Goal: Task Accomplishment & Management: Manage account settings

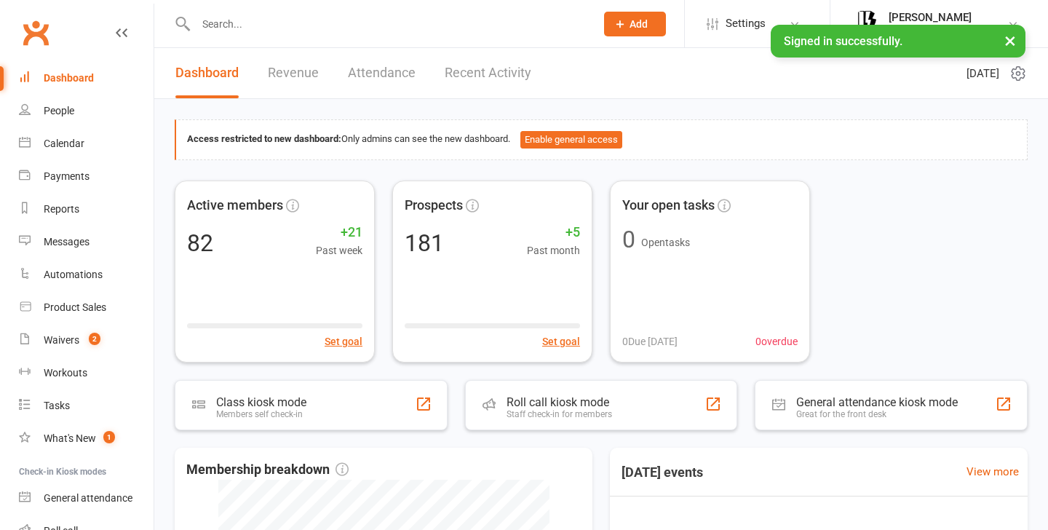
click at [382, 74] on link "Attendance" at bounding box center [382, 73] width 68 height 50
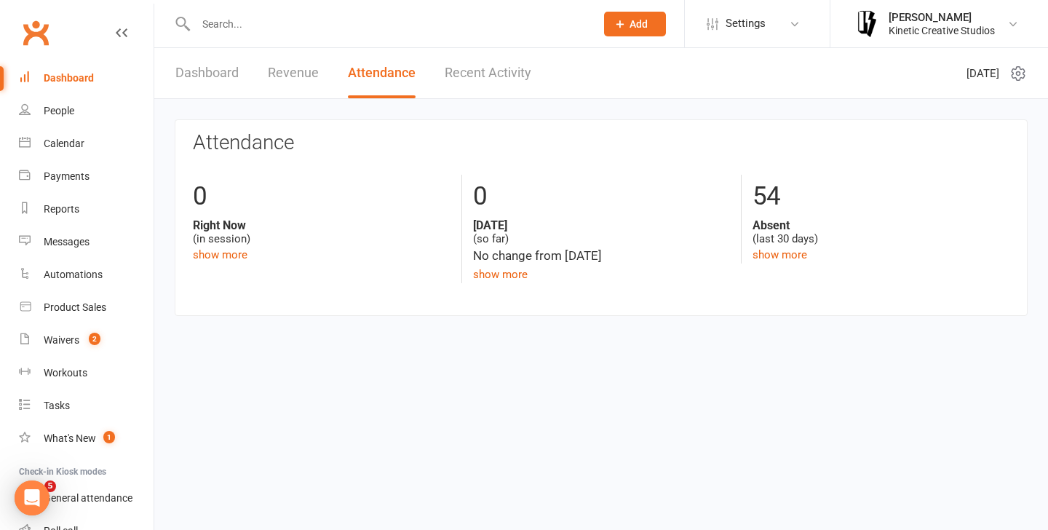
click at [201, 76] on link "Dashboard" at bounding box center [206, 73] width 63 height 50
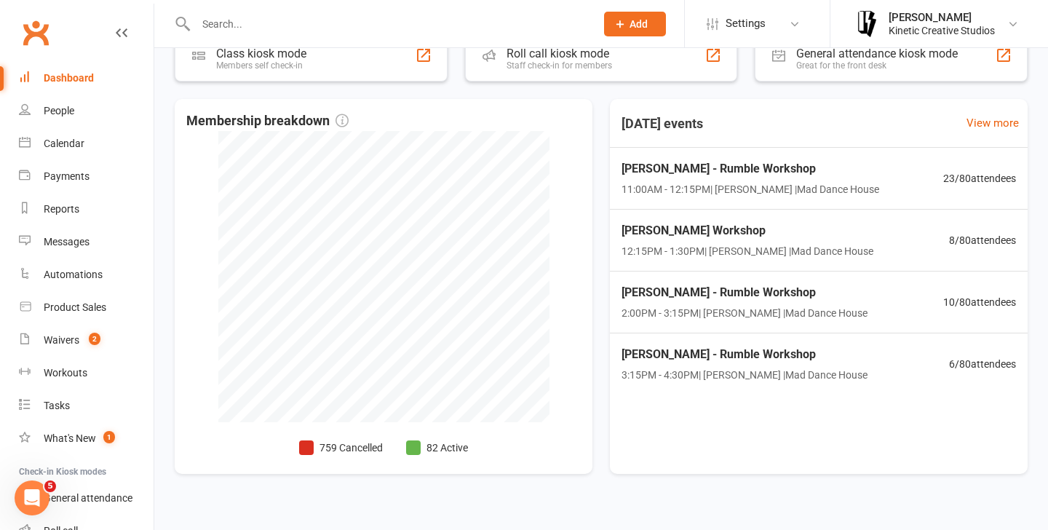
scroll to position [368, 0]
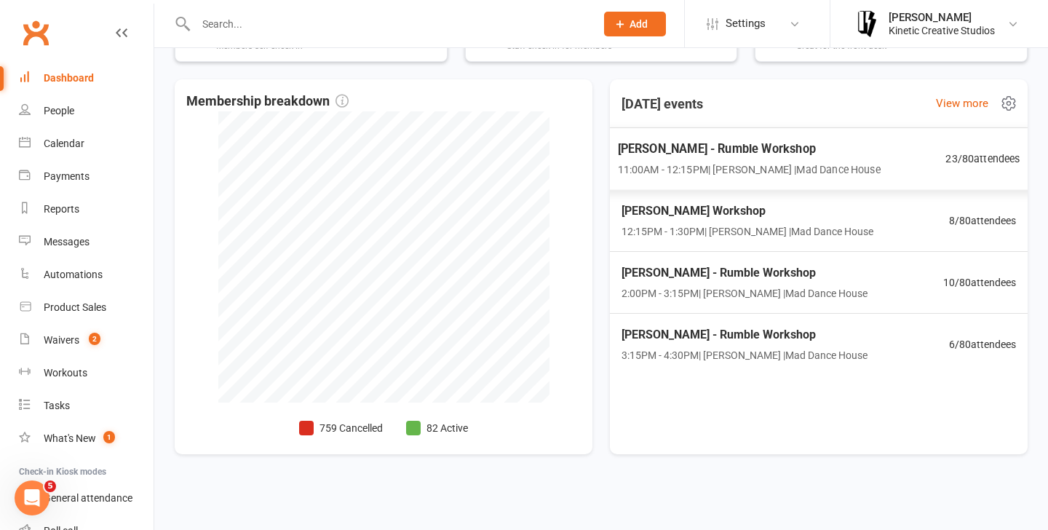
click at [832, 155] on span "[PERSON_NAME] - Rumble Workshop" at bounding box center [749, 149] width 263 height 19
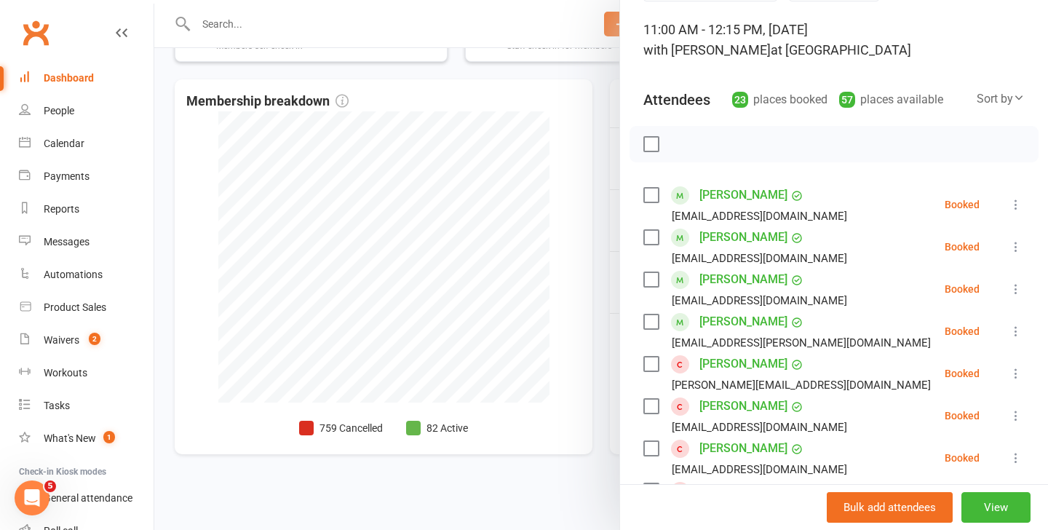
scroll to position [0, 0]
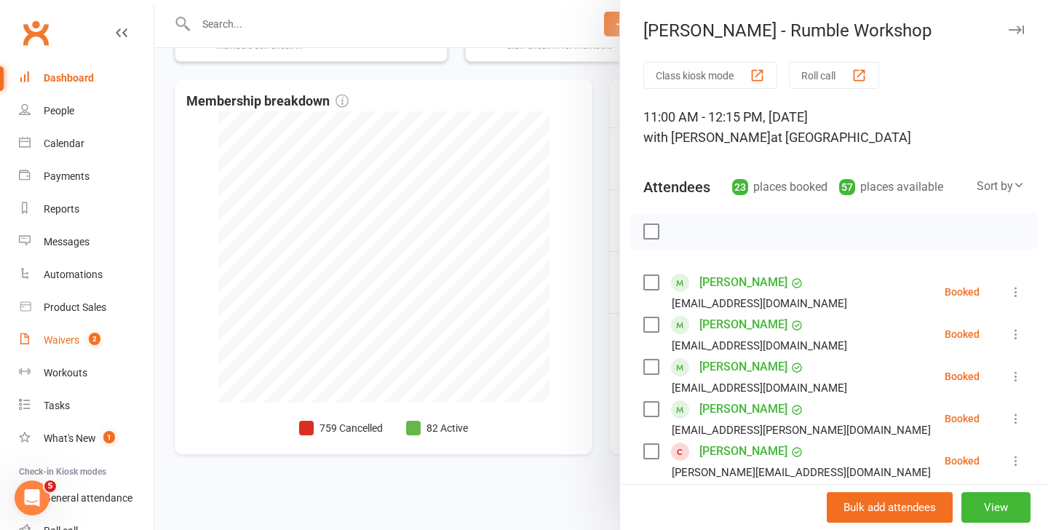
click at [80, 347] on link "Waivers 2" at bounding box center [86, 340] width 135 height 33
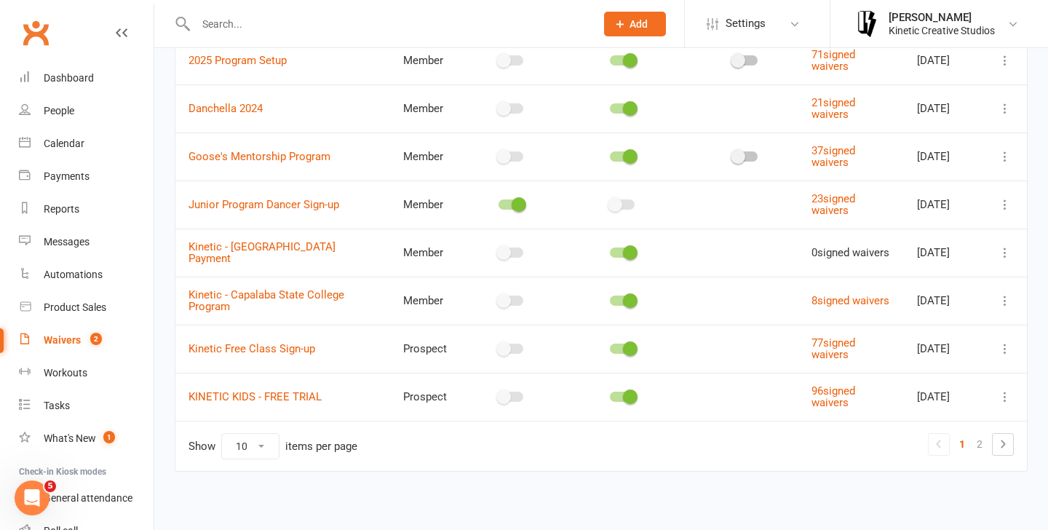
scroll to position [266, 0]
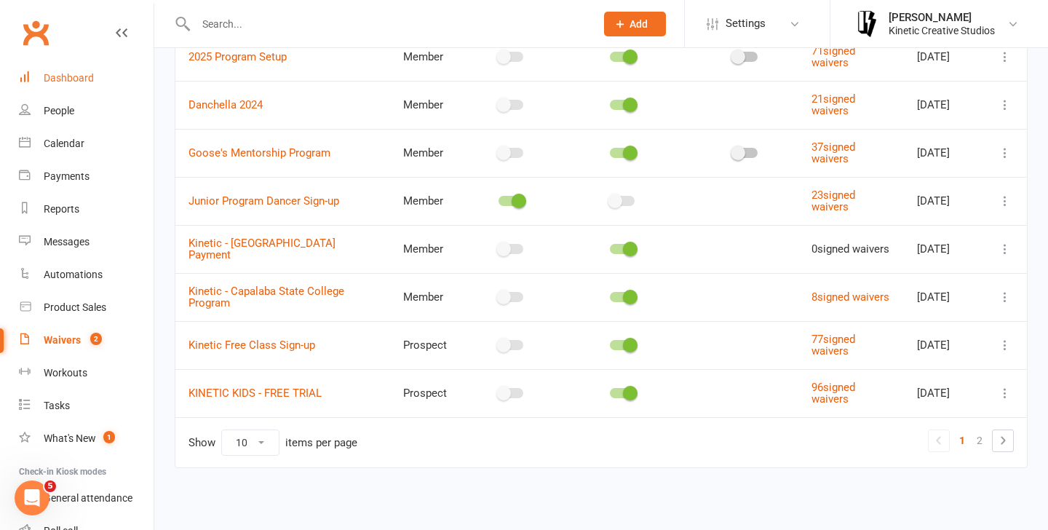
click at [47, 69] on link "Dashboard" at bounding box center [86, 78] width 135 height 33
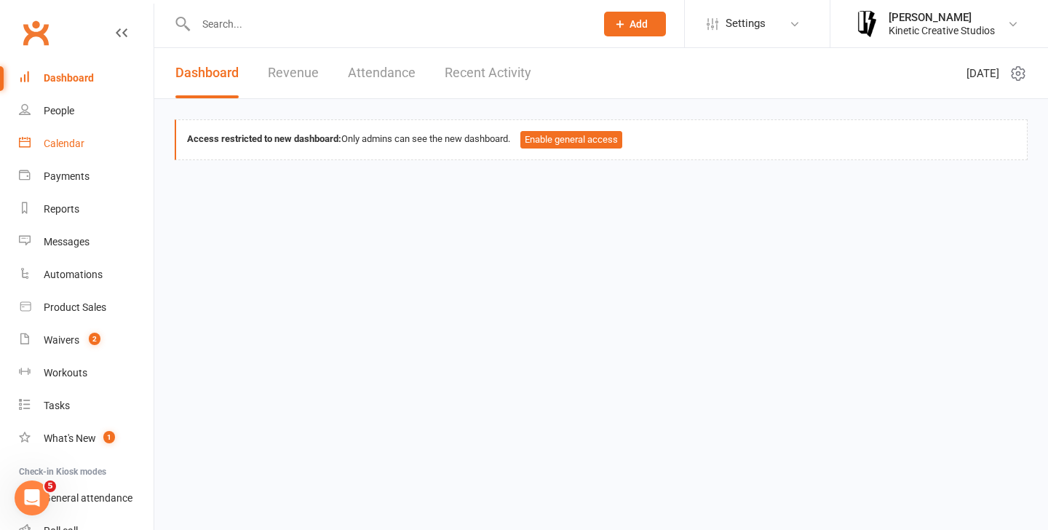
click at [69, 132] on link "Calendar" at bounding box center [86, 143] width 135 height 33
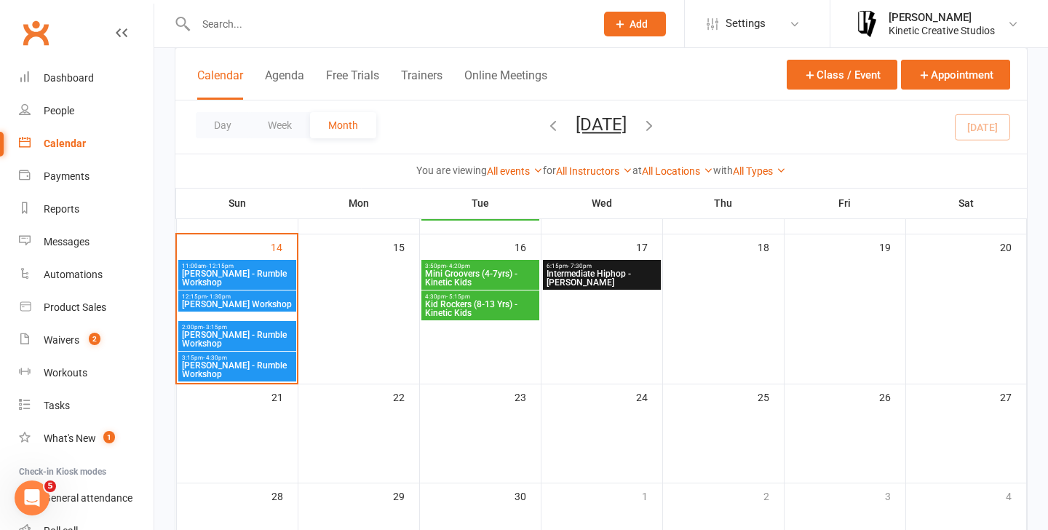
scroll to position [272, 0]
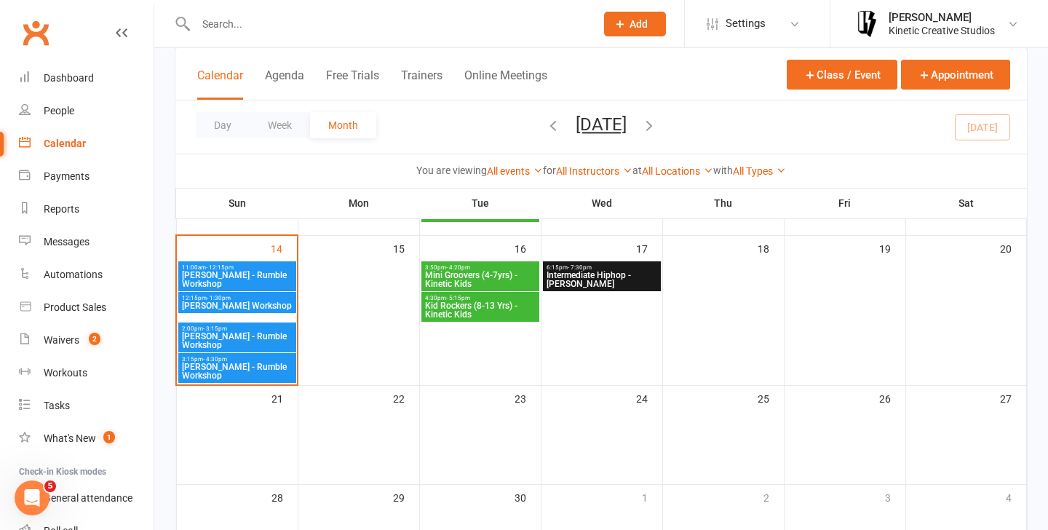
click at [243, 279] on span "Ray Fugawai Jr - Rumble Workshop" at bounding box center [237, 279] width 112 height 17
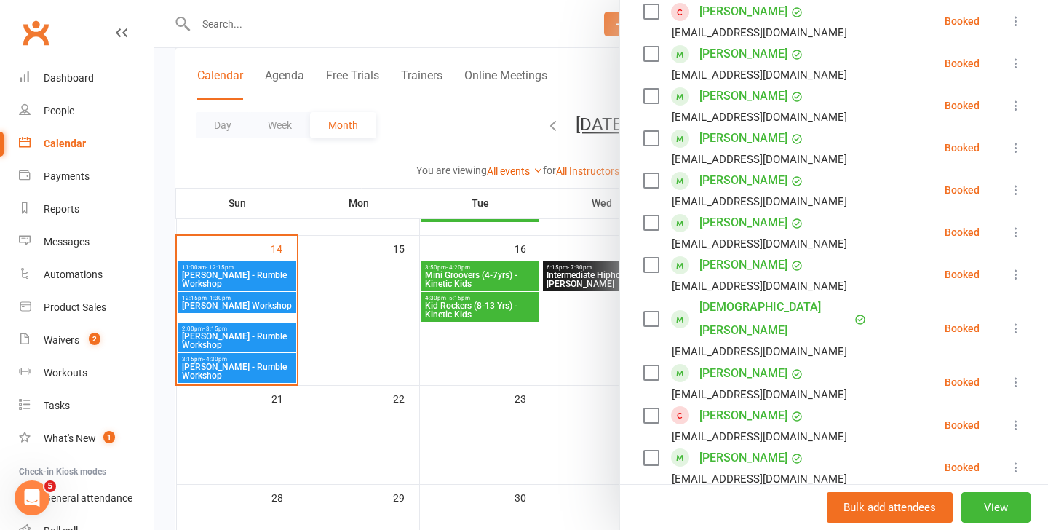
scroll to position [620, 0]
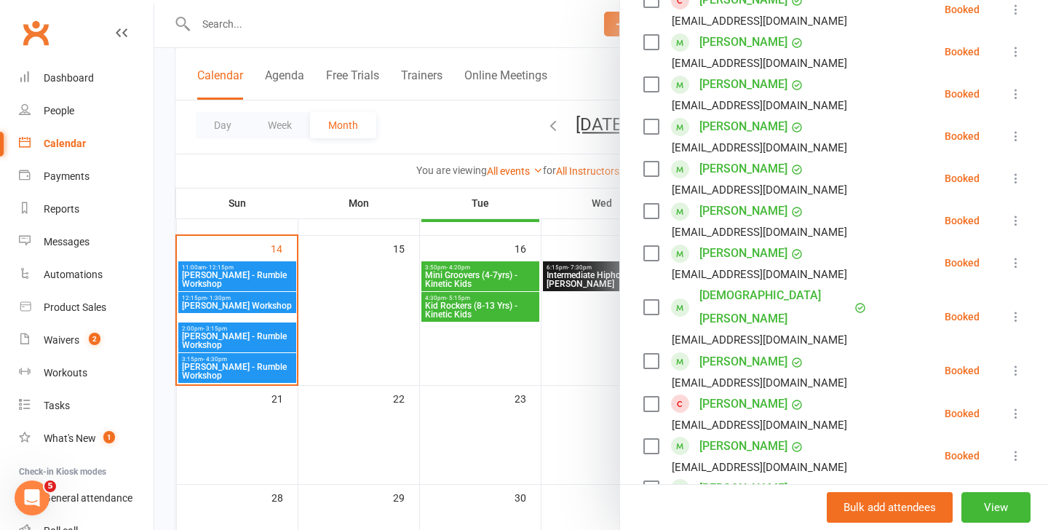
click at [1008, 217] on icon at bounding box center [1015, 220] width 15 height 15
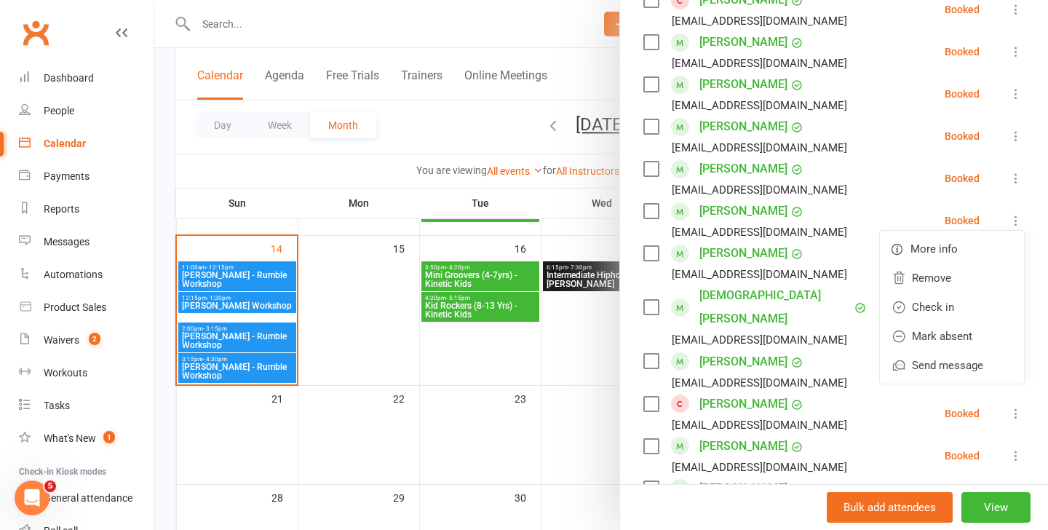
click at [304, 340] on div at bounding box center [600, 265] width 893 height 530
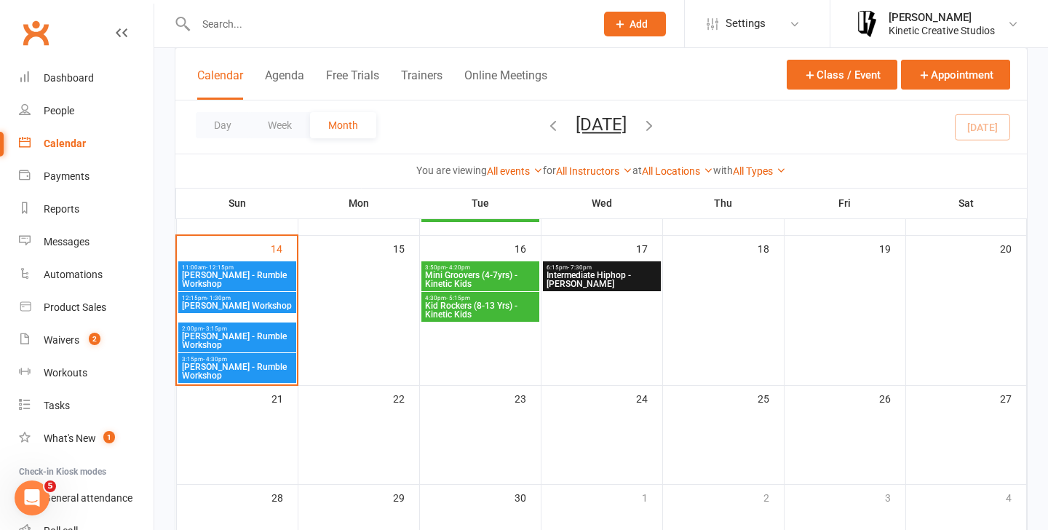
click at [250, 304] on span "Indigo Sagala - Rumble Workshop" at bounding box center [237, 305] width 112 height 9
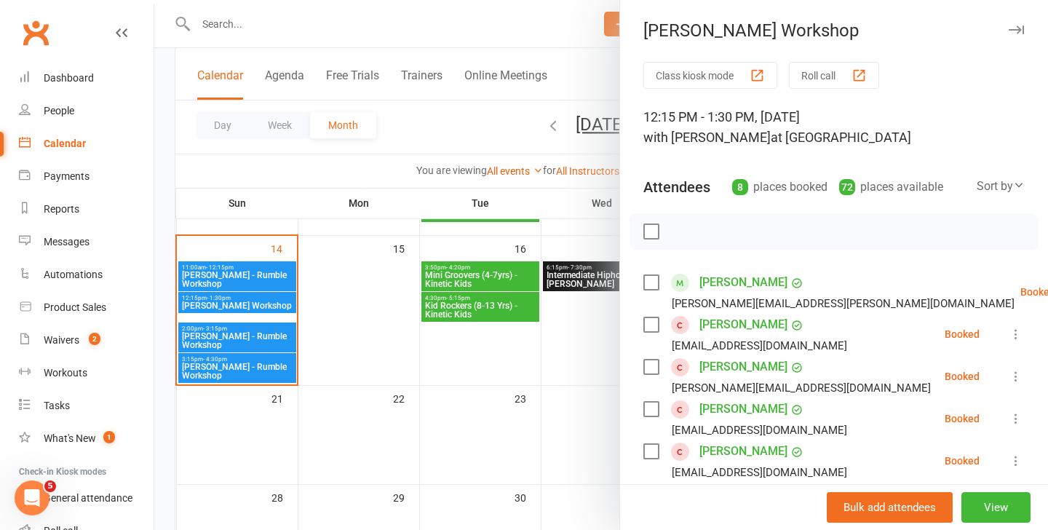
click at [249, 344] on div at bounding box center [600, 265] width 893 height 530
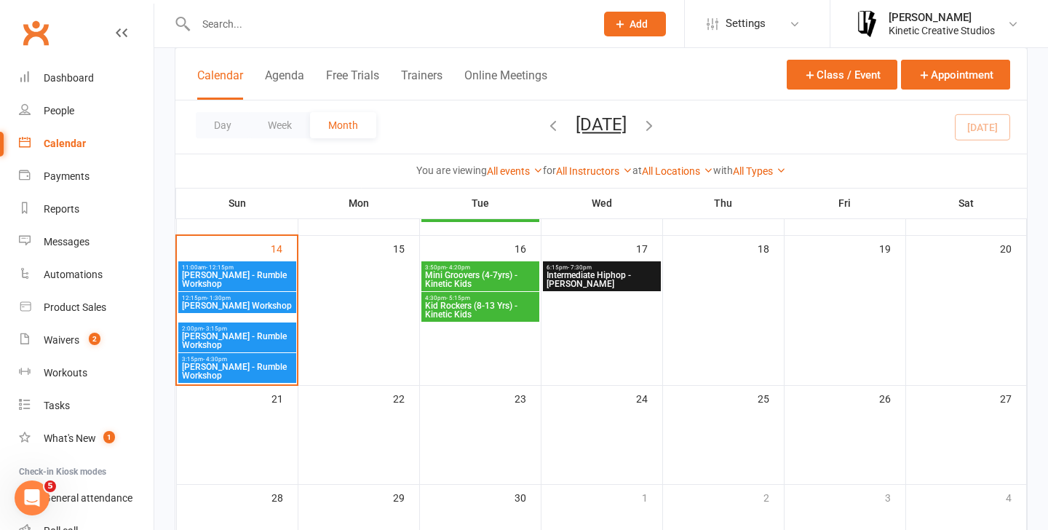
click at [244, 344] on span "Codie Wescombe - Rumble Workshop" at bounding box center [237, 340] width 112 height 17
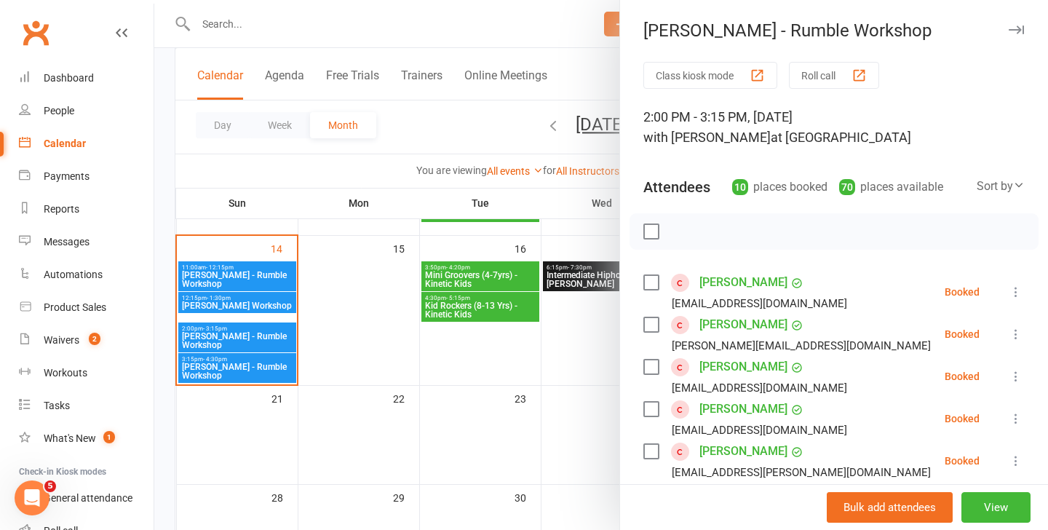
click at [234, 365] on div at bounding box center [600, 265] width 893 height 530
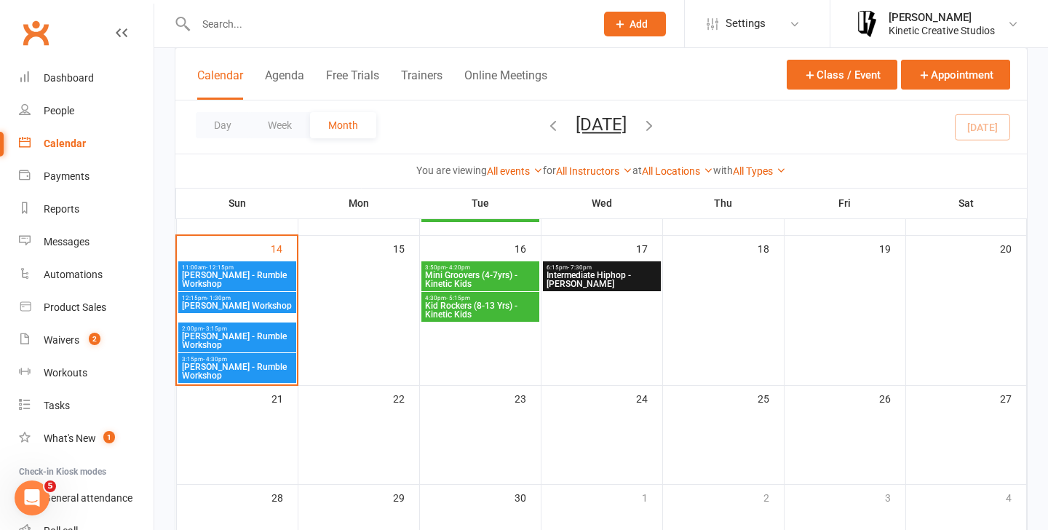
click at [233, 372] on span "Josh Cesan - Rumble Workshop" at bounding box center [237, 370] width 112 height 17
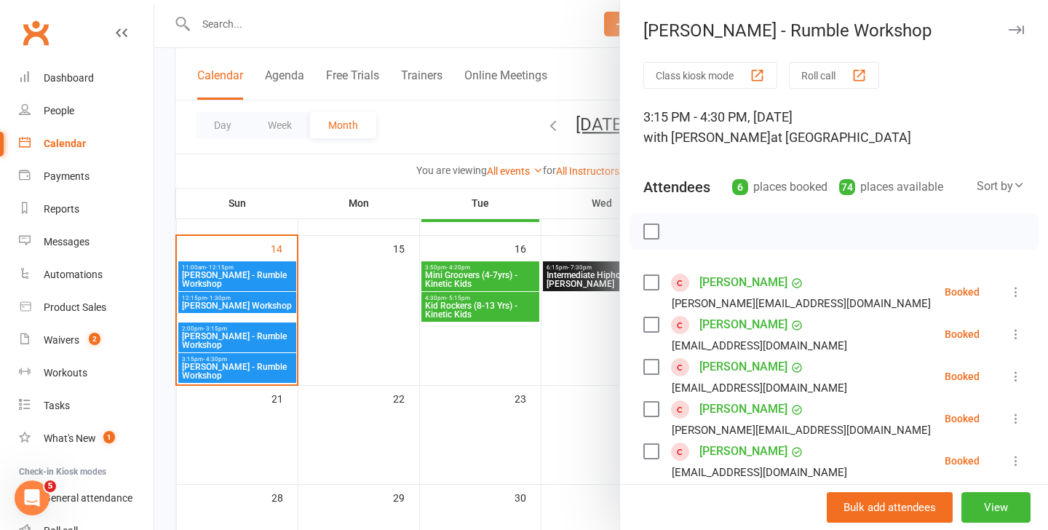
click at [257, 275] on div at bounding box center [600, 265] width 893 height 530
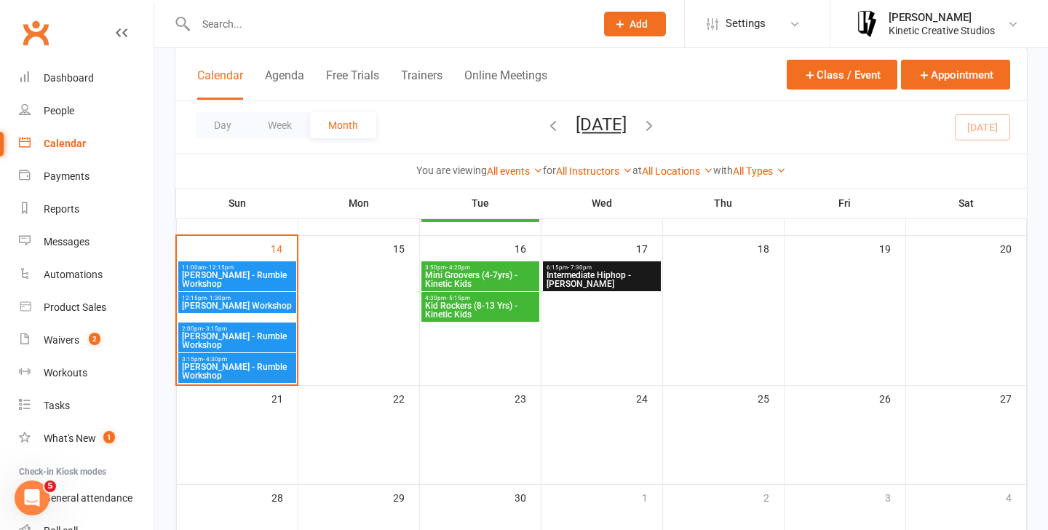
click at [254, 301] on span "Indigo Sagala - Rumble Workshop" at bounding box center [237, 305] width 112 height 9
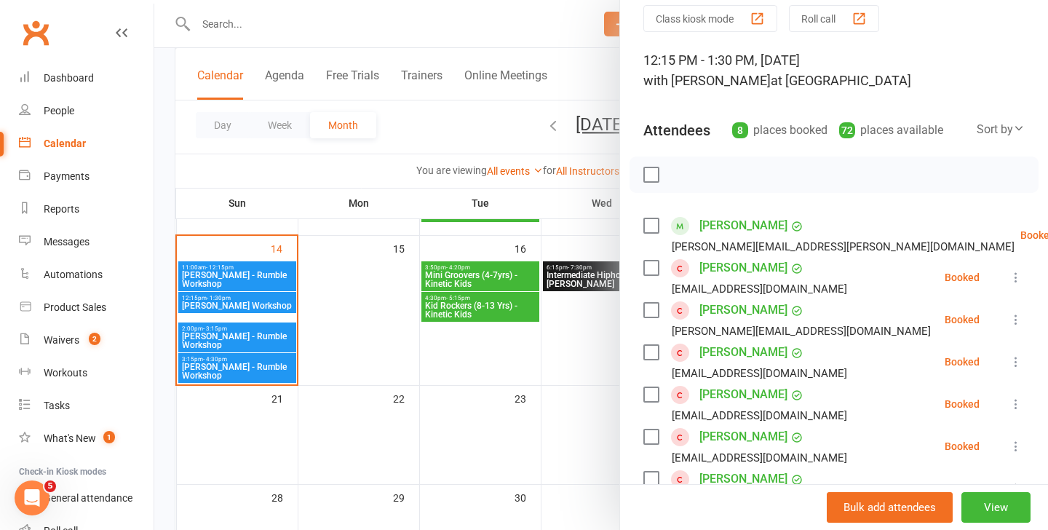
scroll to position [40, 0]
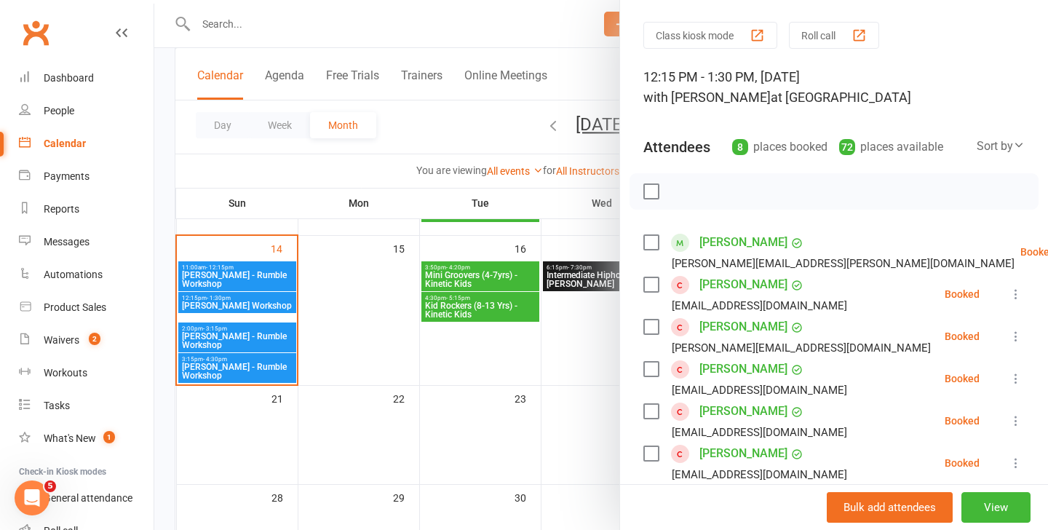
click at [223, 280] on div at bounding box center [600, 265] width 893 height 530
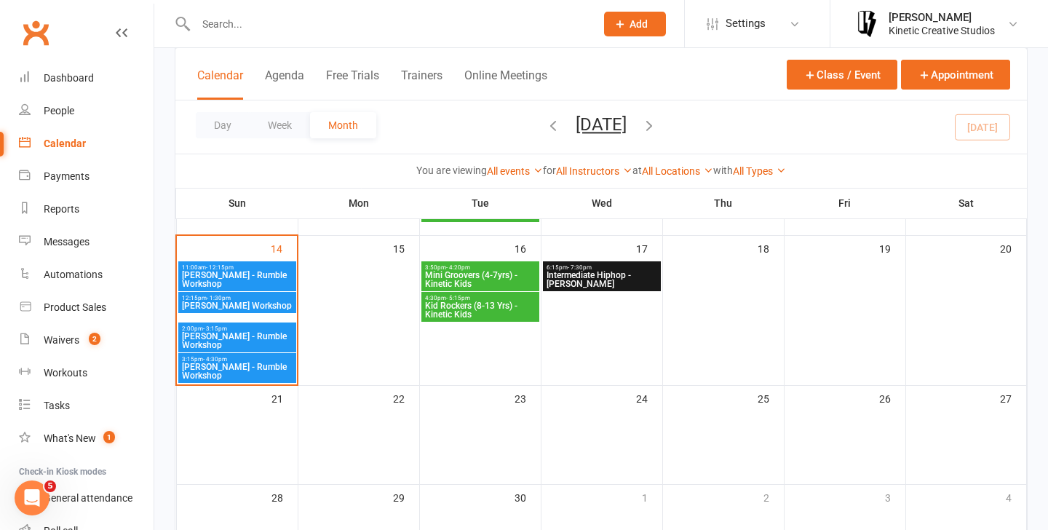
click at [247, 268] on span "11:00am - 12:15pm" at bounding box center [237, 267] width 112 height 7
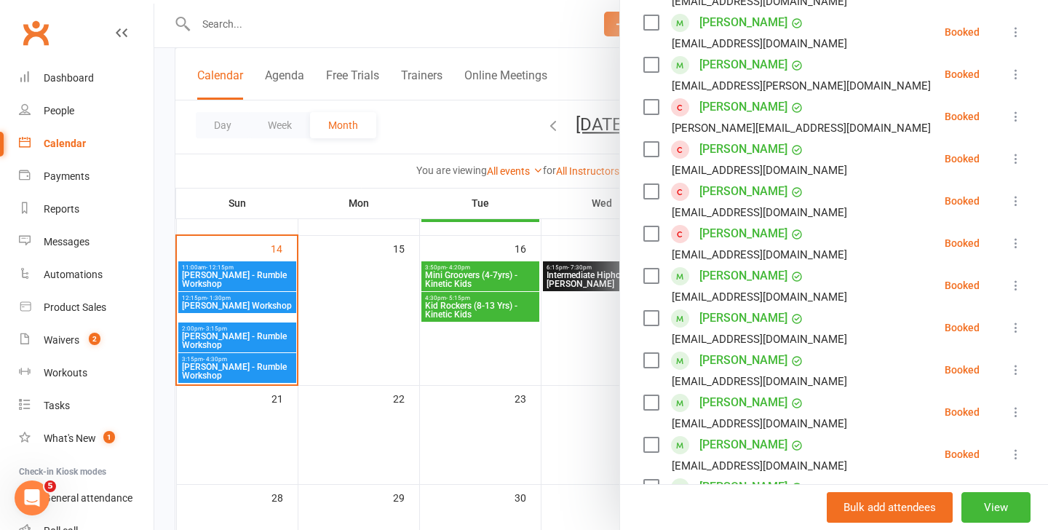
scroll to position [383, 0]
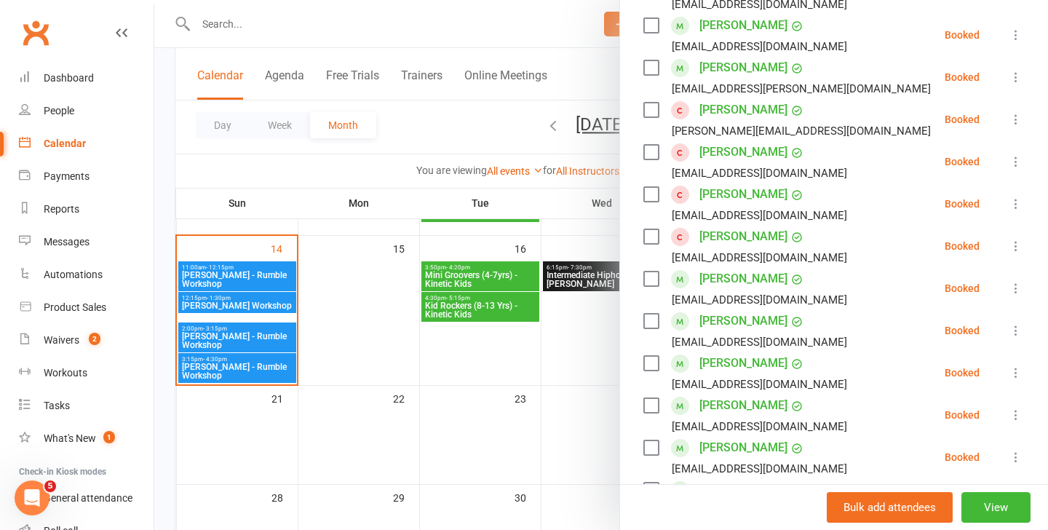
click at [652, 110] on label at bounding box center [650, 110] width 15 height 15
click at [1017, 116] on icon at bounding box center [1015, 119] width 15 height 15
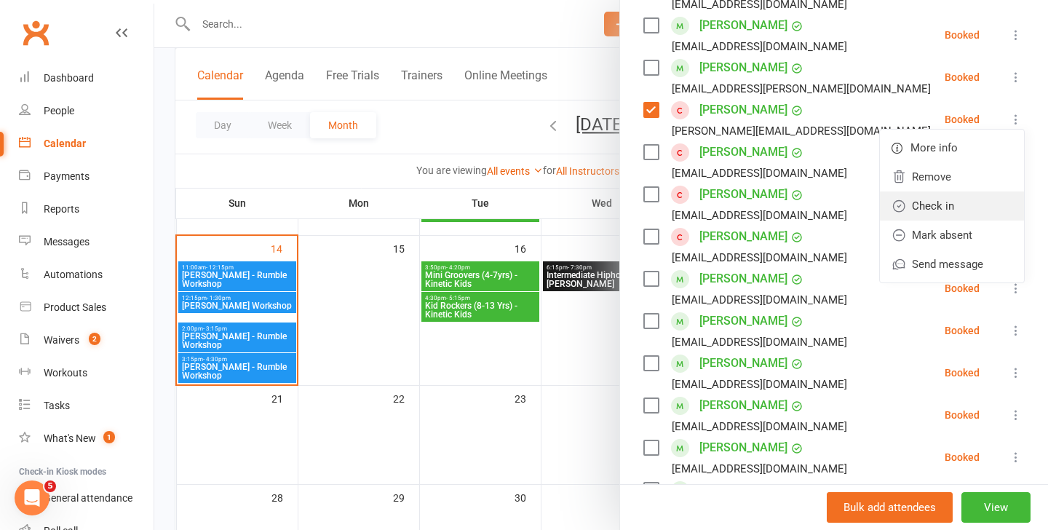
click at [940, 212] on link "Check in" at bounding box center [952, 205] width 144 height 29
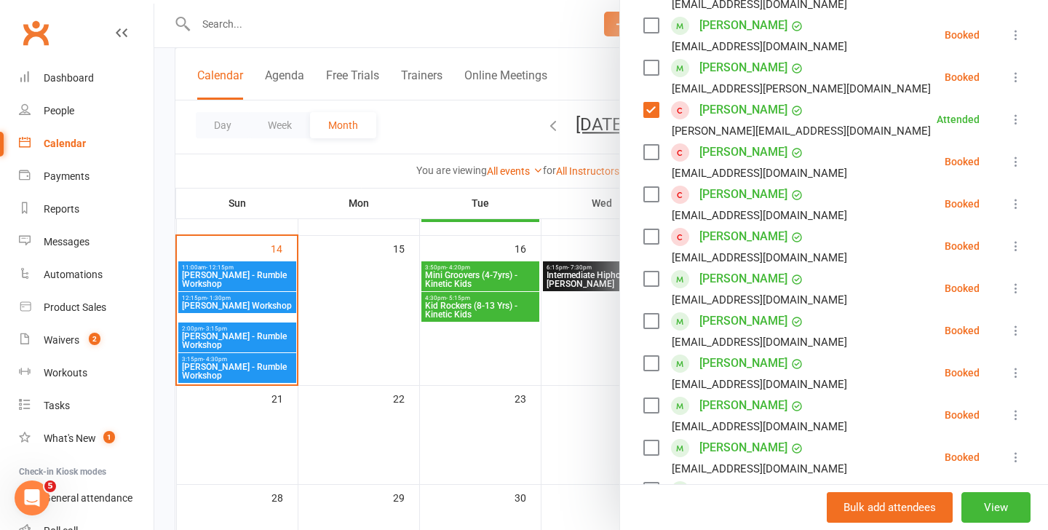
click at [221, 310] on div at bounding box center [600, 265] width 893 height 530
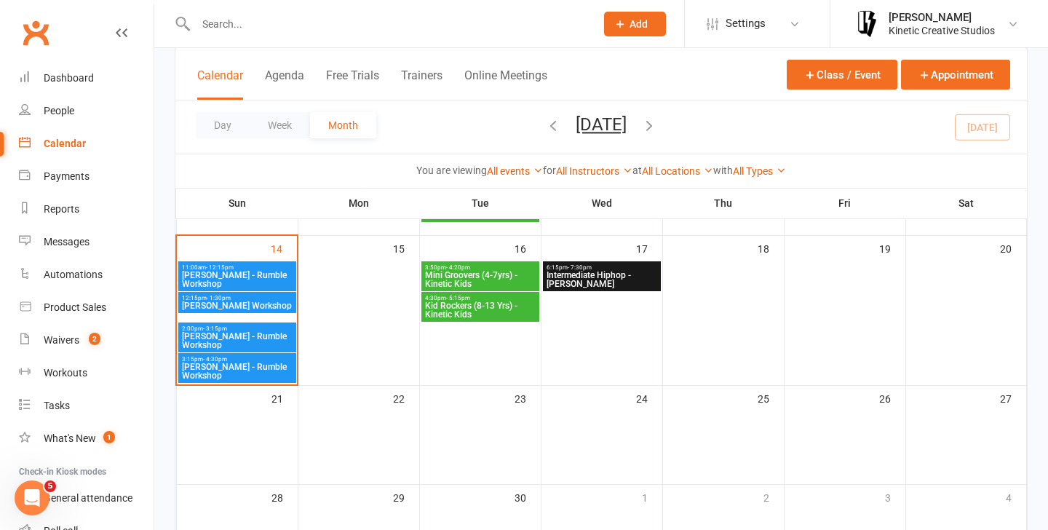
click at [250, 309] on span "Indigo Sagala - Rumble Workshop" at bounding box center [237, 305] width 112 height 9
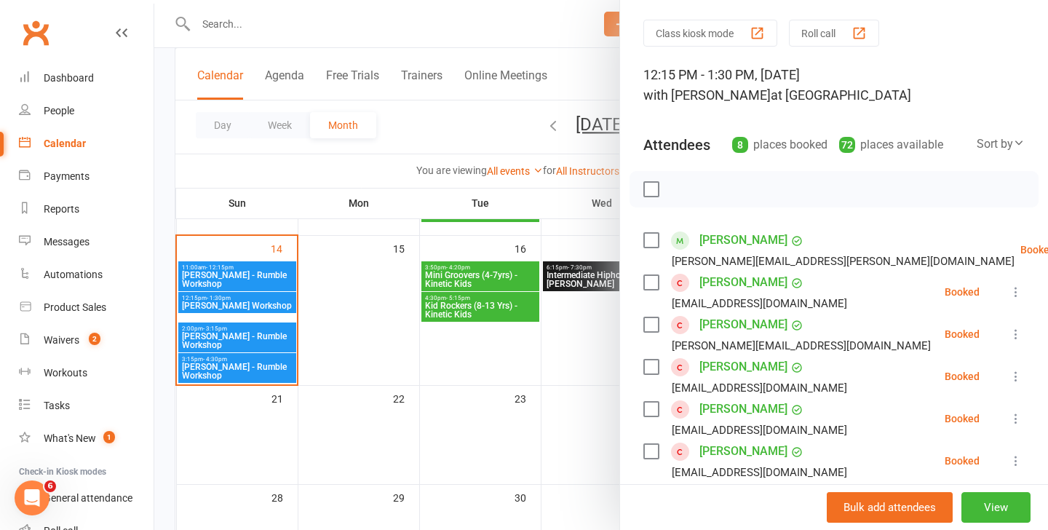
scroll to position [58, 0]
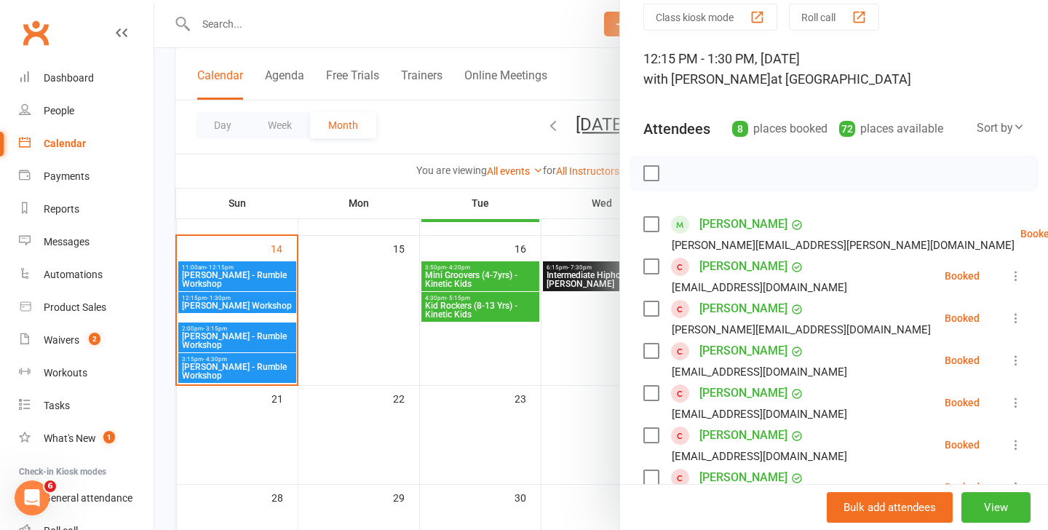
click at [1012, 320] on icon at bounding box center [1015, 318] width 15 height 15
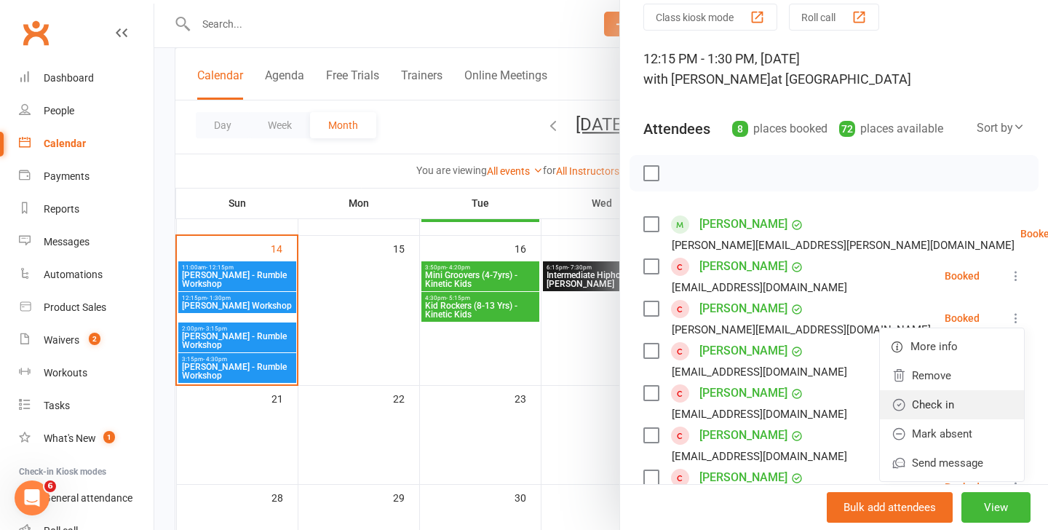
click at [933, 395] on link "Check in" at bounding box center [952, 404] width 144 height 29
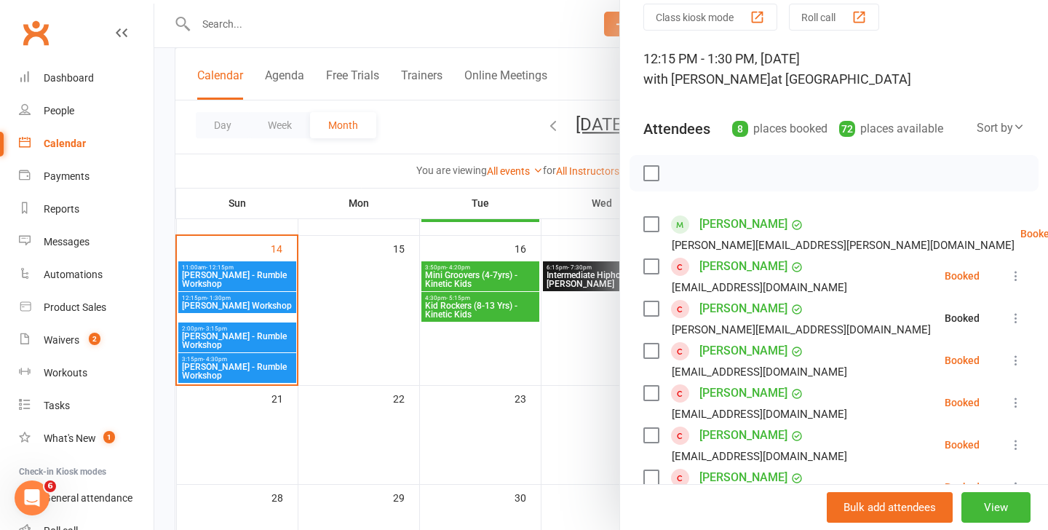
click at [274, 340] on div at bounding box center [600, 265] width 893 height 530
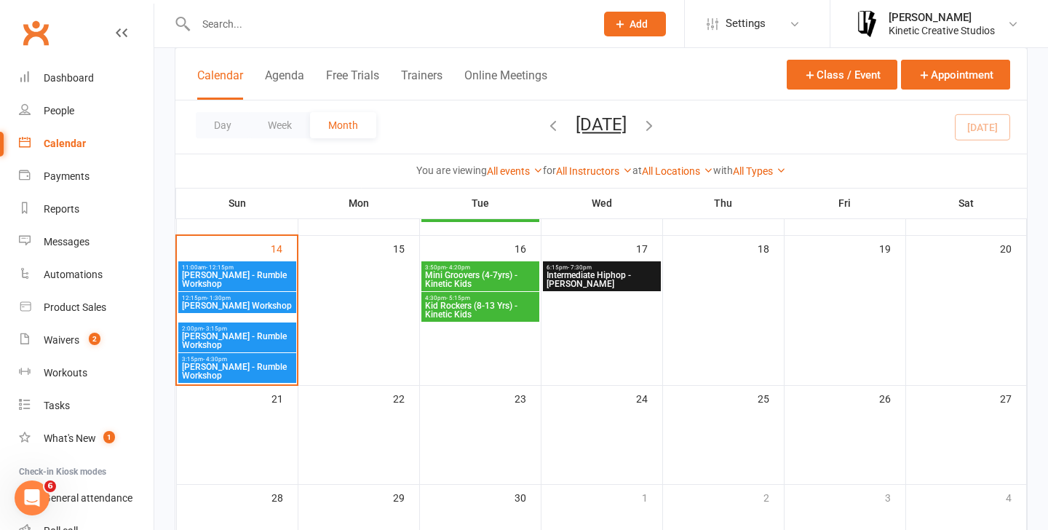
click at [261, 340] on span "Codie Wescombe - Rumble Workshop" at bounding box center [237, 340] width 112 height 17
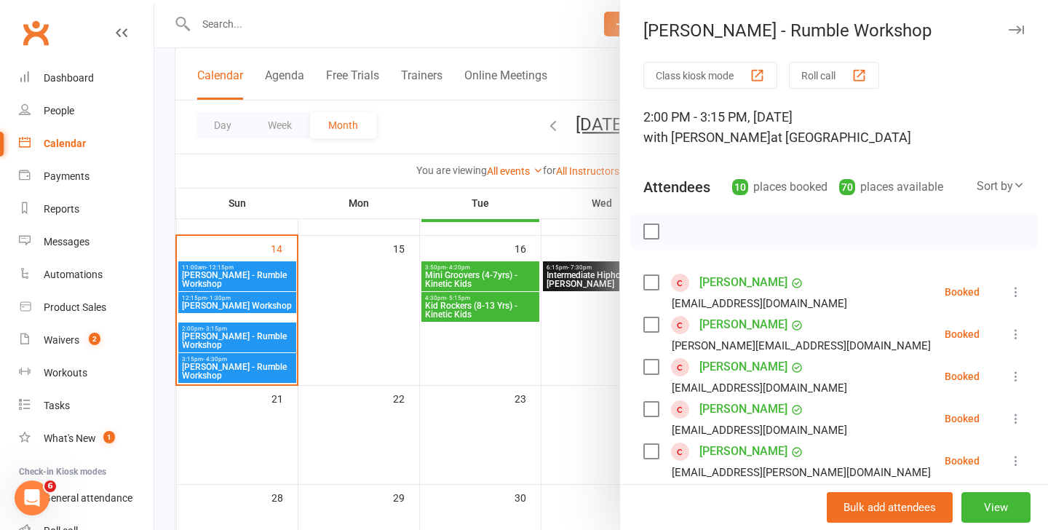
scroll to position [65, 0]
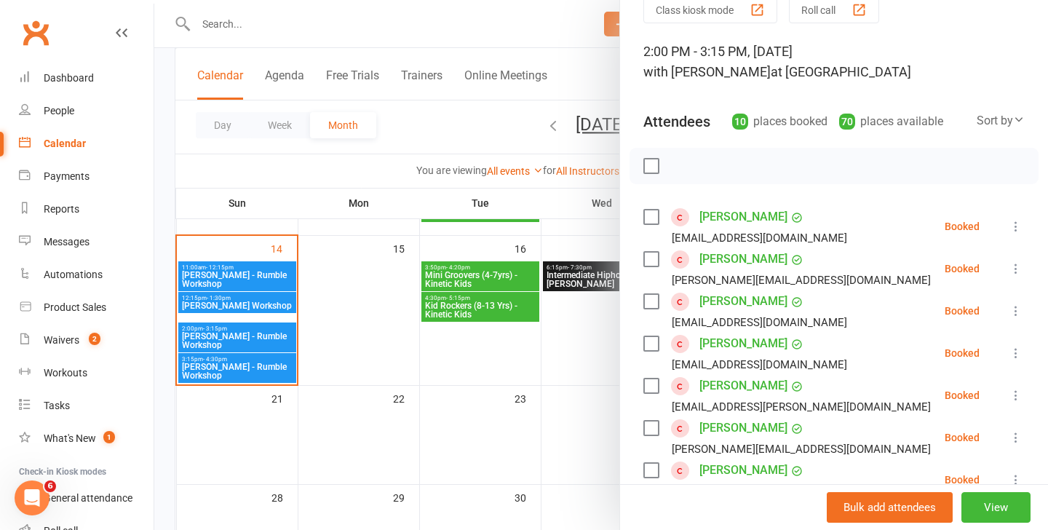
click at [1010, 266] on icon at bounding box center [1015, 268] width 15 height 15
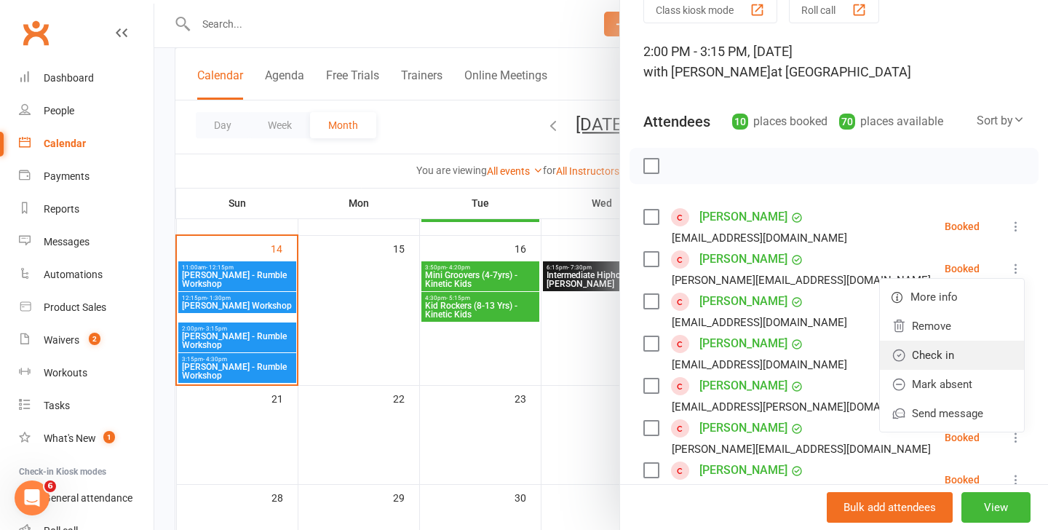
click at [936, 347] on link "Check in" at bounding box center [952, 354] width 144 height 29
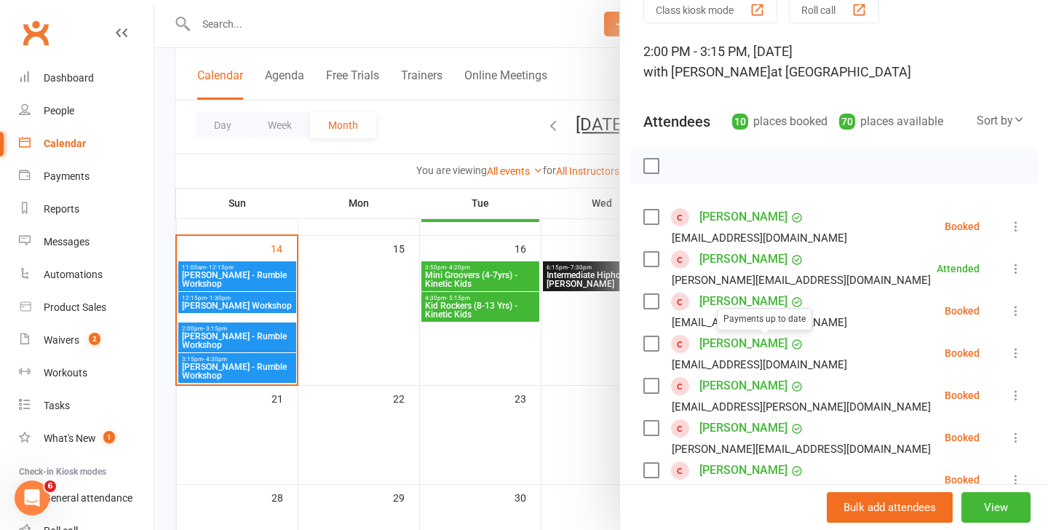
click at [231, 367] on div at bounding box center [600, 265] width 893 height 530
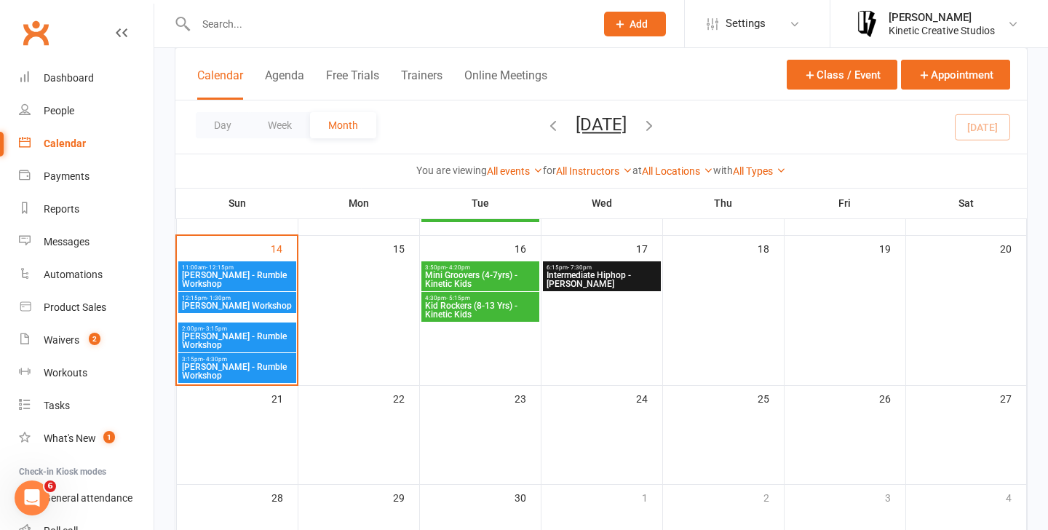
click at [233, 370] on span "Josh Cesan - Rumble Workshop" at bounding box center [237, 370] width 112 height 17
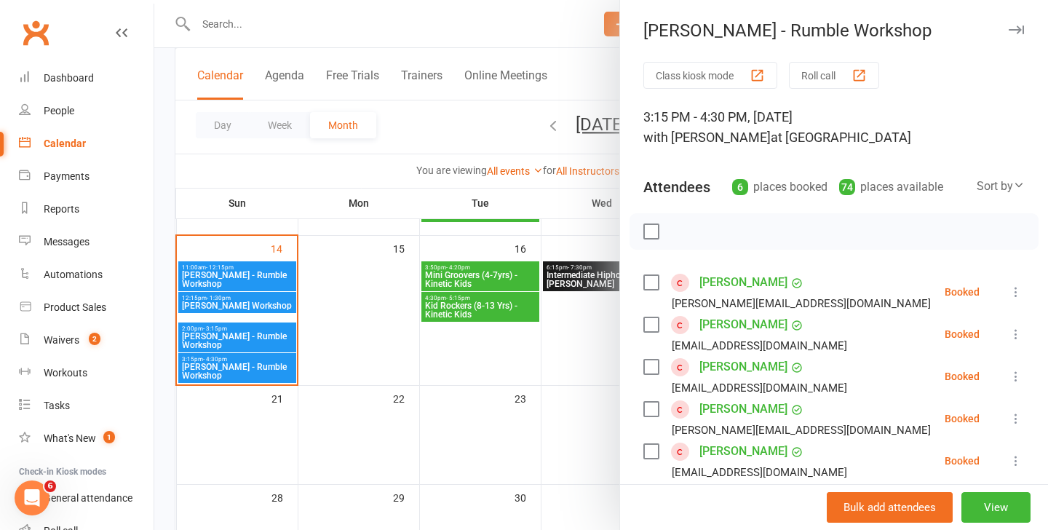
click at [1014, 291] on icon at bounding box center [1015, 291] width 15 height 15
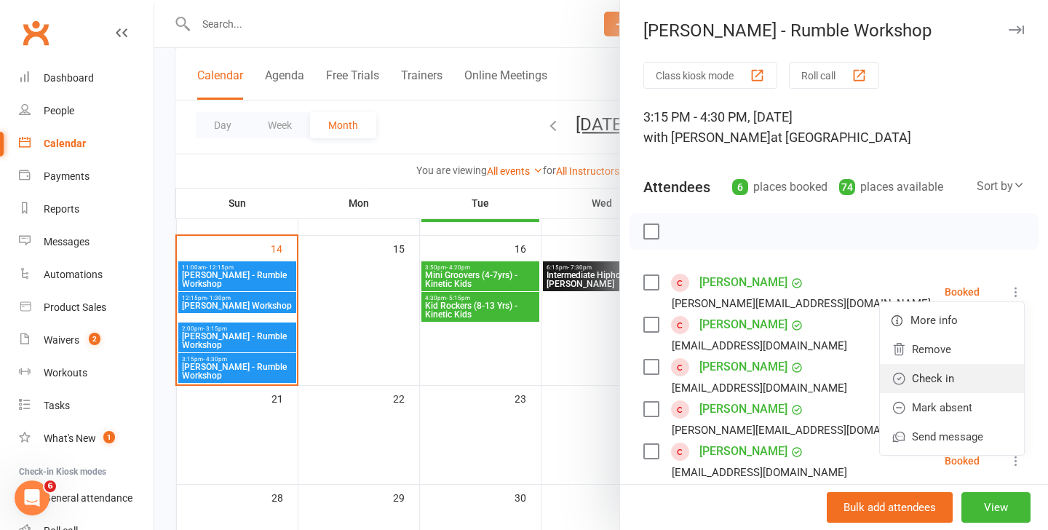
click at [949, 375] on link "Check in" at bounding box center [952, 378] width 144 height 29
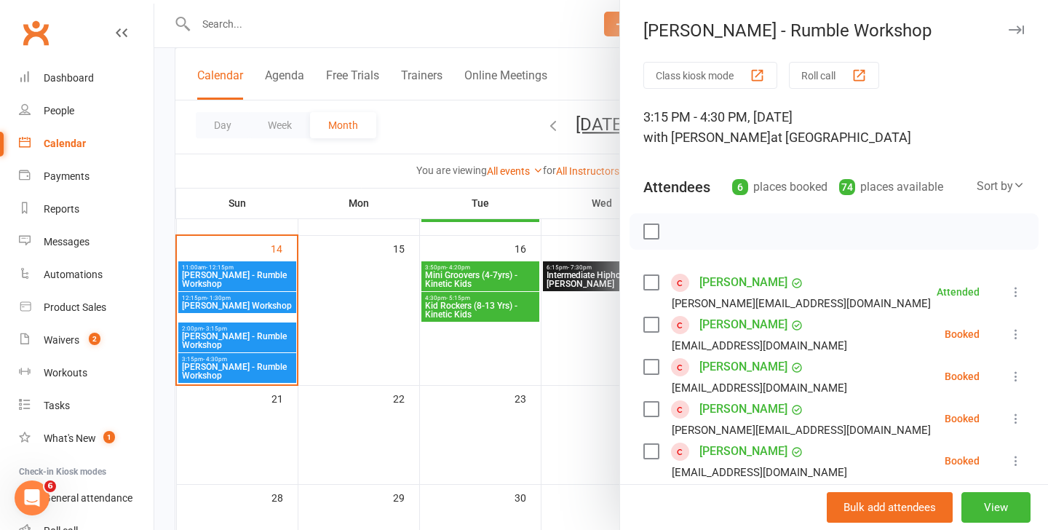
click at [231, 278] on div at bounding box center [600, 265] width 893 height 530
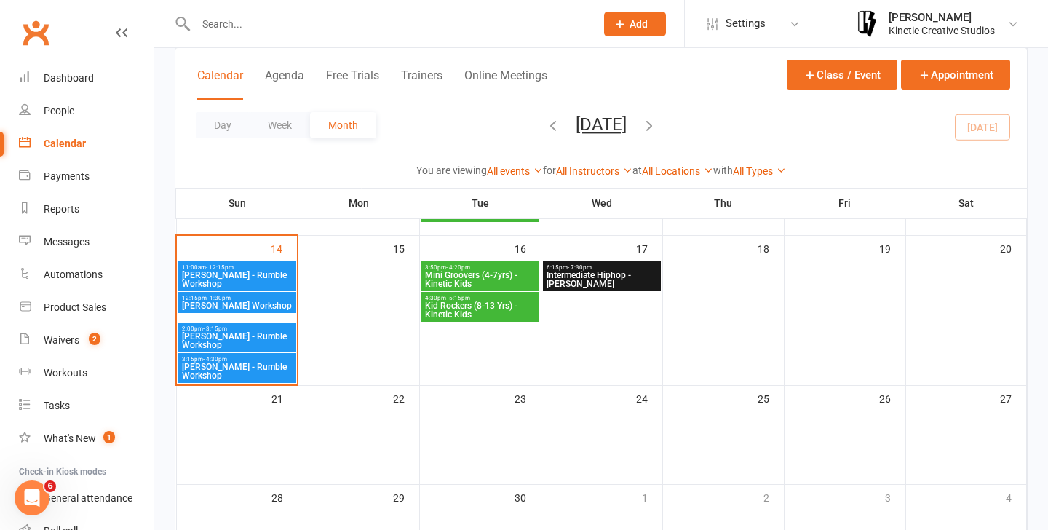
click at [257, 279] on span "Ray Fugawai Jr - Rumble Workshop" at bounding box center [237, 279] width 112 height 17
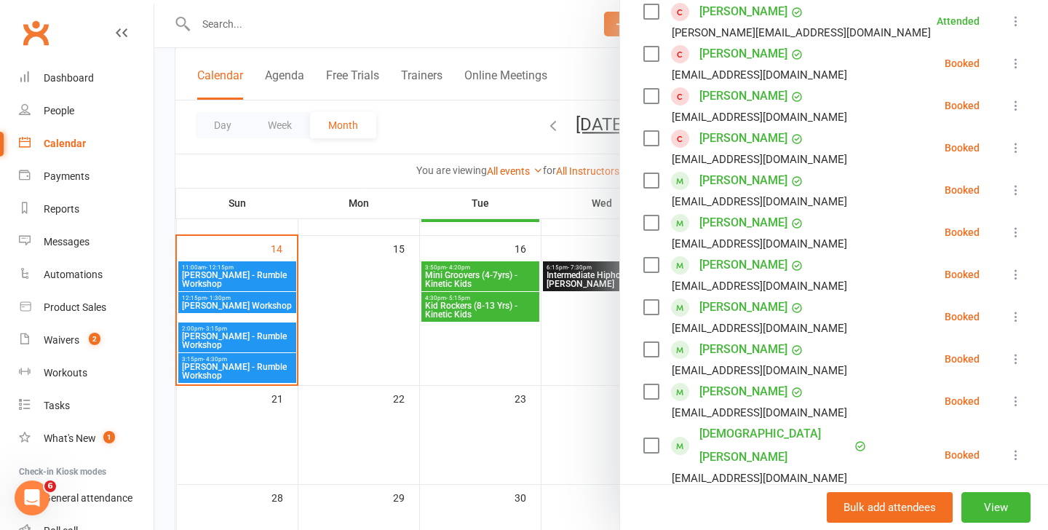
scroll to position [485, 0]
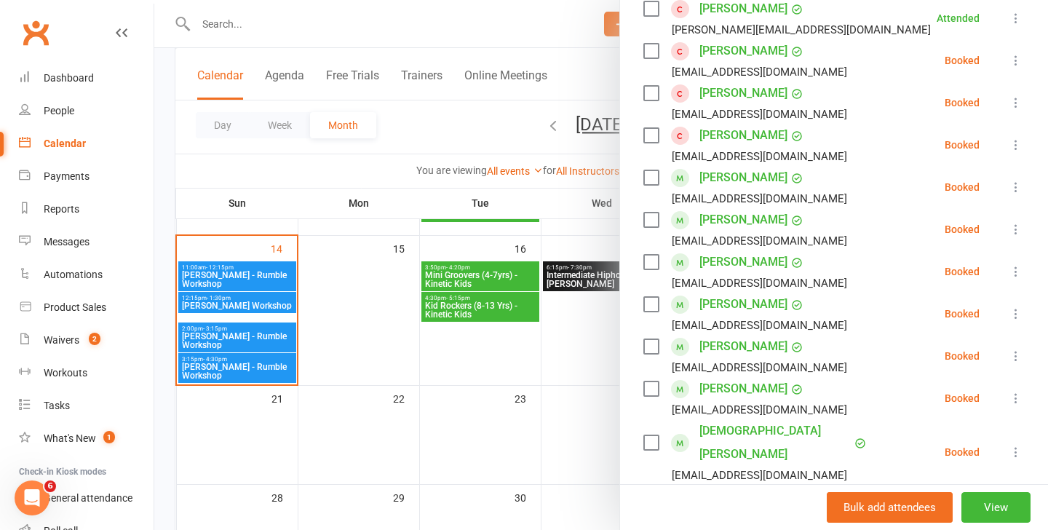
click at [1018, 356] on icon at bounding box center [1015, 355] width 15 height 15
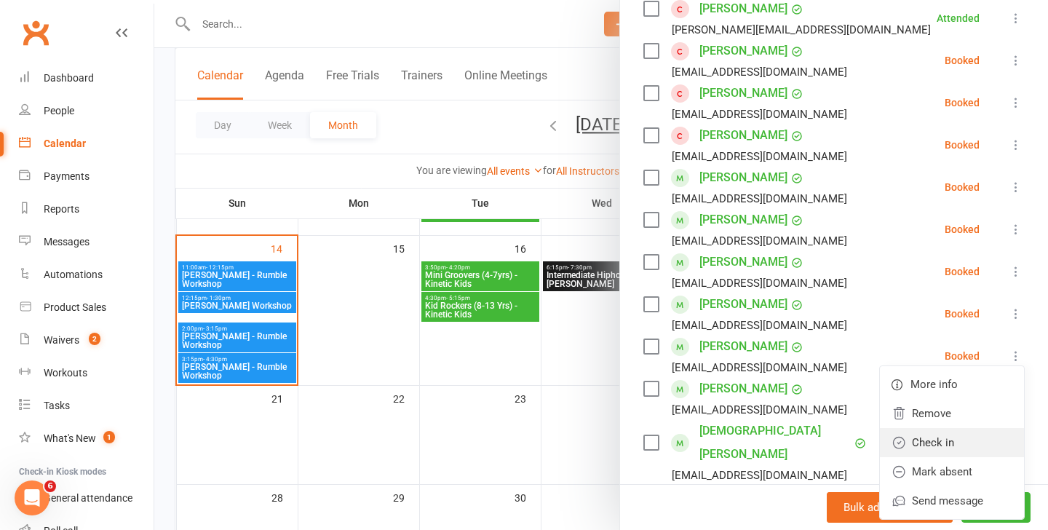
click at [936, 431] on link "Check in" at bounding box center [952, 442] width 144 height 29
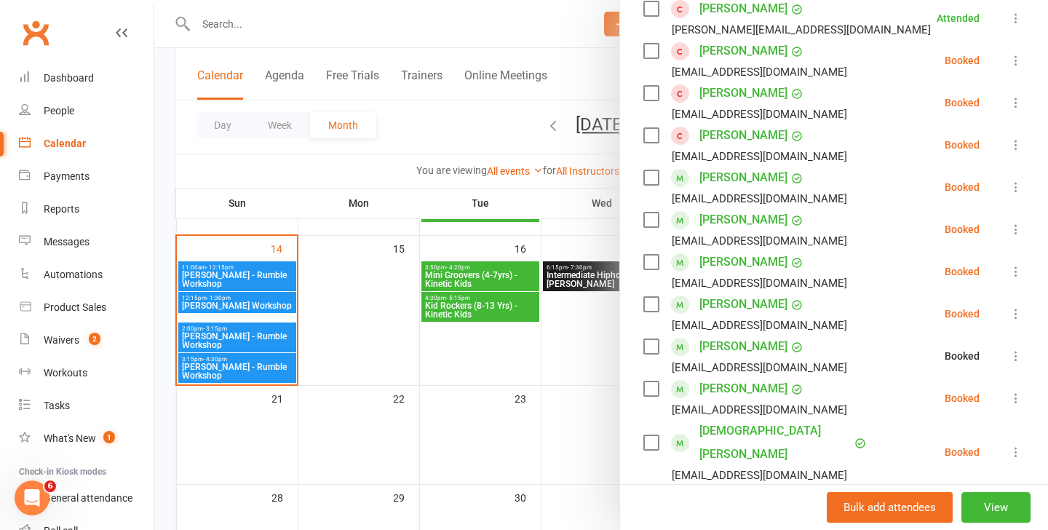
click at [260, 340] on div at bounding box center [600, 265] width 893 height 530
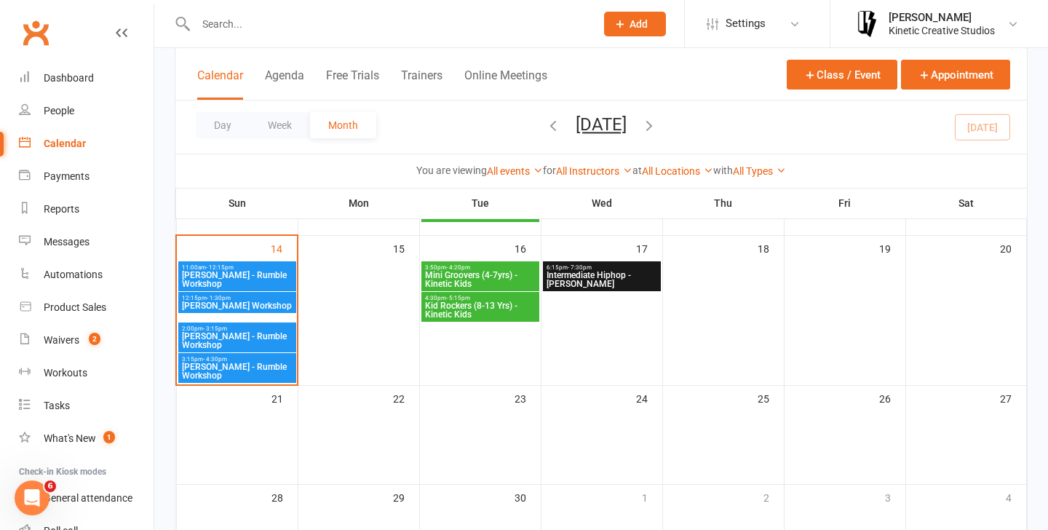
click at [247, 366] on span "Josh Cesan - Rumble Workshop" at bounding box center [237, 370] width 112 height 17
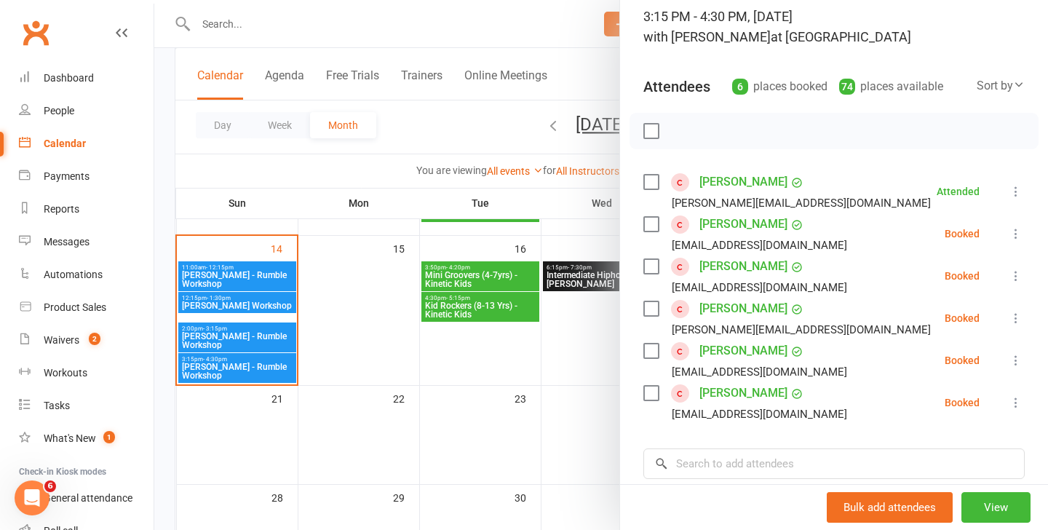
scroll to position [93, 0]
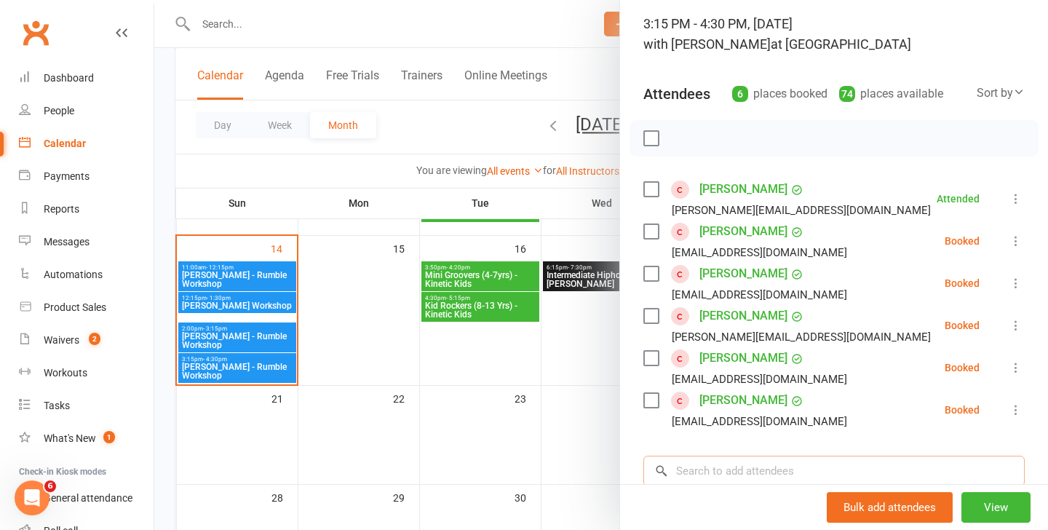
click at [739, 479] on input "search" at bounding box center [833, 470] width 381 height 31
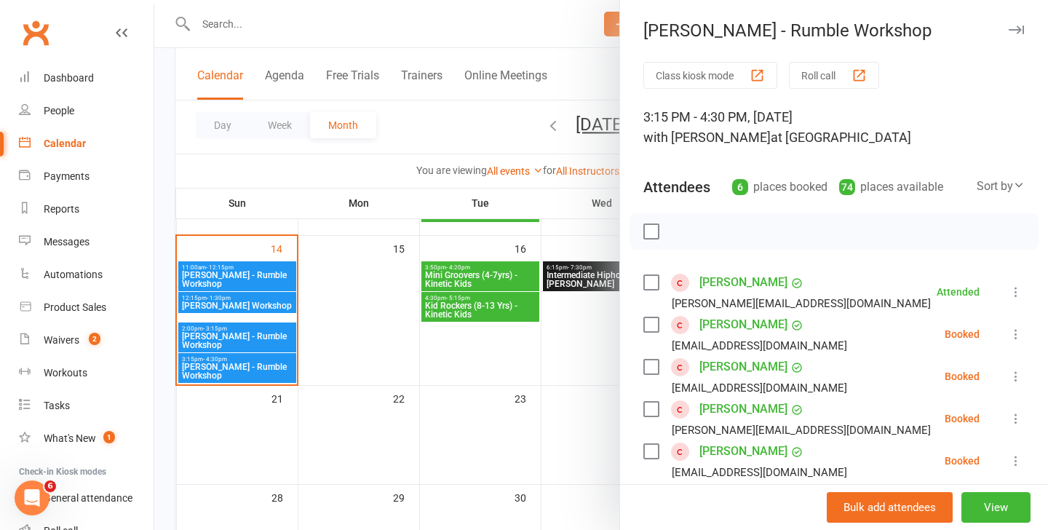
scroll to position [111, 0]
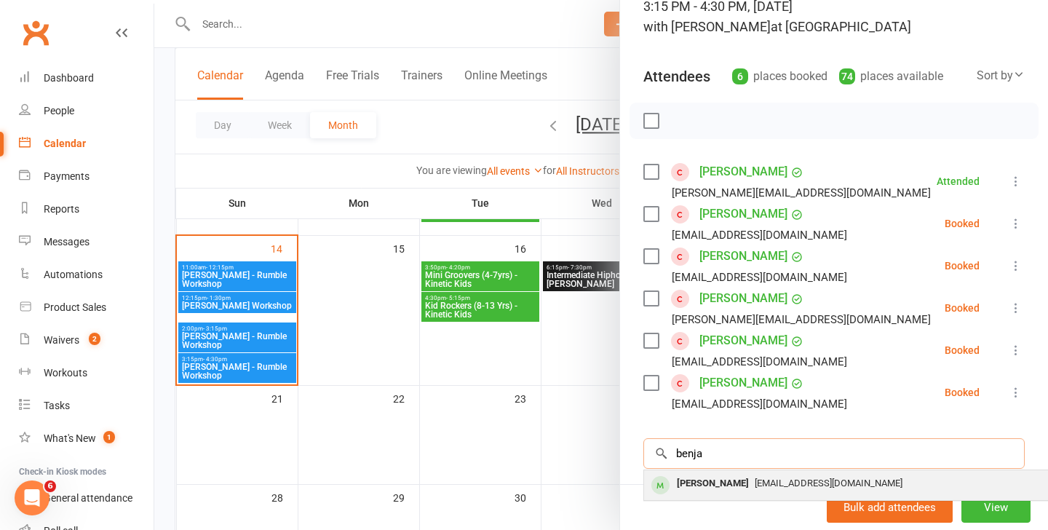
type input "benja"
click at [827, 478] on span "leonardomohamad@hotmail.com" at bounding box center [828, 482] width 148 height 11
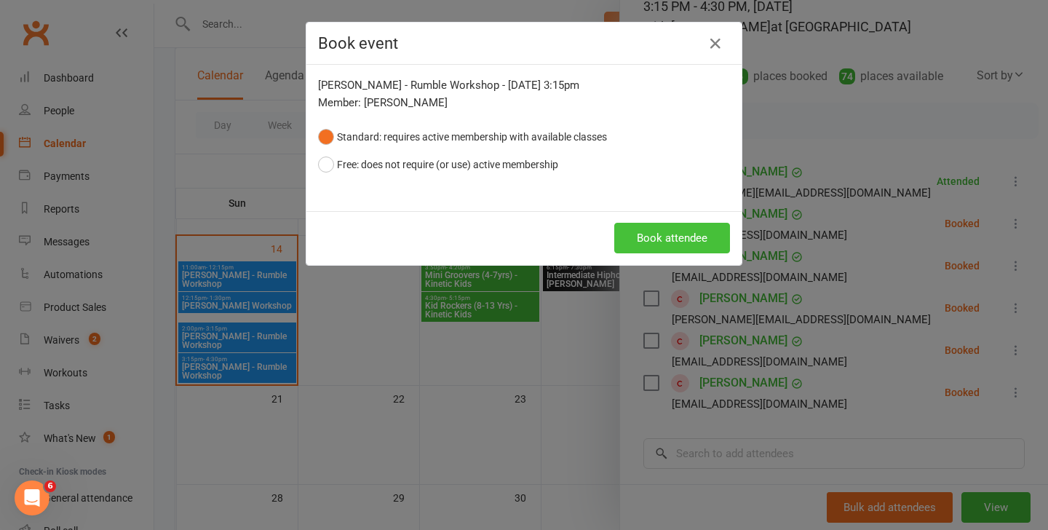
click at [679, 234] on button "Book attendee" at bounding box center [672, 238] width 116 height 31
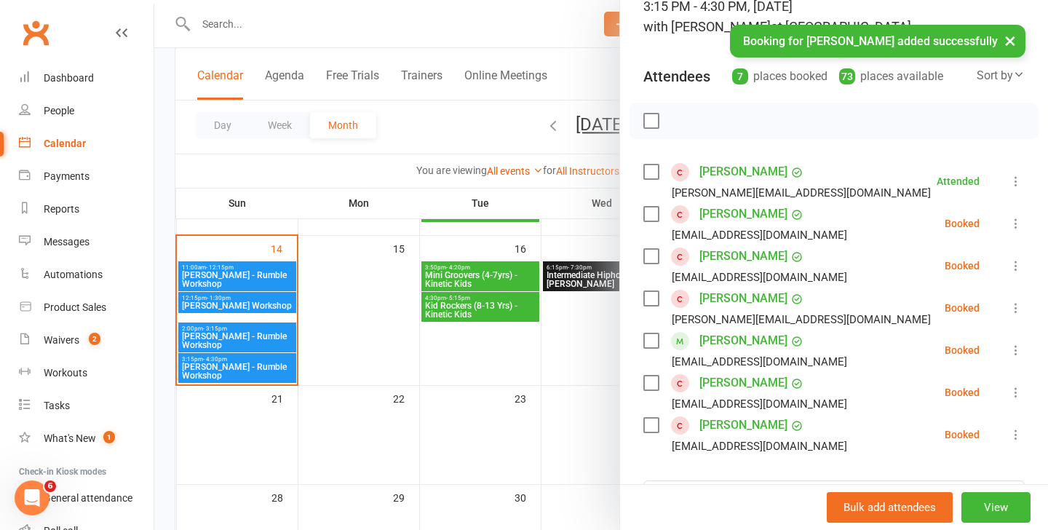
click at [1013, 348] on icon at bounding box center [1015, 350] width 15 height 15
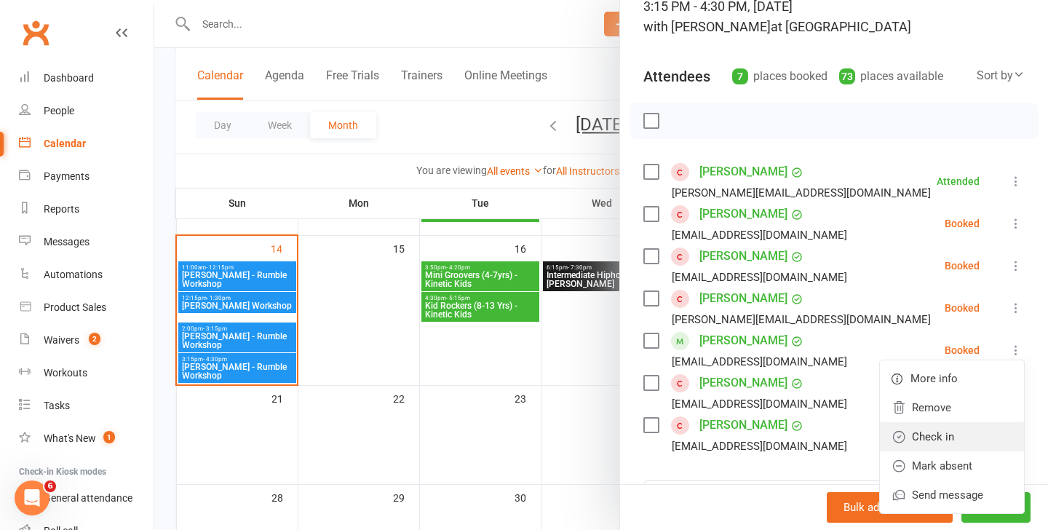
click at [937, 442] on link "Check in" at bounding box center [952, 436] width 144 height 29
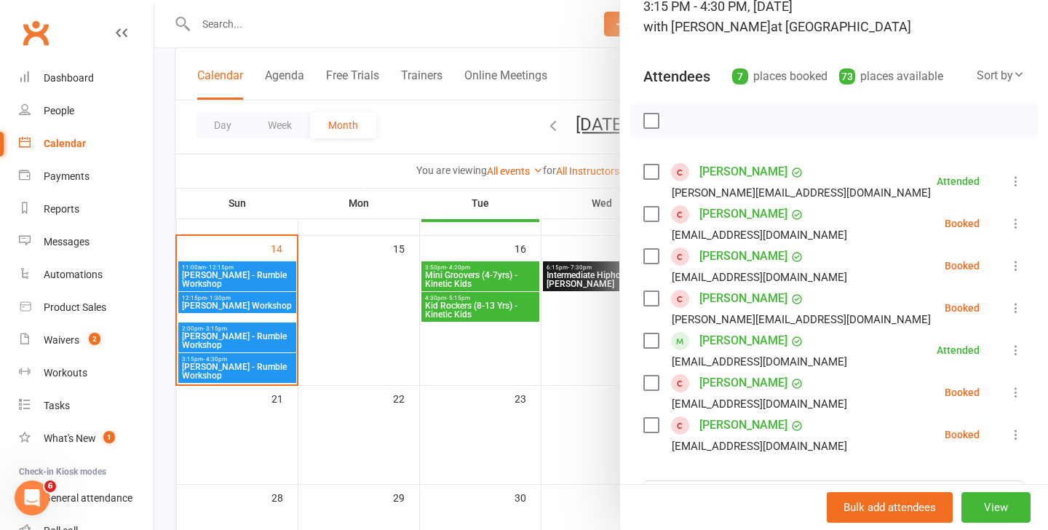
click at [236, 267] on div at bounding box center [600, 265] width 893 height 530
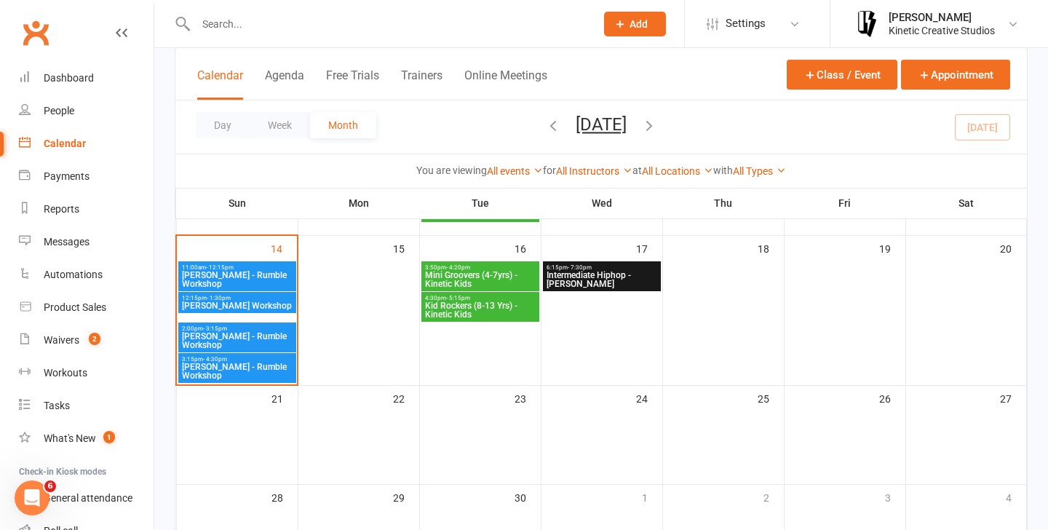
click at [238, 277] on span "Ray Fugawai Jr - Rumble Workshop" at bounding box center [237, 279] width 112 height 17
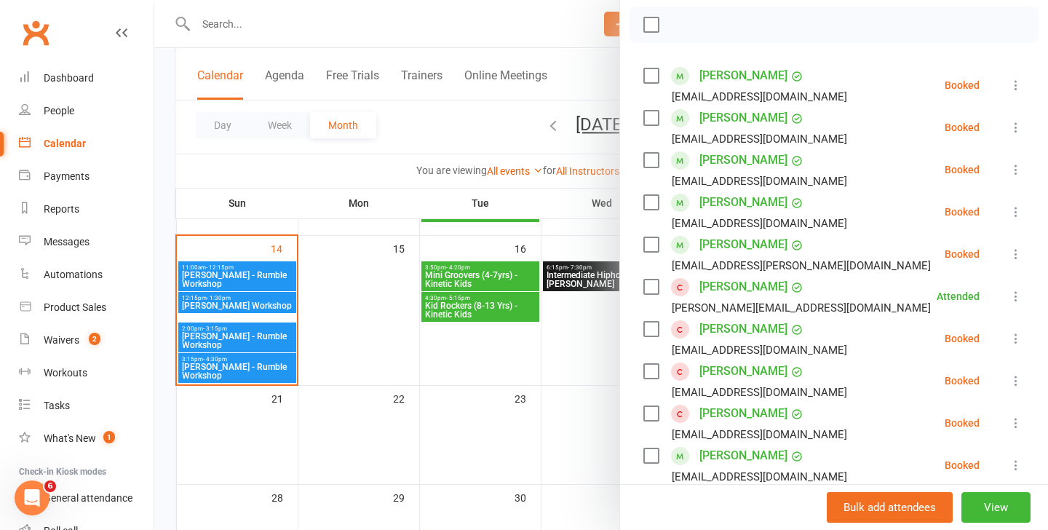
scroll to position [208, 0]
click at [1010, 332] on icon at bounding box center [1015, 337] width 15 height 15
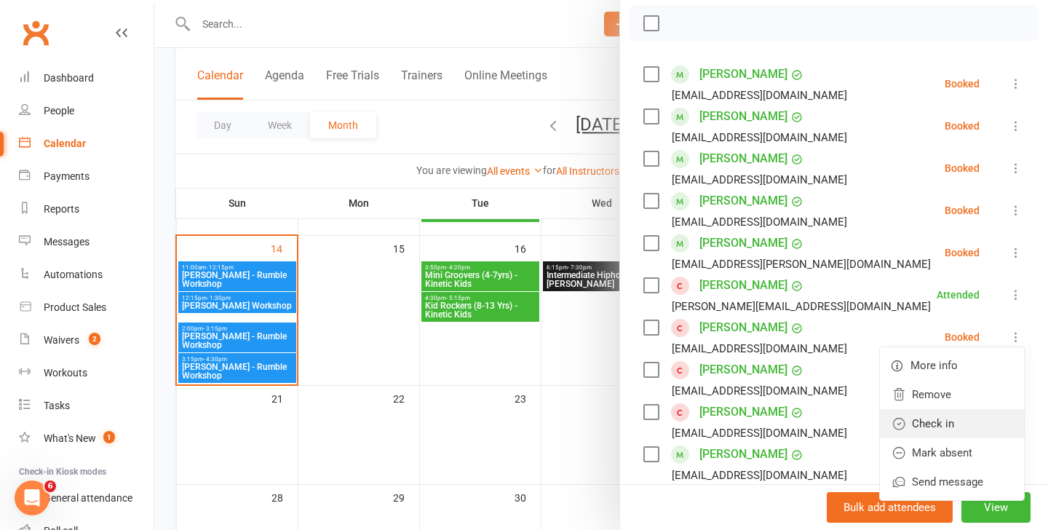
click at [910, 418] on link "Check in" at bounding box center [952, 423] width 144 height 29
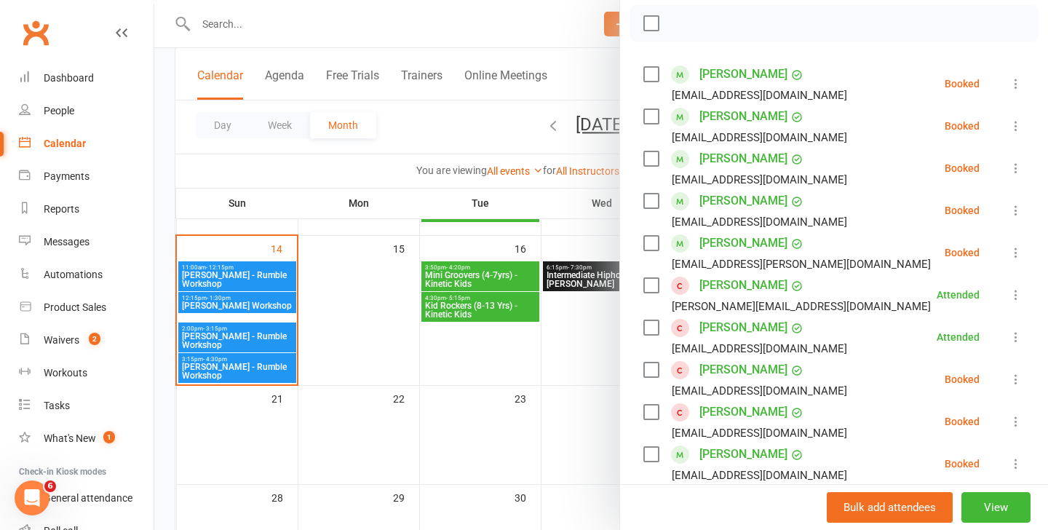
click at [255, 299] on div at bounding box center [600, 265] width 893 height 530
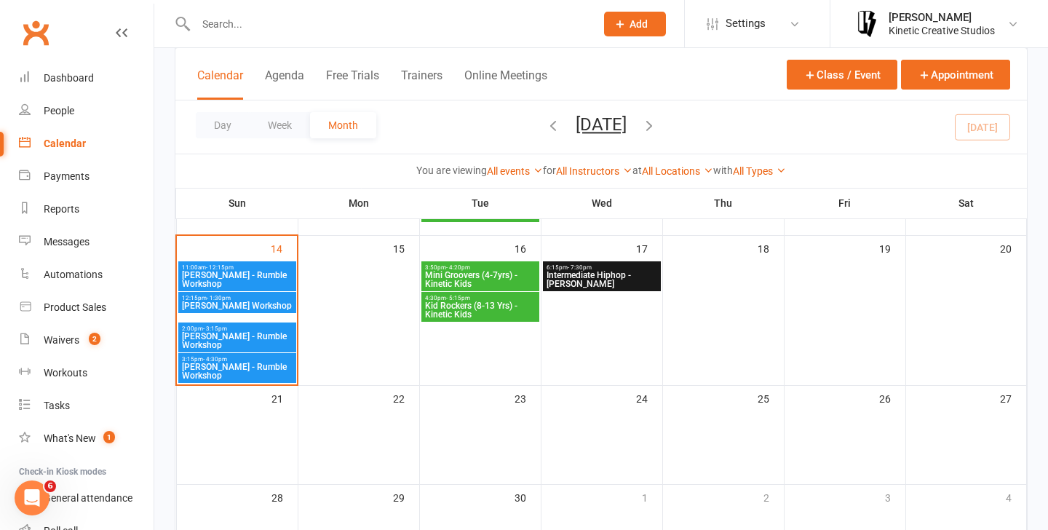
click at [242, 306] on span "[PERSON_NAME] Workshop" at bounding box center [237, 305] width 112 height 9
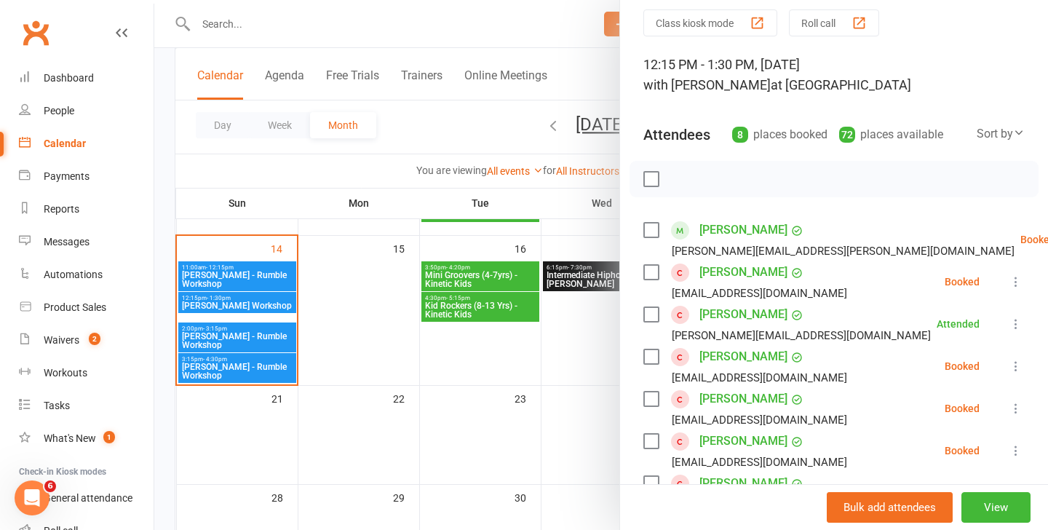
scroll to position [65, 0]
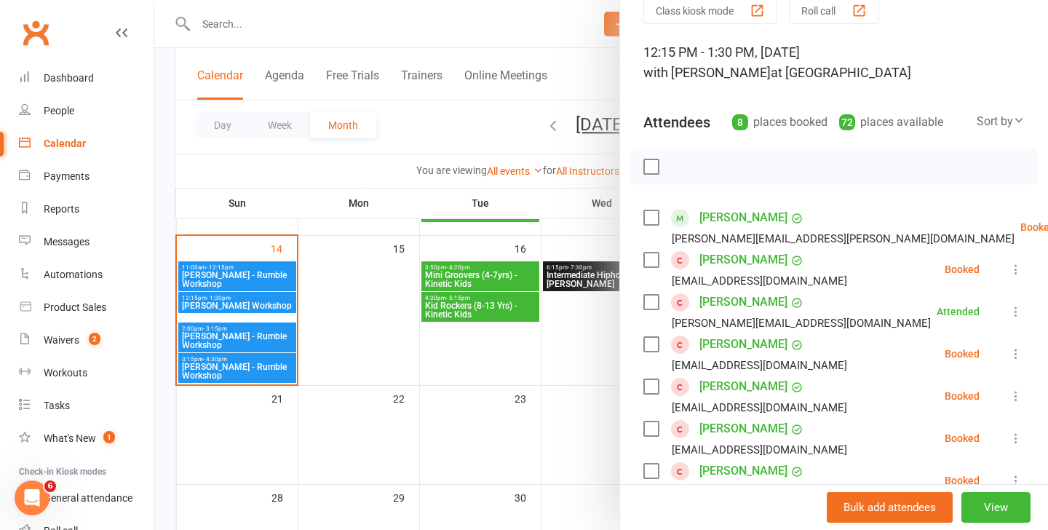
click at [1014, 351] on icon at bounding box center [1015, 353] width 15 height 15
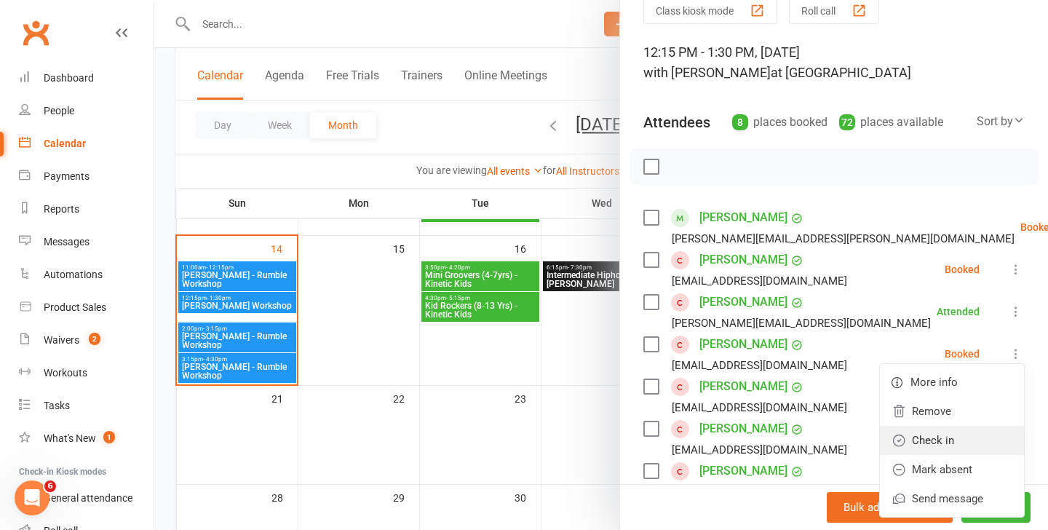
click at [918, 429] on link "Check in" at bounding box center [952, 440] width 144 height 29
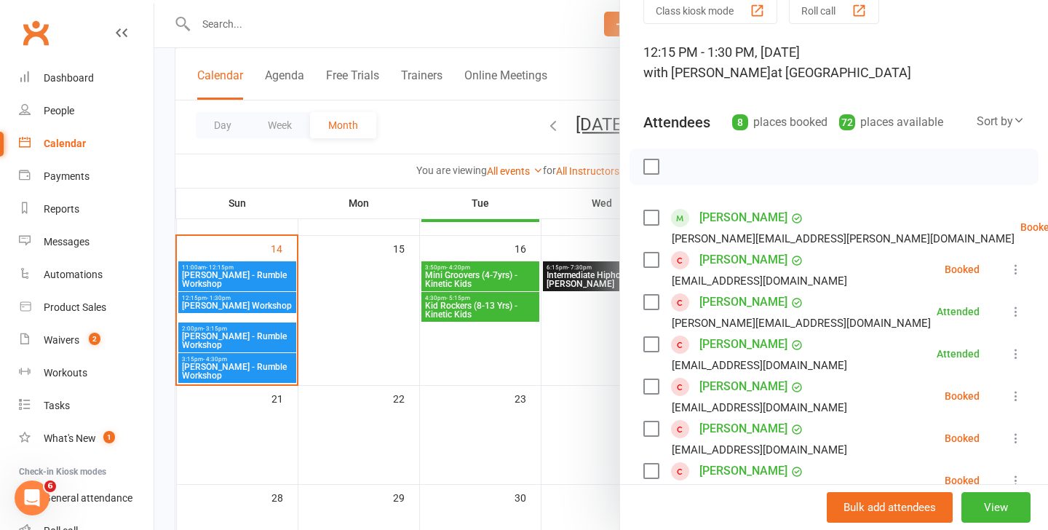
click at [274, 331] on div at bounding box center [600, 265] width 893 height 530
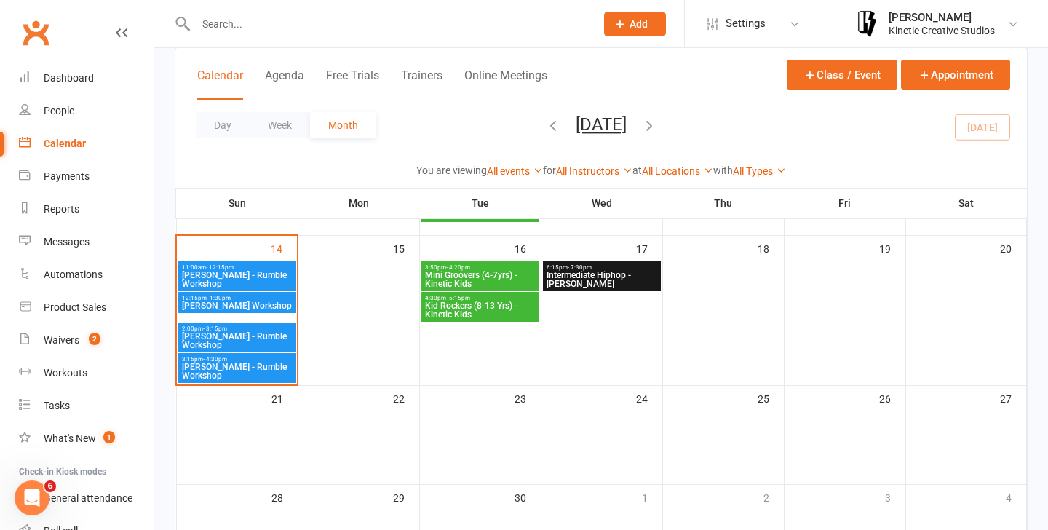
click at [235, 335] on span "[PERSON_NAME] - Rumble Workshop" at bounding box center [237, 340] width 112 height 17
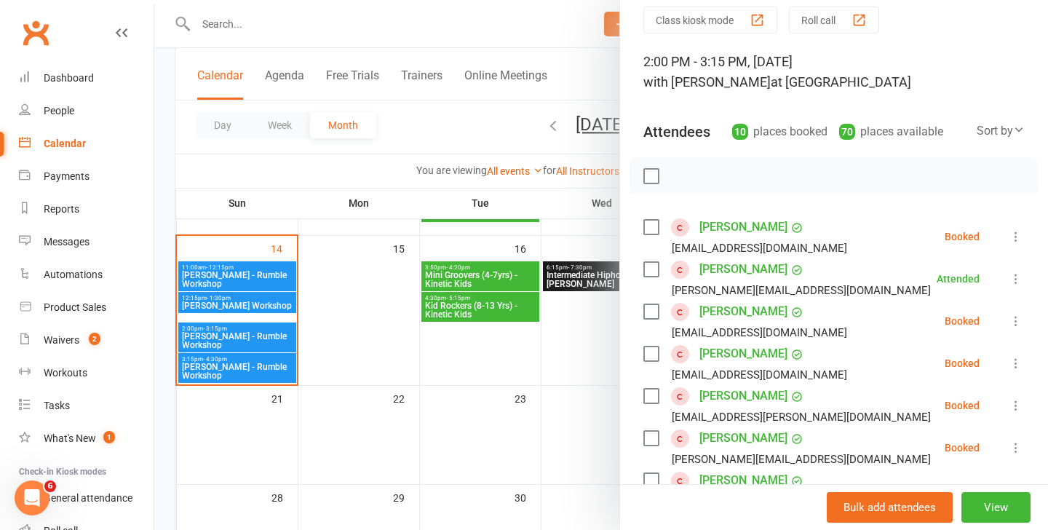
scroll to position [58, 0]
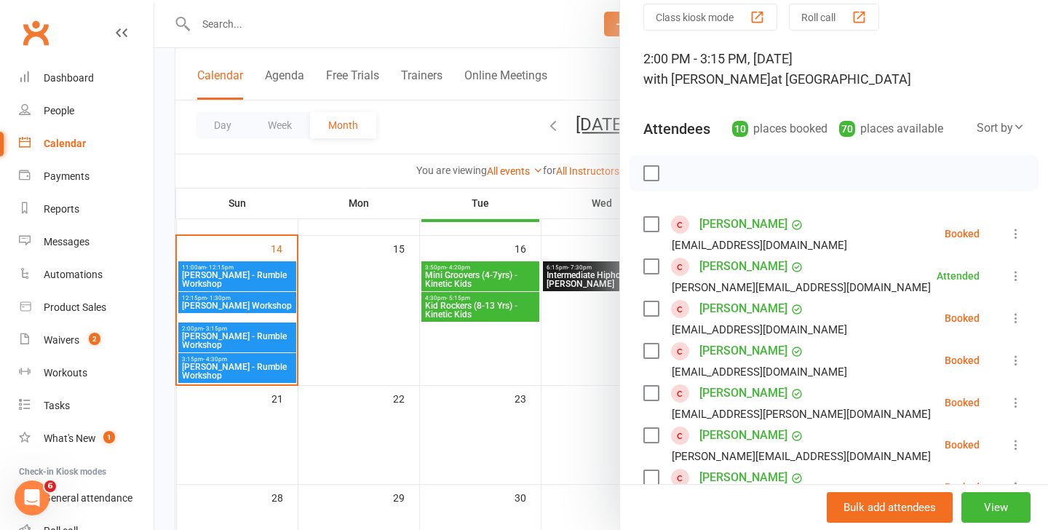
click at [1014, 314] on icon at bounding box center [1015, 318] width 15 height 15
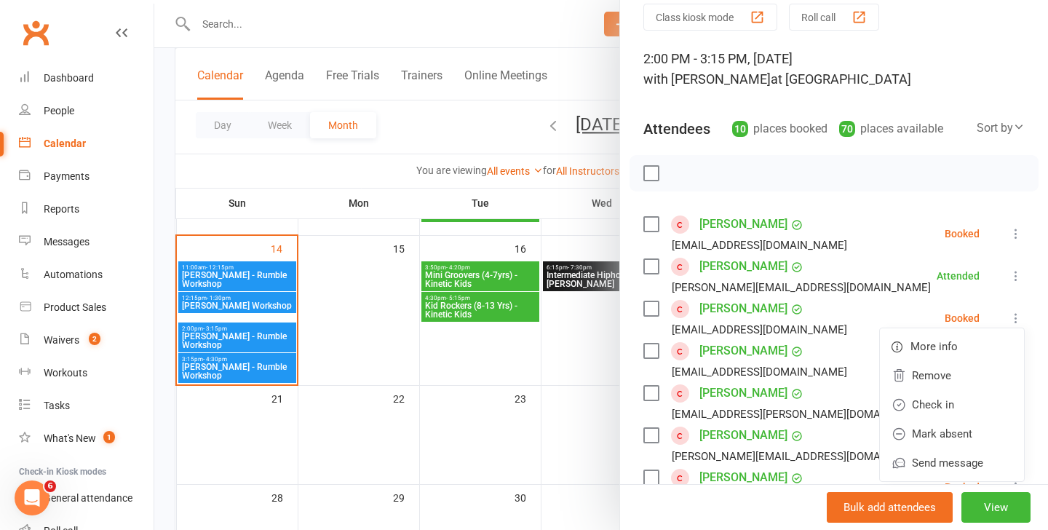
click at [797, 334] on div "[EMAIL_ADDRESS][DOMAIN_NAME]" at bounding box center [748, 329] width 210 height 19
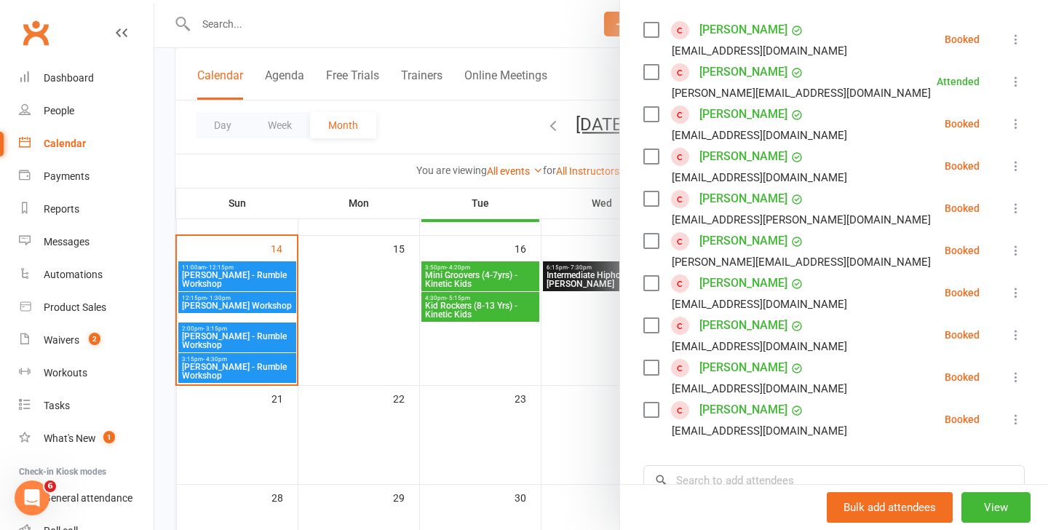
scroll to position [236, 0]
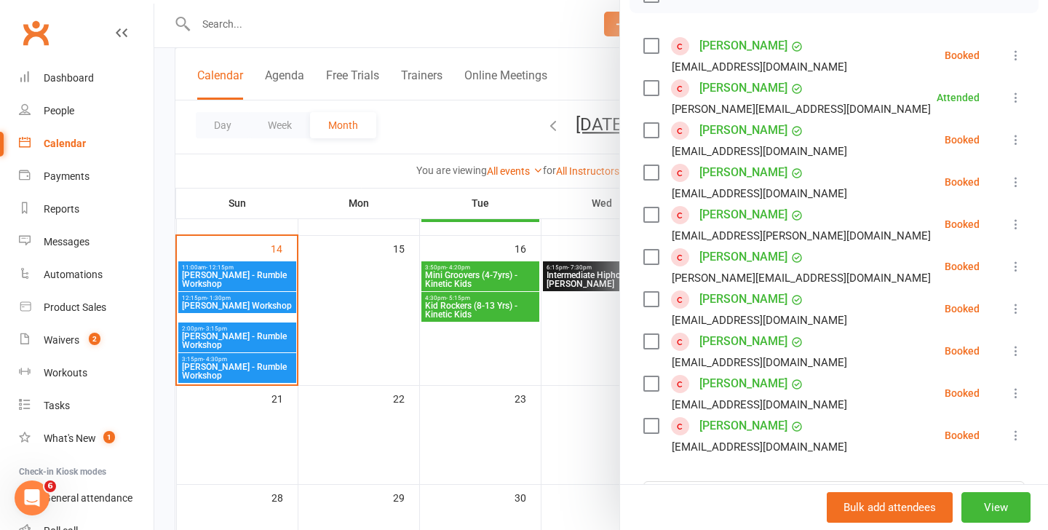
click at [1012, 137] on icon at bounding box center [1015, 139] width 15 height 15
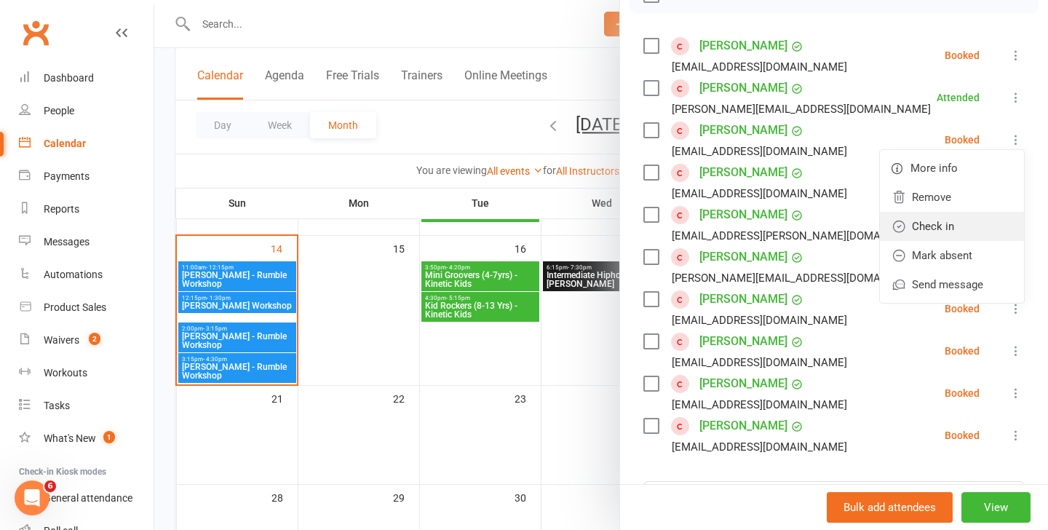
click at [946, 220] on link "Check in" at bounding box center [952, 226] width 144 height 29
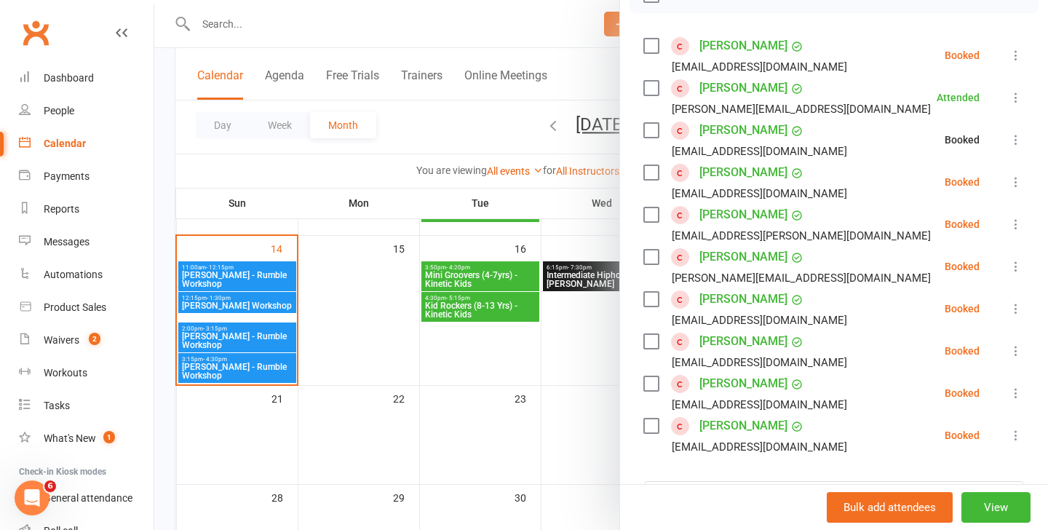
click at [247, 336] on div at bounding box center [600, 265] width 893 height 530
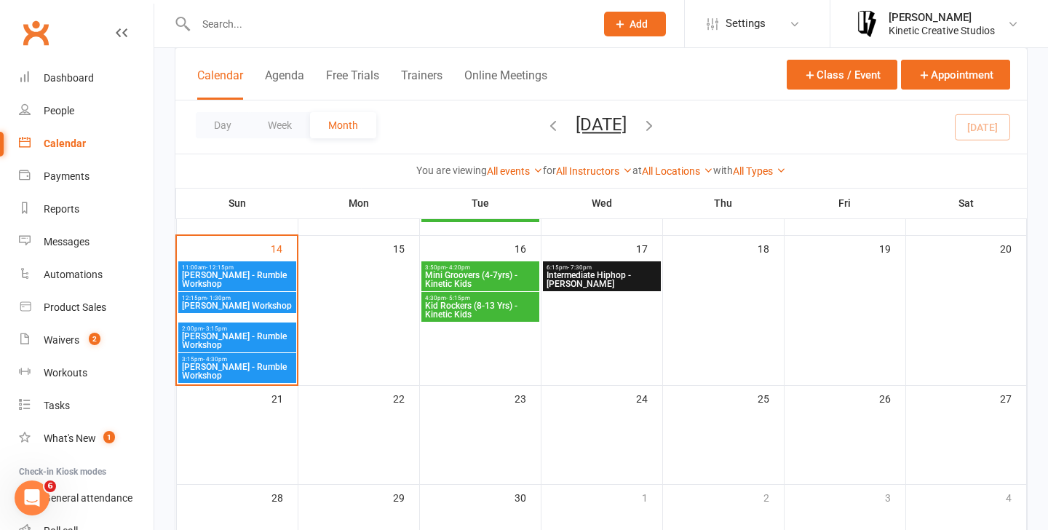
click at [247, 343] on span "[PERSON_NAME] - Rumble Workshop" at bounding box center [237, 340] width 112 height 17
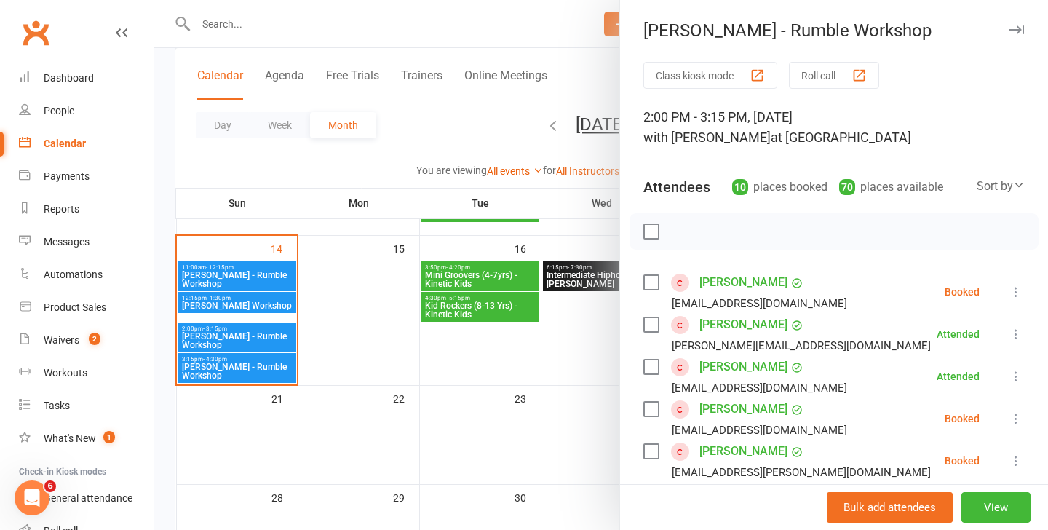
scroll to position [65, 0]
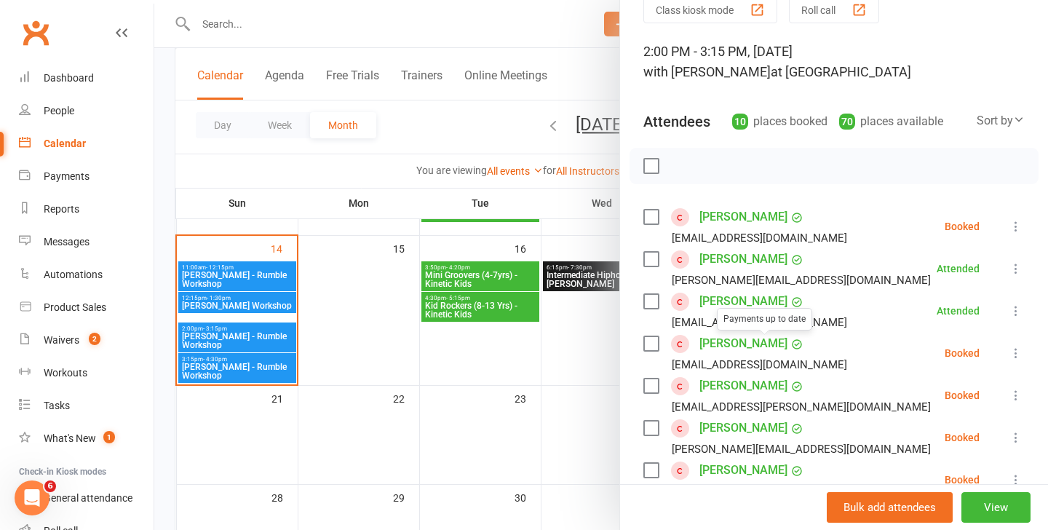
click at [202, 371] on div at bounding box center [600, 265] width 893 height 530
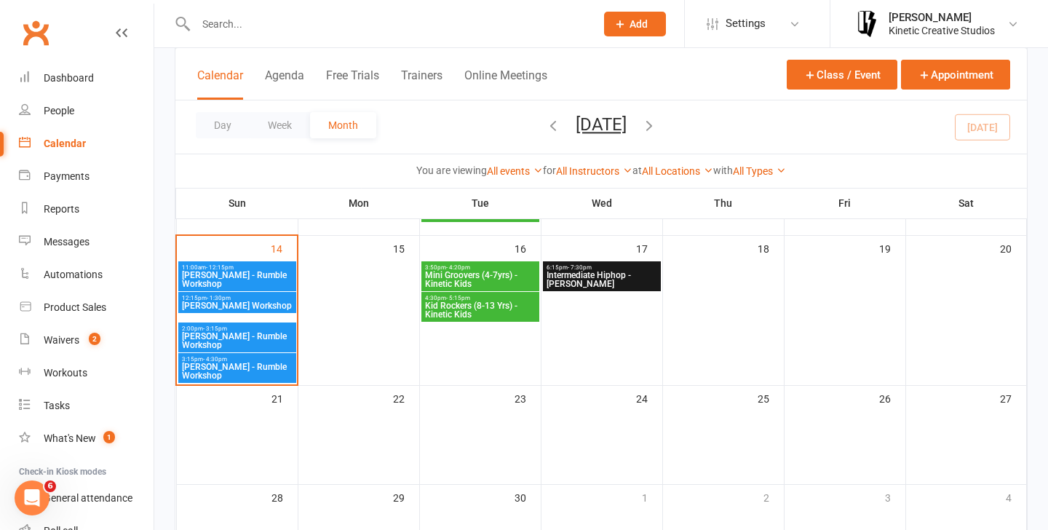
click at [224, 371] on span "[PERSON_NAME] - Rumble Workshop" at bounding box center [237, 370] width 112 height 17
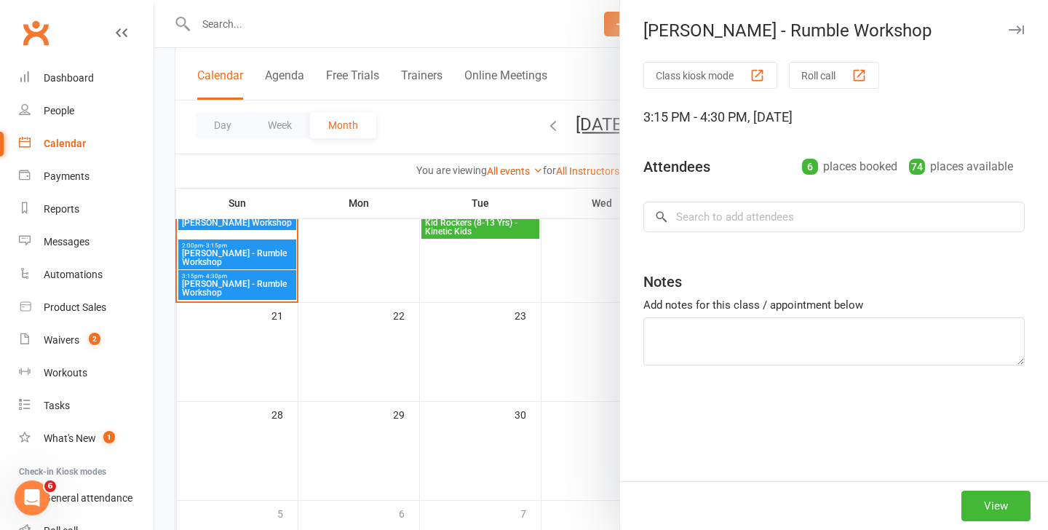
scroll to position [356, 0]
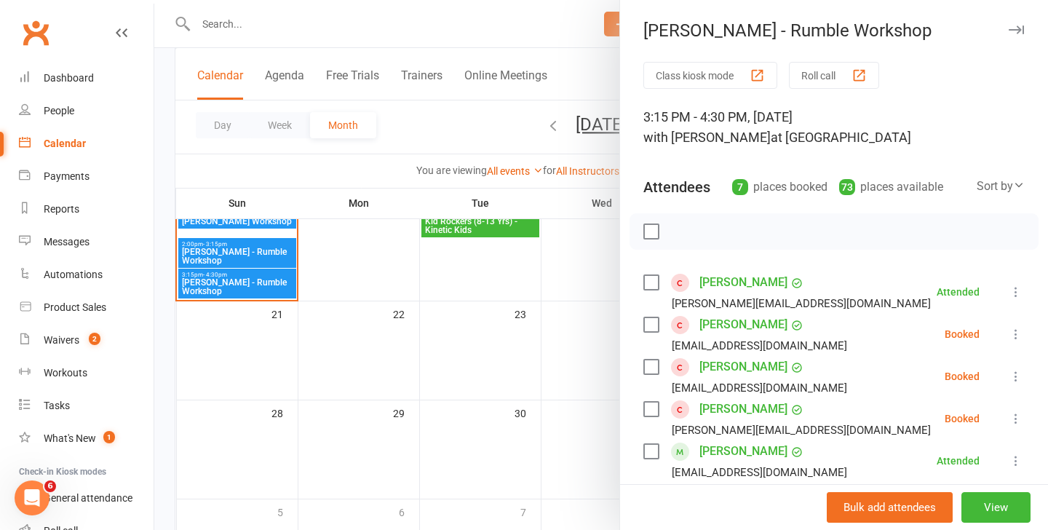
click at [1009, 335] on icon at bounding box center [1015, 334] width 15 height 15
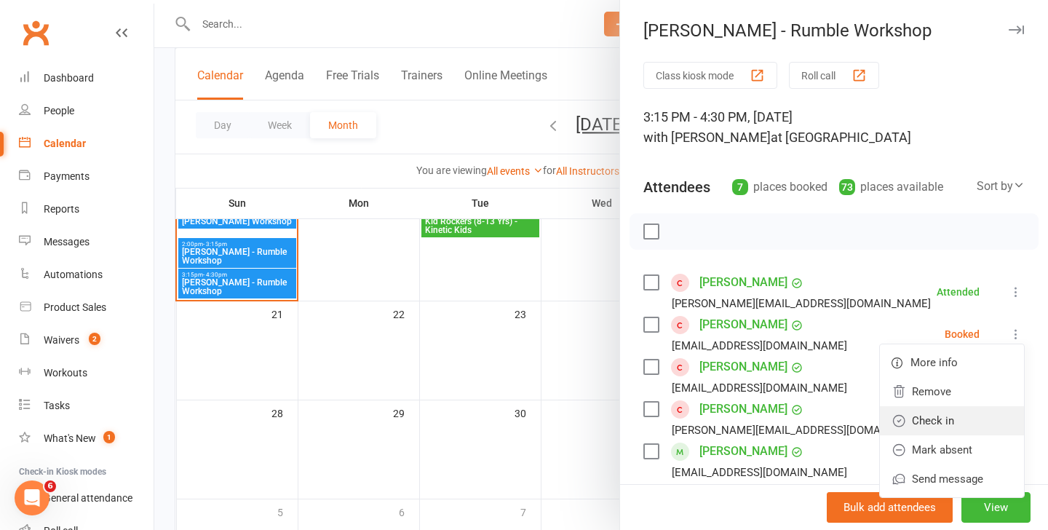
click at [945, 417] on link "Check in" at bounding box center [952, 420] width 144 height 29
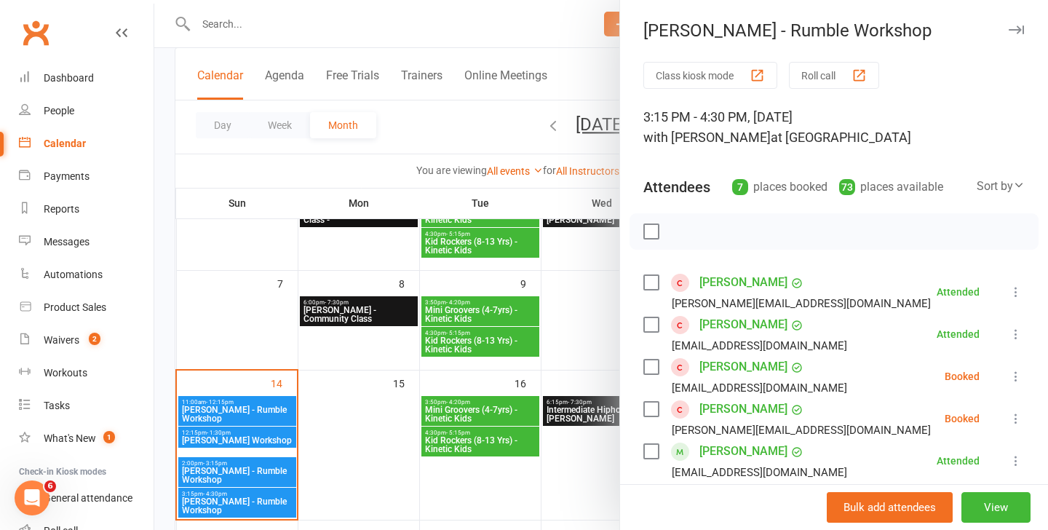
scroll to position [157, 0]
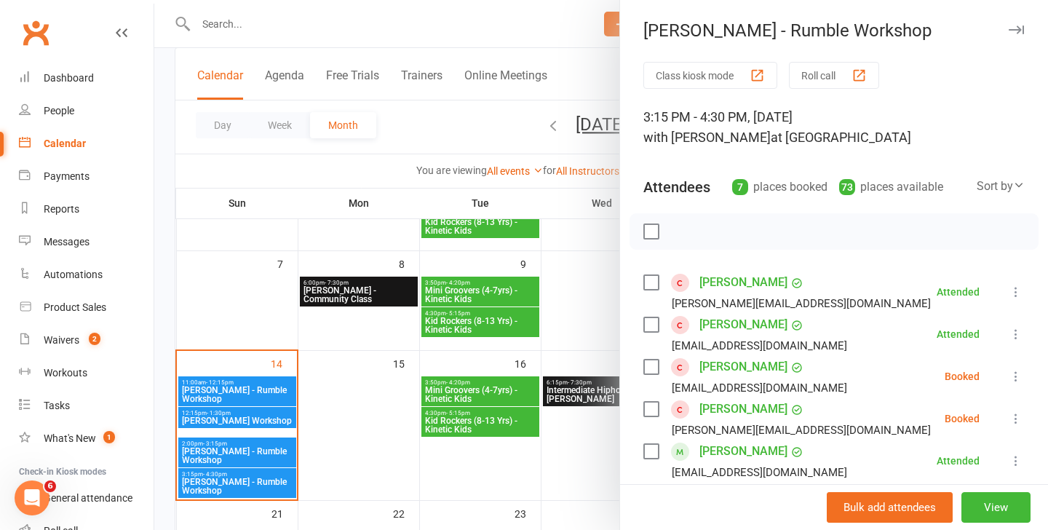
click at [241, 378] on div at bounding box center [600, 265] width 893 height 530
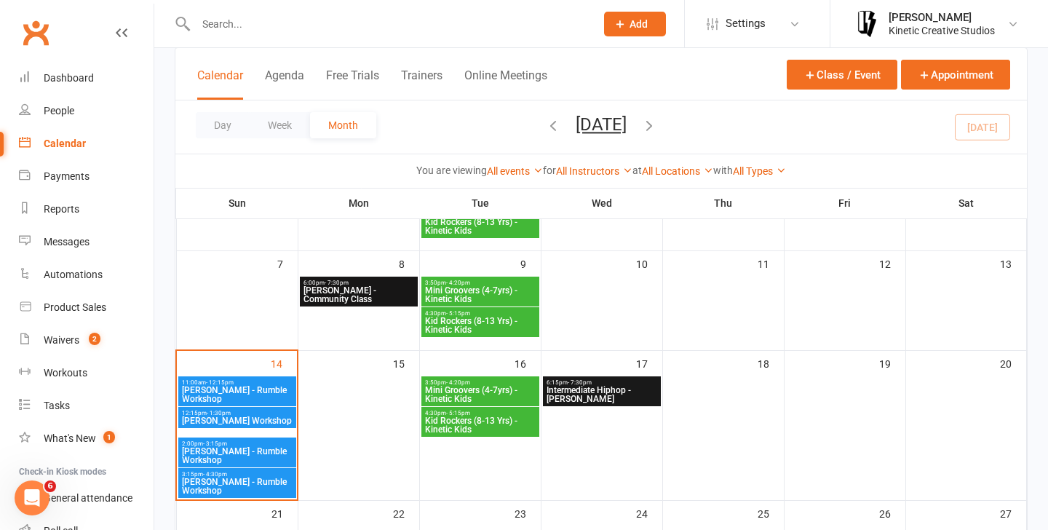
click at [242, 386] on span "[PERSON_NAME] - Rumble Workshop" at bounding box center [237, 394] width 112 height 17
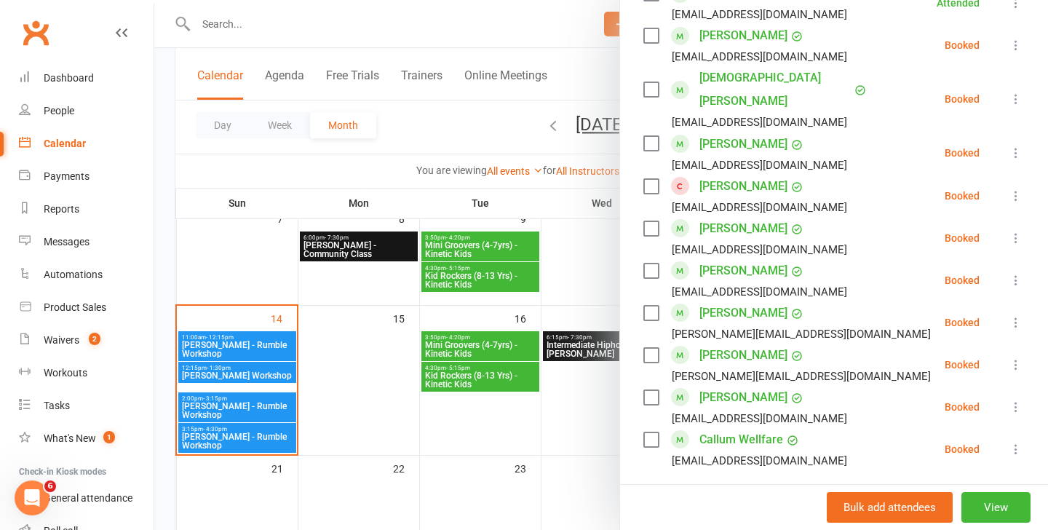
scroll to position [845, 0]
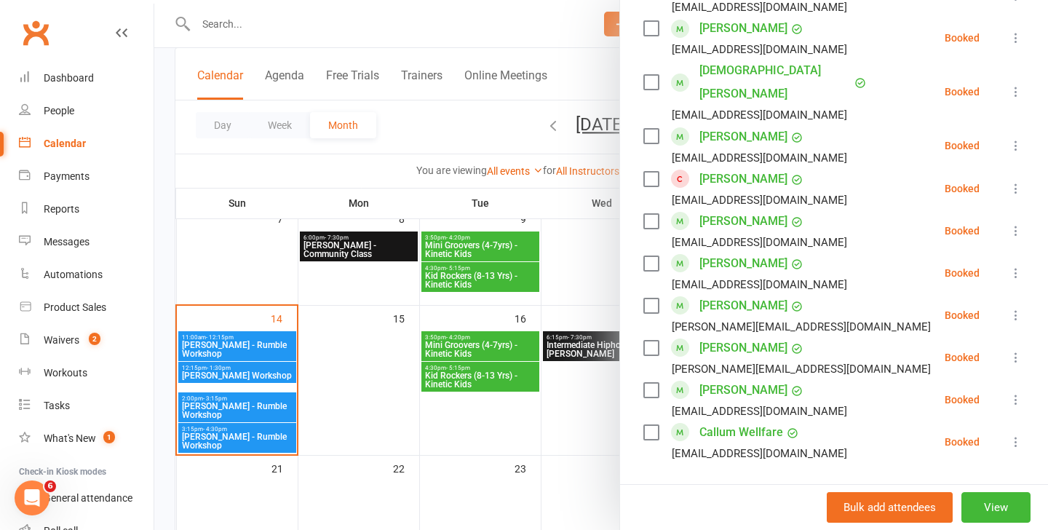
click at [1012, 378] on li "Markus Voigt vanessa.voigt1@outlook.com Booked More info Remove Check in Mark a…" at bounding box center [833, 399] width 381 height 42
click at [1022, 391] on button at bounding box center [1015, 399] width 17 height 17
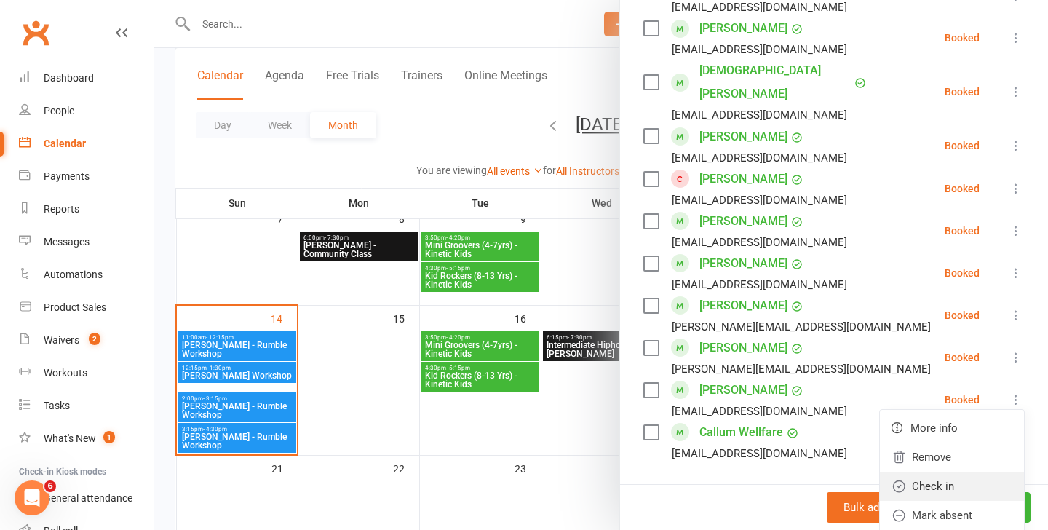
click at [928, 471] on link "Check in" at bounding box center [952, 485] width 144 height 29
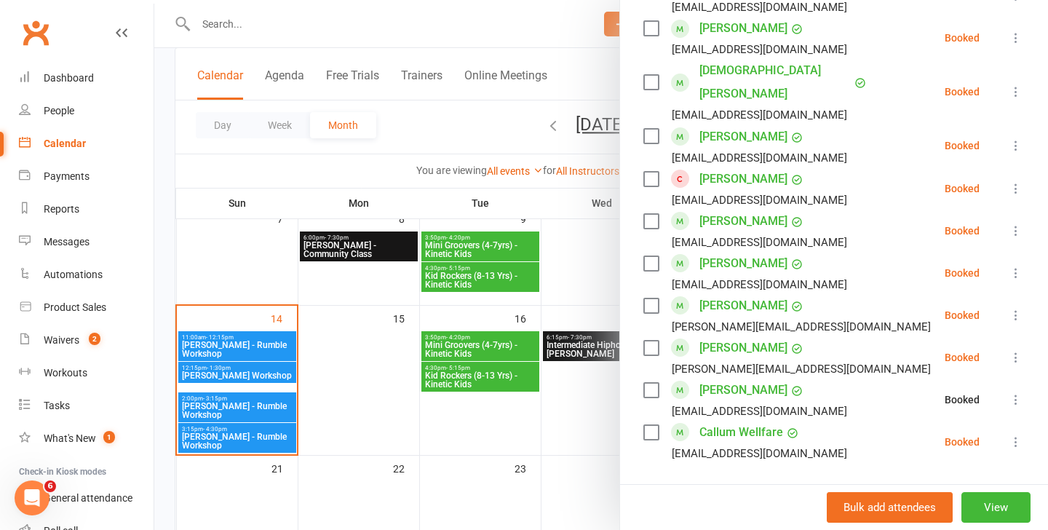
click at [204, 368] on div at bounding box center [600, 265] width 893 height 530
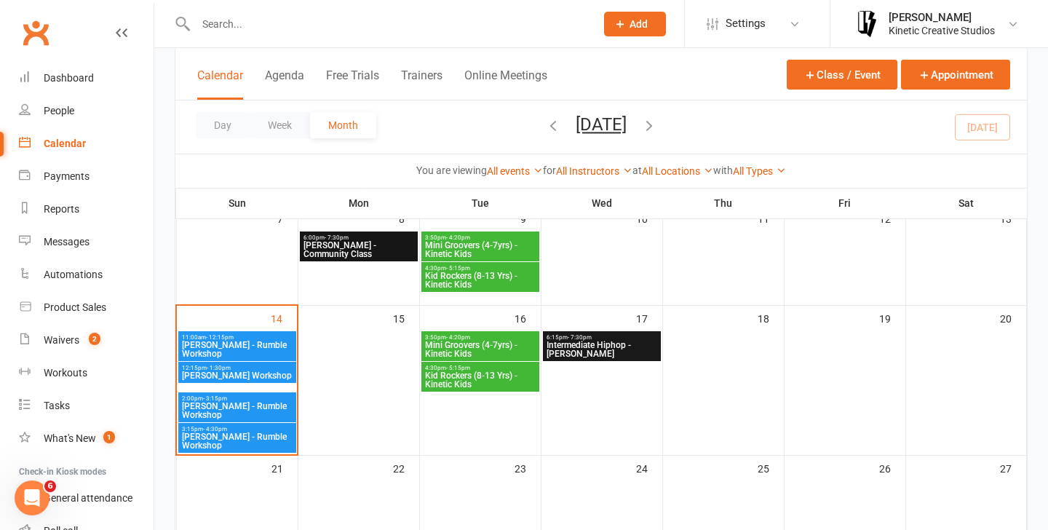
click at [205, 375] on span "[PERSON_NAME] Workshop" at bounding box center [237, 375] width 112 height 9
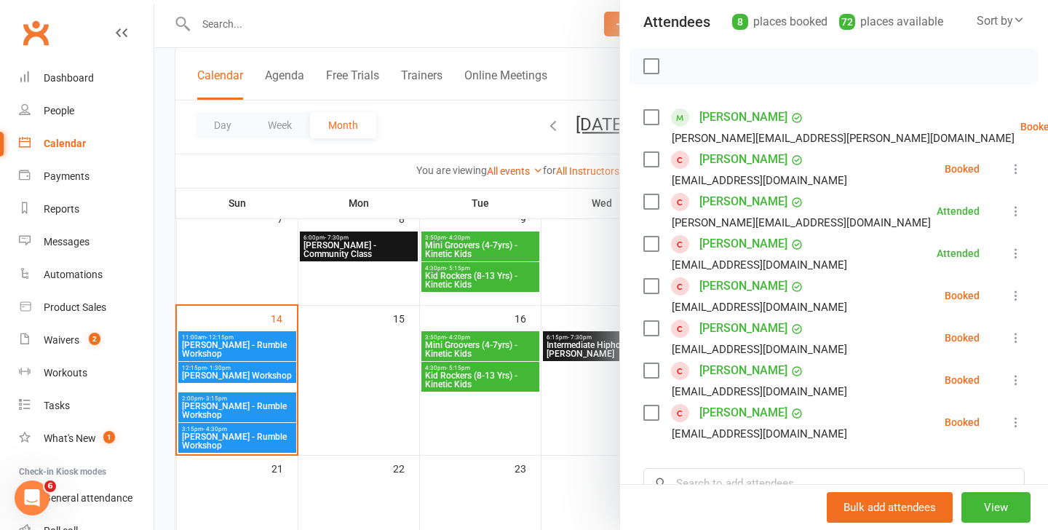
scroll to position [209, 0]
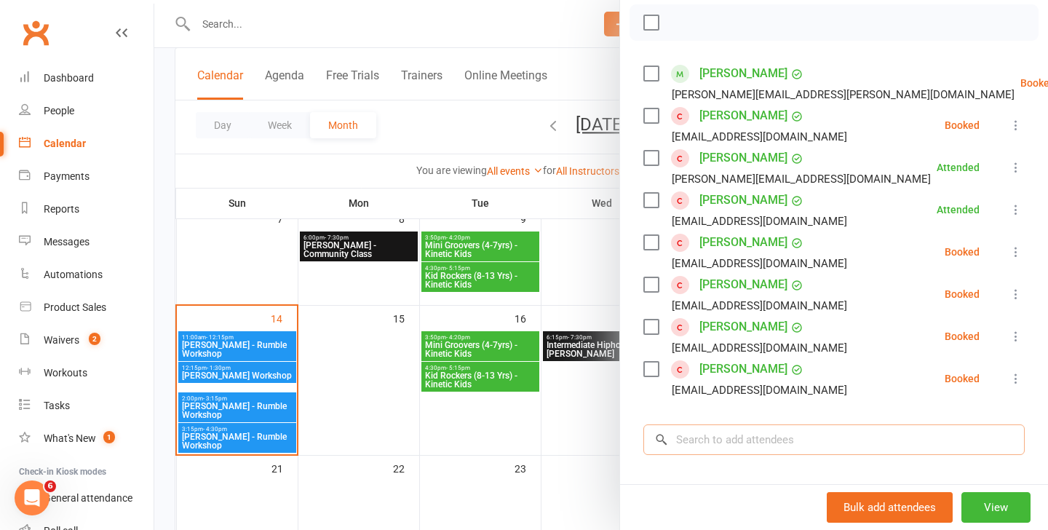
click at [737, 444] on input "search" at bounding box center [833, 439] width 381 height 31
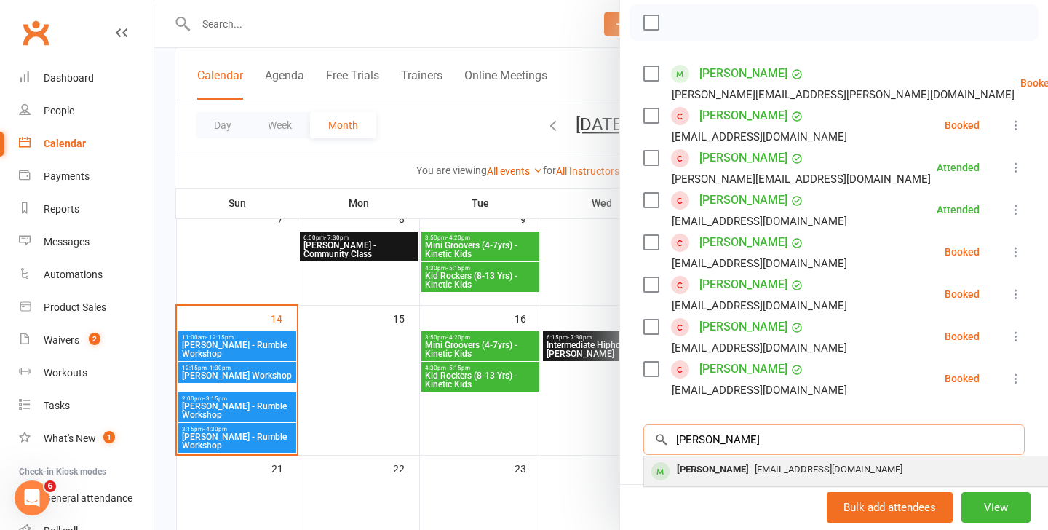
type input "marcus"
click at [729, 468] on div "[PERSON_NAME]" at bounding box center [713, 469] width 84 height 21
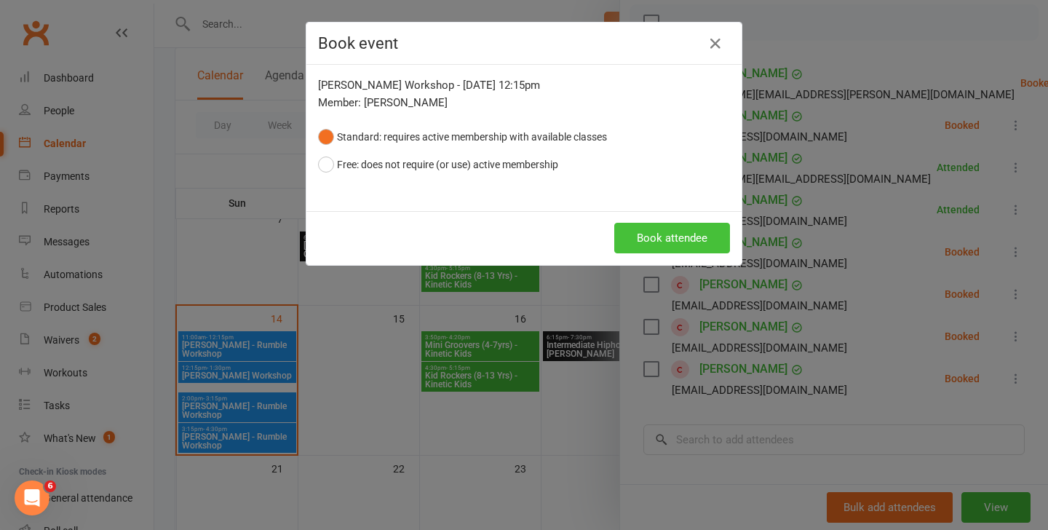
click at [700, 239] on button "Book attendee" at bounding box center [672, 238] width 116 height 31
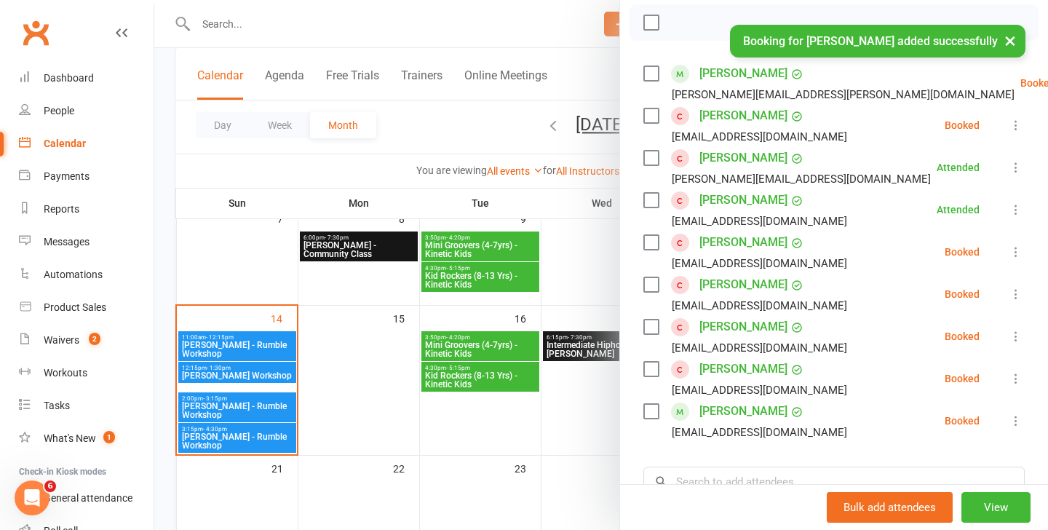
click at [220, 403] on div at bounding box center [600, 265] width 893 height 530
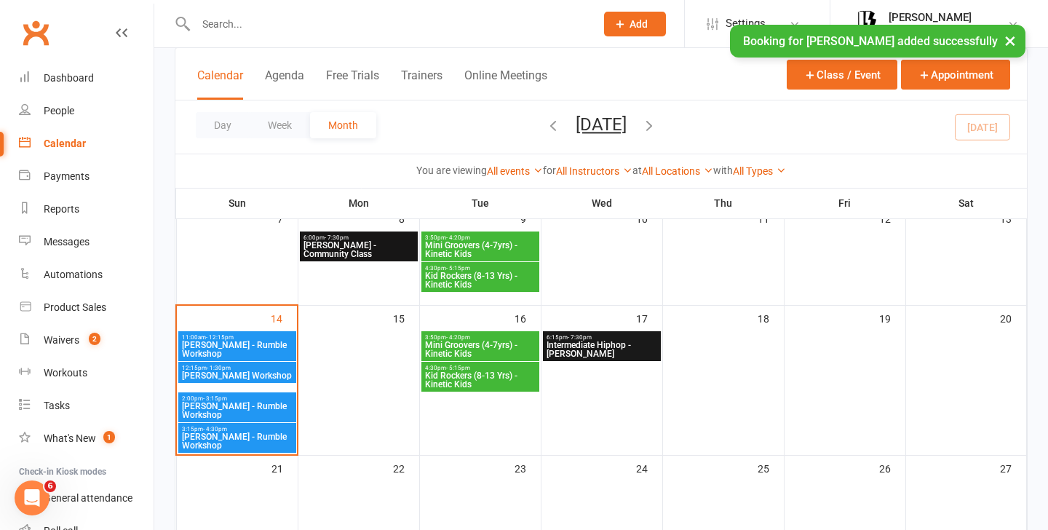
click at [235, 404] on span "[PERSON_NAME] - Rumble Workshop" at bounding box center [237, 410] width 112 height 17
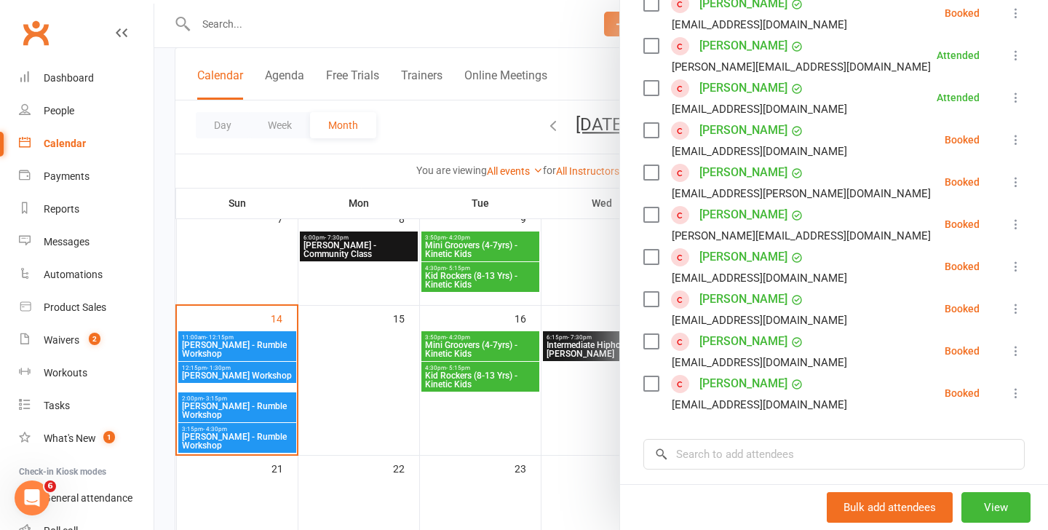
scroll to position [313, 0]
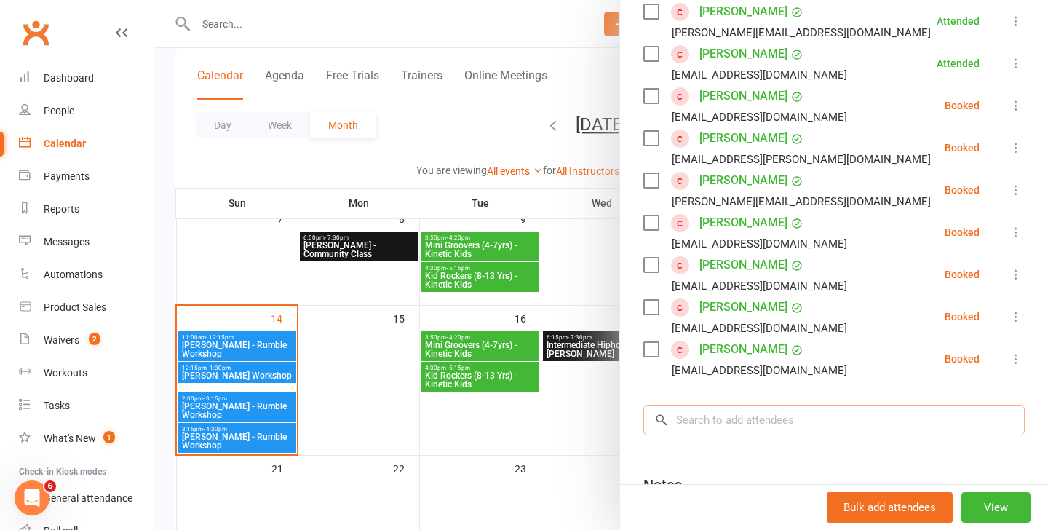
click at [767, 428] on input "search" at bounding box center [833, 419] width 381 height 31
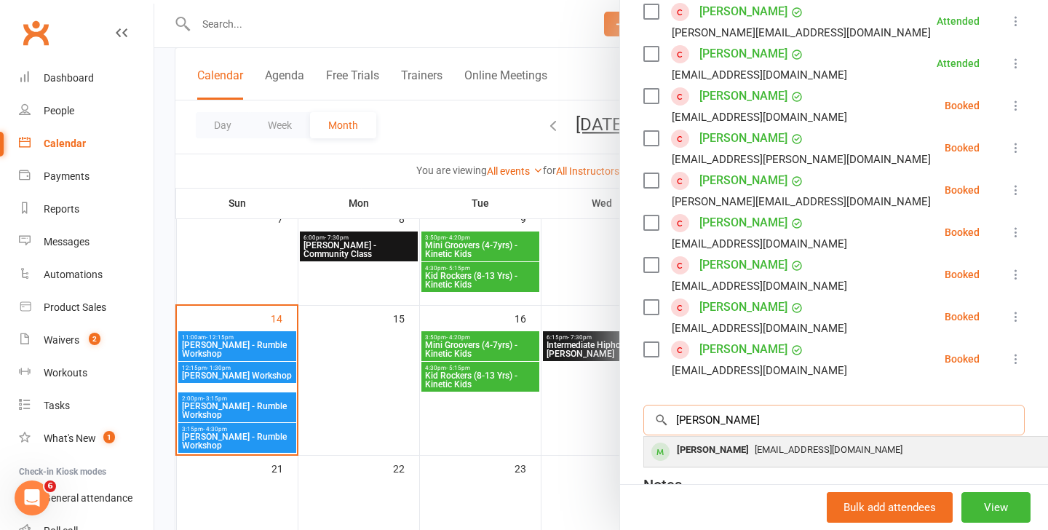
type input "marcus"
click at [791, 452] on span "[EMAIL_ADDRESS][DOMAIN_NAME]" at bounding box center [828, 449] width 148 height 11
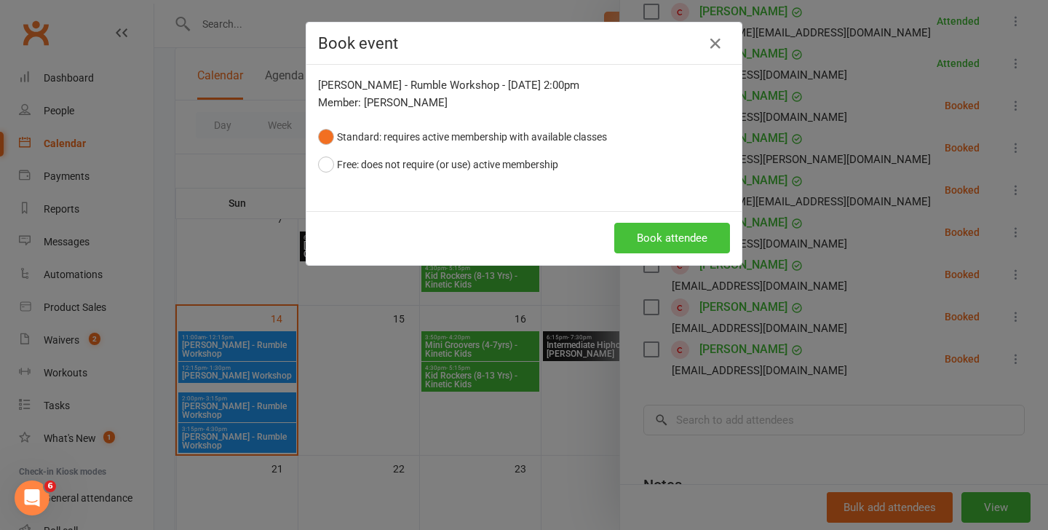
click at [670, 227] on button "Book attendee" at bounding box center [672, 238] width 116 height 31
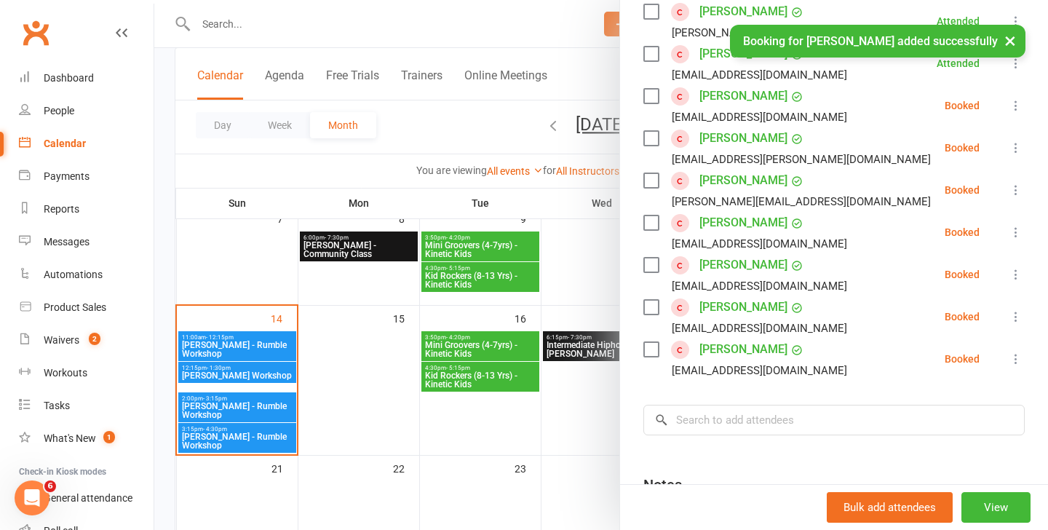
click at [210, 446] on div at bounding box center [600, 265] width 893 height 530
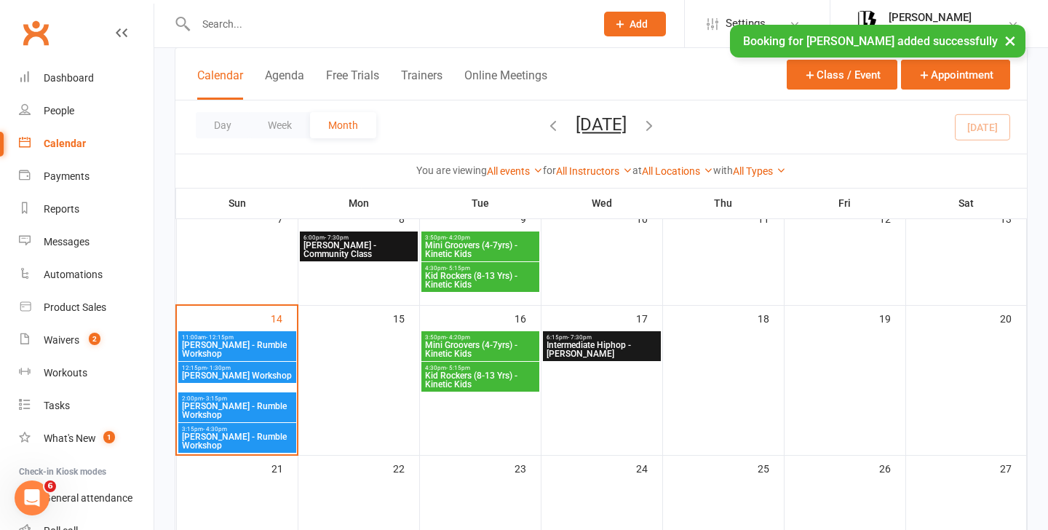
click at [234, 444] on span "[PERSON_NAME] - Rumble Workshop" at bounding box center [237, 440] width 112 height 17
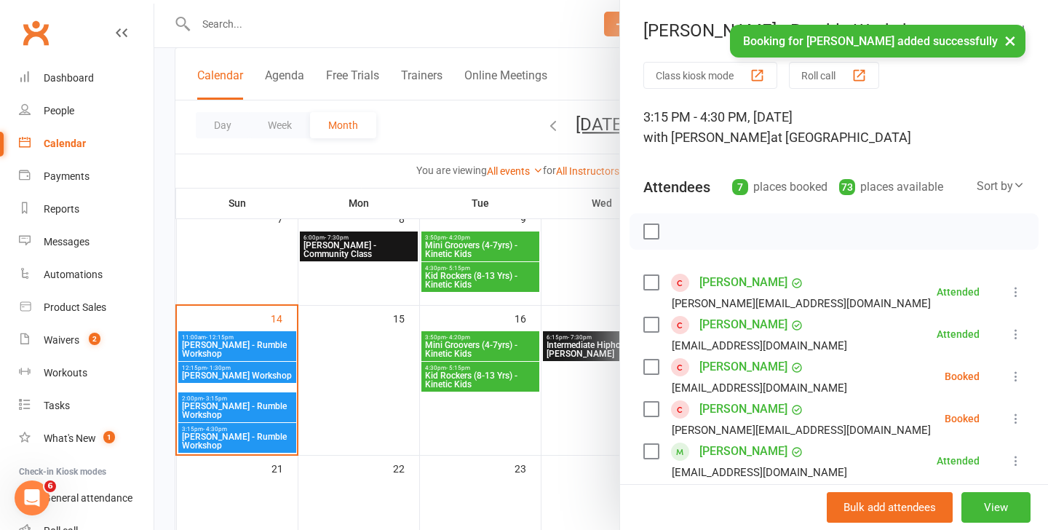
click at [736, 236] on div at bounding box center [833, 231] width 409 height 36
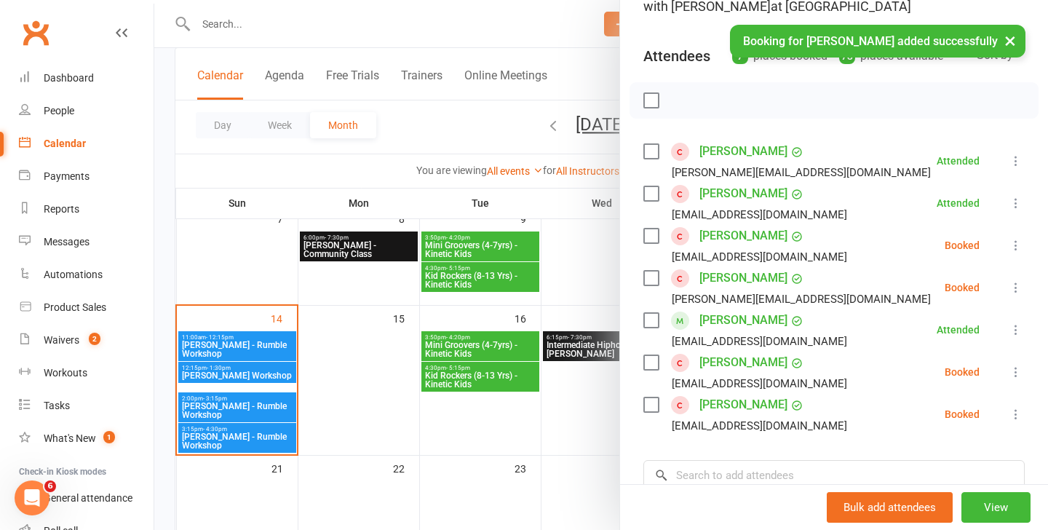
scroll to position [155, 0]
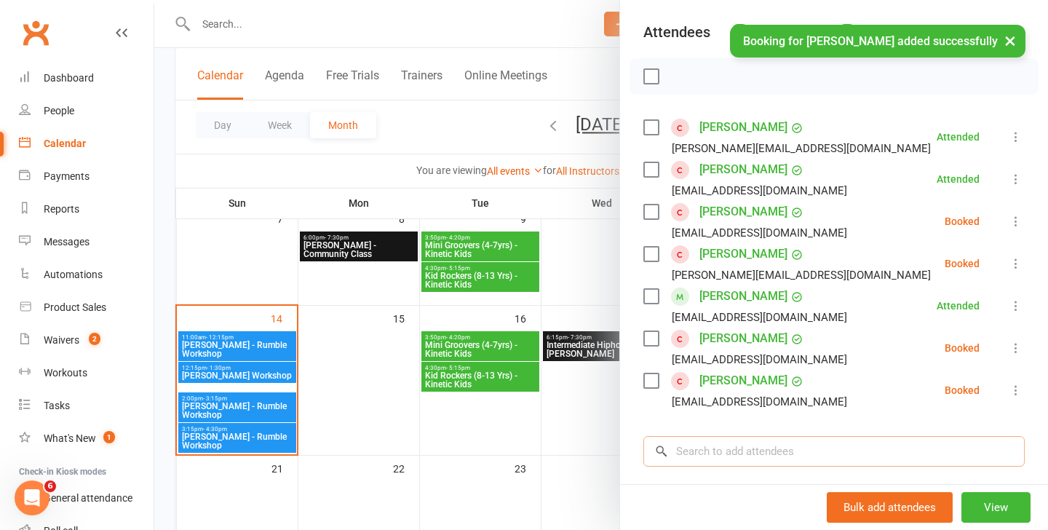
click at [738, 459] on input "search" at bounding box center [833, 451] width 381 height 31
type input "a"
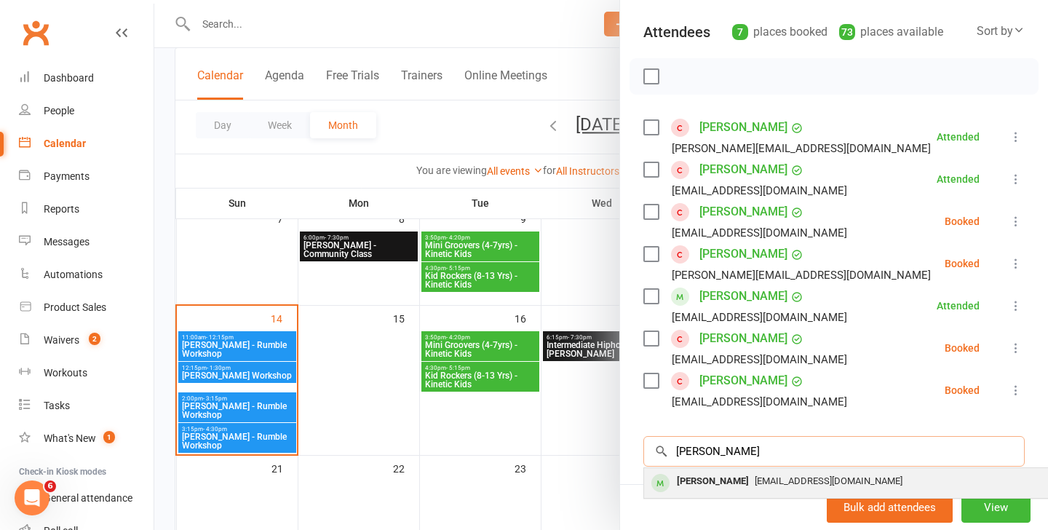
type input "marcus"
click at [770, 488] on div "[EMAIL_ADDRESS][DOMAIN_NAME]" at bounding box center [861, 481] width 423 height 21
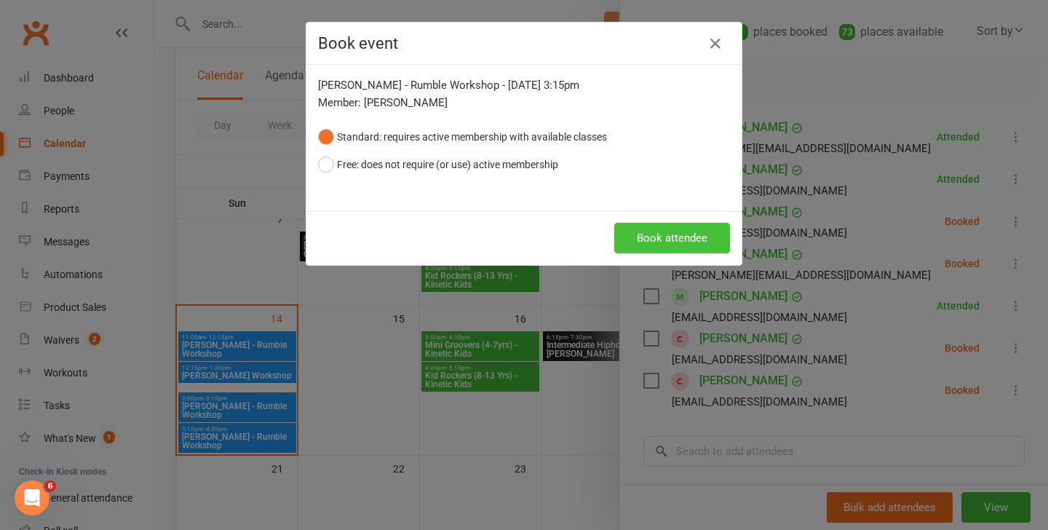
click at [685, 239] on button "Book attendee" at bounding box center [672, 238] width 116 height 31
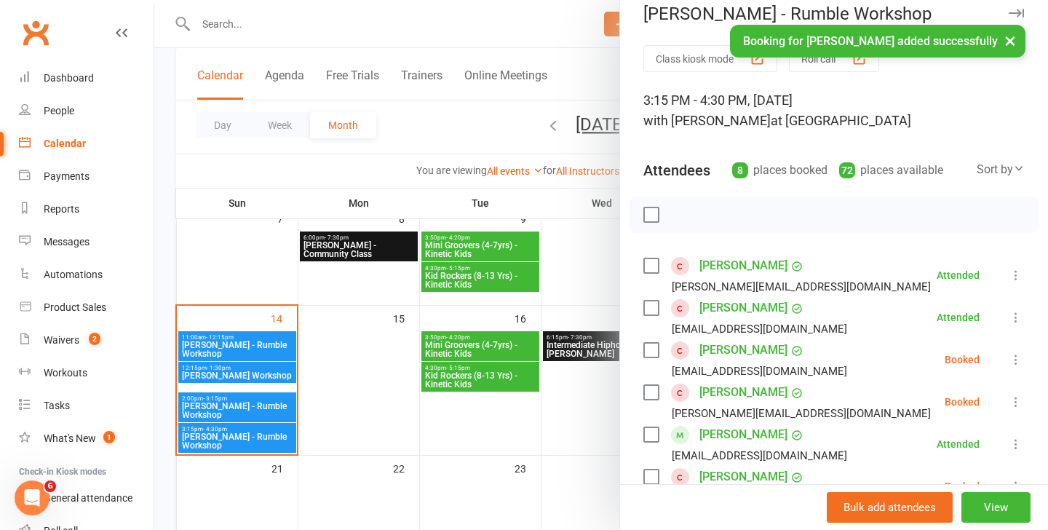
scroll to position [0, 0]
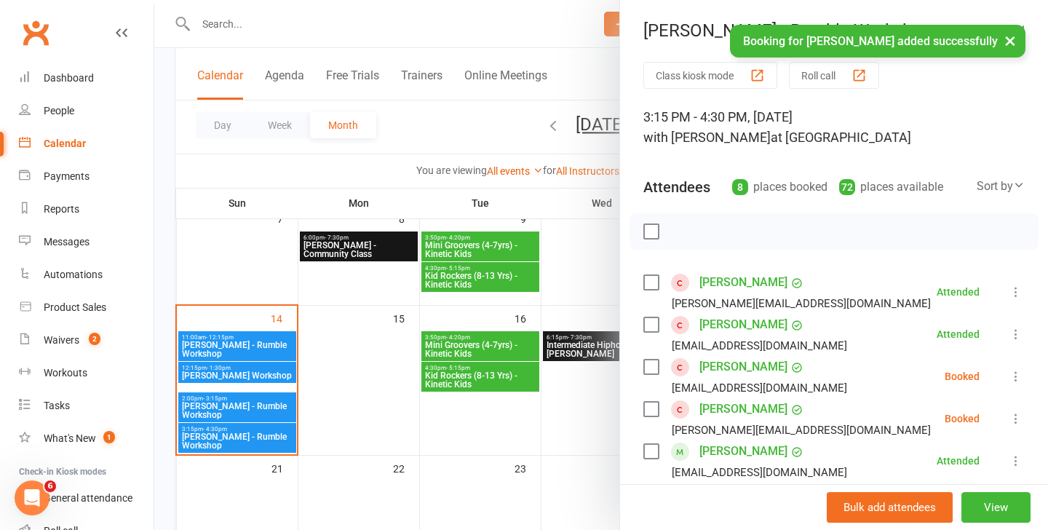
click at [1010, 37] on button "×" at bounding box center [1010, 40] width 26 height 31
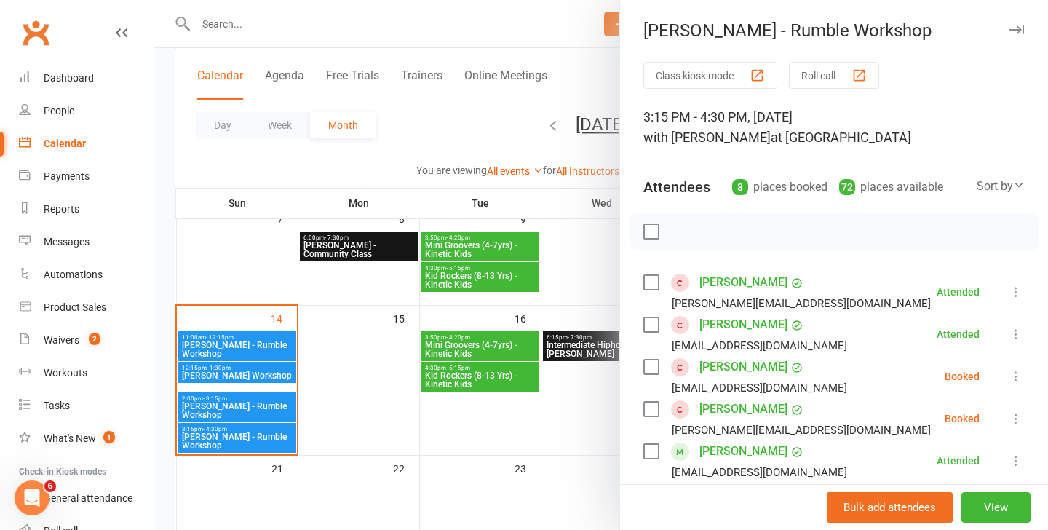
click at [483, 20] on div at bounding box center [600, 265] width 893 height 530
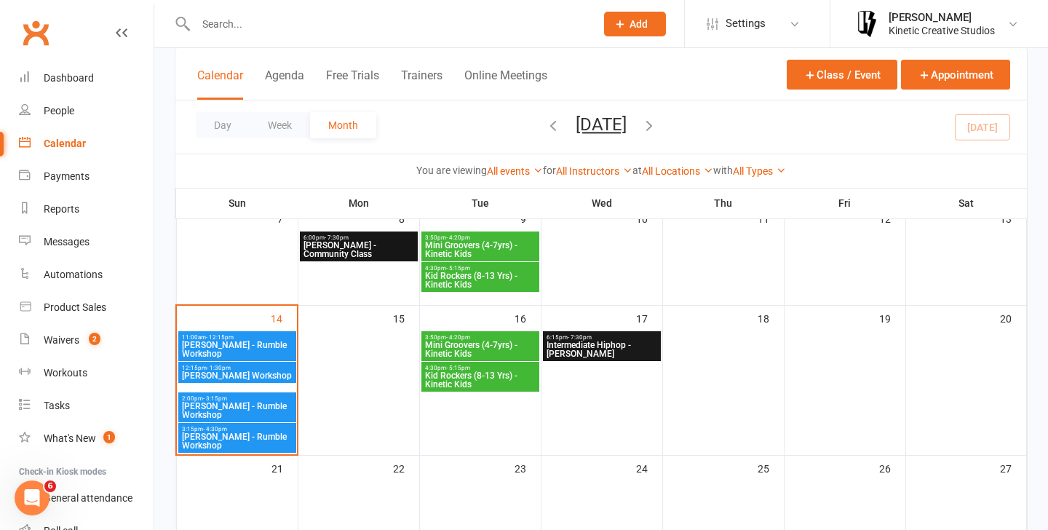
click at [269, 338] on span "11:00am - 12:15pm" at bounding box center [237, 337] width 112 height 7
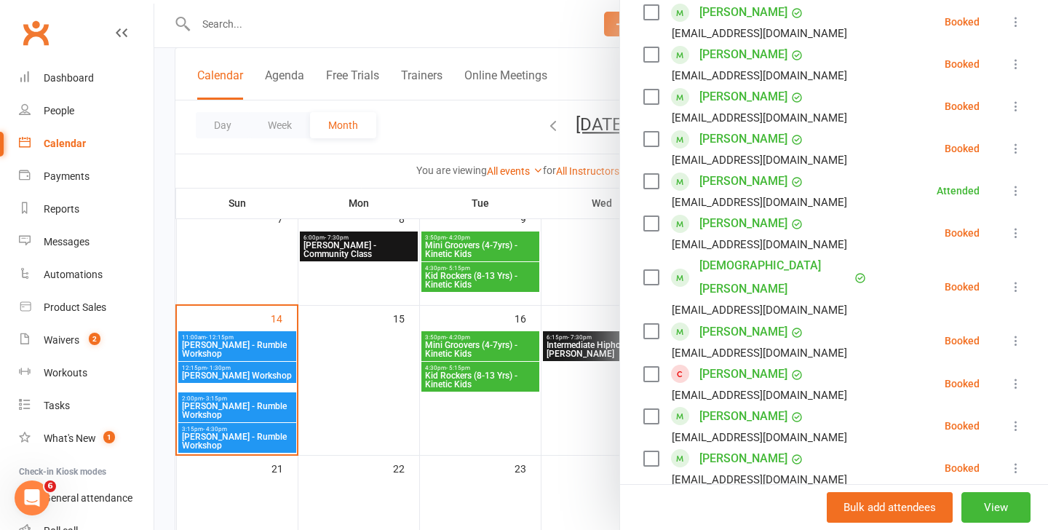
scroll to position [252, 0]
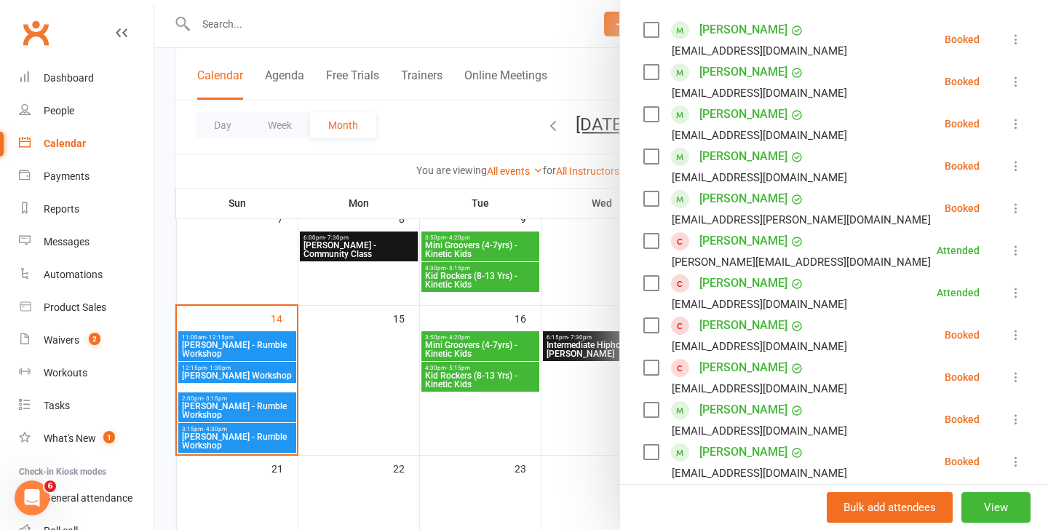
click at [559, 65] on div at bounding box center [600, 265] width 893 height 530
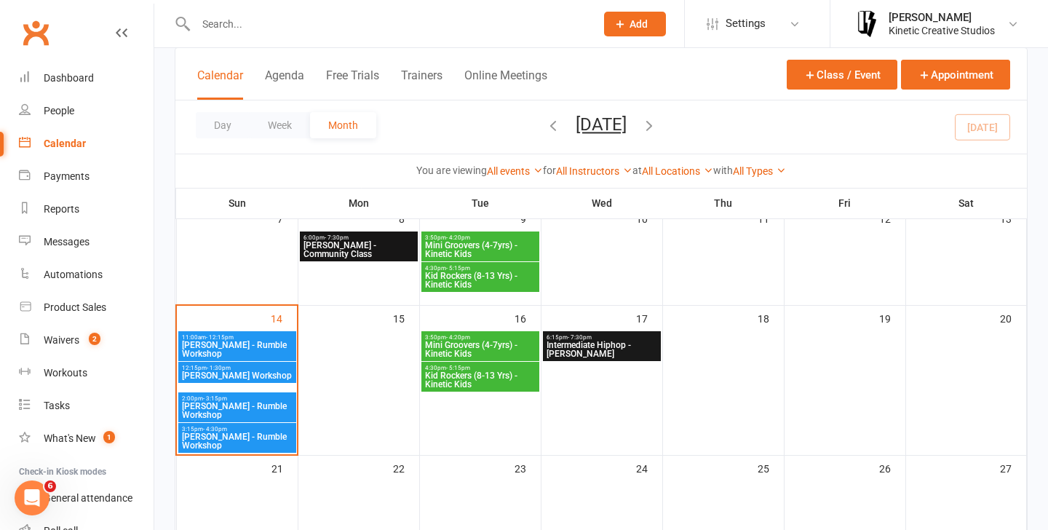
click at [249, 340] on span "[PERSON_NAME] - Rumble Workshop" at bounding box center [237, 348] width 112 height 17
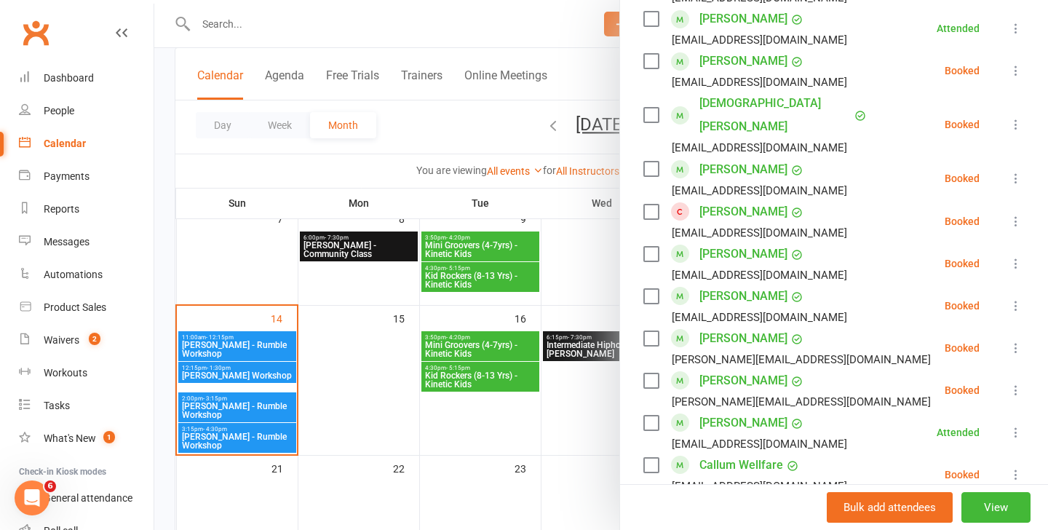
scroll to position [816, 0]
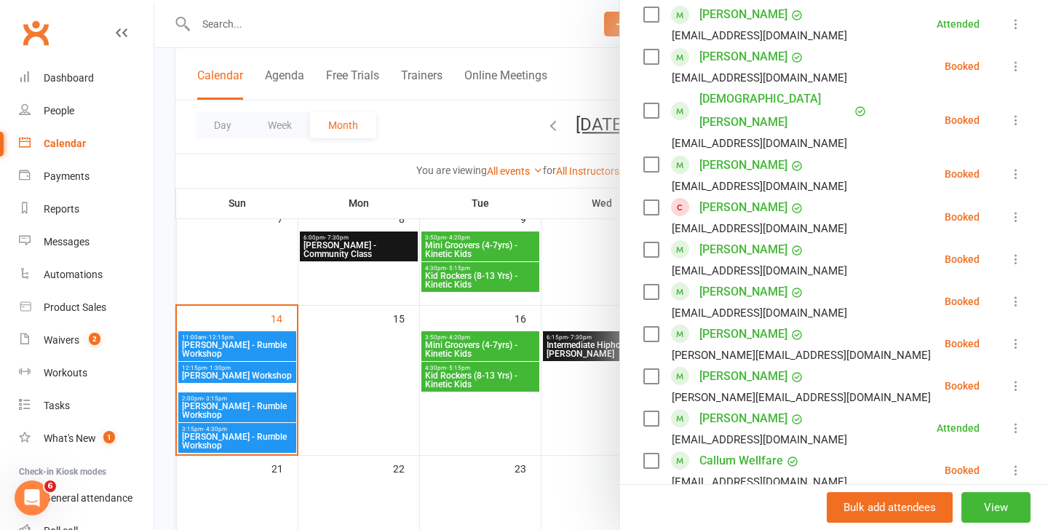
click at [1016, 378] on icon at bounding box center [1015, 385] width 15 height 15
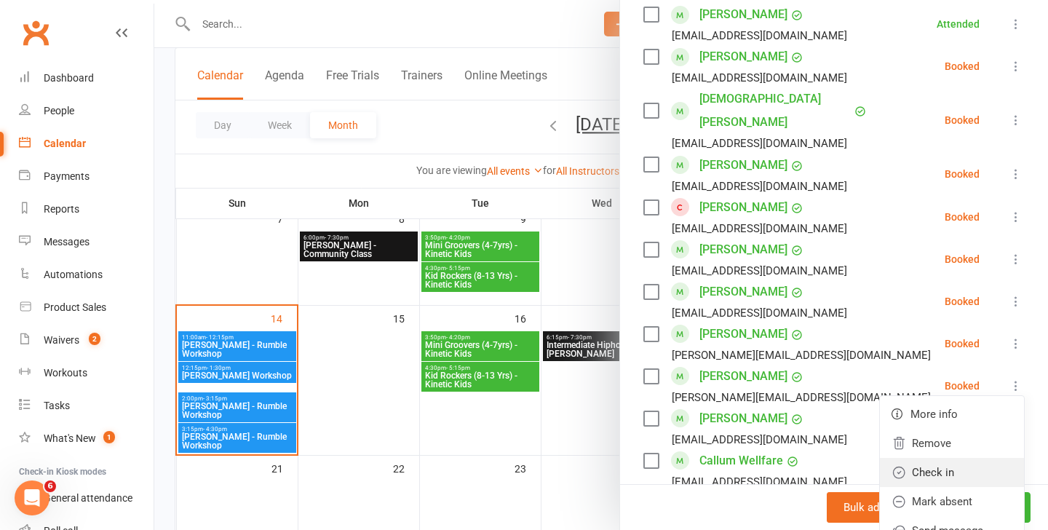
click at [945, 458] on link "Check in" at bounding box center [952, 472] width 144 height 29
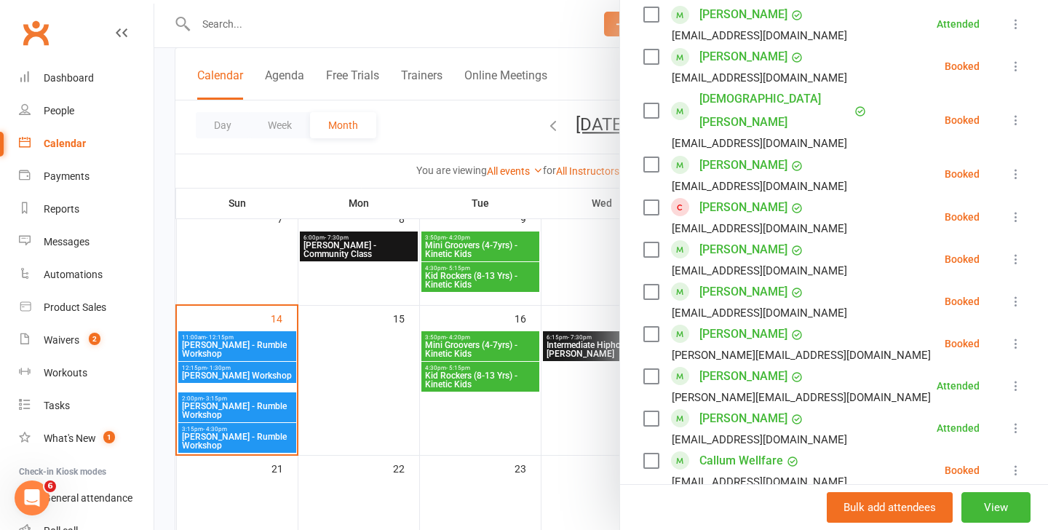
click at [203, 370] on div at bounding box center [600, 265] width 893 height 530
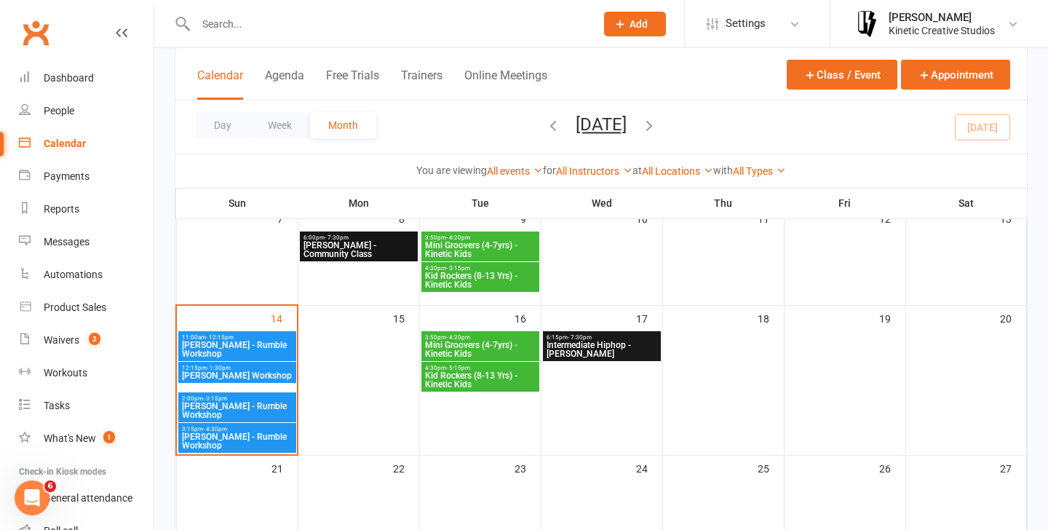
click at [225, 376] on span "[PERSON_NAME] Workshop" at bounding box center [237, 375] width 112 height 9
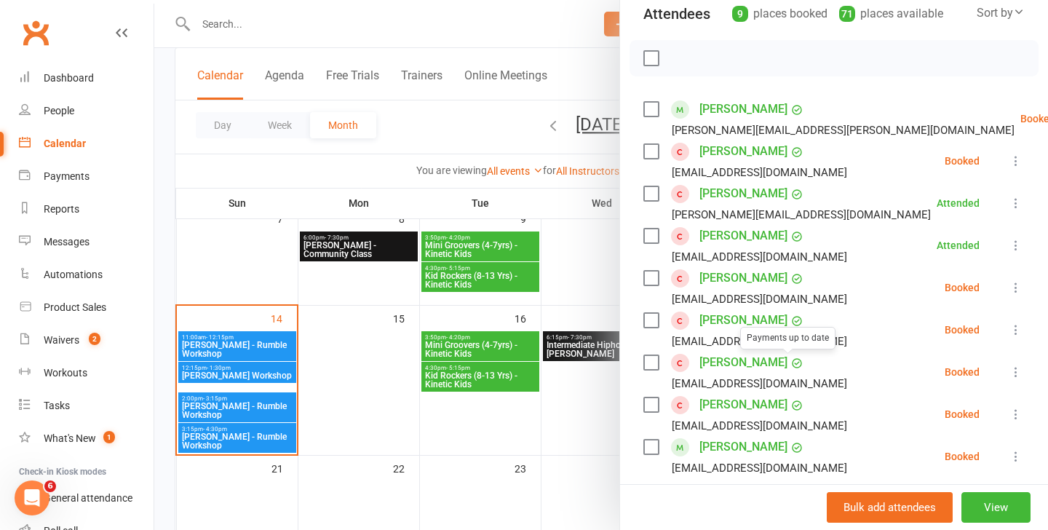
scroll to position [316, 0]
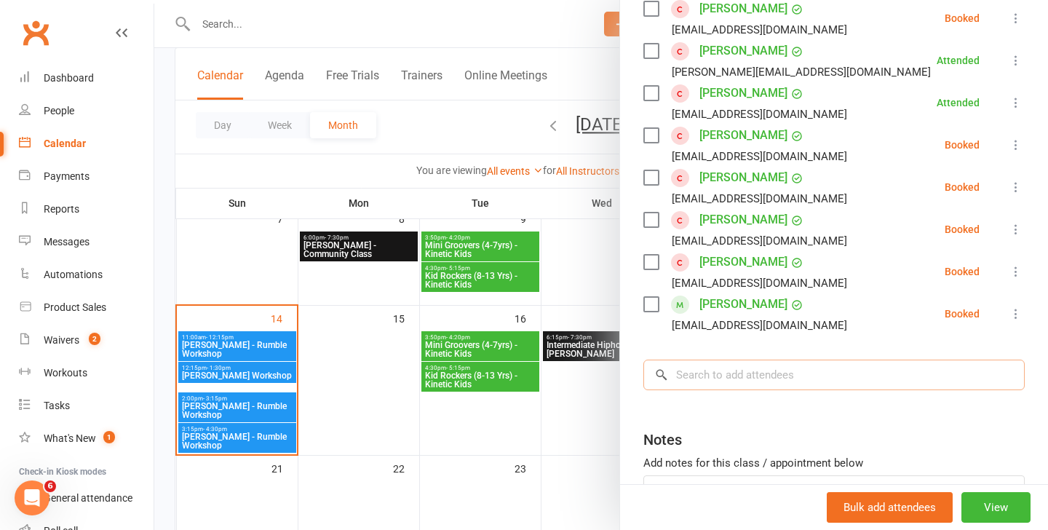
click at [724, 370] on input "search" at bounding box center [833, 374] width 381 height 31
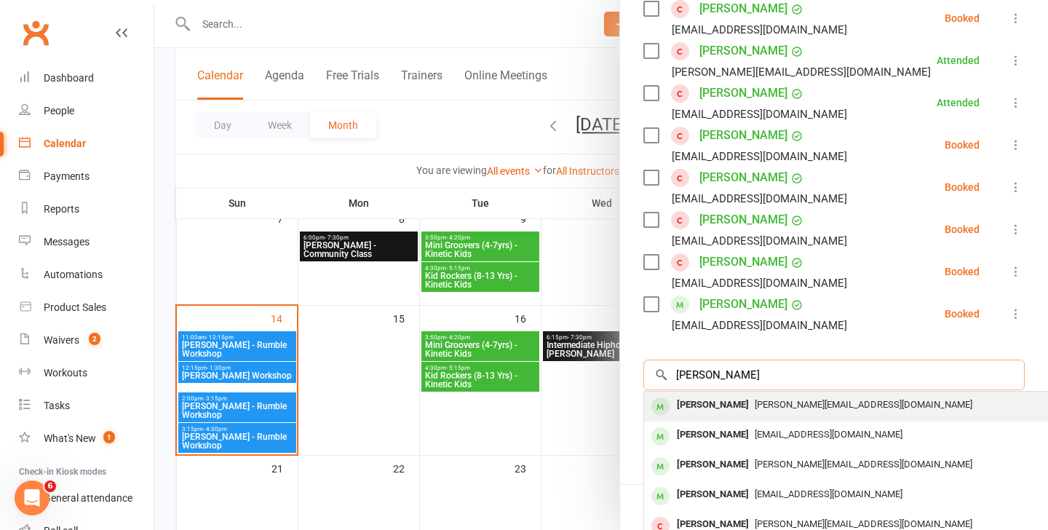
type input "sara t"
click at [754, 407] on span "[PERSON_NAME][EMAIL_ADDRESS][DOMAIN_NAME]" at bounding box center [863, 404] width 218 height 11
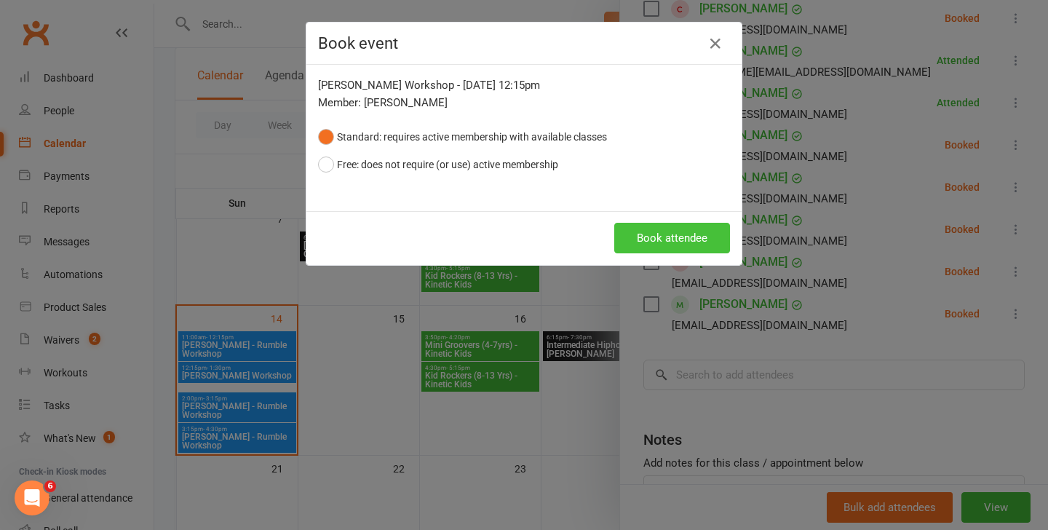
click at [677, 241] on button "Book attendee" at bounding box center [672, 238] width 116 height 31
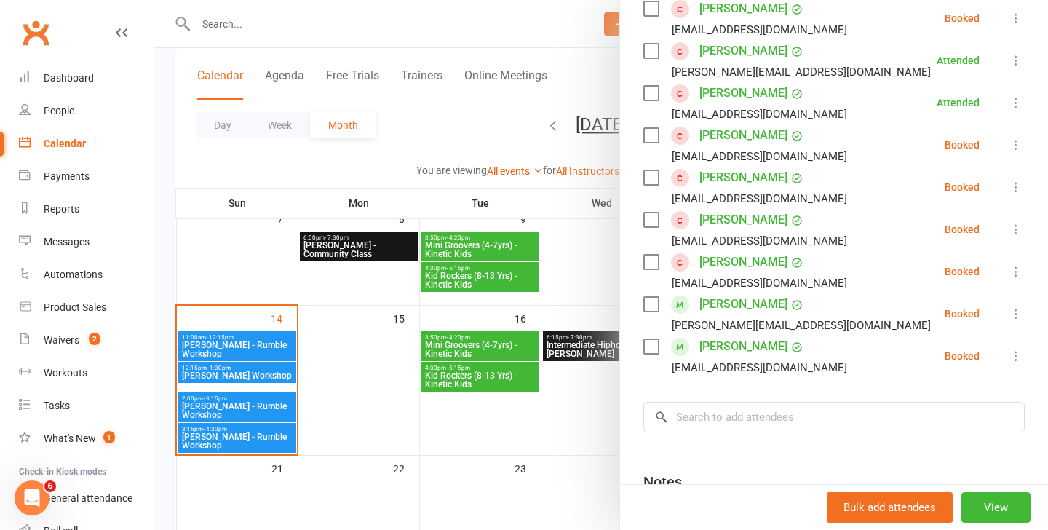
click at [242, 355] on div at bounding box center [600, 265] width 893 height 530
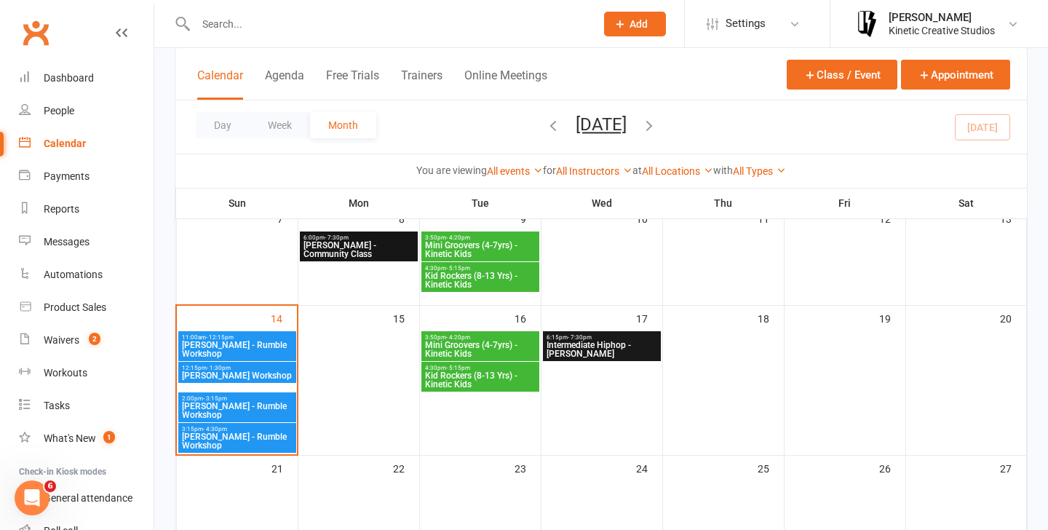
click at [234, 351] on span "[PERSON_NAME] - Rumble Workshop" at bounding box center [237, 348] width 112 height 17
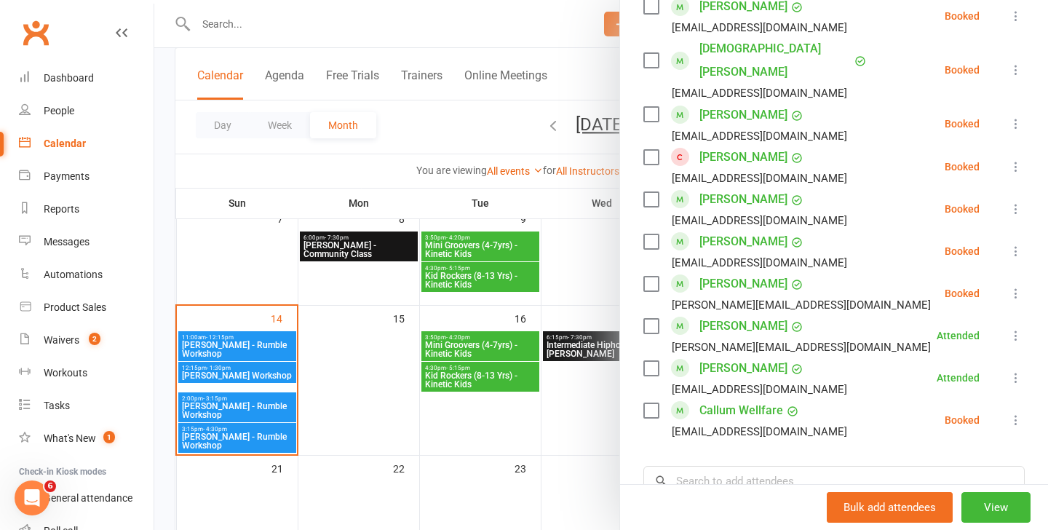
scroll to position [871, 0]
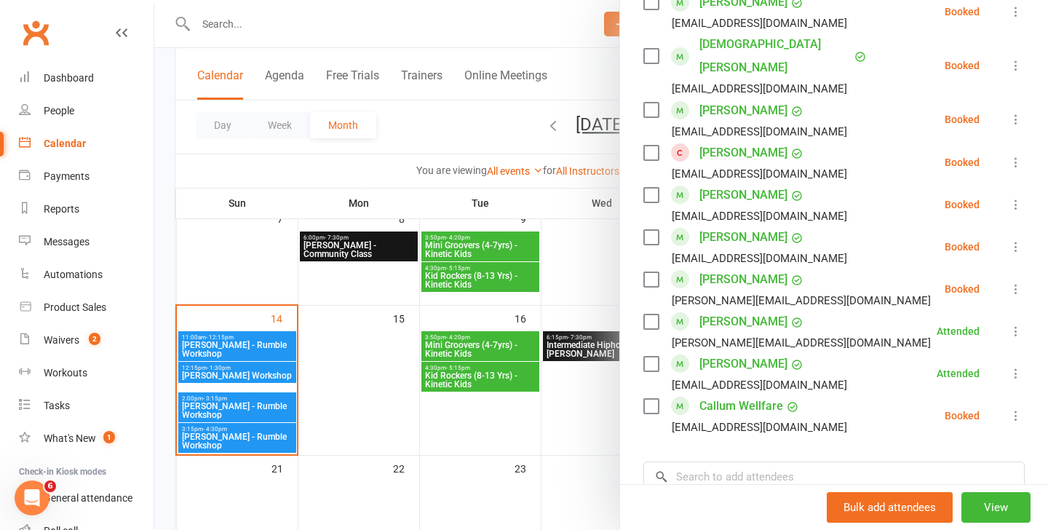
click at [1018, 282] on icon at bounding box center [1015, 289] width 15 height 15
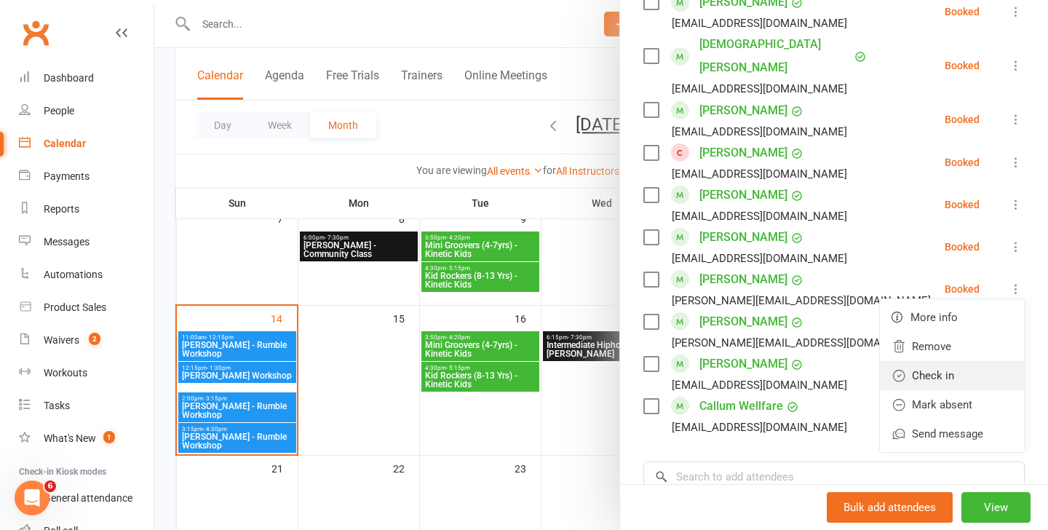
click at [942, 361] on link "Check in" at bounding box center [952, 375] width 144 height 29
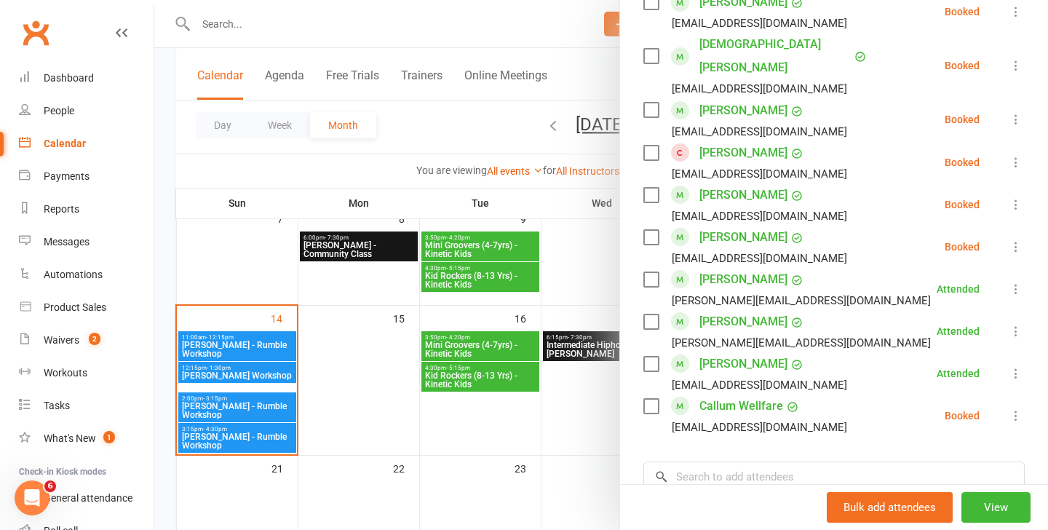
click at [204, 379] on div at bounding box center [600, 265] width 893 height 530
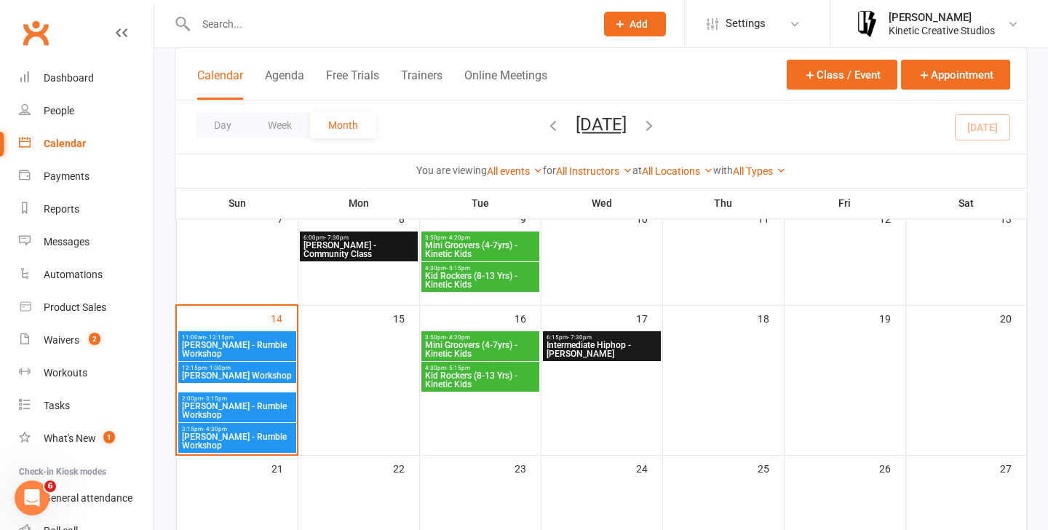
click at [233, 377] on span "[PERSON_NAME] Workshop" at bounding box center [237, 375] width 112 height 9
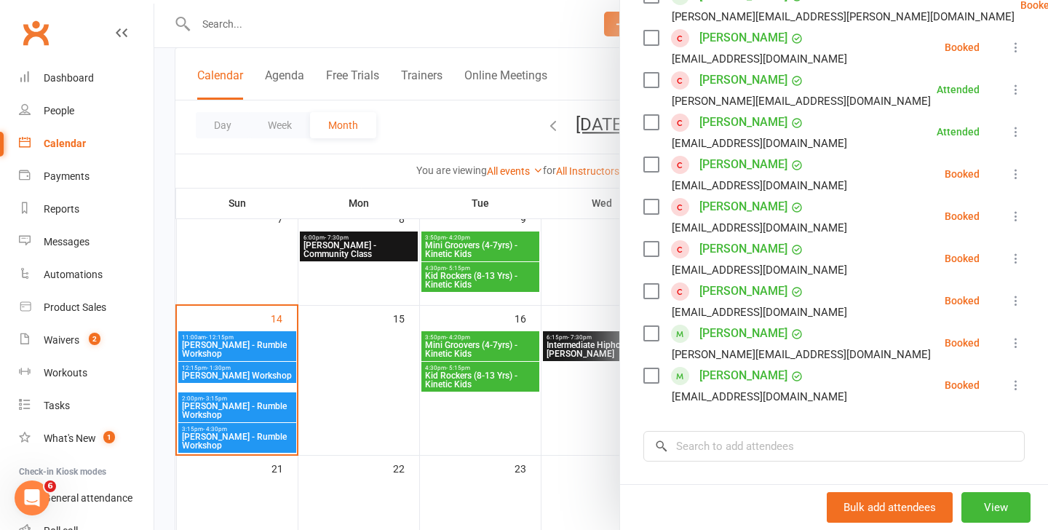
scroll to position [287, 0]
click at [703, 447] on input "search" at bounding box center [833, 445] width 381 height 31
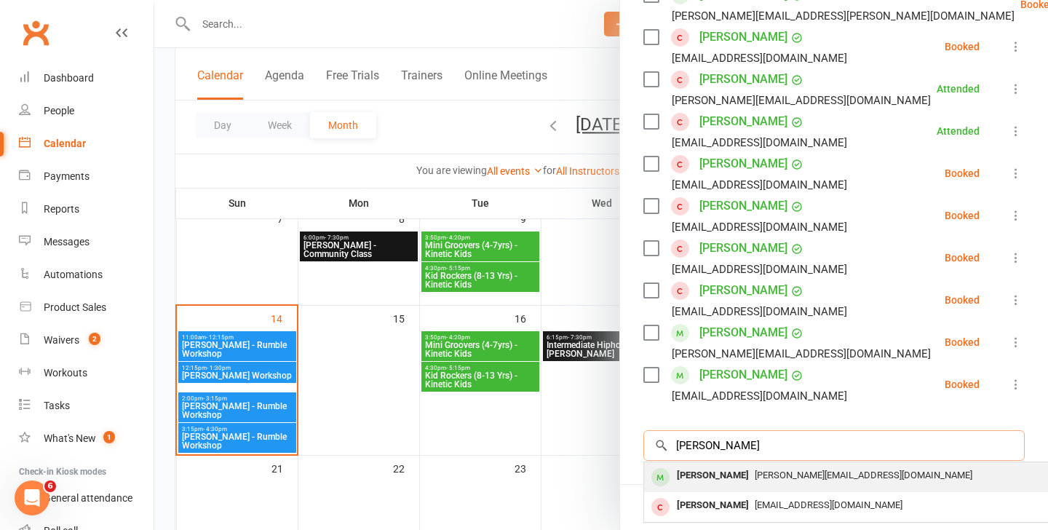
type input "eleazer"
click at [721, 479] on div "[PERSON_NAME]" at bounding box center [713, 475] width 84 height 21
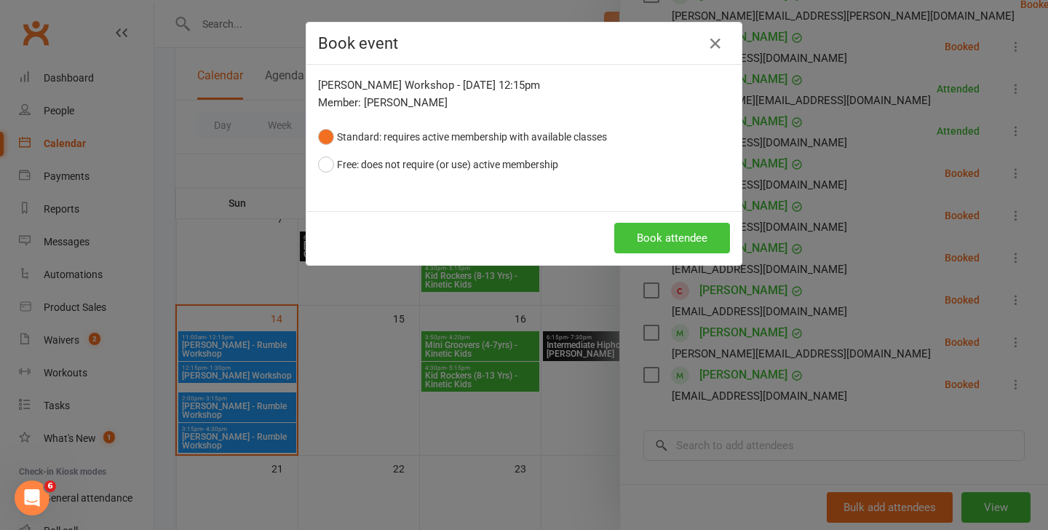
click at [663, 236] on button "Book attendee" at bounding box center [672, 238] width 116 height 31
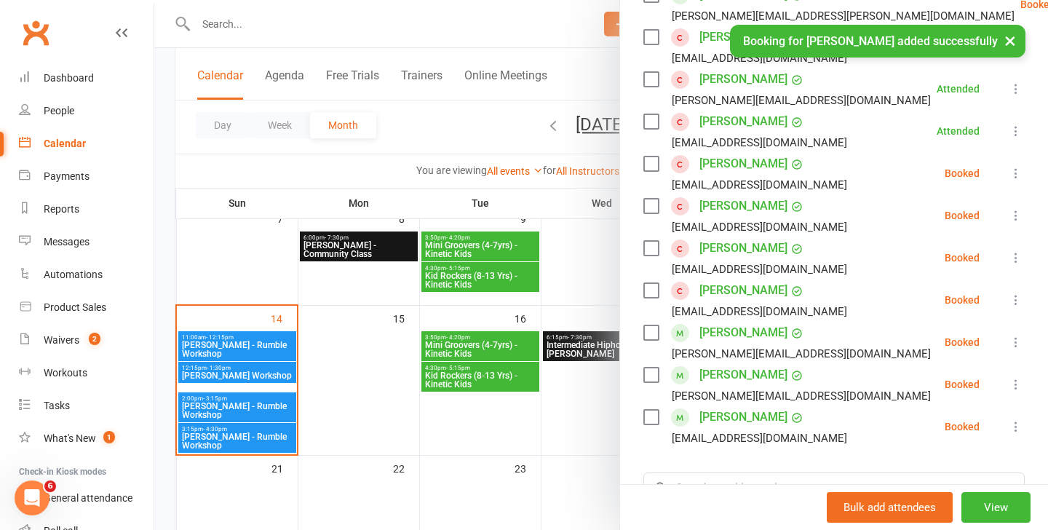
click at [230, 343] on div at bounding box center [600, 265] width 893 height 530
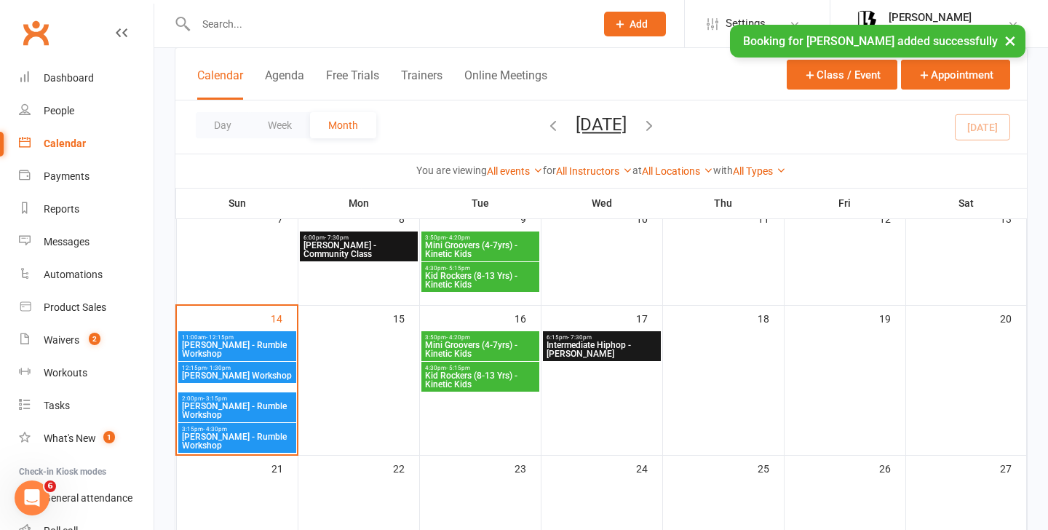
click at [256, 340] on span "[PERSON_NAME] - Rumble Workshop" at bounding box center [237, 348] width 112 height 17
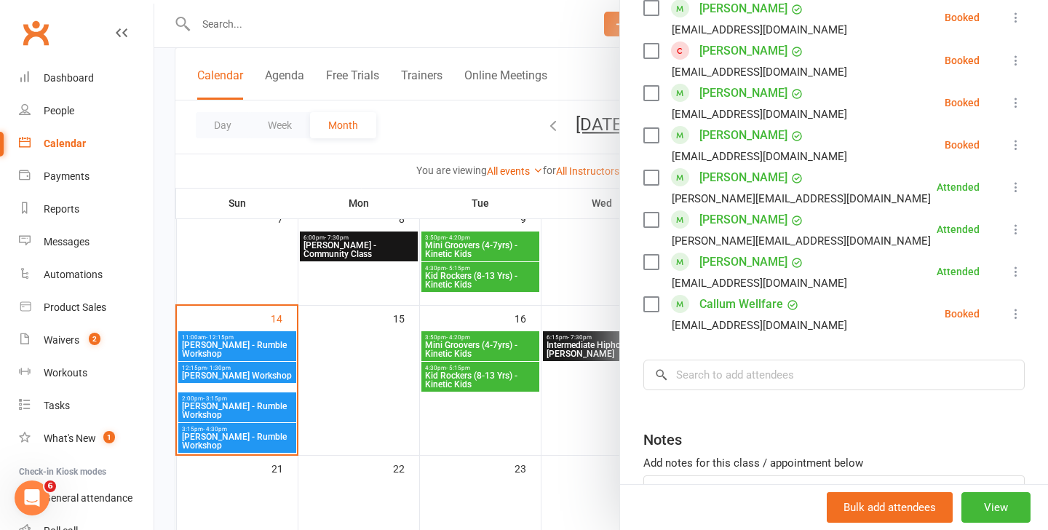
scroll to position [978, 0]
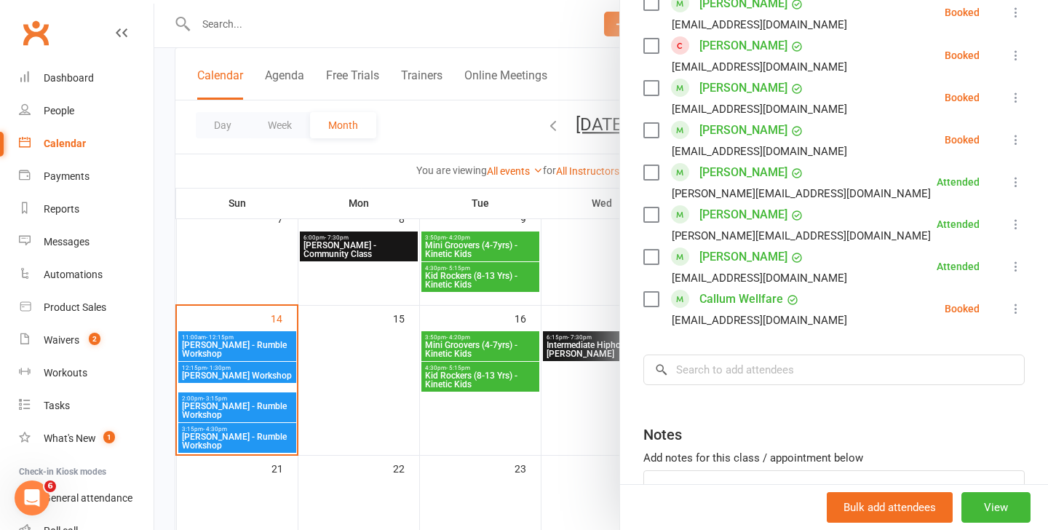
click at [1011, 295] on li "Callum Wellfare callumwellfare@gmail.com Booked More info Remove Check in Mark …" at bounding box center [833, 308] width 381 height 42
click at [1013, 300] on button at bounding box center [1015, 308] width 17 height 17
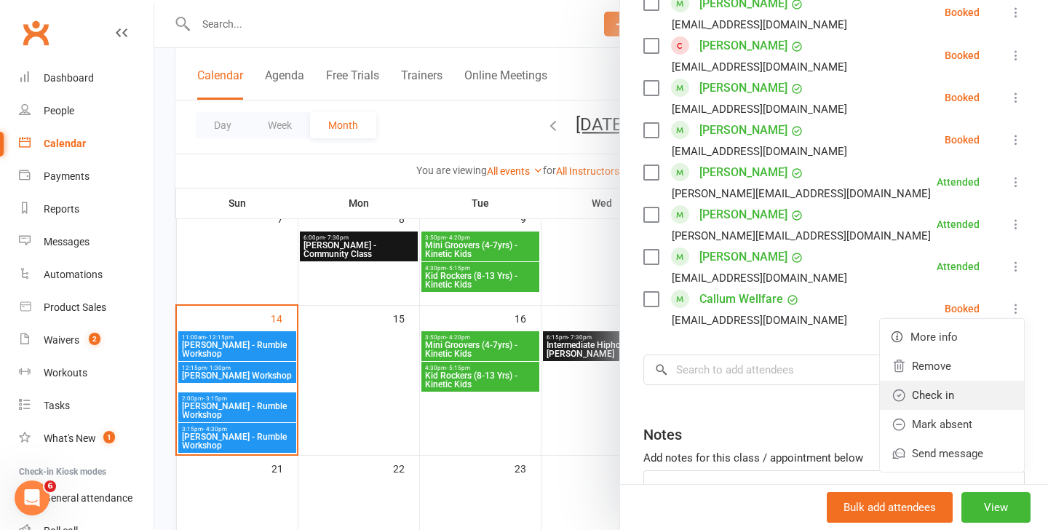
click at [951, 380] on link "Check in" at bounding box center [952, 394] width 144 height 29
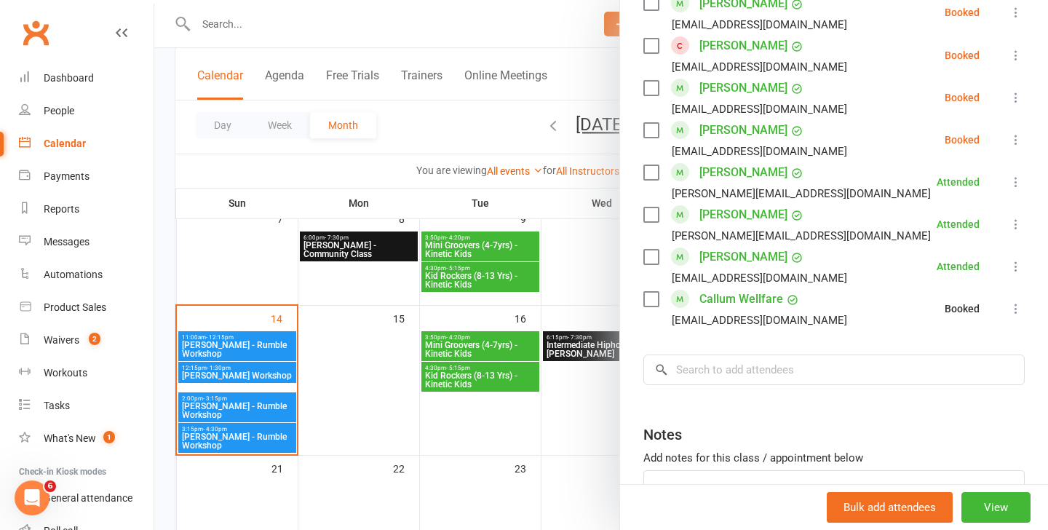
click at [204, 376] on div at bounding box center [600, 265] width 893 height 530
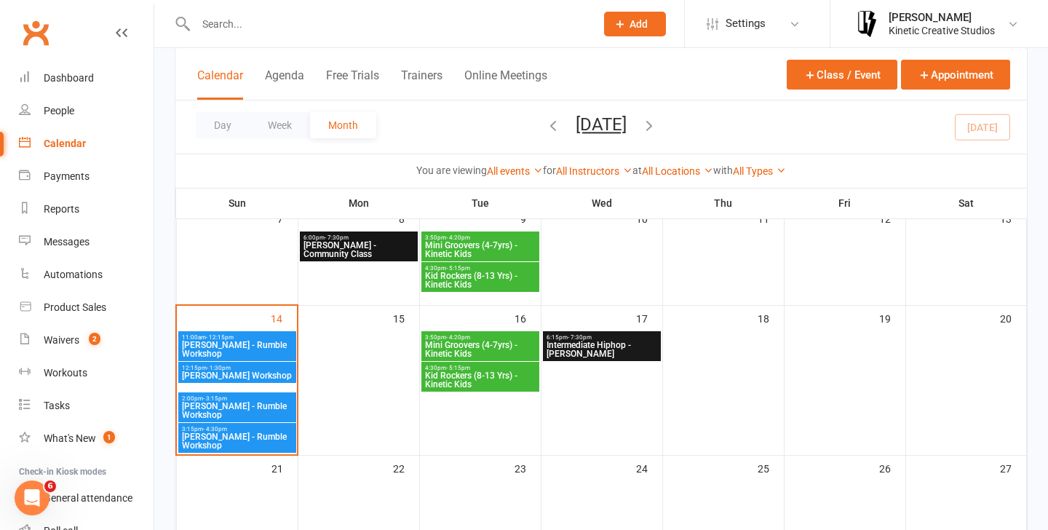
click at [234, 374] on span "[PERSON_NAME] Workshop" at bounding box center [237, 375] width 112 height 9
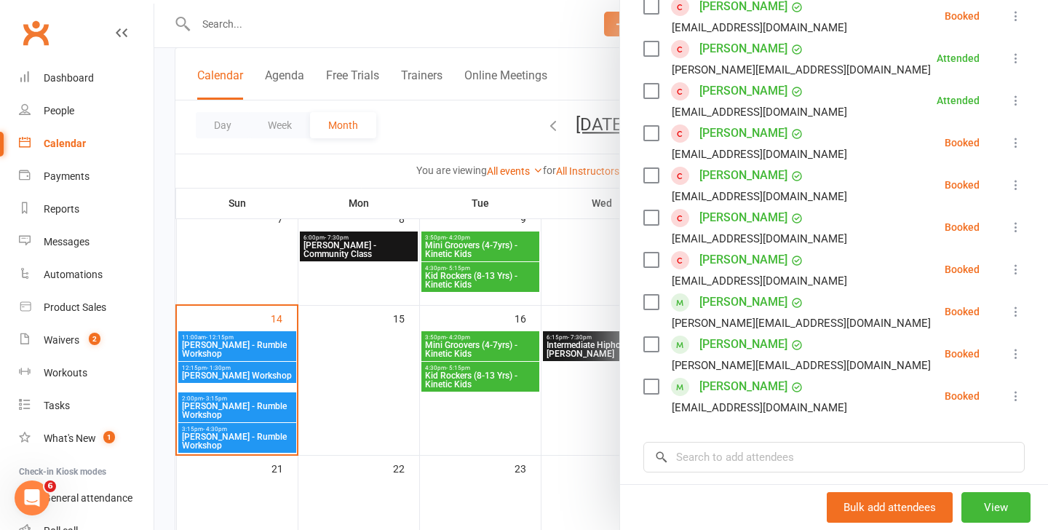
scroll to position [329, 0]
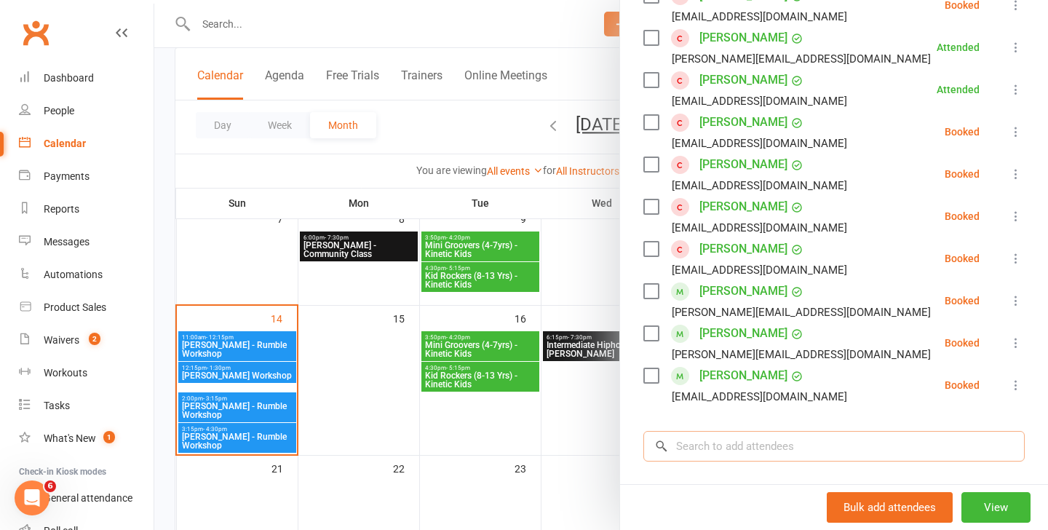
click at [717, 449] on input "search" at bounding box center [833, 446] width 381 height 31
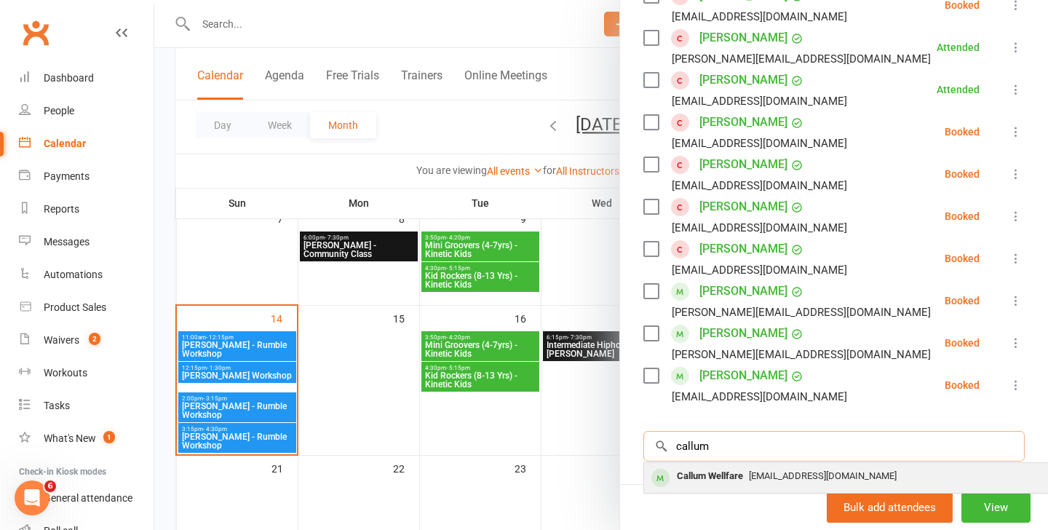
type input "callum"
click at [762, 476] on span "[EMAIL_ADDRESS][DOMAIN_NAME]" at bounding box center [823, 475] width 148 height 11
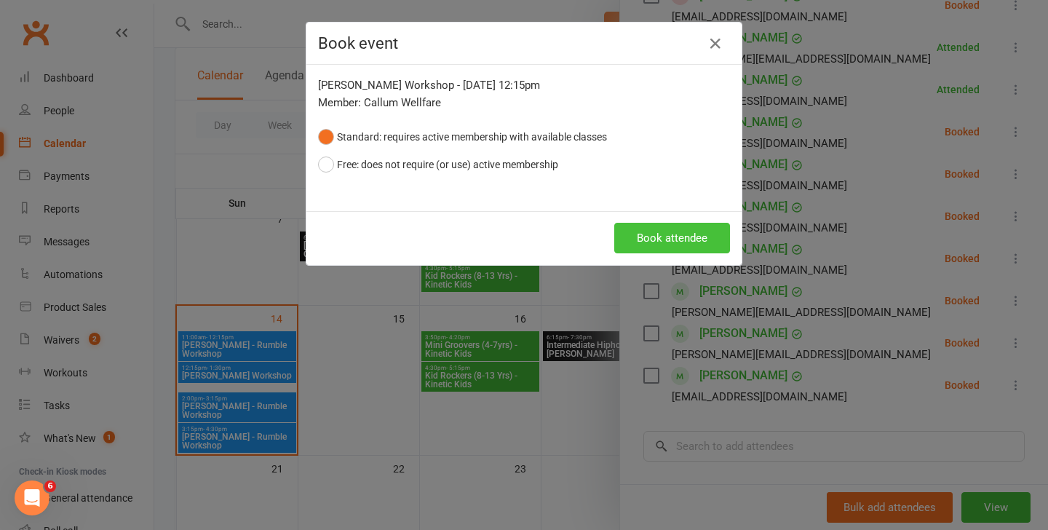
click at [655, 236] on button "Book attendee" at bounding box center [672, 238] width 116 height 31
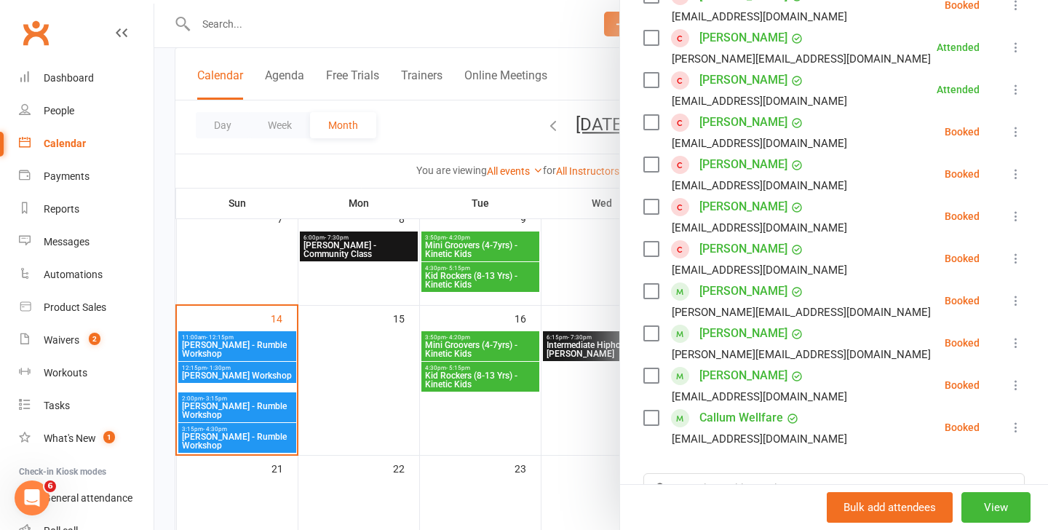
click at [207, 344] on div at bounding box center [600, 265] width 893 height 530
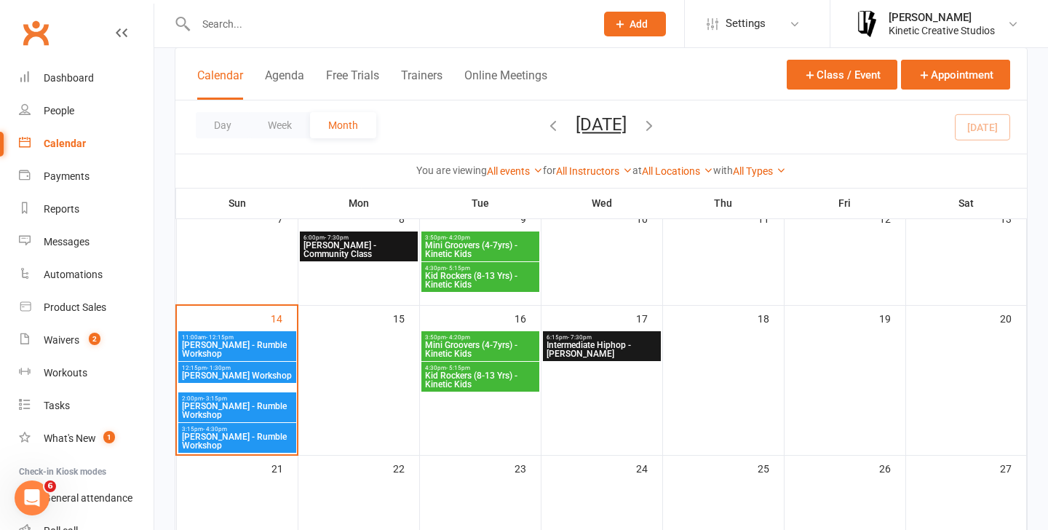
click at [244, 344] on span "[PERSON_NAME] - Rumble Workshop" at bounding box center [237, 348] width 112 height 17
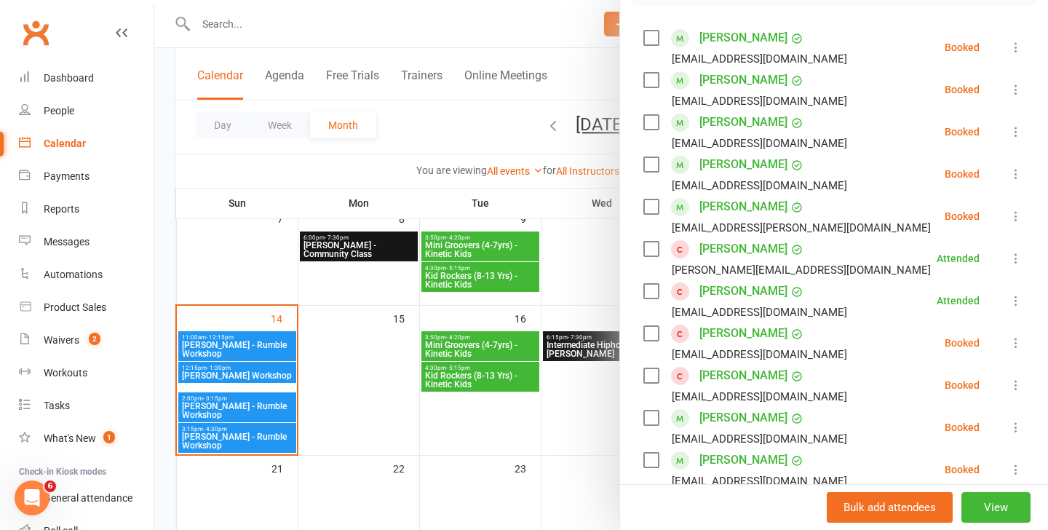
scroll to position [276, 0]
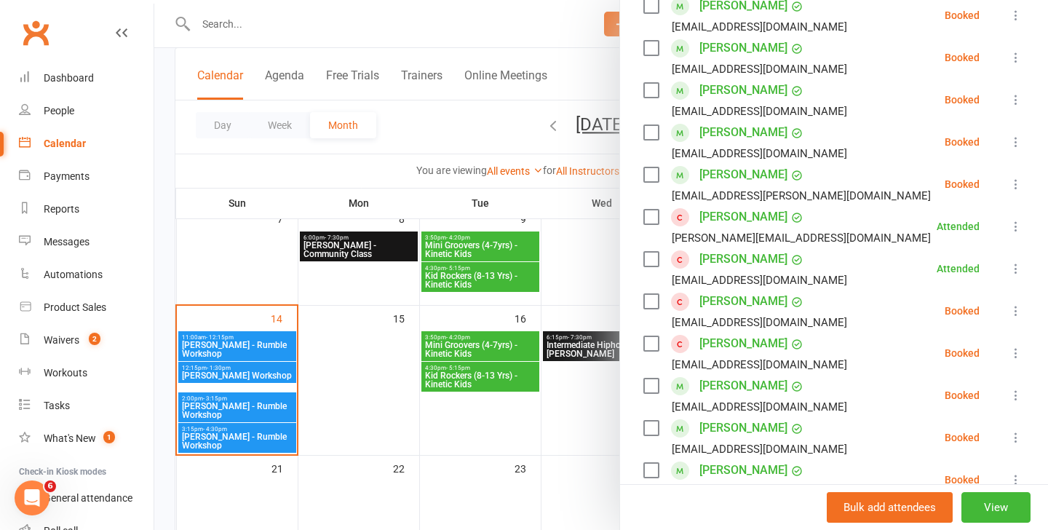
click at [1017, 314] on icon at bounding box center [1015, 310] width 15 height 15
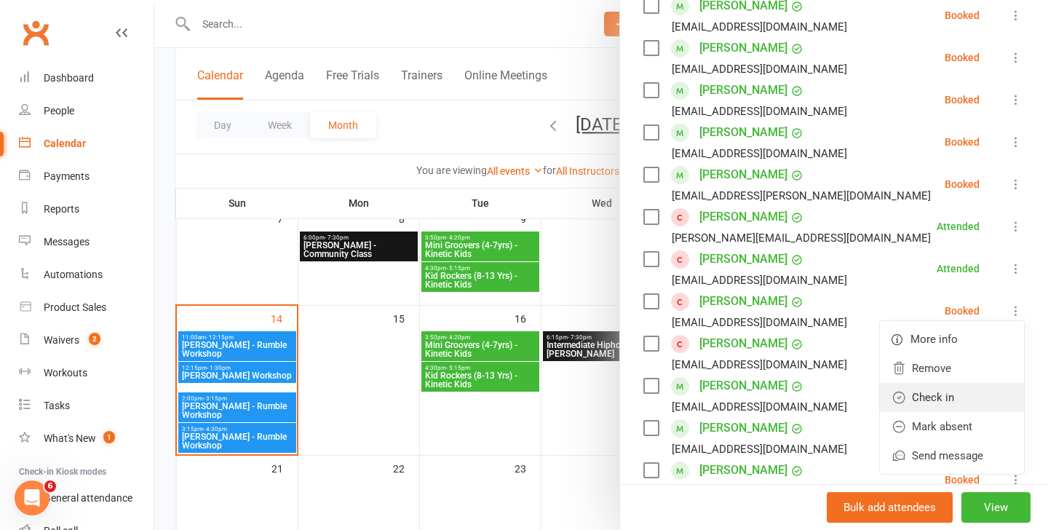
click at [957, 385] on link "Check in" at bounding box center [952, 397] width 144 height 29
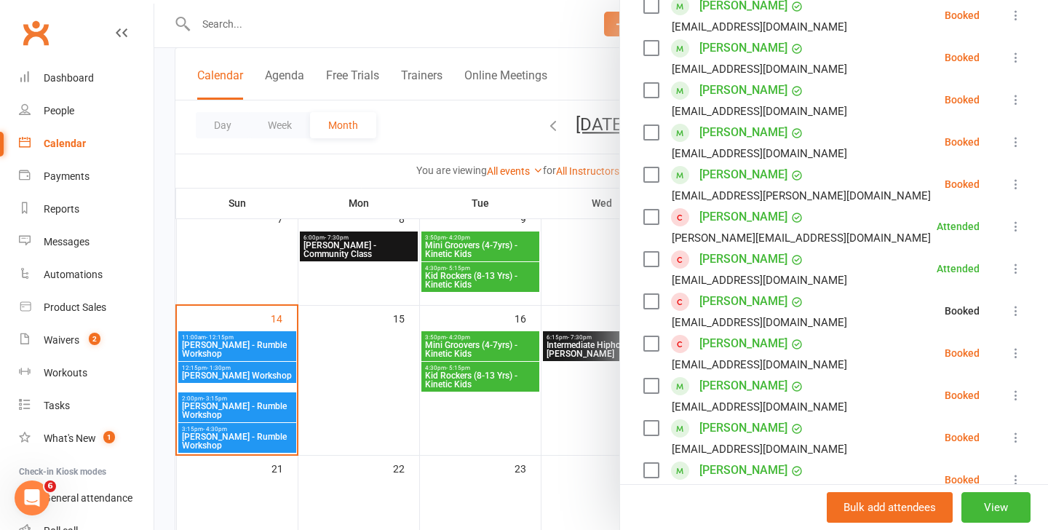
click at [267, 381] on div at bounding box center [600, 265] width 893 height 530
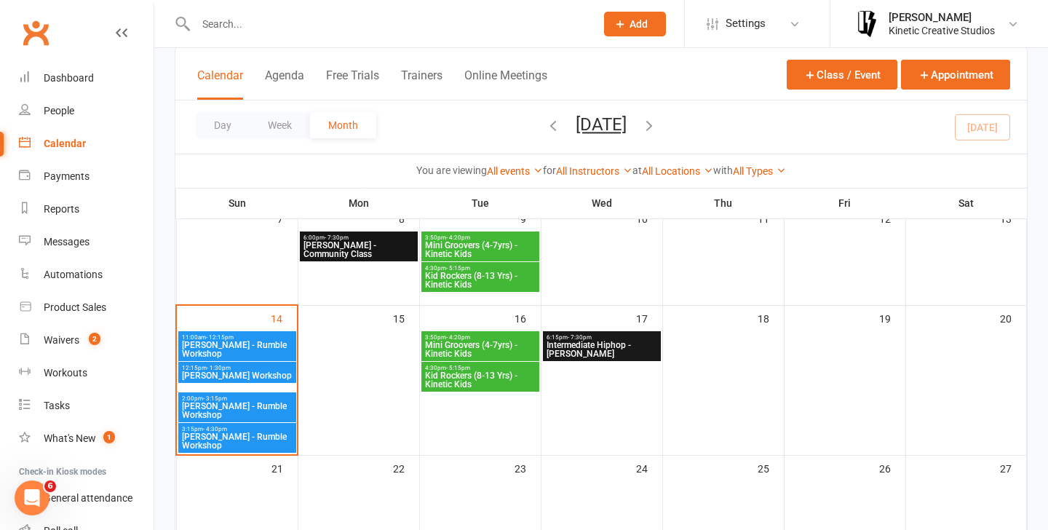
click at [228, 373] on span "[PERSON_NAME] Workshop" at bounding box center [237, 375] width 112 height 9
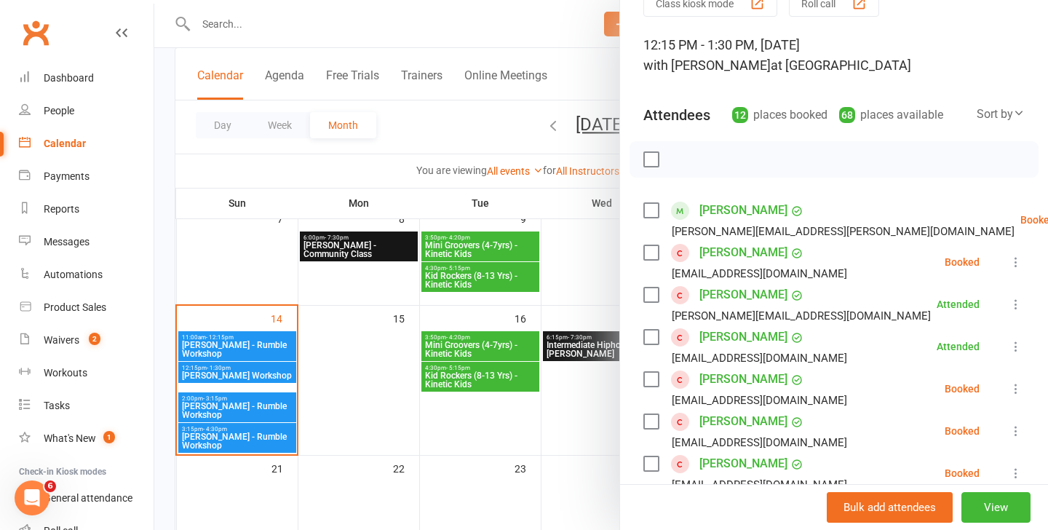
scroll to position [73, 0]
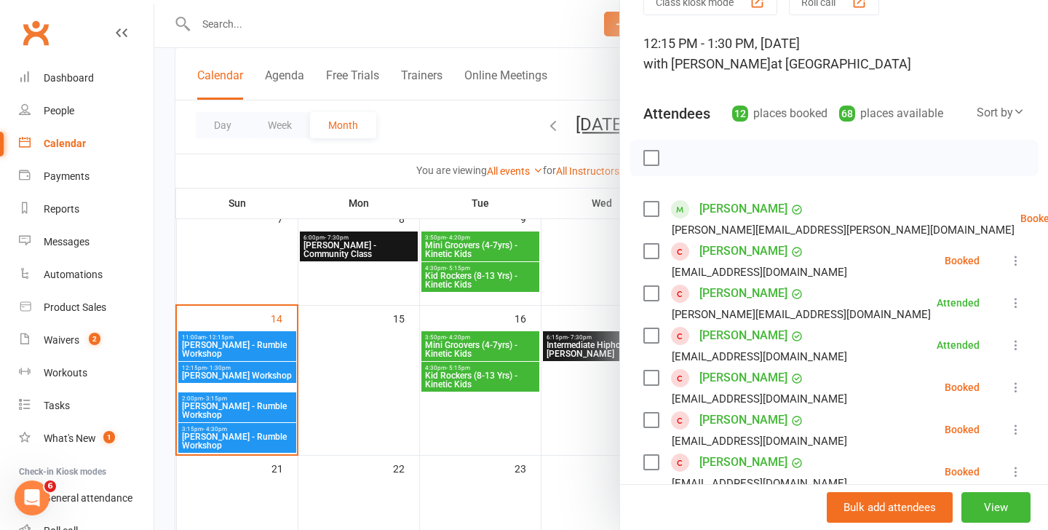
click at [1011, 390] on icon at bounding box center [1015, 387] width 15 height 15
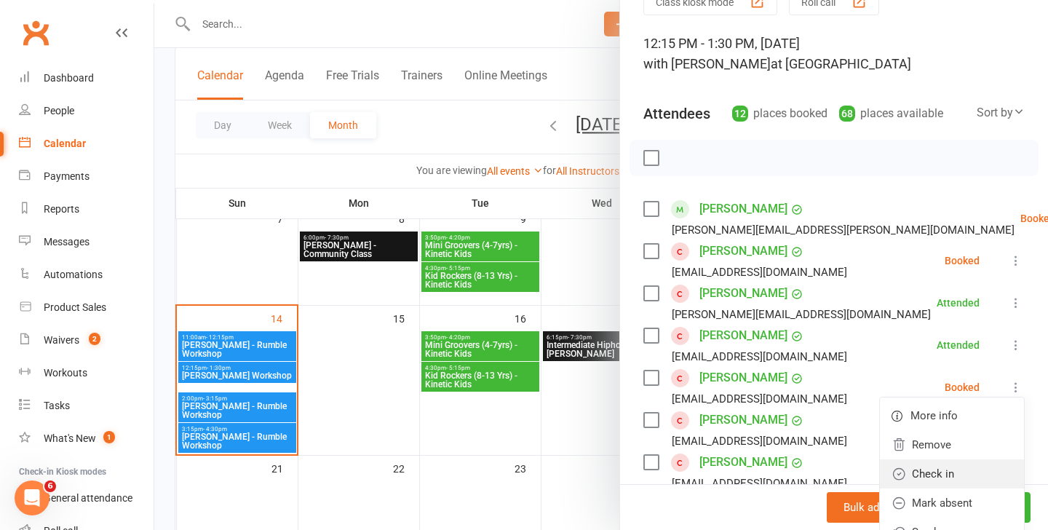
click at [933, 471] on link "Check in" at bounding box center [952, 473] width 144 height 29
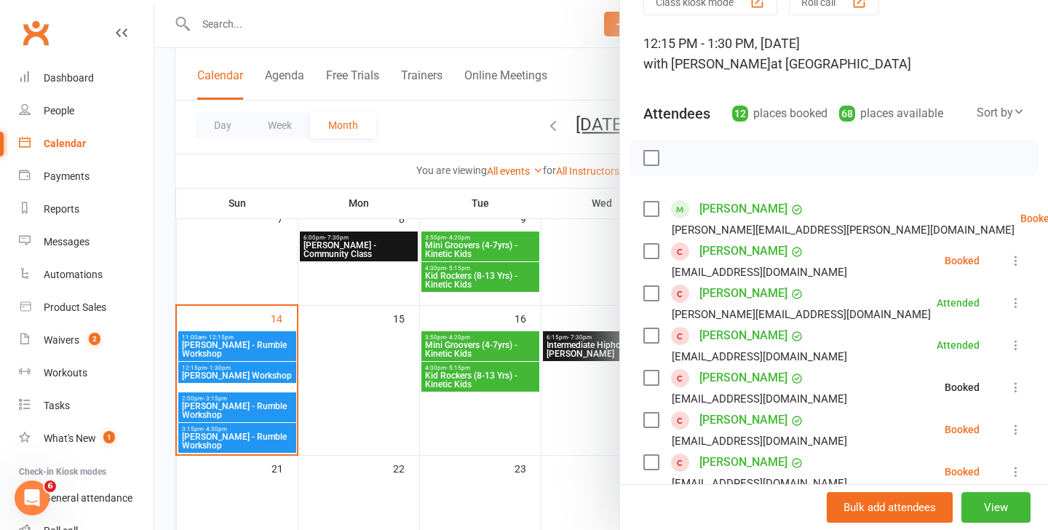
click at [256, 410] on div at bounding box center [600, 265] width 893 height 530
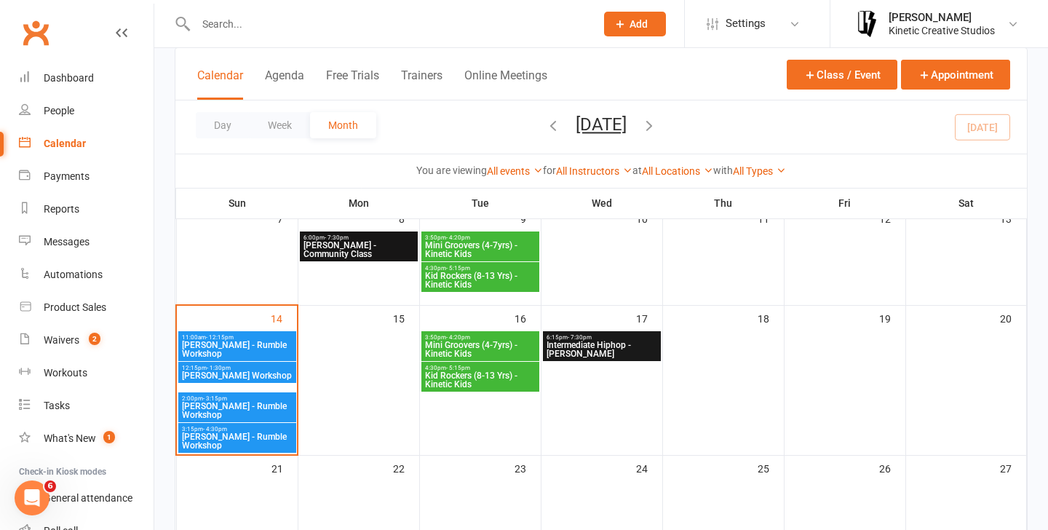
click at [213, 402] on span "[PERSON_NAME] - Rumble Workshop" at bounding box center [237, 410] width 112 height 17
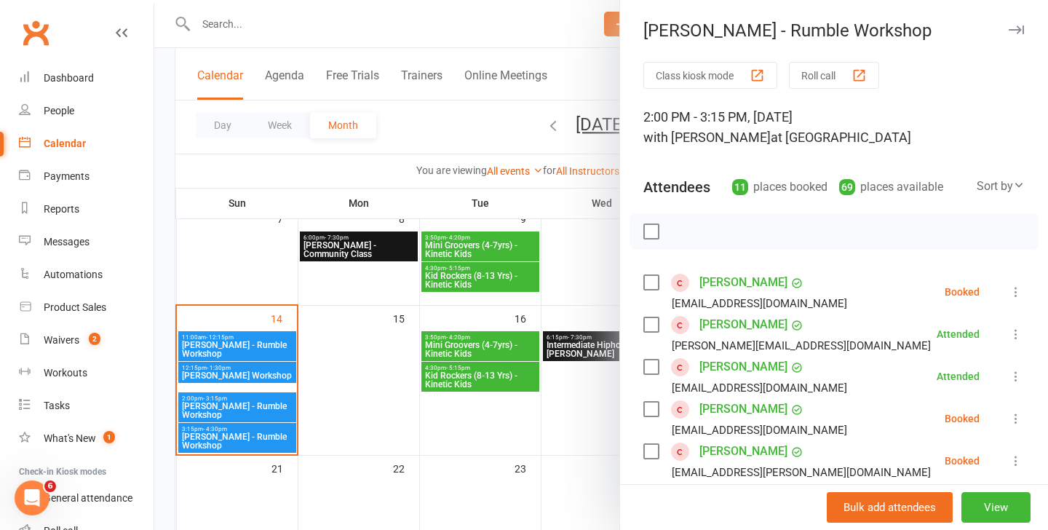
scroll to position [44, 0]
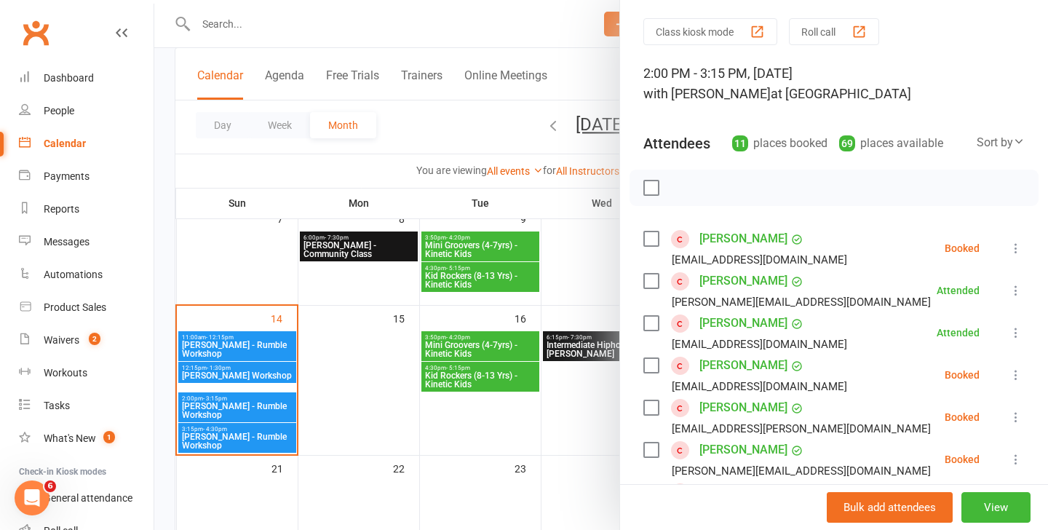
click at [1016, 372] on icon at bounding box center [1015, 374] width 15 height 15
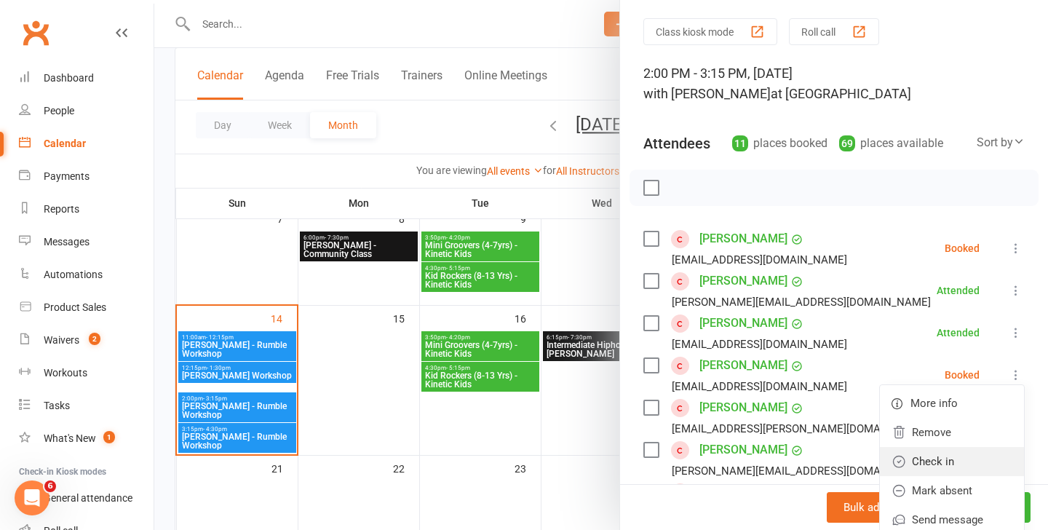
click at [920, 467] on link "Check in" at bounding box center [952, 461] width 144 height 29
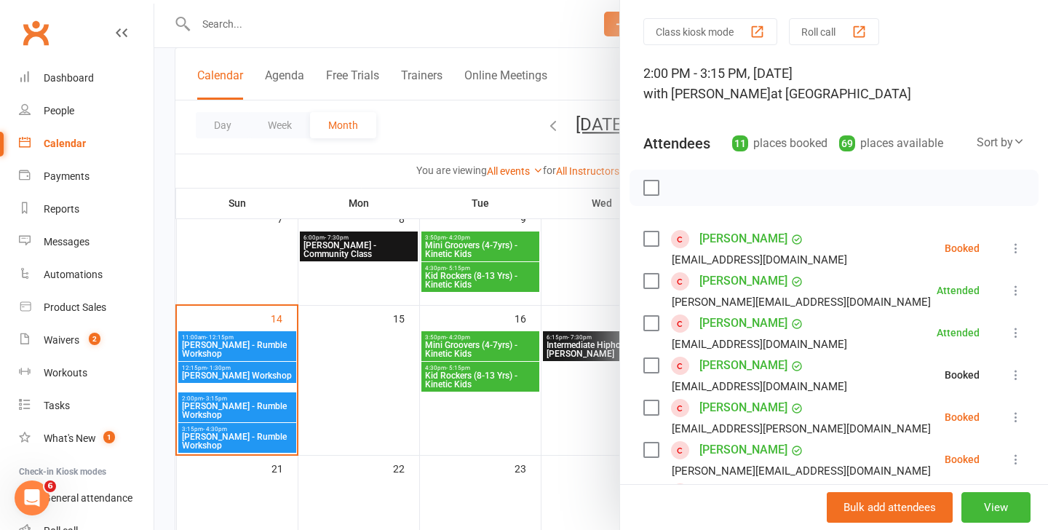
click at [241, 434] on div at bounding box center [600, 265] width 893 height 530
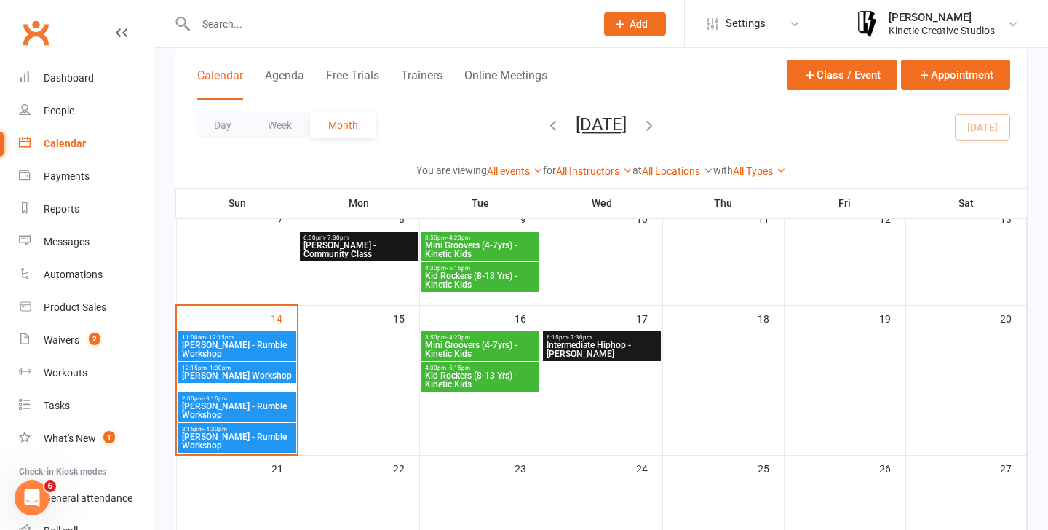
click at [219, 437] on span "[PERSON_NAME] - Rumble Workshop" at bounding box center [237, 440] width 112 height 17
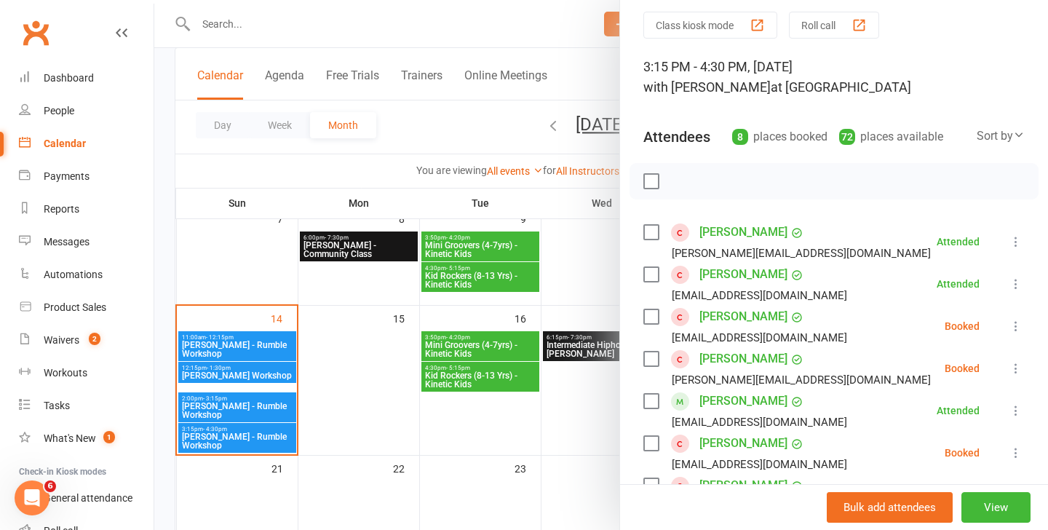
scroll to position [53, 0]
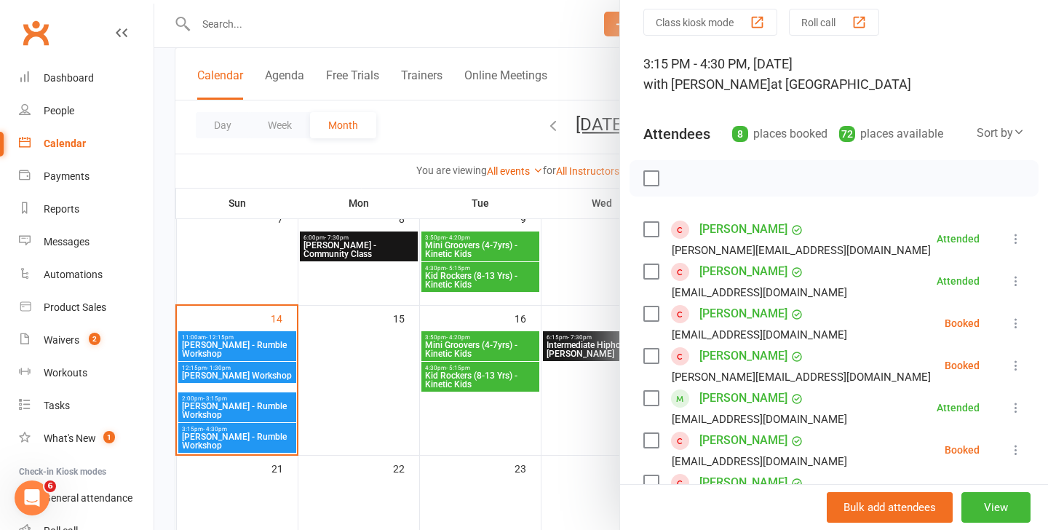
click at [1015, 322] on icon at bounding box center [1015, 323] width 15 height 15
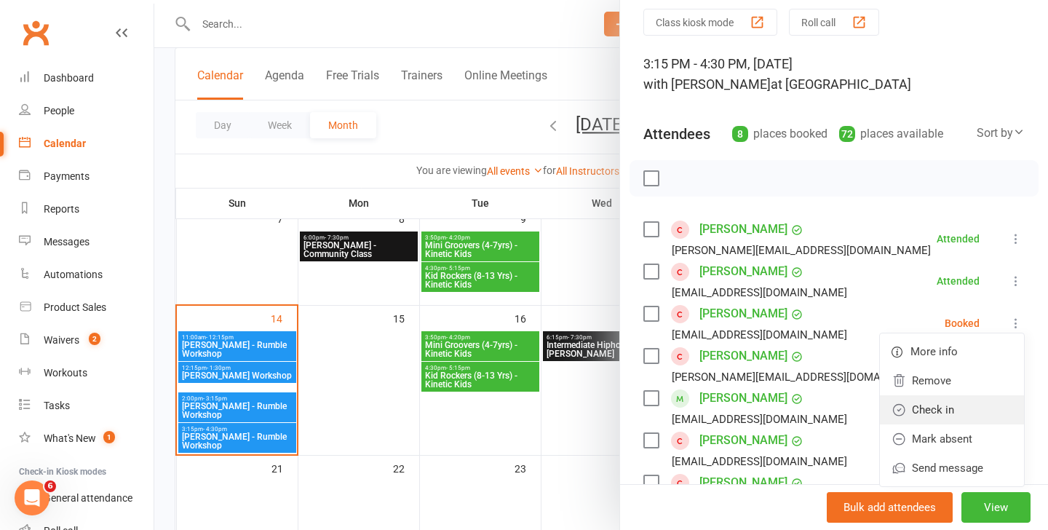
click at [922, 412] on link "Check in" at bounding box center [952, 409] width 144 height 29
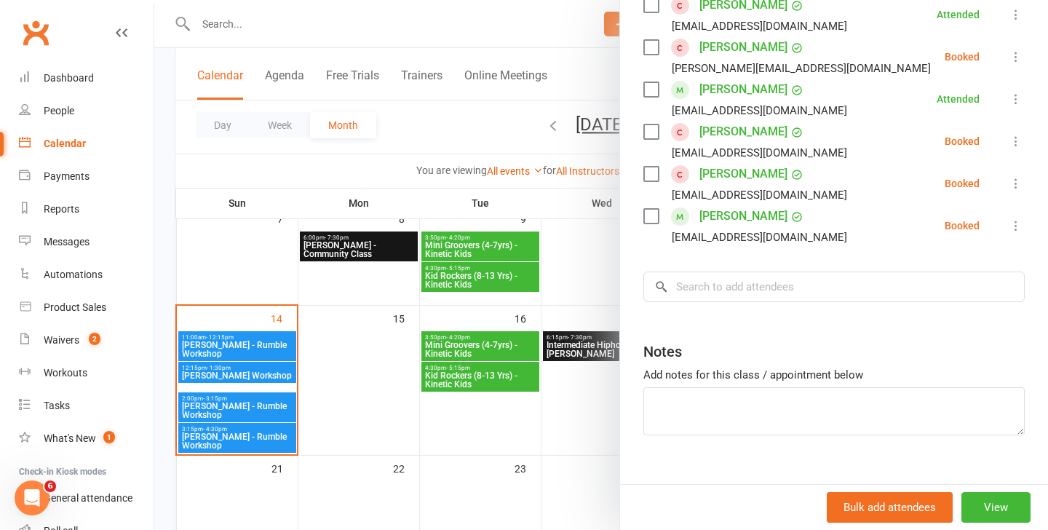
scroll to position [0, 0]
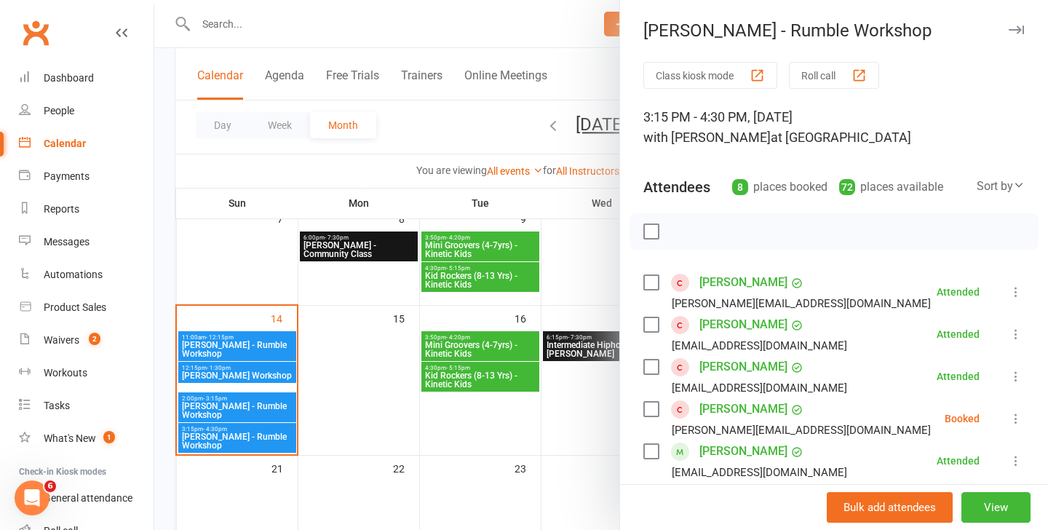
click at [232, 343] on div at bounding box center [600, 265] width 893 height 530
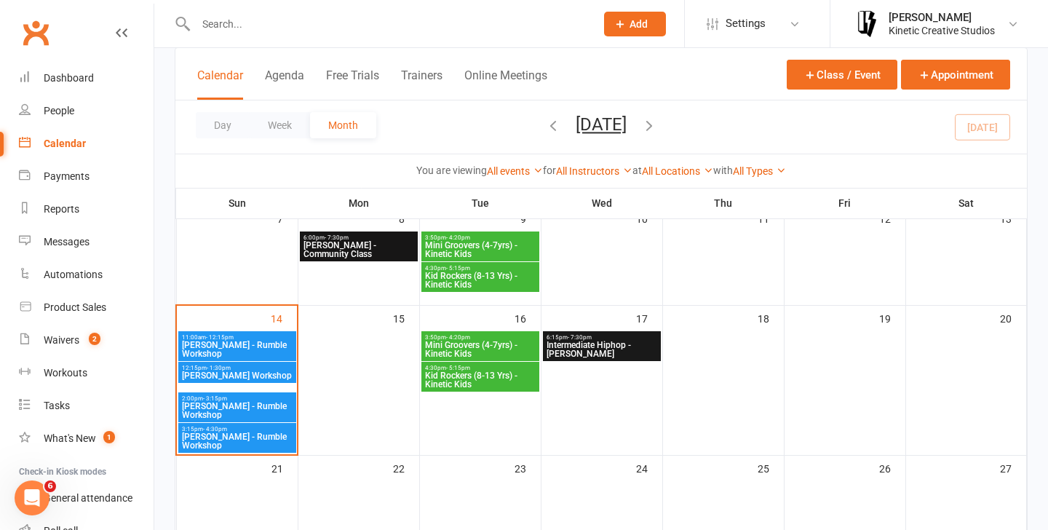
click at [214, 348] on span "[PERSON_NAME] - Rumble Workshop" at bounding box center [237, 348] width 112 height 17
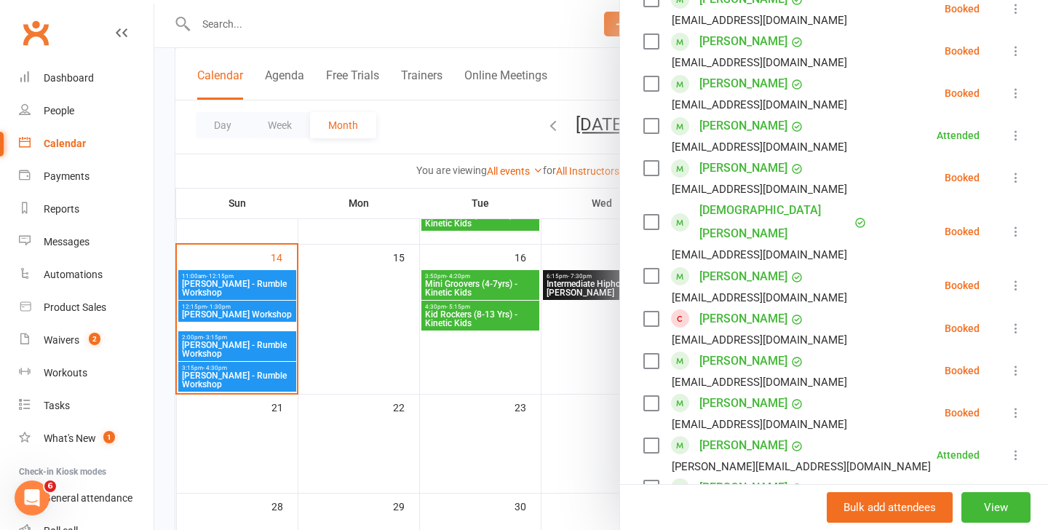
scroll to position [1061, 0]
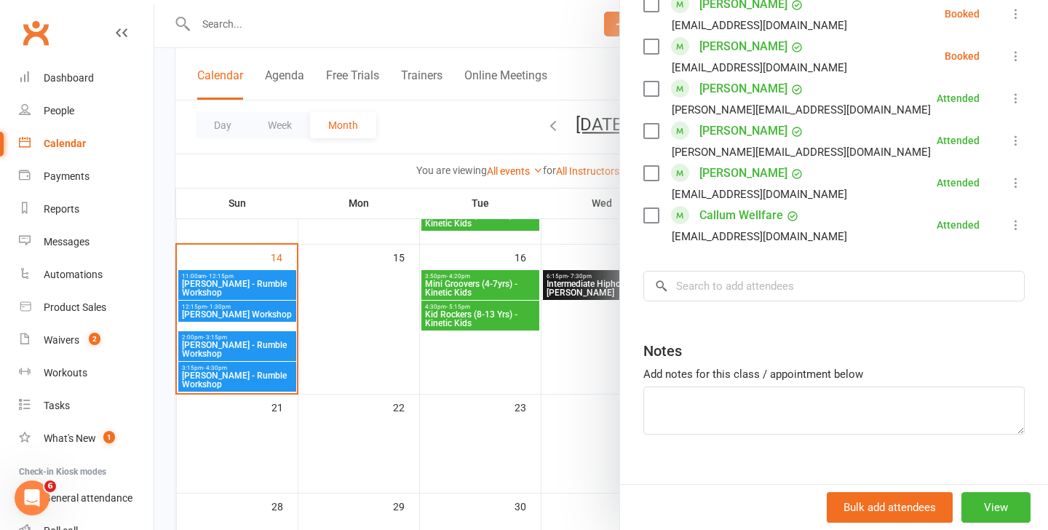
click at [727, 271] on input "search" at bounding box center [833, 286] width 381 height 31
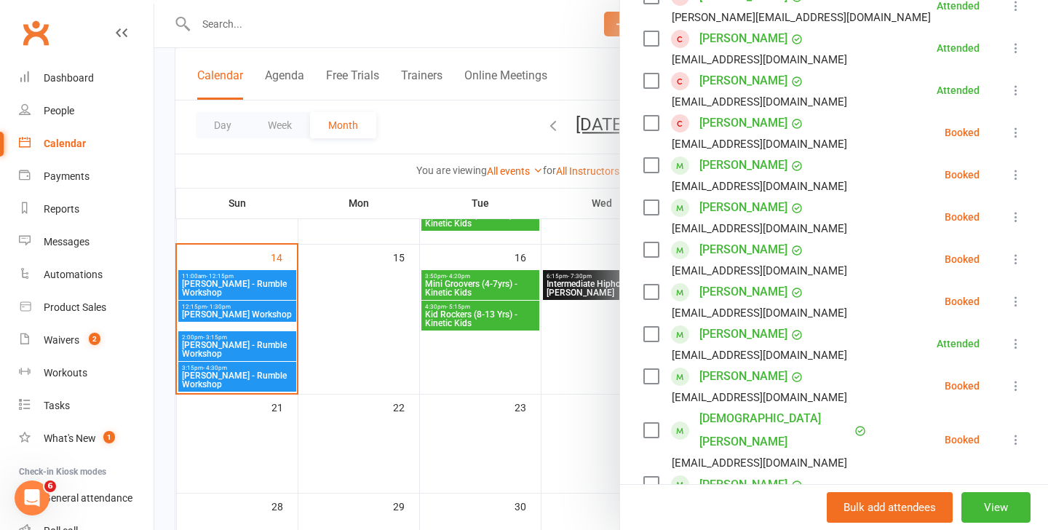
scroll to position [486, 0]
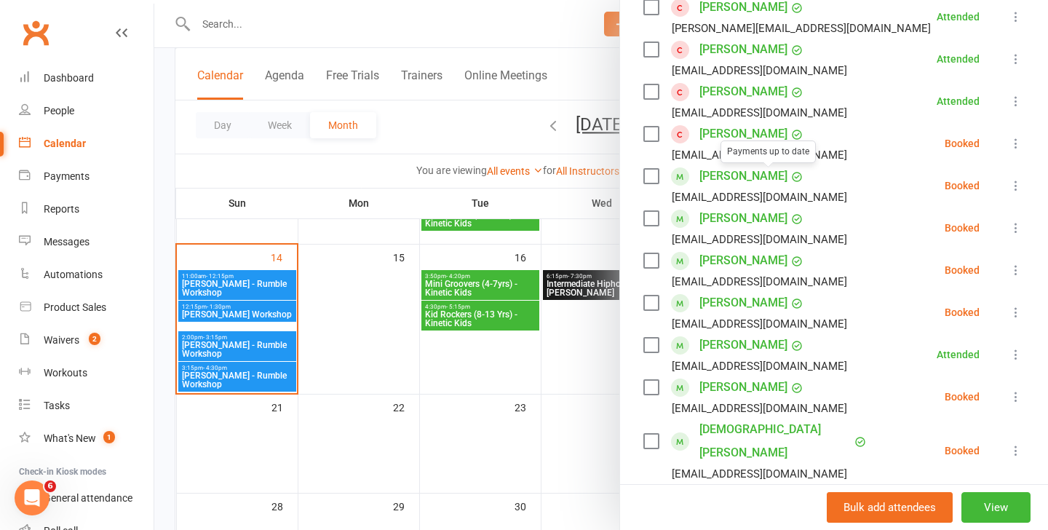
type input "joosten"
click at [1022, 147] on icon at bounding box center [1015, 143] width 15 height 15
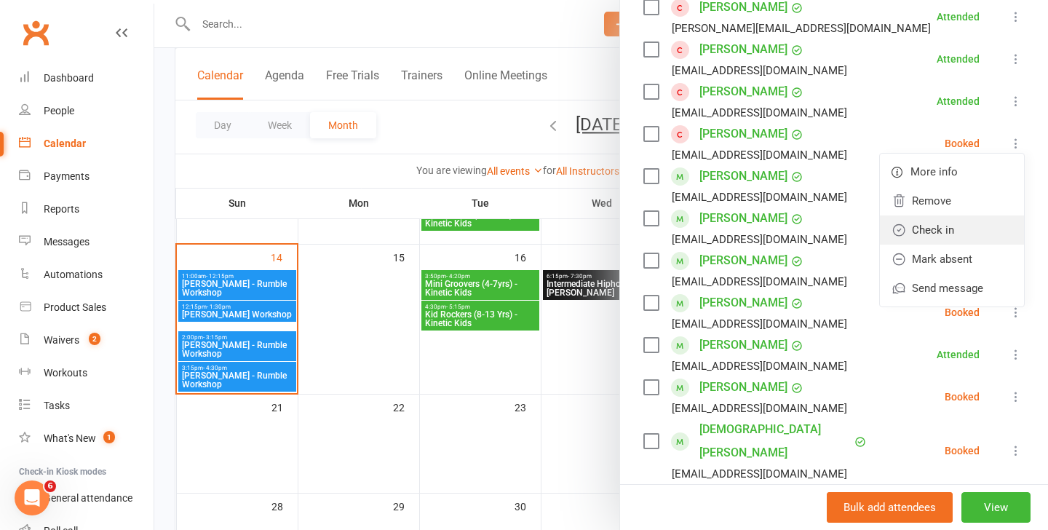
click at [930, 223] on link "Check in" at bounding box center [952, 229] width 144 height 29
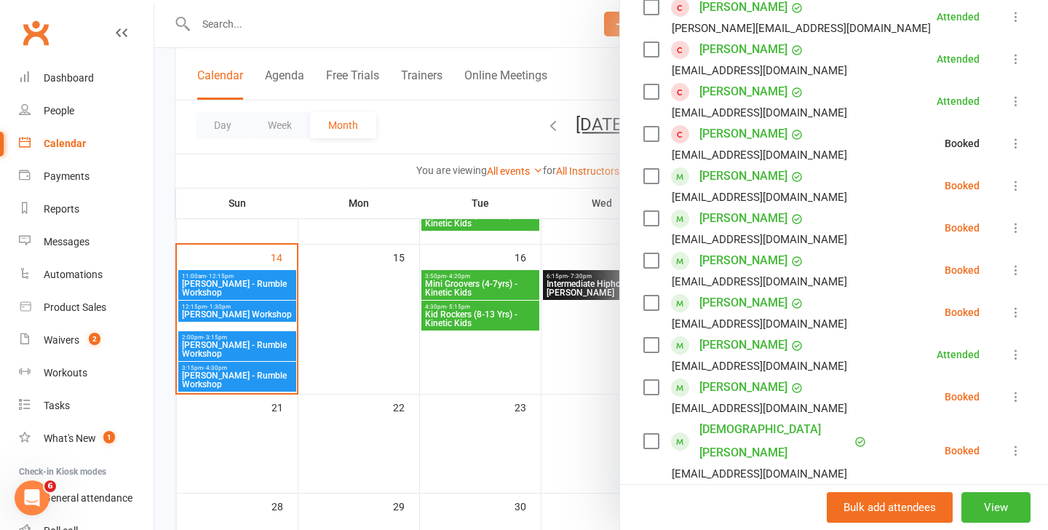
click at [208, 319] on div at bounding box center [600, 265] width 893 height 530
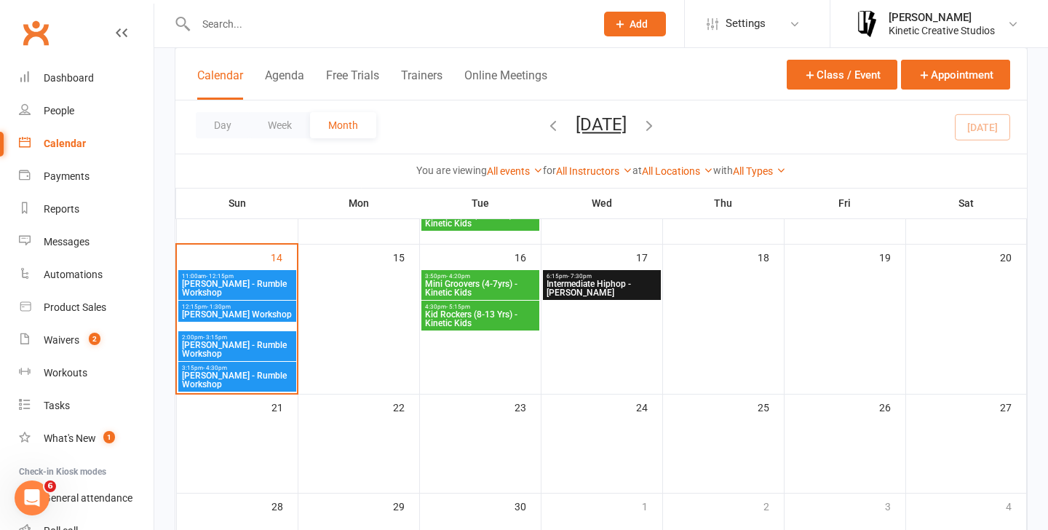
click at [237, 311] on span "[PERSON_NAME] Workshop" at bounding box center [237, 314] width 112 height 9
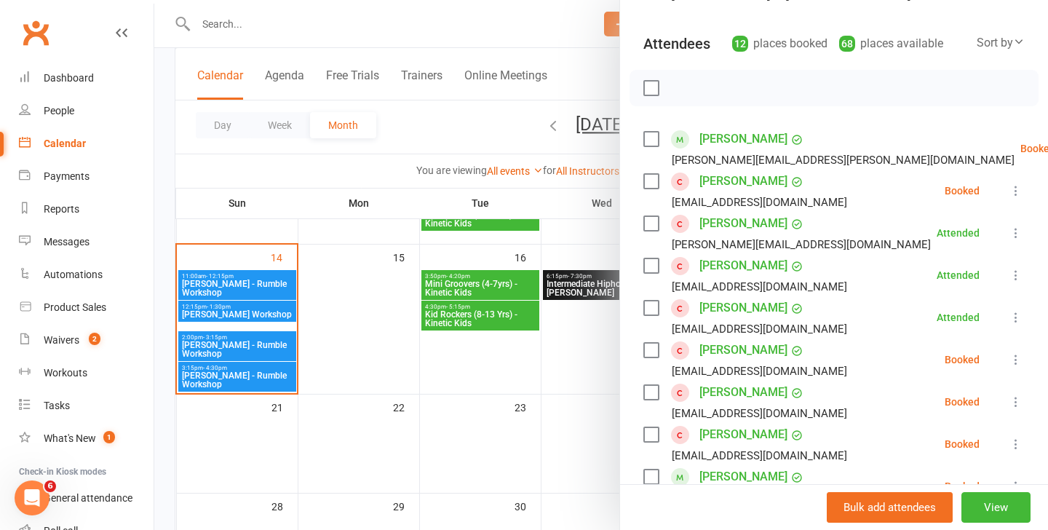
scroll to position [145, 0]
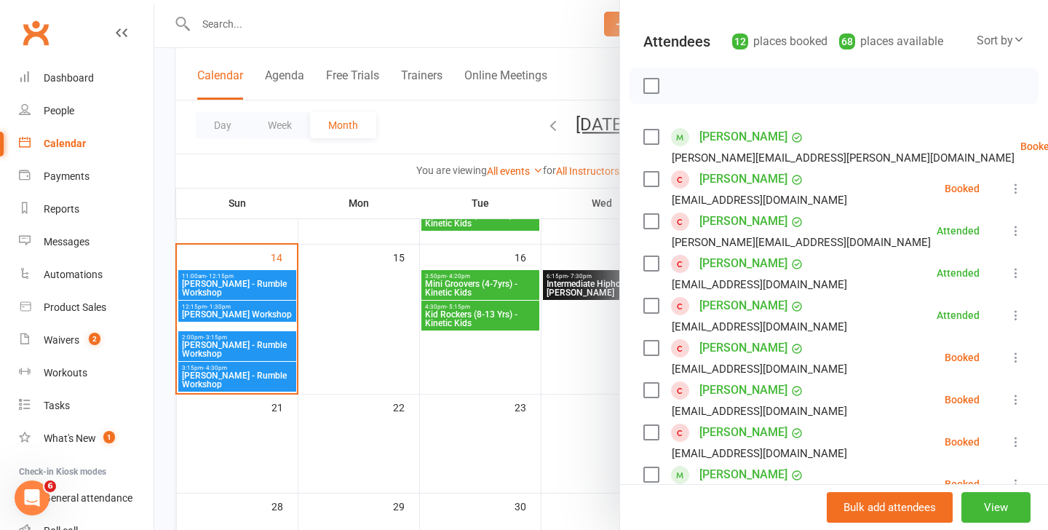
click at [1023, 356] on button at bounding box center [1015, 356] width 17 height 17
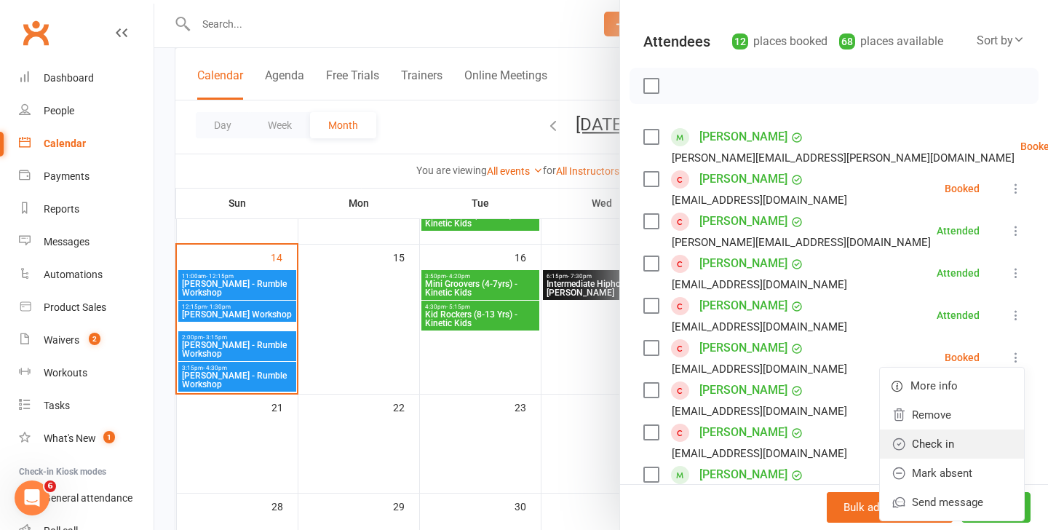
click at [928, 442] on link "Check in" at bounding box center [952, 443] width 144 height 29
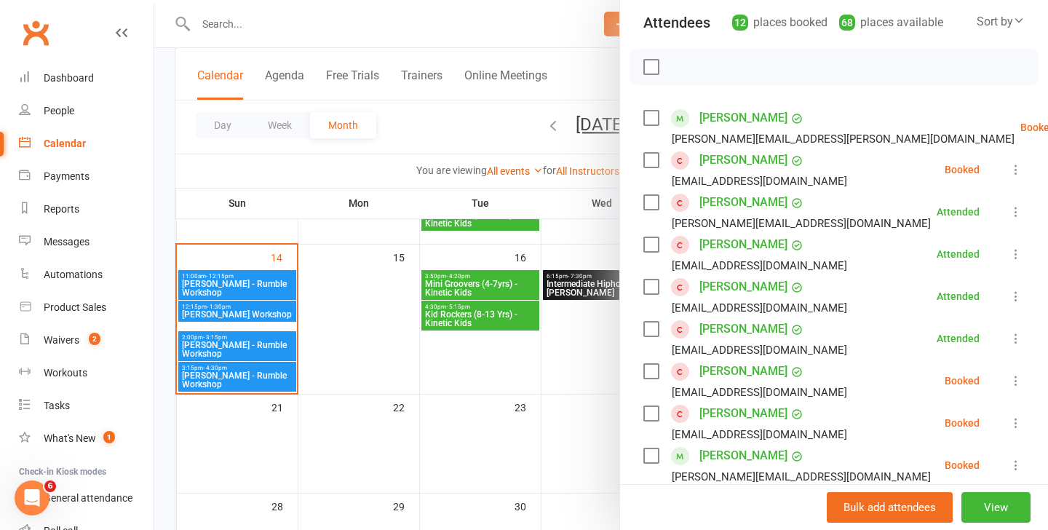
scroll to position [159, 0]
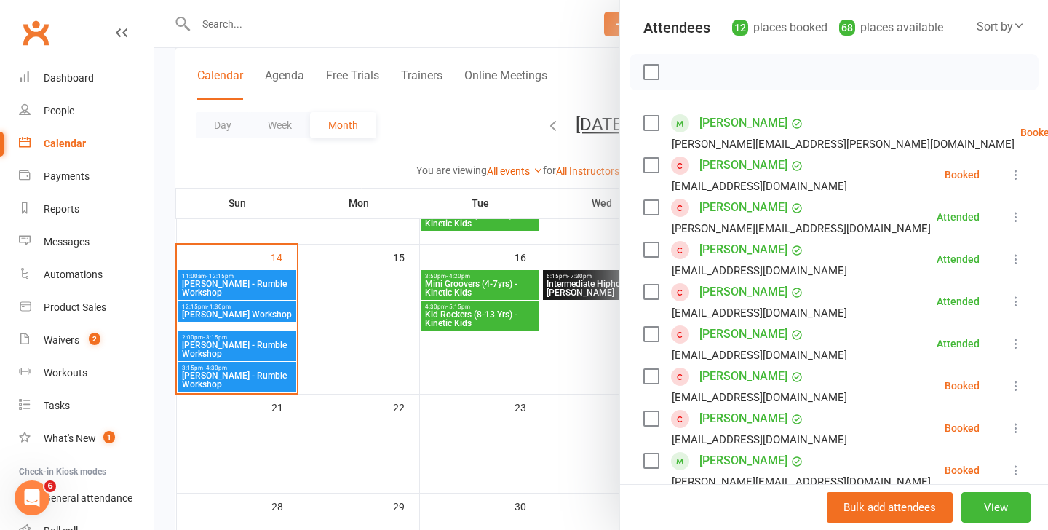
click at [207, 281] on div at bounding box center [600, 265] width 893 height 530
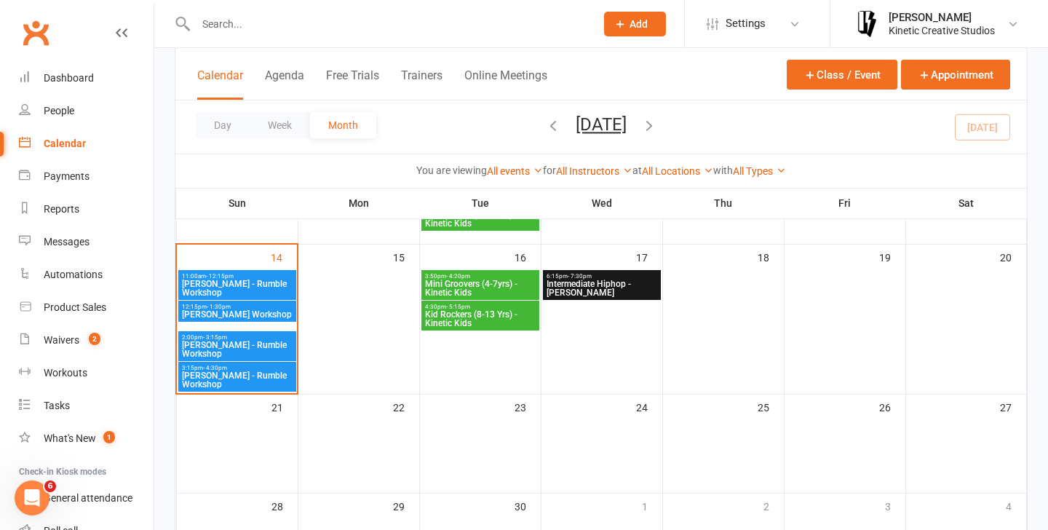
click at [252, 286] on span "[PERSON_NAME] - Rumble Workshop" at bounding box center [237, 287] width 112 height 17
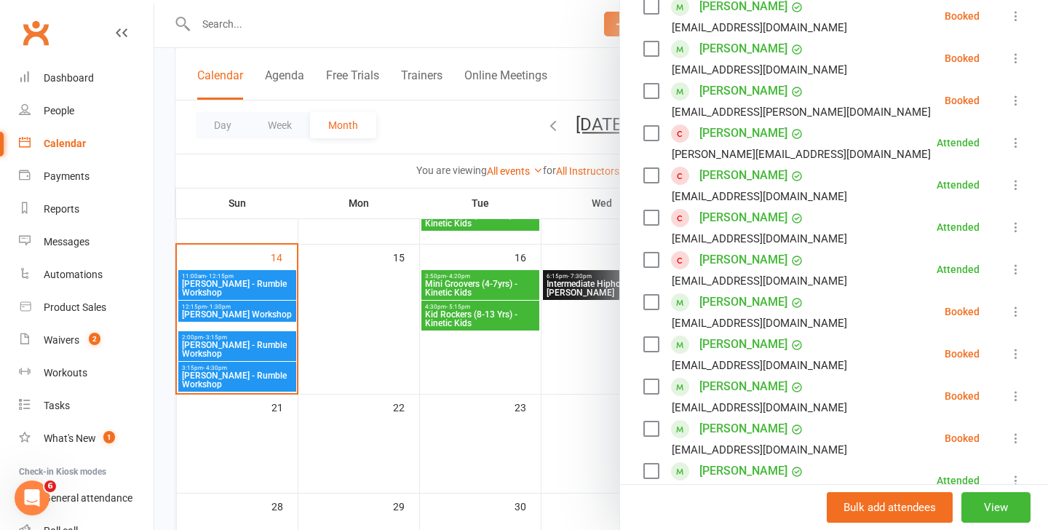
scroll to position [363, 0]
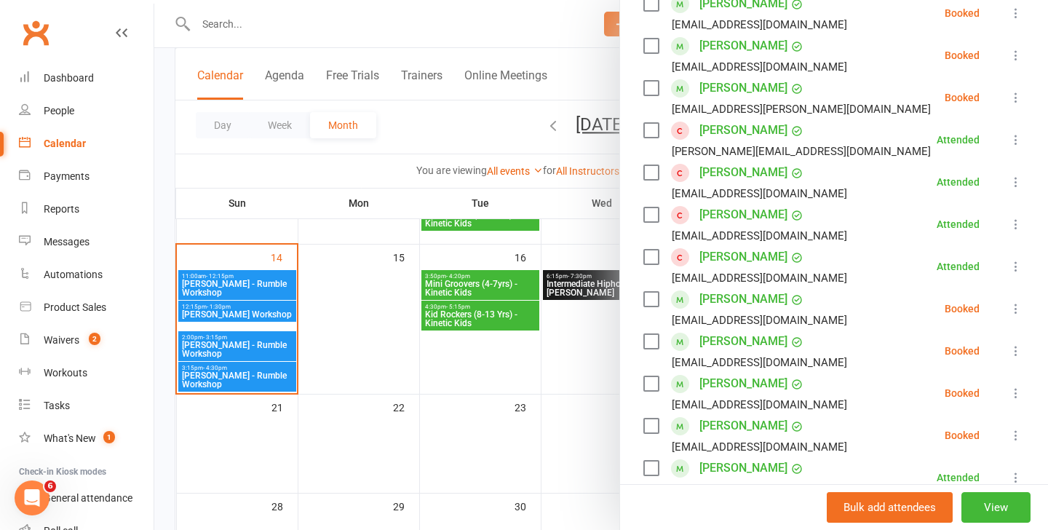
click at [1008, 395] on icon at bounding box center [1015, 393] width 15 height 15
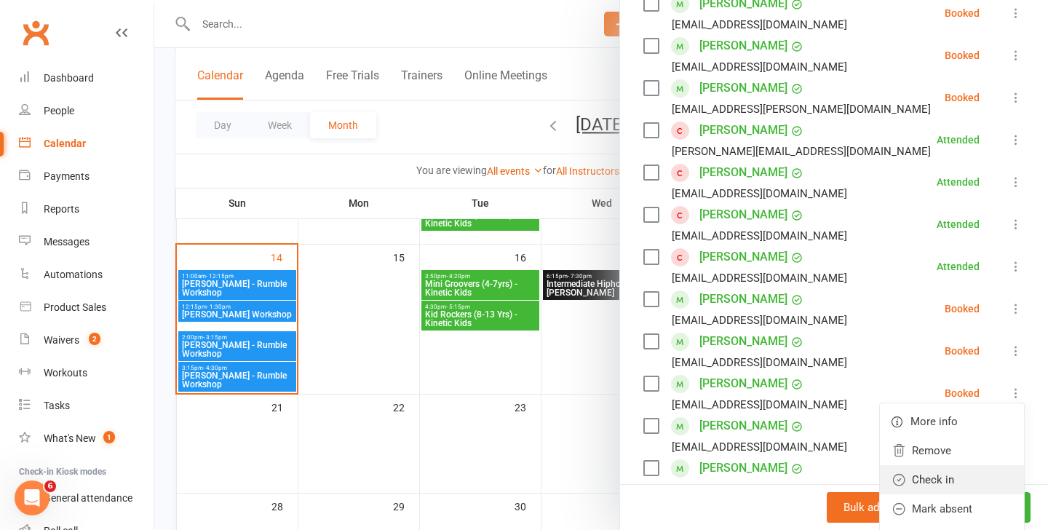
click at [932, 479] on link "Check in" at bounding box center [952, 479] width 144 height 29
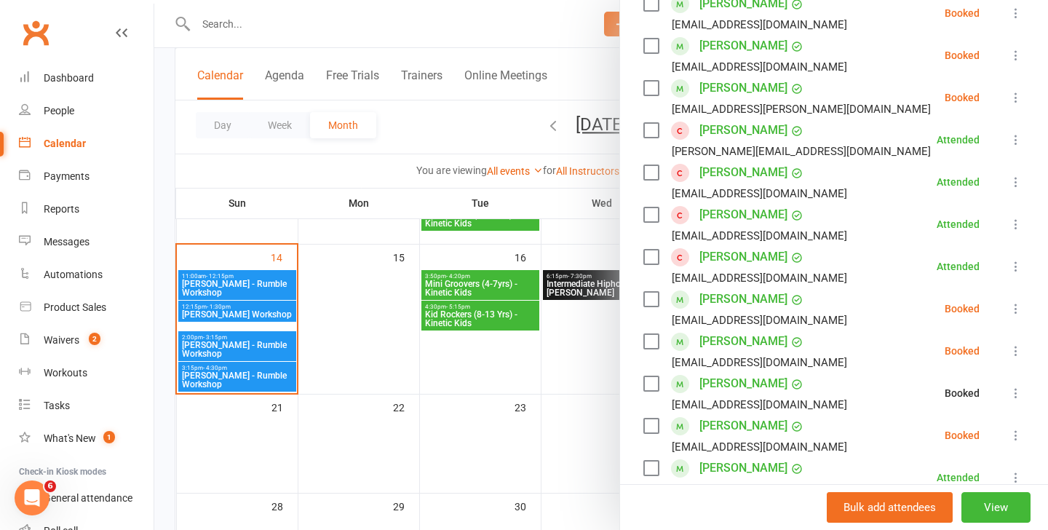
click at [219, 314] on div at bounding box center [600, 265] width 893 height 530
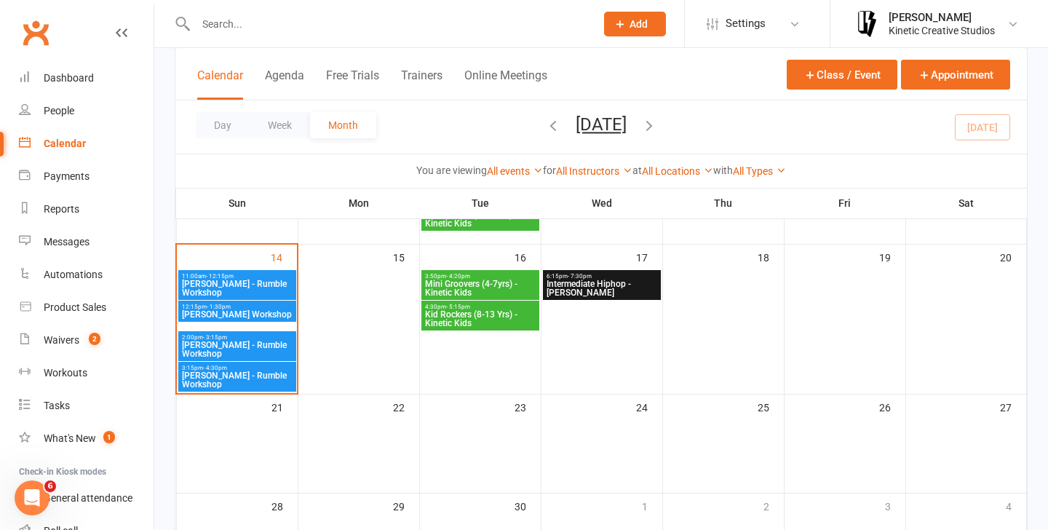
click at [252, 314] on span "[PERSON_NAME] Workshop" at bounding box center [237, 314] width 112 height 9
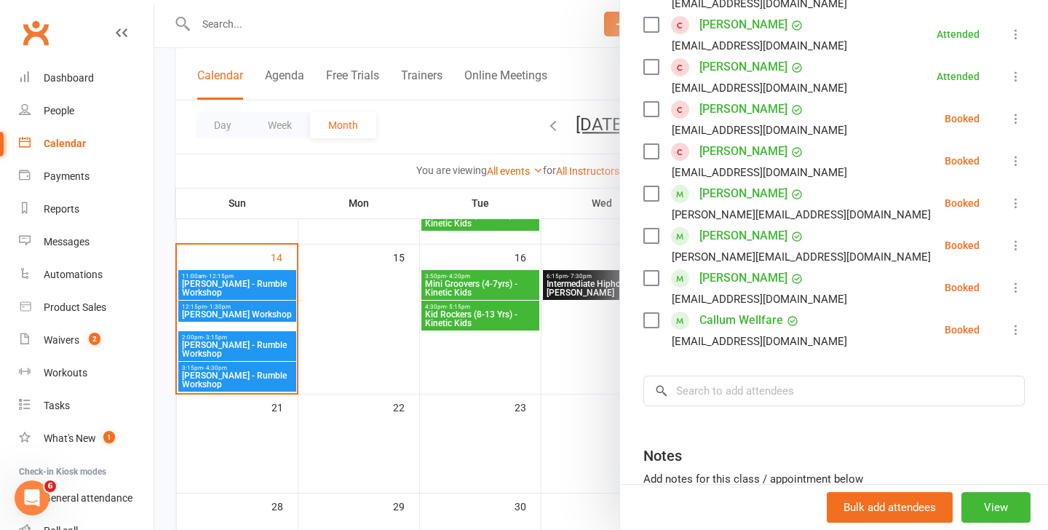
scroll to position [425, 0]
click at [716, 386] on input "search" at bounding box center [833, 392] width 381 height 31
type input "k"
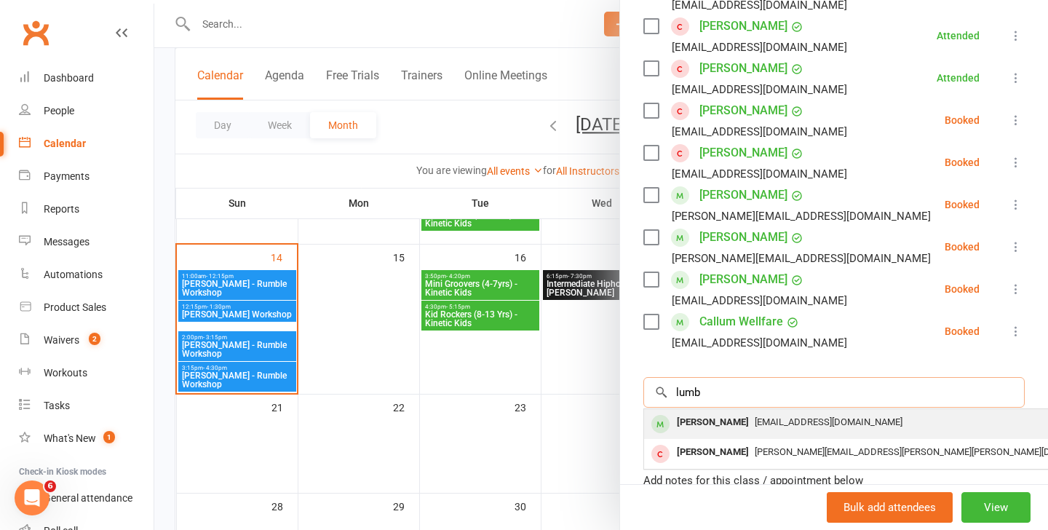
type input "lumb"
click at [727, 418] on div "[PERSON_NAME]" at bounding box center [713, 422] width 84 height 21
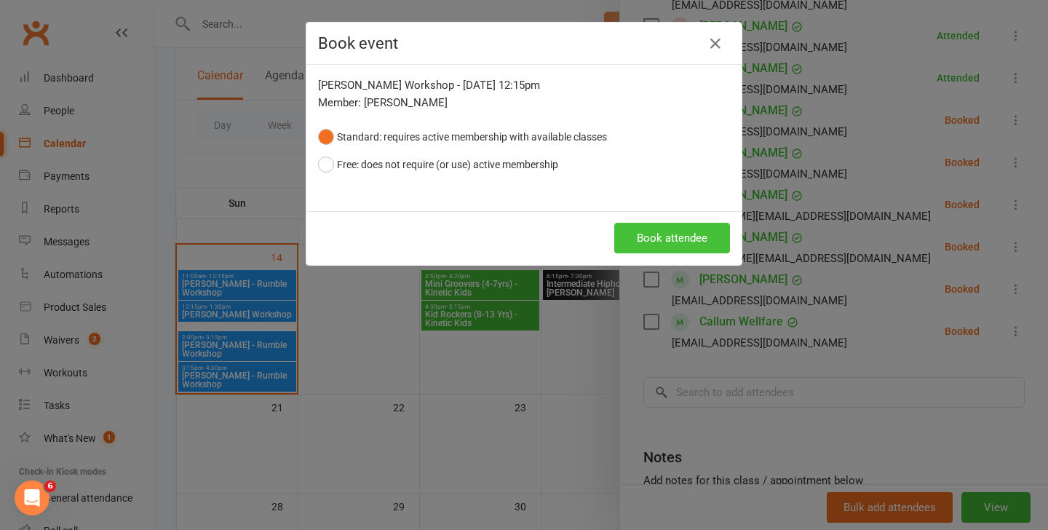
click at [642, 233] on button "Book attendee" at bounding box center [672, 238] width 116 height 31
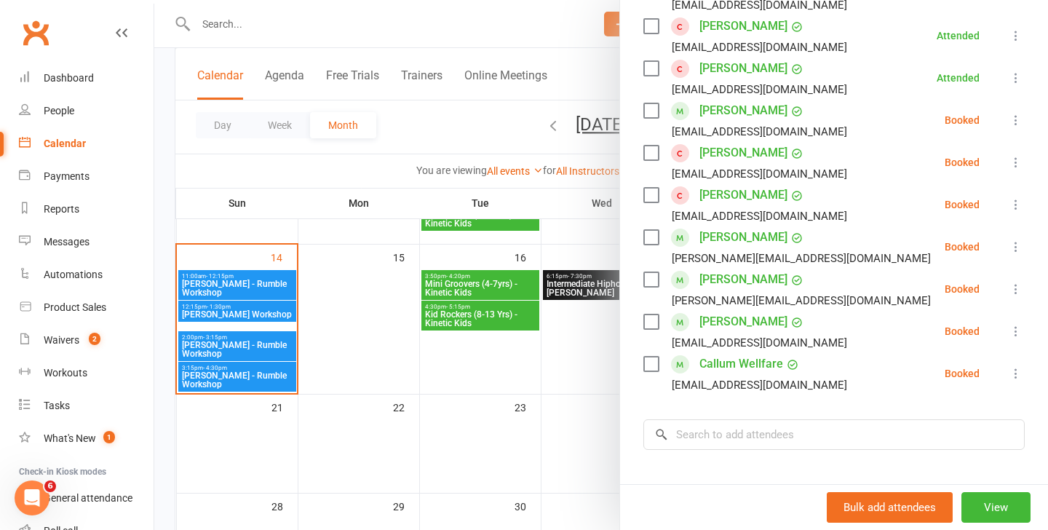
click at [240, 292] on div at bounding box center [600, 265] width 893 height 530
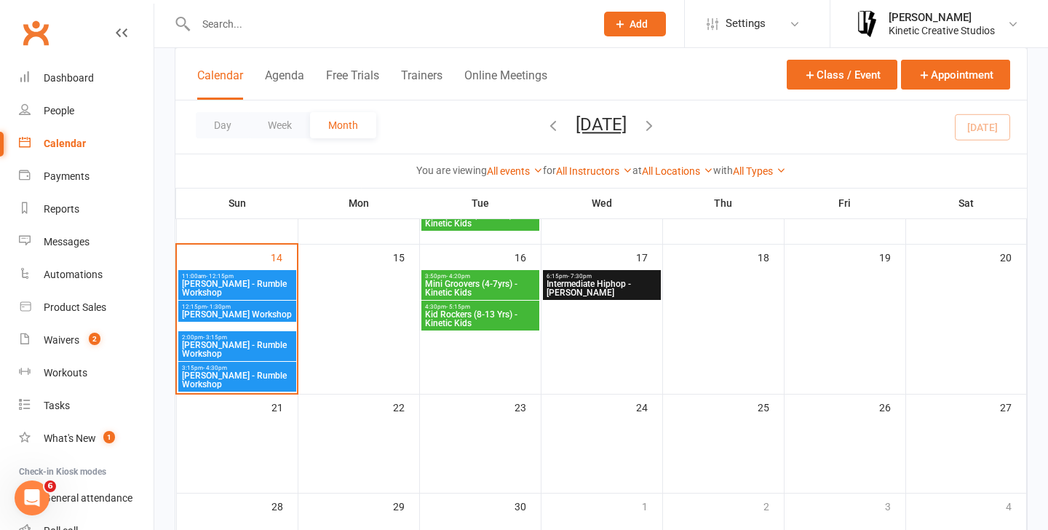
click at [251, 279] on span "[PERSON_NAME] - Rumble Workshop" at bounding box center [237, 287] width 112 height 17
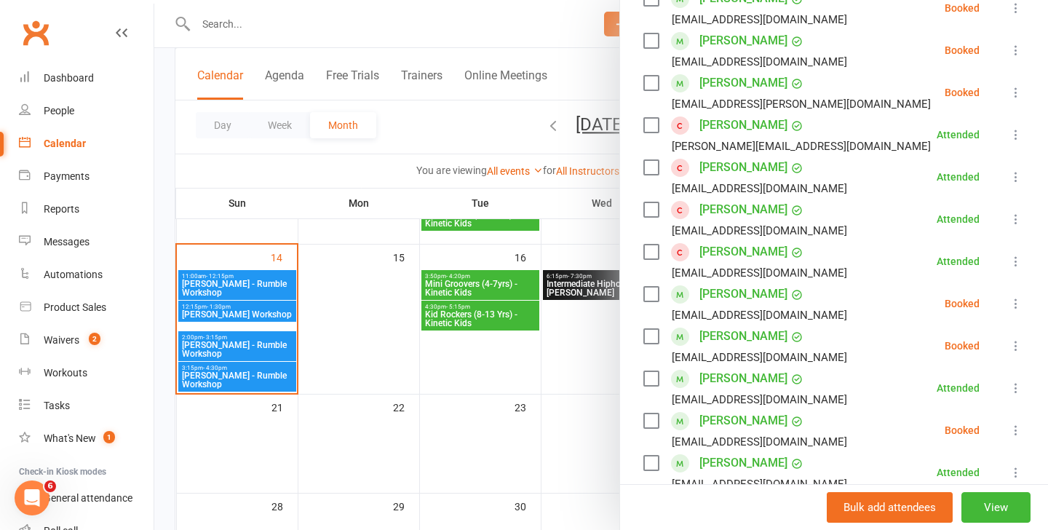
scroll to position [375, 0]
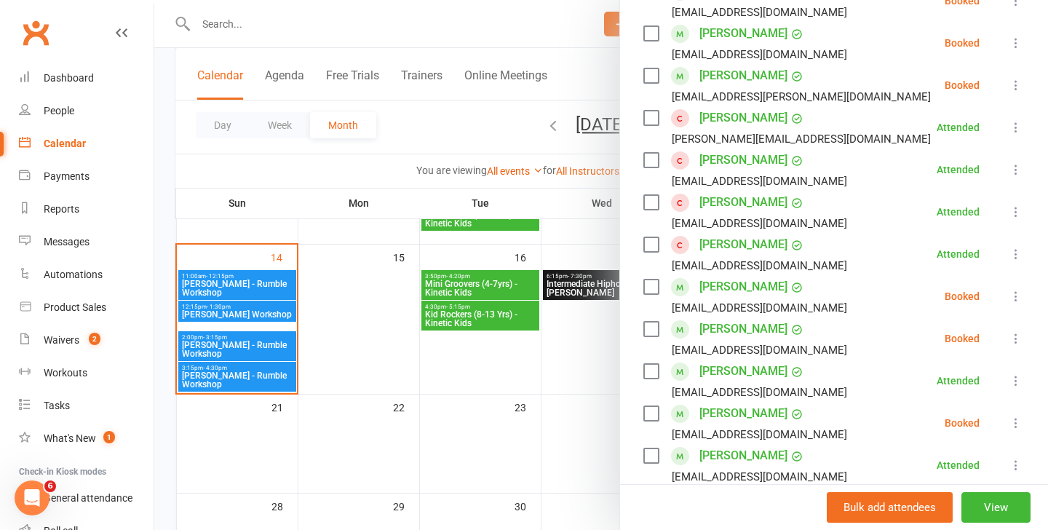
click at [1018, 338] on icon at bounding box center [1015, 338] width 15 height 15
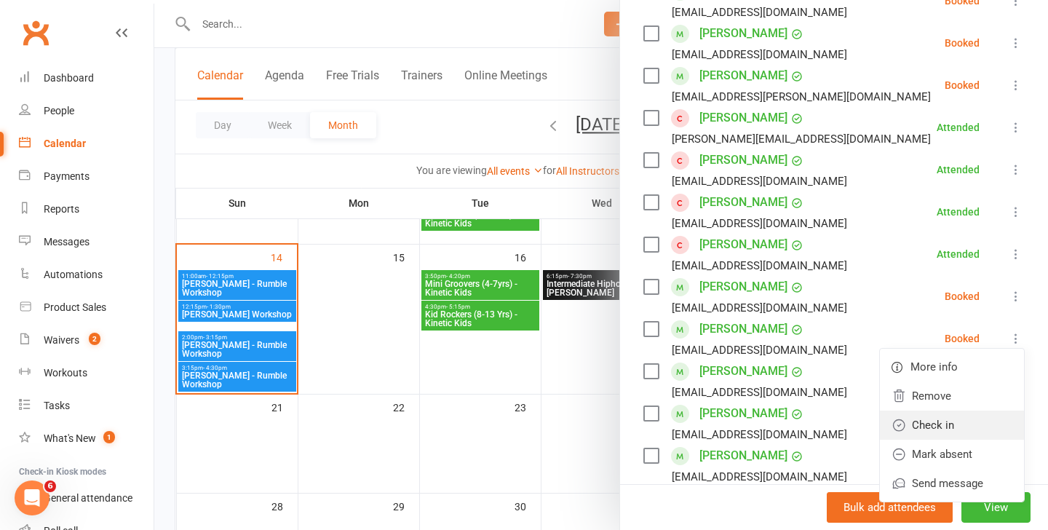
click at [933, 419] on link "Check in" at bounding box center [952, 424] width 144 height 29
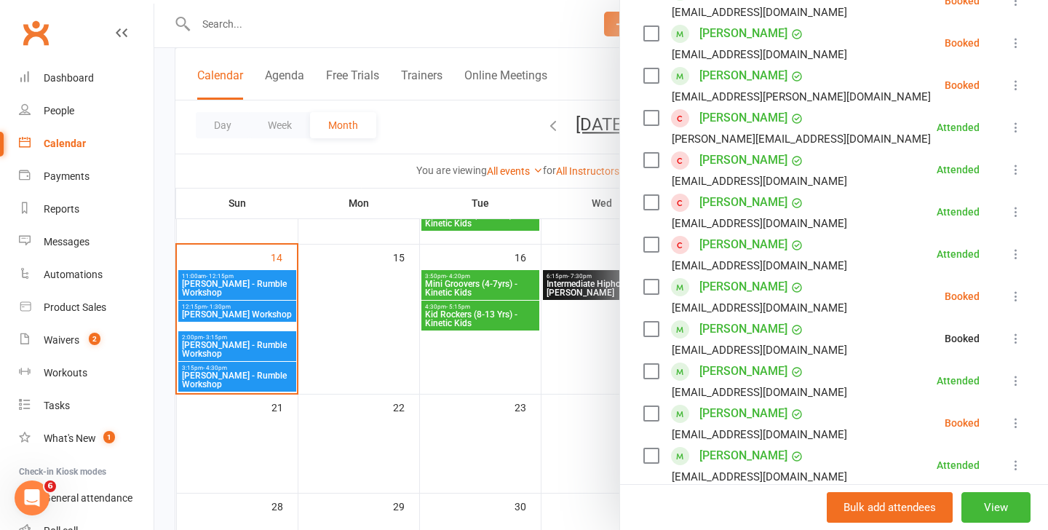
click at [197, 321] on div at bounding box center [600, 265] width 893 height 530
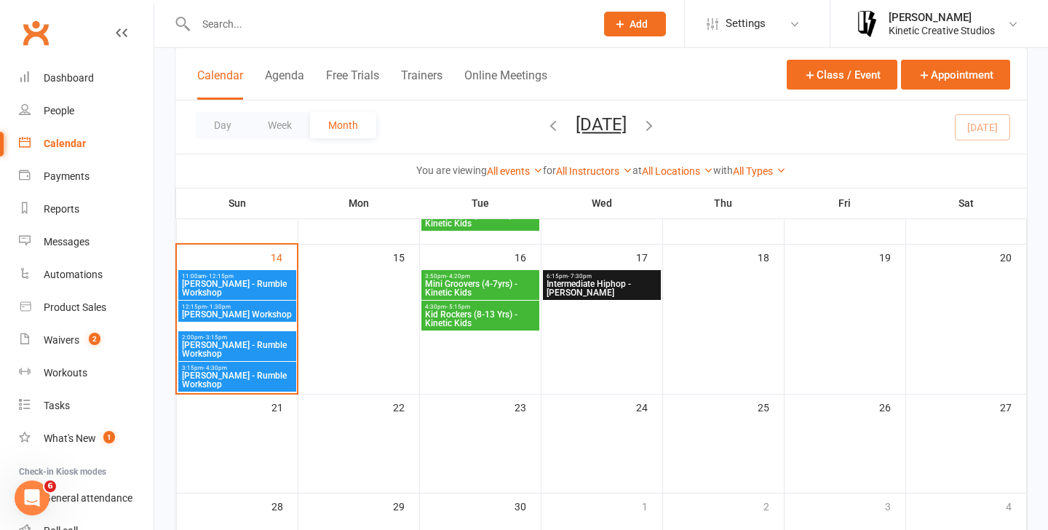
click at [242, 311] on span "[PERSON_NAME] Workshop" at bounding box center [237, 314] width 112 height 9
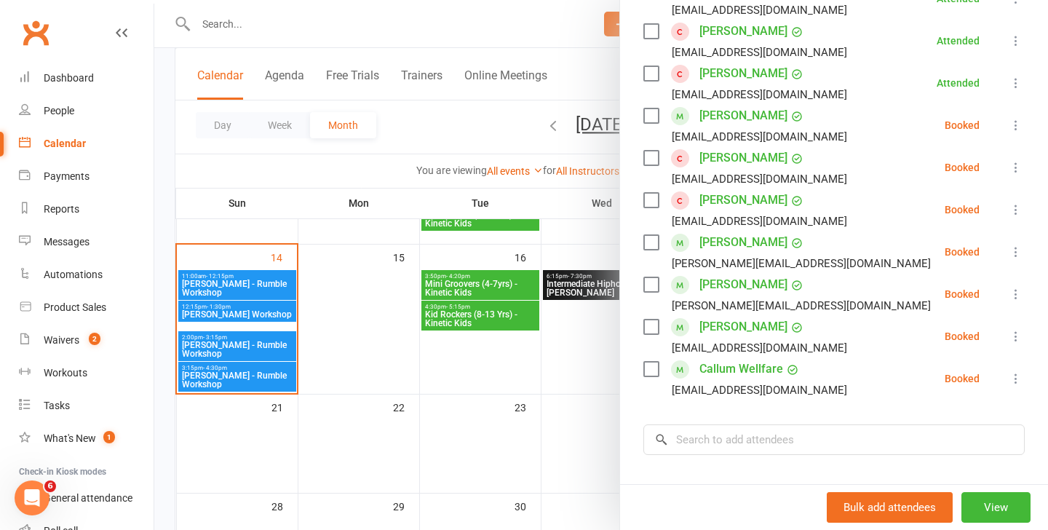
scroll to position [401, 0]
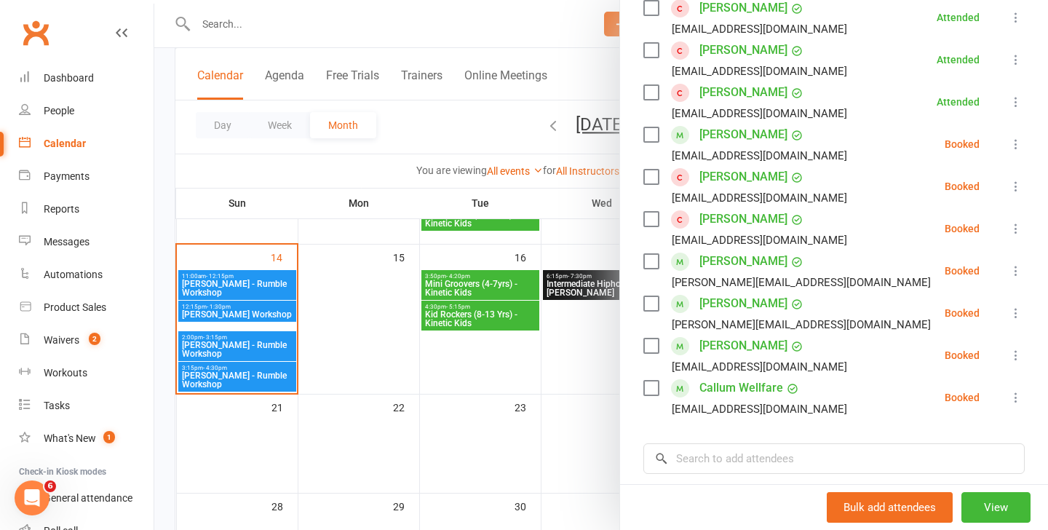
click at [714, 477] on div "Class kiosk mode Roll call 12:15 PM - 1:30 PM, Sunday, September, 14, 2025 with…" at bounding box center [834, 170] width 428 height 1018
click at [719, 452] on input "search" at bounding box center [833, 458] width 381 height 31
type input "j"
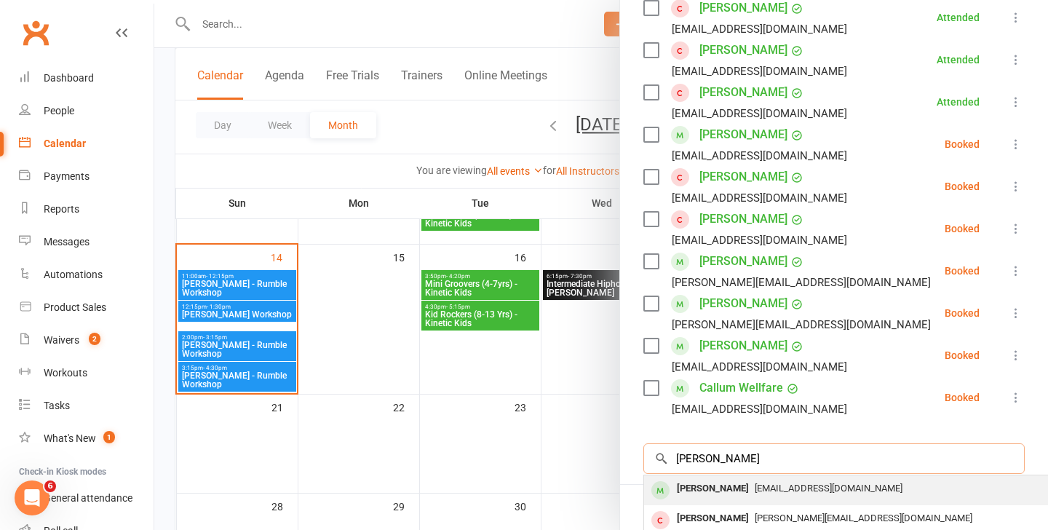
type input "linton"
click at [730, 500] on div "Johnny Linton jeongeum_linton2009@icloud.com" at bounding box center [861, 490] width 435 height 30
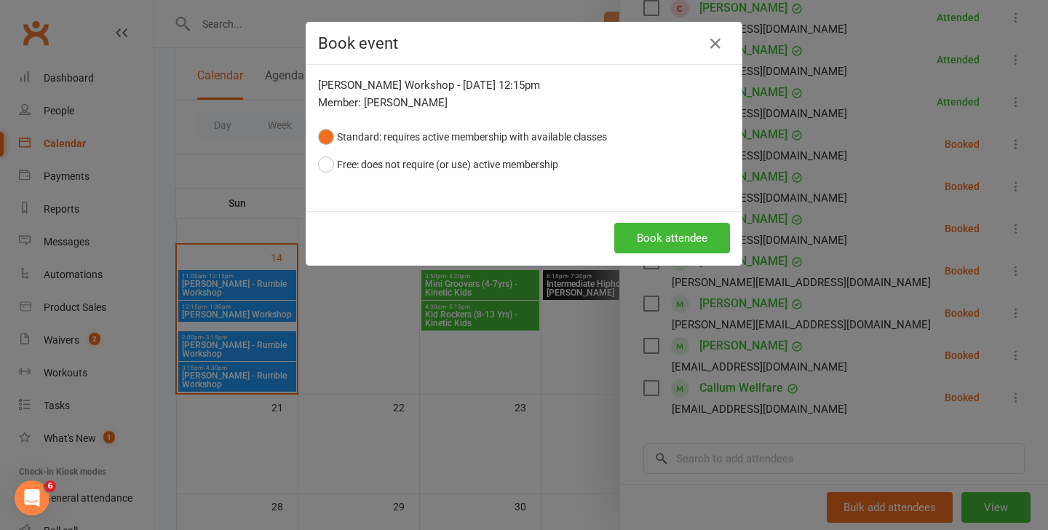
click at [687, 255] on div "Book attendee" at bounding box center [523, 238] width 435 height 54
click at [675, 241] on button "Book attendee" at bounding box center [672, 238] width 116 height 31
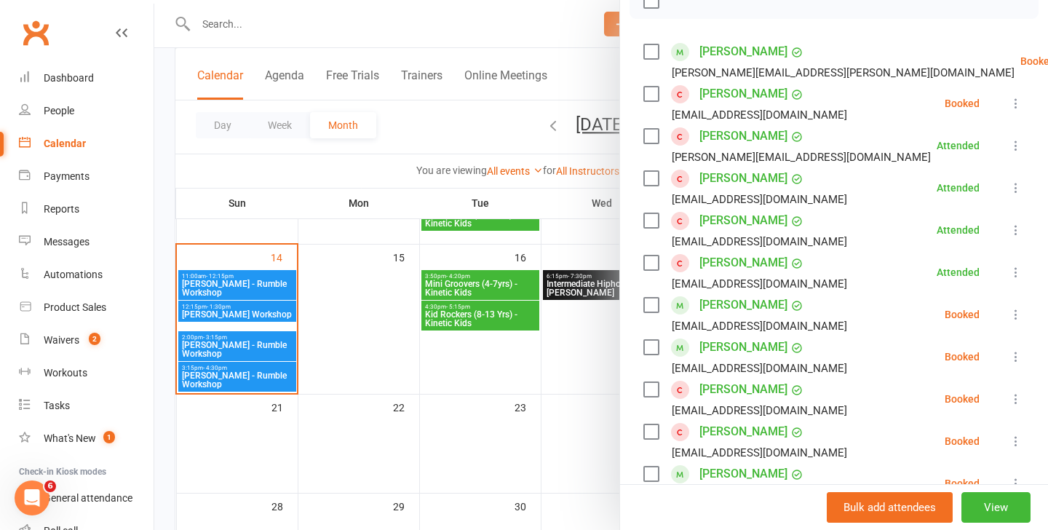
scroll to position [0, 0]
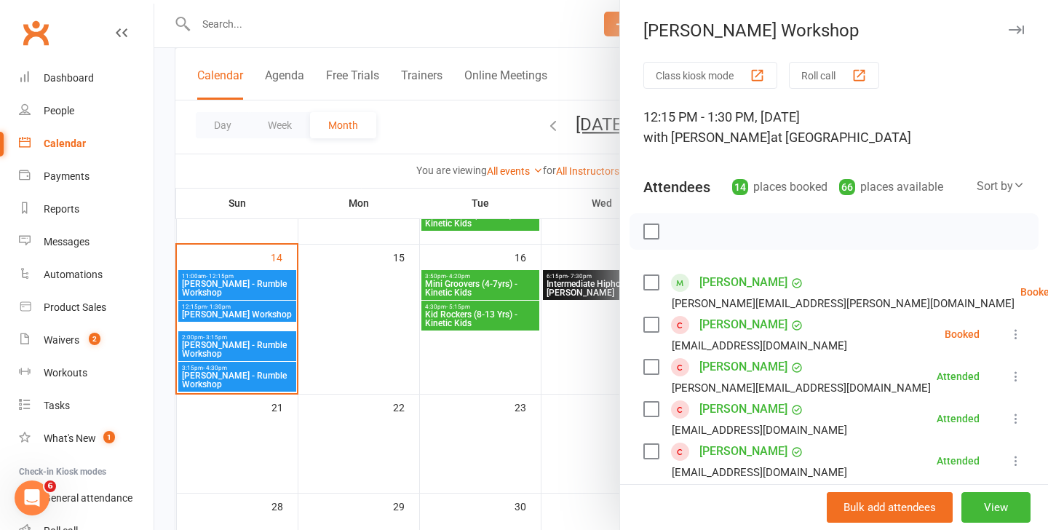
click at [274, 257] on div at bounding box center [600, 265] width 893 height 530
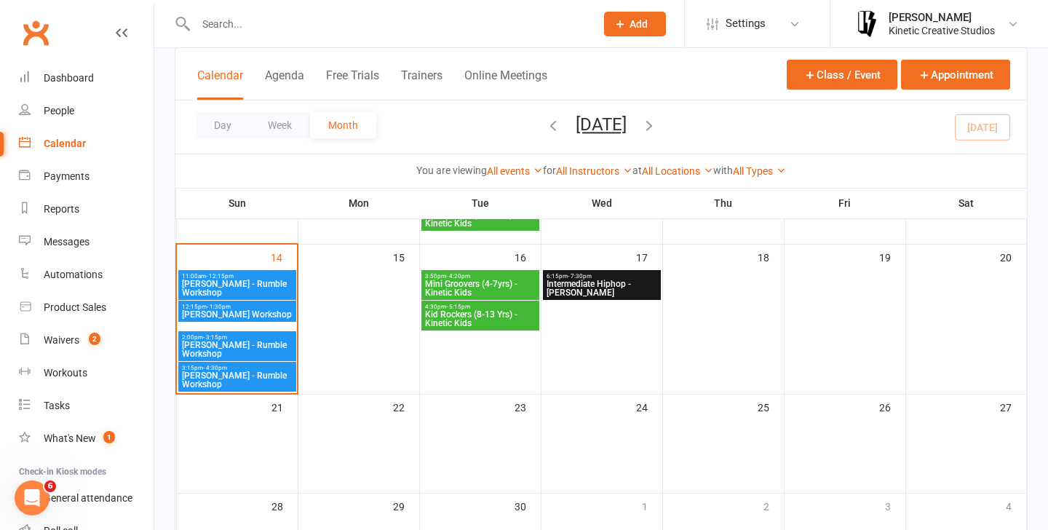
click at [247, 281] on span "[PERSON_NAME] - Rumble Workshop" at bounding box center [237, 287] width 112 height 17
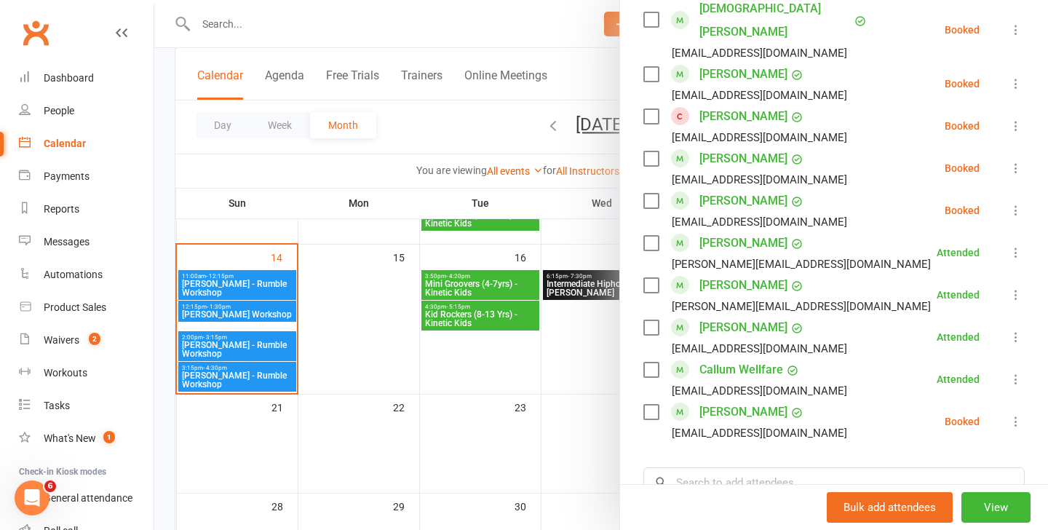
scroll to position [948, 0]
click at [1012, 415] on icon at bounding box center [1015, 422] width 15 height 15
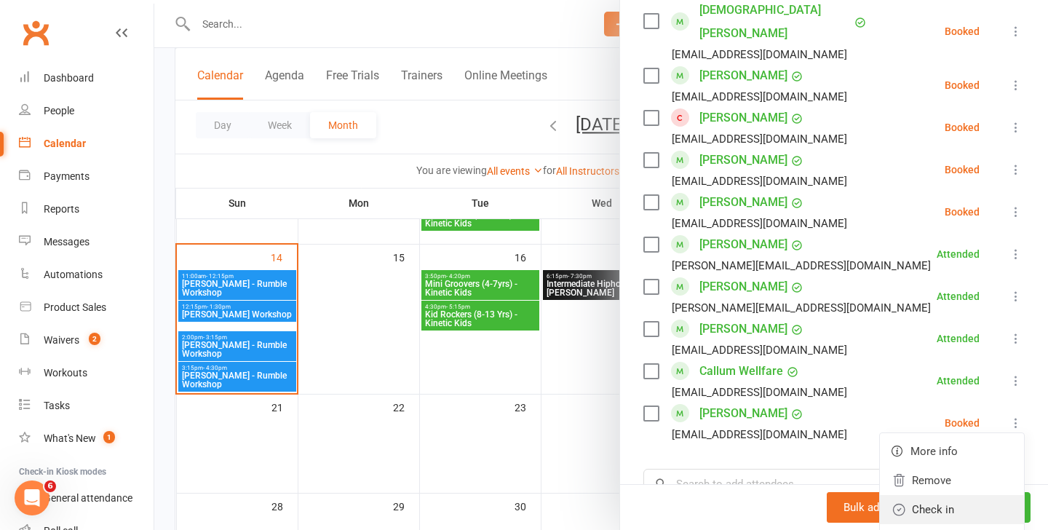
click at [938, 495] on link "Check in" at bounding box center [952, 509] width 144 height 29
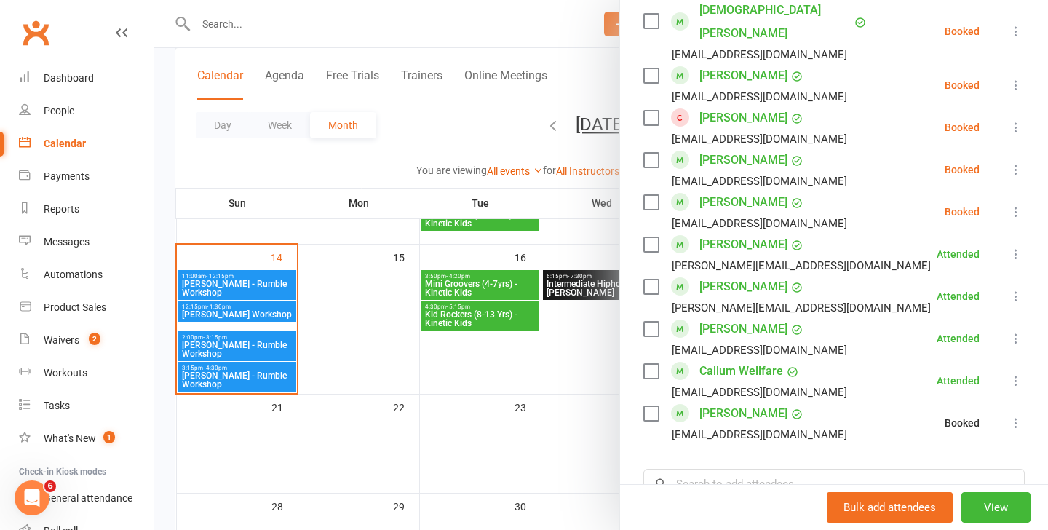
click at [255, 308] on div at bounding box center [600, 265] width 893 height 530
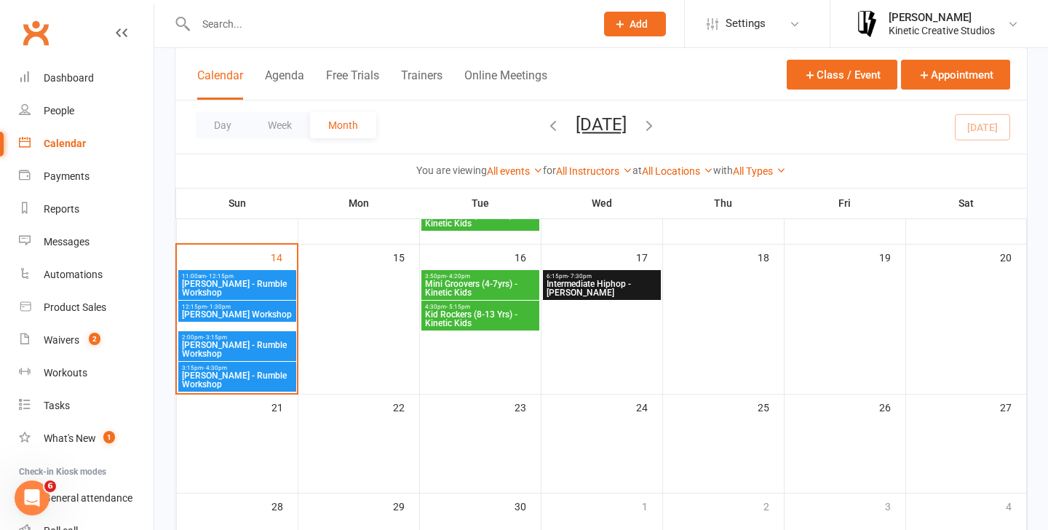
click at [250, 319] on span "[PERSON_NAME] Workshop" at bounding box center [237, 314] width 112 height 9
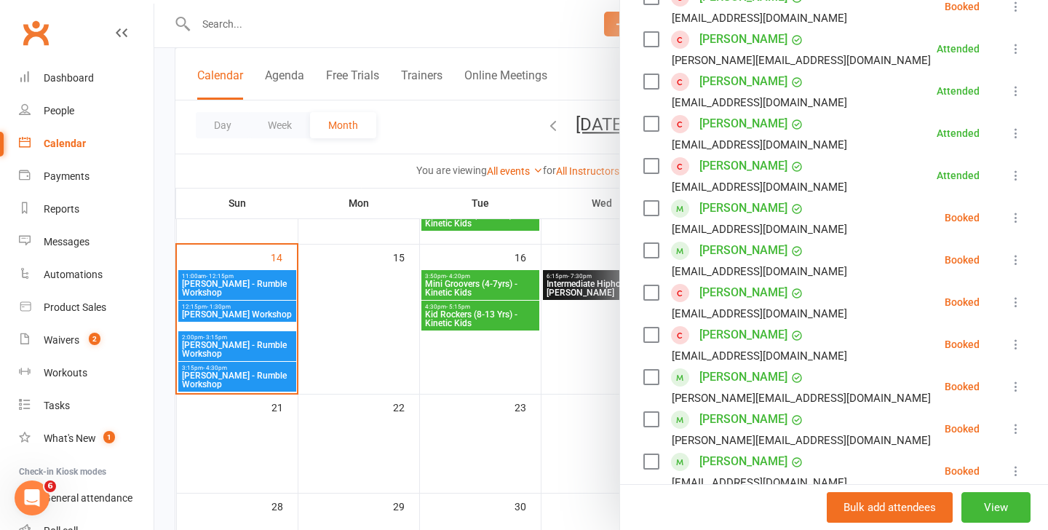
scroll to position [576, 0]
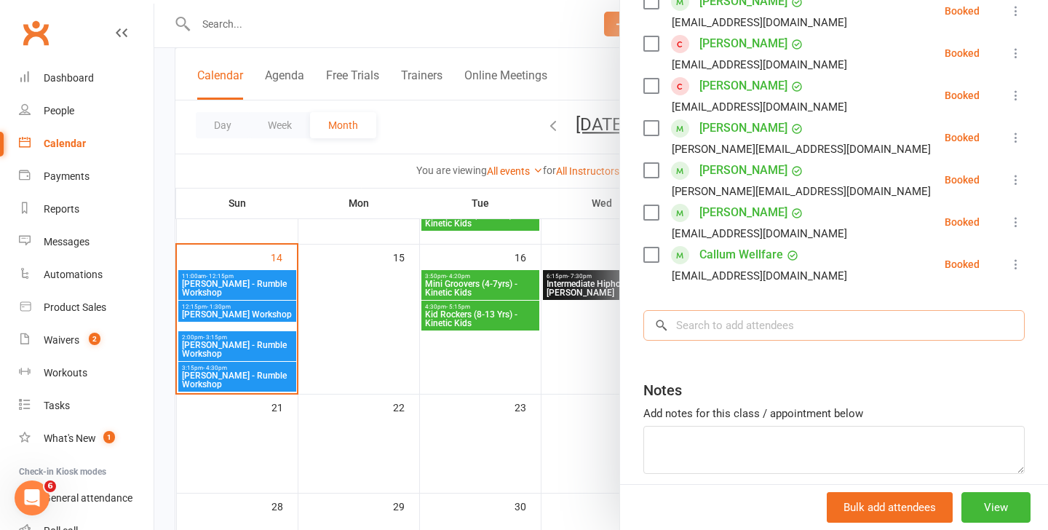
click at [744, 322] on input "search" at bounding box center [833, 325] width 381 height 31
type input "y"
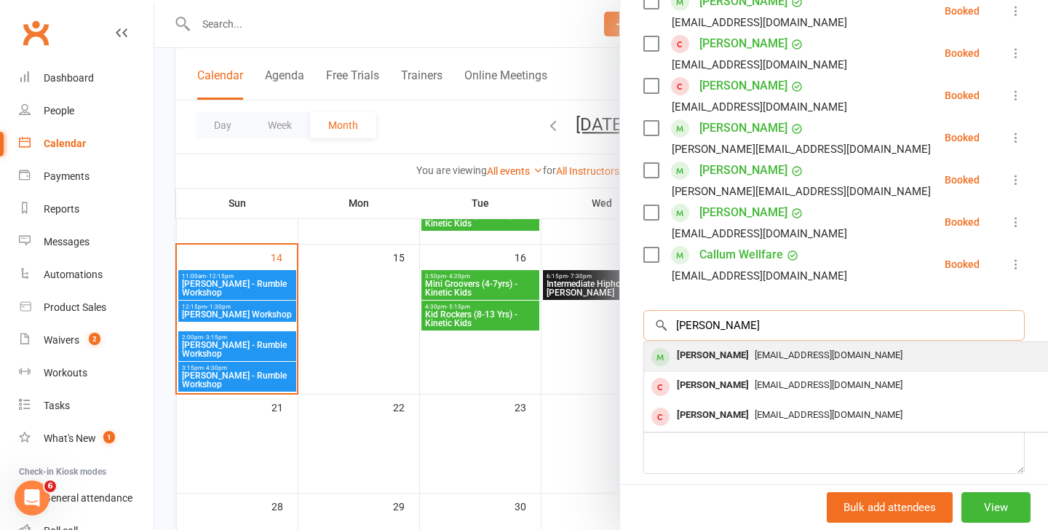
type input "alice"
click at [721, 348] on div "[PERSON_NAME]" at bounding box center [713, 355] width 84 height 21
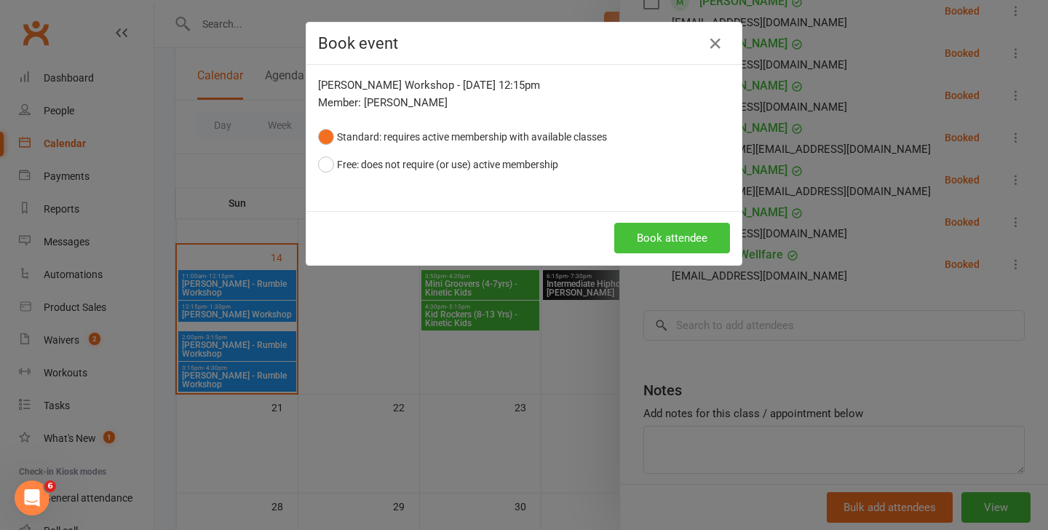
click at [673, 234] on button "Book attendee" at bounding box center [672, 238] width 116 height 31
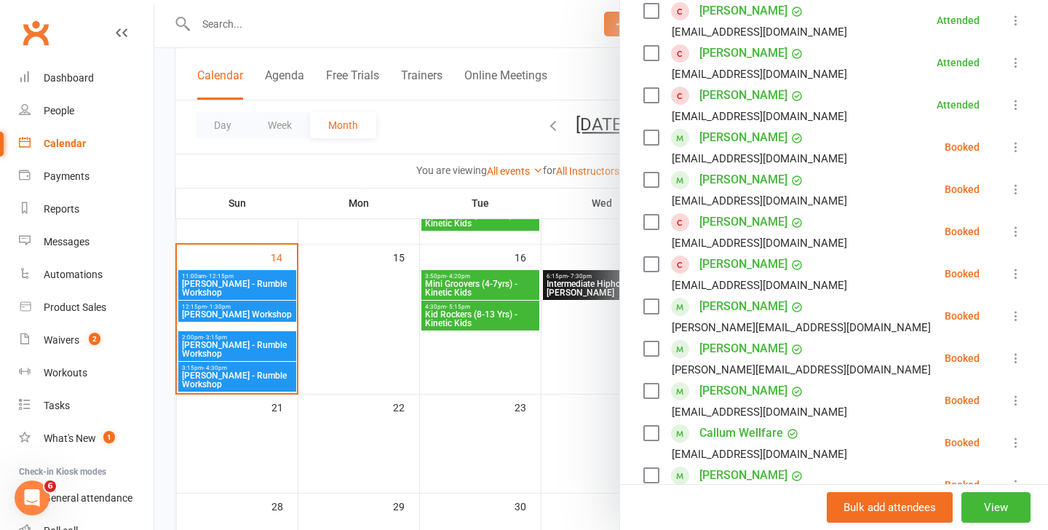
scroll to position [496, 0]
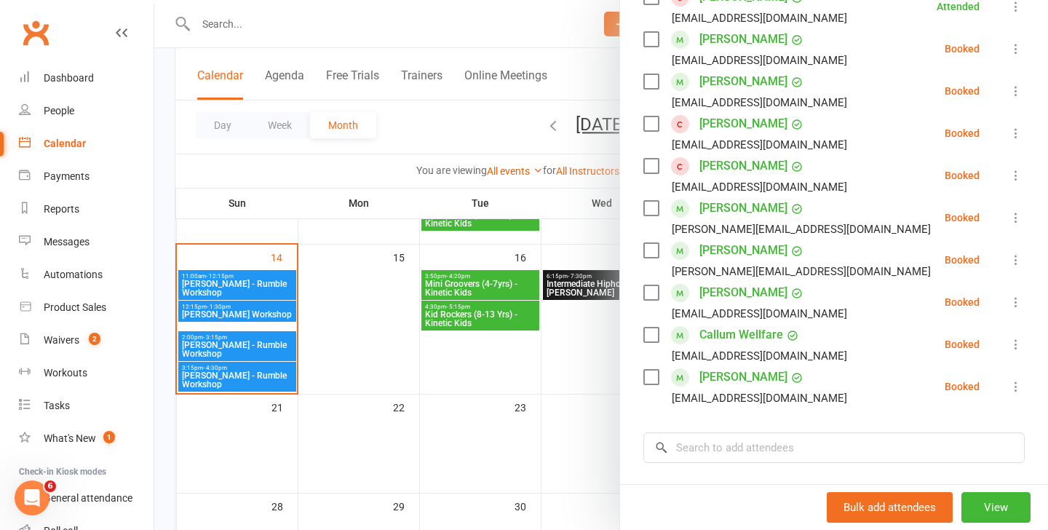
click at [1021, 388] on icon at bounding box center [1015, 386] width 15 height 15
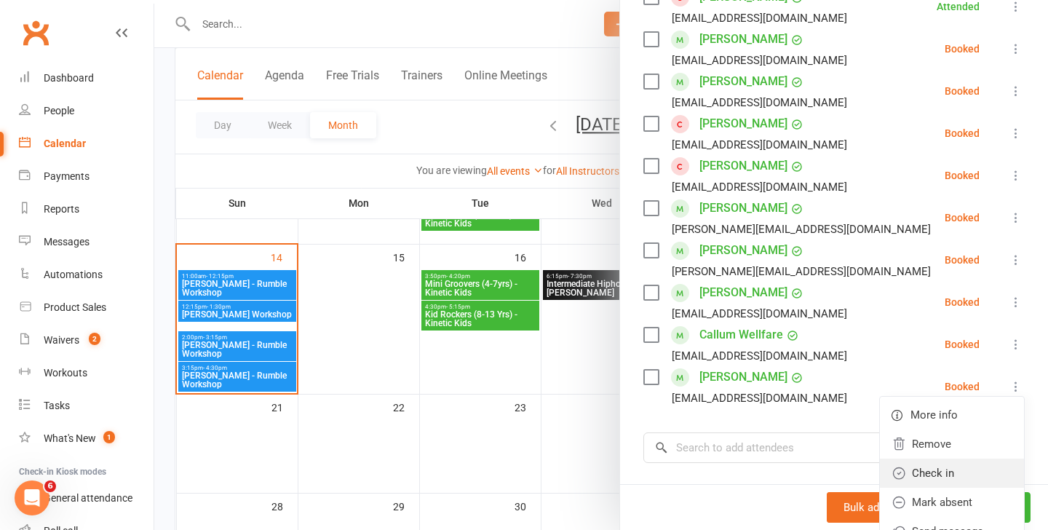
click at [939, 476] on link "Check in" at bounding box center [952, 472] width 144 height 29
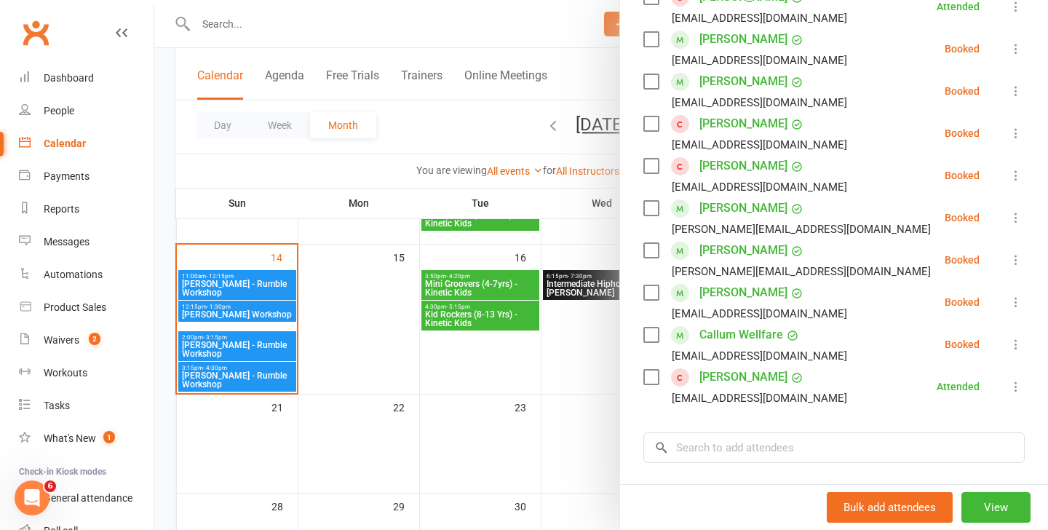
click at [244, 23] on div at bounding box center [600, 265] width 893 height 530
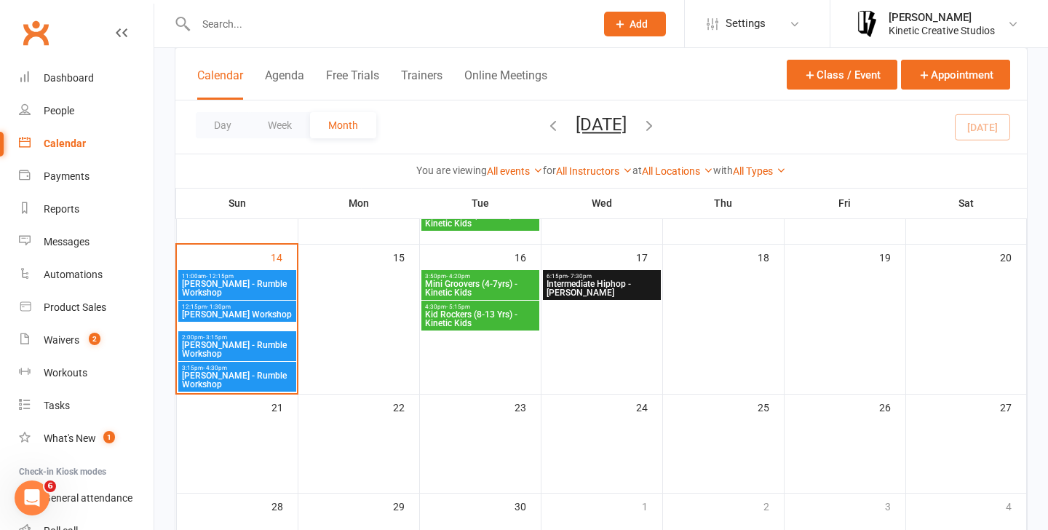
click at [236, 23] on input "text" at bounding box center [388, 24] width 394 height 20
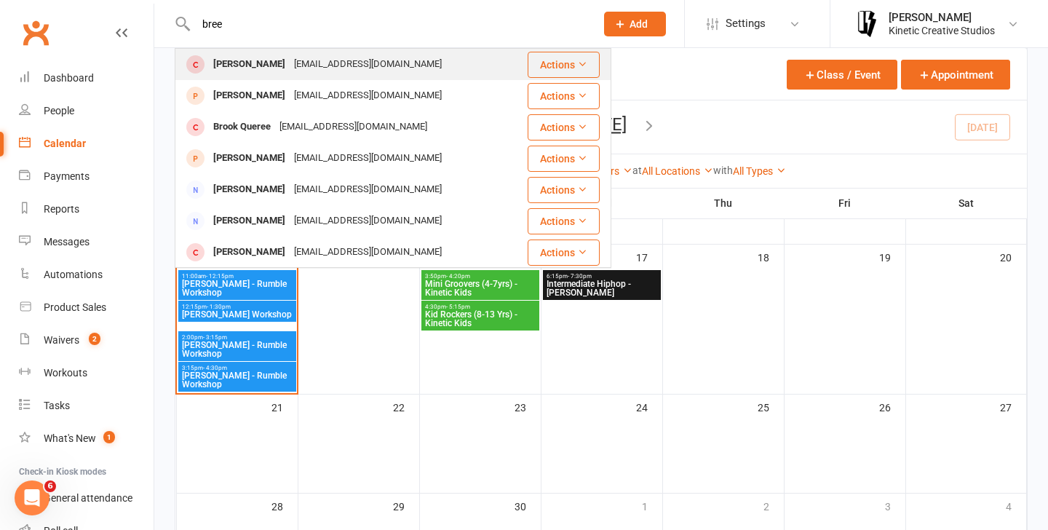
type input "bree"
click at [562, 61] on button "Actions" at bounding box center [563, 65] width 72 height 26
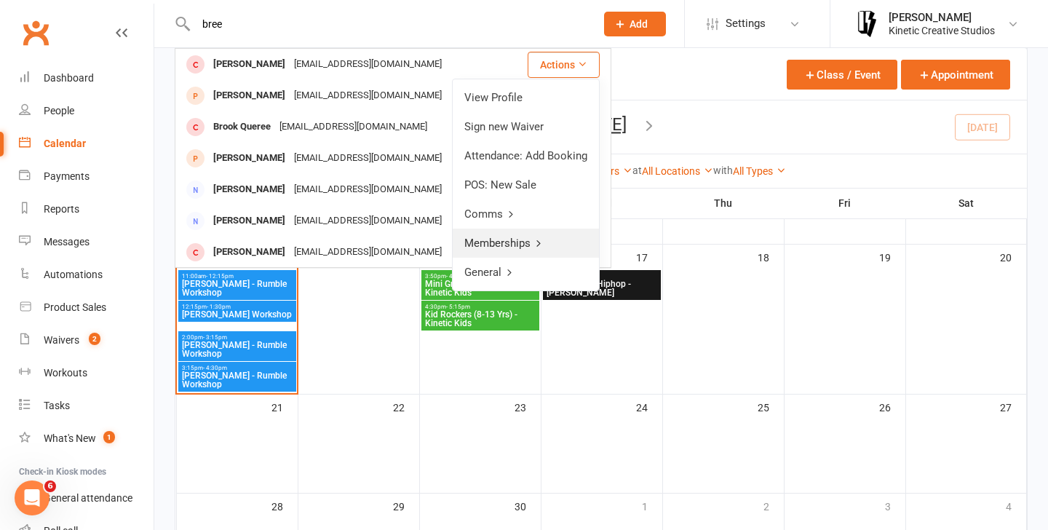
click at [511, 244] on link "Memberships" at bounding box center [525, 242] width 146 height 29
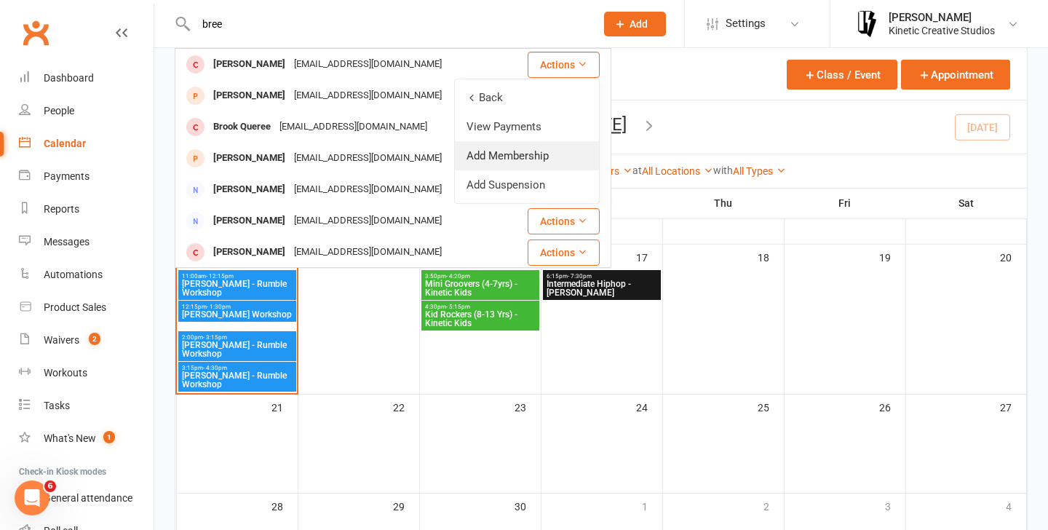
click at [549, 153] on link "Add Membership" at bounding box center [527, 155] width 144 height 29
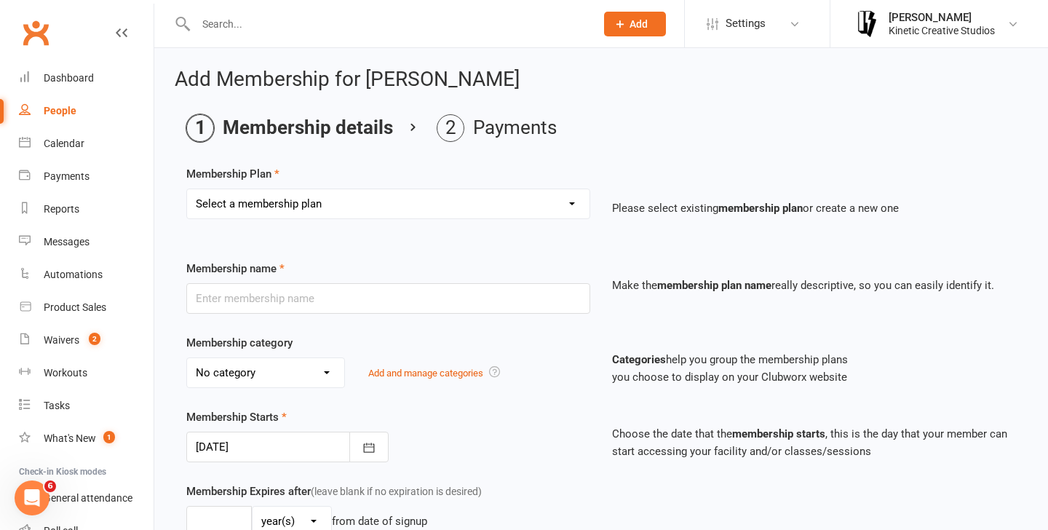
click at [509, 198] on select "Select a membership plan Create new Membership Plan Mini Groovers - Single Clas…" at bounding box center [388, 203] width 402 height 29
select select "33"
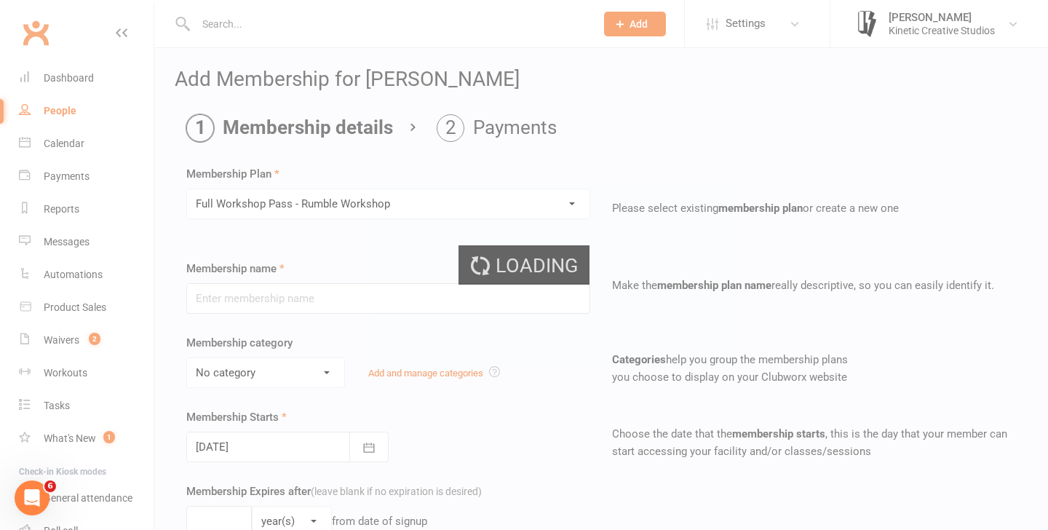
type input "Full Workshop Pass - Rumble Workshop"
select select "13"
type input "2"
type input "4"
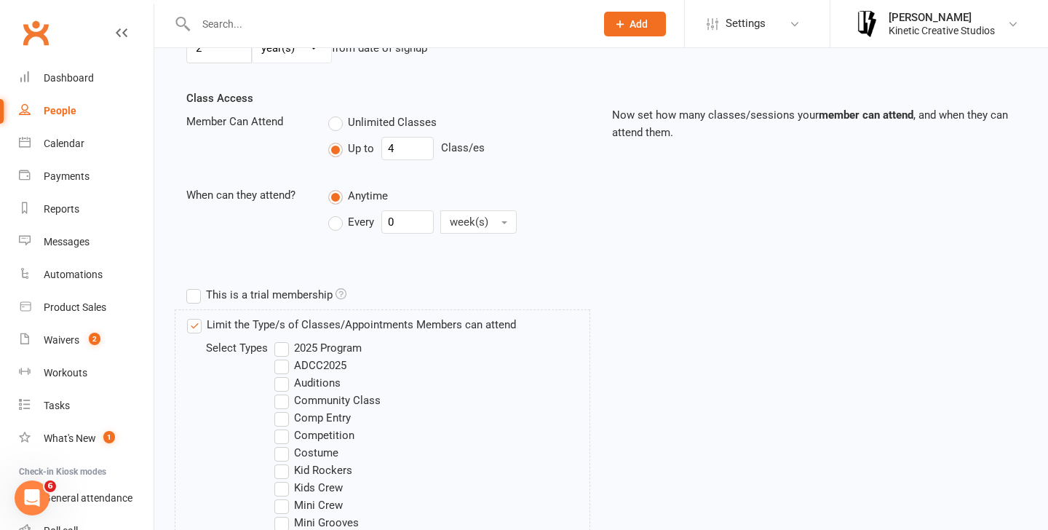
scroll to position [717, 0]
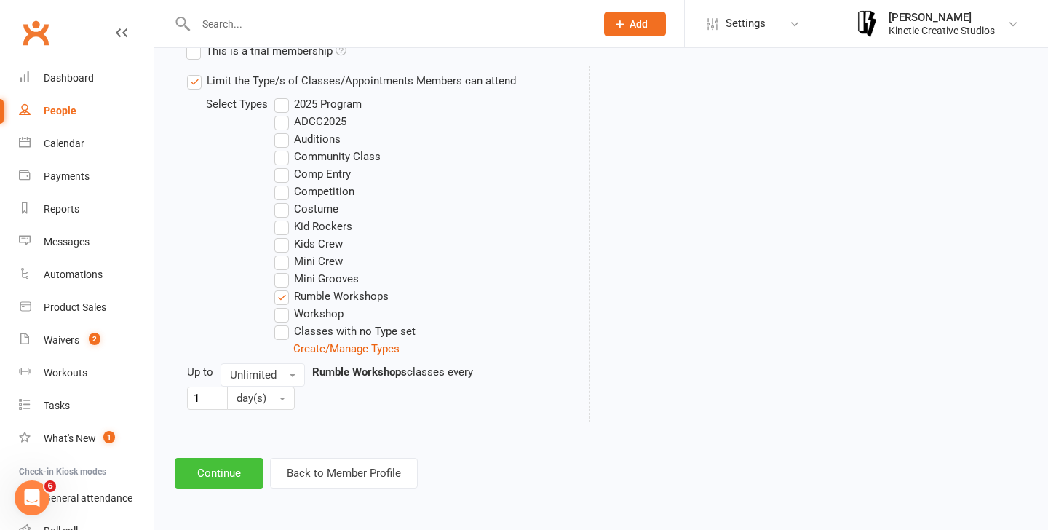
click at [220, 468] on button "Continue" at bounding box center [219, 473] width 89 height 31
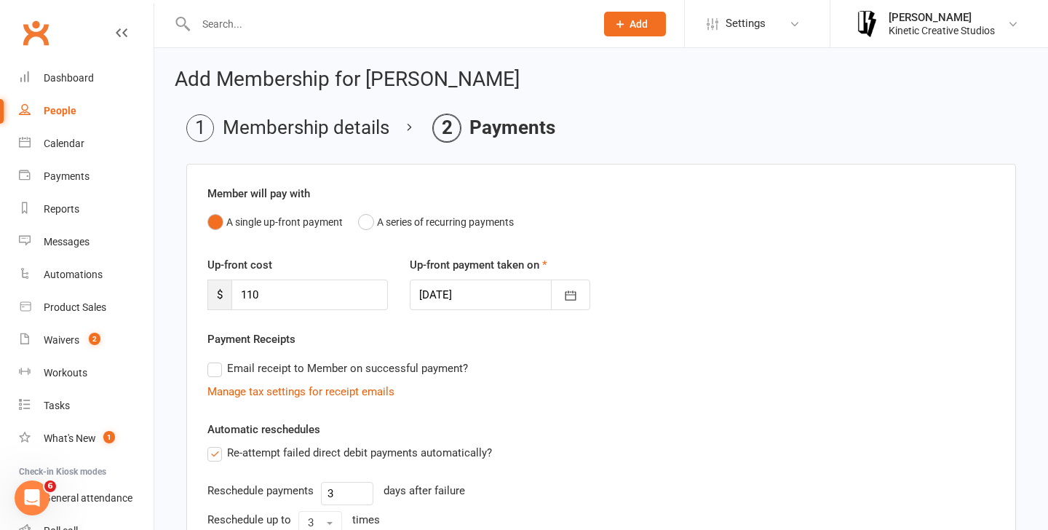
scroll to position [321, 0]
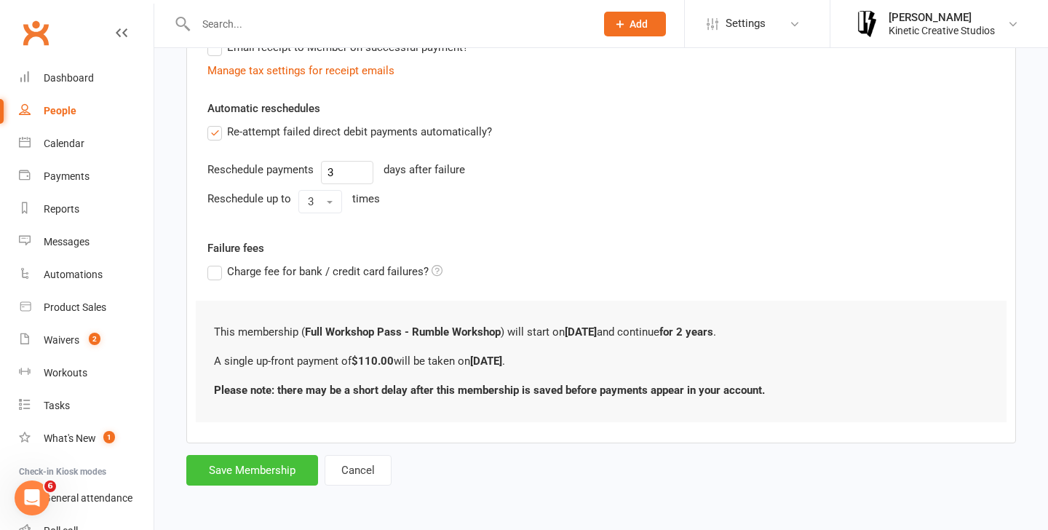
click at [244, 459] on button "Save Membership" at bounding box center [252, 470] width 132 height 31
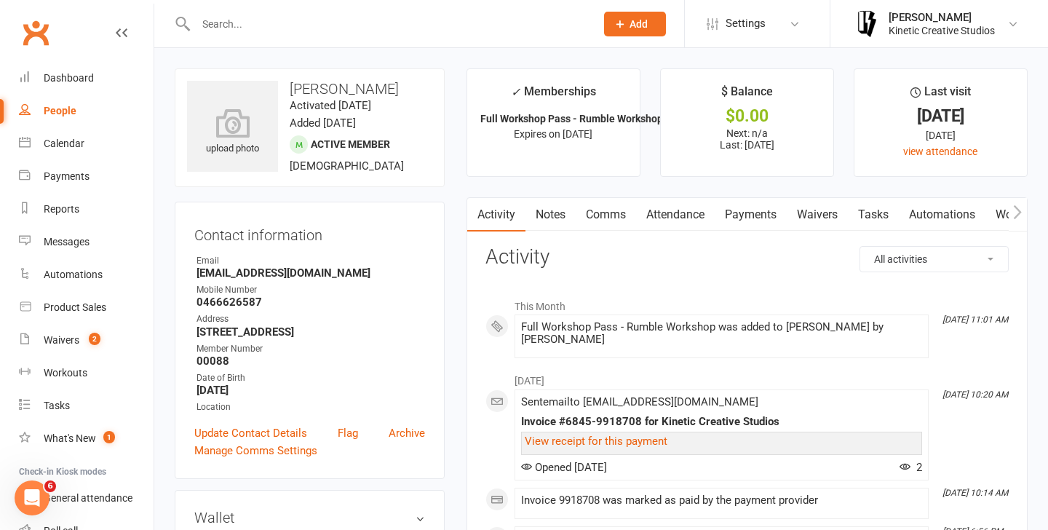
click at [777, 216] on link "Payments" at bounding box center [750, 214] width 72 height 33
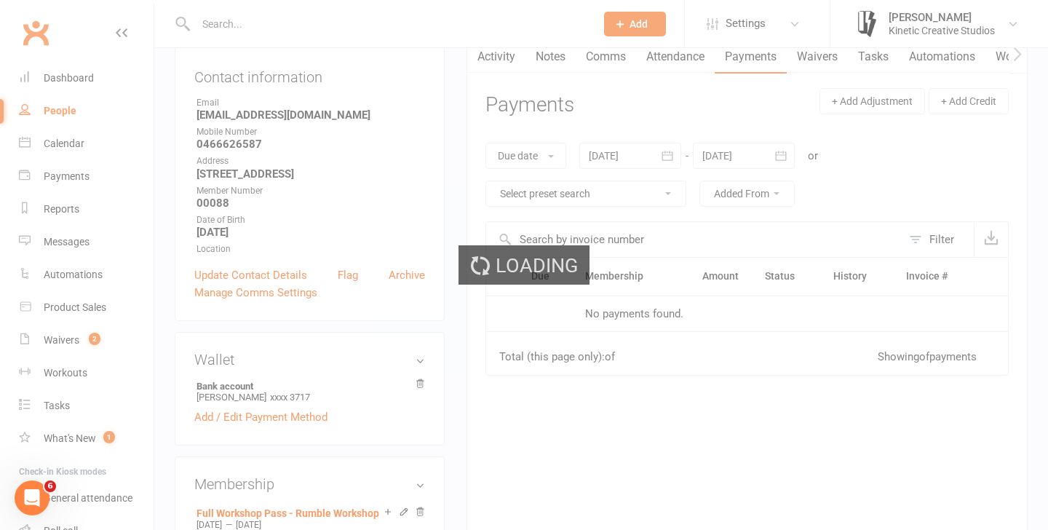
scroll to position [164, 0]
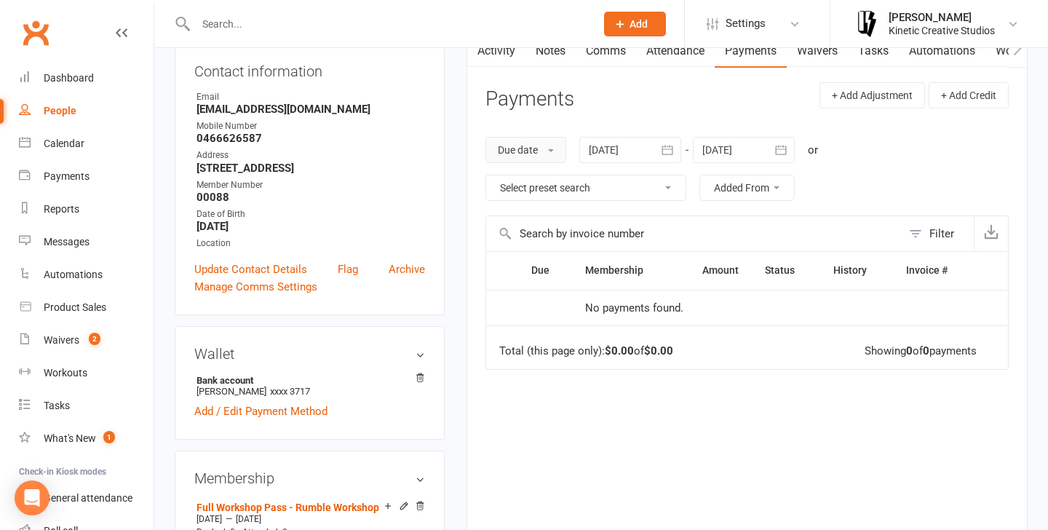
click at [535, 146] on button "Due date" at bounding box center [525, 150] width 81 height 26
click at [535, 175] on link "Due date" at bounding box center [558, 182] width 144 height 29
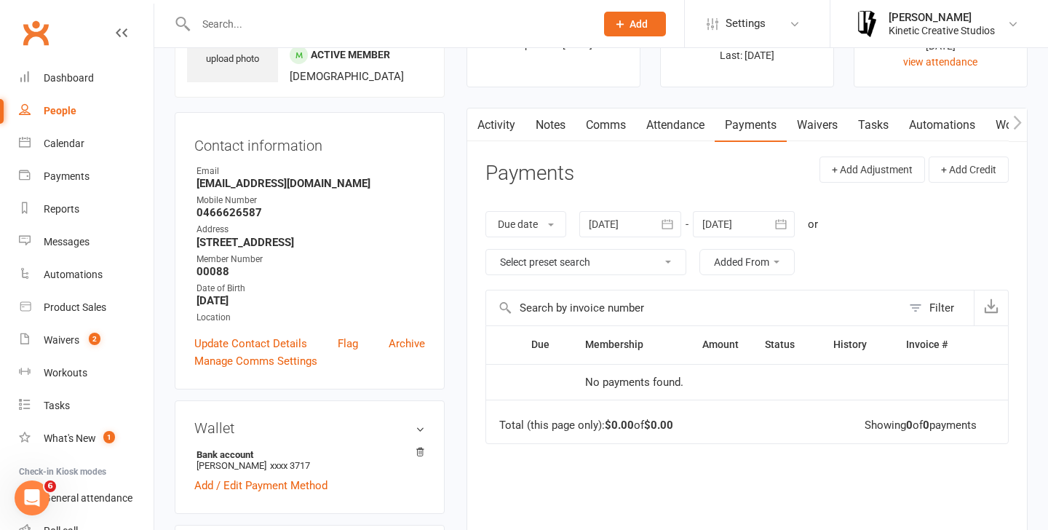
scroll to position [82, 0]
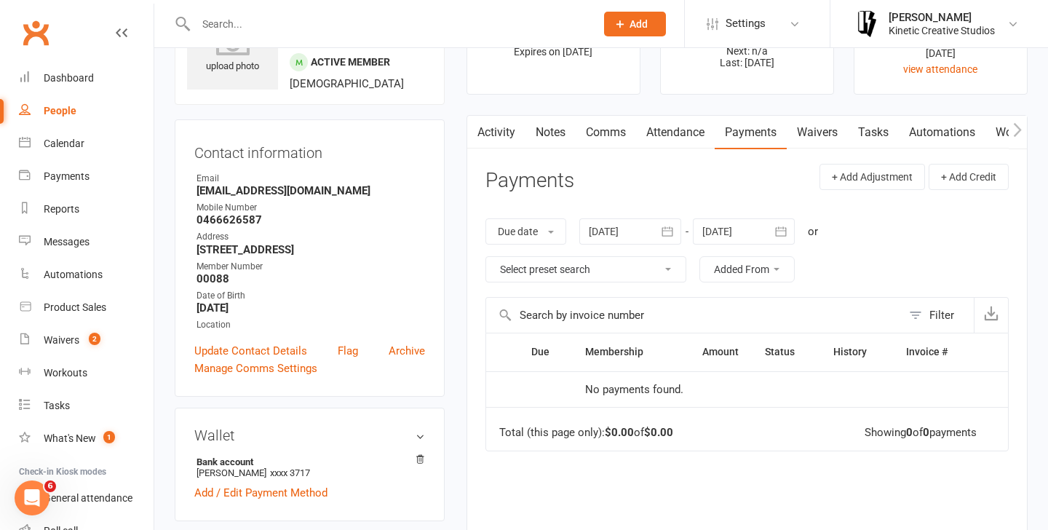
click at [837, 138] on link "Waivers" at bounding box center [816, 132] width 61 height 33
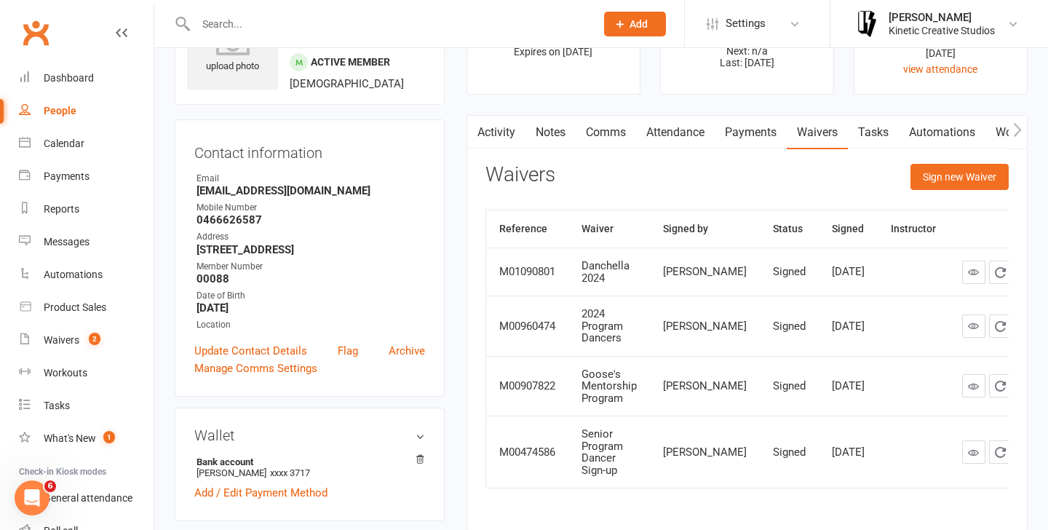
click at [768, 132] on link "Payments" at bounding box center [750, 132] width 72 height 33
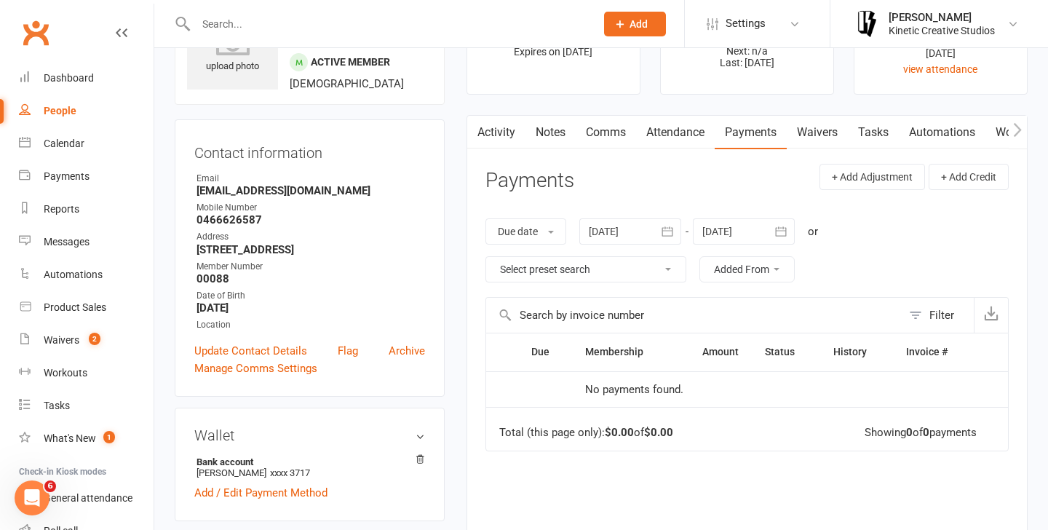
click at [768, 132] on link "Payments" at bounding box center [750, 132] width 72 height 33
click at [528, 227] on button "Due date" at bounding box center [525, 231] width 81 height 26
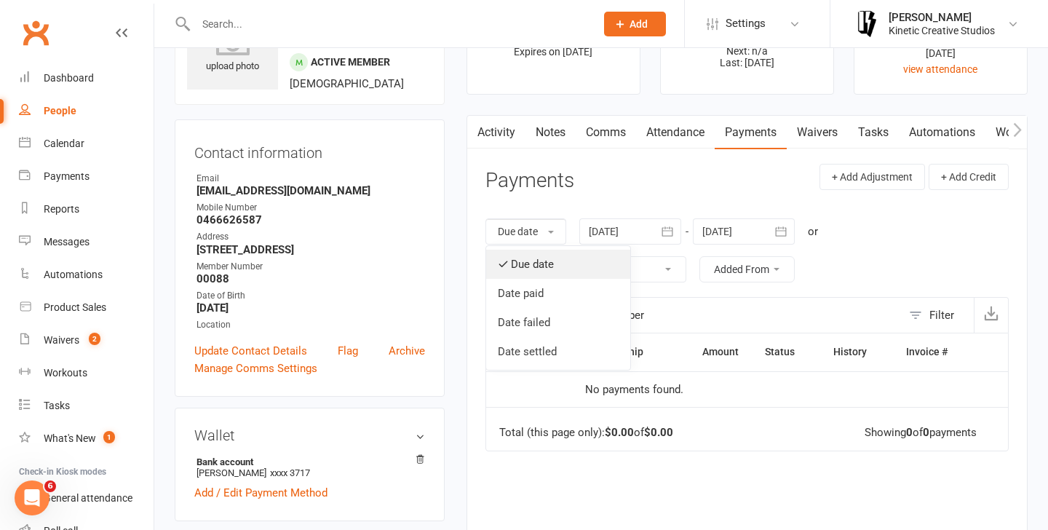
click at [517, 266] on link "Due date" at bounding box center [558, 264] width 144 height 29
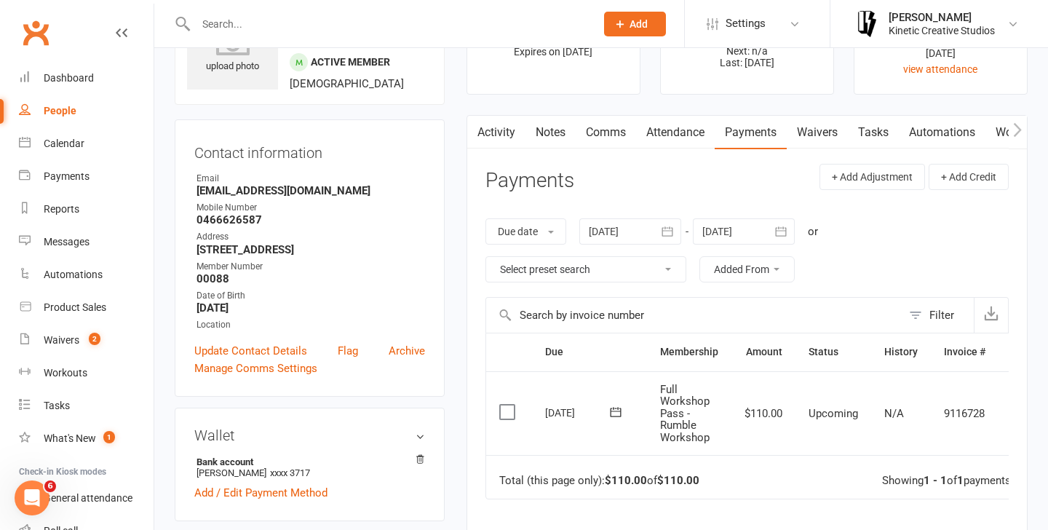
click at [508, 411] on label at bounding box center [509, 411] width 20 height 15
click at [508, 404] on input "checkbox" at bounding box center [503, 404] width 9 height 0
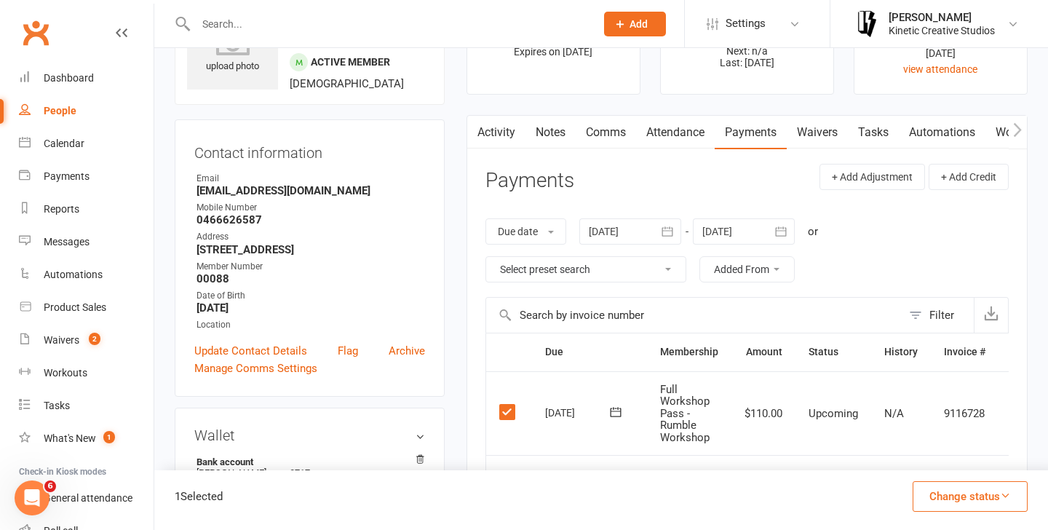
click at [974, 502] on button "Change status" at bounding box center [969, 496] width 115 height 31
click at [953, 407] on link "Paid (POS)" at bounding box center [954, 398] width 144 height 29
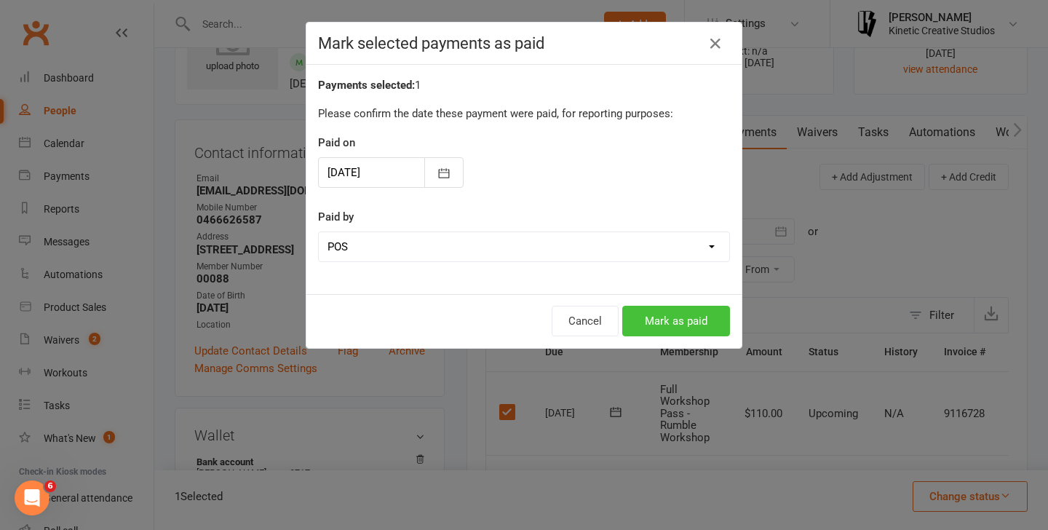
click at [693, 322] on button "Mark as paid" at bounding box center [676, 321] width 108 height 31
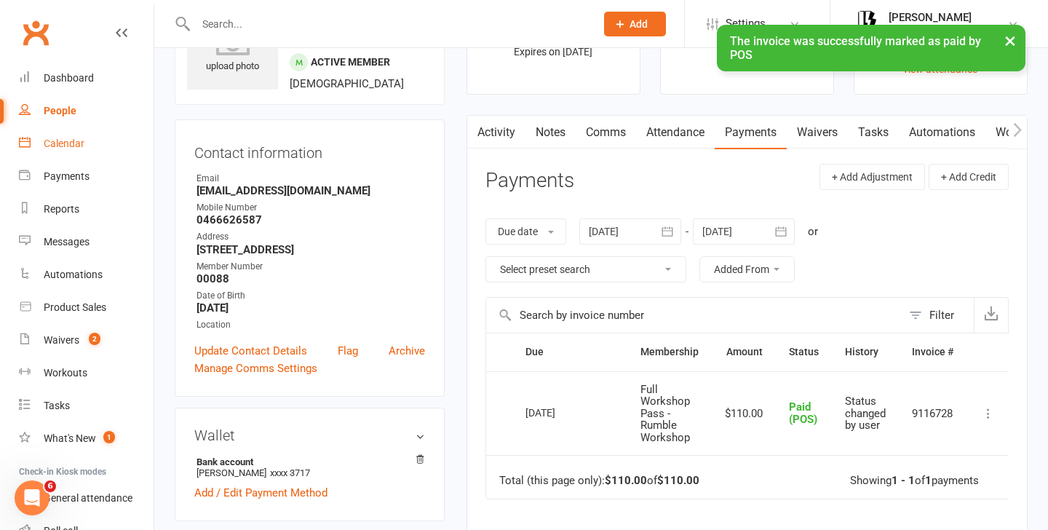
click at [89, 146] on link "Calendar" at bounding box center [86, 143] width 135 height 33
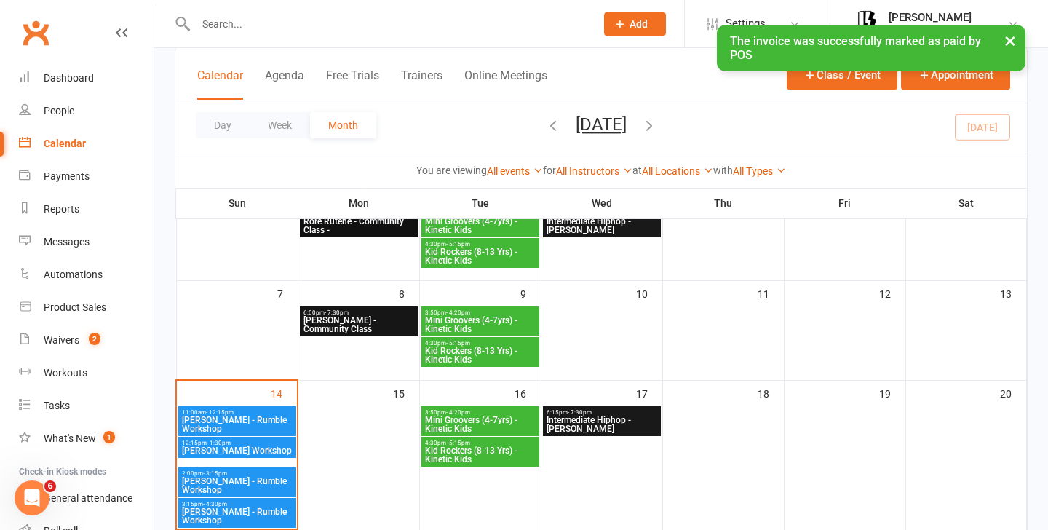
scroll to position [148, 0]
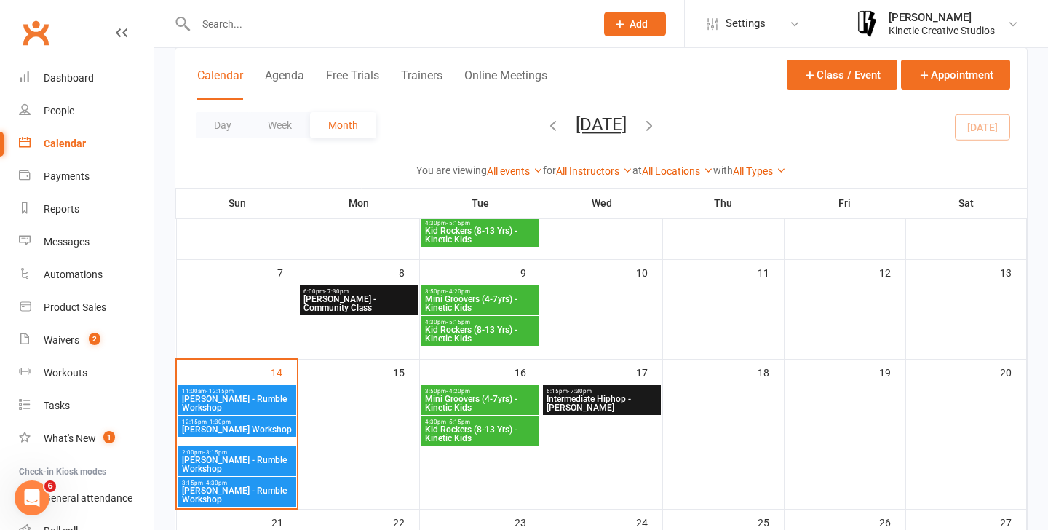
click at [228, 391] on span "- 12:15pm" at bounding box center [220, 391] width 28 height 7
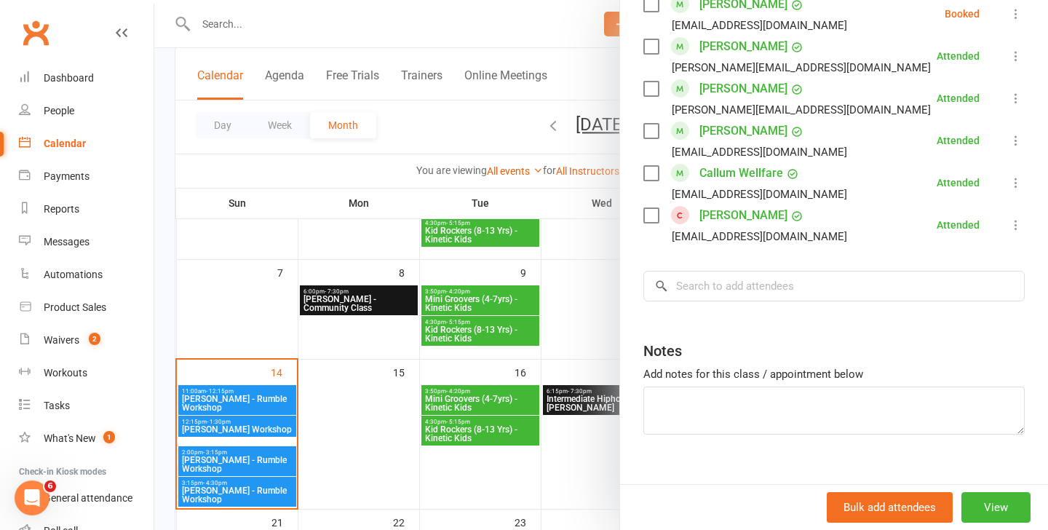
scroll to position [1144, 0]
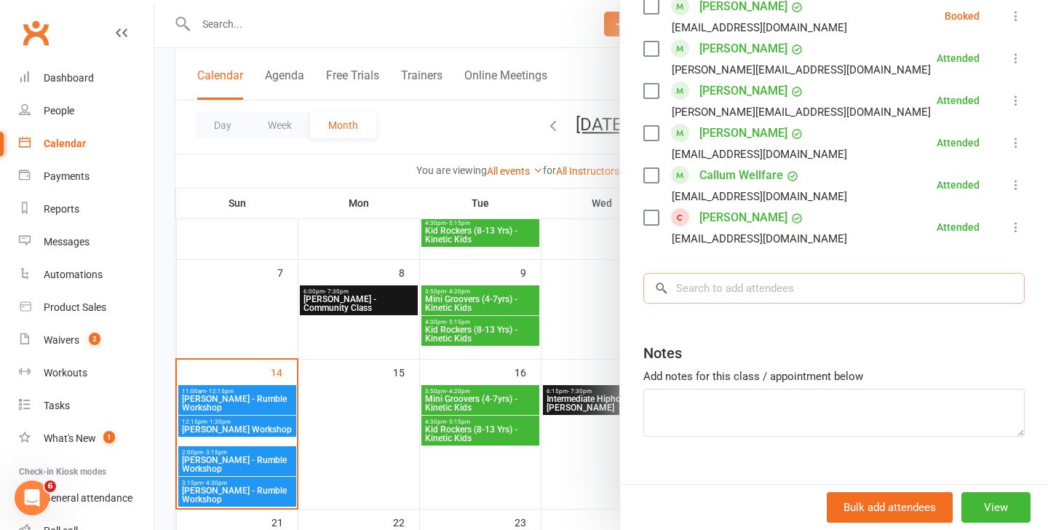
click at [723, 273] on input "search" at bounding box center [833, 288] width 381 height 31
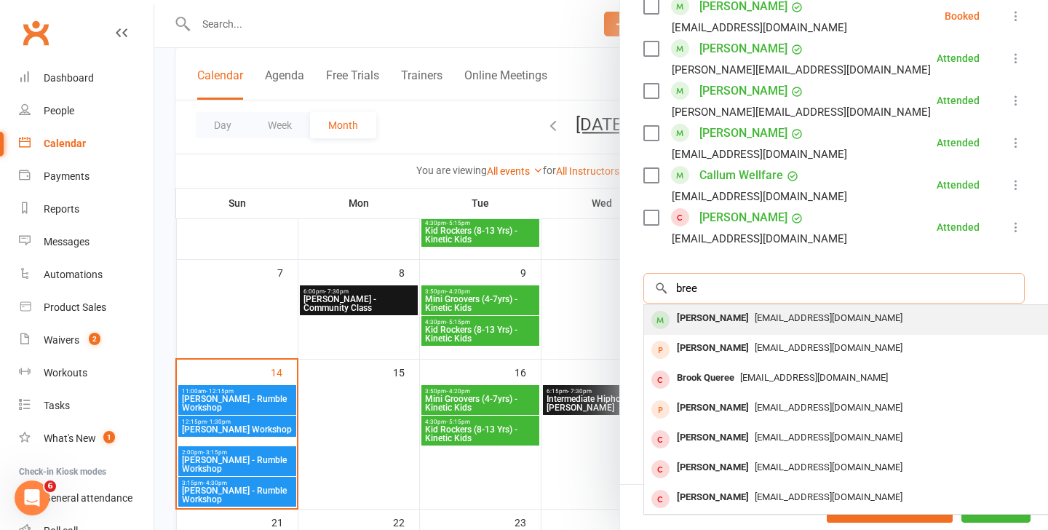
type input "bree"
click at [754, 312] on span "bookbreegulyas@gmail.com" at bounding box center [828, 317] width 148 height 11
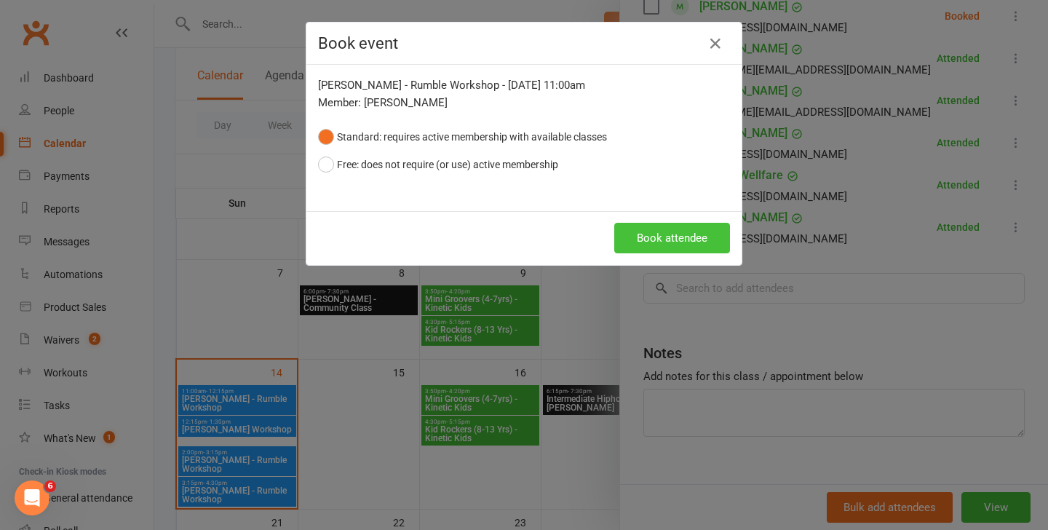
click at [655, 242] on button "Book attendee" at bounding box center [672, 238] width 116 height 31
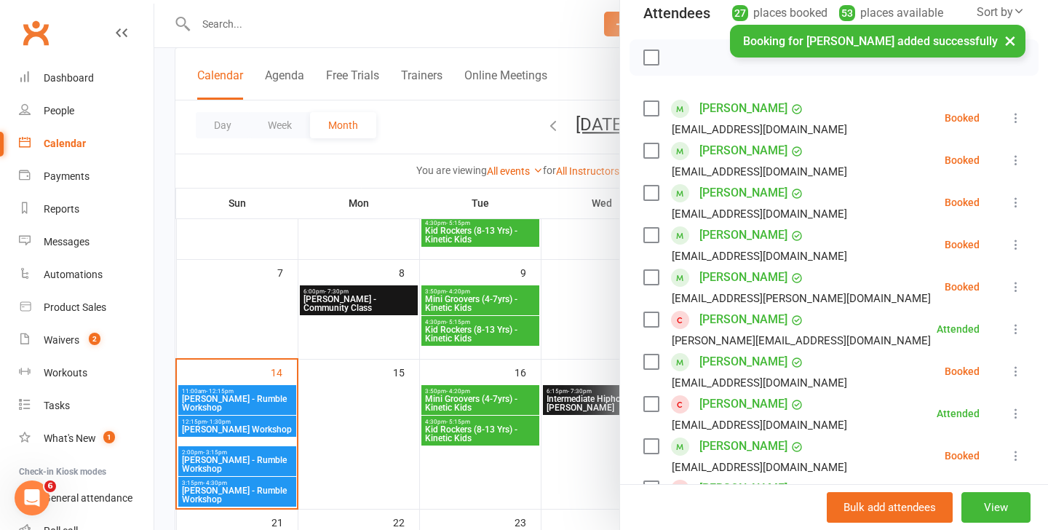
scroll to position [172, 0]
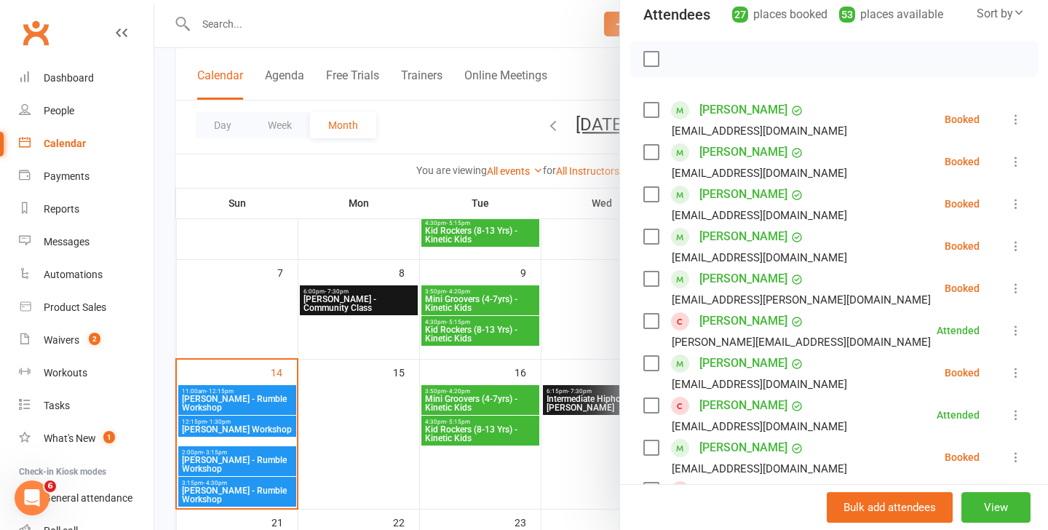
click at [1019, 373] on icon at bounding box center [1015, 372] width 15 height 15
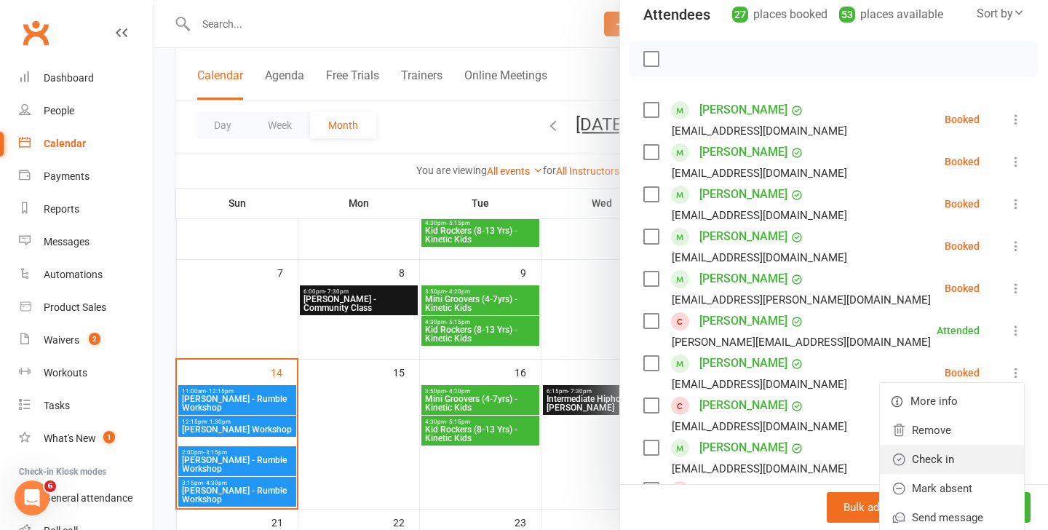
click at [931, 460] on link "Check in" at bounding box center [952, 458] width 144 height 29
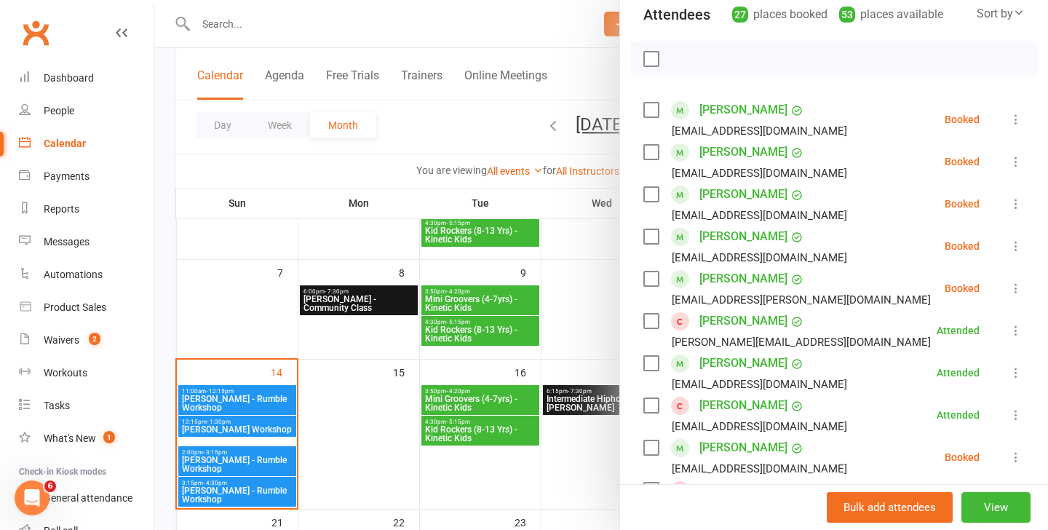
click at [220, 424] on div at bounding box center [600, 265] width 893 height 530
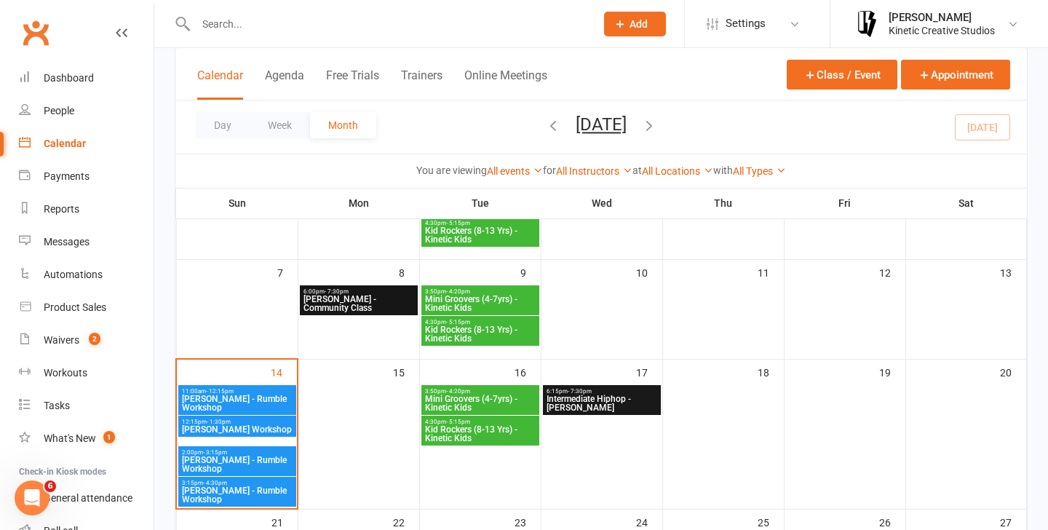
click at [230, 427] on span "Indigo Sagala - Rumble Workshop" at bounding box center [237, 429] width 112 height 9
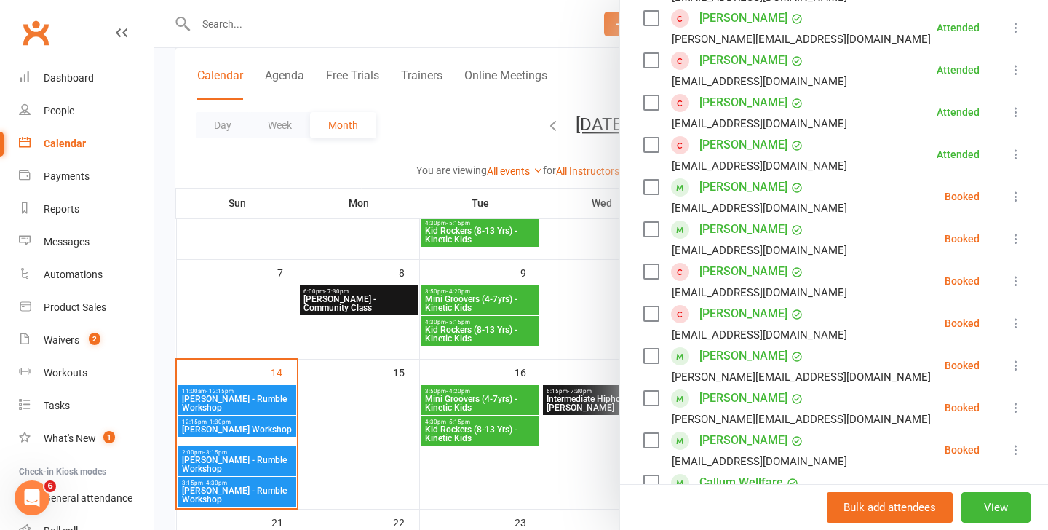
scroll to position [681, 0]
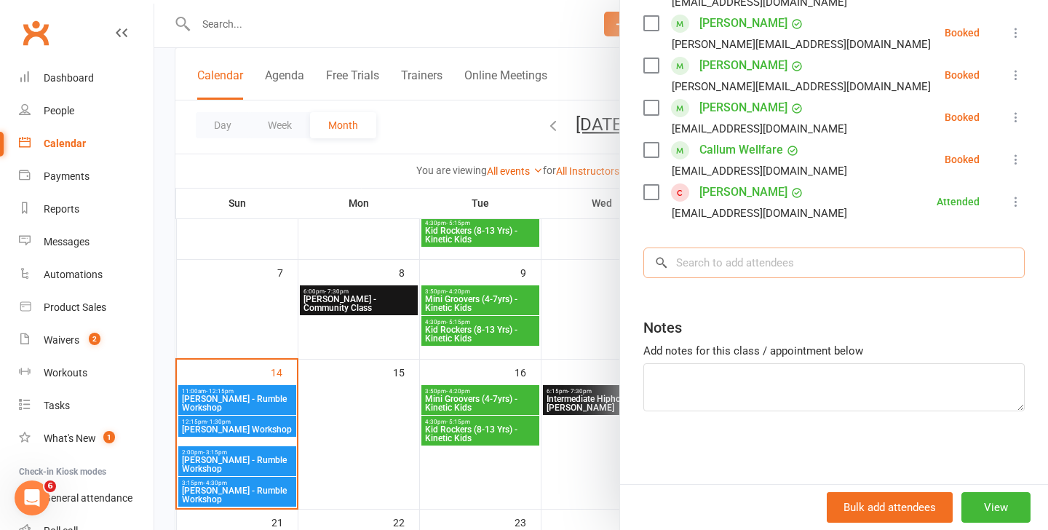
click at [734, 268] on input "search" at bounding box center [833, 262] width 381 height 31
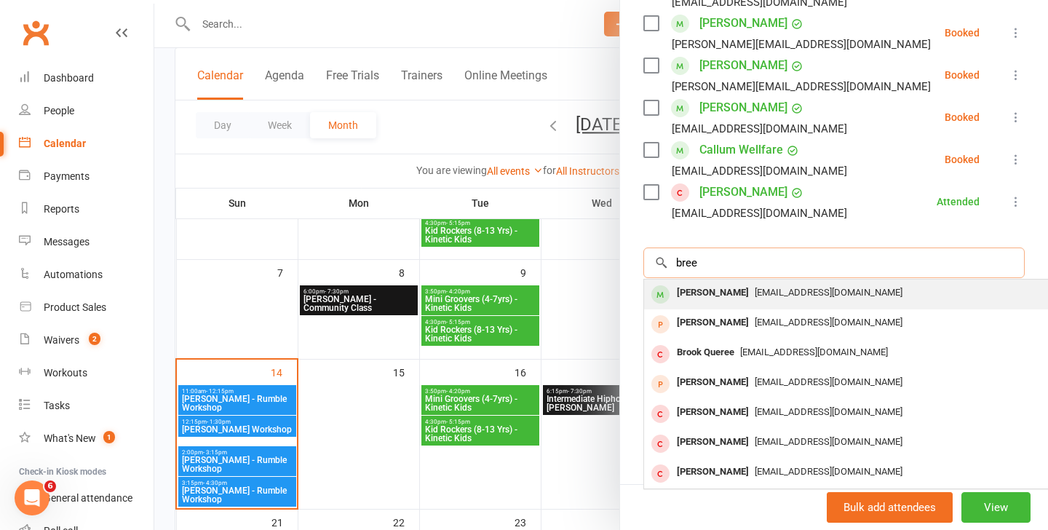
type input "bree"
click at [754, 293] on span "bookbreegulyas@gmail.com" at bounding box center [828, 292] width 148 height 11
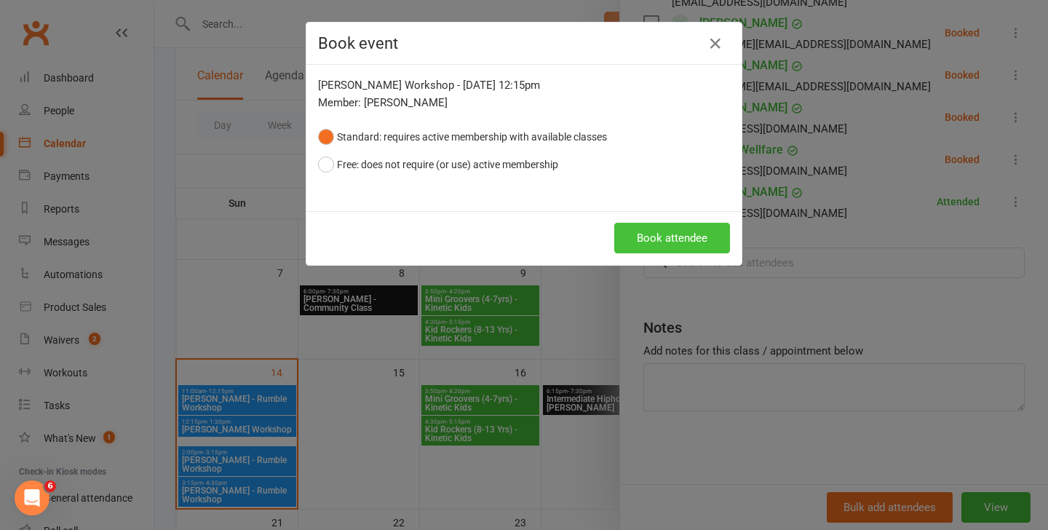
click at [690, 240] on button "Book attendee" at bounding box center [672, 238] width 116 height 31
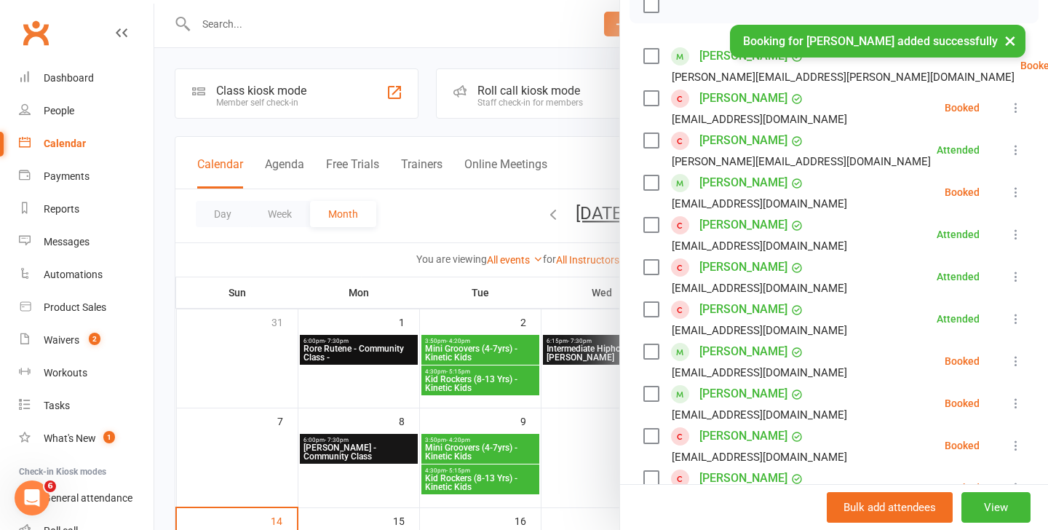
scroll to position [225, 0]
click at [1018, 196] on icon at bounding box center [1015, 193] width 15 height 15
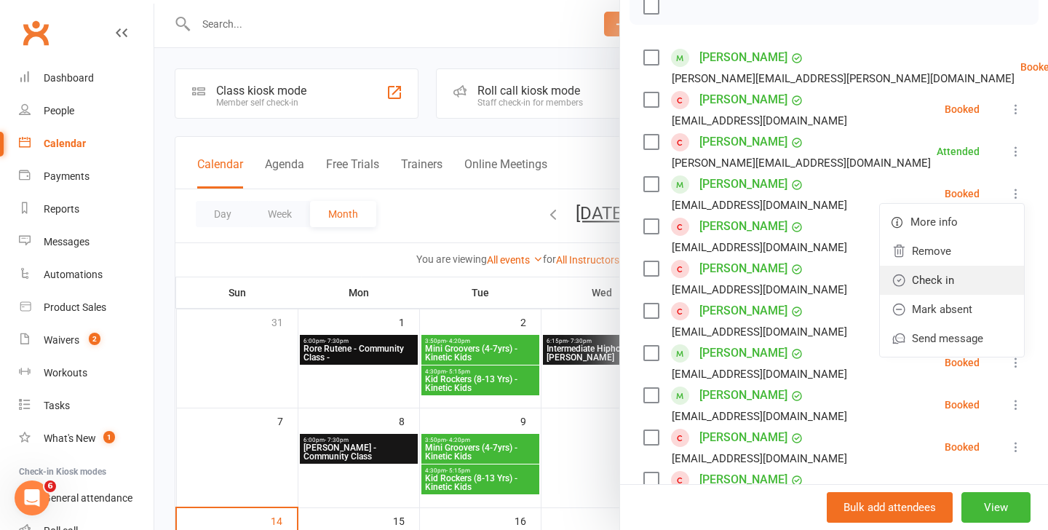
click at [934, 272] on link "Check in" at bounding box center [952, 280] width 144 height 29
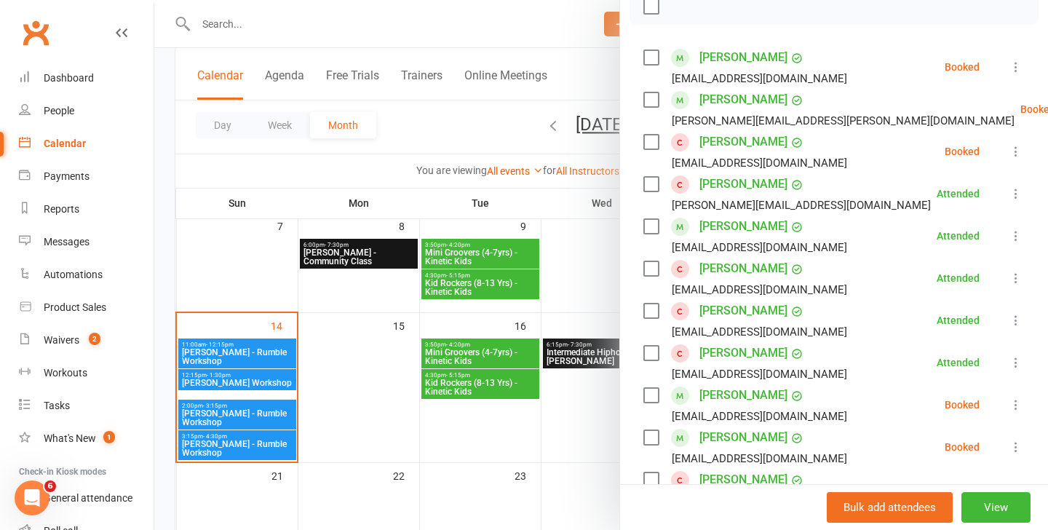
scroll to position [317, 0]
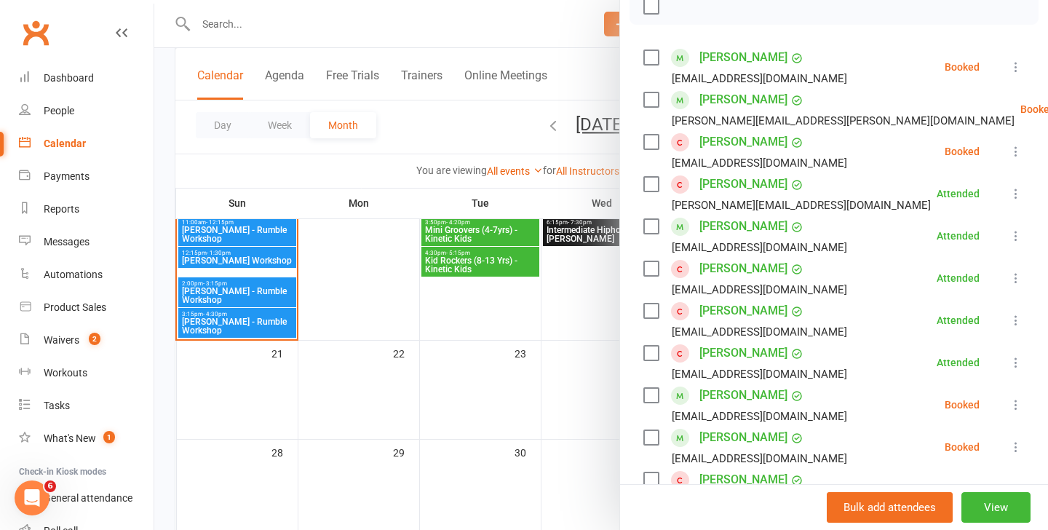
click at [235, 278] on div at bounding box center [600, 265] width 893 height 530
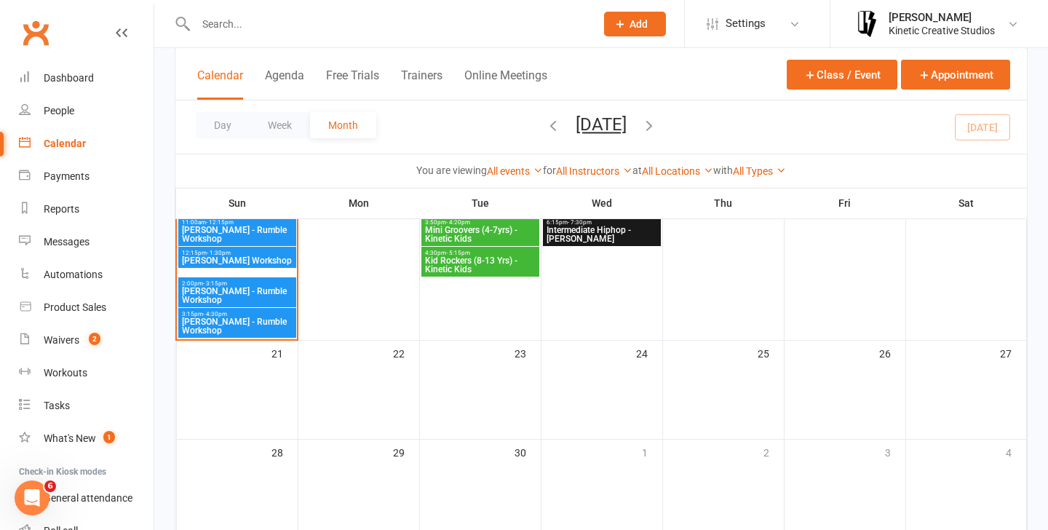
click at [233, 292] on span "Codie Wescombe - Rumble Workshop" at bounding box center [237, 295] width 112 height 17
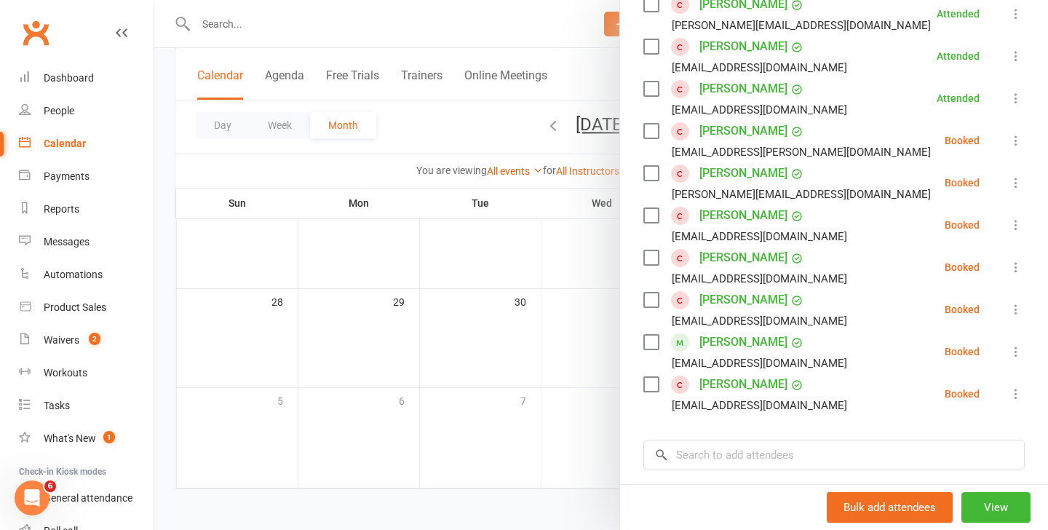
scroll to position [512, 0]
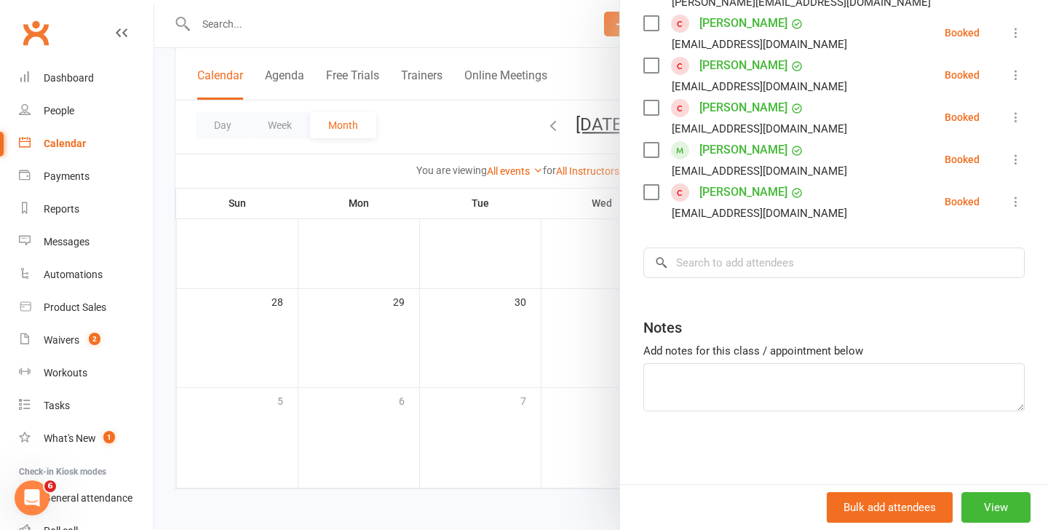
click at [789, 244] on div "Class kiosk mode Roll call 2:00 PM - 3:15 PM, Sunday, September, 14, 2025 with …" at bounding box center [834, 17] width 428 height 934
click at [765, 267] on input "search" at bounding box center [833, 262] width 381 height 31
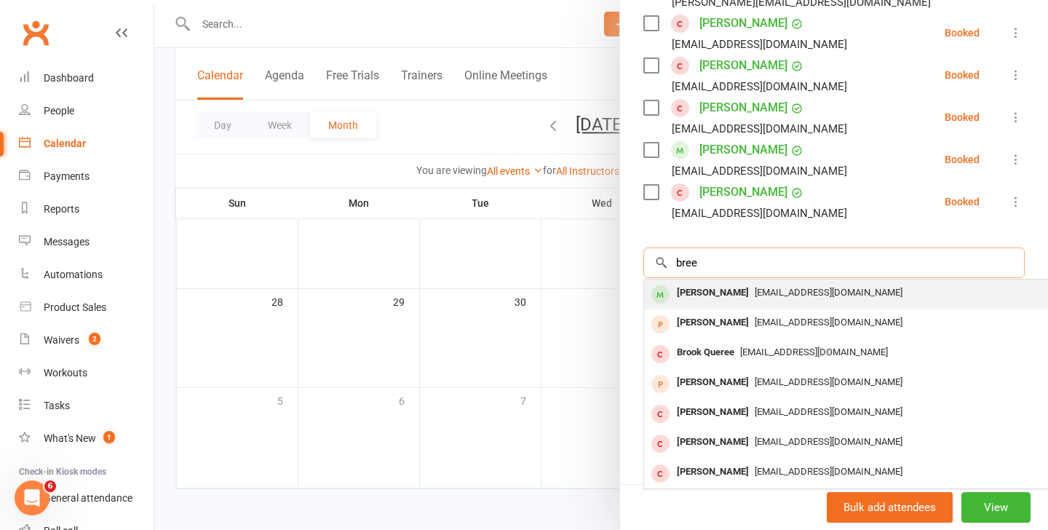
type input "bree"
click at [754, 294] on span "bookbreegulyas@gmail.com" at bounding box center [828, 292] width 148 height 11
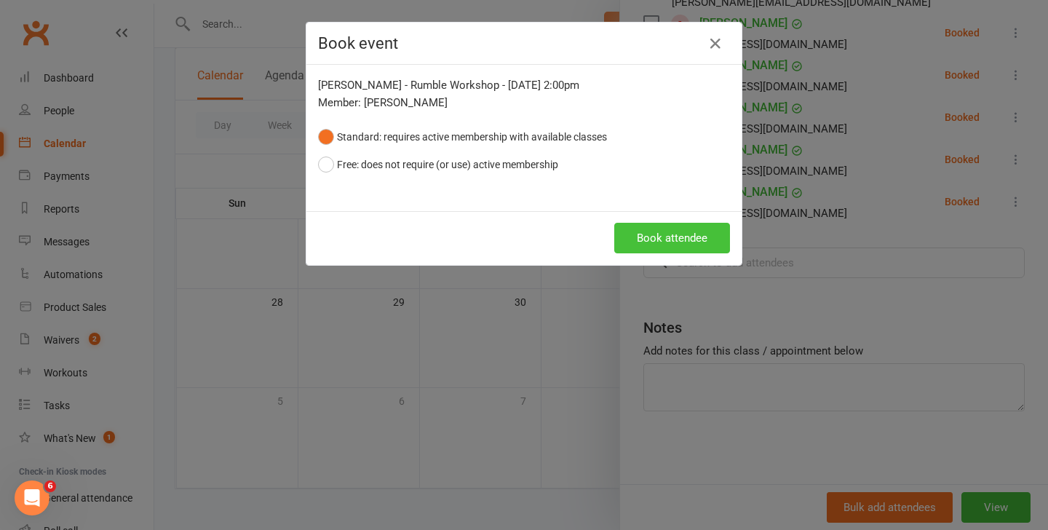
click at [695, 241] on button "Book attendee" at bounding box center [672, 238] width 116 height 31
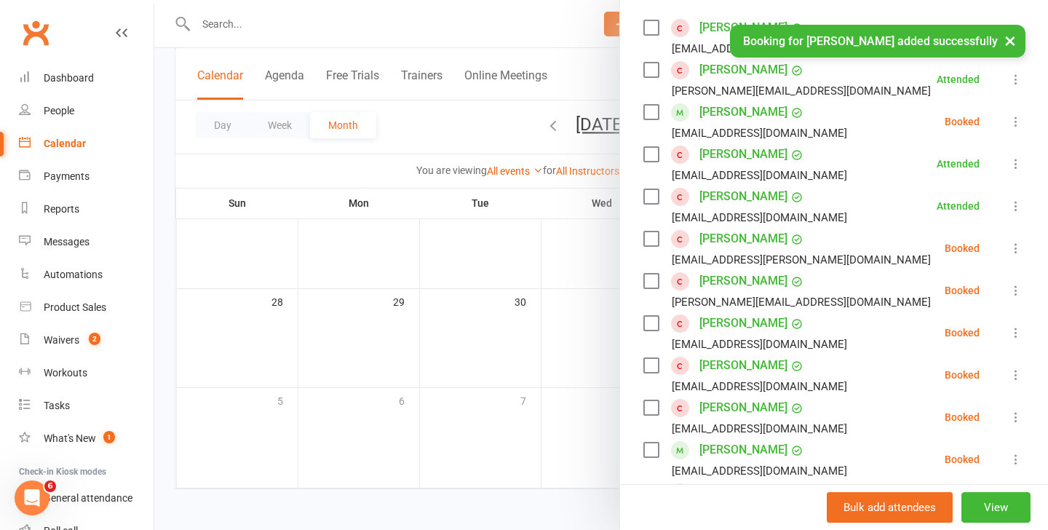
scroll to position [164, 0]
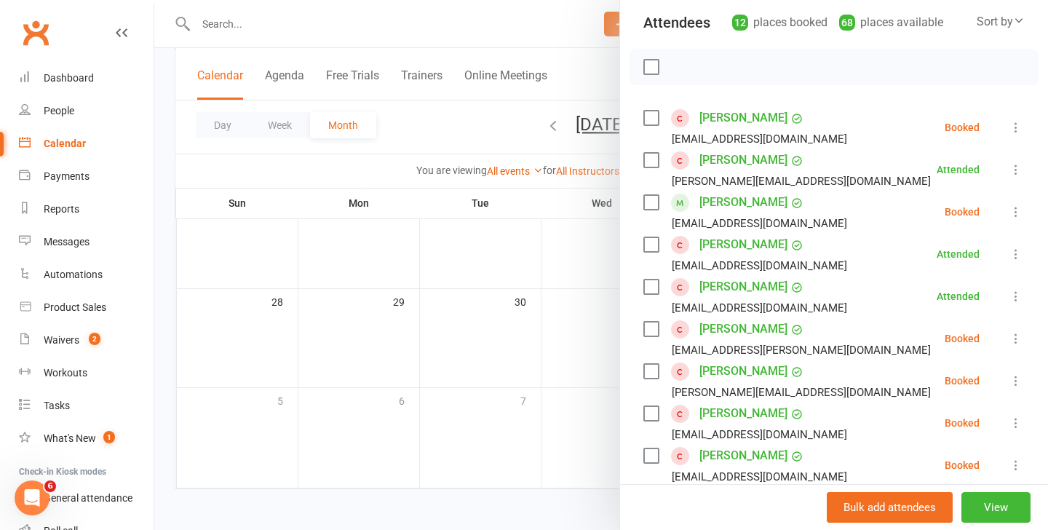
click at [1017, 210] on icon at bounding box center [1015, 211] width 15 height 15
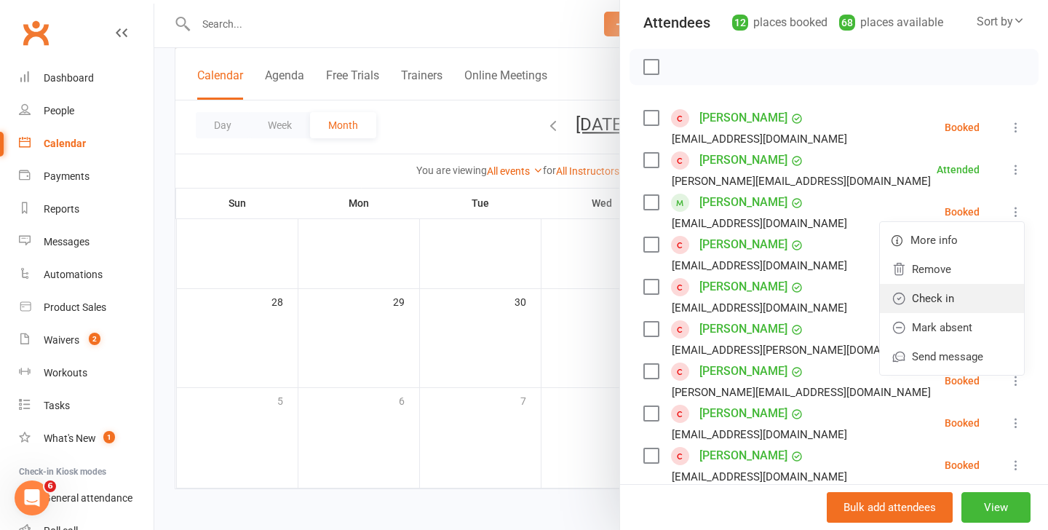
click at [938, 289] on link "Check in" at bounding box center [952, 298] width 144 height 29
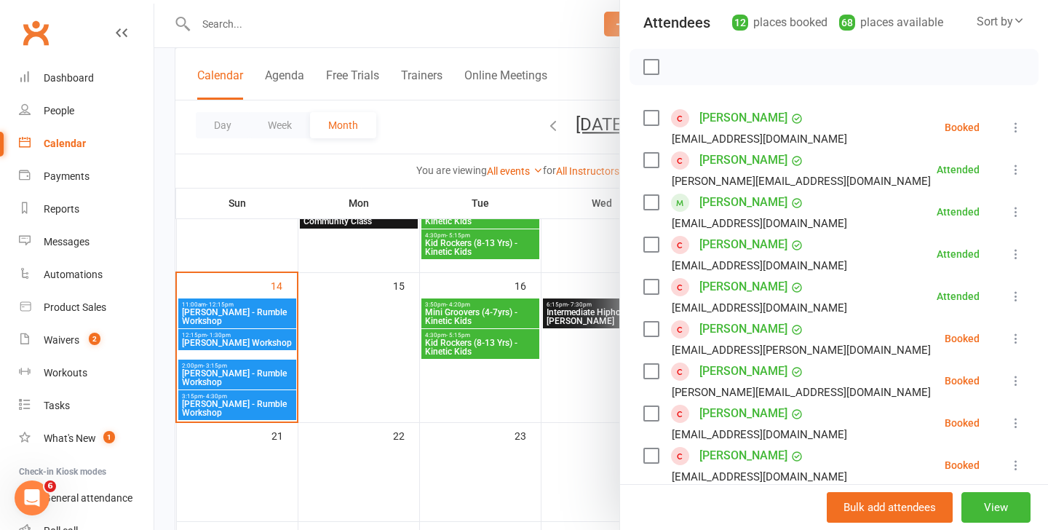
scroll to position [252, 0]
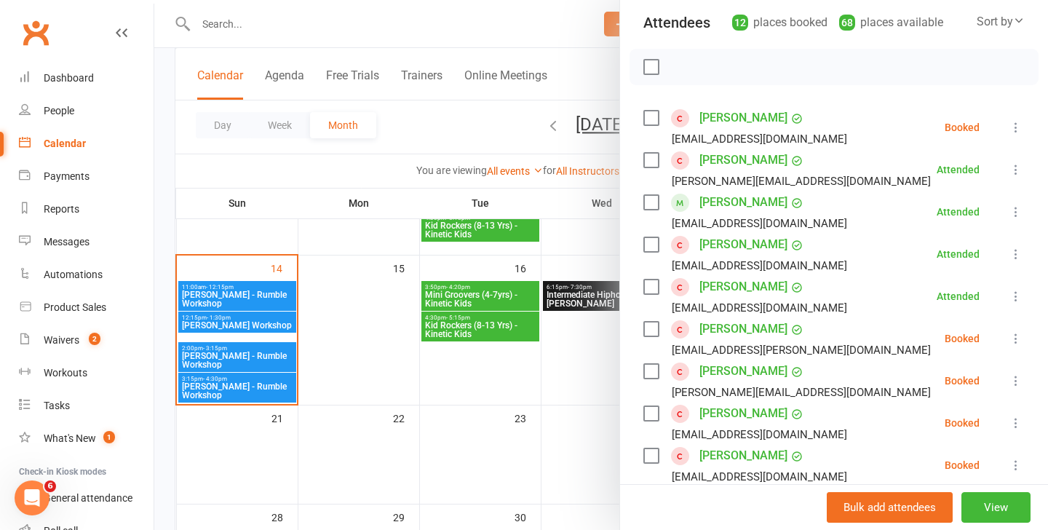
click at [242, 401] on div at bounding box center [600, 265] width 893 height 530
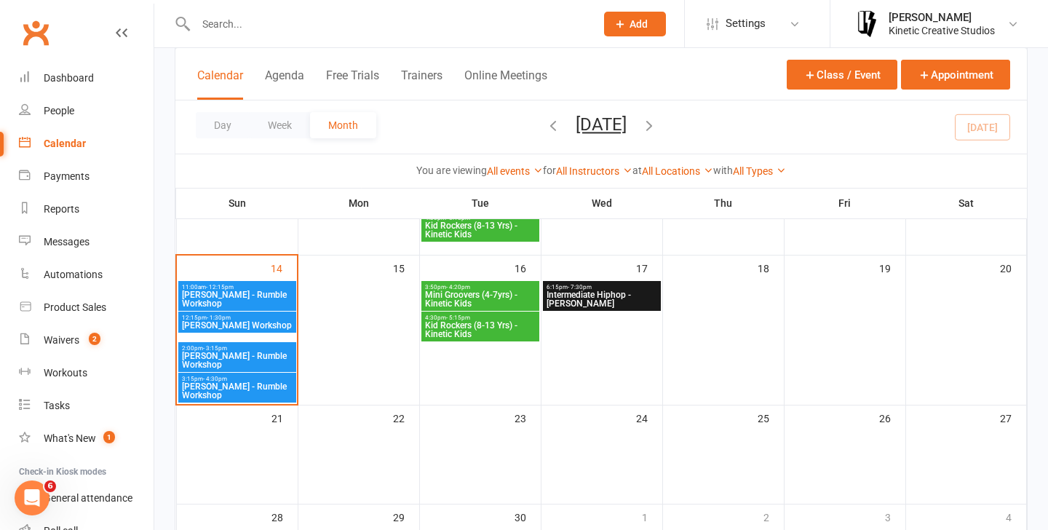
click at [228, 385] on span "Josh Cesan - Rumble Workshop" at bounding box center [237, 390] width 112 height 17
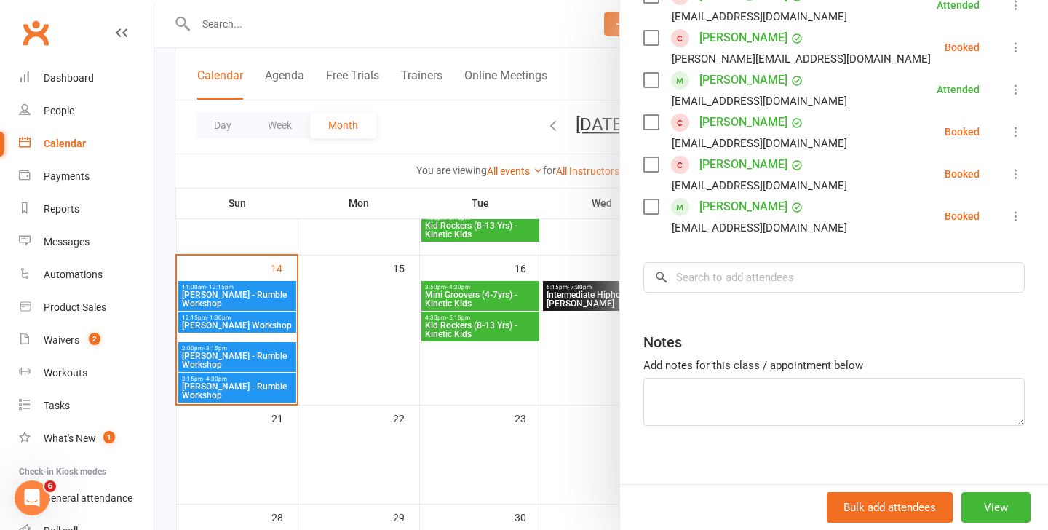
scroll to position [428, 0]
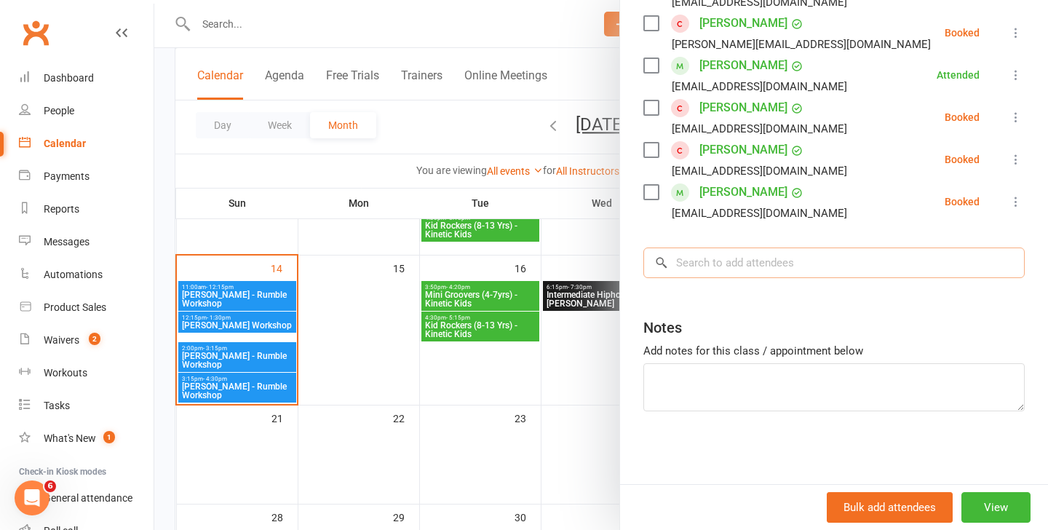
click at [693, 255] on input "search" at bounding box center [833, 262] width 381 height 31
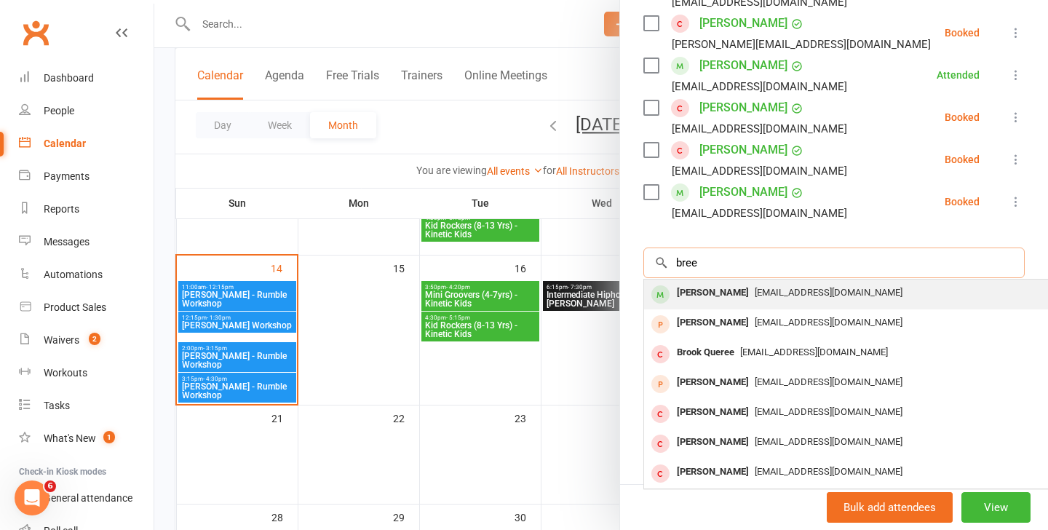
type input "bree"
click at [701, 282] on div "Bree Gulyas" at bounding box center [713, 292] width 84 height 21
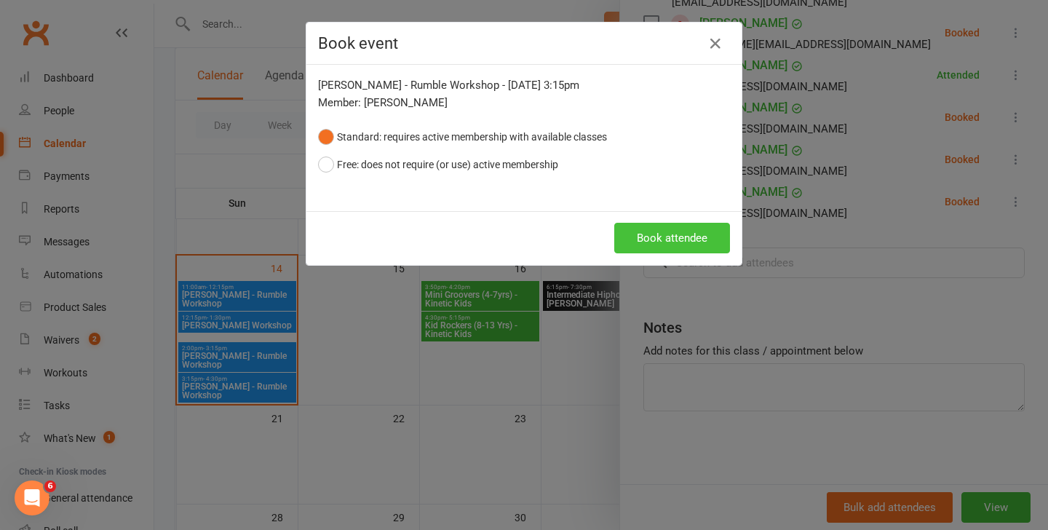
click at [678, 238] on button "Book attendee" at bounding box center [672, 238] width 116 height 31
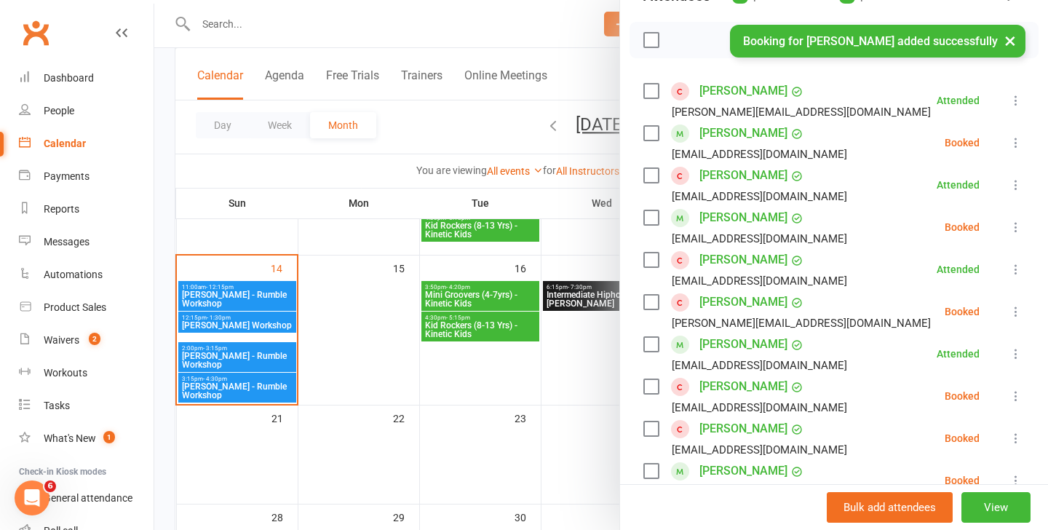
scroll to position [167, 0]
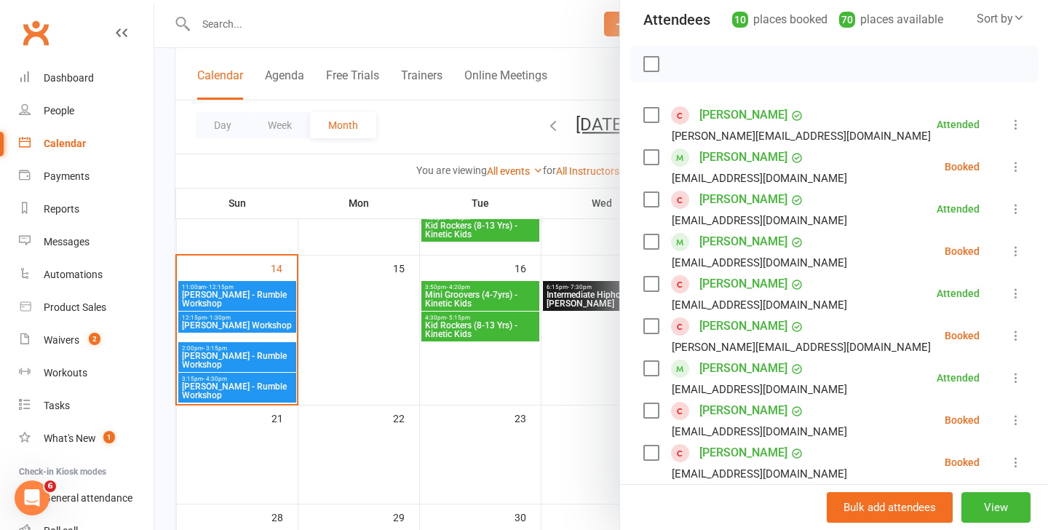
click at [1014, 170] on icon at bounding box center [1015, 166] width 15 height 15
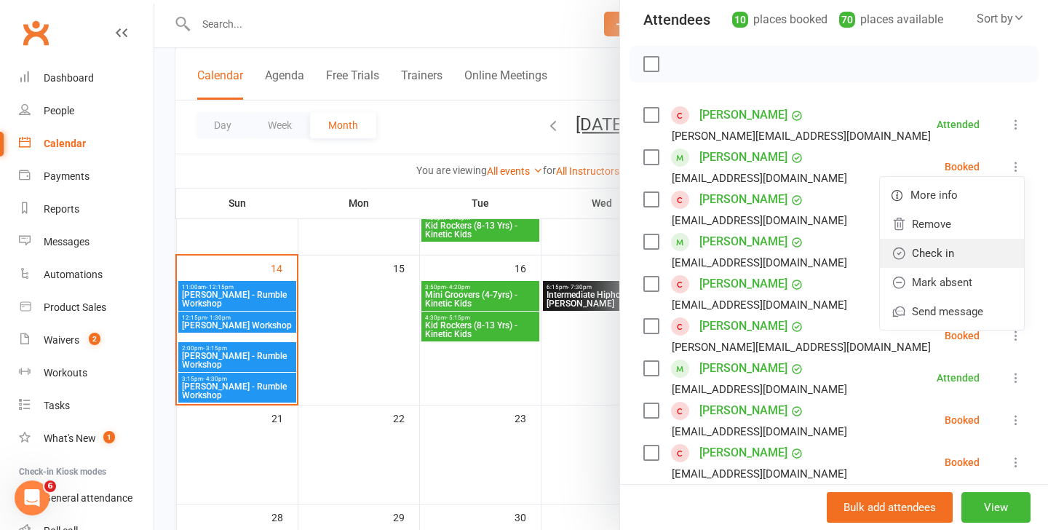
click at [947, 244] on link "Check in" at bounding box center [952, 253] width 144 height 29
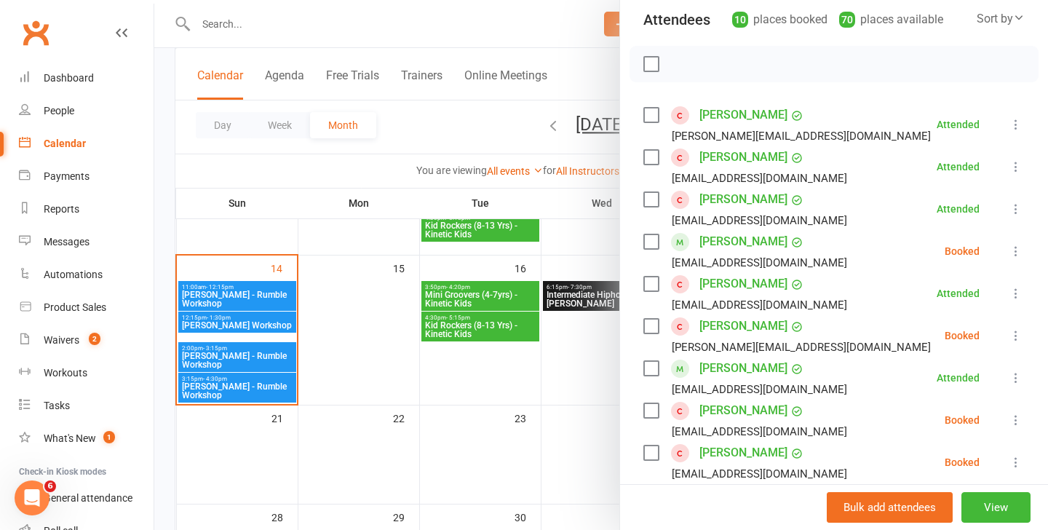
click at [287, 9] on div at bounding box center [600, 265] width 893 height 530
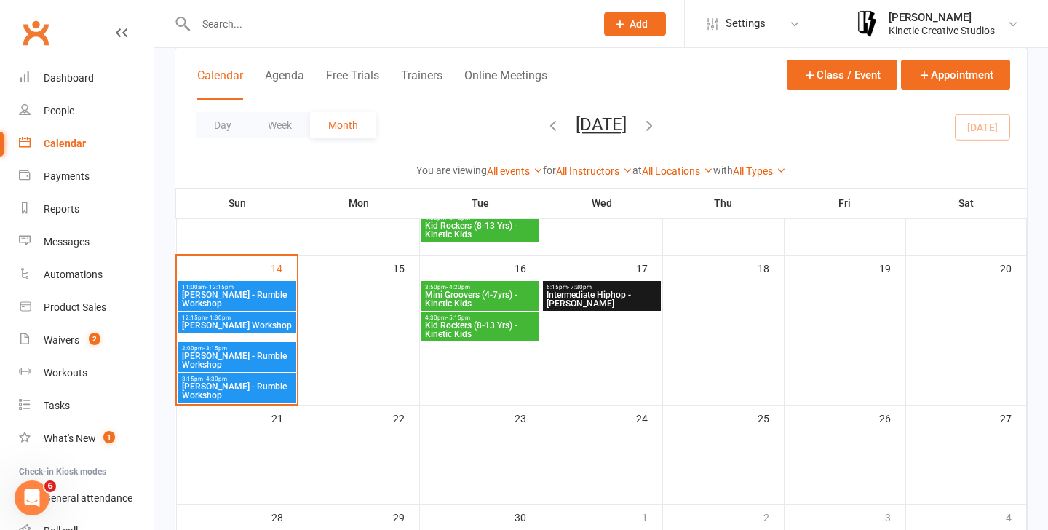
click at [270, 29] on input "text" at bounding box center [388, 24] width 394 height 20
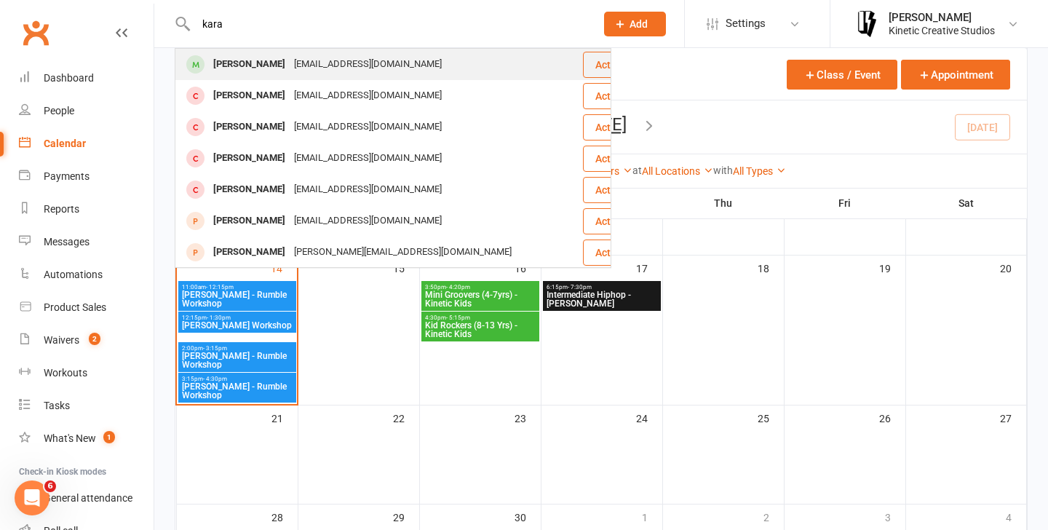
type input "kara"
click at [240, 68] on div "Kara Robinson" at bounding box center [249, 64] width 81 height 21
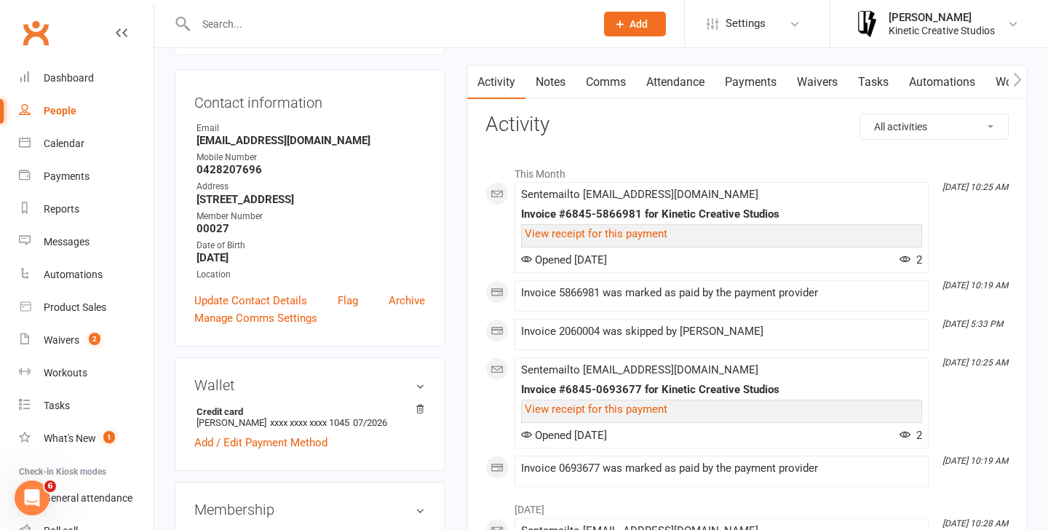
scroll to position [466, 0]
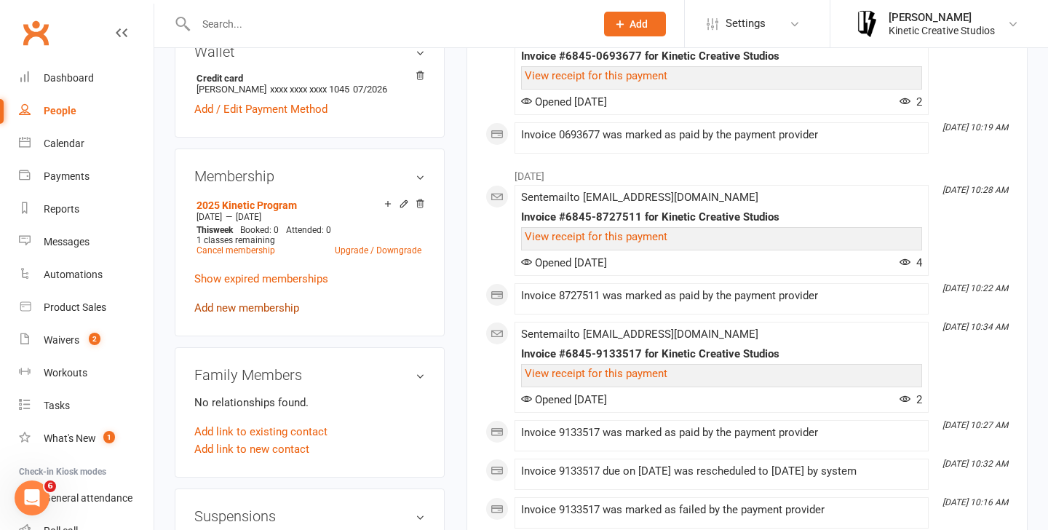
click at [279, 314] on link "Add new membership" at bounding box center [246, 307] width 105 height 13
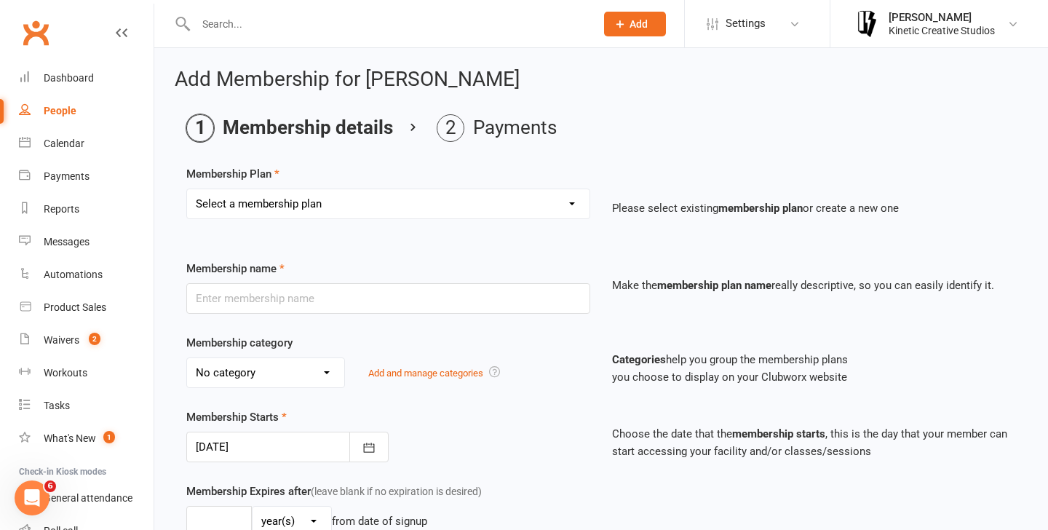
click at [362, 203] on select "Select a membership plan Create new Membership Plan Mini Groovers - Single Clas…" at bounding box center [388, 203] width 402 height 29
select select "33"
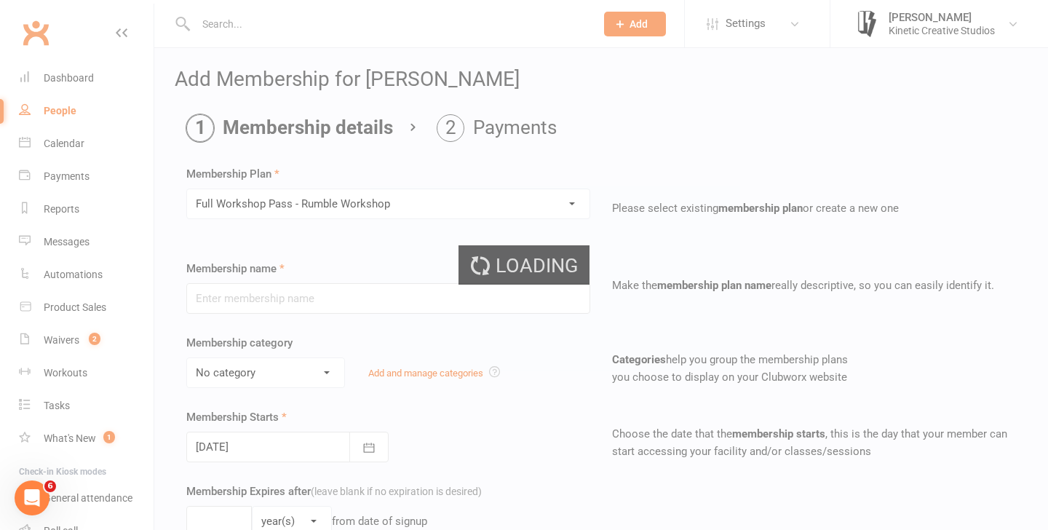
type input "Full Workshop Pass - Rumble Workshop"
select select "13"
type input "2"
type input "4"
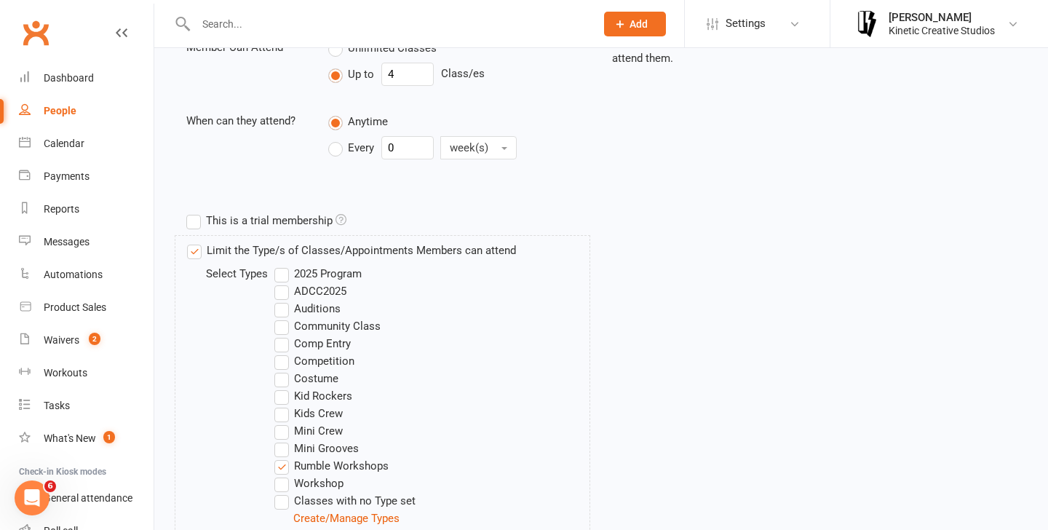
scroll to position [717, 0]
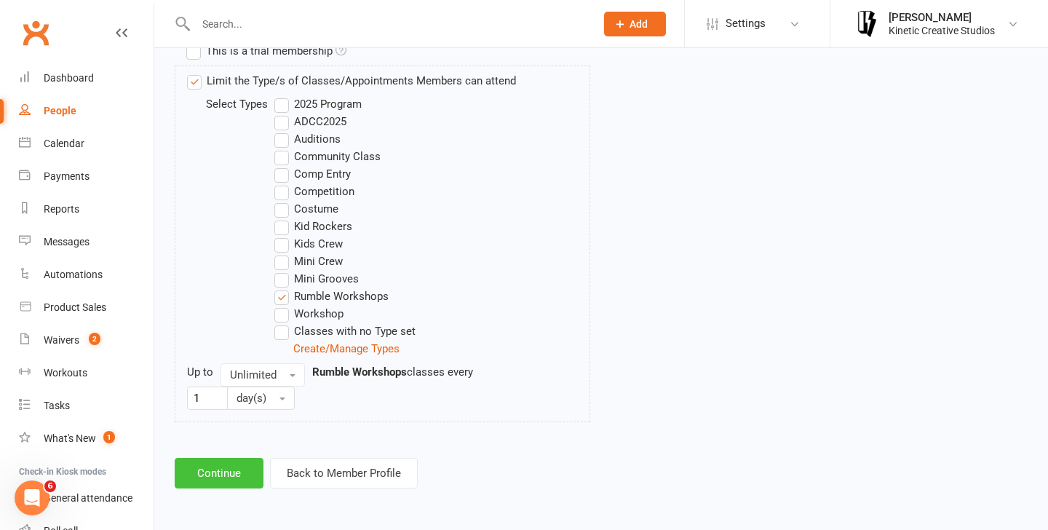
click at [205, 472] on button "Continue" at bounding box center [219, 473] width 89 height 31
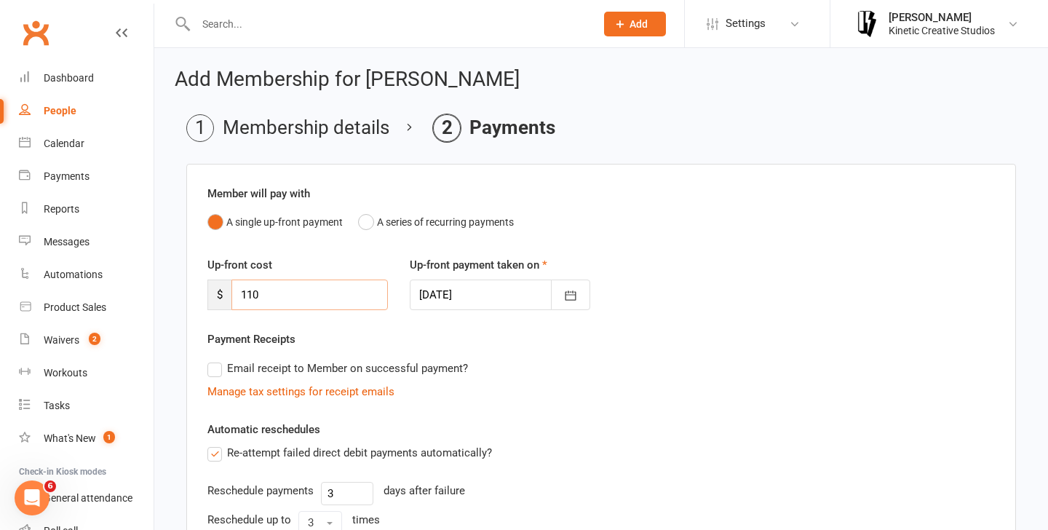
drag, startPoint x: 294, startPoint y: 300, endPoint x: 234, endPoint y: 302, distance: 60.4
click at [234, 302] on input "110" at bounding box center [309, 294] width 156 height 31
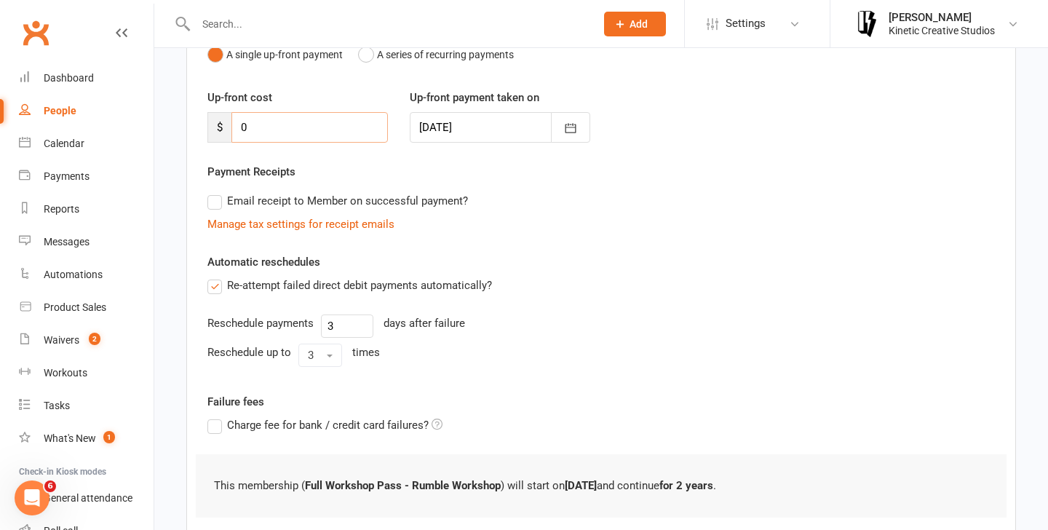
scroll to position [263, 0]
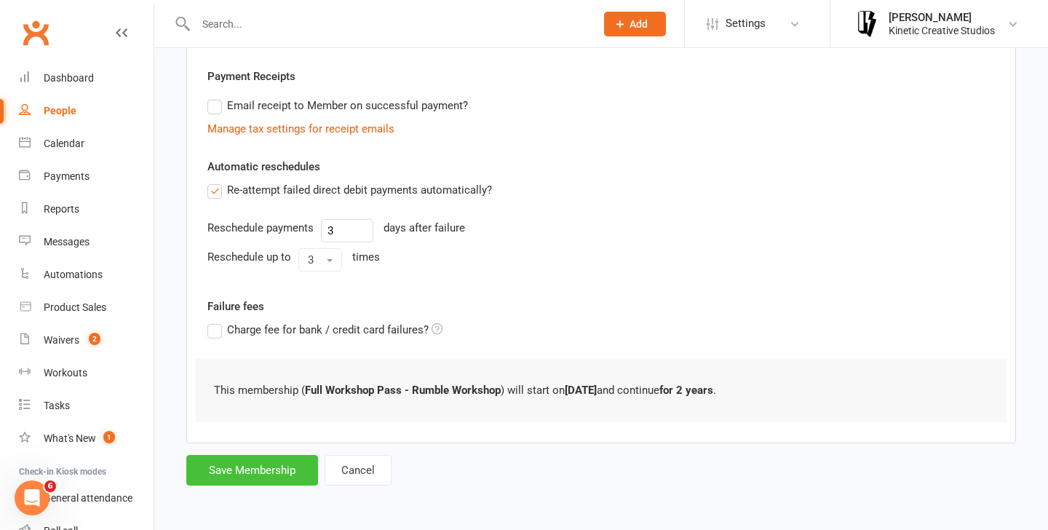
type input "0"
click at [275, 462] on button "Save Membership" at bounding box center [252, 470] width 132 height 31
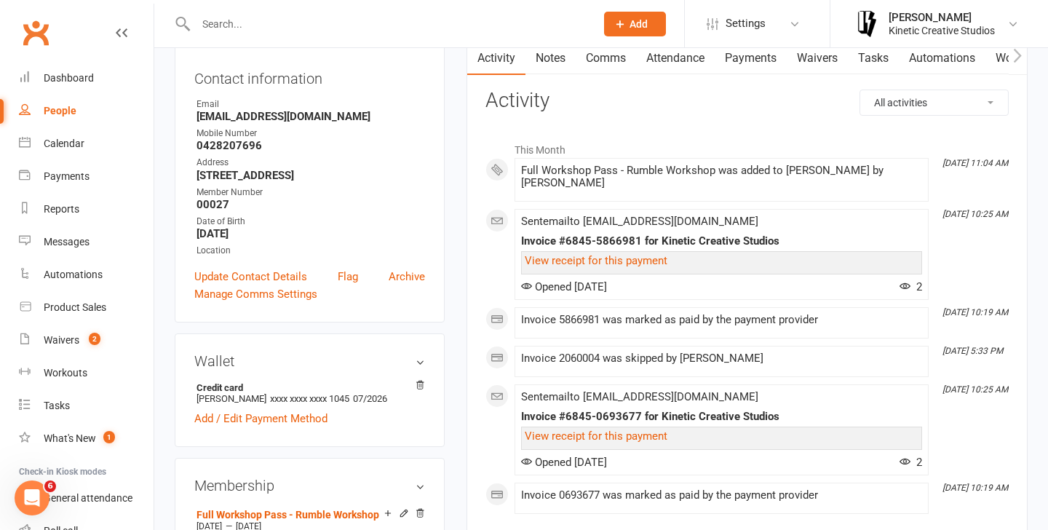
scroll to position [125, 0]
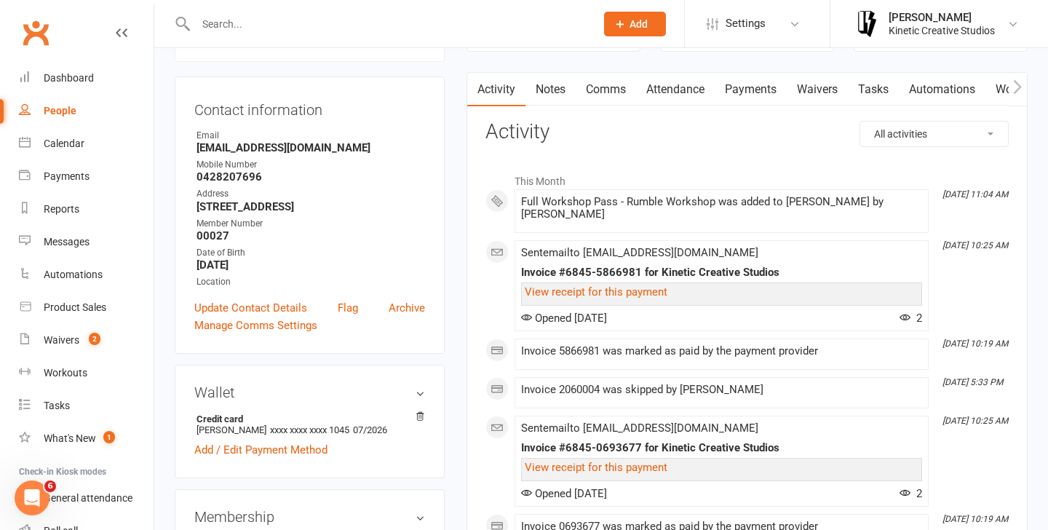
click at [754, 91] on link "Payments" at bounding box center [750, 89] width 72 height 33
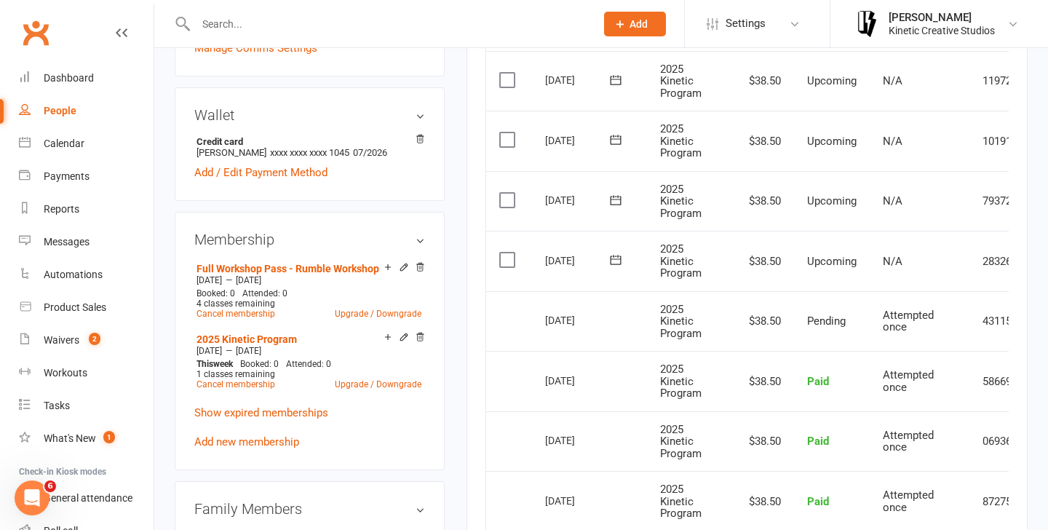
scroll to position [239, 0]
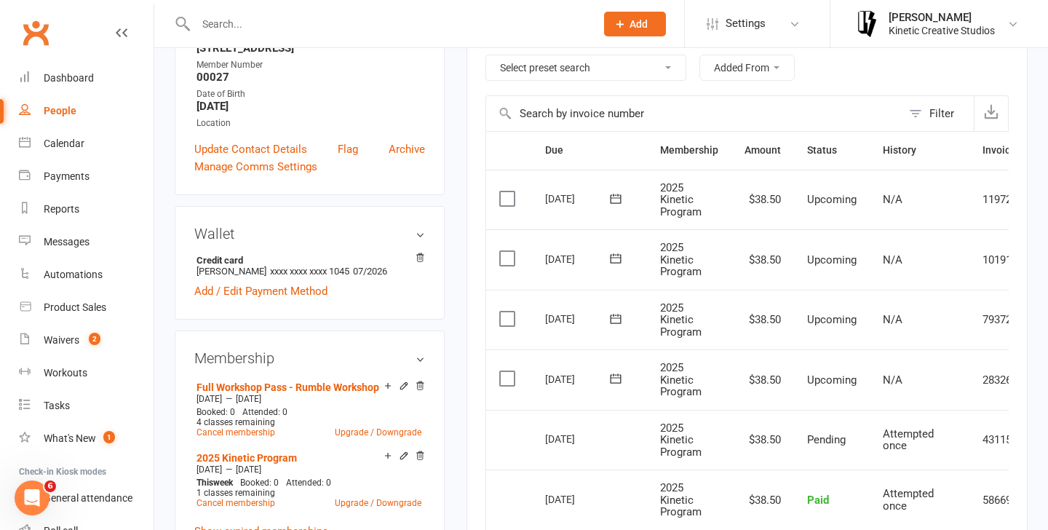
scroll to position [283, 0]
click at [58, 150] on link "Calendar" at bounding box center [86, 143] width 135 height 33
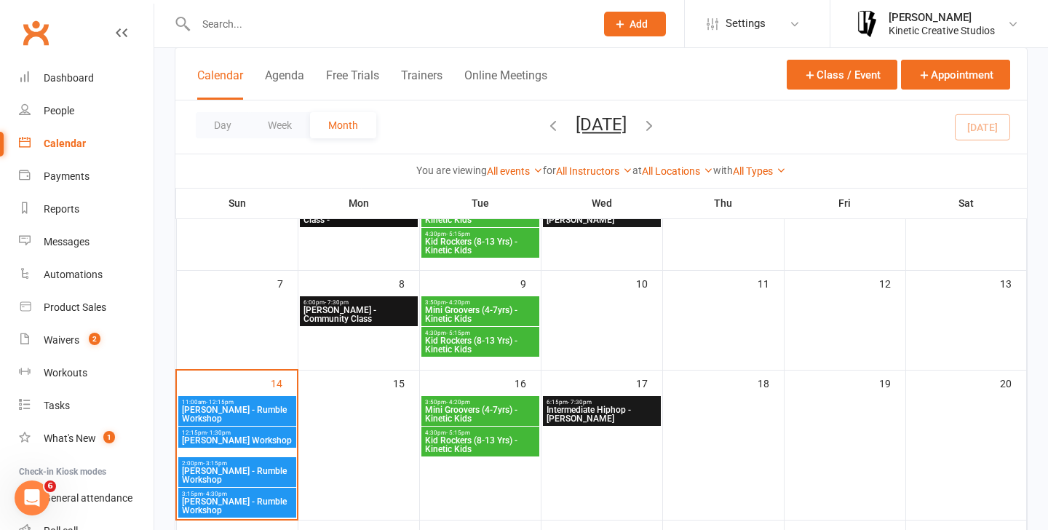
scroll to position [169, 0]
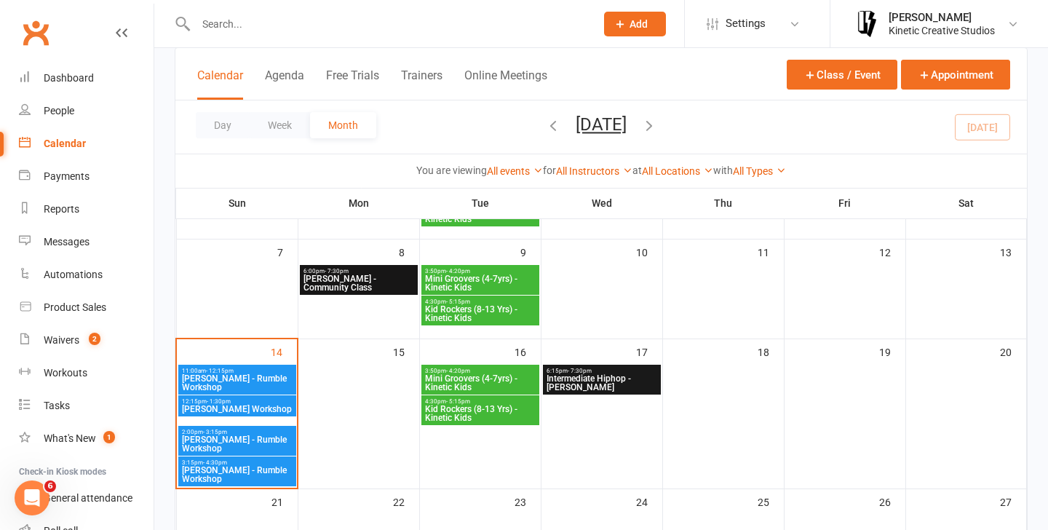
click at [254, 388] on span "Ray Fugawai Jr - Rumble Workshop" at bounding box center [237, 382] width 112 height 17
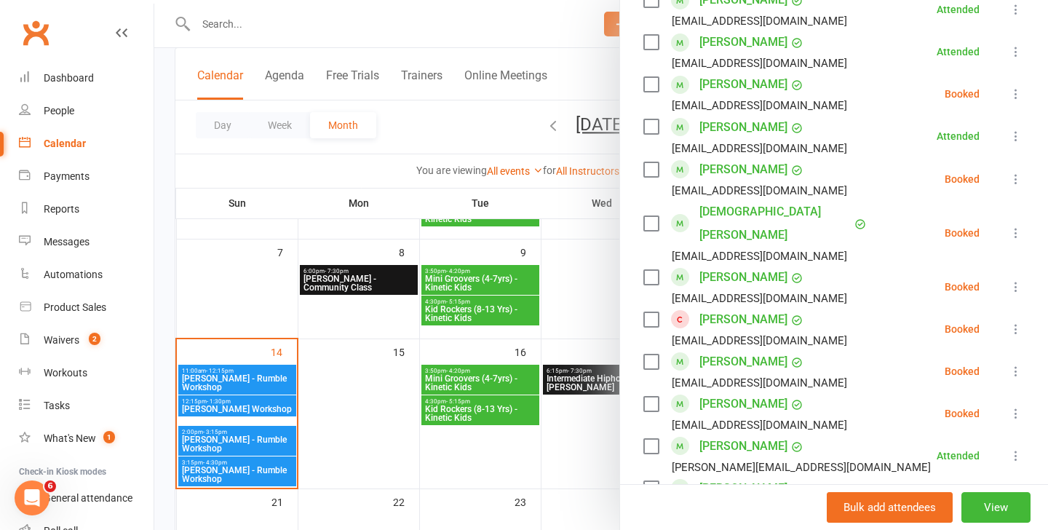
scroll to position [826, 0]
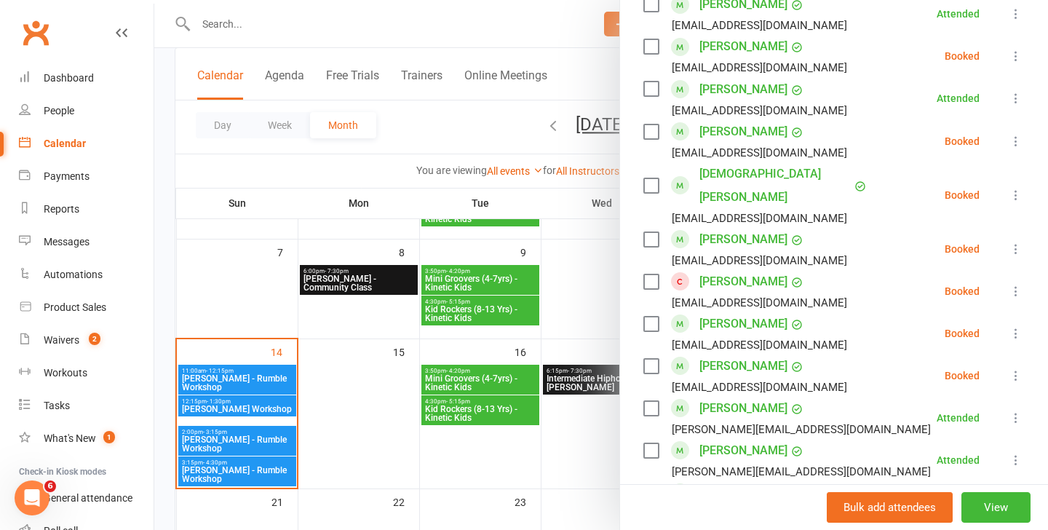
click at [1017, 368] on icon at bounding box center [1015, 375] width 15 height 15
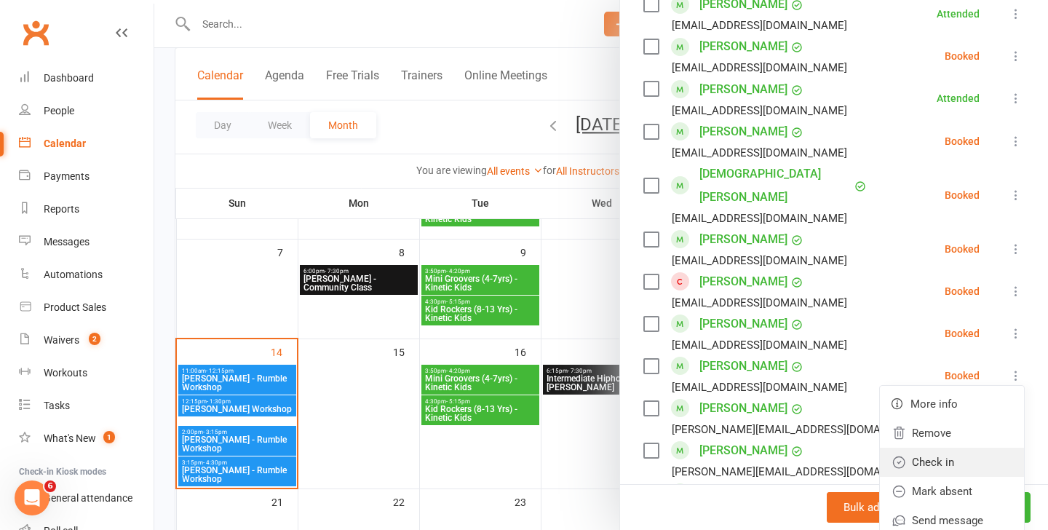
click at [949, 447] on link "Check in" at bounding box center [952, 461] width 144 height 29
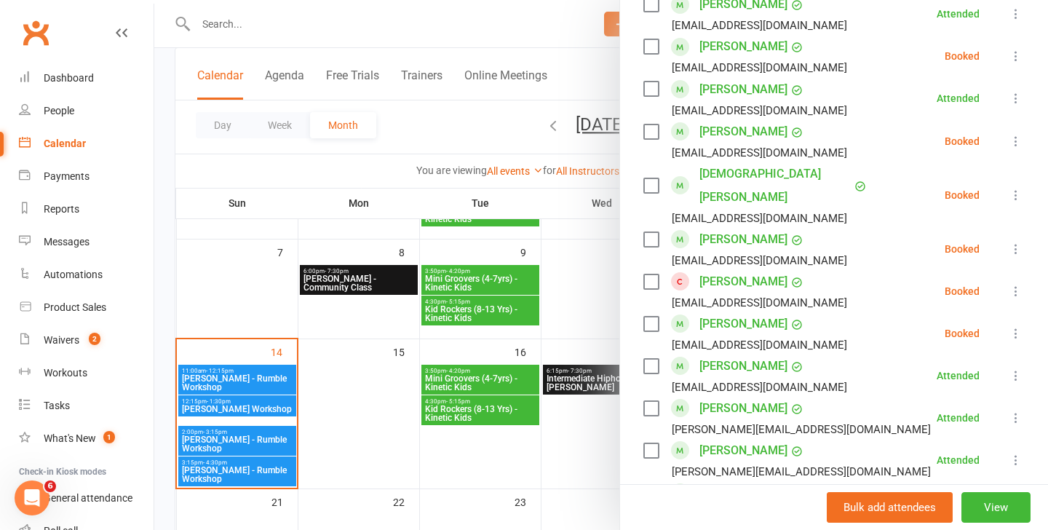
click at [257, 405] on div at bounding box center [600, 265] width 893 height 530
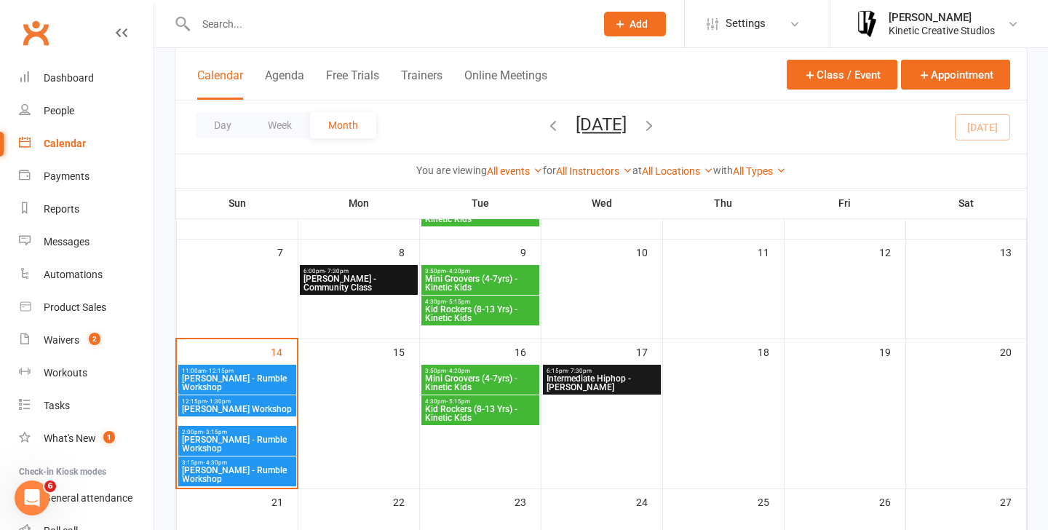
click at [245, 413] on span "[PERSON_NAME] Workshop" at bounding box center [237, 408] width 112 height 9
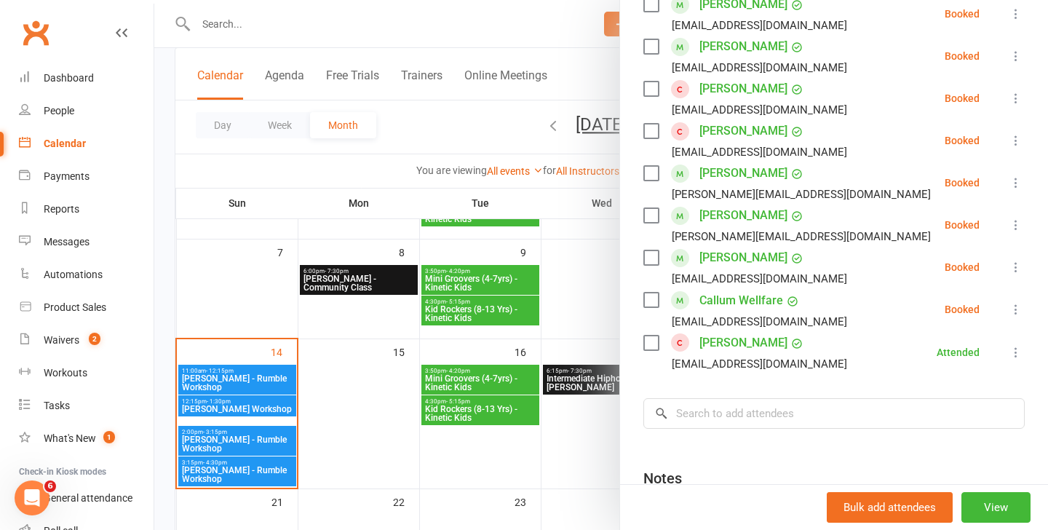
scroll to position [613, 0]
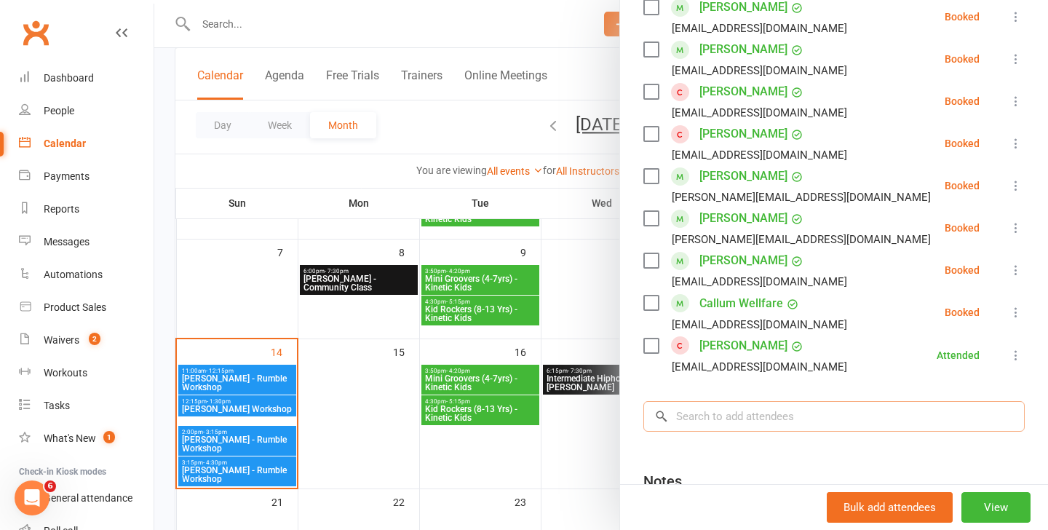
click at [737, 423] on input "search" at bounding box center [833, 416] width 381 height 31
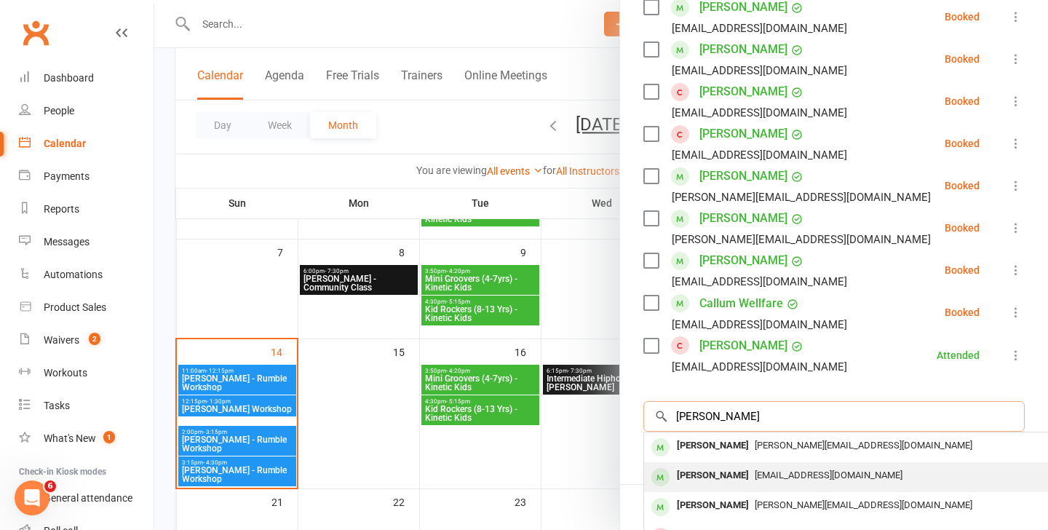
type input "sara"
click at [754, 474] on span "[EMAIL_ADDRESS][DOMAIN_NAME]" at bounding box center [828, 474] width 148 height 11
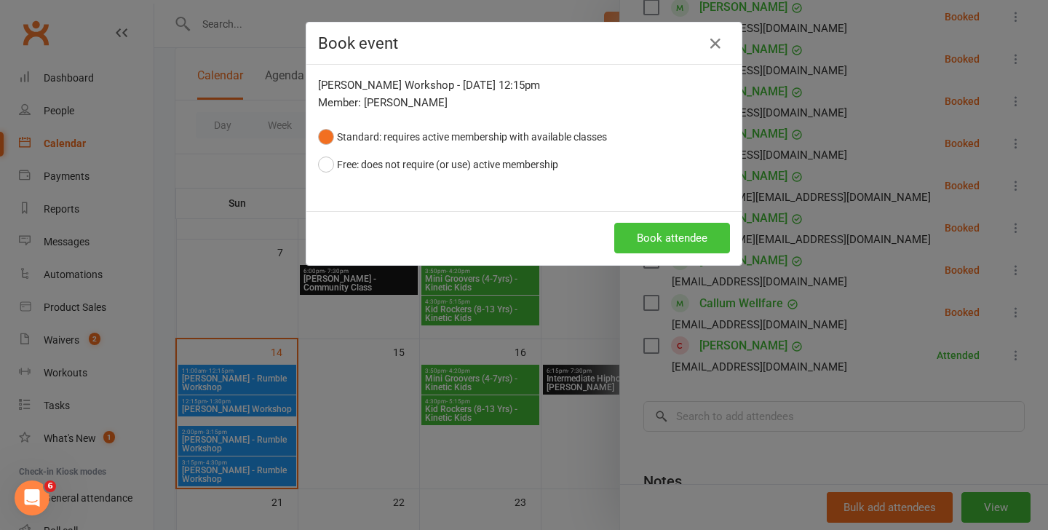
click at [656, 234] on button "Book attendee" at bounding box center [672, 238] width 116 height 31
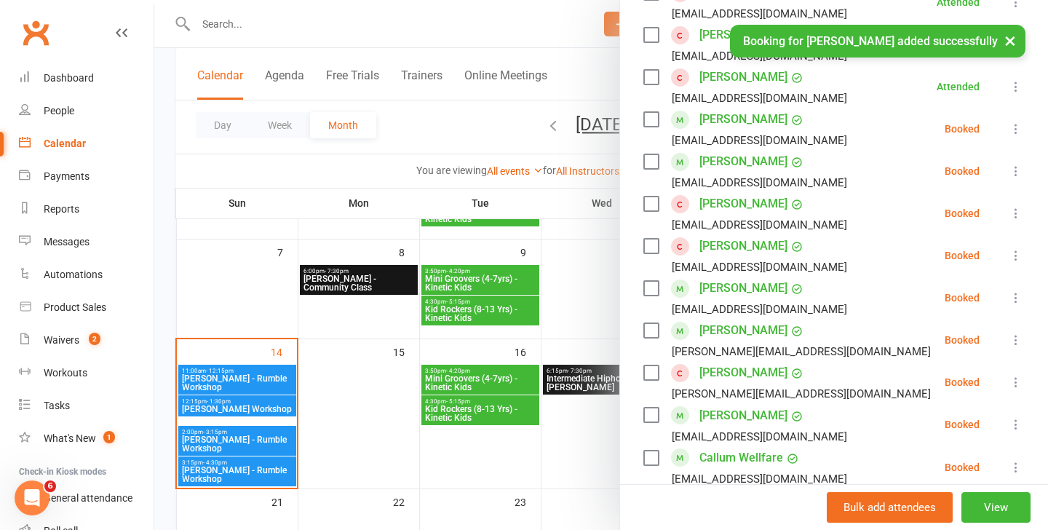
scroll to position [498, 0]
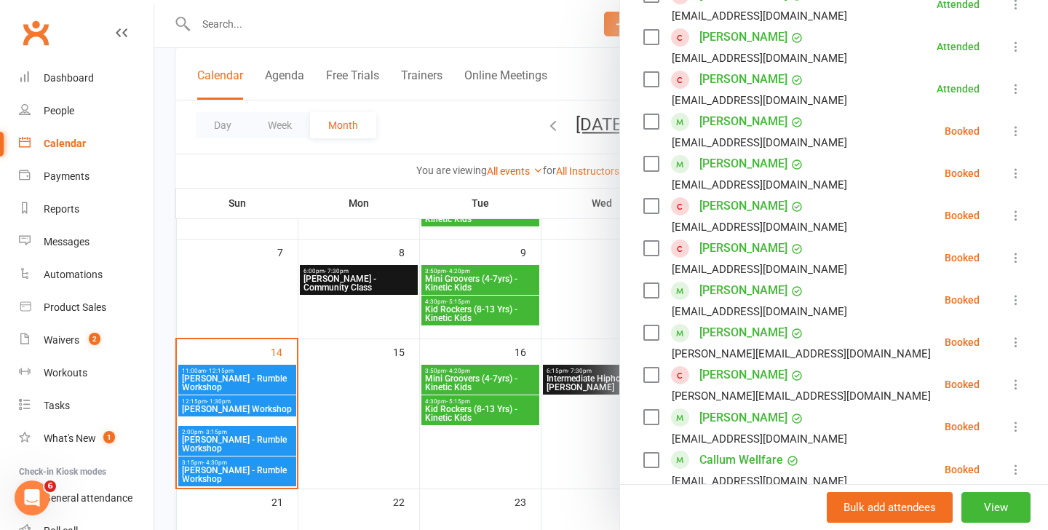
click at [1013, 302] on icon at bounding box center [1015, 299] width 15 height 15
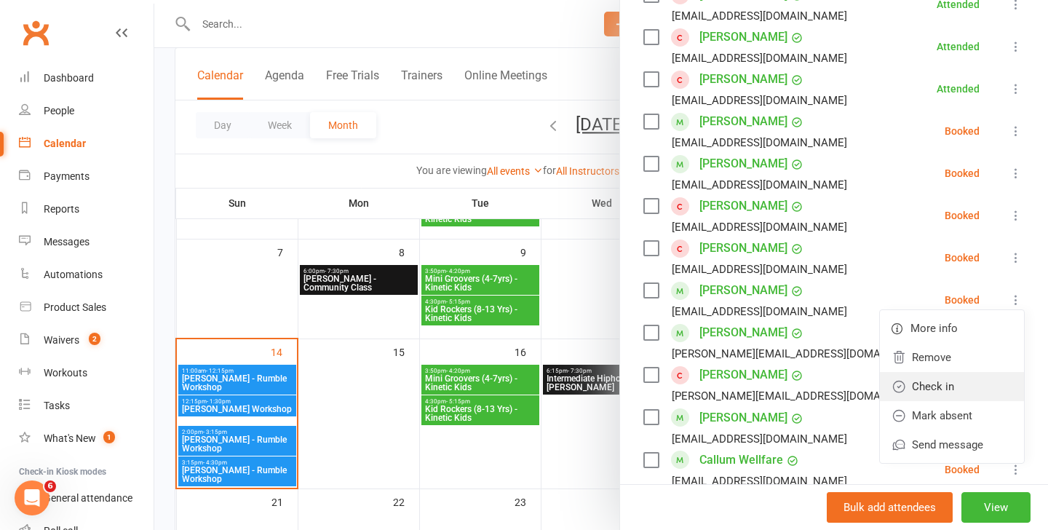
click at [935, 394] on link "Check in" at bounding box center [952, 386] width 144 height 29
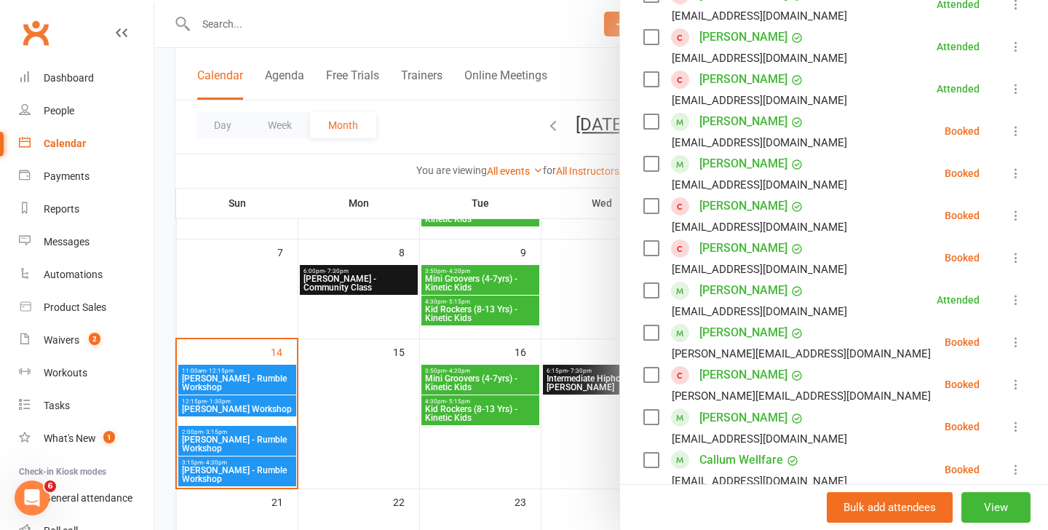
click at [228, 441] on div at bounding box center [600, 265] width 893 height 530
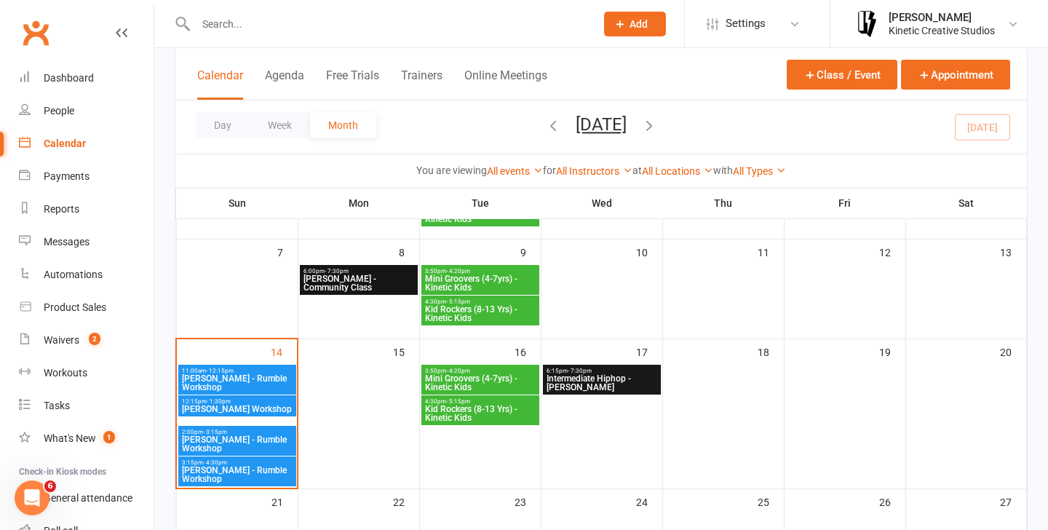
click at [215, 441] on span "[PERSON_NAME] - Rumble Workshop" at bounding box center [237, 443] width 112 height 17
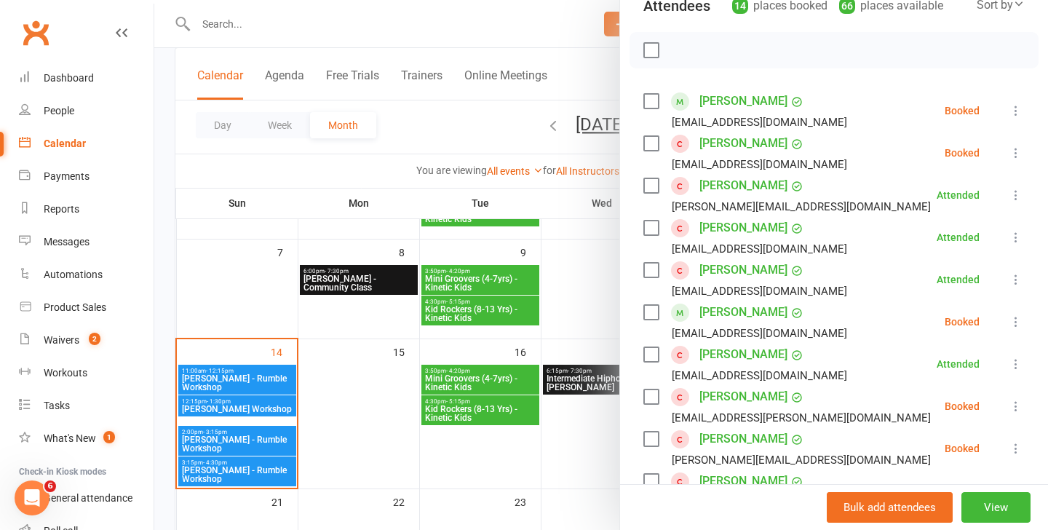
scroll to position [639, 0]
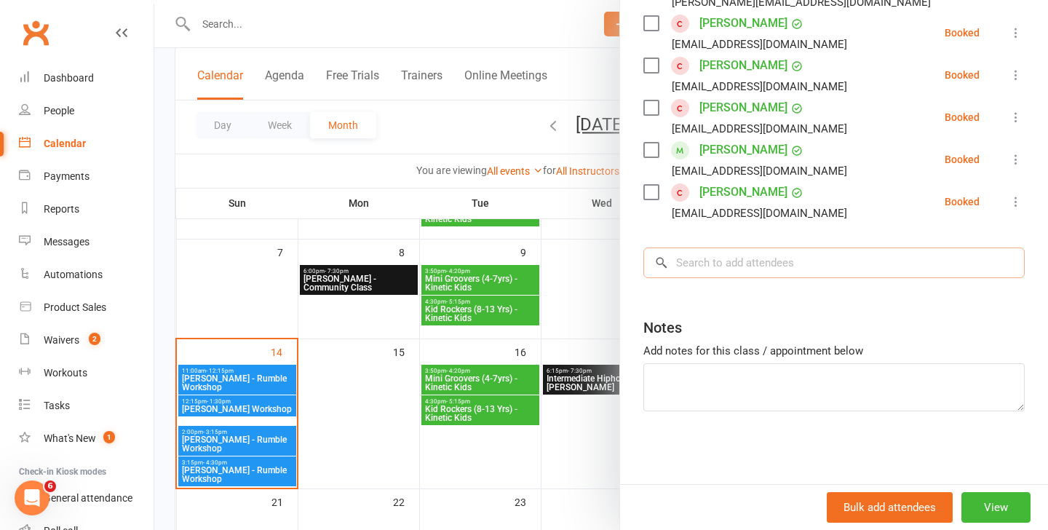
click at [732, 271] on input "search" at bounding box center [833, 262] width 381 height 31
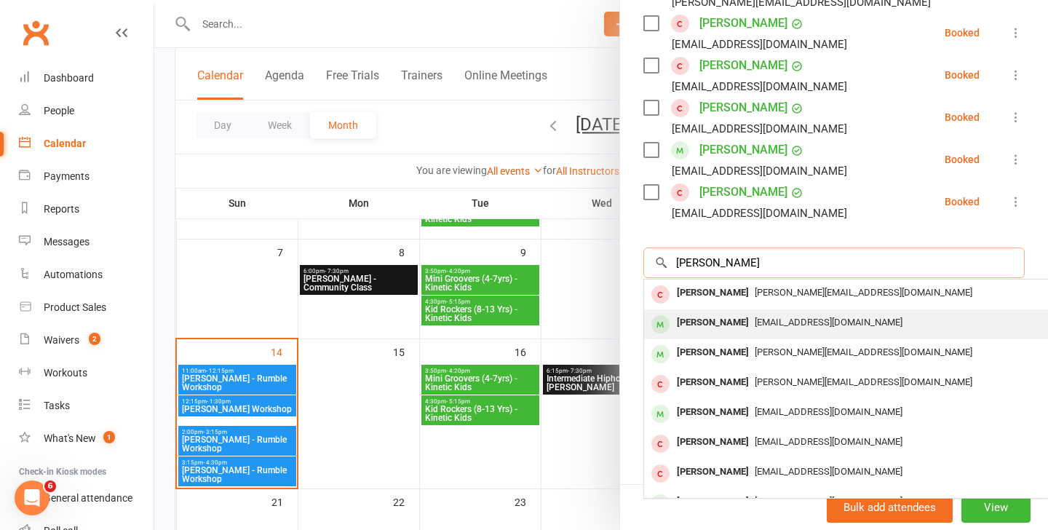
type input "sara"
click at [767, 318] on span "[EMAIL_ADDRESS][DOMAIN_NAME]" at bounding box center [828, 321] width 148 height 11
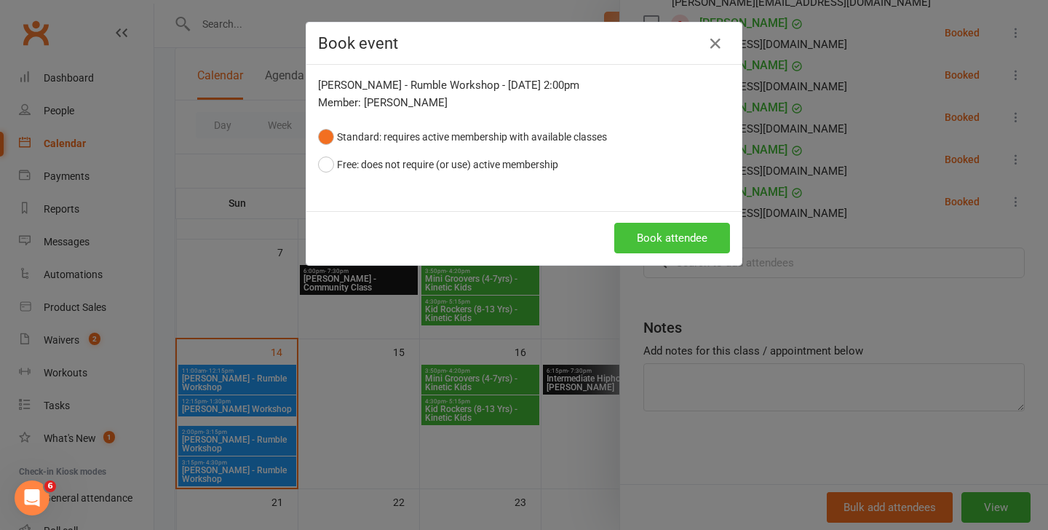
click at [635, 230] on button "Book attendee" at bounding box center [672, 238] width 116 height 31
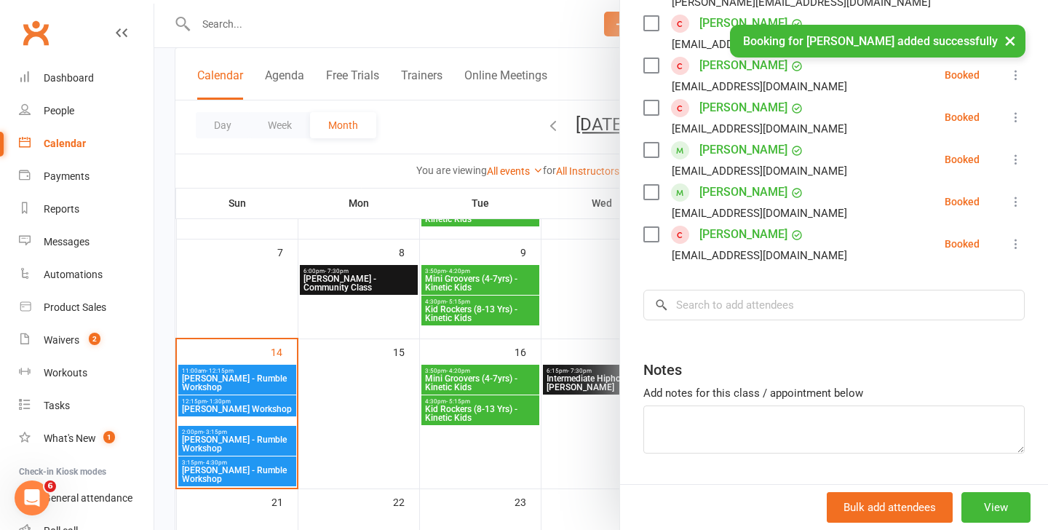
click at [1008, 157] on icon at bounding box center [1015, 159] width 15 height 15
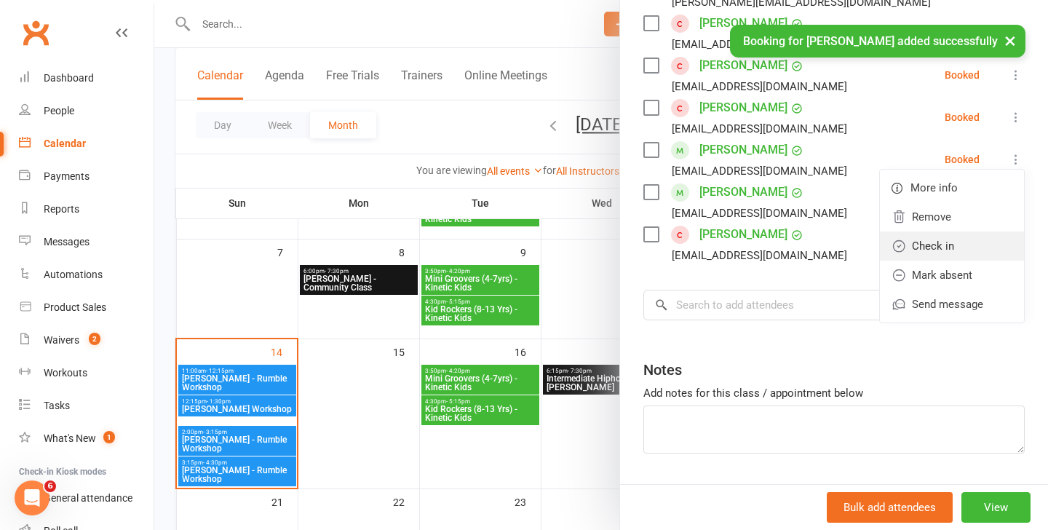
click at [952, 236] on link "Check in" at bounding box center [952, 245] width 144 height 29
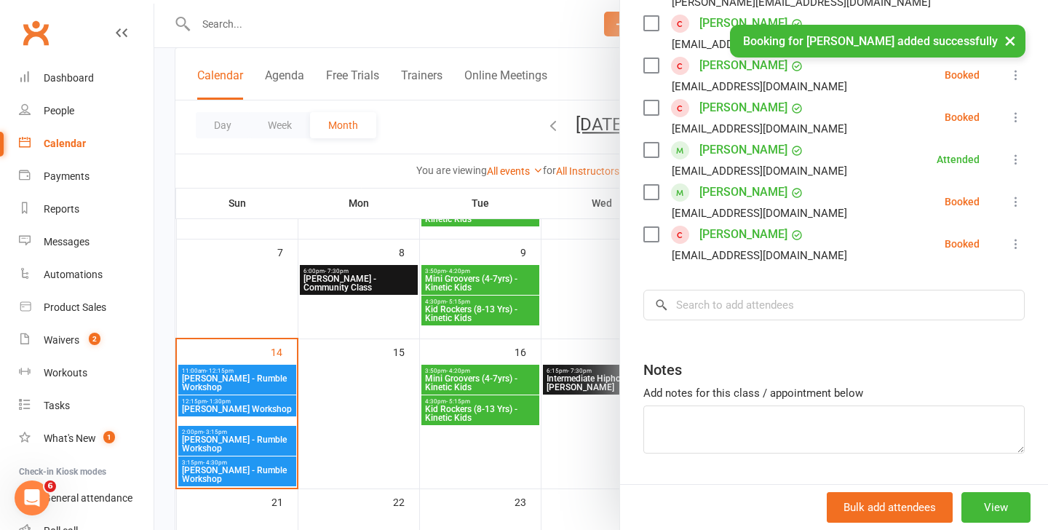
click at [203, 463] on div at bounding box center [600, 265] width 893 height 530
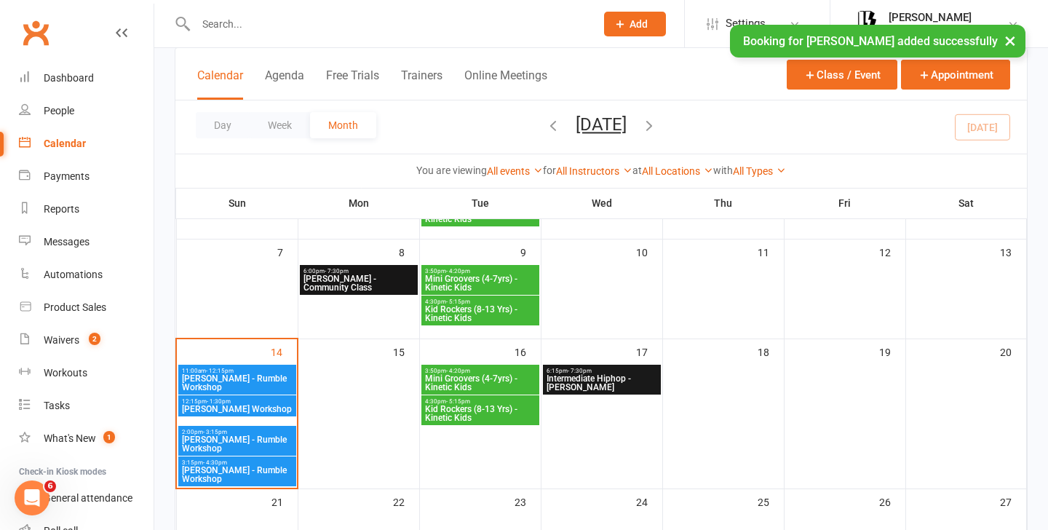
click at [220, 468] on span "[PERSON_NAME] - Rumble Workshop" at bounding box center [237, 474] width 112 height 17
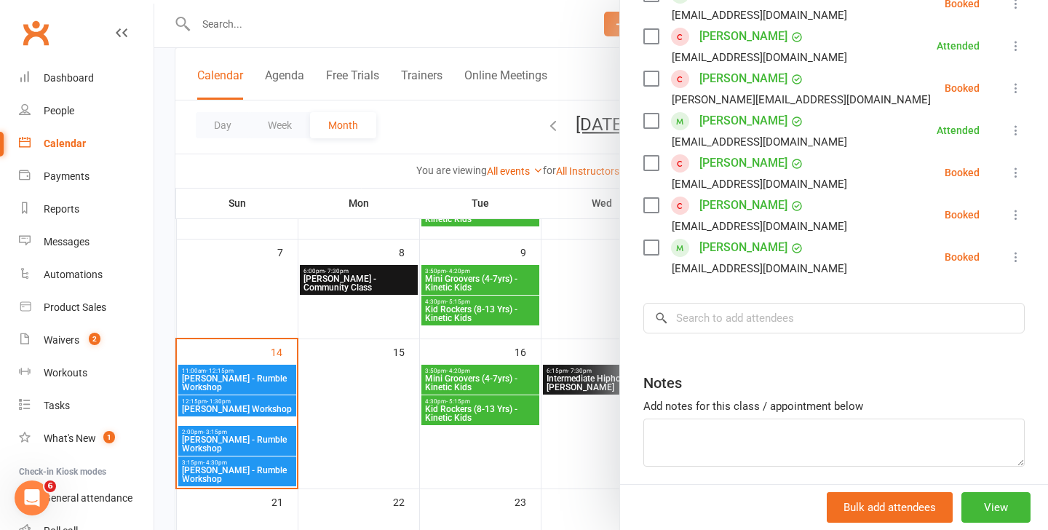
scroll to position [470, 0]
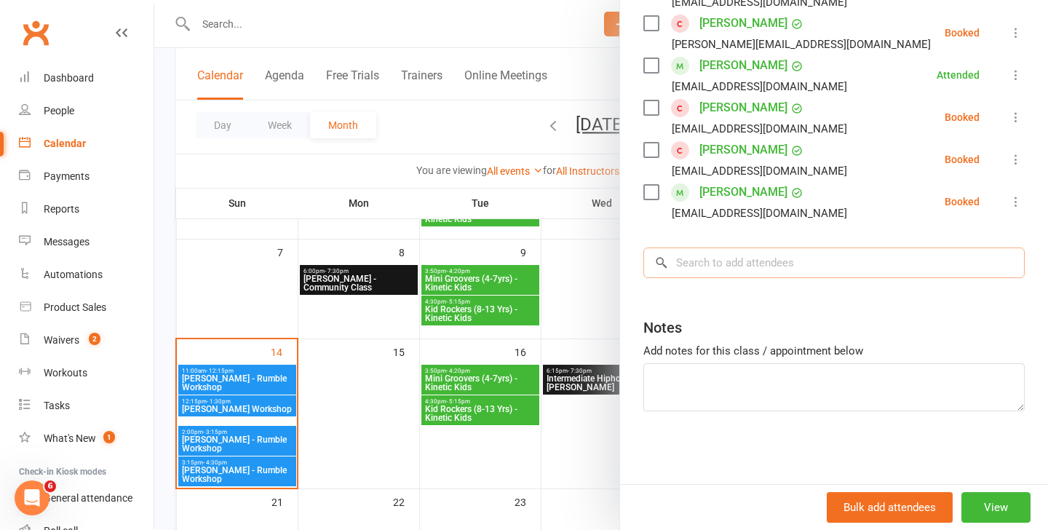
click at [731, 263] on input "search" at bounding box center [833, 262] width 381 height 31
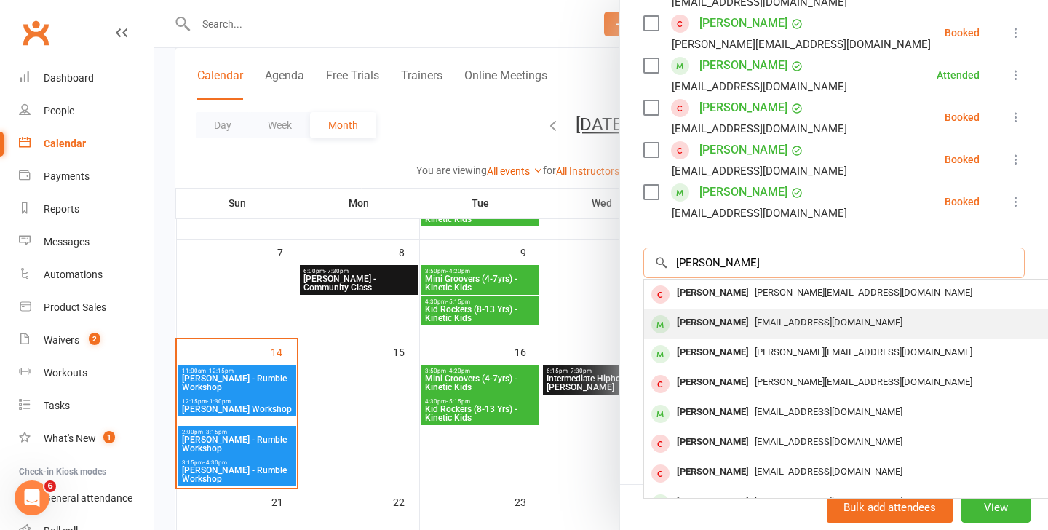
type input "sara"
click at [727, 323] on div "Sara Singh" at bounding box center [713, 322] width 84 height 21
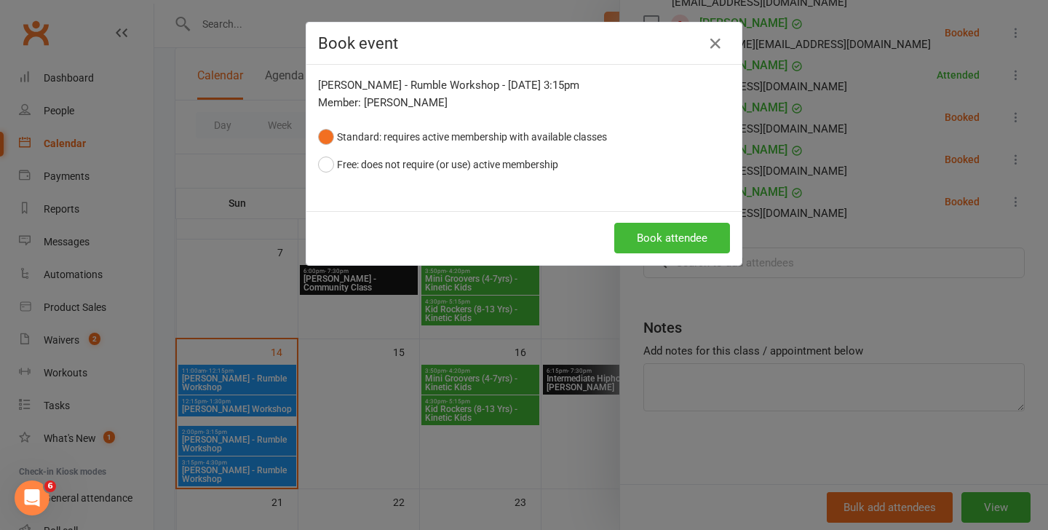
click at [669, 255] on div "Book attendee" at bounding box center [523, 238] width 435 height 54
click at [660, 234] on button "Book attendee" at bounding box center [672, 238] width 116 height 31
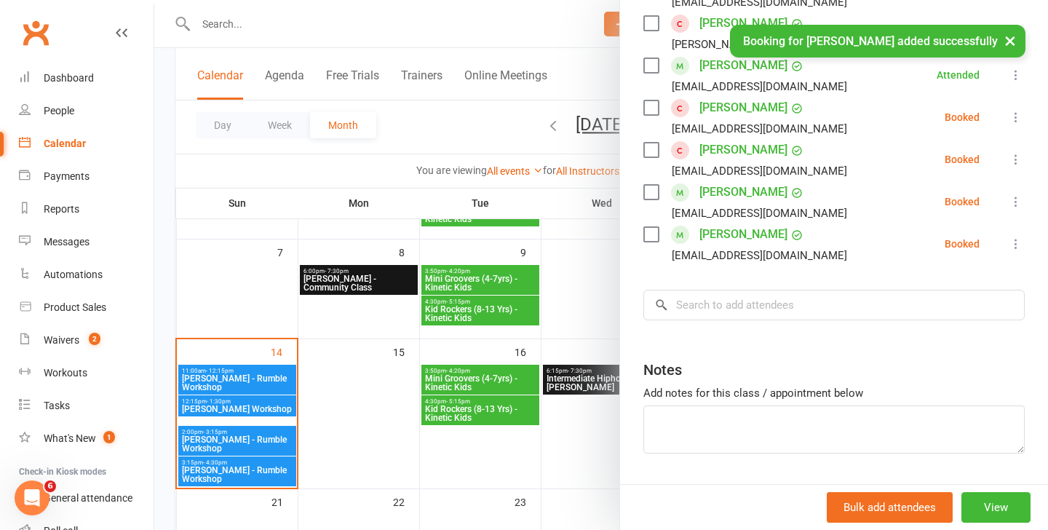
click at [1025, 199] on div "Class kiosk mode Roll call 3:15 PM - 4:30 PM, Sunday, September, 14, 2025 with …" at bounding box center [834, 59] width 428 height 934
click at [1019, 201] on icon at bounding box center [1015, 201] width 15 height 15
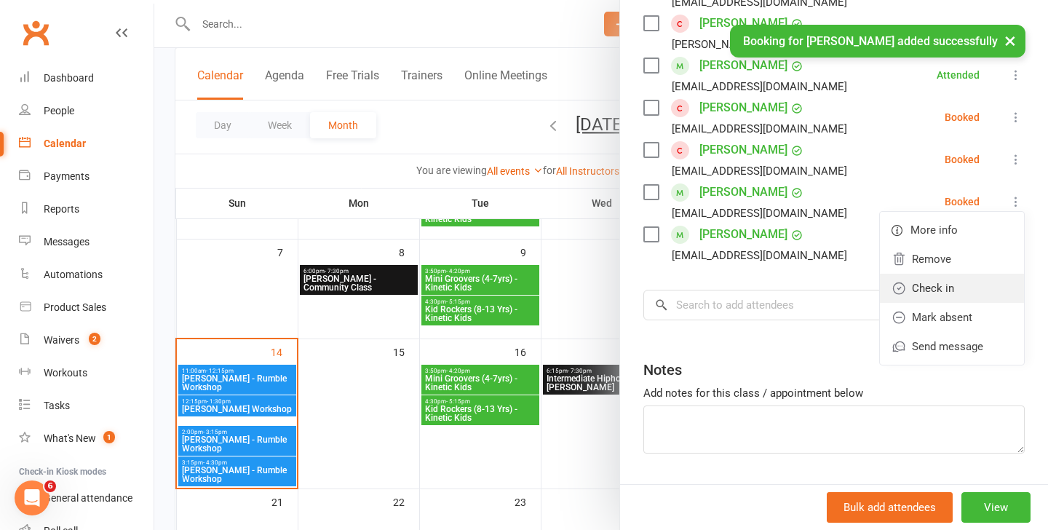
click at [943, 294] on link "Check in" at bounding box center [952, 288] width 144 height 29
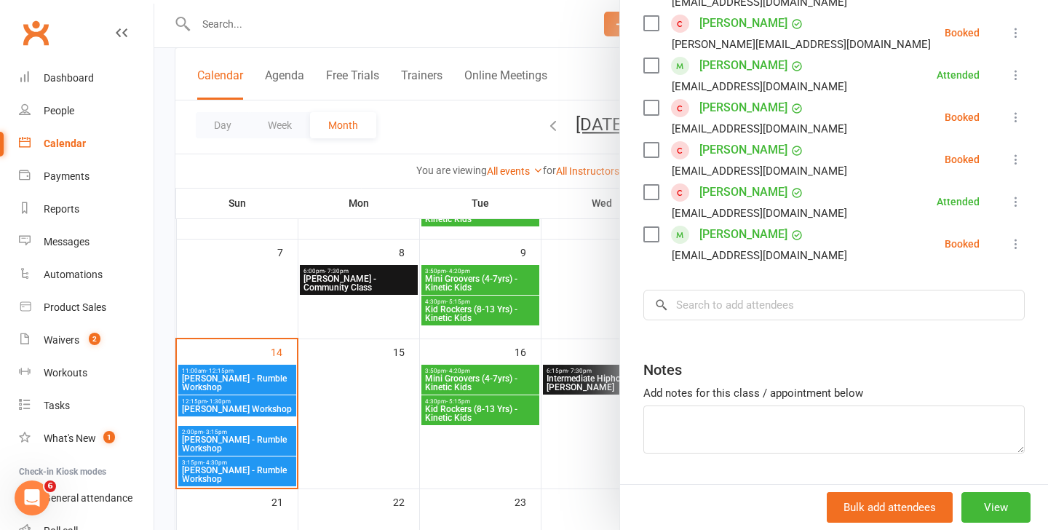
click at [236, 373] on div at bounding box center [600, 265] width 893 height 530
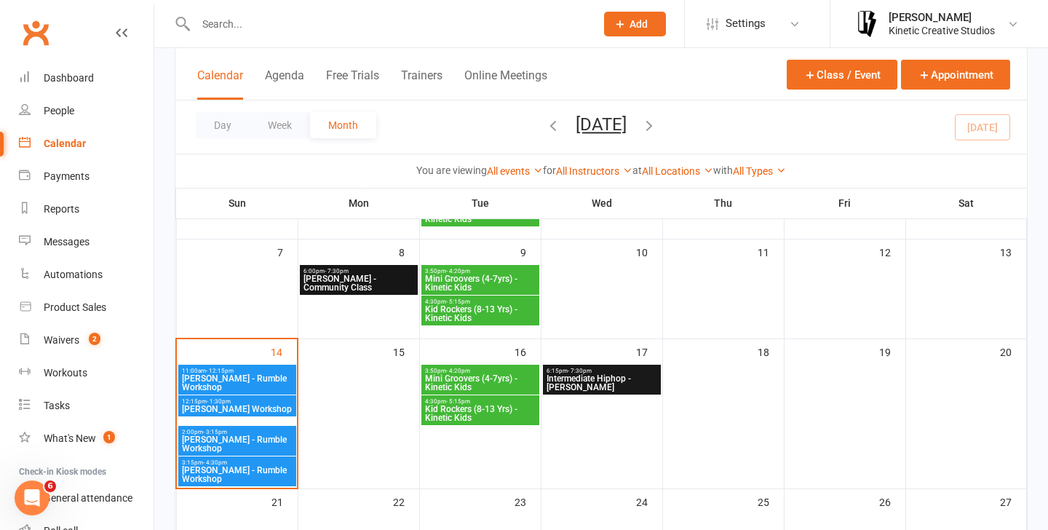
click at [218, 391] on span "Ray Fugawai Jr - Rumble Workshop" at bounding box center [237, 382] width 112 height 17
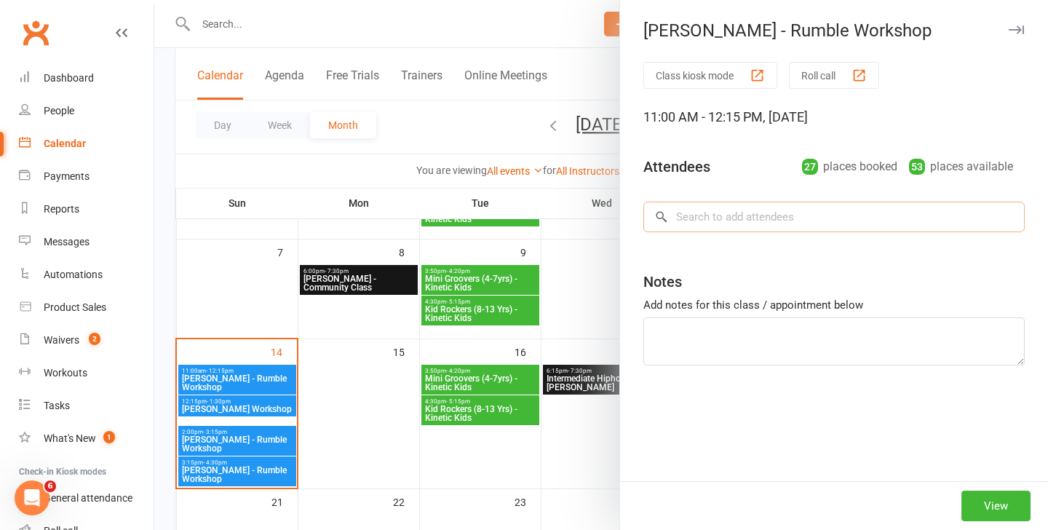
click at [738, 223] on input "search" at bounding box center [833, 217] width 381 height 31
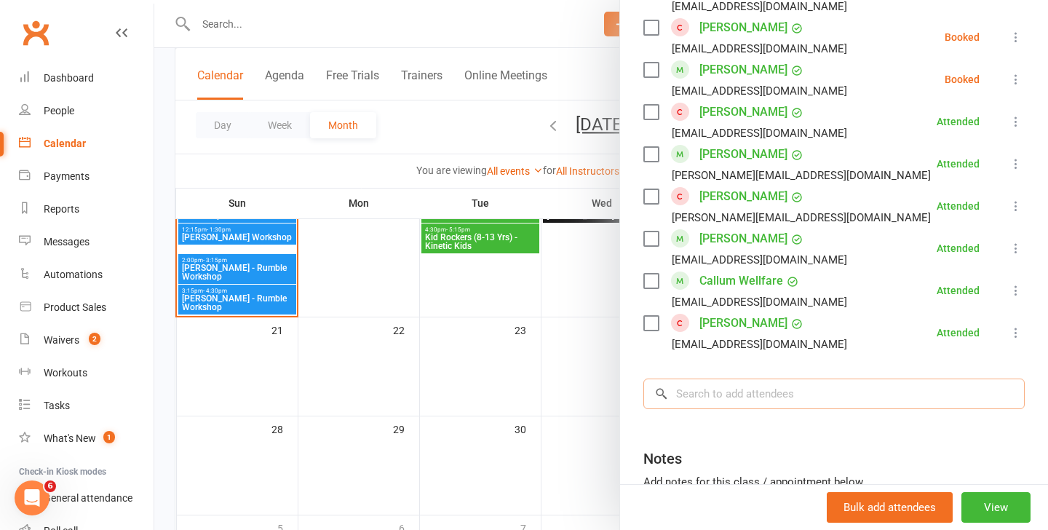
scroll to position [1080, 0]
type input "h"
click at [269, 36] on div at bounding box center [600, 265] width 893 height 530
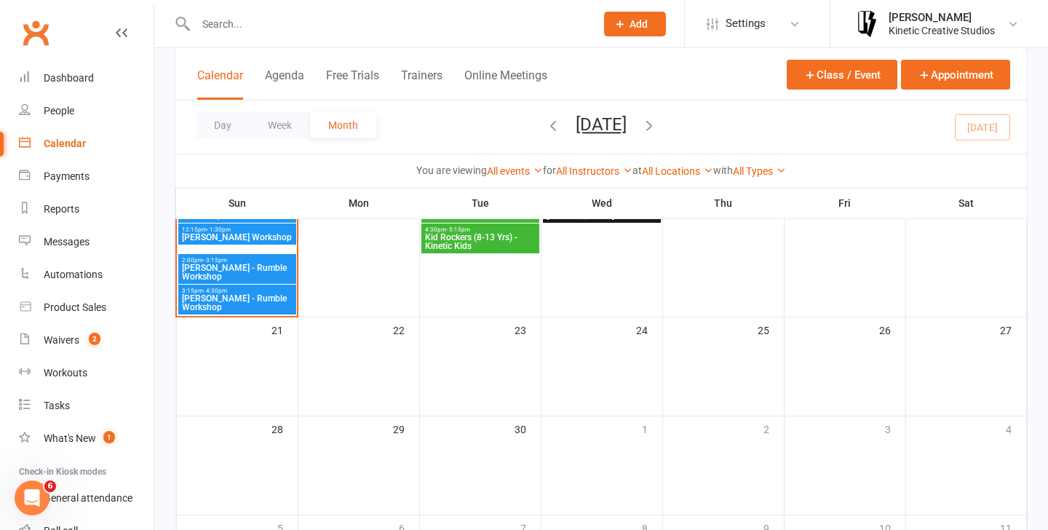
click at [631, 18] on span "Add" at bounding box center [638, 24] width 18 height 12
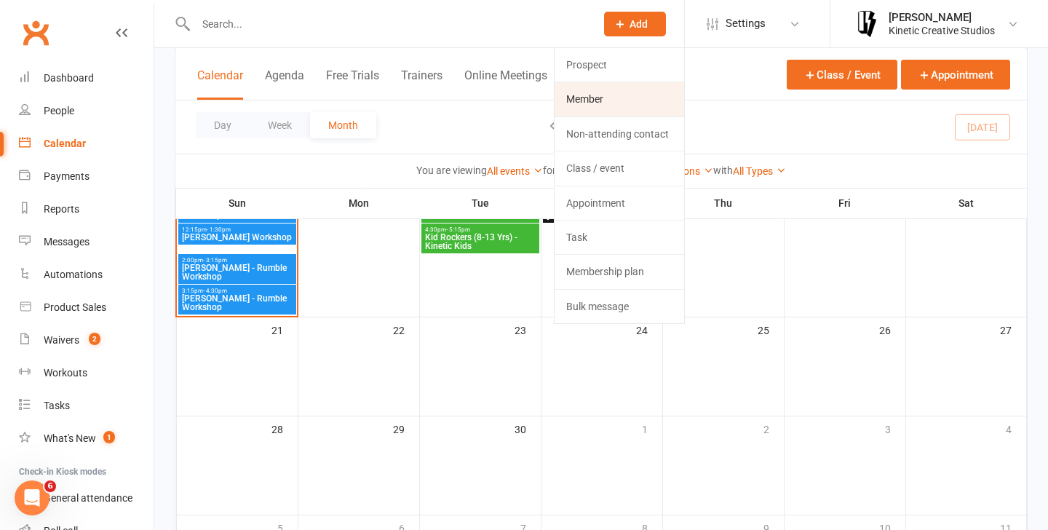
click at [610, 92] on link "Member" at bounding box center [618, 98] width 129 height 33
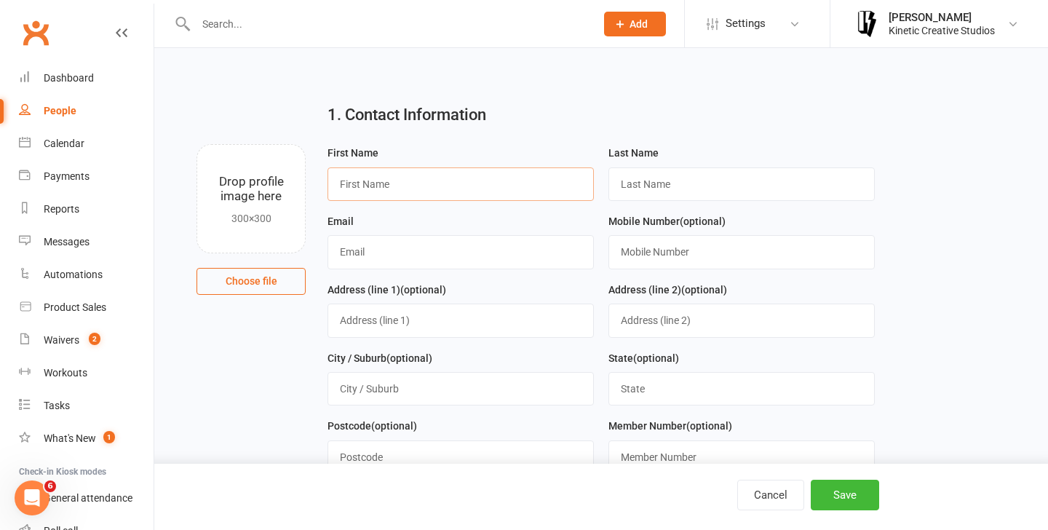
click at [474, 189] on input "text" at bounding box center [460, 183] width 266 height 33
type input "h"
type input "Hoai"
type input "Nguyen"
type input "[EMAIL_ADDRESS][DOMAIN_NAME]"
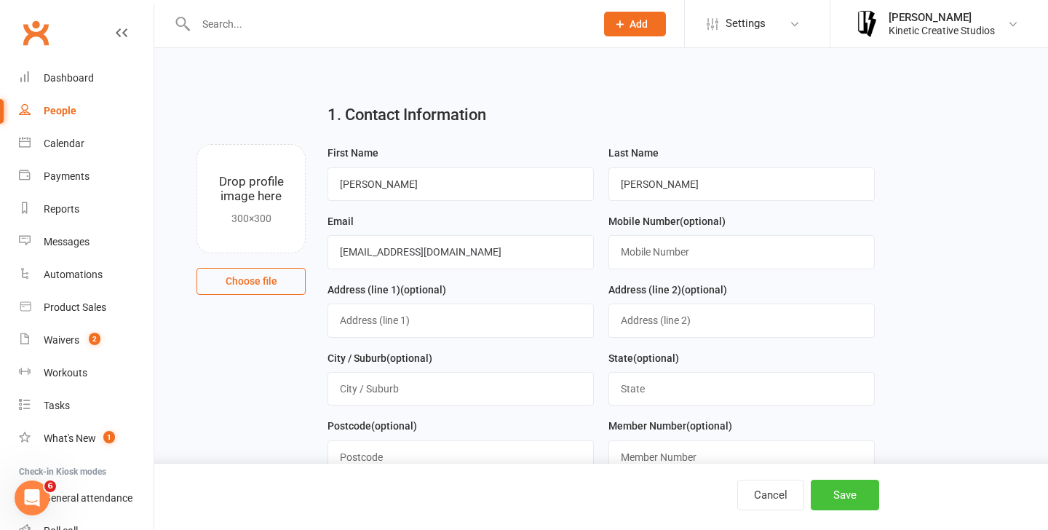
click at [853, 504] on button "Save" at bounding box center [844, 494] width 68 height 31
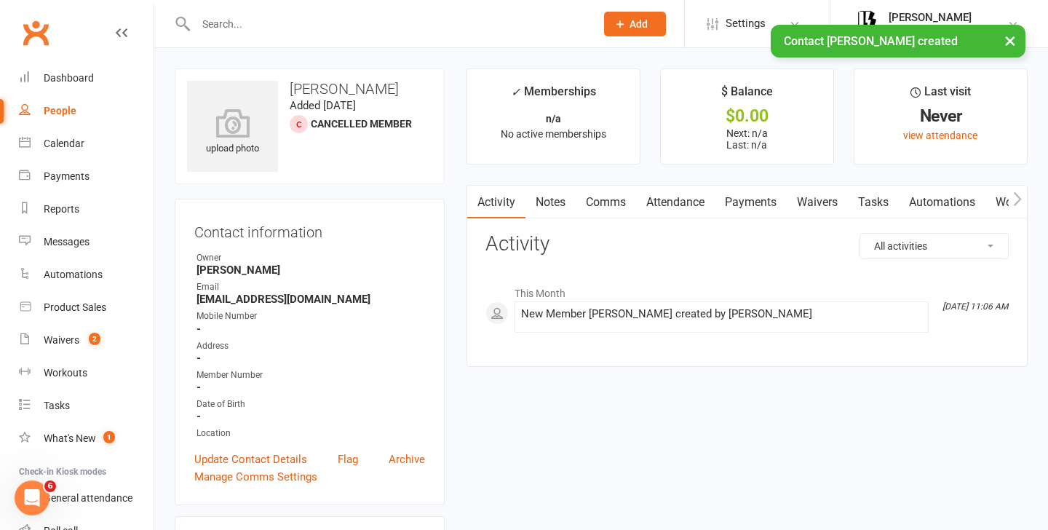
click at [732, 205] on link "Payments" at bounding box center [750, 202] width 72 height 33
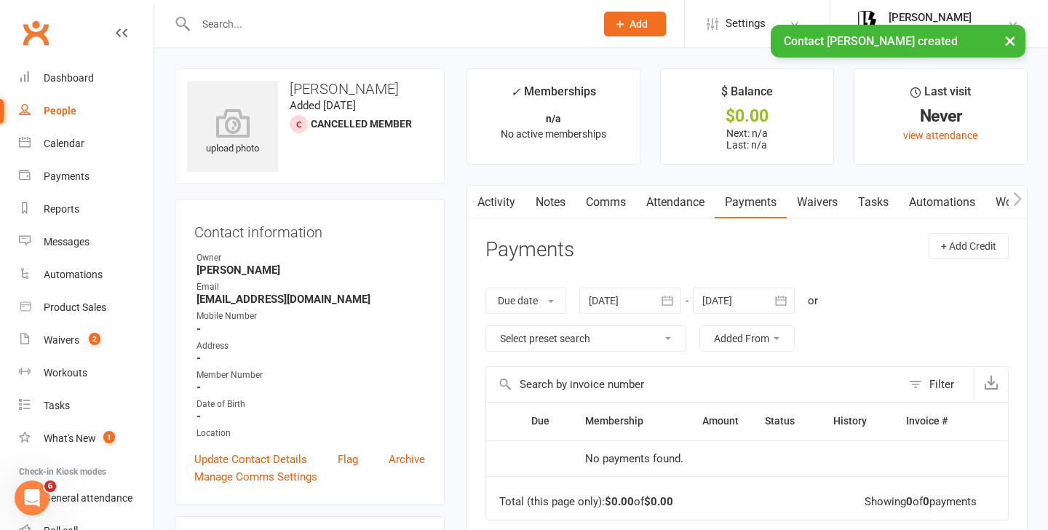
scroll to position [266, 0]
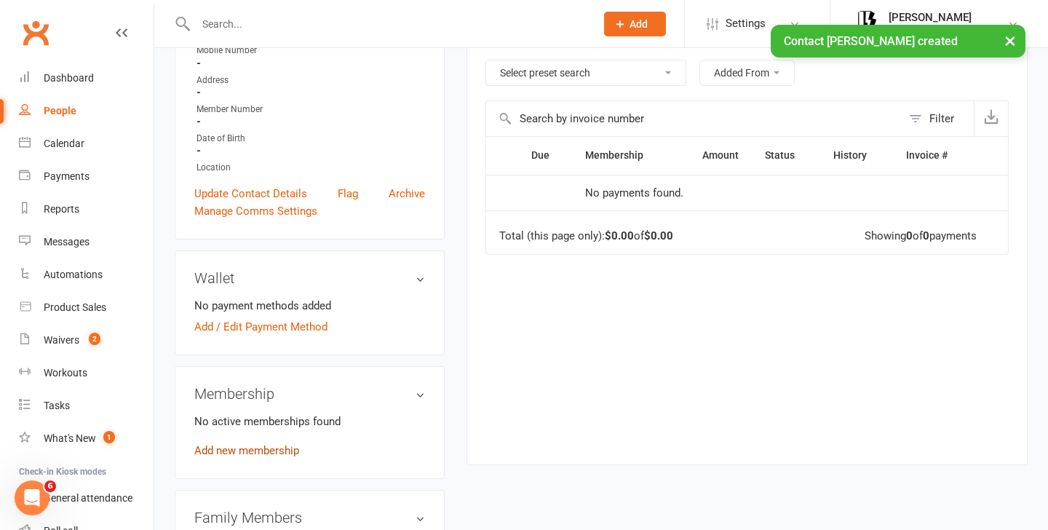
click at [220, 444] on link "Add new membership" at bounding box center [246, 450] width 105 height 13
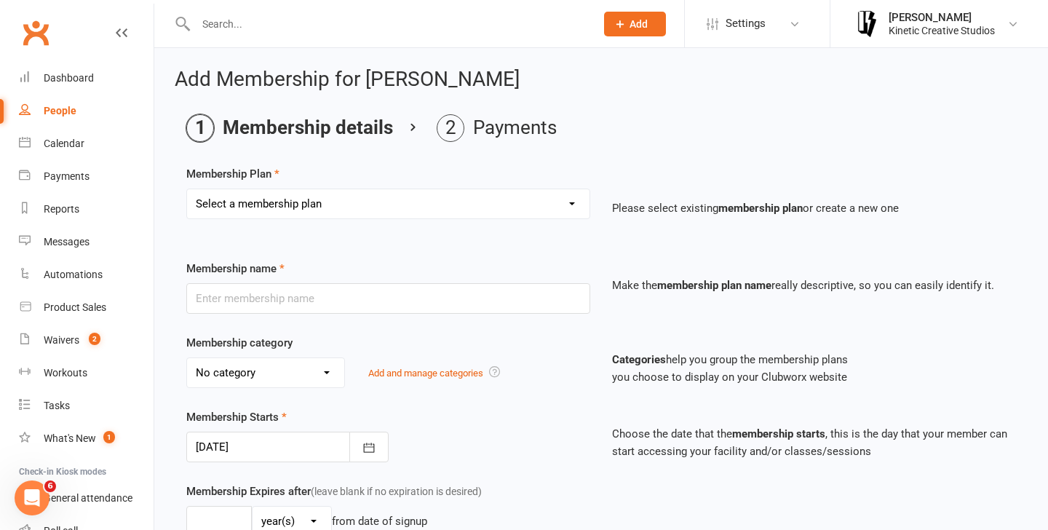
click at [379, 200] on select "Select a membership plan Create new Membership Plan Mini Groovers - Single Clas…" at bounding box center [388, 203] width 402 height 29
select select "31"
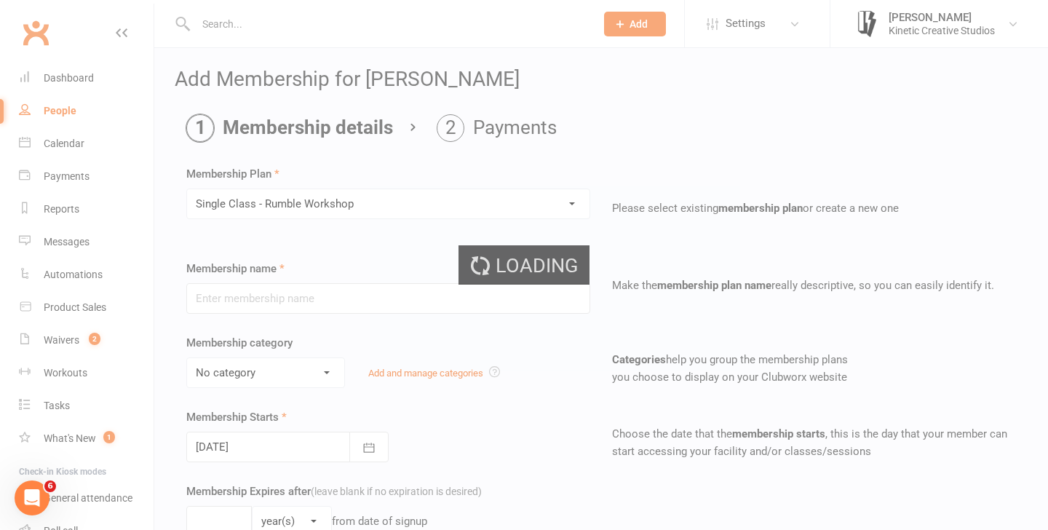
type input "Single Class - Rumble Workshop"
select select "13"
type input "2"
type input "1"
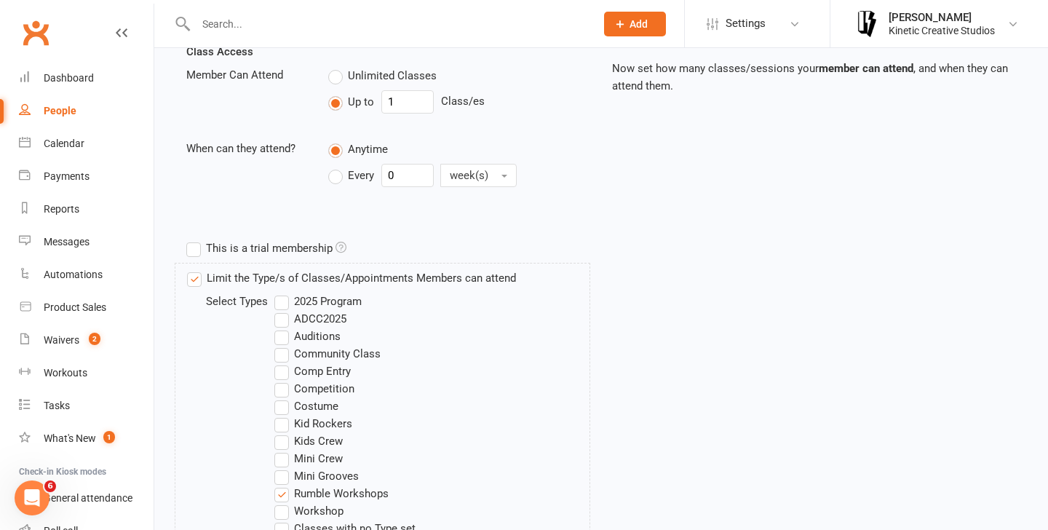
scroll to position [717, 0]
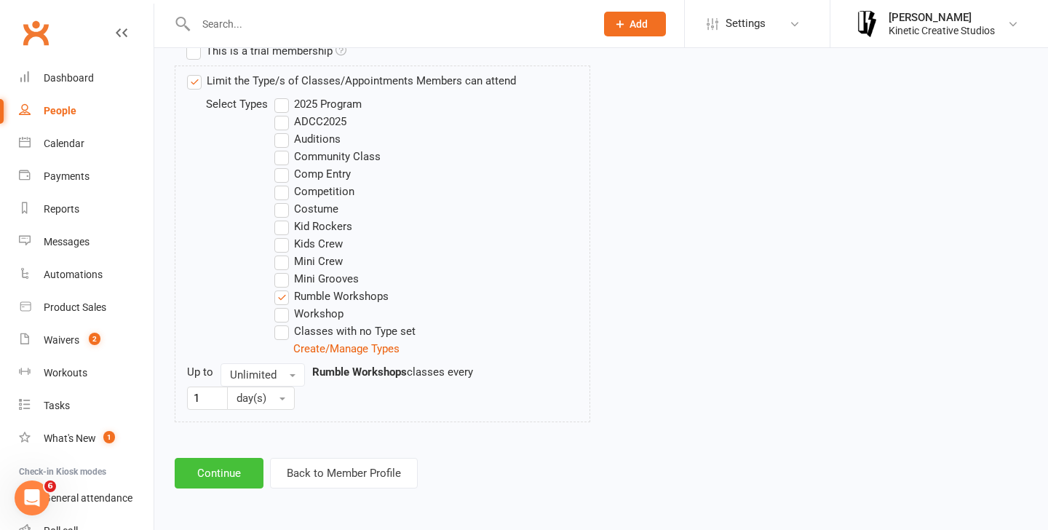
click at [208, 479] on button "Continue" at bounding box center [219, 473] width 89 height 31
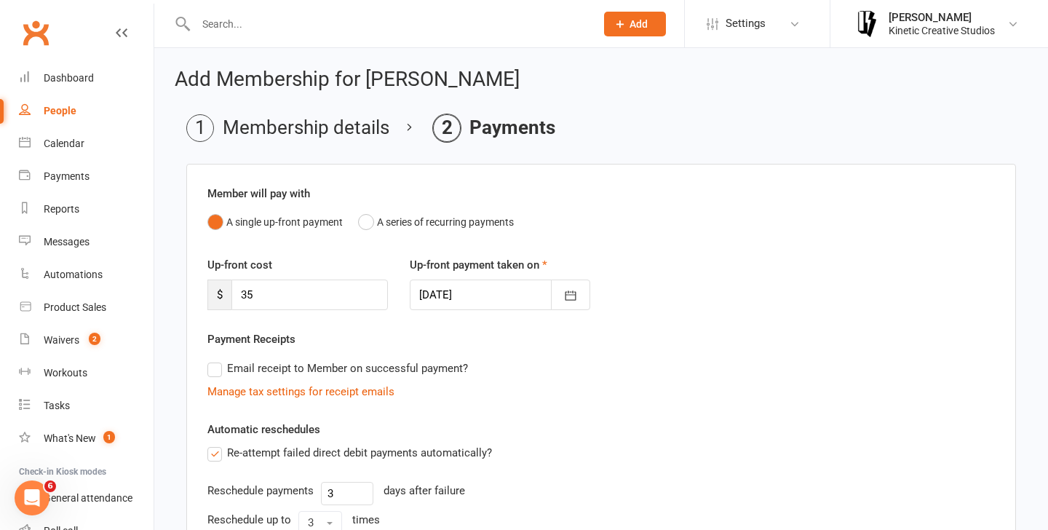
scroll to position [321, 0]
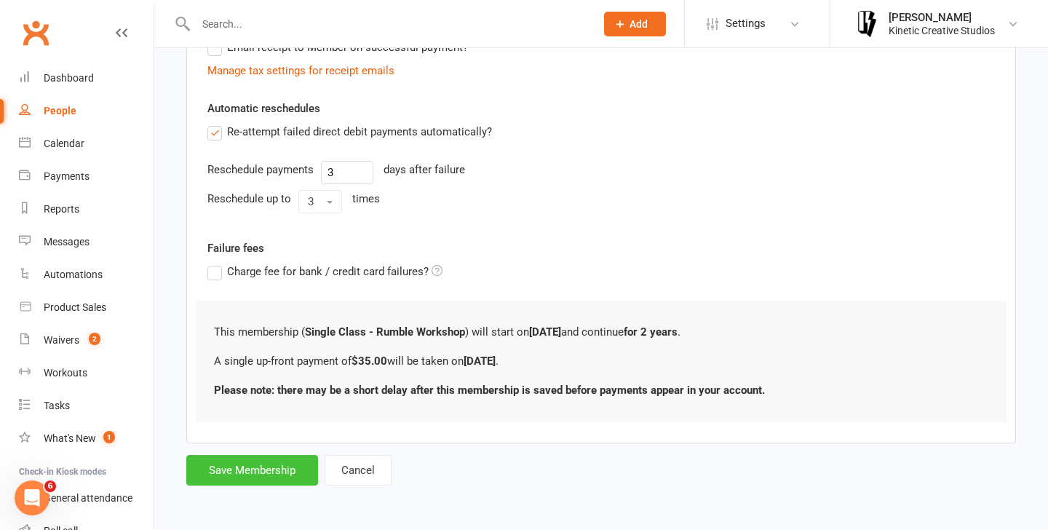
click at [245, 472] on button "Save Membership" at bounding box center [252, 470] width 132 height 31
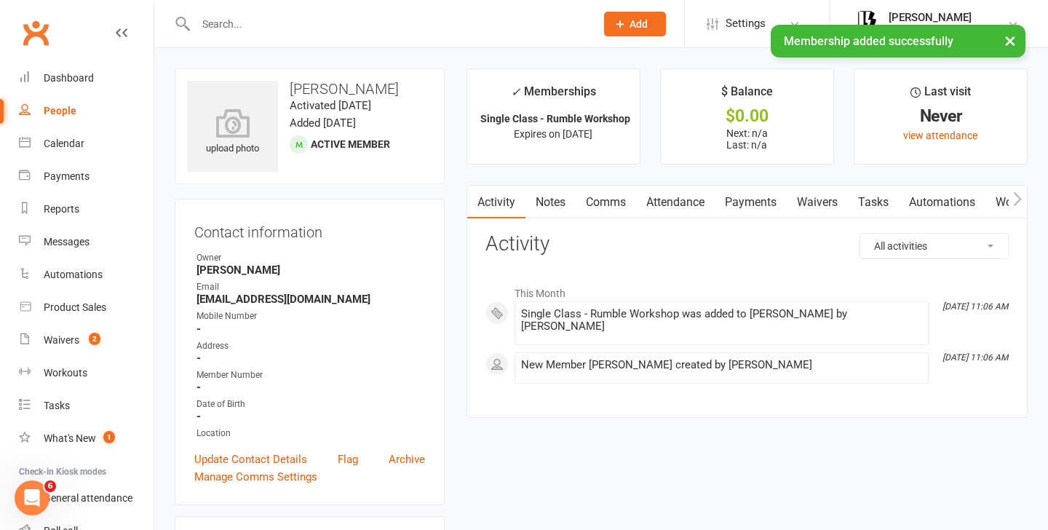
click at [748, 207] on link "Payments" at bounding box center [750, 202] width 72 height 33
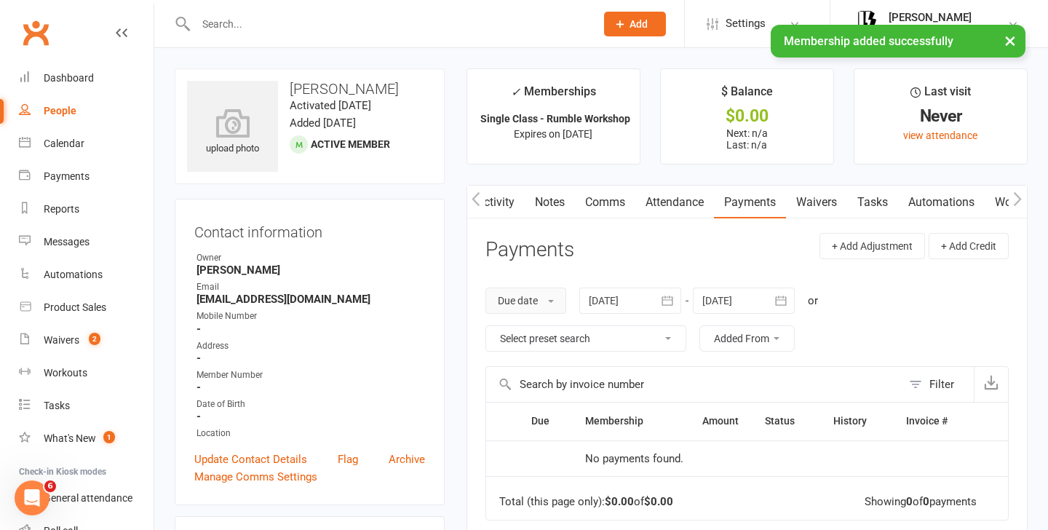
click at [513, 297] on button "Due date" at bounding box center [525, 300] width 81 height 26
click at [508, 325] on link "Due date" at bounding box center [558, 333] width 144 height 29
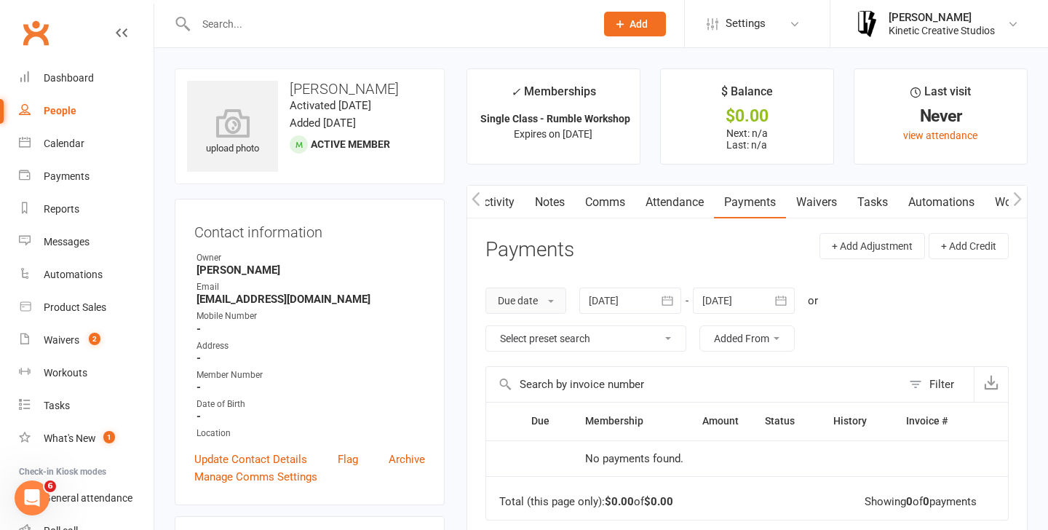
click at [531, 295] on button "Due date" at bounding box center [525, 300] width 81 height 26
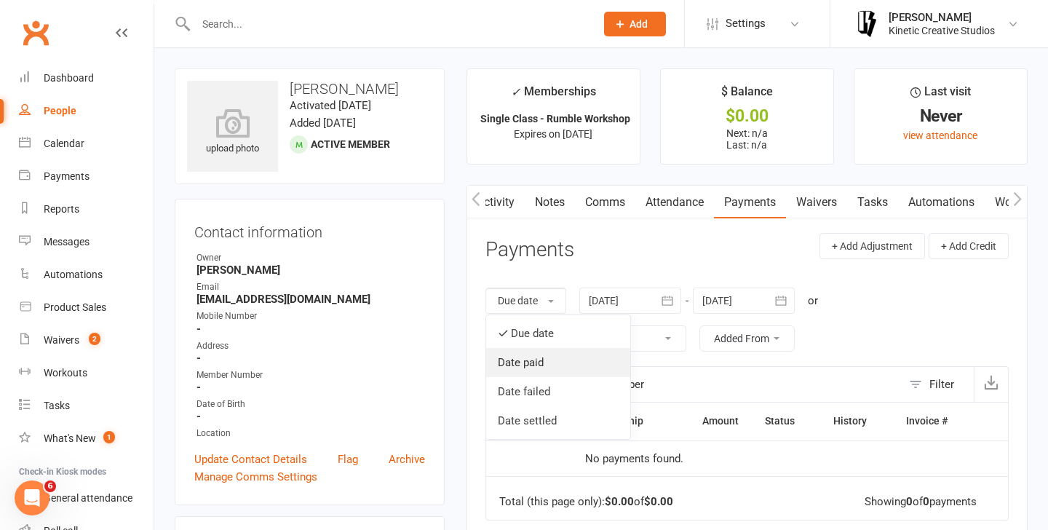
click at [530, 353] on link "Date paid" at bounding box center [558, 362] width 144 height 29
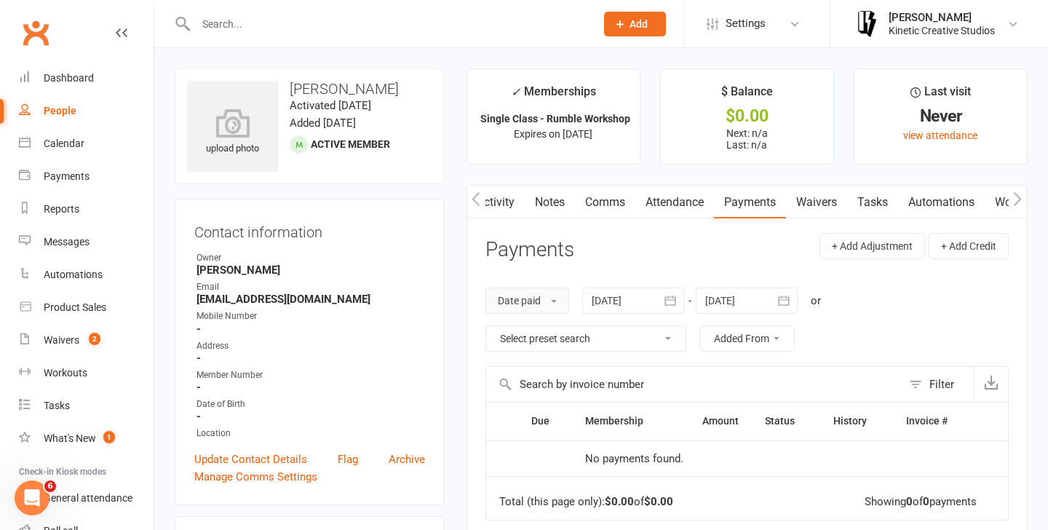
click at [530, 302] on button "Date paid" at bounding box center [527, 300] width 84 height 26
click at [527, 324] on link "Due date" at bounding box center [558, 333] width 144 height 29
click at [524, 308] on button "Due date" at bounding box center [525, 300] width 81 height 26
click at [524, 331] on link "Due date" at bounding box center [558, 333] width 144 height 29
click at [749, 196] on link "Payments" at bounding box center [750, 202] width 72 height 33
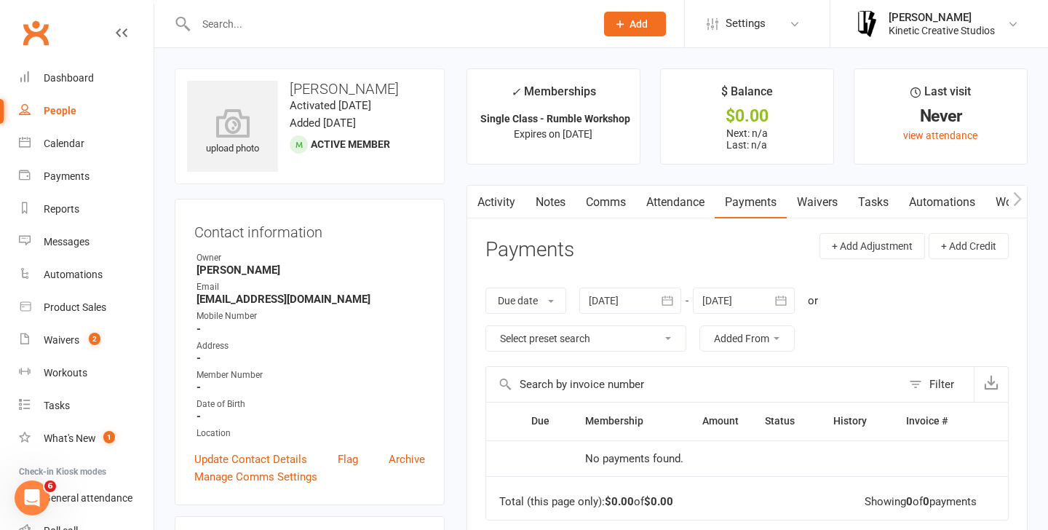
click at [531, 284] on div "Due date Due date Date paid Date failed Date settled [DATE] [DATE] Sun Mon Tue …" at bounding box center [746, 319] width 523 height 93
click at [530, 299] on button "Due date" at bounding box center [525, 300] width 81 height 26
click at [522, 333] on link "Due date" at bounding box center [558, 333] width 144 height 29
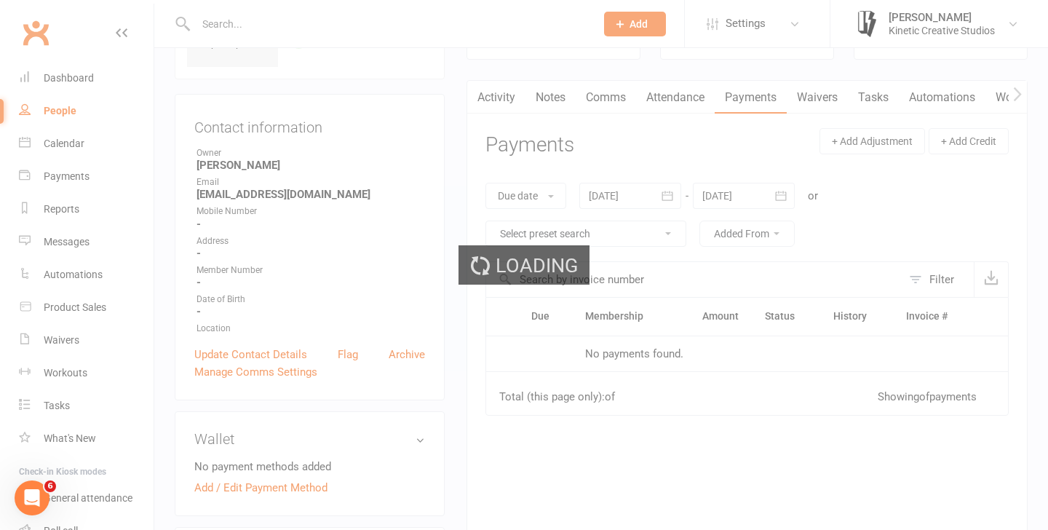
scroll to position [103, 0]
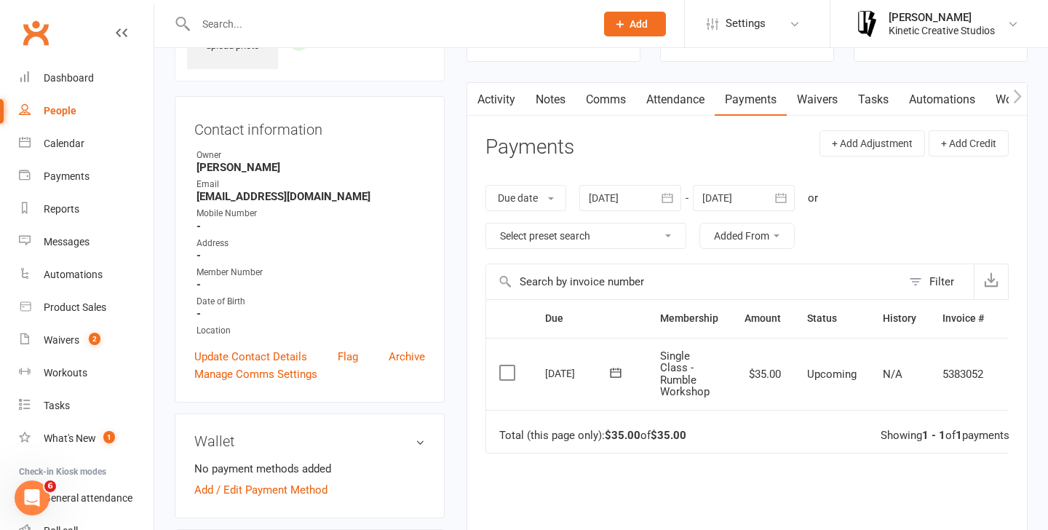
click at [504, 372] on label at bounding box center [509, 372] width 20 height 15
click at [504, 365] on input "checkbox" at bounding box center [503, 365] width 9 height 0
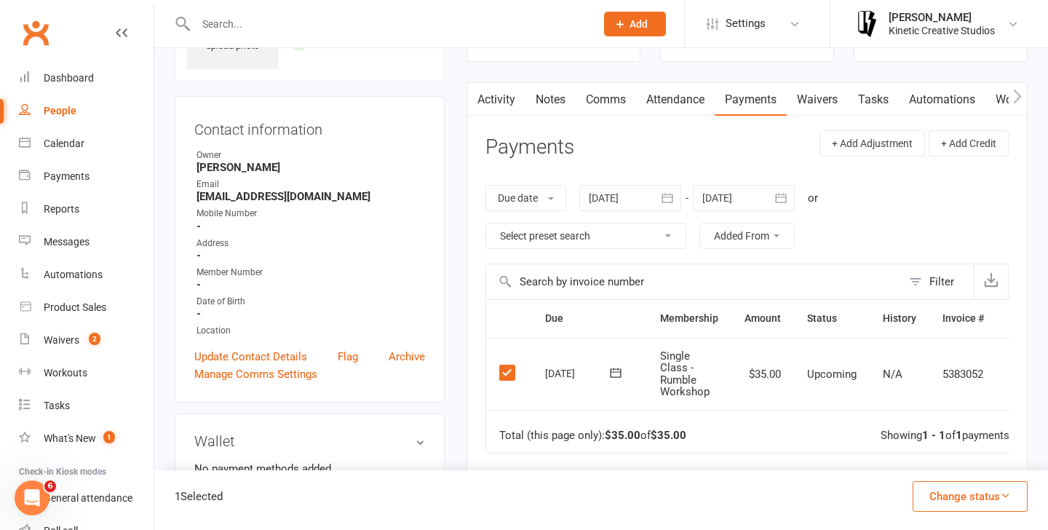
click at [1013, 503] on button "Change status" at bounding box center [969, 496] width 115 height 31
drag, startPoint x: 928, startPoint y: 417, endPoint x: 928, endPoint y: 402, distance: 14.5
click at [928, 402] on ul "Paid (Cash) Paid (POS) Paid (Other) Skipped" at bounding box center [954, 413] width 145 height 125
click at [946, 483] on button "Change status" at bounding box center [969, 496] width 115 height 31
click at [944, 402] on link "Paid (POS)" at bounding box center [954, 398] width 144 height 29
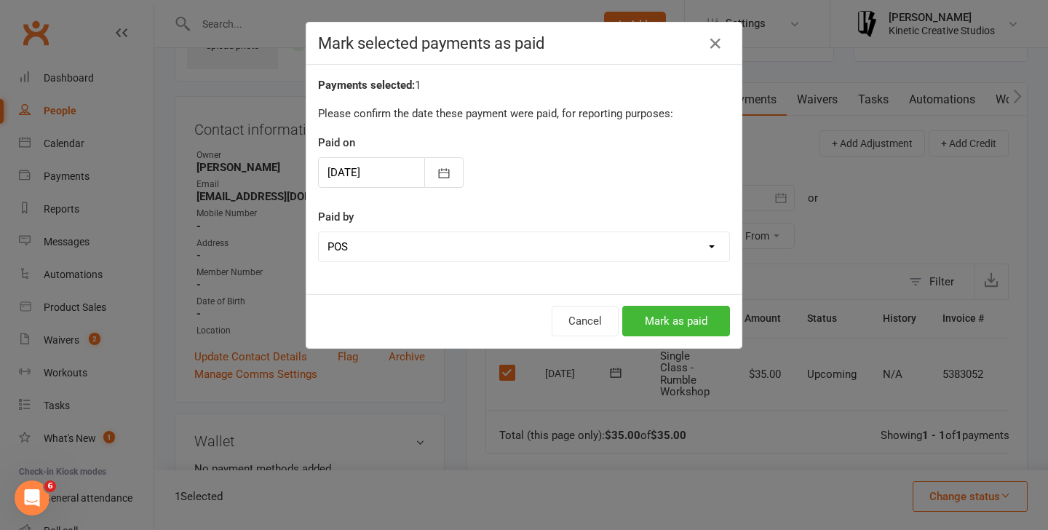
click at [694, 295] on div "Cancel Mark as paid" at bounding box center [523, 321] width 435 height 54
click at [690, 336] on div "Cancel Mark as paid" at bounding box center [523, 321] width 435 height 54
click at [675, 310] on button "Mark as paid" at bounding box center [676, 321] width 108 height 31
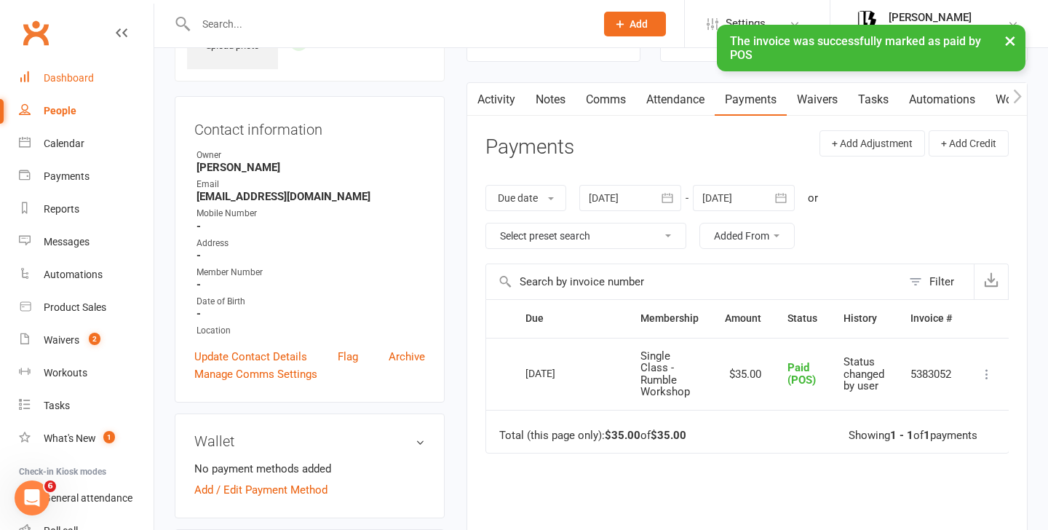
click at [95, 80] on link "Dashboard" at bounding box center [86, 78] width 135 height 33
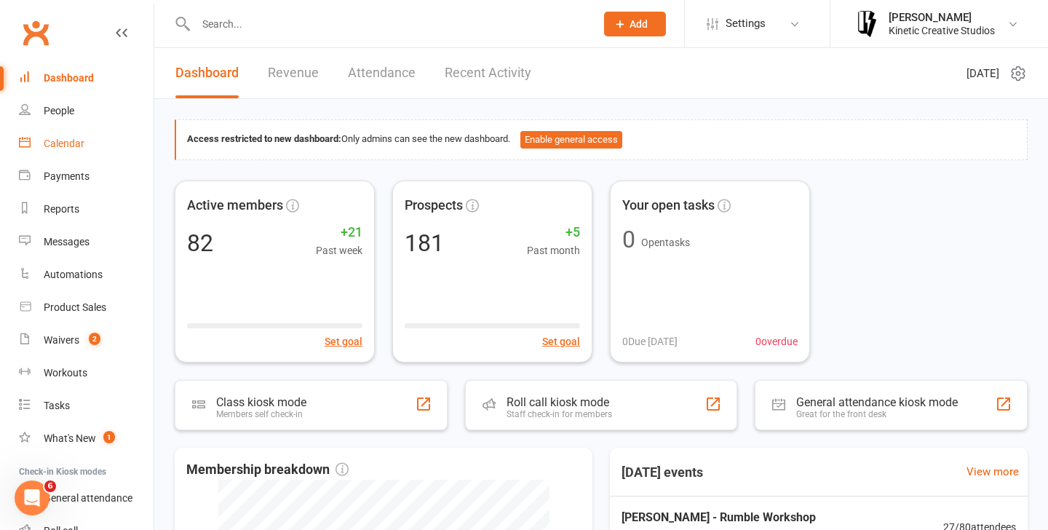
click at [82, 141] on div "Calendar" at bounding box center [64, 143] width 41 height 12
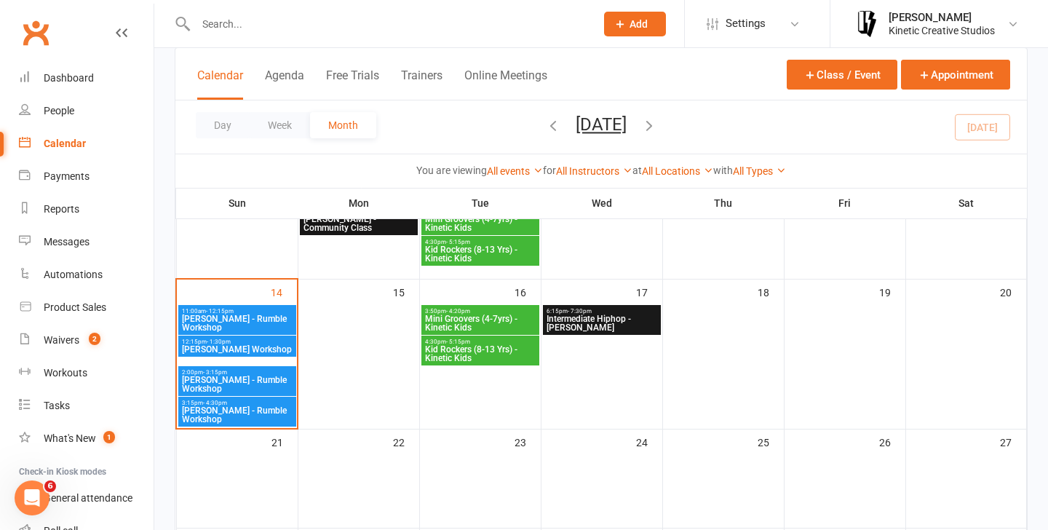
scroll to position [228, 0]
click at [262, 300] on div "14" at bounding box center [237, 354] width 120 height 148
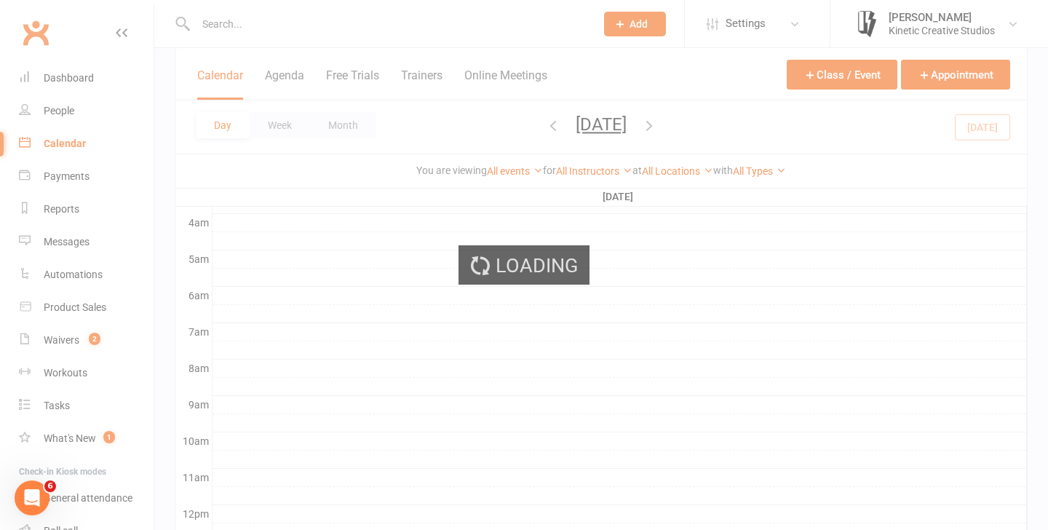
click at [251, 323] on div "Loading" at bounding box center [524, 265] width 1048 height 530
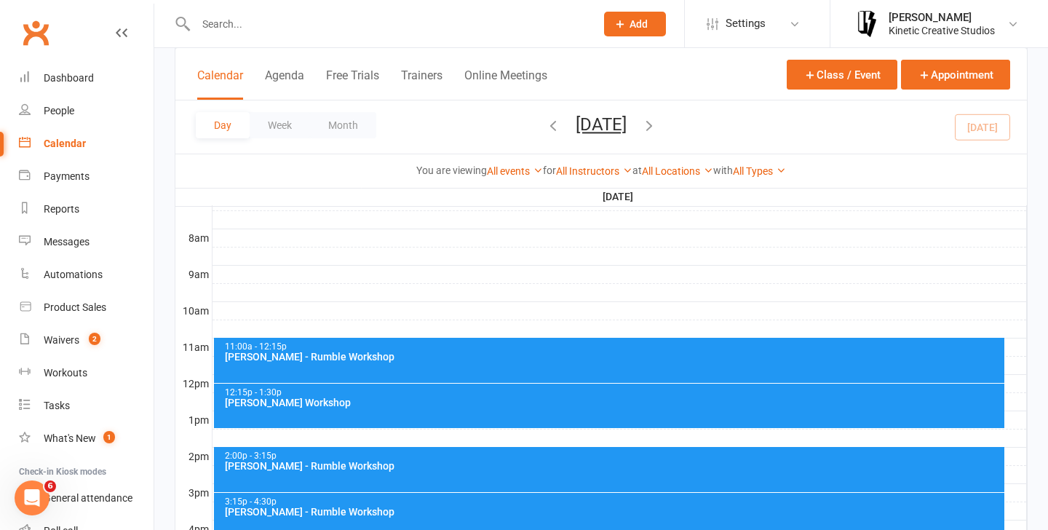
scroll to position [0, 0]
click at [372, 356] on div "[PERSON_NAME] - Rumble Workshop" at bounding box center [613, 356] width 778 height 10
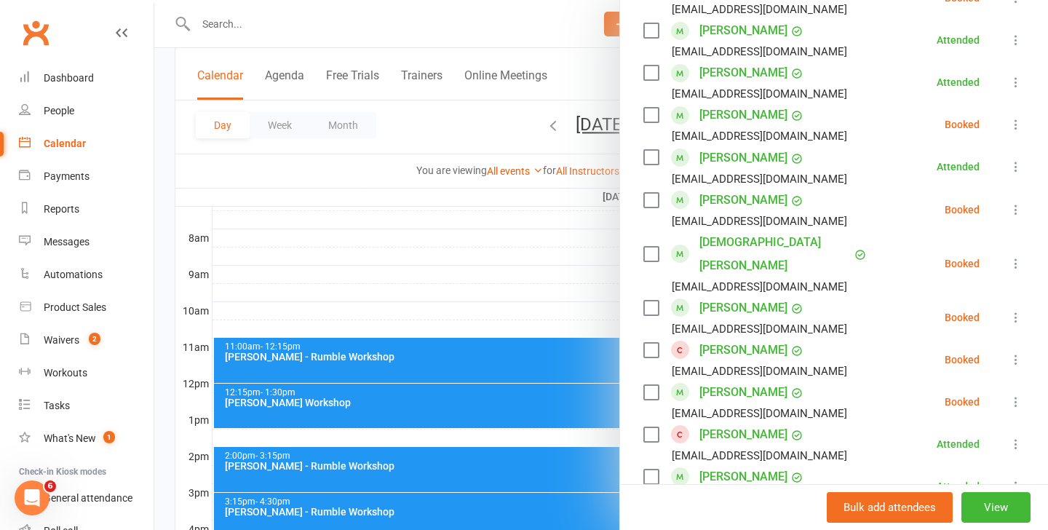
scroll to position [763, 0]
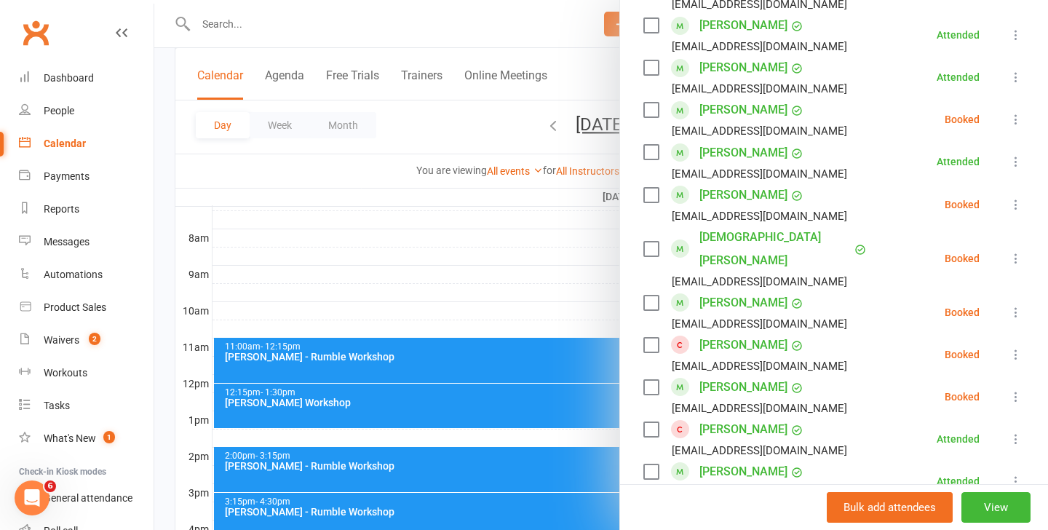
click at [1017, 389] on icon at bounding box center [1015, 396] width 15 height 15
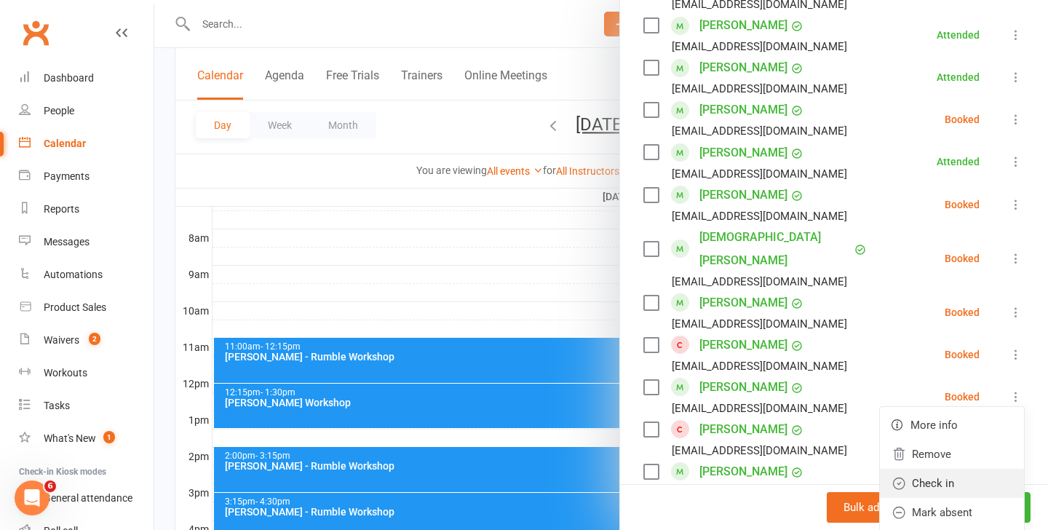
click at [932, 468] on link "Check in" at bounding box center [952, 482] width 144 height 29
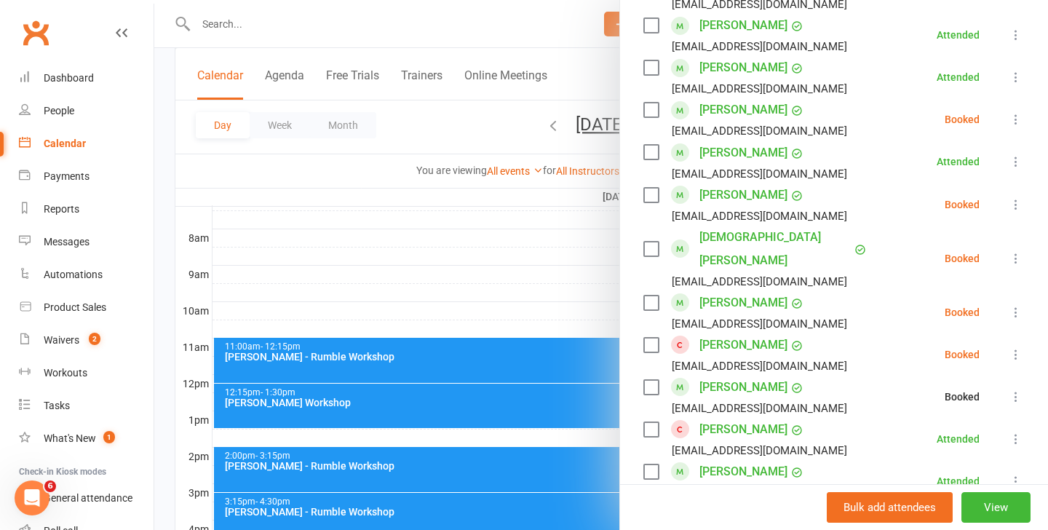
click at [1015, 347] on icon at bounding box center [1015, 354] width 15 height 15
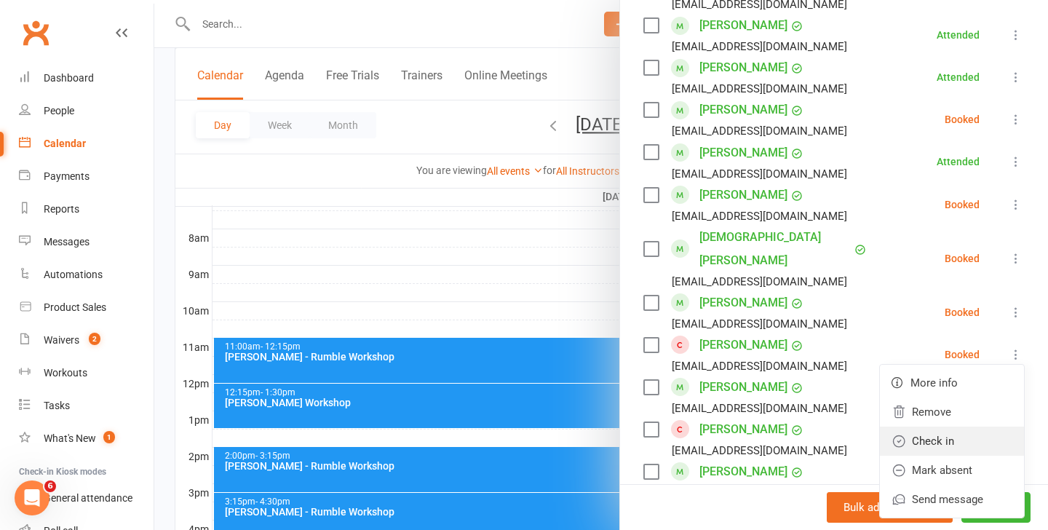
click at [941, 426] on link "Check in" at bounding box center [952, 440] width 144 height 29
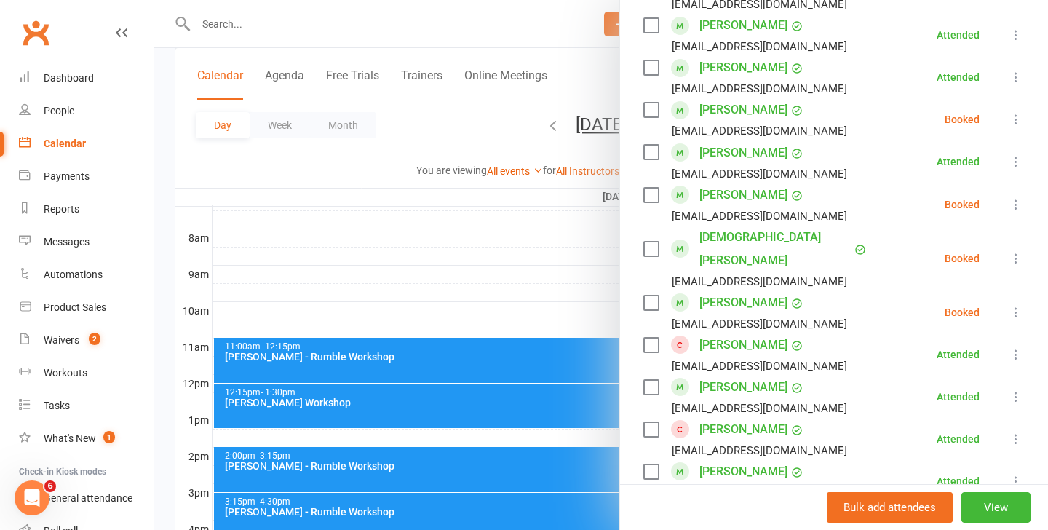
click at [412, 428] on div at bounding box center [600, 265] width 893 height 530
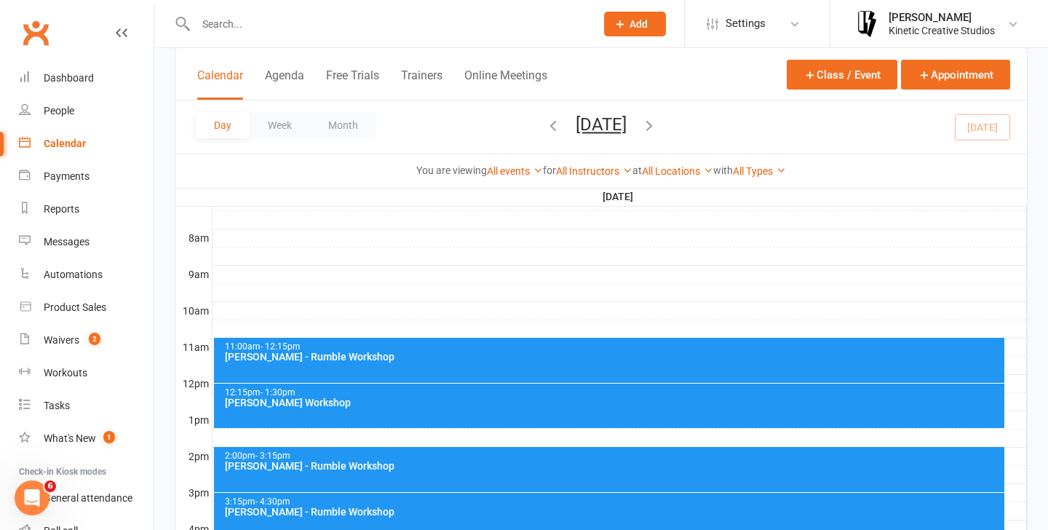
click at [415, 414] on div "12:15pm - 1:30pm Indigo Sagala - Rumble Workshop" at bounding box center [609, 405] width 791 height 44
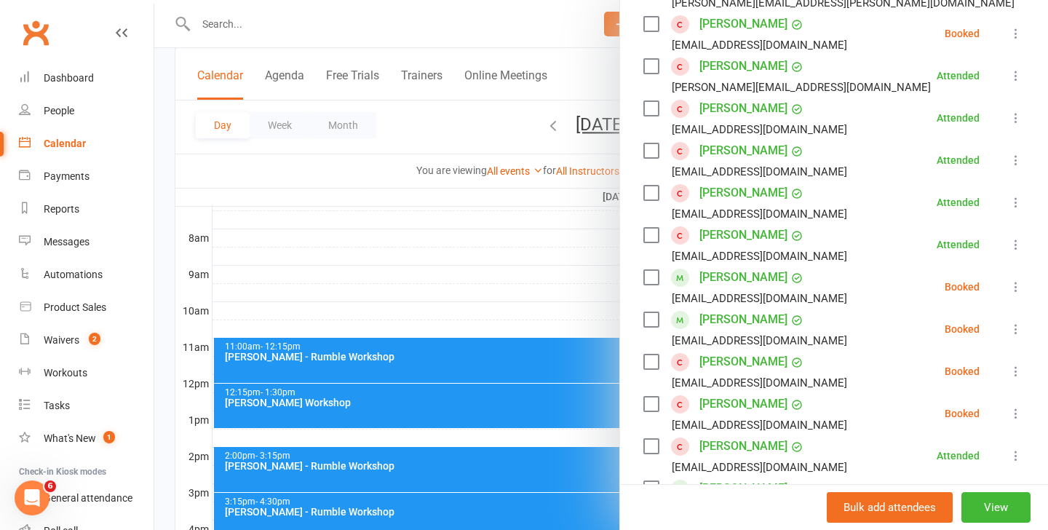
scroll to position [343, 0]
click at [1013, 371] on icon at bounding box center [1015, 370] width 15 height 15
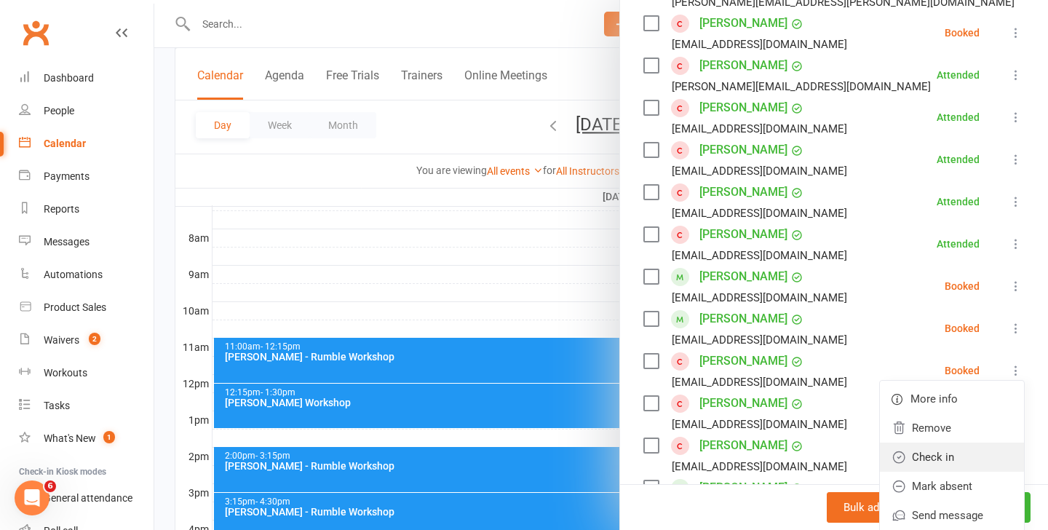
click at [938, 454] on link "Check in" at bounding box center [952, 456] width 144 height 29
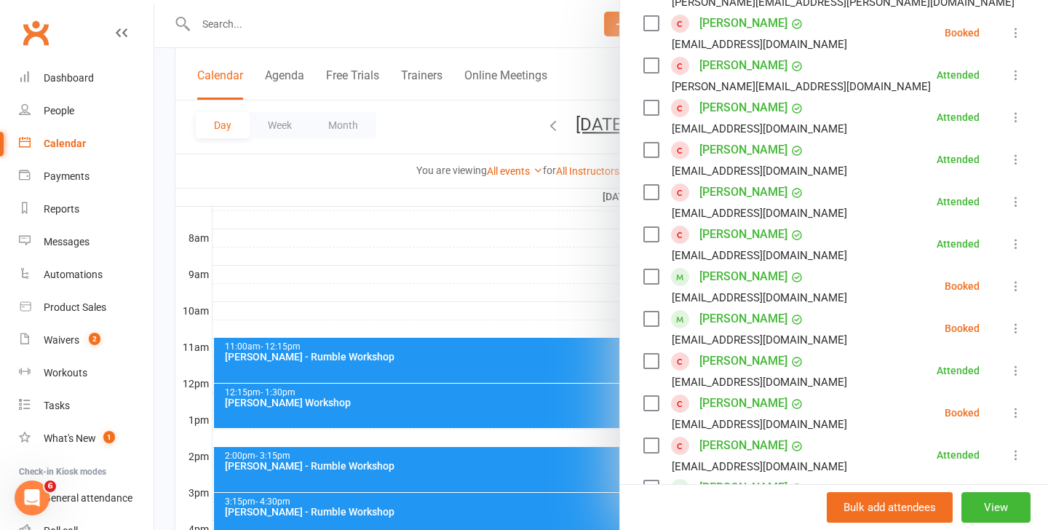
scroll to position [695, 0]
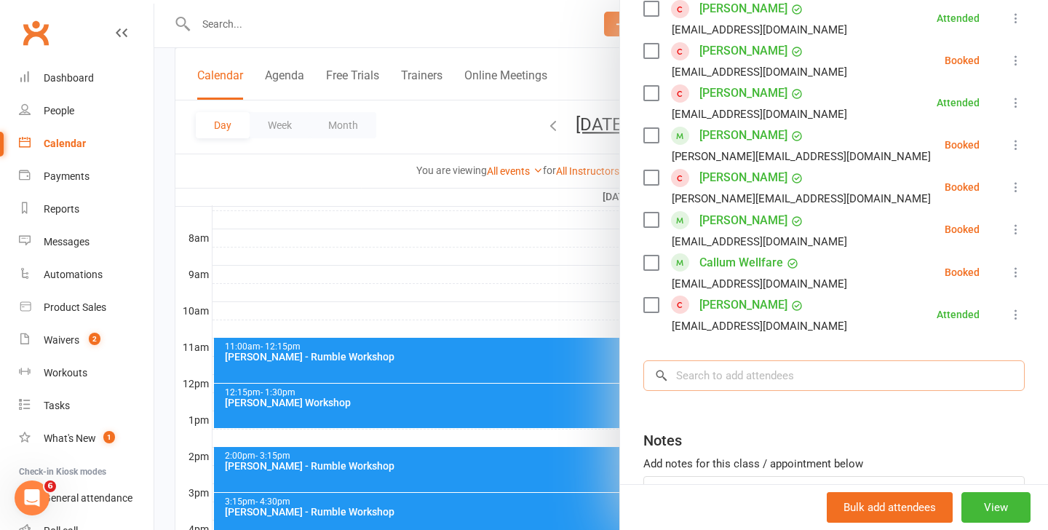
click at [726, 384] on input "search" at bounding box center [833, 375] width 381 height 31
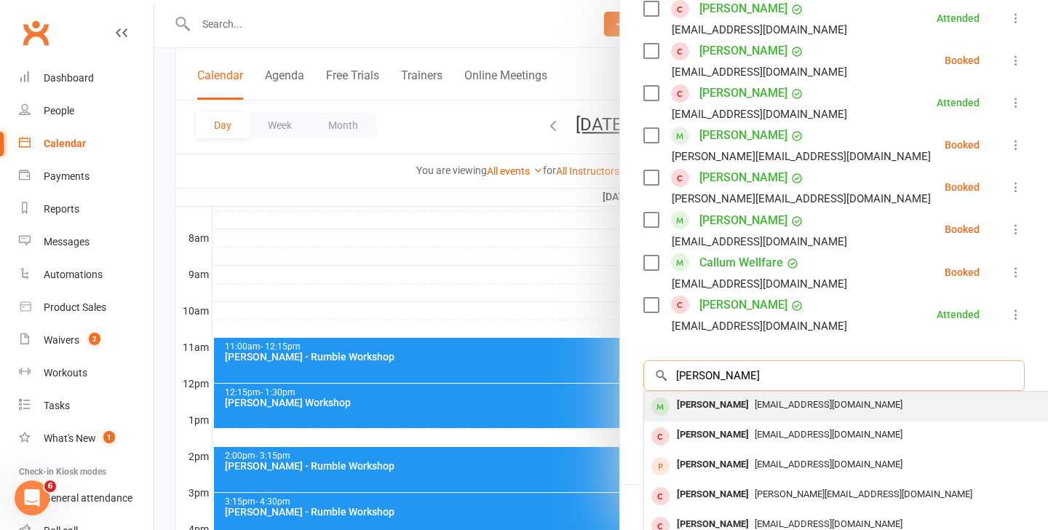
type input "renee"
click at [759, 406] on span "[EMAIL_ADDRESS][DOMAIN_NAME]" at bounding box center [828, 404] width 148 height 11
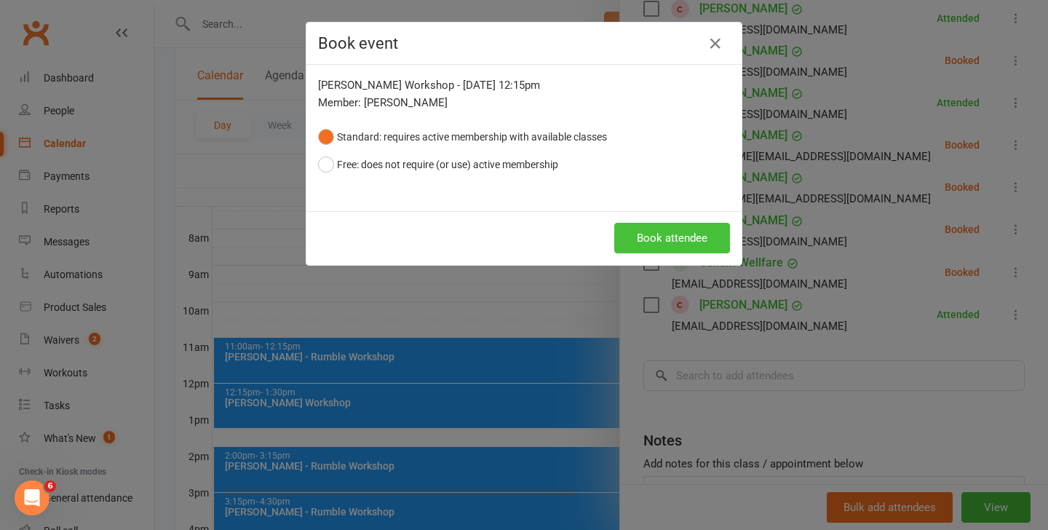
click at [643, 224] on button "Book attendee" at bounding box center [672, 238] width 116 height 31
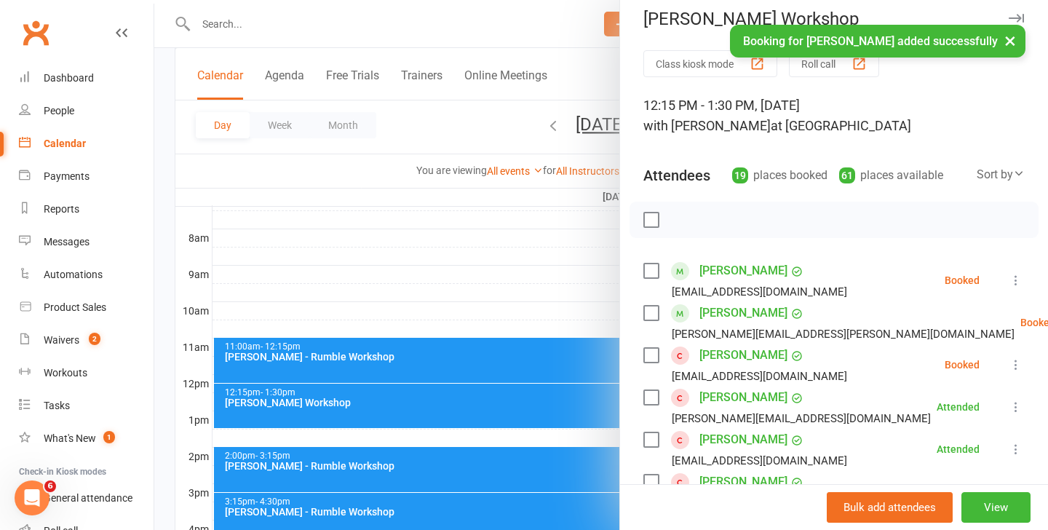
scroll to position [10, 0]
click at [356, 359] on div at bounding box center [600, 265] width 893 height 530
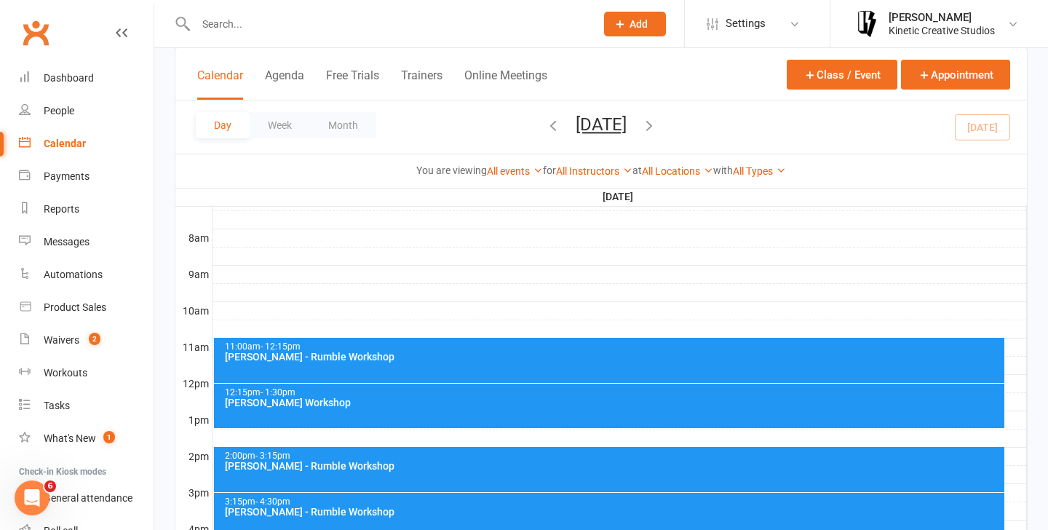
click at [388, 363] on div "11:00am - 12:15pm Ray Fugawai Jr - Rumble Workshop" at bounding box center [609, 360] width 791 height 45
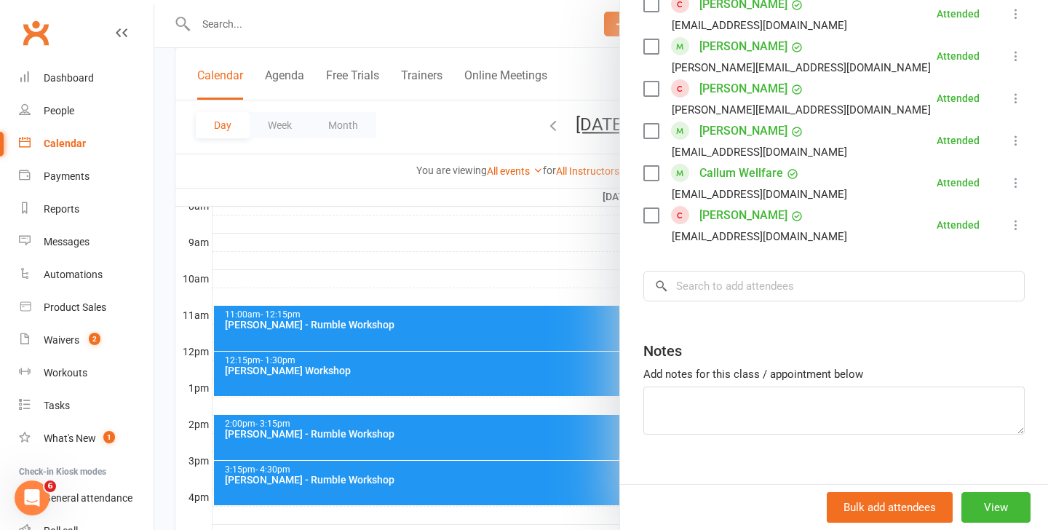
scroll to position [420, 0]
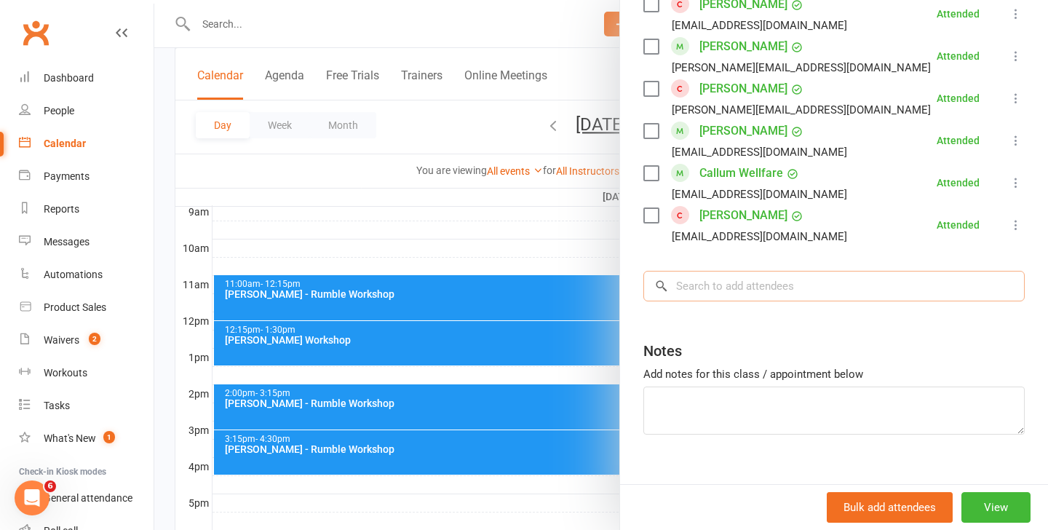
click at [727, 271] on input "search" at bounding box center [833, 286] width 381 height 31
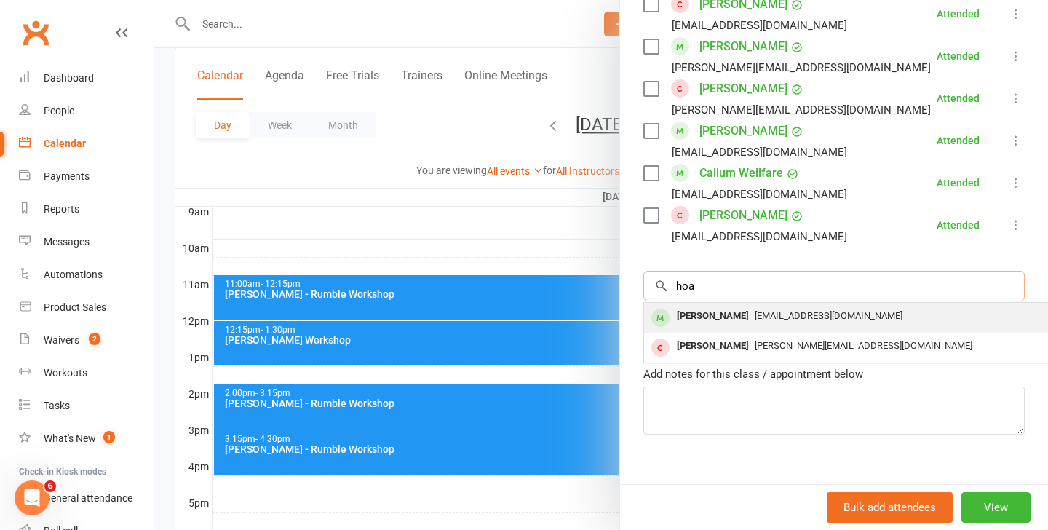
type input "hoa"
click at [755, 306] on div "[EMAIL_ADDRESS][DOMAIN_NAME]" at bounding box center [861, 316] width 423 height 21
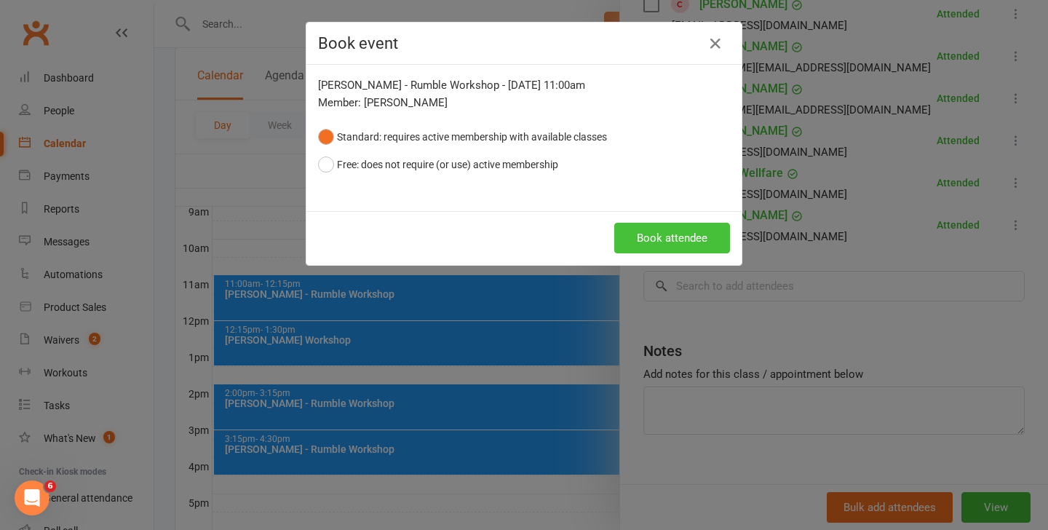
click at [692, 241] on button "Book attendee" at bounding box center [672, 238] width 116 height 31
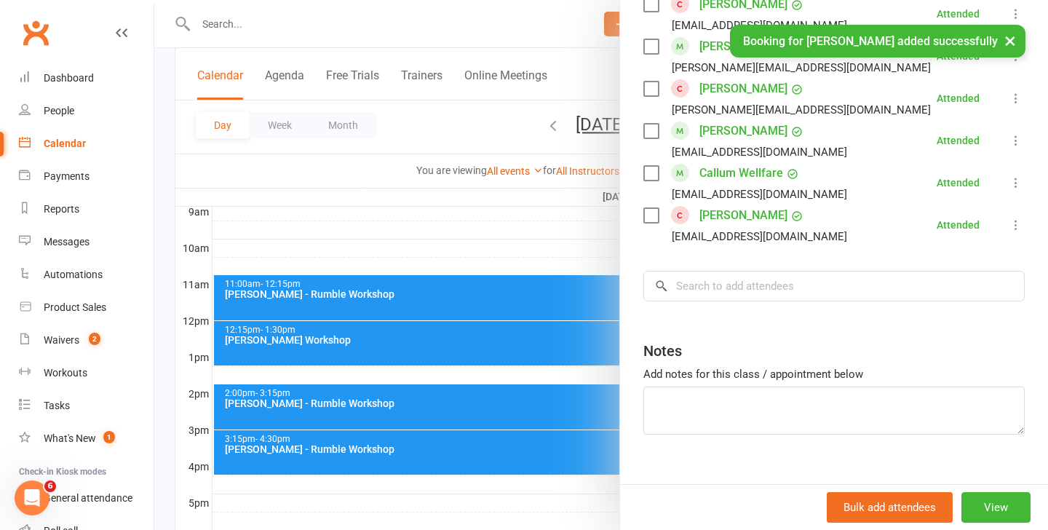
scroll to position [1230, 0]
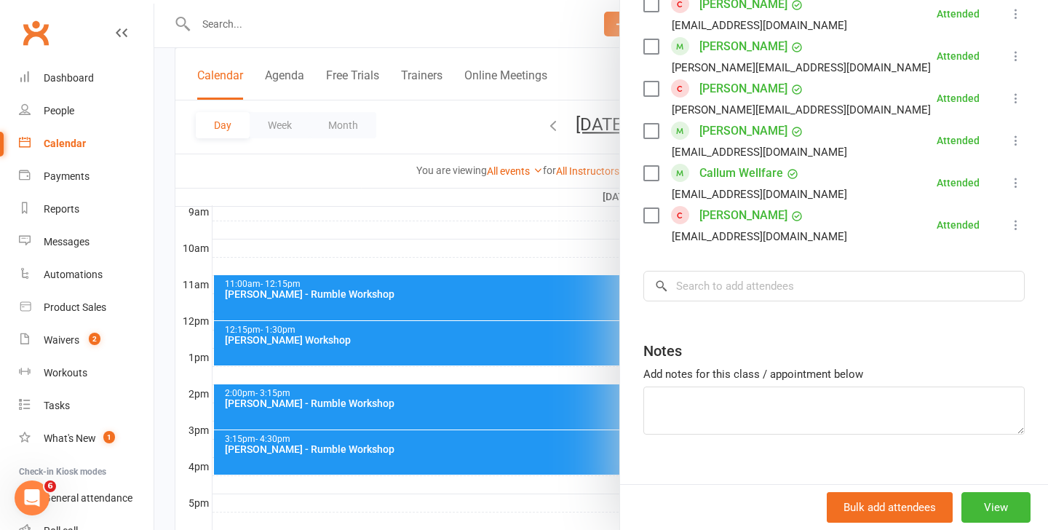
click at [471, 413] on div at bounding box center [600, 265] width 893 height 530
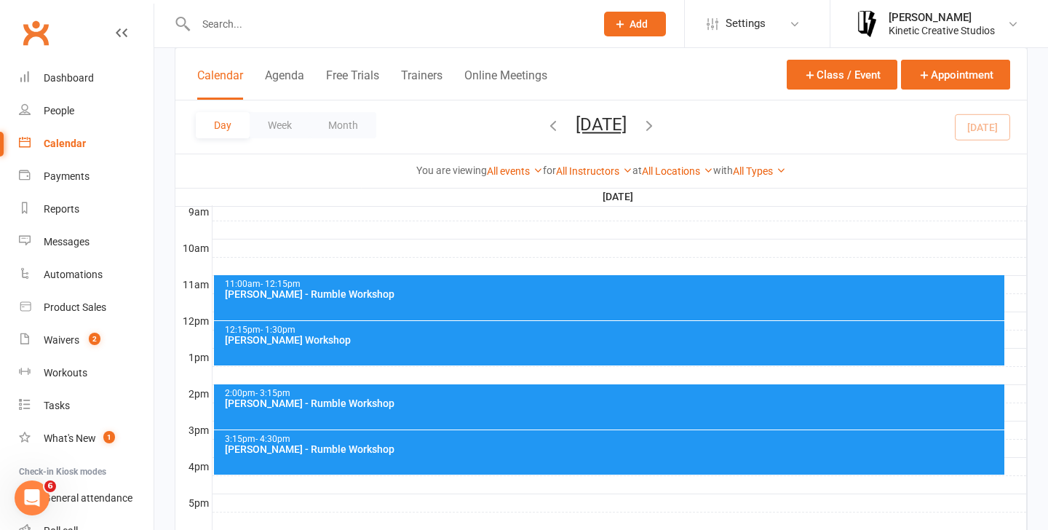
click at [476, 399] on div "[PERSON_NAME] - Rumble Workshop" at bounding box center [613, 403] width 778 height 10
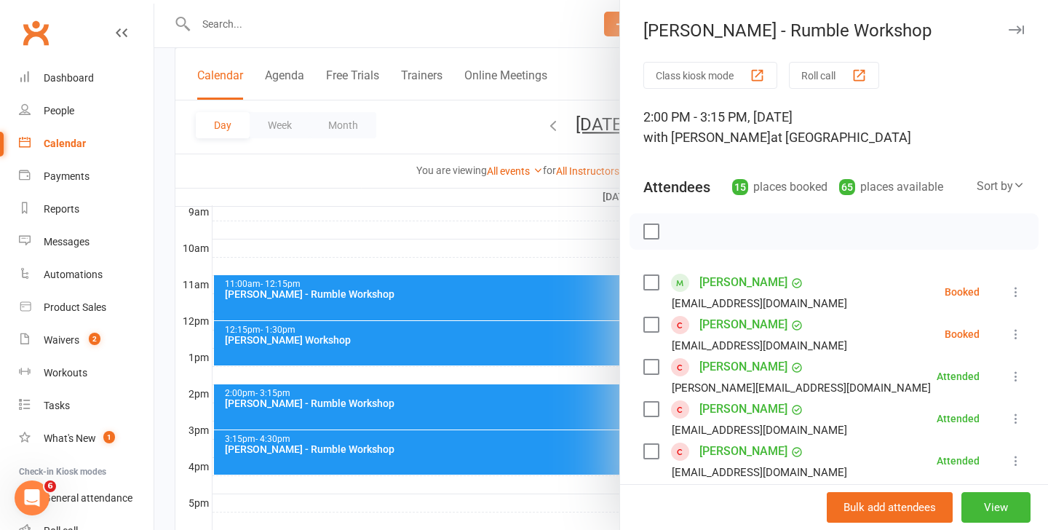
click at [845, 223] on div at bounding box center [833, 231] width 409 height 36
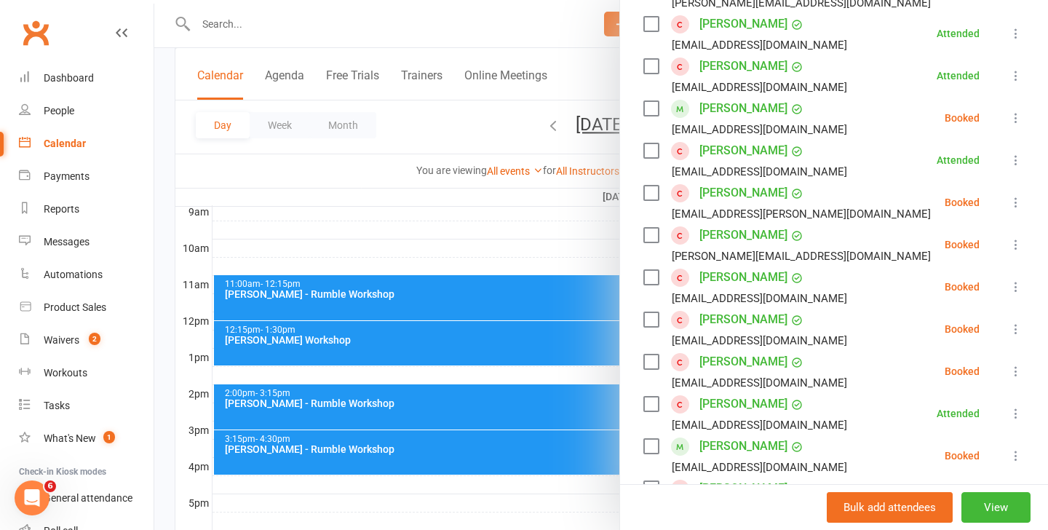
scroll to position [390, 0]
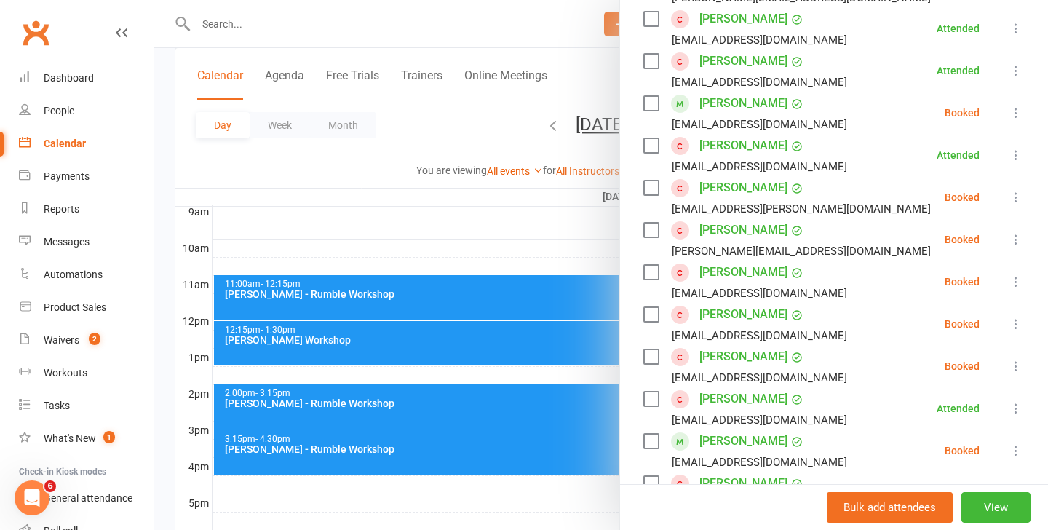
click at [1011, 284] on icon at bounding box center [1015, 281] width 15 height 15
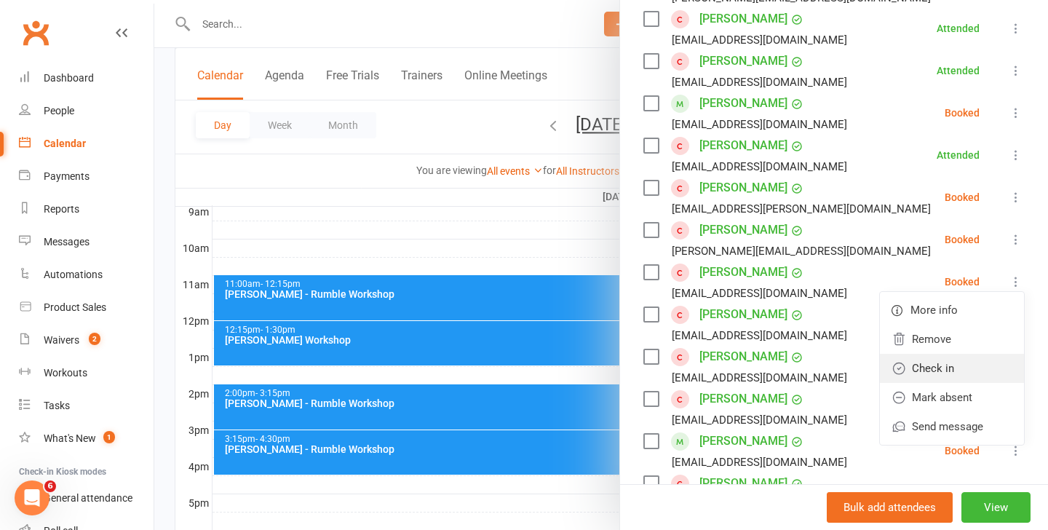
click at [952, 361] on link "Check in" at bounding box center [952, 368] width 144 height 29
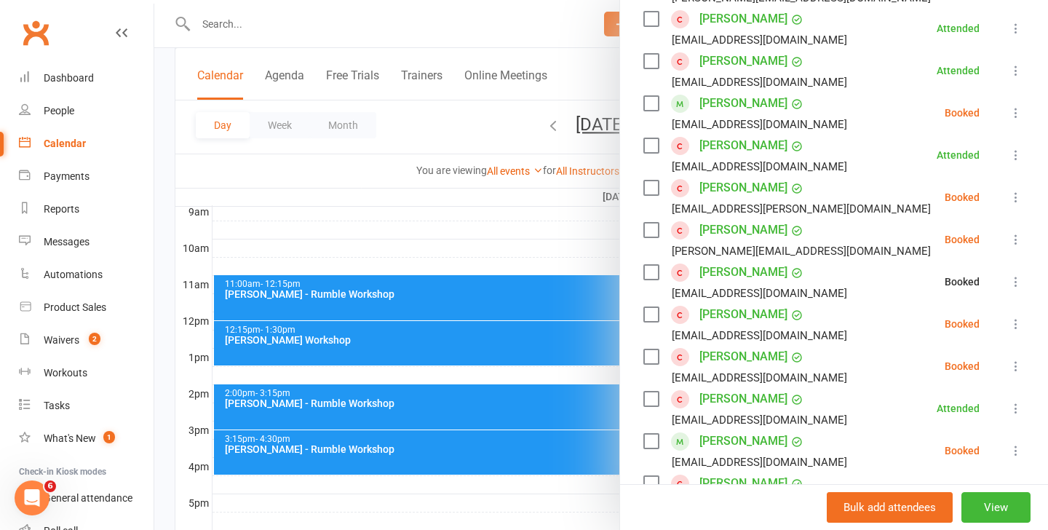
click at [437, 462] on div at bounding box center [600, 265] width 893 height 530
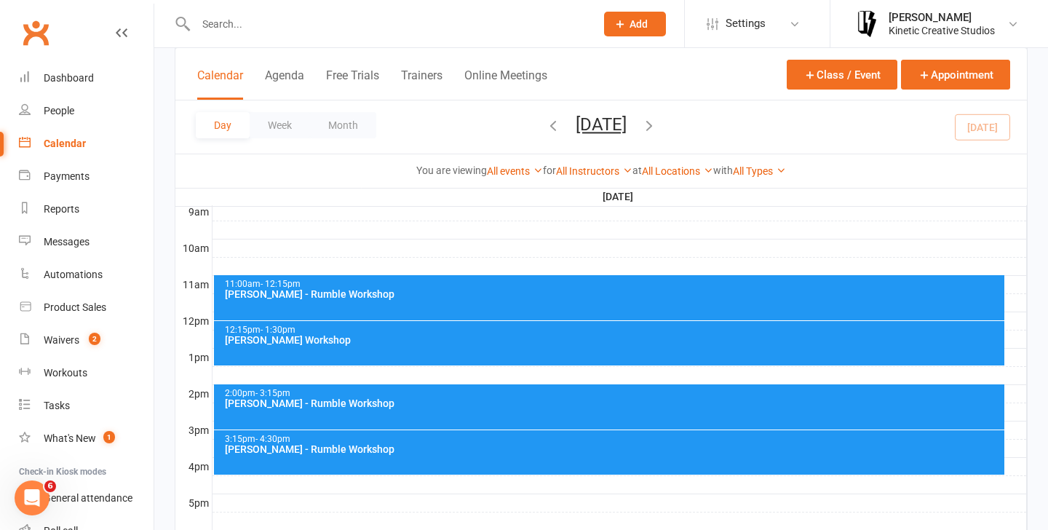
click at [445, 463] on div "3:15pm - 4:30pm Josh Cesan - Rumble Workshop" at bounding box center [609, 452] width 791 height 44
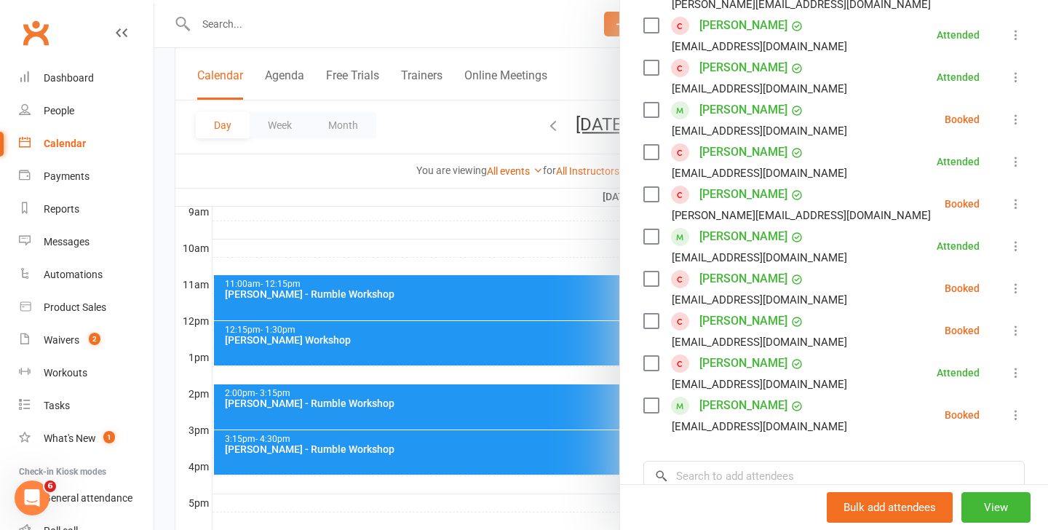
scroll to position [316, 0]
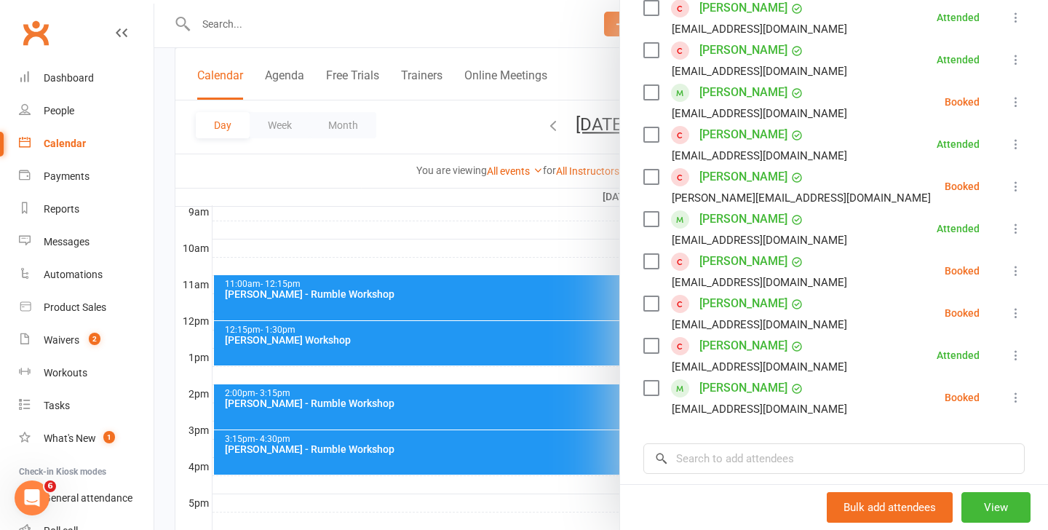
click at [1011, 271] on icon at bounding box center [1015, 270] width 15 height 15
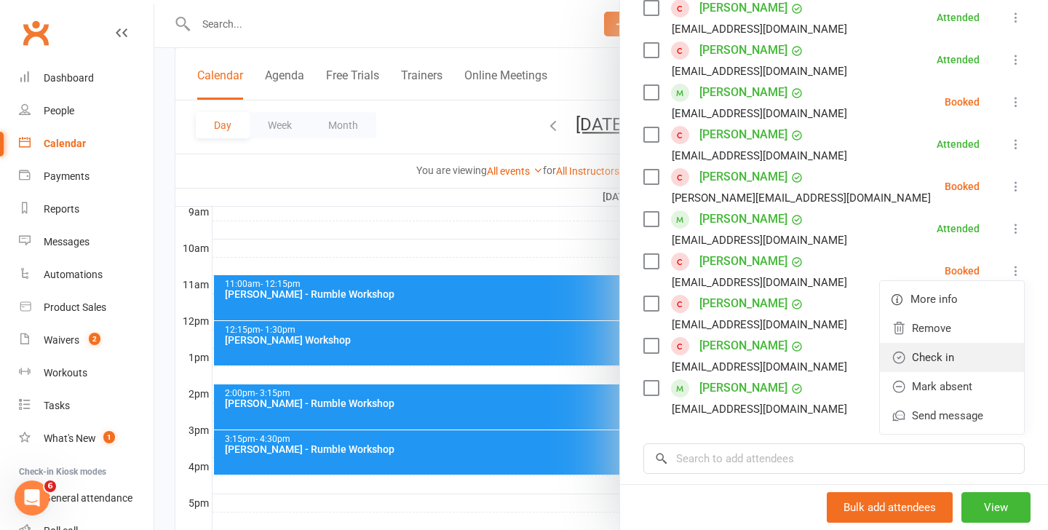
click at [948, 348] on link "Check in" at bounding box center [952, 357] width 144 height 29
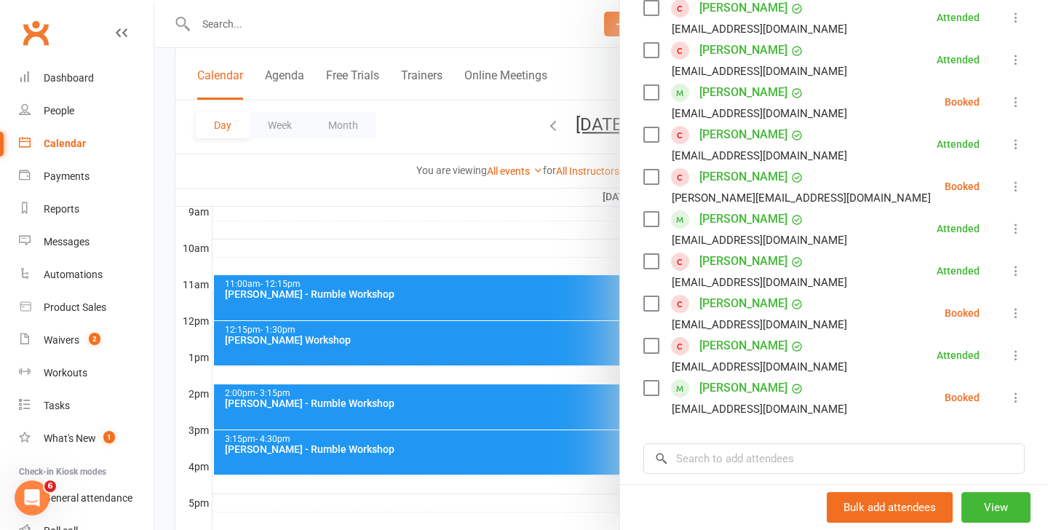
click at [444, 299] on div at bounding box center [600, 265] width 893 height 530
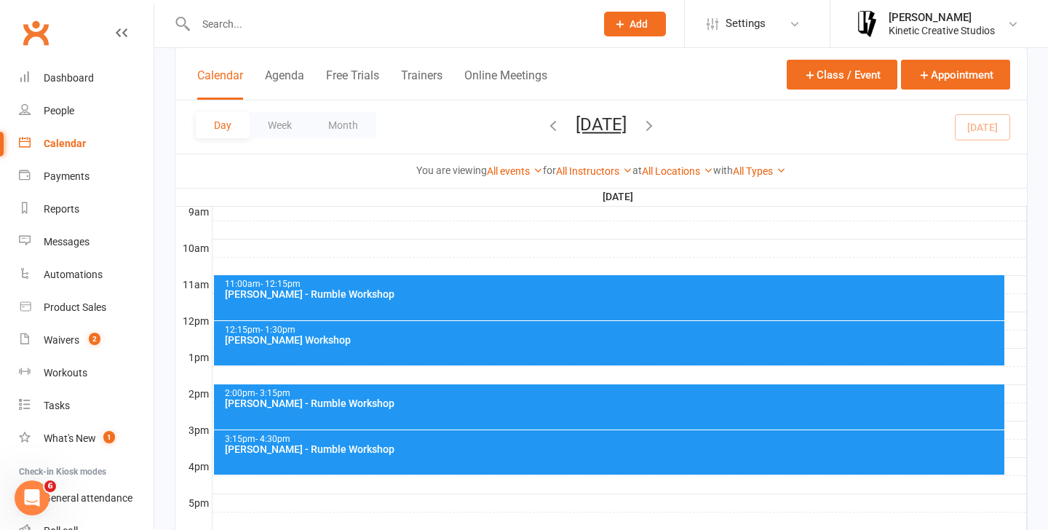
click at [464, 302] on div "11:00am - 12:15pm Ray Fugawai Jr - Rumble Workshop" at bounding box center [609, 297] width 791 height 45
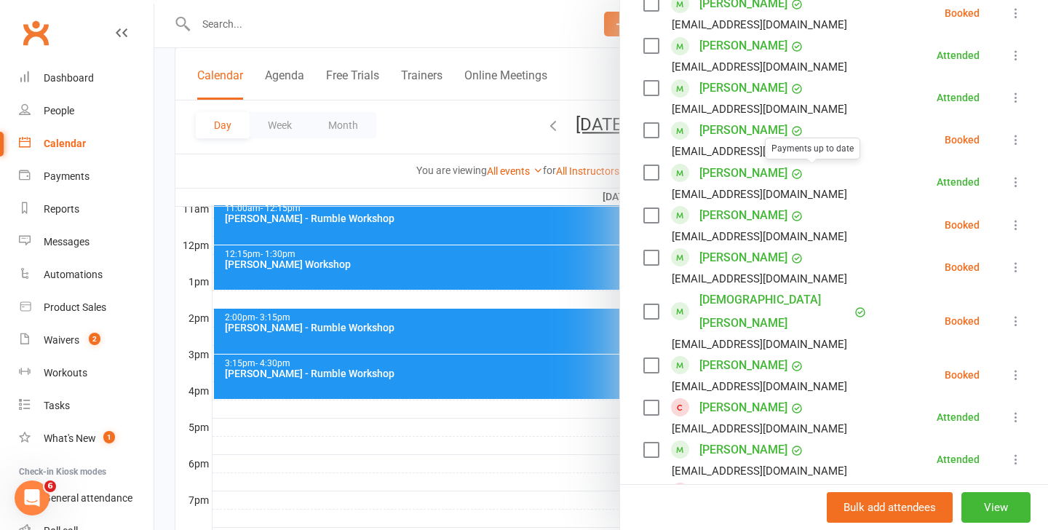
scroll to position [802, 0]
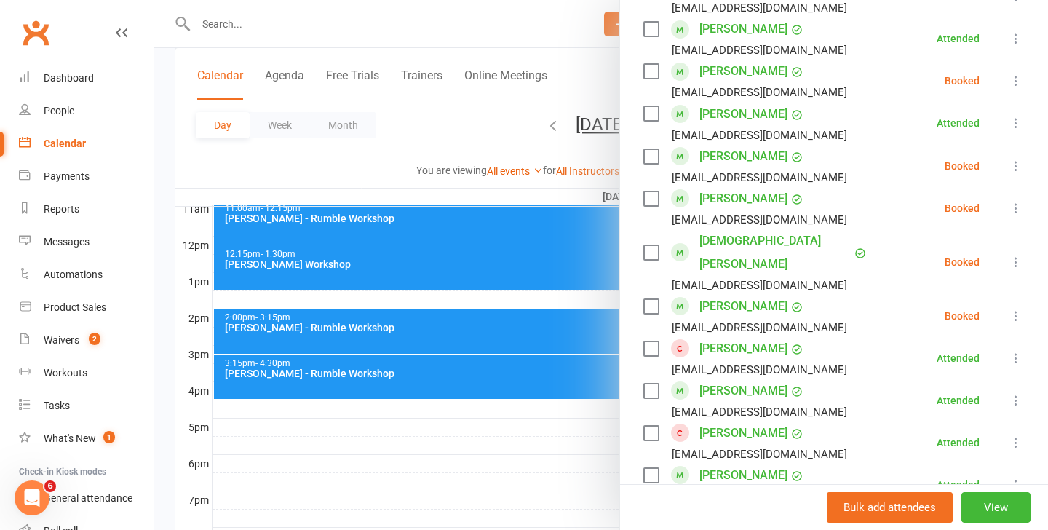
click at [1018, 308] on icon at bounding box center [1015, 315] width 15 height 15
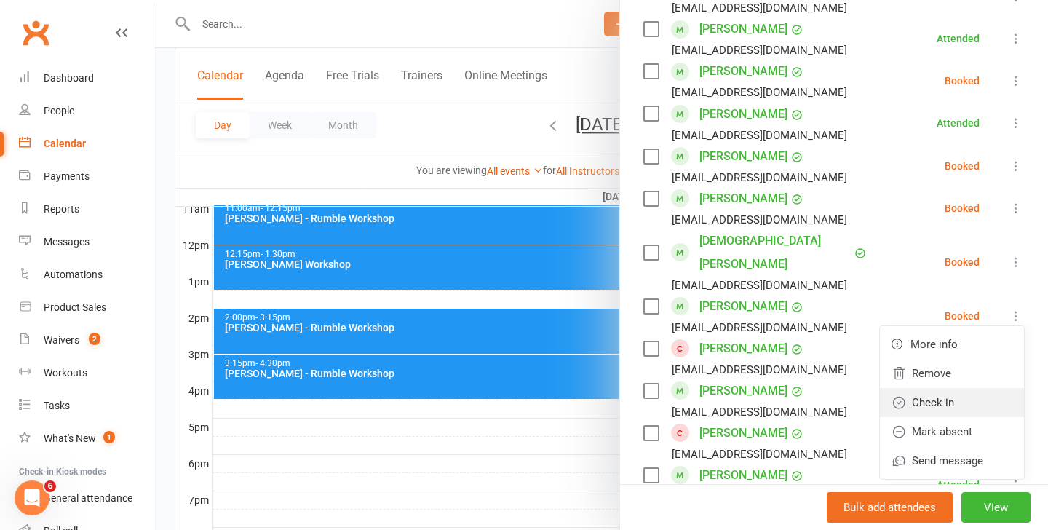
click at [936, 388] on link "Check in" at bounding box center [952, 402] width 144 height 29
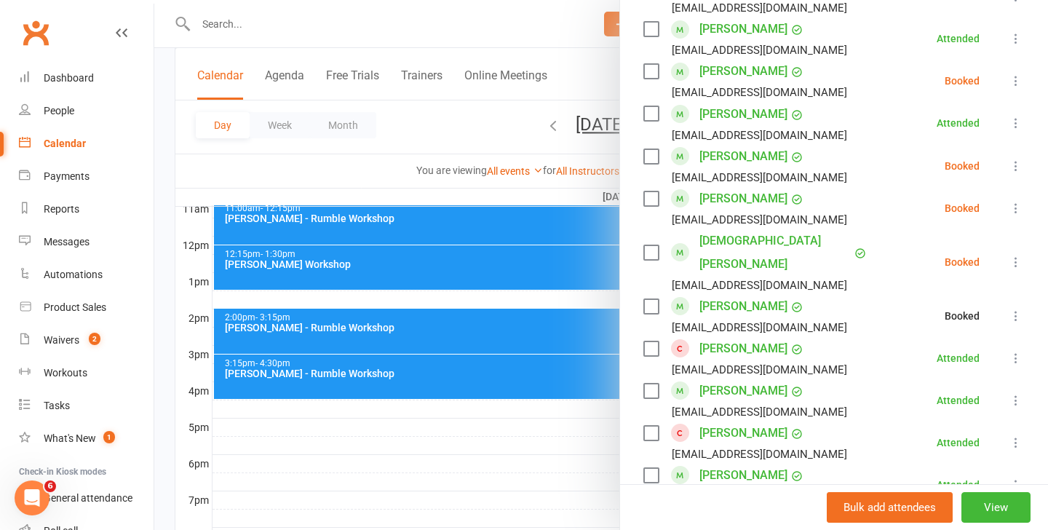
click at [476, 283] on div at bounding box center [600, 265] width 893 height 530
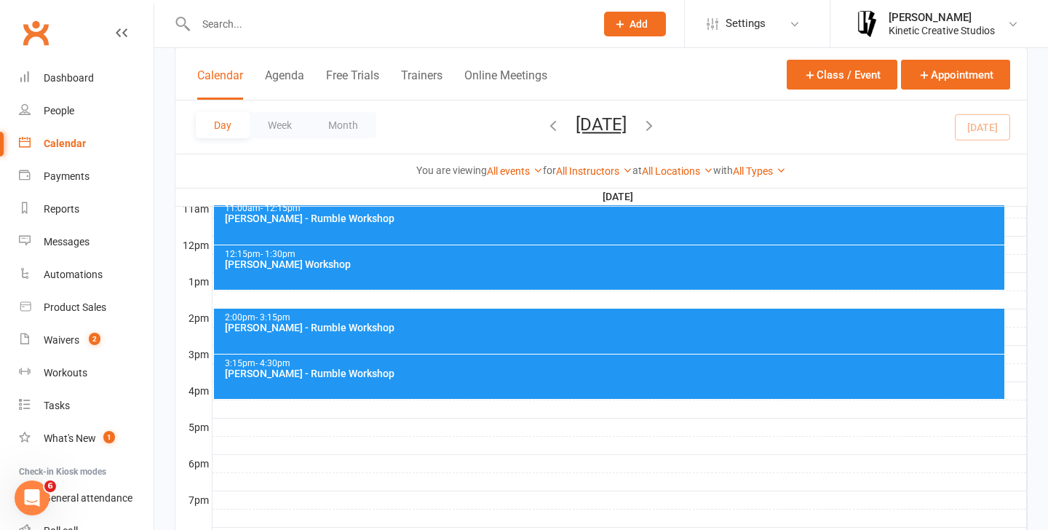
click at [502, 276] on div "12:15pm - 1:30pm Indigo Sagala - Rumble Workshop" at bounding box center [609, 267] width 791 height 44
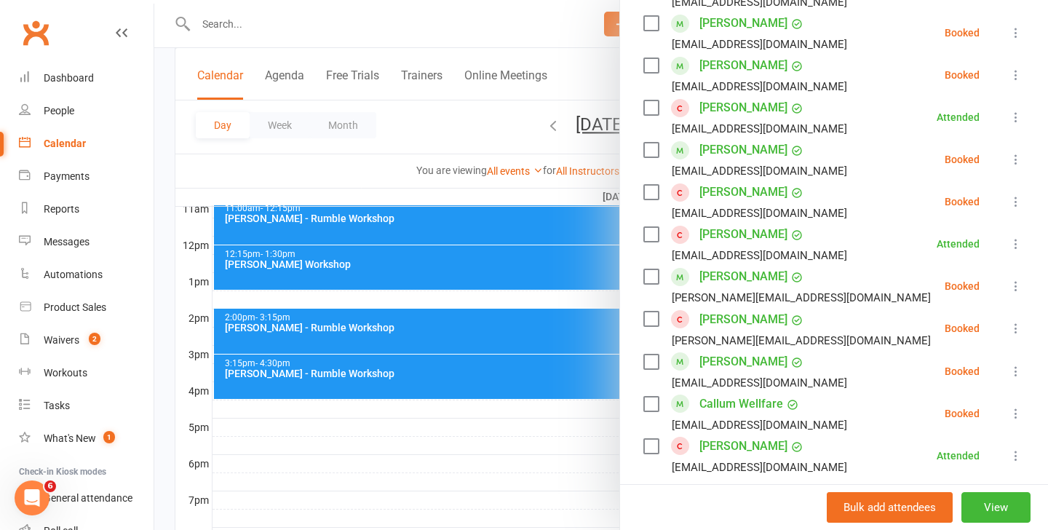
scroll to position [0, 0]
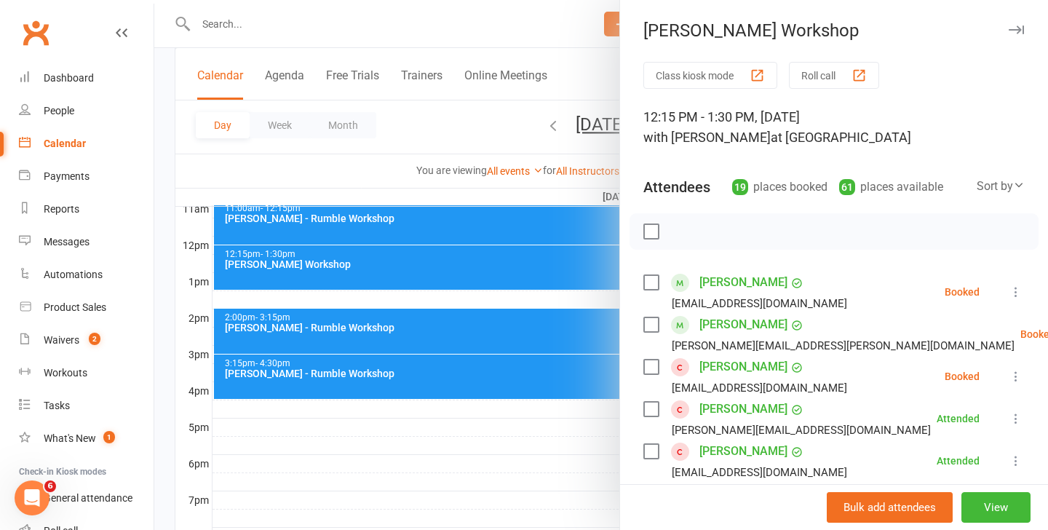
click at [770, 218] on div at bounding box center [833, 231] width 409 height 36
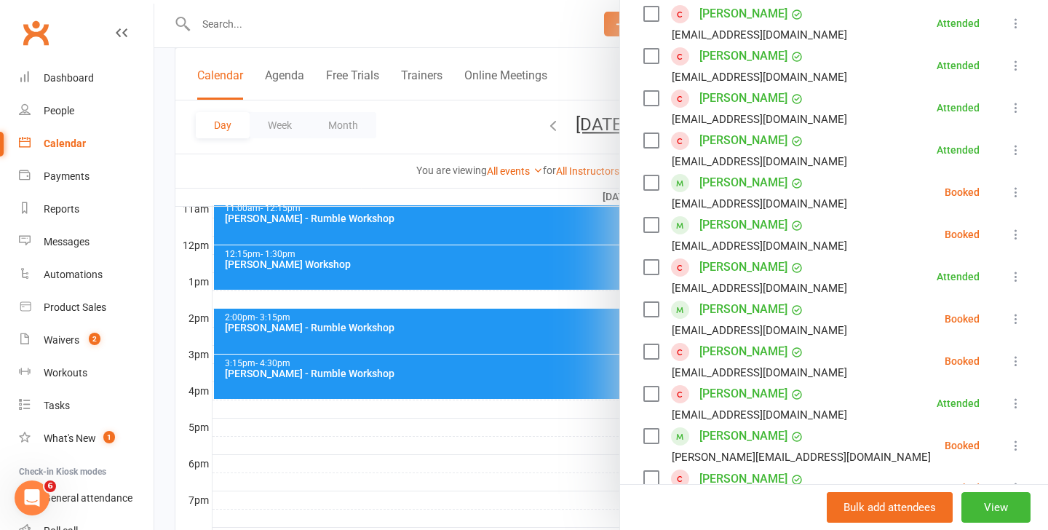
scroll to position [850, 0]
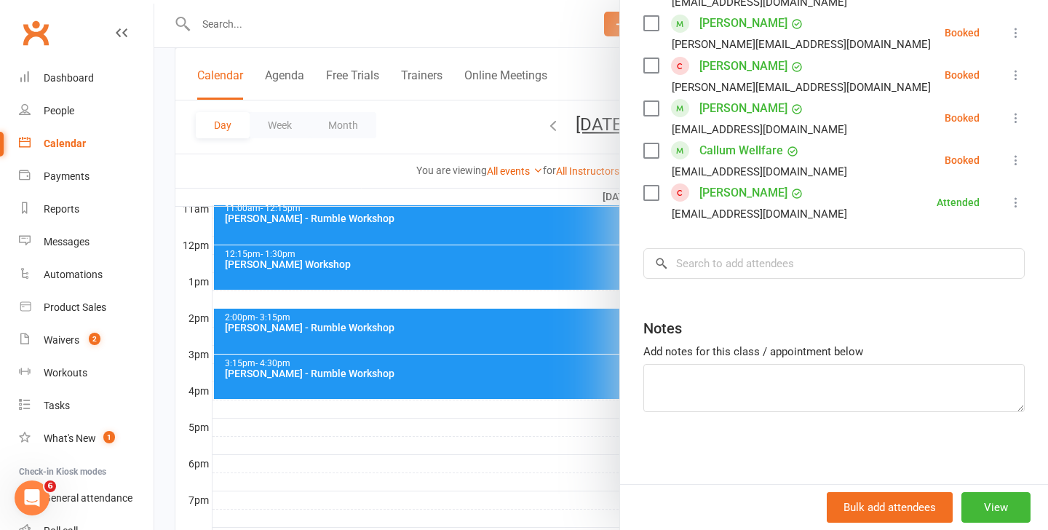
click at [770, 255] on input "search" at bounding box center [833, 263] width 381 height 31
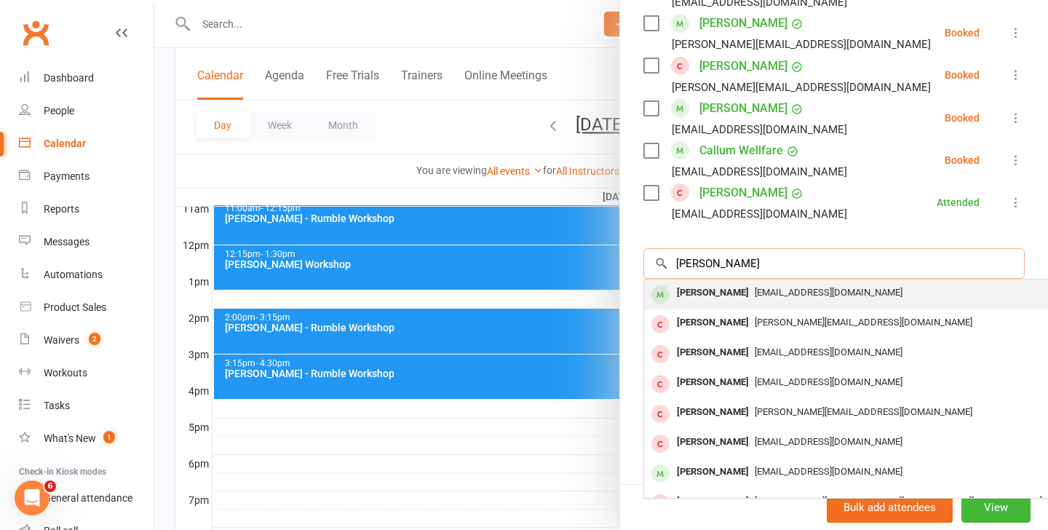
type input "isabel"
click at [766, 298] on div "[EMAIL_ADDRESS][DOMAIN_NAME]" at bounding box center [861, 292] width 423 height 21
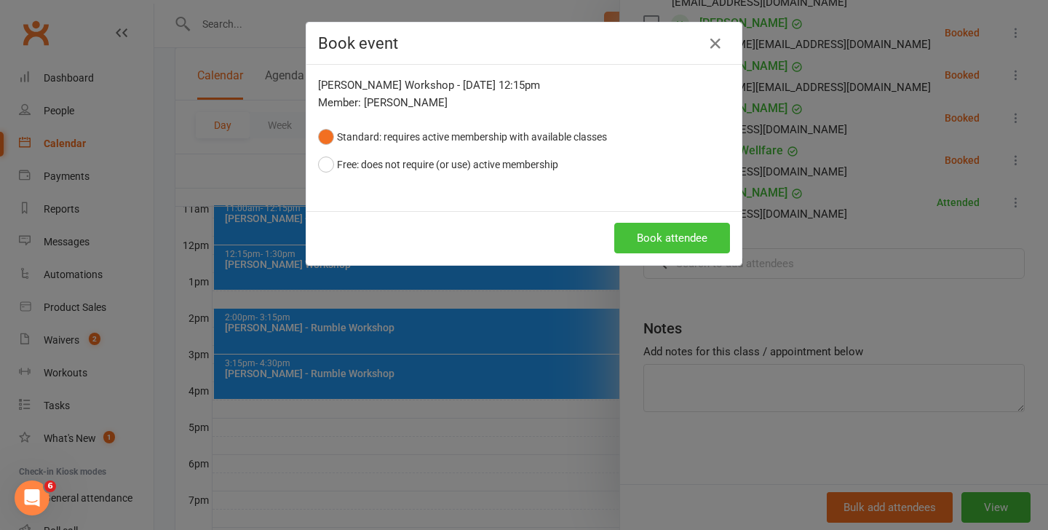
click at [657, 233] on button "Book attendee" at bounding box center [672, 238] width 116 height 31
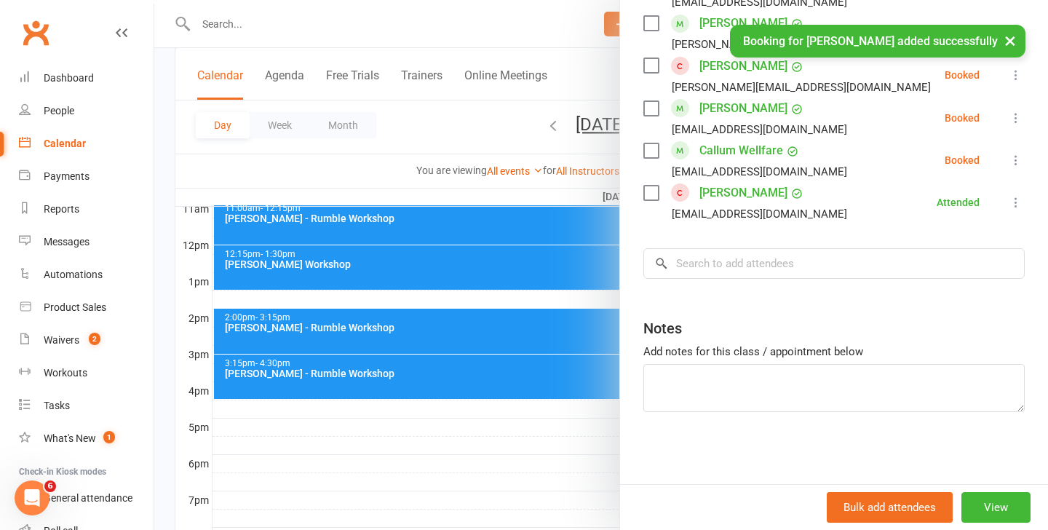
click at [408, 320] on div at bounding box center [600, 265] width 893 height 530
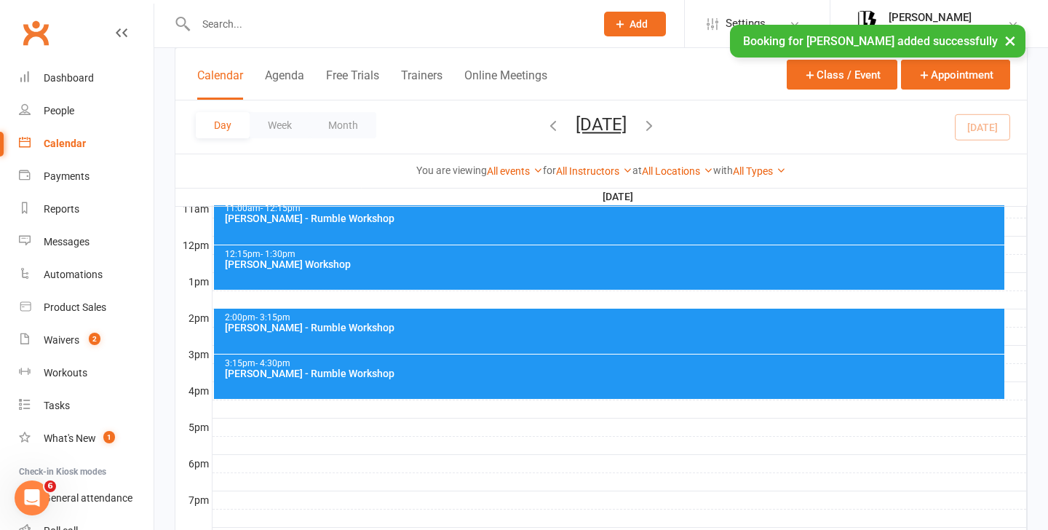
click at [417, 323] on div "[PERSON_NAME] - Rumble Workshop" at bounding box center [613, 327] width 778 height 10
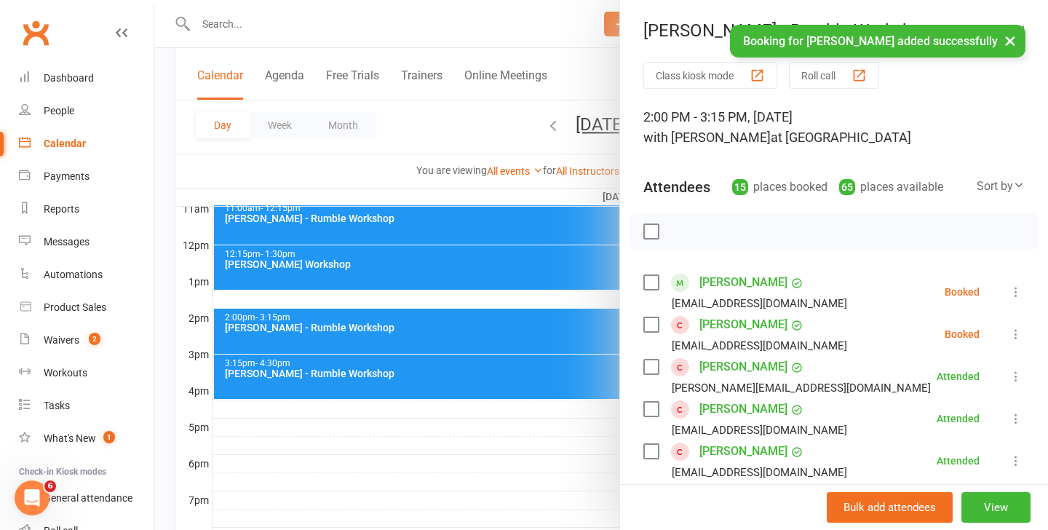
click at [758, 221] on div at bounding box center [833, 231] width 409 height 36
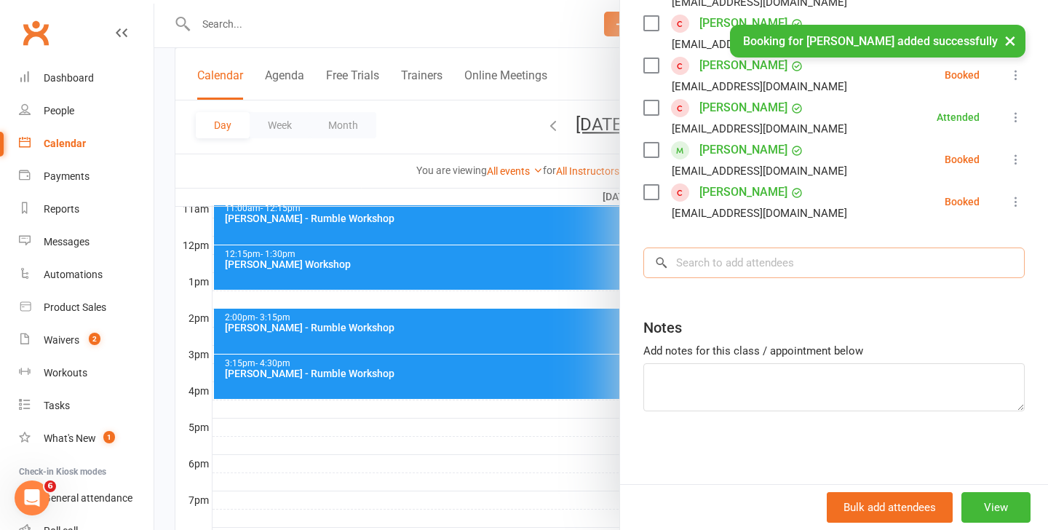
click at [759, 264] on input "search" at bounding box center [833, 262] width 381 height 31
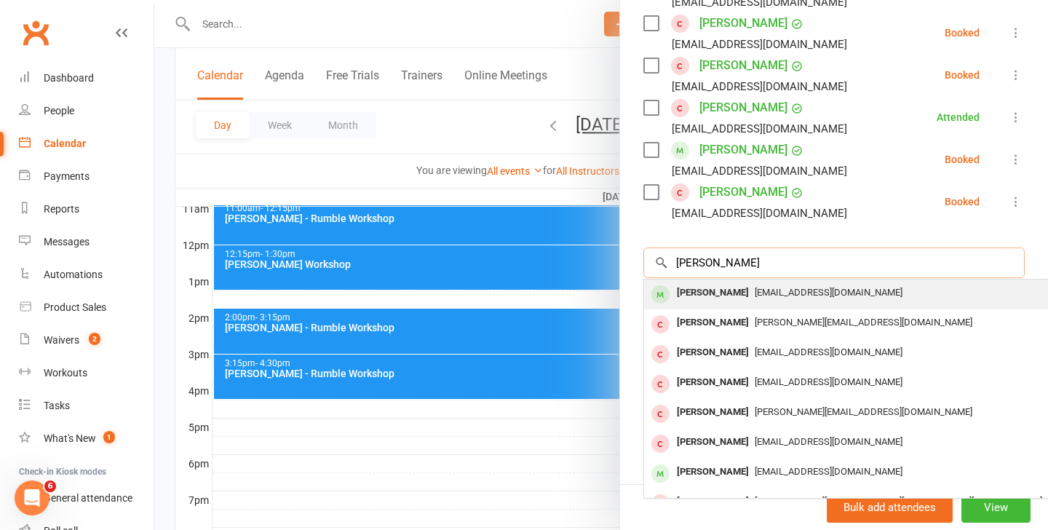
type input "isabelle"
click at [766, 296] on span "[EMAIL_ADDRESS][DOMAIN_NAME]" at bounding box center [828, 292] width 148 height 11
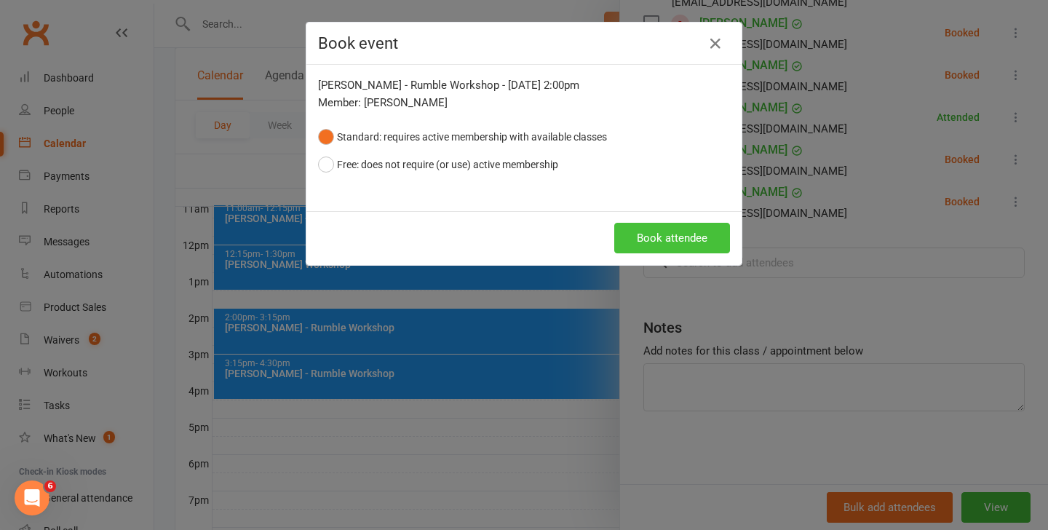
click at [686, 231] on button "Book attendee" at bounding box center [672, 238] width 116 height 31
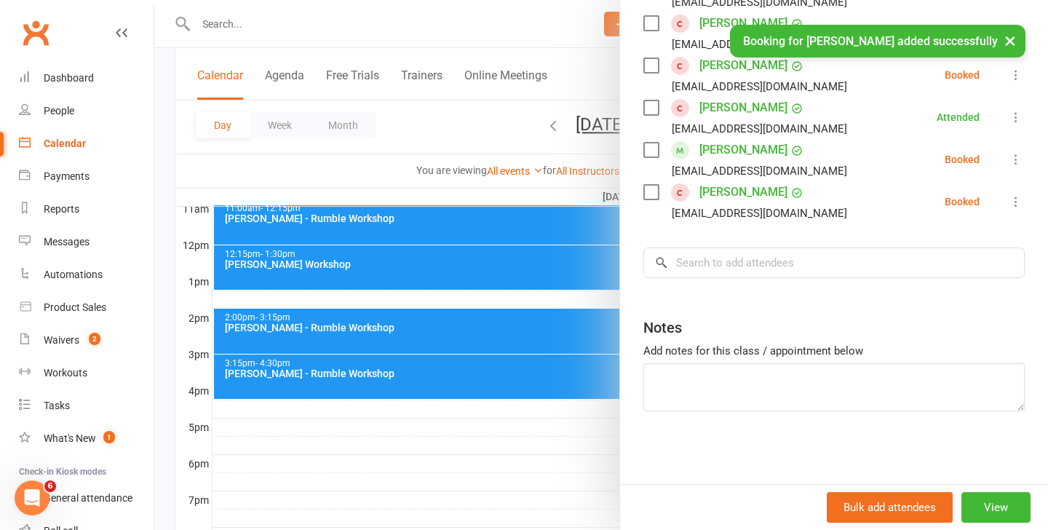
click at [462, 386] on div at bounding box center [600, 265] width 893 height 530
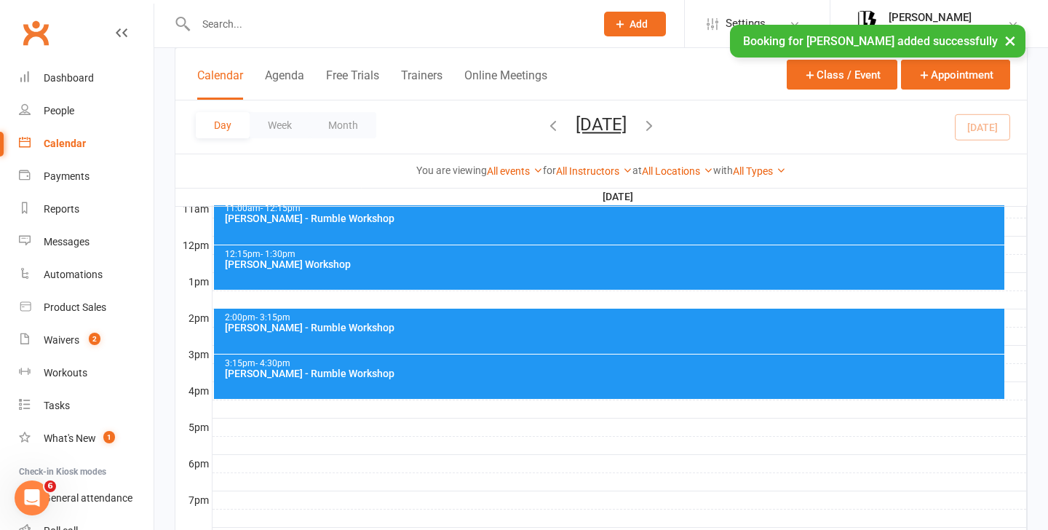
click at [429, 382] on div "3:15pm - 4:30pm Josh Cesan - Rumble Workshop" at bounding box center [609, 376] width 791 height 44
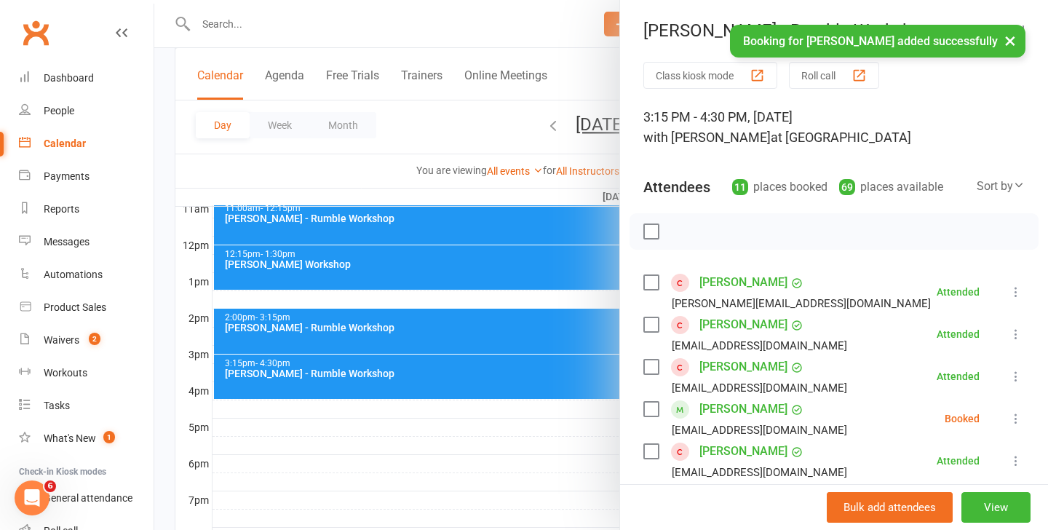
scroll to position [512, 0]
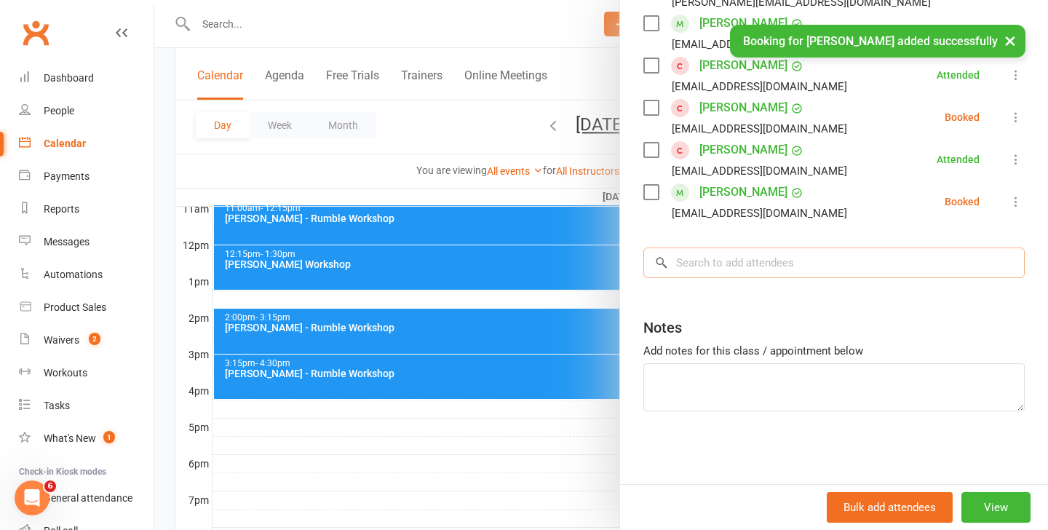
click at [781, 266] on input "search" at bounding box center [833, 262] width 381 height 31
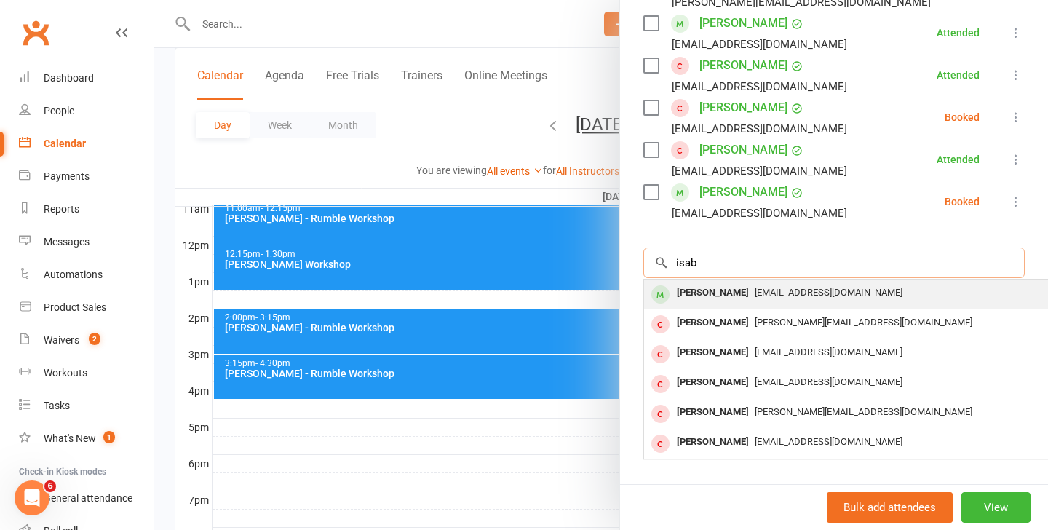
type input "isab"
click at [786, 291] on span "[EMAIL_ADDRESS][DOMAIN_NAME]" at bounding box center [828, 292] width 148 height 11
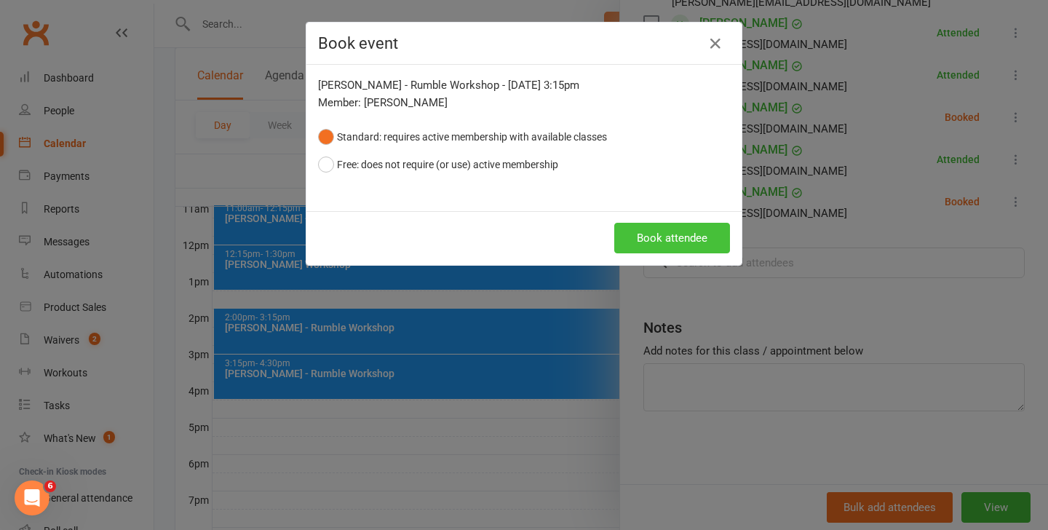
click at [672, 247] on button "Book attendee" at bounding box center [672, 238] width 116 height 31
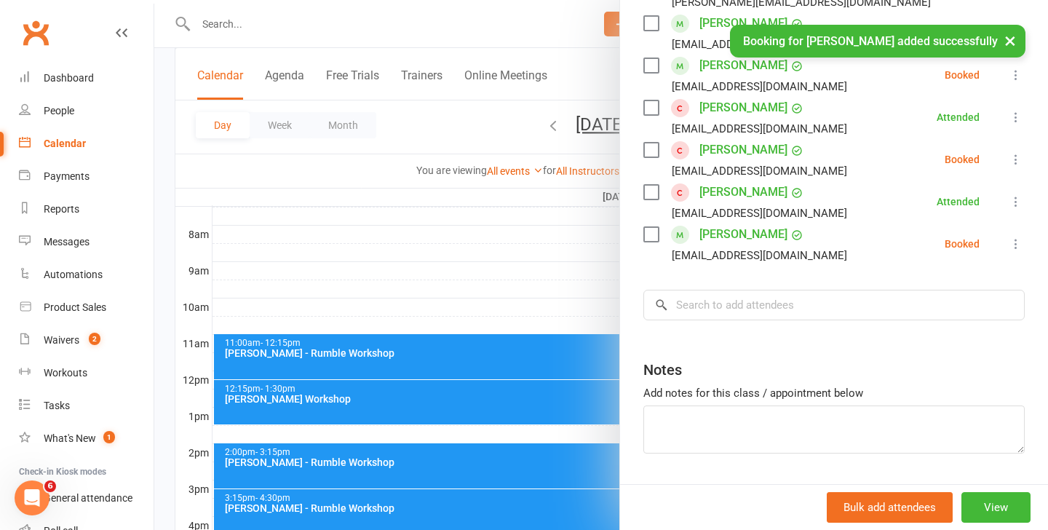
scroll to position [367, 0]
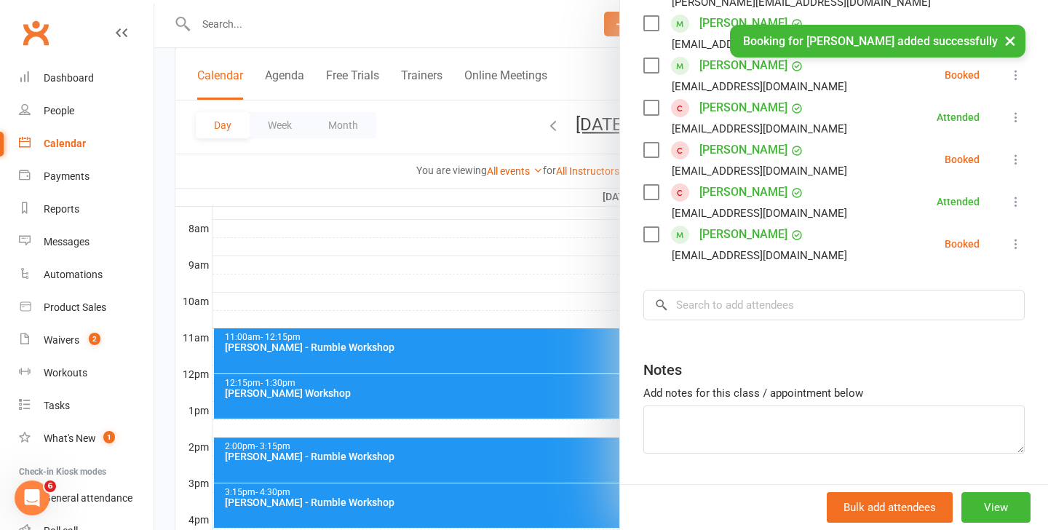
click at [426, 353] on div at bounding box center [600, 265] width 893 height 530
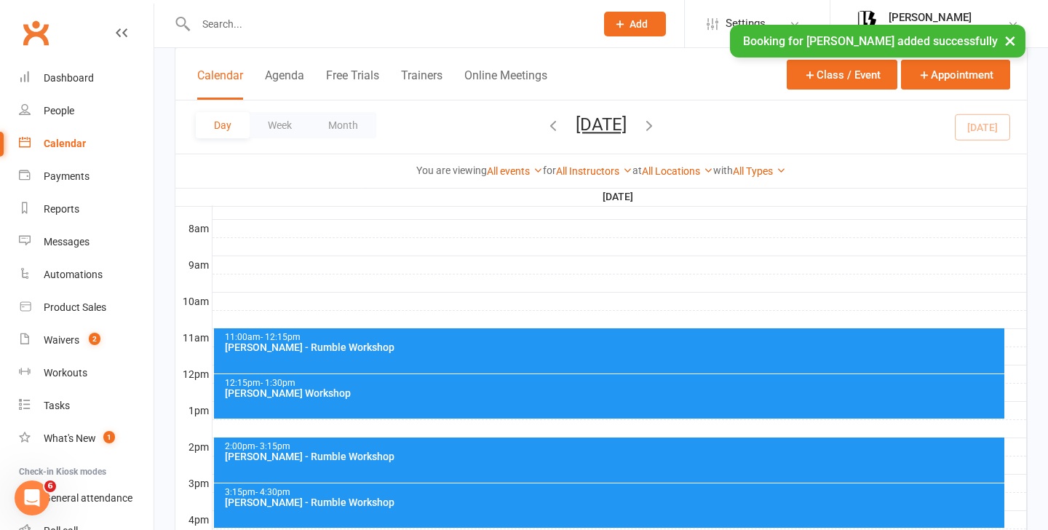
click at [399, 356] on div "11:00am - 12:15pm Ray Fugawai Jr - Rumble Workshop" at bounding box center [609, 350] width 791 height 45
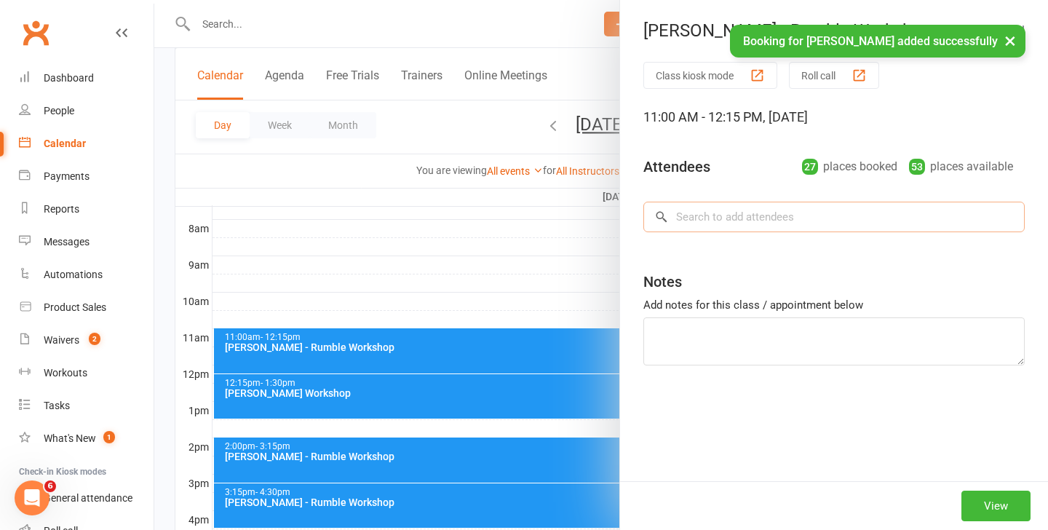
click at [709, 223] on input "search" at bounding box center [833, 217] width 381 height 31
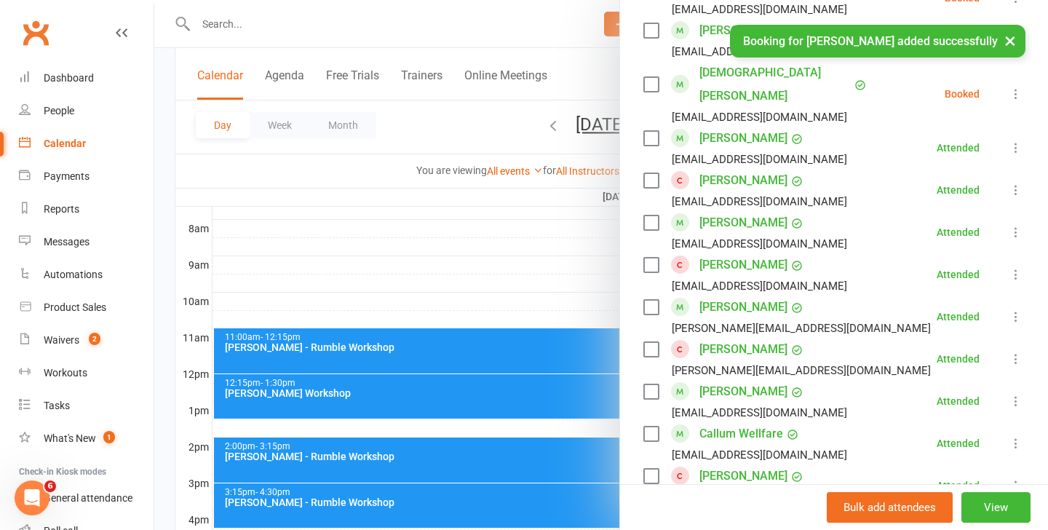
scroll to position [1230, 0]
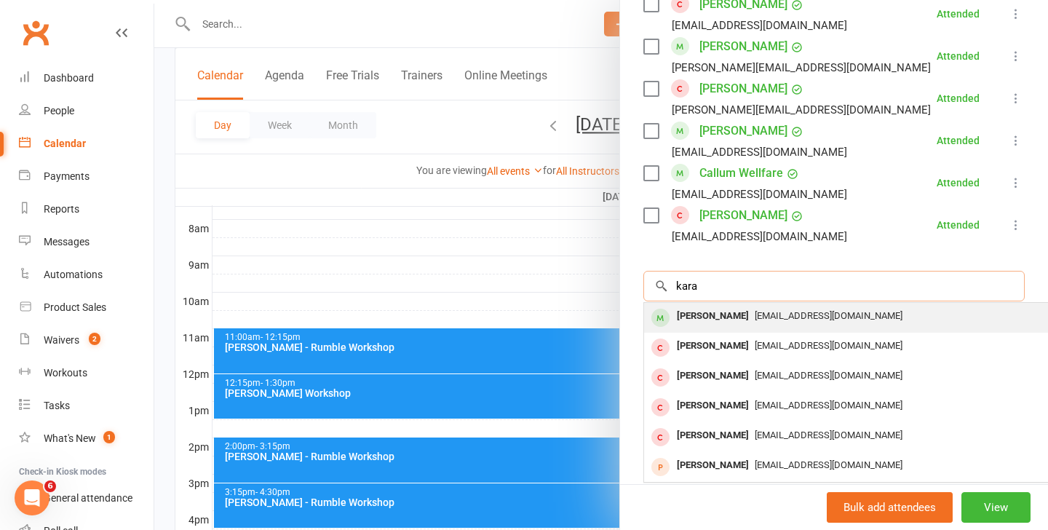
type input "kara"
click at [760, 310] on span "[EMAIL_ADDRESS][DOMAIN_NAME]" at bounding box center [828, 315] width 148 height 11
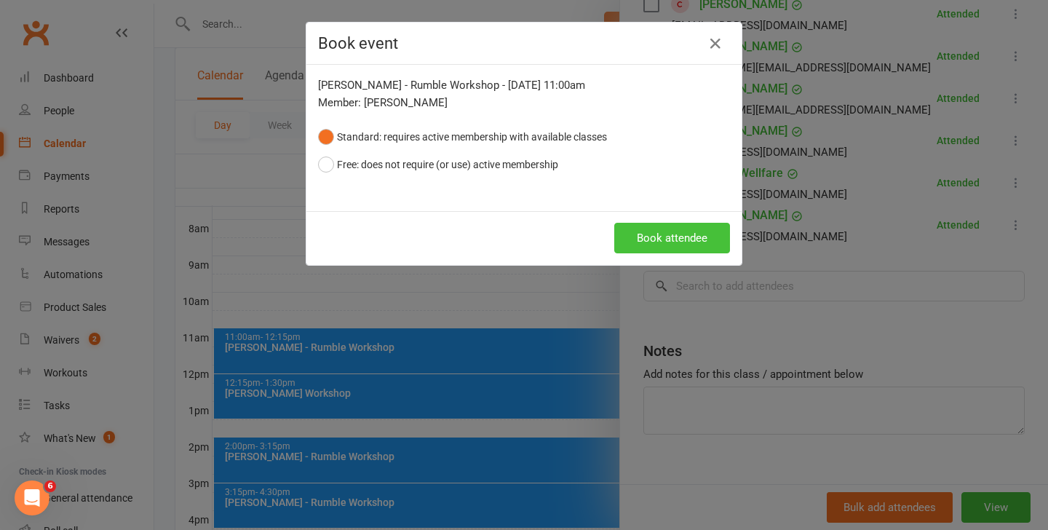
click at [671, 239] on button "Book attendee" at bounding box center [672, 238] width 116 height 31
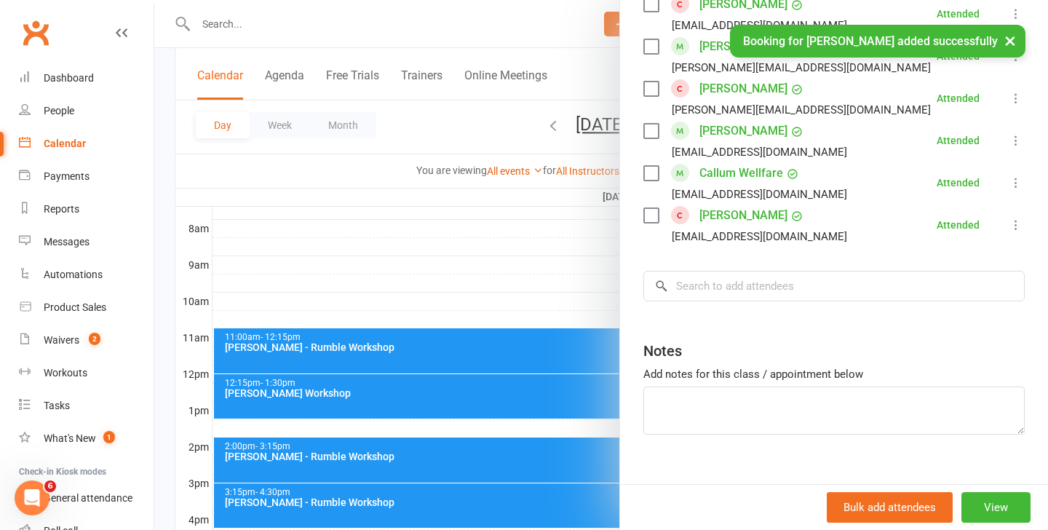
click at [420, 396] on div at bounding box center [600, 265] width 893 height 530
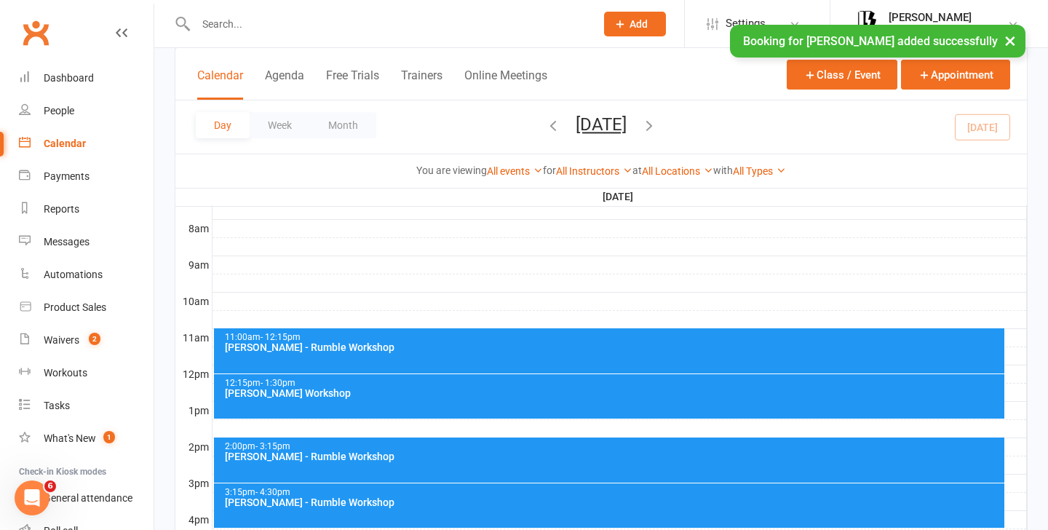
click at [415, 402] on div "12:15pm - 1:30pm Indigo Sagala - Rumble Workshop" at bounding box center [609, 396] width 791 height 44
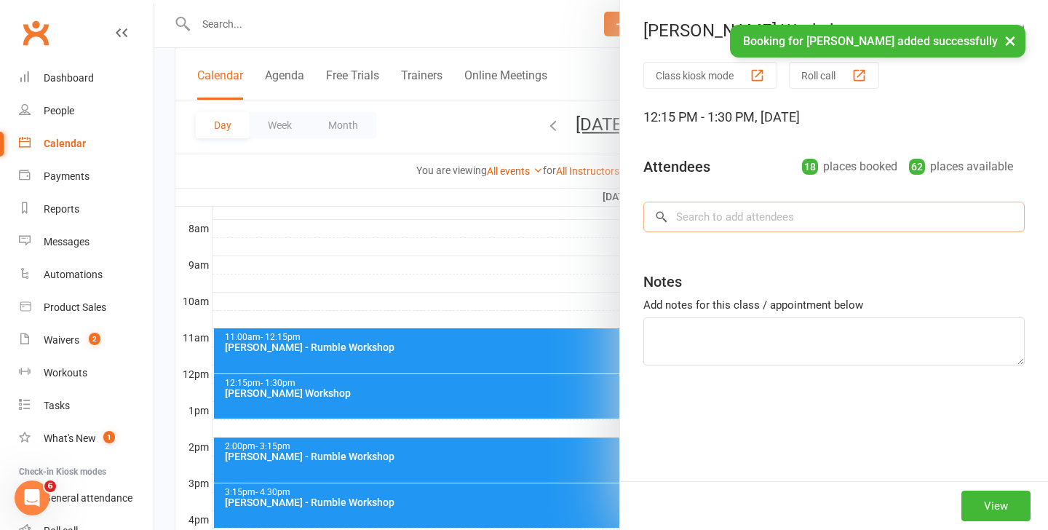
click at [745, 224] on div "Class kiosk mode Roll call 12:15 PM - 1:30 PM, Sunday, September, 14, 2025 Atte…" at bounding box center [834, 271] width 428 height 419
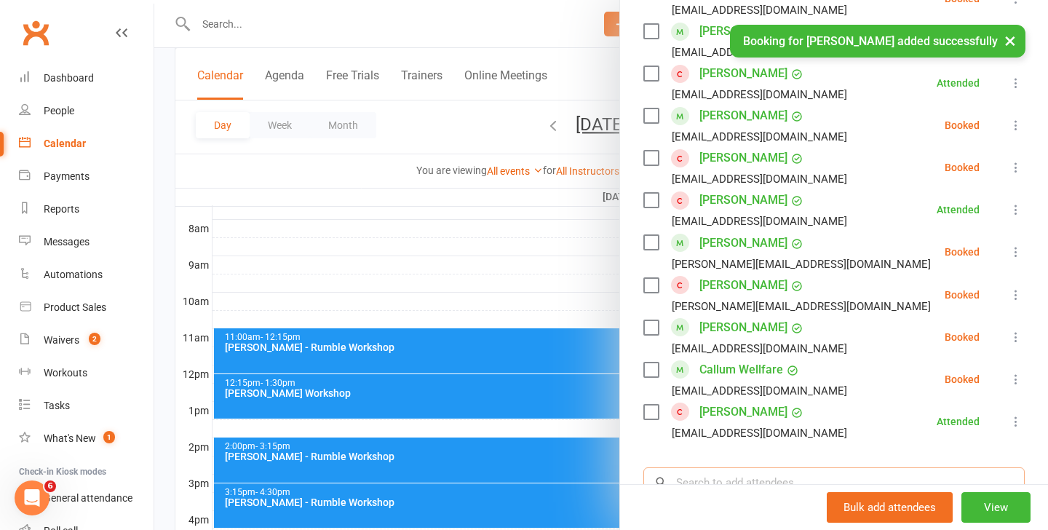
scroll to position [842, 0]
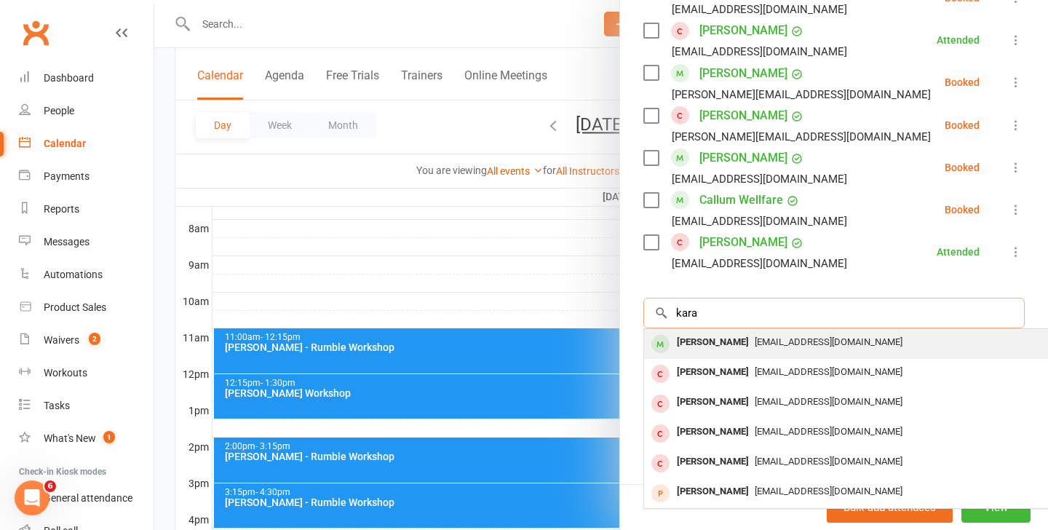
type input "kara"
click at [771, 346] on span "[EMAIL_ADDRESS][DOMAIN_NAME]" at bounding box center [828, 341] width 148 height 11
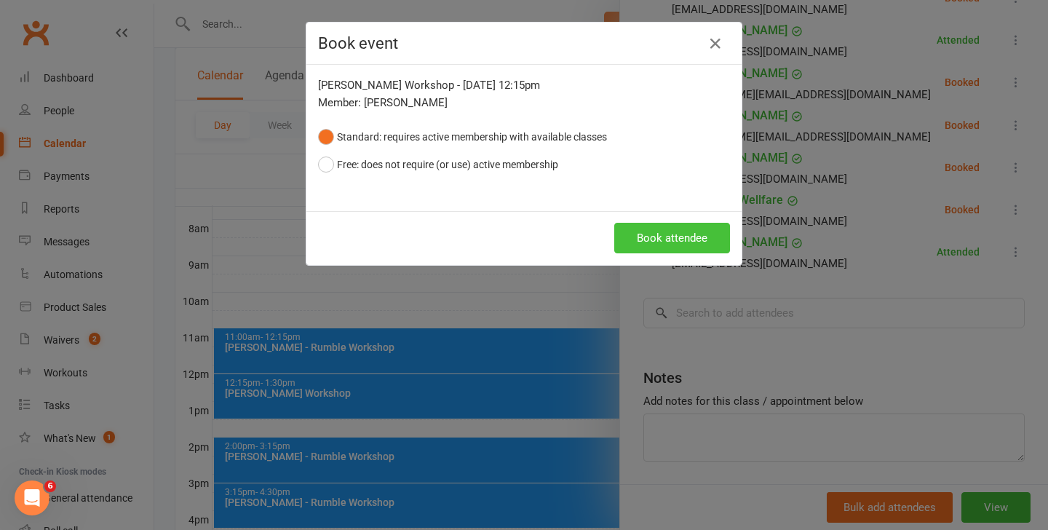
click at [679, 235] on button "Book attendee" at bounding box center [672, 238] width 116 height 31
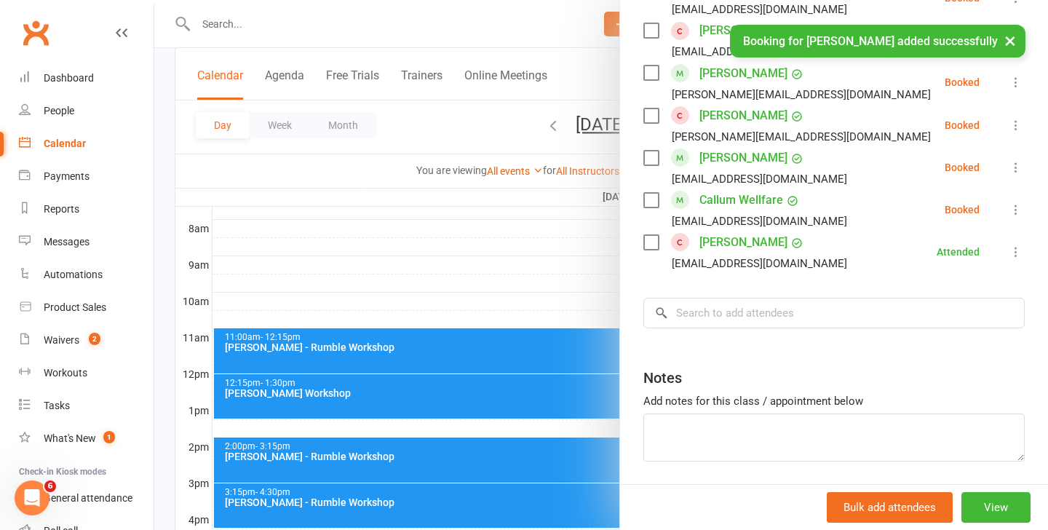
scroll to position [523, 0]
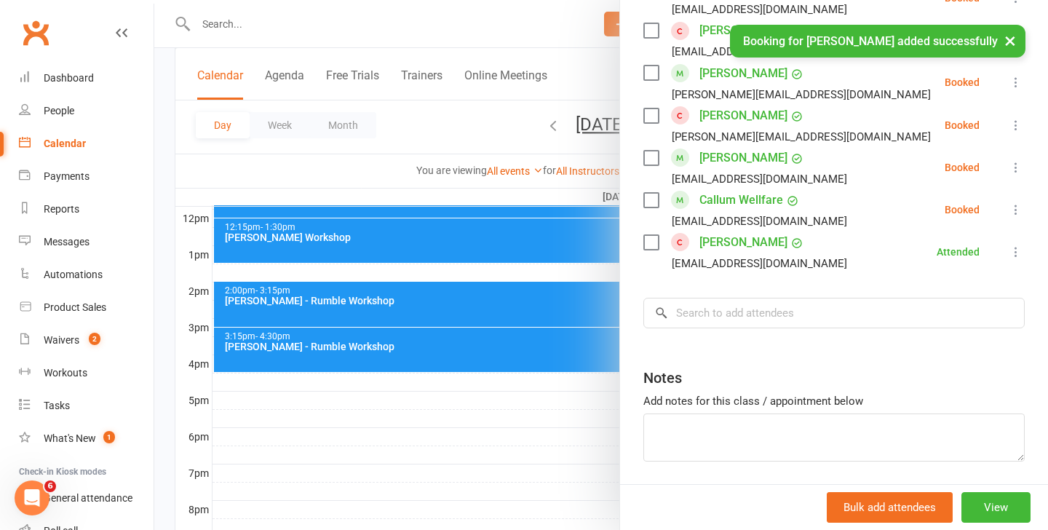
click at [434, 306] on div at bounding box center [600, 265] width 893 height 530
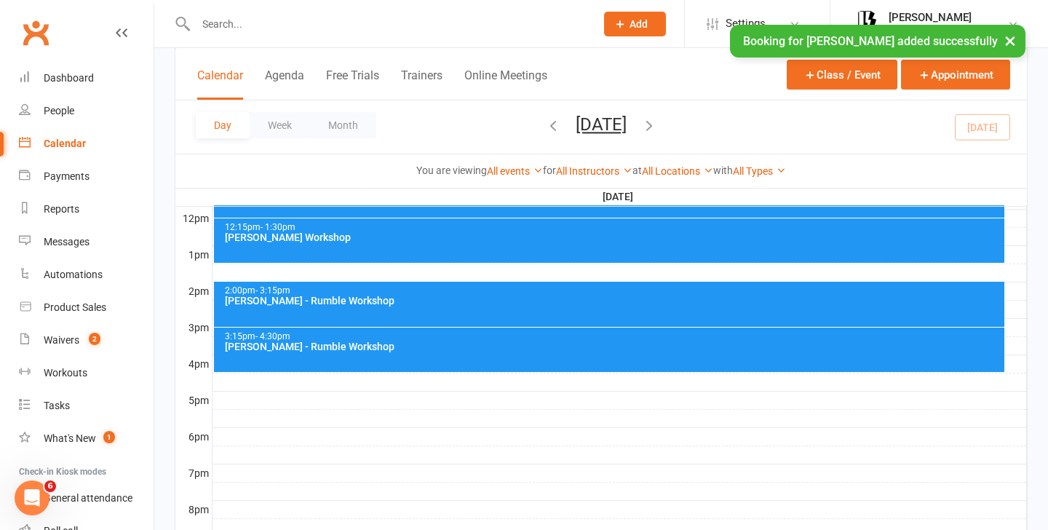
scroll to position [885, 0]
click at [434, 306] on div "2:00pm - 3:15pm Codie Wescombe - Rumble Workshop" at bounding box center [609, 304] width 791 height 45
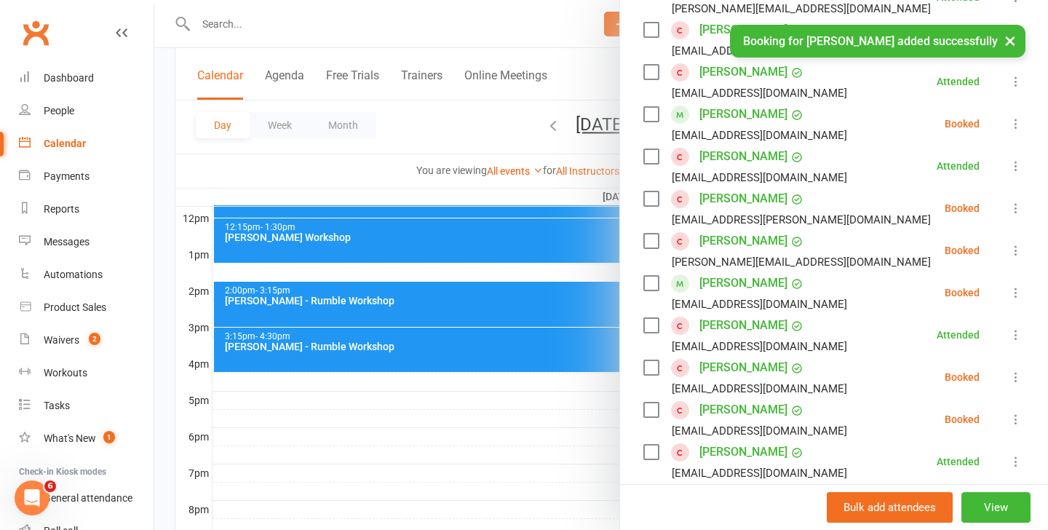
scroll to position [546, 0]
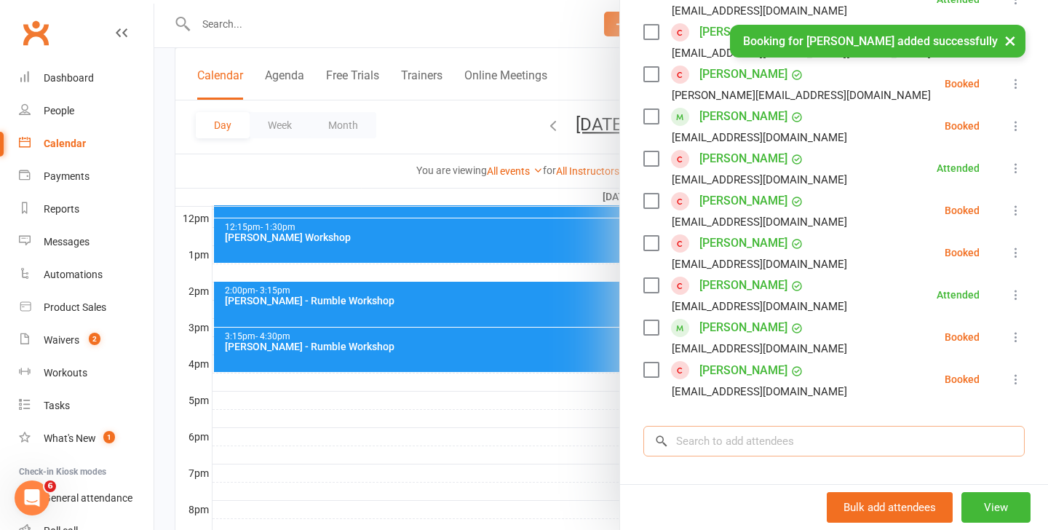
click at [738, 441] on input "search" at bounding box center [833, 441] width 381 height 31
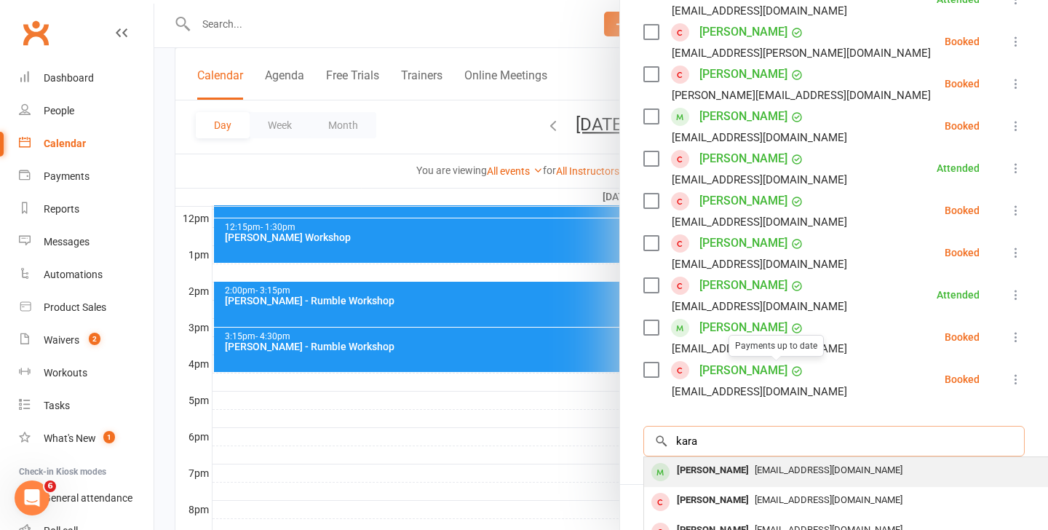
type input "kara"
click at [762, 463] on div "[EMAIL_ADDRESS][DOMAIN_NAME]" at bounding box center [861, 470] width 423 height 21
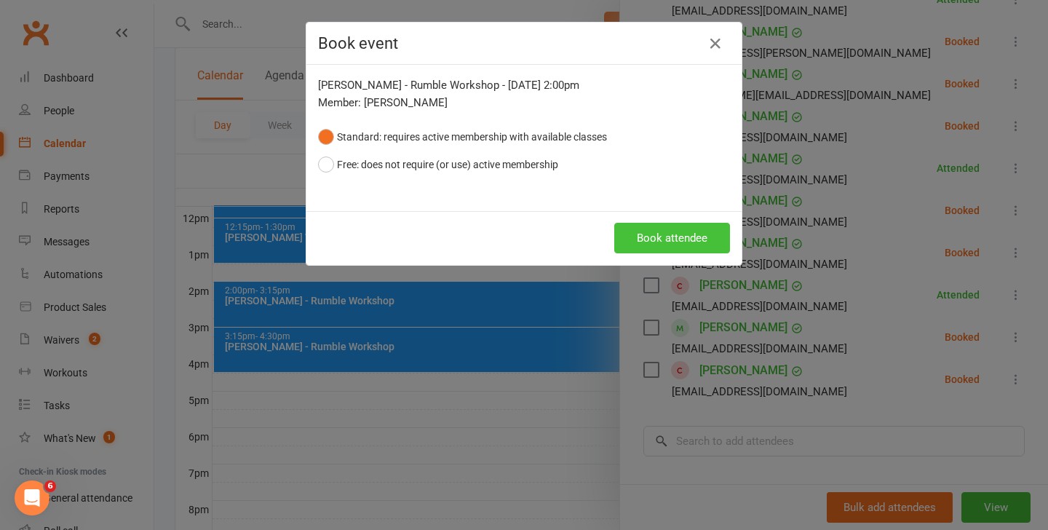
click at [687, 252] on button "Book attendee" at bounding box center [672, 238] width 116 height 31
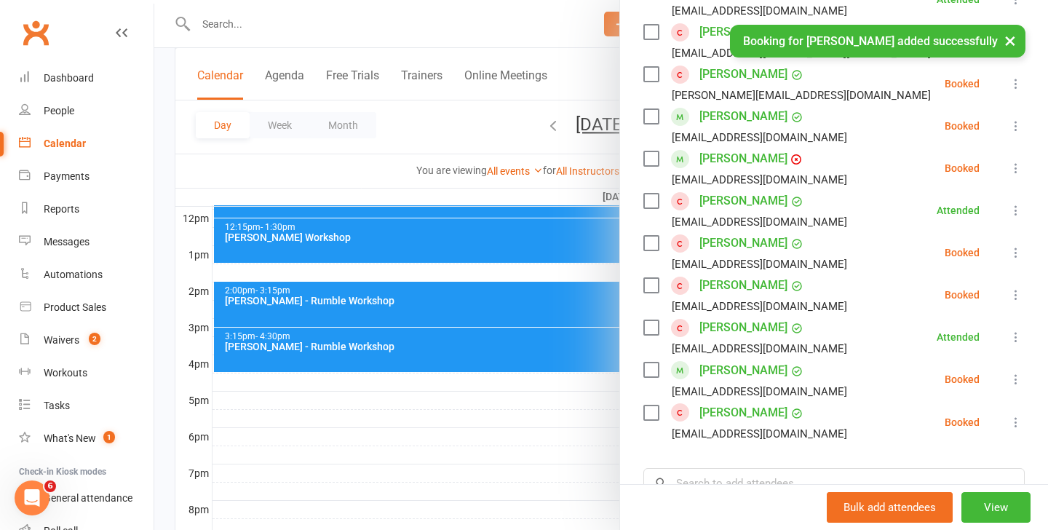
click at [464, 358] on div at bounding box center [600, 265] width 893 height 530
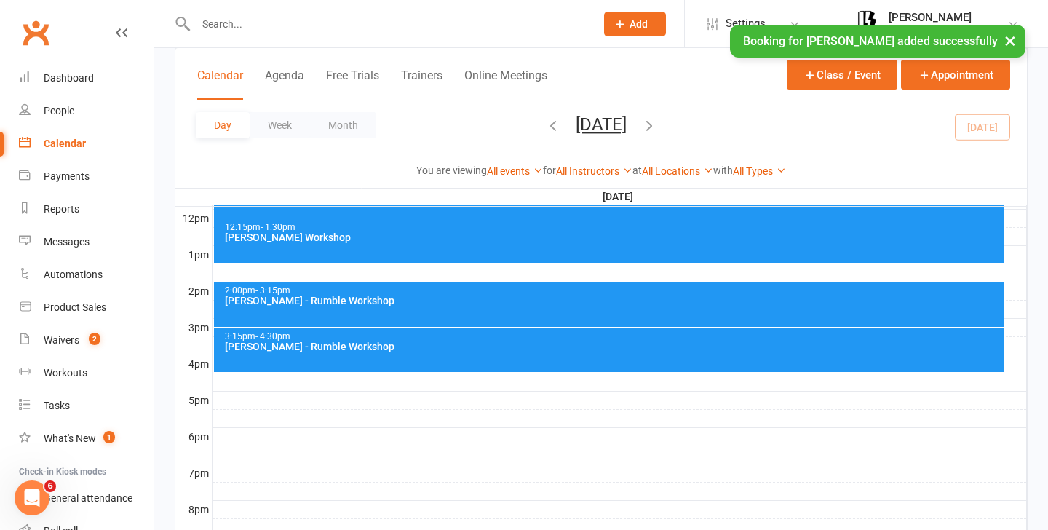
click at [517, 342] on div "[PERSON_NAME] - Rumble Workshop" at bounding box center [613, 346] width 778 height 10
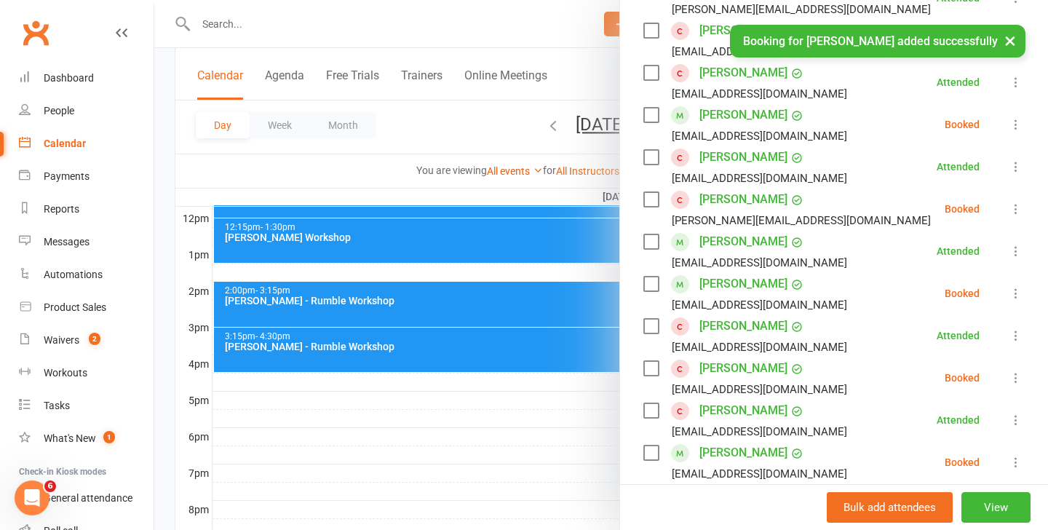
scroll to position [528, 0]
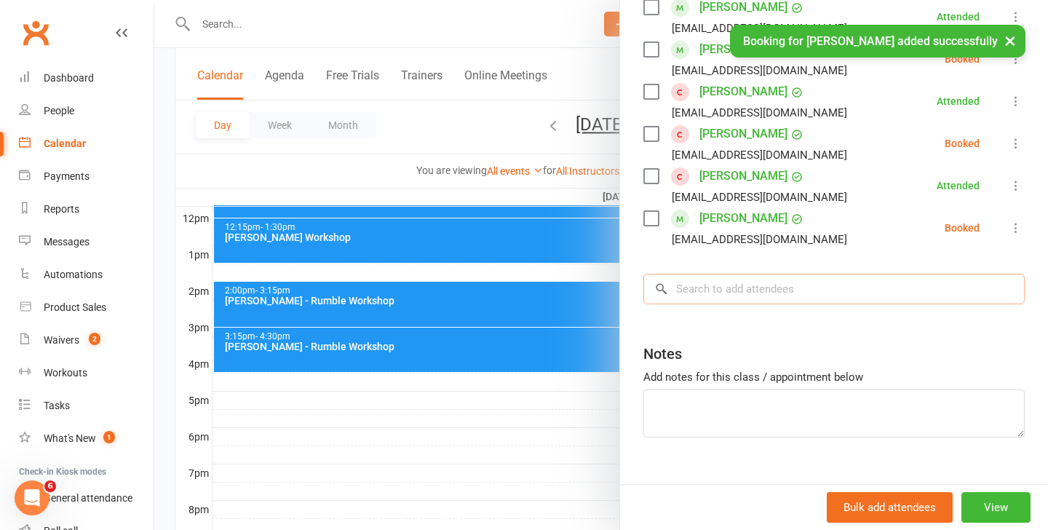
click at [753, 295] on input "search" at bounding box center [833, 289] width 381 height 31
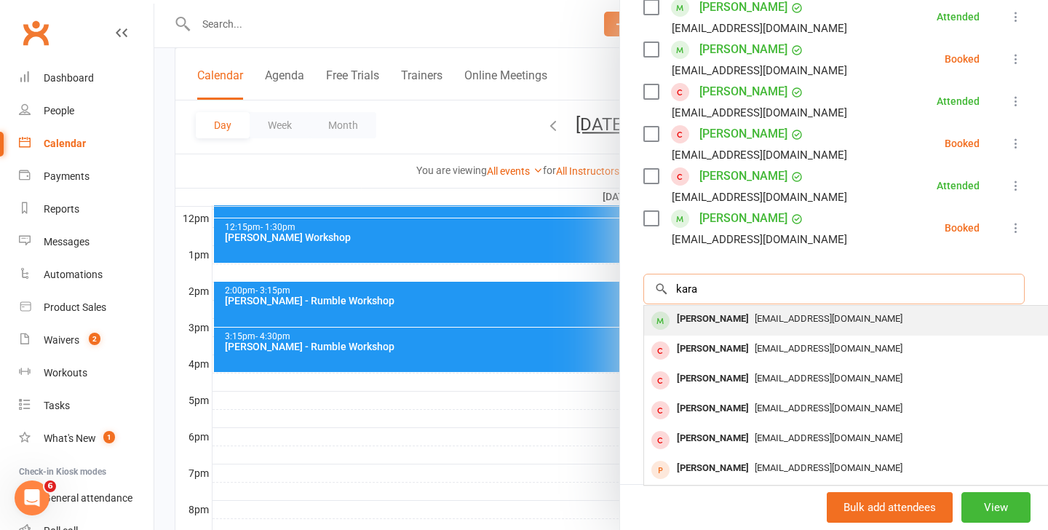
type input "kara"
click at [760, 319] on span "[EMAIL_ADDRESS][DOMAIN_NAME]" at bounding box center [828, 318] width 148 height 11
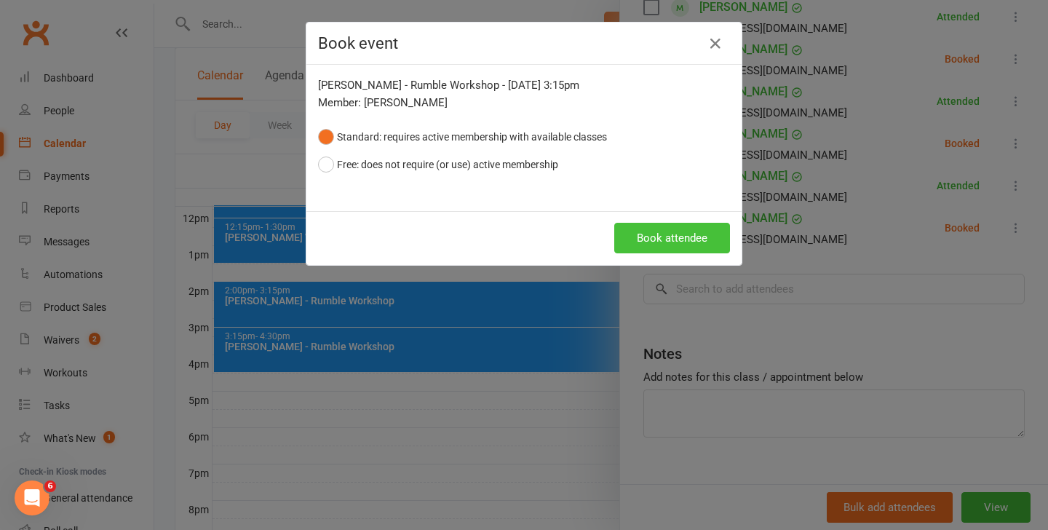
click at [719, 240] on button "Book attendee" at bounding box center [672, 238] width 116 height 31
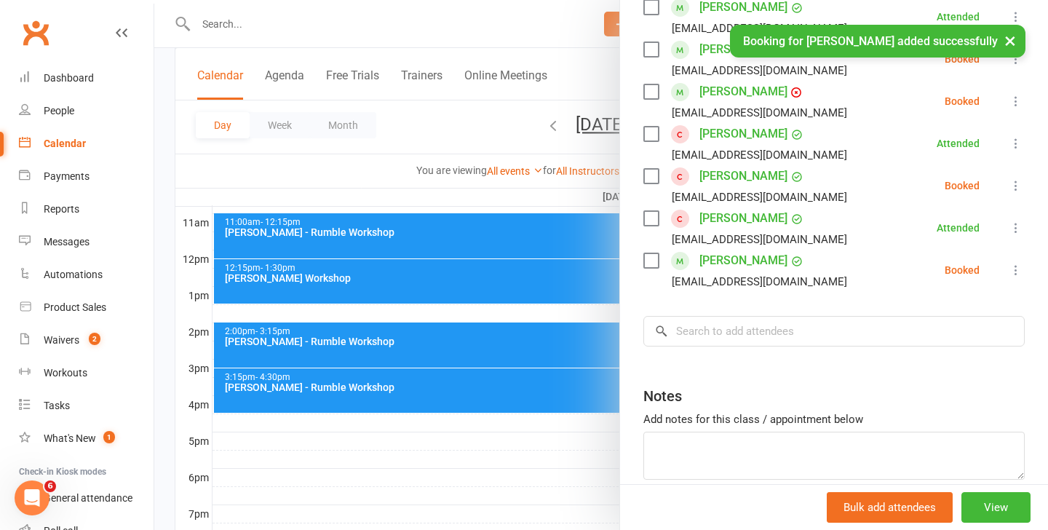
scroll to position [478, 0]
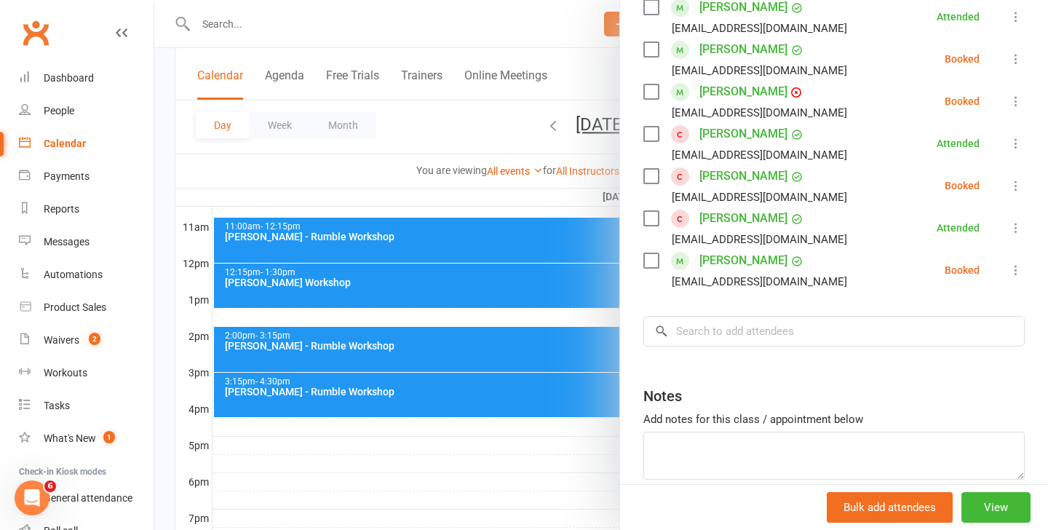
click at [398, 306] on div at bounding box center [600, 265] width 893 height 530
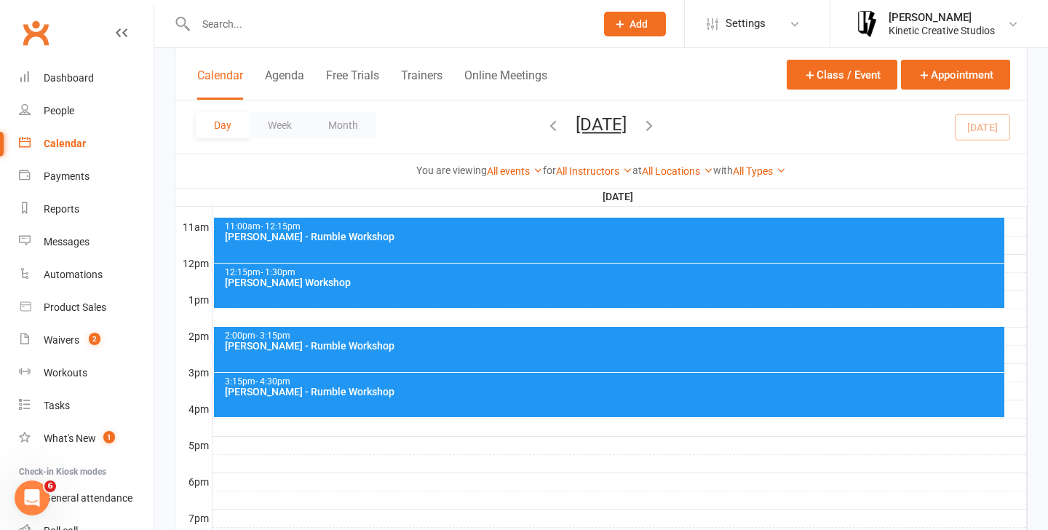
click at [426, 231] on div "[PERSON_NAME] - Rumble Workshop" at bounding box center [613, 236] width 778 height 10
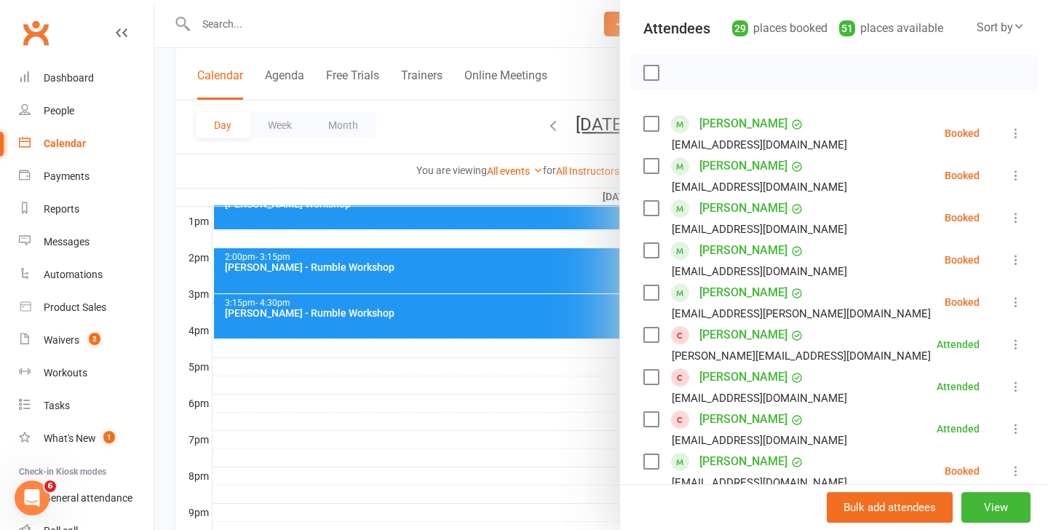
scroll to position [228, 0]
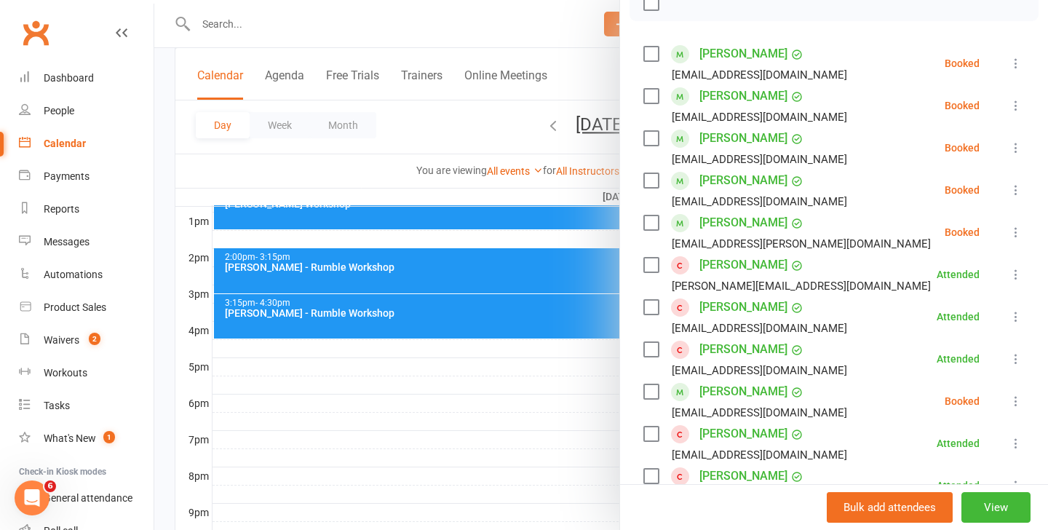
click at [486, 217] on div at bounding box center [600, 265] width 893 height 530
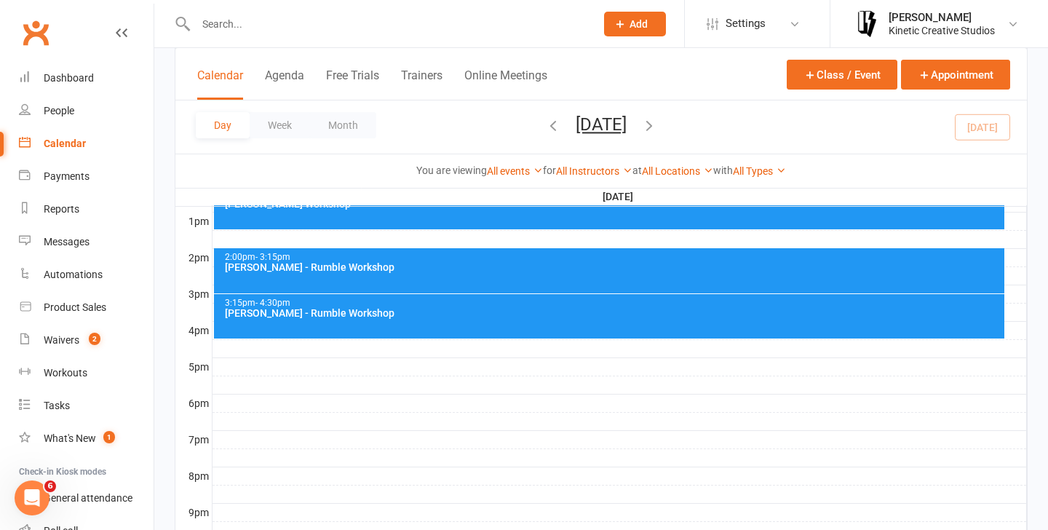
click at [486, 220] on div "12:15pm - 1:30pm Indigo Sagala - Rumble Workshop" at bounding box center [609, 207] width 791 height 44
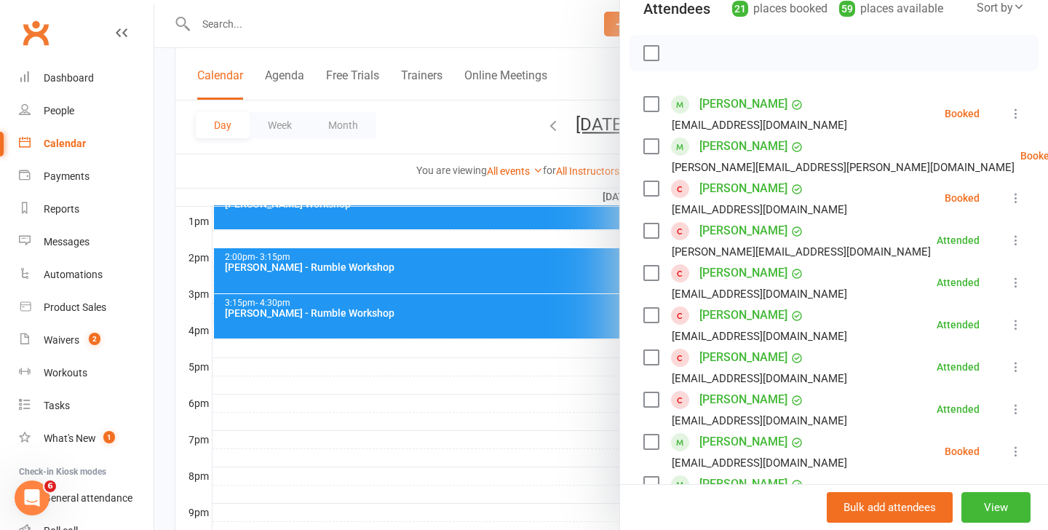
scroll to position [178, 0]
click at [470, 258] on div at bounding box center [600, 265] width 893 height 530
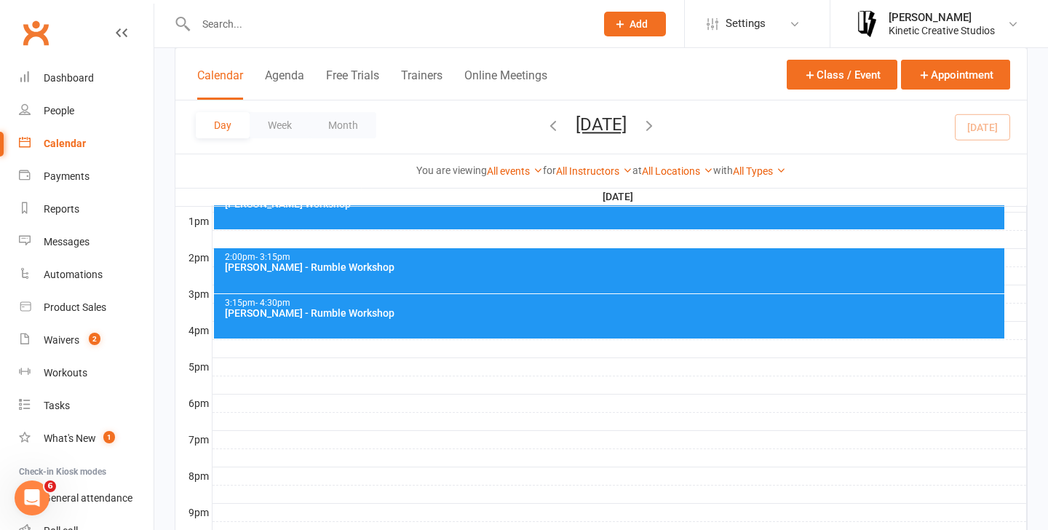
click at [487, 273] on div "2:00pm - 3:15pm Codie Wescombe - Rumble Workshop" at bounding box center [609, 270] width 791 height 45
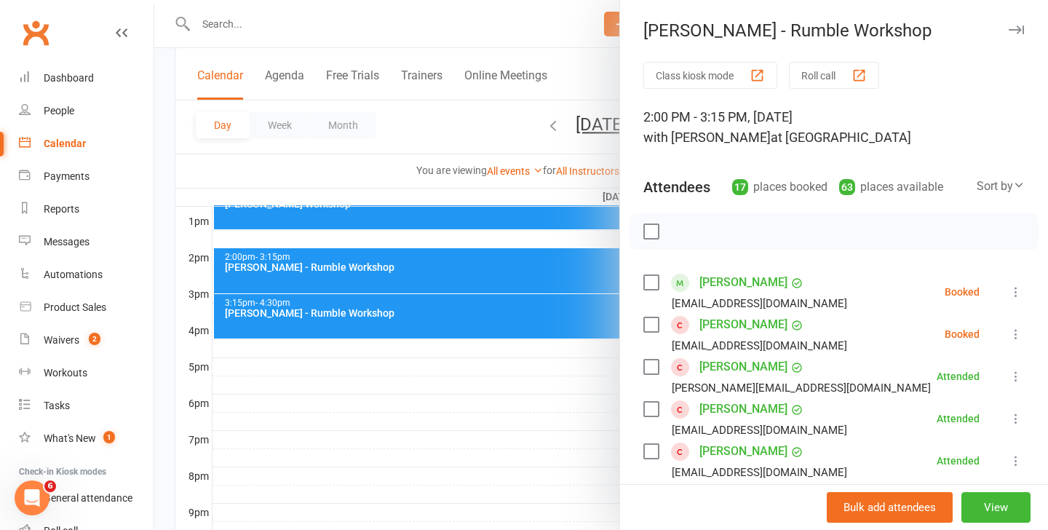
click at [570, 443] on div at bounding box center [600, 265] width 893 height 530
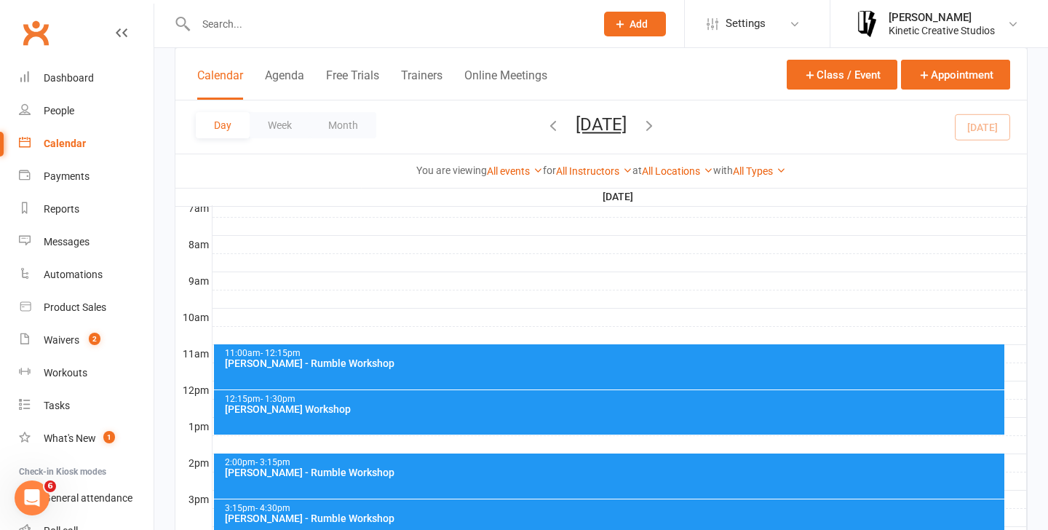
scroll to position [287, 0]
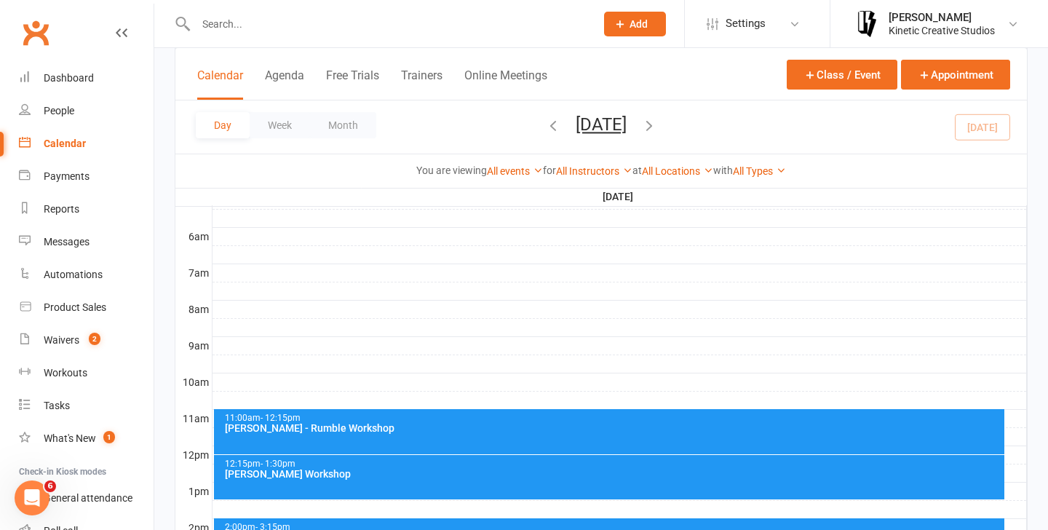
click at [556, 428] on div "[PERSON_NAME] - Rumble Workshop" at bounding box center [613, 428] width 778 height 10
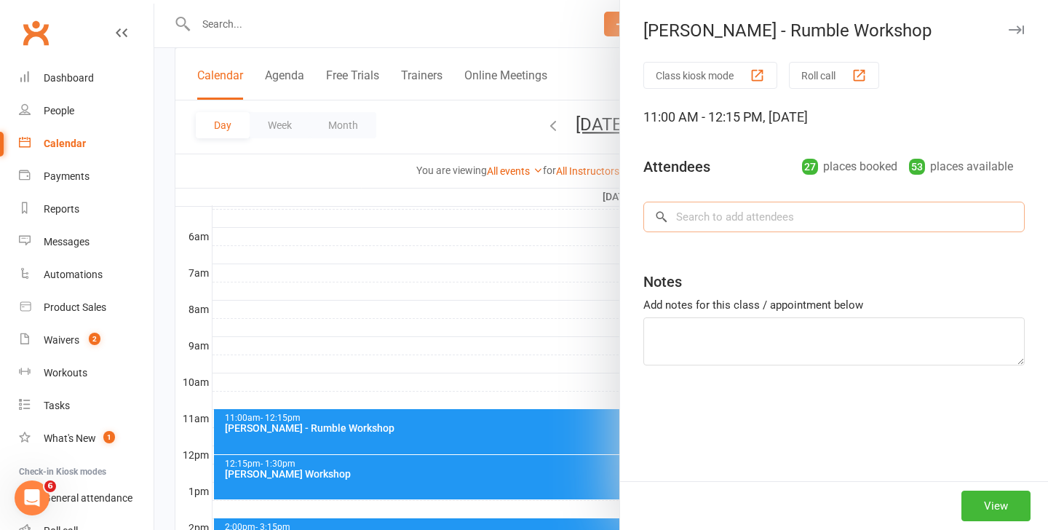
click at [765, 205] on div "Class kiosk mode Roll call 11:00 AM - 12:15 PM, Sunday, September, 14, 2025 Att…" at bounding box center [834, 271] width 428 height 419
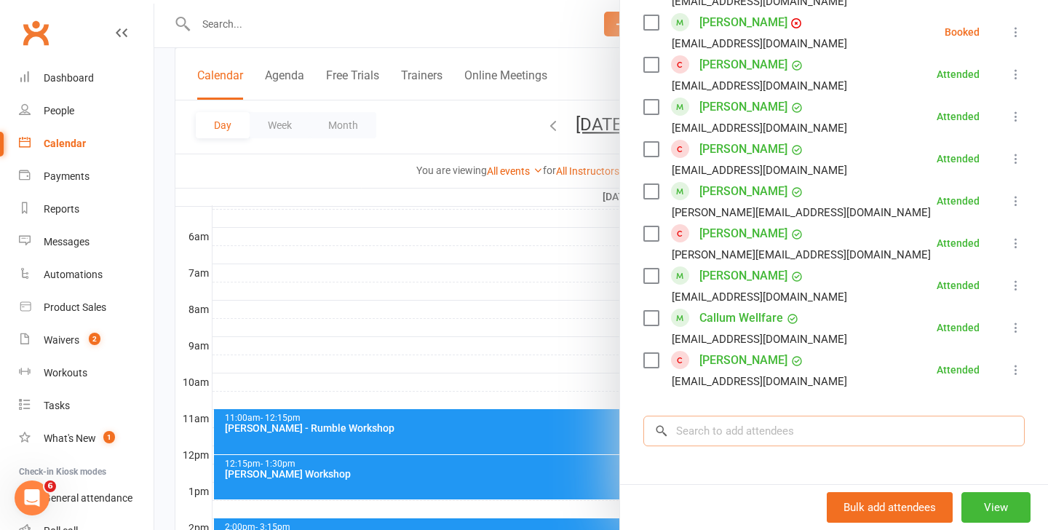
scroll to position [1136, 0]
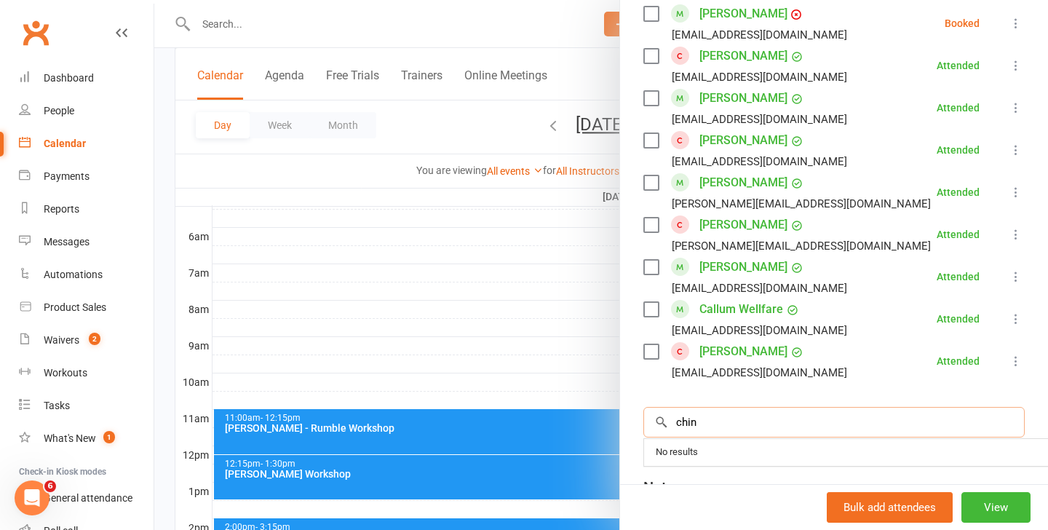
type input "chino"
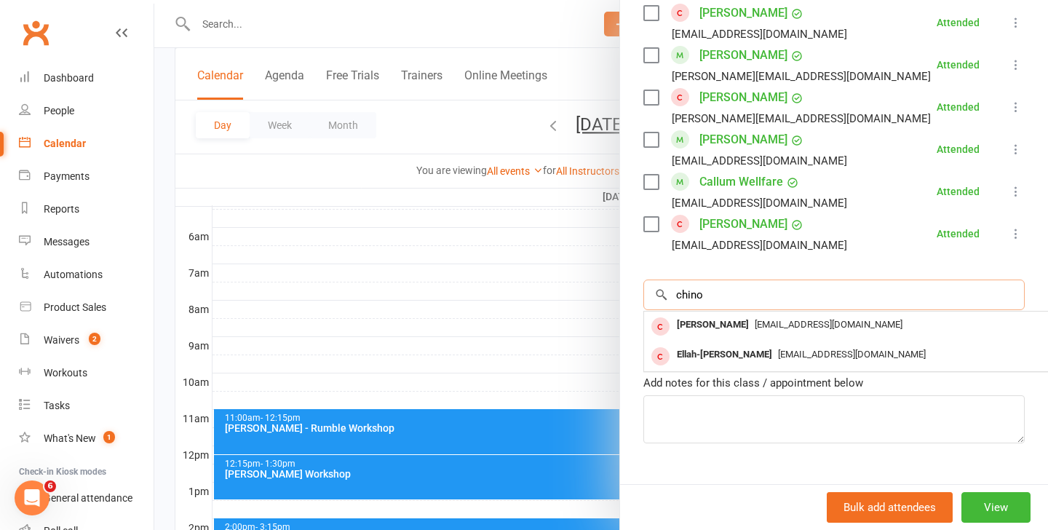
scroll to position [1272, 0]
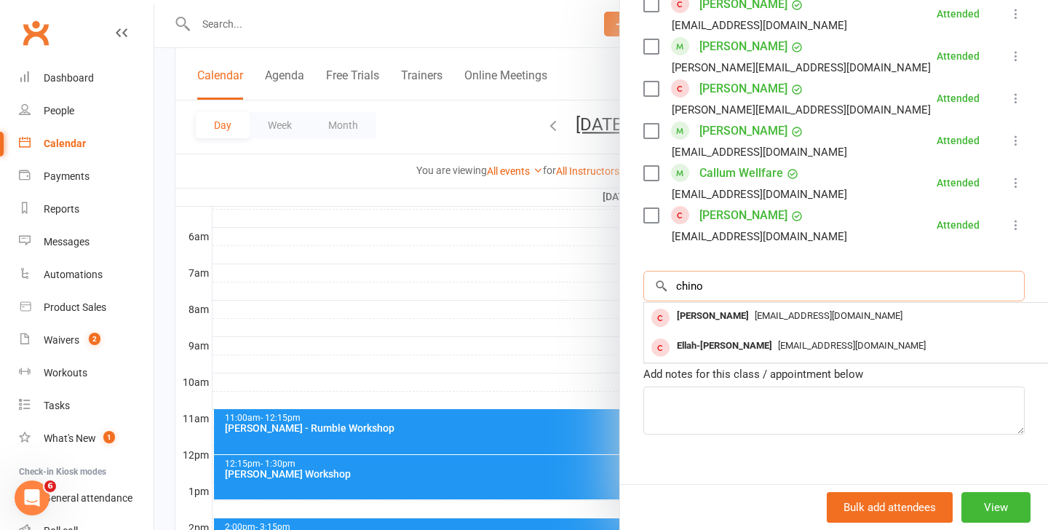
click at [796, 271] on input "chino" at bounding box center [833, 286] width 381 height 31
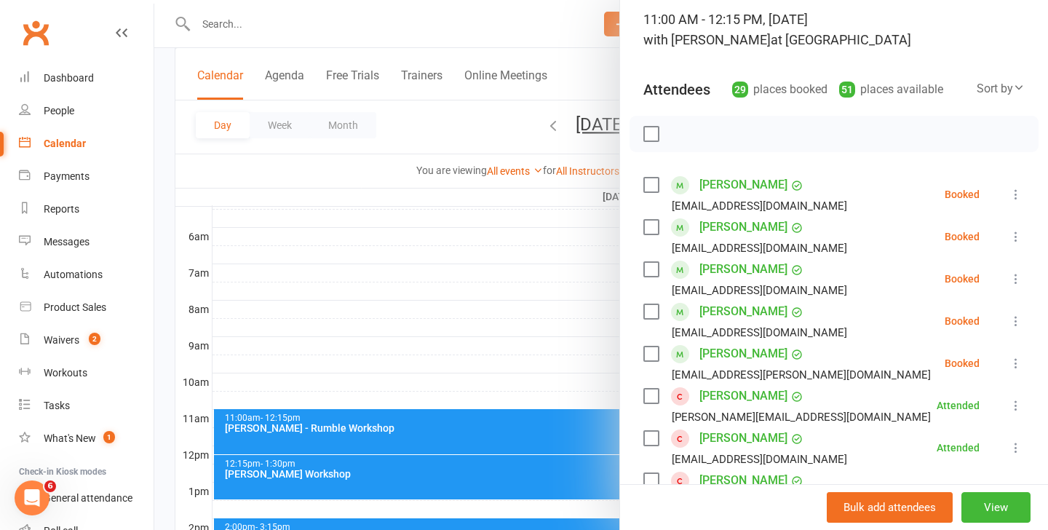
scroll to position [0, 0]
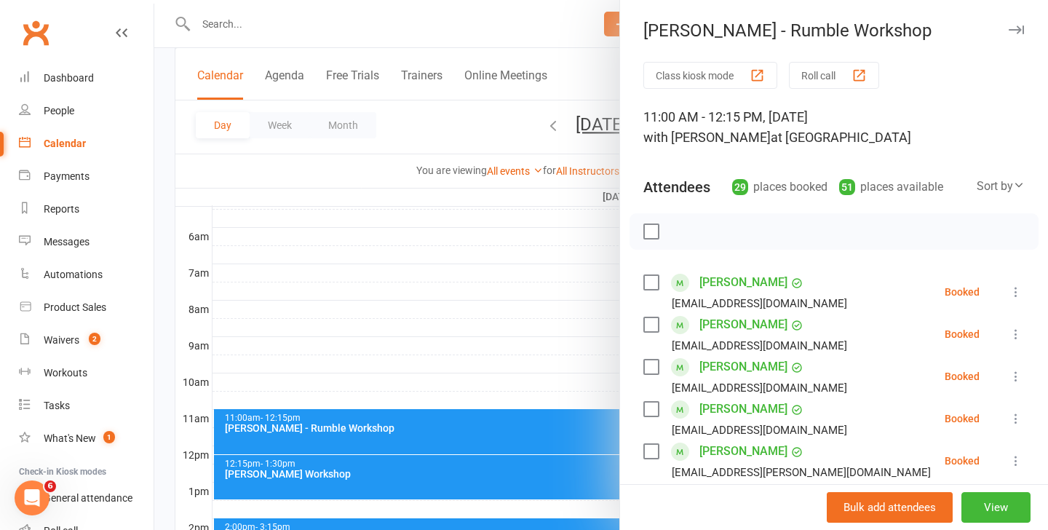
click at [511, 25] on div at bounding box center [600, 265] width 893 height 530
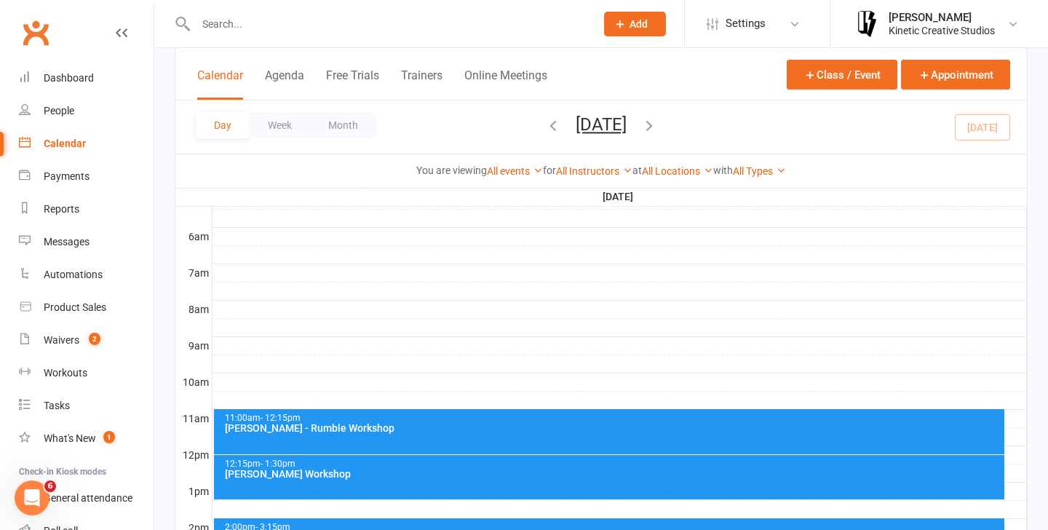
click at [328, 425] on div "[PERSON_NAME] - Rumble Workshop" at bounding box center [613, 428] width 778 height 10
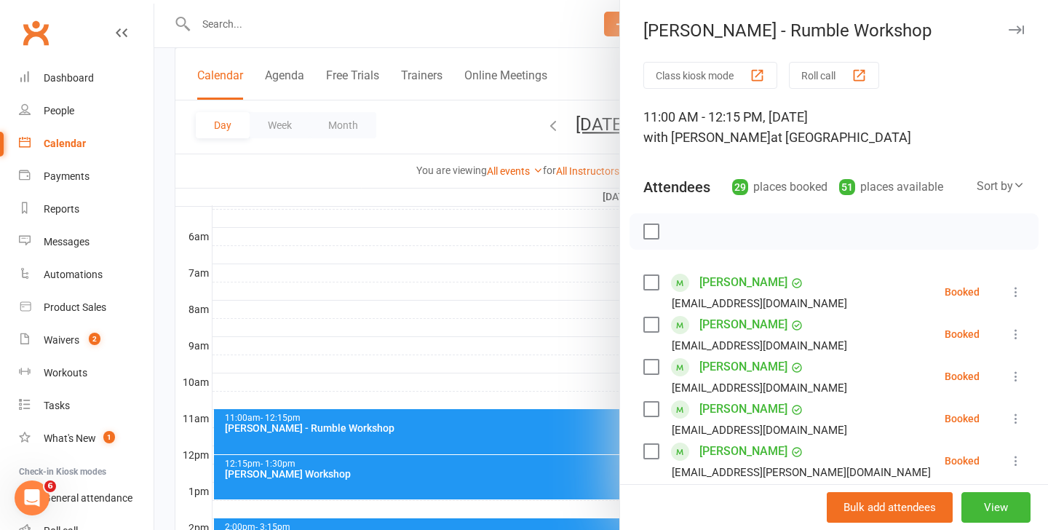
click at [856, 79] on div "button" at bounding box center [858, 75] width 15 height 15
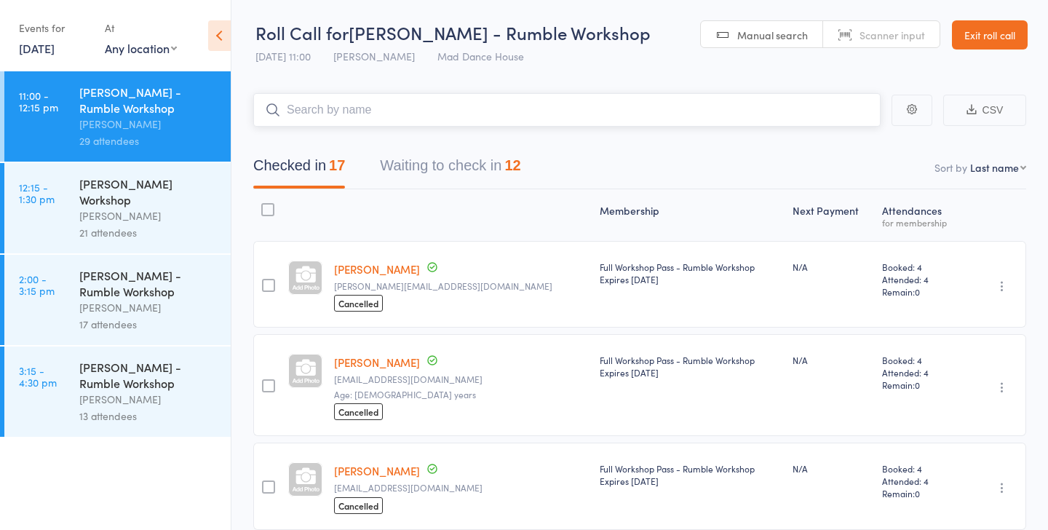
click at [443, 165] on button "Waiting to check in 12" at bounding box center [450, 169] width 140 height 39
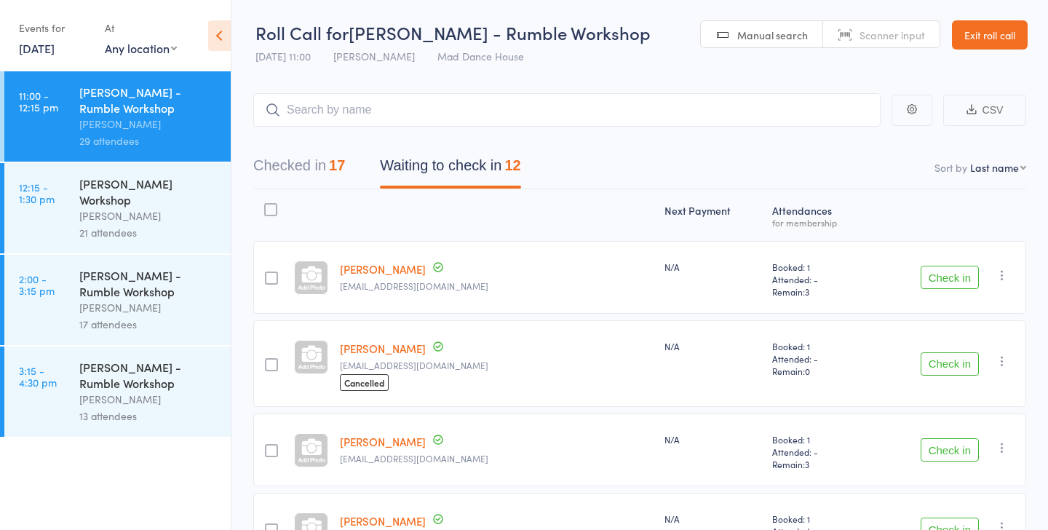
click at [274, 278] on div at bounding box center [271, 277] width 13 height 13
click at [268, 274] on input "checkbox" at bounding box center [268, 274] width 0 height 0
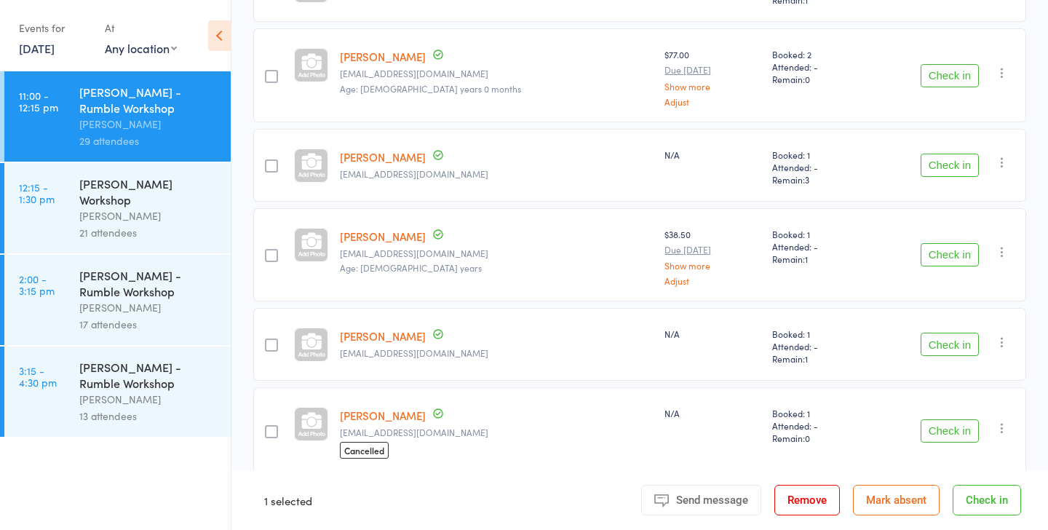
scroll to position [634, 0]
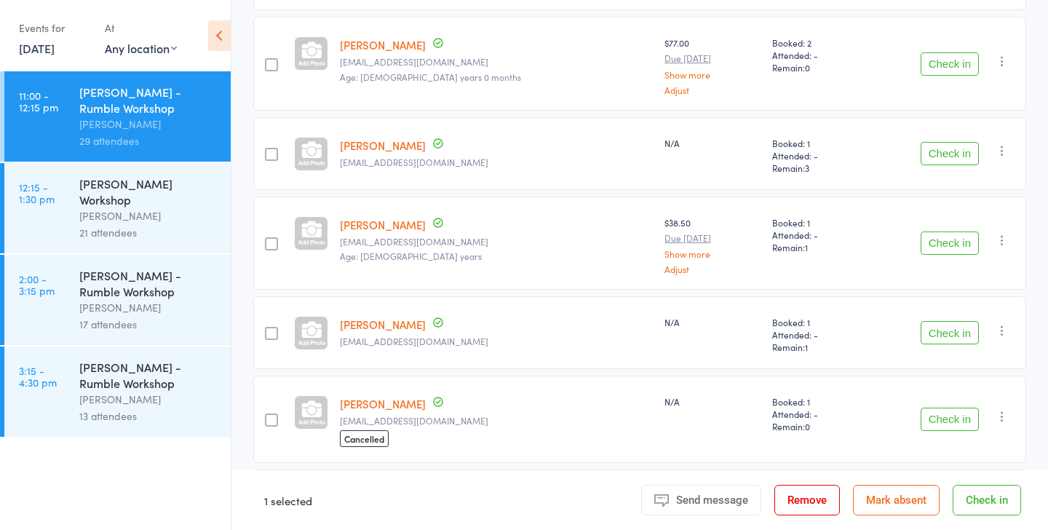
click at [271, 327] on div at bounding box center [271, 333] width 13 height 13
click at [268, 329] on input "checkbox" at bounding box center [268, 329] width 0 height 0
click at [979, 506] on button "Check in" at bounding box center [986, 500] width 68 height 31
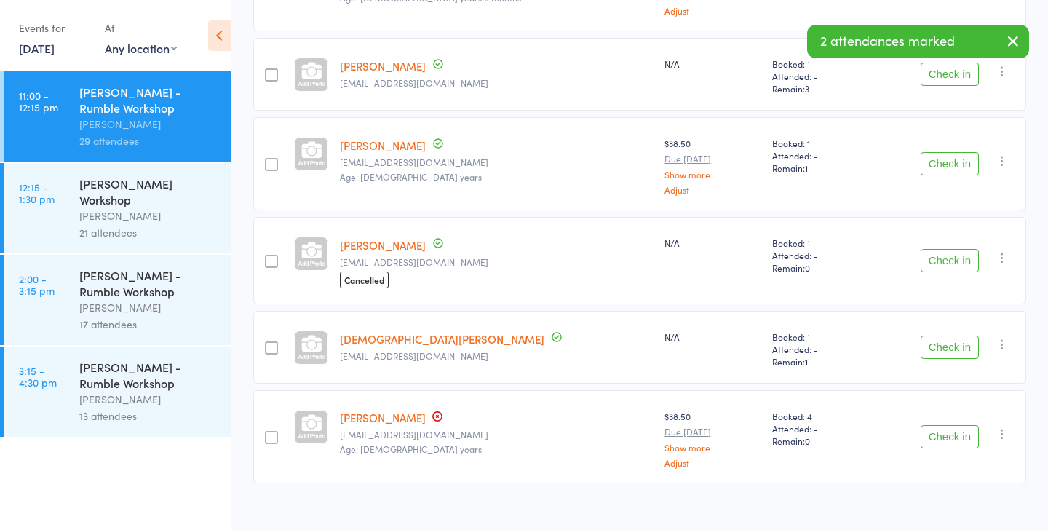
scroll to position [556, 0]
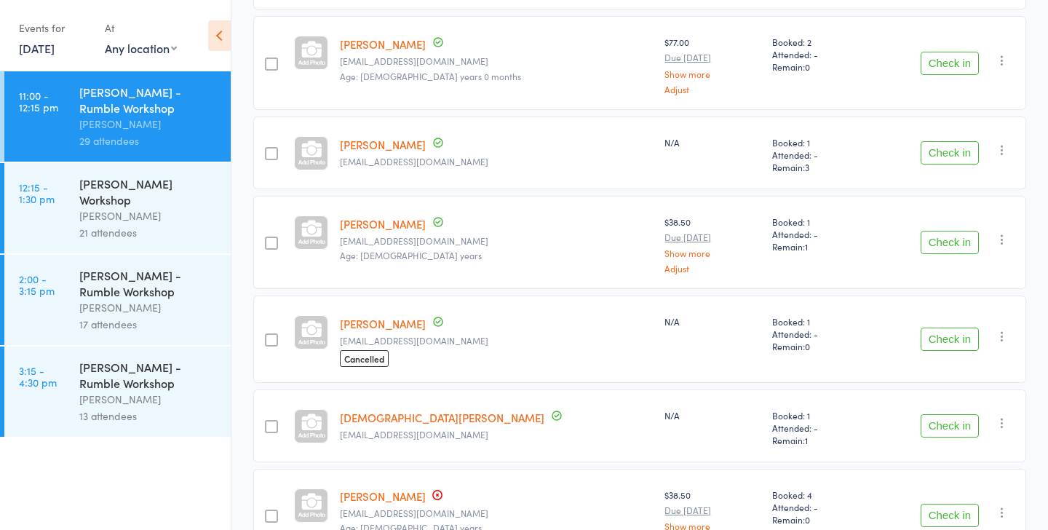
click at [176, 186] on div "[PERSON_NAME] Workshop" at bounding box center [148, 191] width 139 height 32
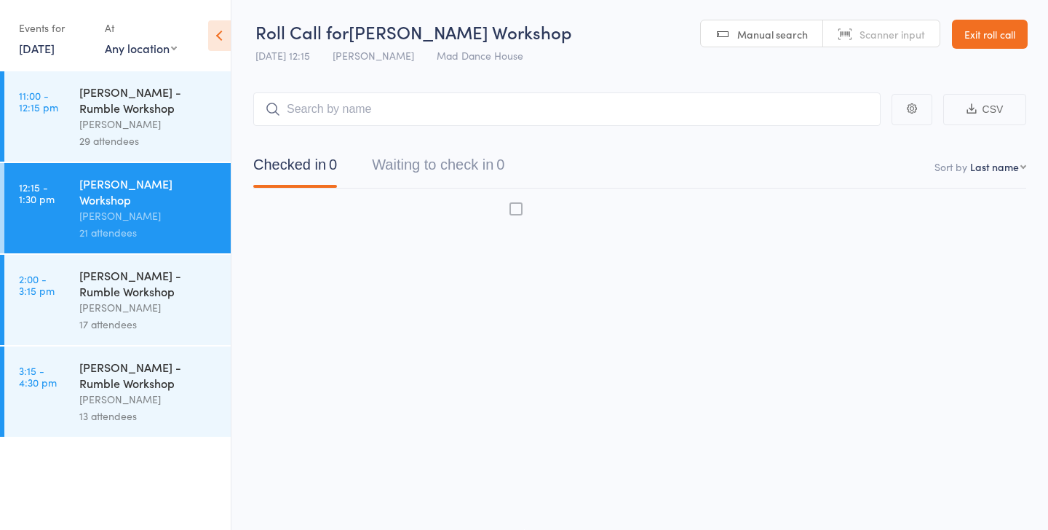
scroll to position [1, 0]
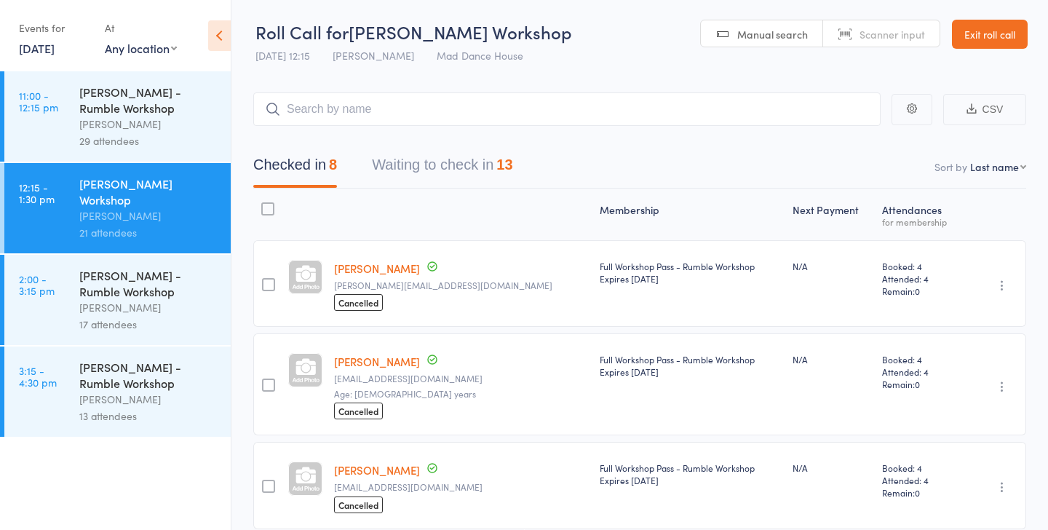
click at [400, 116] on input "search" at bounding box center [566, 108] width 627 height 33
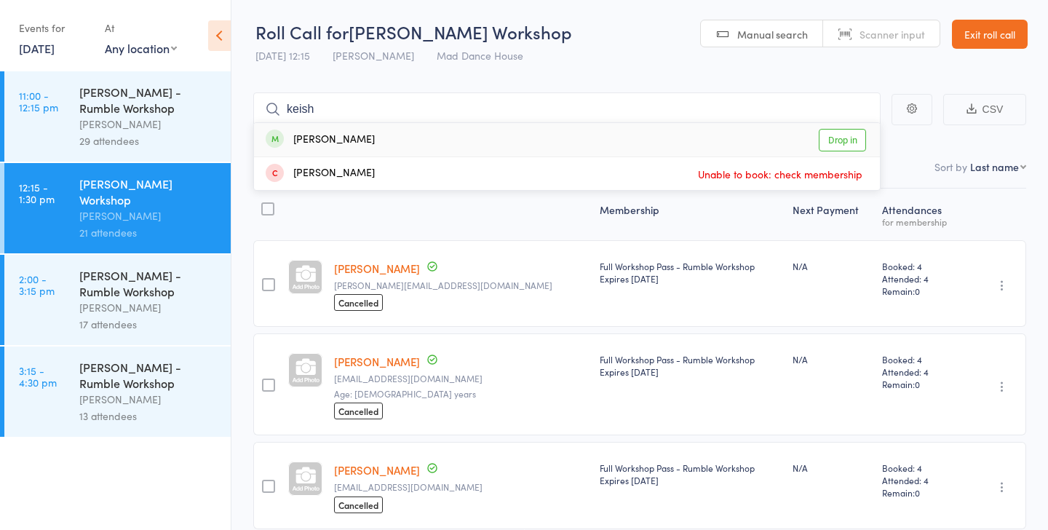
type input "keish"
click at [842, 145] on link "Drop in" at bounding box center [841, 140] width 47 height 23
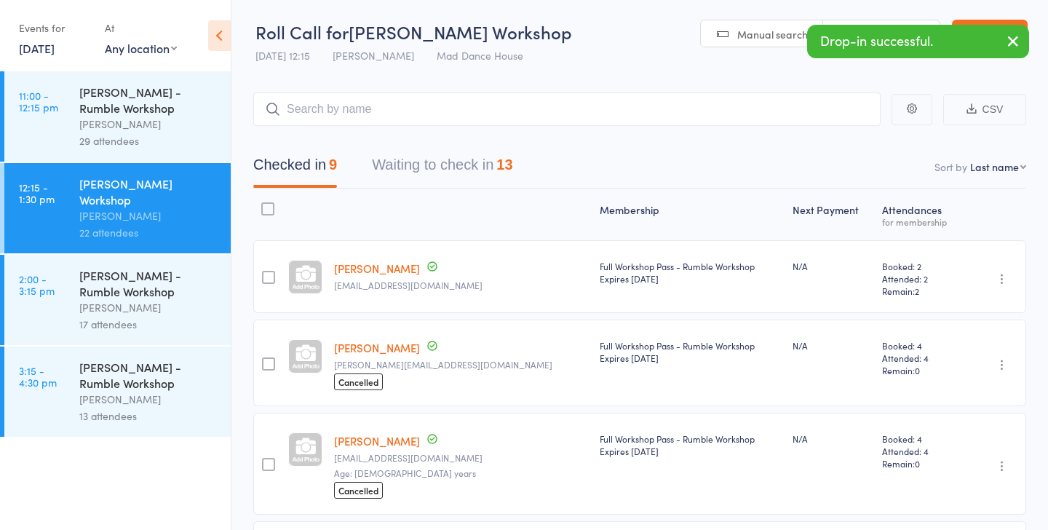
click at [263, 279] on div at bounding box center [267, 276] width 29 height 73
click at [269, 277] on div at bounding box center [268, 277] width 13 height 13
click at [265, 273] on input "checkbox" at bounding box center [265, 273] width 0 height 0
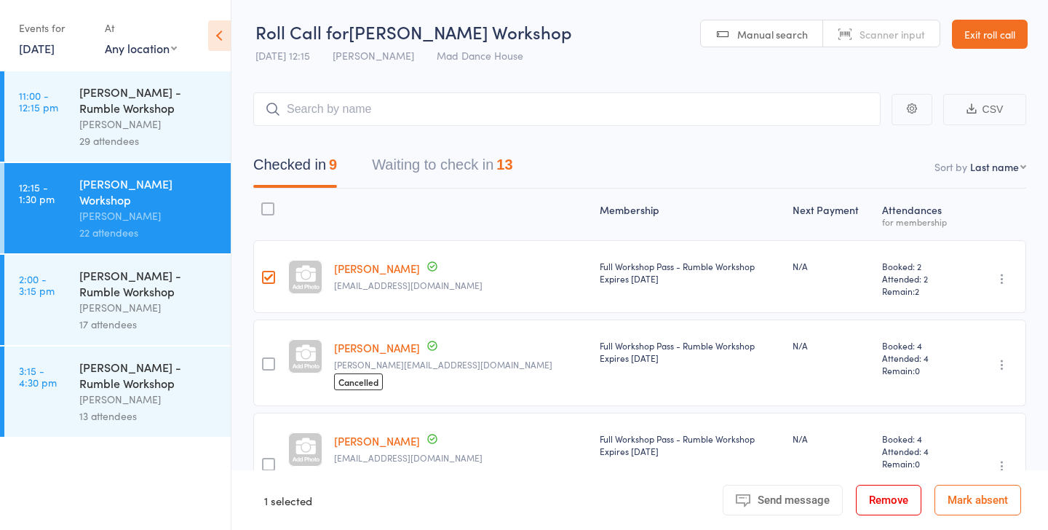
click at [1004, 276] on icon "button" at bounding box center [1001, 278] width 15 height 15
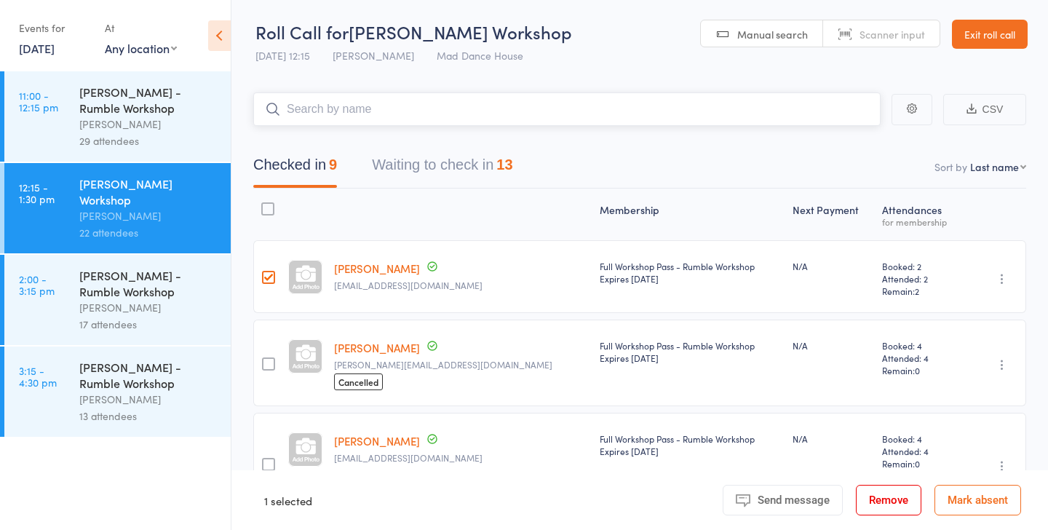
click at [354, 116] on input "search" at bounding box center [566, 108] width 627 height 33
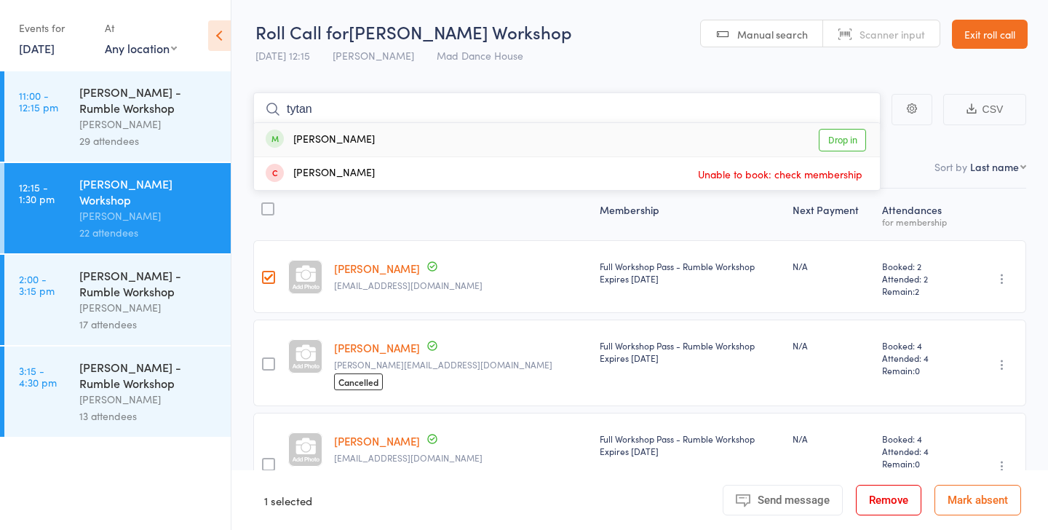
type input "tytan"
click at [837, 143] on link "Drop in" at bounding box center [841, 140] width 47 height 23
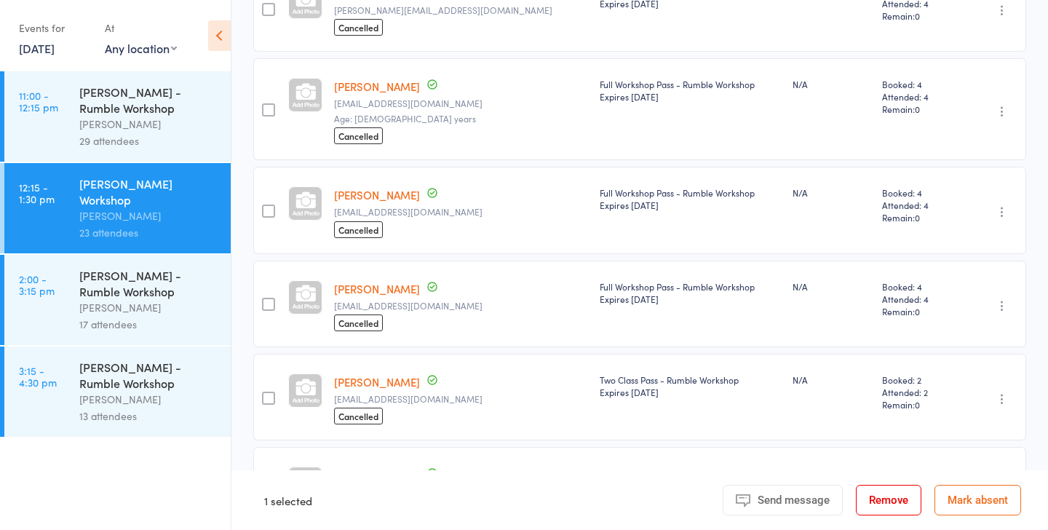
scroll to position [0, 0]
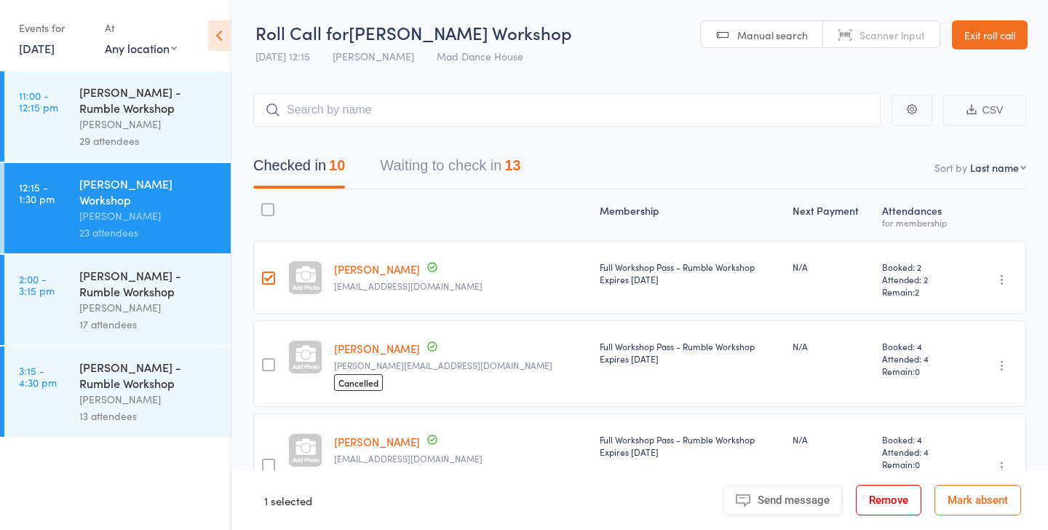
click at [169, 137] on div "29 attendees" at bounding box center [148, 140] width 139 height 17
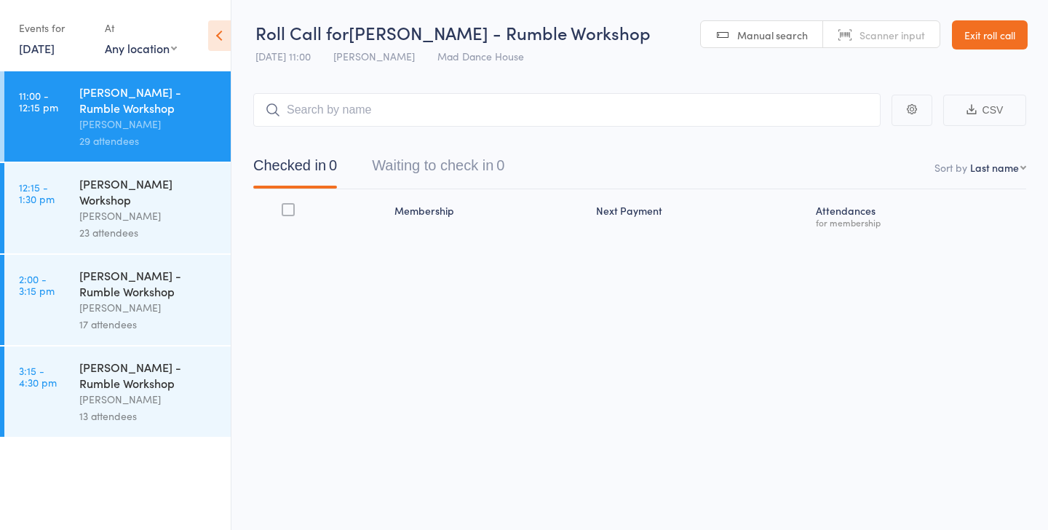
click at [306, 117] on input "search" at bounding box center [566, 109] width 627 height 33
type input "chino"
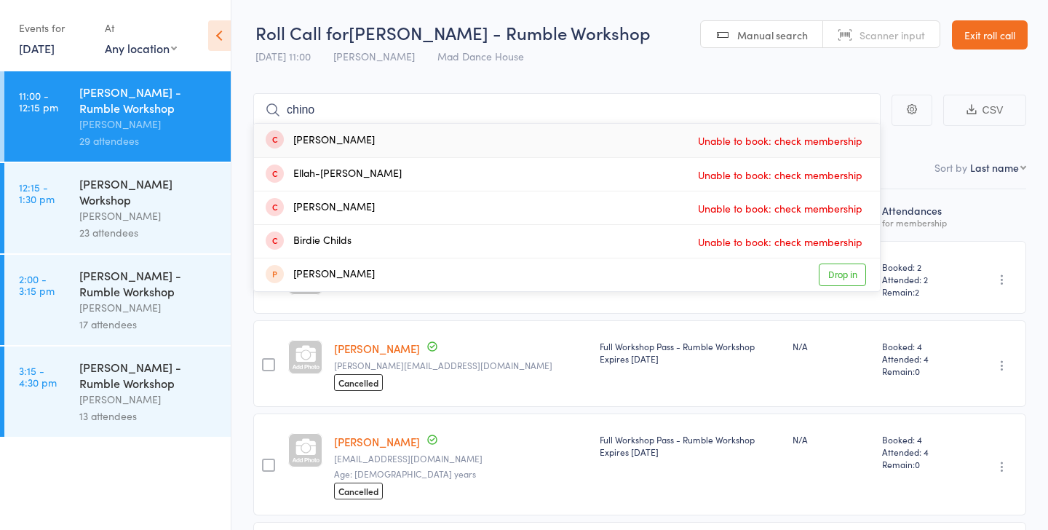
drag, startPoint x: 366, startPoint y: 108, endPoint x: 240, endPoint y: 114, distance: 126.0
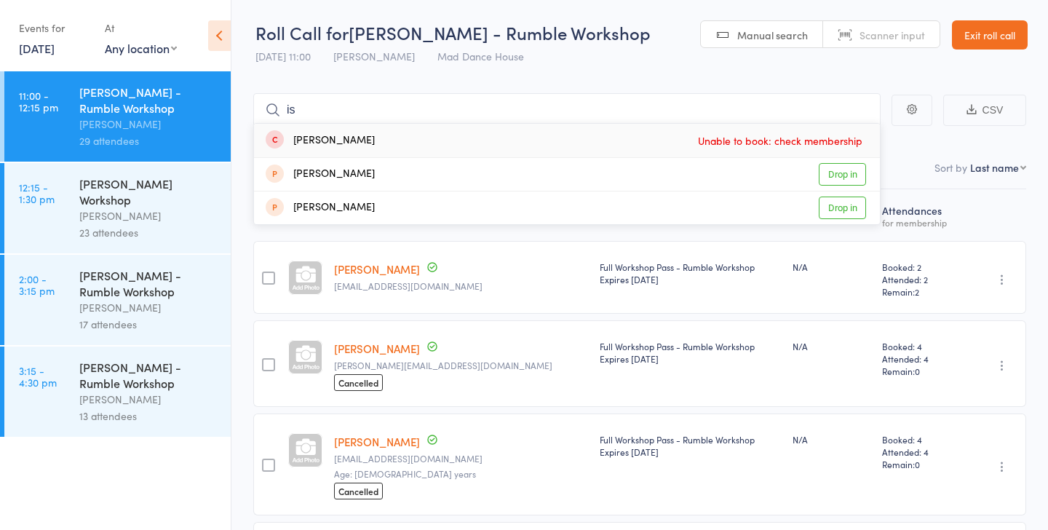
type input "i"
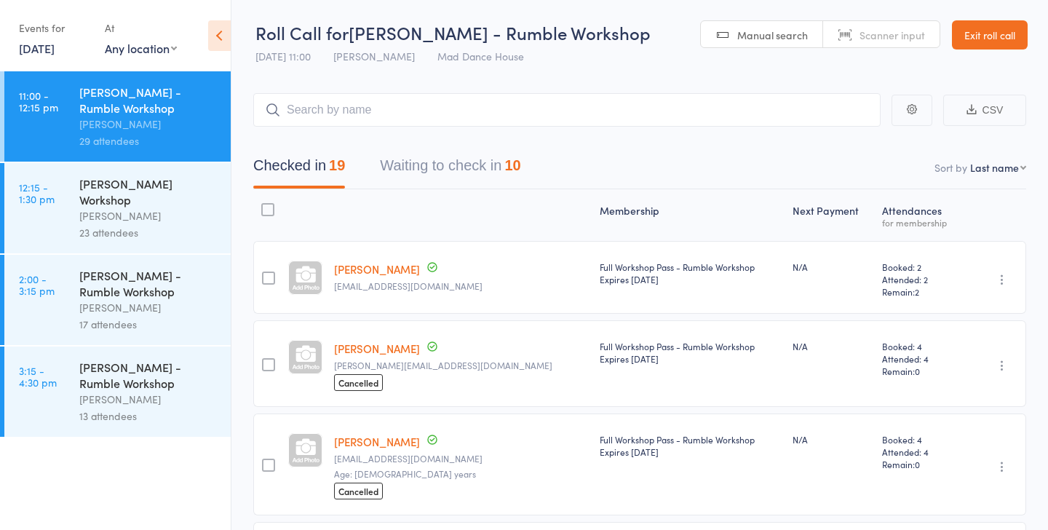
click at [442, 175] on button "Waiting to check in 10" at bounding box center [450, 169] width 140 height 39
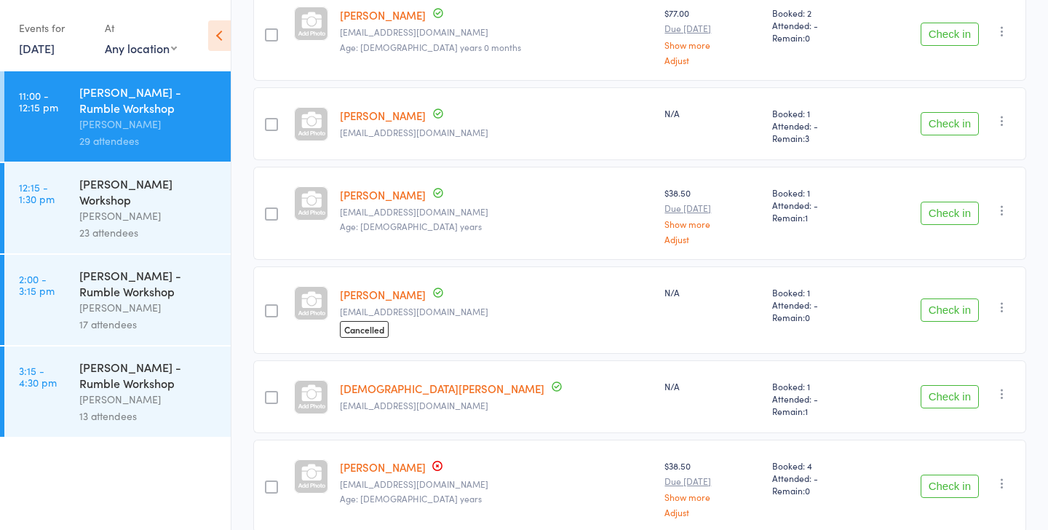
scroll to position [645, 0]
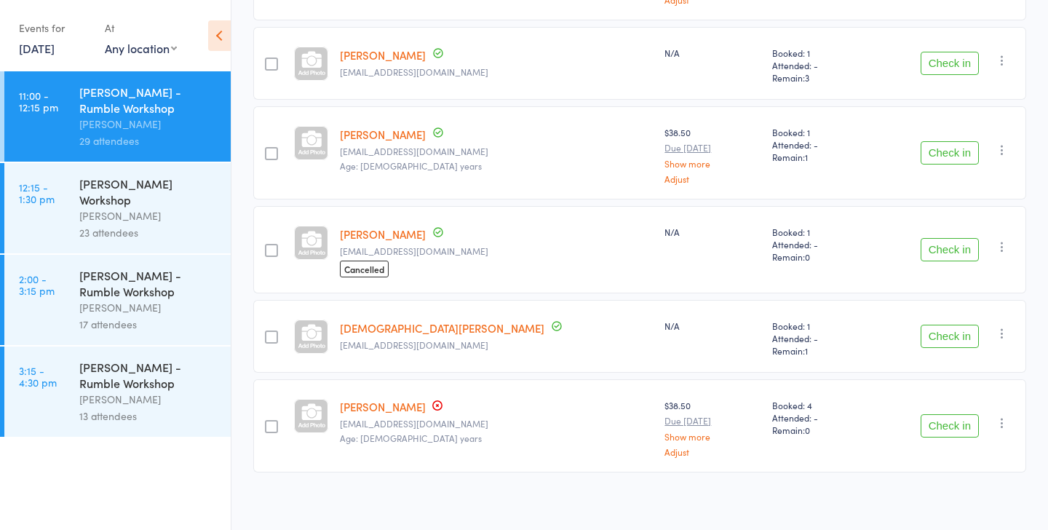
click at [273, 244] on div at bounding box center [271, 250] width 13 height 13
click at [268, 246] on input "checkbox" at bounding box center [268, 246] width 0 height 0
click at [276, 330] on div at bounding box center [271, 336] width 13 height 13
click at [268, 332] on input "checkbox" at bounding box center [268, 332] width 0 height 0
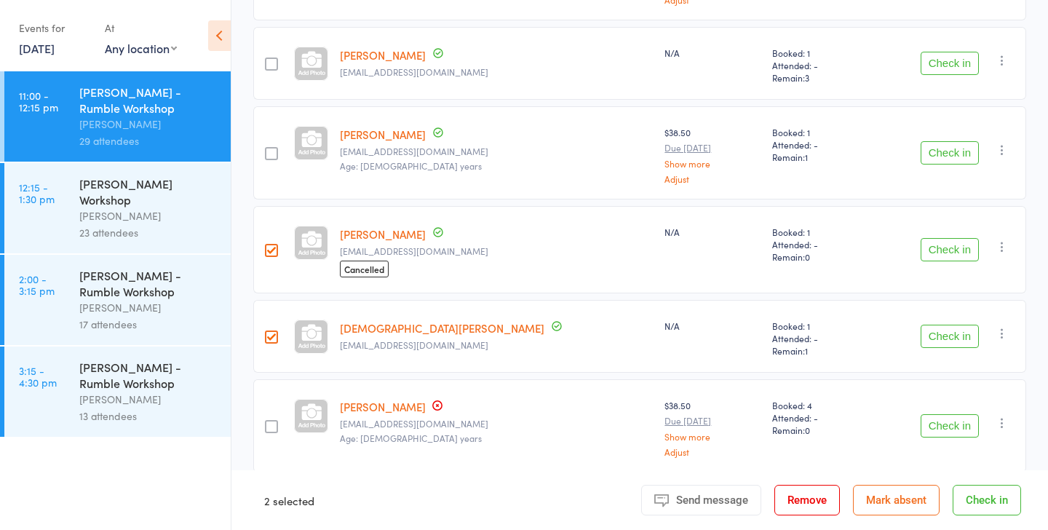
click at [276, 420] on div at bounding box center [271, 426] width 13 height 13
click at [268, 422] on input "checkbox" at bounding box center [268, 422] width 0 height 0
click at [989, 493] on button "Check in" at bounding box center [986, 500] width 68 height 31
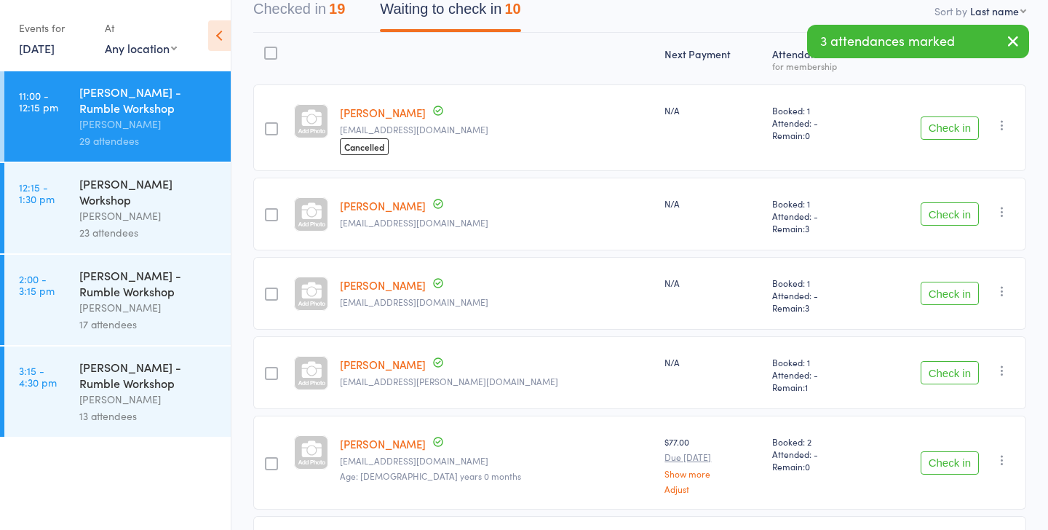
scroll to position [0, 0]
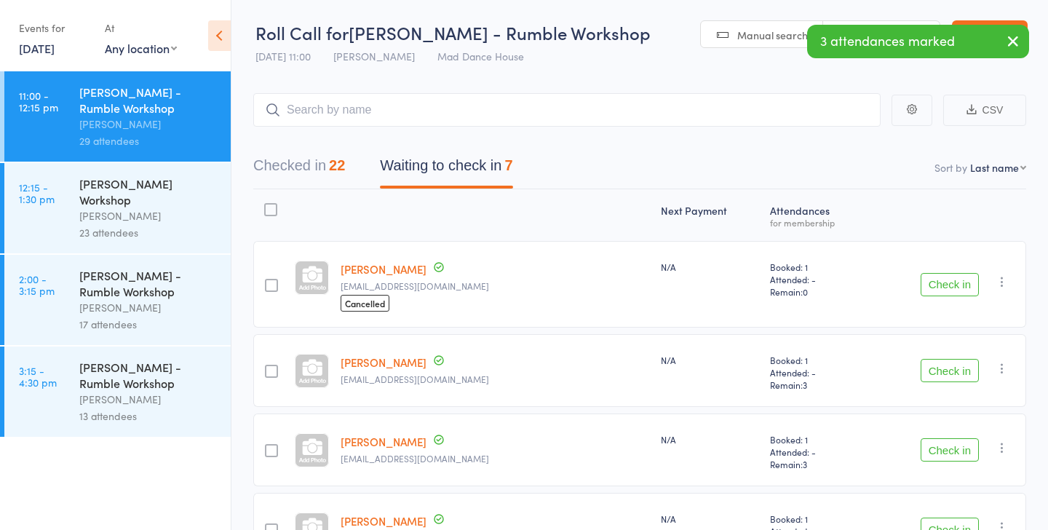
click at [312, 171] on button "Checked in 22" at bounding box center [299, 169] width 92 height 39
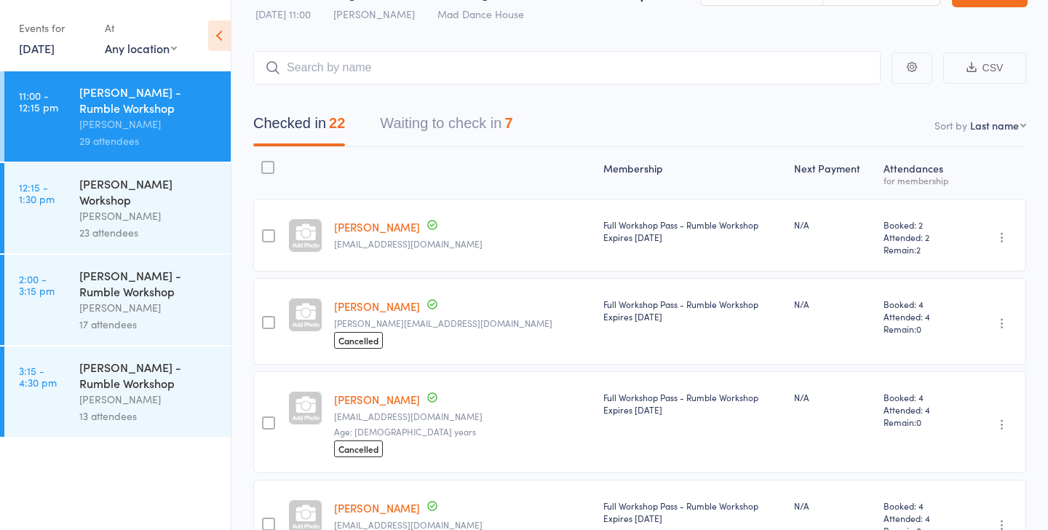
scroll to position [48, 0]
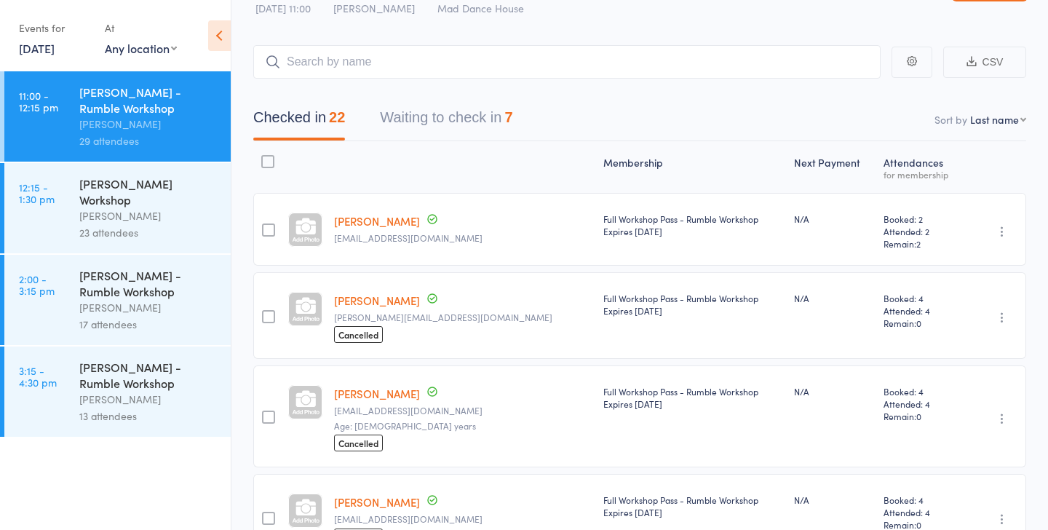
click at [420, 123] on button "Waiting to check in 7" at bounding box center [446, 121] width 132 height 39
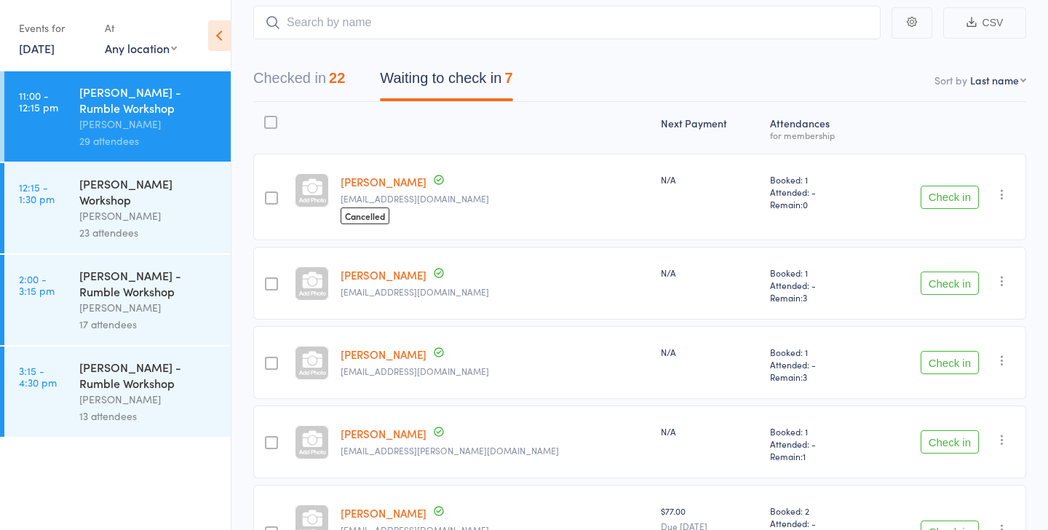
scroll to position [0, 0]
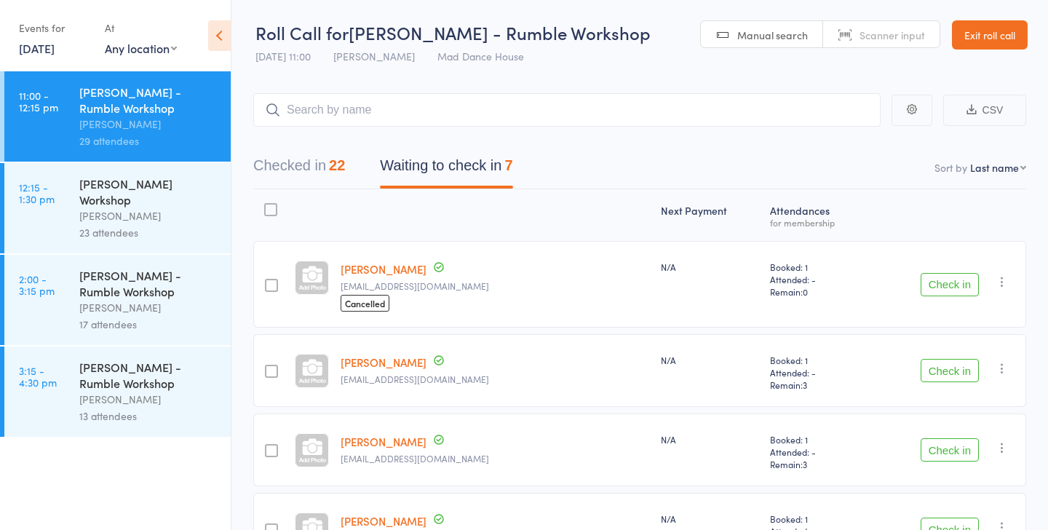
click at [311, 185] on button "Checked in 22" at bounding box center [299, 169] width 92 height 39
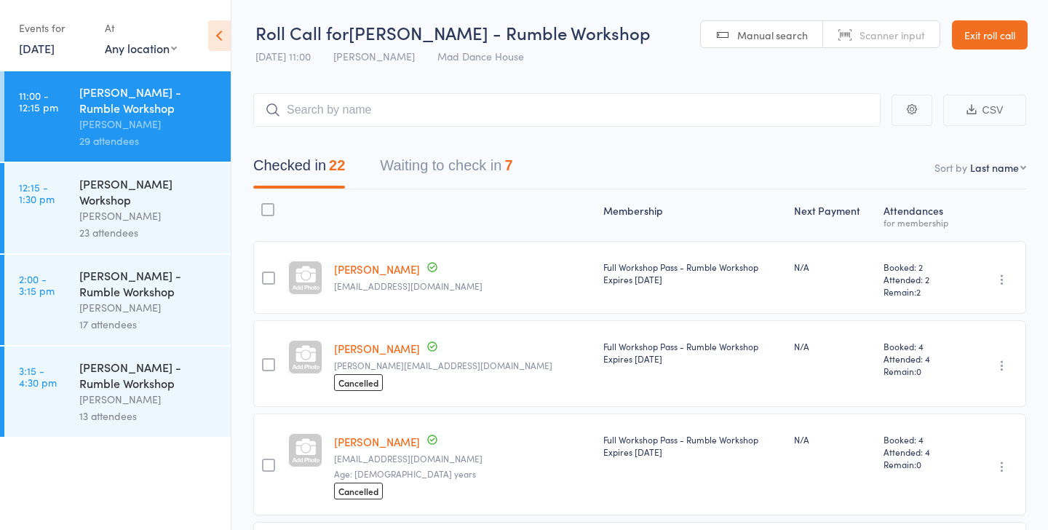
click at [226, 43] on icon at bounding box center [219, 35] width 23 height 31
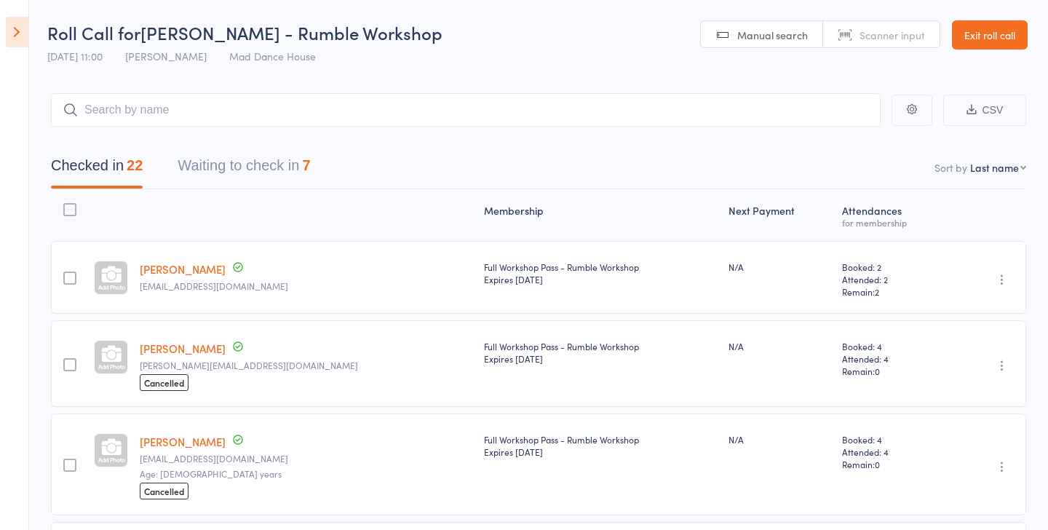
click at [38, 31] on header "Roll Call for Ray Fugawai Jr - Rumble Workshop 14 Sep 11:00 Rhys Hume Mad Dance…" at bounding box center [524, 35] width 1048 height 71
click at [20, 38] on icon at bounding box center [17, 32] width 23 height 31
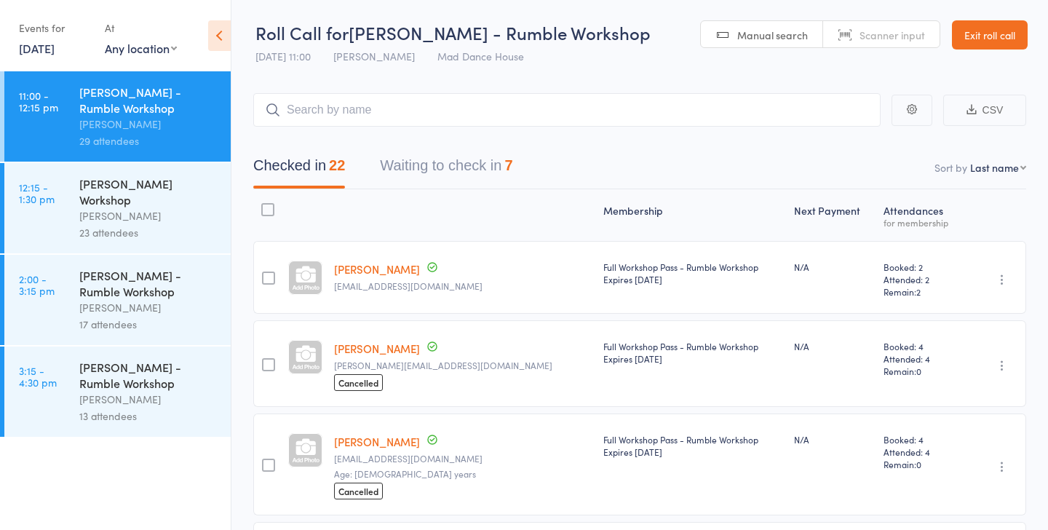
click at [124, 57] on div "At Any location Any location Hilliard State School Hall Capalaba Junior College…" at bounding box center [141, 37] width 72 height 43
click at [276, 58] on span "14 Sep 11:00" at bounding box center [282, 56] width 55 height 15
click at [391, 40] on span "[PERSON_NAME] - Rumble Workshop" at bounding box center [499, 32] width 302 height 24
click at [772, 31] on span "Manual search" at bounding box center [772, 35] width 71 height 15
click at [878, 43] on link "Scanner input" at bounding box center [881, 35] width 116 height 28
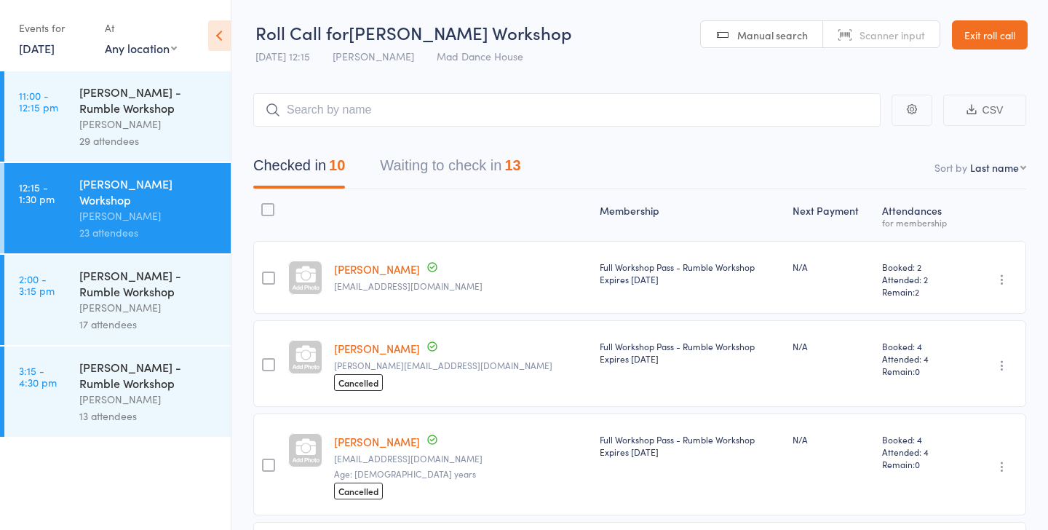
click at [974, 29] on link "Exit roll call" at bounding box center [990, 34] width 76 height 29
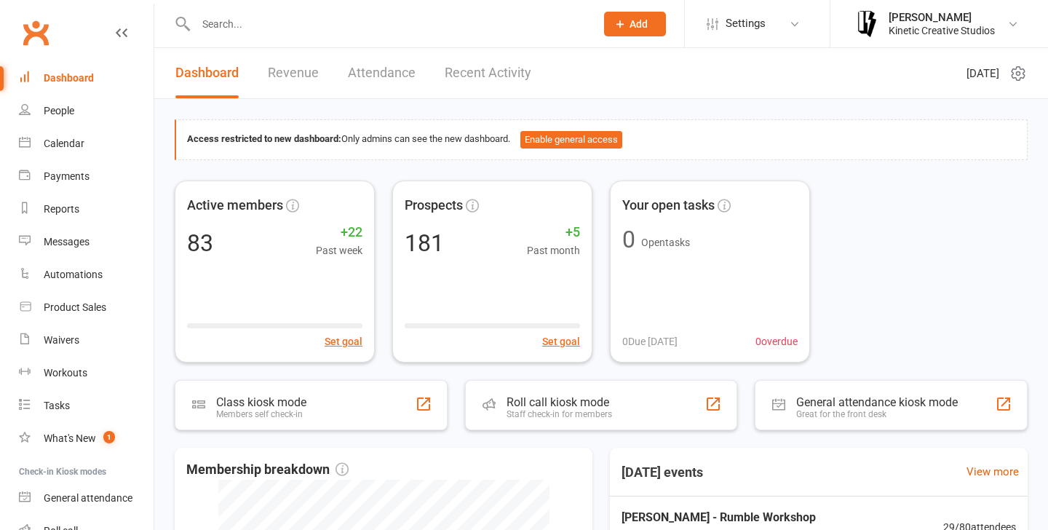
click at [322, 28] on input "text" at bounding box center [388, 24] width 394 height 20
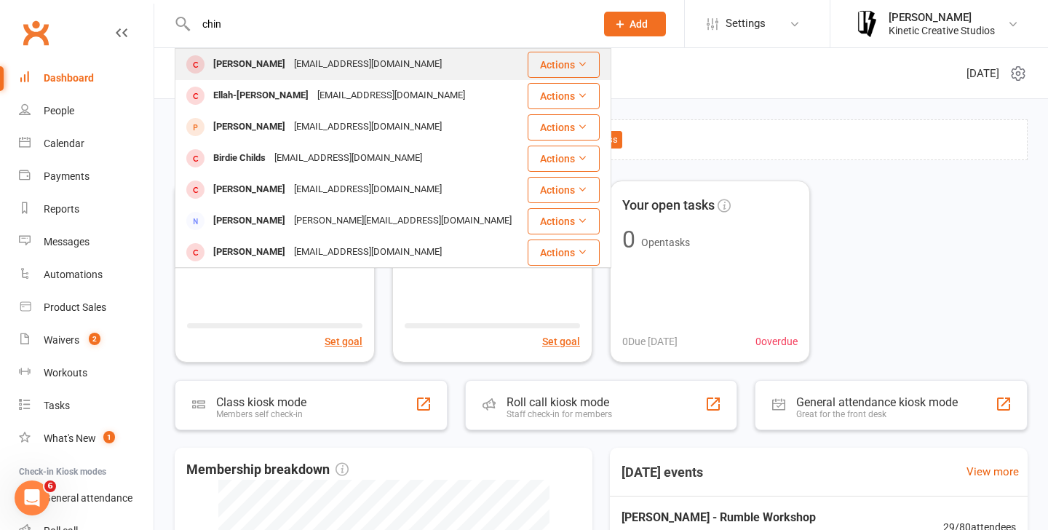
type input "chin"
click at [256, 67] on div "[PERSON_NAME]" at bounding box center [249, 64] width 81 height 21
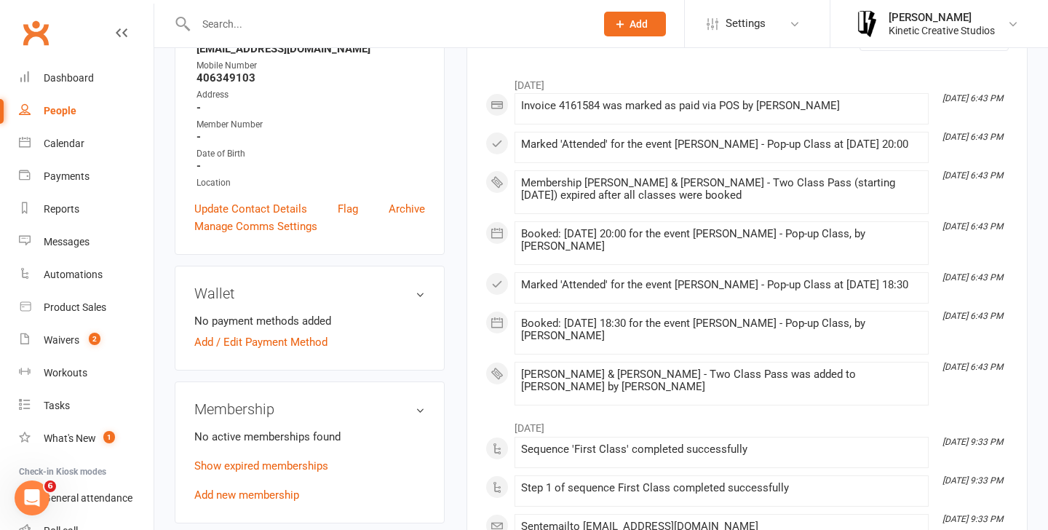
scroll to position [234, 0]
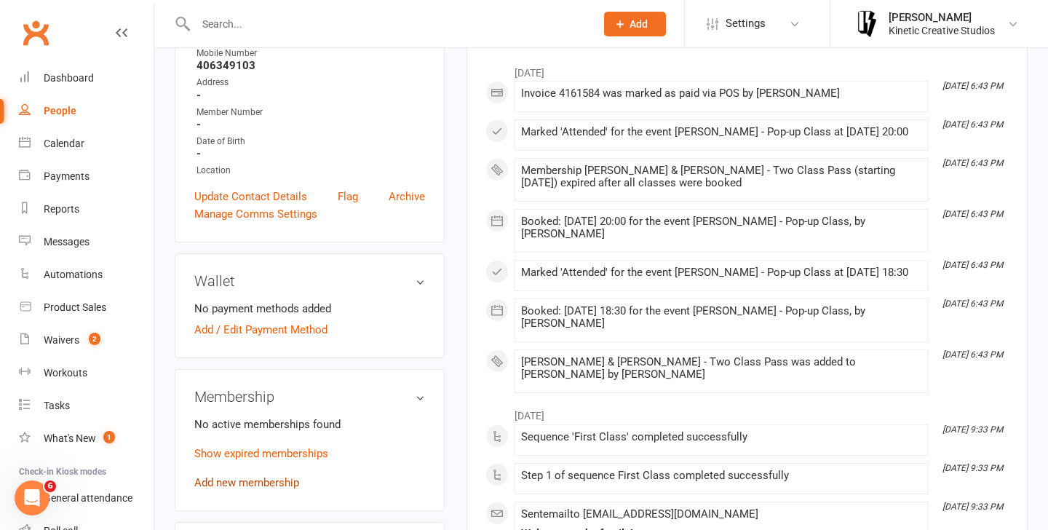
click at [255, 485] on link "Add new membership" at bounding box center [246, 482] width 105 height 13
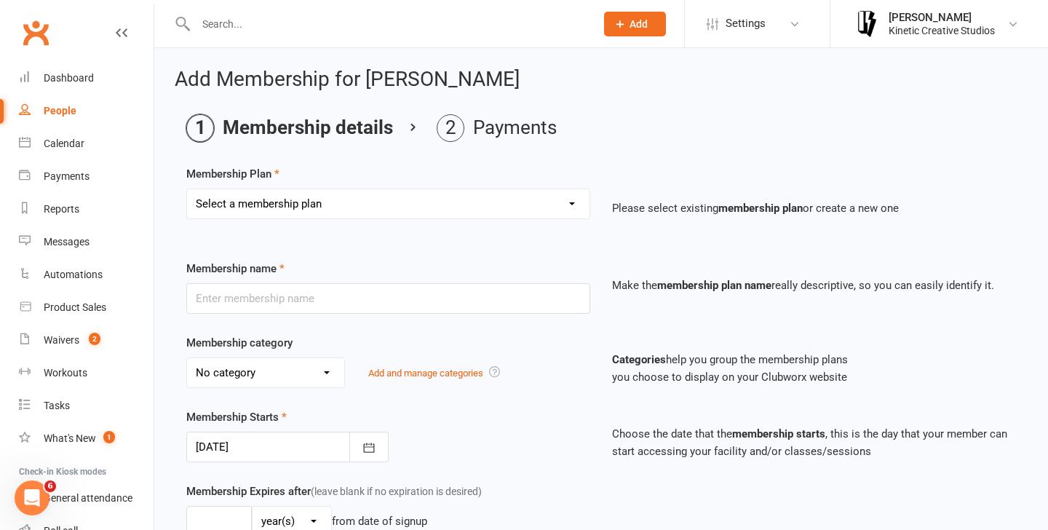
click at [365, 207] on select "Select a membership plan Create new Membership Plan Mini Groovers - Single Clas…" at bounding box center [388, 203] width 402 height 29
select select "33"
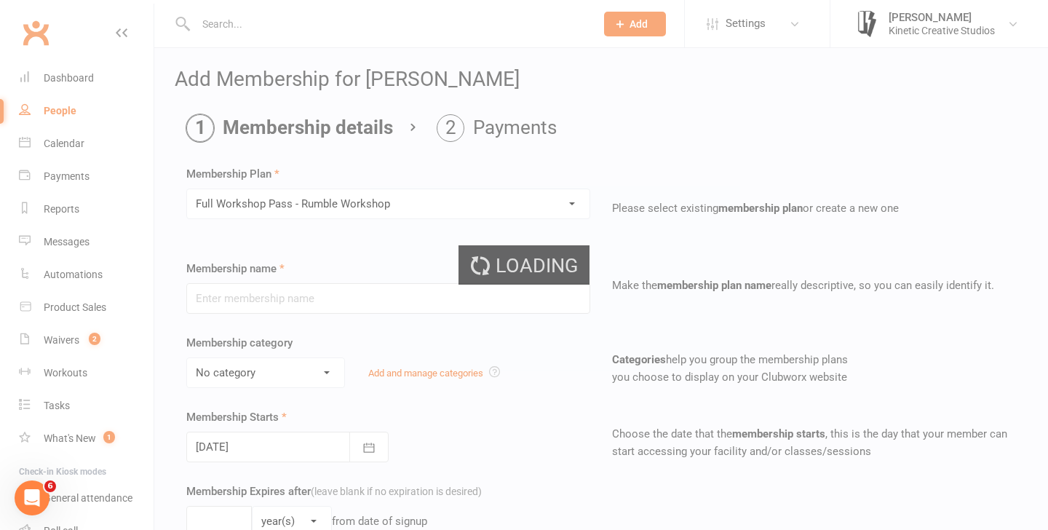
type input "Full Workshop Pass - Rumble Workshop"
select select "13"
type input "2"
type input "4"
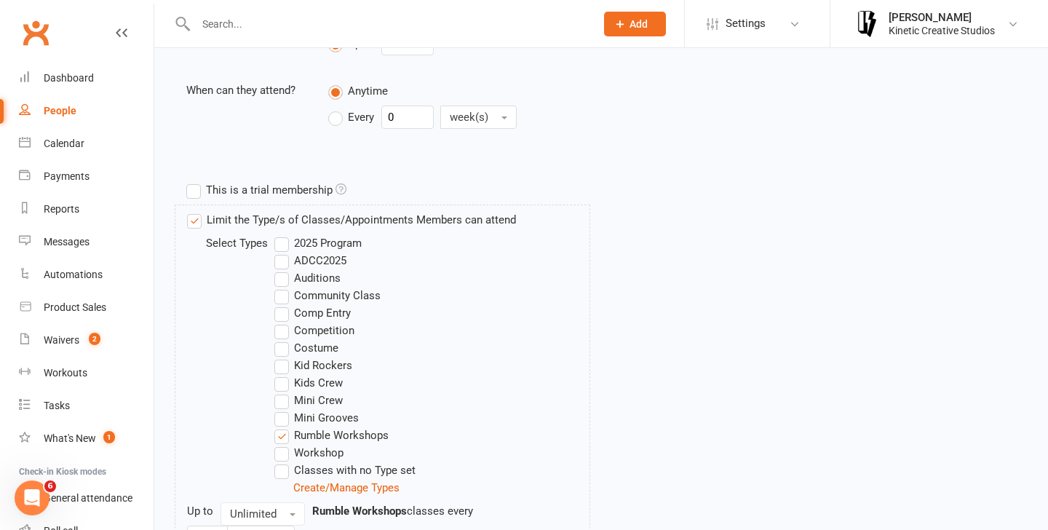
scroll to position [717, 0]
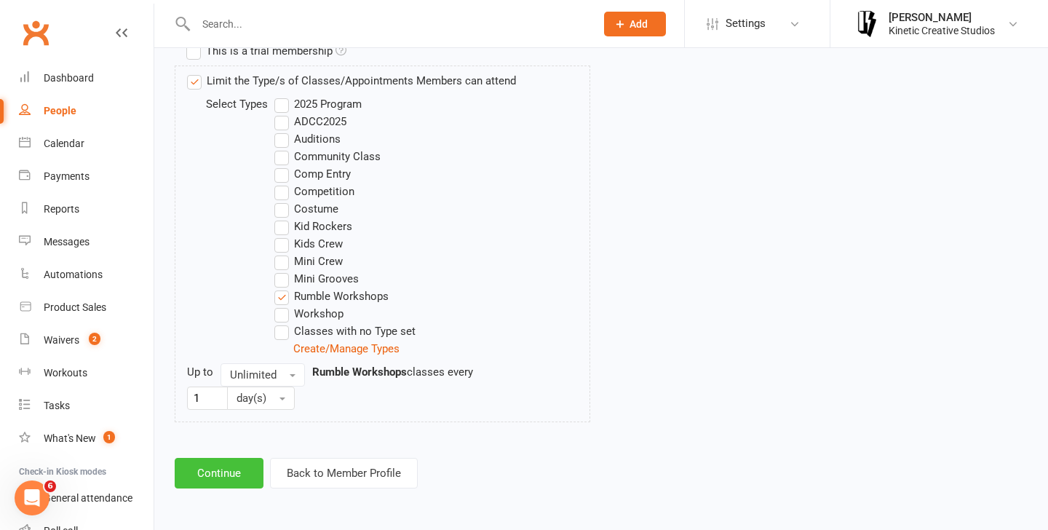
click at [245, 461] on button "Continue" at bounding box center [219, 473] width 89 height 31
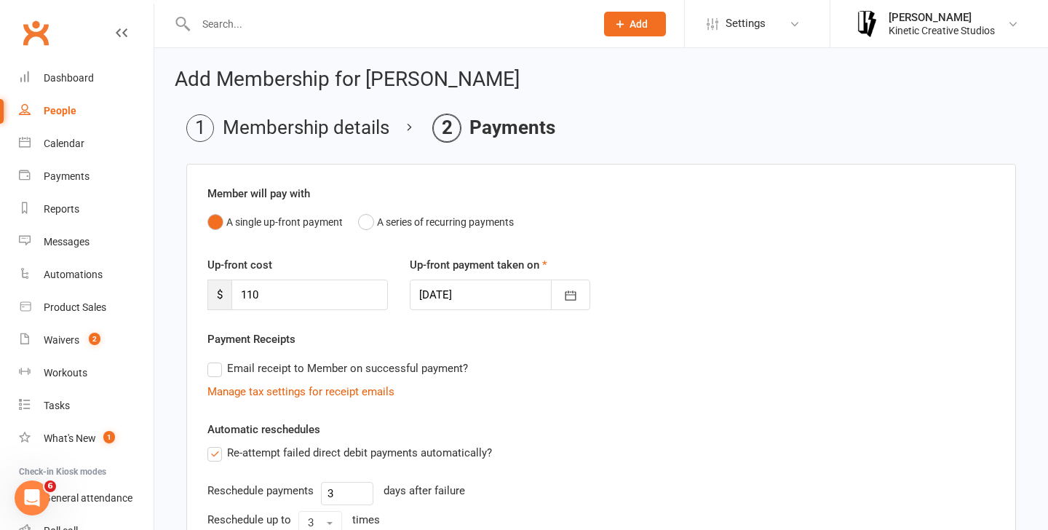
scroll to position [321, 0]
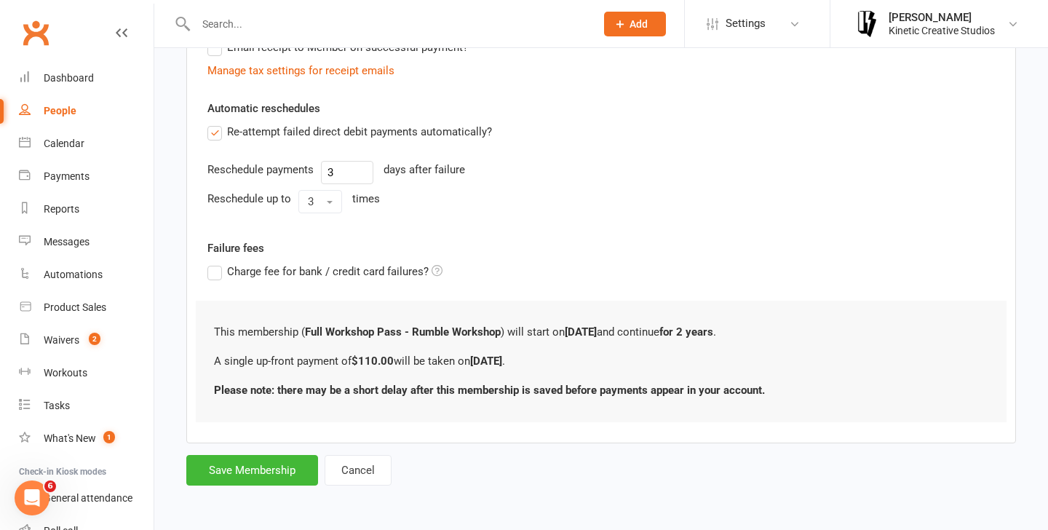
click at [259, 453] on form "Member will pay with A single up-front payment A series of recurring payments U…" at bounding box center [600, 164] width 829 height 642
click at [257, 468] on button "Save Membership" at bounding box center [252, 470] width 132 height 31
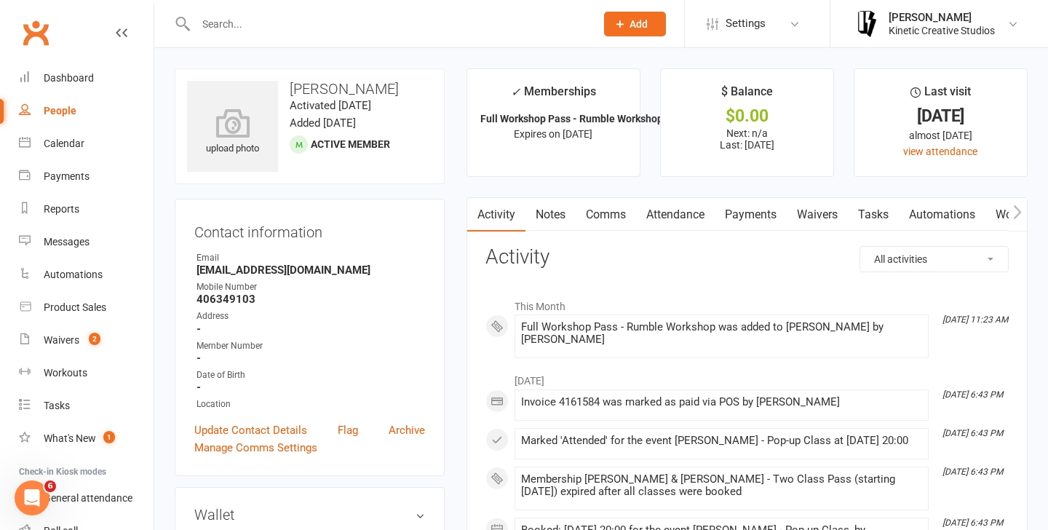
click at [746, 226] on link "Payments" at bounding box center [750, 214] width 72 height 33
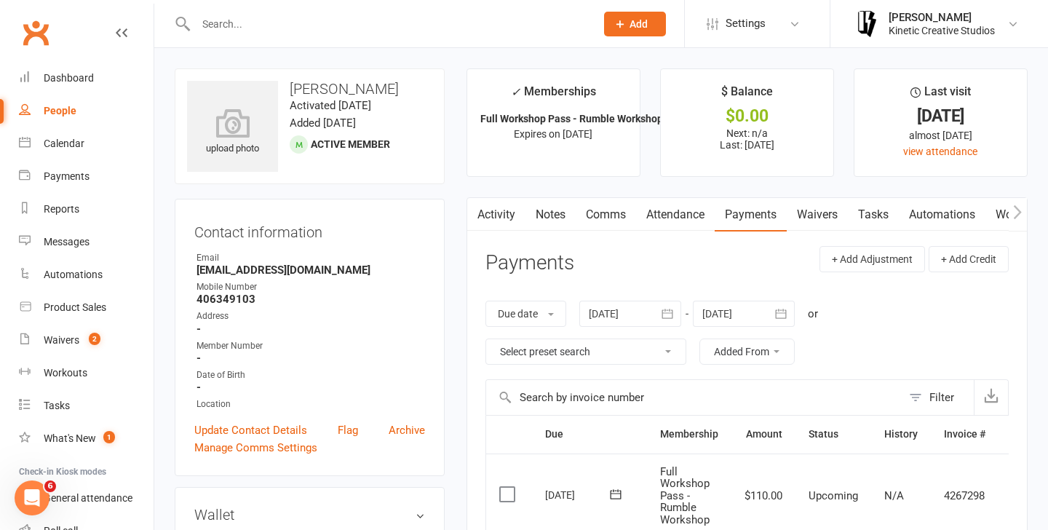
scroll to position [59, 0]
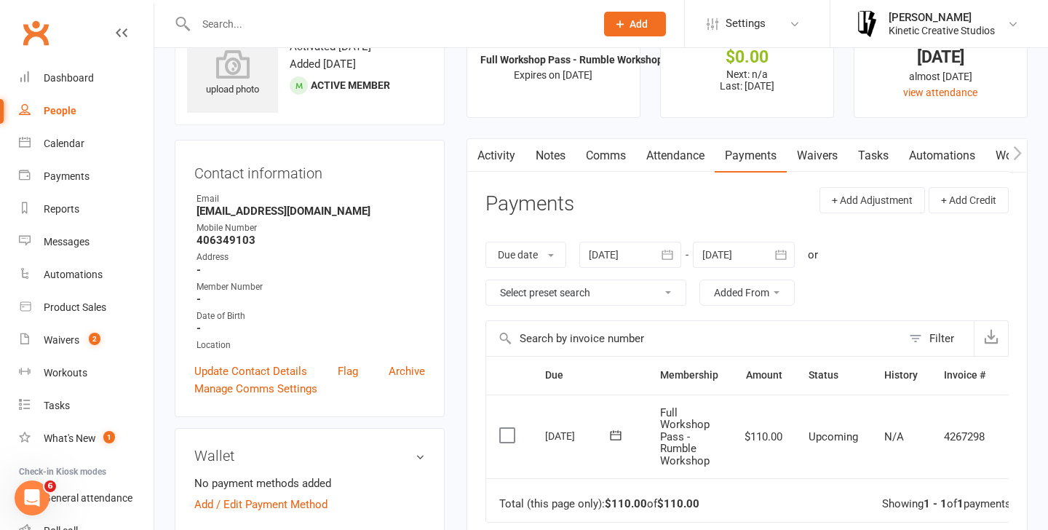
click at [507, 436] on label at bounding box center [509, 435] width 20 height 15
click at [507, 428] on input "checkbox" at bounding box center [503, 428] width 9 height 0
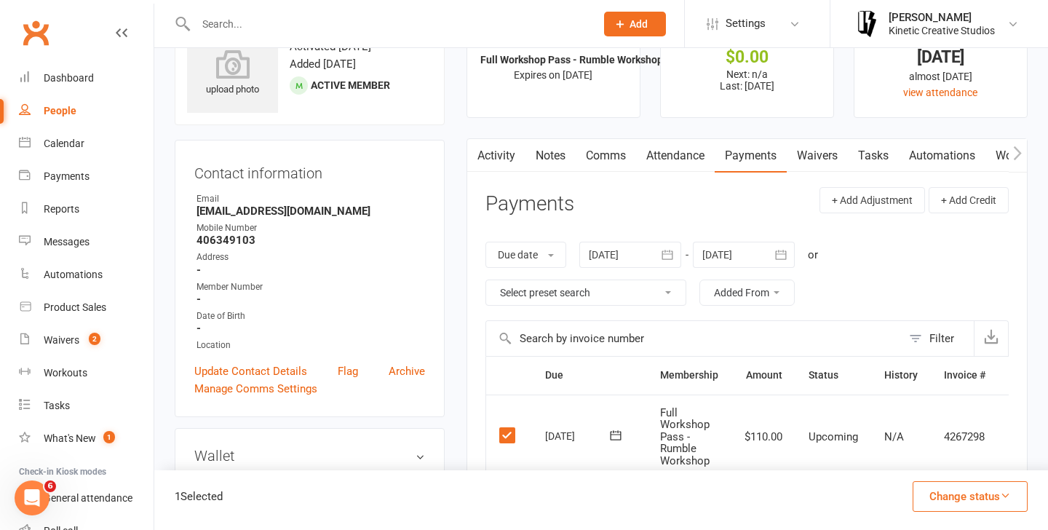
click at [986, 501] on button "Change status" at bounding box center [969, 496] width 115 height 31
click at [940, 396] on link "Paid (POS)" at bounding box center [954, 398] width 144 height 29
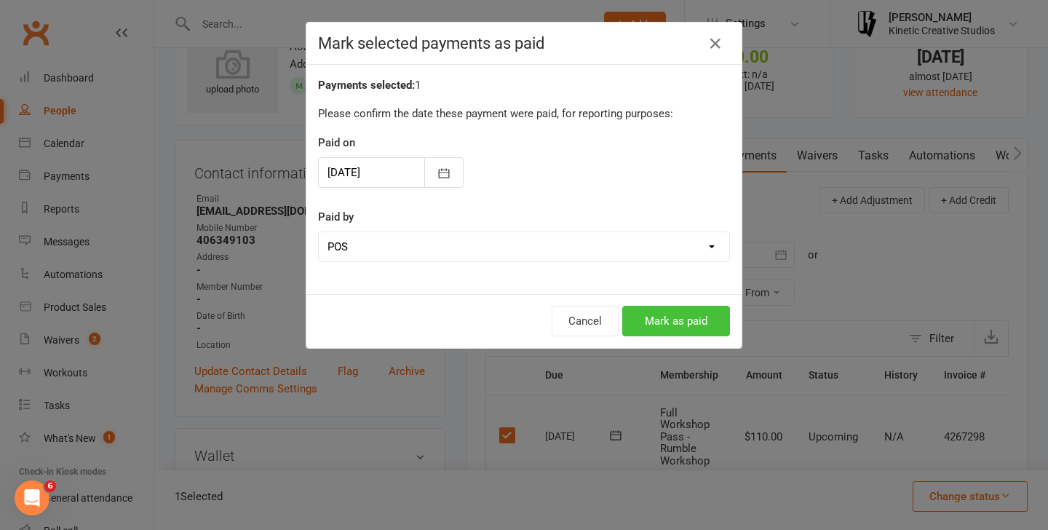
click at [661, 329] on button "Mark as paid" at bounding box center [676, 321] width 108 height 31
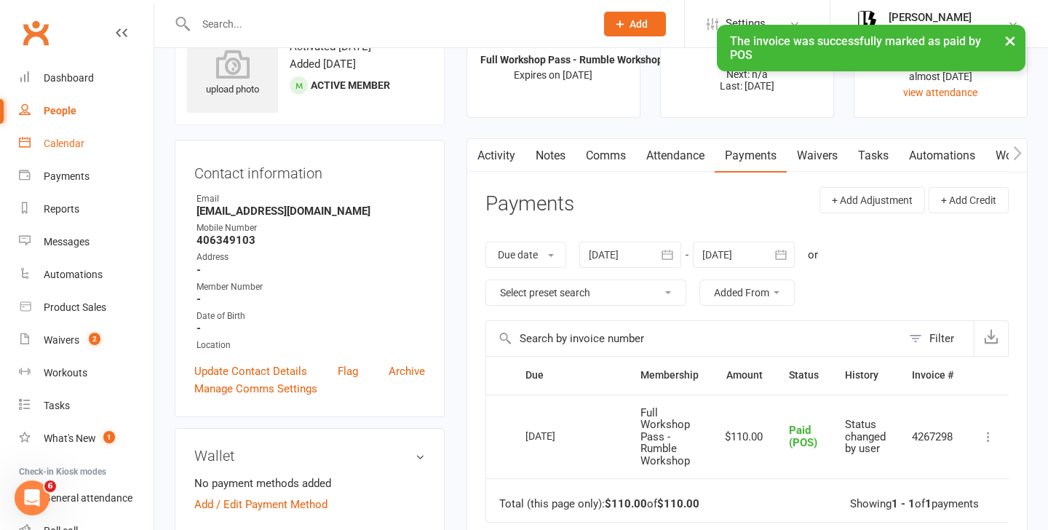
click at [65, 145] on div "Calendar" at bounding box center [64, 143] width 41 height 12
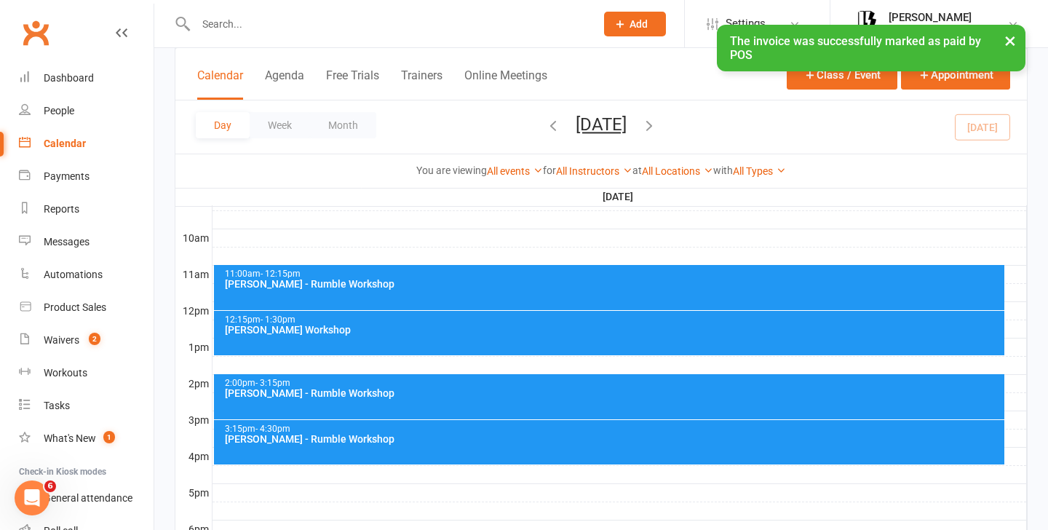
scroll to position [431, 0]
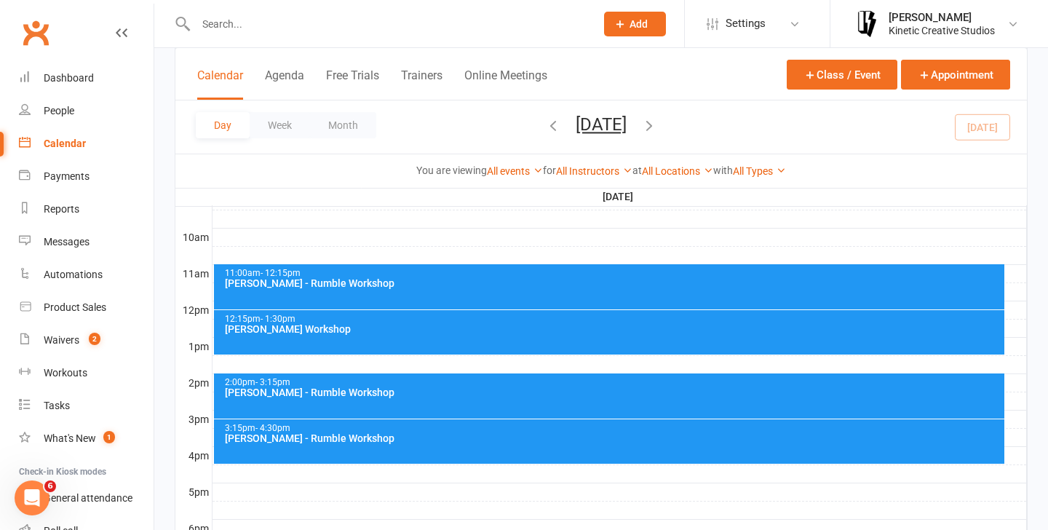
click at [274, 269] on span "- 12:15pm" at bounding box center [280, 273] width 40 height 10
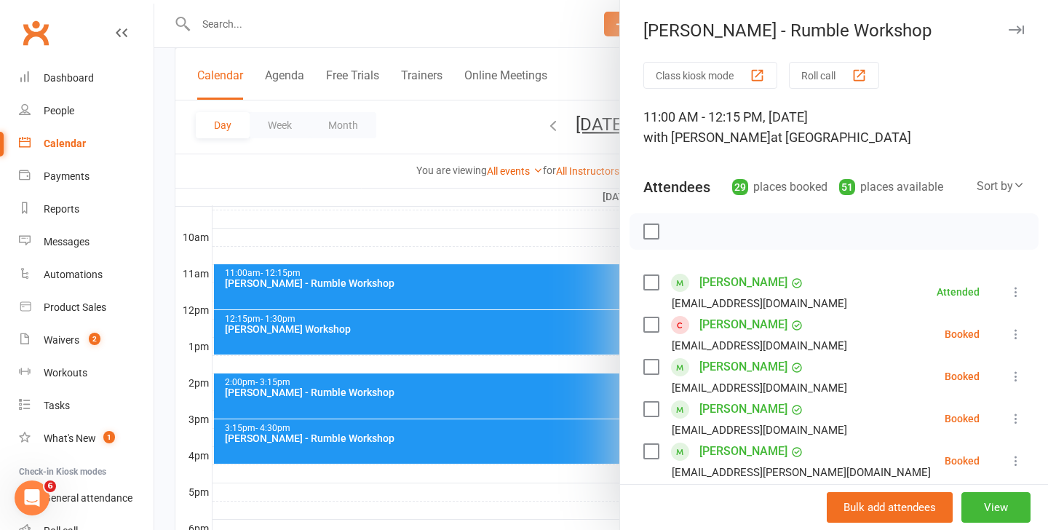
scroll to position [143, 0]
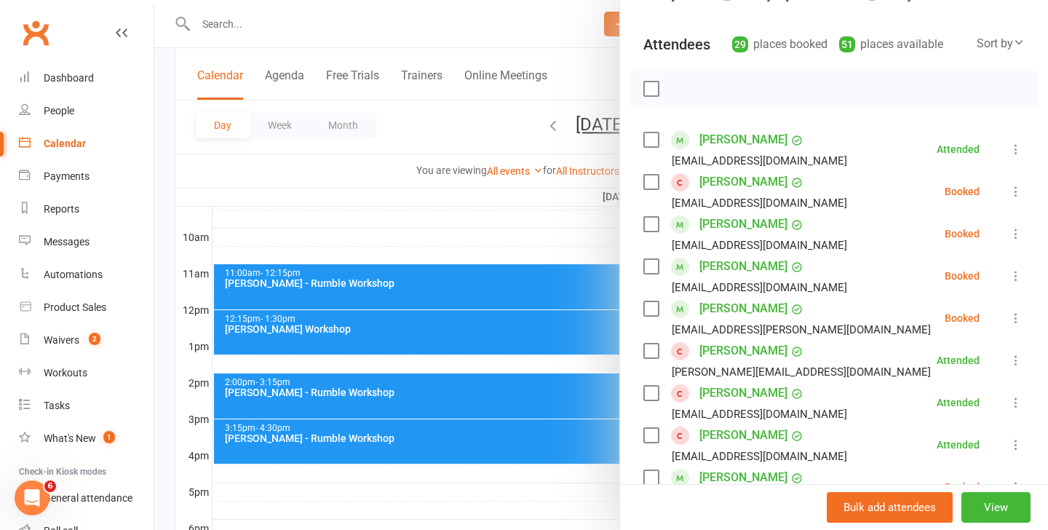
click at [653, 190] on div "[PERSON_NAME] [EMAIL_ADDRESS][DOMAIN_NAME]" at bounding box center [748, 191] width 210 height 42
click at [650, 183] on label at bounding box center [650, 182] width 15 height 15
click at [1020, 198] on icon at bounding box center [1015, 191] width 15 height 15
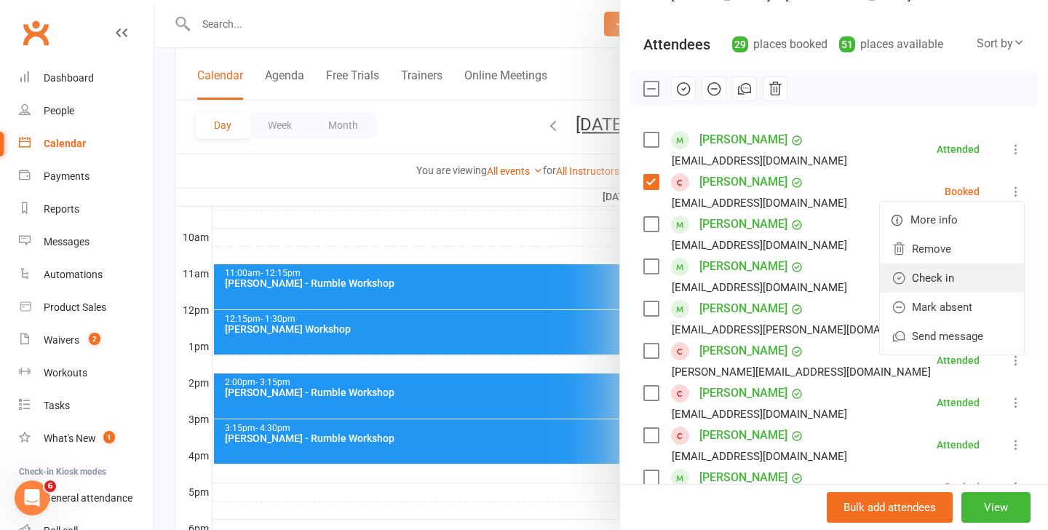
click at [944, 271] on link "Check in" at bounding box center [952, 277] width 144 height 29
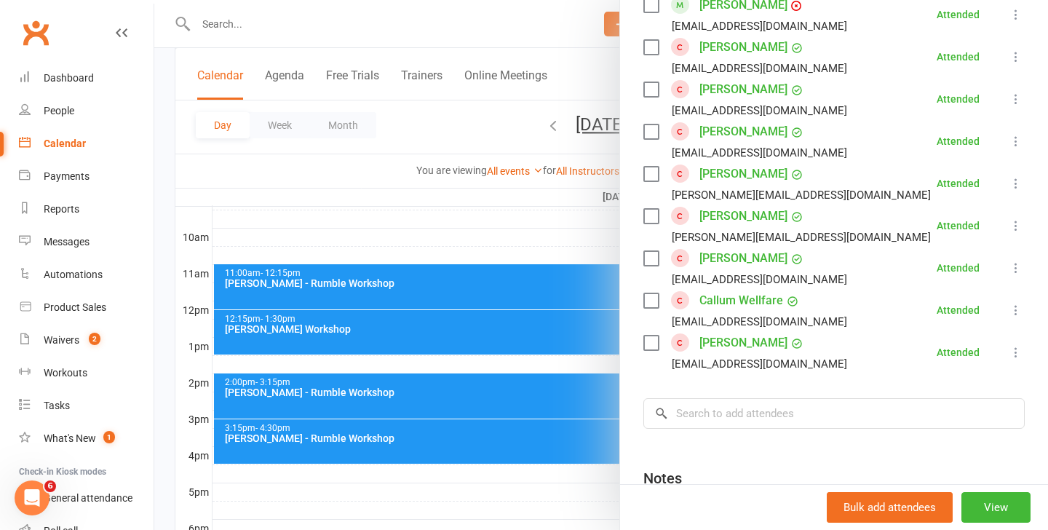
scroll to position [1272, 0]
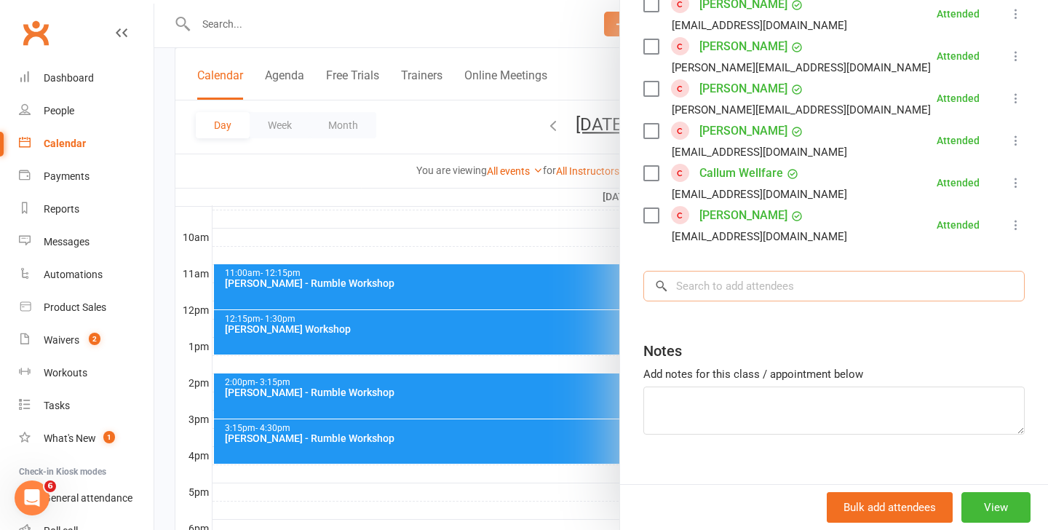
click at [727, 273] on input "search" at bounding box center [833, 286] width 381 height 31
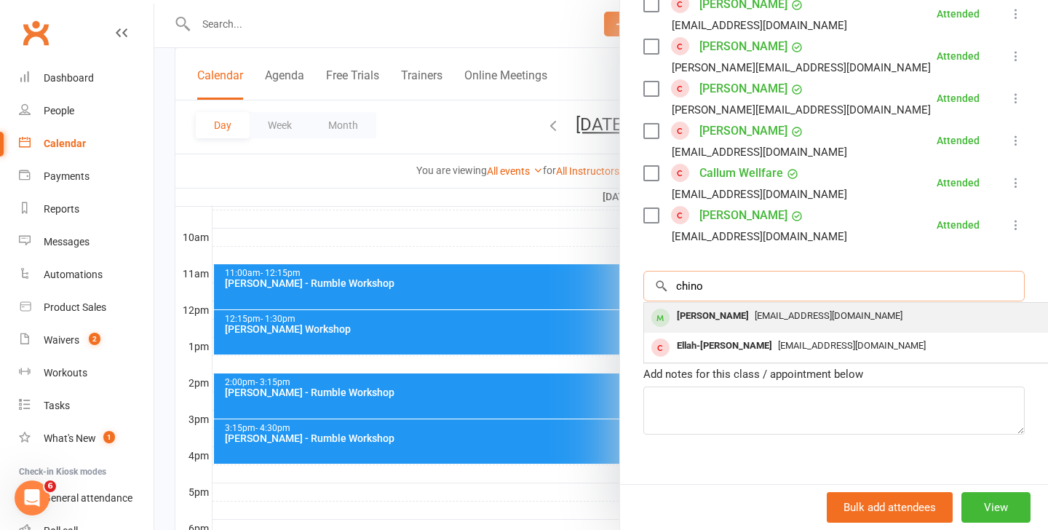
type input "chino"
click at [733, 306] on div "[PERSON_NAME]" at bounding box center [713, 316] width 84 height 21
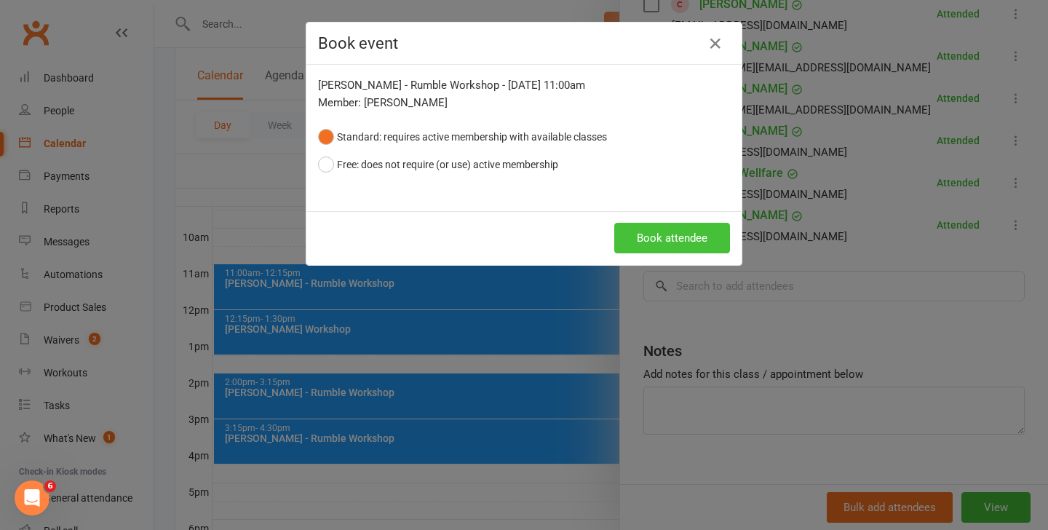
click at [663, 236] on button "Book attendee" at bounding box center [672, 238] width 116 height 31
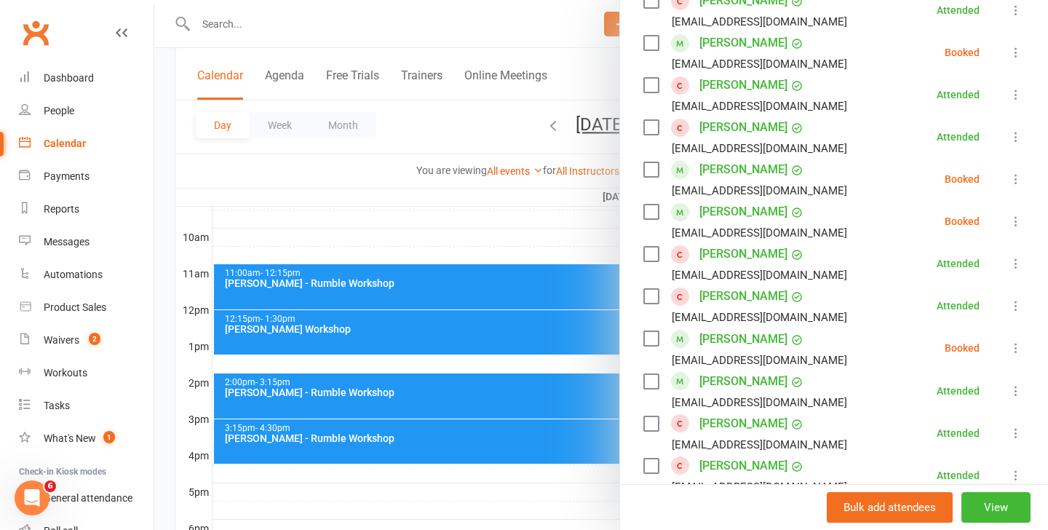
scroll to position [529, 0]
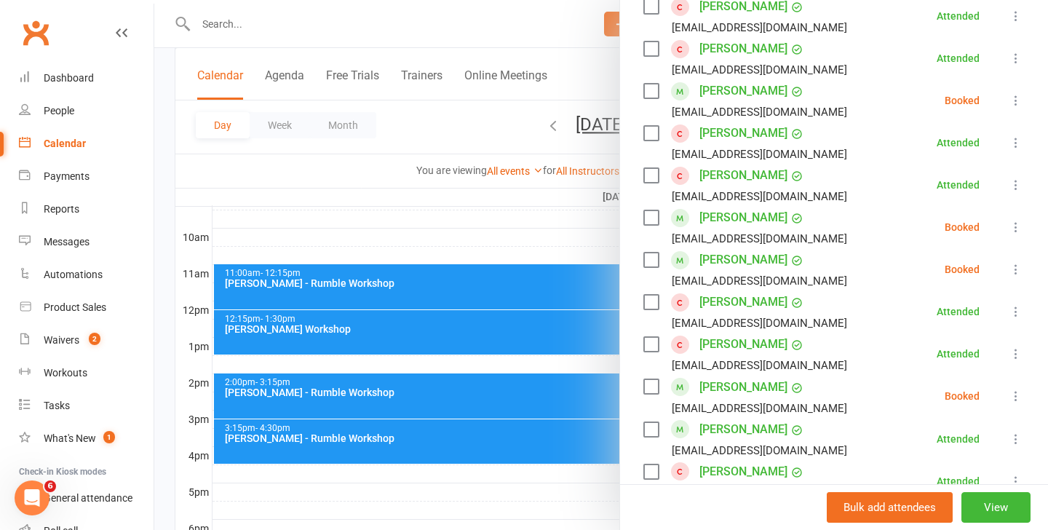
click at [1016, 234] on icon at bounding box center [1015, 227] width 15 height 15
click at [947, 303] on link "Check in" at bounding box center [952, 313] width 144 height 29
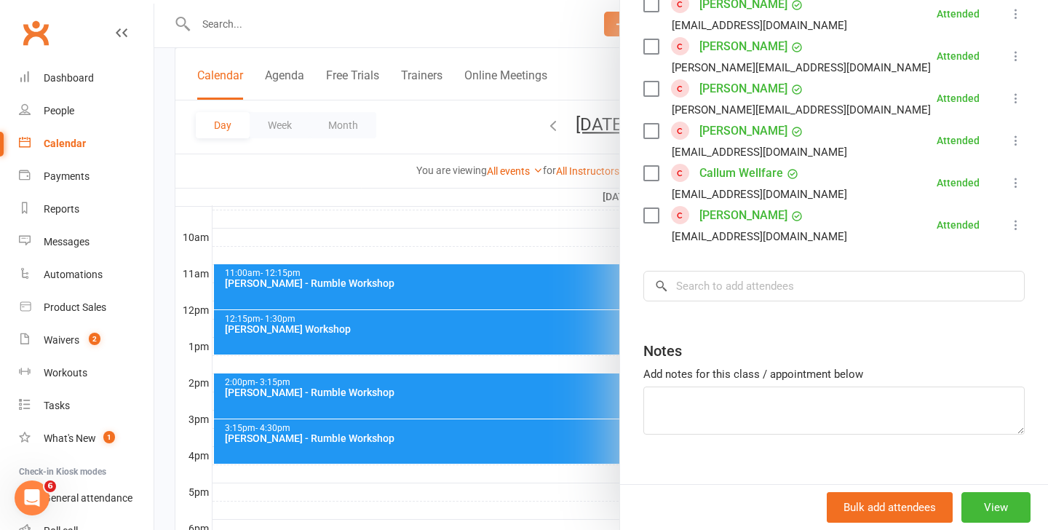
scroll to position [439, 0]
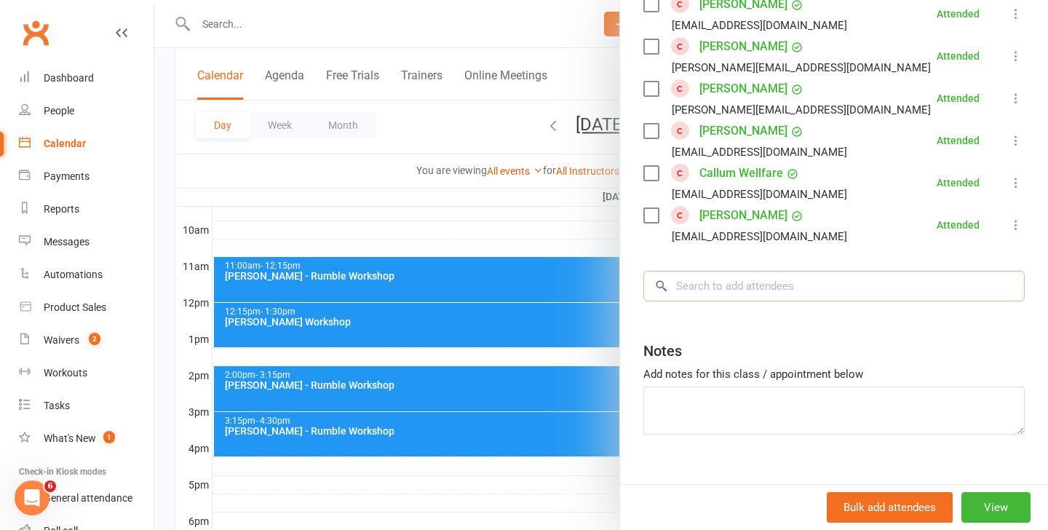
click at [687, 271] on input "search" at bounding box center [833, 286] width 381 height 31
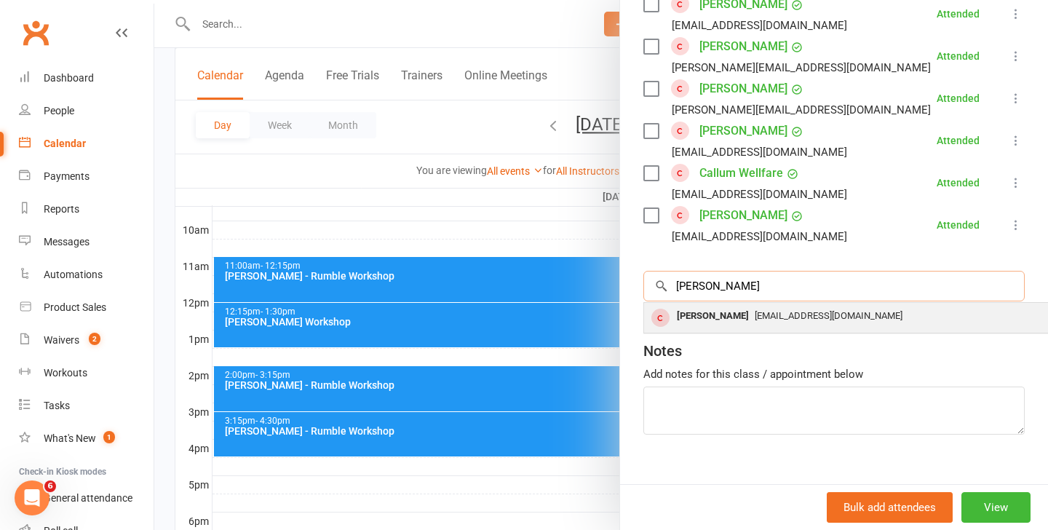
type input "[PERSON_NAME]"
click at [781, 304] on div "[PERSON_NAME] [EMAIL_ADDRESS][DOMAIN_NAME]" at bounding box center [861, 318] width 435 height 30
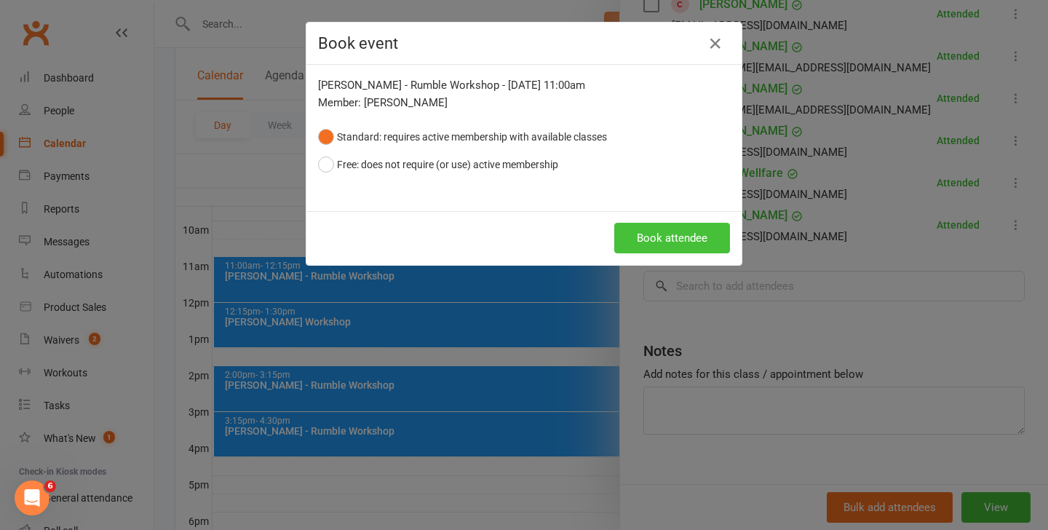
click at [696, 240] on button "Book attendee" at bounding box center [672, 238] width 116 height 31
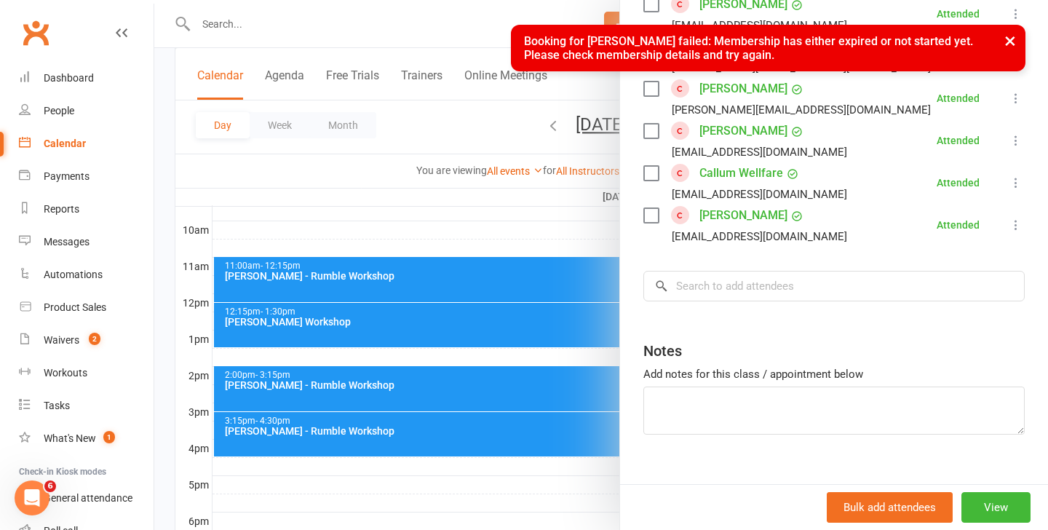
click at [1008, 39] on button "×" at bounding box center [1010, 40] width 26 height 31
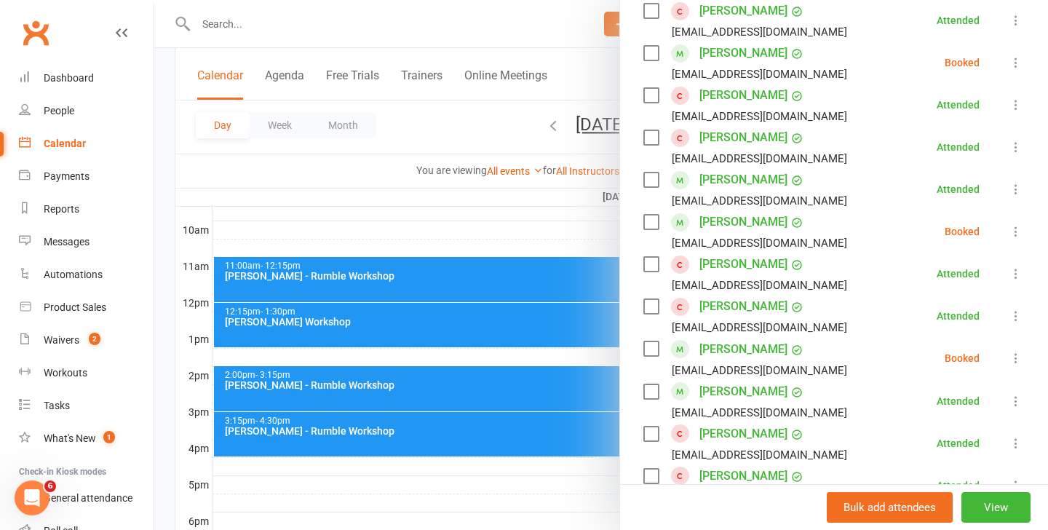
scroll to position [558, 0]
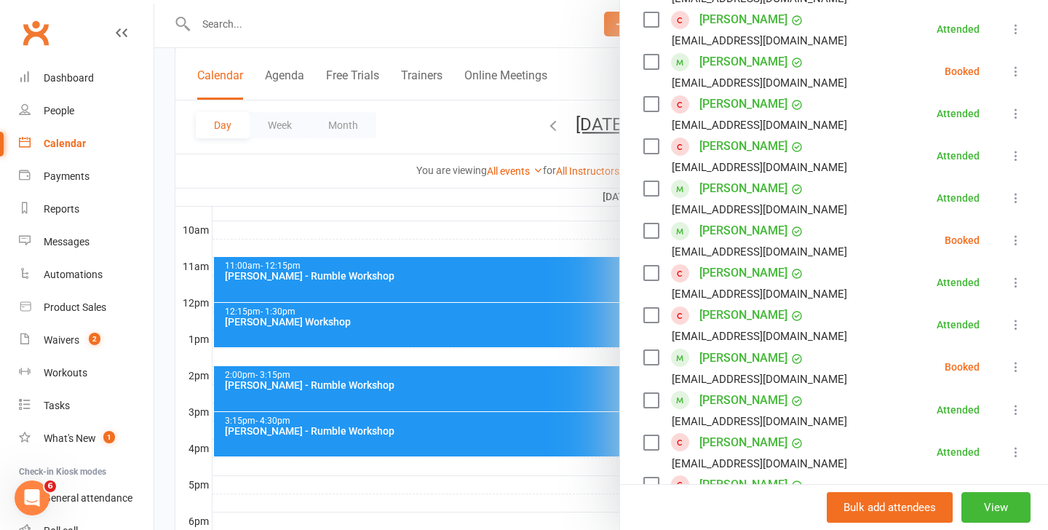
click at [538, 25] on div at bounding box center [600, 265] width 893 height 530
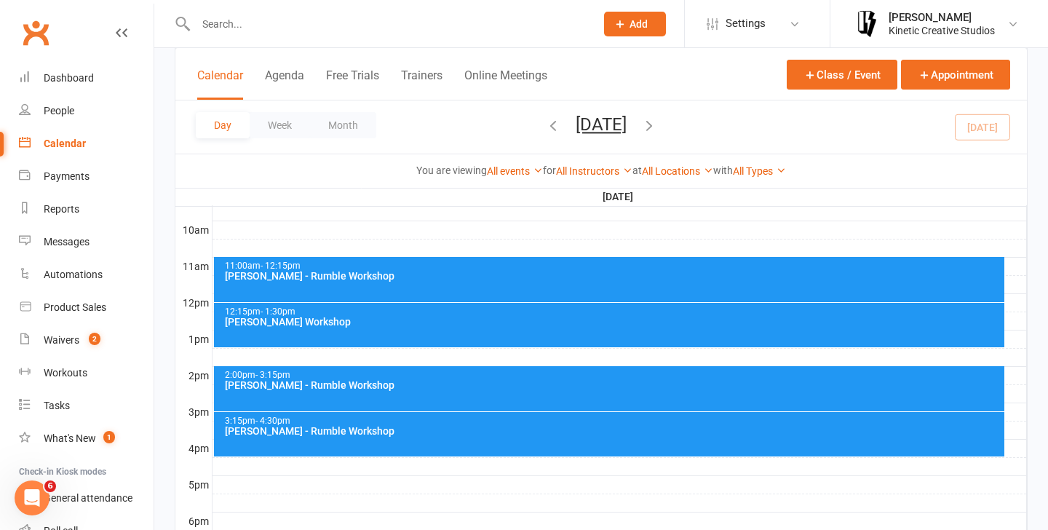
click at [546, 276] on div "[PERSON_NAME] - Rumble Workshop" at bounding box center [613, 276] width 778 height 10
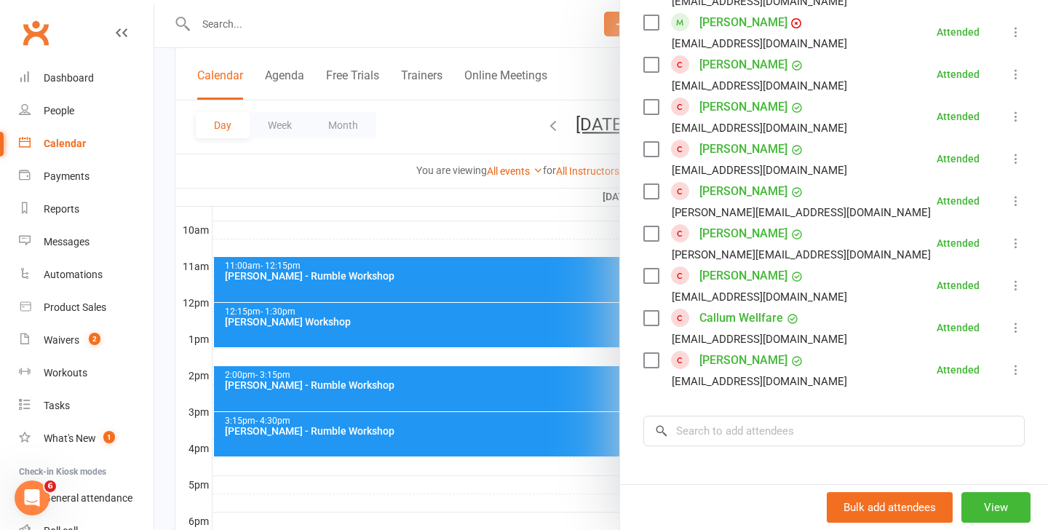
scroll to position [1315, 0]
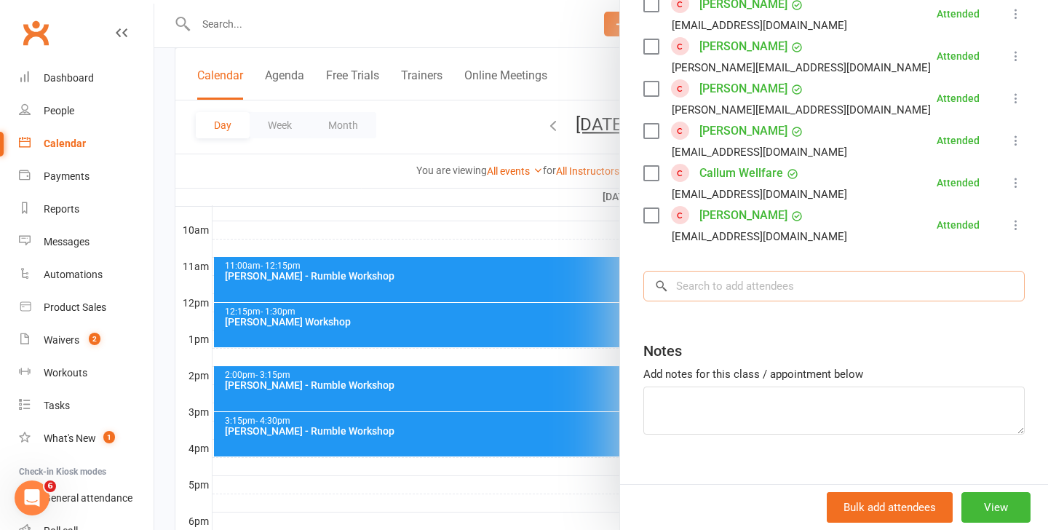
click at [738, 271] on input "search" at bounding box center [833, 286] width 381 height 31
type input "d"
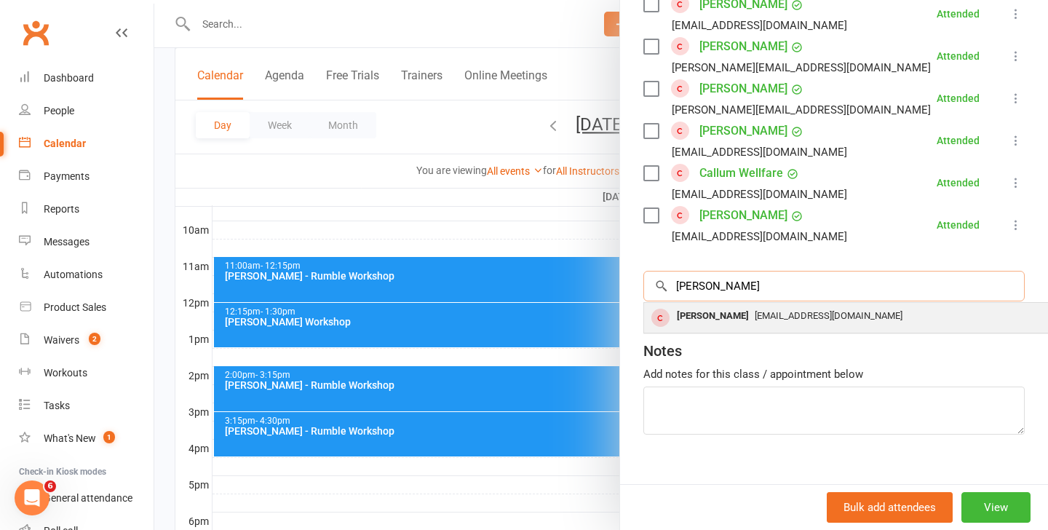
type input "[PERSON_NAME]"
click at [780, 306] on div "[EMAIL_ADDRESS][DOMAIN_NAME]" at bounding box center [861, 316] width 423 height 21
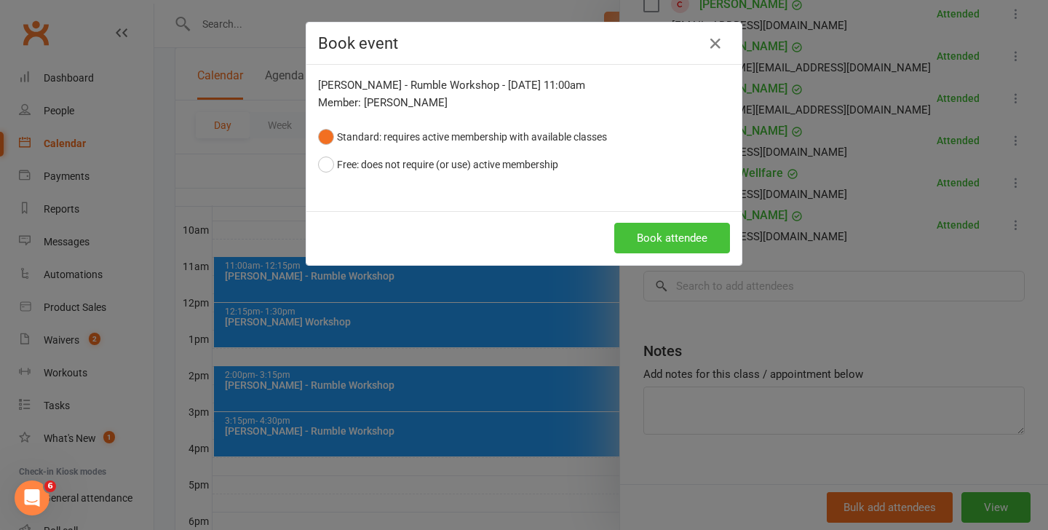
click at [665, 243] on button "Book attendee" at bounding box center [672, 238] width 116 height 31
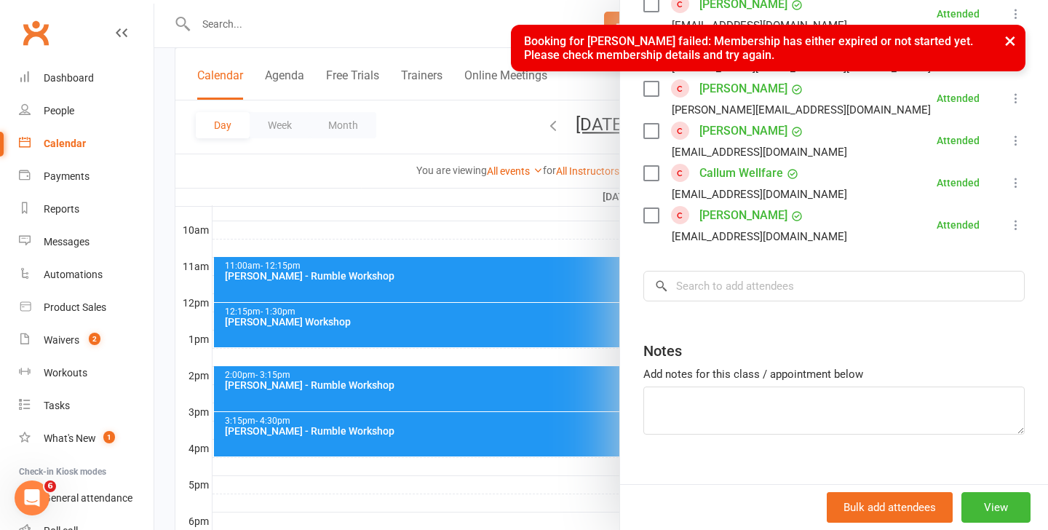
click at [1010, 38] on button "×" at bounding box center [1010, 40] width 26 height 31
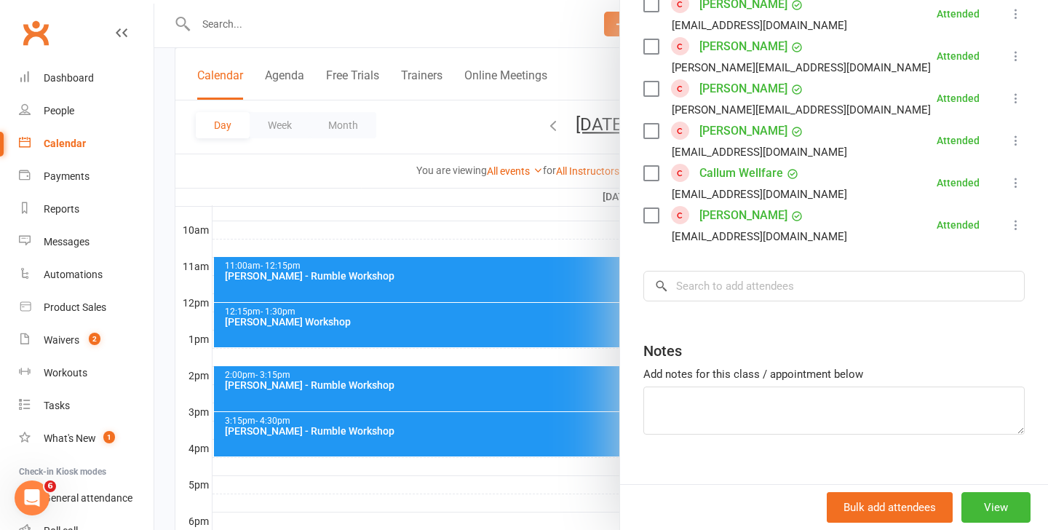
scroll to position [414, 0]
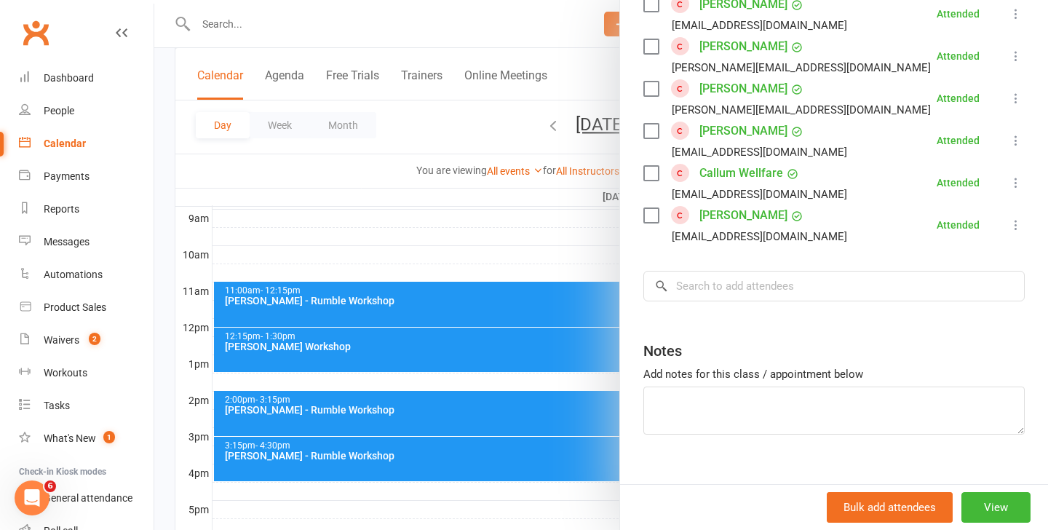
click at [520, 204] on div at bounding box center [600, 265] width 893 height 530
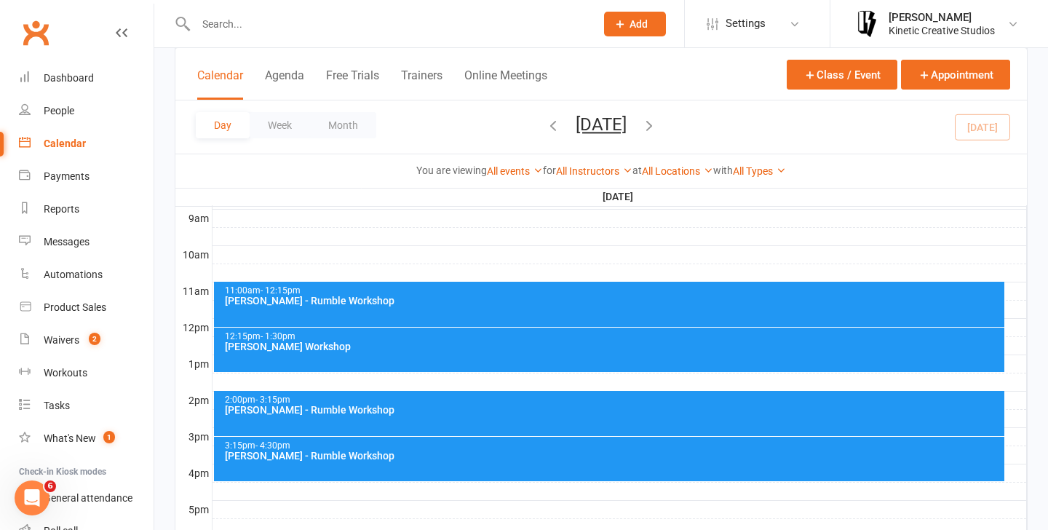
click at [427, 296] on div "[PERSON_NAME] - Rumble Workshop" at bounding box center [613, 300] width 778 height 10
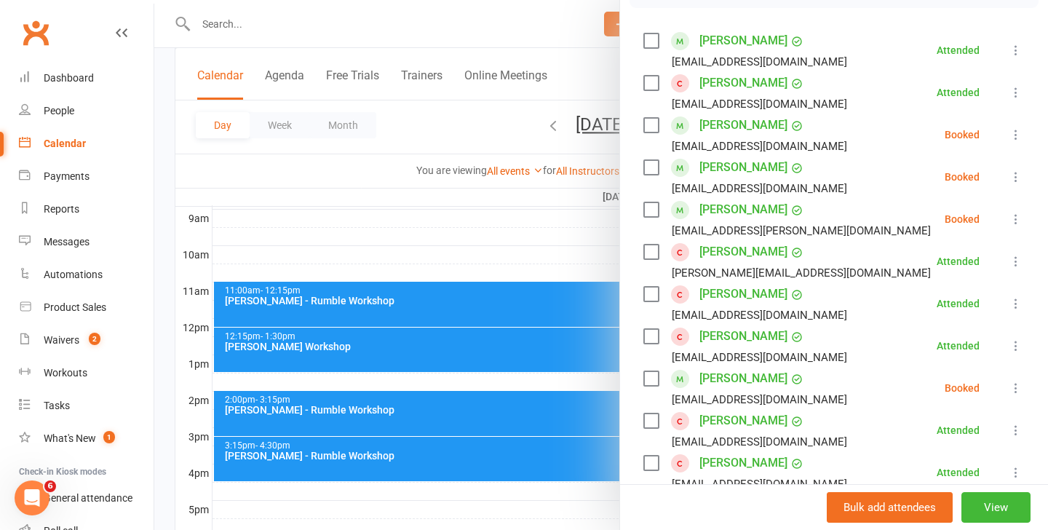
scroll to position [333, 0]
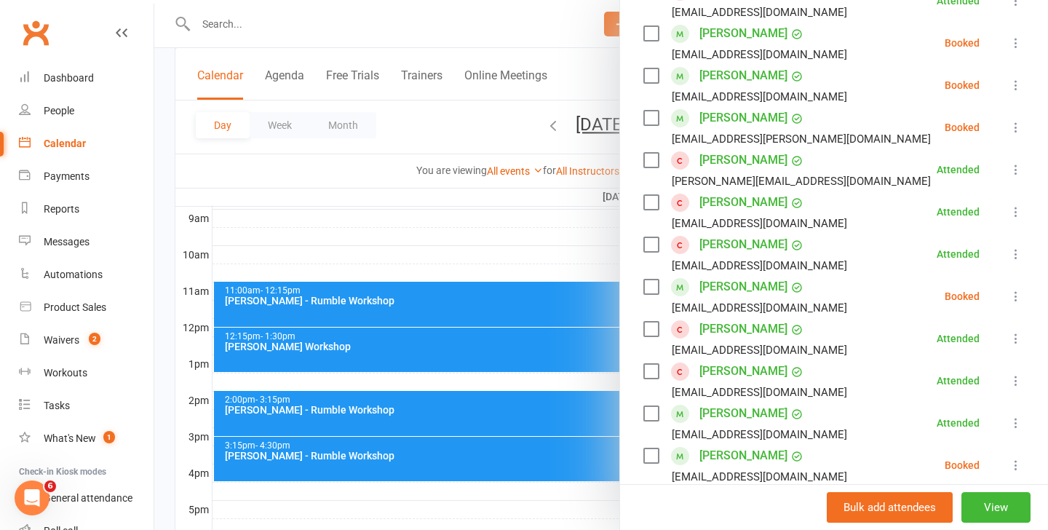
click at [479, 271] on div at bounding box center [600, 265] width 893 height 530
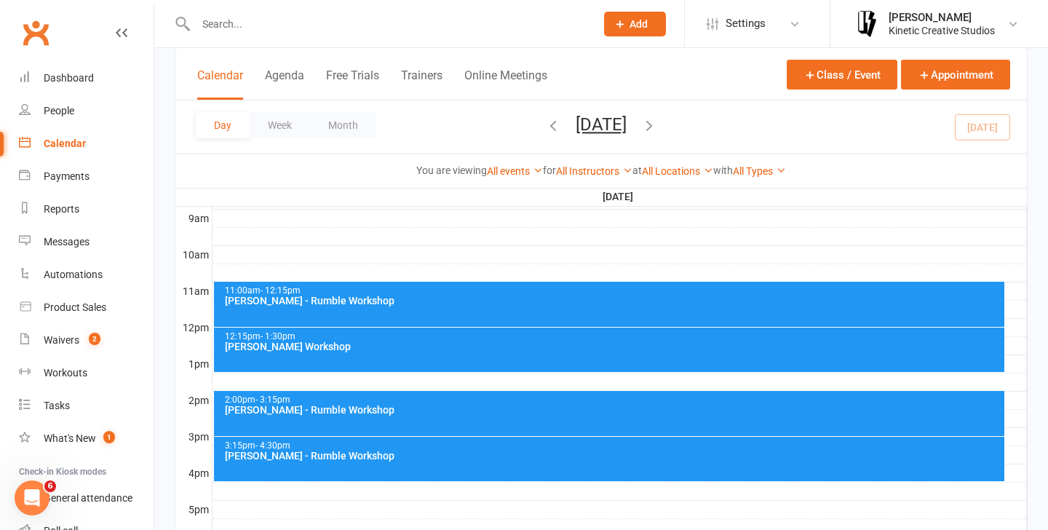
click at [501, 290] on div "11:00am - 12:15pm" at bounding box center [613, 290] width 778 height 9
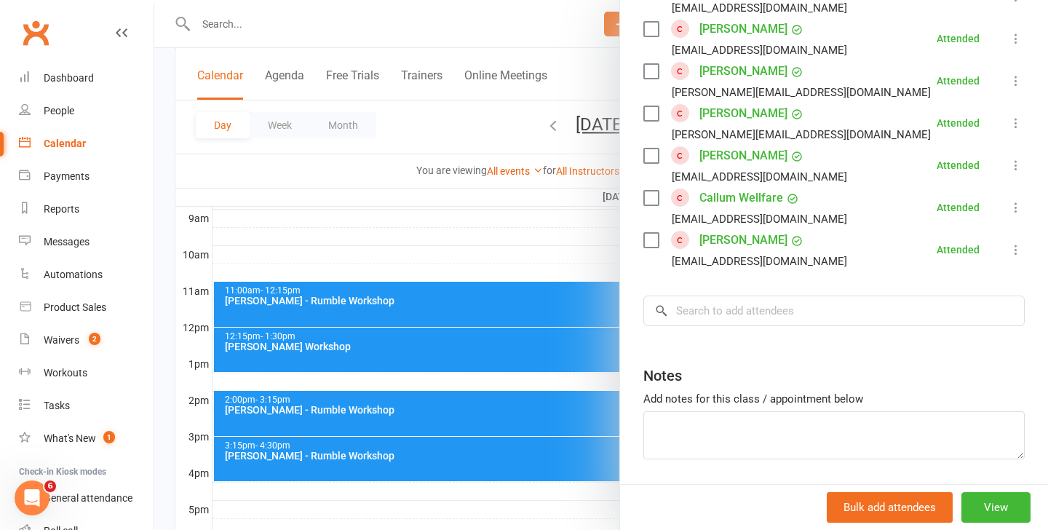
scroll to position [1315, 0]
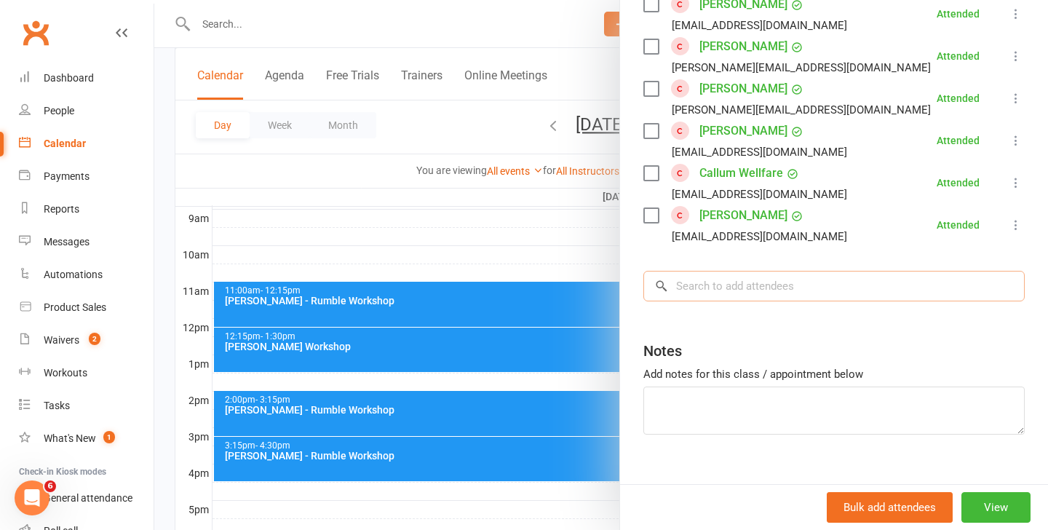
click at [730, 277] on input "search" at bounding box center [833, 286] width 381 height 31
type input "[PERSON_NAME]"
click at [754, 310] on span "[EMAIL_ADDRESS][DOMAIN_NAME]" at bounding box center [828, 315] width 148 height 11
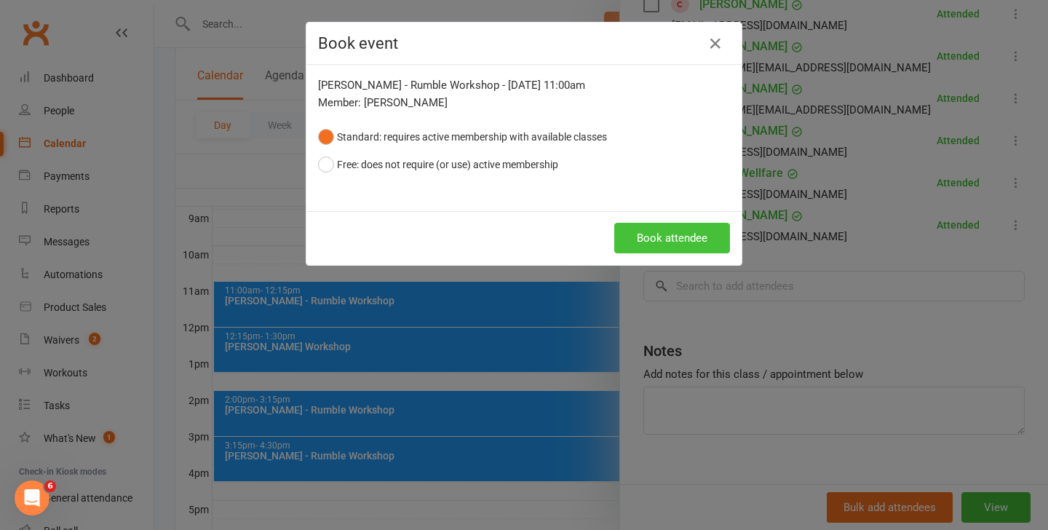
click at [681, 237] on button "Book attendee" at bounding box center [672, 238] width 116 height 31
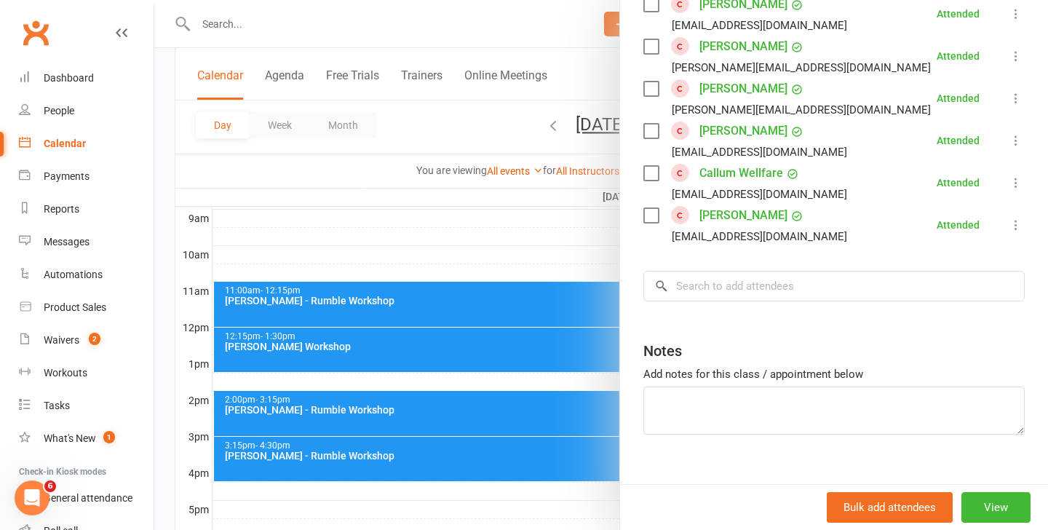
click at [412, 233] on div at bounding box center [600, 265] width 893 height 530
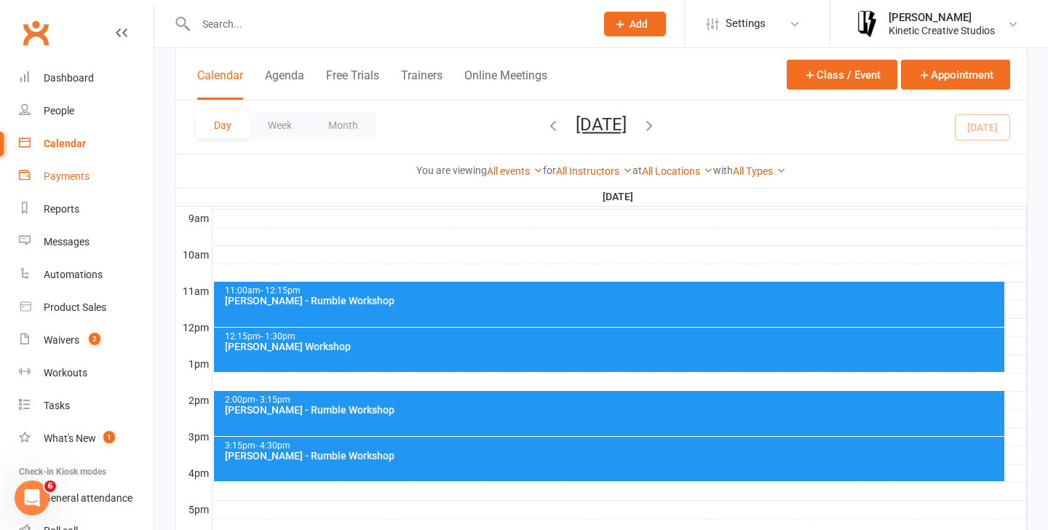
click at [114, 172] on link "Payments" at bounding box center [86, 176] width 135 height 33
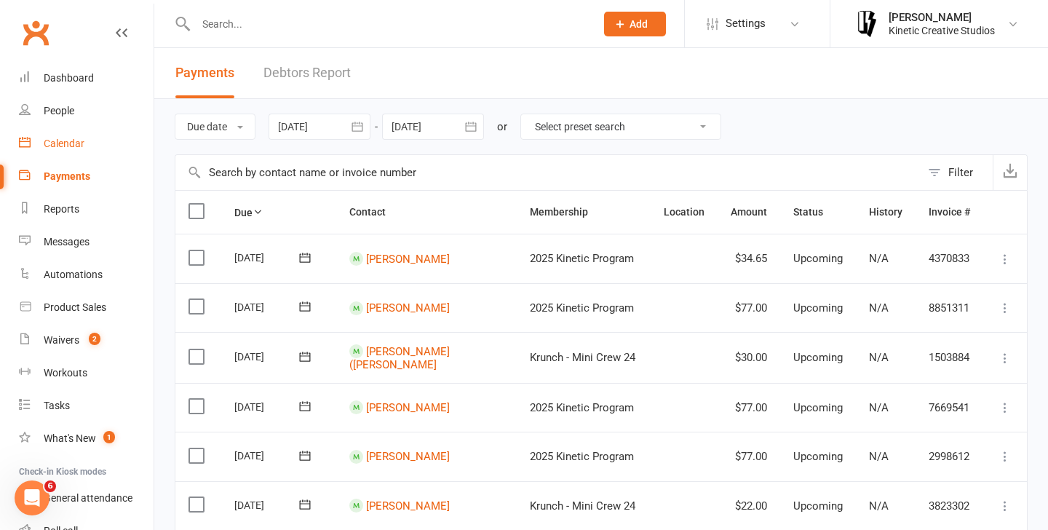
click at [65, 135] on link "Calendar" at bounding box center [86, 143] width 135 height 33
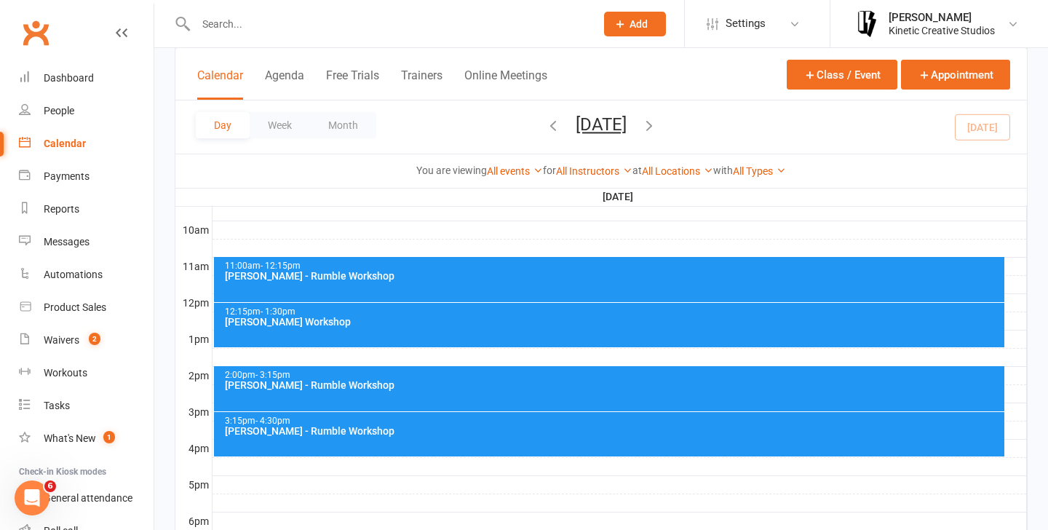
scroll to position [434, 0]
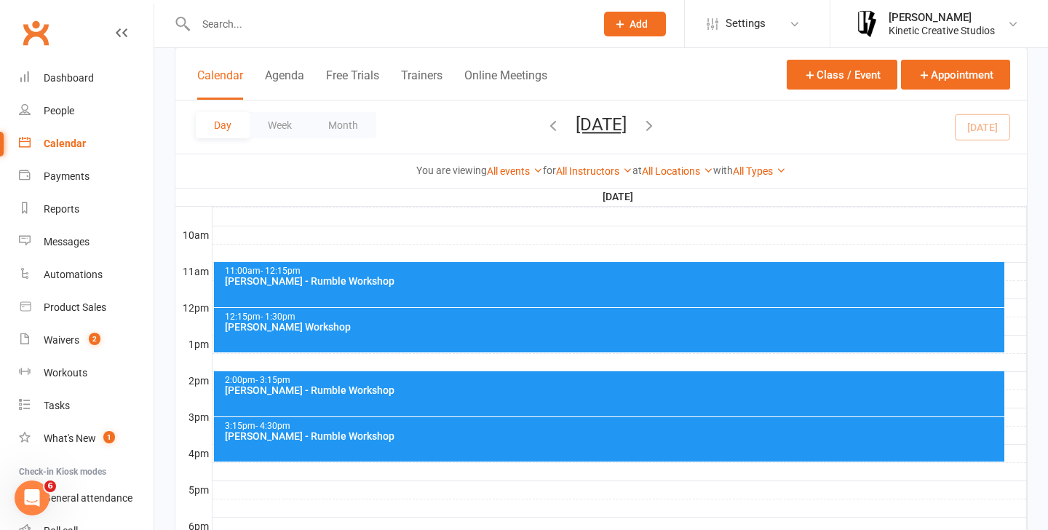
click at [435, 275] on div "11:00am - 12:15pm" at bounding box center [613, 270] width 778 height 9
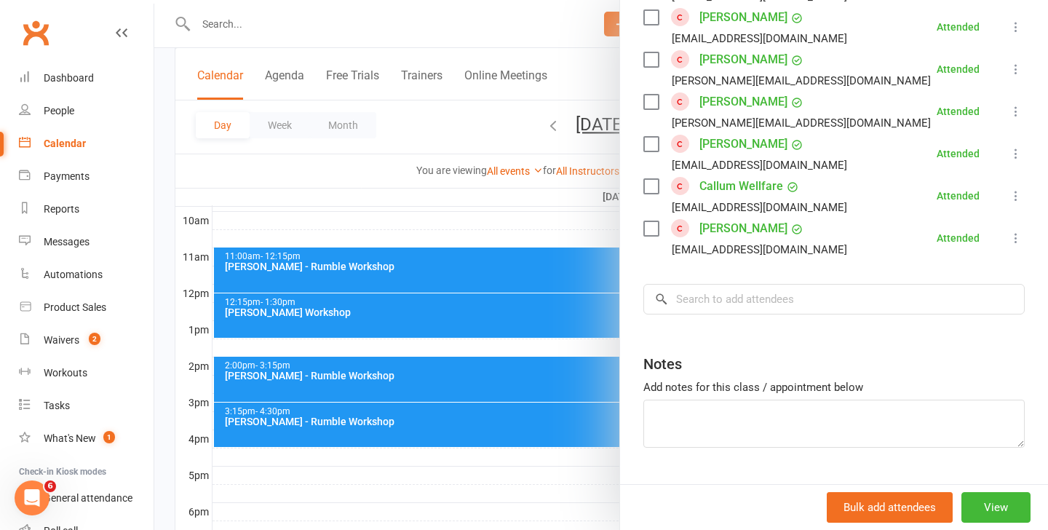
scroll to position [1315, 0]
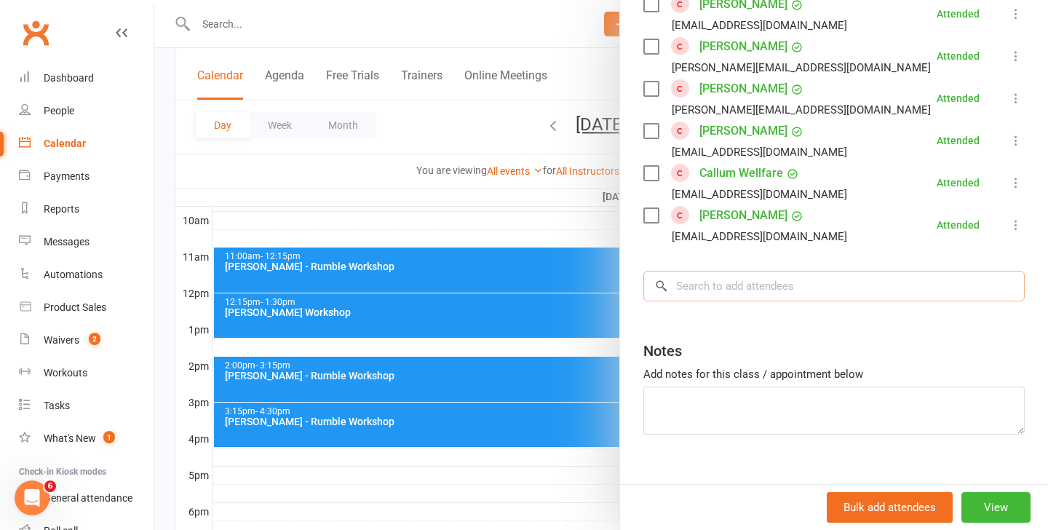
click at [735, 271] on input "search" at bounding box center [833, 286] width 381 height 31
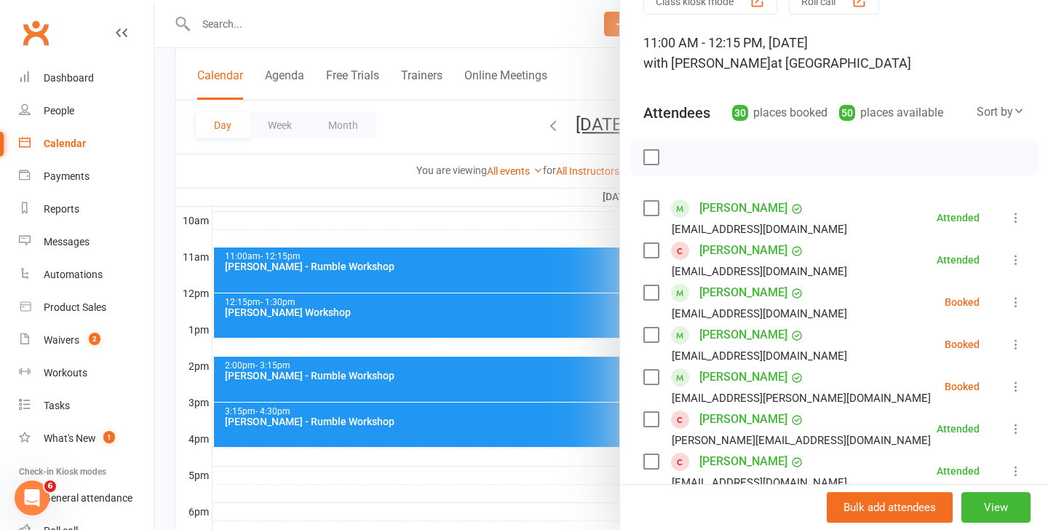
scroll to position [0, 0]
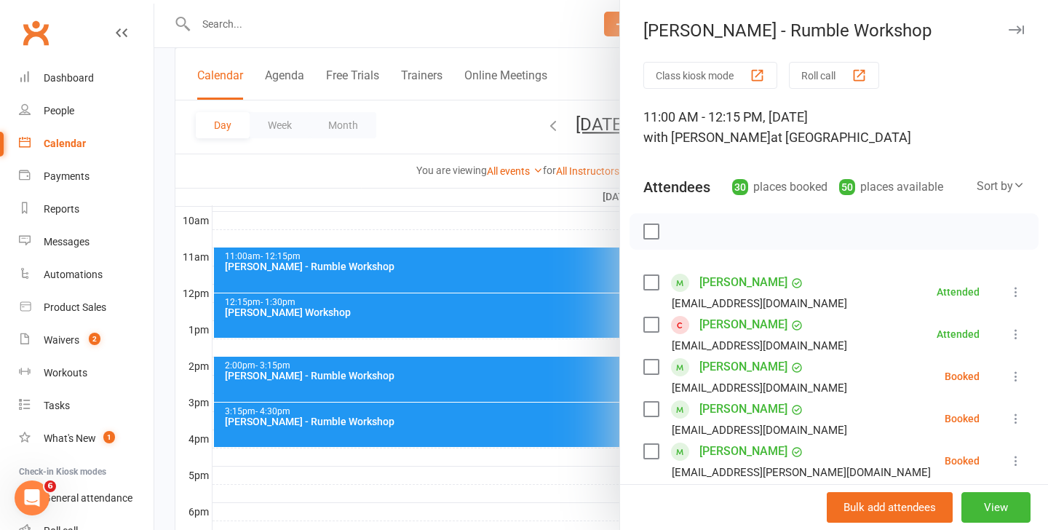
click at [786, 234] on div at bounding box center [833, 231] width 409 height 36
click at [23, 493] on icon "Open Intercom Messenger" at bounding box center [30, 496] width 24 height 24
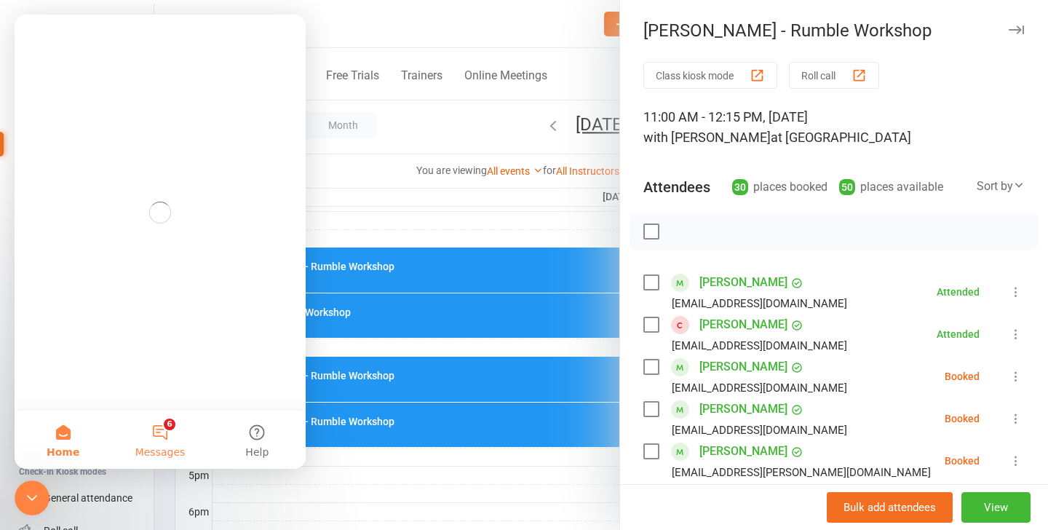
click at [161, 440] on button "6 Messages" at bounding box center [159, 439] width 97 height 58
click at [65, 425] on button "Home" at bounding box center [63, 439] width 97 height 58
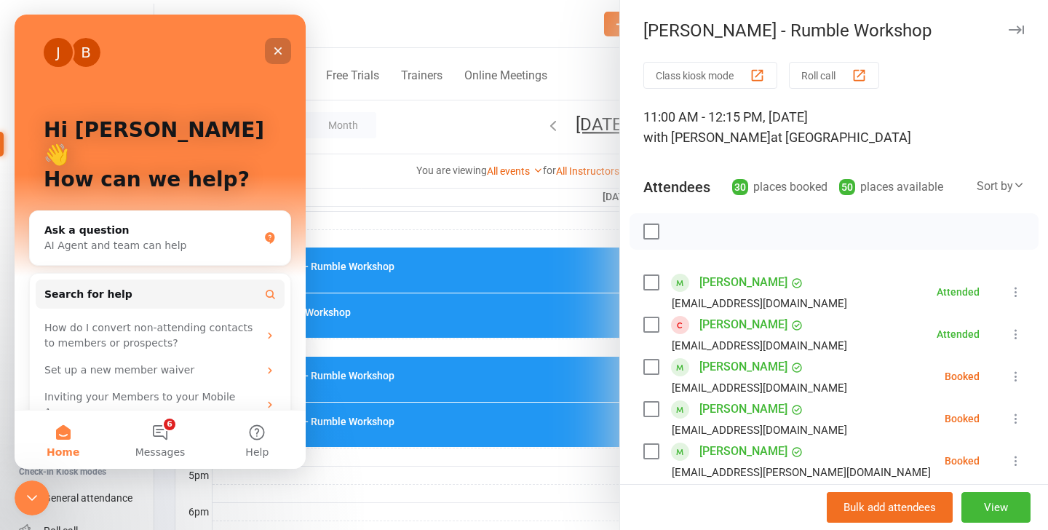
click at [277, 46] on icon "Close" at bounding box center [278, 51] width 12 height 12
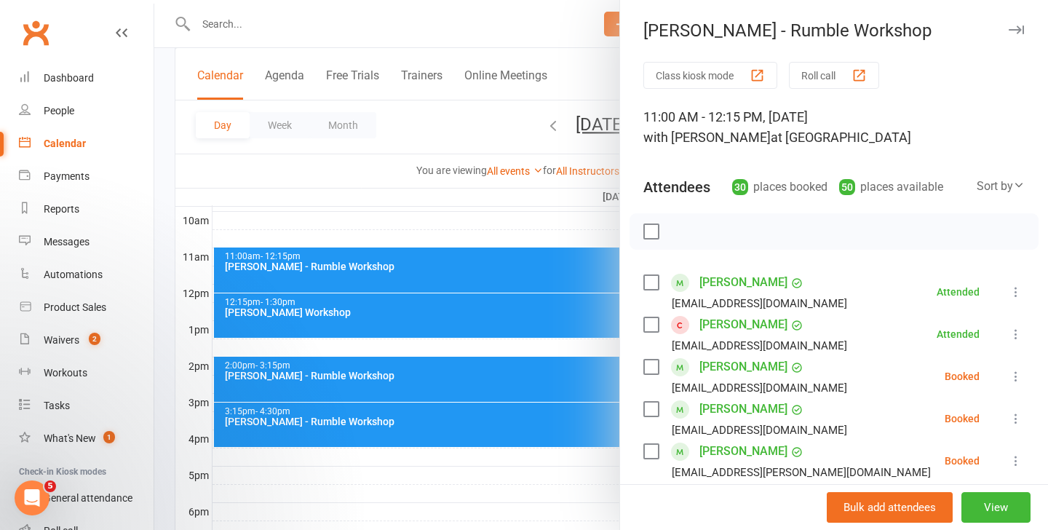
click at [541, 33] on div at bounding box center [600, 265] width 893 height 530
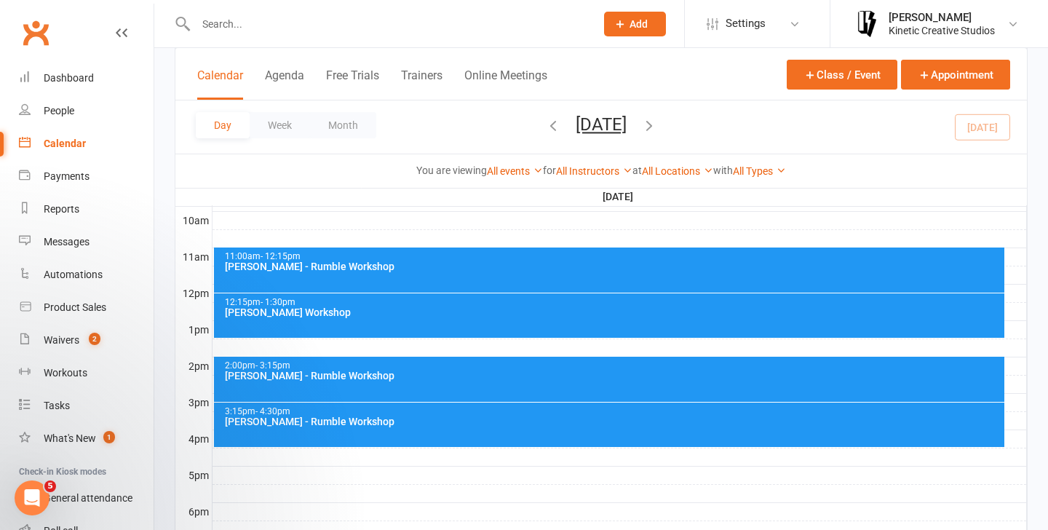
click at [492, 254] on div "11:00am - 12:15pm" at bounding box center [613, 256] width 778 height 9
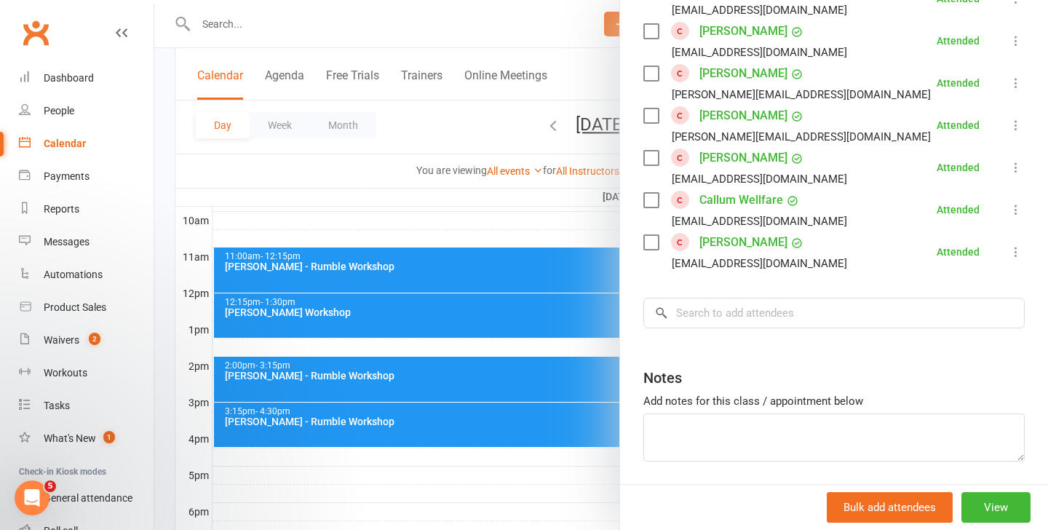
scroll to position [1315, 0]
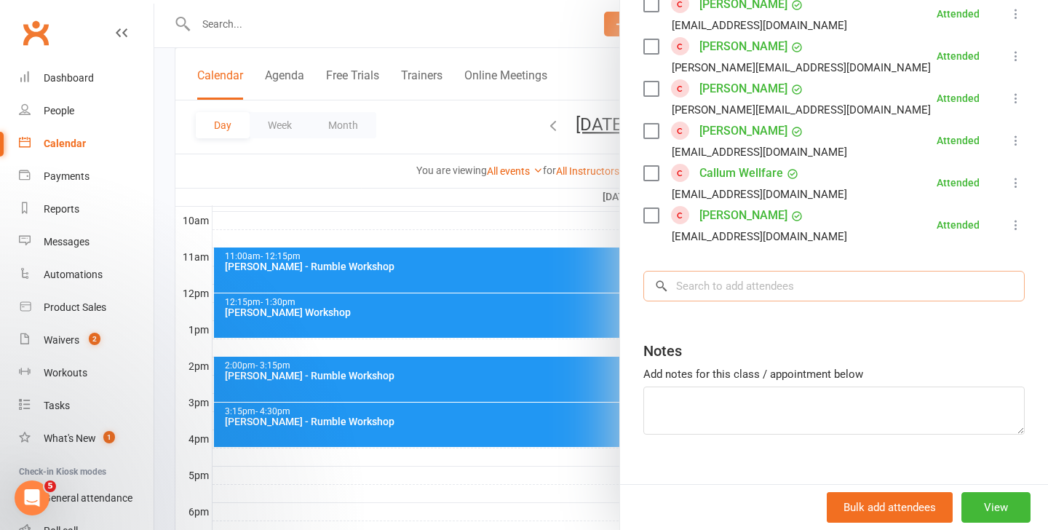
click at [727, 271] on input "search" at bounding box center [833, 286] width 381 height 31
type input "n"
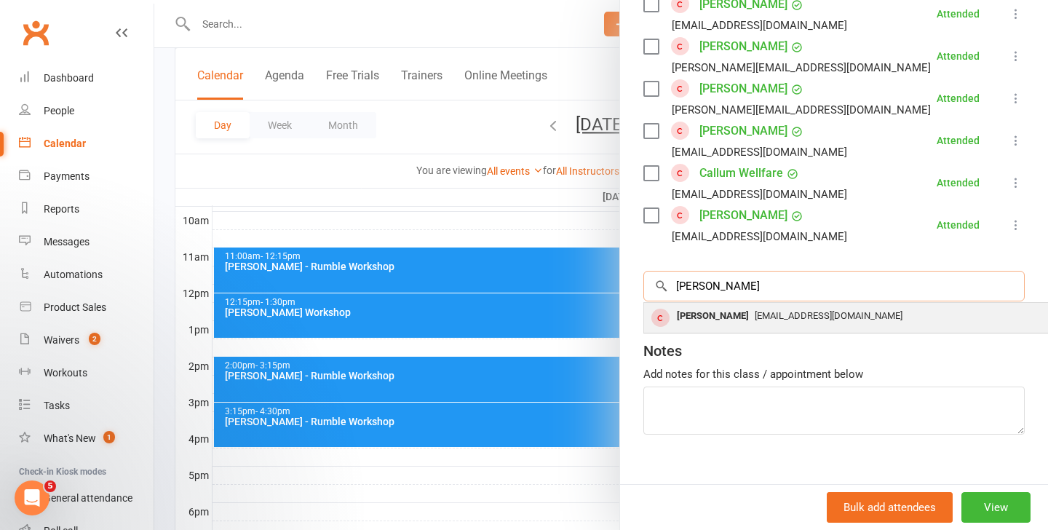
type input "[PERSON_NAME]"
click at [702, 306] on div "Dawn Ng dawnng17@gmail.com" at bounding box center [861, 318] width 435 height 30
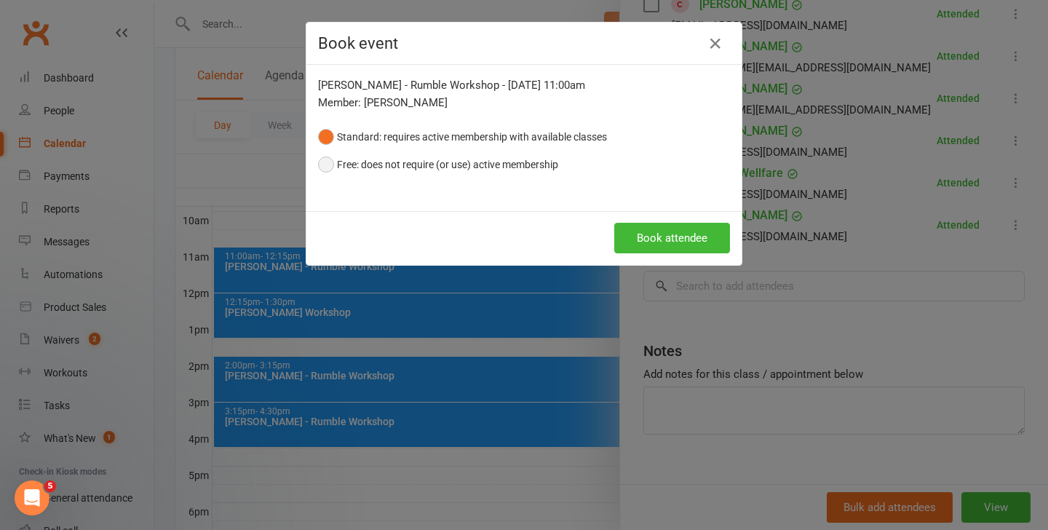
click at [536, 167] on button "Free: does not require (or use) active membership" at bounding box center [438, 165] width 240 height 28
click at [561, 137] on button "Standard: requires active membership with available classes" at bounding box center [462, 137] width 289 height 28
click at [535, 167] on button "Free: does not require (or use) active membership" at bounding box center [438, 165] width 240 height 28
click at [655, 245] on button "Book attendee" at bounding box center [672, 238] width 116 height 31
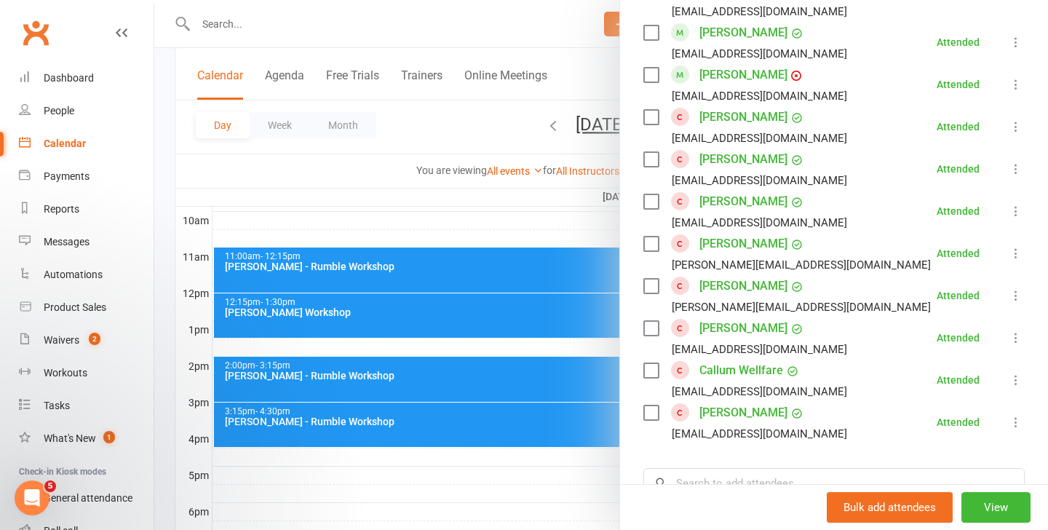
scroll to position [1357, 0]
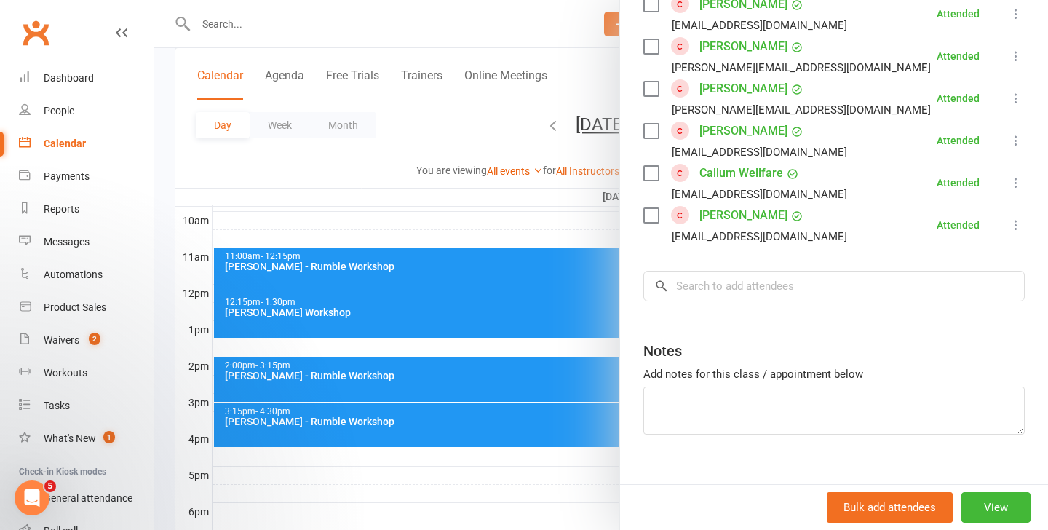
click at [447, 309] on div at bounding box center [600, 265] width 893 height 530
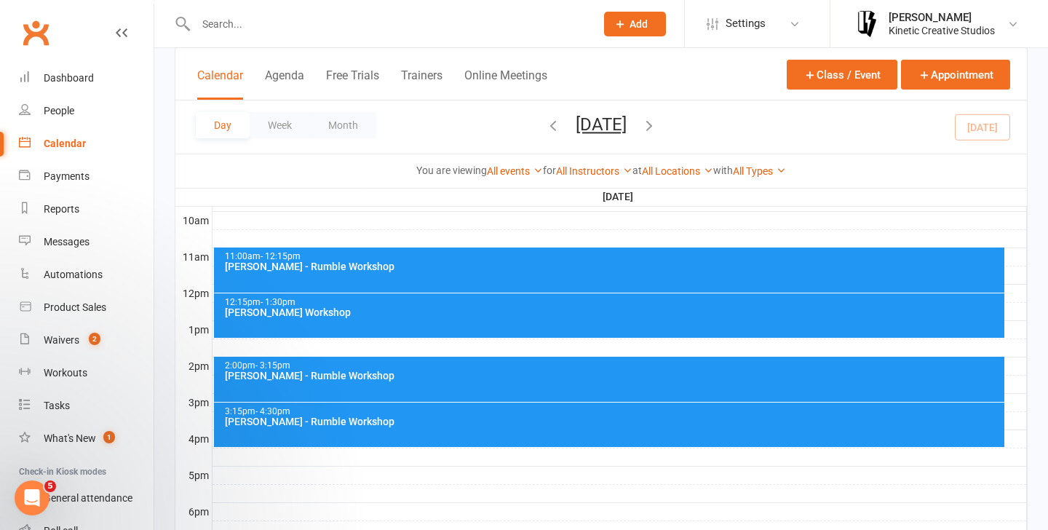
click at [476, 310] on div "Indigo Sagala - Rumble Workshop" at bounding box center [613, 312] width 778 height 10
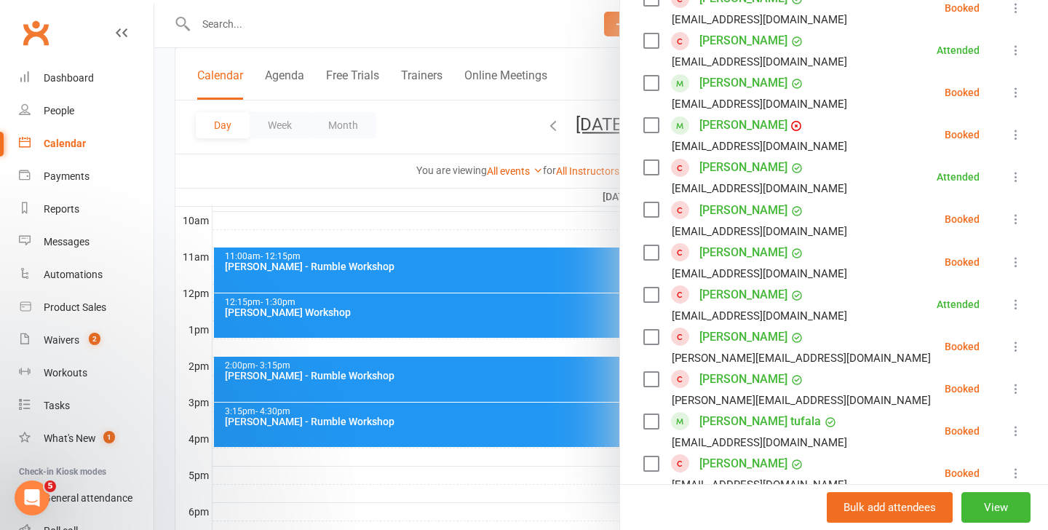
scroll to position [1061, 0]
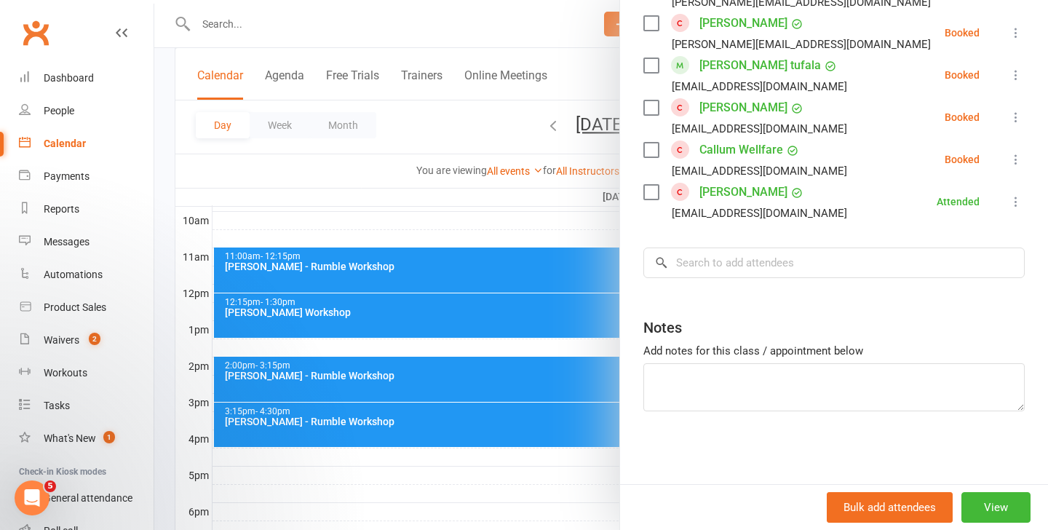
click at [447, 321] on div at bounding box center [600, 265] width 893 height 530
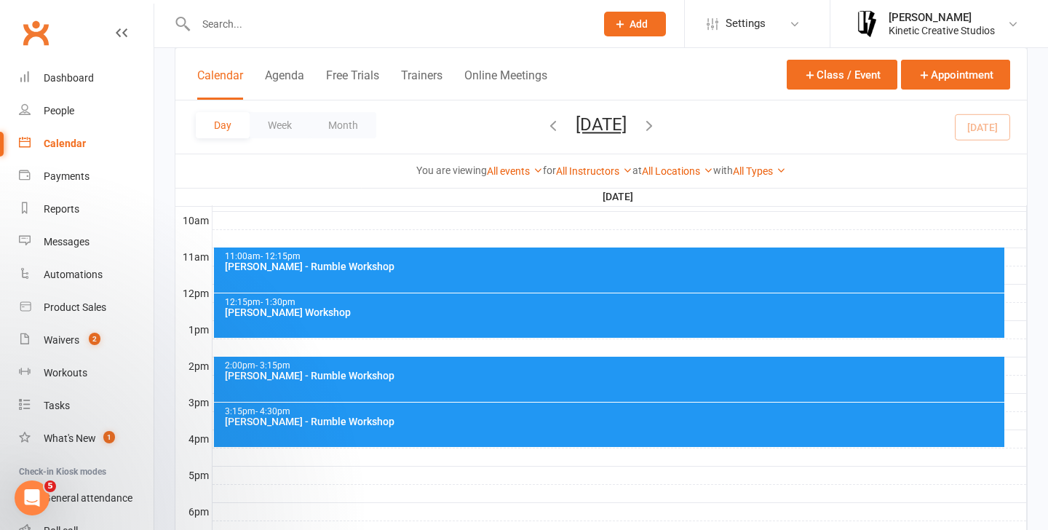
click at [498, 272] on div "11:00am - 12:15pm Ray Fugawai Jr - Rumble Workshop" at bounding box center [609, 269] width 791 height 45
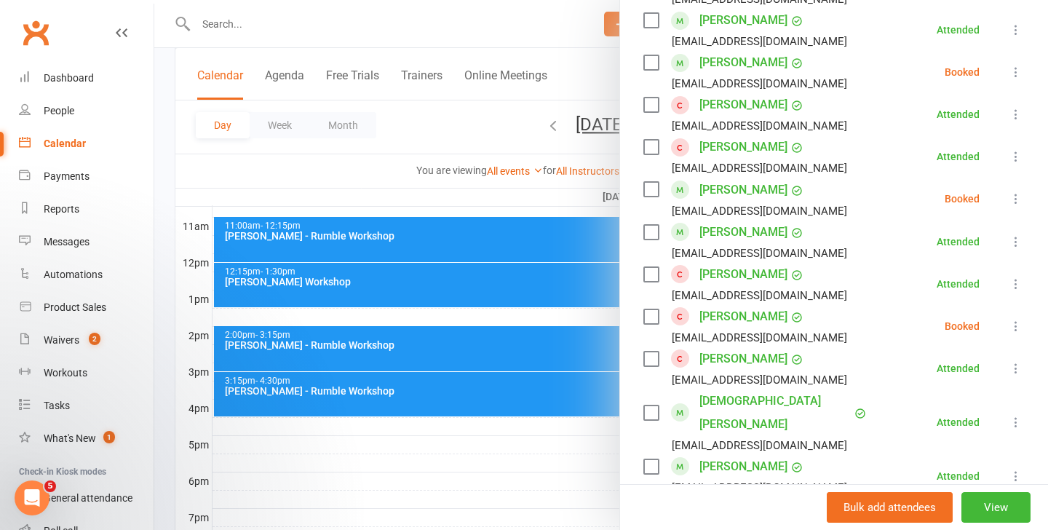
scroll to position [761, 0]
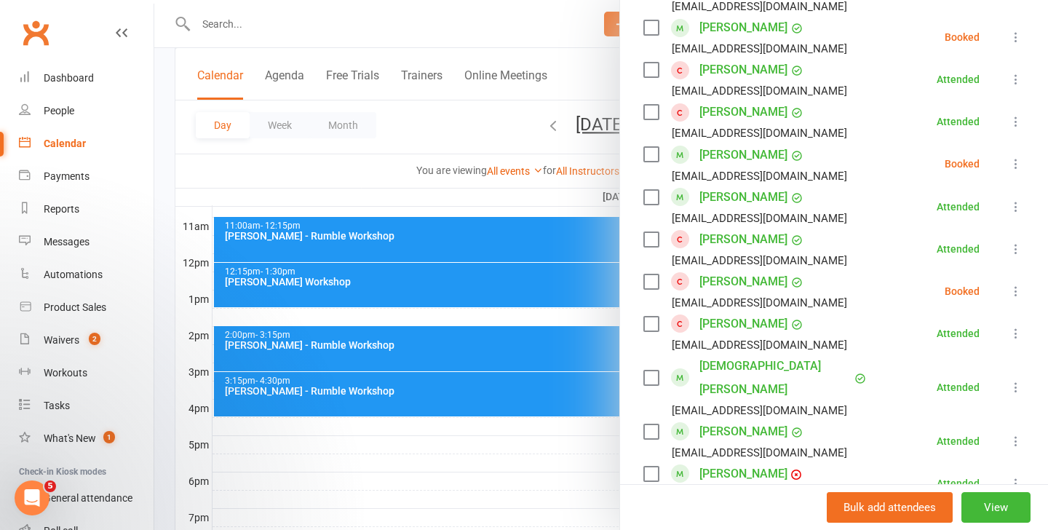
click at [535, 290] on div at bounding box center [600, 265] width 893 height 530
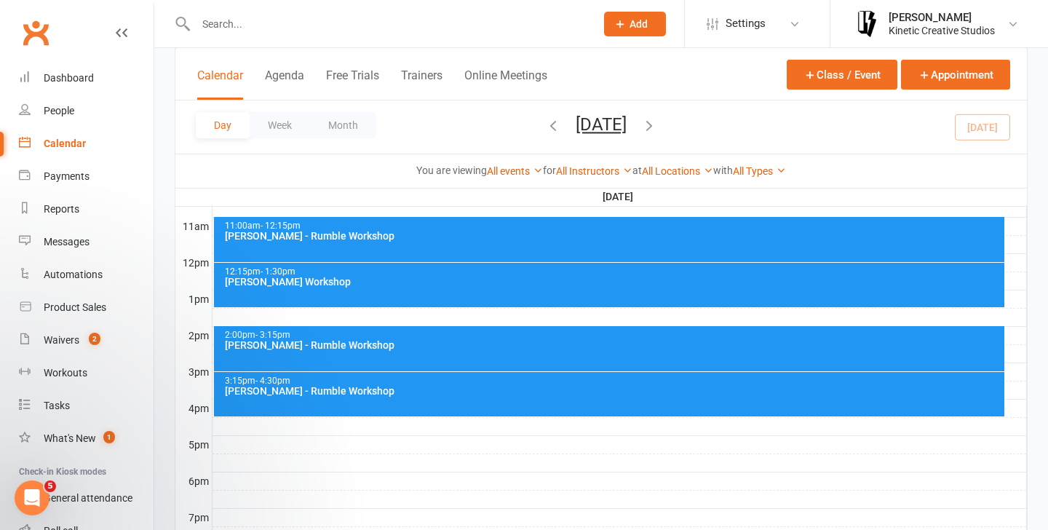
click at [549, 293] on div "12:15pm - 1:30pm Indigo Sagala - Rumble Workshop" at bounding box center [609, 285] width 791 height 44
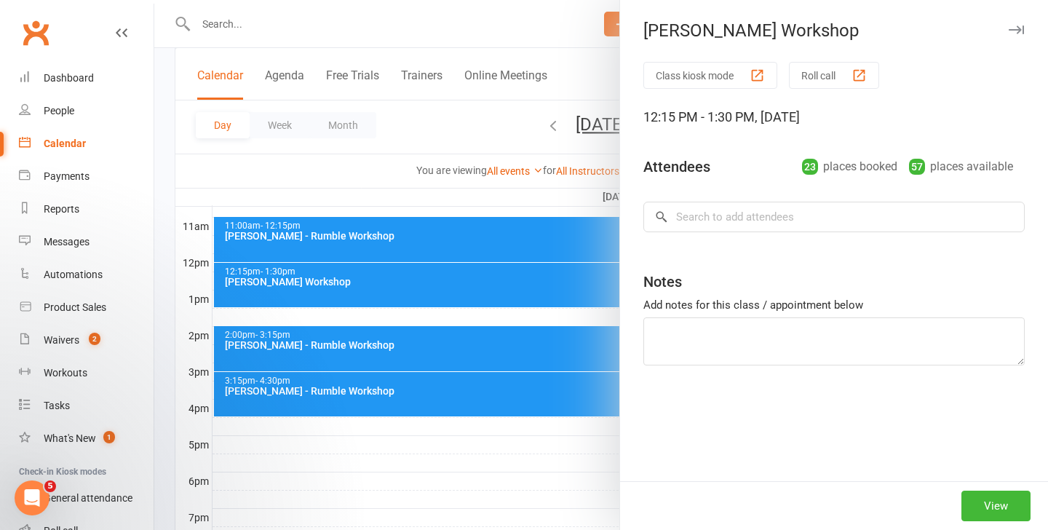
click at [805, 201] on div "Class kiosk mode Roll call 12:15 PM - 1:30 PM, Sunday, September, 14, 2025 Atte…" at bounding box center [834, 271] width 428 height 419
click at [805, 211] on div "Class kiosk mode Roll call 12:15 PM - 1:30 PM, Sunday, September, 14, 2025 Atte…" at bounding box center [834, 271] width 428 height 419
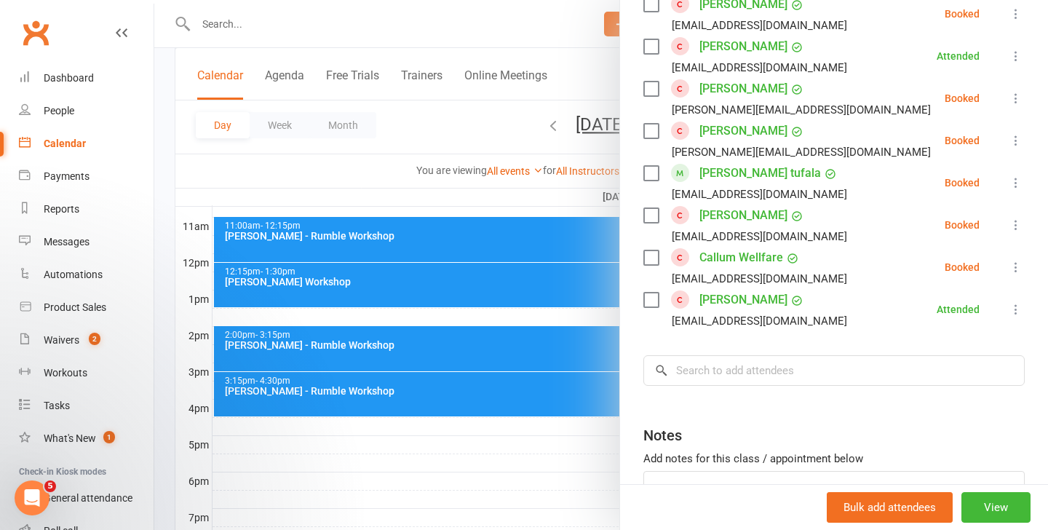
scroll to position [1061, 0]
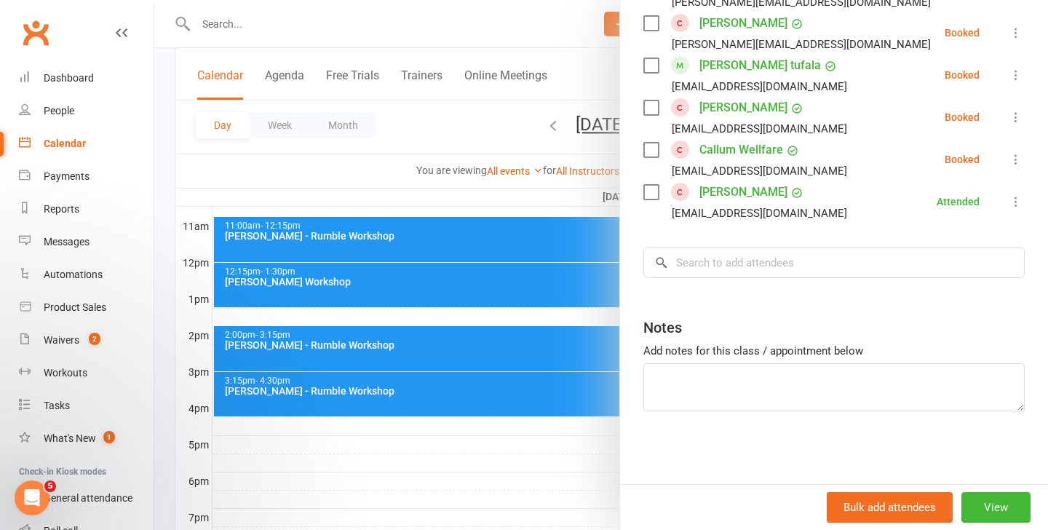
click at [778, 258] on input "search" at bounding box center [833, 262] width 381 height 31
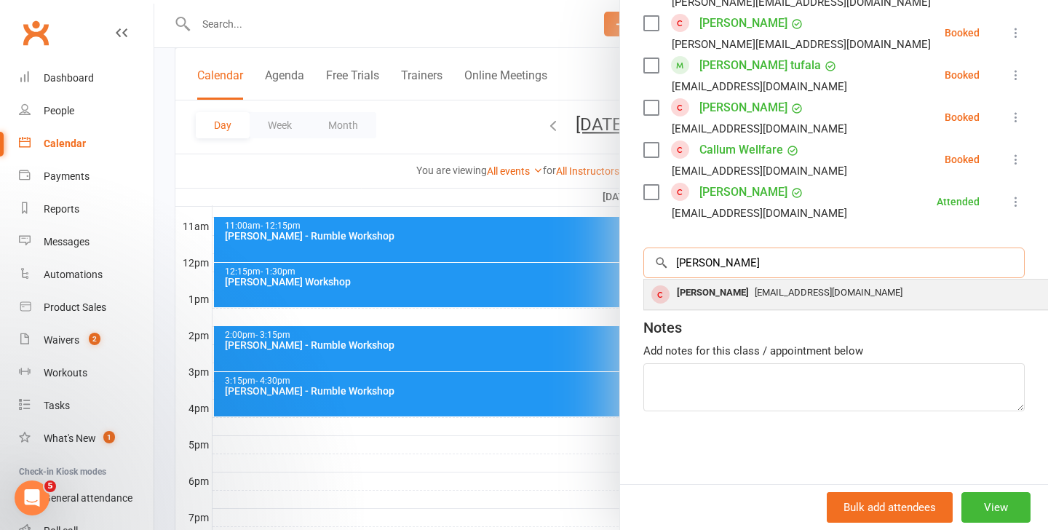
type input "dawn"
click at [805, 297] on span "[EMAIL_ADDRESS][DOMAIN_NAME]" at bounding box center [828, 292] width 148 height 11
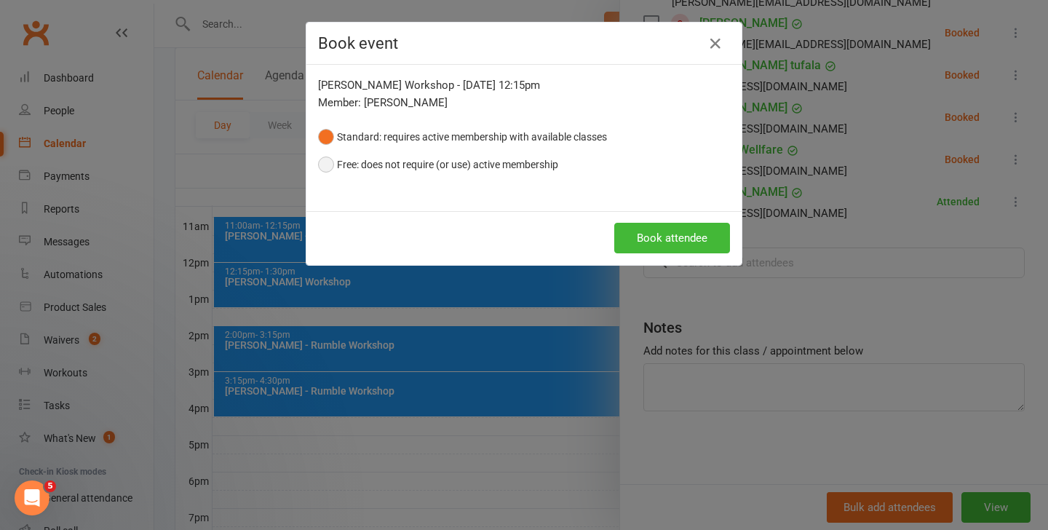
click at [494, 163] on button "Free: does not require (or use) active membership" at bounding box center [438, 165] width 240 height 28
click at [557, 129] on button "Standard: requires active membership with available classes" at bounding box center [462, 137] width 289 height 28
click at [659, 234] on button "Book attendee" at bounding box center [672, 238] width 116 height 31
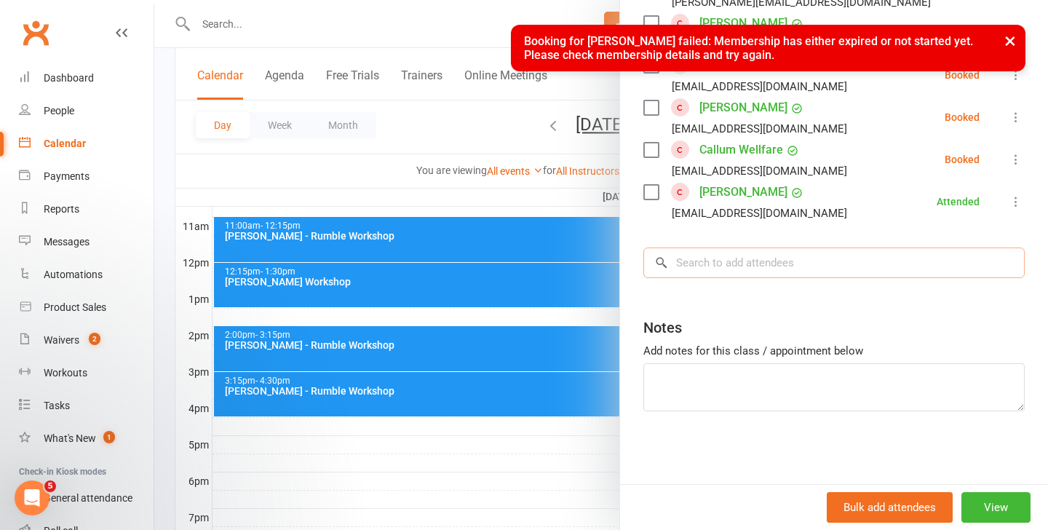
click at [693, 258] on input "search" at bounding box center [833, 262] width 381 height 31
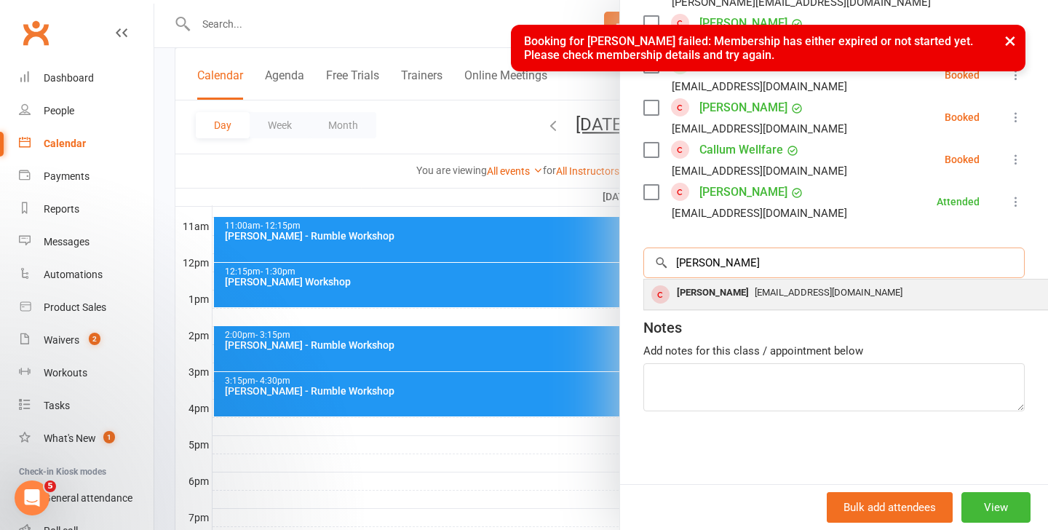
type input "dawn"
click at [701, 280] on div "Dawn Ng dawnng17@gmail.com" at bounding box center [861, 294] width 435 height 30
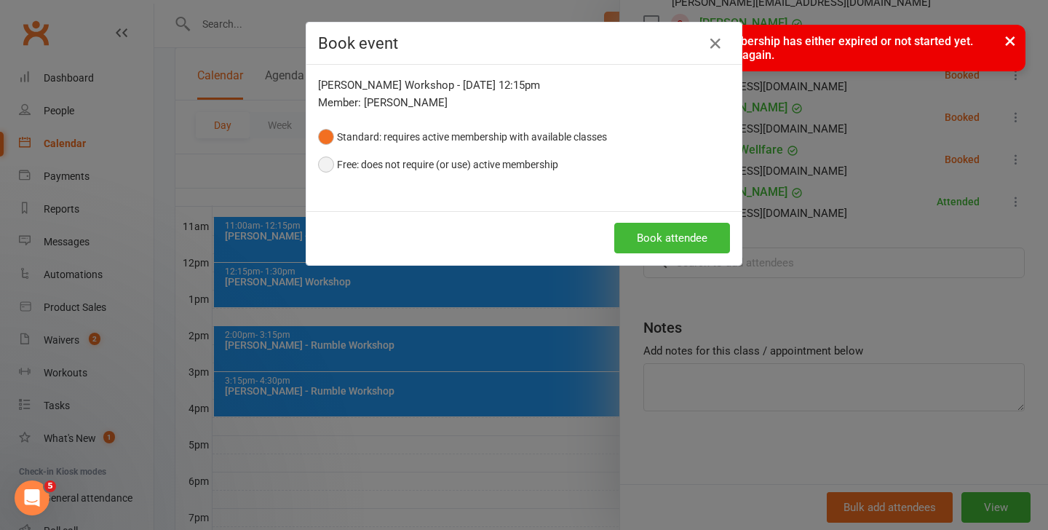
click at [388, 166] on button "Free: does not require (or use) active membership" at bounding box center [438, 165] width 240 height 28
click at [654, 245] on button "Book attendee" at bounding box center [672, 238] width 116 height 31
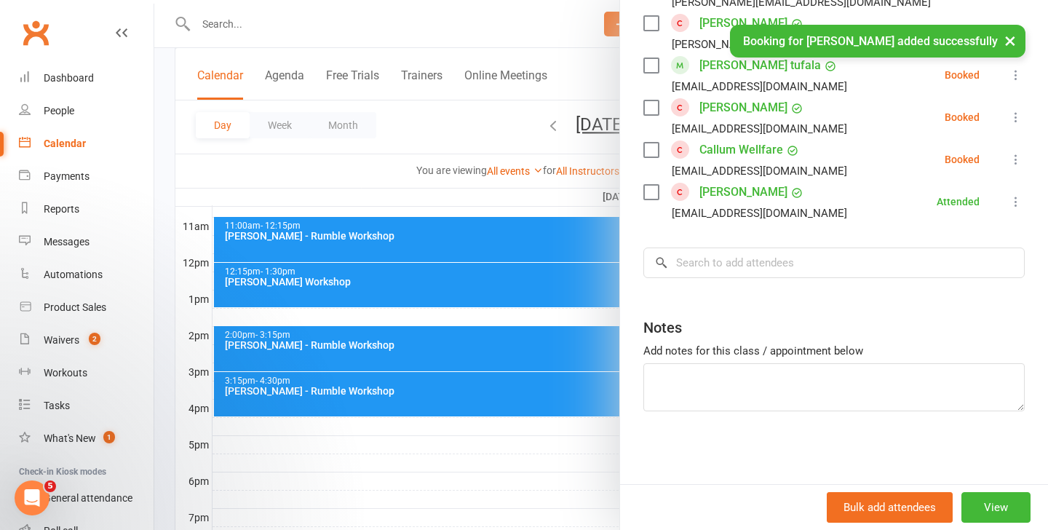
scroll to position [1104, 0]
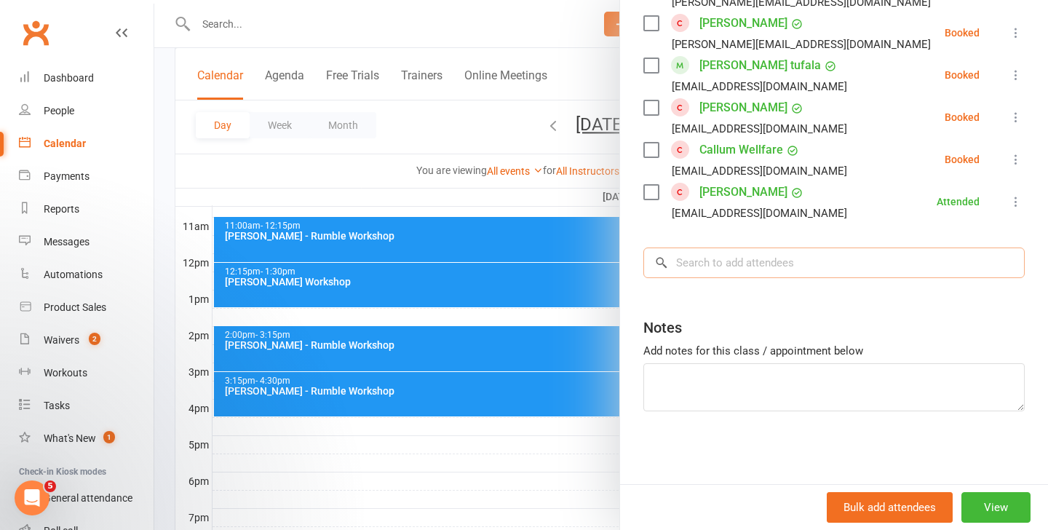
click at [689, 262] on input "search" at bounding box center [833, 262] width 381 height 31
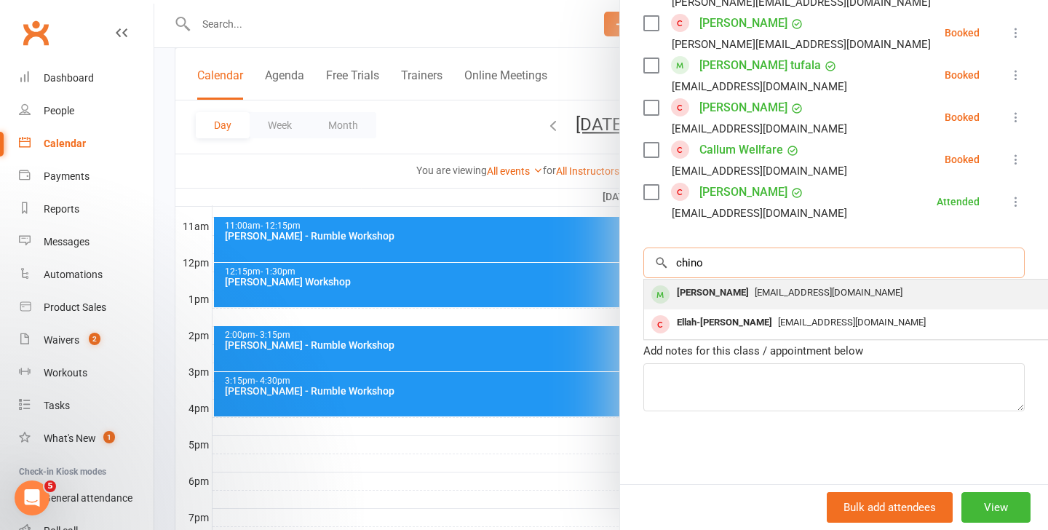
type input "chino"
click at [780, 295] on span "[EMAIL_ADDRESS][DOMAIN_NAME]" at bounding box center [828, 292] width 148 height 11
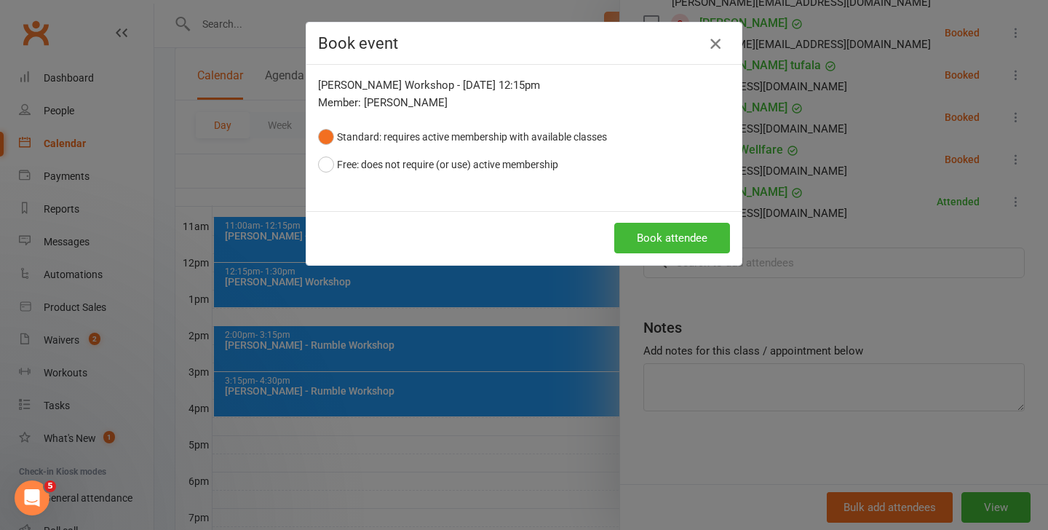
click at [714, 47] on icon "button" at bounding box center [714, 43] width 17 height 17
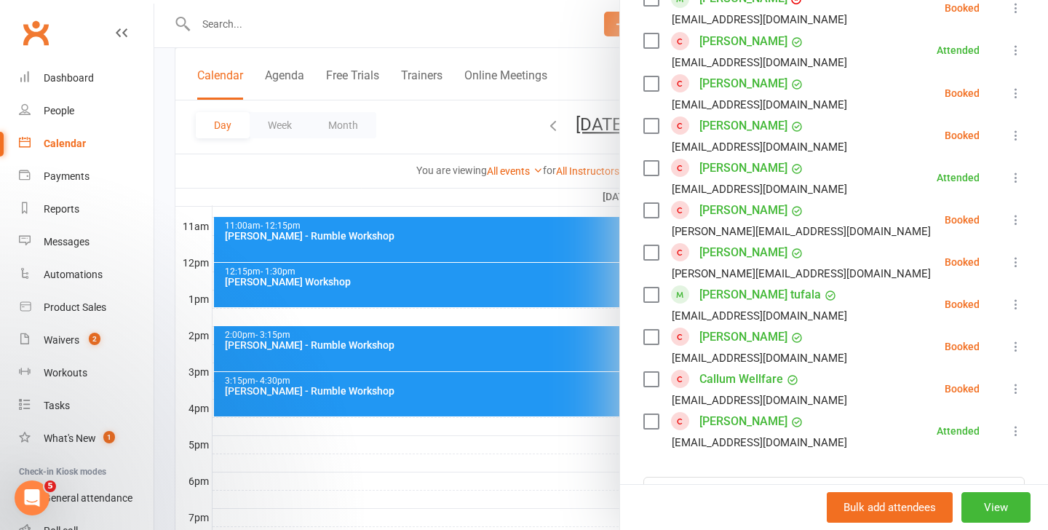
scroll to position [0, 0]
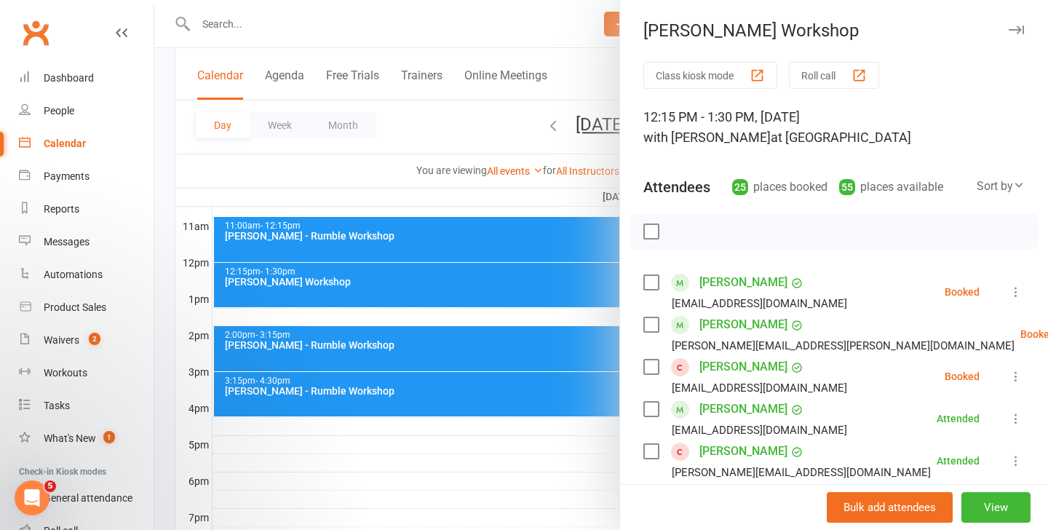
click at [436, 272] on div at bounding box center [600, 265] width 893 height 530
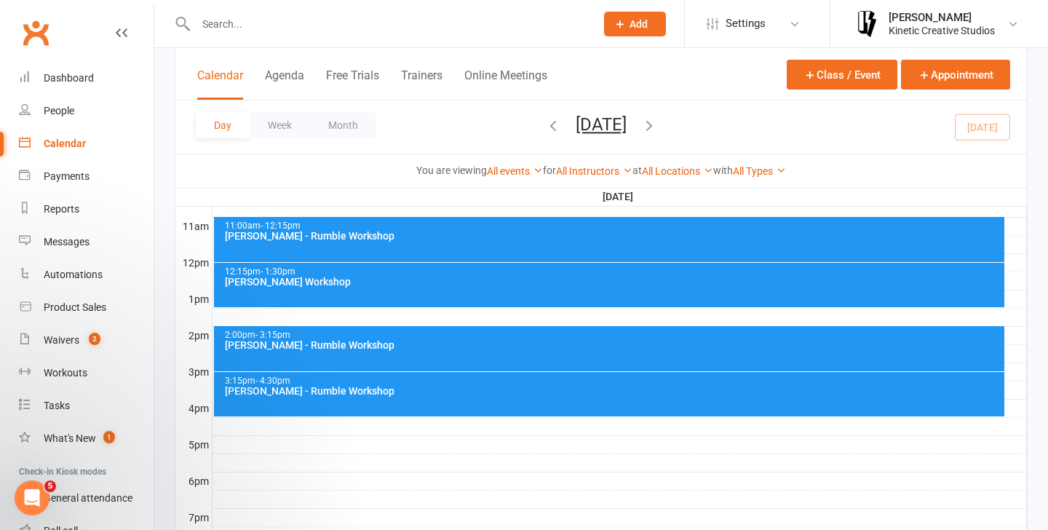
click at [477, 233] on div "[PERSON_NAME] - Rumble Workshop" at bounding box center [613, 236] width 778 height 10
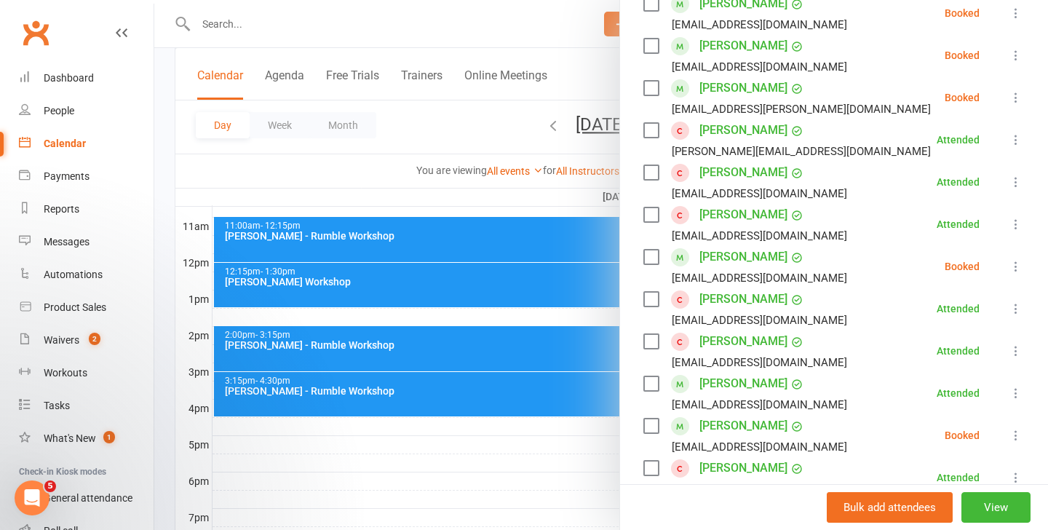
scroll to position [364, 0]
click at [574, 279] on div at bounding box center [600, 265] width 893 height 530
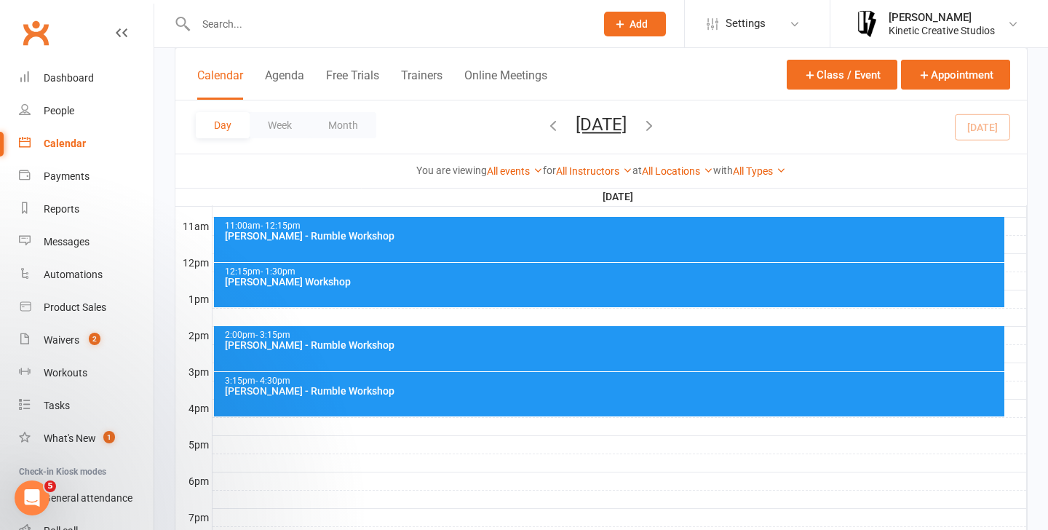
click at [572, 299] on div "12:15pm - 1:30pm [PERSON_NAME] Workshop" at bounding box center [609, 285] width 791 height 44
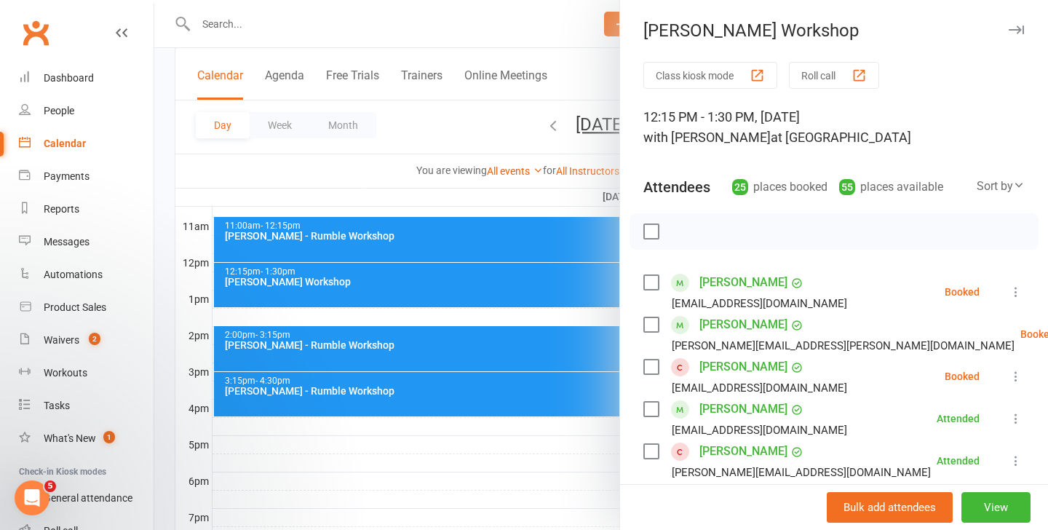
click at [800, 222] on div at bounding box center [833, 231] width 409 height 36
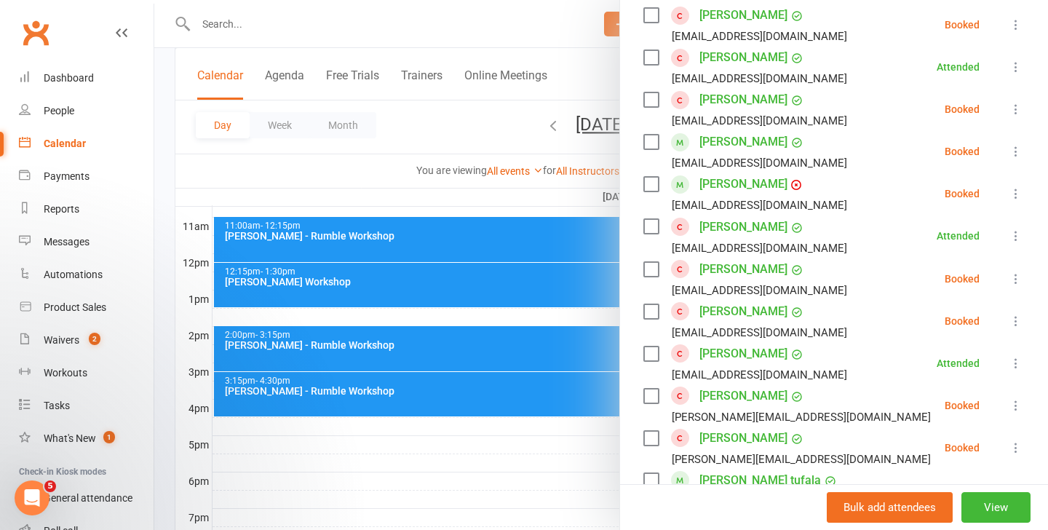
scroll to position [1104, 0]
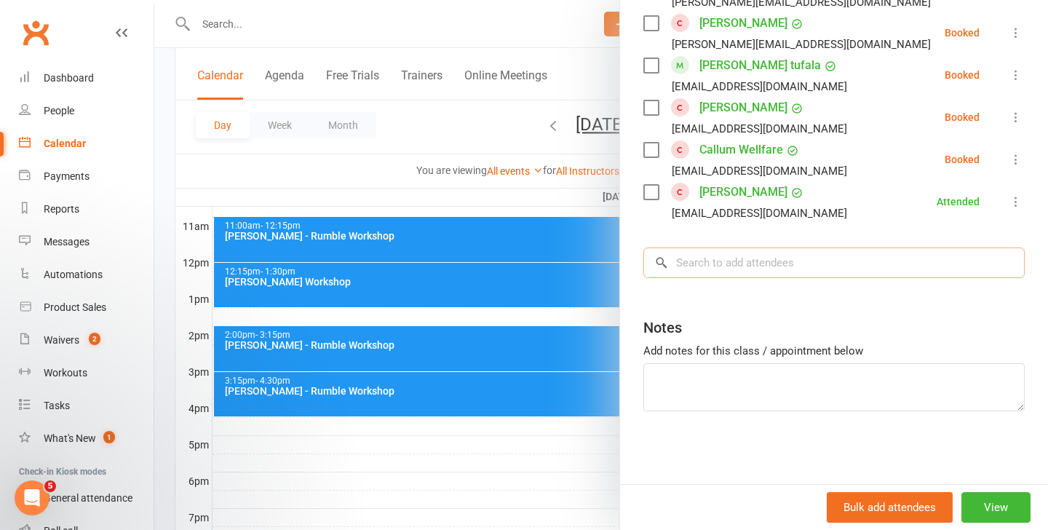
click at [770, 249] on input "search" at bounding box center [833, 262] width 381 height 31
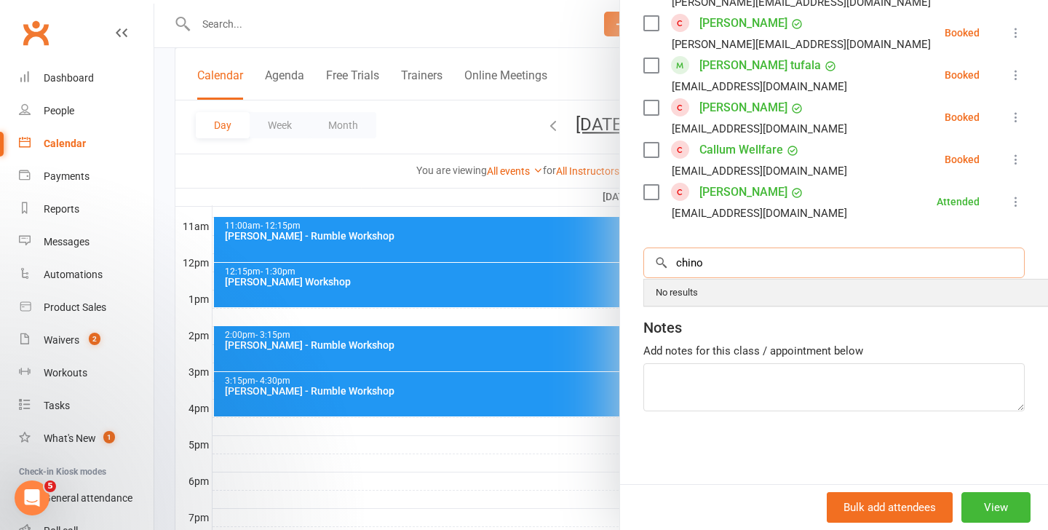
type input "chino"
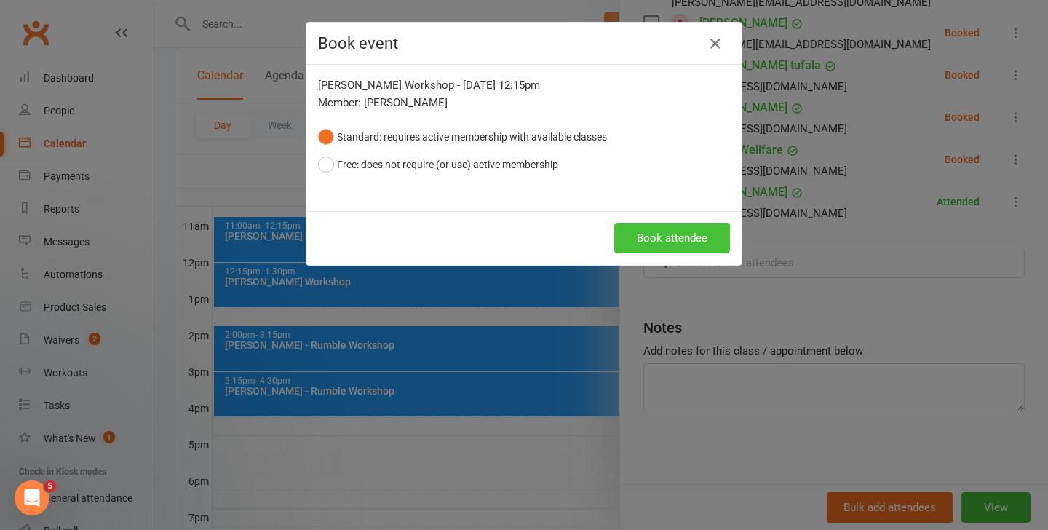
click at [666, 223] on button "Book attendee" at bounding box center [672, 238] width 116 height 31
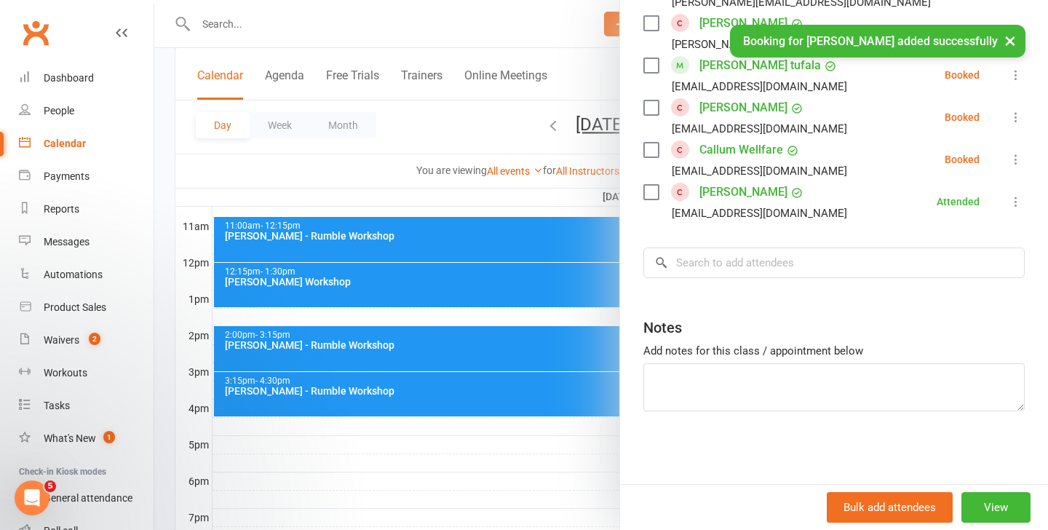
click at [426, 306] on div at bounding box center [600, 265] width 893 height 530
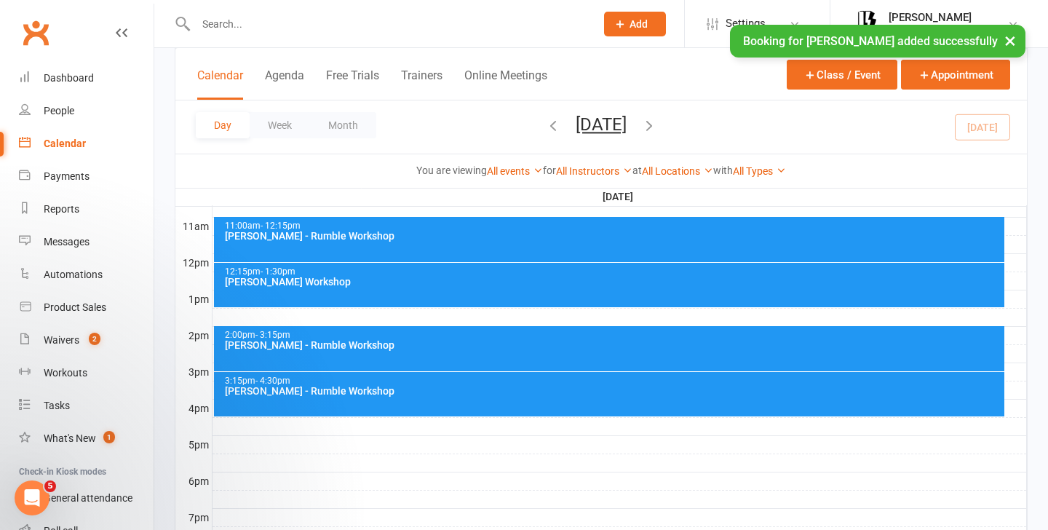
scroll to position [0, 0]
click at [426, 335] on div "2:00pm - 3:15pm" at bounding box center [613, 334] width 778 height 9
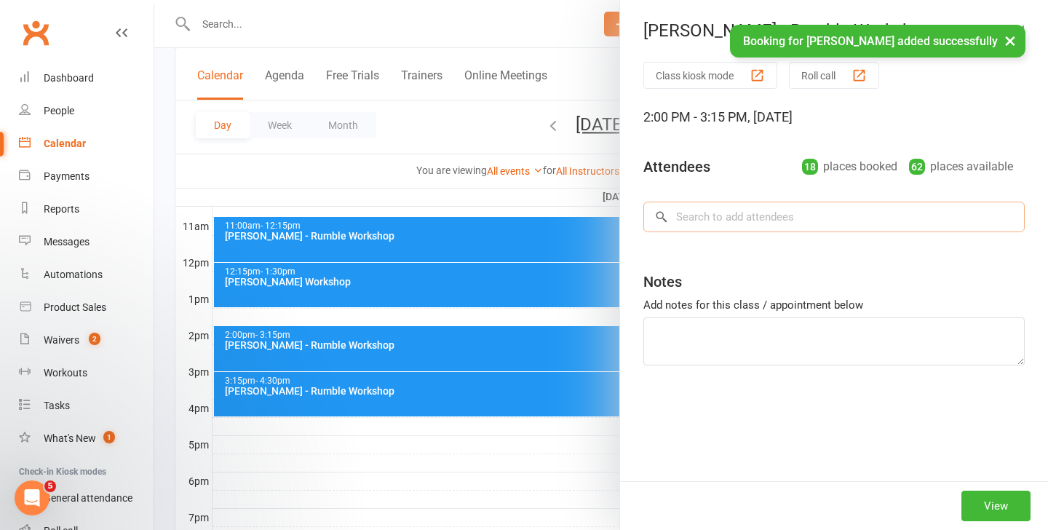
click at [768, 222] on div "Class kiosk mode Roll call 2:00 PM - 3:15 PM, Sunday, September, 14, 2025 Atten…" at bounding box center [834, 271] width 428 height 419
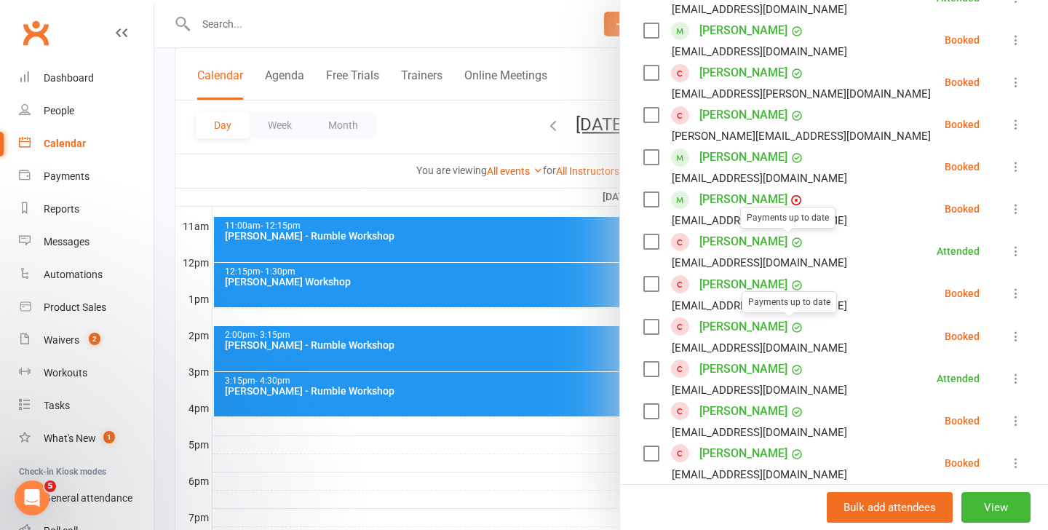
scroll to position [893, 0]
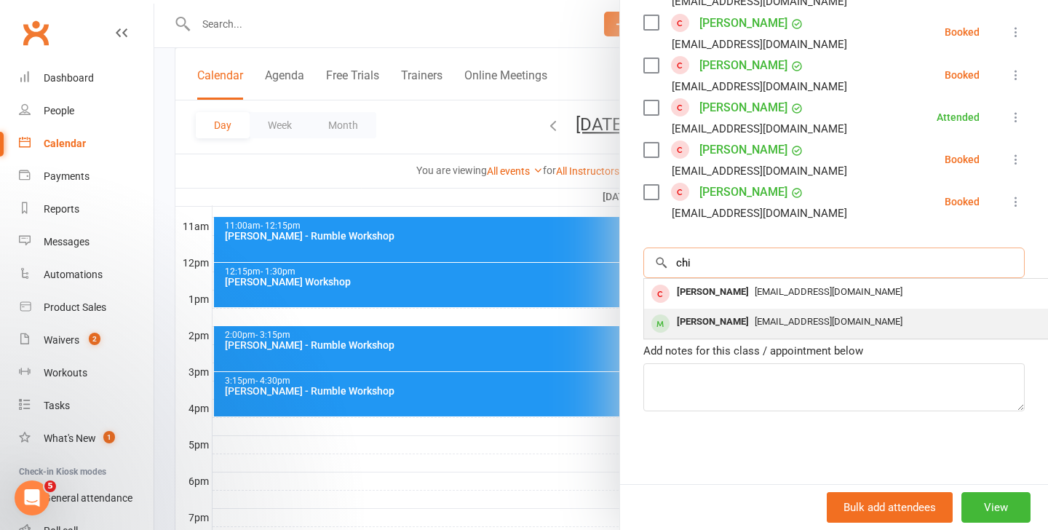
type input "chi"
click at [775, 316] on span "[EMAIL_ADDRESS][DOMAIN_NAME]" at bounding box center [828, 321] width 148 height 11
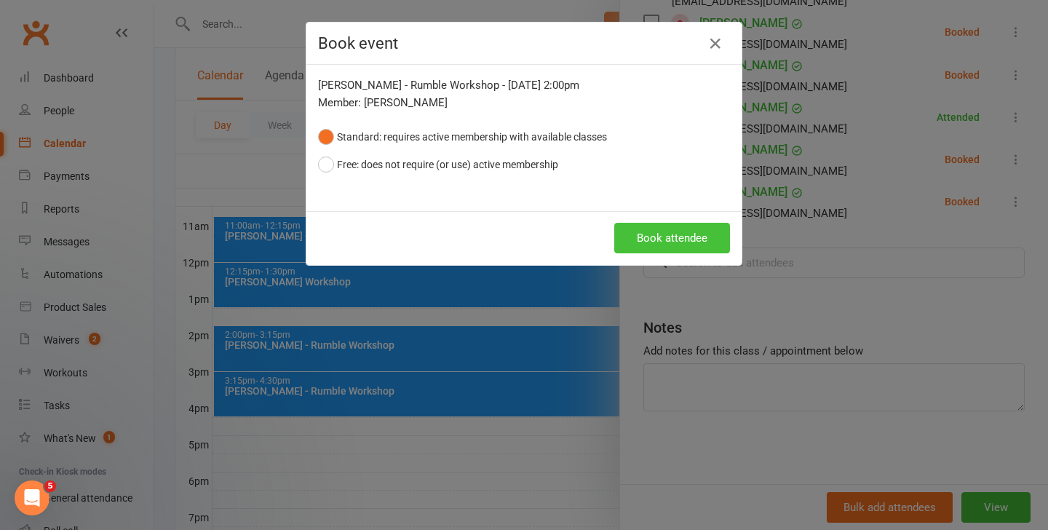
click at [666, 231] on button "Book attendee" at bounding box center [672, 238] width 116 height 31
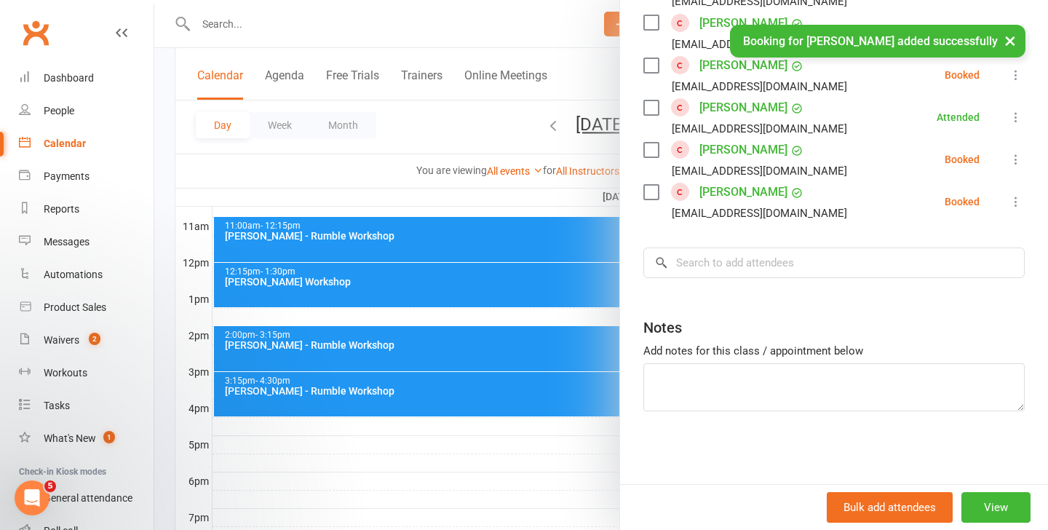
click at [527, 405] on div at bounding box center [600, 265] width 893 height 530
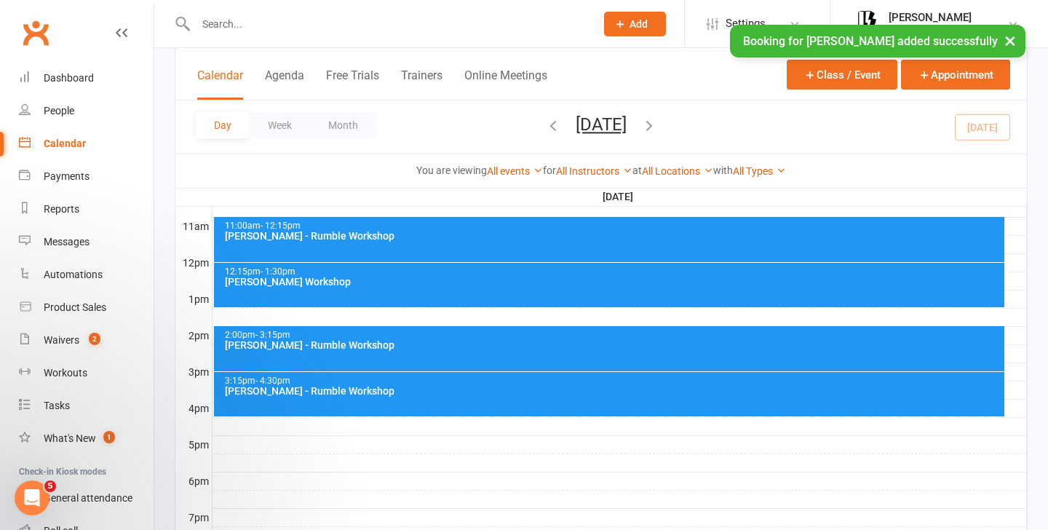
click at [509, 402] on div "3:15pm - 4:30pm [PERSON_NAME] - Rumble Workshop" at bounding box center [609, 394] width 791 height 44
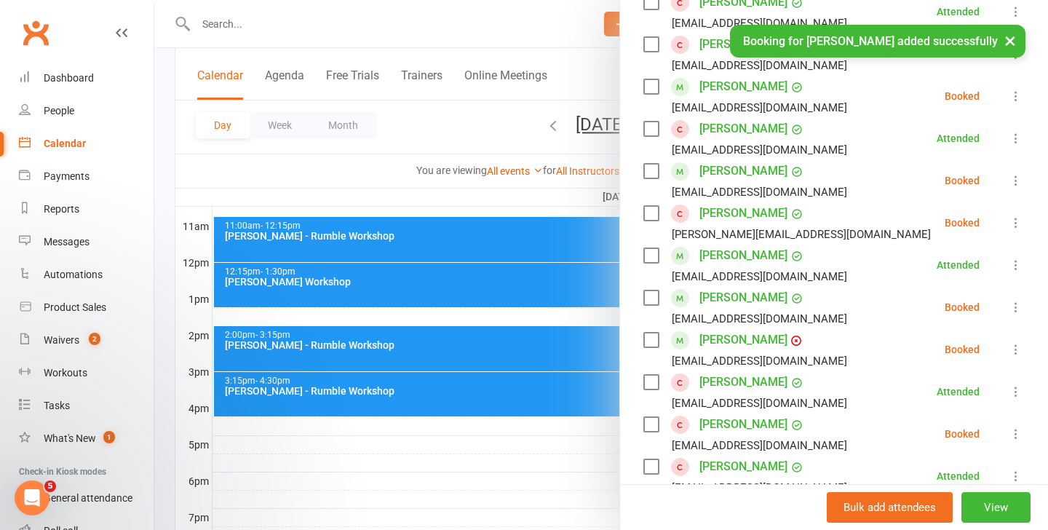
scroll to position [639, 0]
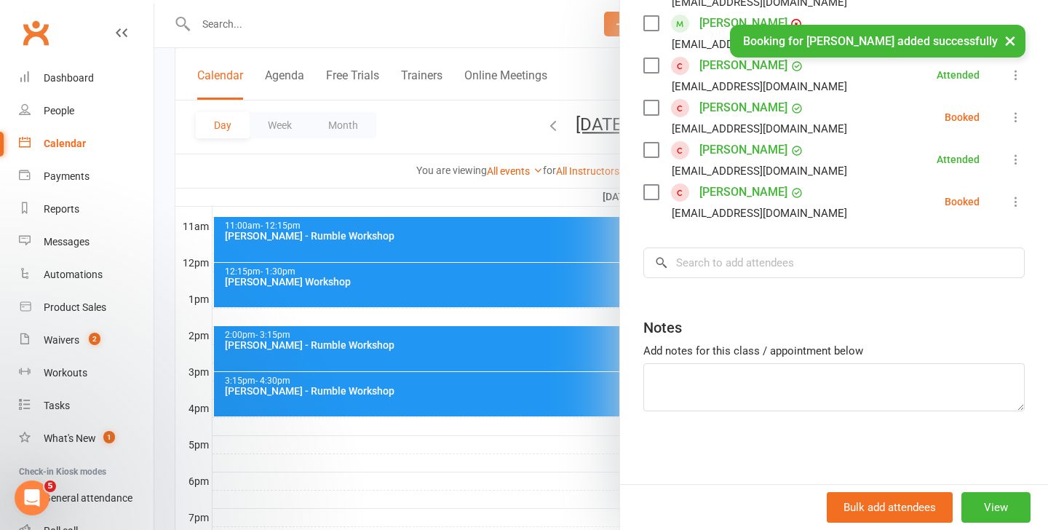
click at [730, 269] on input "search" at bounding box center [833, 262] width 381 height 31
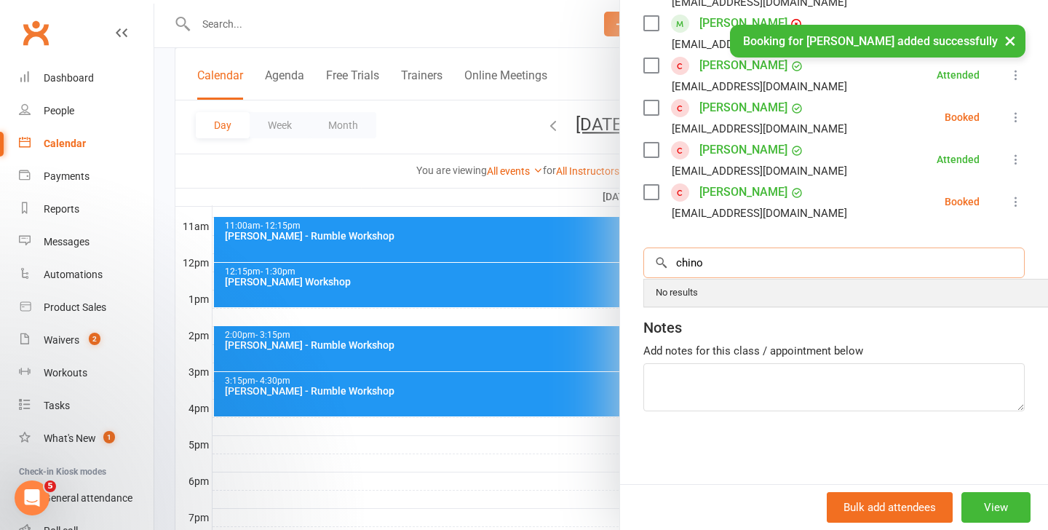
type input "chino"
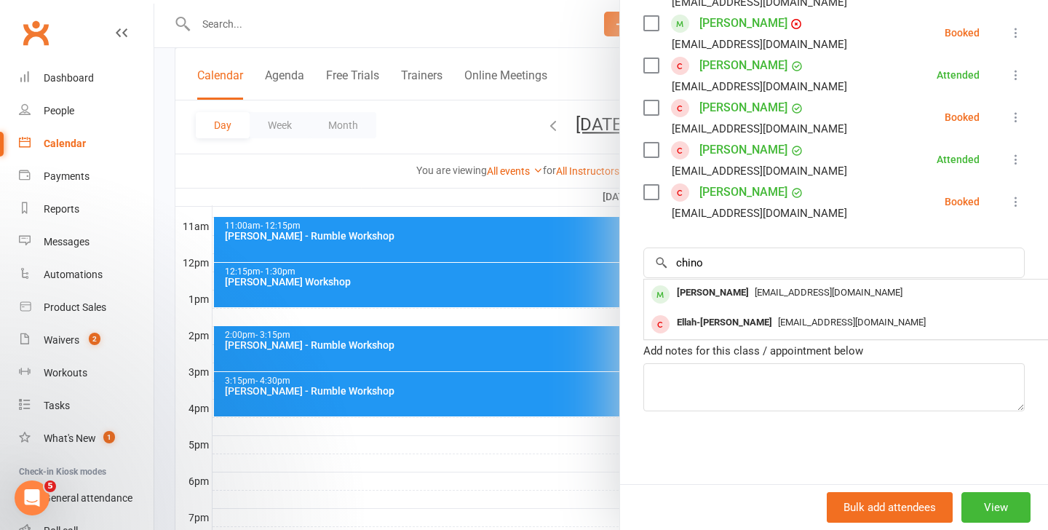
click at [747, 284] on div "No results Chino Khanna chinokhanna@gmail.com Ellah-Josie Ching ellah.ching03@o…" at bounding box center [861, 309] width 435 height 60
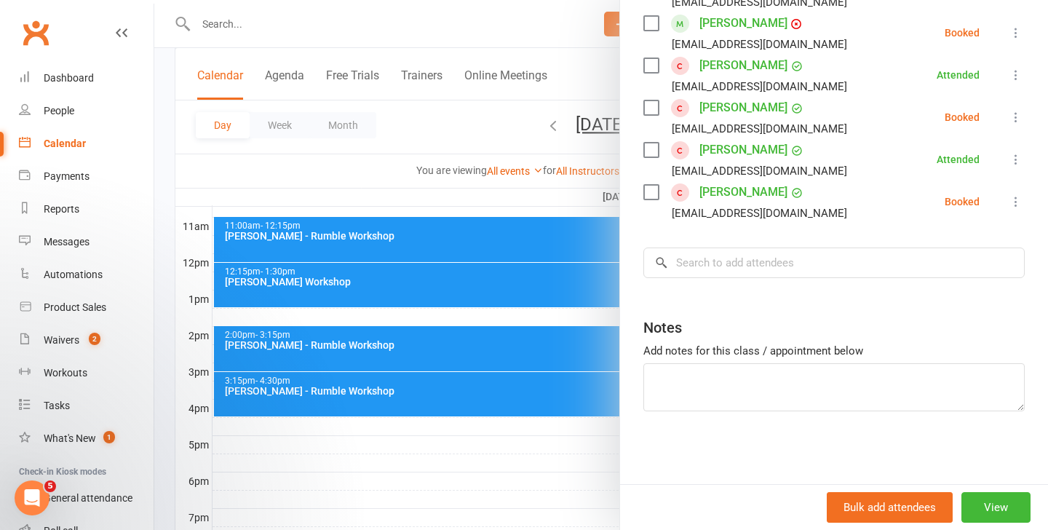
click at [701, 259] on input "search" at bounding box center [833, 262] width 381 height 31
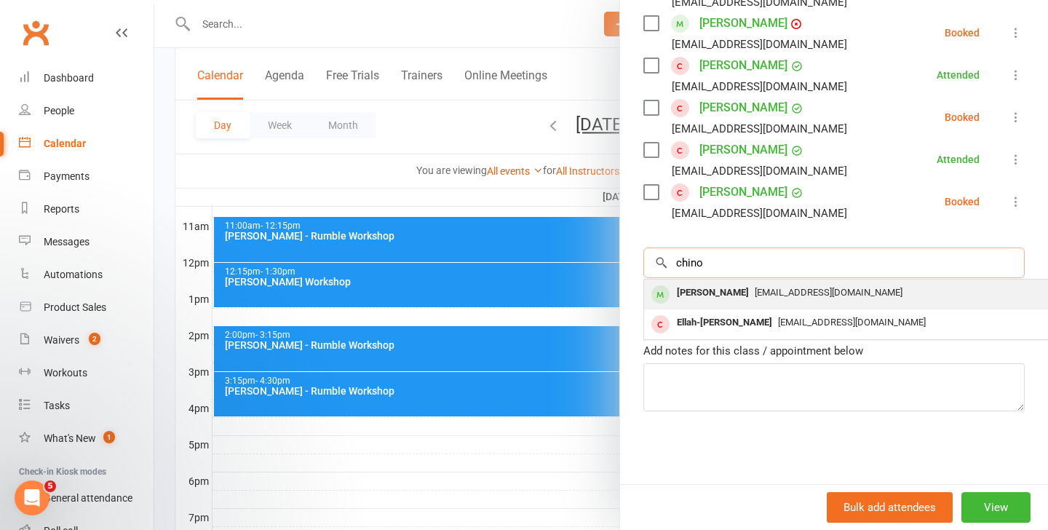
type input "chino"
click at [724, 293] on div "[PERSON_NAME]" at bounding box center [713, 292] width 84 height 21
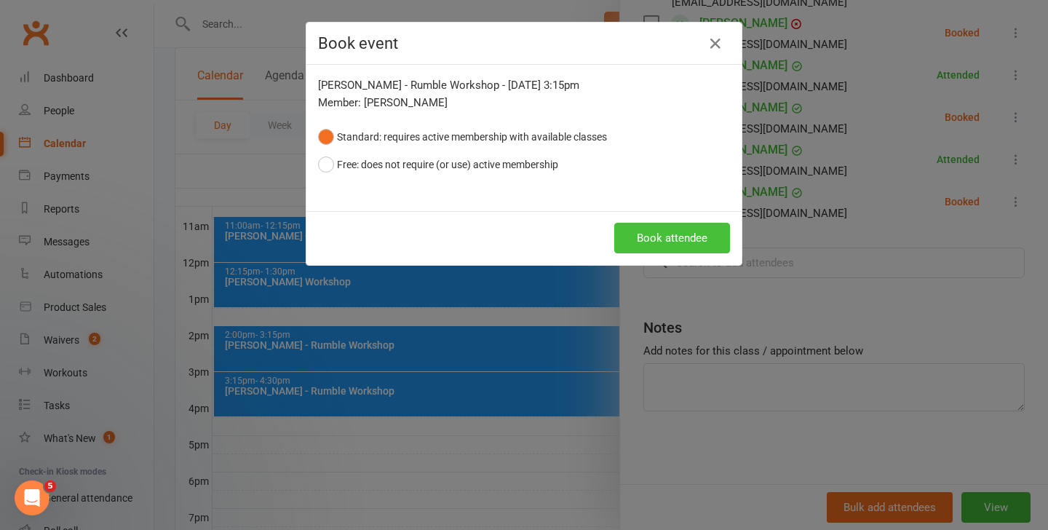
click at [677, 232] on button "Book attendee" at bounding box center [672, 238] width 116 height 31
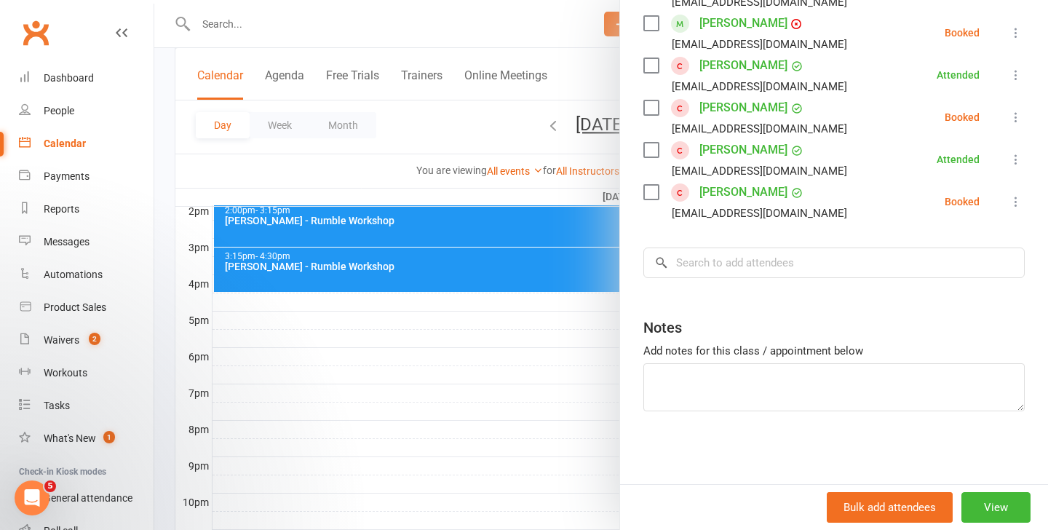
scroll to position [681, 0]
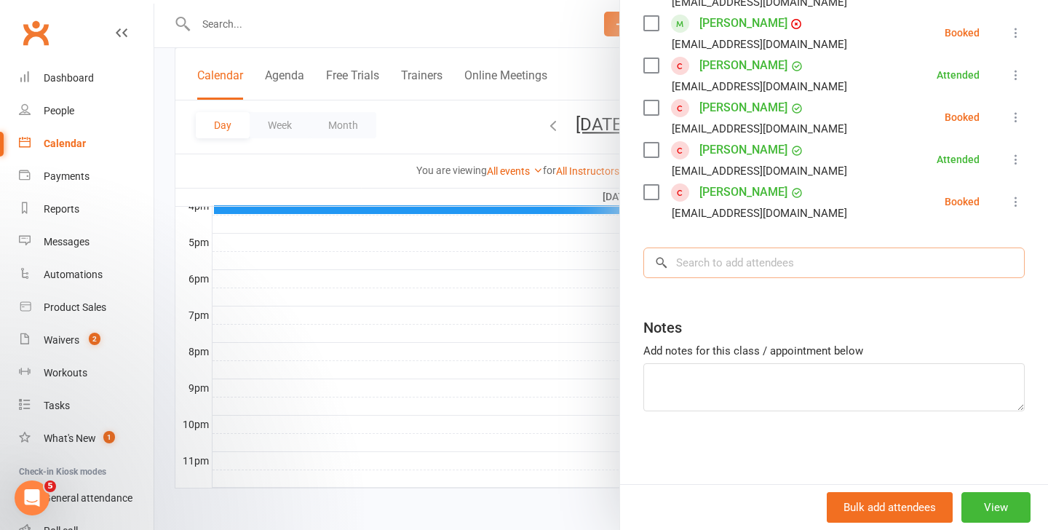
click at [773, 273] on input "search" at bounding box center [833, 262] width 381 height 31
type input "d"
type input "s"
type input "b"
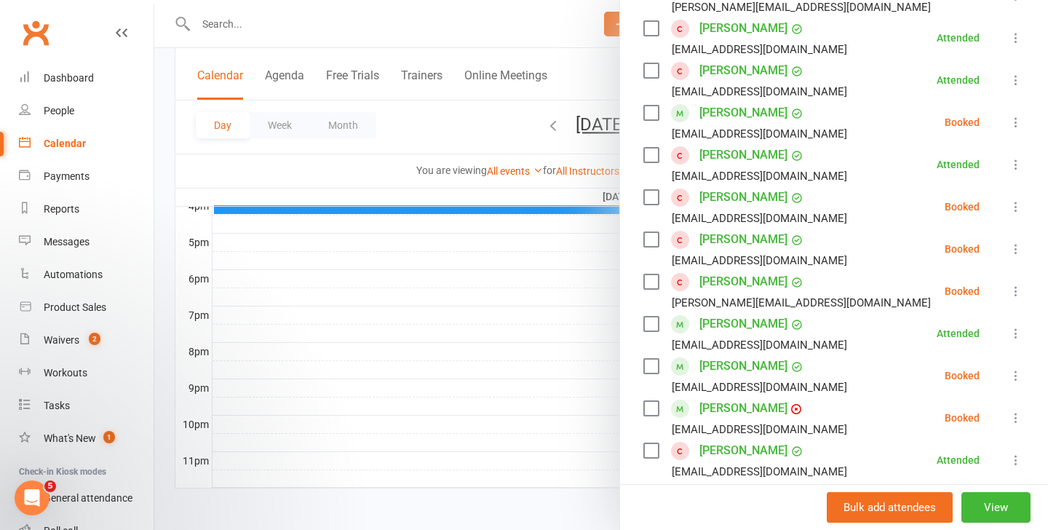
scroll to position [0, 0]
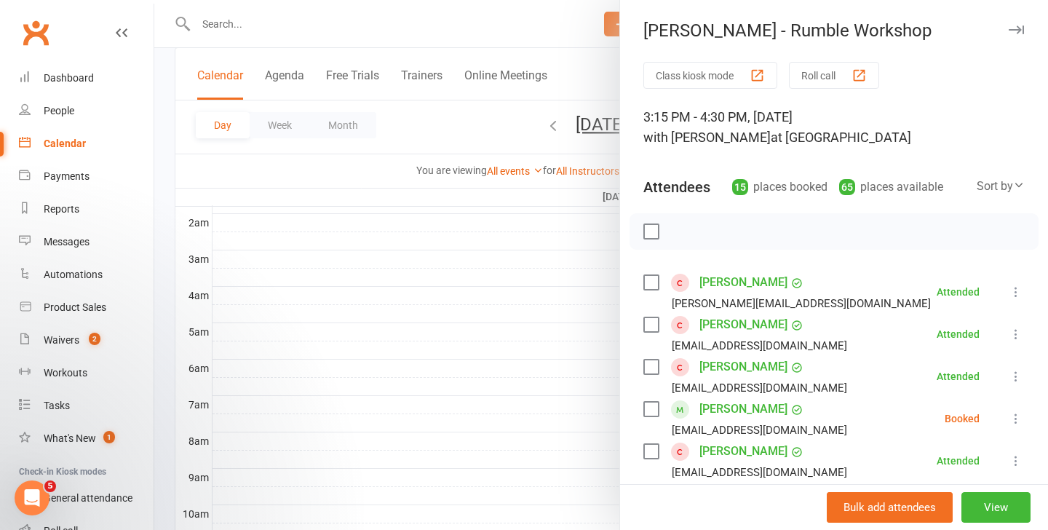
click at [423, 318] on div at bounding box center [600, 265] width 893 height 530
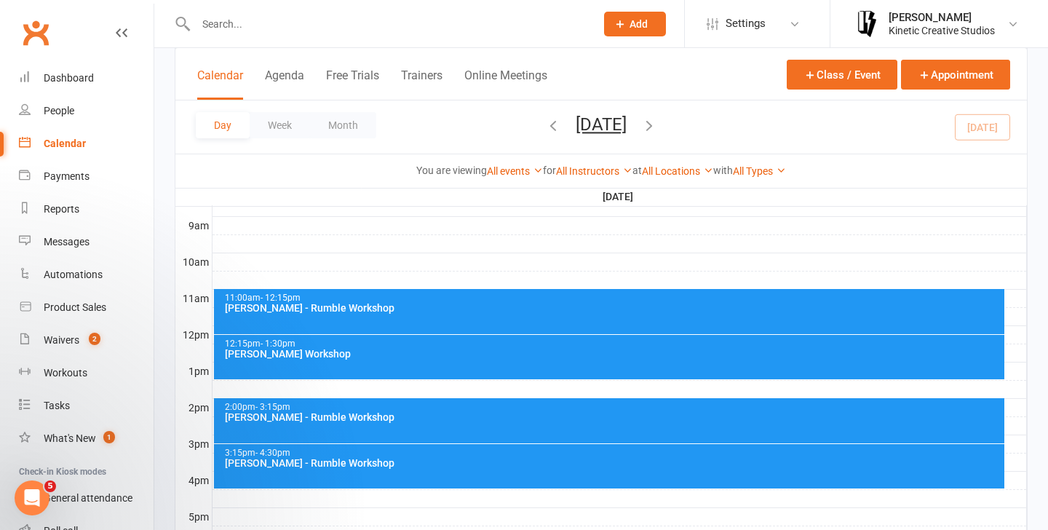
scroll to position [426, 0]
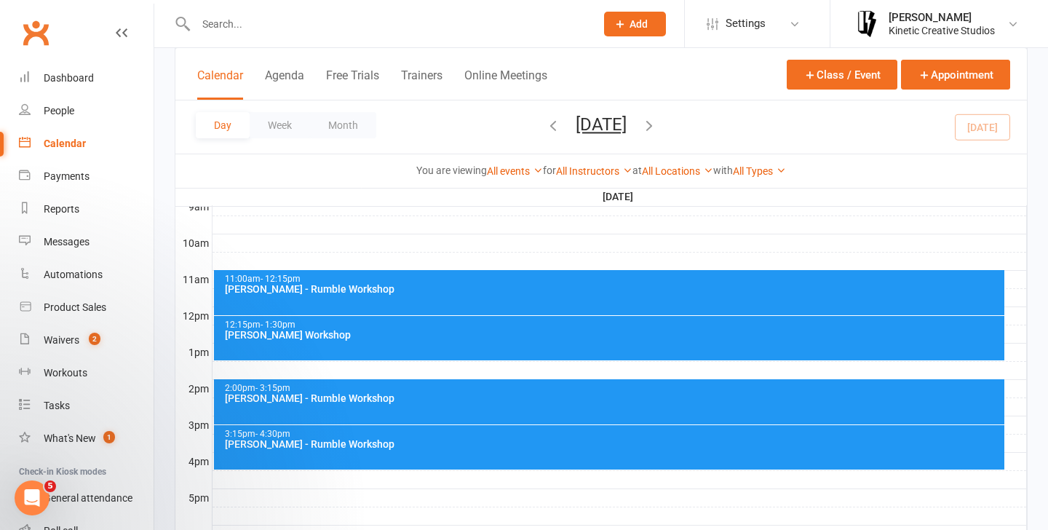
click at [449, 296] on div "11:00am - 12:15pm [PERSON_NAME] - Rumble Workshop" at bounding box center [609, 292] width 791 height 45
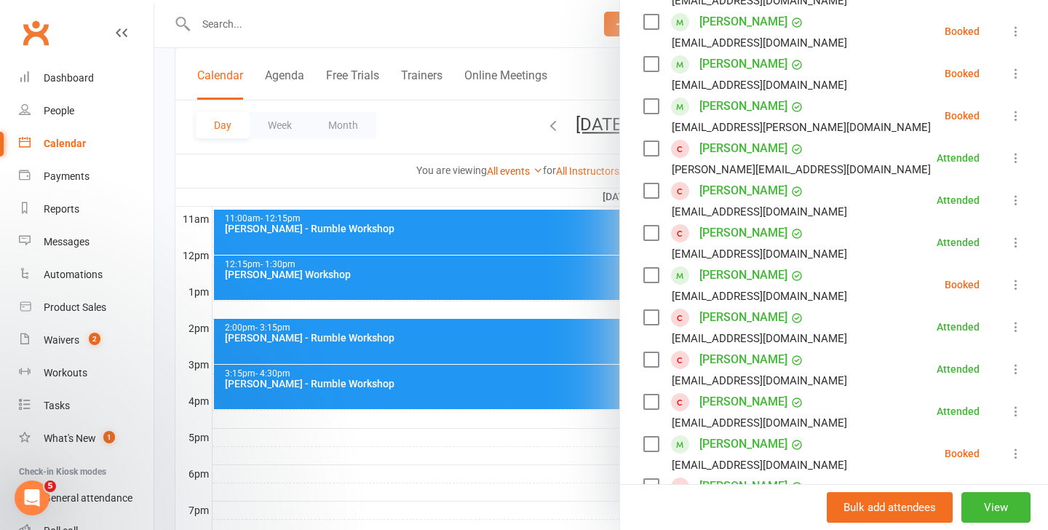
scroll to position [376, 0]
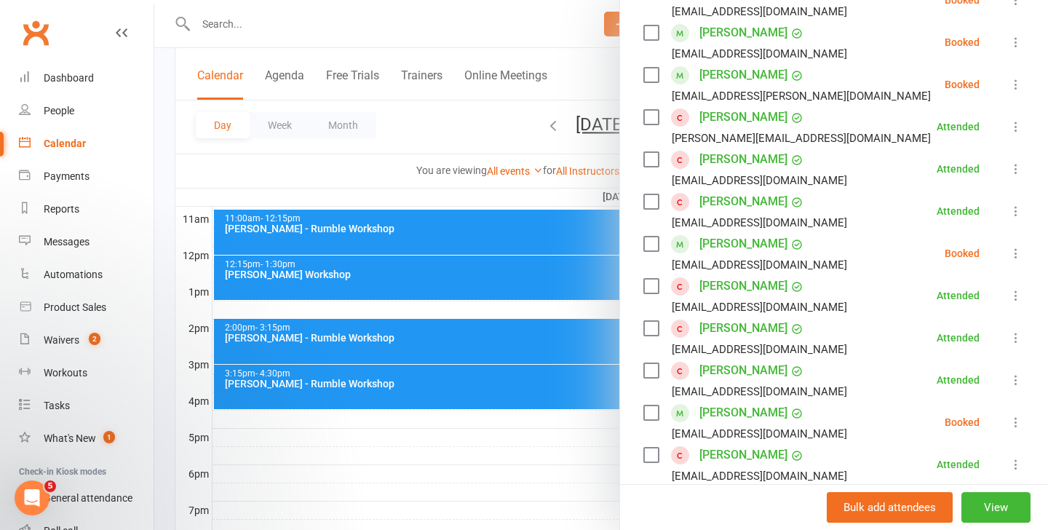
click at [271, 28] on div at bounding box center [600, 265] width 893 height 530
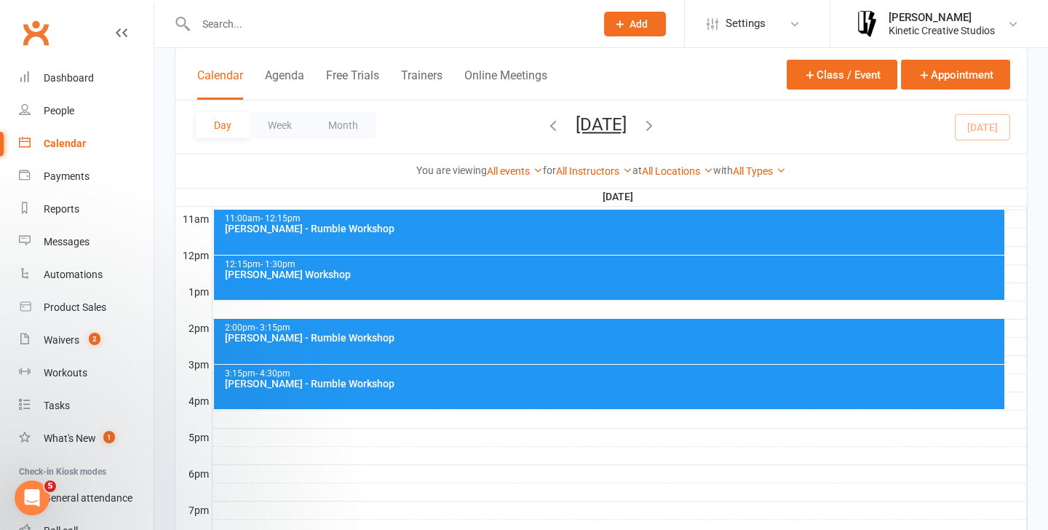
click at [247, 20] on input "text" at bounding box center [388, 24] width 394 height 20
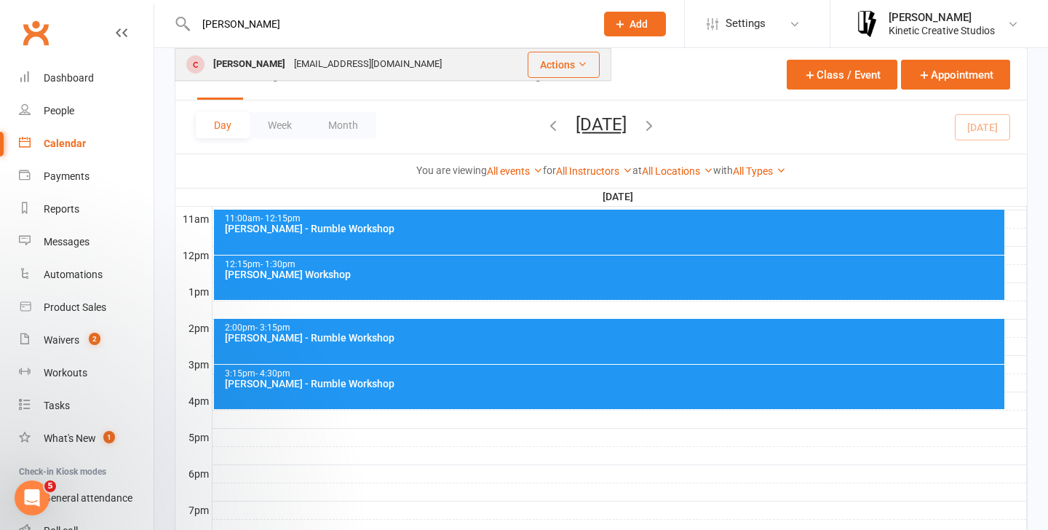
type input "dawn"
click at [249, 61] on div "[PERSON_NAME]" at bounding box center [249, 64] width 81 height 21
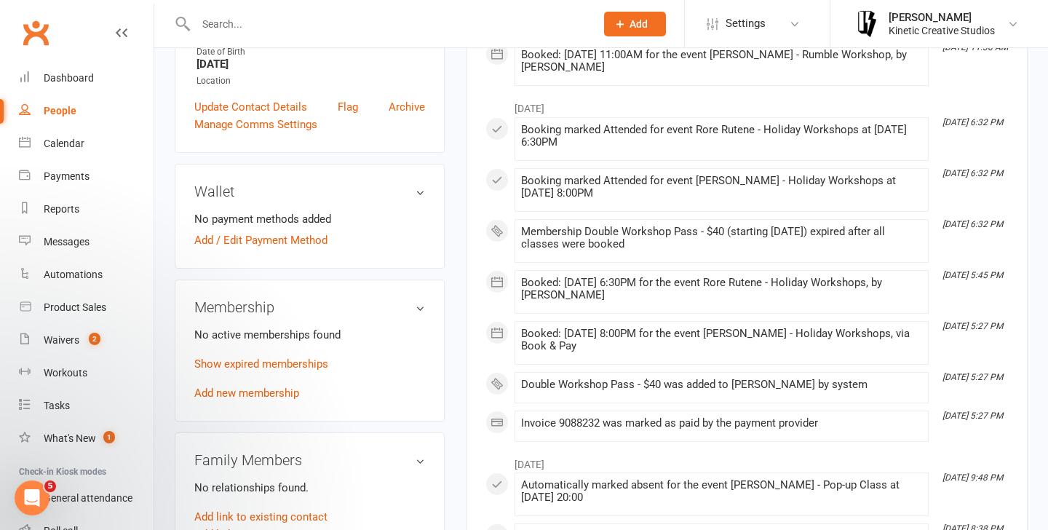
scroll to position [334, 0]
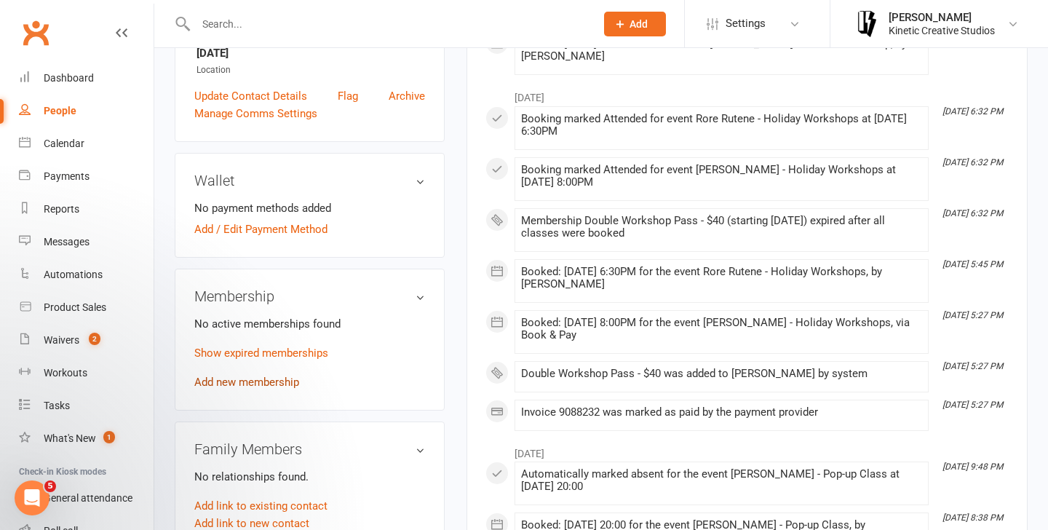
click at [244, 381] on link "Add new membership" at bounding box center [246, 381] width 105 height 13
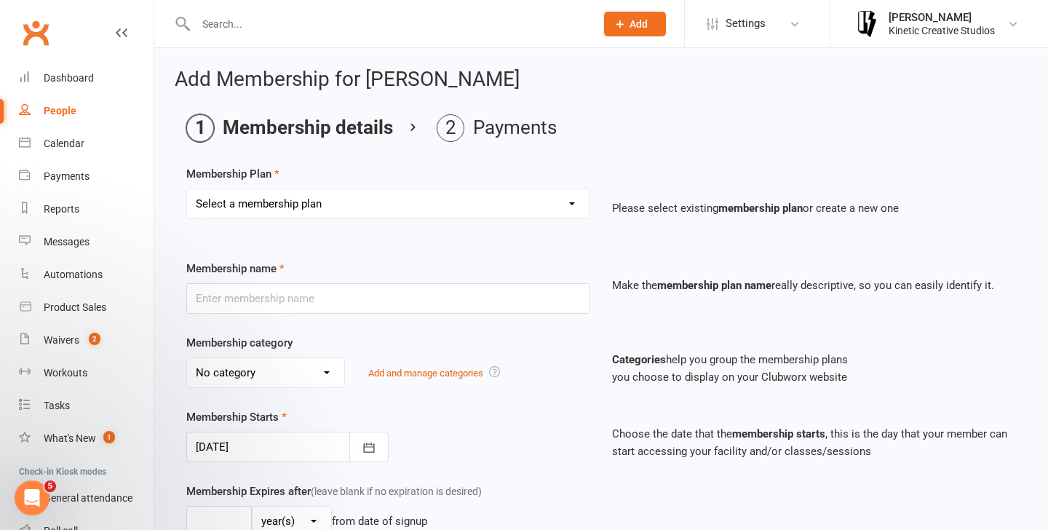
click at [324, 220] on div "Select a membership plan Create new Membership Plan Mini Groovers - Single Clas…" at bounding box center [388, 213] width 426 height 51
click at [334, 208] on select "Select a membership plan Create new Membership Plan Mini Groovers - Single Clas…" at bounding box center [388, 203] width 402 height 29
select select "31"
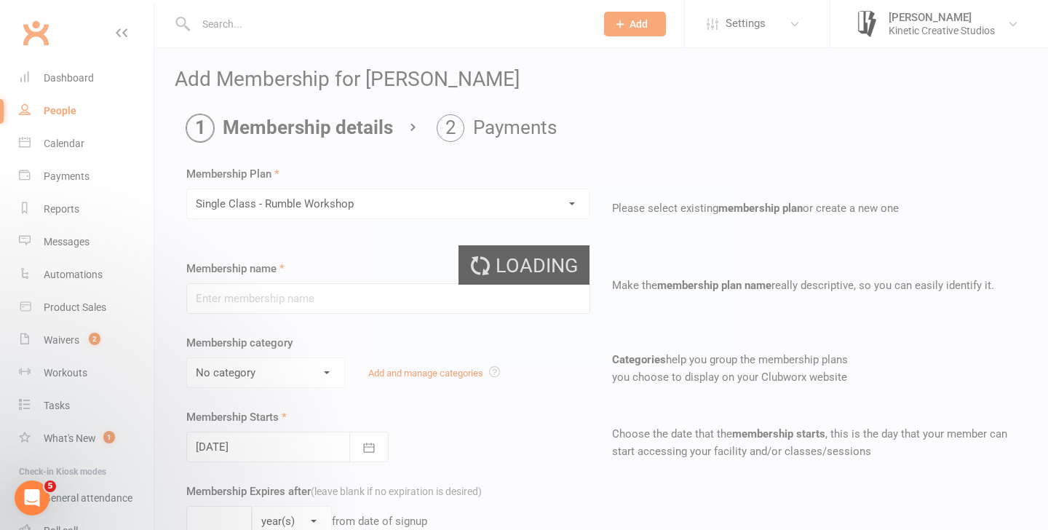
type input "Single Class - Rumble Workshop"
select select "13"
type input "2"
type input "1"
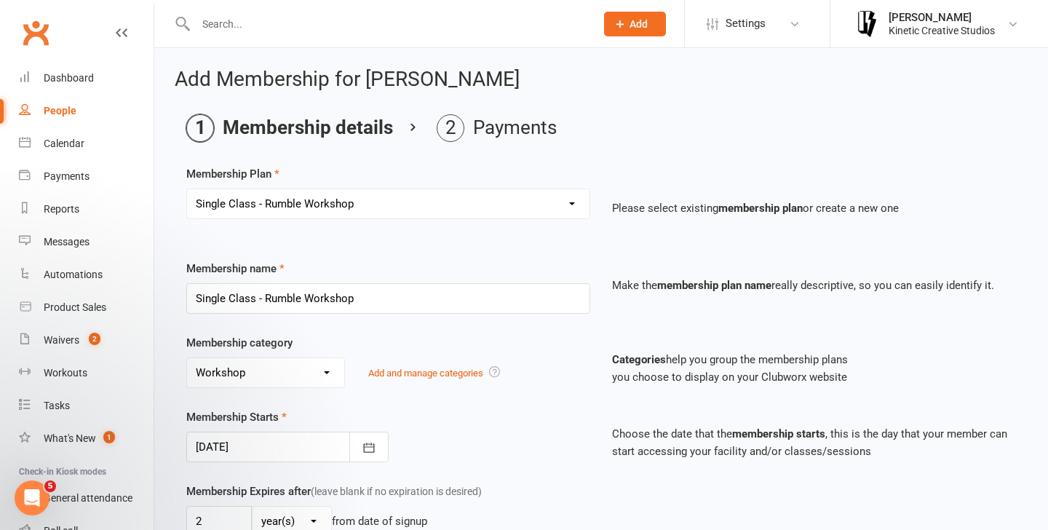
click at [293, 211] on select "Select a membership plan Create new Membership Plan Mini Groovers - Single Clas…" at bounding box center [388, 203] width 402 height 29
select select "32"
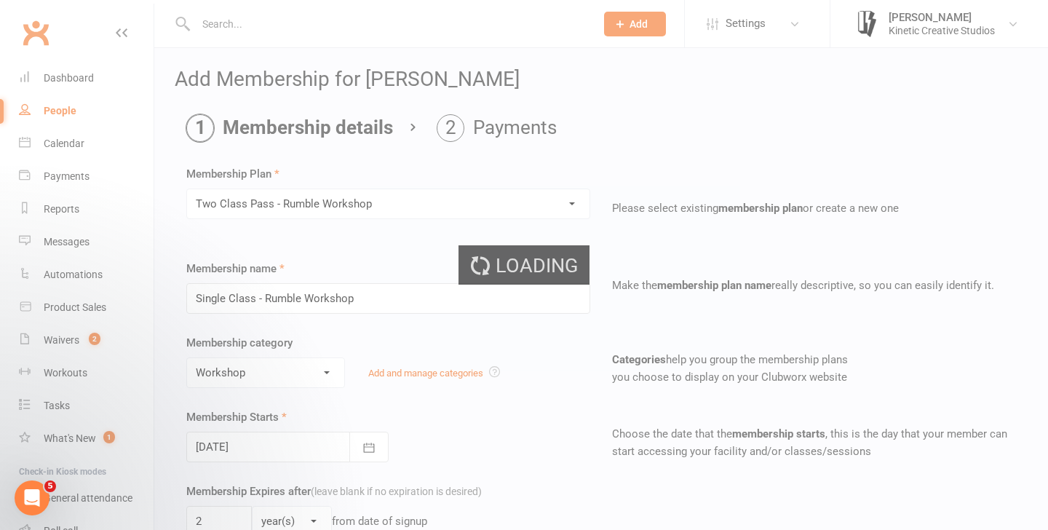
type input "Two Class Pass - Rumble Workshop"
type input "2"
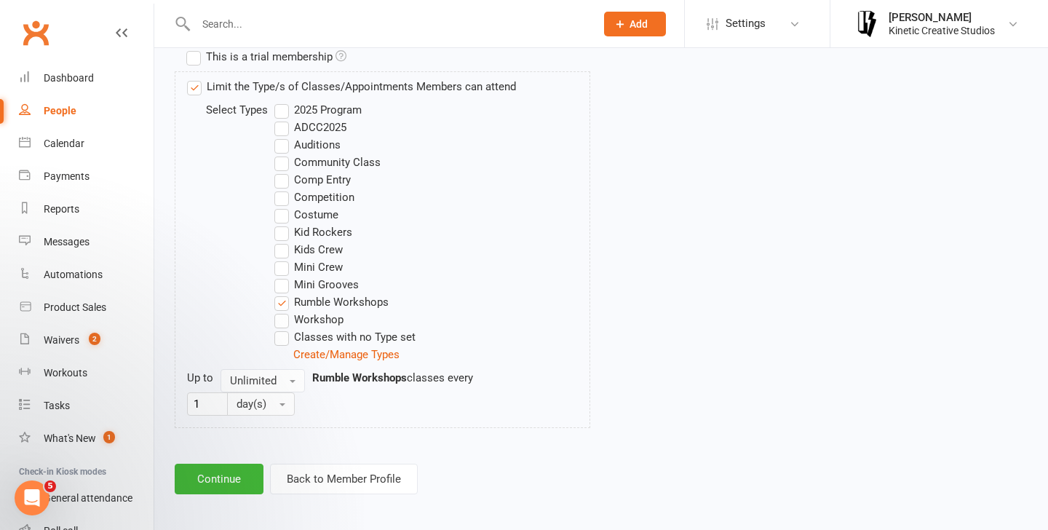
scroll to position [717, 0]
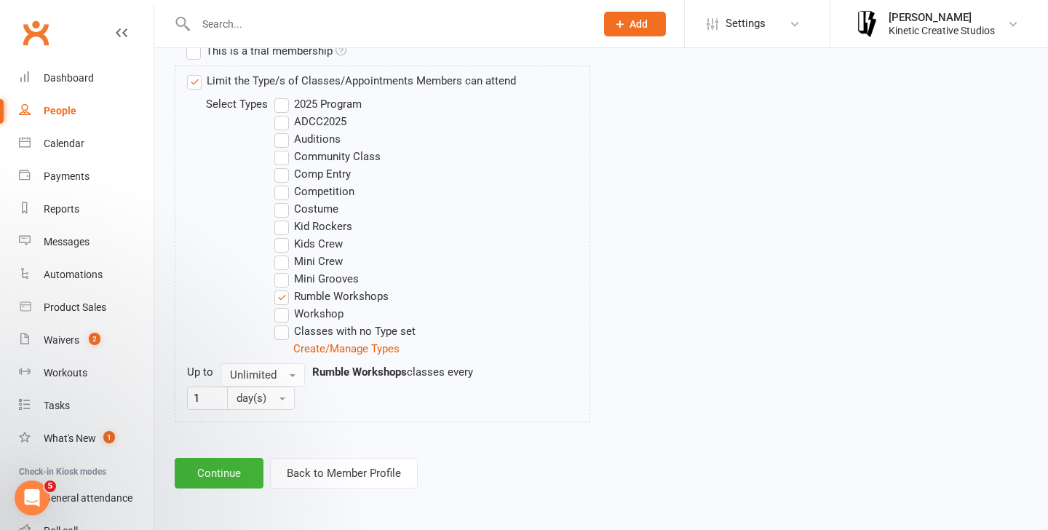
click at [215, 470] on button "Continue" at bounding box center [219, 473] width 89 height 31
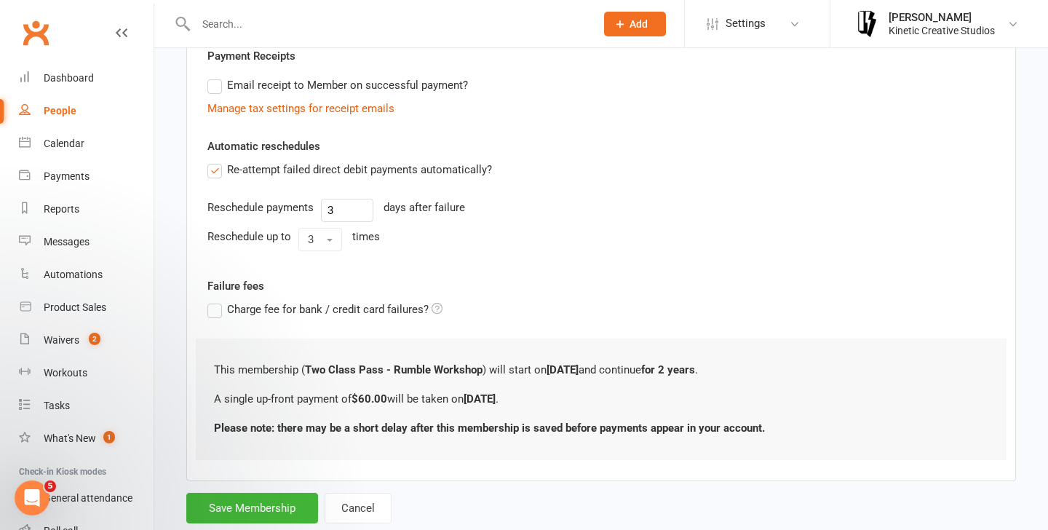
scroll to position [321, 0]
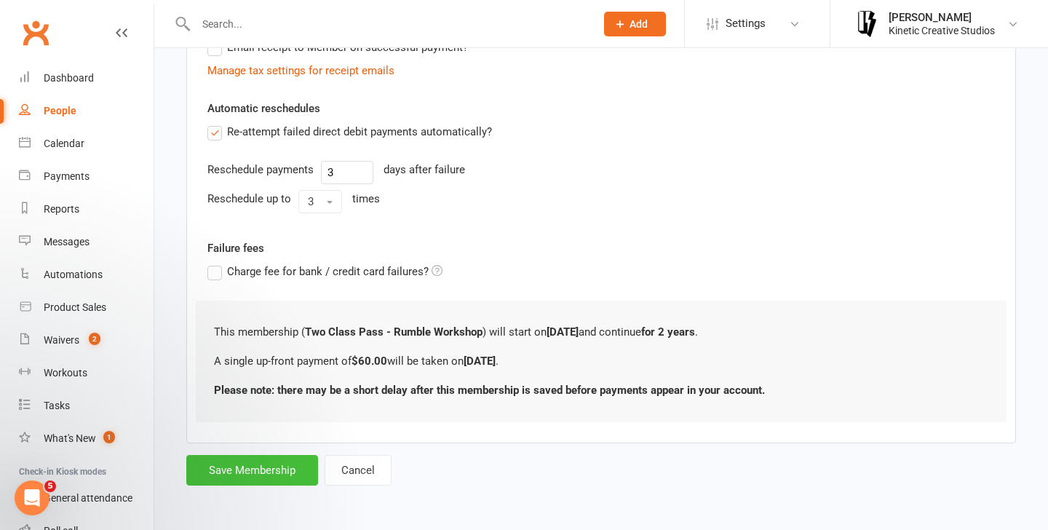
click at [226, 471] on button "Save Membership" at bounding box center [252, 470] width 132 height 31
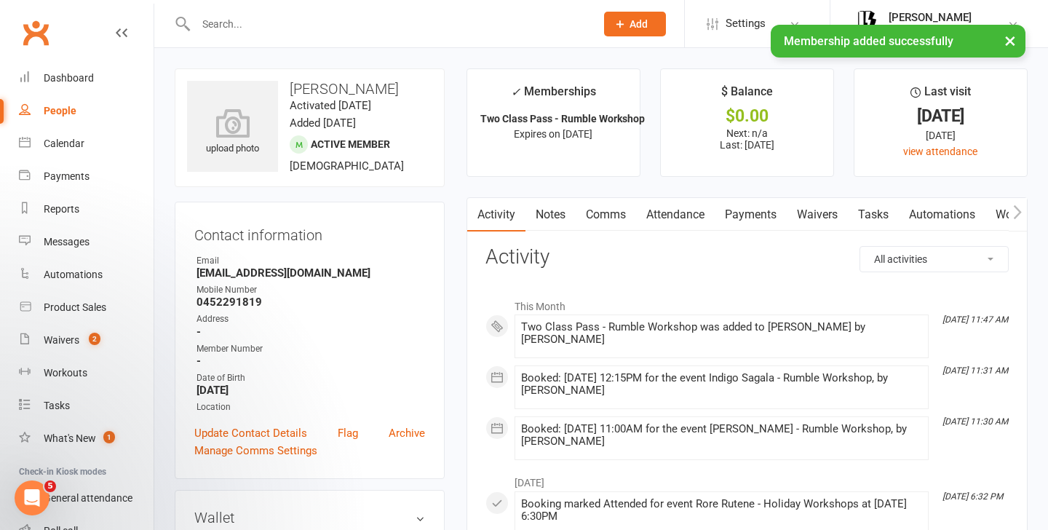
click at [751, 225] on link "Payments" at bounding box center [750, 214] width 72 height 33
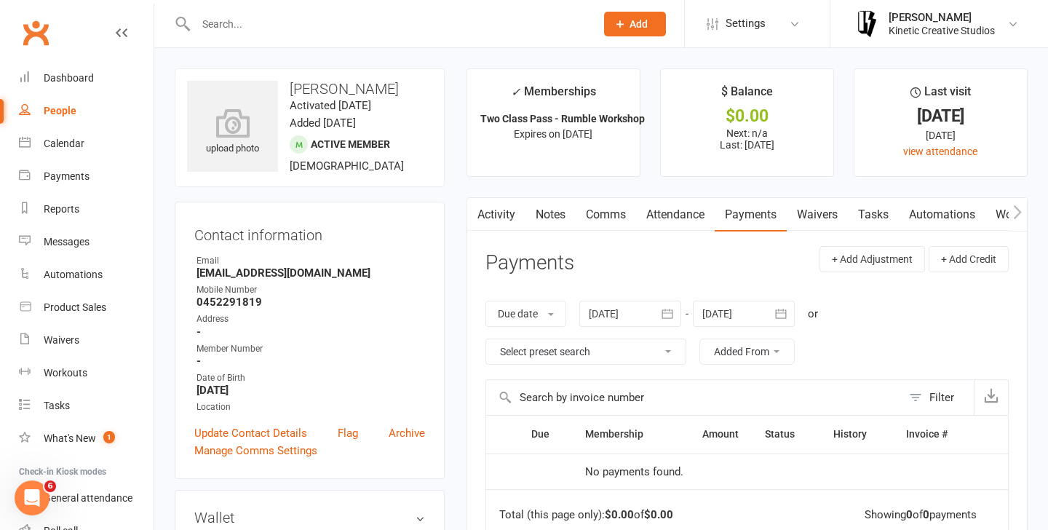
click at [670, 219] on link "Attendance" at bounding box center [675, 214] width 79 height 33
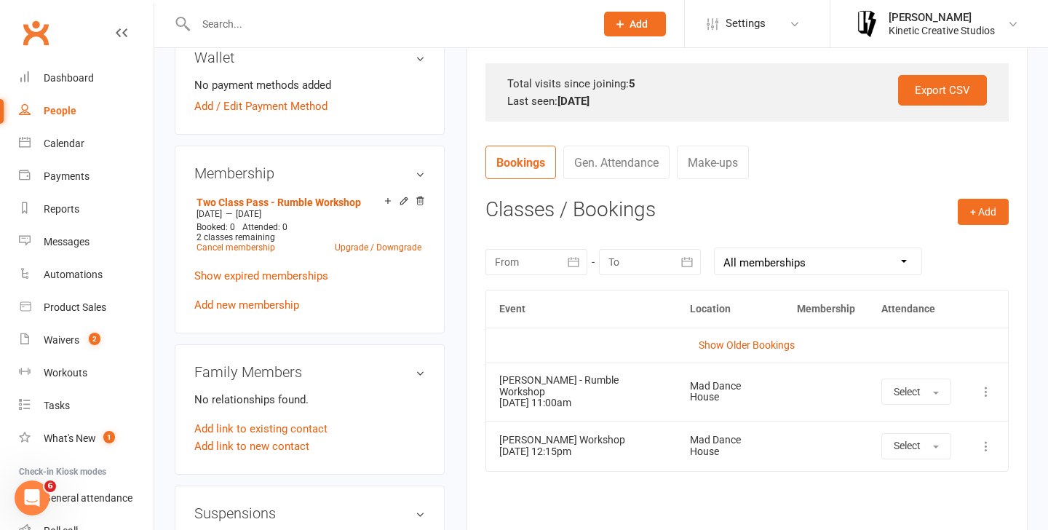
scroll to position [456, 0]
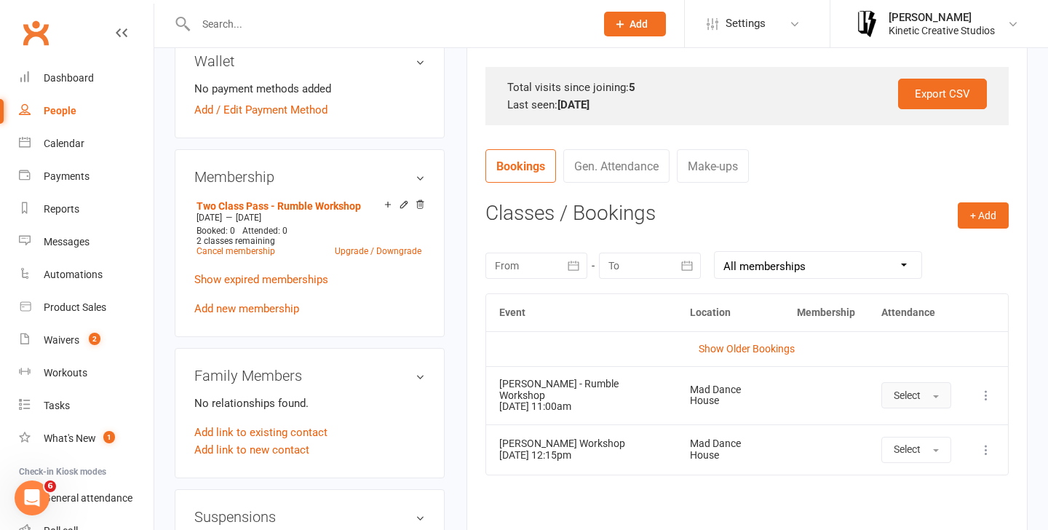
click at [928, 386] on button "Select" at bounding box center [916, 395] width 70 height 26
click at [909, 416] on link "Attended" at bounding box center [954, 427] width 144 height 29
click at [906, 452] on button "Select" at bounding box center [901, 449] width 70 height 26
click at [988, 395] on icon at bounding box center [985, 395] width 15 height 15
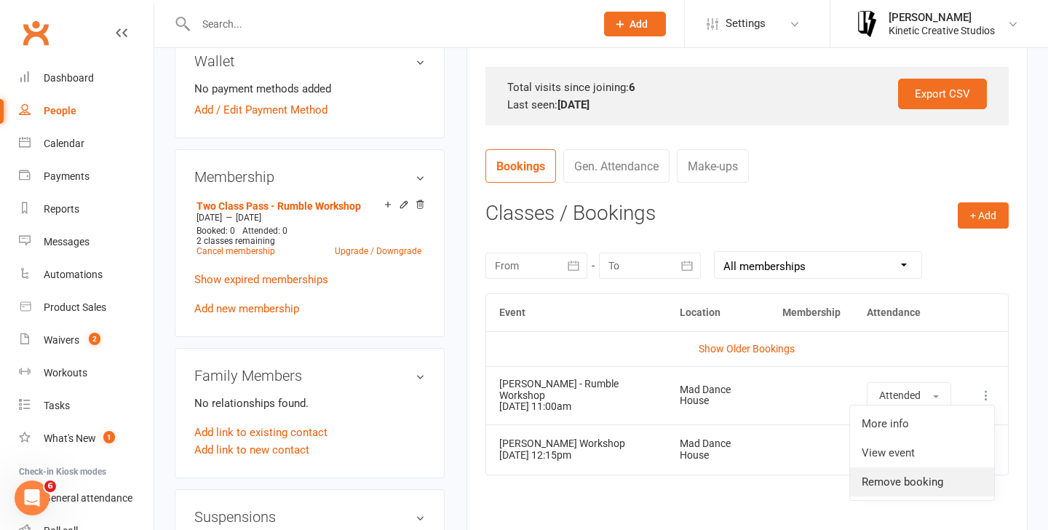
click at [903, 475] on link "Remove booking" at bounding box center [922, 481] width 144 height 29
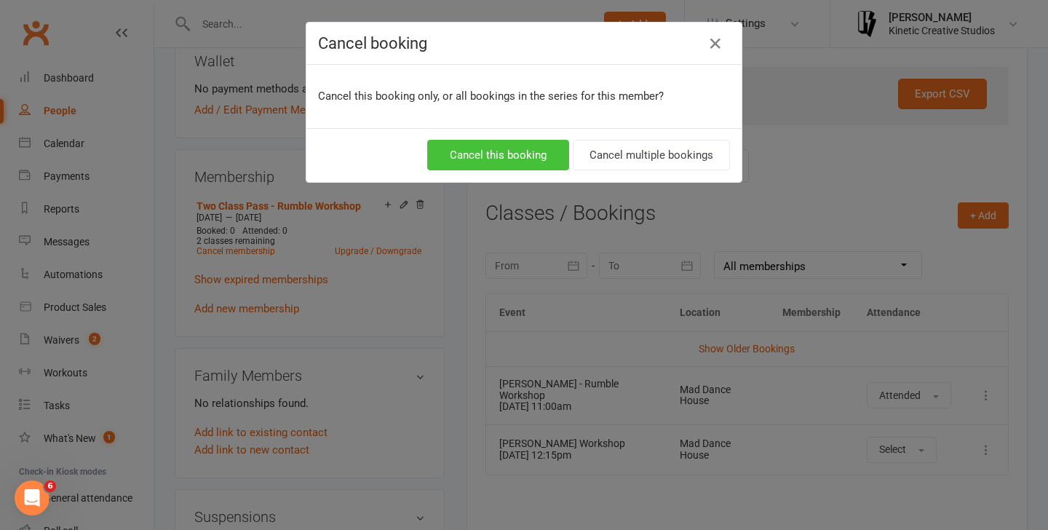
click at [530, 161] on button "Cancel this booking" at bounding box center [498, 155] width 142 height 31
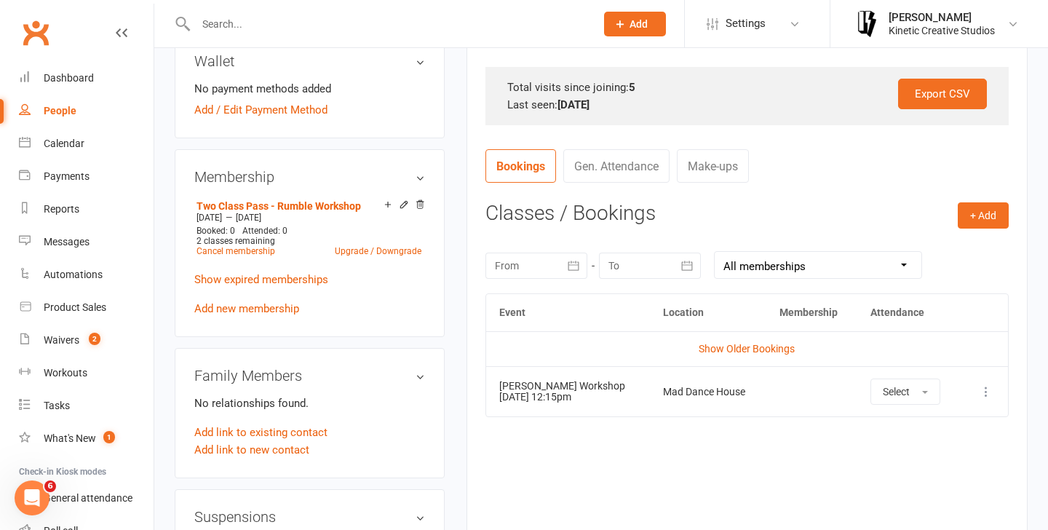
click at [980, 398] on icon at bounding box center [985, 391] width 15 height 15
click at [903, 473] on link "Remove booking" at bounding box center [922, 477] width 144 height 29
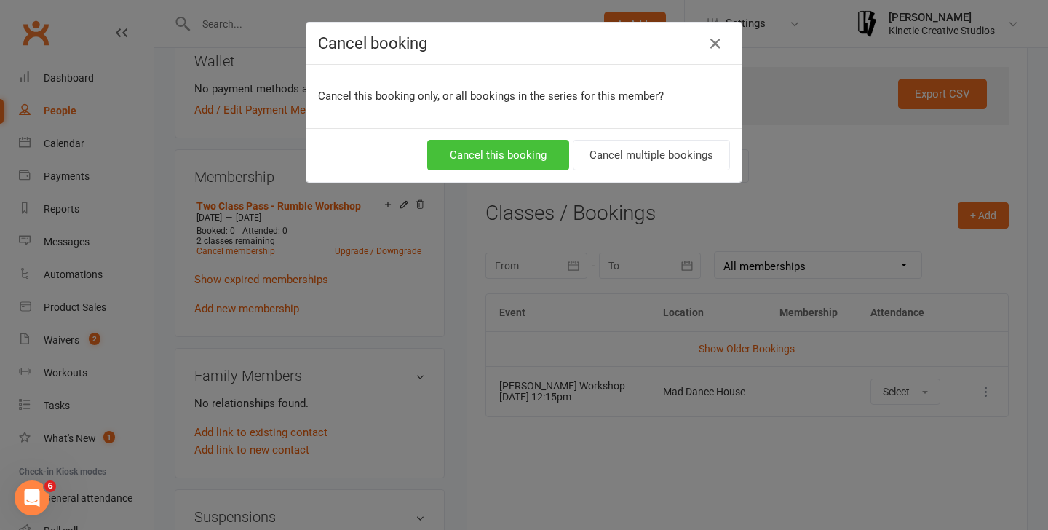
click at [541, 151] on button "Cancel this booking" at bounding box center [498, 155] width 142 height 31
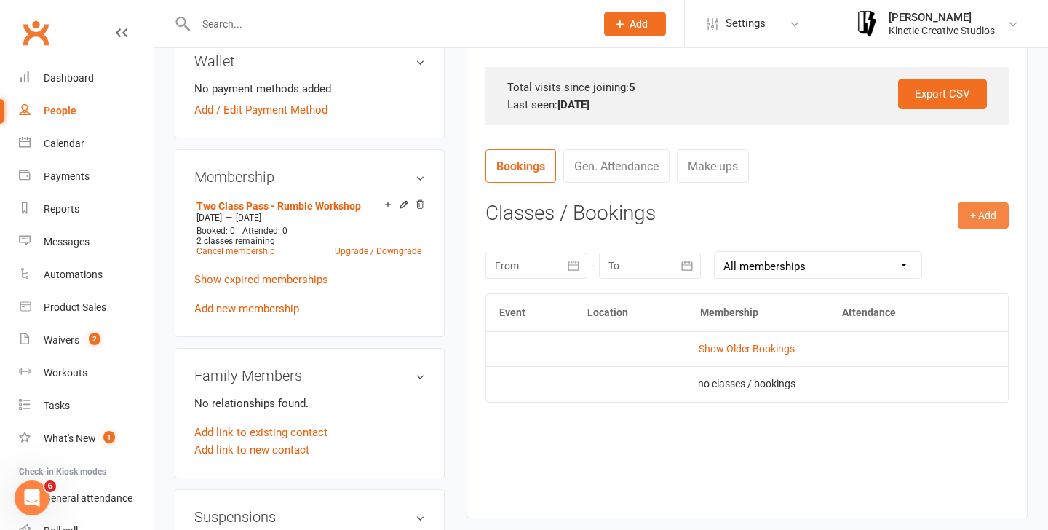
click at [997, 226] on button "+ Add" at bounding box center [982, 215] width 51 height 26
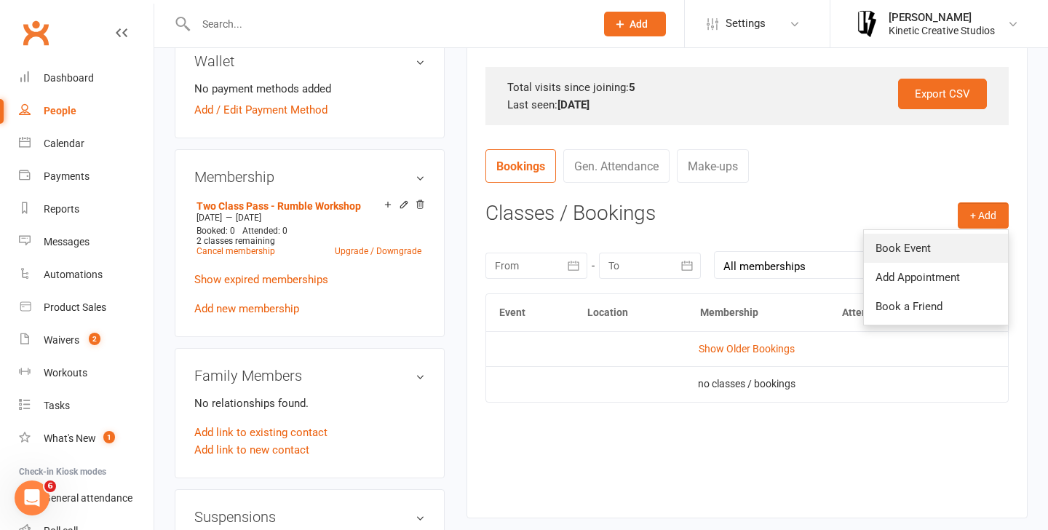
click at [936, 248] on link "Book Event" at bounding box center [936, 248] width 144 height 29
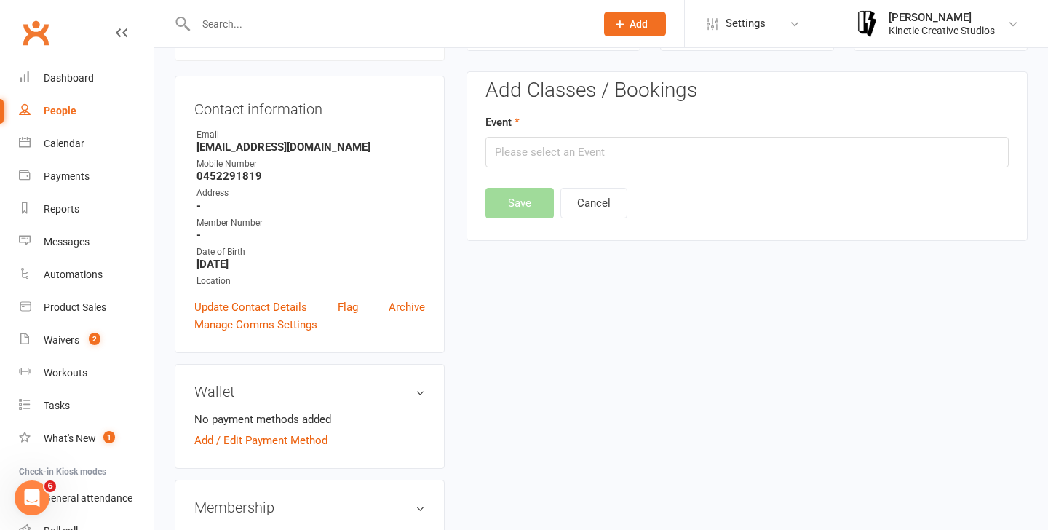
scroll to position [124, 0]
click at [585, 146] on input "text" at bounding box center [746, 153] width 523 height 31
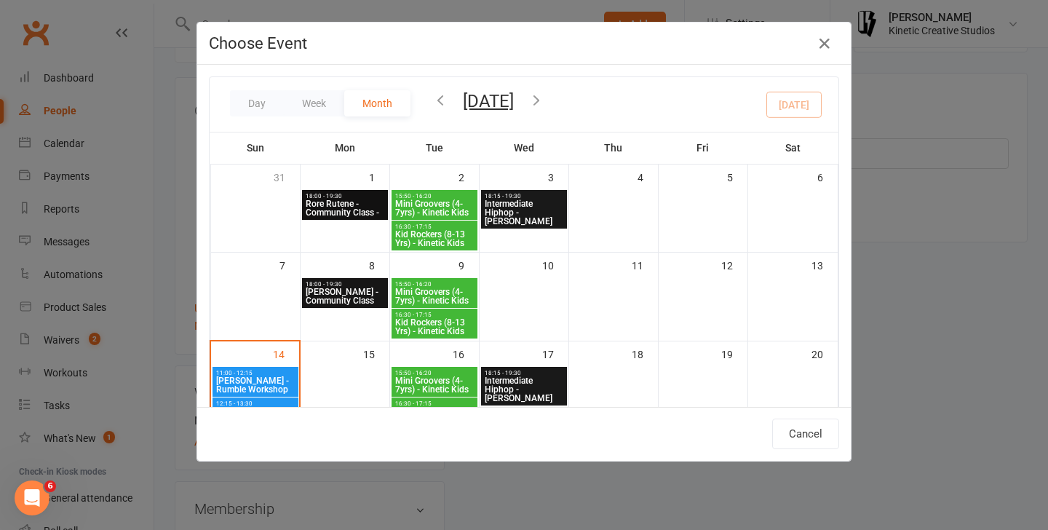
click at [268, 375] on span "11:00 - 12:15" at bounding box center [255, 373] width 80 height 7
type input "[PERSON_NAME] - Rumble Workshop - [DATE] 11:00:00 AM"
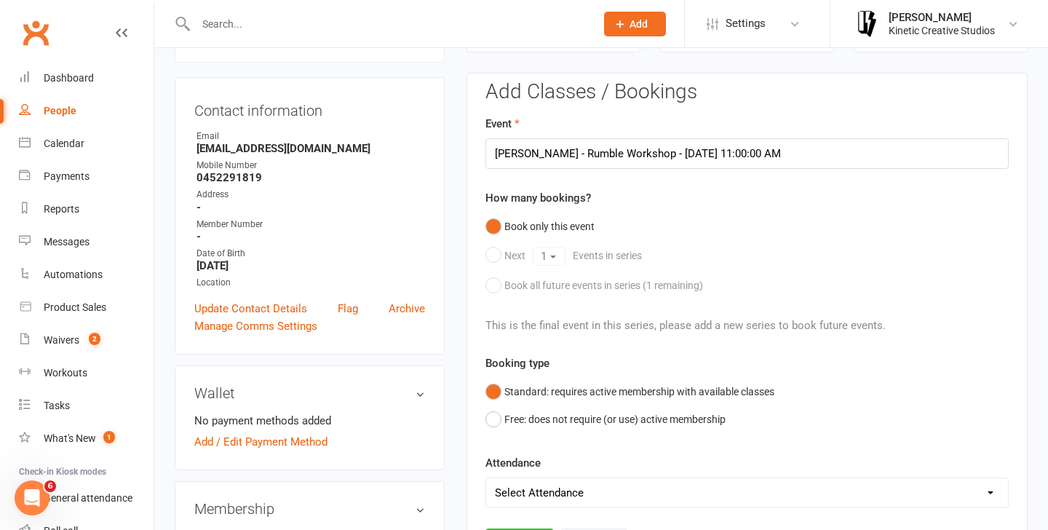
click at [629, 311] on div "This is the final event in this series, please add a new series to book future …" at bounding box center [746, 316] width 523 height 35
click at [555, 491] on select "Select Attendance Attended Absent" at bounding box center [747, 492] width 522 height 29
select select "0"
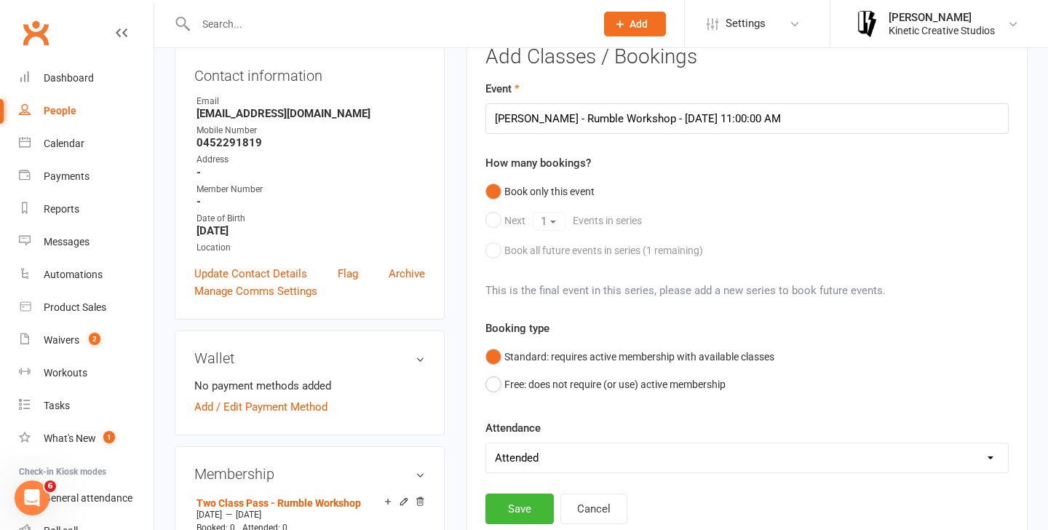
scroll to position [173, 0]
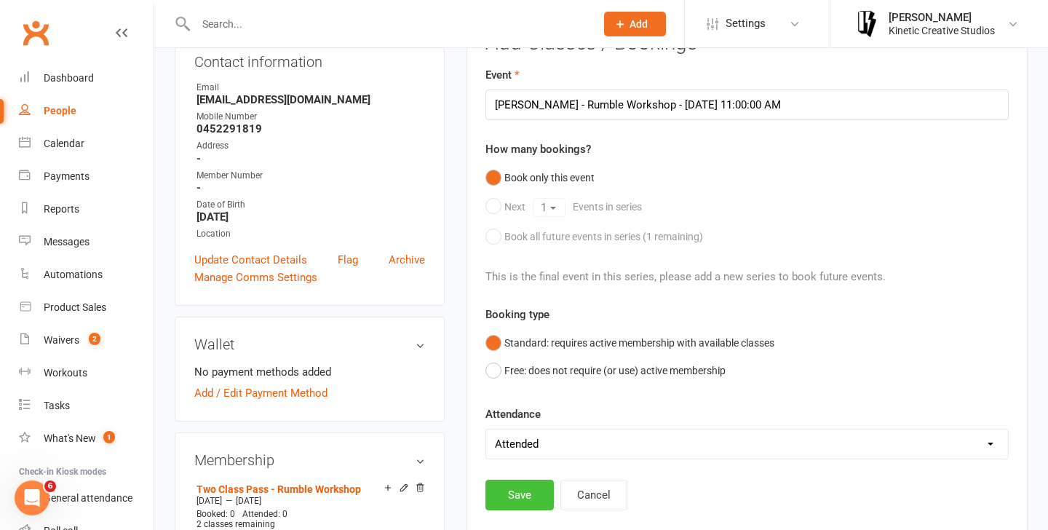
click at [543, 493] on button "Save" at bounding box center [519, 494] width 68 height 31
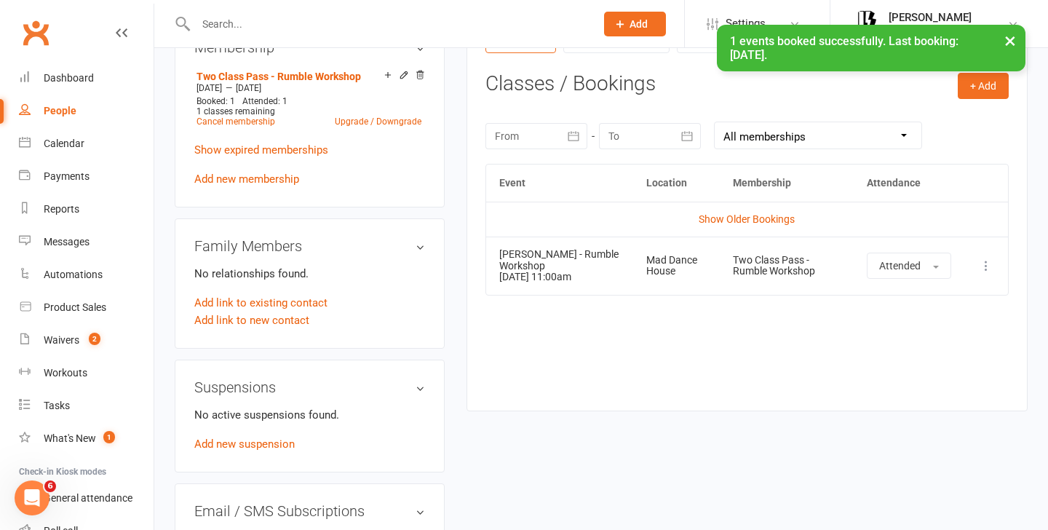
scroll to position [591, 0]
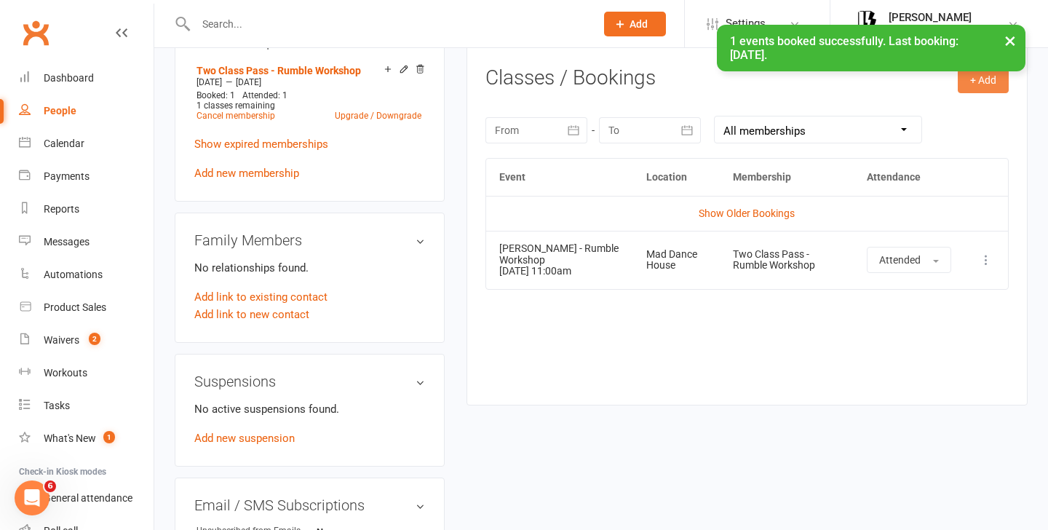
click at [990, 89] on button "+ Add" at bounding box center [982, 80] width 51 height 26
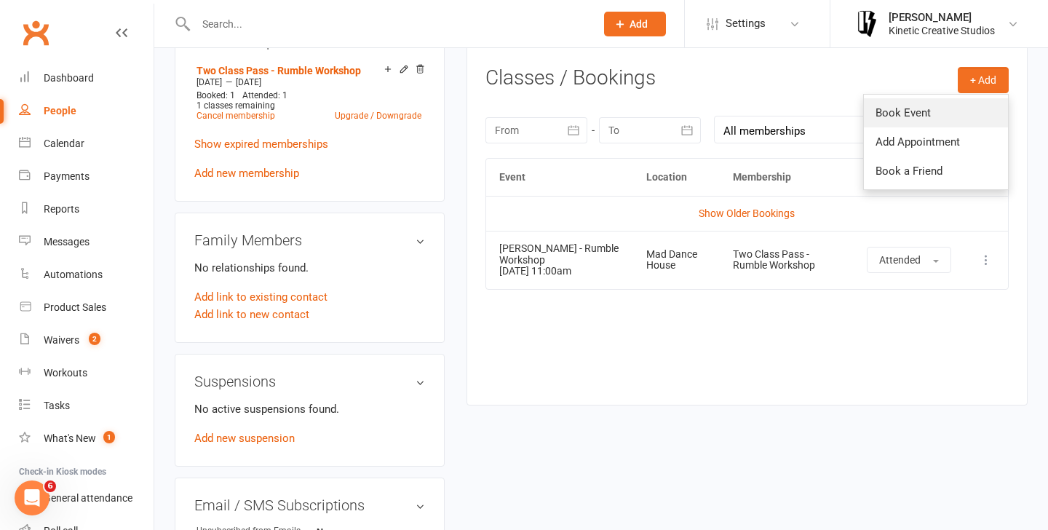
click at [933, 121] on link "Book Event" at bounding box center [936, 112] width 144 height 29
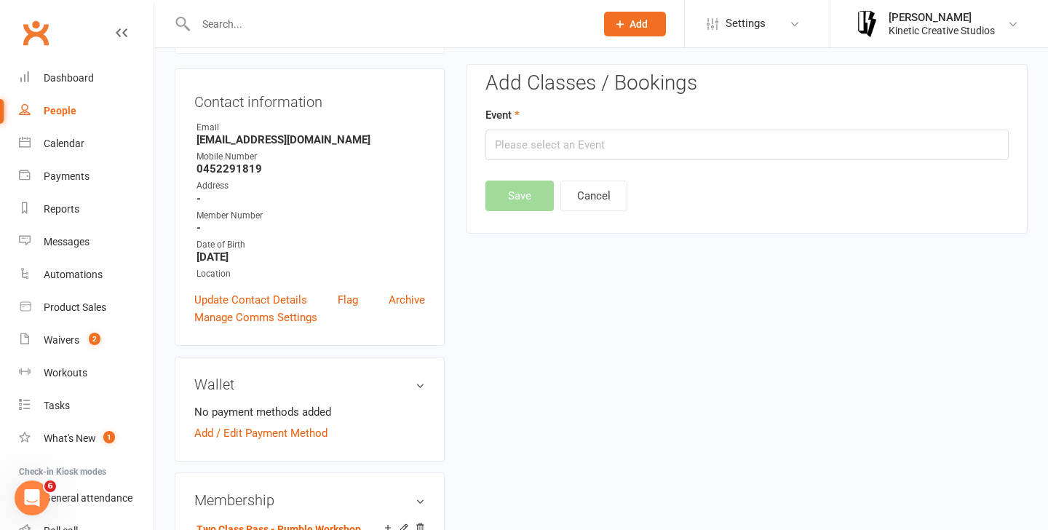
scroll to position [124, 0]
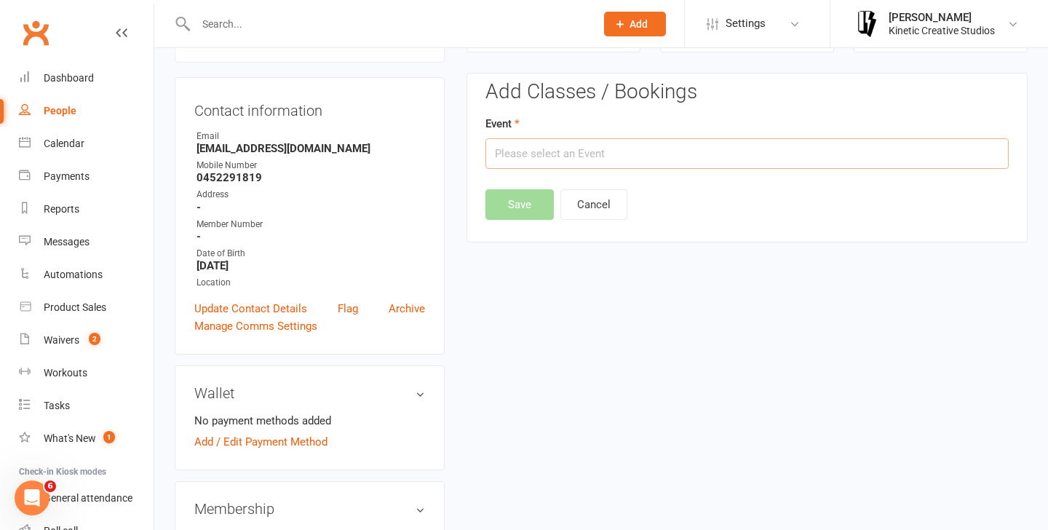
click at [760, 163] on input "text" at bounding box center [746, 153] width 523 height 31
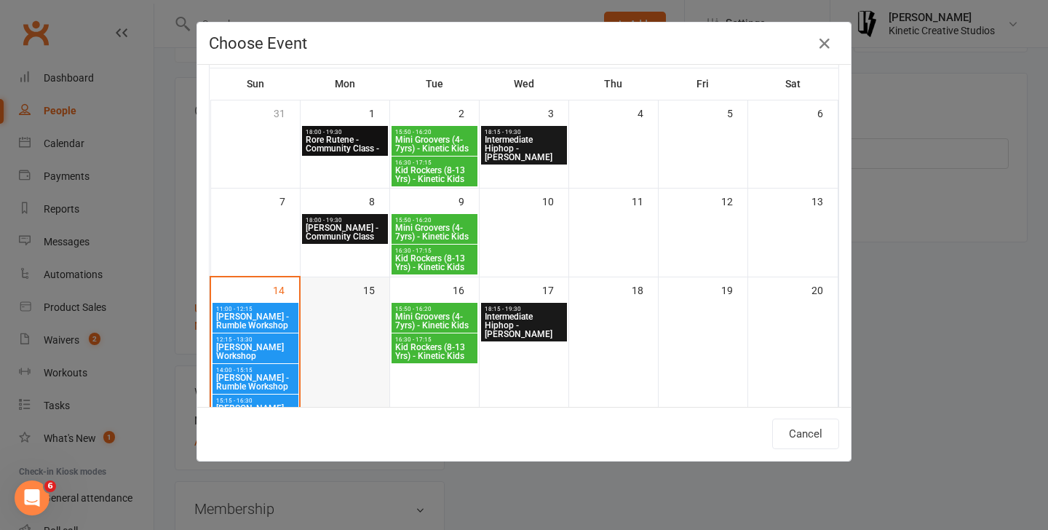
scroll to position [65, 0]
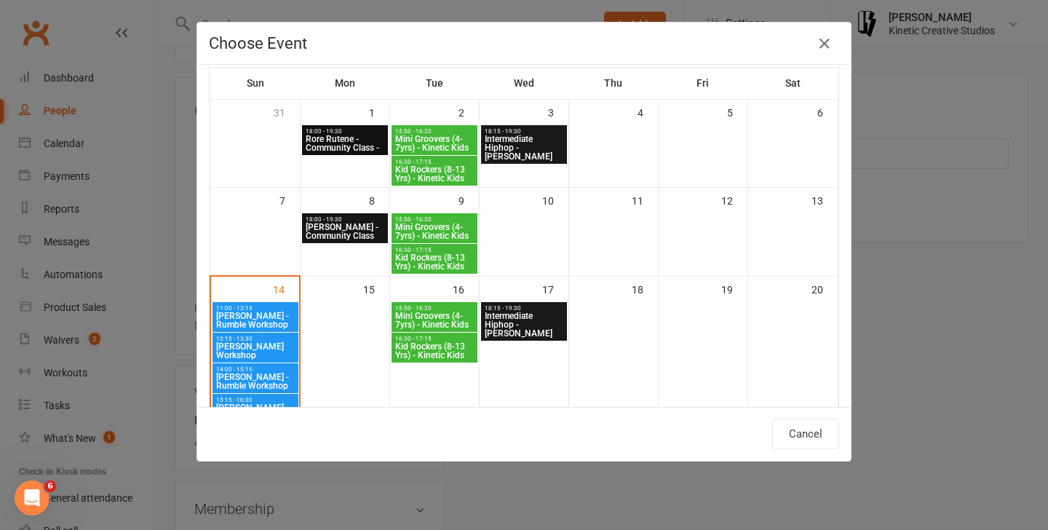
click at [286, 348] on span "[PERSON_NAME] Workshop" at bounding box center [255, 350] width 80 height 17
type input "[PERSON_NAME] Workshop - [DATE] 12:15:00 PM"
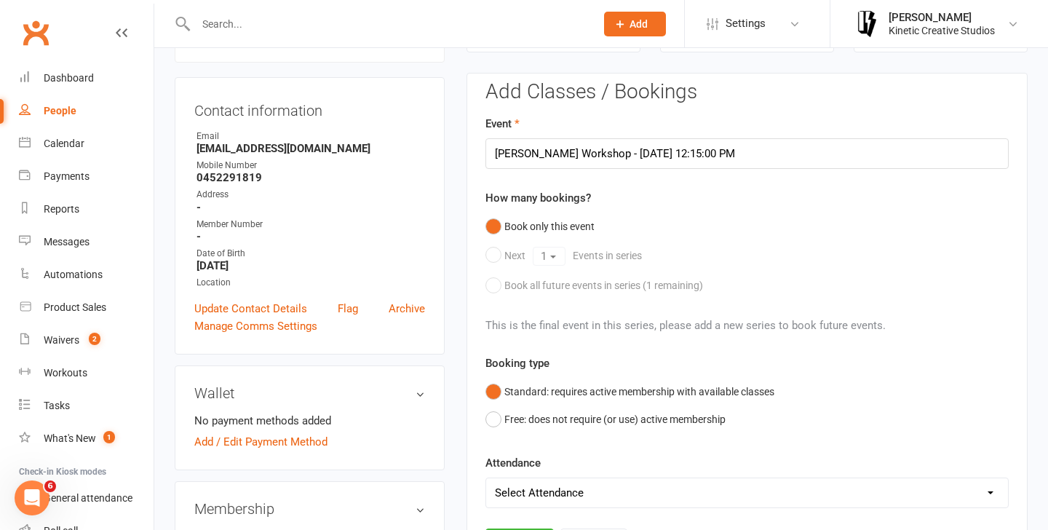
click at [549, 485] on select "Select Attendance Attended Absent" at bounding box center [747, 492] width 522 height 29
select select "0"
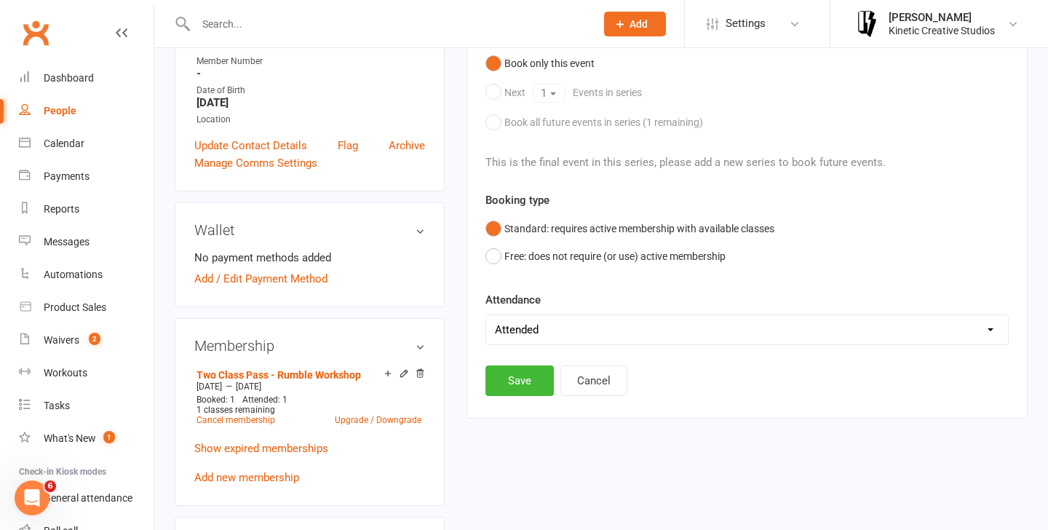
scroll to position [368, 0]
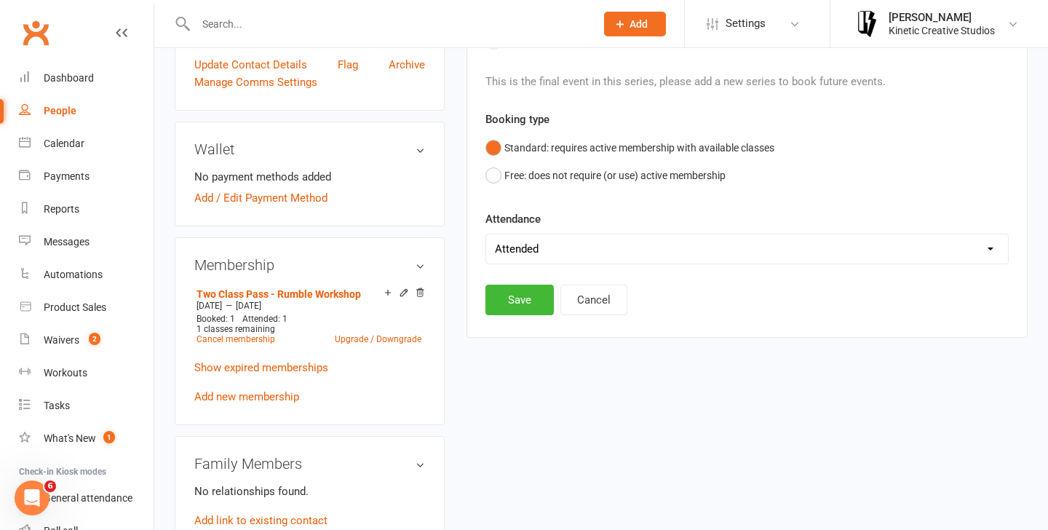
click at [521, 314] on div "Add Classes / Bookings Event Indigo Sagala - Rumble Workshop - [DATE] 12:15:00 …" at bounding box center [746, 83] width 561 height 508
click at [519, 302] on button "Save" at bounding box center [519, 299] width 68 height 31
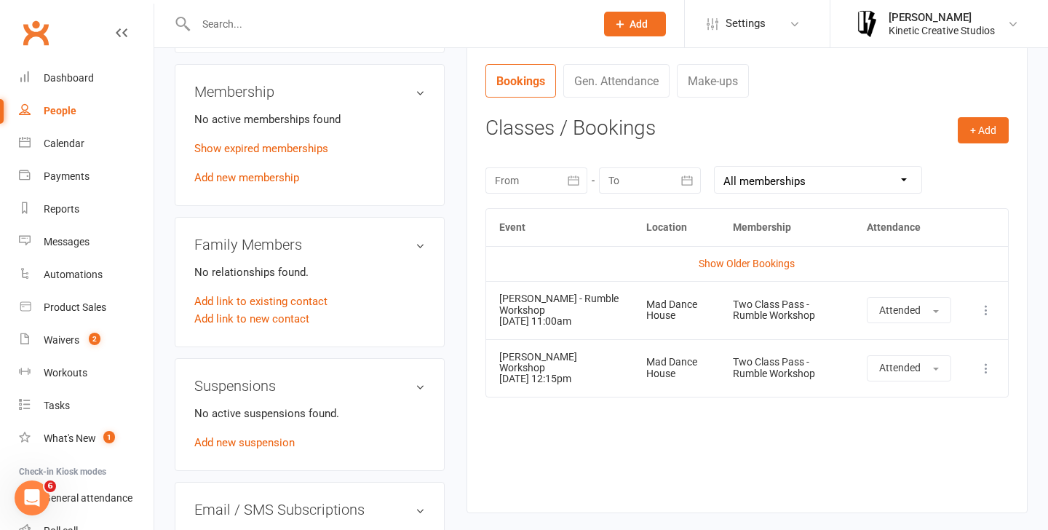
scroll to position [0, 0]
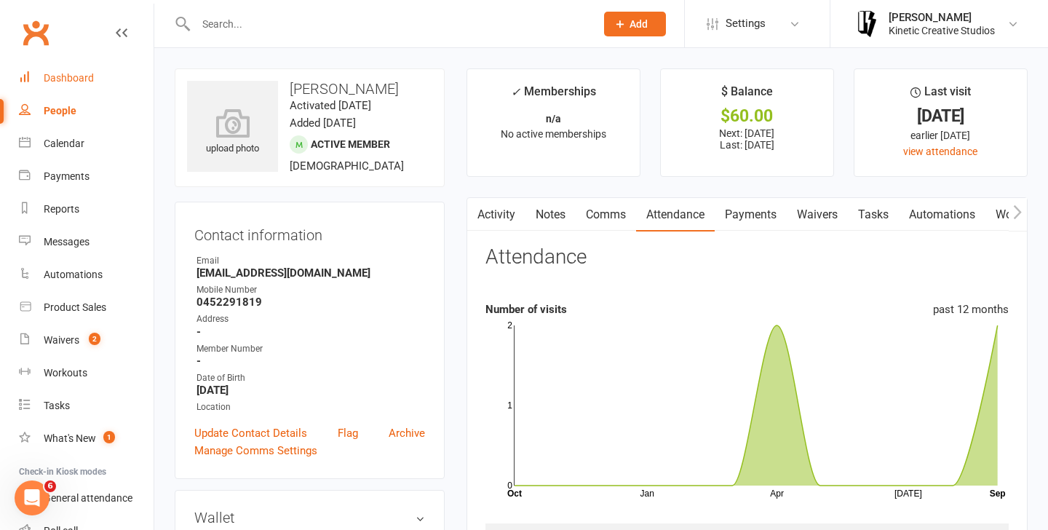
click at [89, 76] on div "Dashboard" at bounding box center [69, 78] width 50 height 12
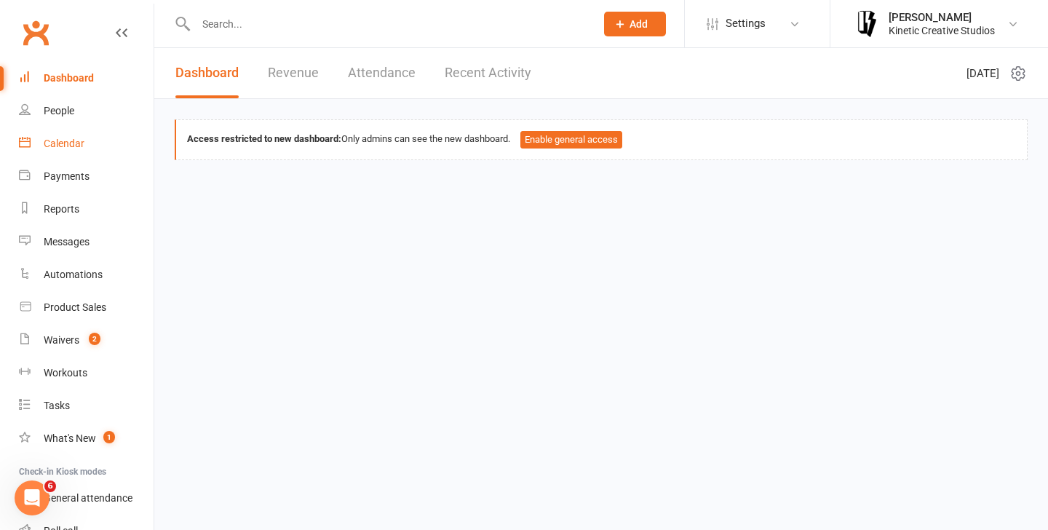
click at [83, 134] on link "Calendar" at bounding box center [86, 143] width 135 height 33
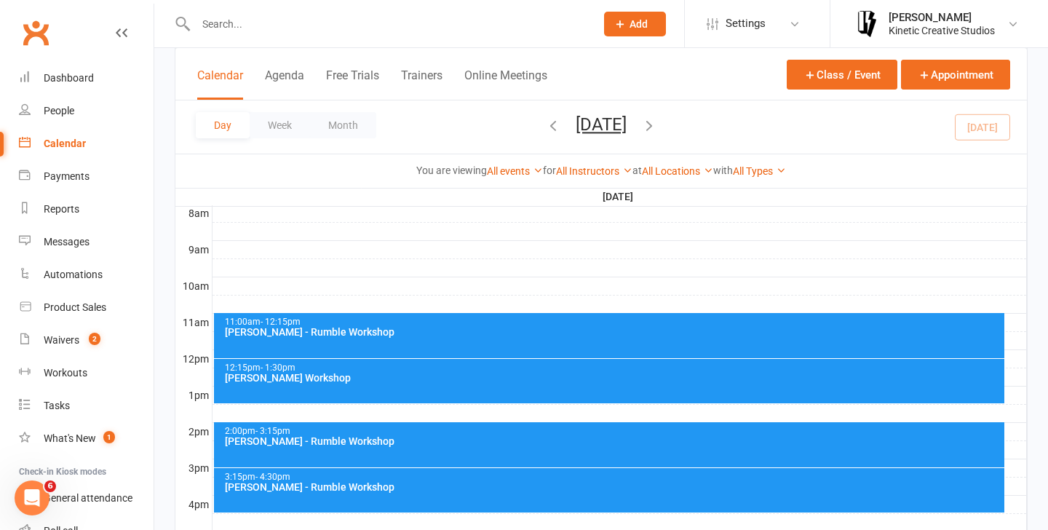
scroll to position [439, 0]
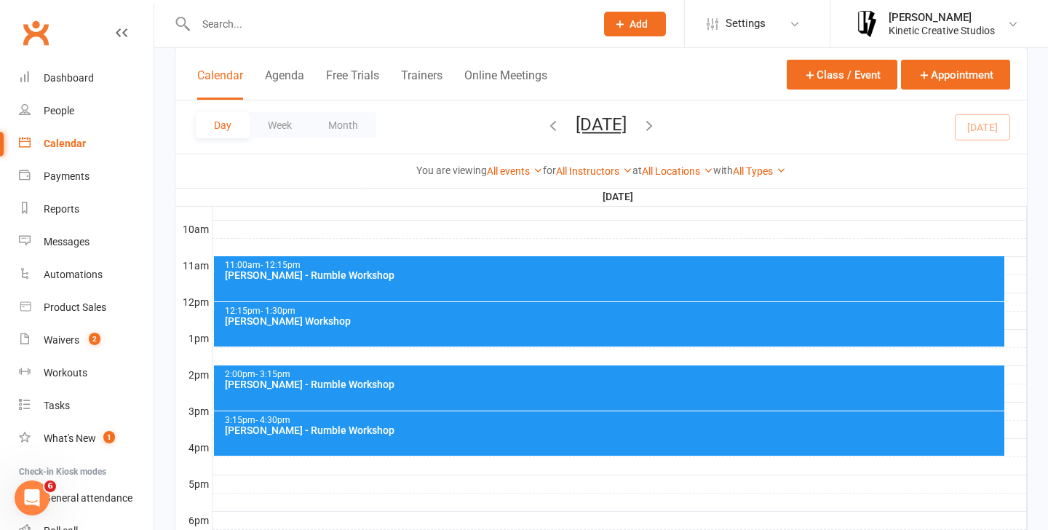
click at [455, 276] on div "[PERSON_NAME] - Rumble Workshop" at bounding box center [613, 275] width 778 height 10
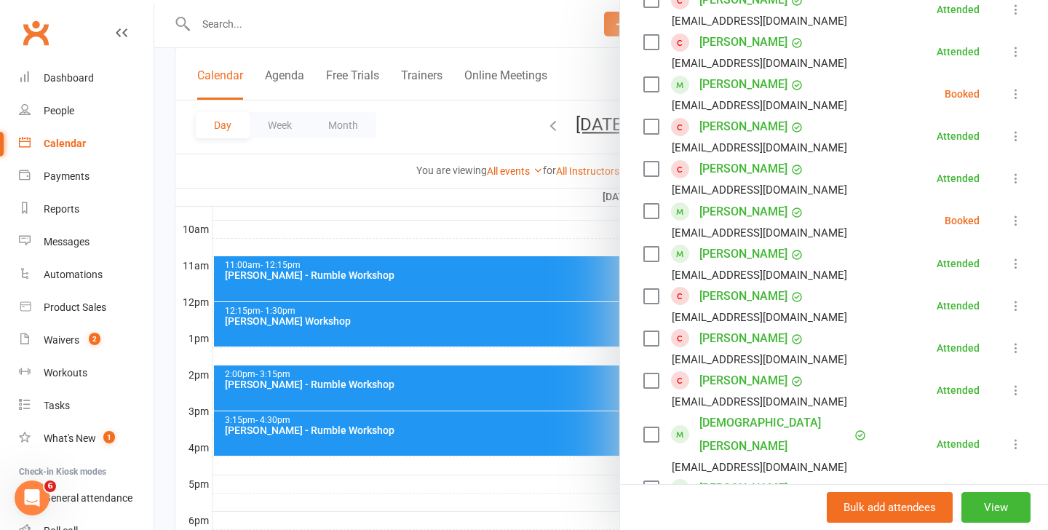
scroll to position [755, 0]
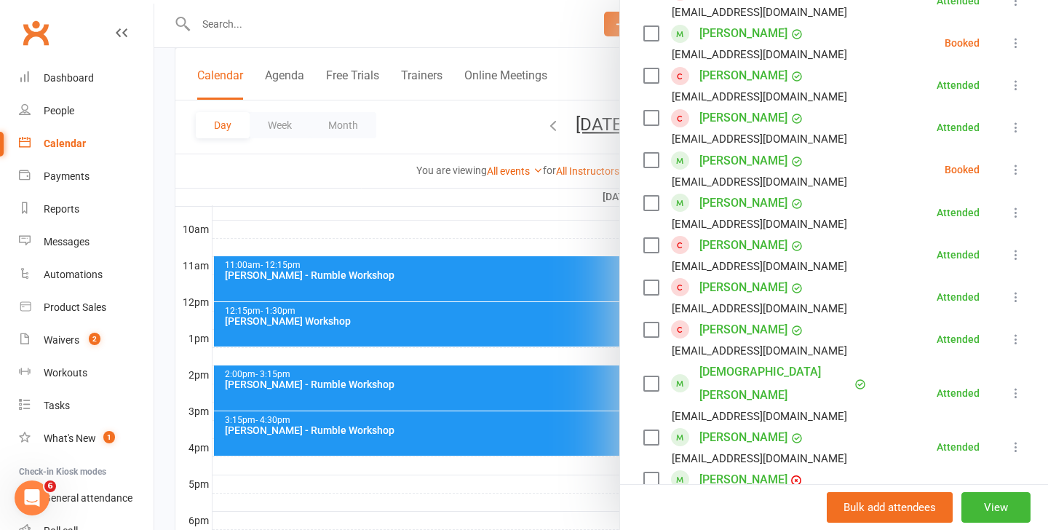
click at [1010, 298] on icon at bounding box center [1015, 297] width 15 height 15
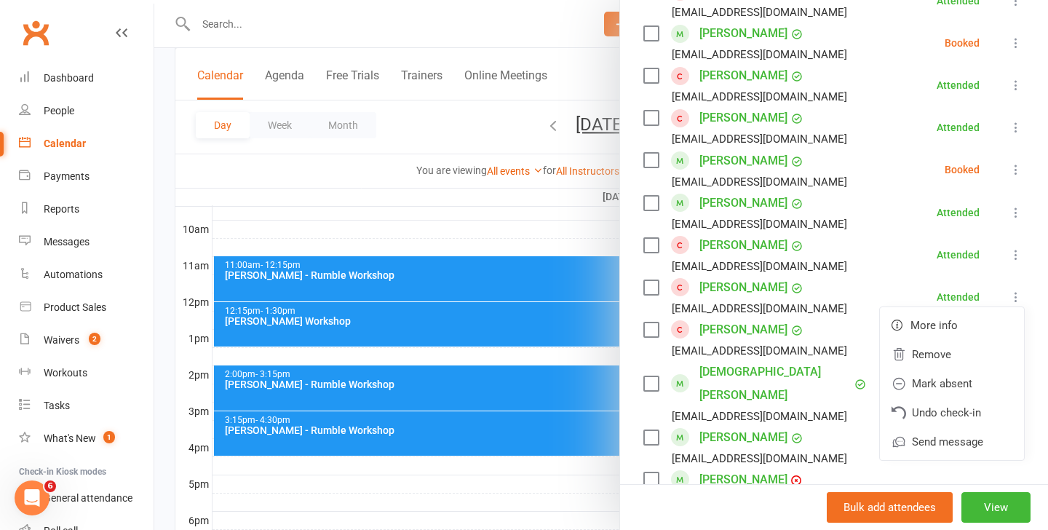
click at [603, 228] on div at bounding box center [600, 265] width 893 height 530
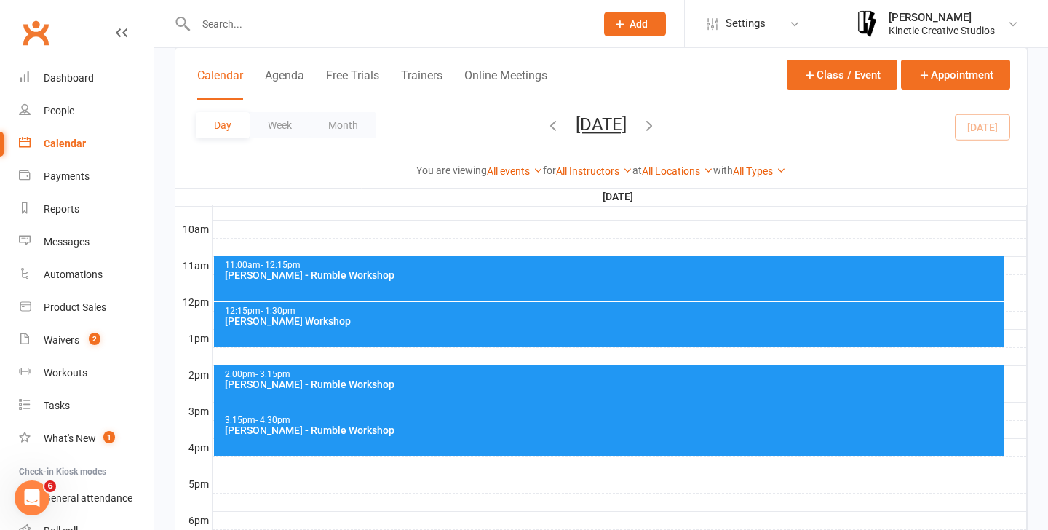
click at [627, 324] on div "[PERSON_NAME] Workshop" at bounding box center [613, 321] width 778 height 10
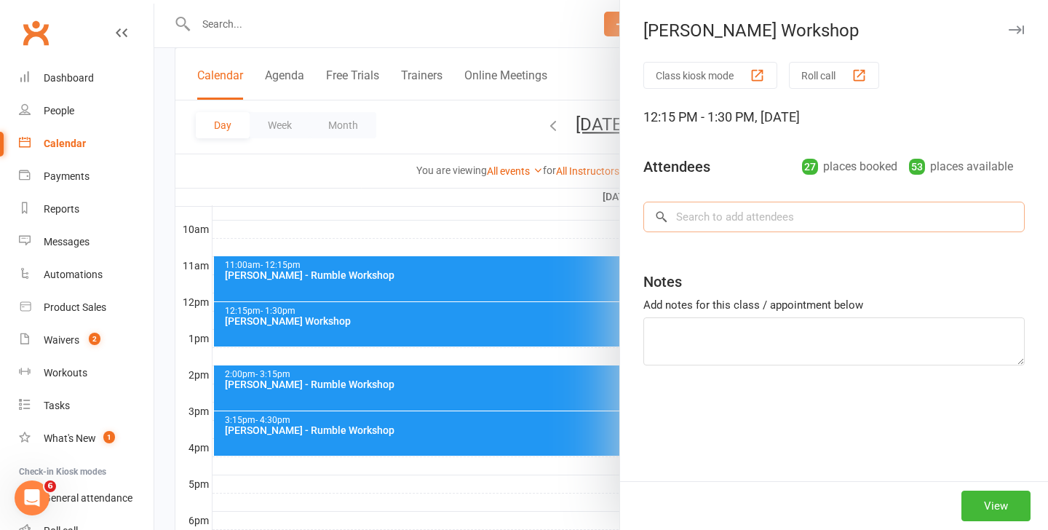
click at [787, 227] on input "search" at bounding box center [833, 217] width 381 height 31
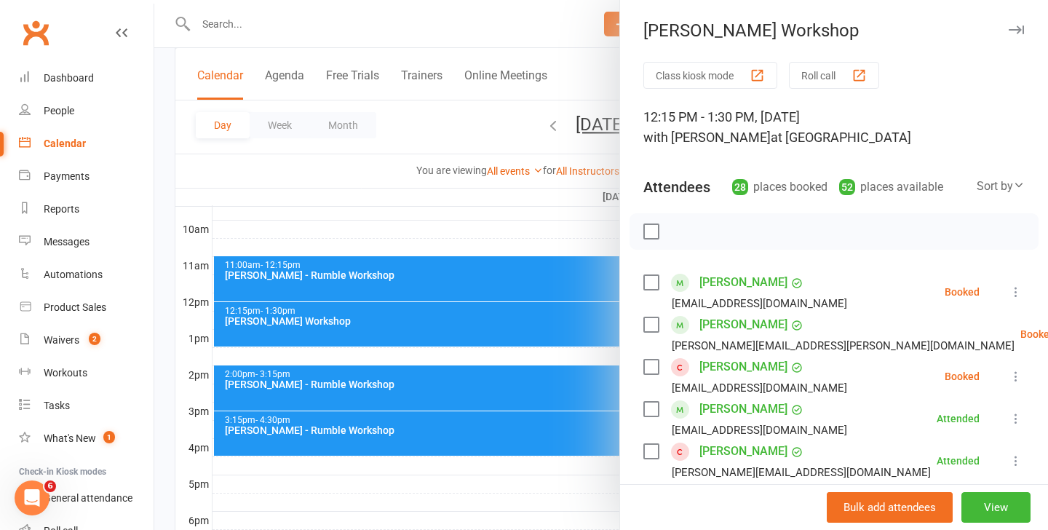
click at [501, 333] on div at bounding box center [600, 265] width 893 height 530
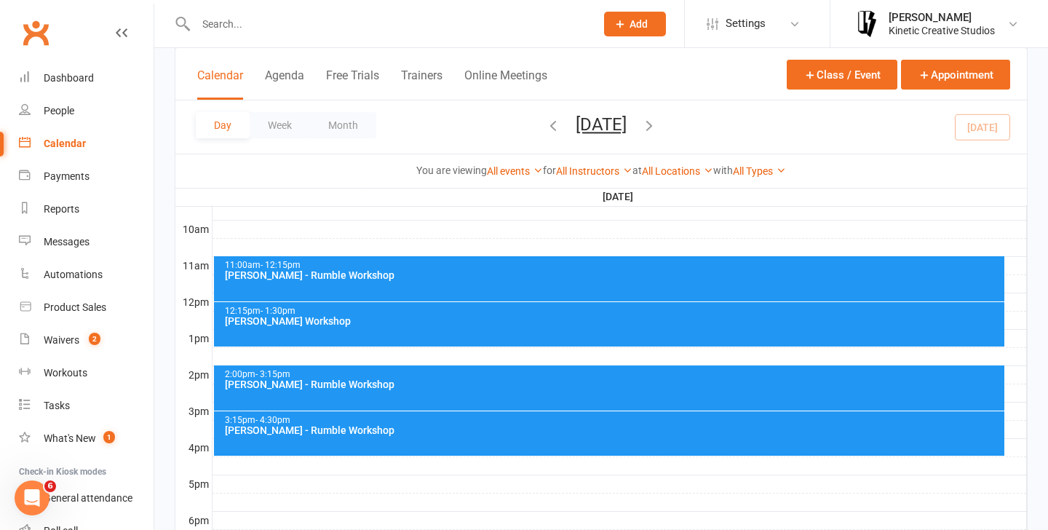
click at [504, 330] on div "12:15pm - 1:30pm [PERSON_NAME] Workshop" at bounding box center [609, 324] width 791 height 44
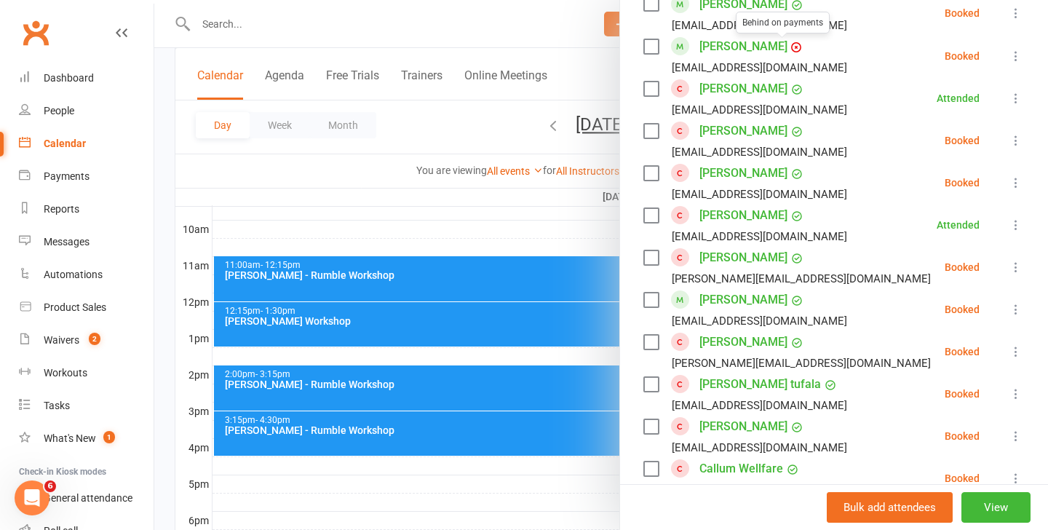
scroll to position [1230, 0]
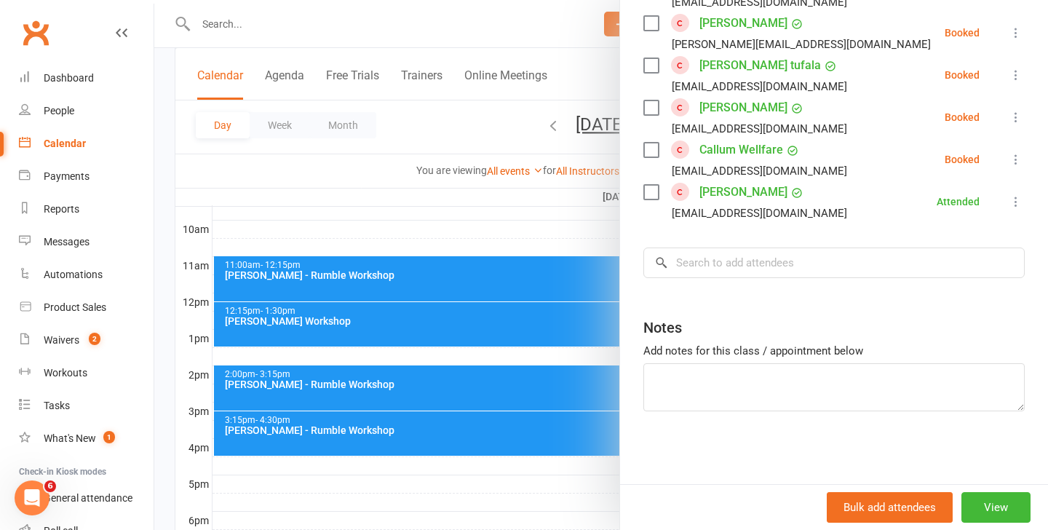
click at [751, 271] on input "search" at bounding box center [833, 262] width 381 height 31
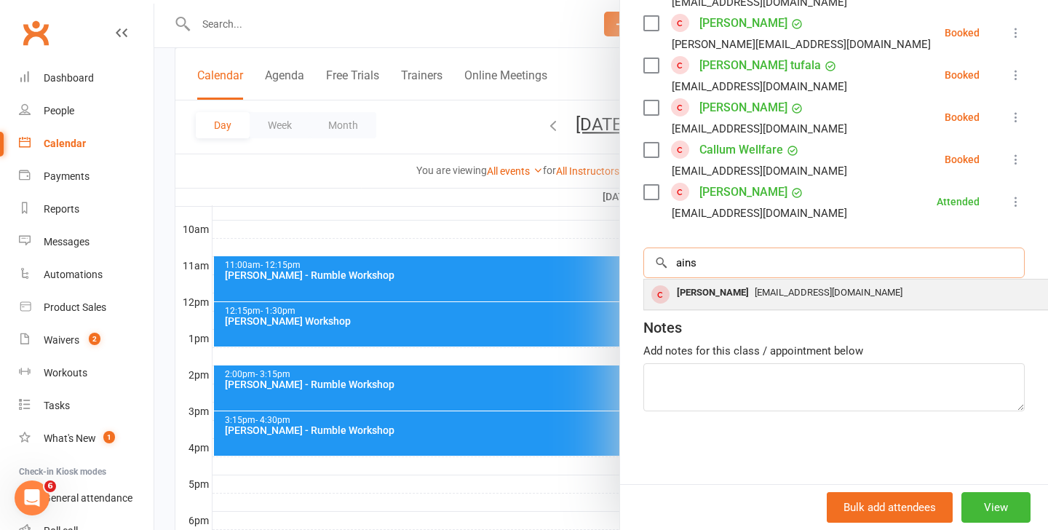
type input "ains"
click at [775, 295] on span "[EMAIL_ADDRESS][DOMAIN_NAME]" at bounding box center [828, 292] width 148 height 11
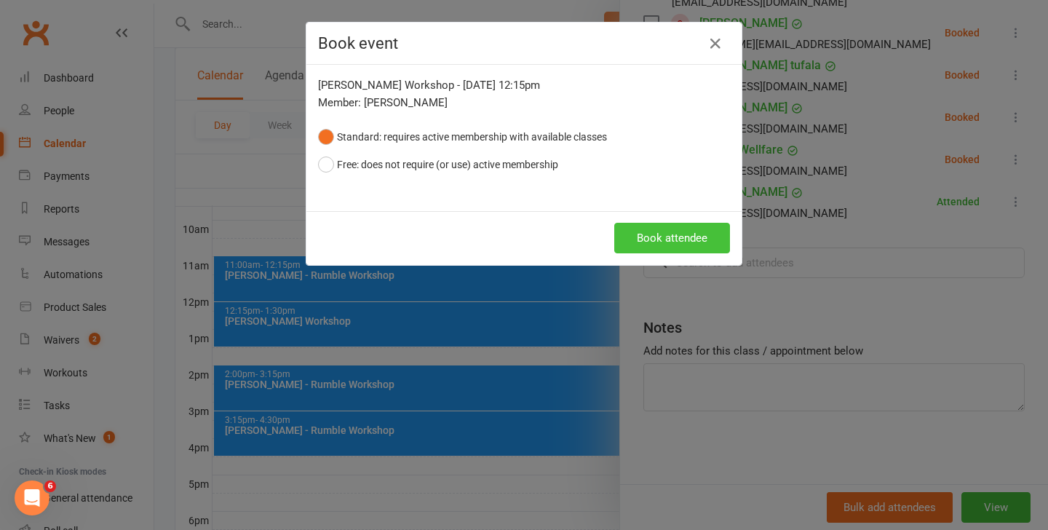
click at [657, 228] on button "Book attendee" at bounding box center [672, 238] width 116 height 31
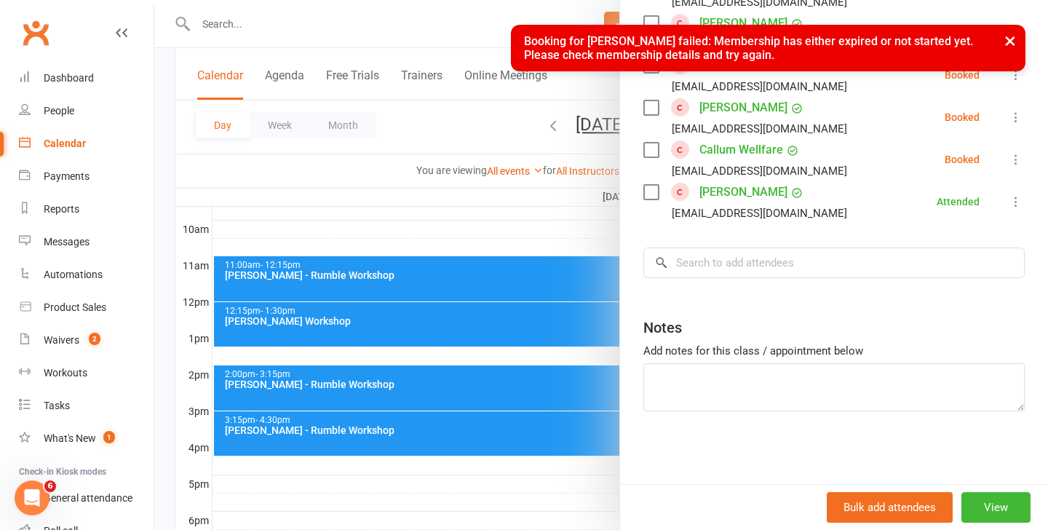
click at [1016, 43] on button "×" at bounding box center [1010, 40] width 26 height 31
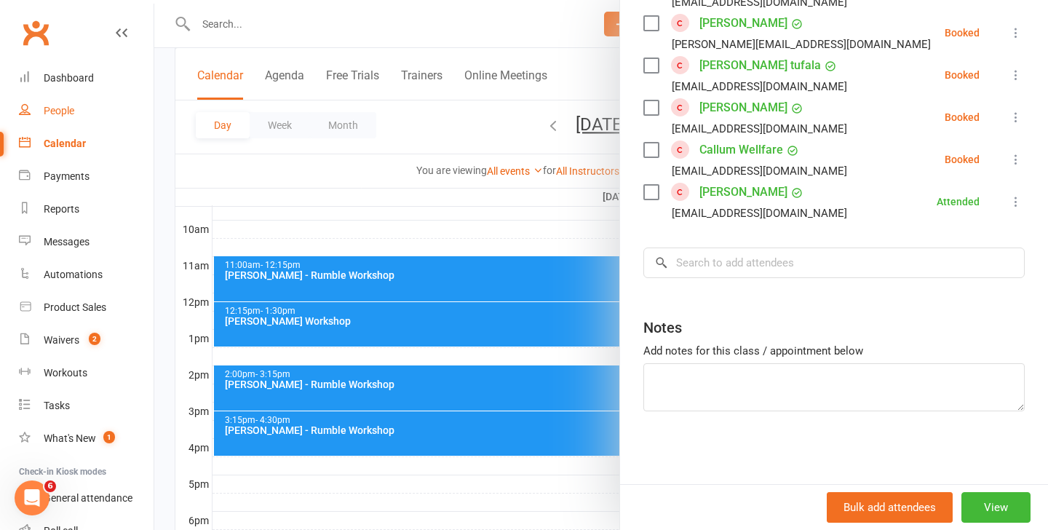
click at [50, 111] on div "People" at bounding box center [59, 111] width 31 height 12
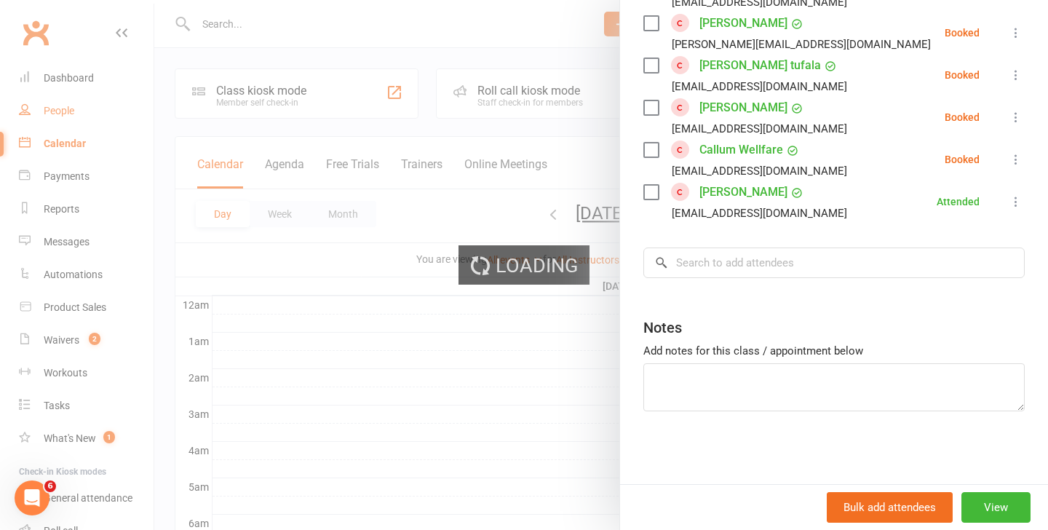
select select "100"
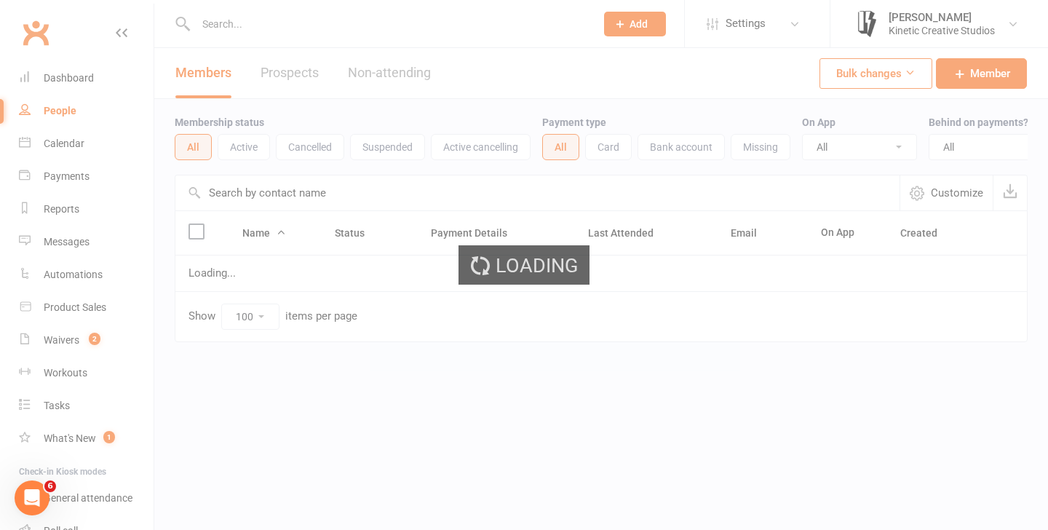
click at [331, 202] on div "Loading" at bounding box center [524, 265] width 1048 height 530
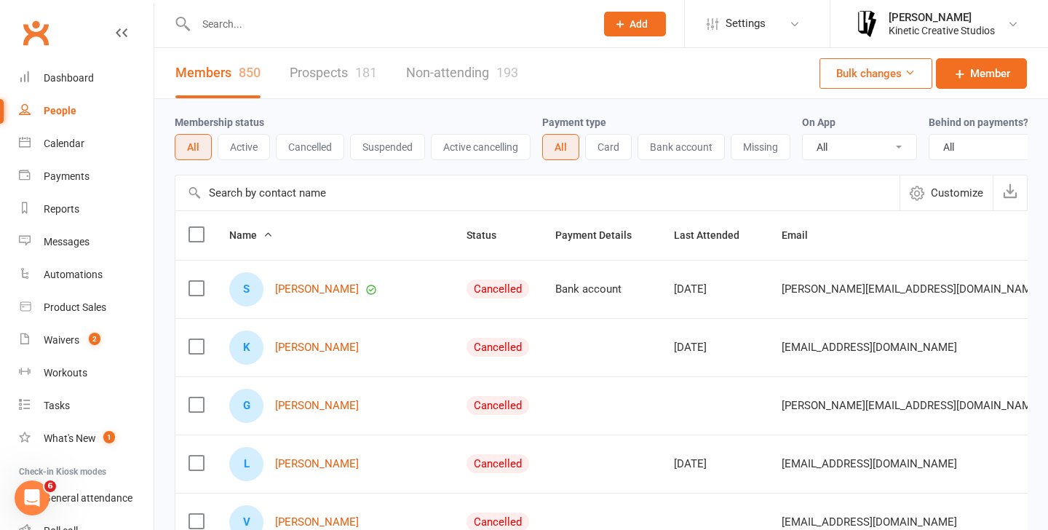
click at [346, 200] on input "text" at bounding box center [537, 192] width 724 height 35
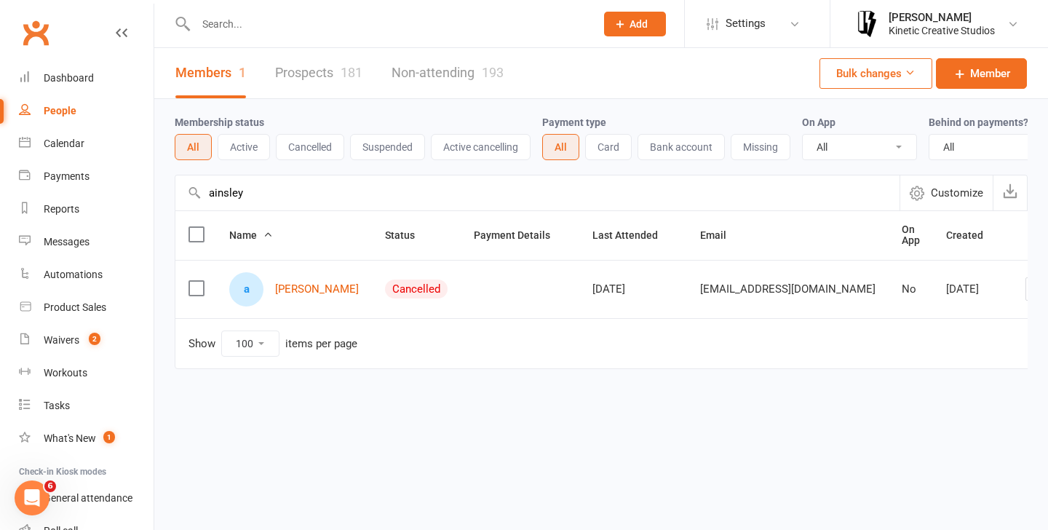
type input "ainsley"
click at [460, 287] on td at bounding box center [519, 289] width 119 height 58
click at [308, 285] on link "[PERSON_NAME]" at bounding box center [317, 289] width 84 height 12
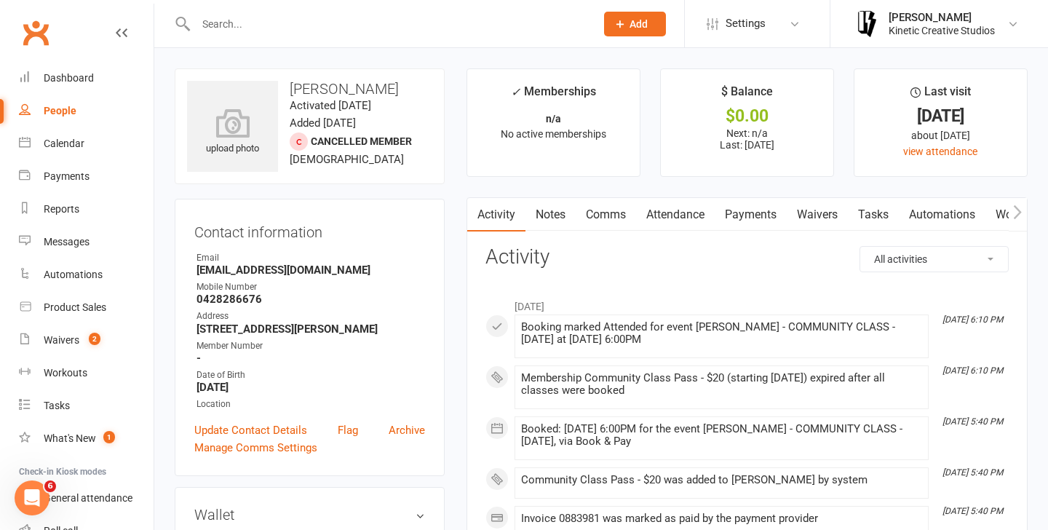
scroll to position [22, 0]
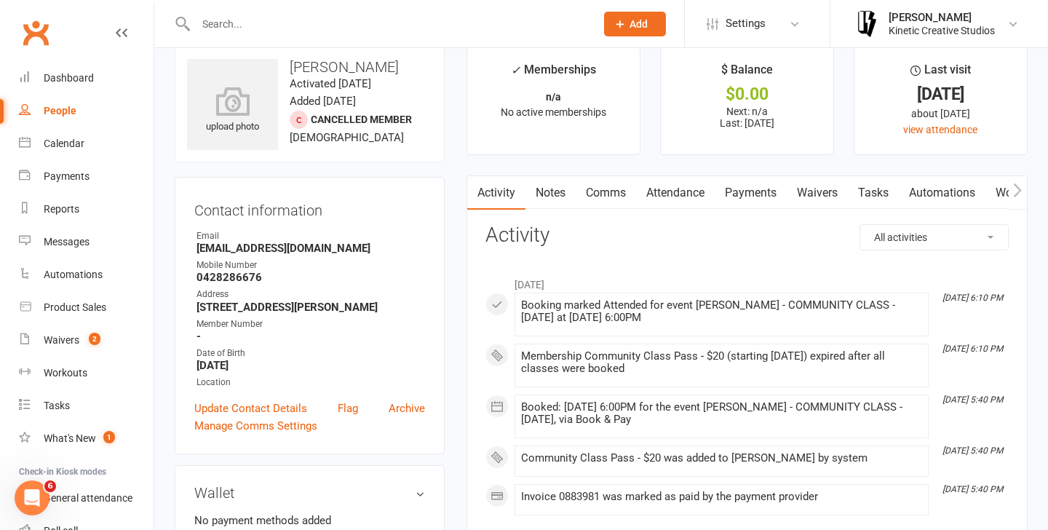
click at [565, 106] on span "No active memberships" at bounding box center [553, 112] width 105 height 12
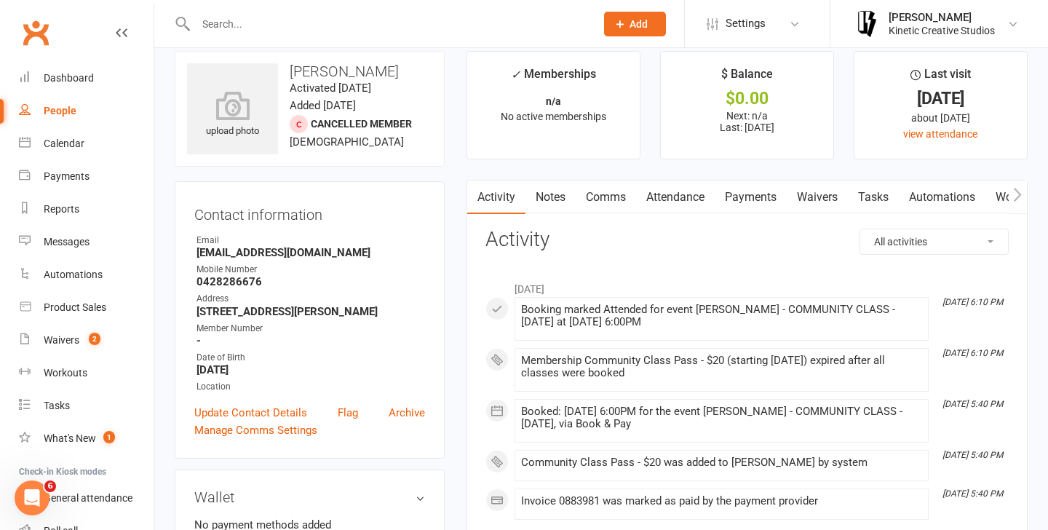
scroll to position [16, 0]
click at [335, 106] on time "Added [DATE]" at bounding box center [323, 106] width 66 height 13
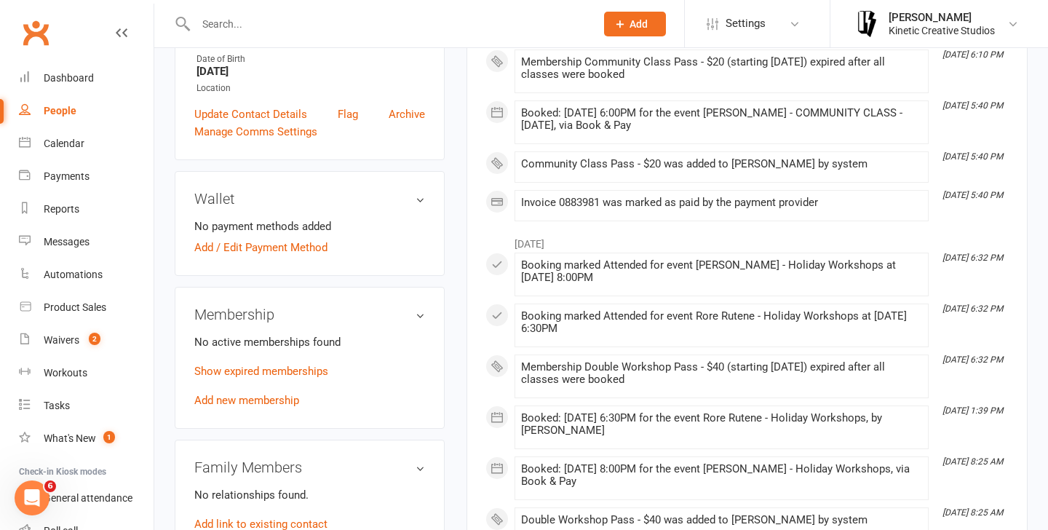
scroll to position [317, 0]
click at [281, 396] on link "Add new membership" at bounding box center [246, 398] width 105 height 13
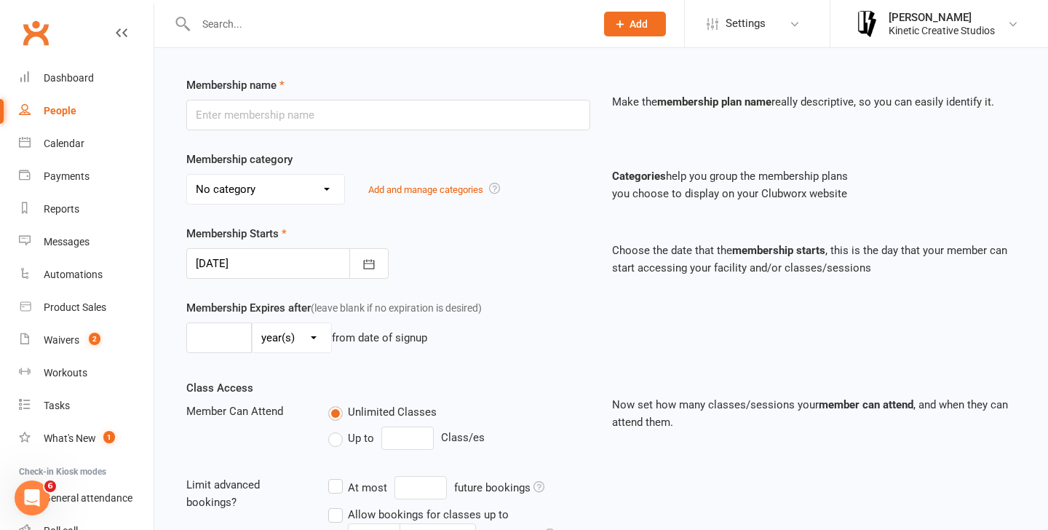
scroll to position [168, 0]
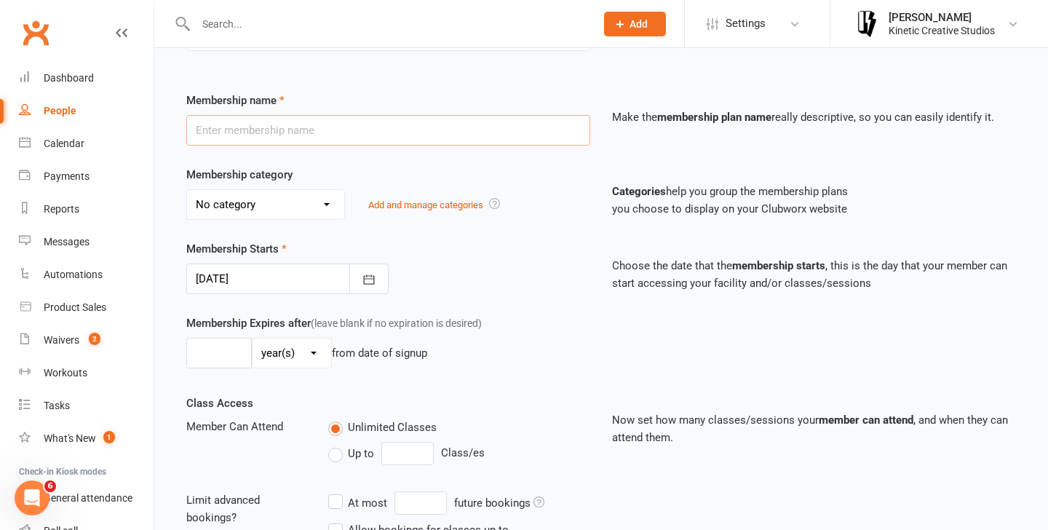
click at [356, 144] on input "text" at bounding box center [388, 130] width 404 height 31
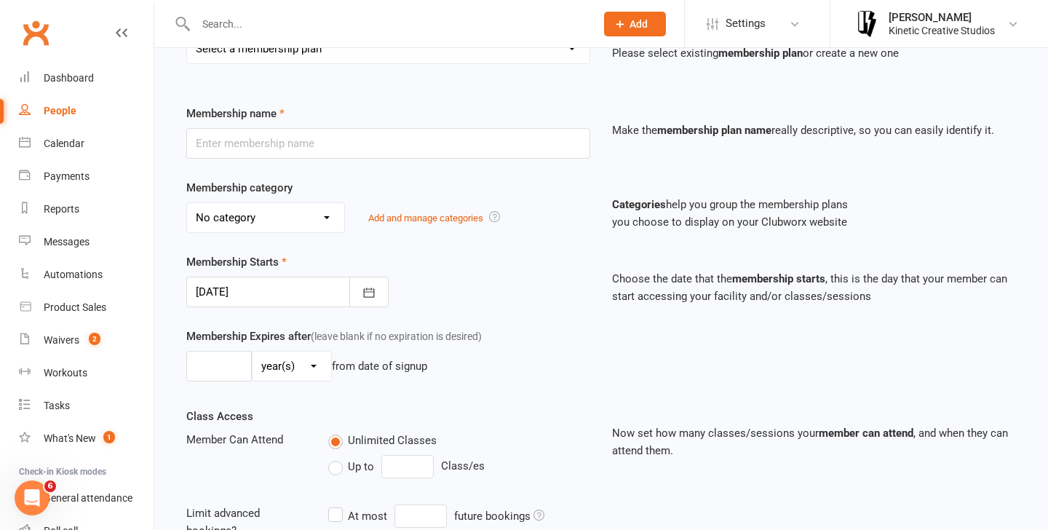
click at [525, 227] on div "No category ADCC 2025 Auditions Birthday Pass Capalaba School Program Casual Cl…" at bounding box center [388, 217] width 404 height 31
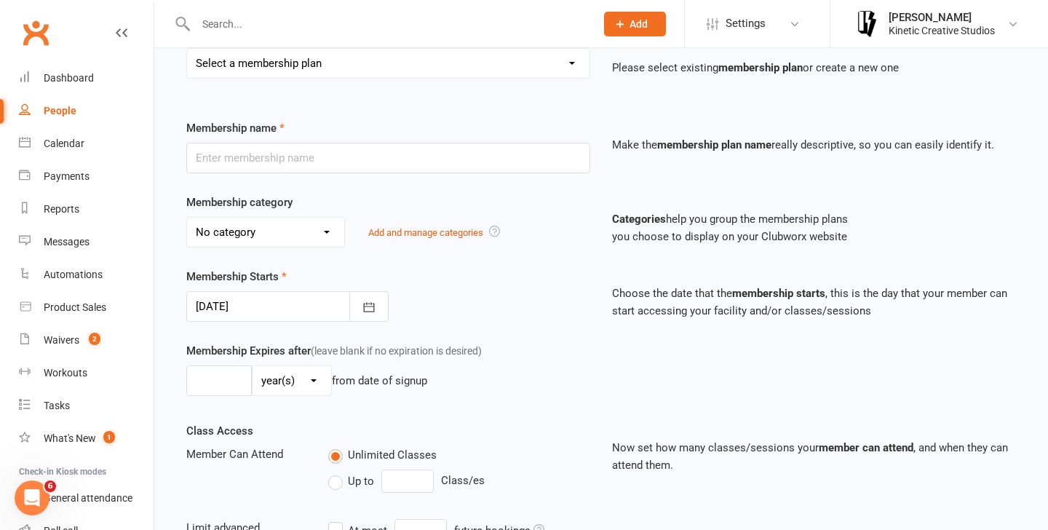
scroll to position [395, 0]
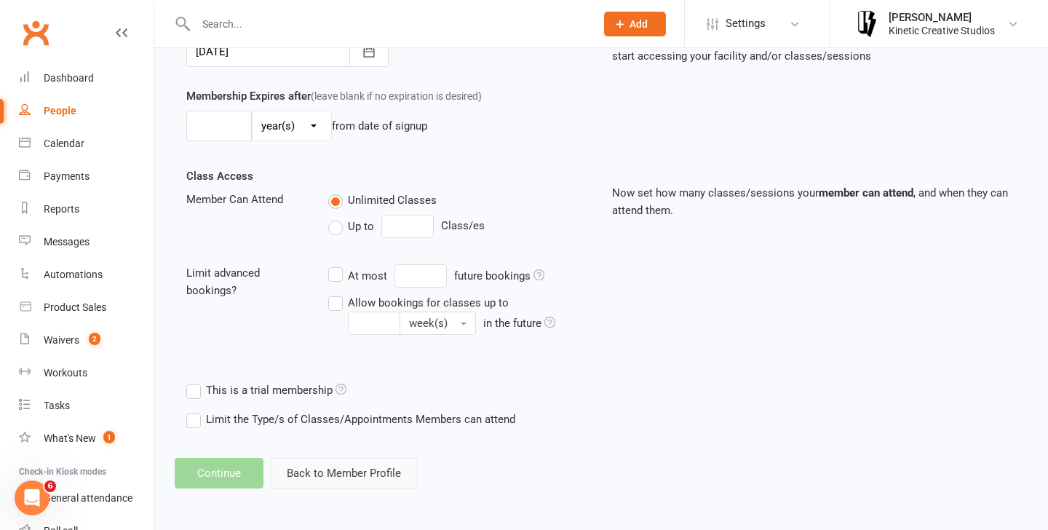
click at [364, 479] on button "Back to Member Profile" at bounding box center [344, 473] width 148 height 31
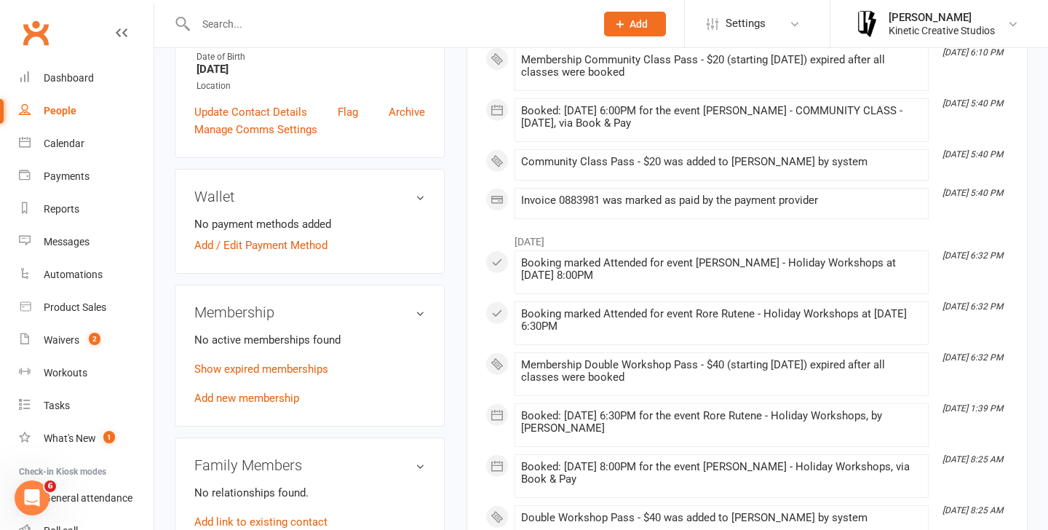
scroll to position [409, 0]
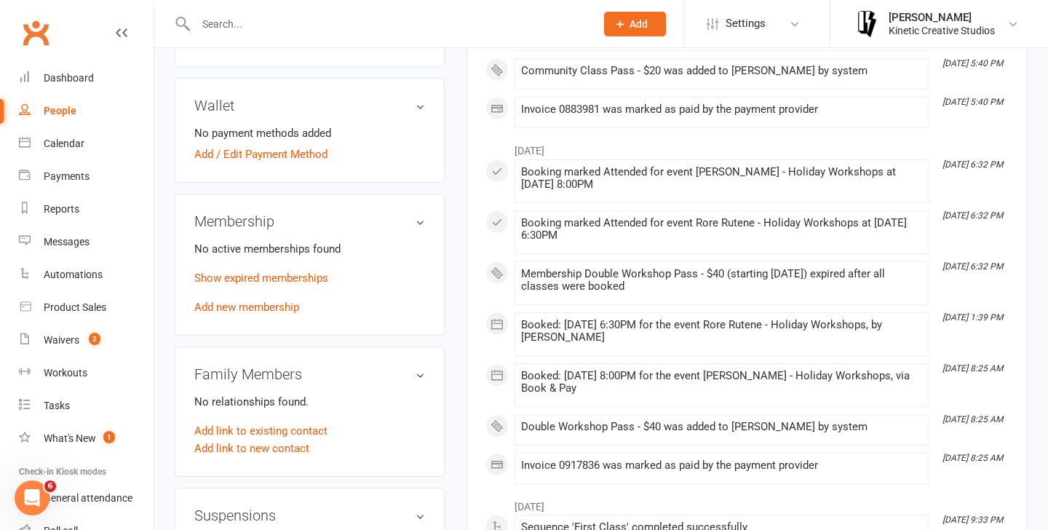
click at [418, 214] on h3 "Membership" at bounding box center [309, 221] width 231 height 16
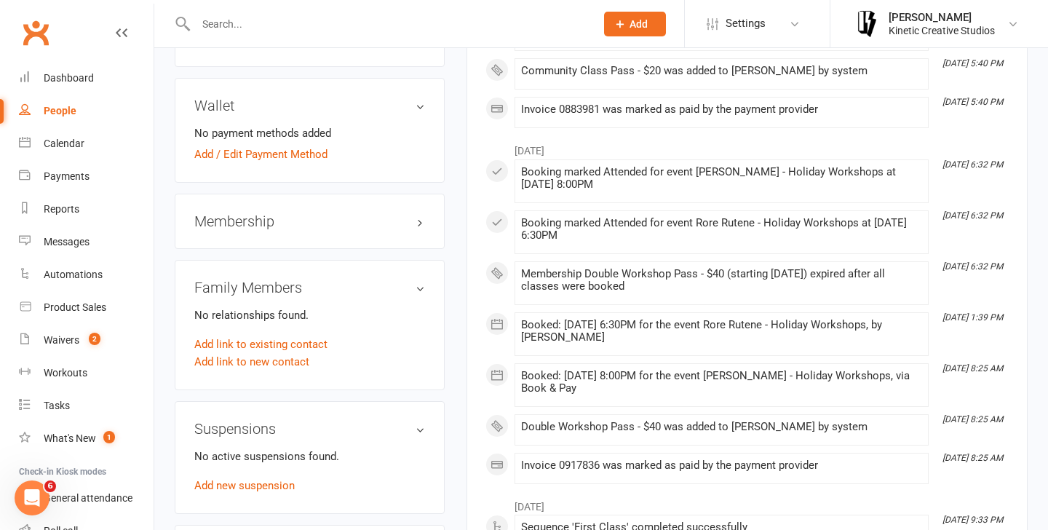
click at [418, 216] on h3 "Membership" at bounding box center [309, 221] width 231 height 16
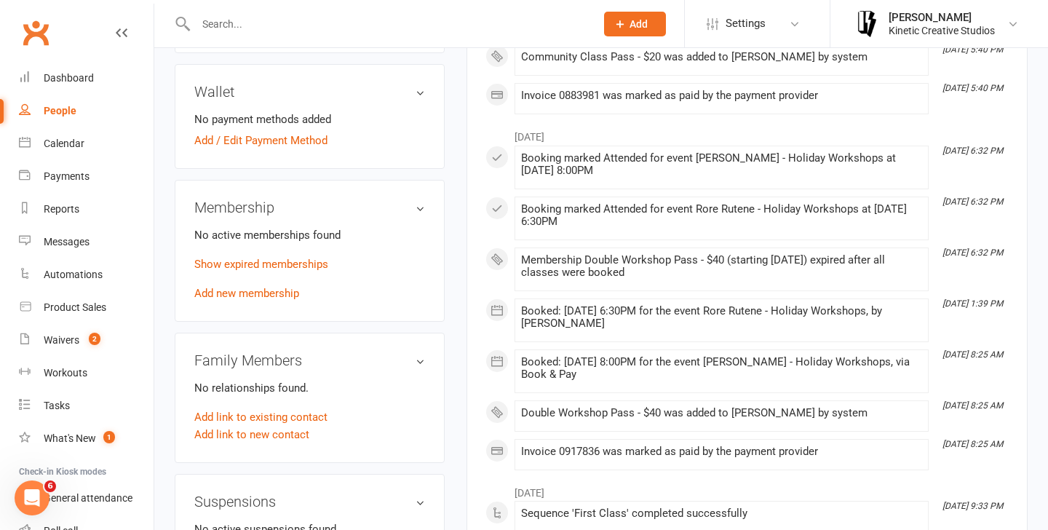
scroll to position [422, 0]
click at [279, 292] on link "Add new membership" at bounding box center [246, 293] width 105 height 13
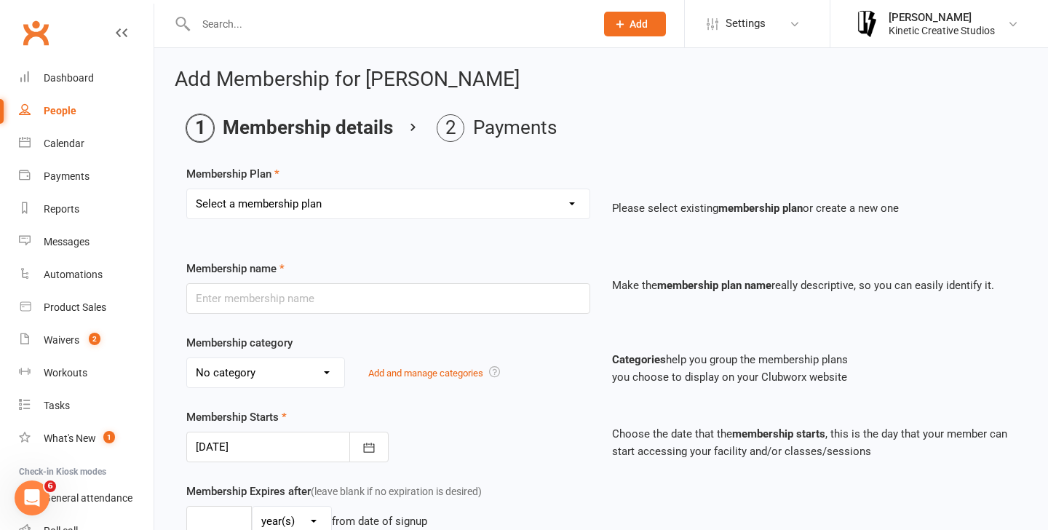
click at [444, 208] on select "Select a membership plan Create new Membership Plan Mini Groovers - Single Clas…" at bounding box center [388, 203] width 402 height 29
select select "32"
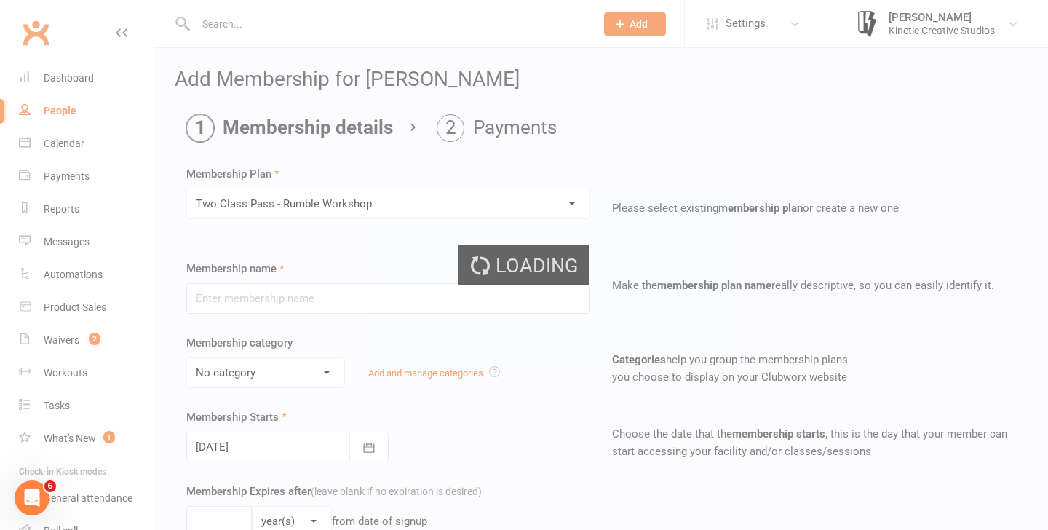
type input "Two Class Pass - Rumble Workshop"
select select "13"
type input "2"
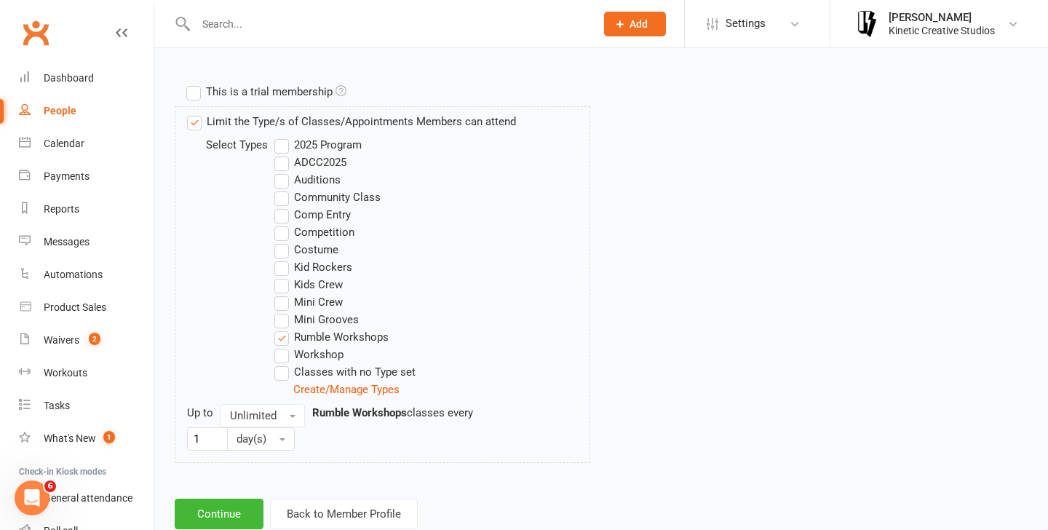
scroll to position [717, 0]
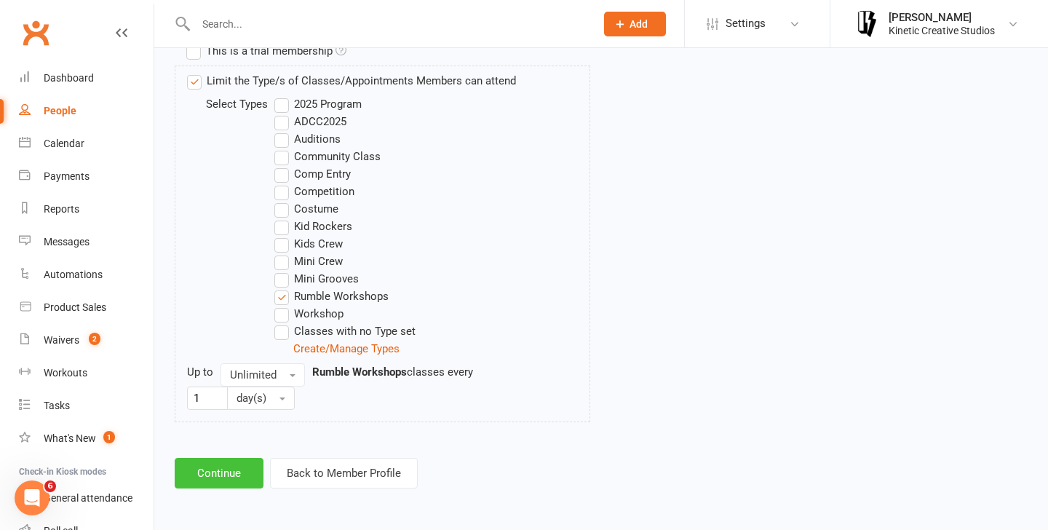
click at [211, 484] on button "Continue" at bounding box center [219, 473] width 89 height 31
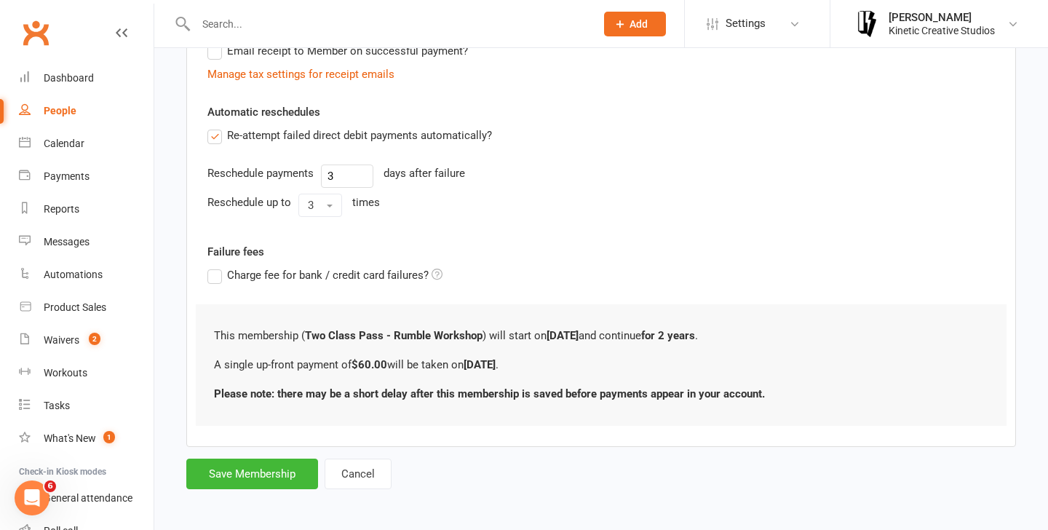
scroll to position [321, 0]
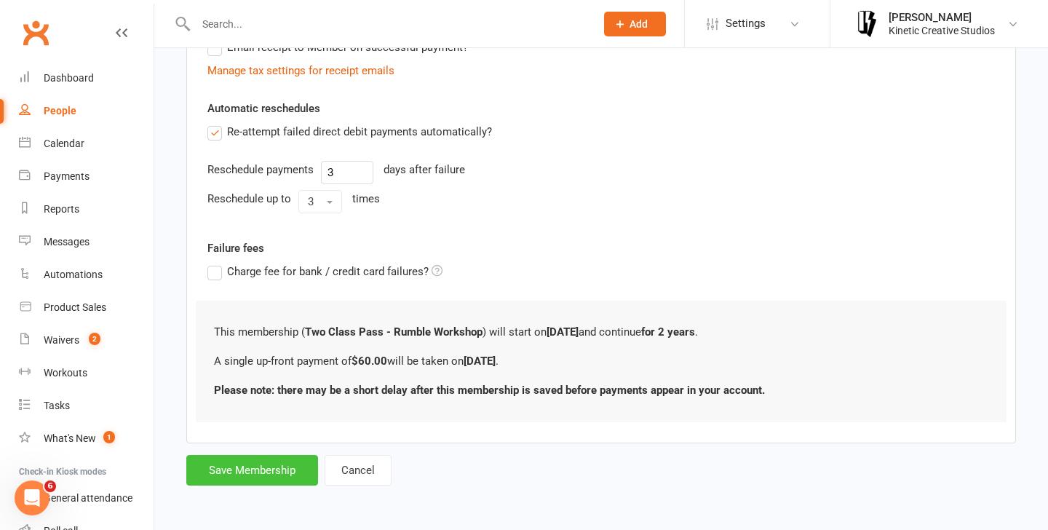
click at [276, 471] on button "Save Membership" at bounding box center [252, 470] width 132 height 31
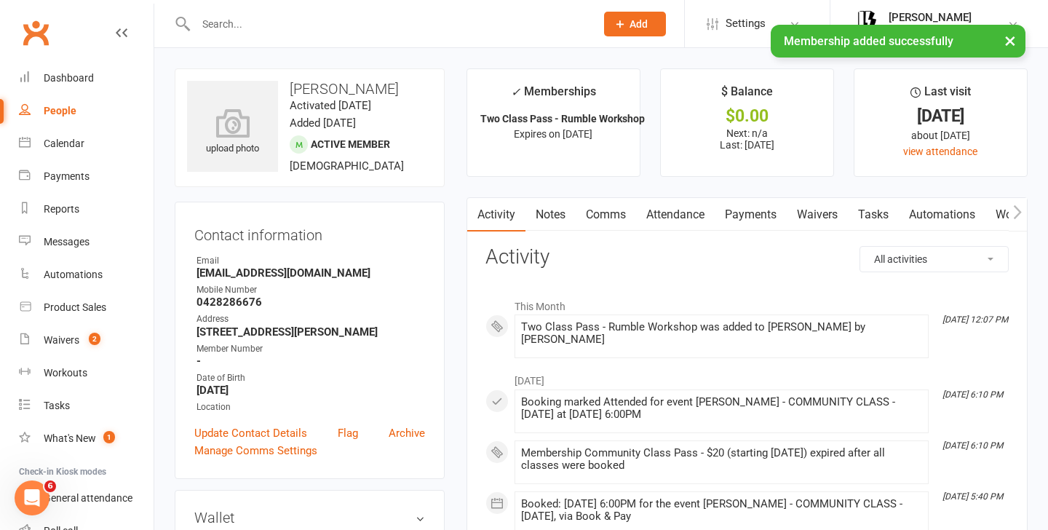
click at [702, 206] on link "Attendance" at bounding box center [675, 214] width 79 height 33
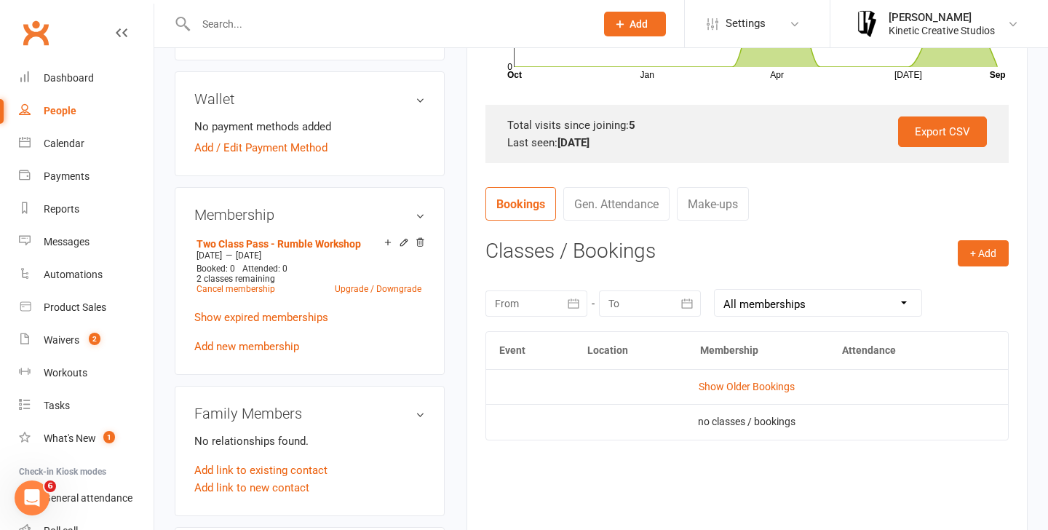
scroll to position [421, 0]
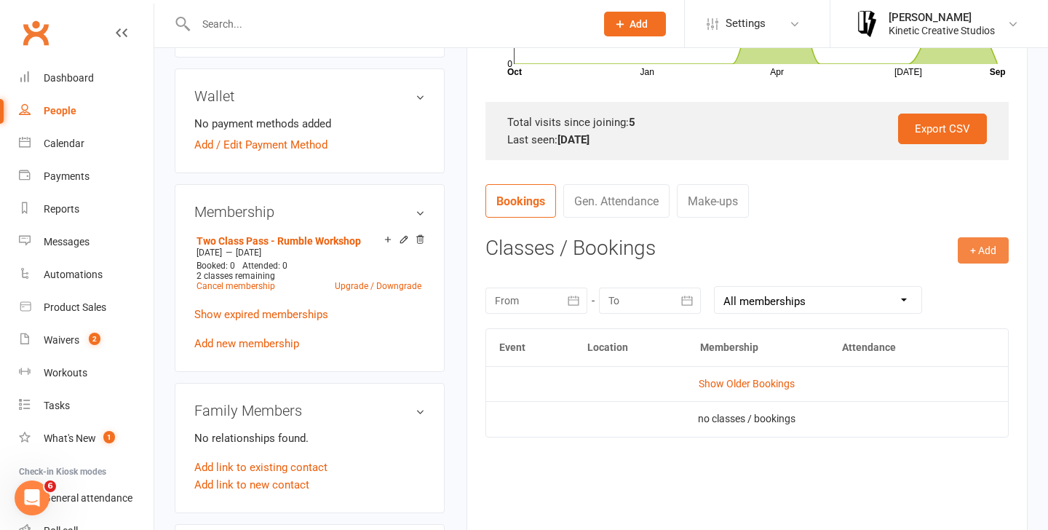
click at [976, 252] on button "+ Add" at bounding box center [982, 250] width 51 height 26
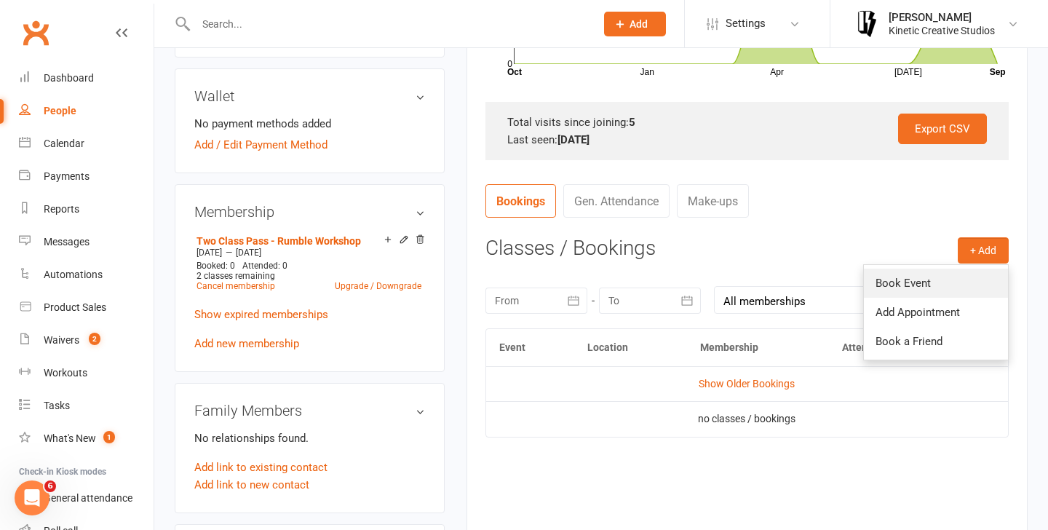
click at [925, 289] on link "Book Event" at bounding box center [936, 282] width 144 height 29
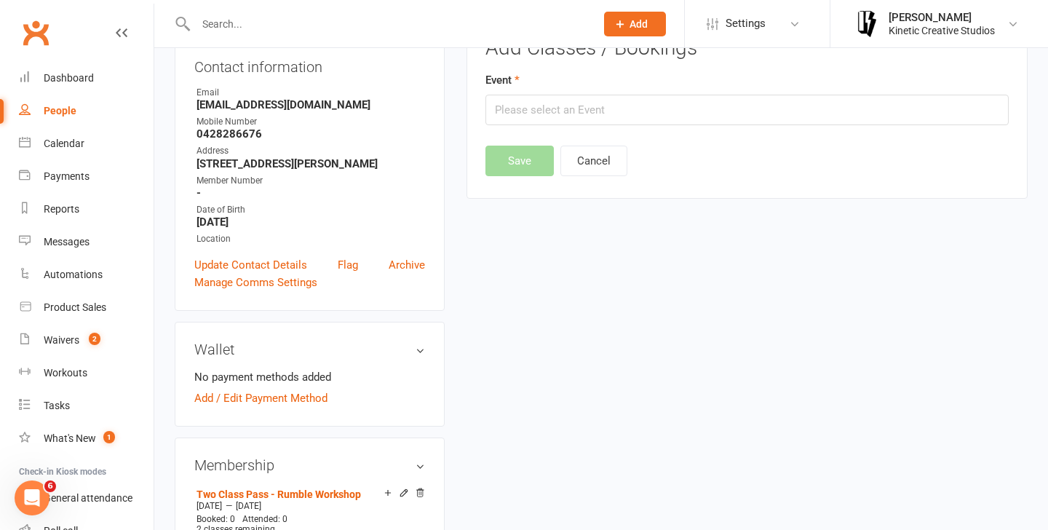
scroll to position [124, 0]
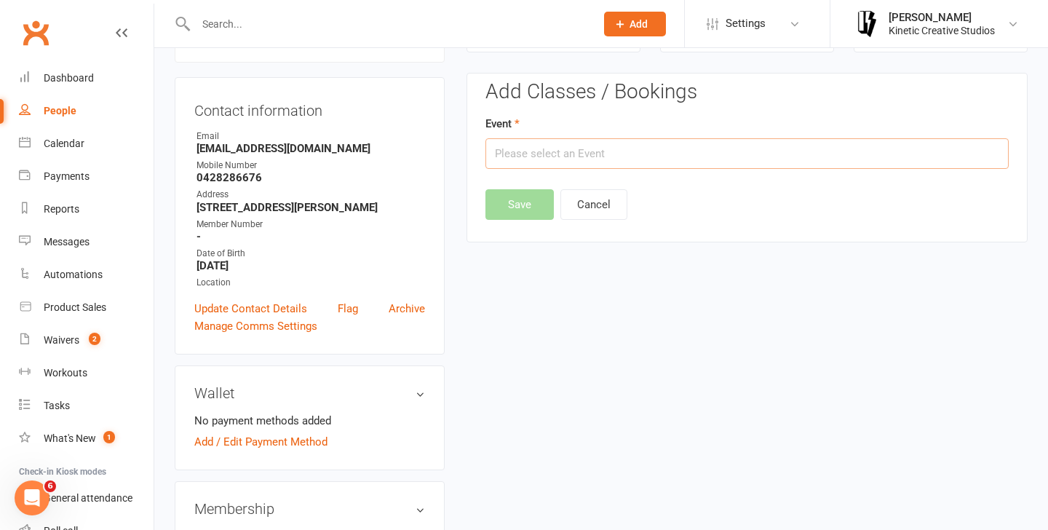
click at [608, 164] on input "text" at bounding box center [746, 153] width 523 height 31
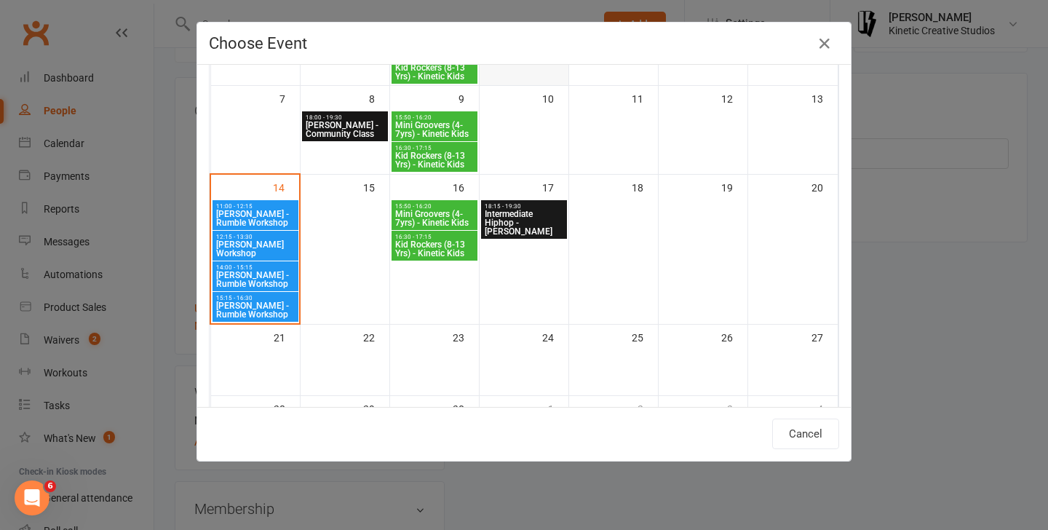
scroll to position [212, 0]
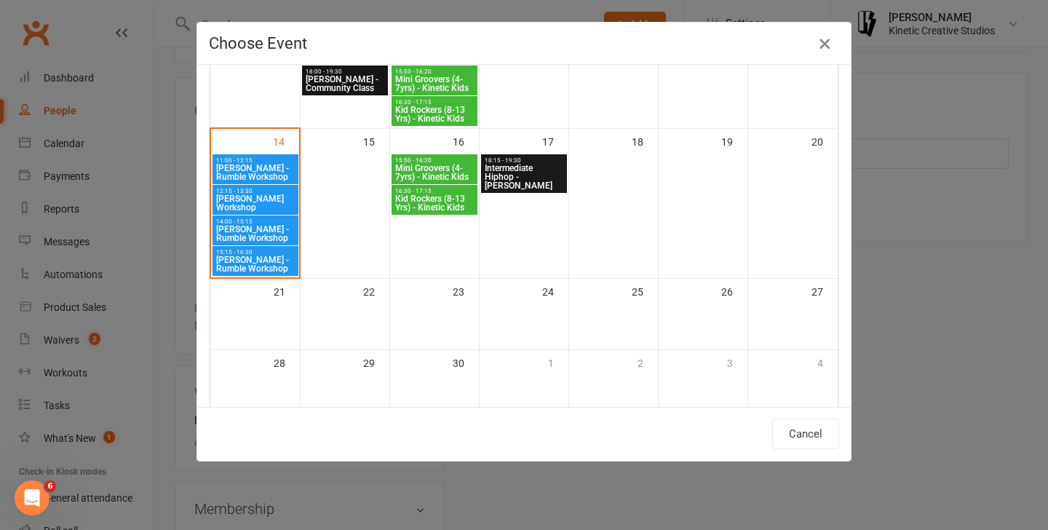
click at [829, 37] on icon "button" at bounding box center [824, 43] width 17 height 17
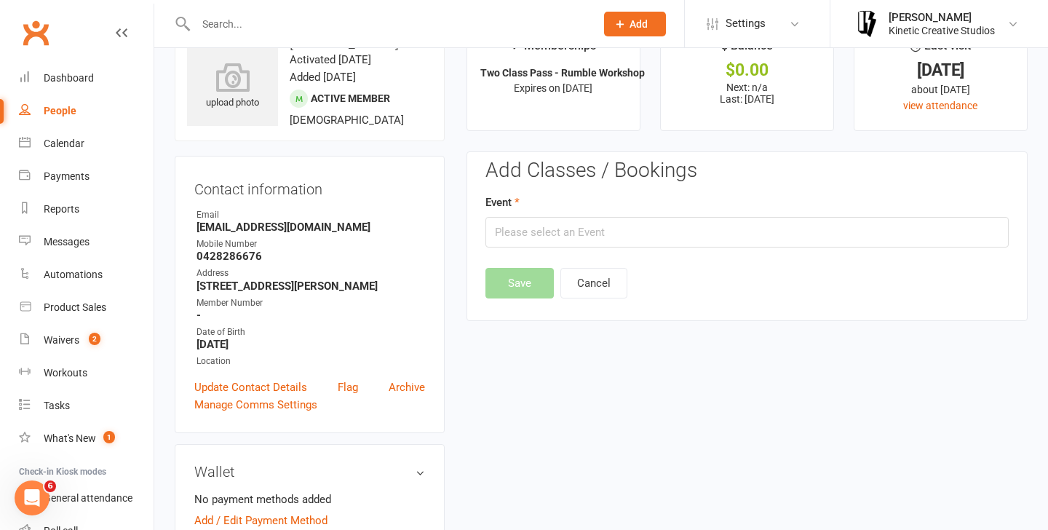
scroll to position [0, 0]
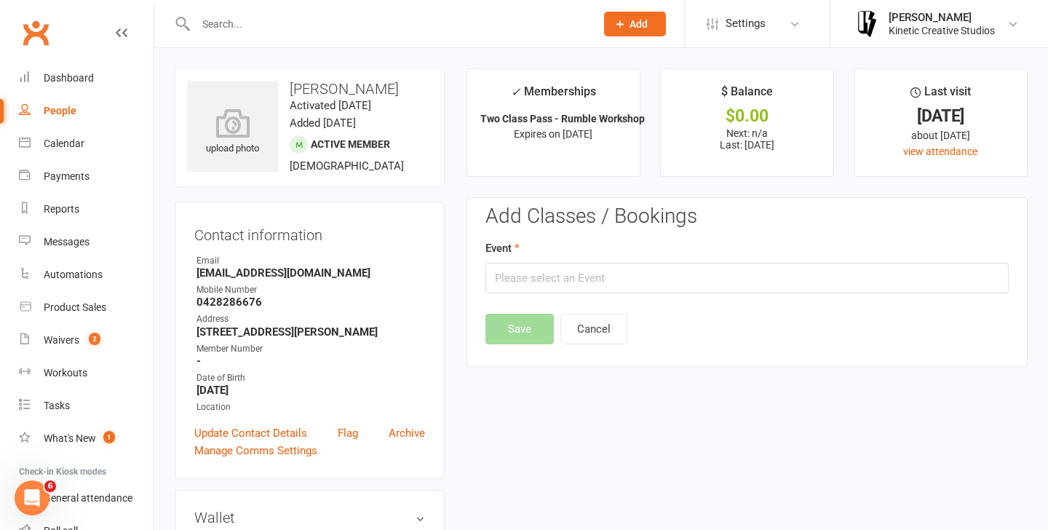
click at [557, 203] on div "Add Classes / Bookings Event Save Cancel Attendance Number of visits past 12 mo…" at bounding box center [746, 282] width 561 height 170
click at [127, 34] on div "Clubworx" at bounding box center [76, 42] width 153 height 54
click at [683, 124] on li "$ Balance $0.00 Next: n/a Last: [DATE]" at bounding box center [747, 122] width 174 height 108
click at [749, 30] on span "Settings" at bounding box center [745, 23] width 40 height 33
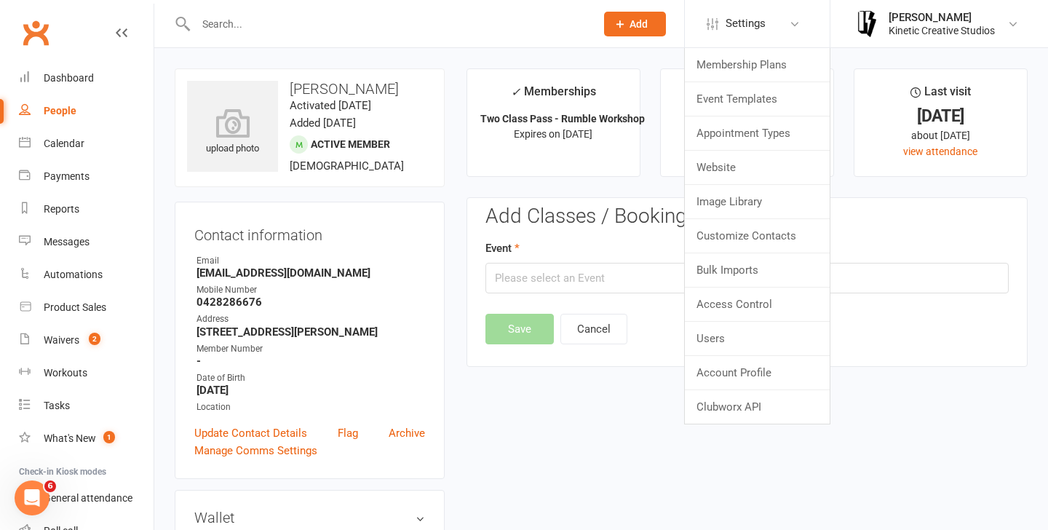
click at [902, 201] on div "Add Classes / Bookings Event Save Cancel Attendance Number of visits past 12 mo…" at bounding box center [746, 282] width 561 height 170
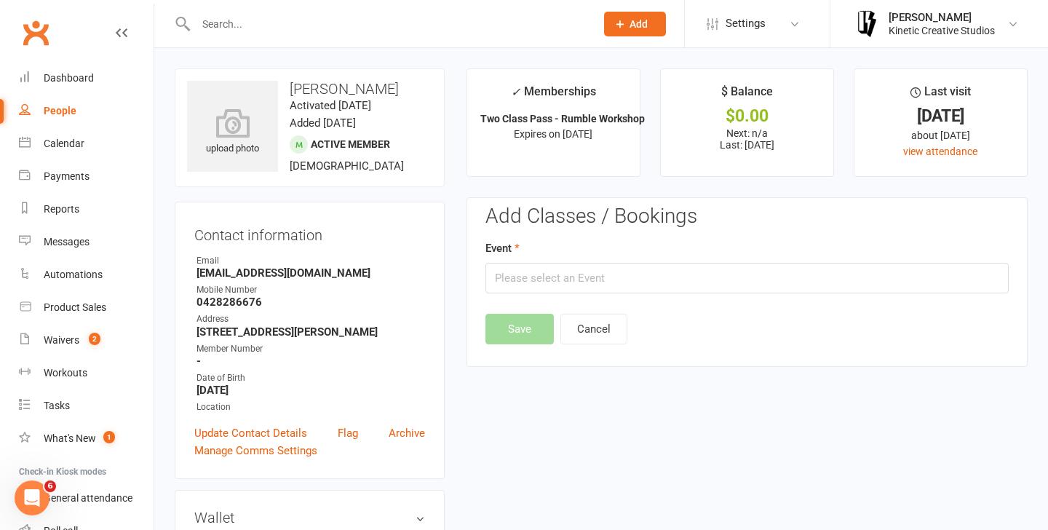
click at [647, 219] on h3 "Add Classes / Bookings" at bounding box center [746, 216] width 523 height 23
click at [521, 219] on h3 "Add Classes / Bookings" at bounding box center [746, 216] width 523 height 23
click at [503, 262] on div "Event" at bounding box center [746, 266] width 523 height 54
click at [526, 277] on input "text" at bounding box center [746, 278] width 523 height 31
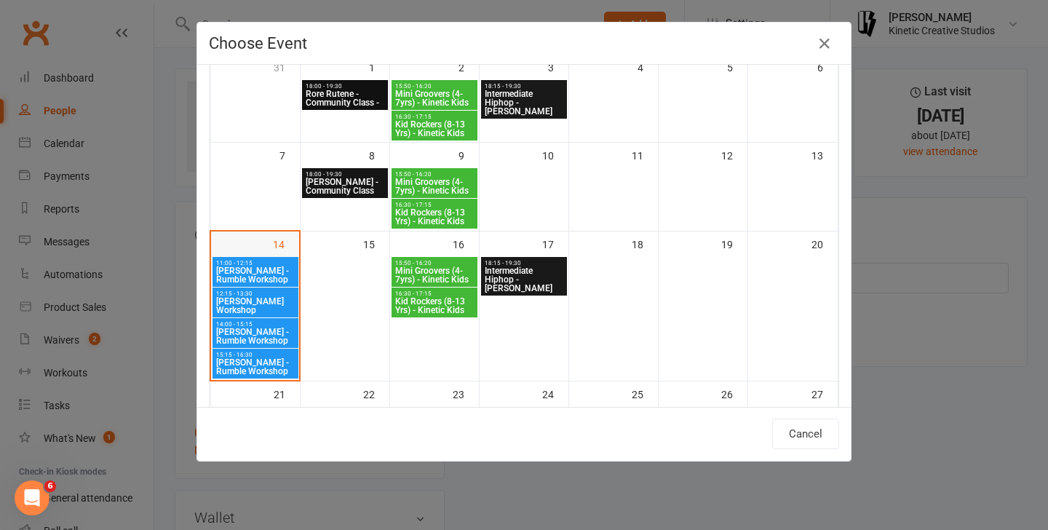
scroll to position [122, 0]
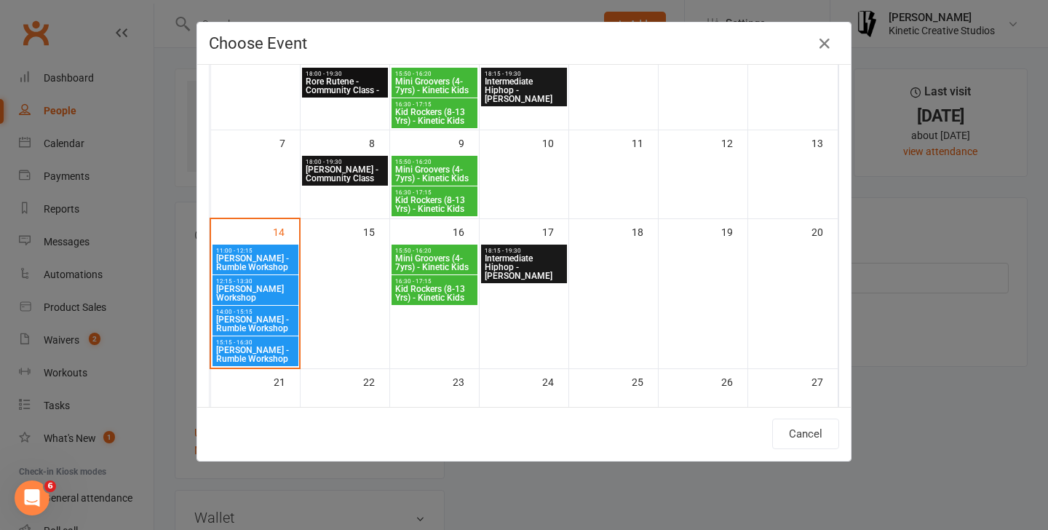
click at [265, 284] on span "[PERSON_NAME] Workshop" at bounding box center [255, 292] width 80 height 17
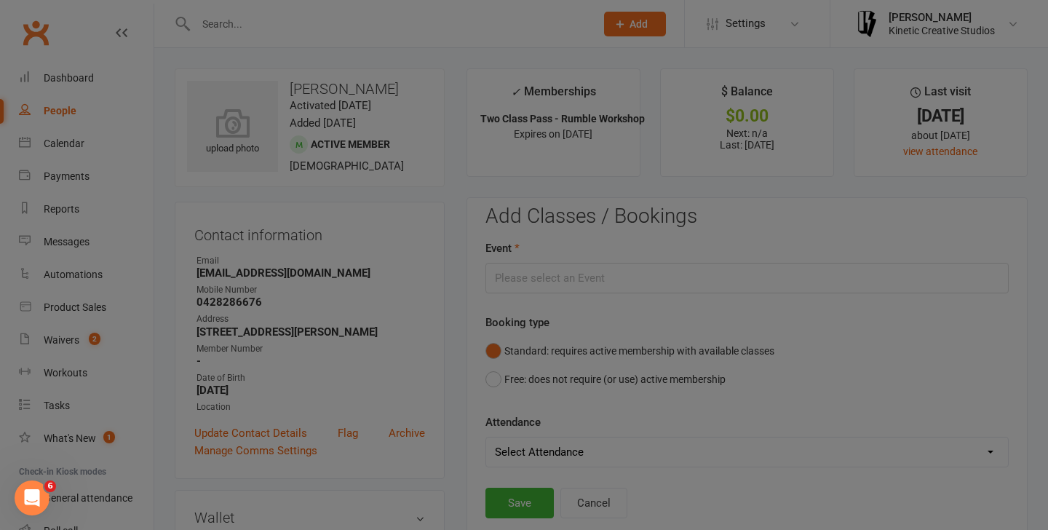
type input "[PERSON_NAME] Workshop - [DATE] 12:15:00 PM"
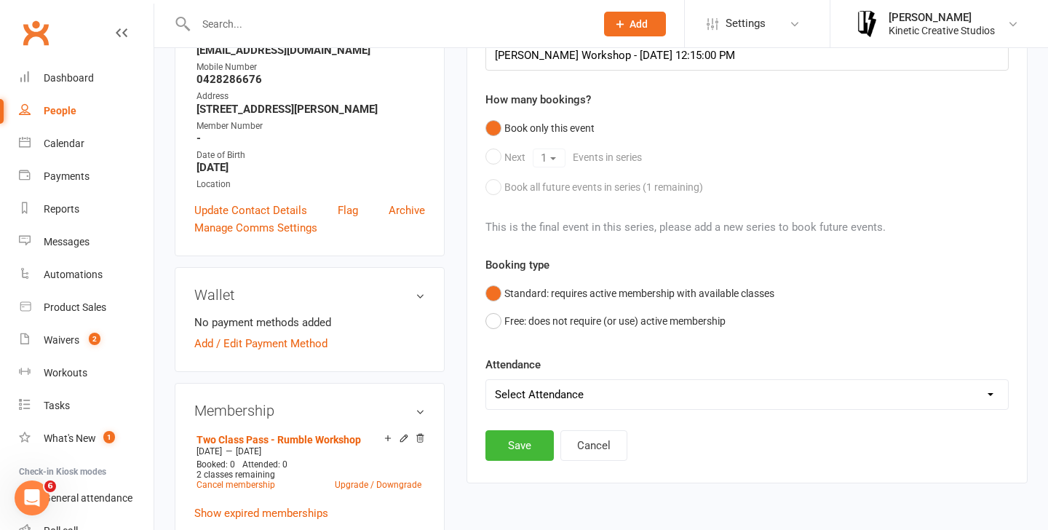
scroll to position [244, 0]
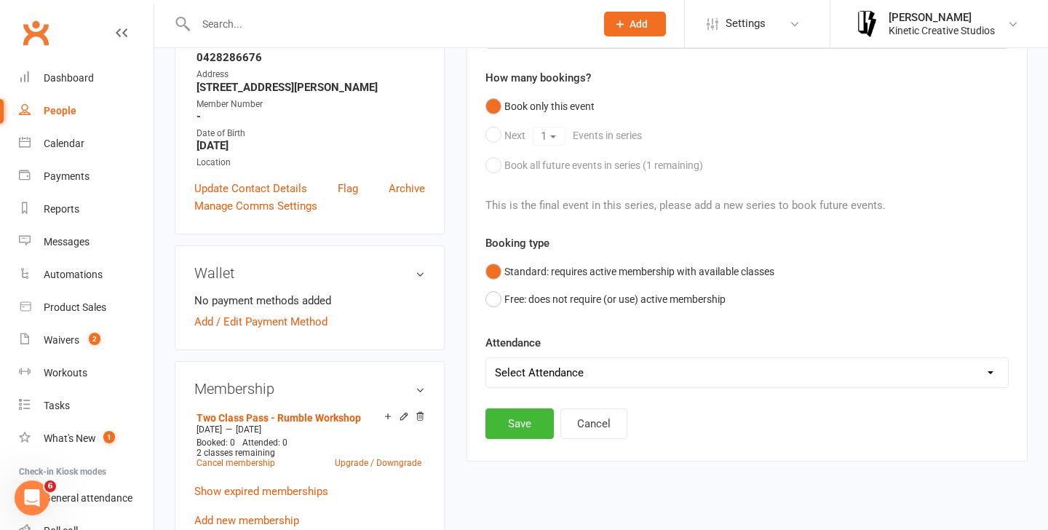
click at [610, 375] on select "Select Attendance Attended Absent" at bounding box center [747, 372] width 522 height 29
select select "0"
click at [515, 426] on button "Save" at bounding box center [519, 423] width 68 height 31
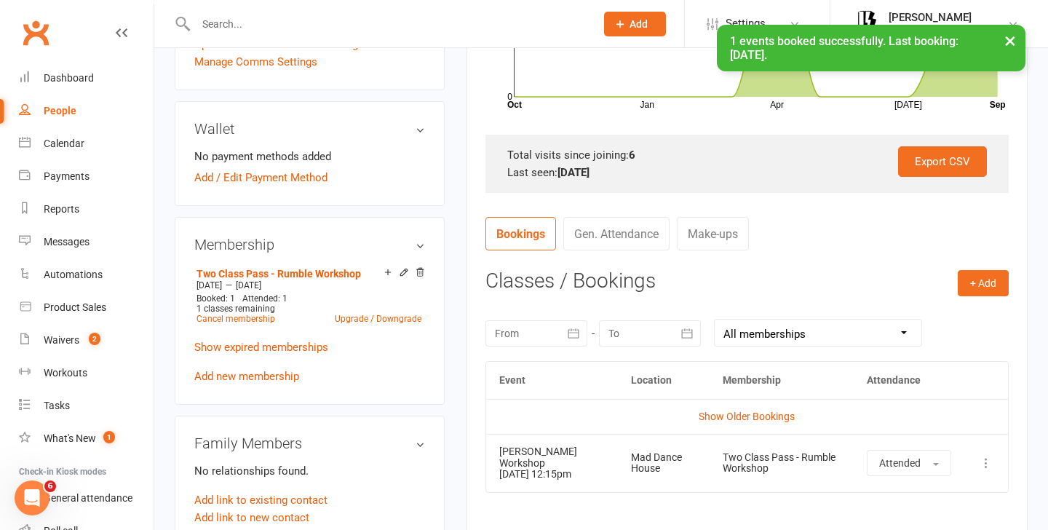
scroll to position [439, 0]
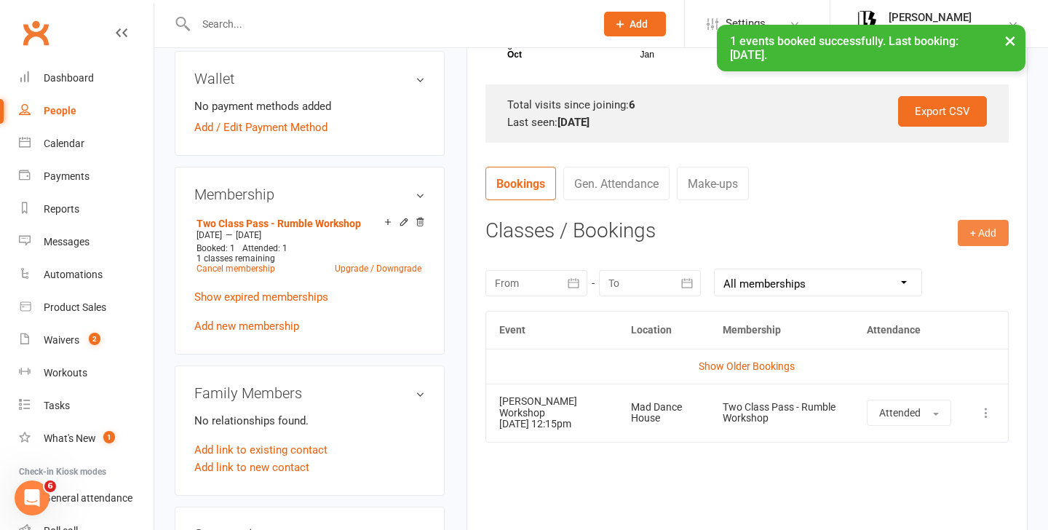
click at [979, 226] on button "+ Add" at bounding box center [982, 233] width 51 height 26
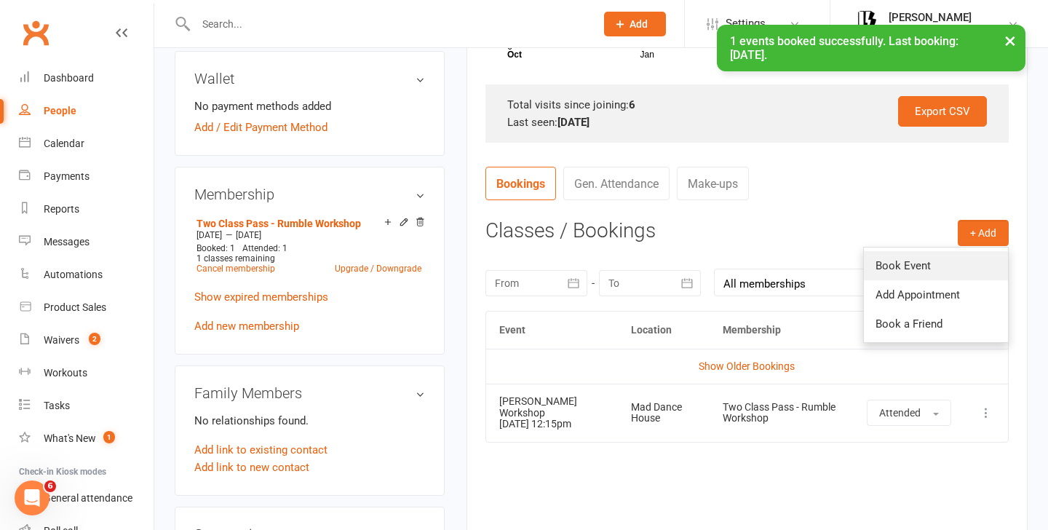
click at [931, 271] on link "Book Event" at bounding box center [936, 265] width 144 height 29
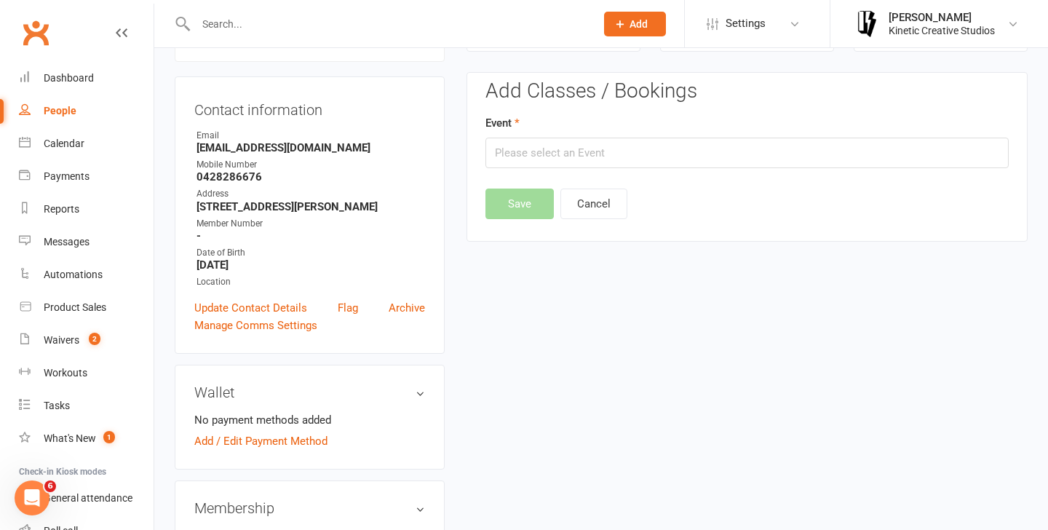
scroll to position [124, 0]
click at [608, 163] on input "text" at bounding box center [746, 153] width 523 height 31
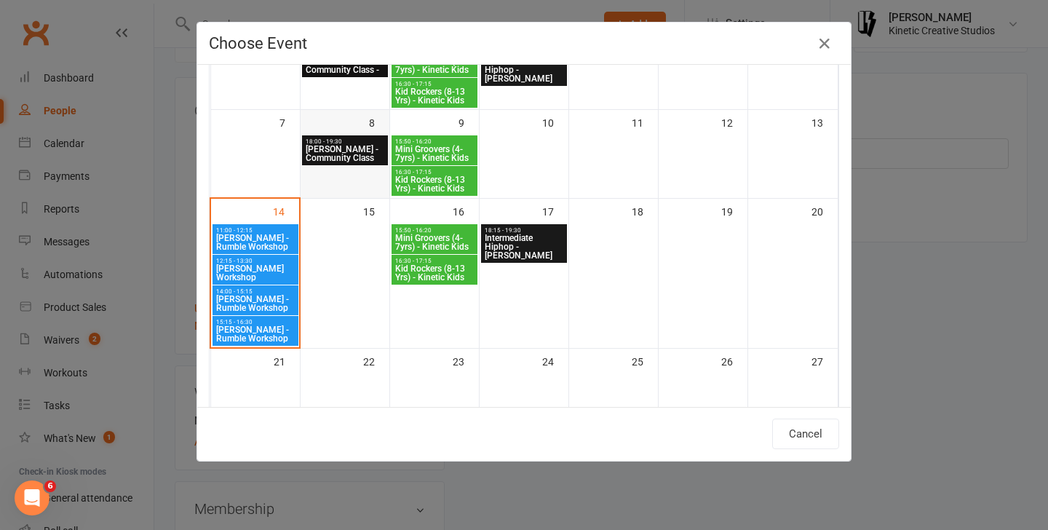
scroll to position [191, 0]
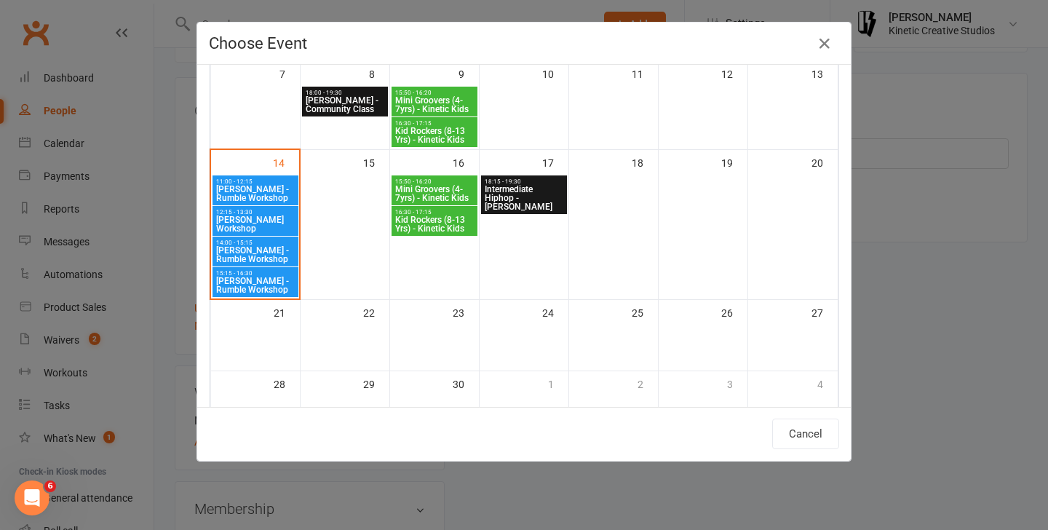
click at [254, 250] on span "[PERSON_NAME] - Rumble Workshop" at bounding box center [255, 254] width 80 height 17
type input "[PERSON_NAME] - Rumble Workshop - [DATE] 2:00:00 PM"
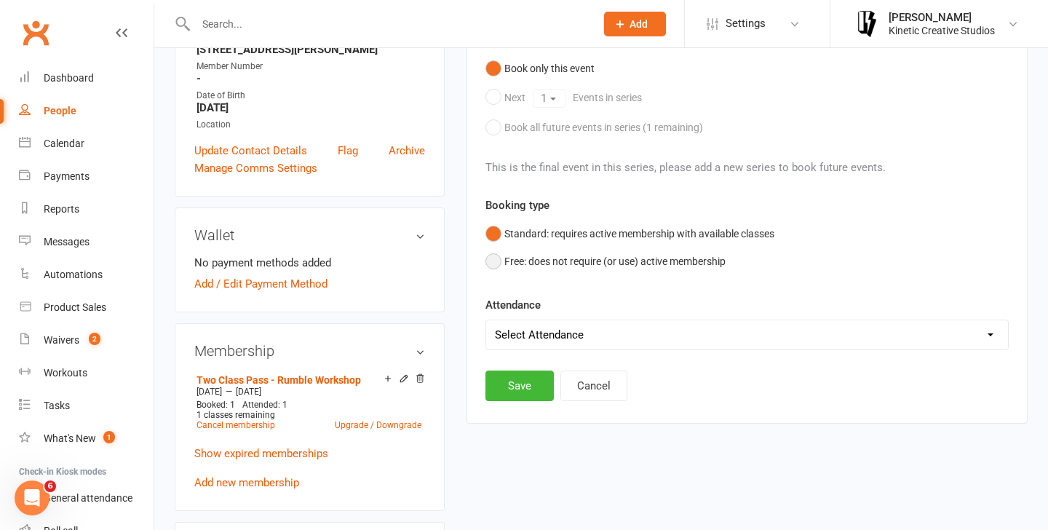
scroll to position [306, 0]
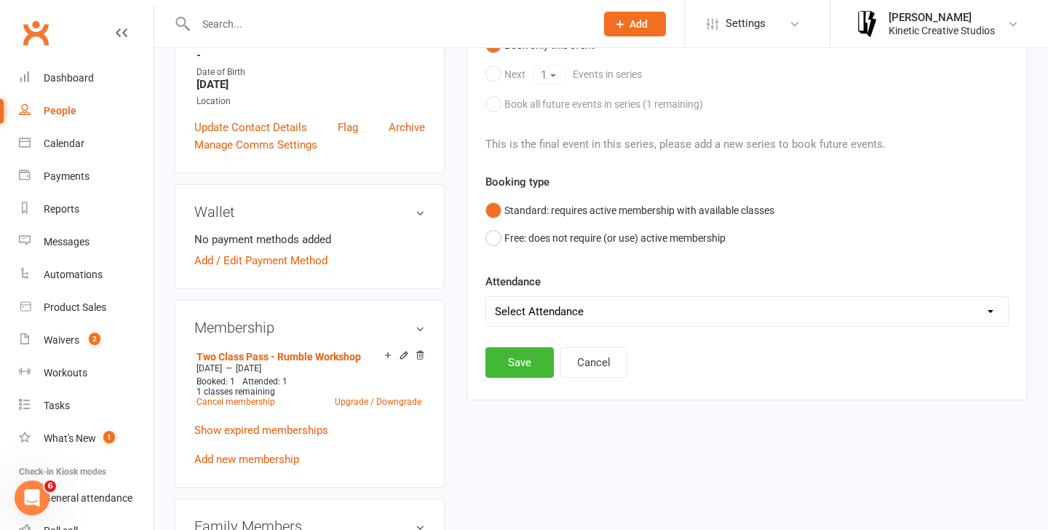
click at [587, 320] on select "Select Attendance Attended Absent" at bounding box center [747, 311] width 522 height 29
select select "0"
click at [504, 367] on button "Save" at bounding box center [519, 362] width 68 height 31
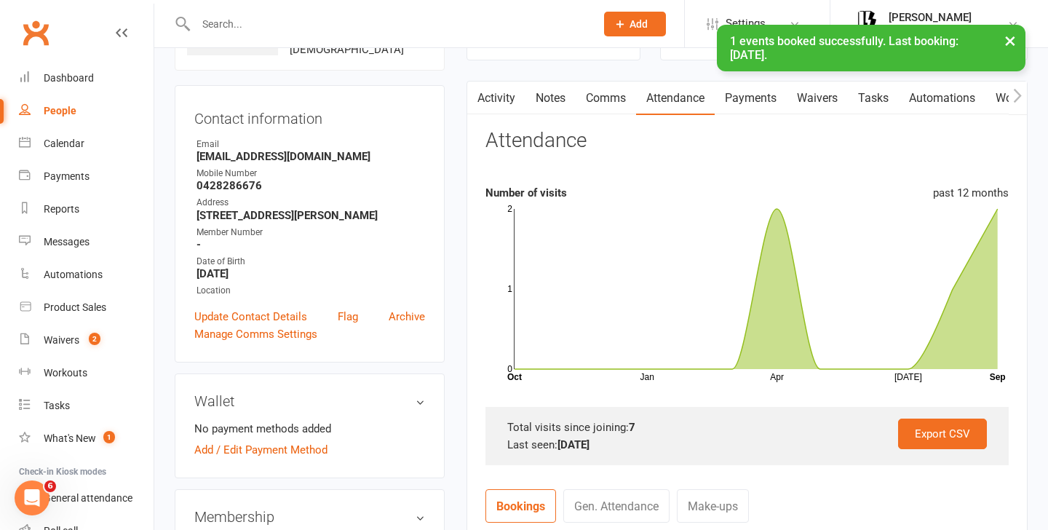
scroll to position [0, 0]
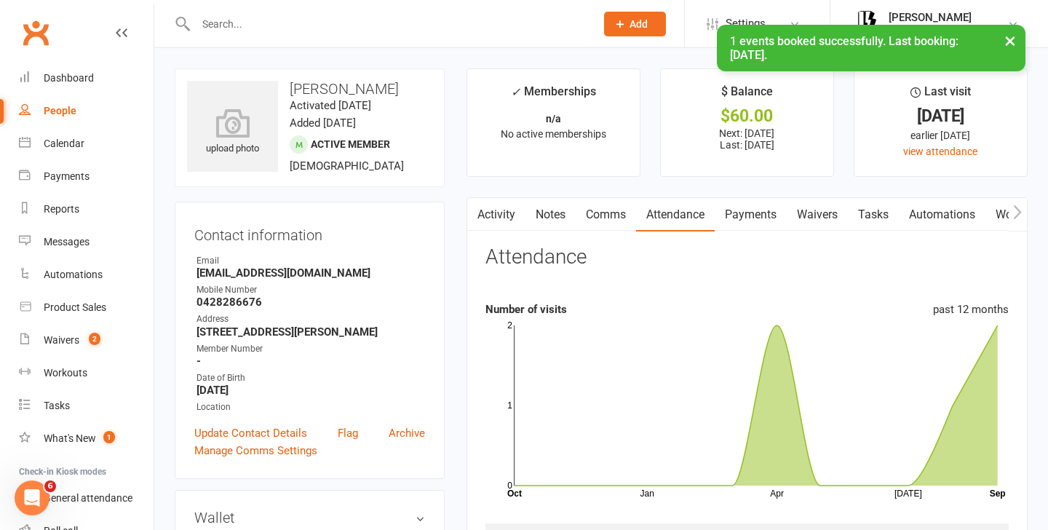
click at [747, 215] on link "Payments" at bounding box center [750, 214] width 72 height 33
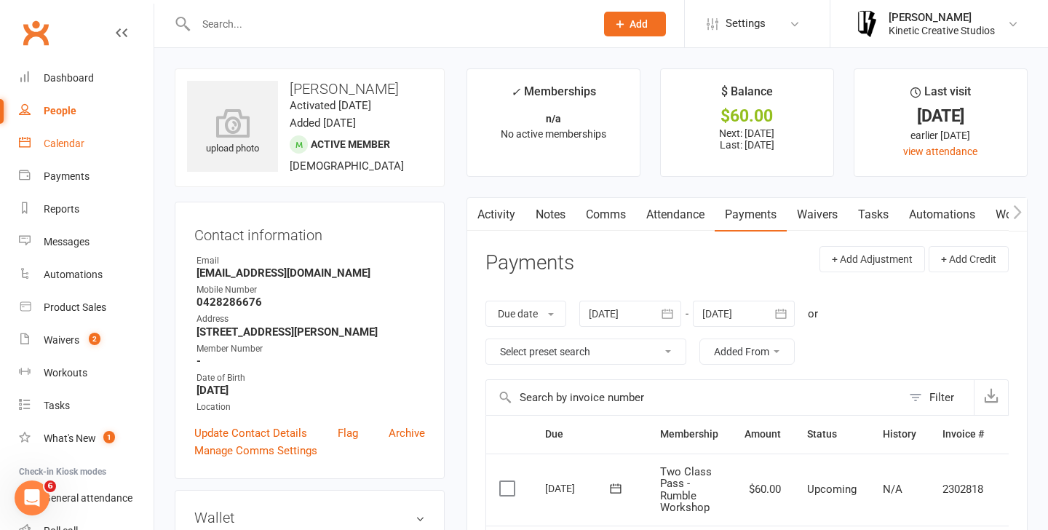
click at [71, 141] on div "Calendar" at bounding box center [64, 143] width 41 height 12
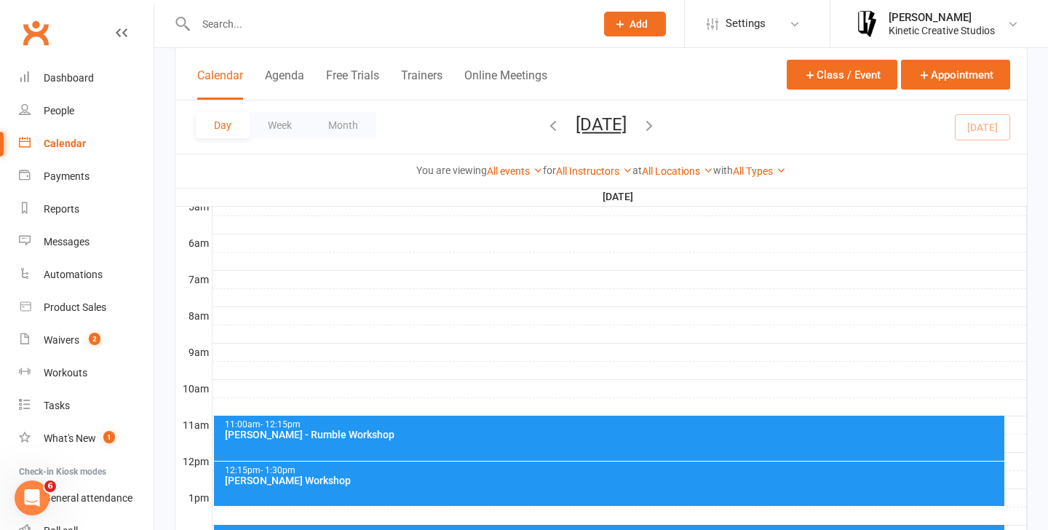
scroll to position [390, 0]
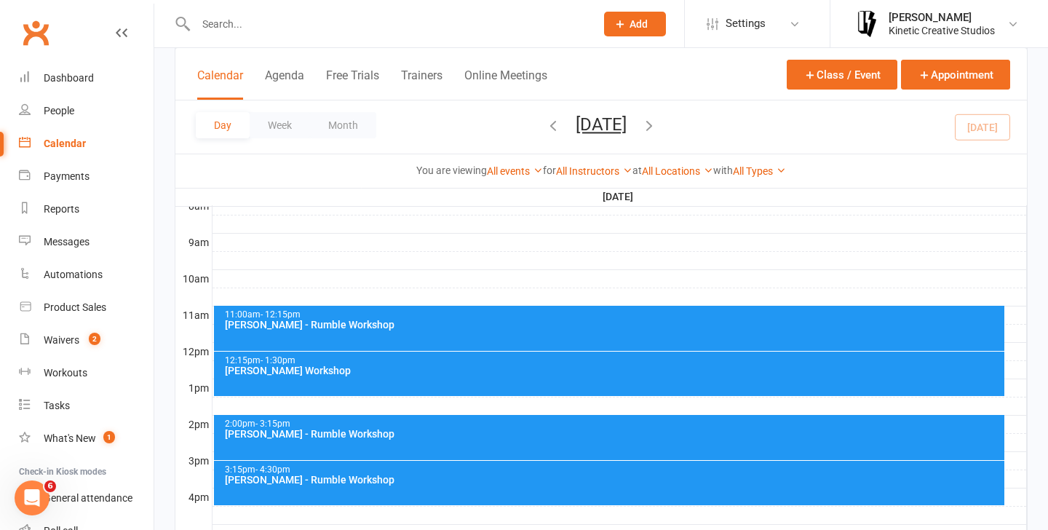
click at [306, 373] on div "[PERSON_NAME] Workshop" at bounding box center [613, 370] width 778 height 10
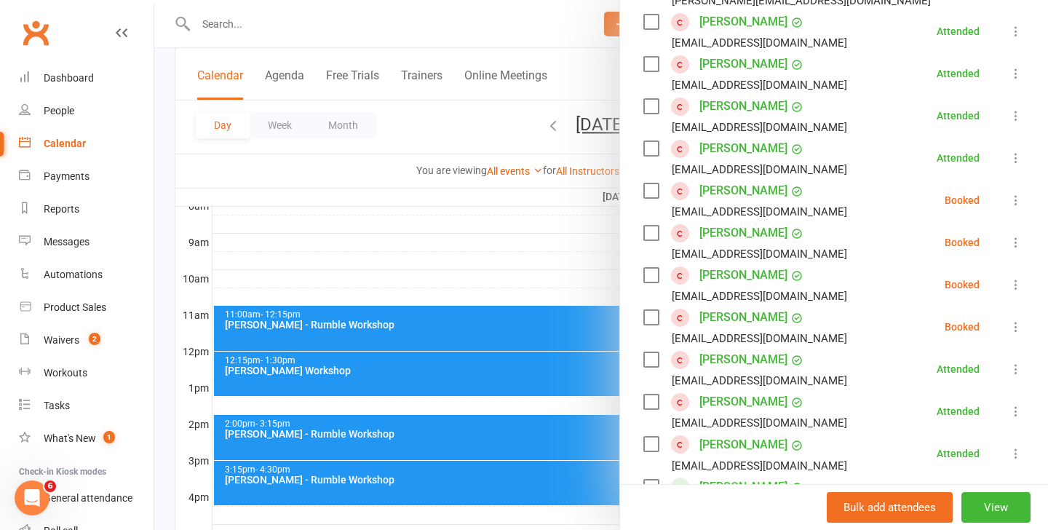
scroll to position [493, 0]
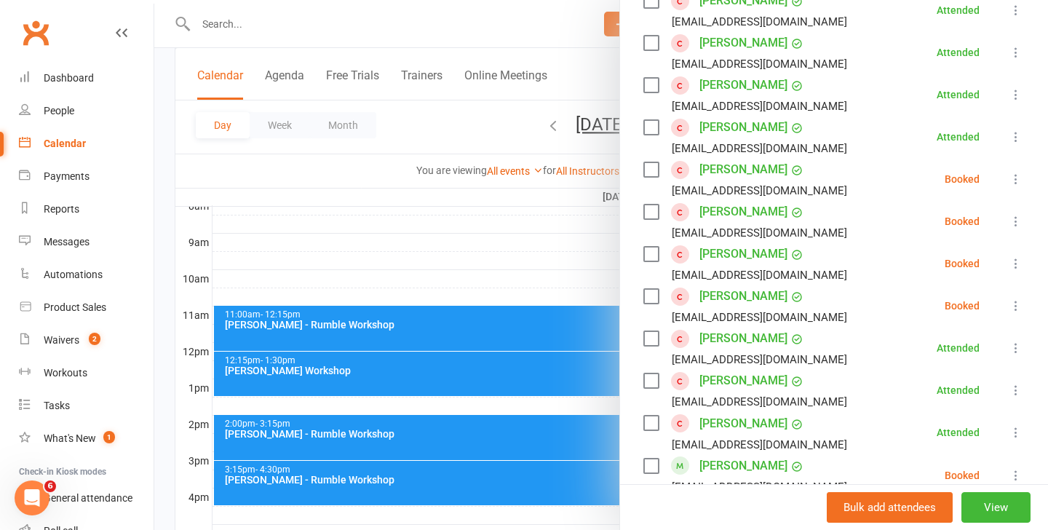
click at [461, 286] on div at bounding box center [600, 265] width 893 height 530
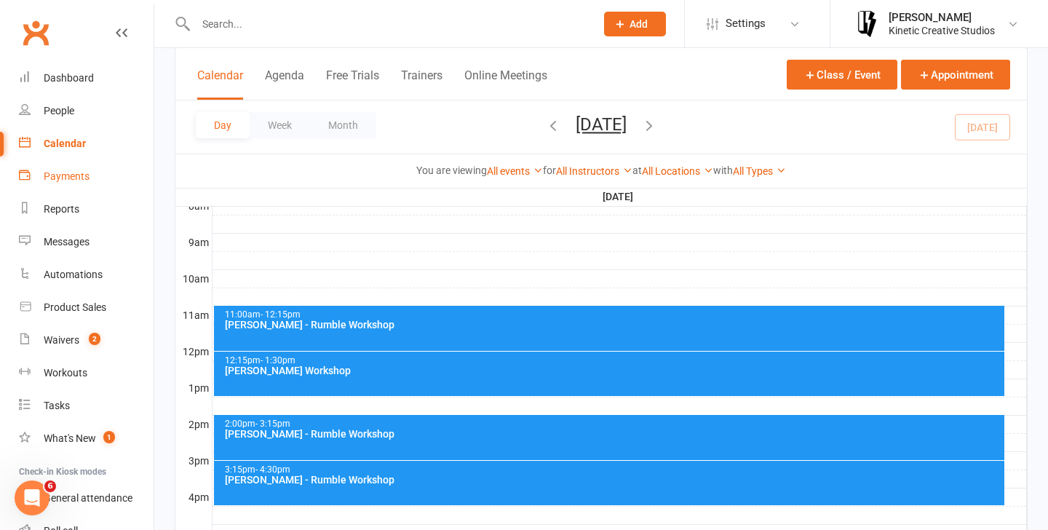
click at [73, 170] on div "Payments" at bounding box center [67, 176] width 46 height 12
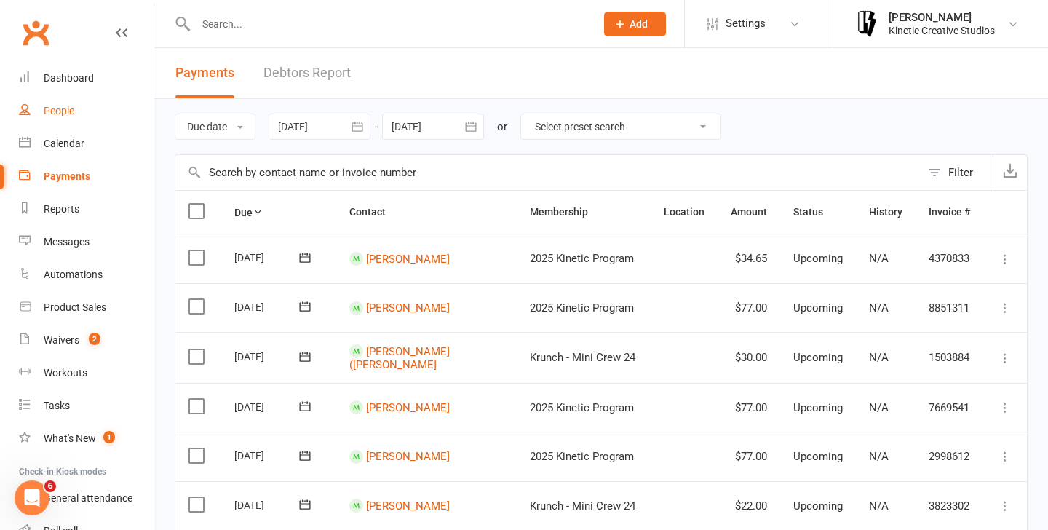
click at [60, 114] on div "People" at bounding box center [59, 111] width 31 height 12
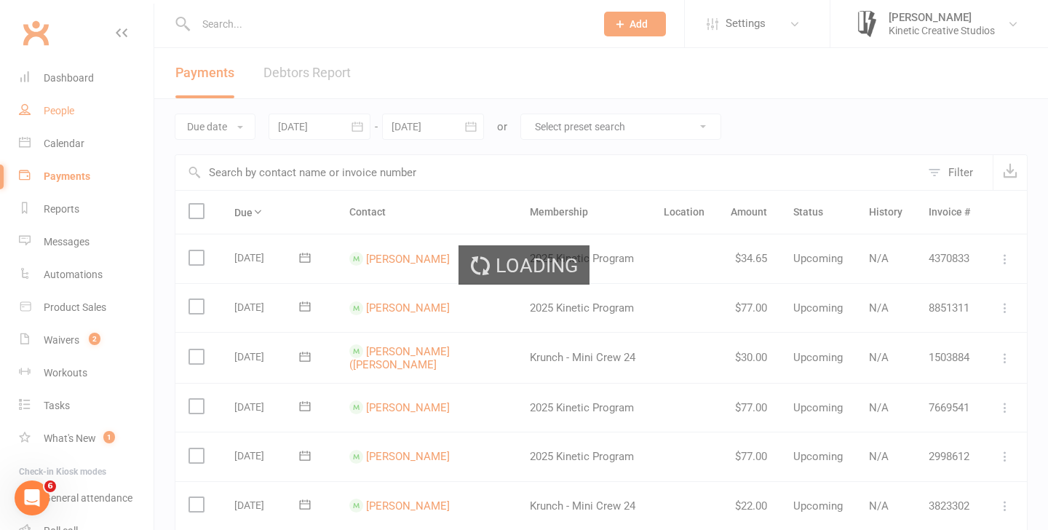
select select "100"
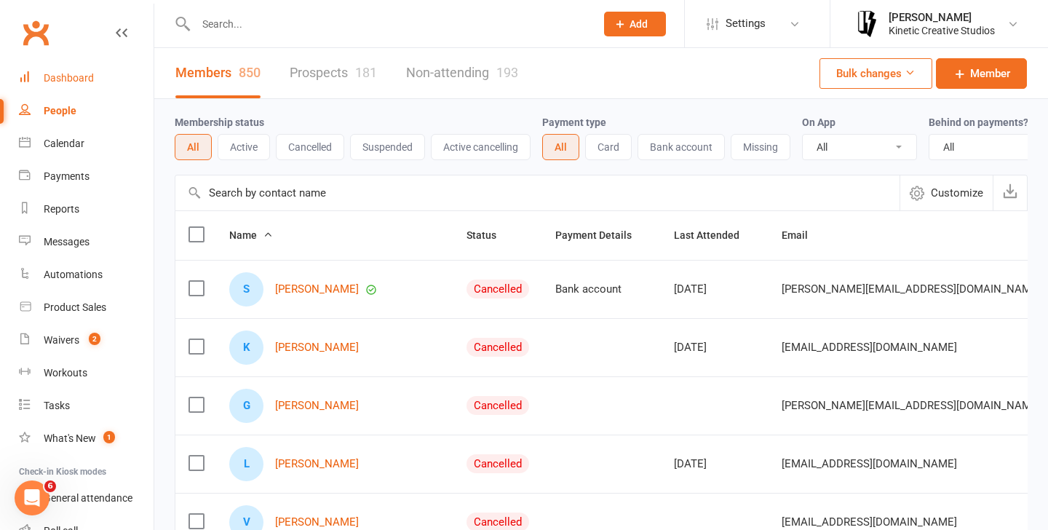
click at [89, 82] on div "Dashboard" at bounding box center [69, 78] width 50 height 12
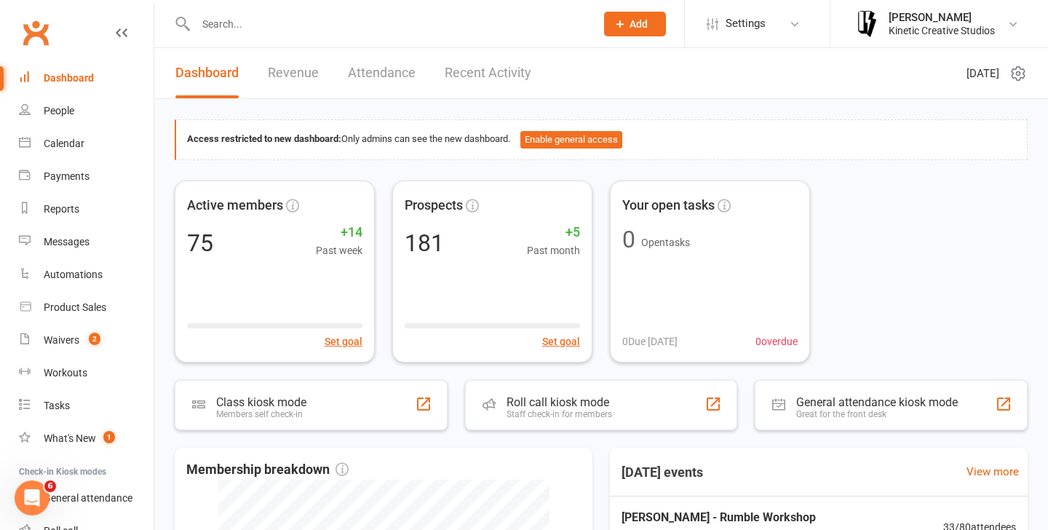
scroll to position [9, 0]
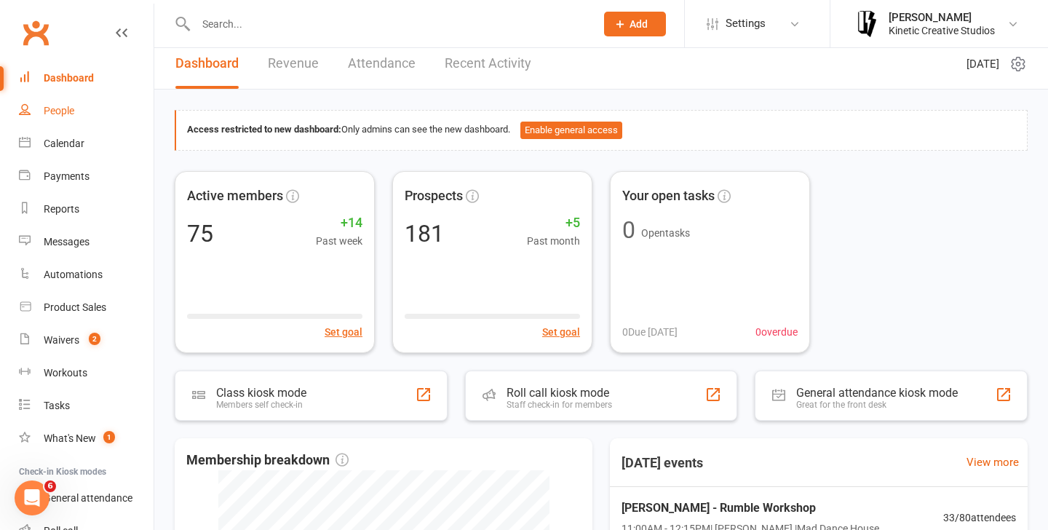
click at [64, 107] on div "People" at bounding box center [59, 111] width 31 height 12
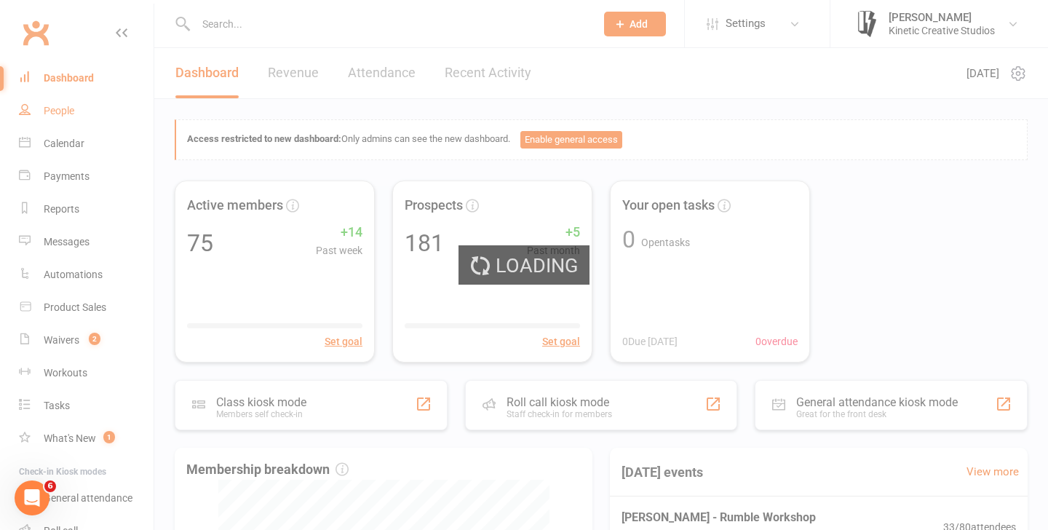
select select "100"
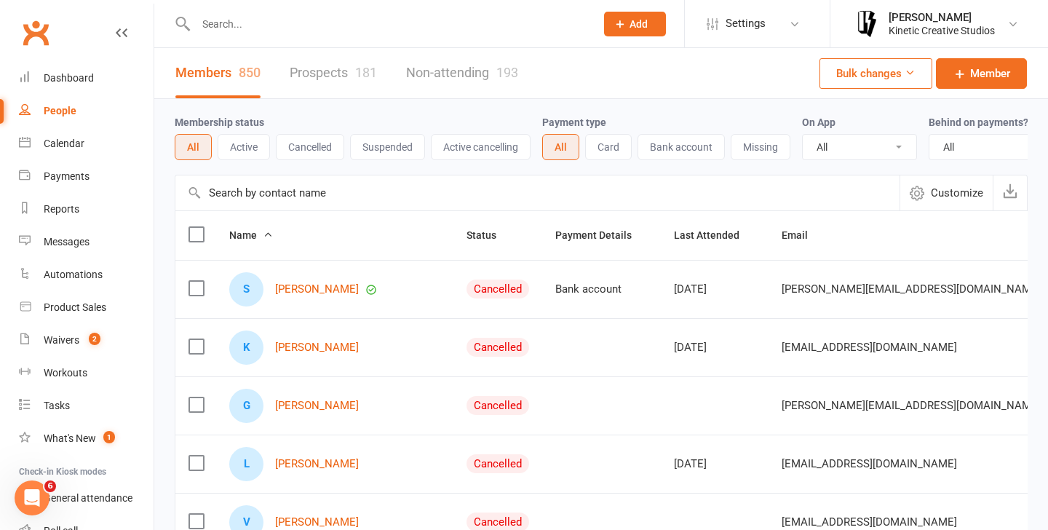
click at [306, 33] on input "text" at bounding box center [388, 24] width 394 height 20
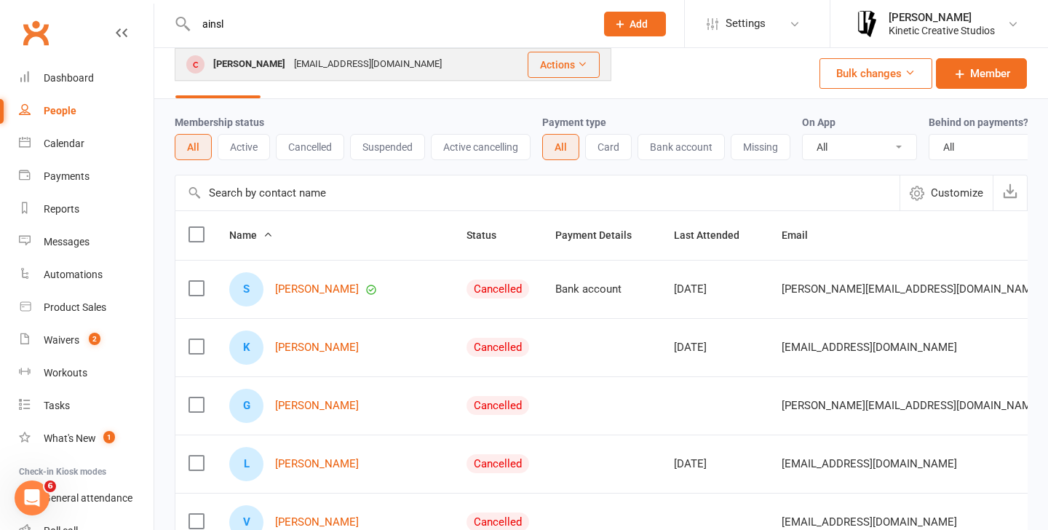
type input "ainsl"
click at [327, 72] on div "[EMAIL_ADDRESS][DOMAIN_NAME]" at bounding box center [368, 64] width 156 height 21
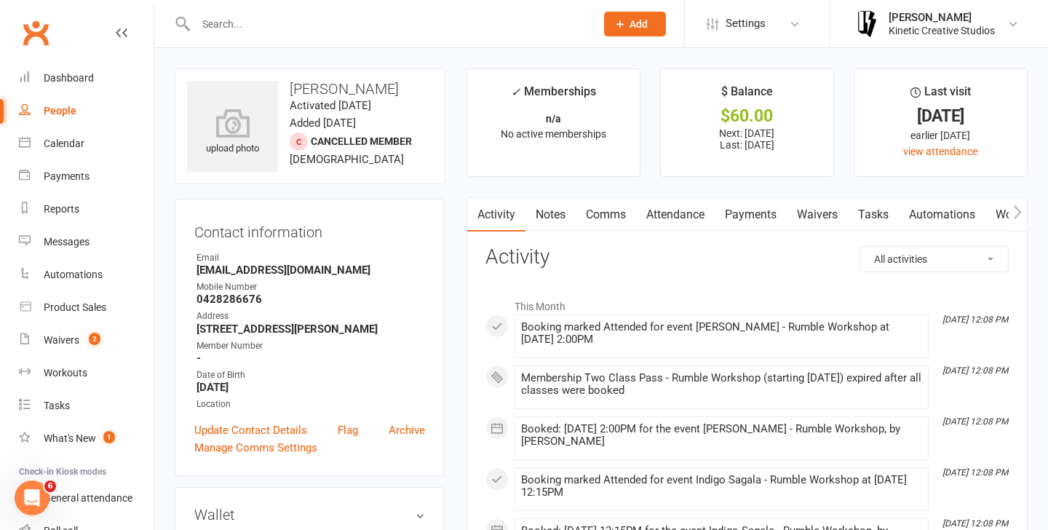
click at [764, 221] on link "Payments" at bounding box center [750, 214] width 72 height 33
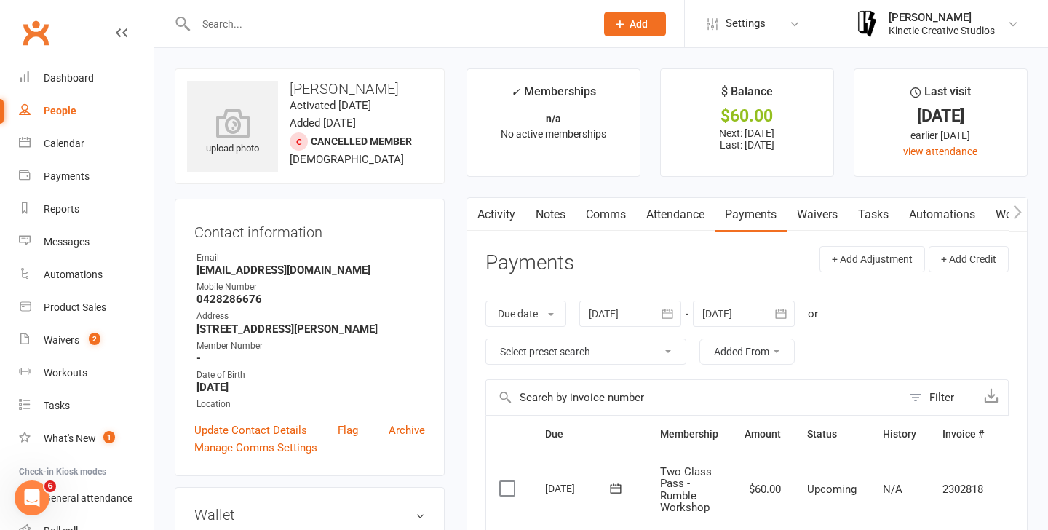
scroll to position [55, 0]
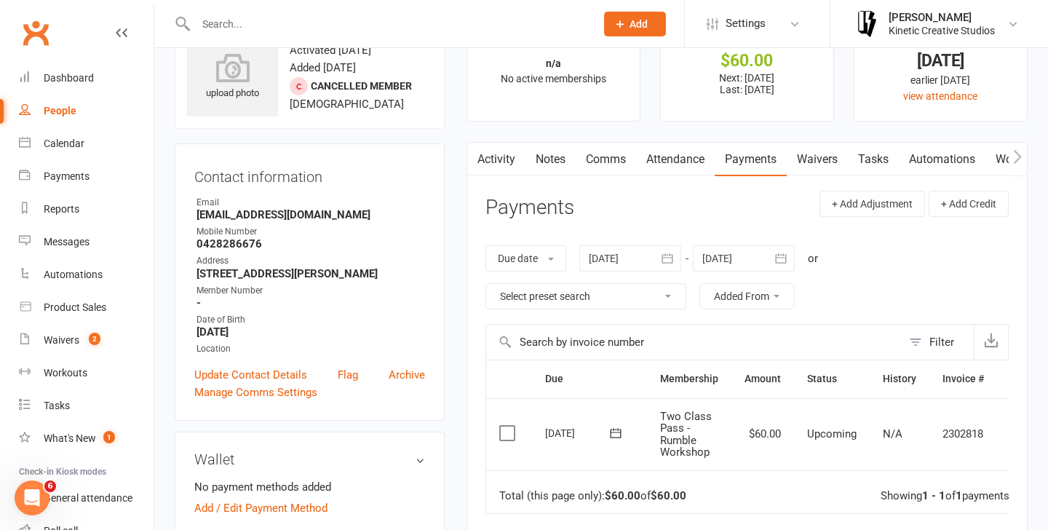
click at [508, 432] on label at bounding box center [509, 433] width 20 height 15
click at [508, 426] on input "checkbox" at bounding box center [503, 426] width 9 height 0
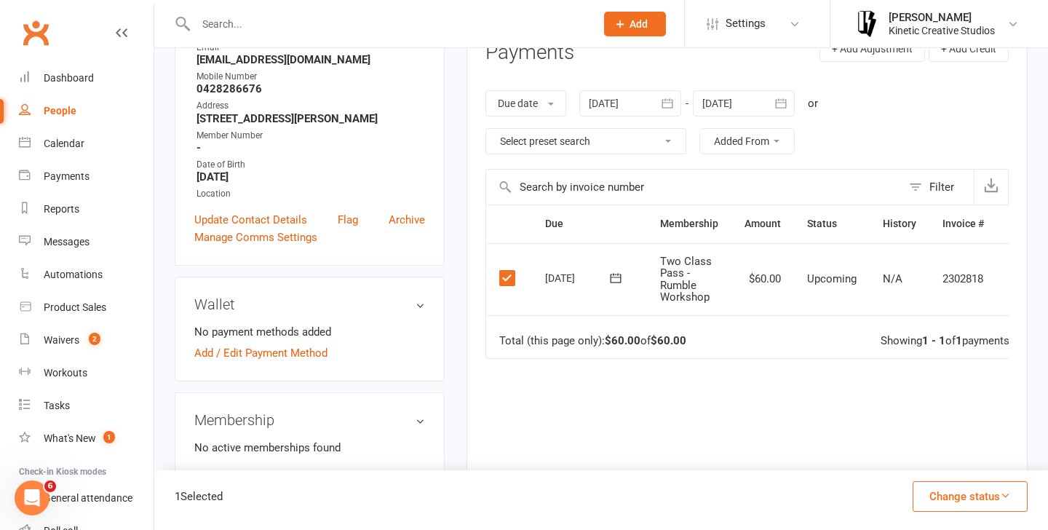
scroll to position [242, 0]
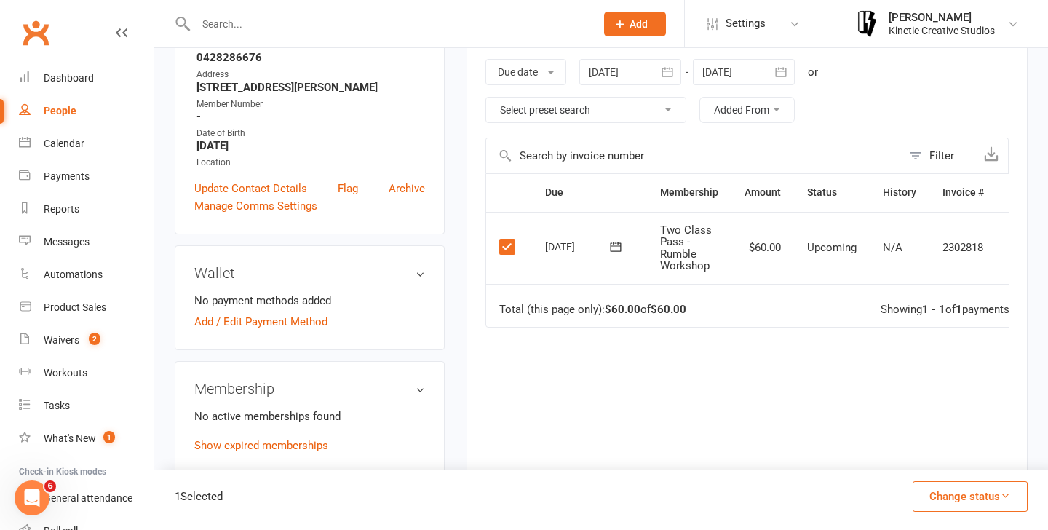
click at [958, 488] on button "Change status" at bounding box center [969, 496] width 115 height 31
click at [952, 397] on link "Paid (POS)" at bounding box center [954, 398] width 144 height 29
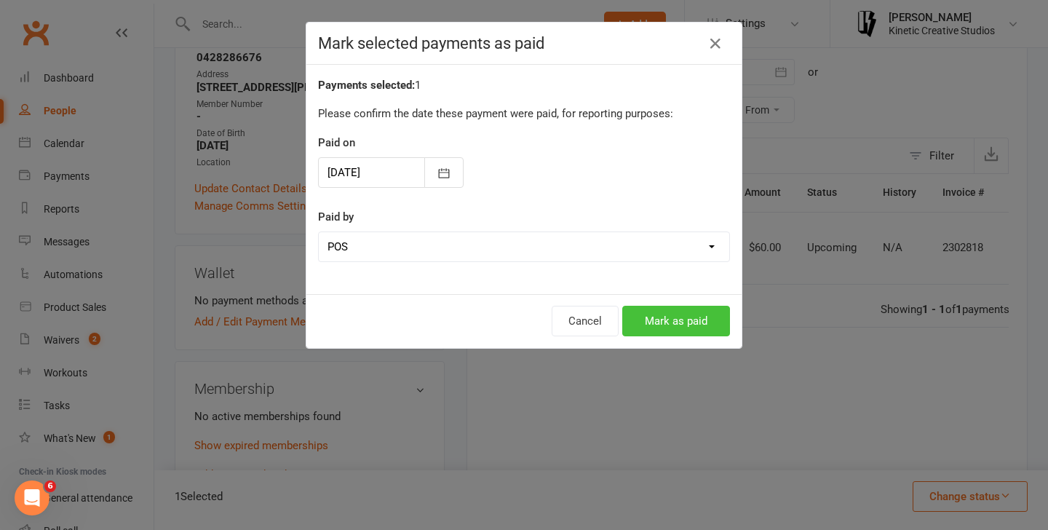
click at [675, 315] on button "Mark as paid" at bounding box center [676, 321] width 108 height 31
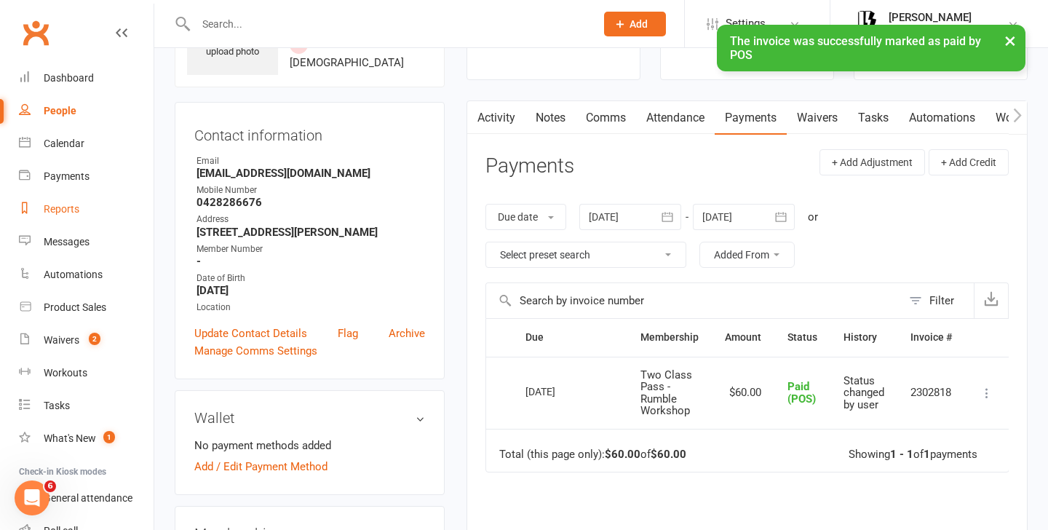
scroll to position [0, 0]
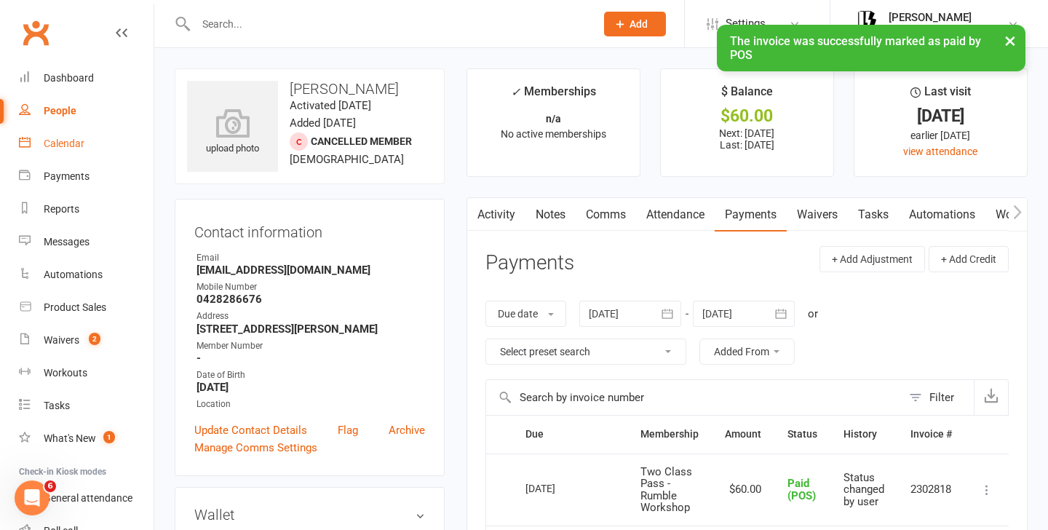
click at [72, 131] on link "Calendar" at bounding box center [86, 143] width 135 height 33
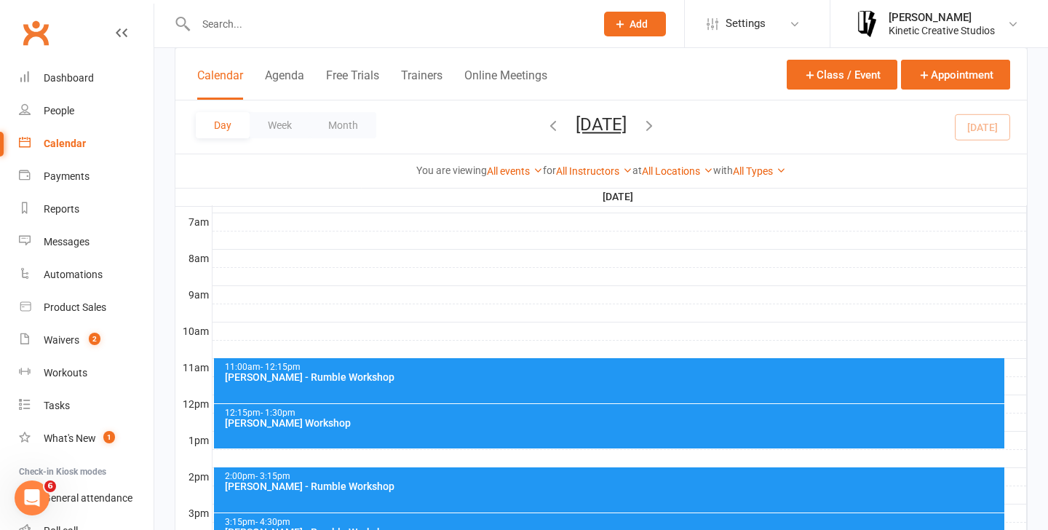
scroll to position [351, 0]
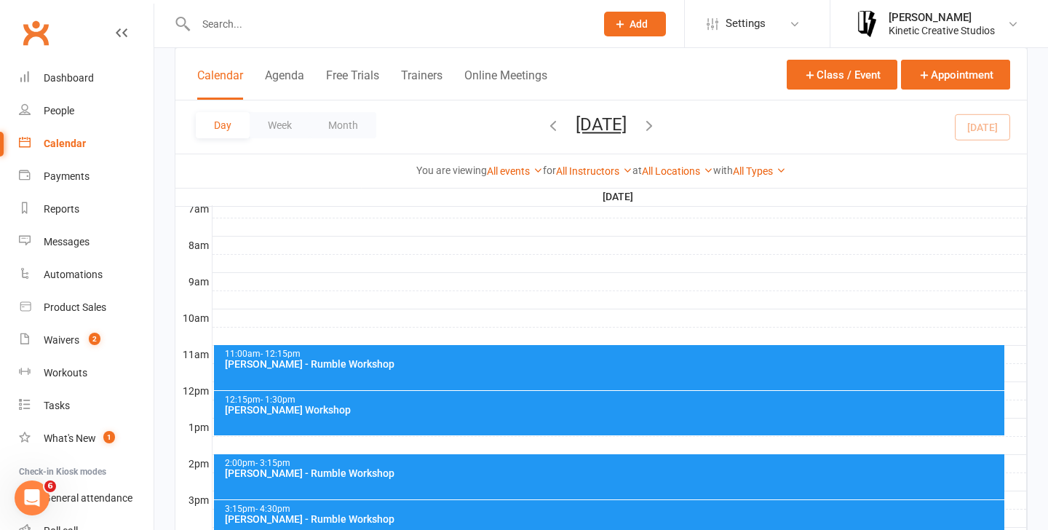
click at [418, 362] on div "[PERSON_NAME] - Rumble Workshop" at bounding box center [613, 364] width 778 height 10
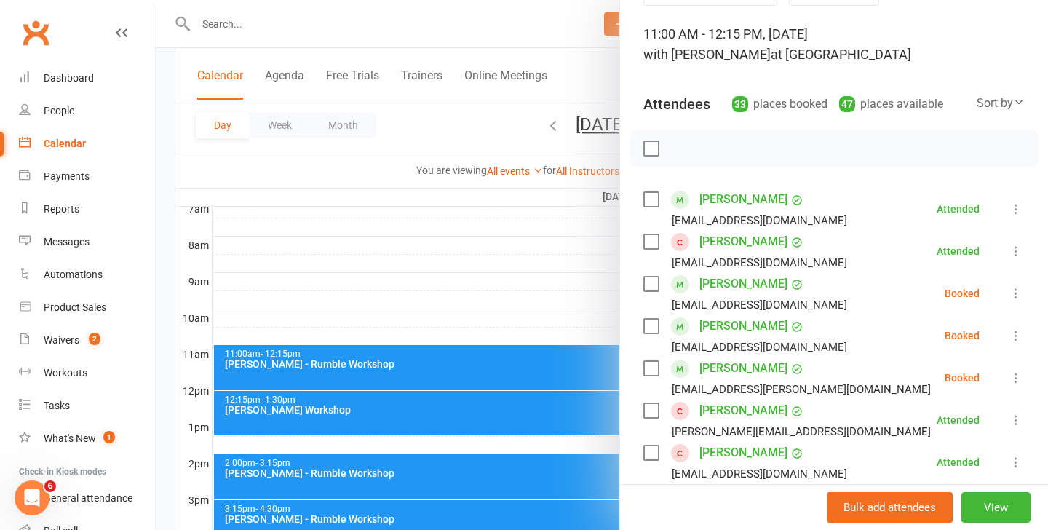
scroll to position [84, 0]
click at [420, 292] on div at bounding box center [600, 265] width 893 height 530
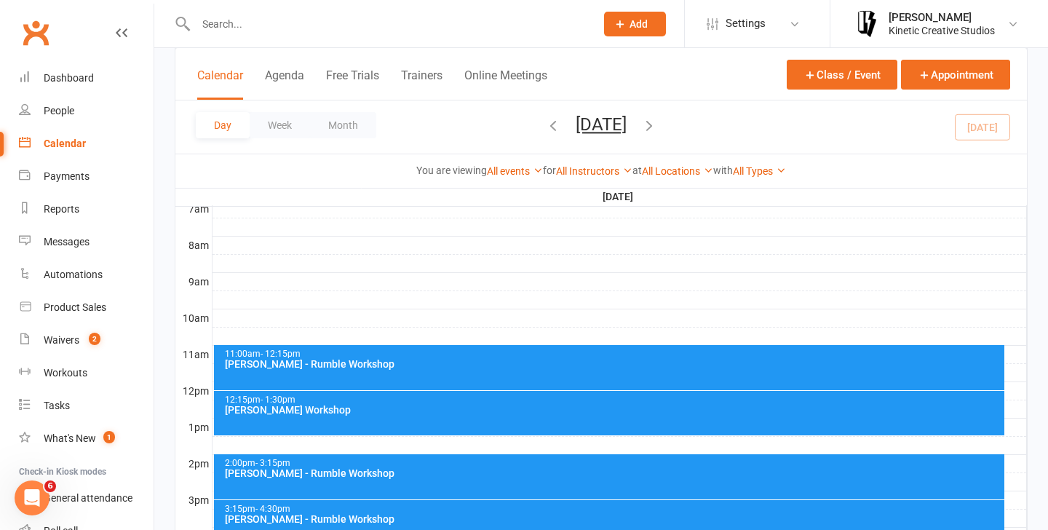
click at [300, 404] on div "[PERSON_NAME] Workshop" at bounding box center [613, 409] width 778 height 10
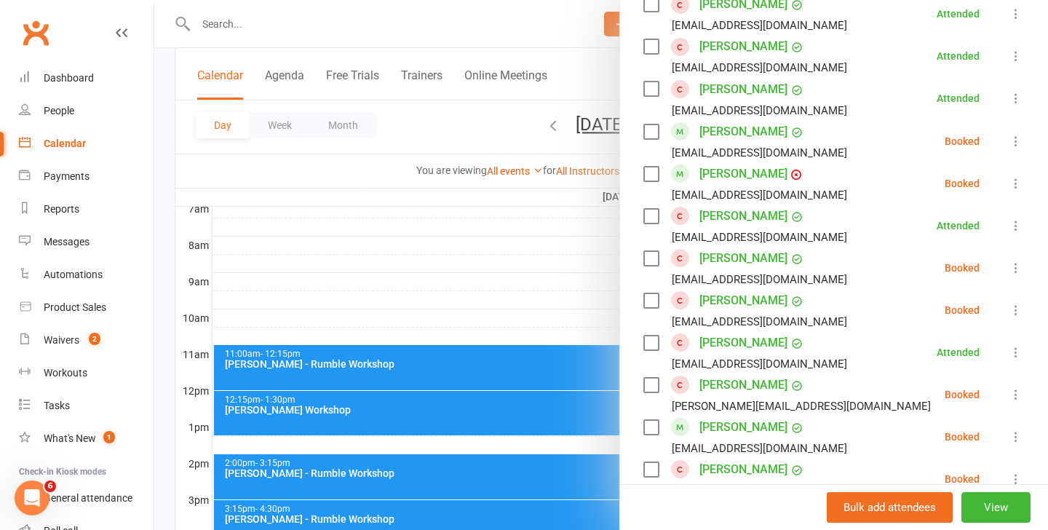
scroll to position [844, 0]
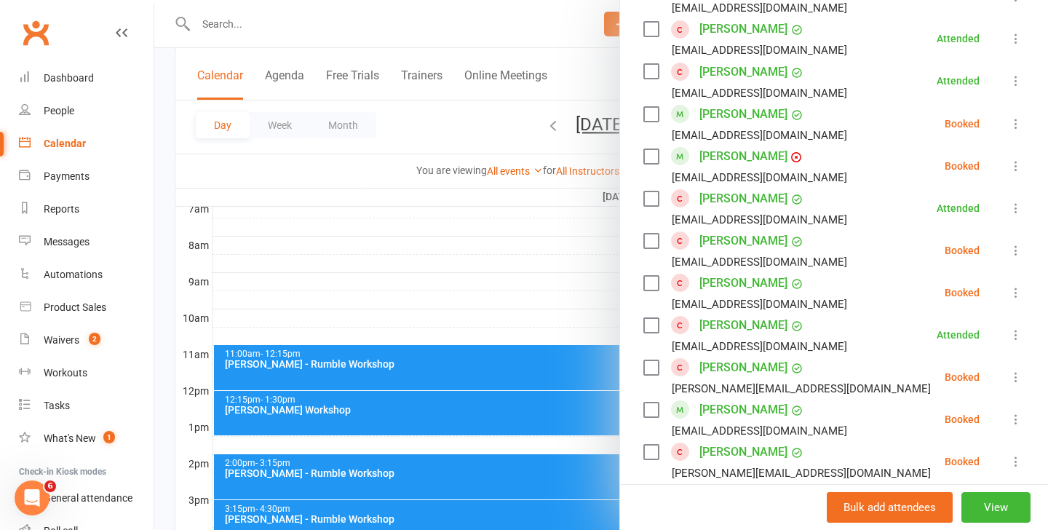
click at [1021, 301] on li "[PERSON_NAME] [EMAIL_ADDRESS][DOMAIN_NAME] Booked More info Remove Check in Mar…" at bounding box center [833, 292] width 381 height 42
click at [1019, 295] on icon at bounding box center [1015, 292] width 15 height 15
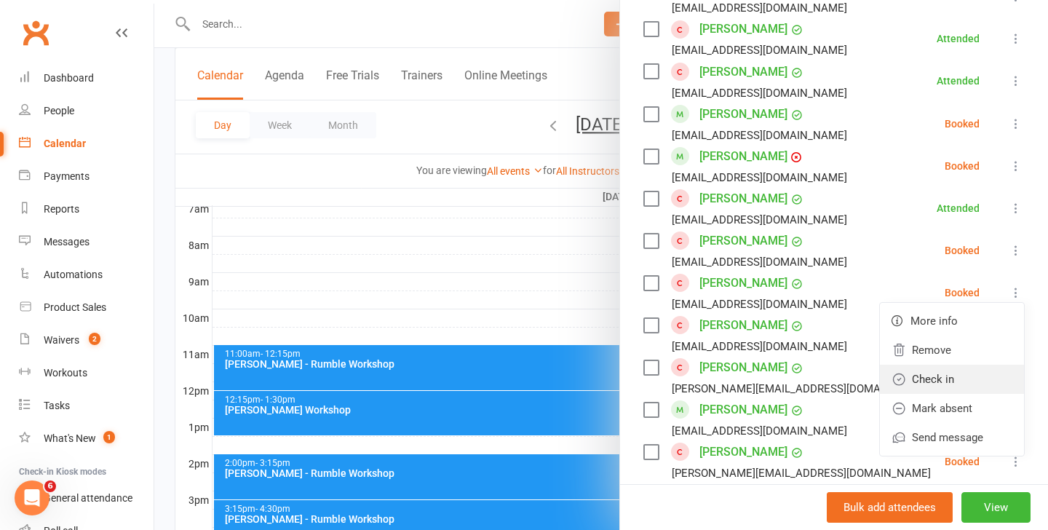
click at [960, 385] on link "Check in" at bounding box center [952, 378] width 144 height 29
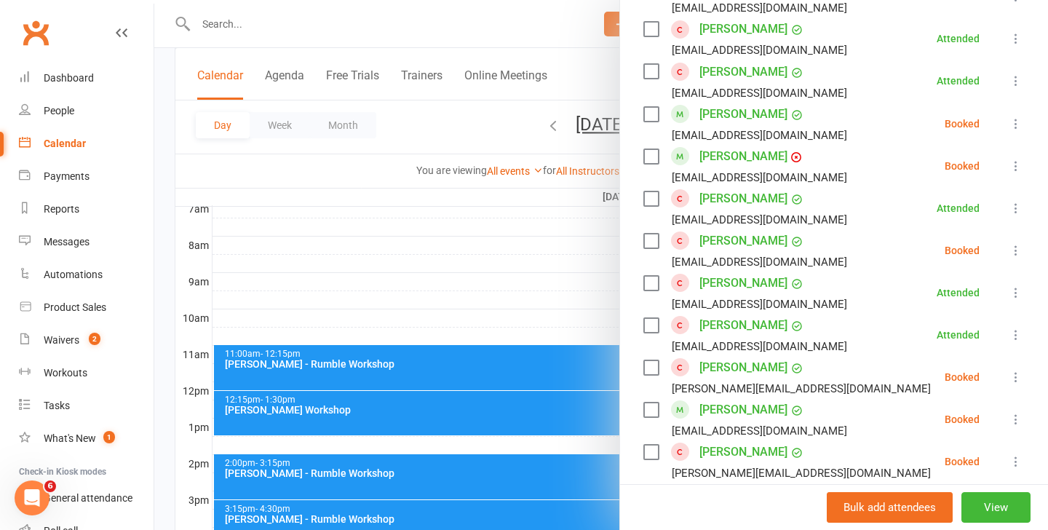
click at [323, 474] on div at bounding box center [600, 265] width 893 height 530
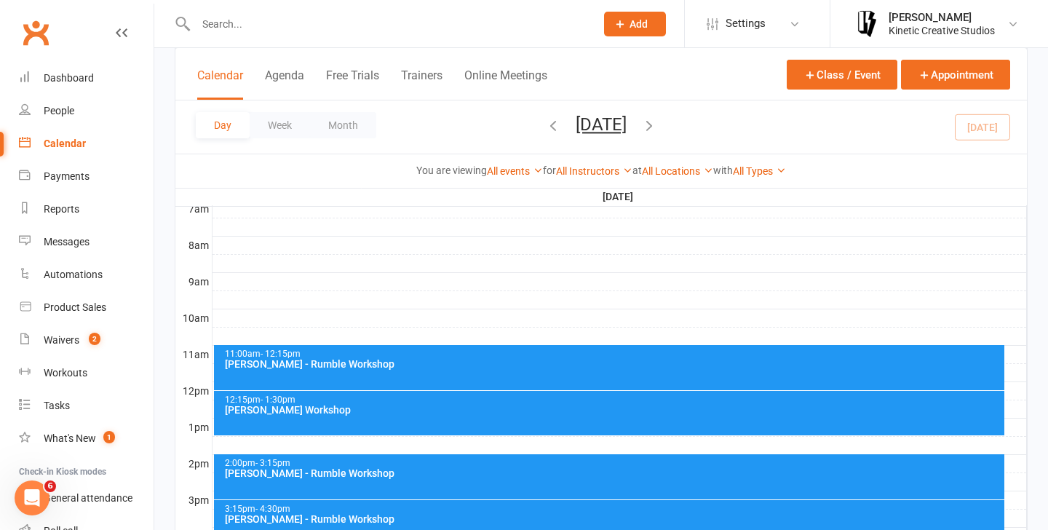
click at [525, 460] on div "2:00pm - 3:15pm" at bounding box center [613, 462] width 778 height 9
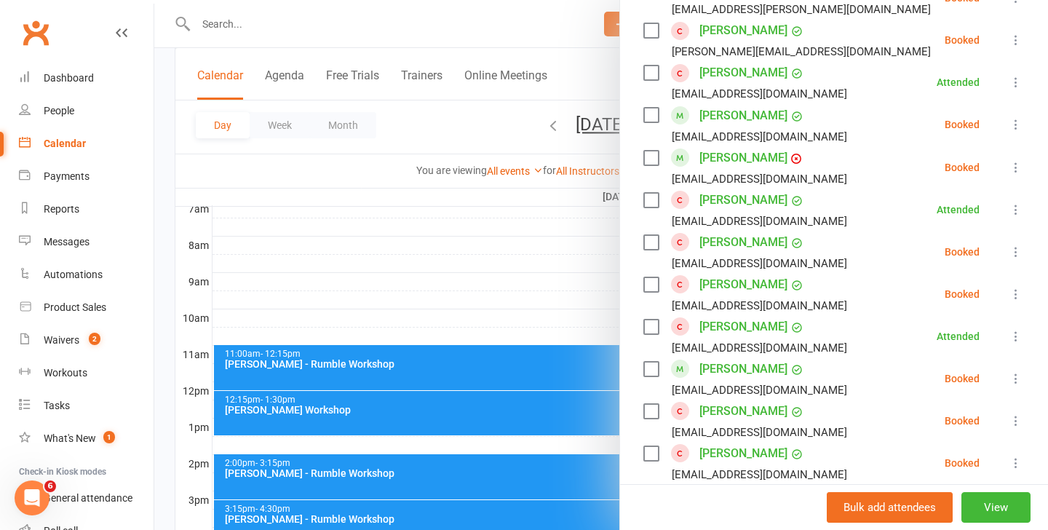
type input "aj"
click at [1019, 293] on icon at bounding box center [1015, 294] width 15 height 15
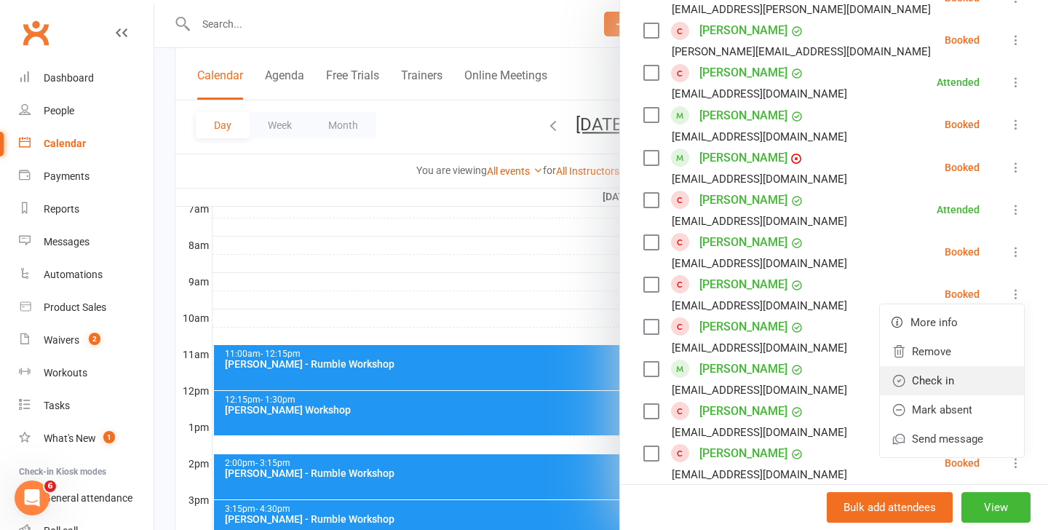
click at [945, 383] on link "Check in" at bounding box center [952, 380] width 144 height 29
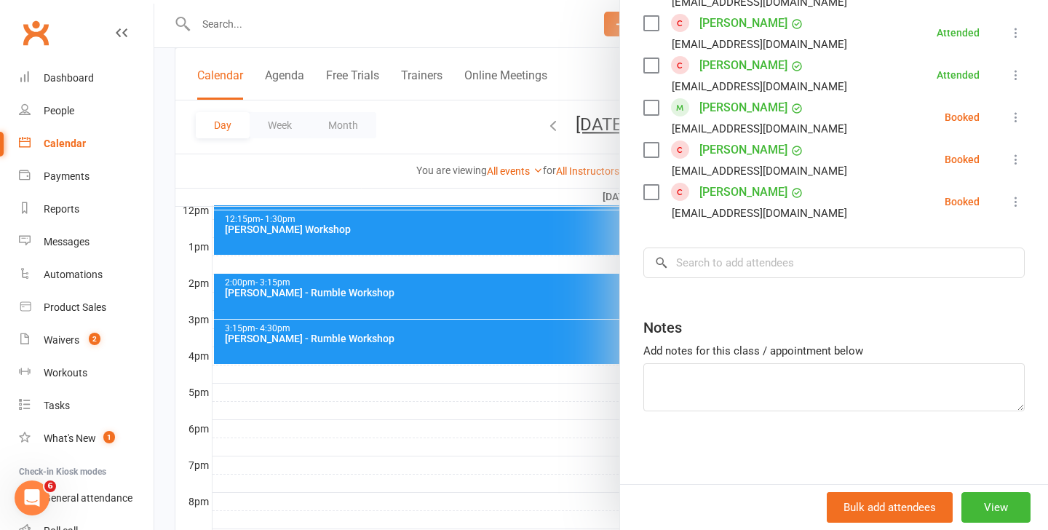
scroll to position [548, 0]
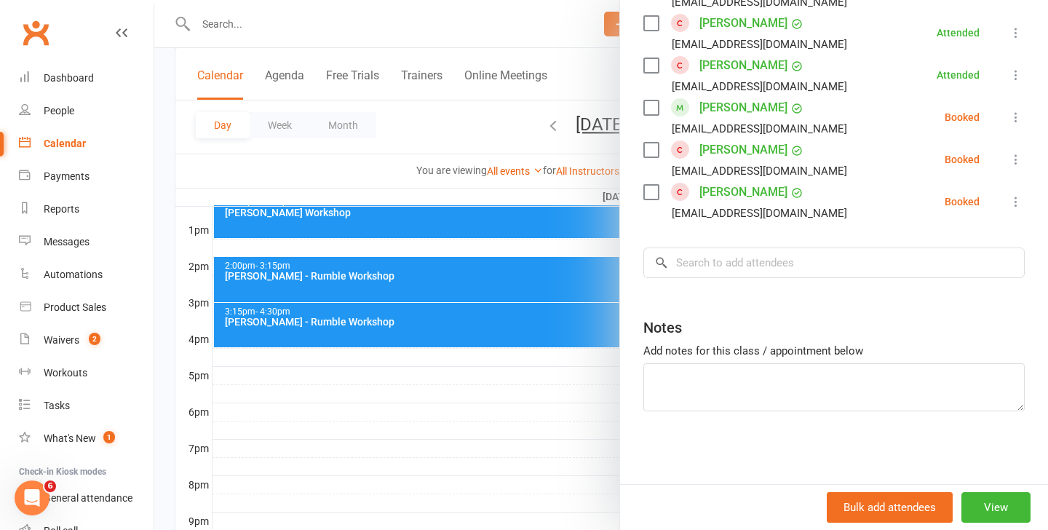
click at [455, 242] on div at bounding box center [600, 265] width 893 height 530
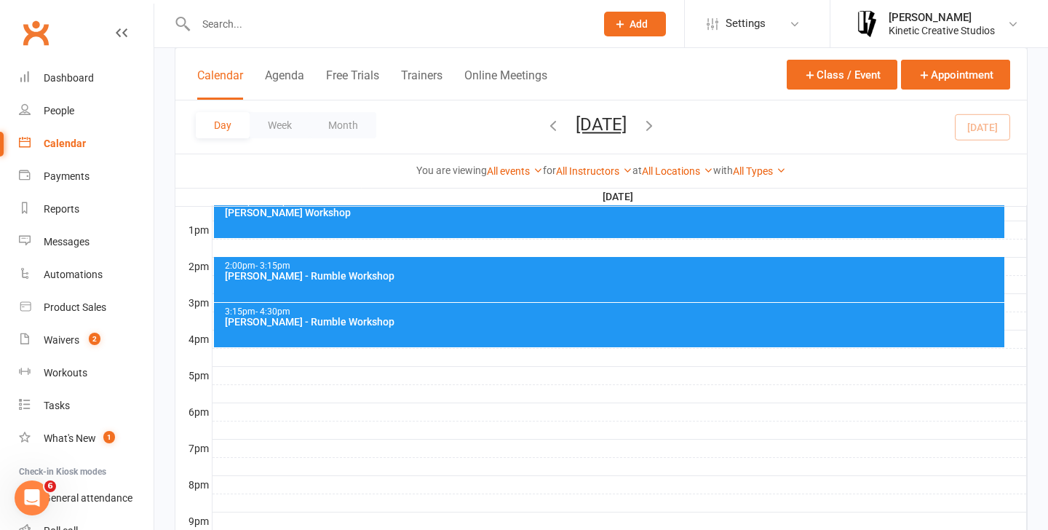
click at [462, 224] on div "12:15pm - 1:30pm [PERSON_NAME] Workshop" at bounding box center [609, 216] width 791 height 44
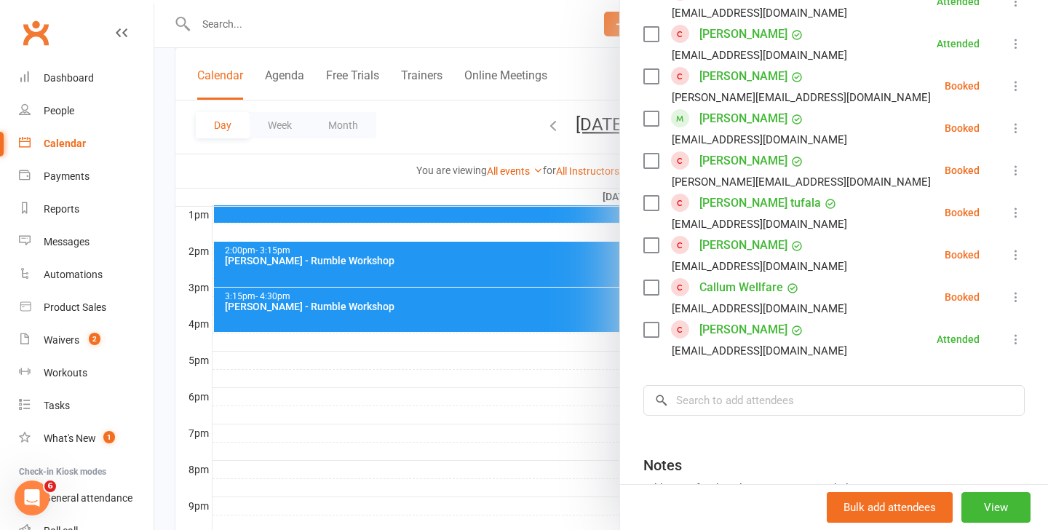
scroll to position [1260, 0]
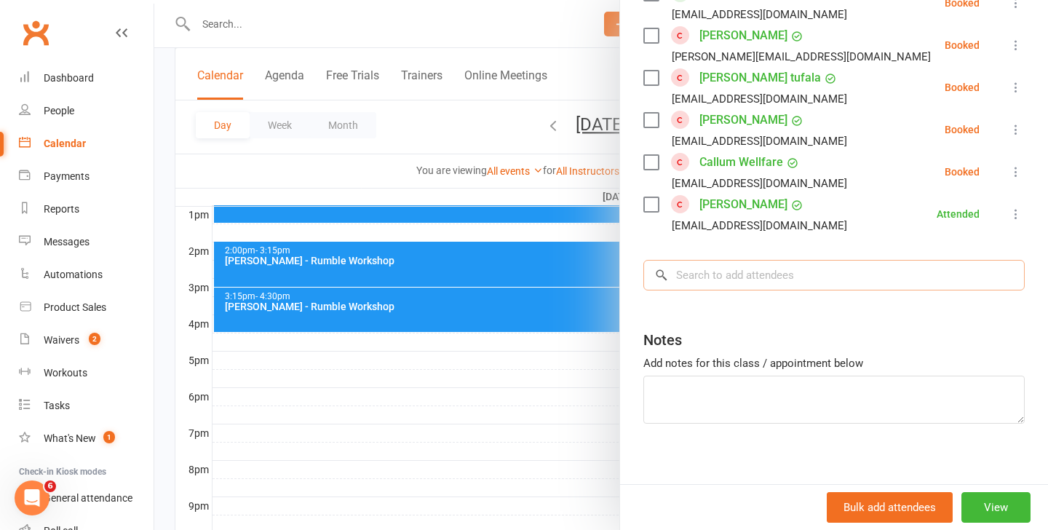
click at [771, 277] on input "search" at bounding box center [833, 275] width 381 height 31
type input "[PERSON_NAME]"
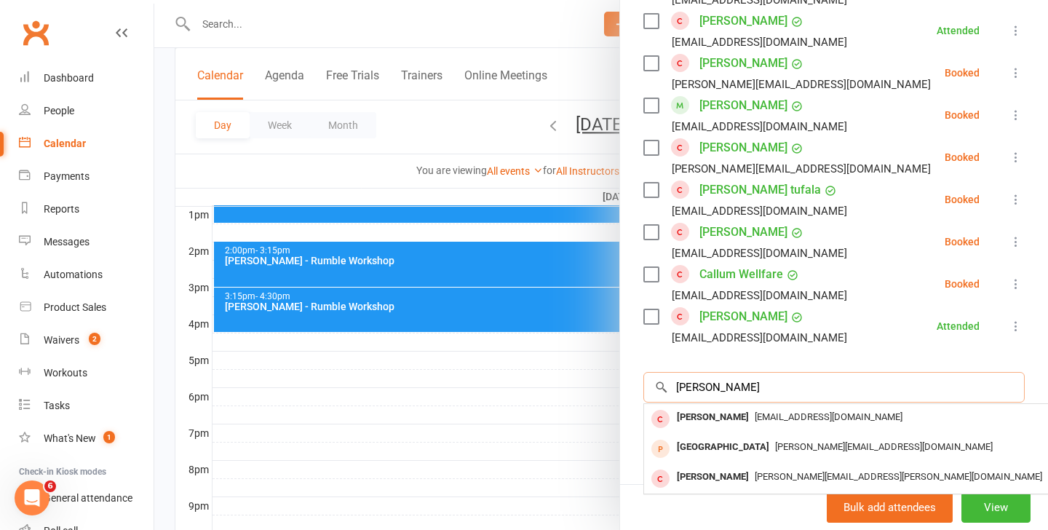
scroll to position [1187, 0]
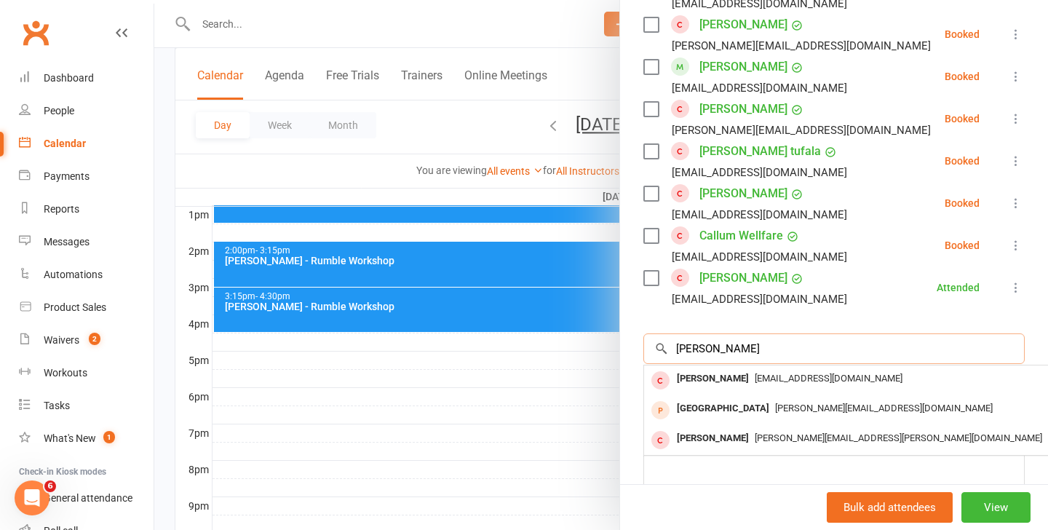
click at [723, 358] on input "[PERSON_NAME]" at bounding box center [833, 348] width 381 height 31
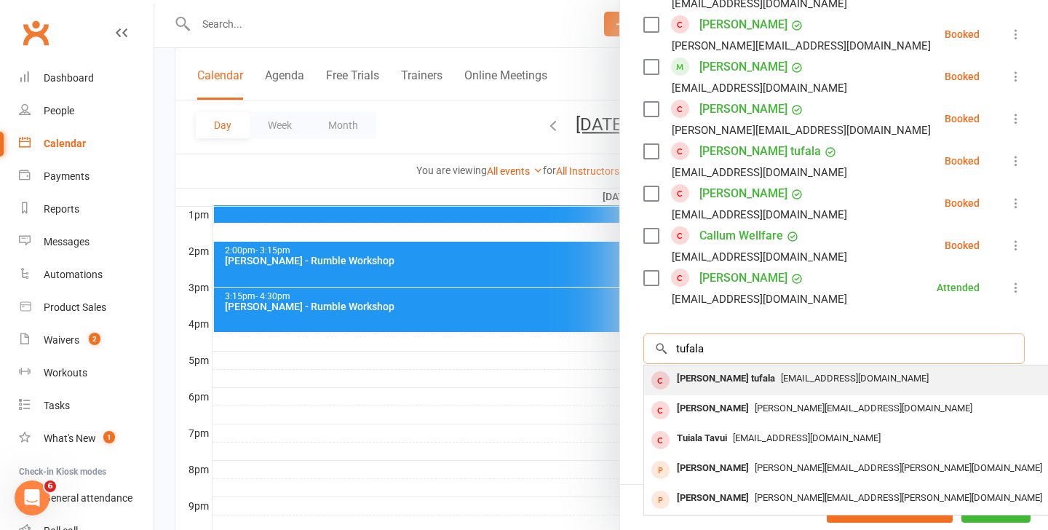
type input "tufala"
click at [759, 384] on div "[EMAIL_ADDRESS][DOMAIN_NAME]" at bounding box center [861, 378] width 423 height 21
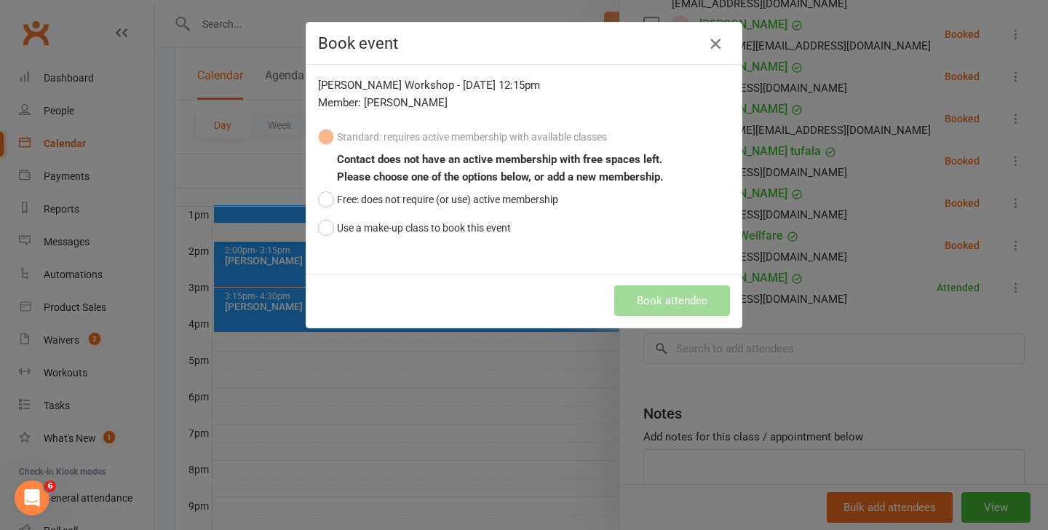
click at [713, 50] on icon "button" at bounding box center [714, 43] width 17 height 17
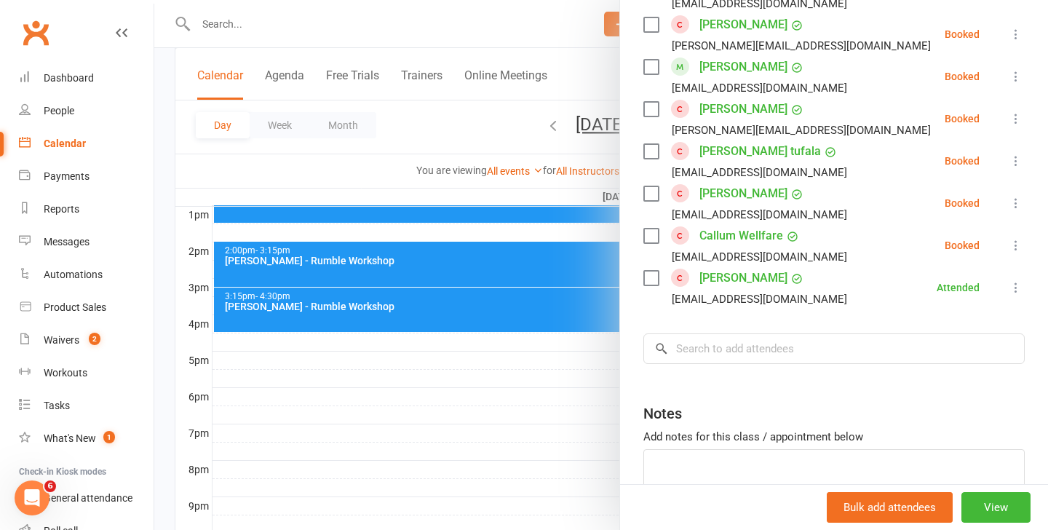
click at [277, 49] on div at bounding box center [600, 265] width 893 height 530
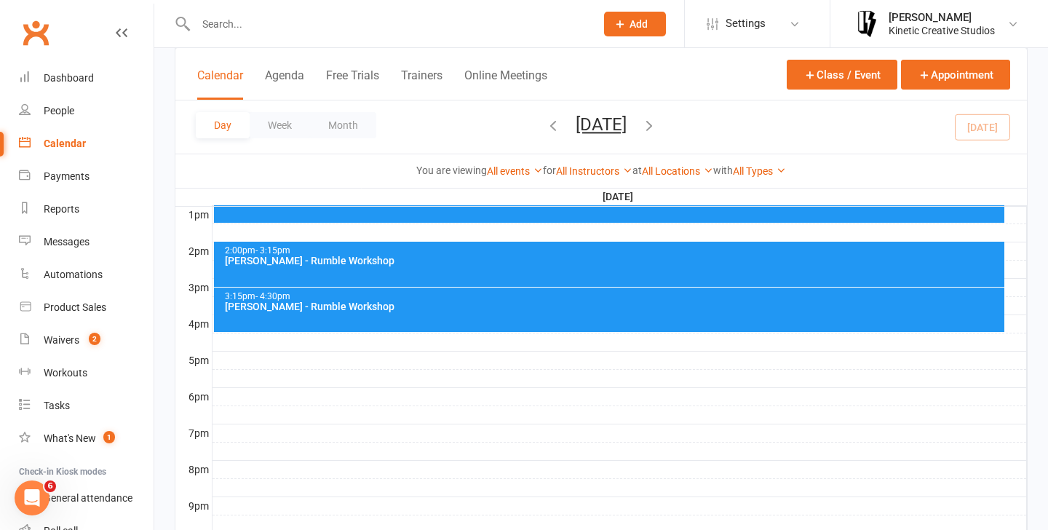
click at [279, 28] on input "text" at bounding box center [388, 24] width 394 height 20
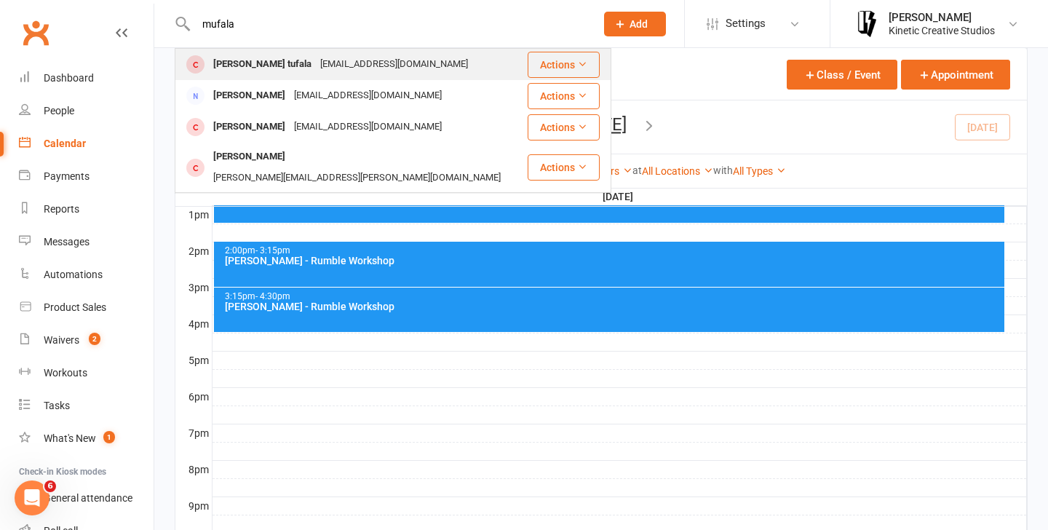
type input "mufala"
click at [270, 72] on div "[PERSON_NAME] tufala" at bounding box center [262, 64] width 107 height 21
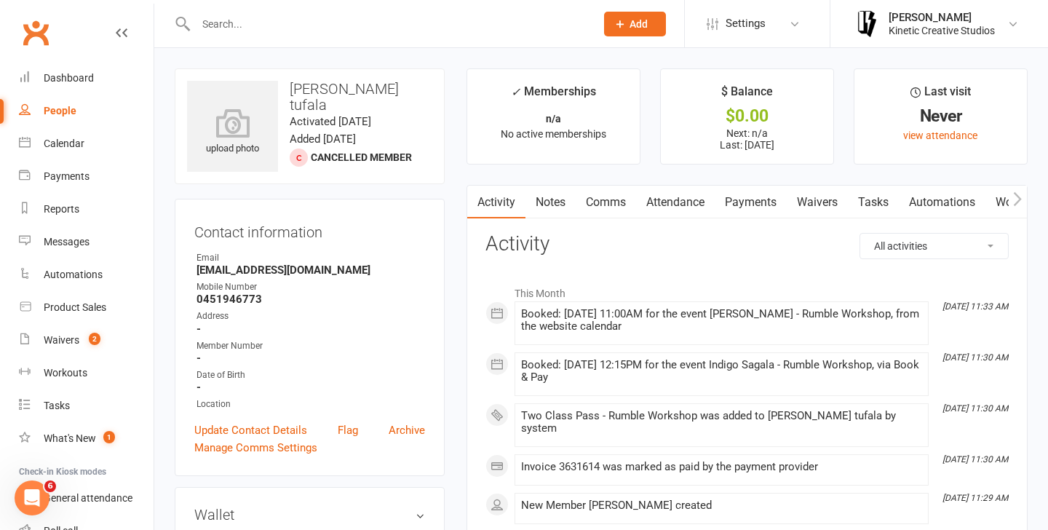
click at [681, 194] on link "Attendance" at bounding box center [675, 202] width 79 height 33
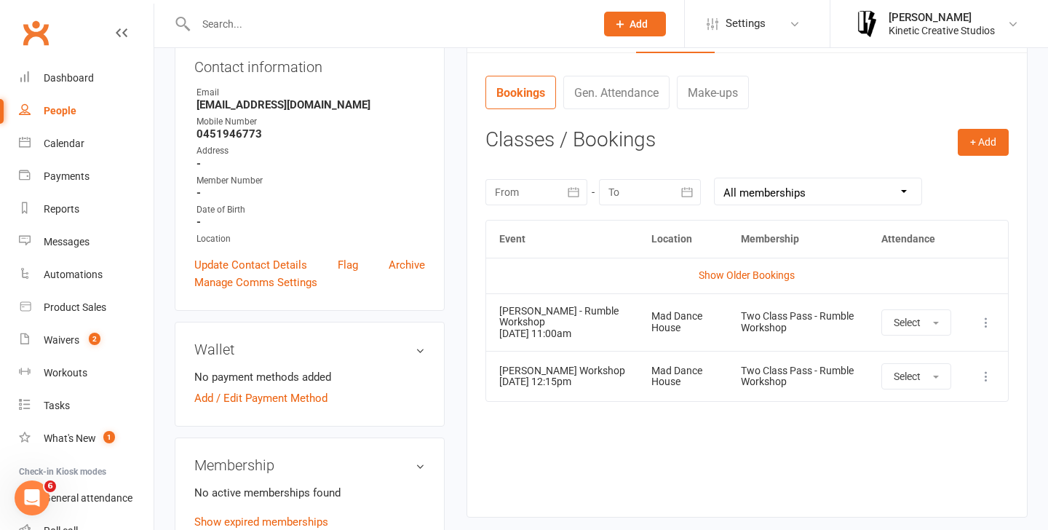
scroll to position [176, 0]
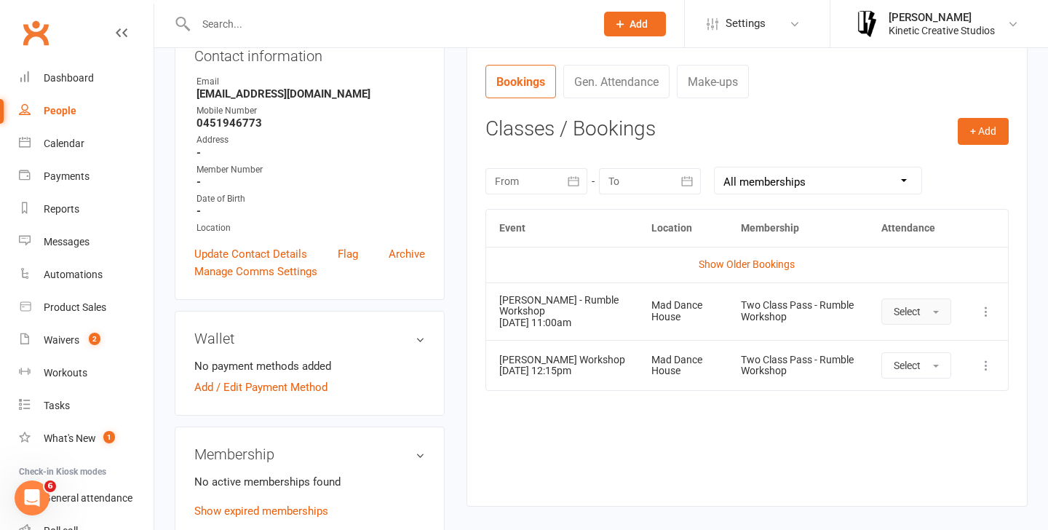
click at [916, 316] on span "Select" at bounding box center [906, 312] width 27 height 12
click at [922, 350] on span "Attended" at bounding box center [915, 344] width 44 height 13
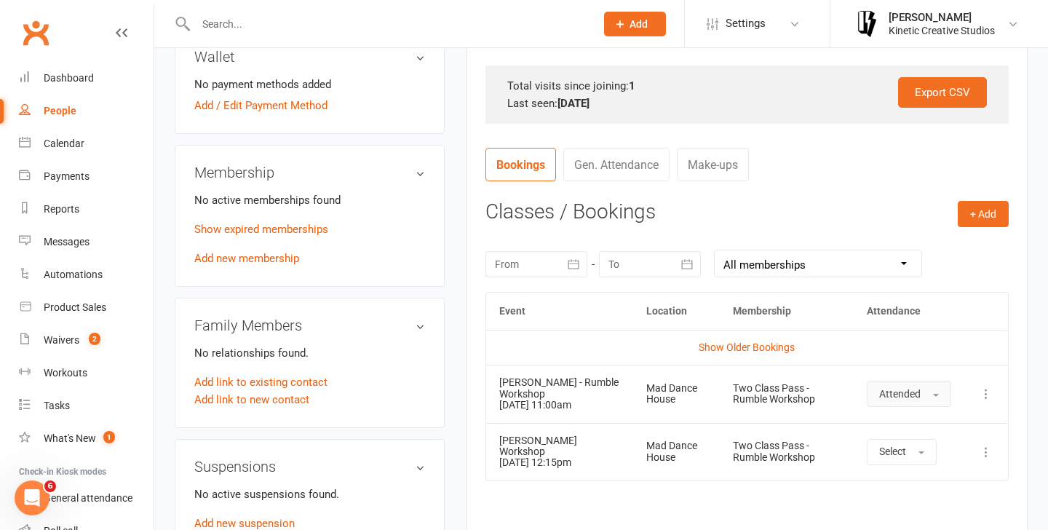
scroll to position [476, 0]
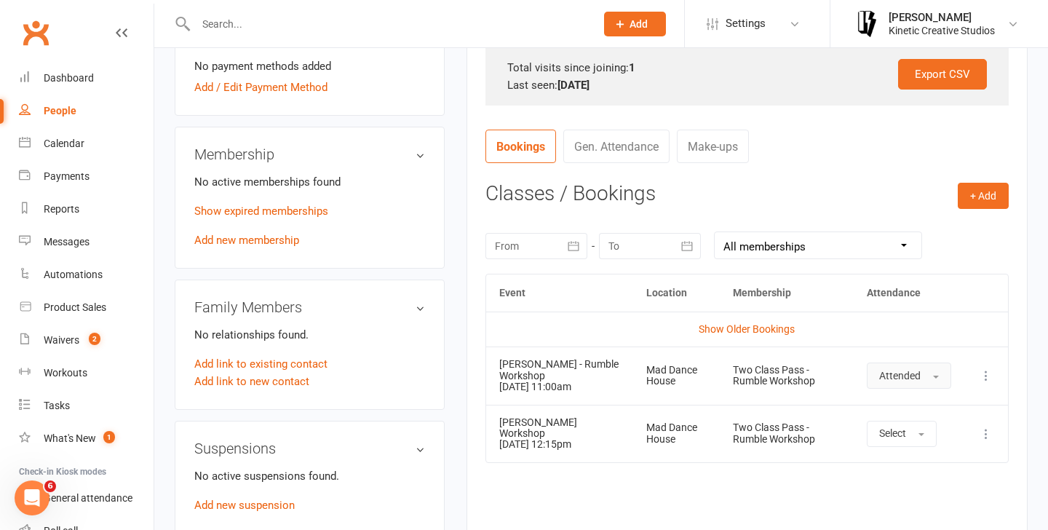
click at [927, 378] on button "Attended" at bounding box center [908, 375] width 84 height 26
click at [984, 382] on icon at bounding box center [985, 375] width 15 height 15
click at [918, 456] on link "Remove booking" at bounding box center [922, 461] width 144 height 29
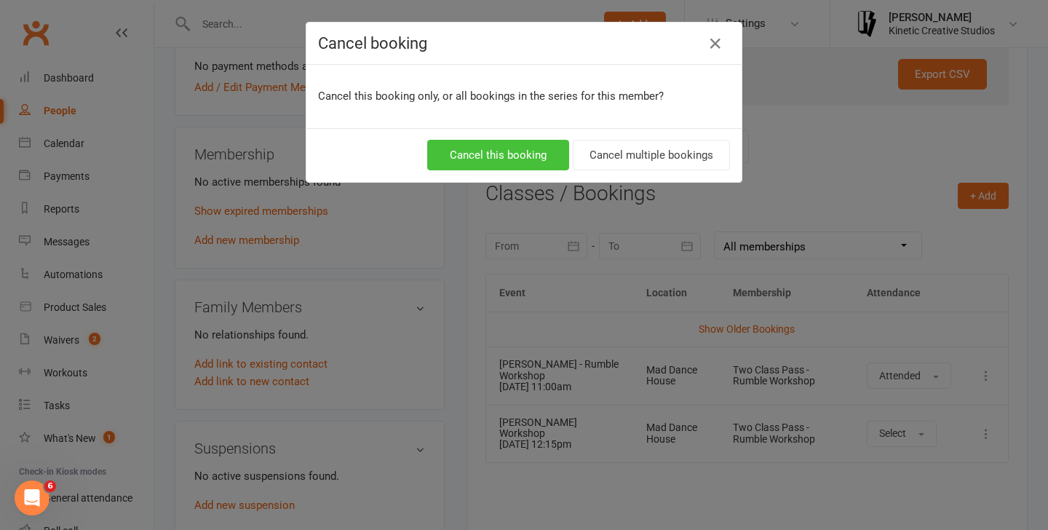
click at [489, 164] on button "Cancel this booking" at bounding box center [498, 155] width 142 height 31
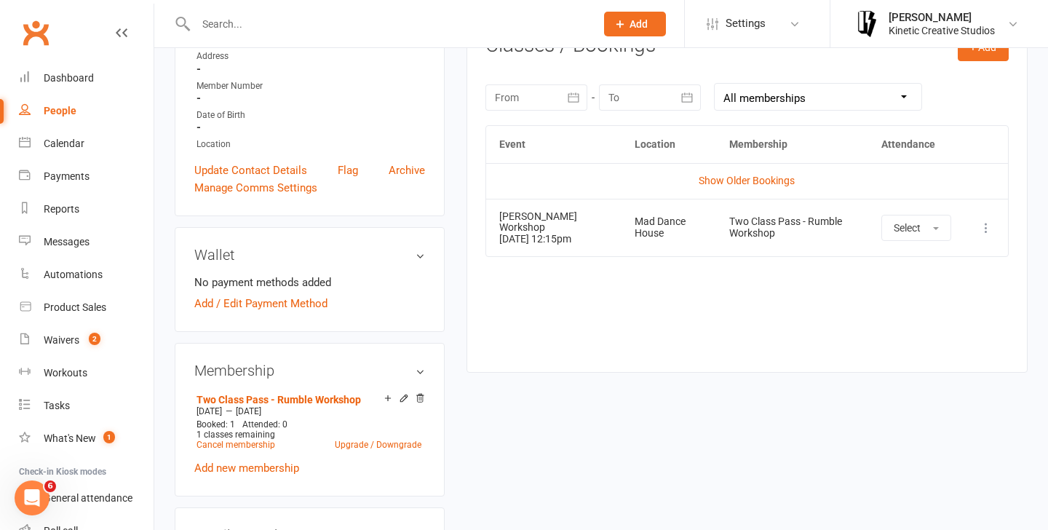
scroll to position [218, 0]
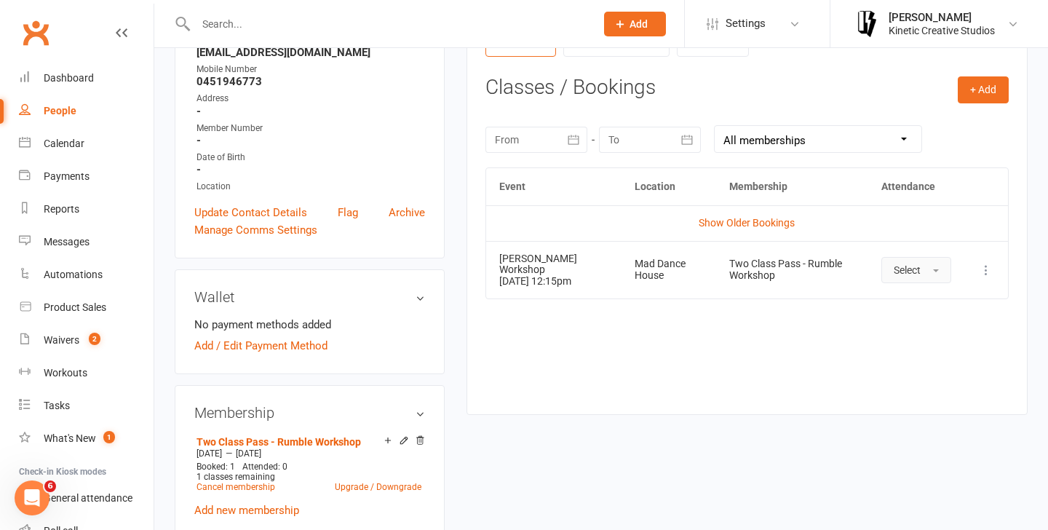
click at [935, 261] on button "Select" at bounding box center [916, 270] width 70 height 26
click at [906, 308] on span "Attended" at bounding box center [915, 302] width 44 height 13
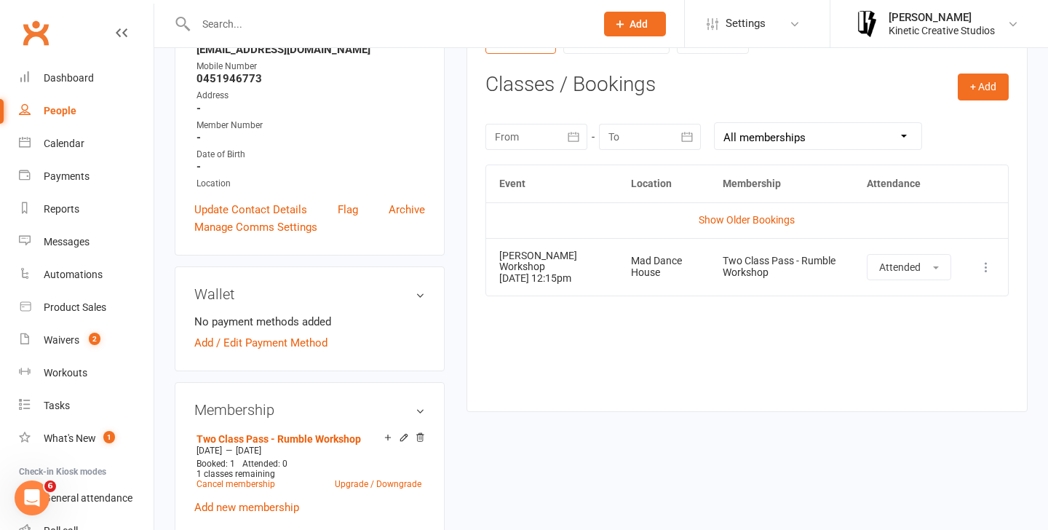
click at [0, 0] on div "past 12 months" at bounding box center [0, 0] width 0 height 0
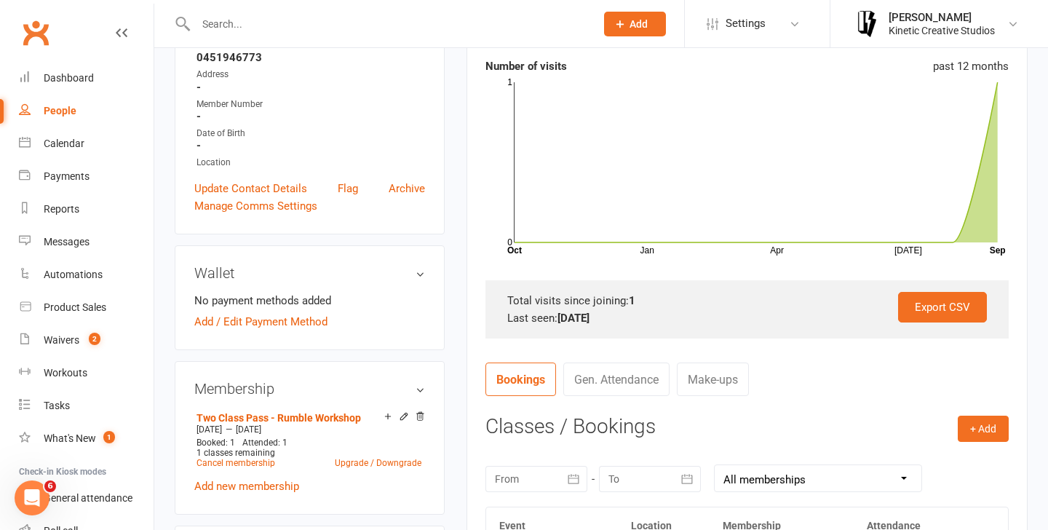
scroll to position [324, 0]
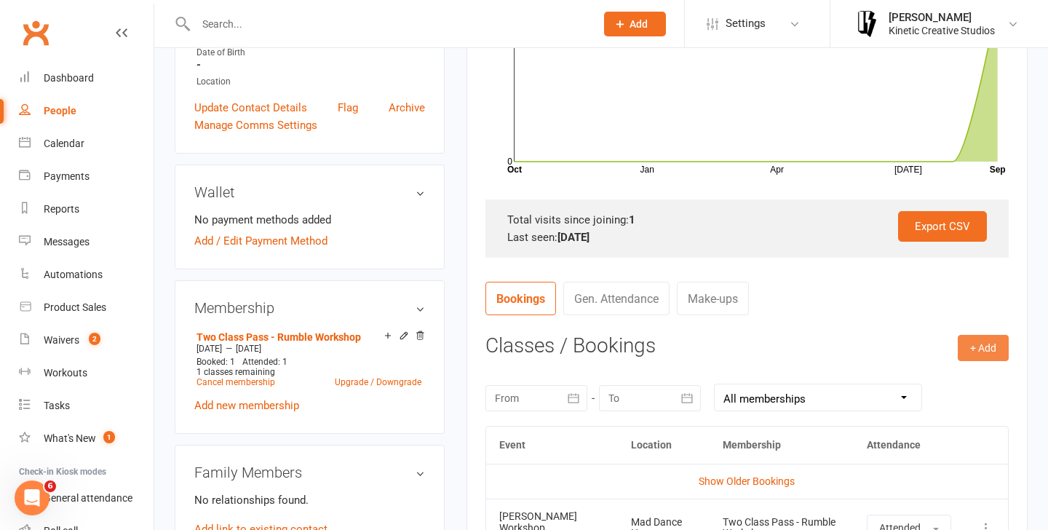
click at [970, 357] on button "+ Add" at bounding box center [982, 348] width 51 height 26
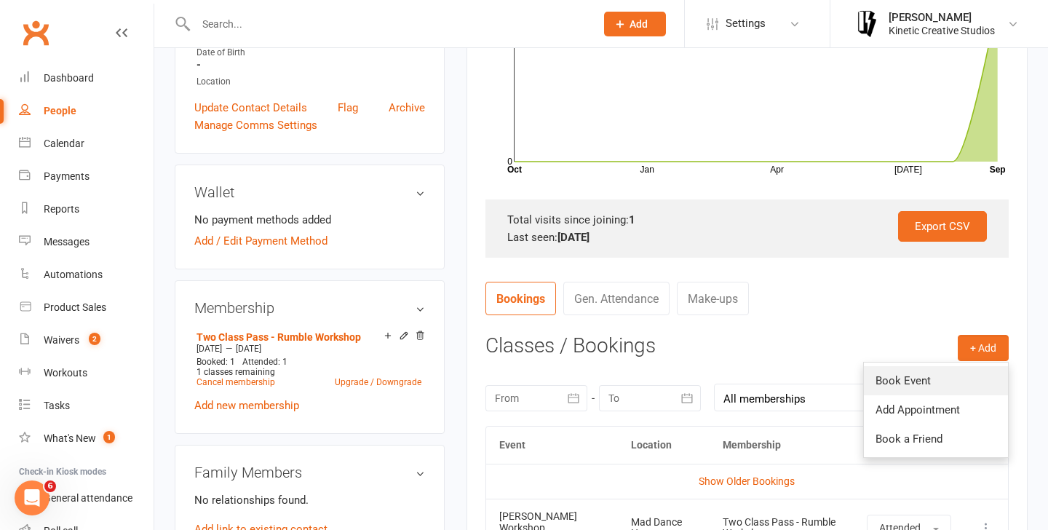
click at [936, 387] on link "Book Event" at bounding box center [936, 380] width 144 height 29
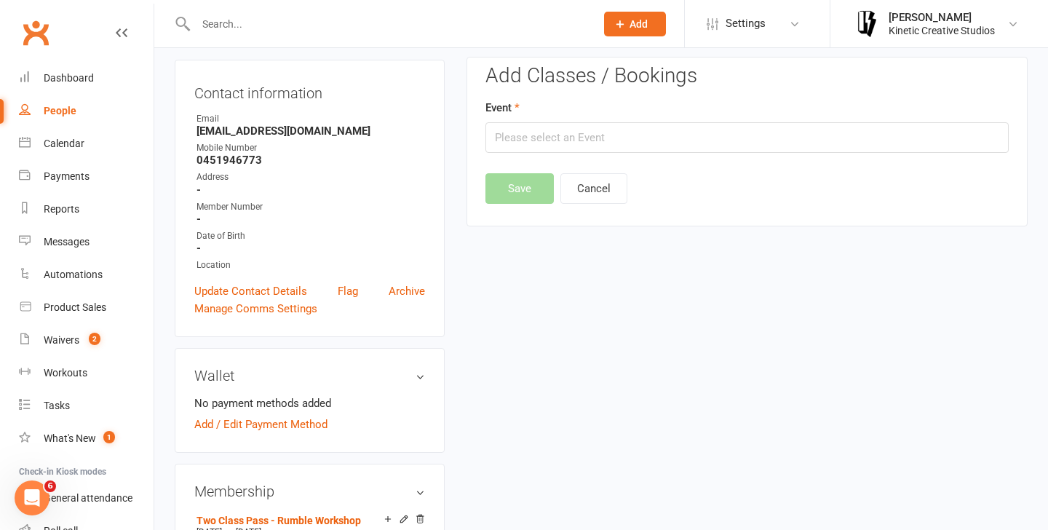
scroll to position [124, 0]
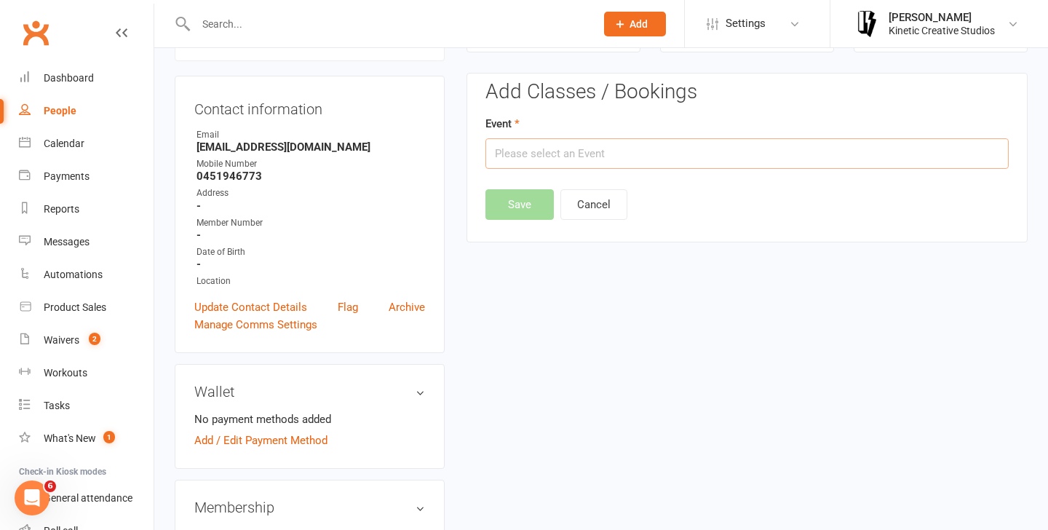
click at [641, 164] on input "text" at bounding box center [746, 153] width 523 height 31
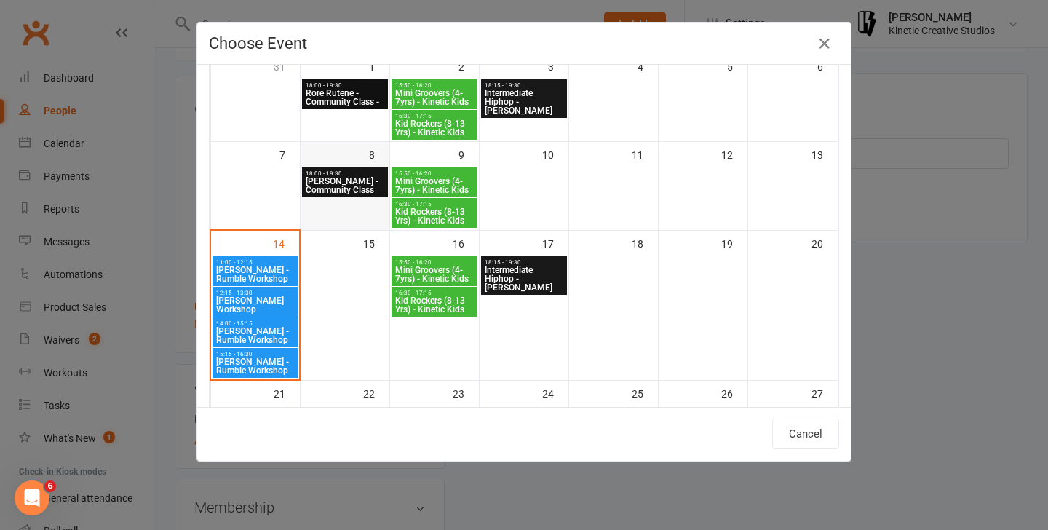
scroll to position [133, 0]
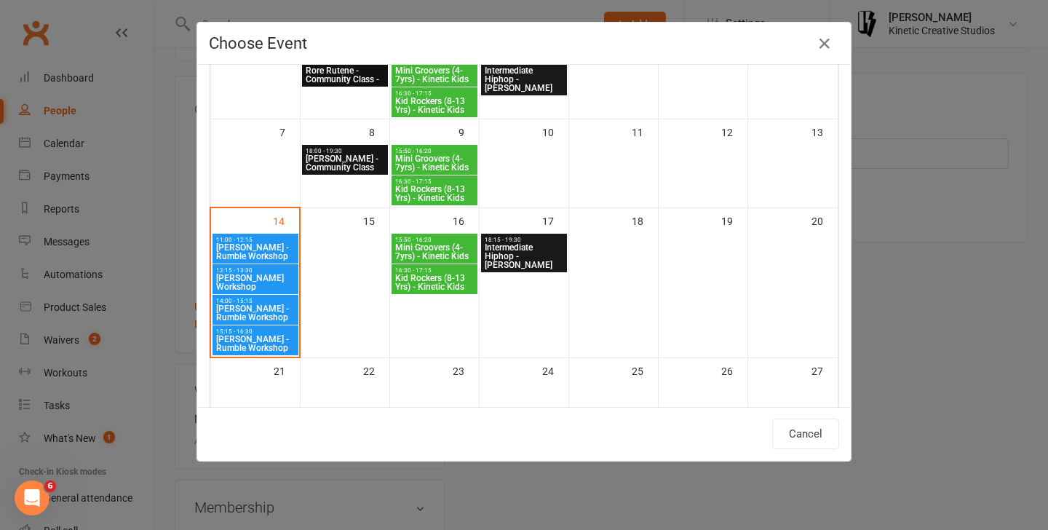
click at [290, 317] on span "[PERSON_NAME] - Rumble Workshop" at bounding box center [255, 312] width 80 height 17
type input "[PERSON_NAME] - Rumble Workshop - [DATE] 2:00:00 PM"
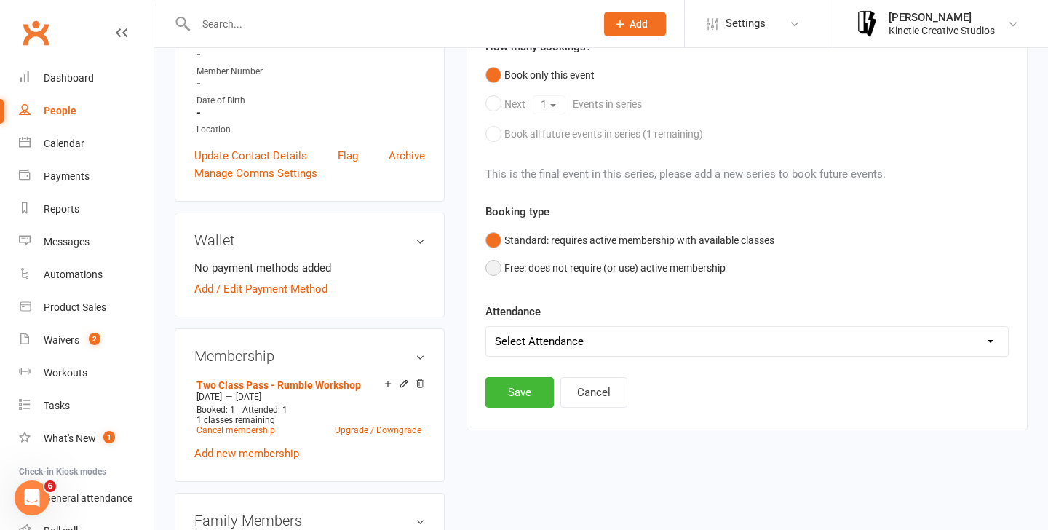
scroll to position [301, 0]
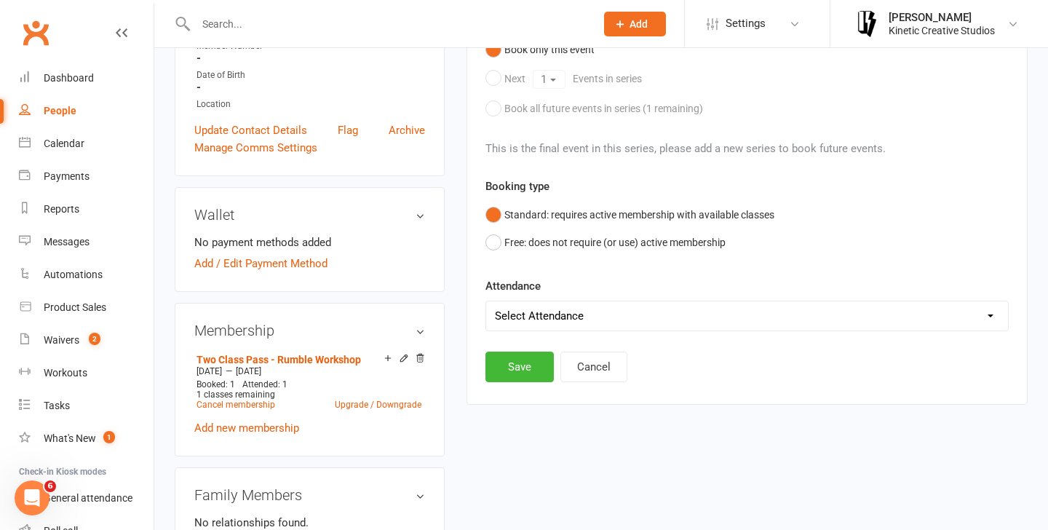
click at [696, 297] on div "Attendance Select Attendance Attended Absent" at bounding box center [746, 304] width 523 height 54
click at [696, 318] on select "Select Attendance Attended Absent" at bounding box center [747, 315] width 522 height 29
select select "0"
click at [533, 360] on button "Save" at bounding box center [519, 366] width 68 height 31
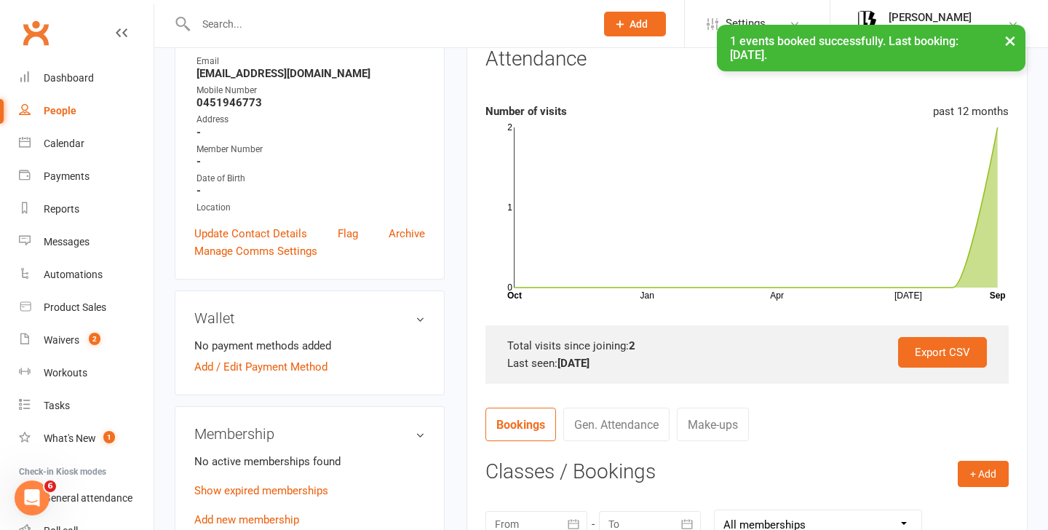
scroll to position [0, 0]
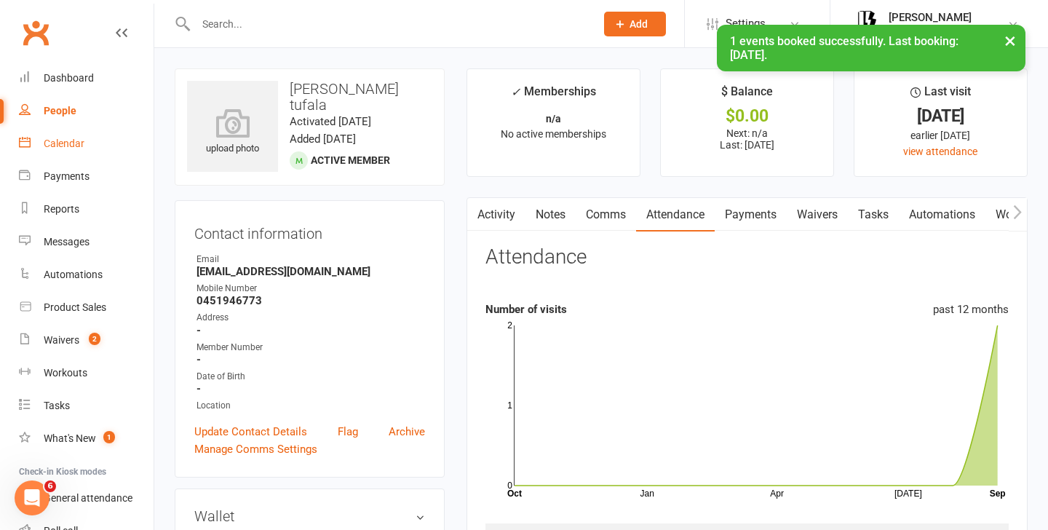
click at [56, 152] on link "Calendar" at bounding box center [86, 143] width 135 height 33
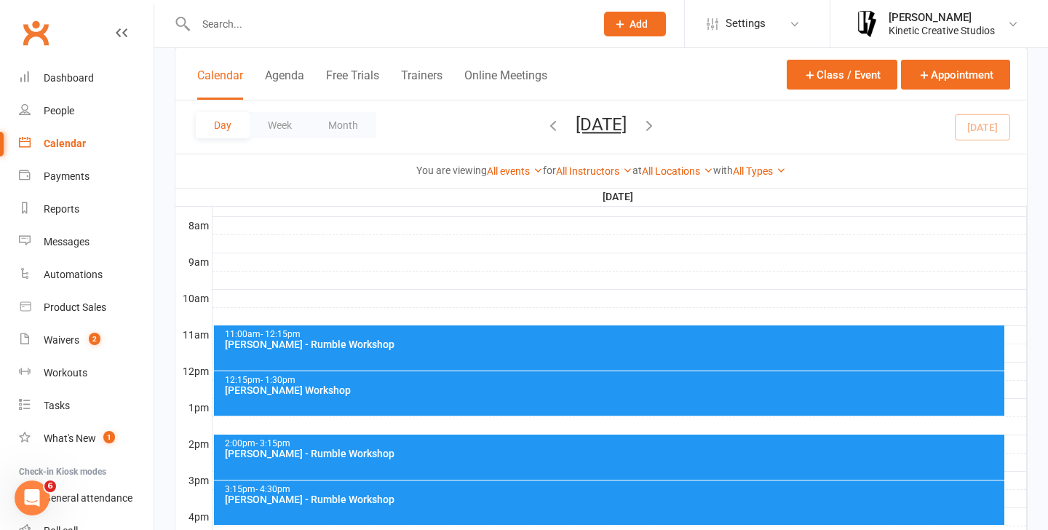
scroll to position [394, 0]
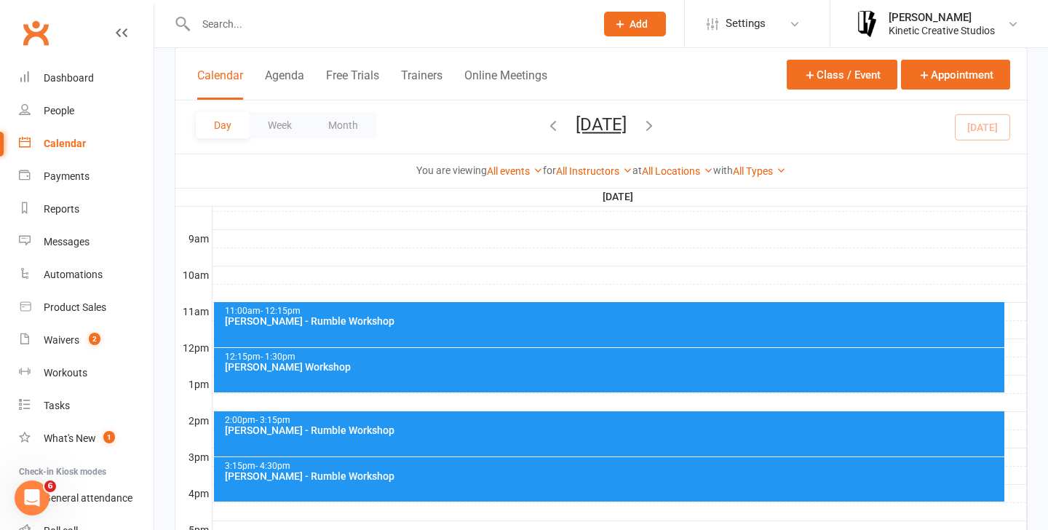
click at [380, 368] on div "[PERSON_NAME] Workshop" at bounding box center [613, 367] width 778 height 10
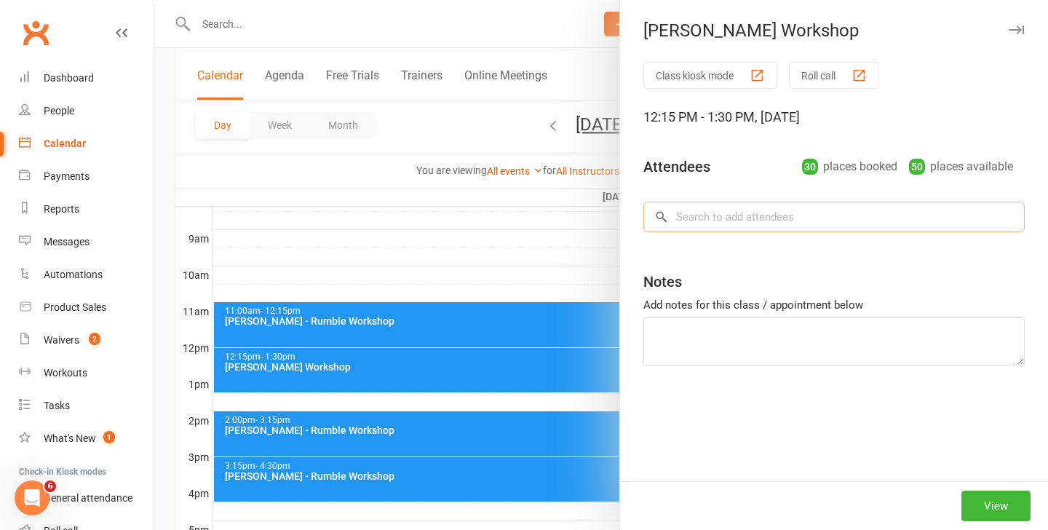
click at [802, 220] on input "search" at bounding box center [833, 217] width 381 height 31
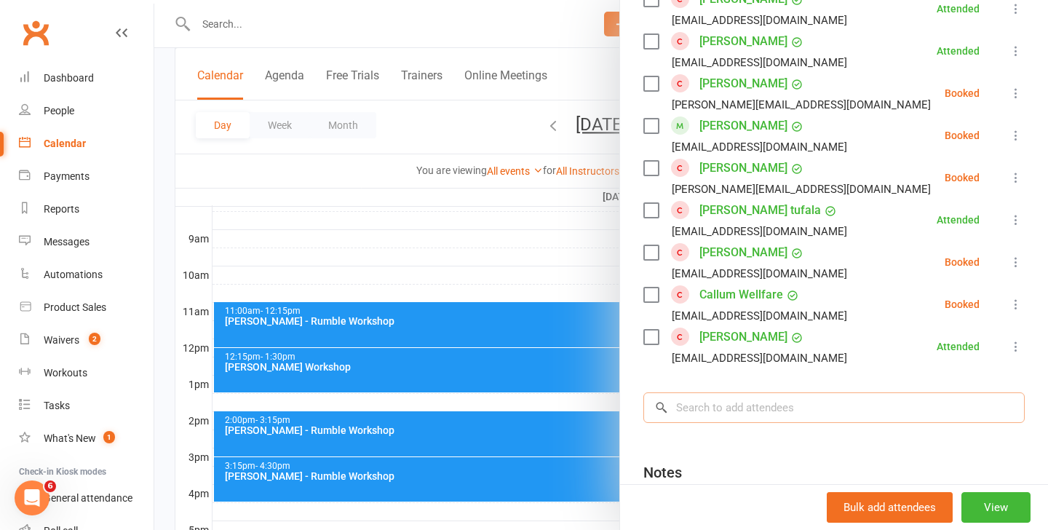
scroll to position [1203, 0]
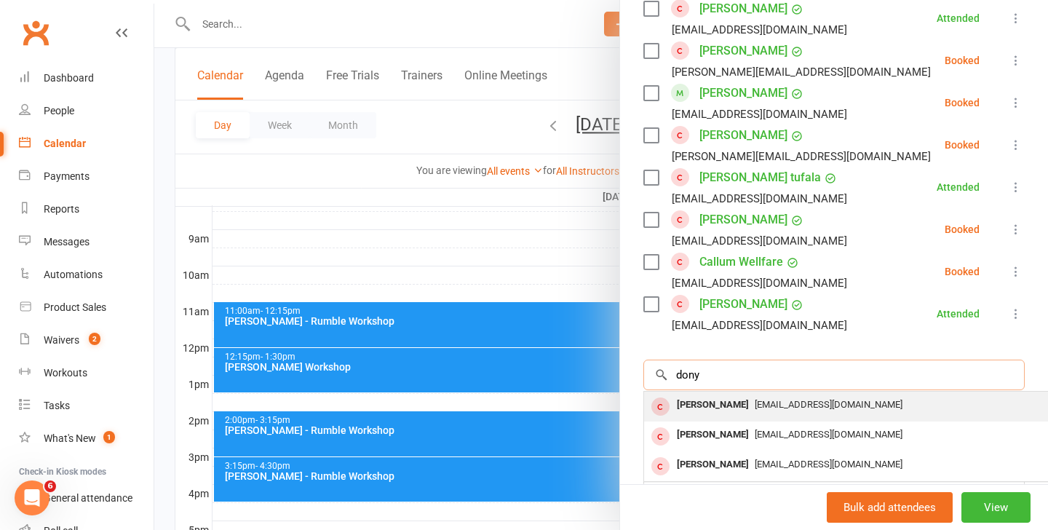
type input "dony"
click at [800, 397] on div "[EMAIL_ADDRESS][DOMAIN_NAME]" at bounding box center [861, 404] width 423 height 21
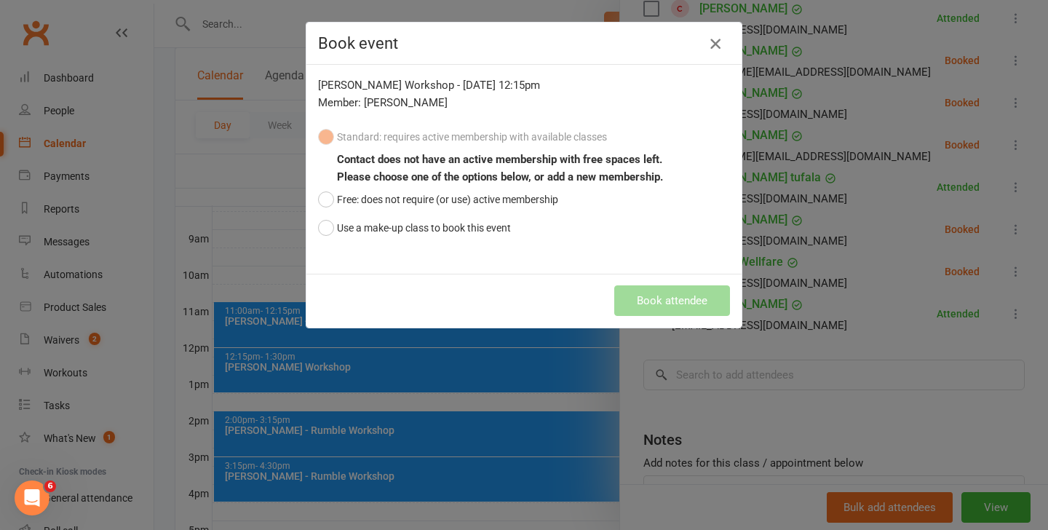
click at [712, 47] on icon "button" at bounding box center [714, 43] width 17 height 17
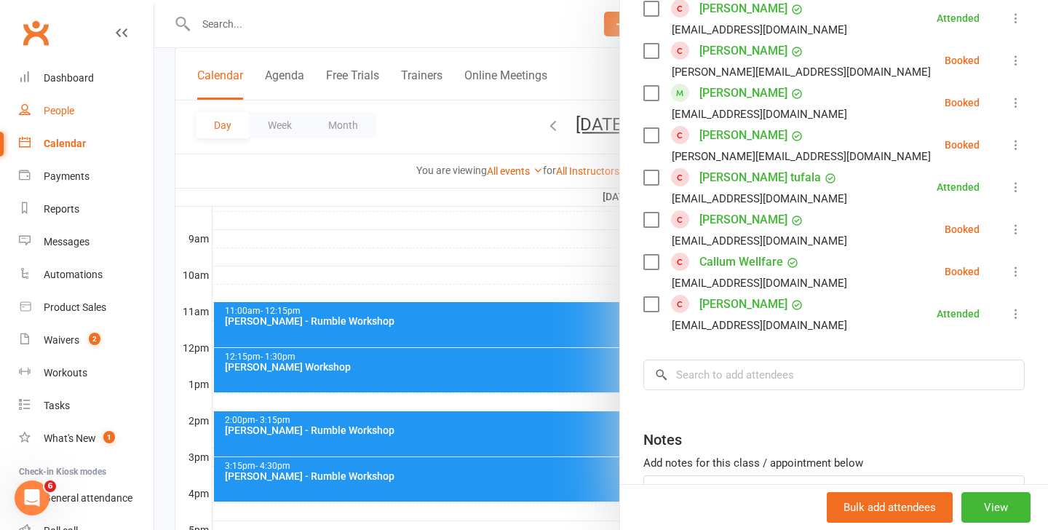
click at [68, 108] on div "People" at bounding box center [59, 111] width 31 height 12
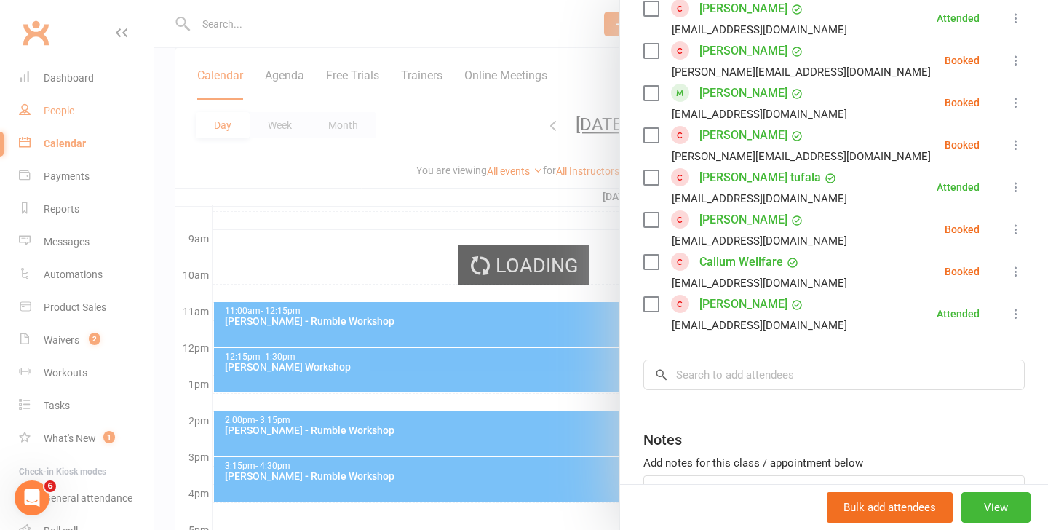
select select "100"
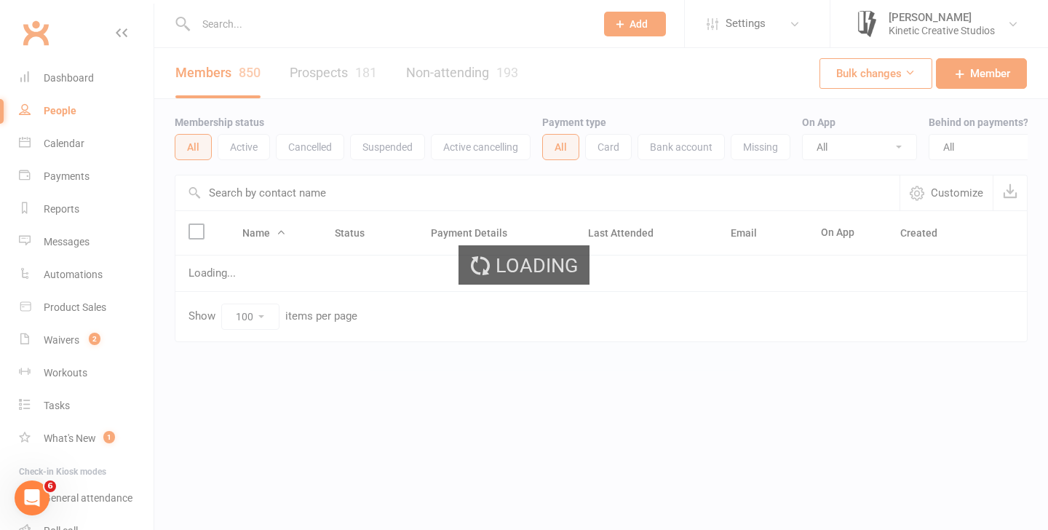
click at [355, 34] on ui-view "Prospect Member Non-attending contact Class / event Appointment Task Membership…" at bounding box center [524, 201] width 1048 height 395
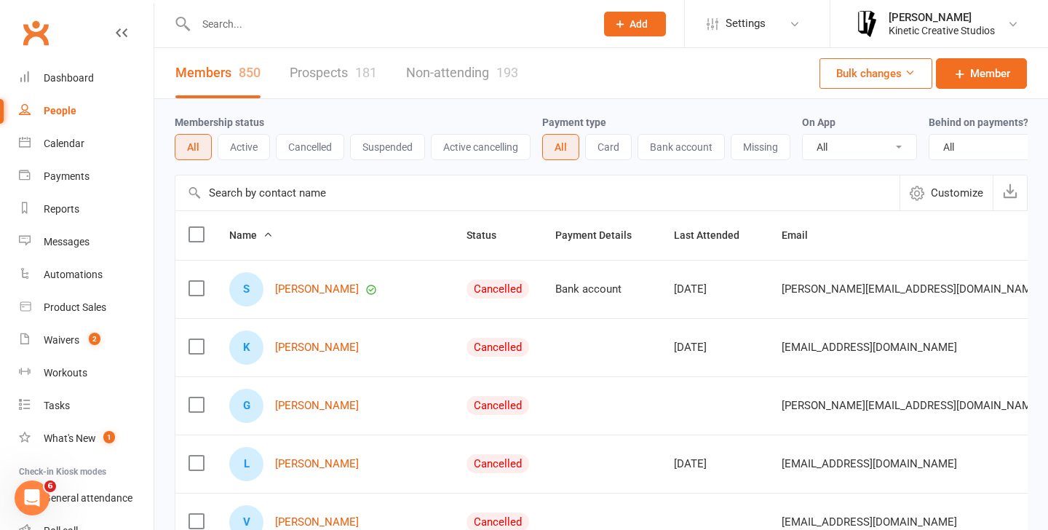
click at [321, 26] on input "text" at bounding box center [388, 24] width 394 height 20
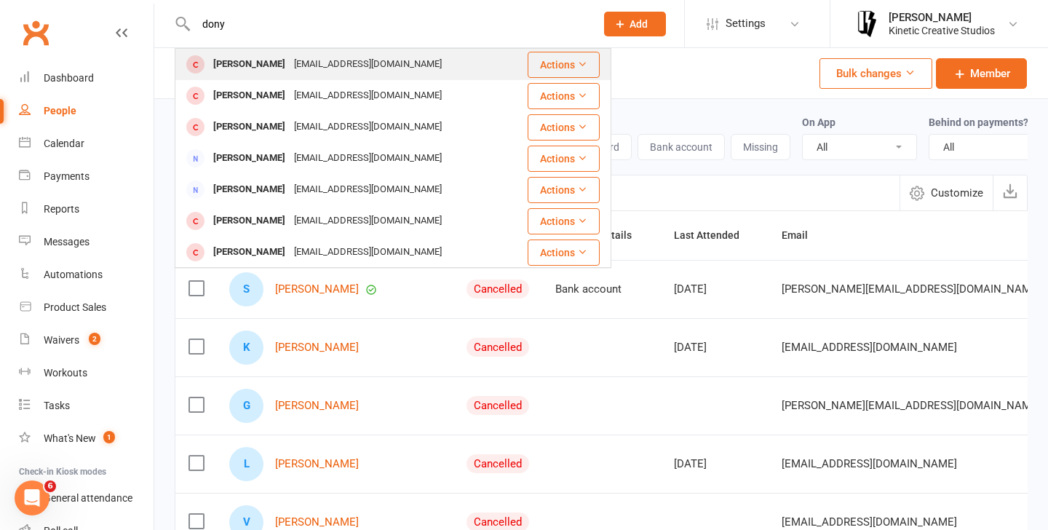
type input "dony"
click at [305, 61] on div "[EMAIL_ADDRESS][DOMAIN_NAME]" at bounding box center [368, 64] width 156 height 21
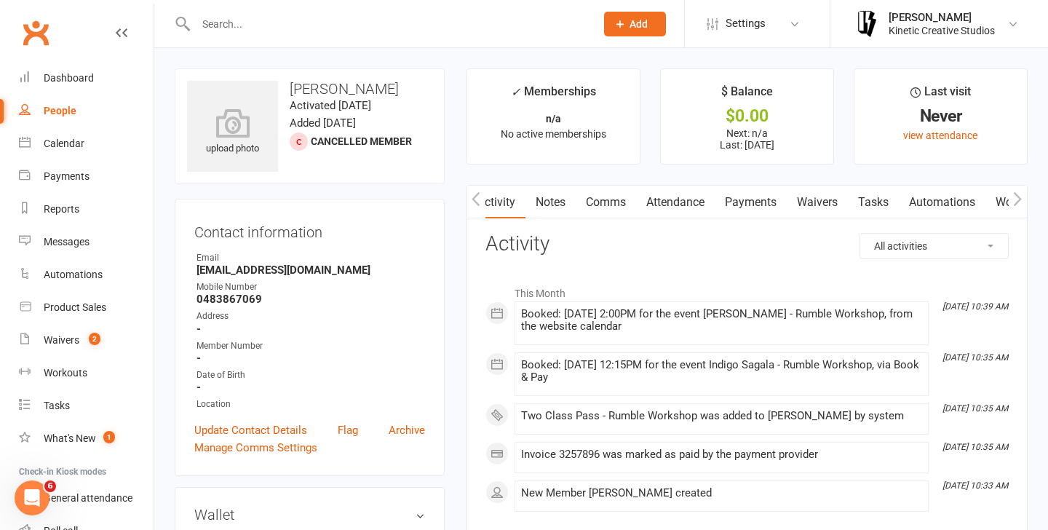
scroll to position [0, 1]
click at [693, 188] on link "Attendance" at bounding box center [674, 202] width 79 height 33
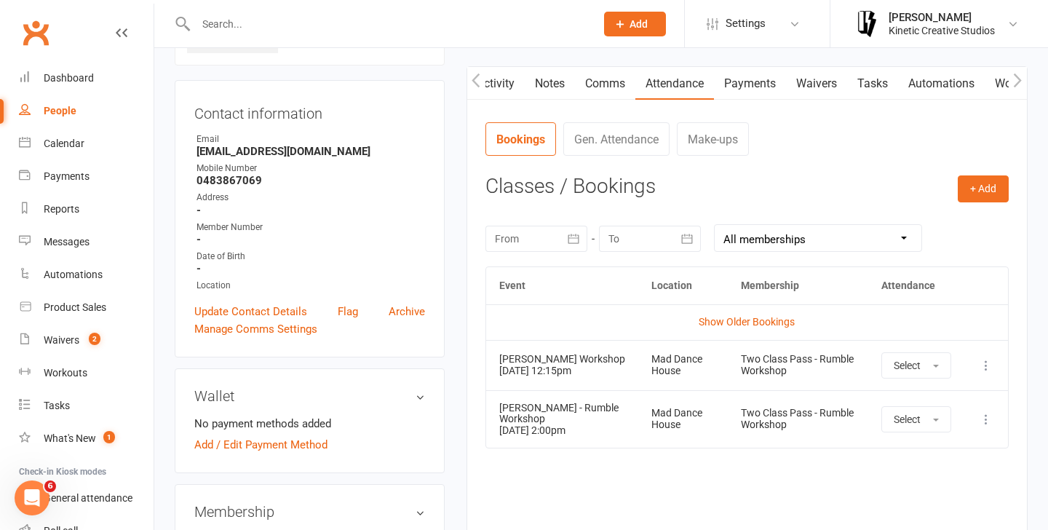
scroll to position [124, 0]
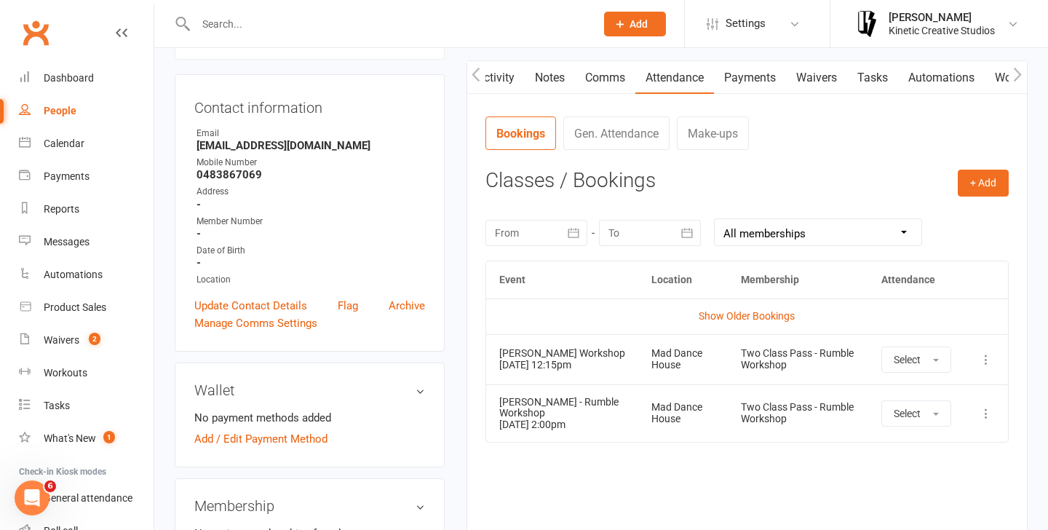
click at [993, 364] on icon at bounding box center [985, 359] width 15 height 15
click at [927, 358] on button "Select" at bounding box center [916, 359] width 70 height 26
click at [921, 389] on span "Attended" at bounding box center [915, 392] width 44 height 13
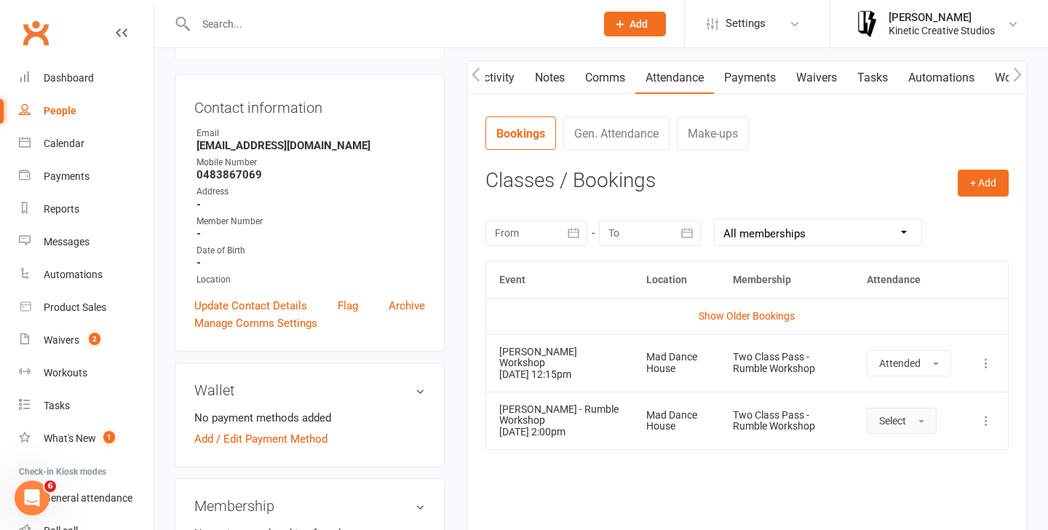
click at [914, 422] on button "Select" at bounding box center [901, 420] width 70 height 26
click at [912, 442] on contact-attendance "Attendance Number of visits past 12 months Jan Month Oct Sep 0 Export CSV Total…" at bounding box center [746, 329] width 523 height 427
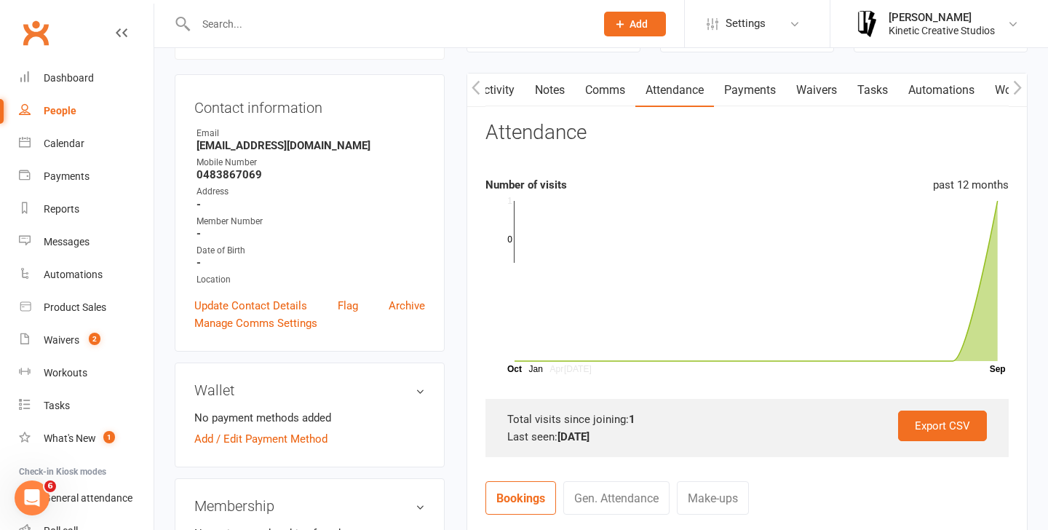
scroll to position [644, 0]
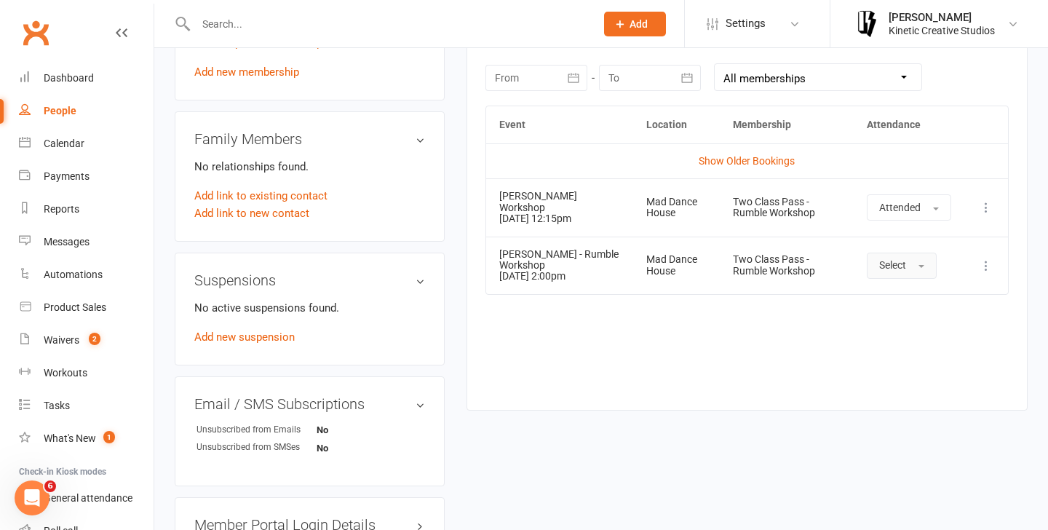
click at [905, 256] on button "Select" at bounding box center [901, 265] width 70 height 26
click at [906, 303] on link "Attended" at bounding box center [939, 298] width 144 height 29
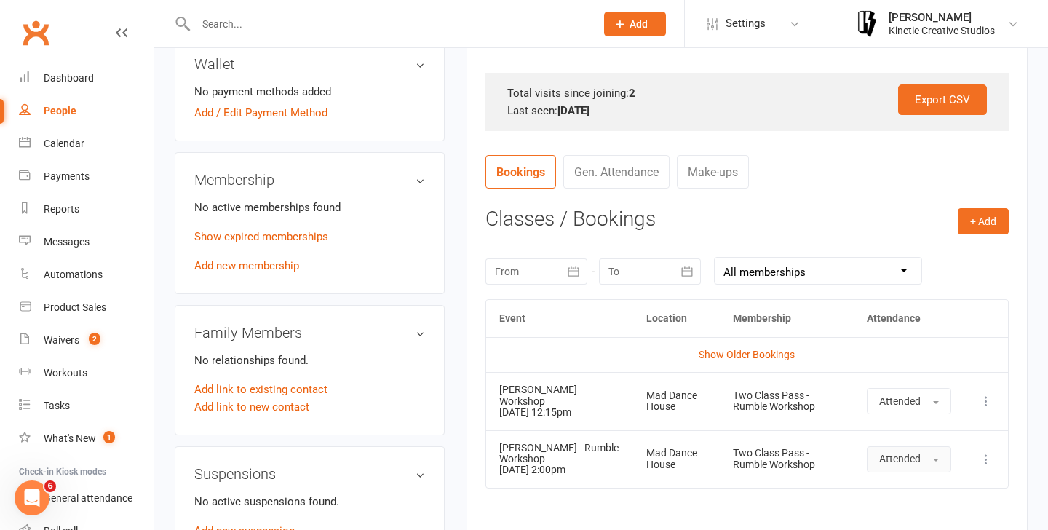
scroll to position [273, 0]
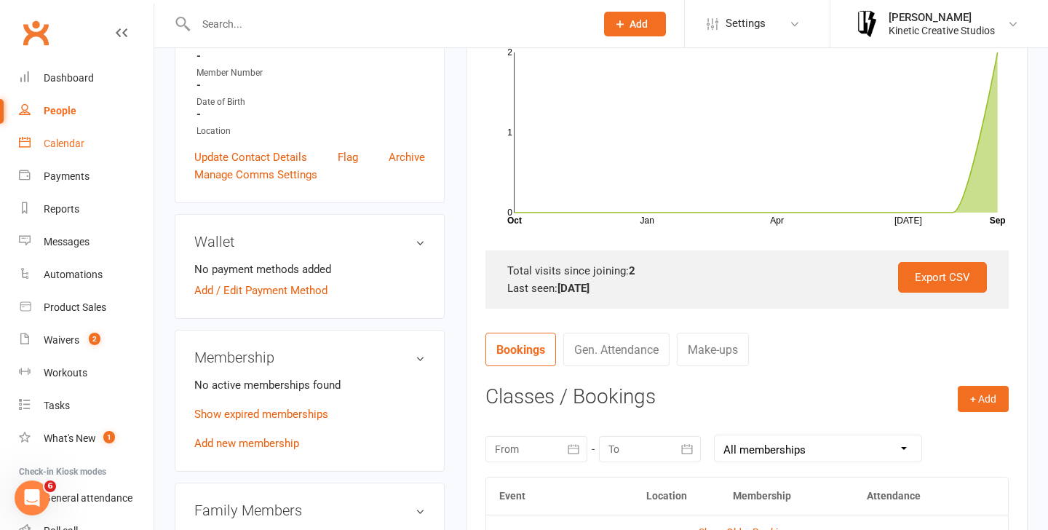
click at [73, 154] on link "Calendar" at bounding box center [86, 143] width 135 height 33
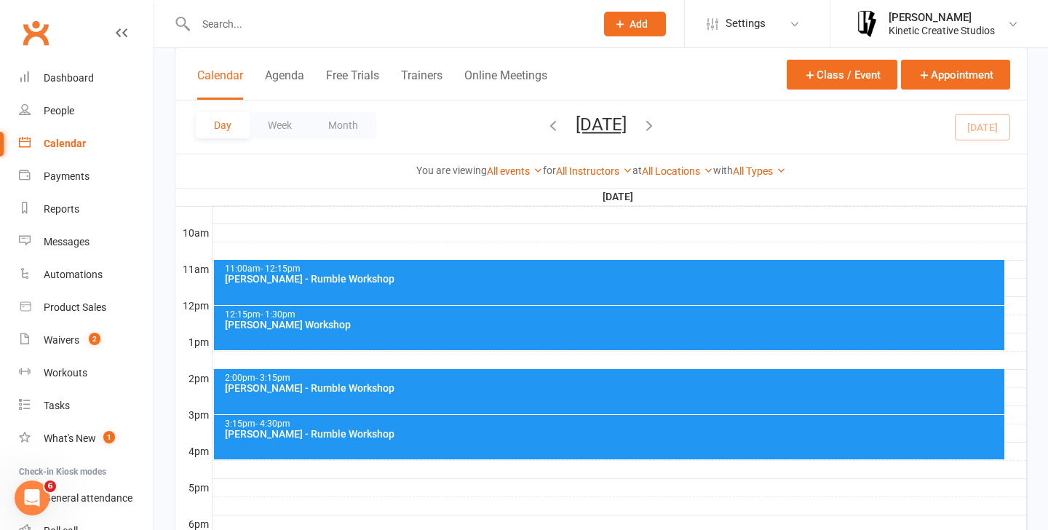
scroll to position [420, 0]
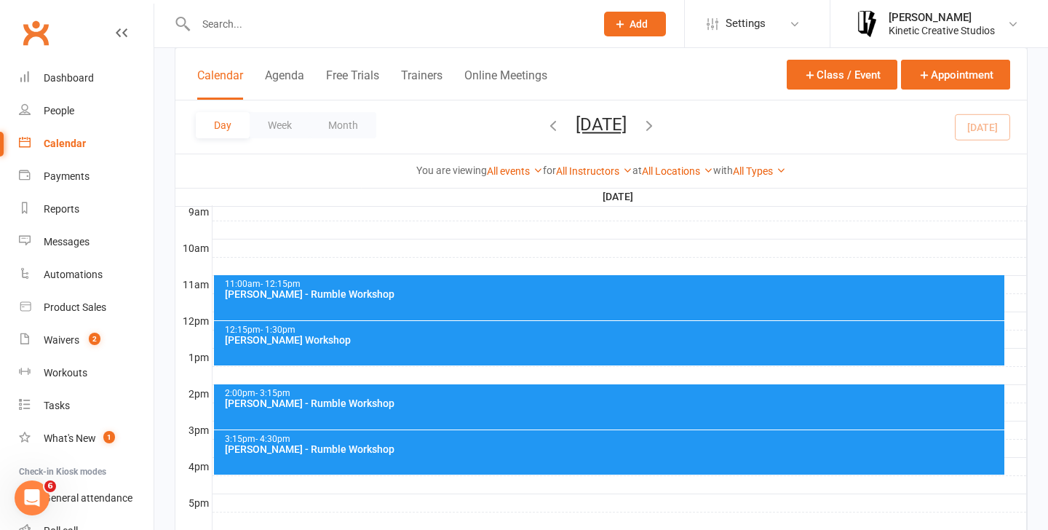
click at [458, 302] on div "11:00am - 12:15pm [PERSON_NAME] - Rumble Workshop" at bounding box center [609, 297] width 791 height 45
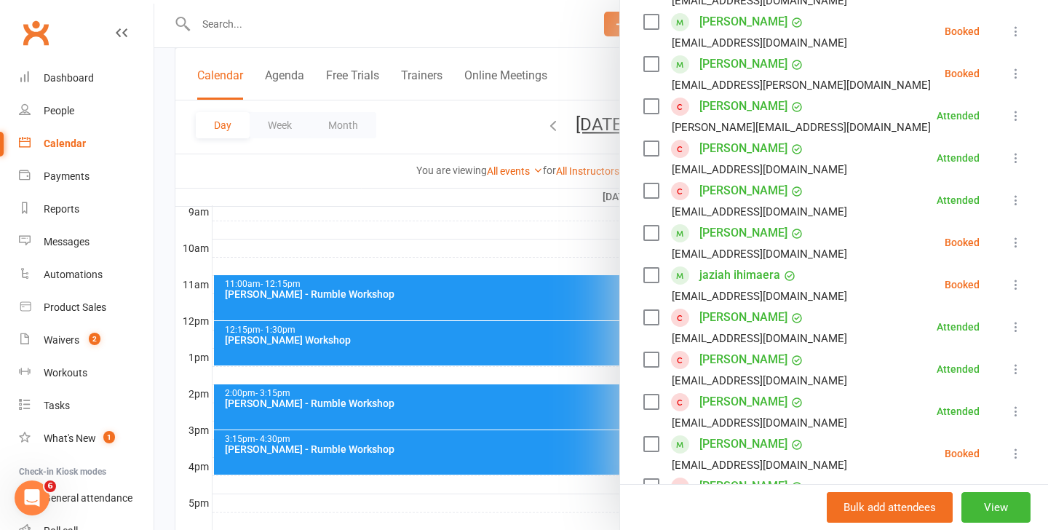
scroll to position [389, 0]
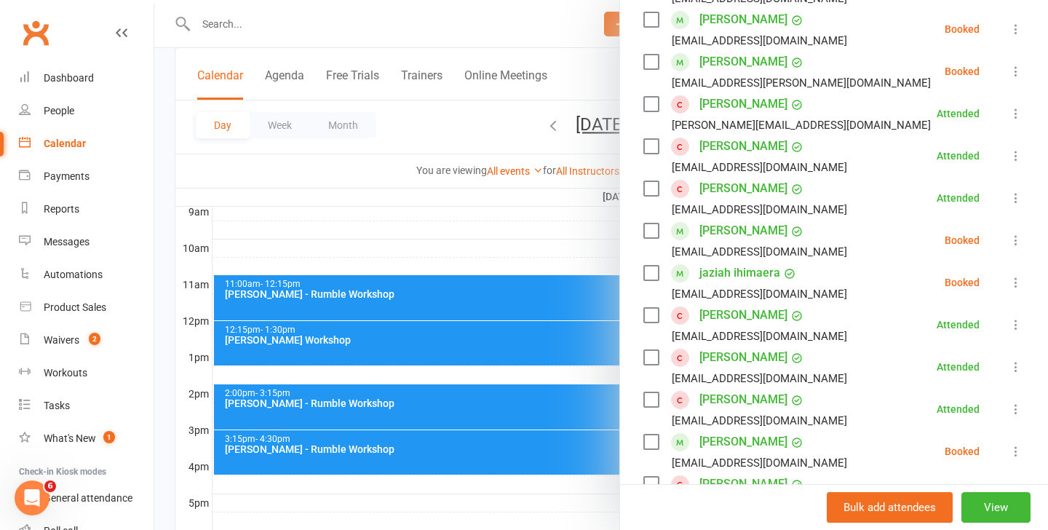
click at [1014, 241] on icon at bounding box center [1015, 240] width 15 height 15
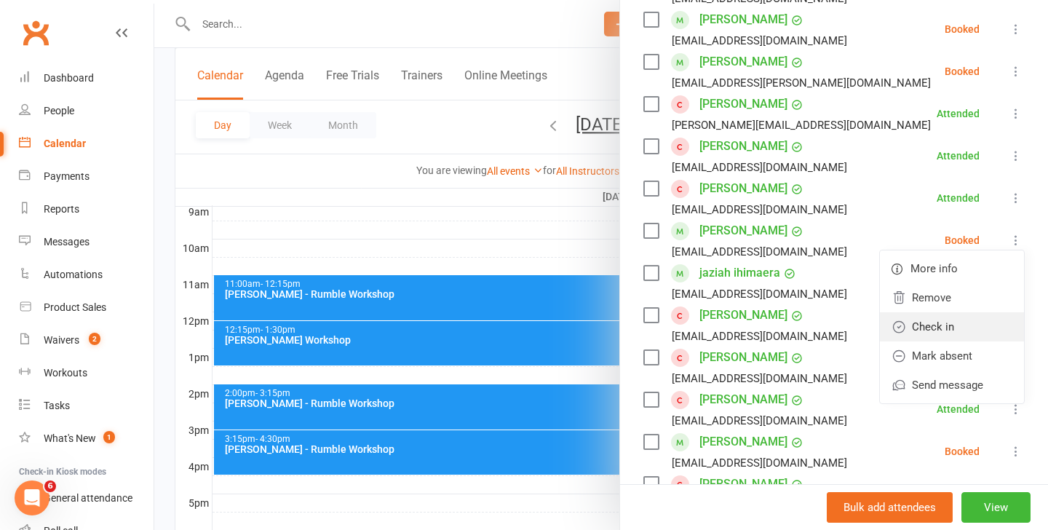
click at [942, 316] on link "Check in" at bounding box center [952, 326] width 144 height 29
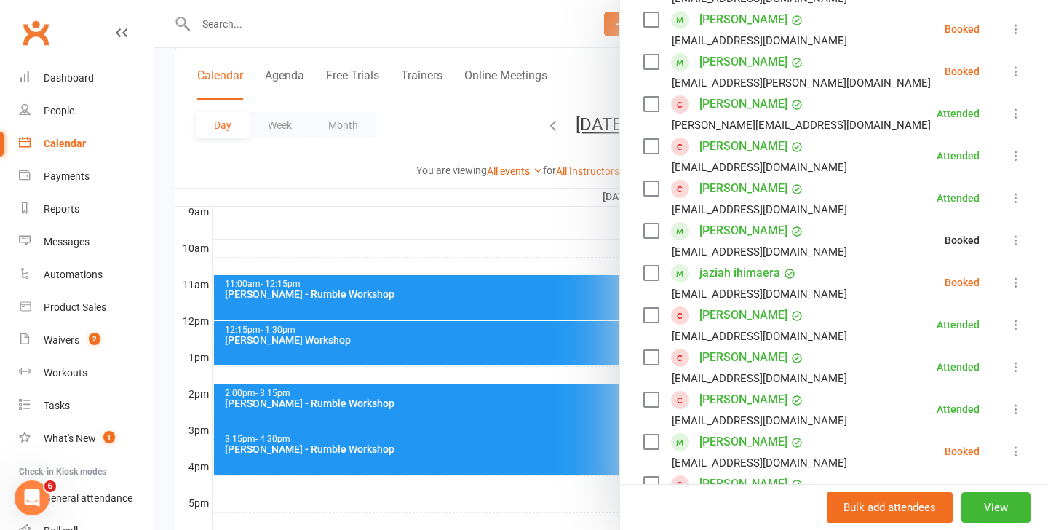
click at [431, 356] on div at bounding box center [600, 265] width 893 height 530
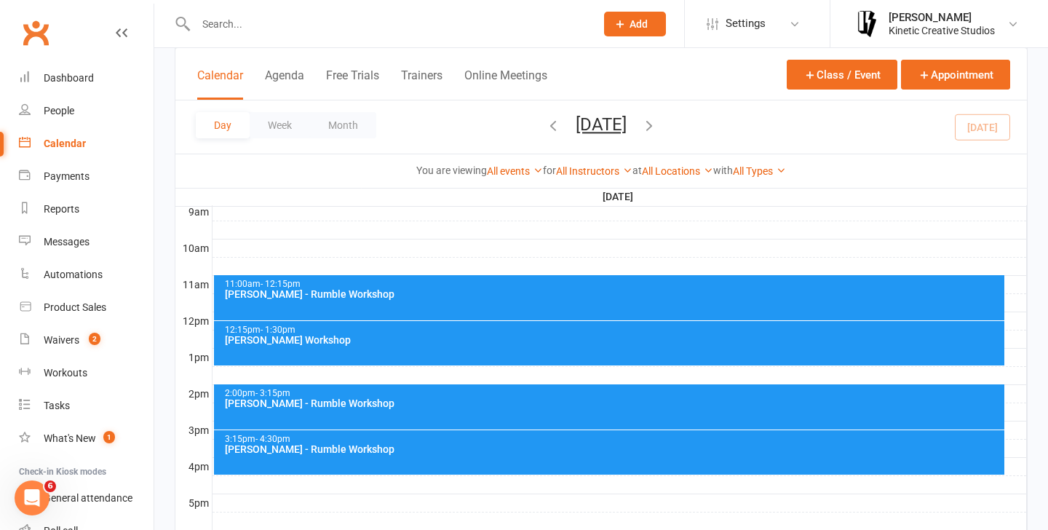
click at [529, 347] on div "12:15pm - 1:30pm [PERSON_NAME] Workshop" at bounding box center [609, 343] width 791 height 44
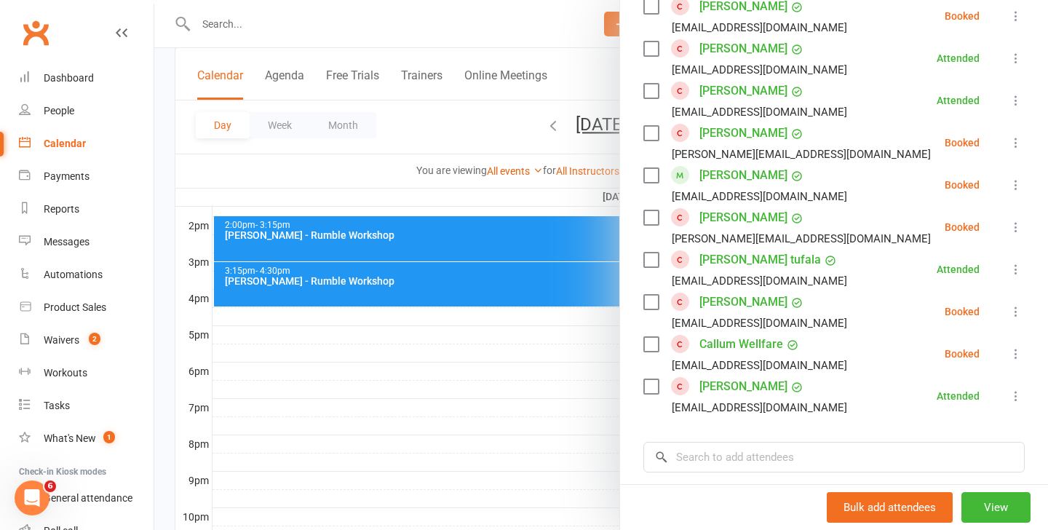
scroll to position [1122, 0]
click at [751, 447] on input "search" at bounding box center [833, 455] width 381 height 31
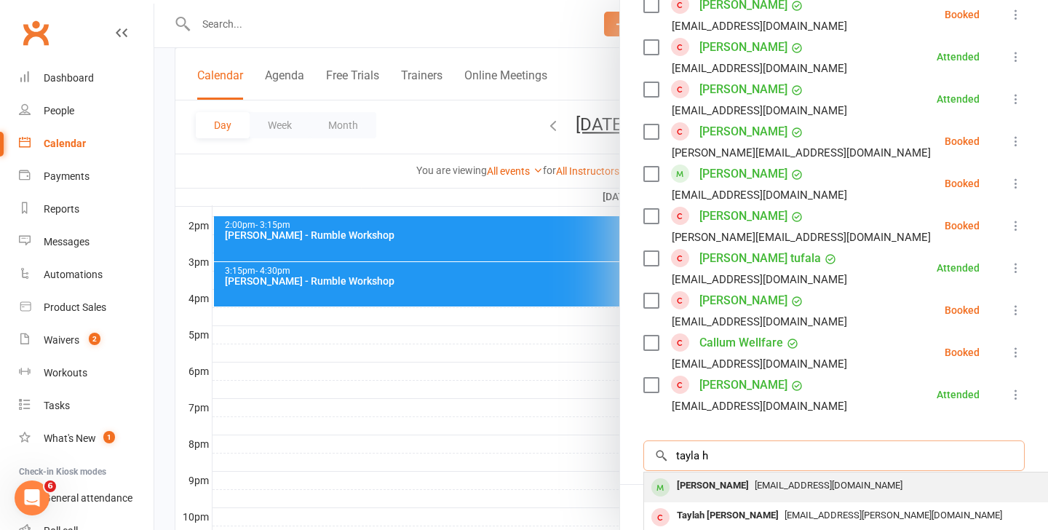
type input "tayla h"
click at [754, 482] on span "[EMAIL_ADDRESS][DOMAIN_NAME]" at bounding box center [828, 484] width 148 height 11
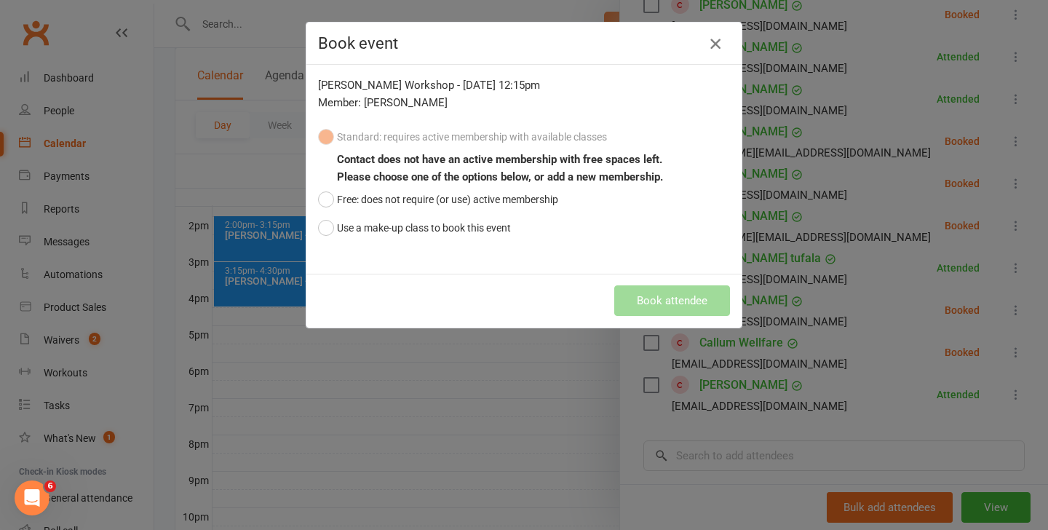
click at [711, 49] on icon "button" at bounding box center [714, 43] width 17 height 17
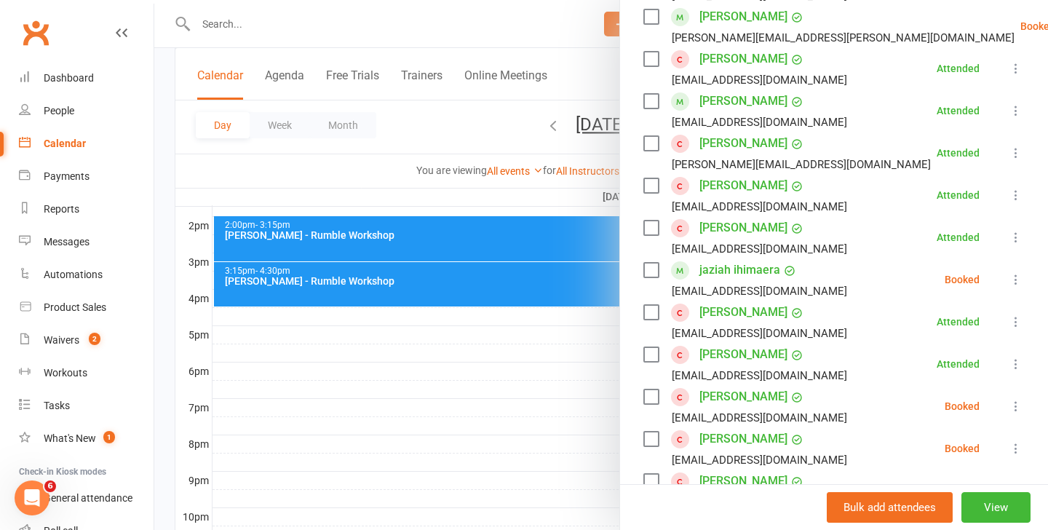
scroll to position [283, 0]
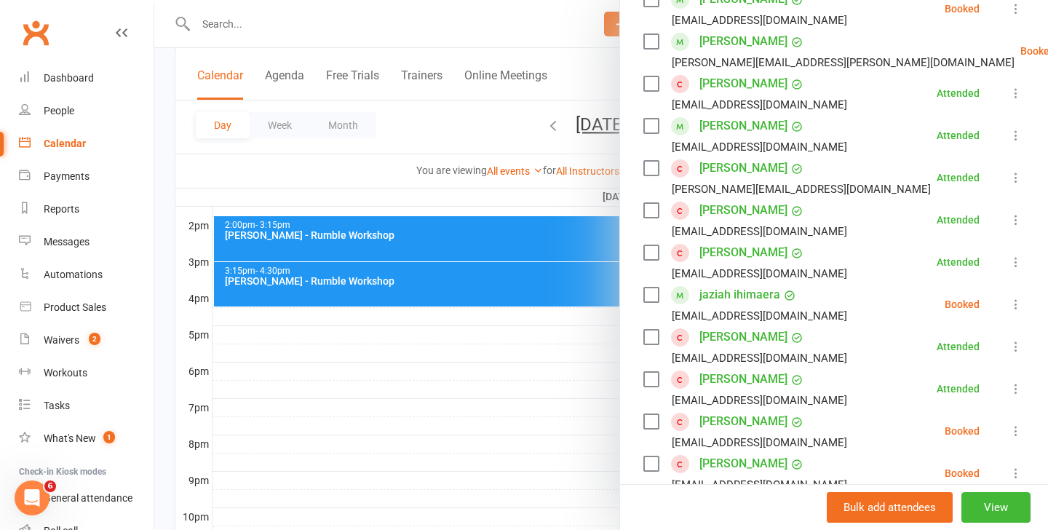
click at [220, 145] on div at bounding box center [600, 265] width 893 height 530
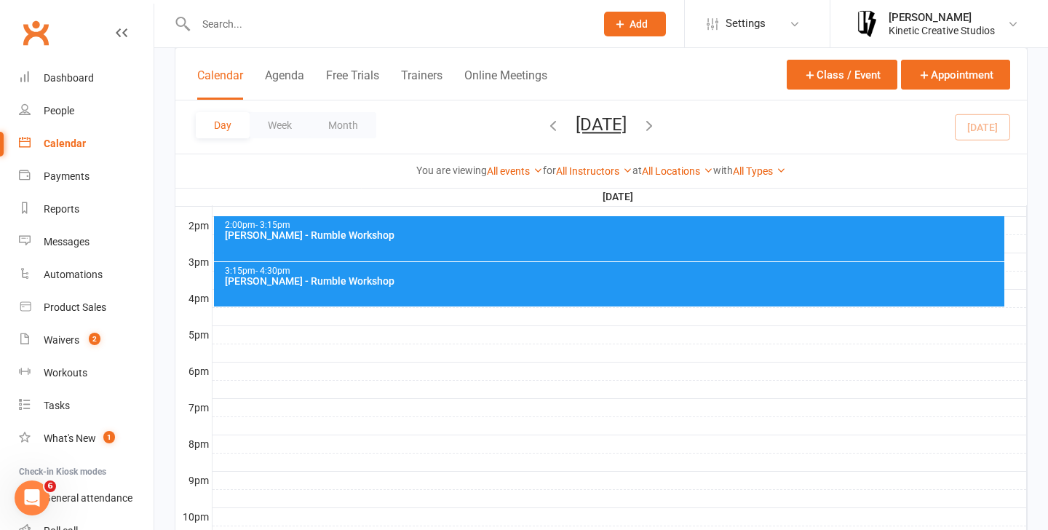
click at [303, 28] on input "text" at bounding box center [388, 24] width 394 height 20
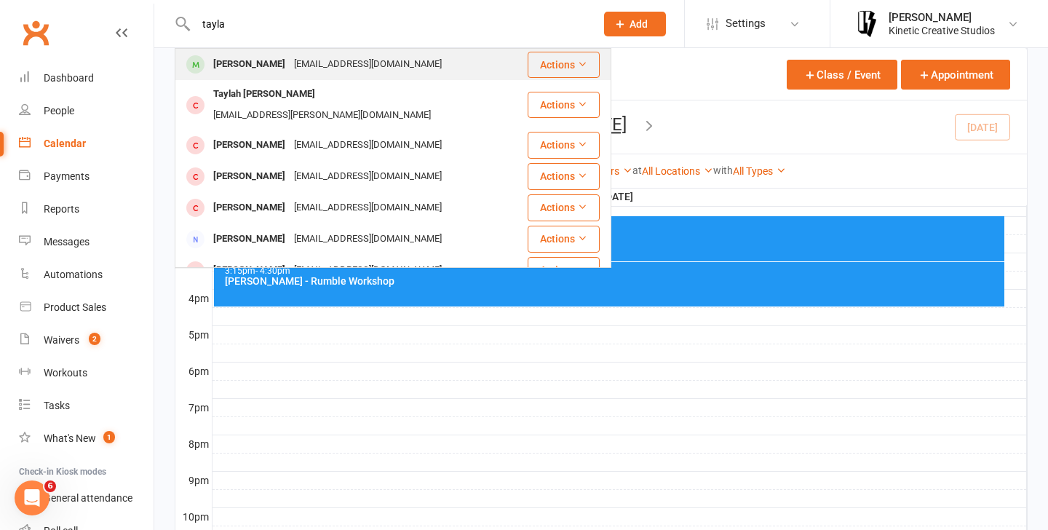
type input "tayla"
click at [574, 66] on button "Actions" at bounding box center [563, 65] width 72 height 26
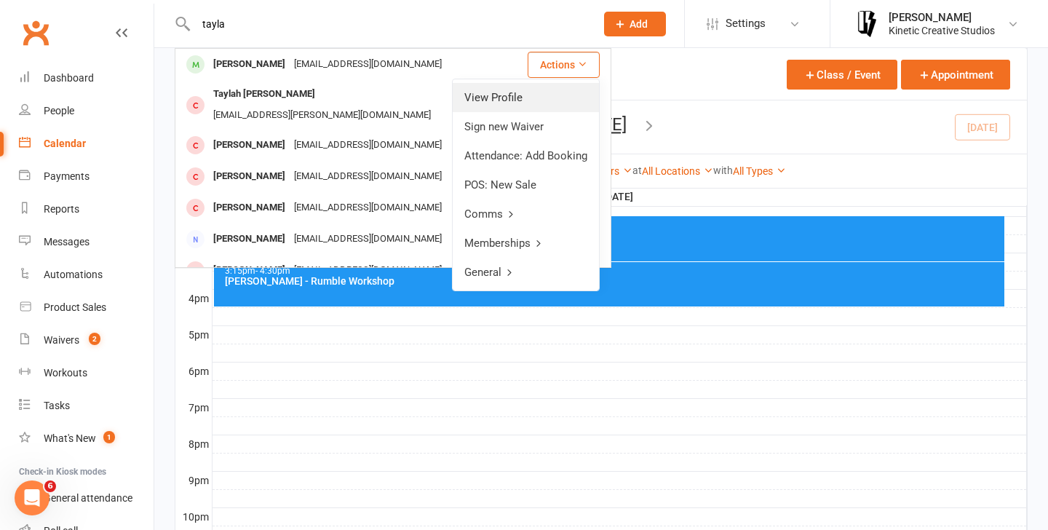
click at [543, 103] on link "View Profile" at bounding box center [525, 97] width 146 height 29
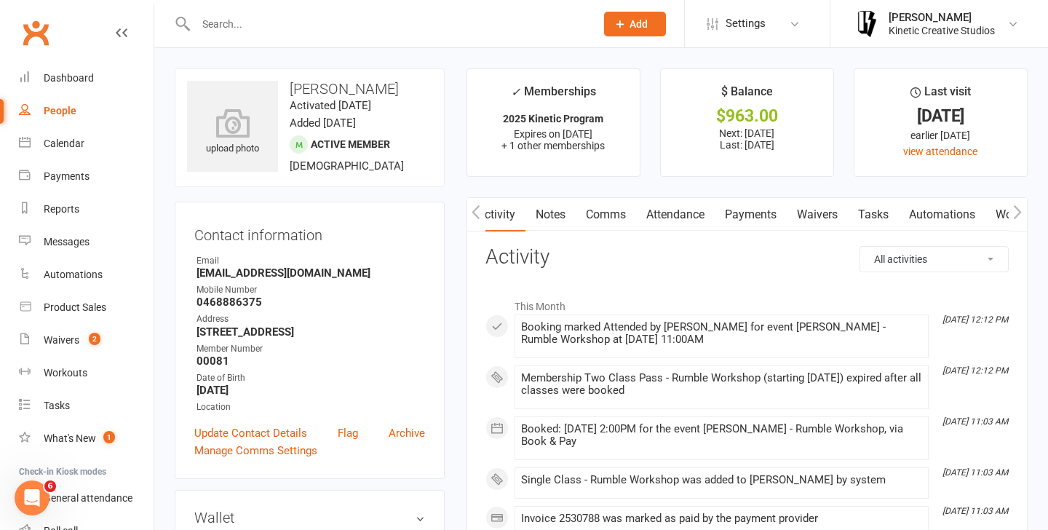
click at [697, 205] on link "Attendance" at bounding box center [675, 214] width 79 height 33
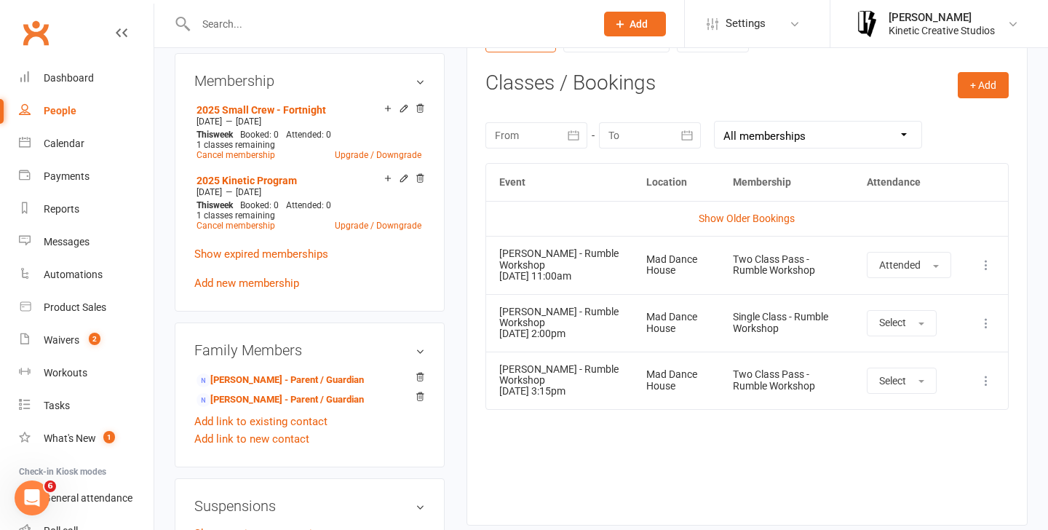
scroll to position [590, 0]
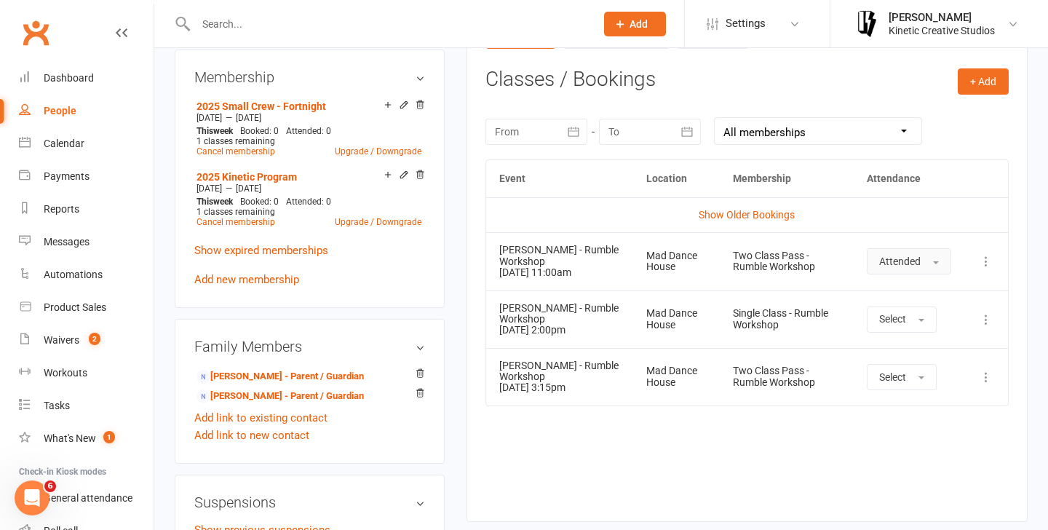
click at [893, 251] on button "Attended" at bounding box center [908, 261] width 84 height 26
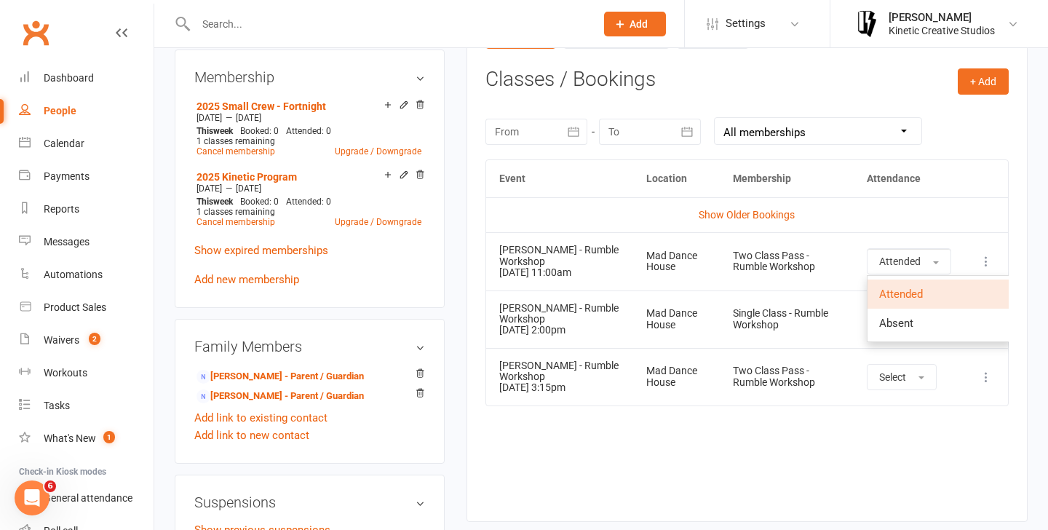
click at [900, 224] on td "Show Older Bookings" at bounding box center [747, 214] width 522 height 35
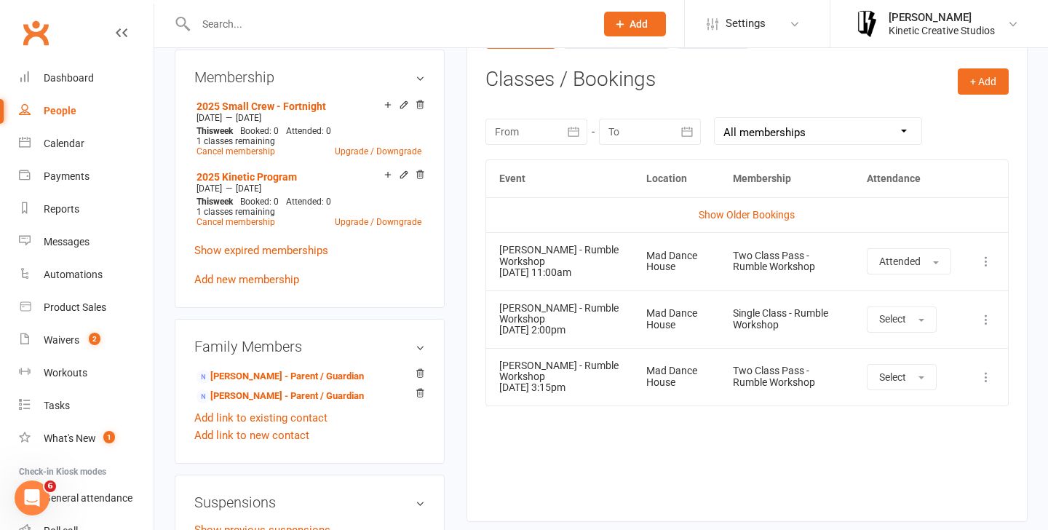
click at [981, 258] on icon at bounding box center [985, 261] width 15 height 15
click at [925, 340] on link "Remove booking" at bounding box center [922, 347] width 144 height 29
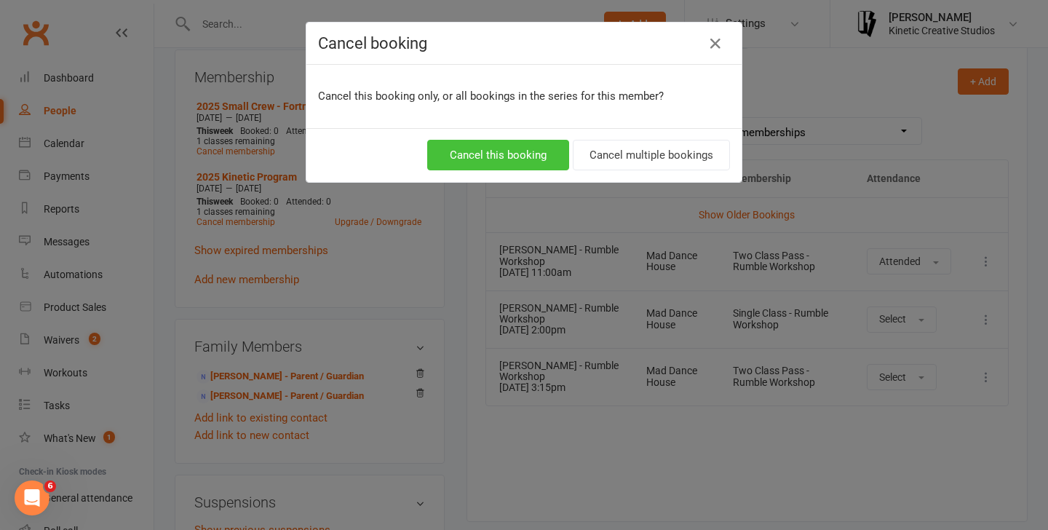
click at [517, 156] on button "Cancel this booking" at bounding box center [498, 155] width 142 height 31
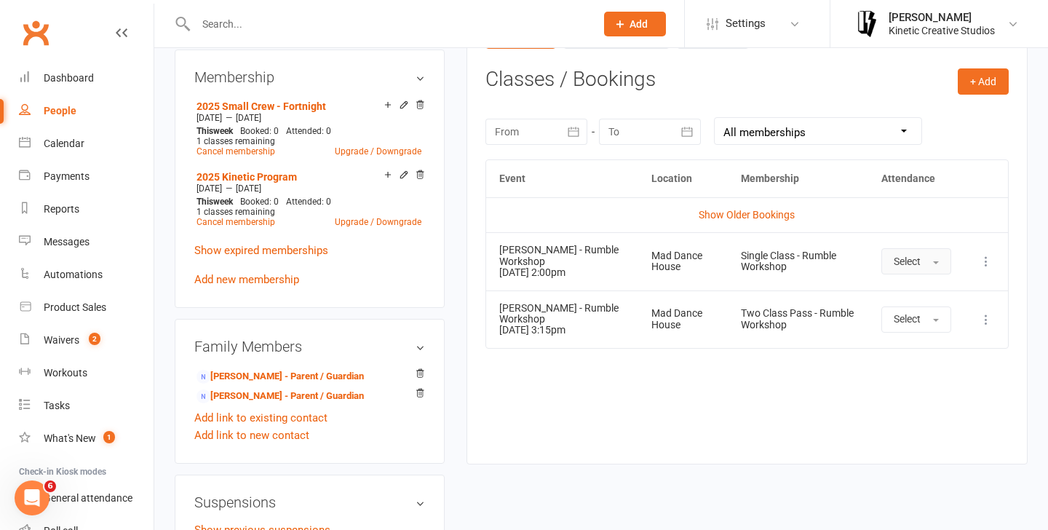
click at [917, 268] on button "Select" at bounding box center [916, 261] width 70 height 26
click at [908, 298] on span "Attended" at bounding box center [915, 293] width 44 height 13
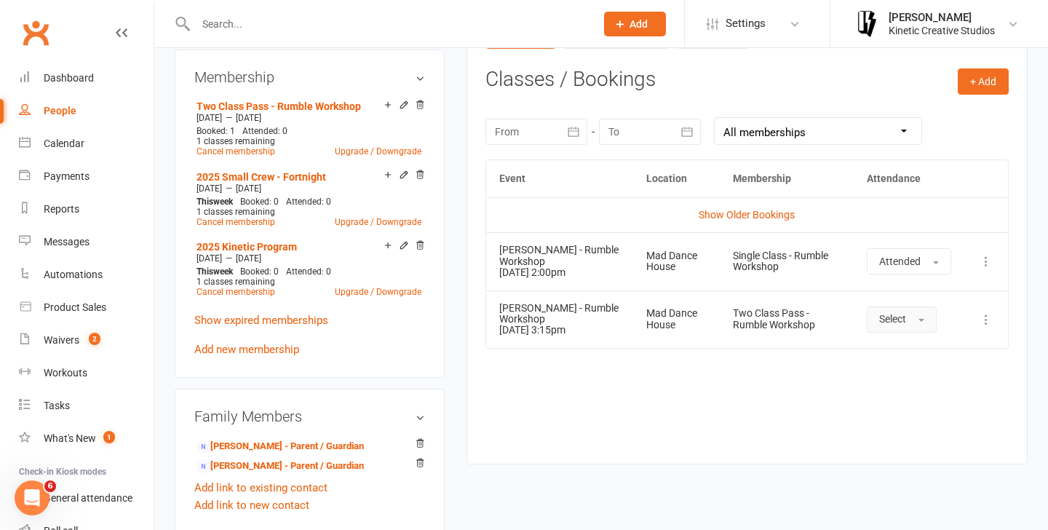
click at [904, 310] on button "Select" at bounding box center [901, 319] width 70 height 26
click at [904, 352] on span "Attended" at bounding box center [901, 352] width 44 height 13
click at [976, 89] on button "+ Add" at bounding box center [982, 81] width 51 height 26
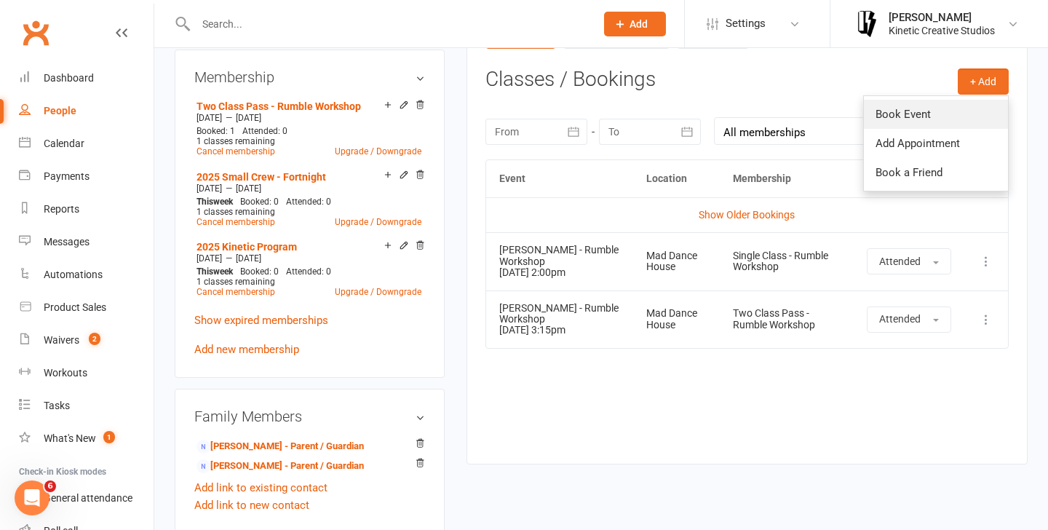
click at [928, 121] on link "Book Event" at bounding box center [936, 114] width 144 height 29
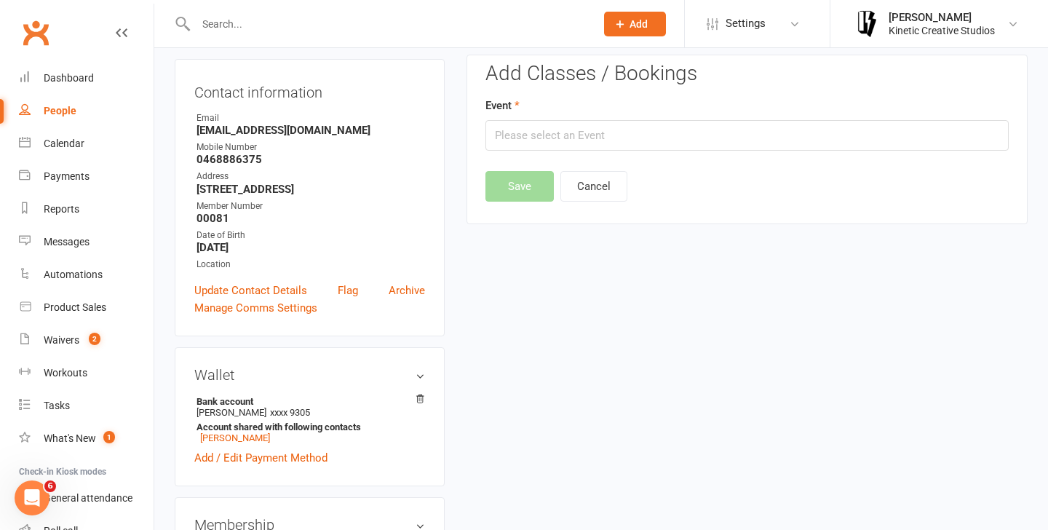
scroll to position [124, 0]
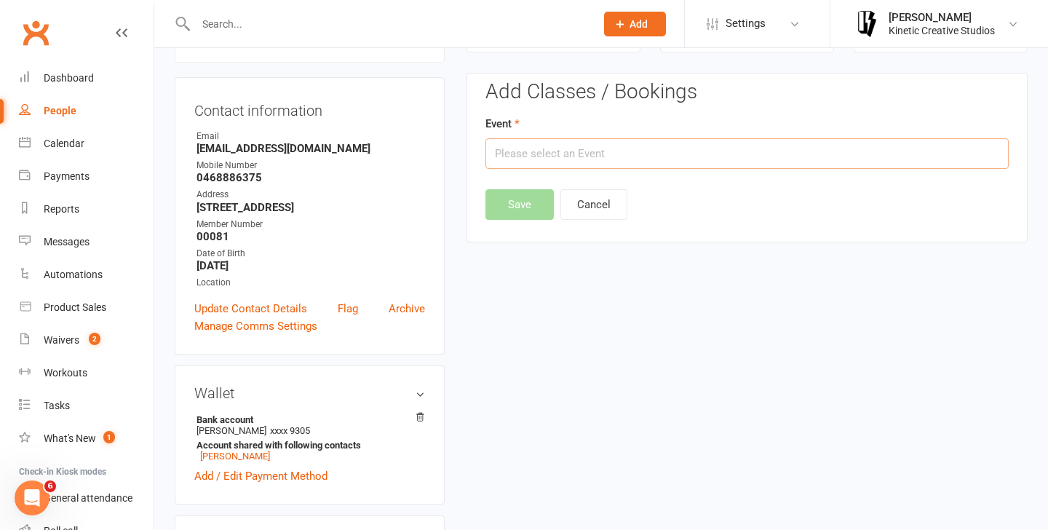
click at [621, 145] on input "text" at bounding box center [746, 153] width 523 height 31
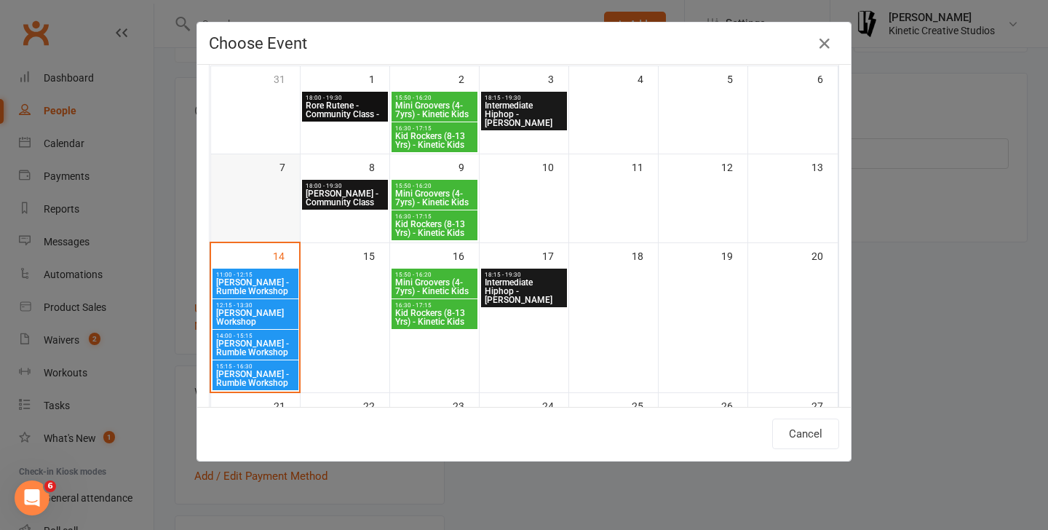
scroll to position [106, 0]
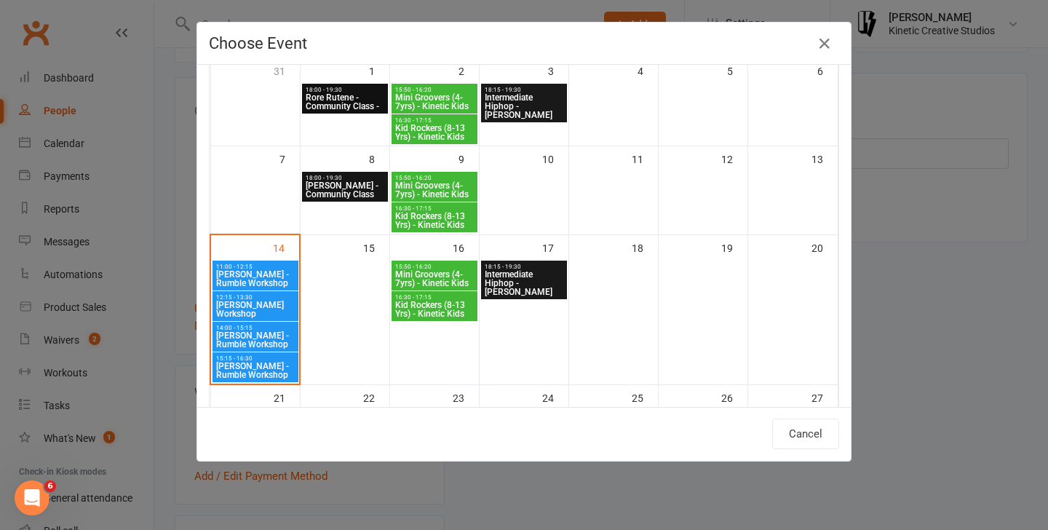
click at [261, 311] on span "[PERSON_NAME] Workshop" at bounding box center [255, 308] width 80 height 17
type input "[PERSON_NAME] Workshop - [DATE] 12:15:00 PM"
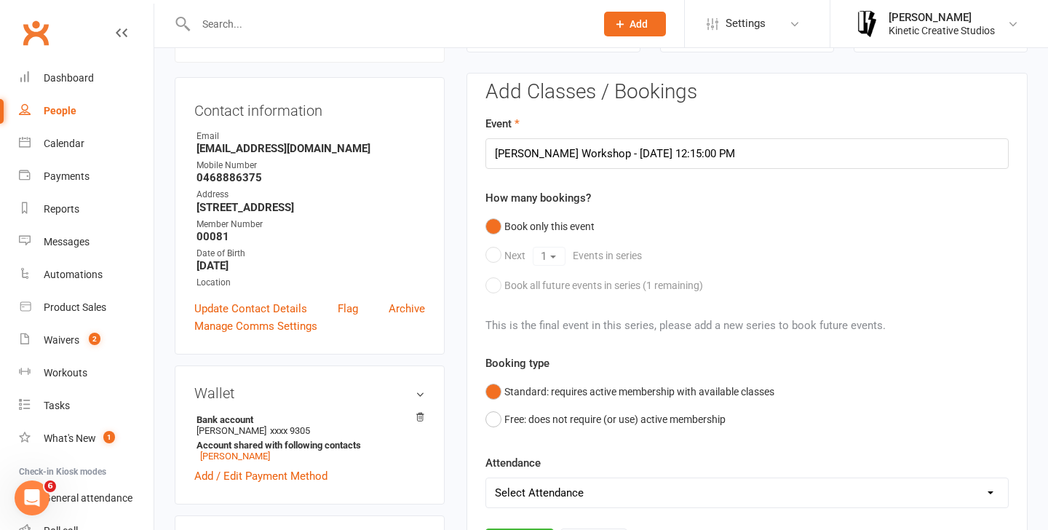
click at [599, 503] on select "Select Attendance Attended Absent" at bounding box center [747, 492] width 522 height 29
select select "0"
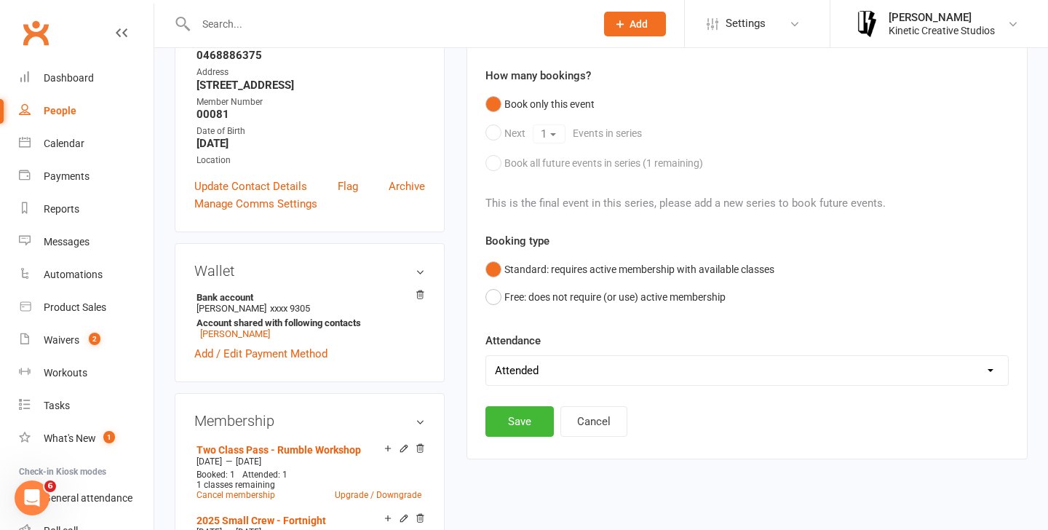
scroll to position [292, 0]
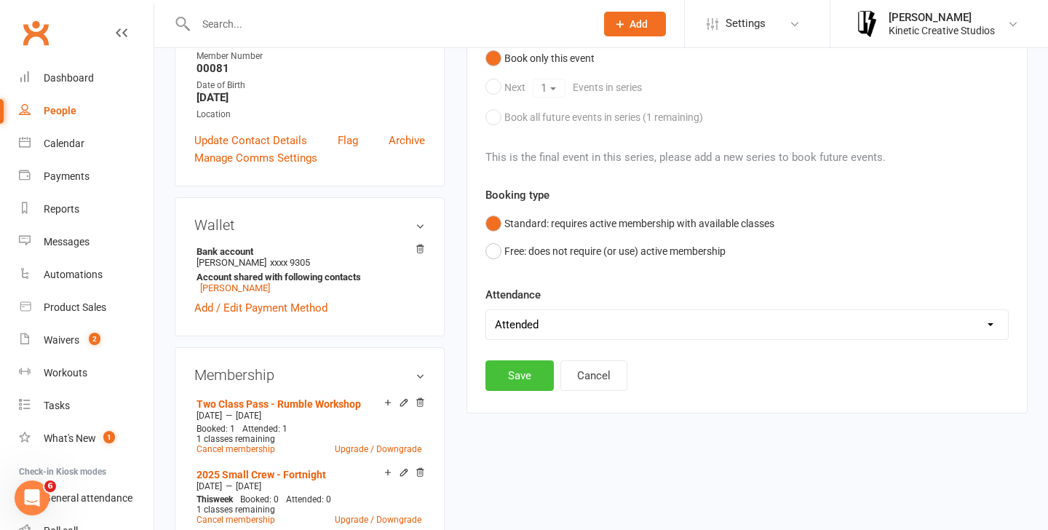
click at [528, 387] on button "Save" at bounding box center [519, 375] width 68 height 31
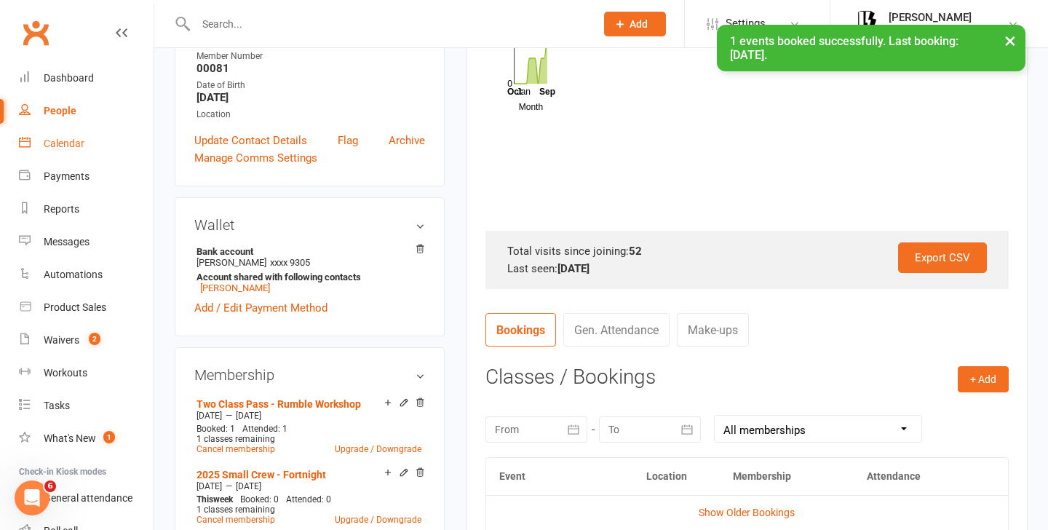
click at [68, 148] on div "Calendar" at bounding box center [64, 143] width 41 height 12
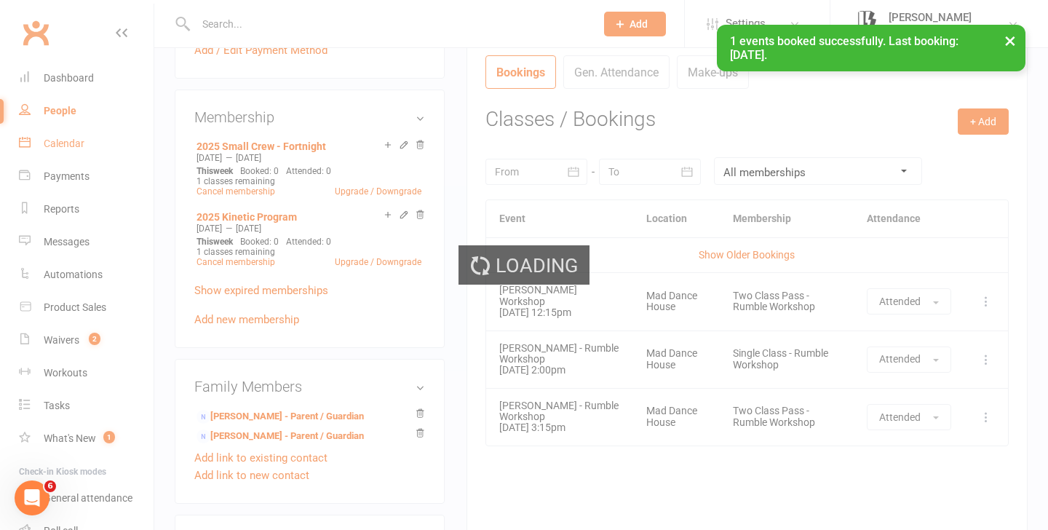
scroll to position [554, 0]
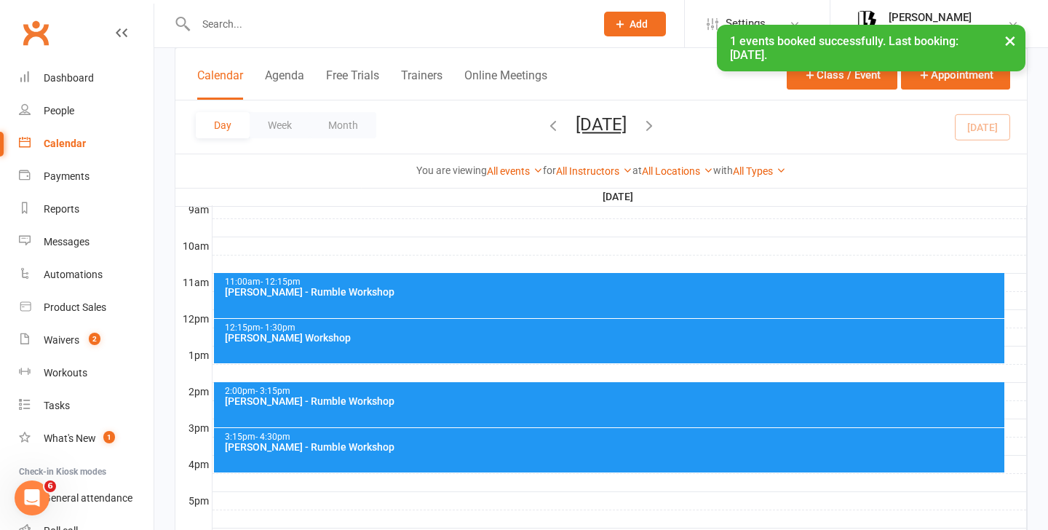
scroll to position [463, 0]
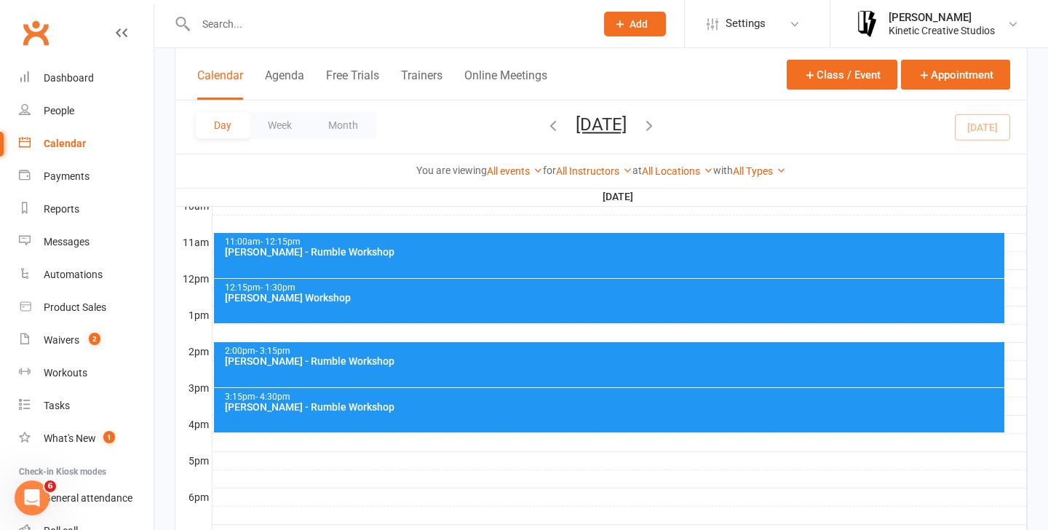
click at [359, 263] on div "11:00am - 12:15pm [PERSON_NAME] - Rumble Workshop" at bounding box center [609, 255] width 791 height 45
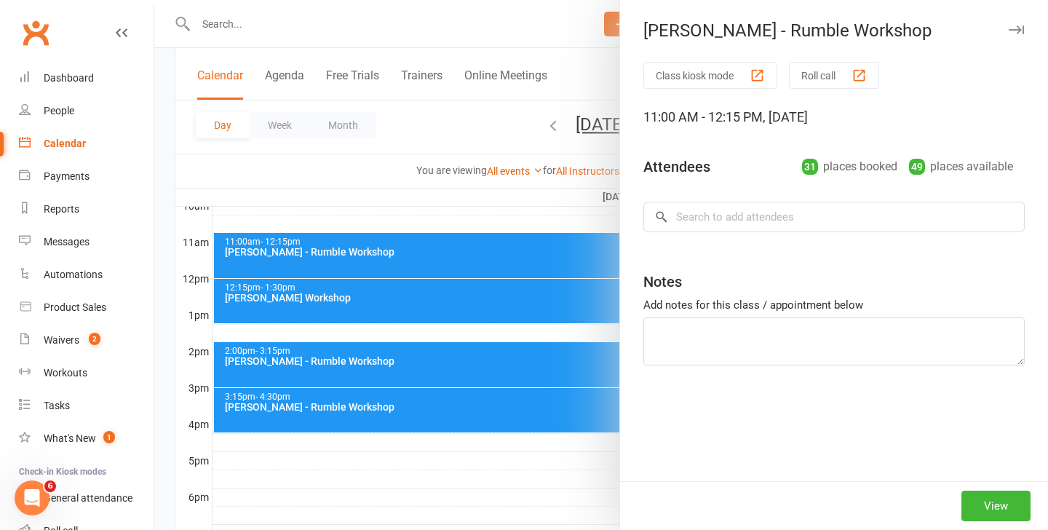
click at [471, 314] on div at bounding box center [600, 265] width 893 height 530
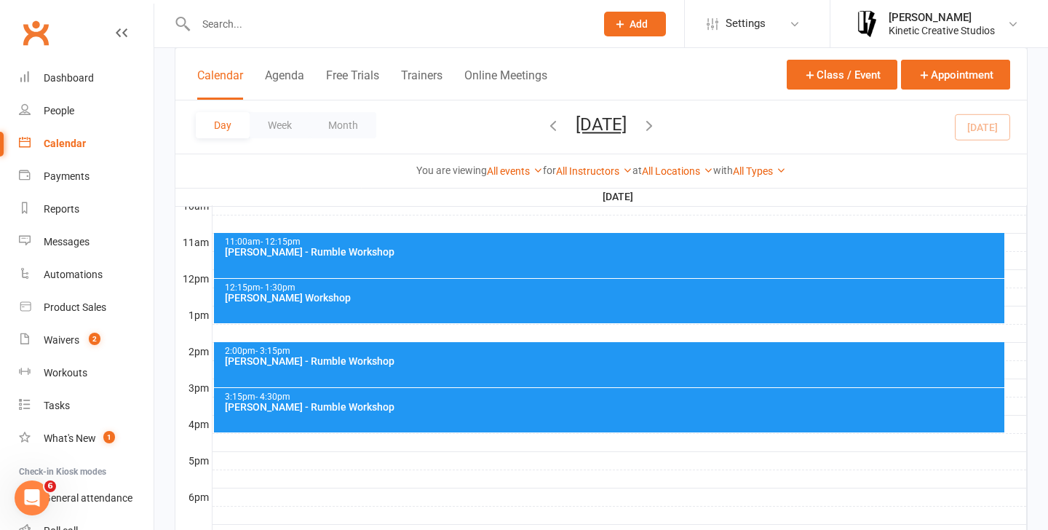
click at [514, 306] on div "12:15pm - 1:30pm [PERSON_NAME] Workshop" at bounding box center [609, 301] width 791 height 44
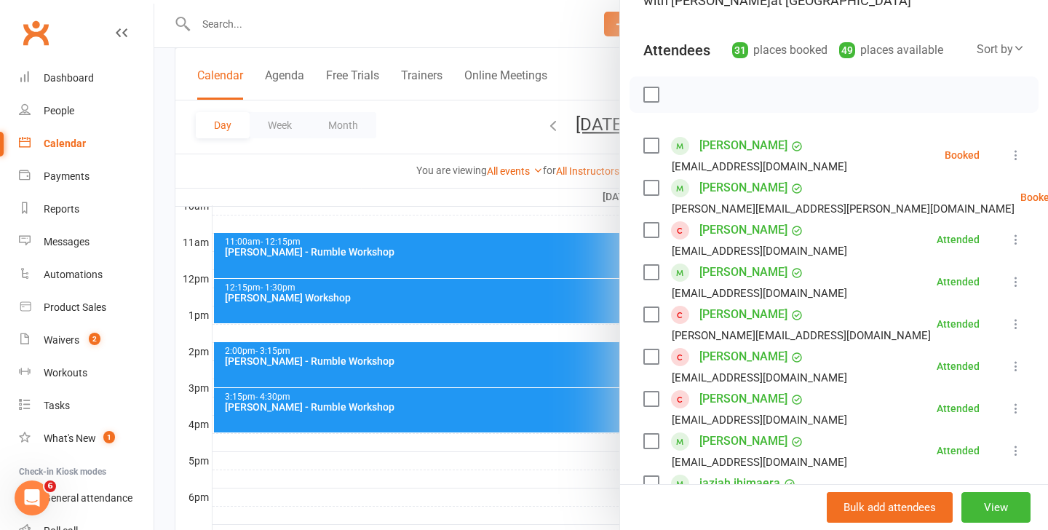
scroll to position [139, 0]
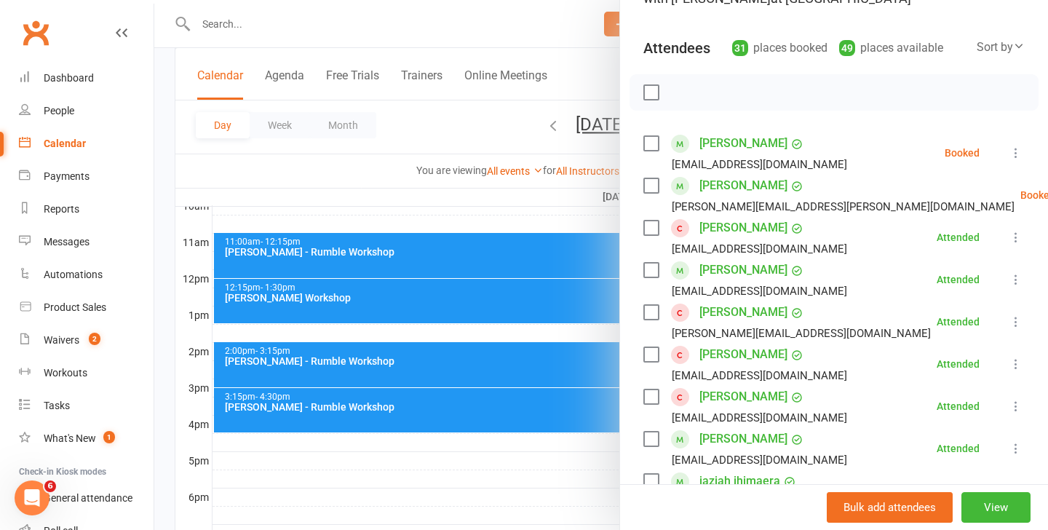
click at [955, 287] on link "Check in" at bounding box center [1027, 281] width 144 height 29
click at [466, 356] on div at bounding box center [600, 265] width 893 height 530
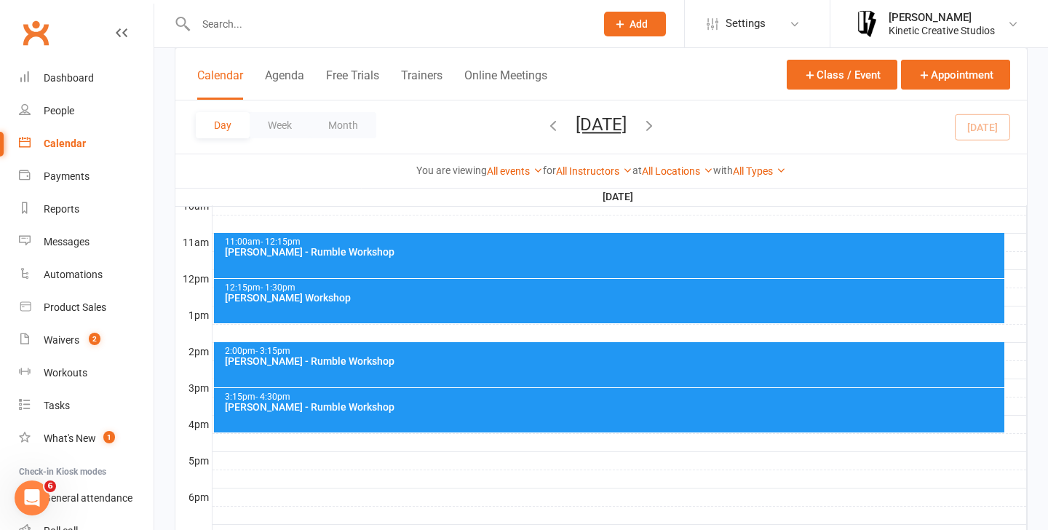
click at [514, 368] on div "2:00pm - 3:15pm [PERSON_NAME] - Rumble Workshop" at bounding box center [609, 364] width 791 height 45
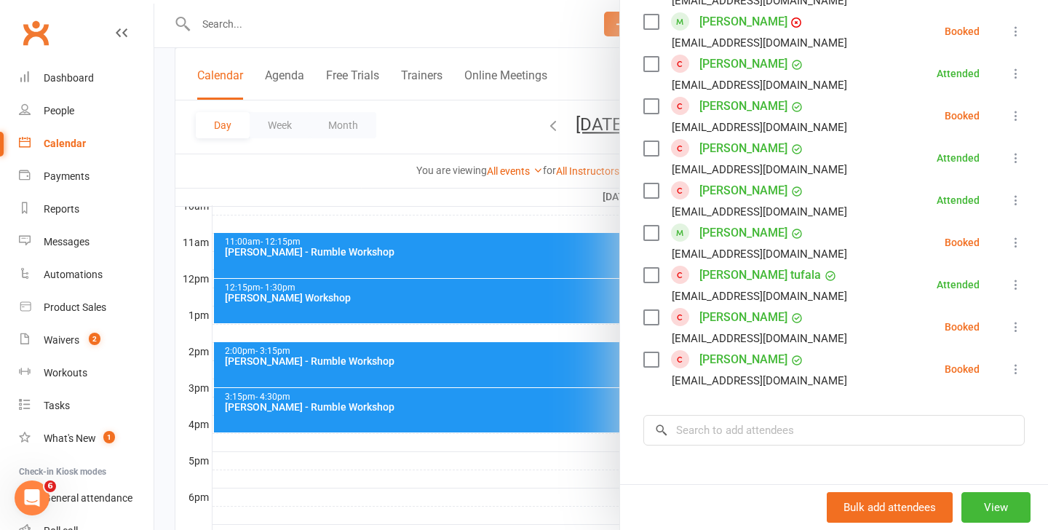
scroll to position [937, 0]
click at [765, 418] on input "search" at bounding box center [833, 429] width 381 height 31
click at [316, 46] on div at bounding box center [600, 265] width 893 height 530
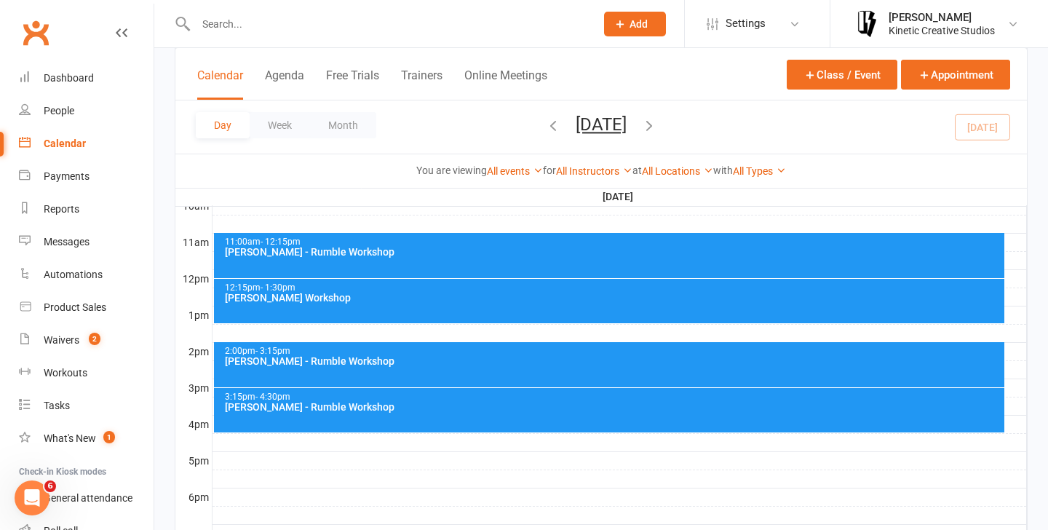
click at [266, 25] on input "text" at bounding box center [388, 24] width 394 height 20
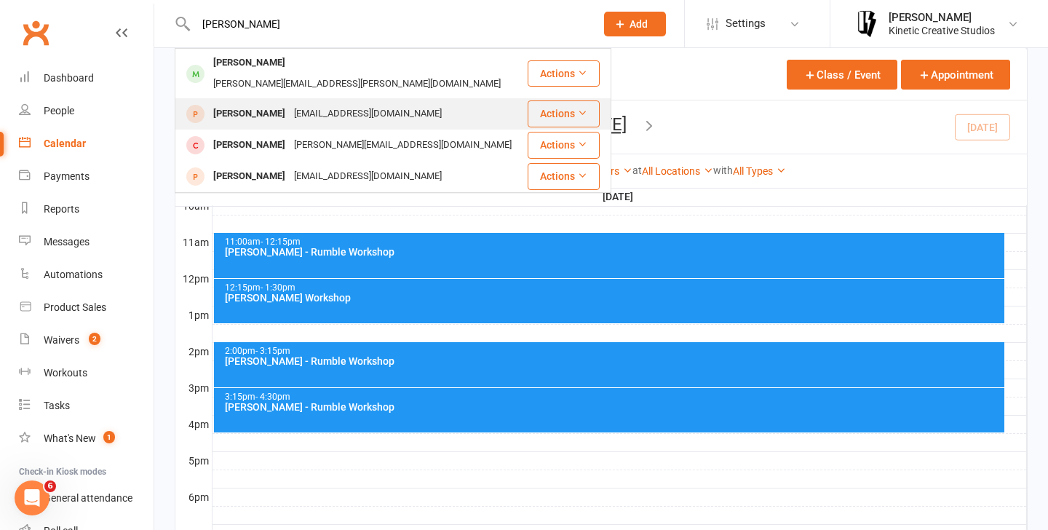
type input "[PERSON_NAME]"
click at [363, 99] on div "[PERSON_NAME] [EMAIL_ADDRESS][DOMAIN_NAME]" at bounding box center [351, 114] width 350 height 30
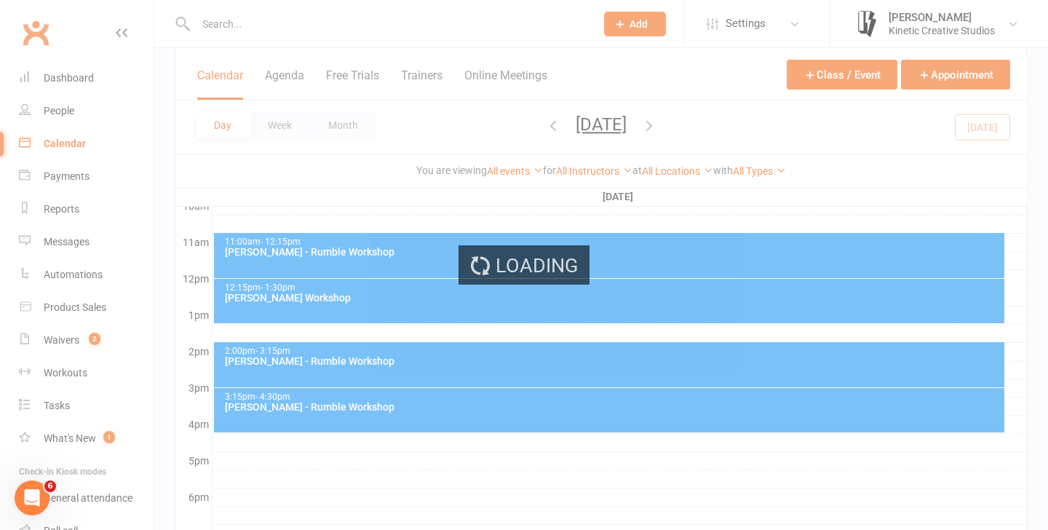
click at [295, 36] on div "Loading" at bounding box center [524, 265] width 1048 height 530
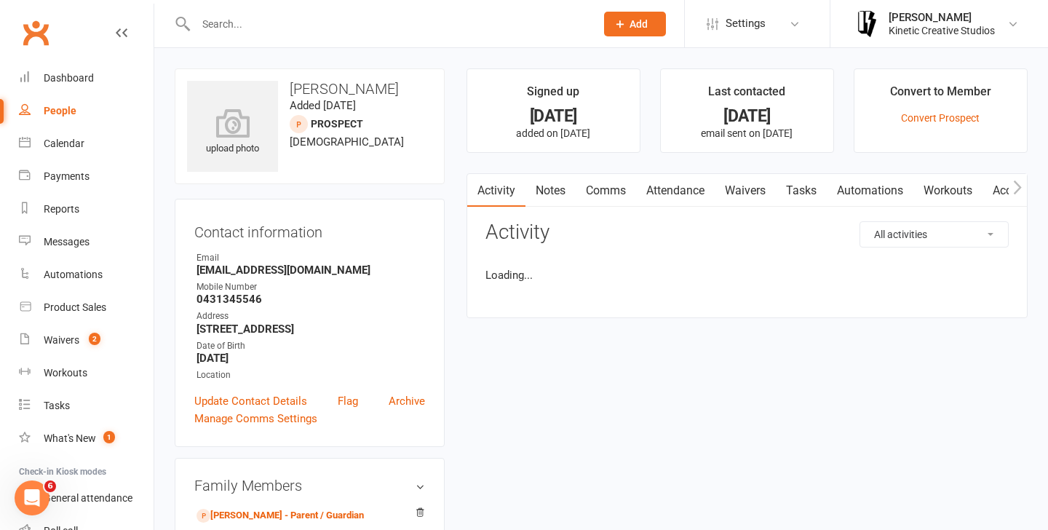
click at [245, 28] on input "text" at bounding box center [388, 24] width 394 height 20
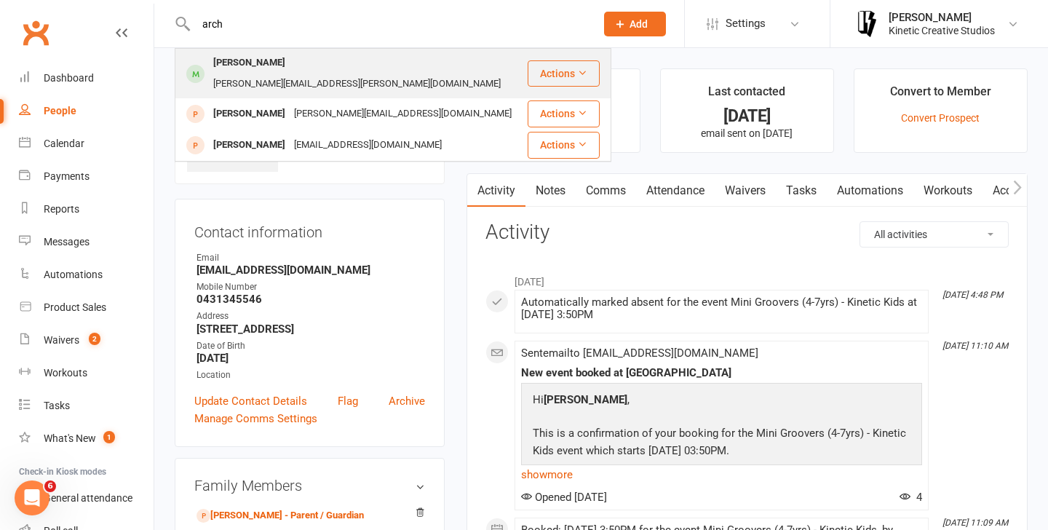
type input "arch"
click at [381, 73] on div "[PERSON_NAME][EMAIL_ADDRESS][PERSON_NAME][DOMAIN_NAME]" at bounding box center [357, 83] width 296 height 21
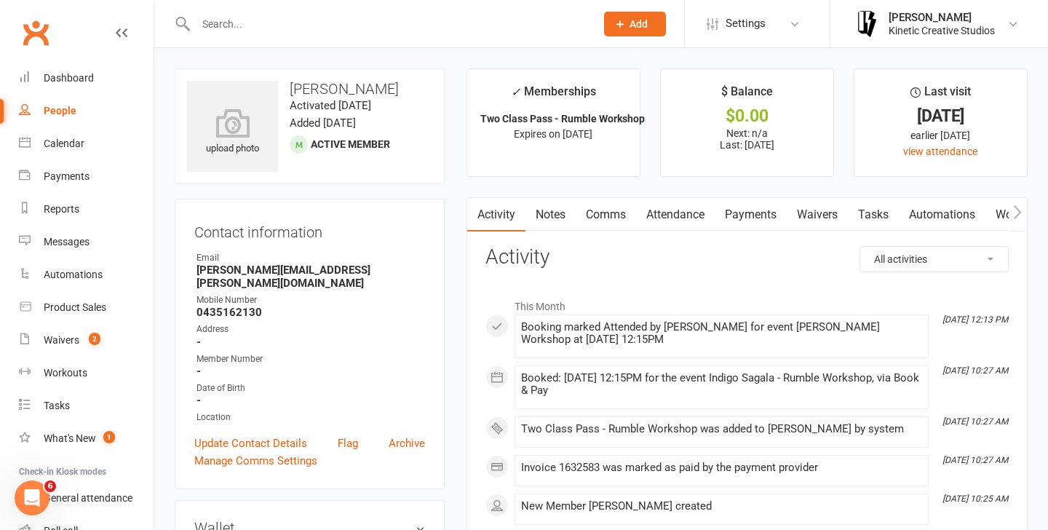
click at [677, 223] on link "Attendance" at bounding box center [675, 214] width 79 height 33
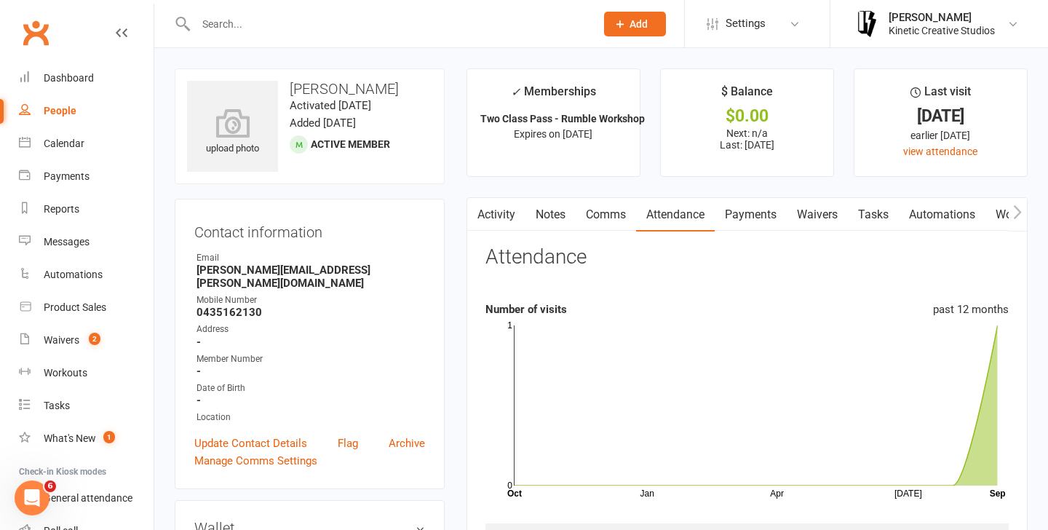
click at [759, 215] on link "Payments" at bounding box center [750, 214] width 72 height 33
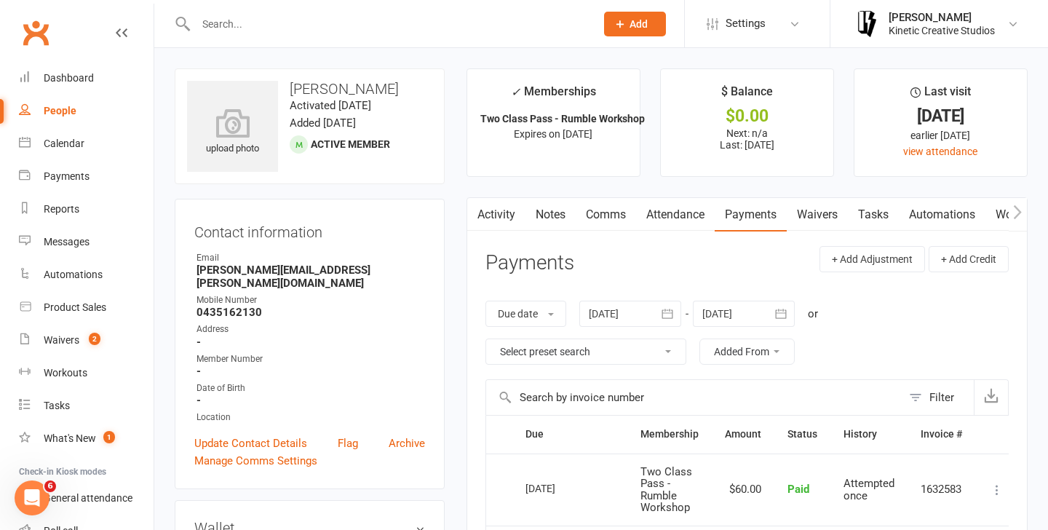
click at [669, 209] on link "Attendance" at bounding box center [675, 214] width 79 height 33
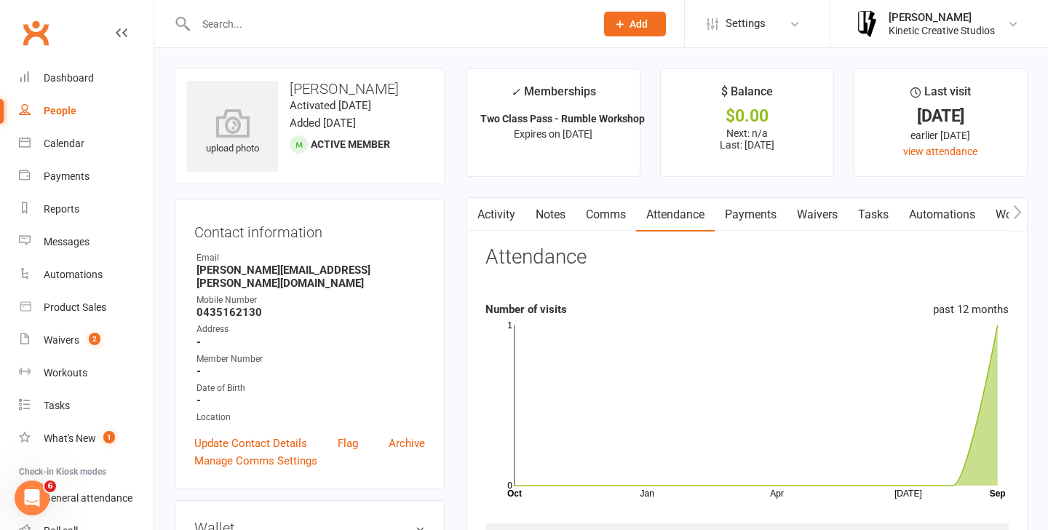
click at [594, 212] on link "Comms" at bounding box center [605, 214] width 60 height 33
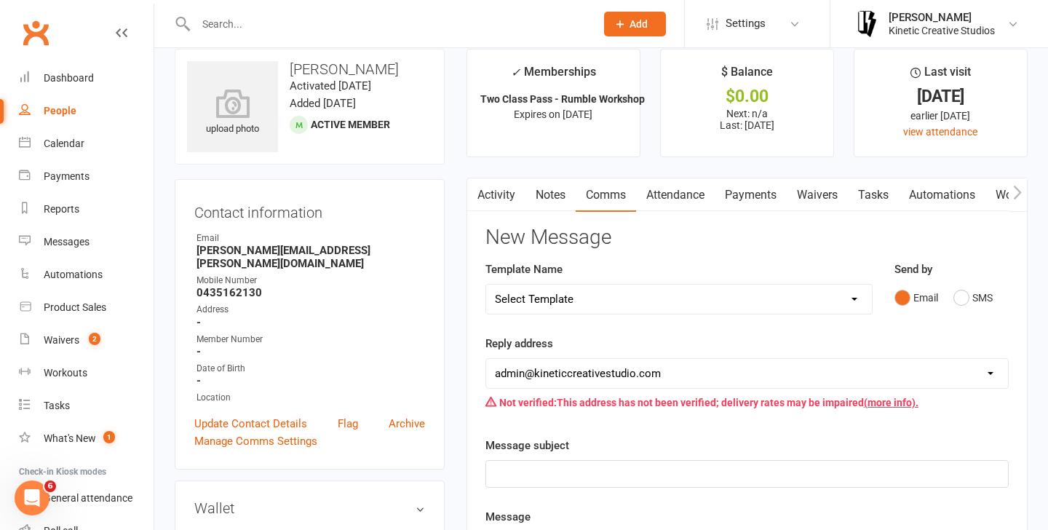
scroll to position [1, 0]
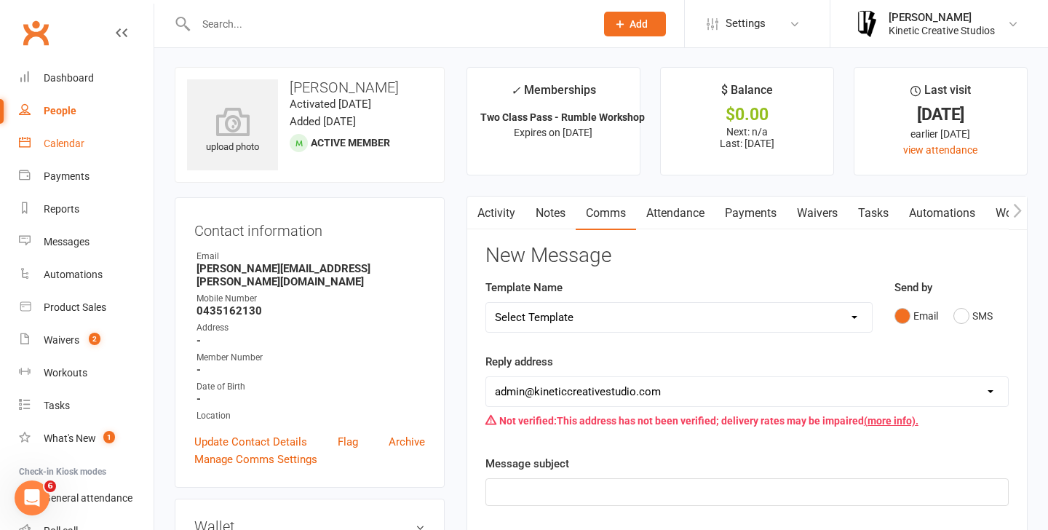
click at [59, 152] on link "Calendar" at bounding box center [86, 143] width 135 height 33
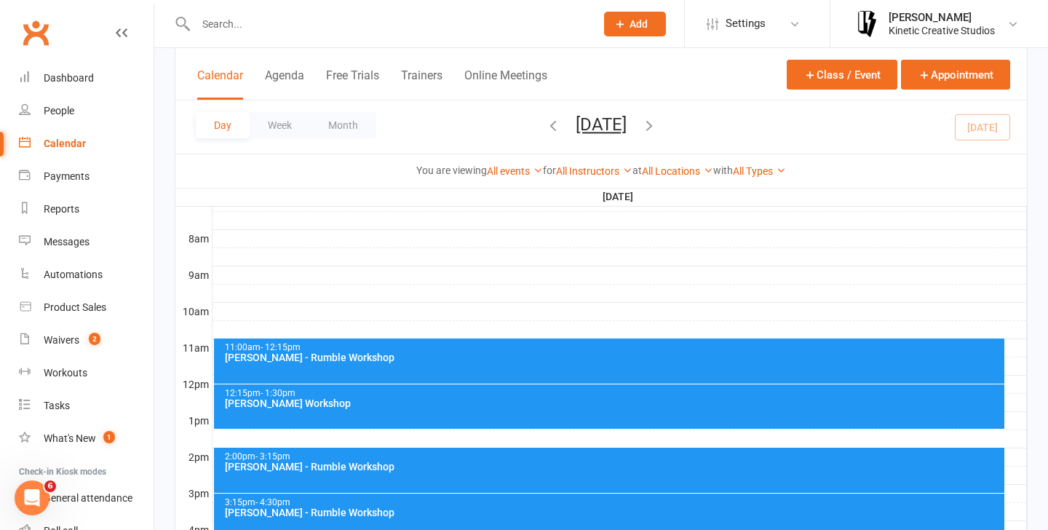
scroll to position [504, 0]
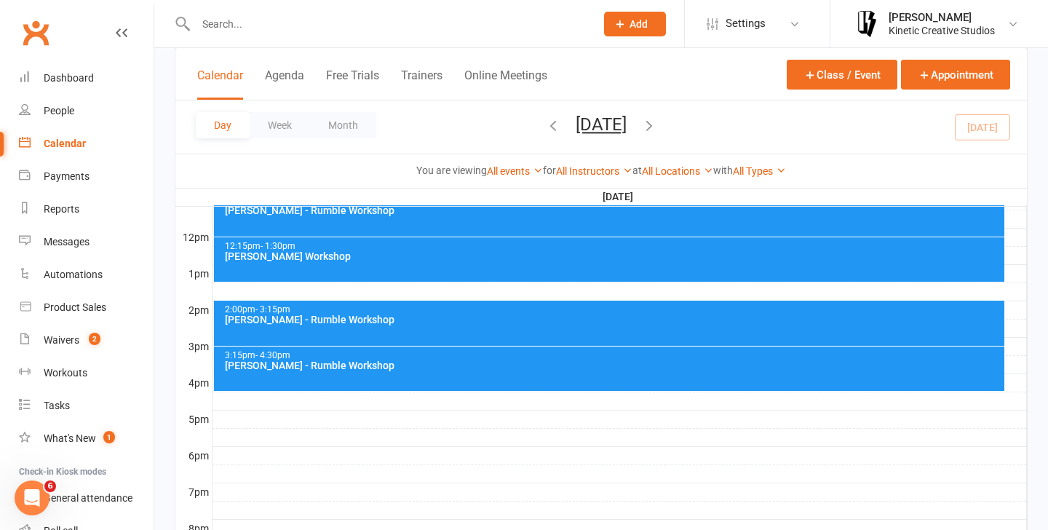
click at [348, 254] on div "[PERSON_NAME] Workshop" at bounding box center [613, 256] width 778 height 10
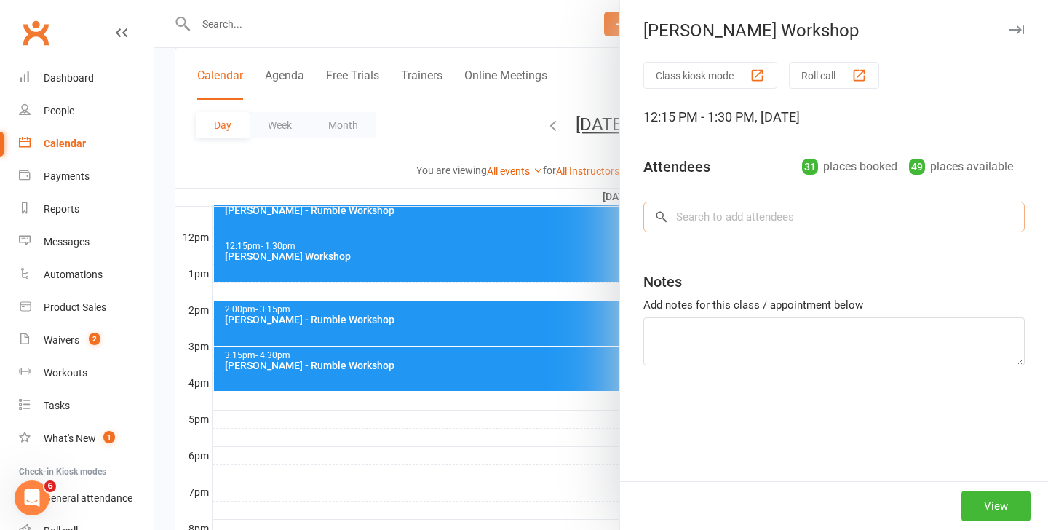
click at [816, 210] on input "search" at bounding box center [833, 217] width 381 height 31
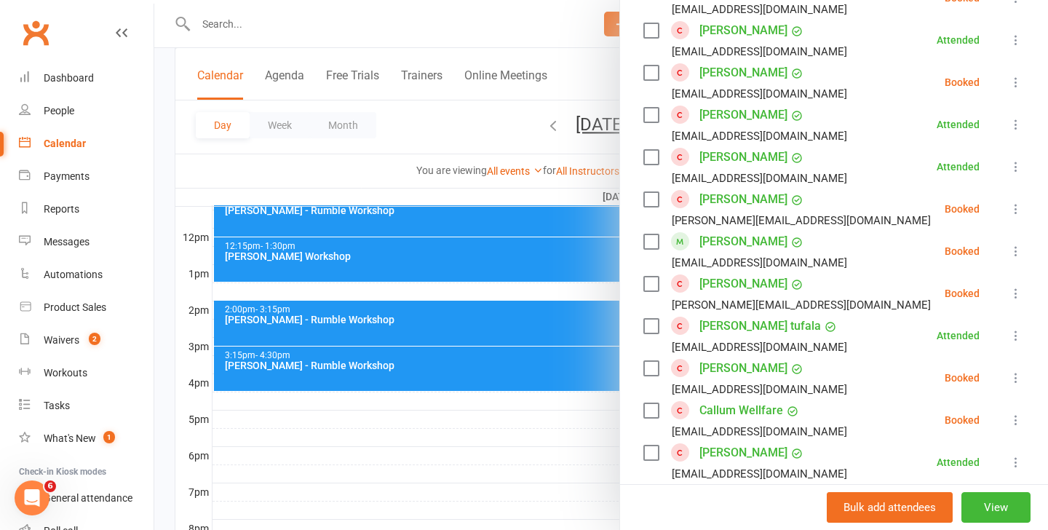
scroll to position [1357, 0]
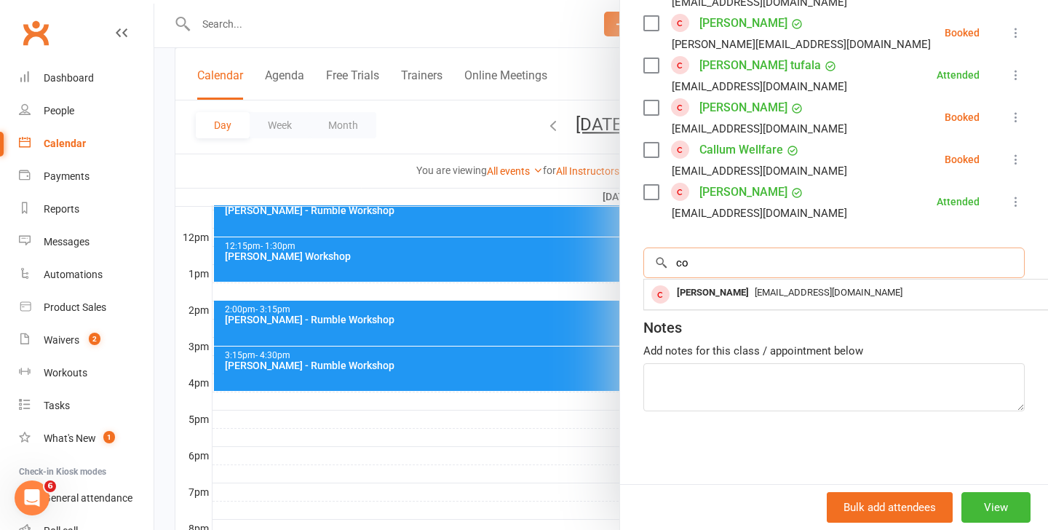
type input "c"
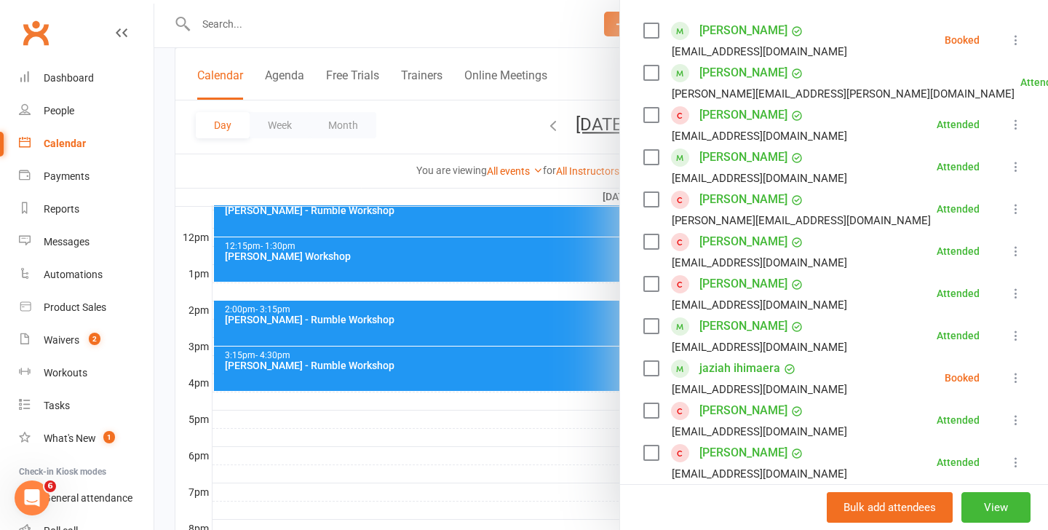
scroll to position [237, 0]
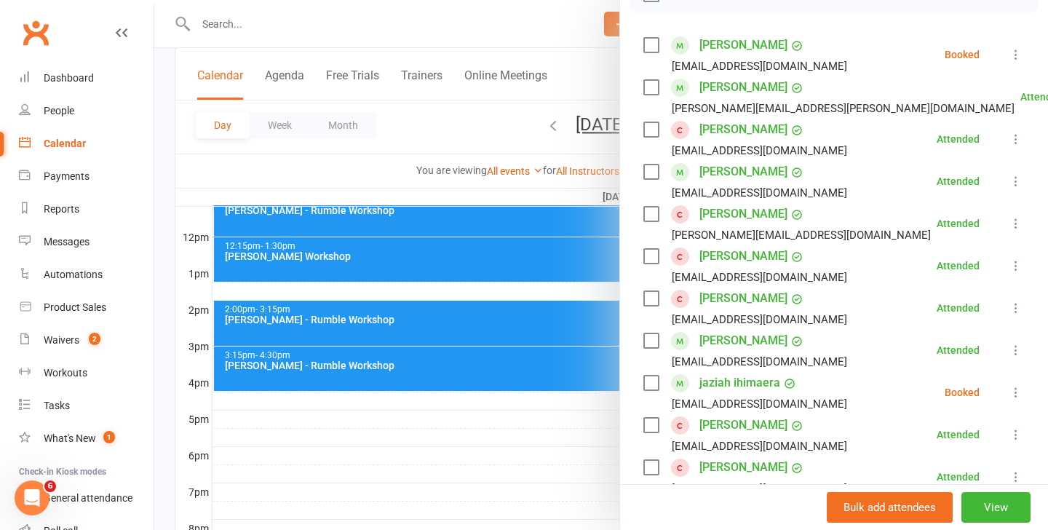
click at [436, 306] on div at bounding box center [600, 265] width 893 height 530
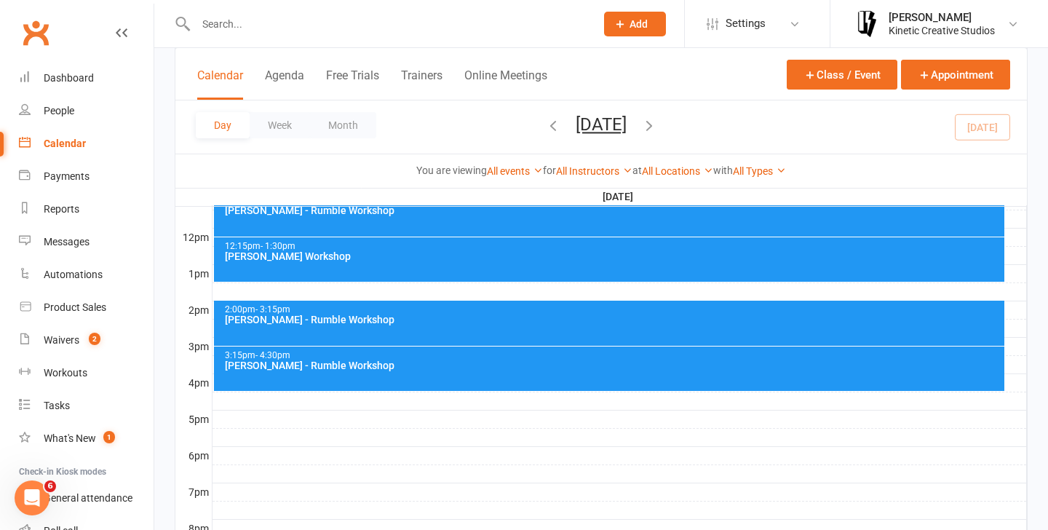
click at [464, 325] on div "2:00pm - 3:15pm [PERSON_NAME] - Rumble Workshop" at bounding box center [609, 322] width 791 height 45
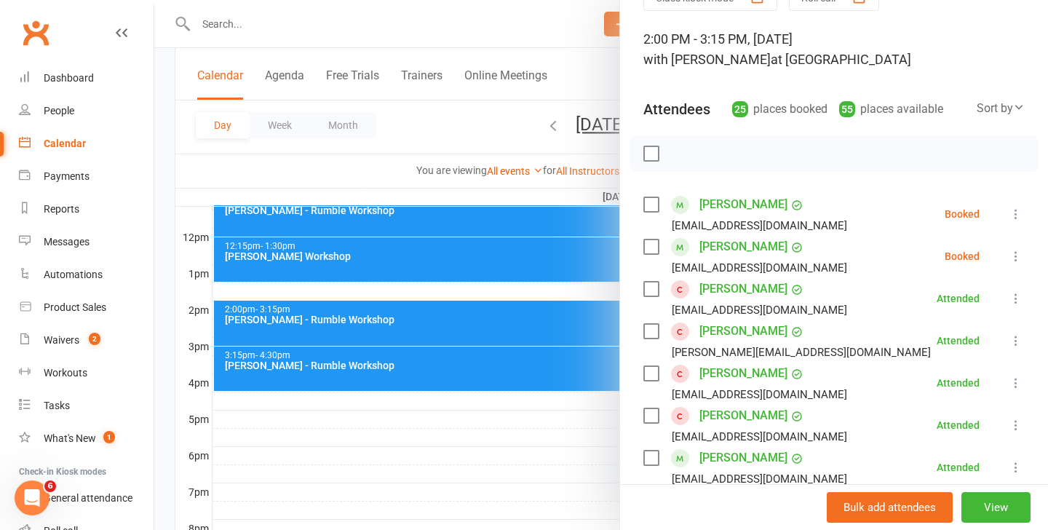
scroll to position [81, 0]
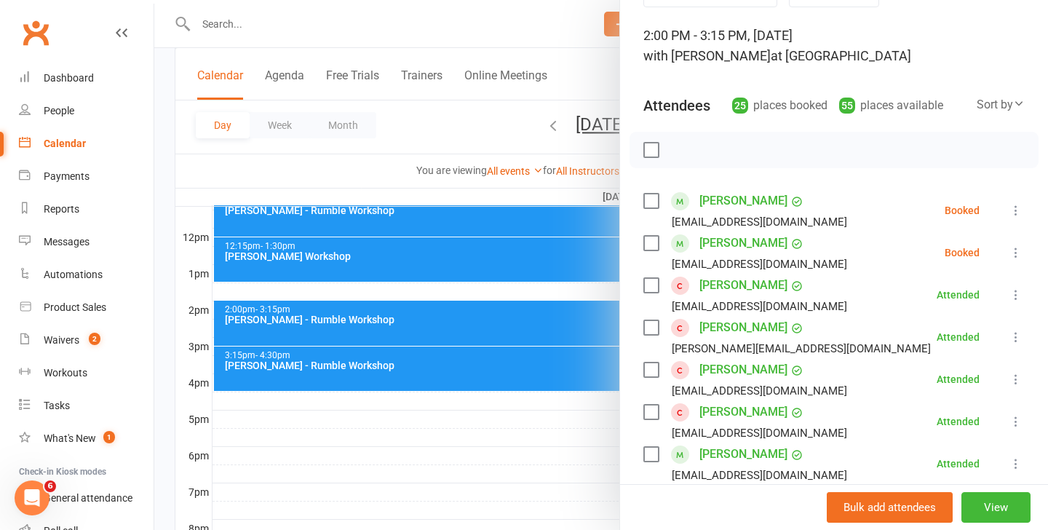
click at [1013, 247] on icon at bounding box center [1015, 252] width 15 height 15
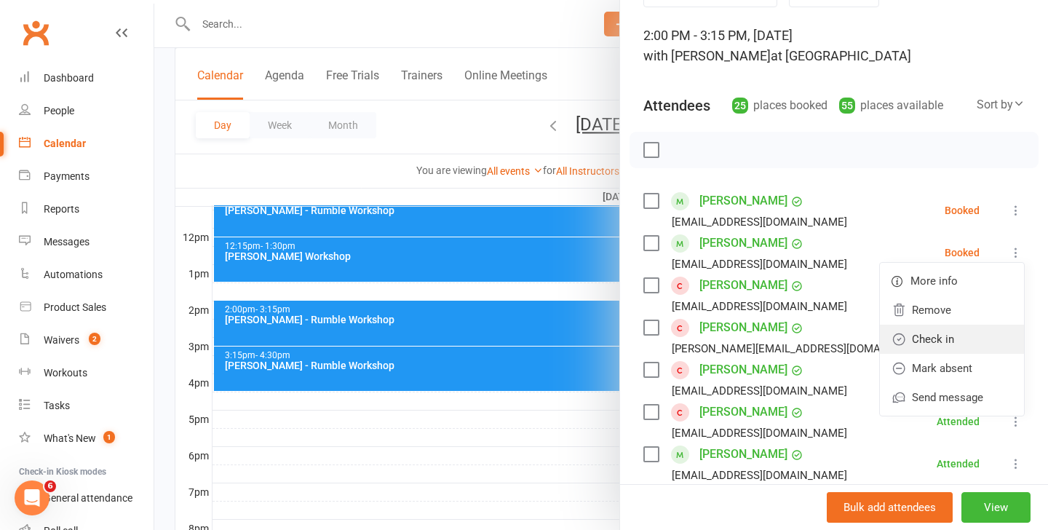
click at [954, 340] on link "Check in" at bounding box center [952, 338] width 144 height 29
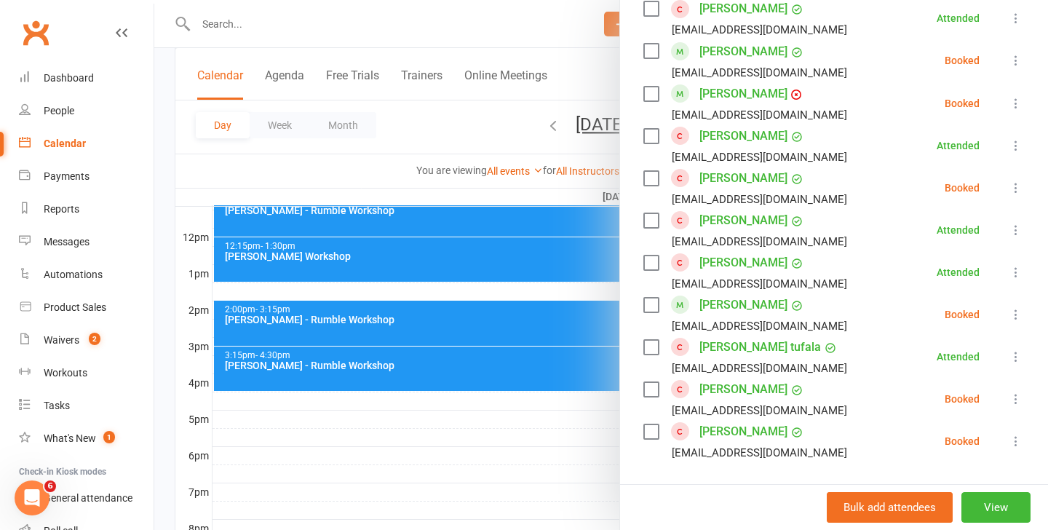
scroll to position [952, 0]
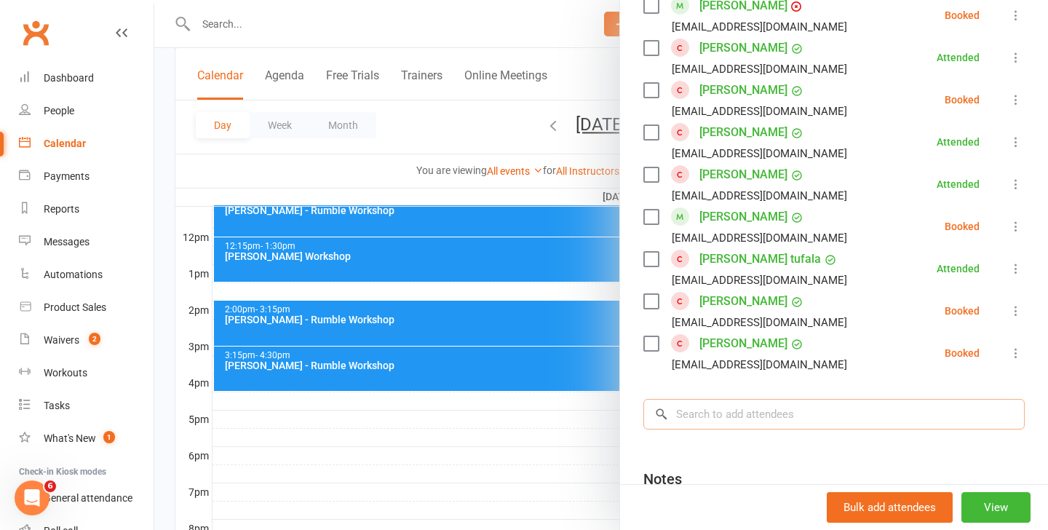
click at [748, 417] on input "search" at bounding box center [833, 414] width 381 height 31
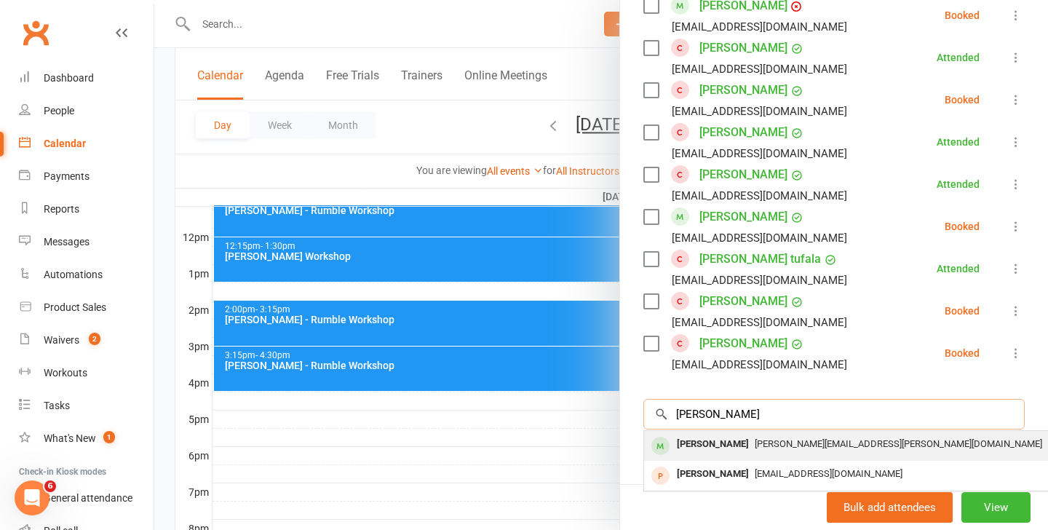
type input "[PERSON_NAME]"
click at [754, 438] on span "[PERSON_NAME][EMAIL_ADDRESS][PERSON_NAME][DOMAIN_NAME]" at bounding box center [897, 443] width 287 height 11
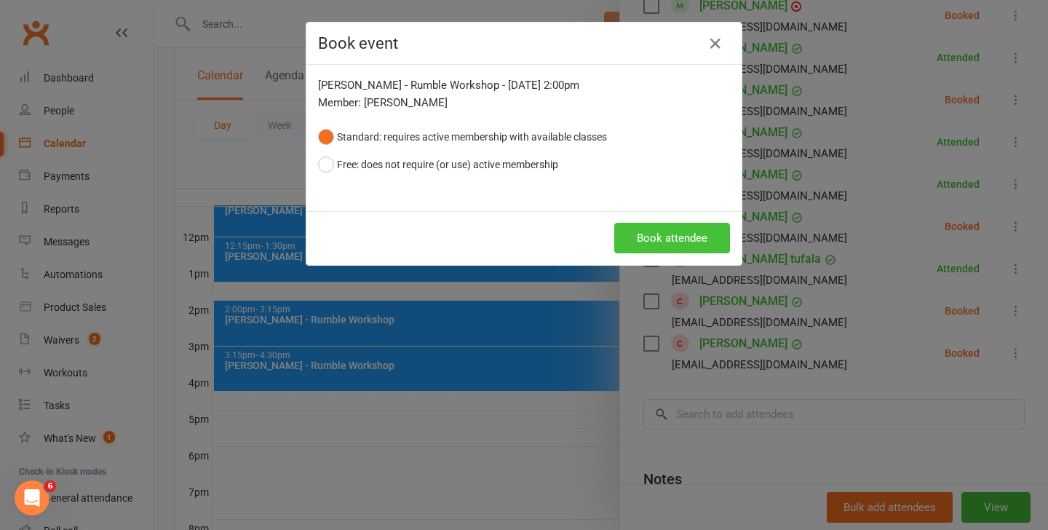
click at [655, 238] on button "Book attendee" at bounding box center [672, 238] width 116 height 31
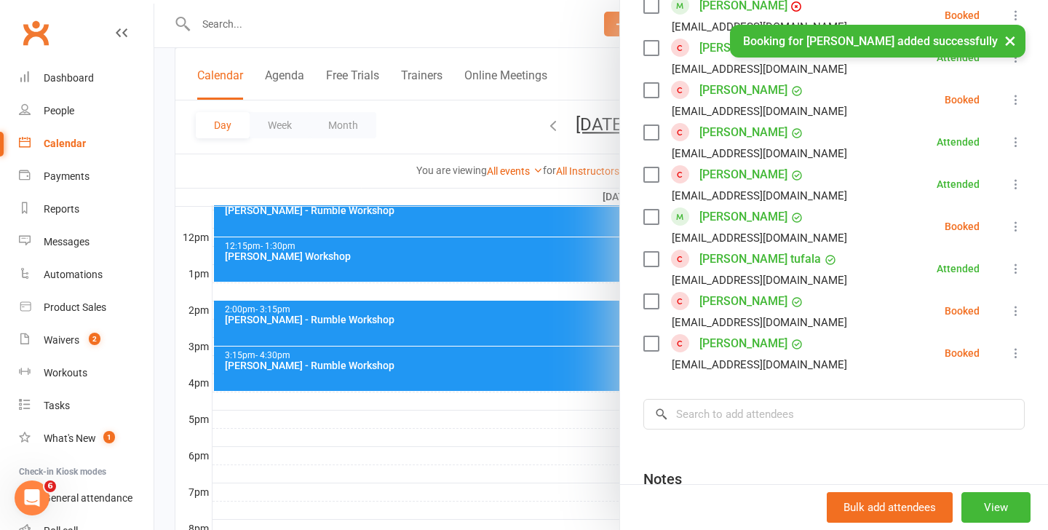
click at [406, 307] on div at bounding box center [600, 265] width 893 height 530
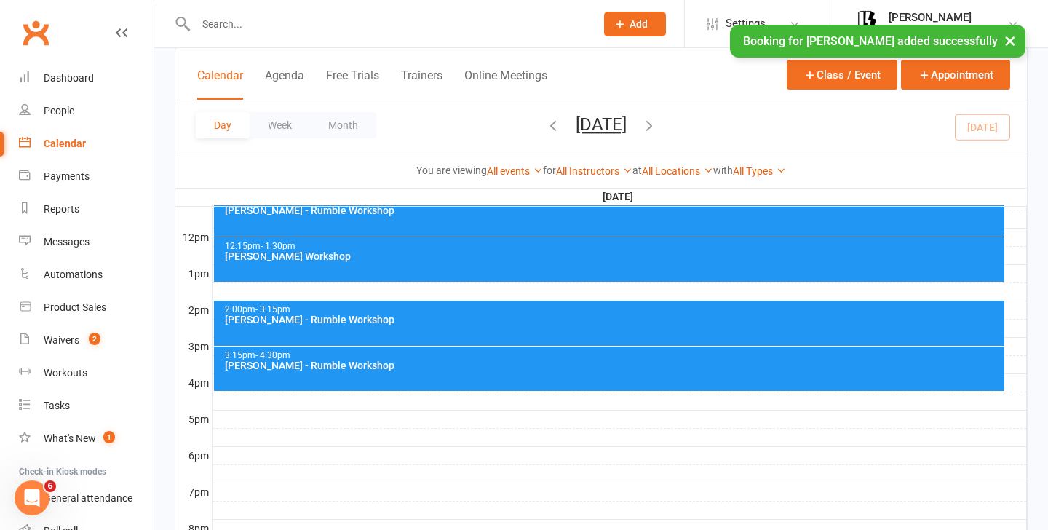
click at [428, 328] on div "2:00pm - 3:15pm [PERSON_NAME] - Rumble Workshop" at bounding box center [609, 322] width 791 height 45
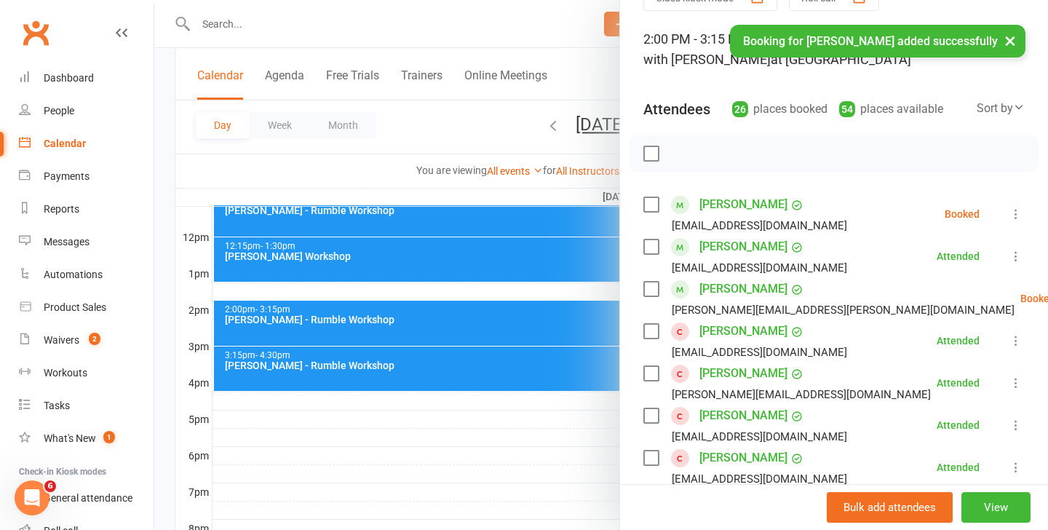
scroll to position [105, 0]
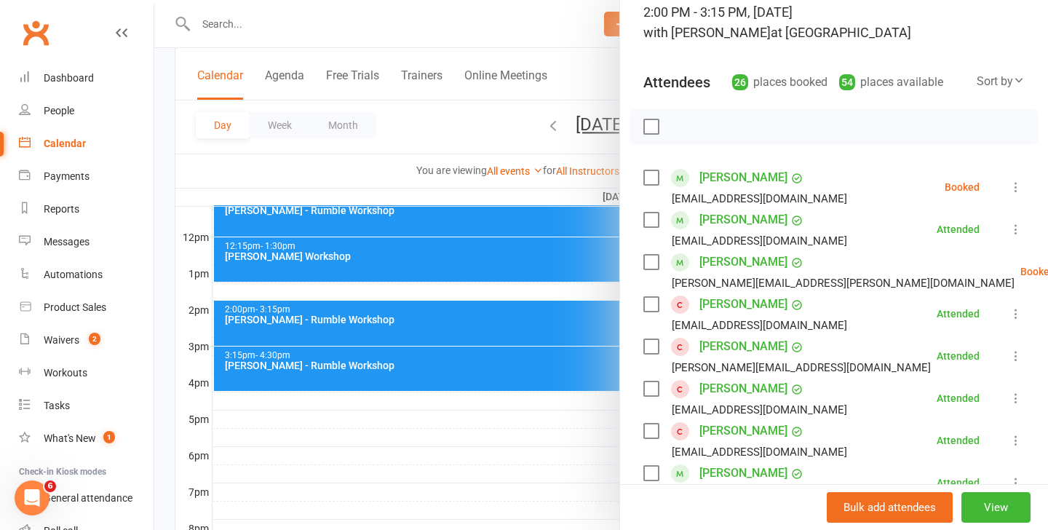
click at [474, 327] on div at bounding box center [600, 265] width 893 height 530
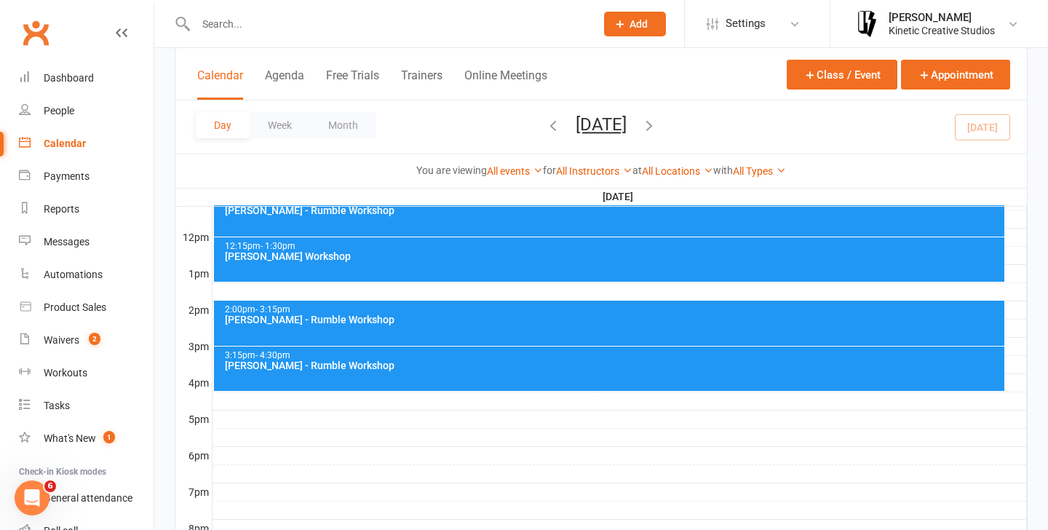
click at [510, 260] on div "[PERSON_NAME] Workshop" at bounding box center [613, 256] width 778 height 10
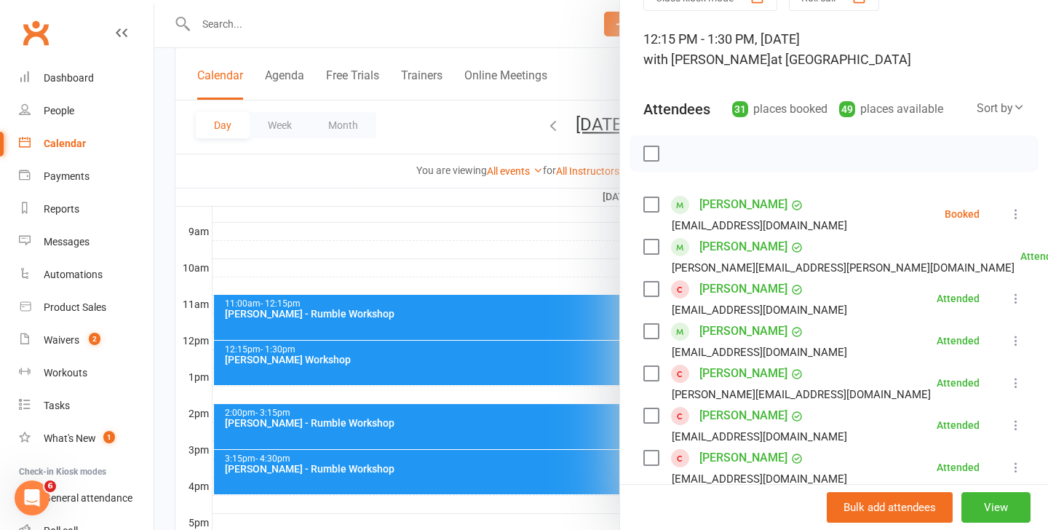
scroll to position [0, 0]
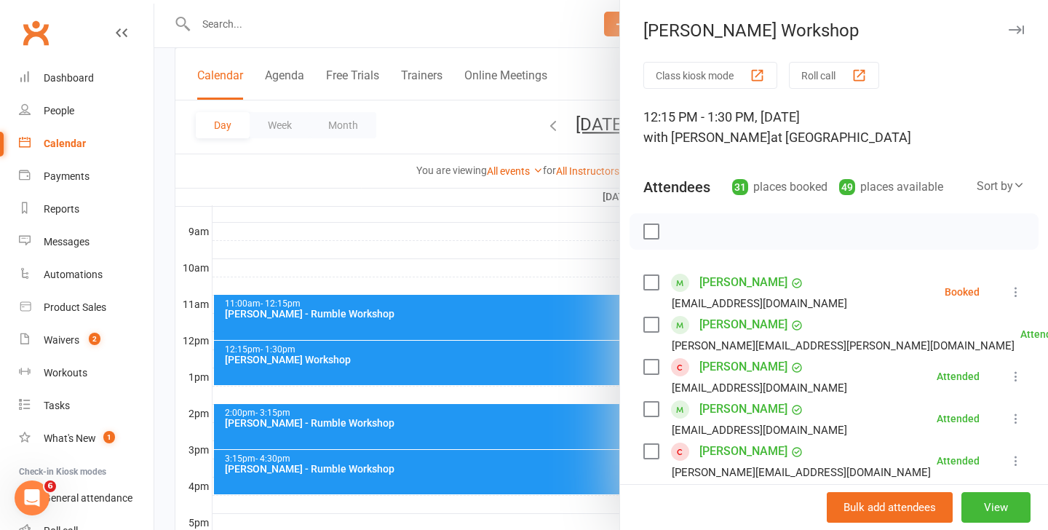
click at [1023, 289] on icon at bounding box center [1015, 291] width 15 height 15
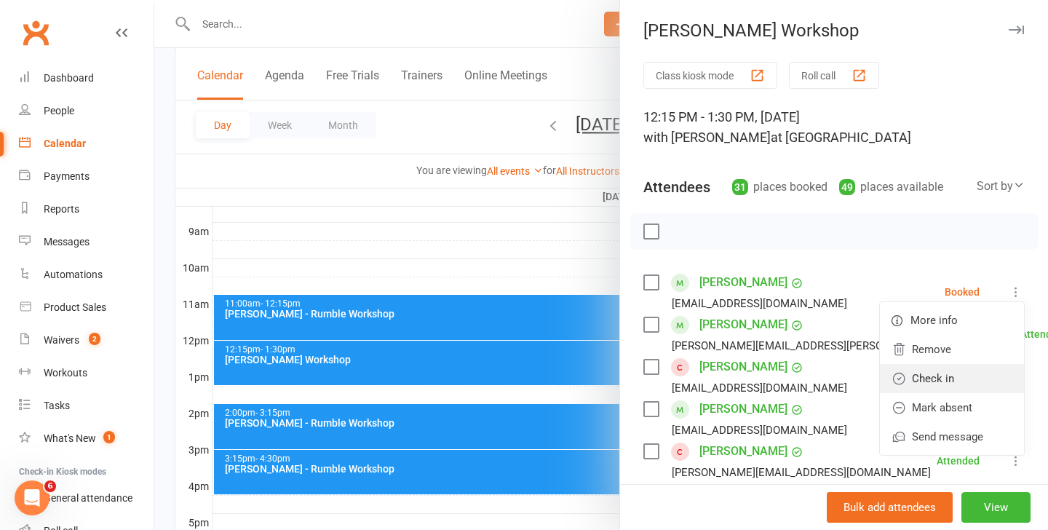
click at [927, 369] on link "Check in" at bounding box center [952, 378] width 144 height 29
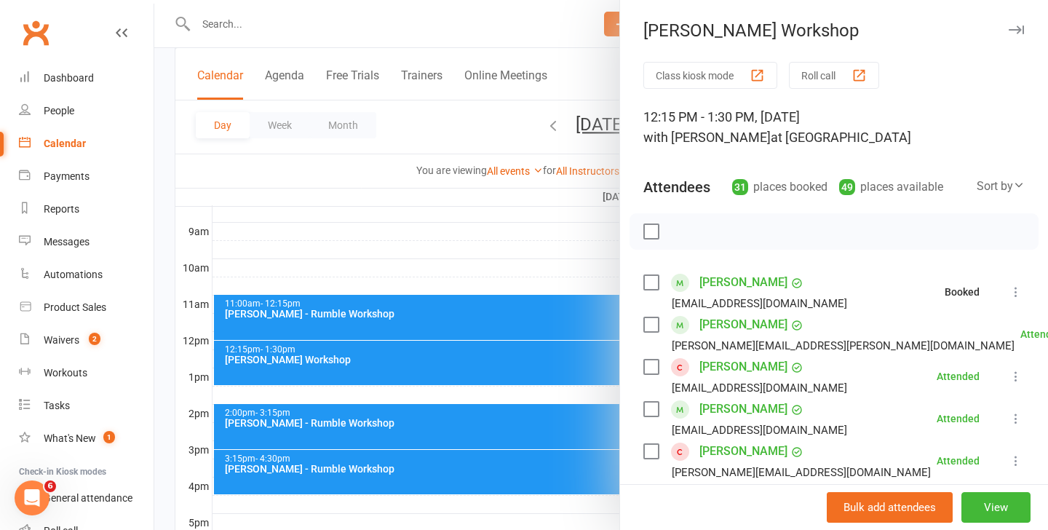
click at [423, 460] on div at bounding box center [600, 265] width 893 height 530
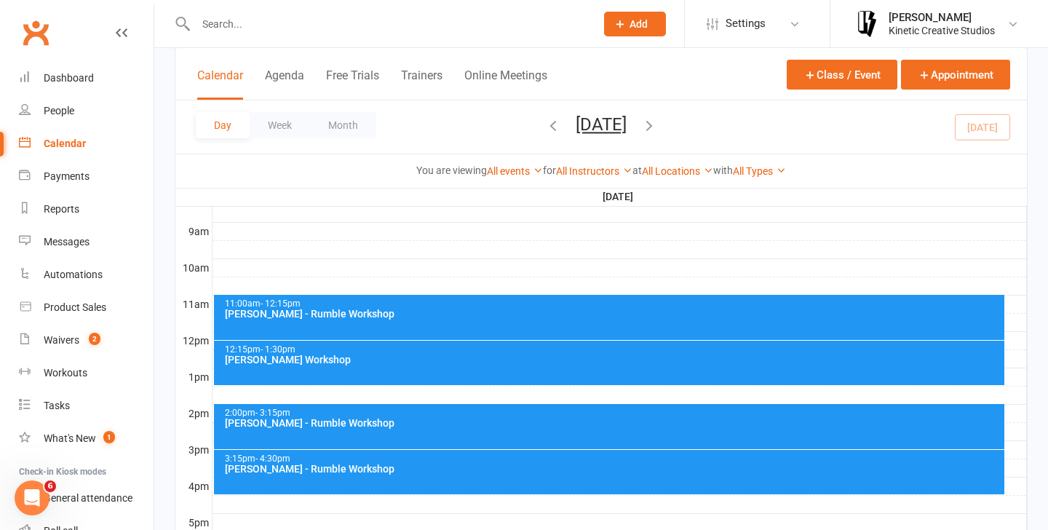
click at [441, 465] on div "[PERSON_NAME] - Rumble Workshop" at bounding box center [613, 468] width 778 height 10
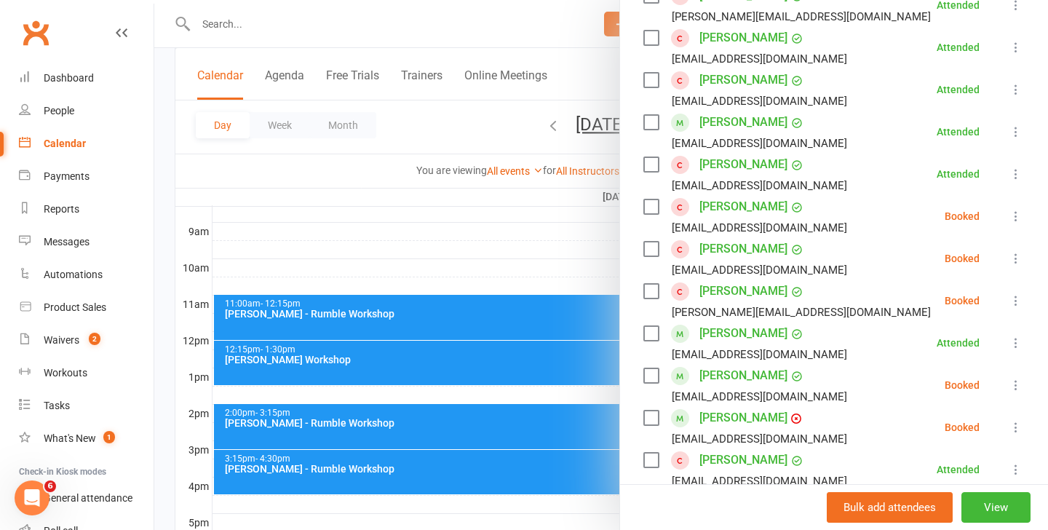
scroll to position [335, 0]
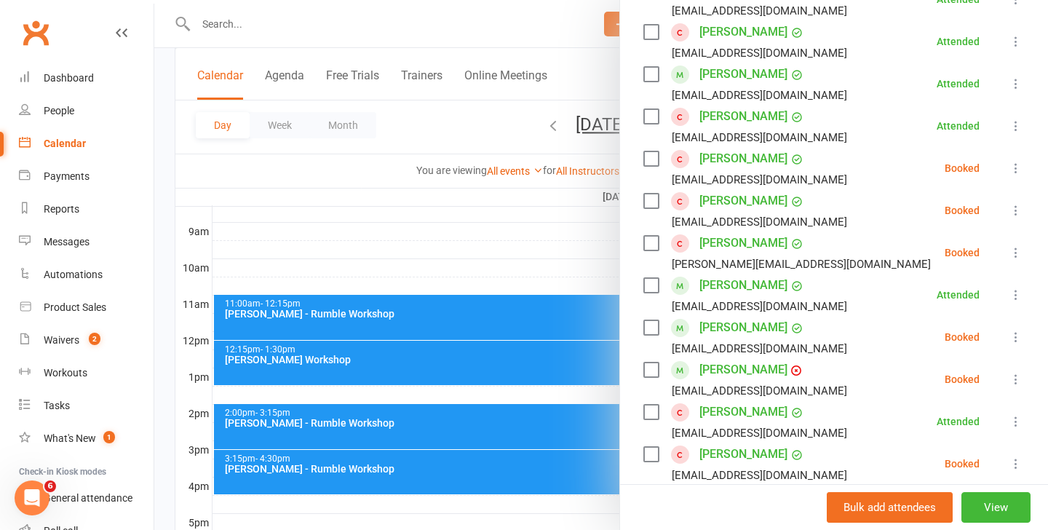
click at [1010, 211] on icon at bounding box center [1015, 210] width 15 height 15
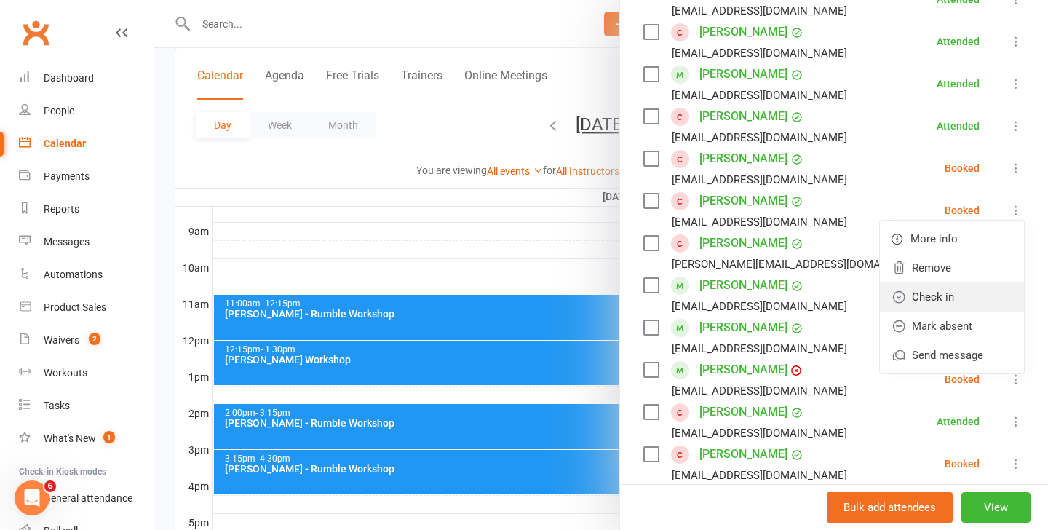
click at [949, 292] on link "Check in" at bounding box center [952, 296] width 144 height 29
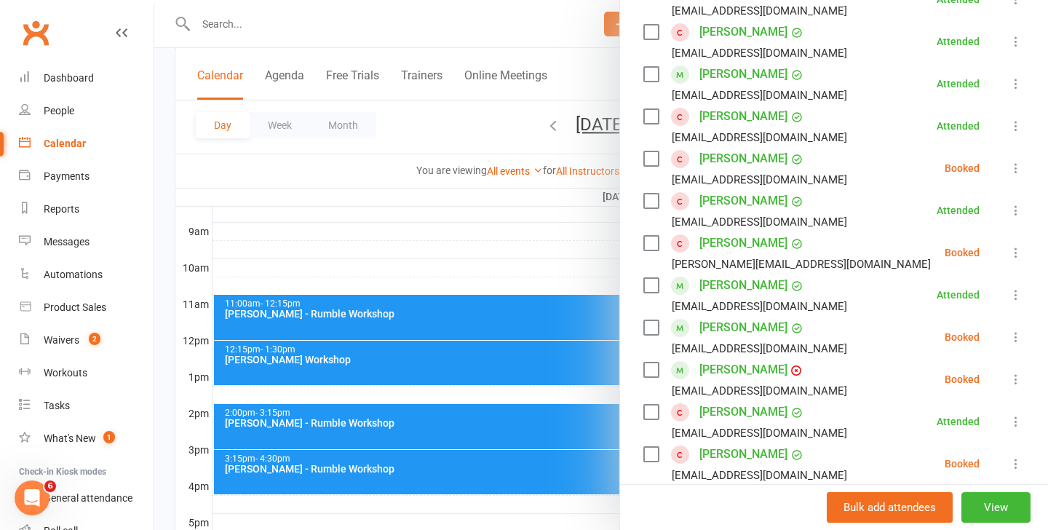
click at [1010, 332] on icon at bounding box center [1015, 337] width 15 height 15
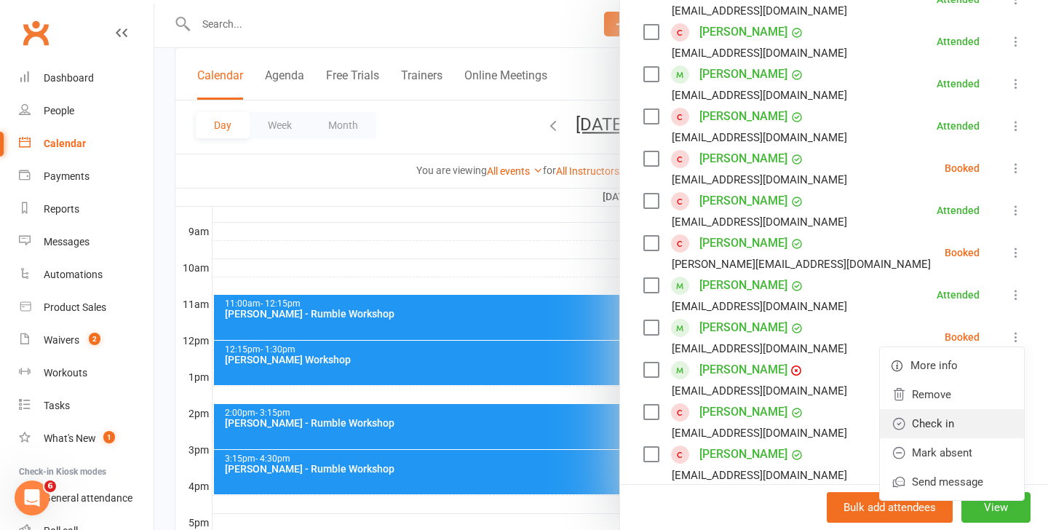
click at [962, 417] on link "Check in" at bounding box center [952, 423] width 144 height 29
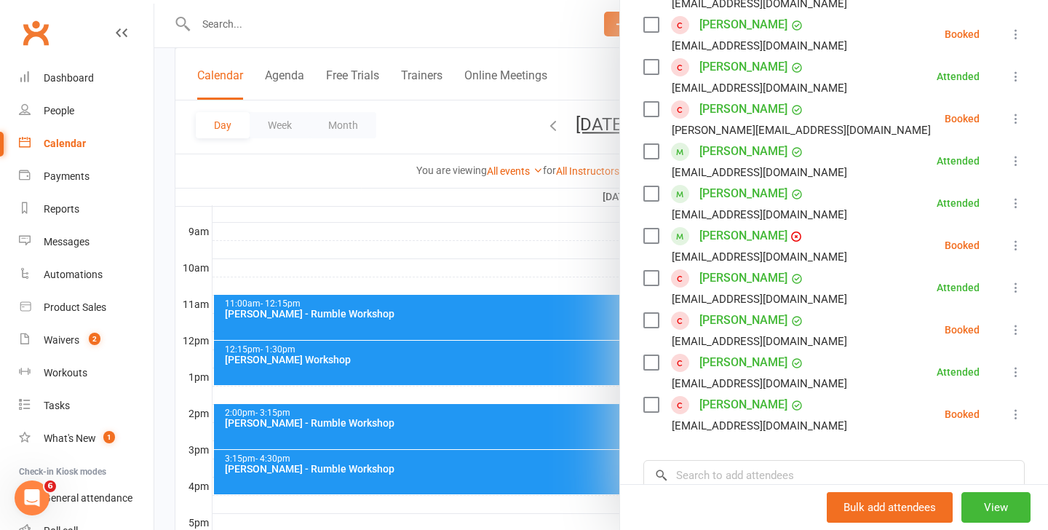
scroll to position [575, 0]
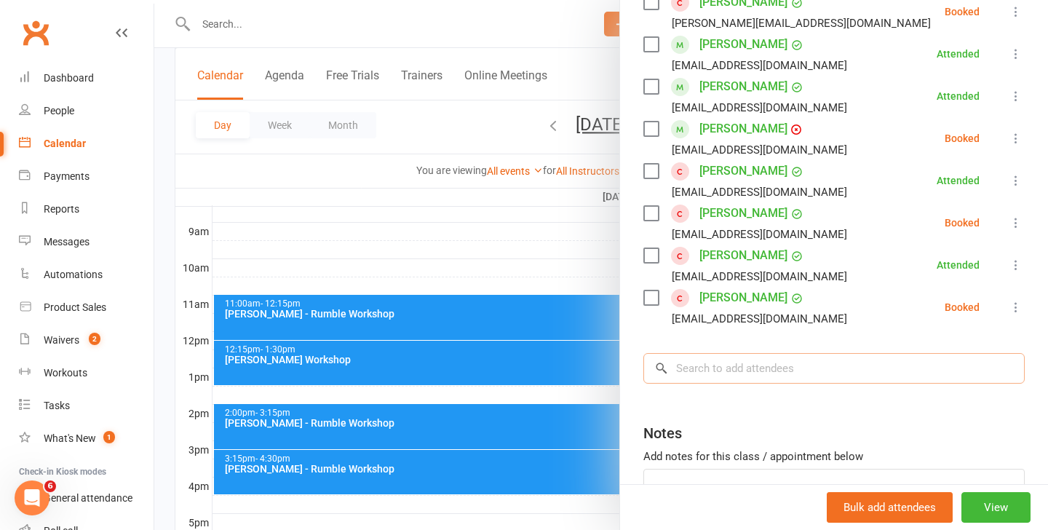
click at [756, 367] on input "search" at bounding box center [833, 368] width 381 height 31
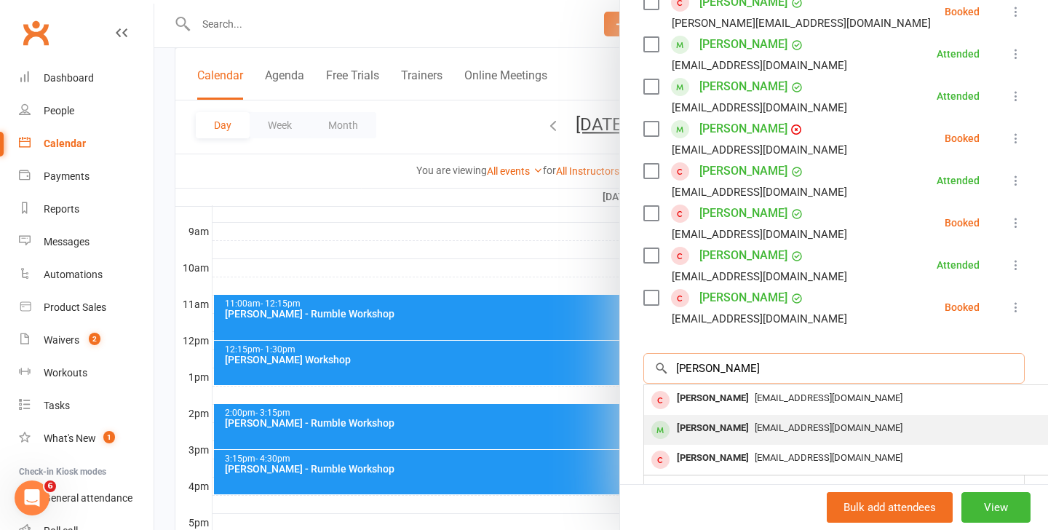
type input "[PERSON_NAME]"
click at [759, 423] on span "[EMAIL_ADDRESS][DOMAIN_NAME]" at bounding box center [828, 427] width 148 height 11
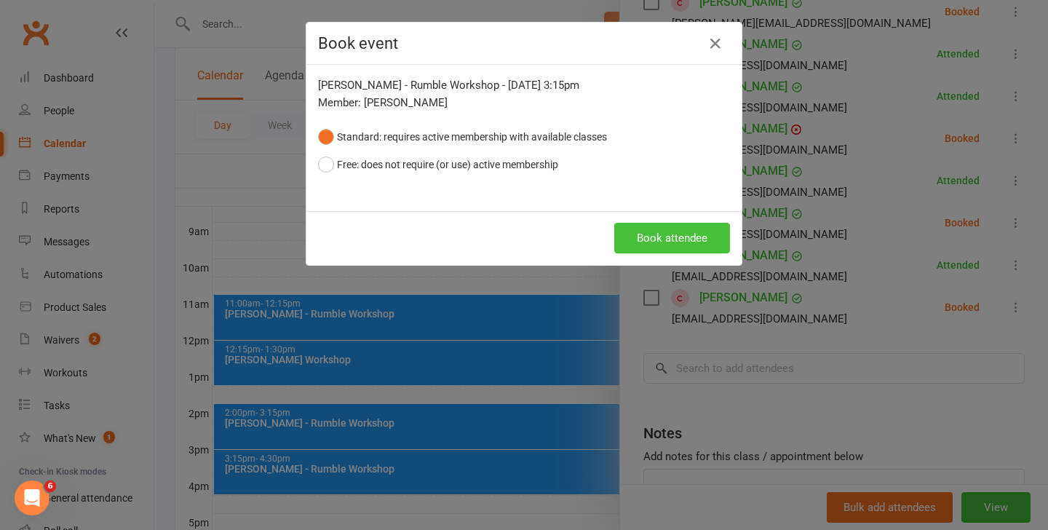
click at [659, 238] on button "Book attendee" at bounding box center [672, 238] width 116 height 31
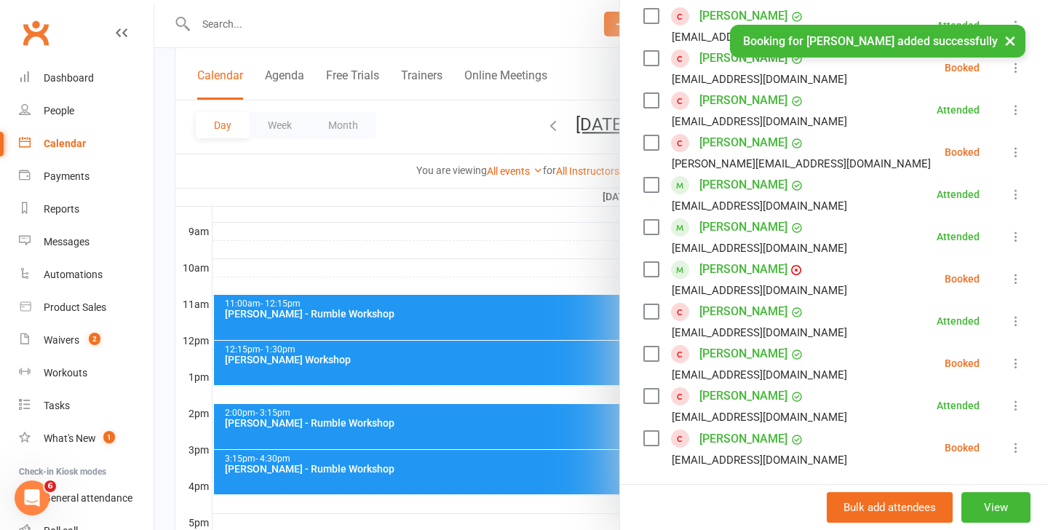
scroll to position [469, 0]
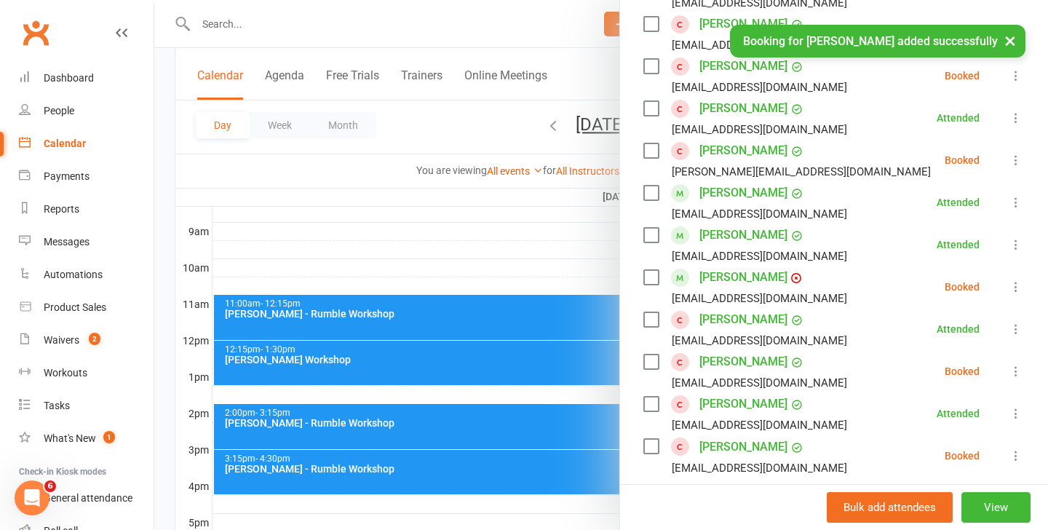
click at [1013, 292] on icon at bounding box center [1015, 286] width 15 height 15
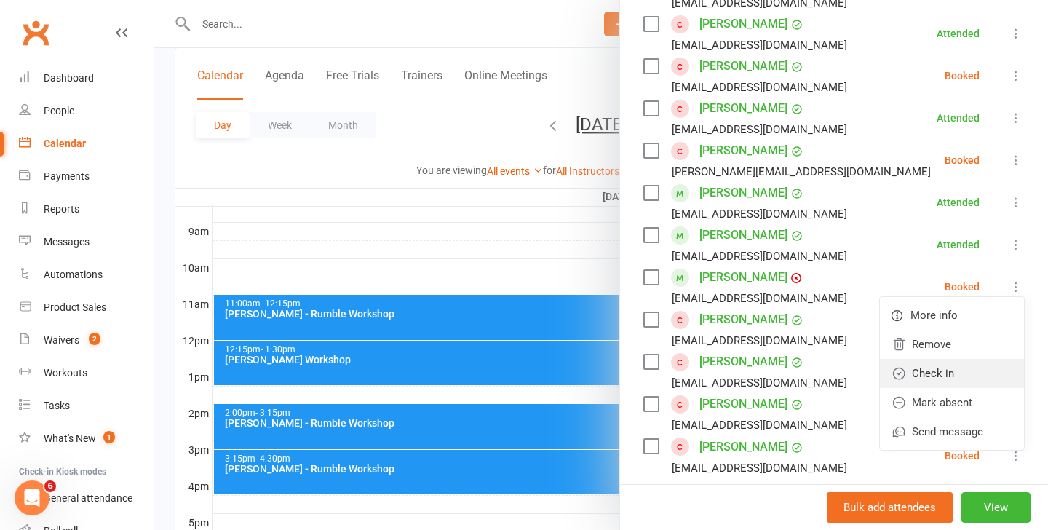
click at [953, 373] on link "Check in" at bounding box center [952, 373] width 144 height 29
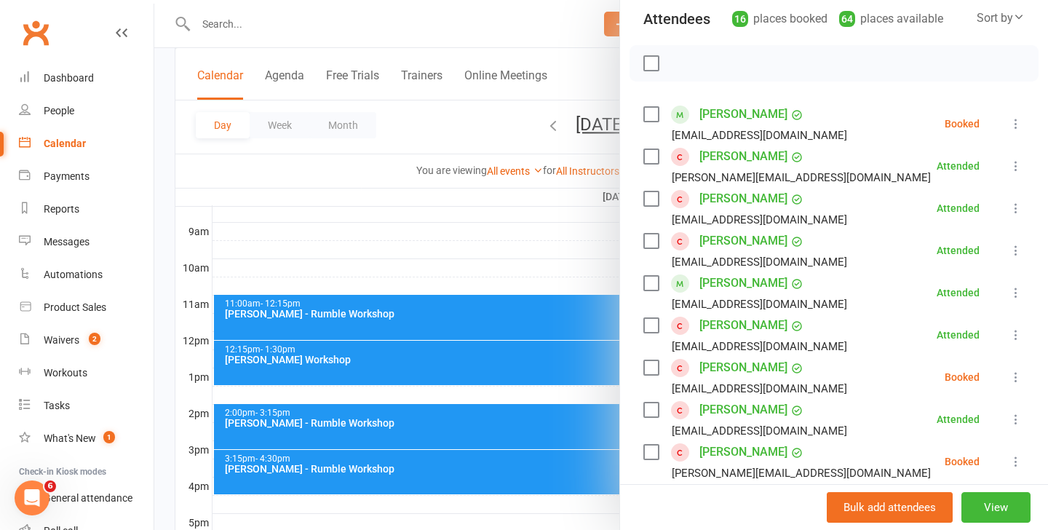
scroll to position [167, 0]
click at [1011, 127] on icon at bounding box center [1015, 125] width 15 height 15
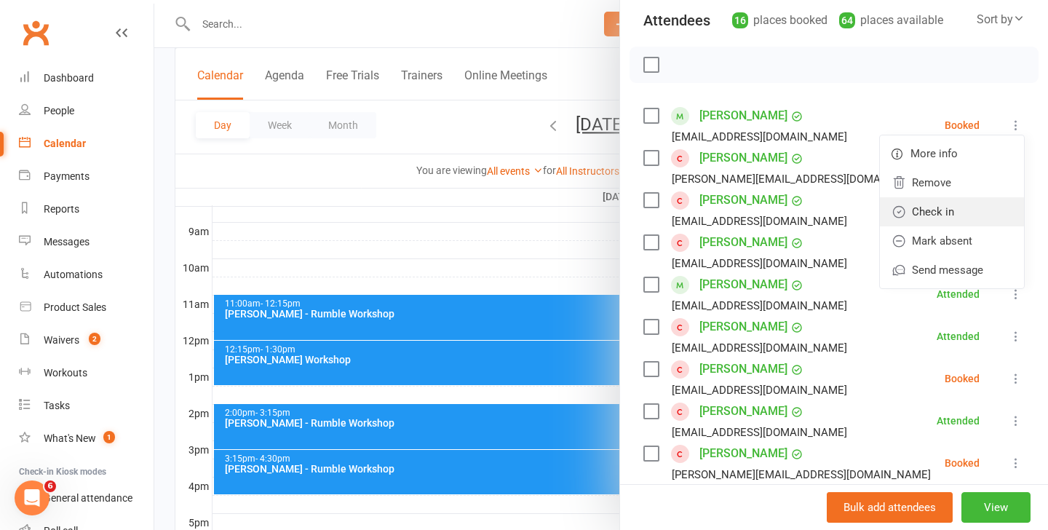
click at [949, 202] on link "Check in" at bounding box center [952, 211] width 144 height 29
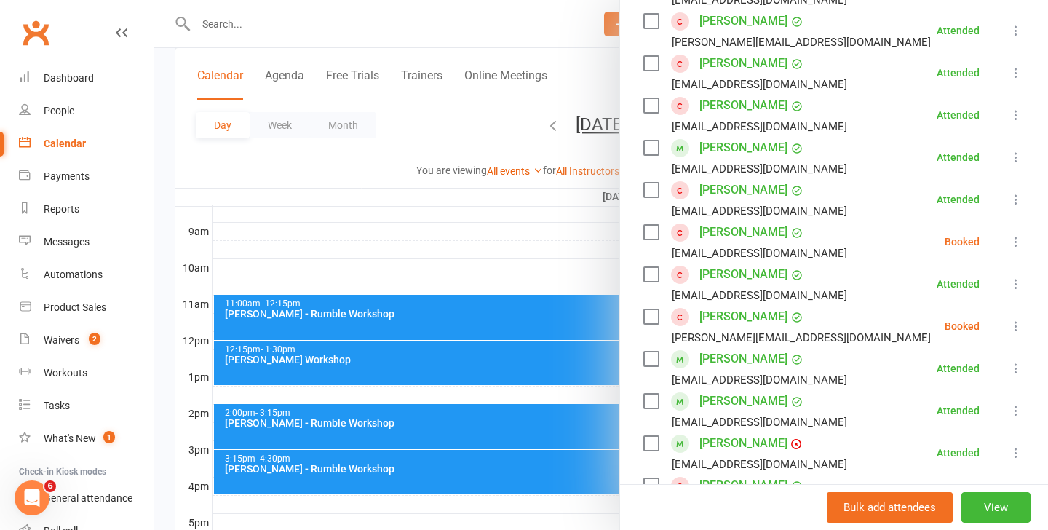
scroll to position [394, 0]
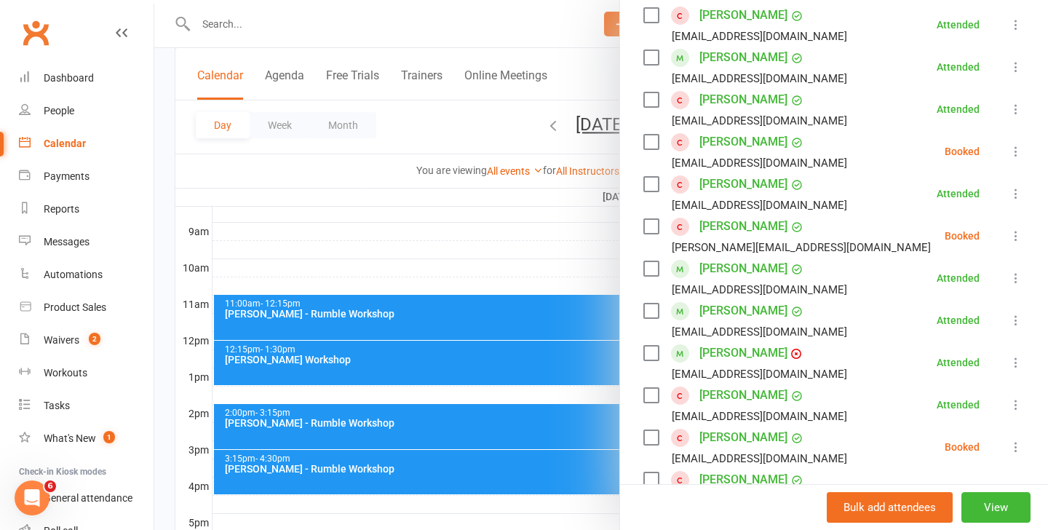
click at [369, 325] on div at bounding box center [600, 265] width 893 height 530
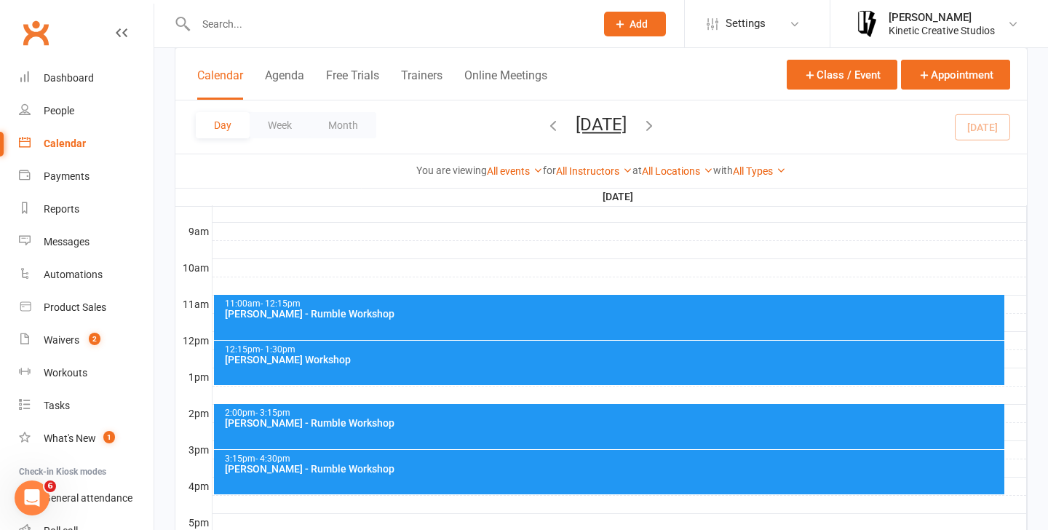
click at [376, 319] on div "11:00am - 12:15pm [PERSON_NAME] - Rumble Workshop" at bounding box center [609, 317] width 791 height 45
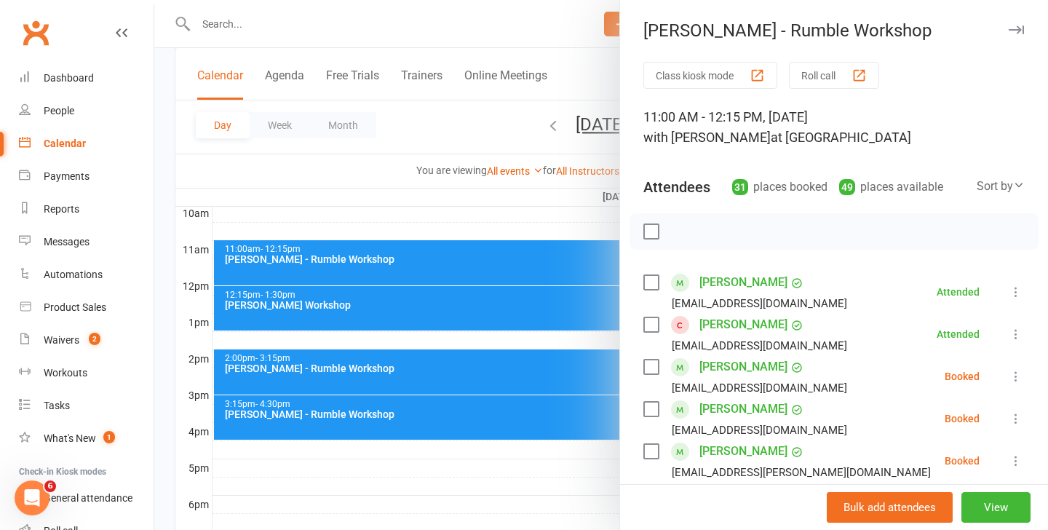
scroll to position [453, 0]
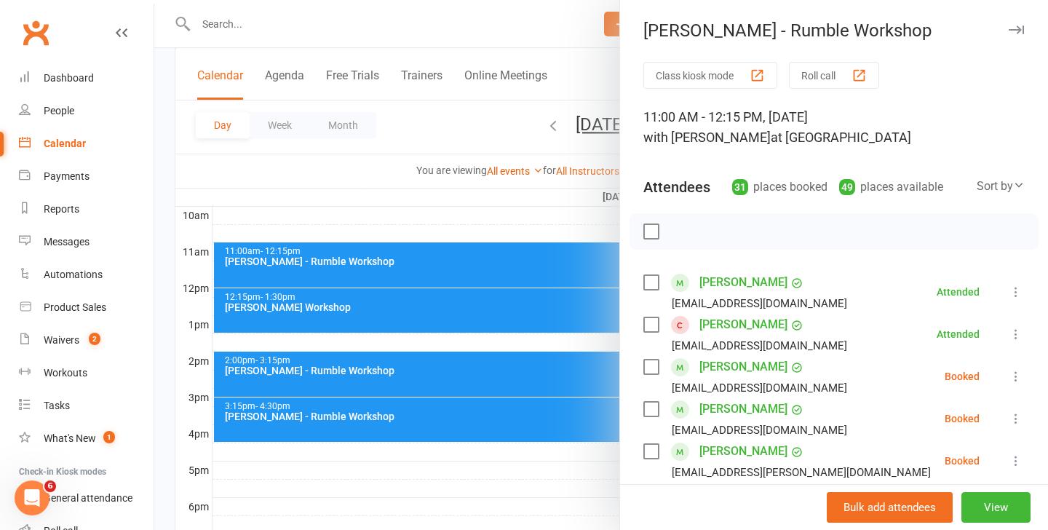
click at [487, 366] on div at bounding box center [600, 265] width 893 height 530
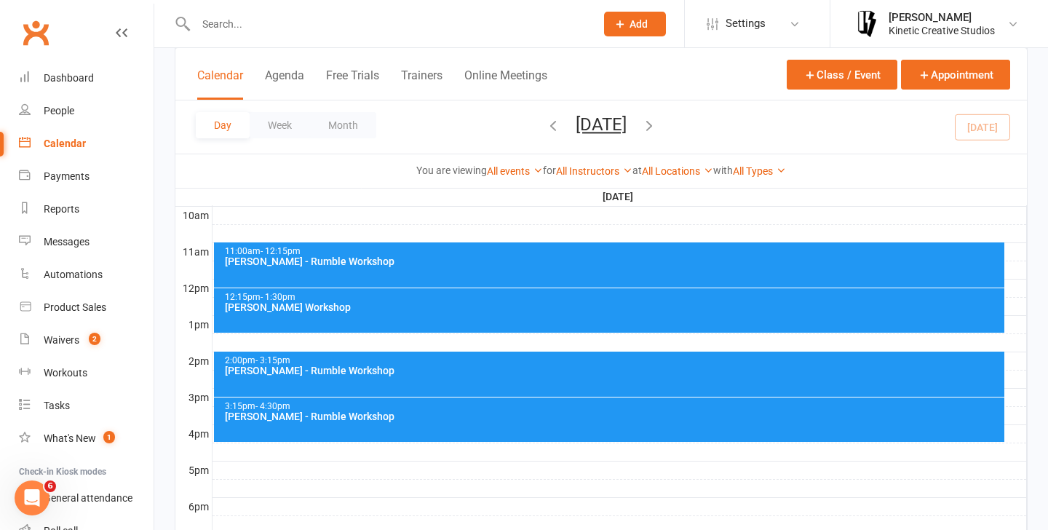
click at [503, 313] on div "12:15pm - 1:30pm [PERSON_NAME] Workshop" at bounding box center [609, 310] width 791 height 44
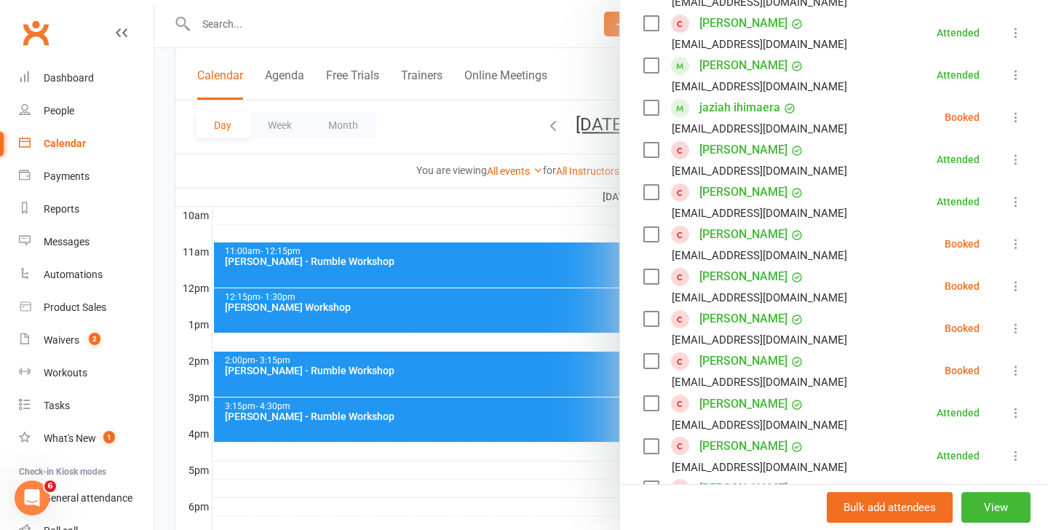
scroll to position [519, 0]
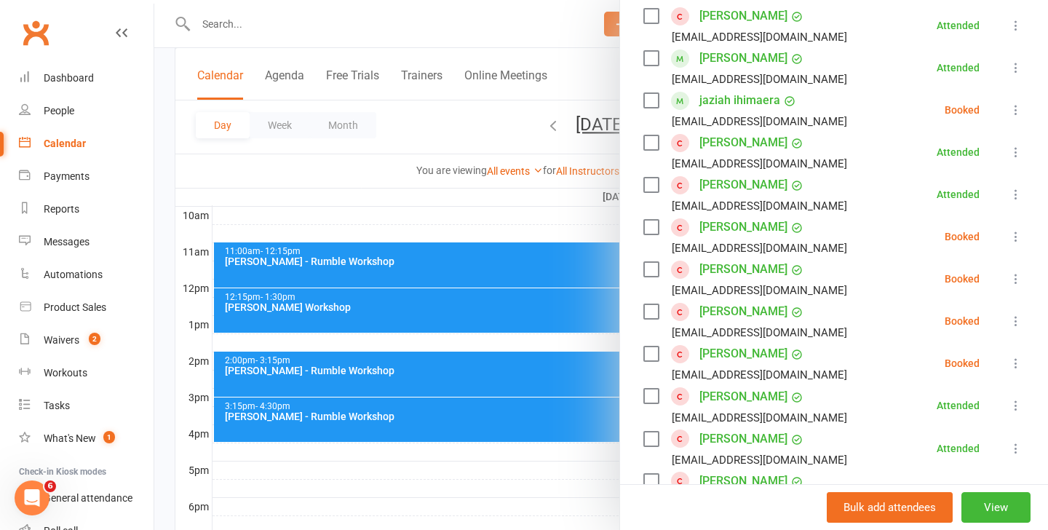
click at [1015, 277] on icon at bounding box center [1015, 278] width 15 height 15
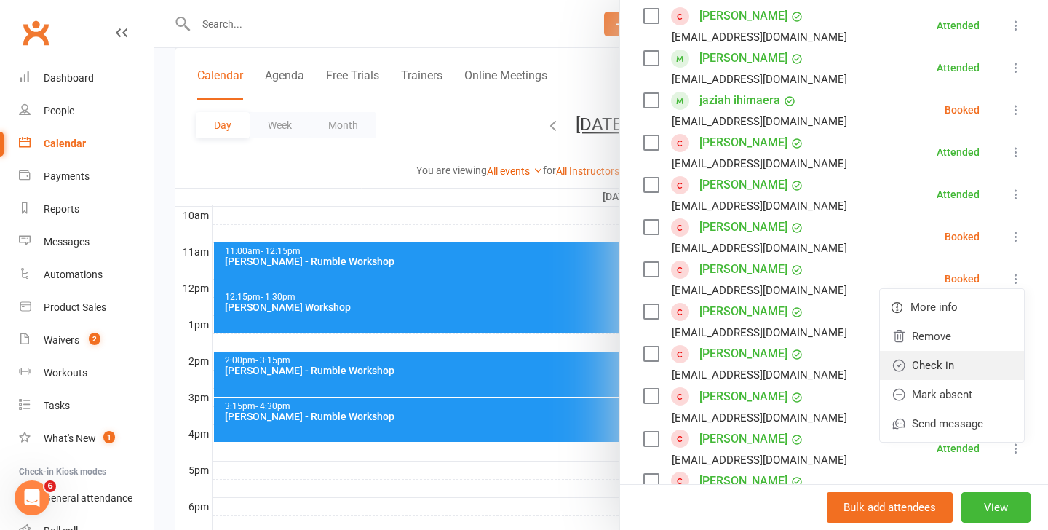
click at [967, 356] on link "Check in" at bounding box center [952, 365] width 144 height 29
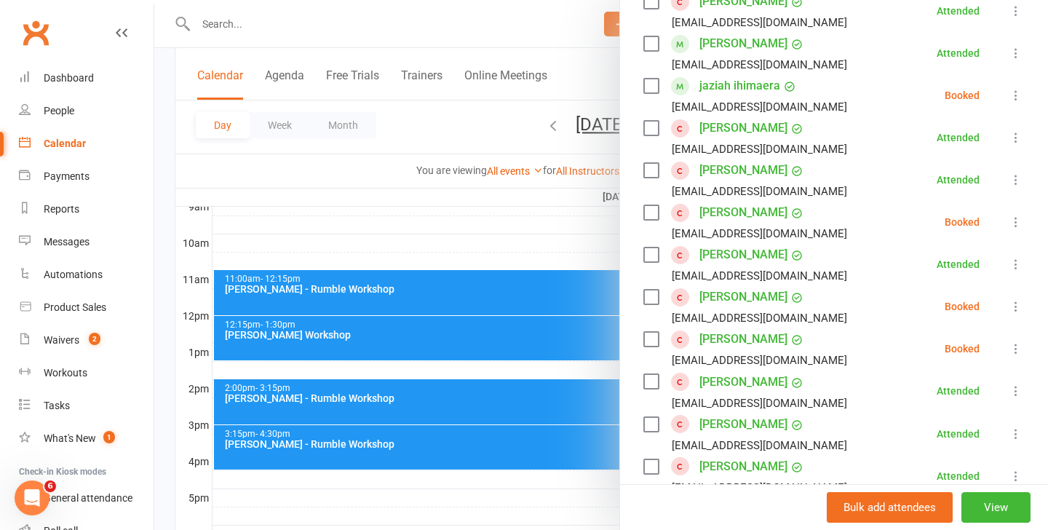
scroll to position [425, 0]
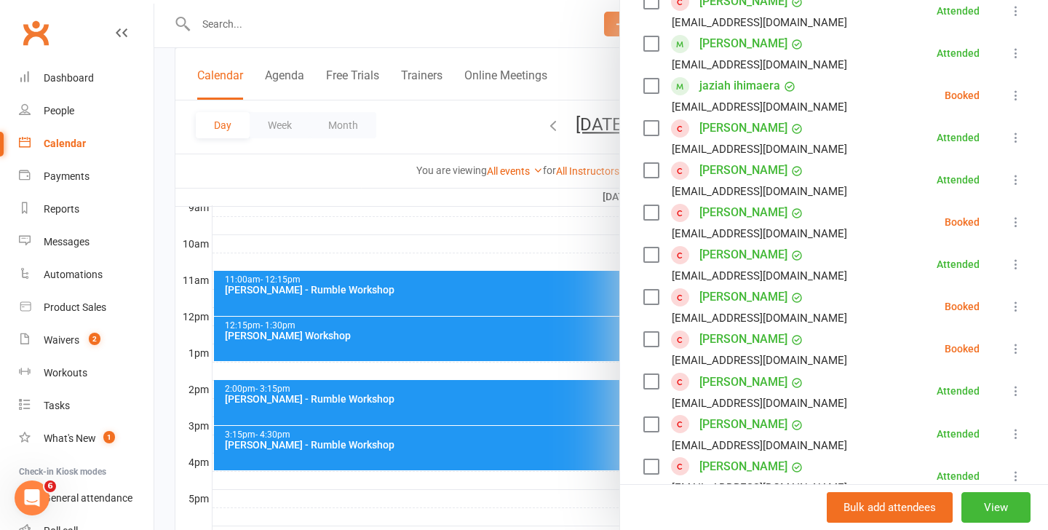
click at [450, 295] on div at bounding box center [600, 265] width 893 height 530
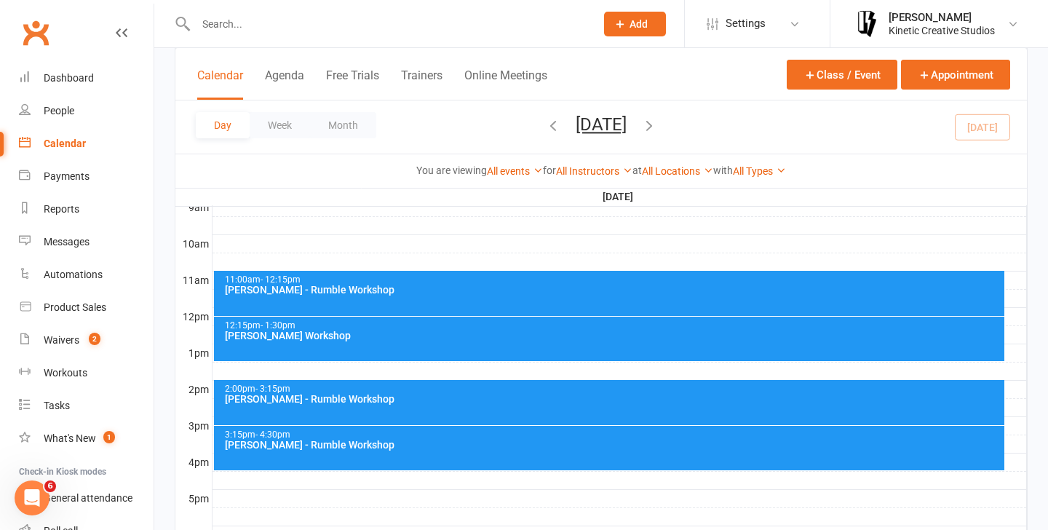
click at [495, 295] on div "11:00am - 12:15pm [PERSON_NAME] - Rumble Workshop" at bounding box center [609, 293] width 791 height 45
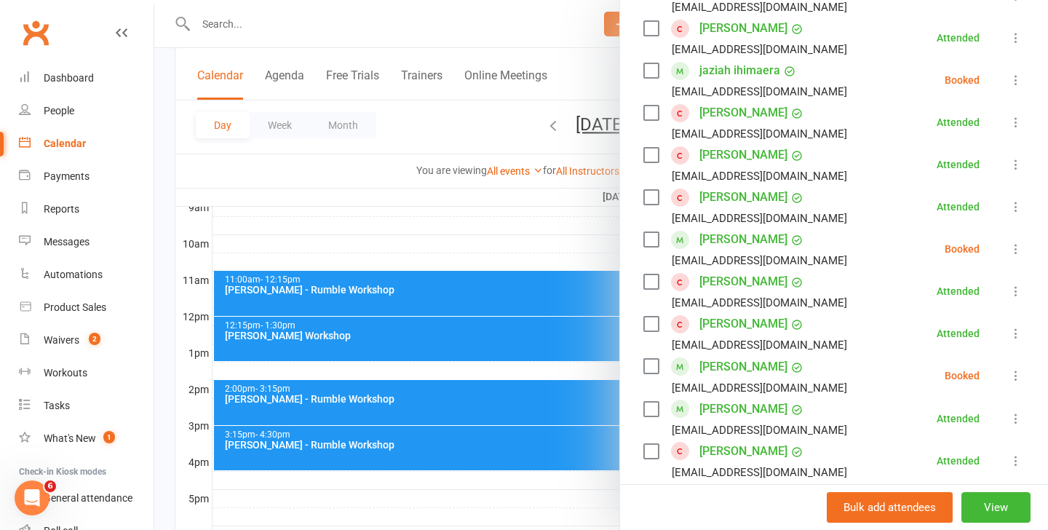
scroll to position [571, 0]
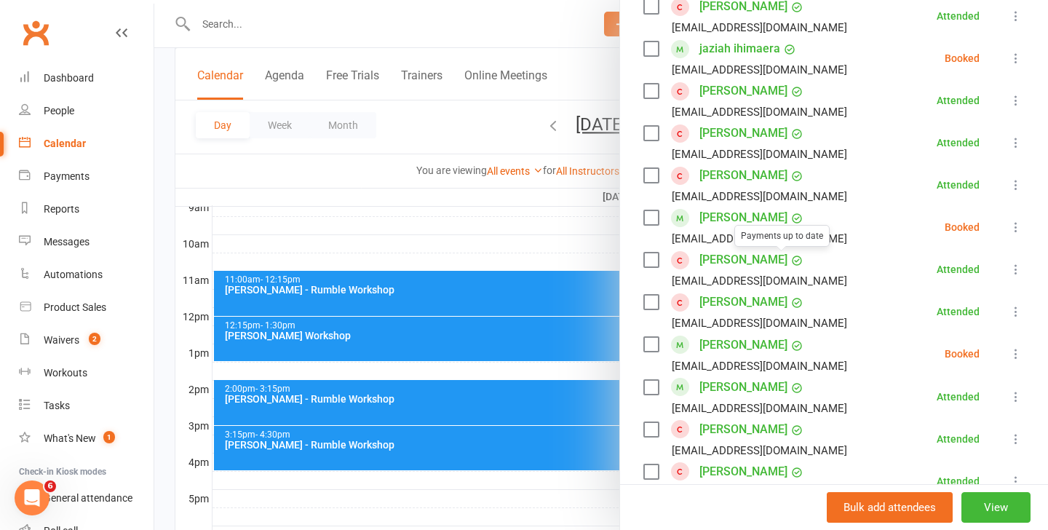
click at [418, 369] on div at bounding box center [600, 265] width 893 height 530
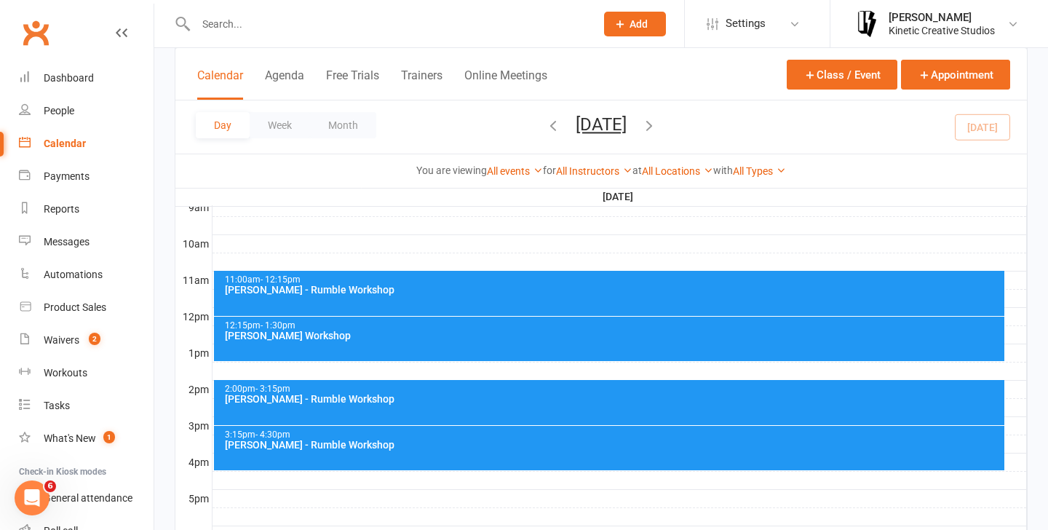
click at [442, 346] on div "12:15pm - 1:30pm [PERSON_NAME] Workshop" at bounding box center [609, 338] width 791 height 44
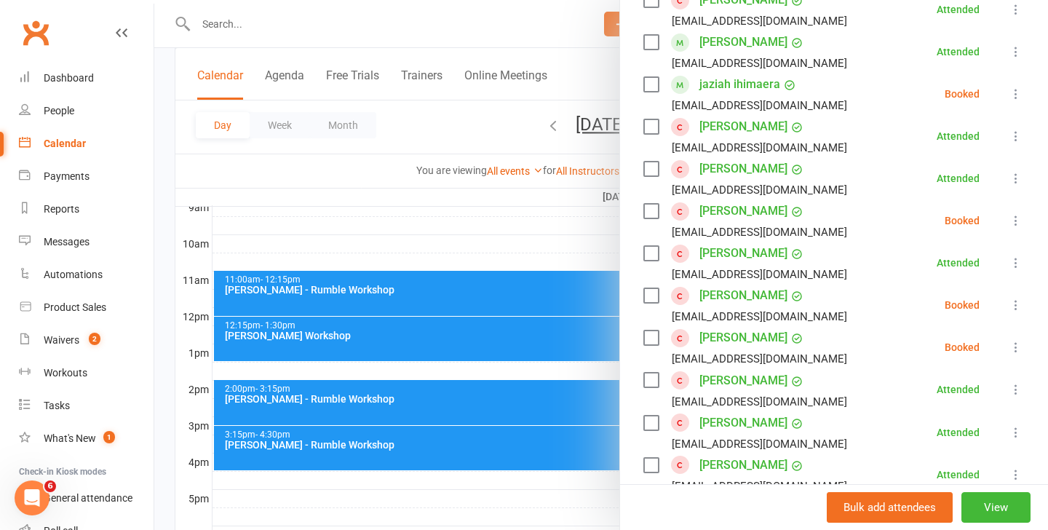
scroll to position [600, 0]
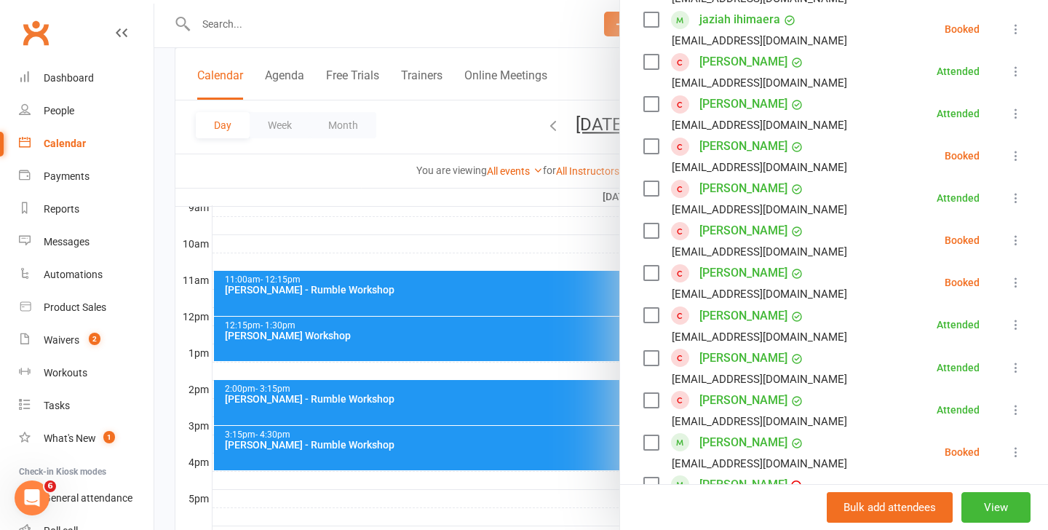
click at [1014, 281] on icon at bounding box center [1015, 282] width 15 height 15
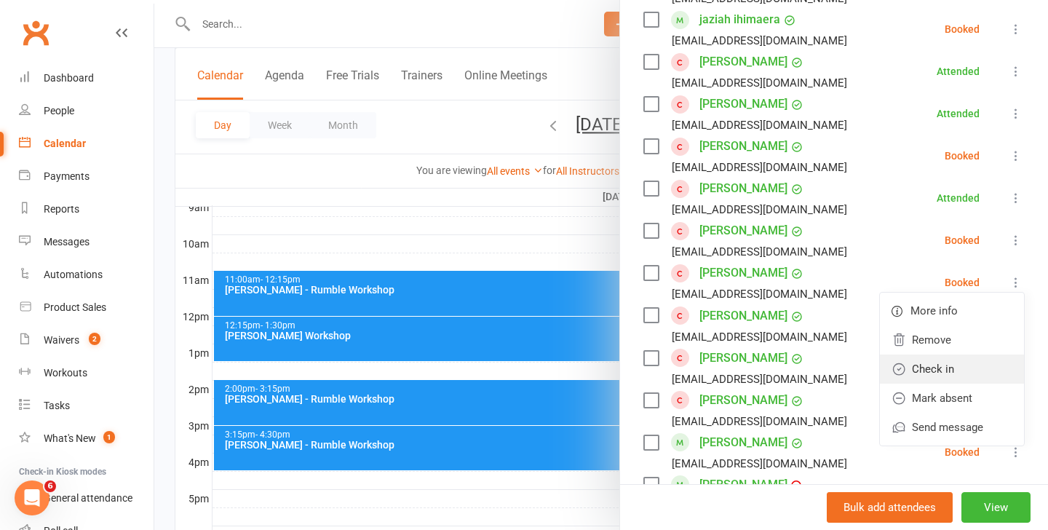
click at [968, 362] on link "Check in" at bounding box center [952, 368] width 144 height 29
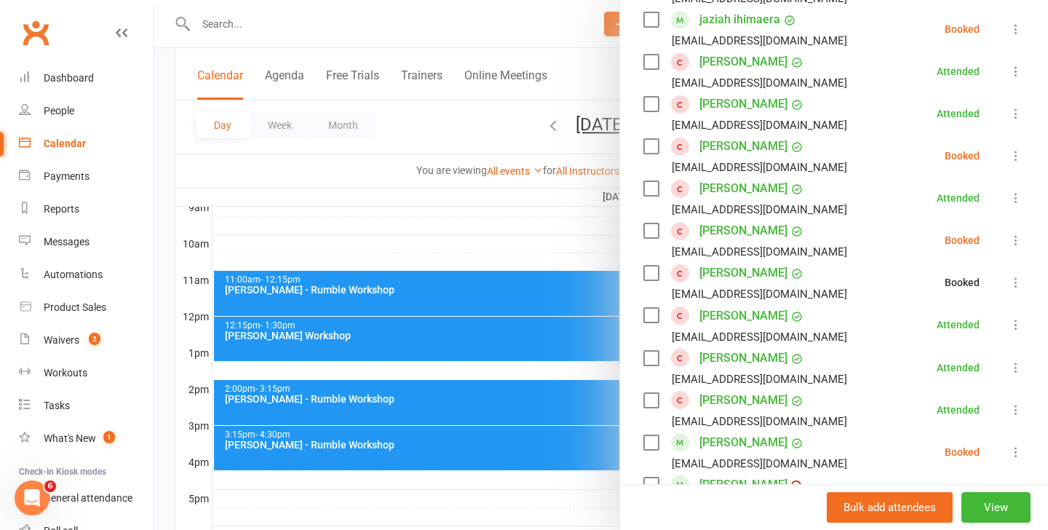
click at [1017, 450] on icon at bounding box center [1015, 451] width 15 height 15
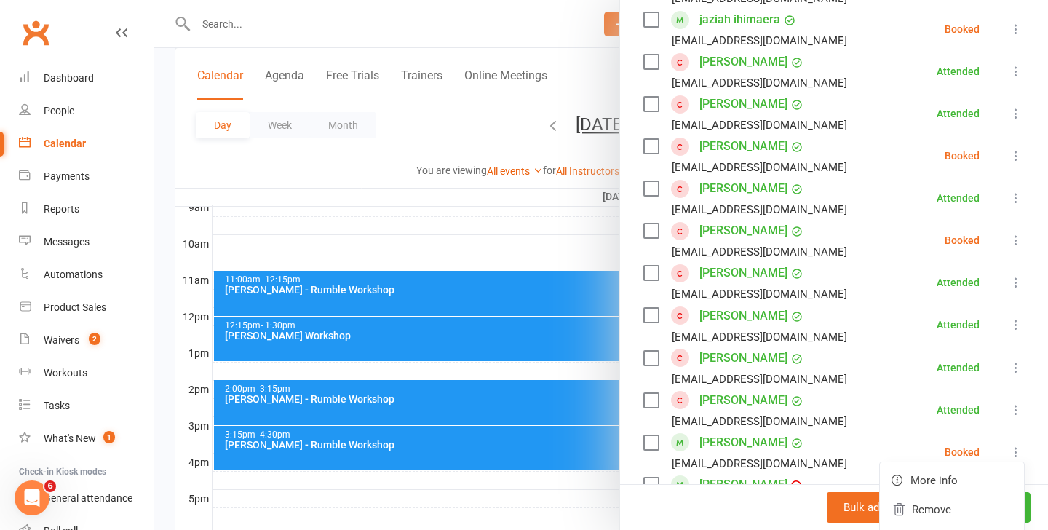
click at [943, 375] on li "[PERSON_NAME] [EMAIL_ADDRESS][DOMAIN_NAME] Attended More info Remove [PERSON_NA…" at bounding box center [833, 367] width 381 height 42
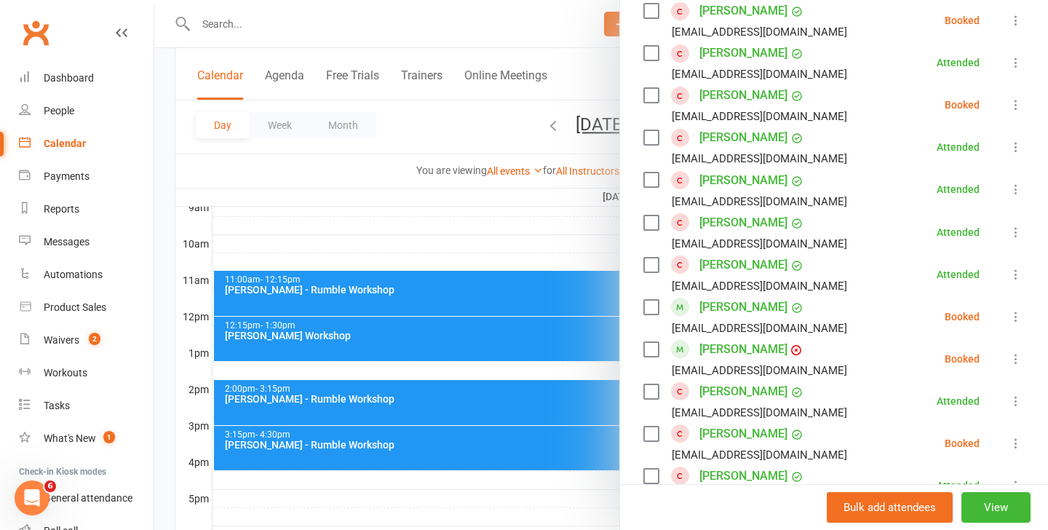
scroll to position [768, 0]
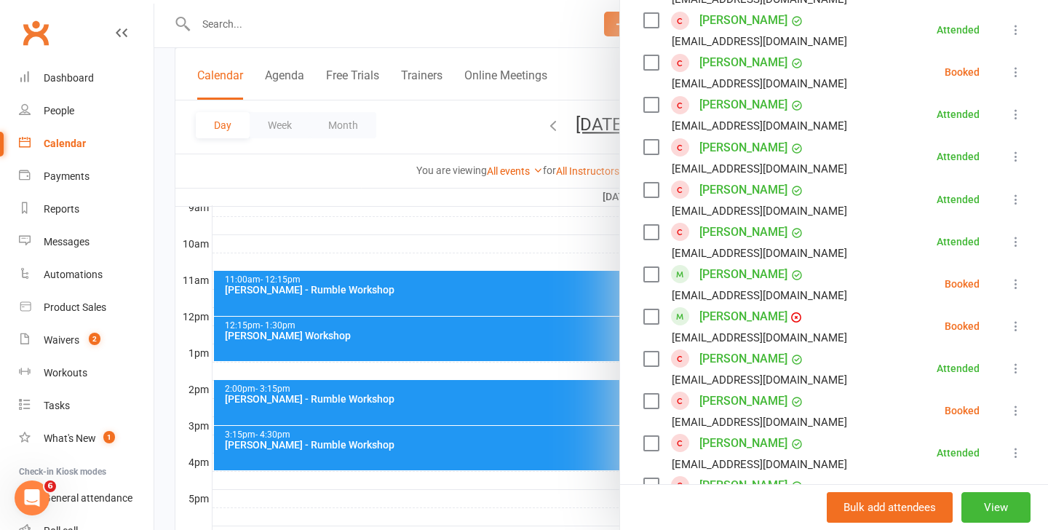
click at [1012, 277] on icon at bounding box center [1015, 283] width 15 height 15
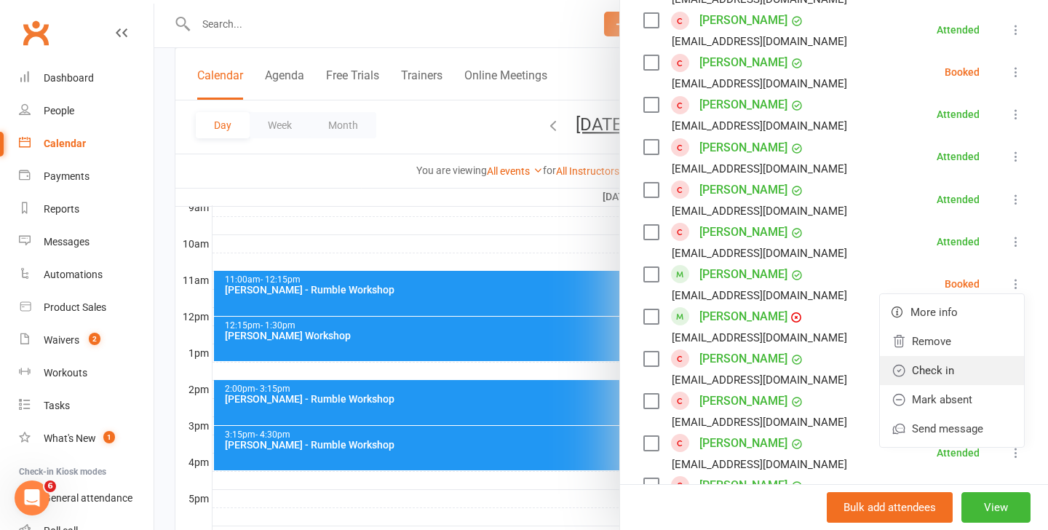
click at [981, 366] on link "Check in" at bounding box center [952, 370] width 144 height 29
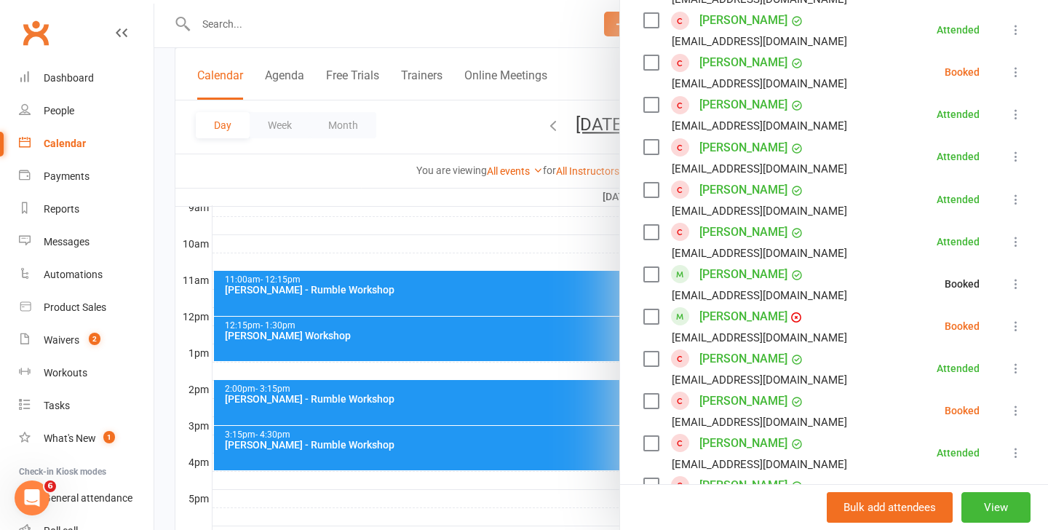
click at [1010, 326] on icon at bounding box center [1015, 326] width 15 height 15
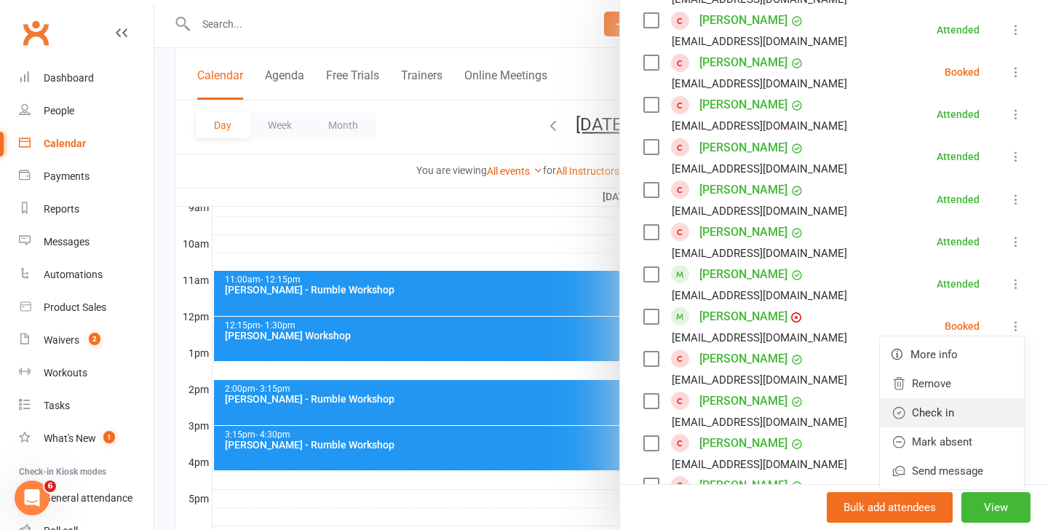
click at [964, 414] on link "Check in" at bounding box center [952, 412] width 144 height 29
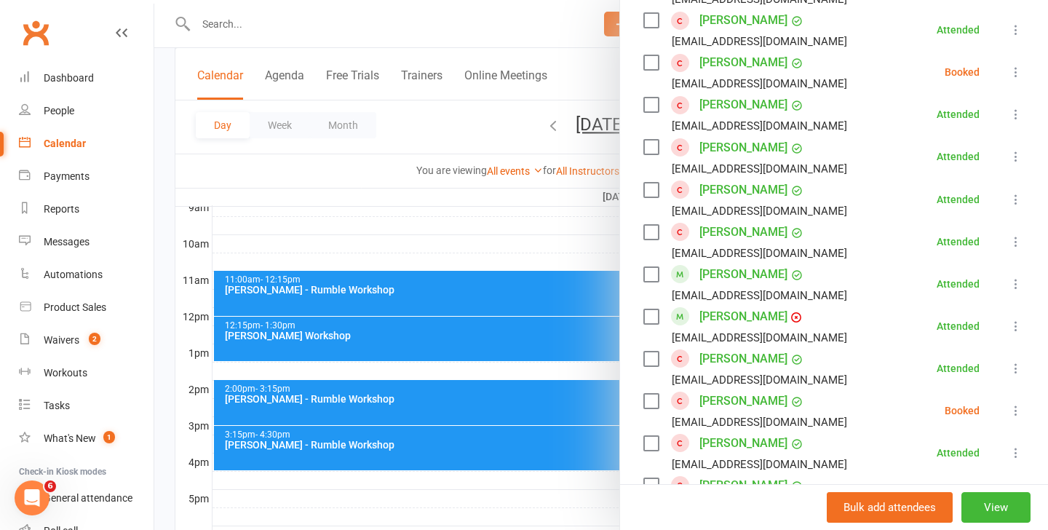
click at [506, 302] on div at bounding box center [600, 265] width 893 height 530
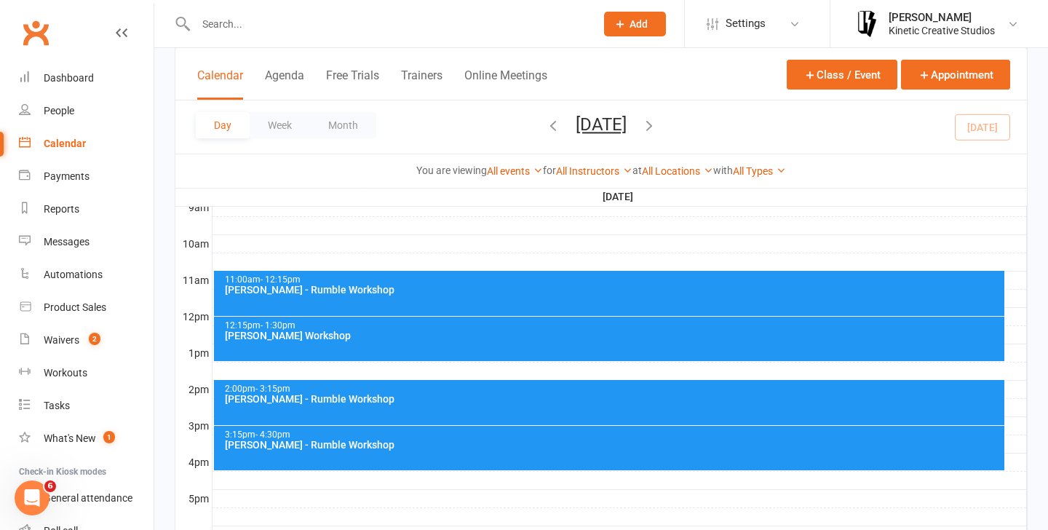
click at [509, 290] on div "[PERSON_NAME] - Rumble Workshop" at bounding box center [613, 289] width 778 height 10
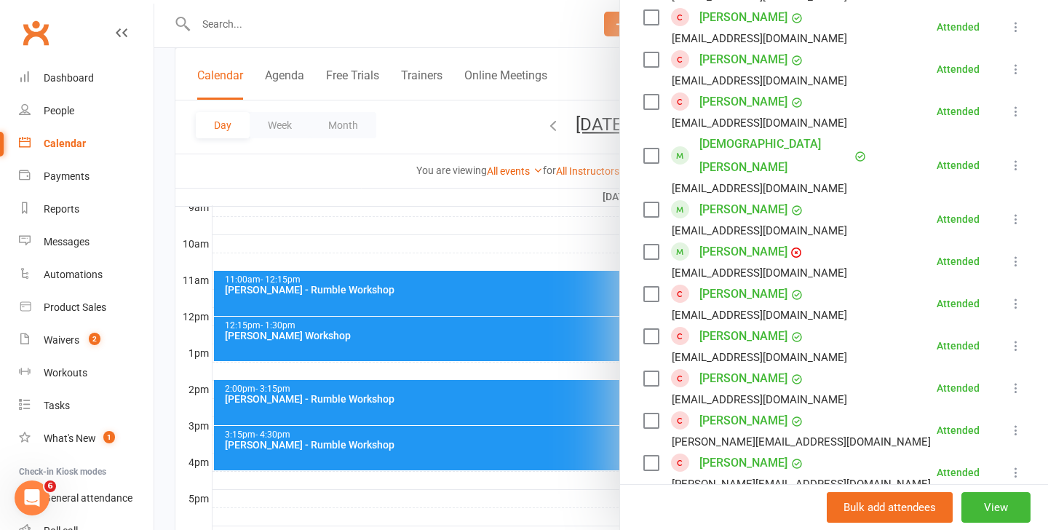
scroll to position [982, 0]
click at [498, 340] on div at bounding box center [600, 265] width 893 height 530
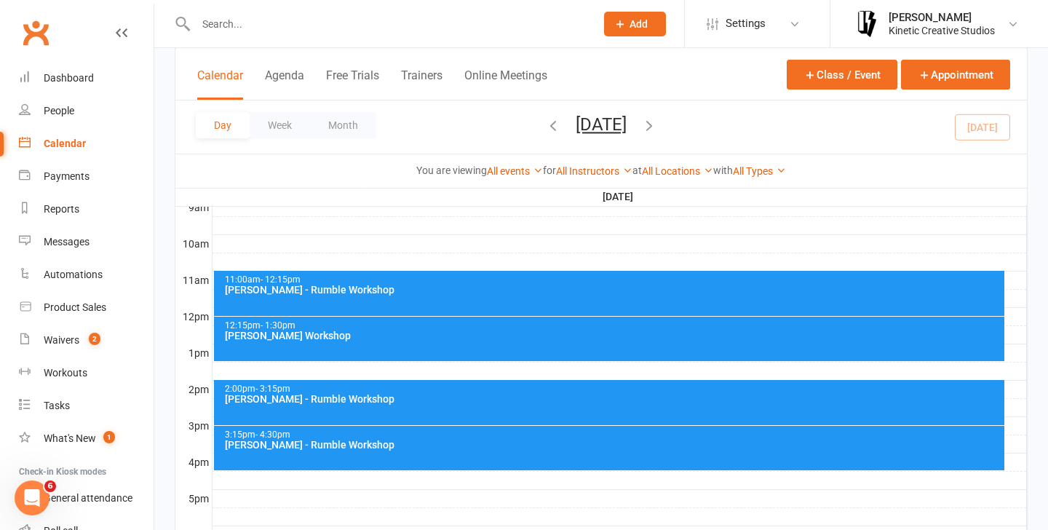
click at [503, 346] on div "12:15pm - 1:30pm [PERSON_NAME] Workshop" at bounding box center [609, 338] width 791 height 44
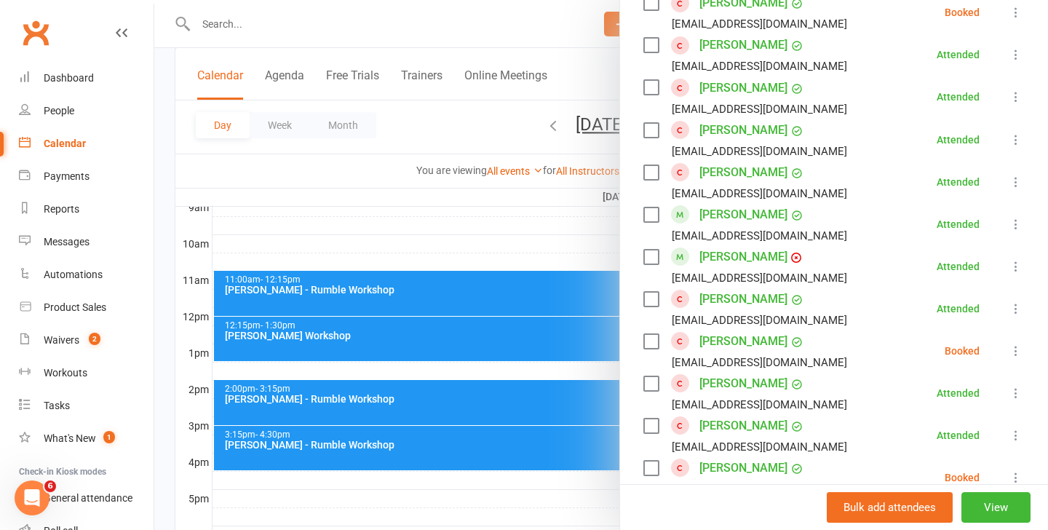
scroll to position [840, 0]
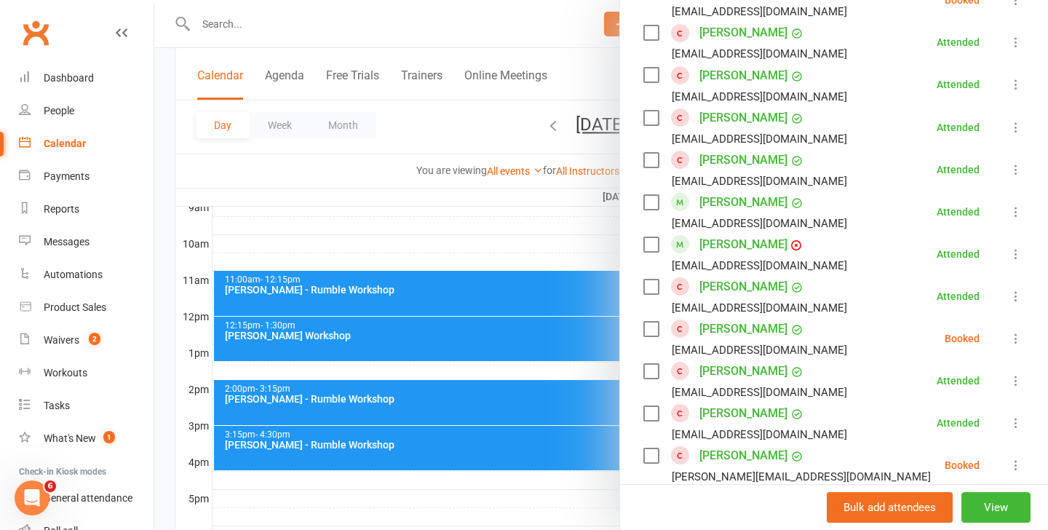
click at [1015, 333] on icon at bounding box center [1015, 338] width 15 height 15
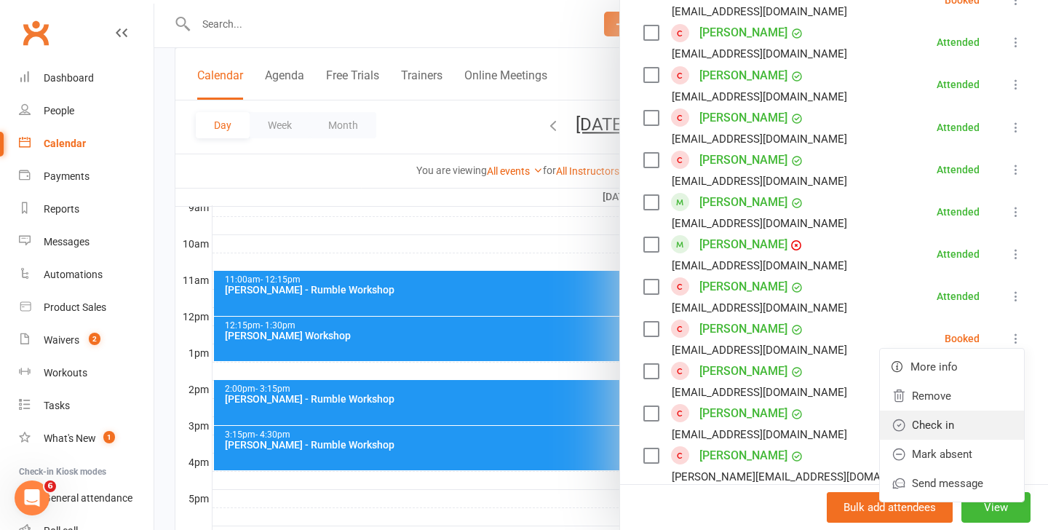
click at [960, 412] on link "Check in" at bounding box center [952, 424] width 144 height 29
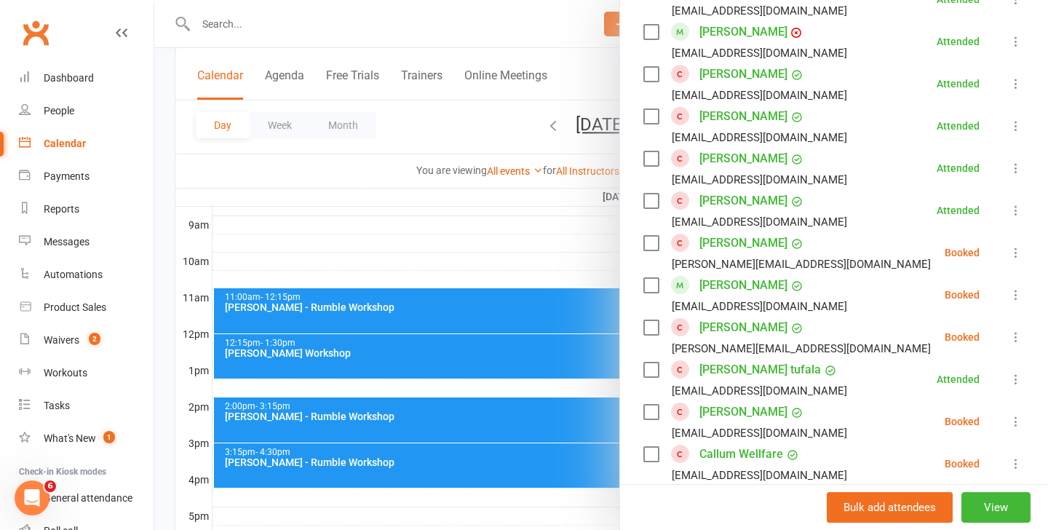
scroll to position [1054, 0]
click at [474, 332] on div at bounding box center [600, 265] width 893 height 530
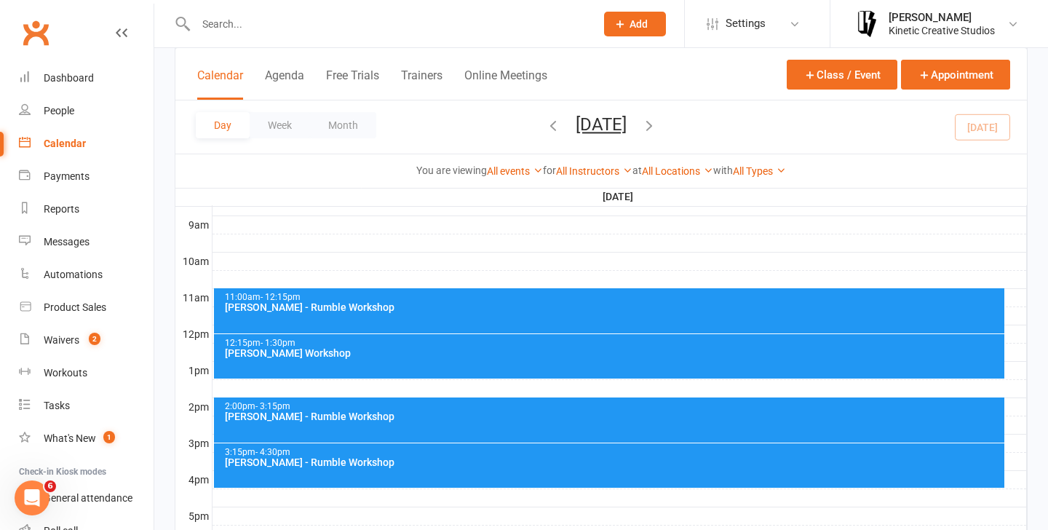
click at [493, 314] on div "11:00am - 12:15pm [PERSON_NAME] - Rumble Workshop" at bounding box center [609, 310] width 791 height 45
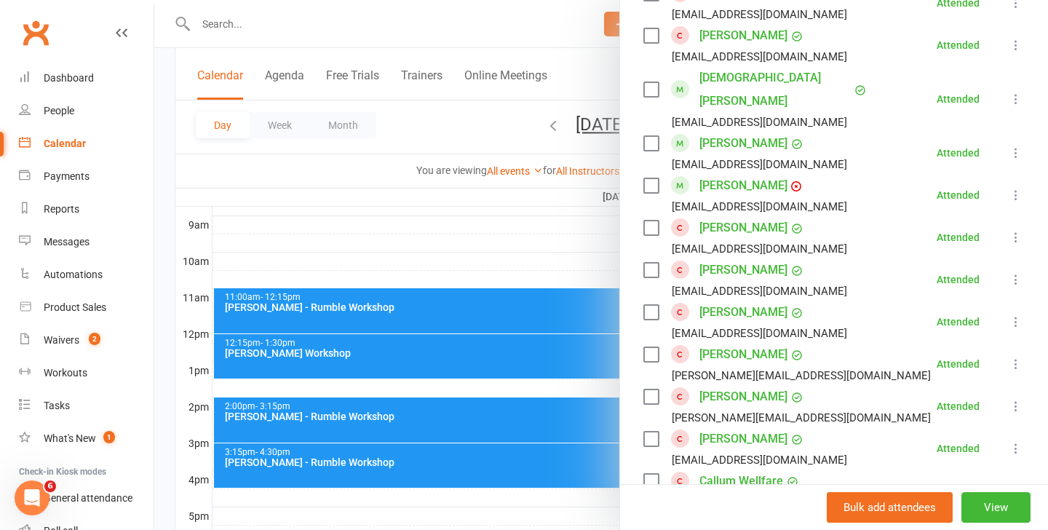
scroll to position [1056, 0]
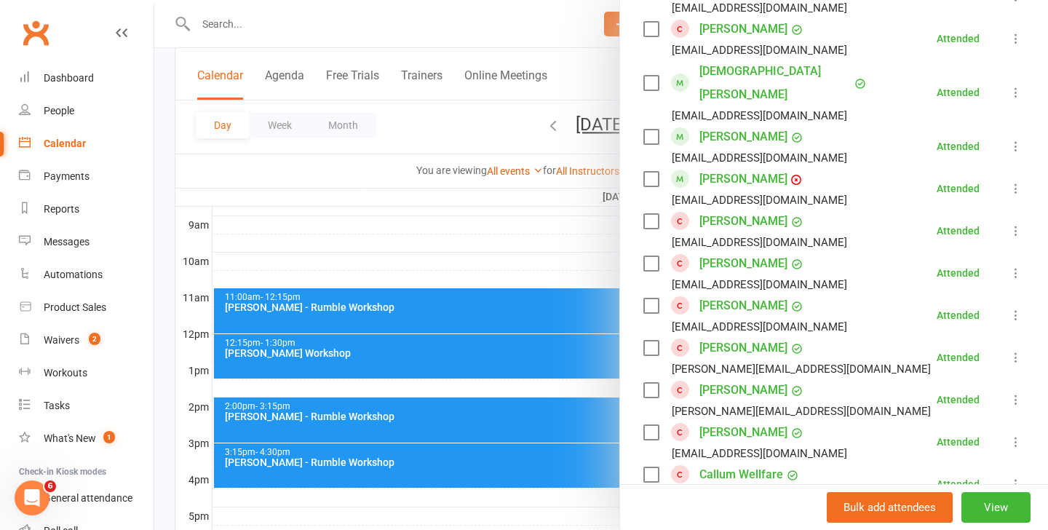
click at [476, 359] on div at bounding box center [600, 265] width 893 height 530
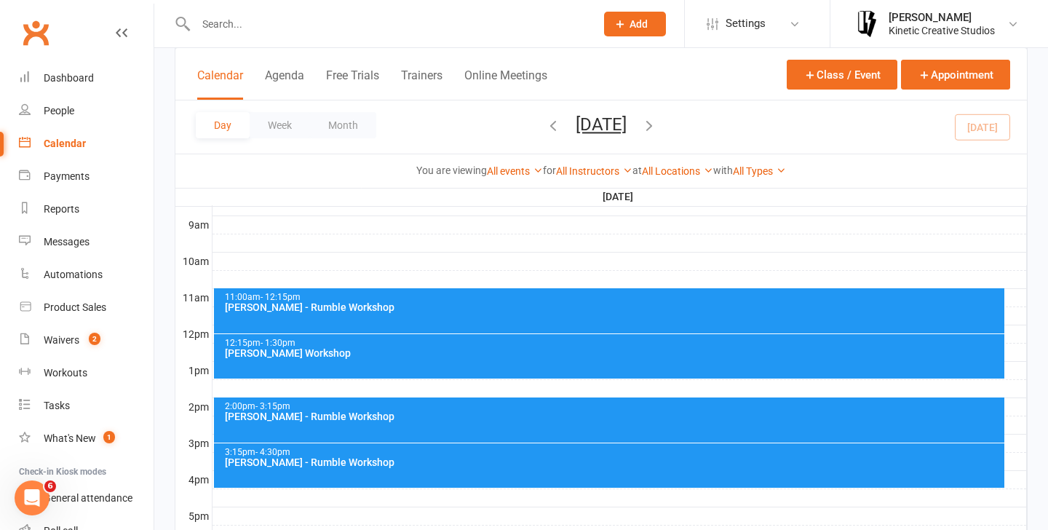
click at [502, 362] on div "12:15pm - 1:30pm [PERSON_NAME] Workshop" at bounding box center [609, 356] width 791 height 44
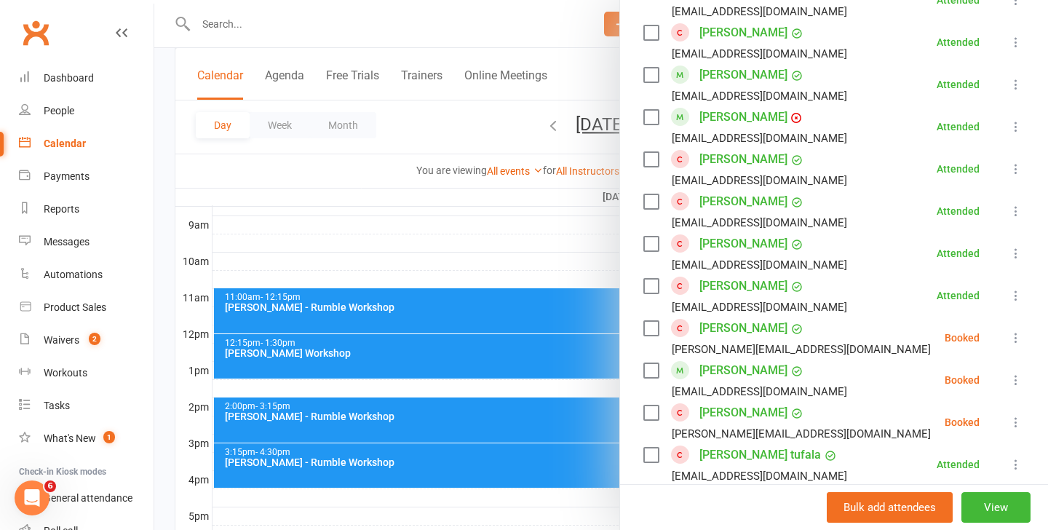
scroll to position [1053, 0]
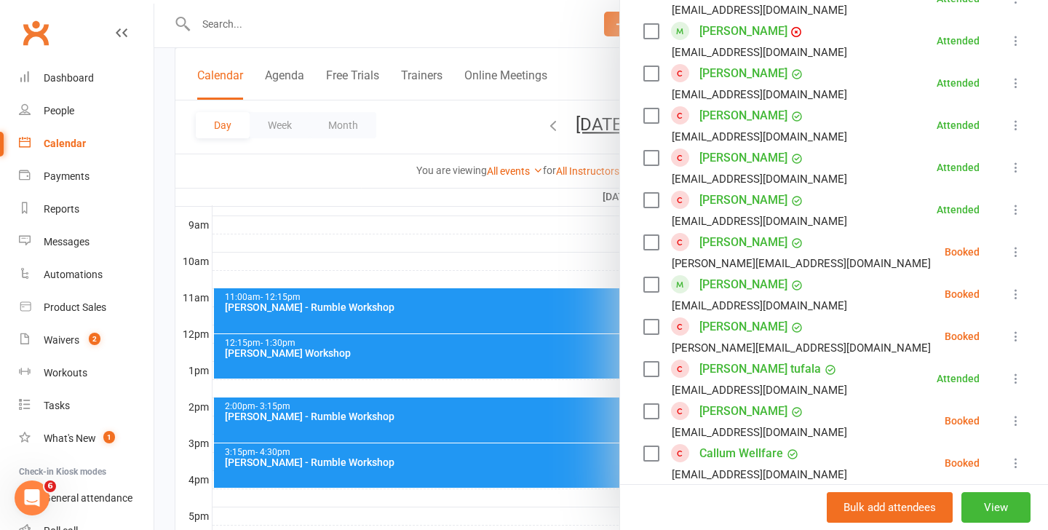
click at [1008, 332] on button at bounding box center [1015, 335] width 17 height 17
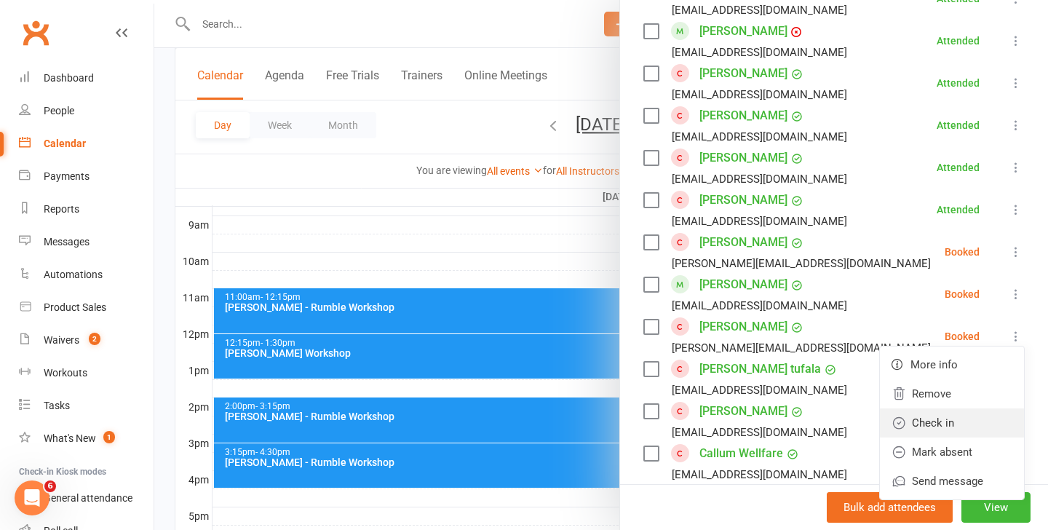
click at [938, 415] on link "Check in" at bounding box center [952, 422] width 144 height 29
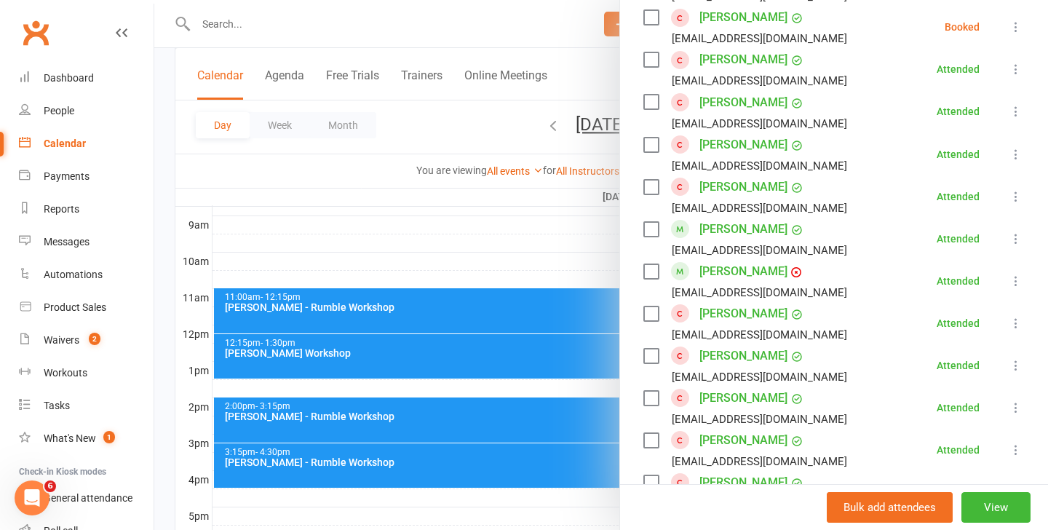
scroll to position [662, 0]
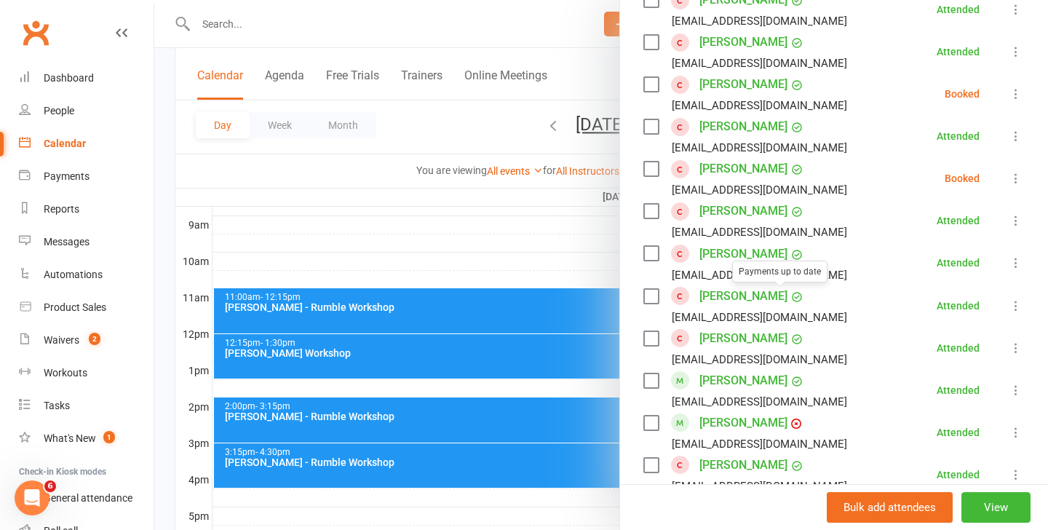
click at [428, 434] on div at bounding box center [600, 265] width 893 height 530
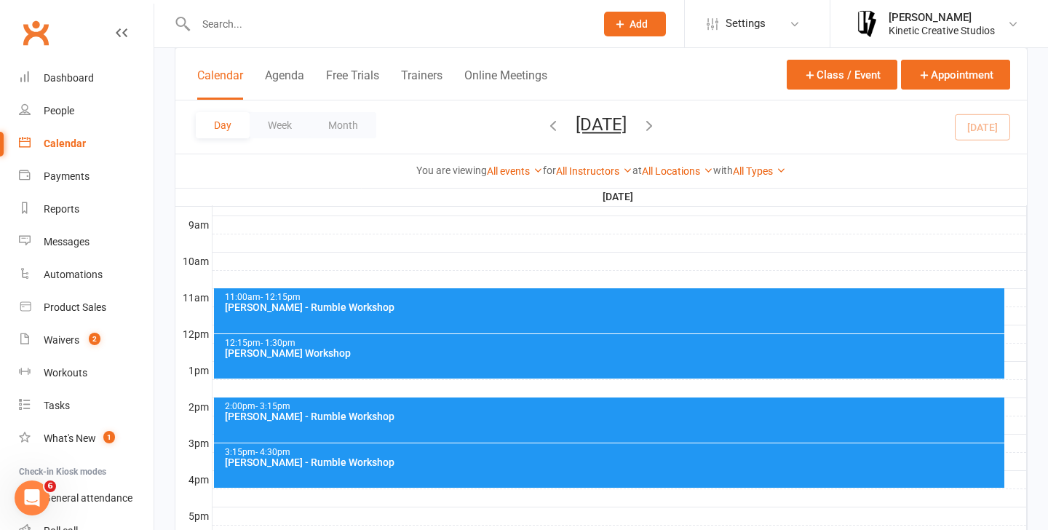
click at [467, 428] on div "2:00pm - 3:15pm [PERSON_NAME] - Rumble Workshop" at bounding box center [609, 419] width 791 height 45
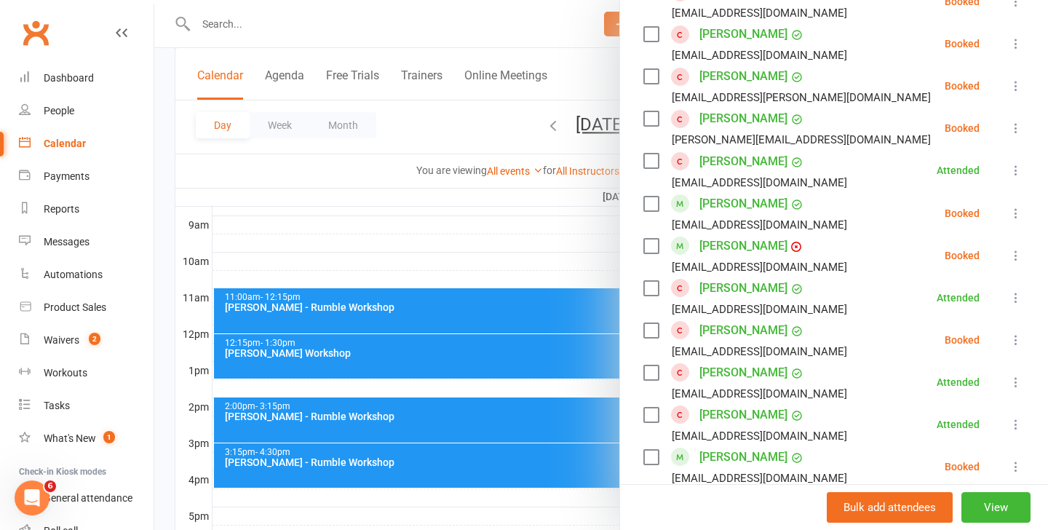
scroll to position [751, 0]
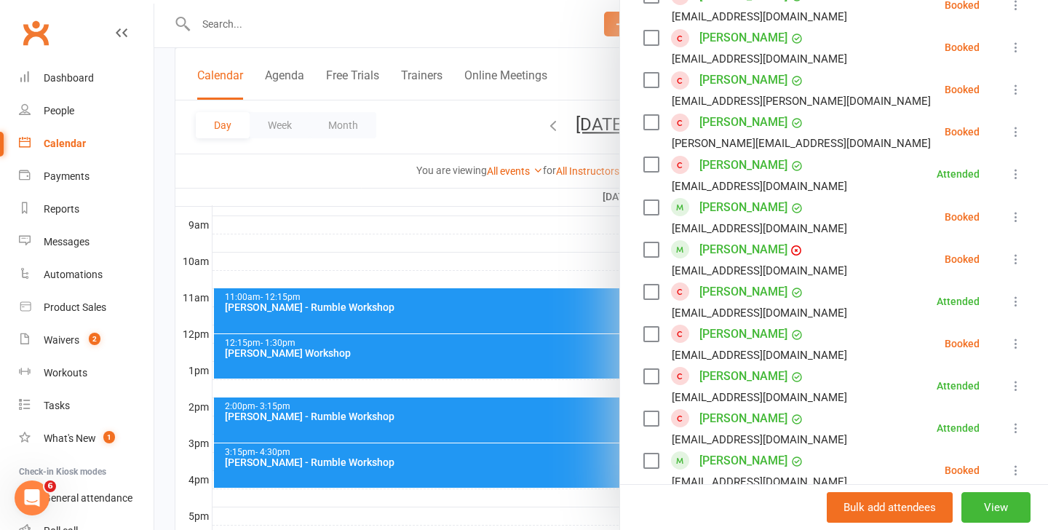
click at [1012, 215] on icon at bounding box center [1015, 217] width 15 height 15
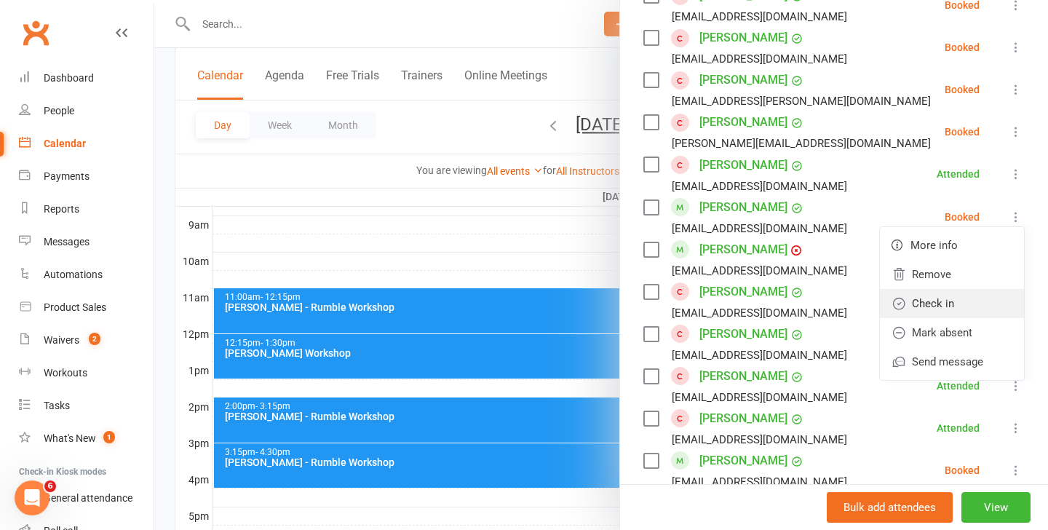
click at [955, 291] on link "Check in" at bounding box center [952, 303] width 144 height 29
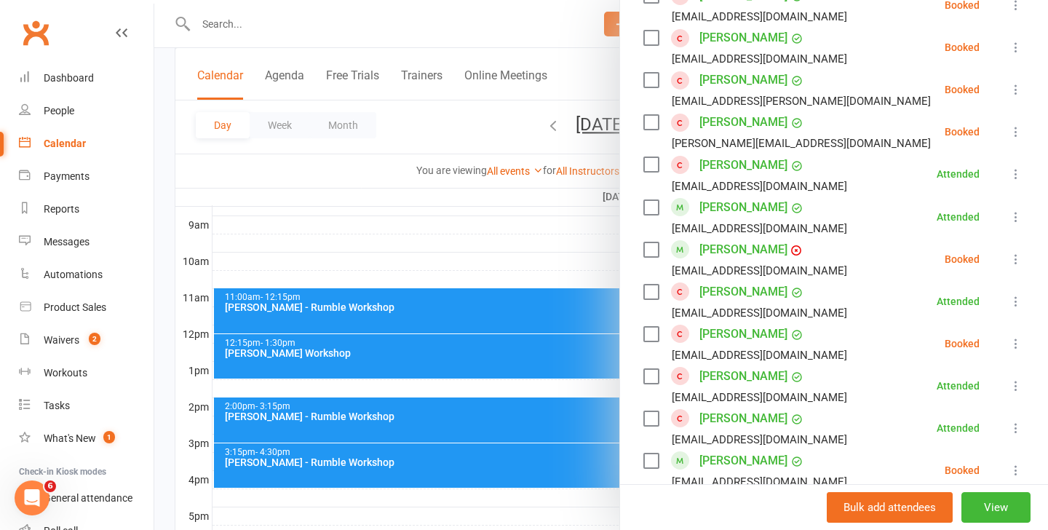
click at [1012, 256] on icon at bounding box center [1015, 259] width 15 height 15
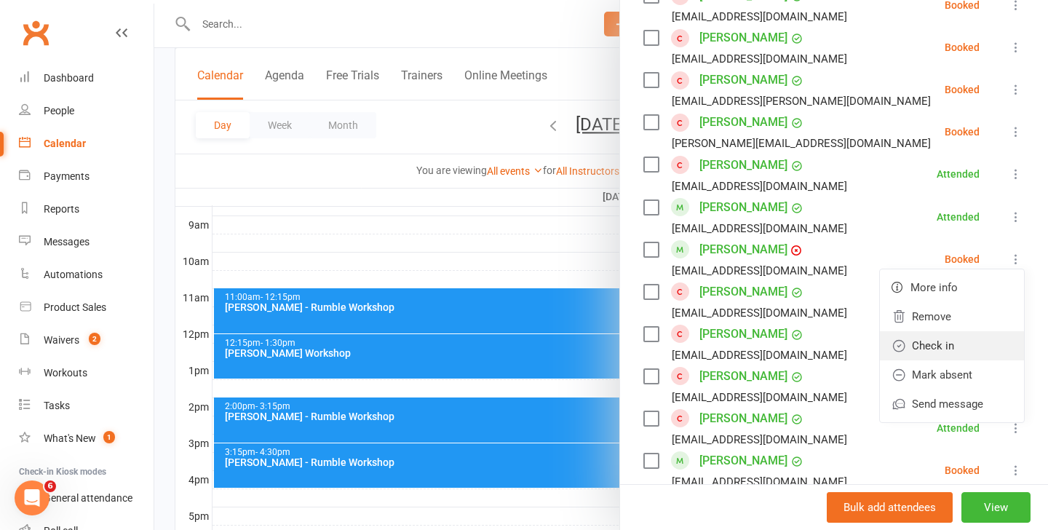
click at [957, 338] on link "Check in" at bounding box center [952, 345] width 144 height 29
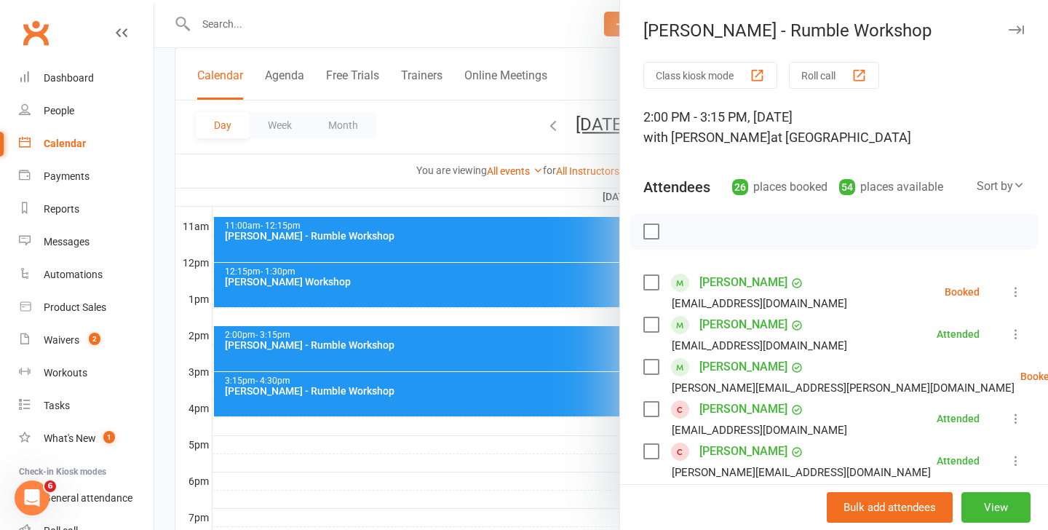
scroll to position [479, 0]
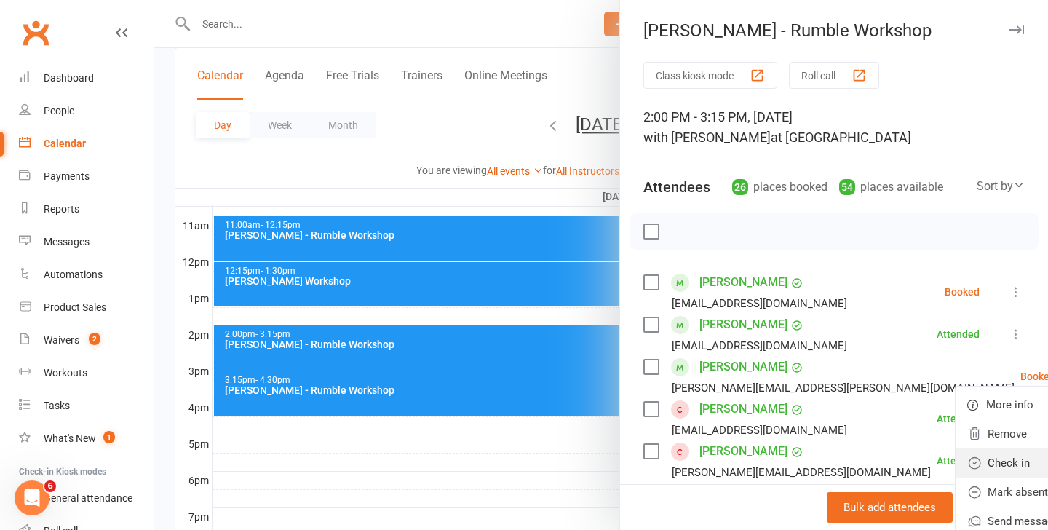
click at [955, 451] on link "Check in" at bounding box center [1027, 462] width 144 height 29
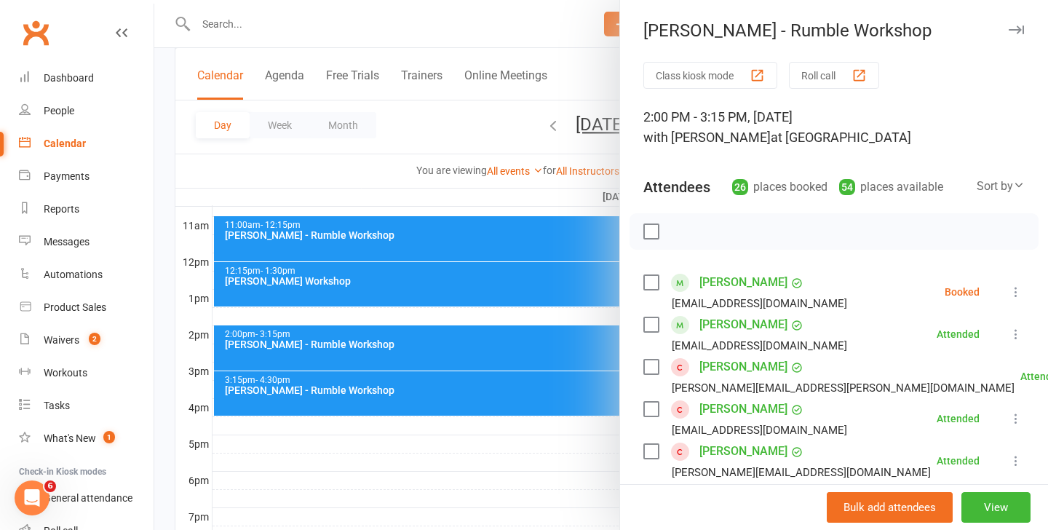
click at [403, 384] on div at bounding box center [600, 265] width 893 height 530
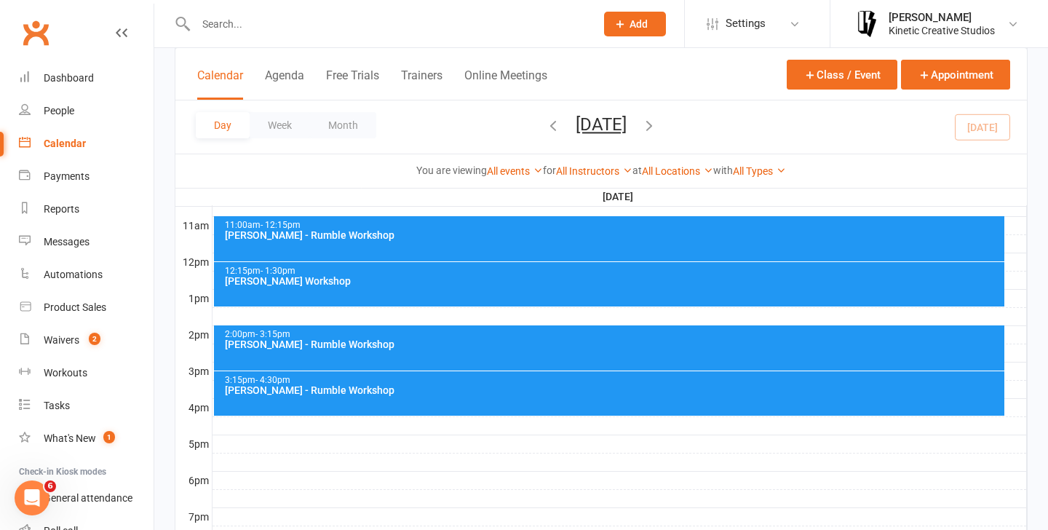
click at [466, 289] on div "12:15pm - 1:30pm [PERSON_NAME] Workshop" at bounding box center [609, 284] width 791 height 44
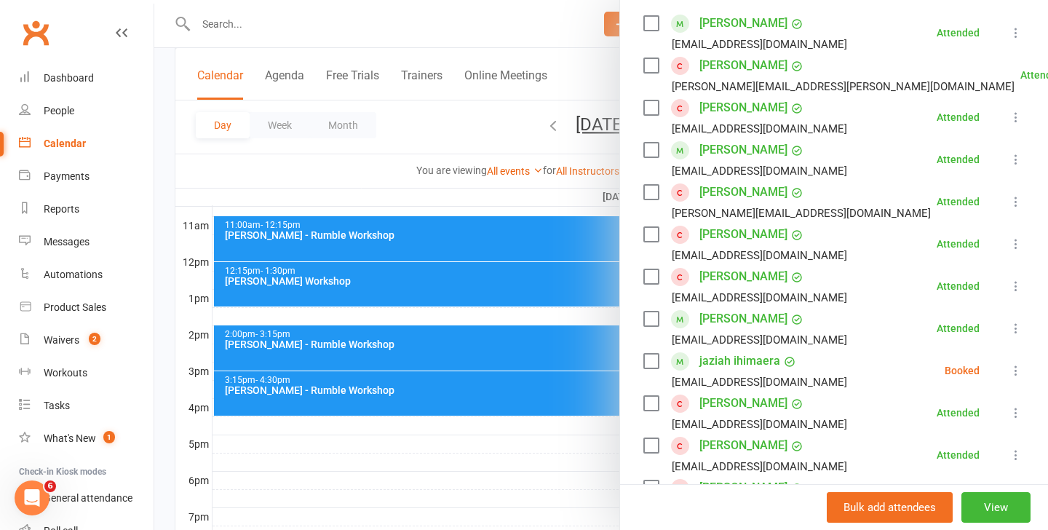
scroll to position [199, 0]
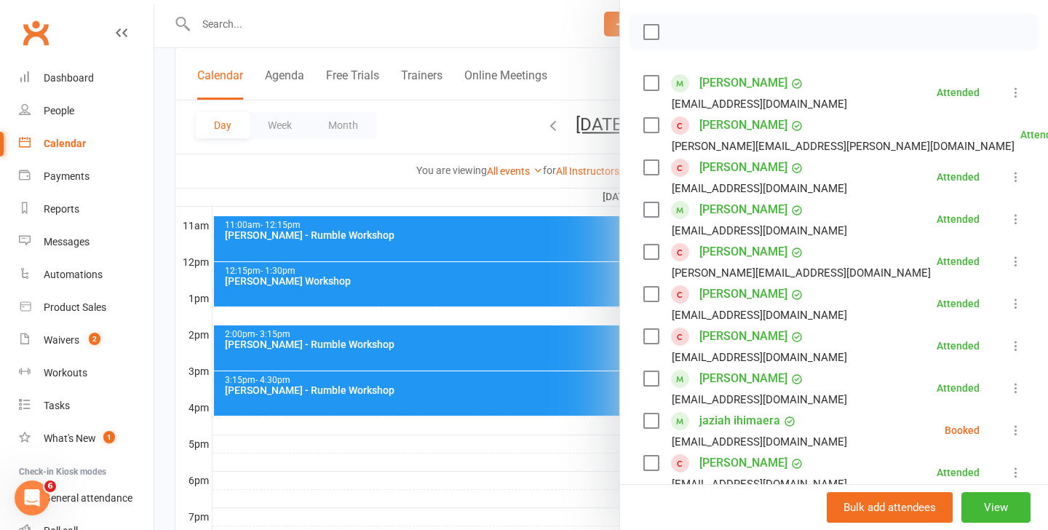
click at [460, 335] on div at bounding box center [600, 265] width 893 height 530
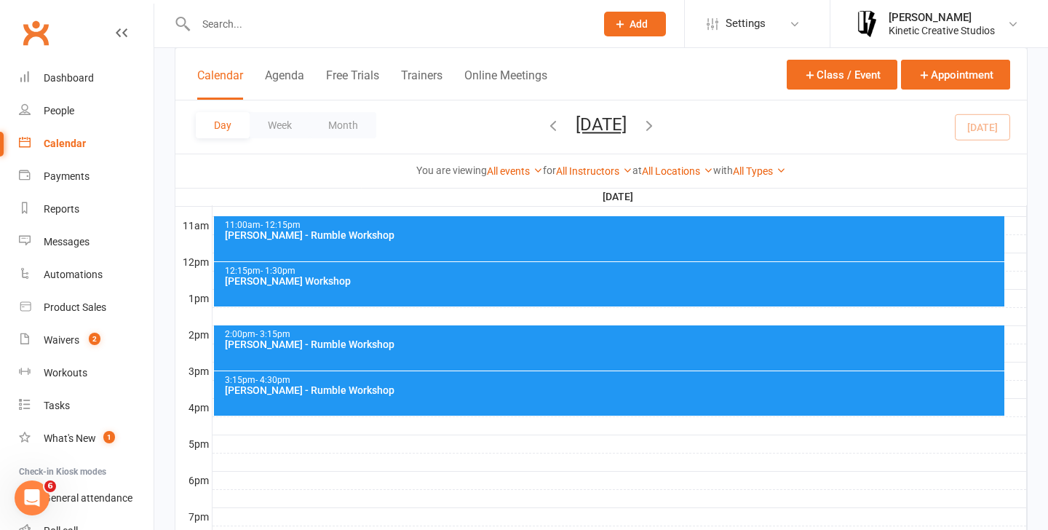
click at [460, 282] on div "[PERSON_NAME] Workshop" at bounding box center [613, 281] width 778 height 10
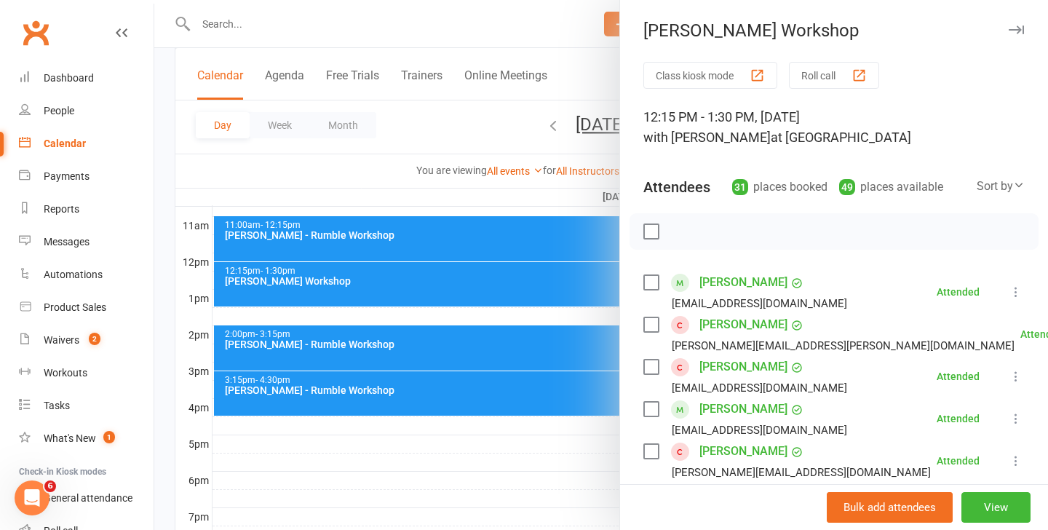
click at [711, 224] on div at bounding box center [833, 231] width 409 height 36
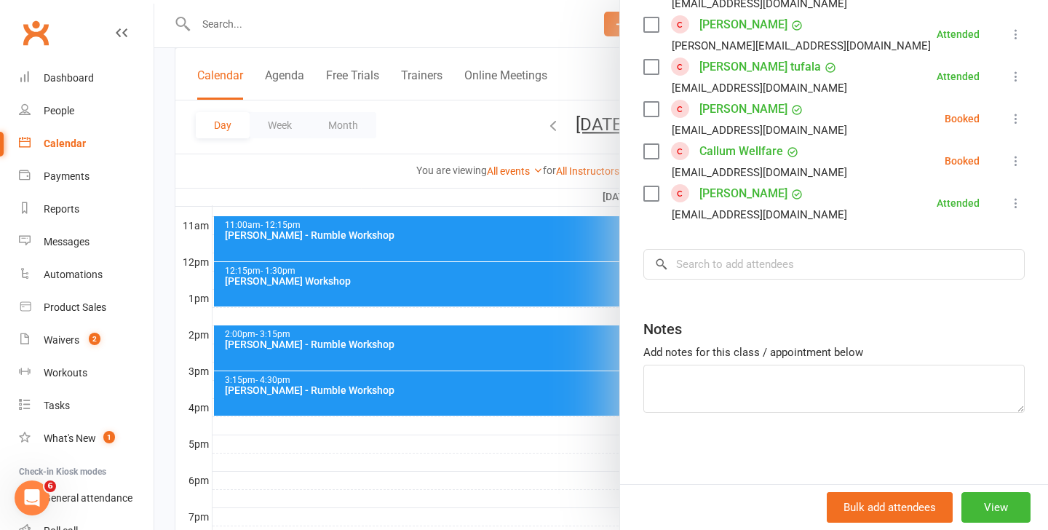
scroll to position [1356, 0]
click at [722, 271] on input "search" at bounding box center [833, 263] width 381 height 31
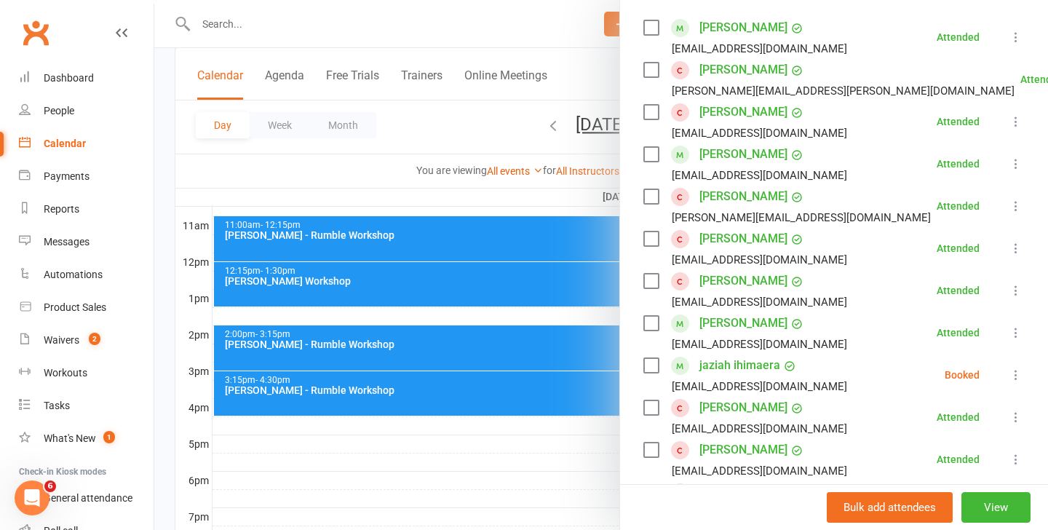
scroll to position [258, 0]
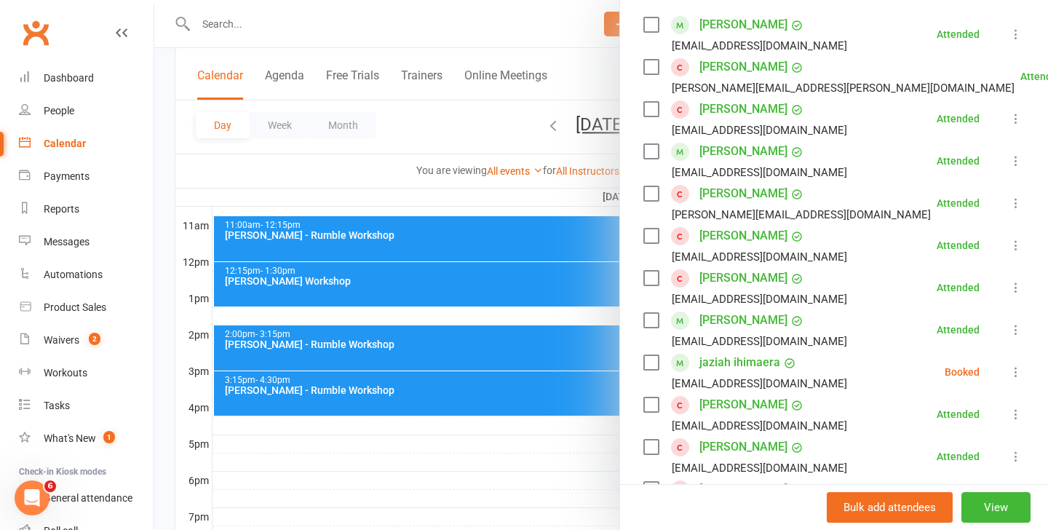
click at [338, 41] on div at bounding box center [600, 265] width 893 height 530
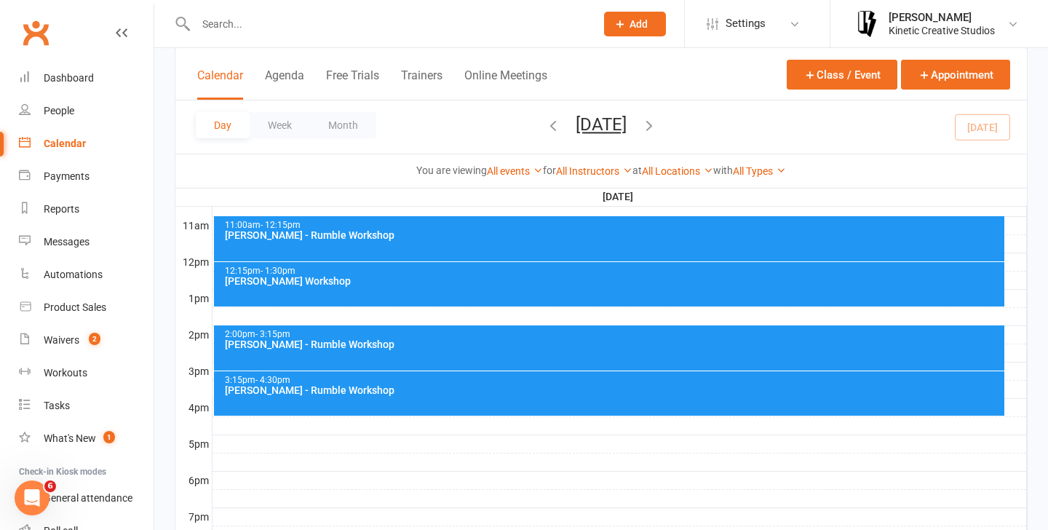
click at [317, 7] on div at bounding box center [380, 23] width 410 height 47
click at [310, 23] on input "text" at bounding box center [388, 24] width 394 height 20
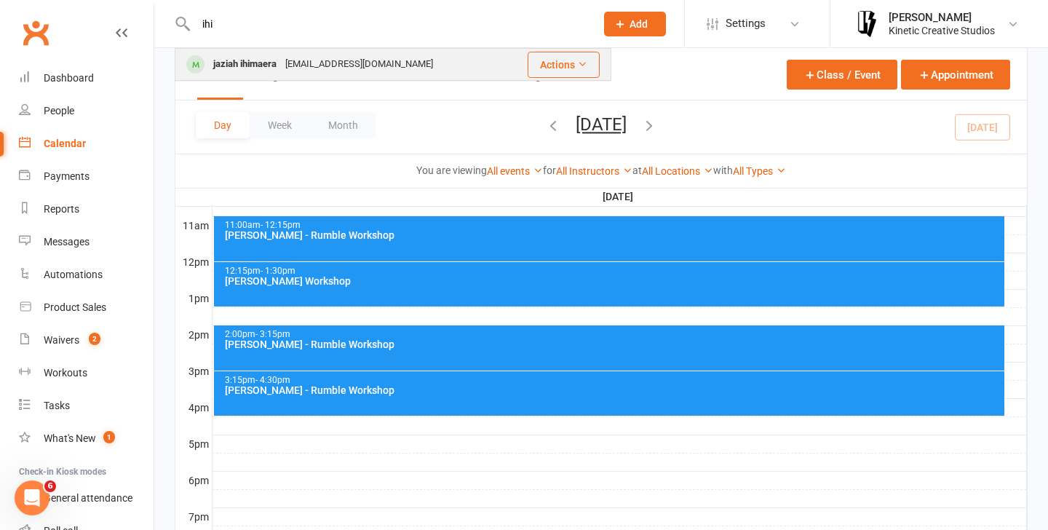
type input "ihi"
click at [315, 68] on div "[EMAIL_ADDRESS][DOMAIN_NAME]" at bounding box center [359, 64] width 156 height 21
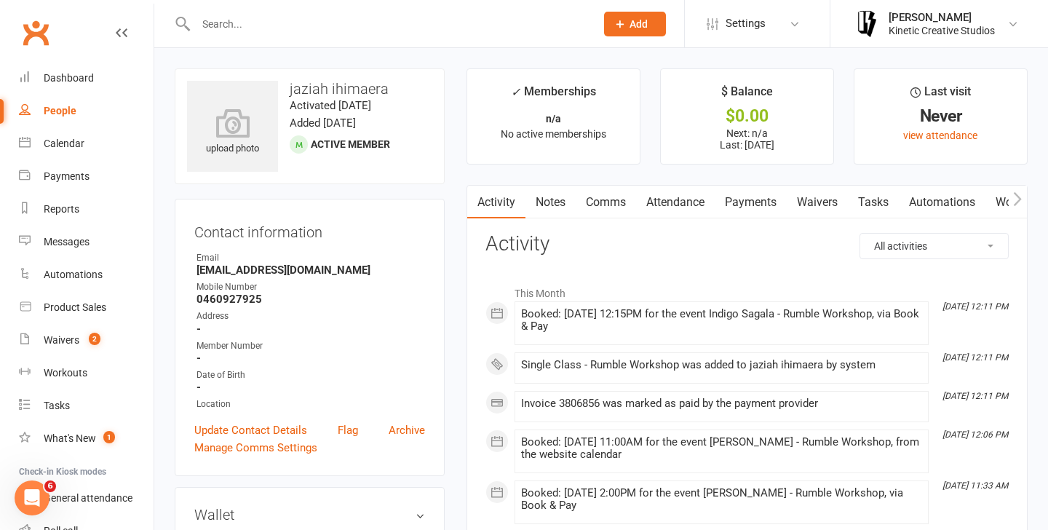
click at [698, 204] on link "Attendance" at bounding box center [675, 202] width 79 height 33
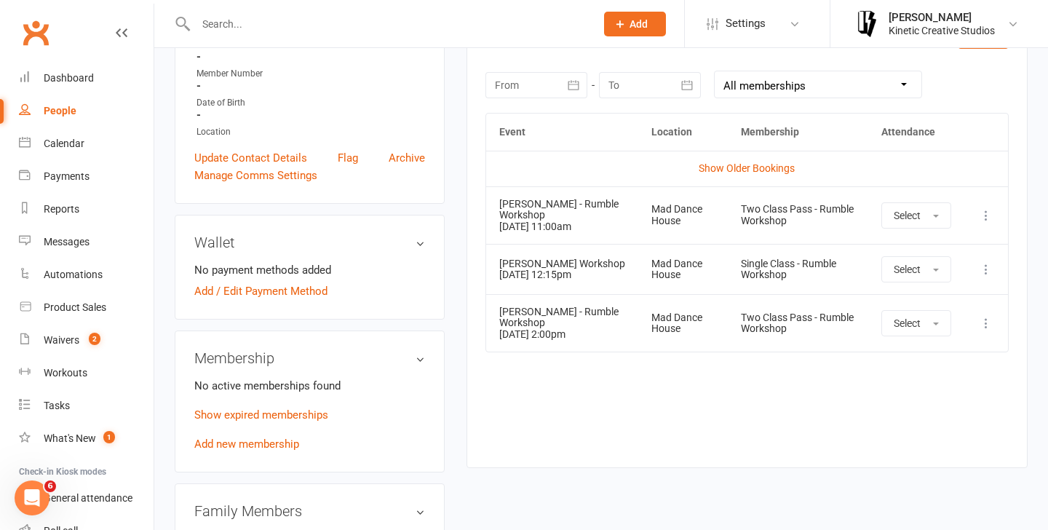
scroll to position [313, 0]
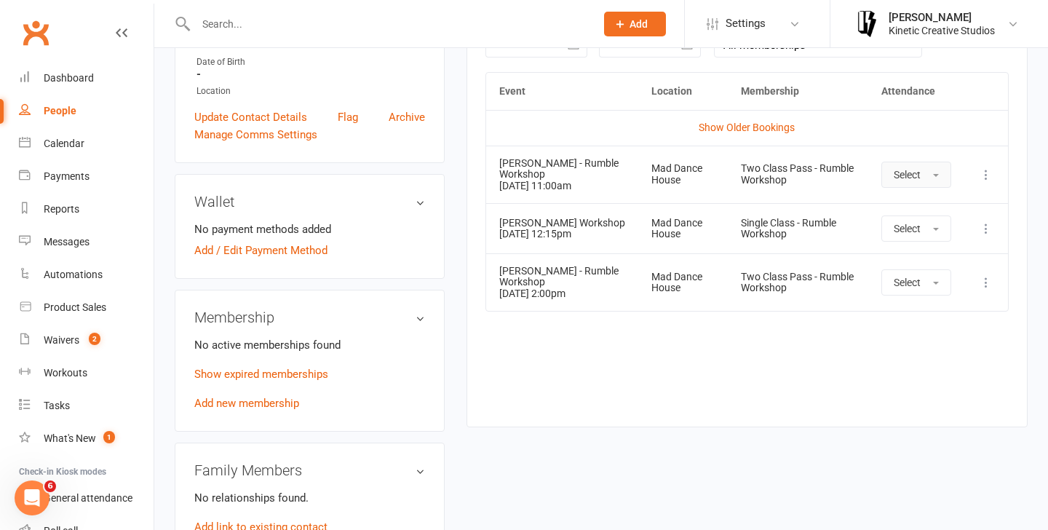
click at [926, 162] on button "Select" at bounding box center [916, 175] width 70 height 26
click at [920, 210] on span "Attended" at bounding box center [915, 207] width 44 height 13
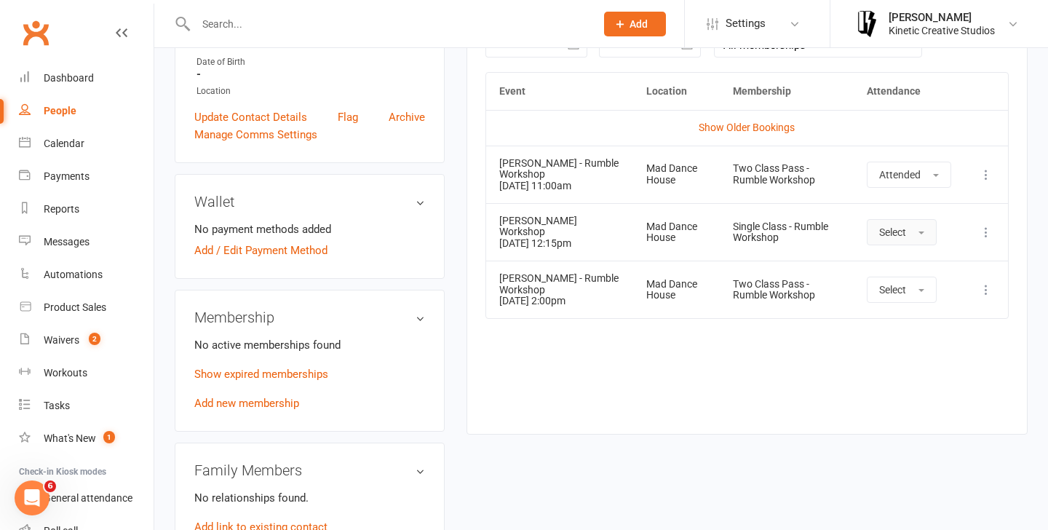
click at [905, 235] on span "Select" at bounding box center [892, 232] width 27 height 12
click at [901, 262] on span "Attended" at bounding box center [901, 264] width 44 height 13
click at [902, 291] on span "Select" at bounding box center [892, 290] width 27 height 12
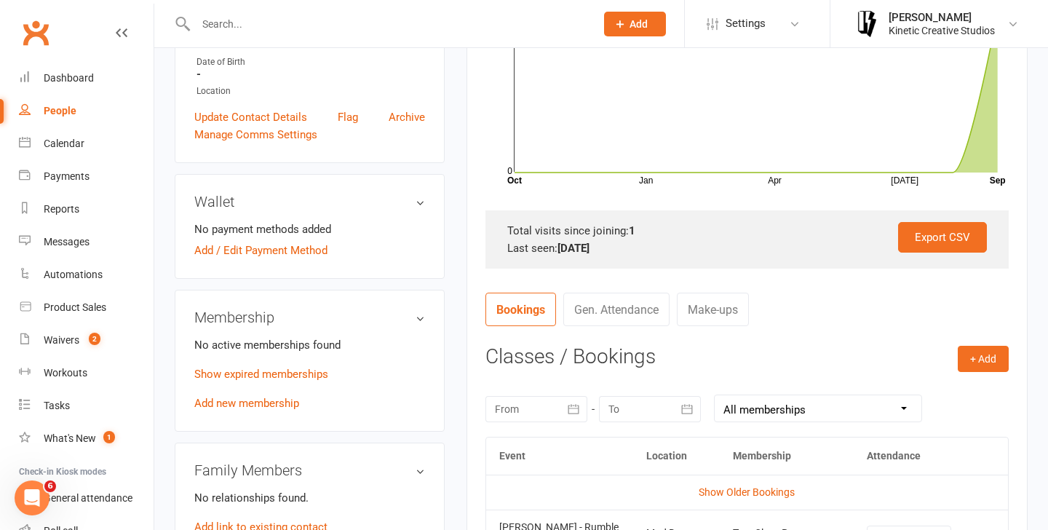
click at [899, 315] on nav "Bookings Gen. Attendance Make-ups" at bounding box center [746, 314] width 523 height 44
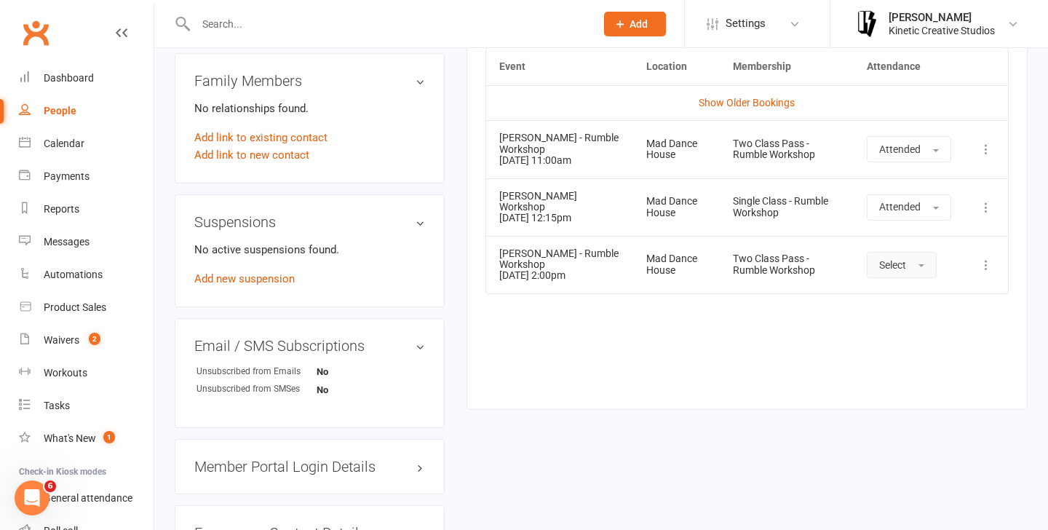
click at [906, 276] on button "Select" at bounding box center [901, 265] width 70 height 26
click at [912, 300] on span "Attended" at bounding box center [901, 297] width 44 height 13
click at [448, 36] on div at bounding box center [380, 23] width 410 height 47
click at [434, 25] on input "text" at bounding box center [388, 24] width 394 height 20
click at [401, 24] on input "text" at bounding box center [388, 24] width 394 height 20
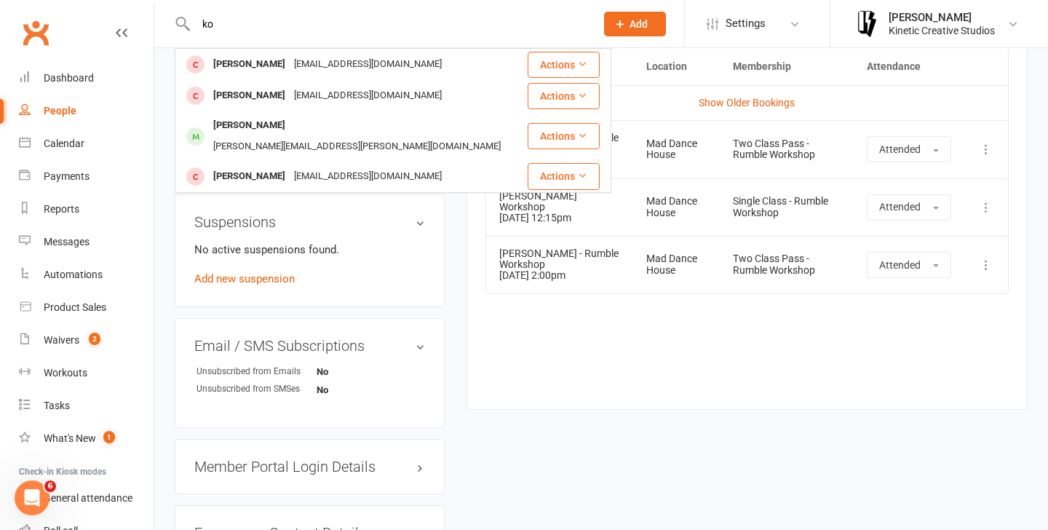
type input "k"
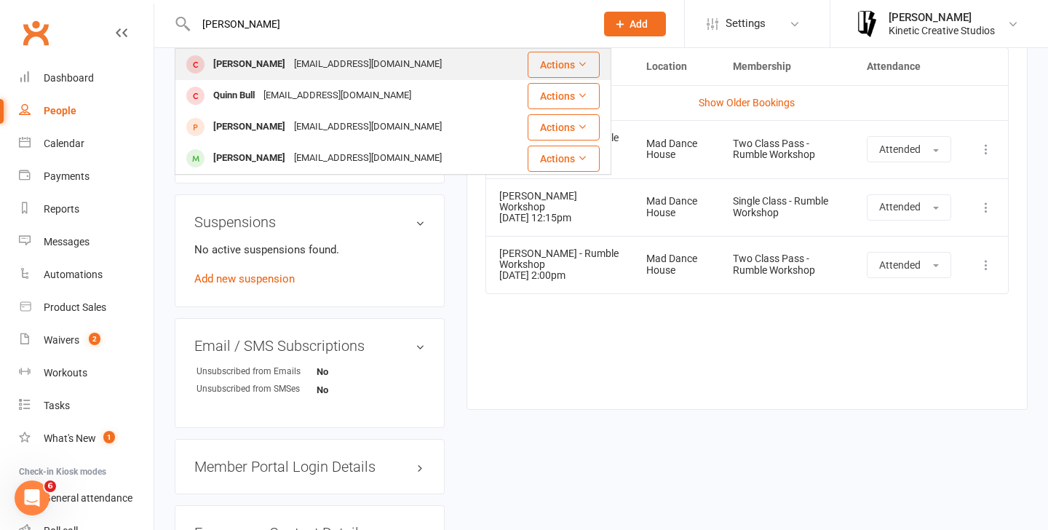
type input "[PERSON_NAME]"
click at [340, 64] on div "[EMAIL_ADDRESS][DOMAIN_NAME]" at bounding box center [368, 64] width 156 height 21
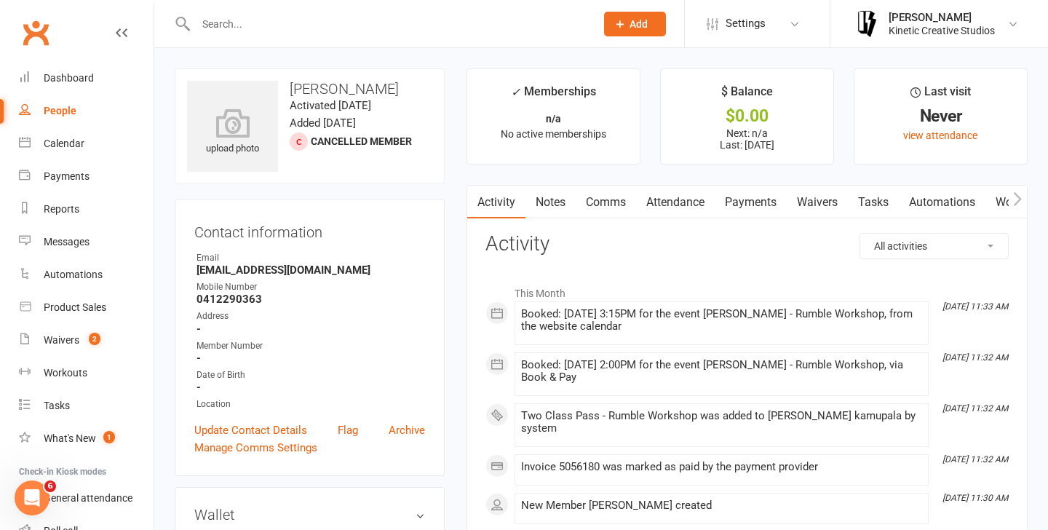
click at [659, 205] on link "Attendance" at bounding box center [675, 202] width 79 height 33
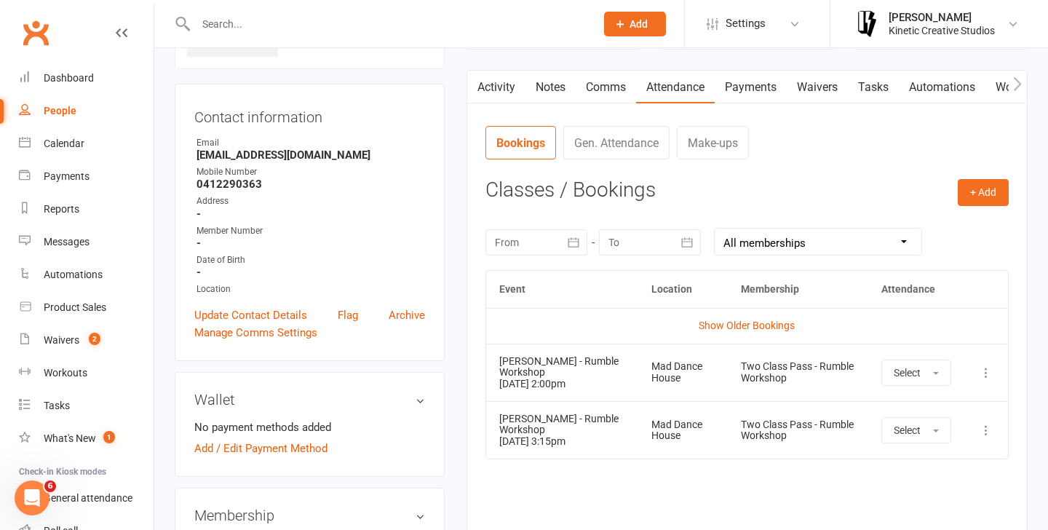
scroll to position [143, 0]
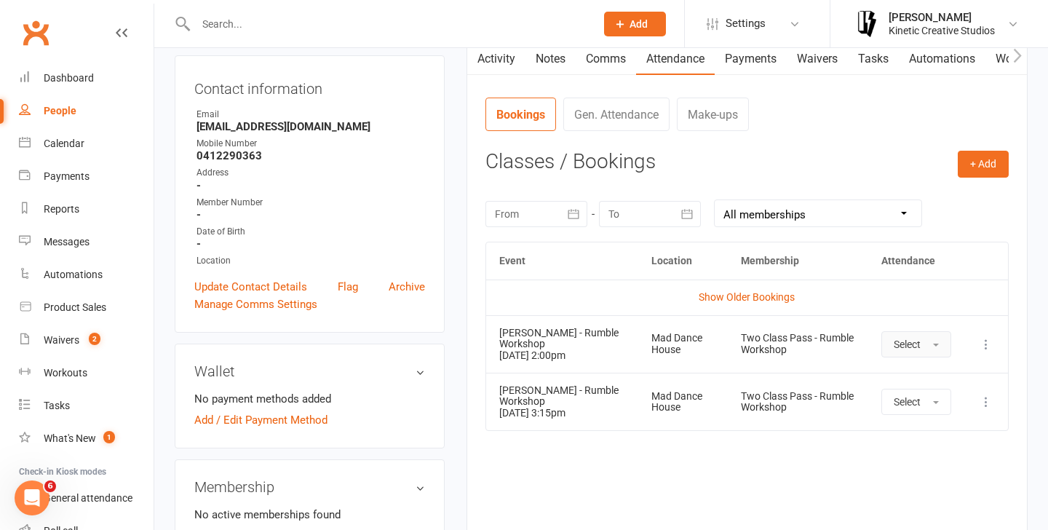
click at [920, 333] on button "Select" at bounding box center [916, 344] width 70 height 26
click at [920, 367] on link "Attended" at bounding box center [954, 376] width 144 height 29
click at [922, 396] on button "Select" at bounding box center [901, 401] width 70 height 26
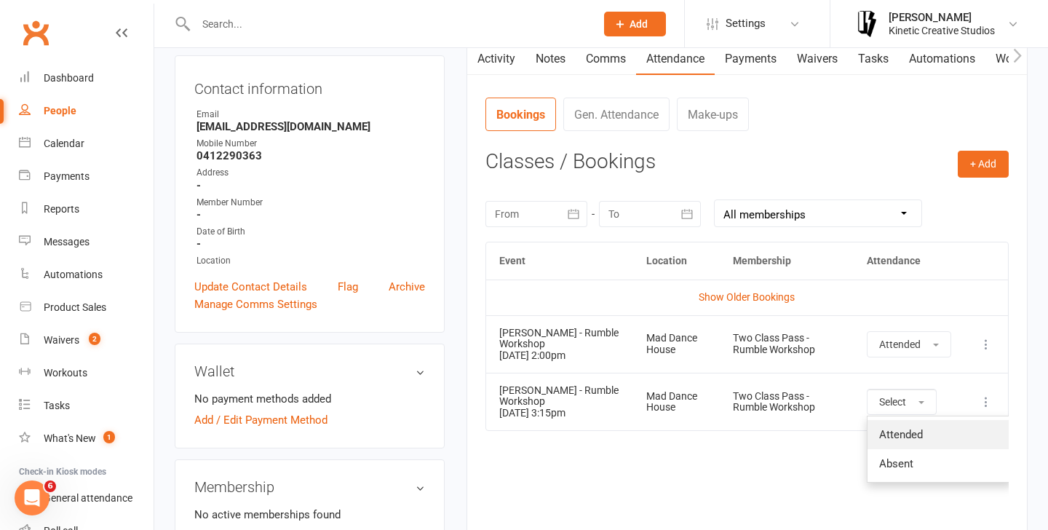
click at [917, 436] on span "Attended" at bounding box center [901, 434] width 44 height 13
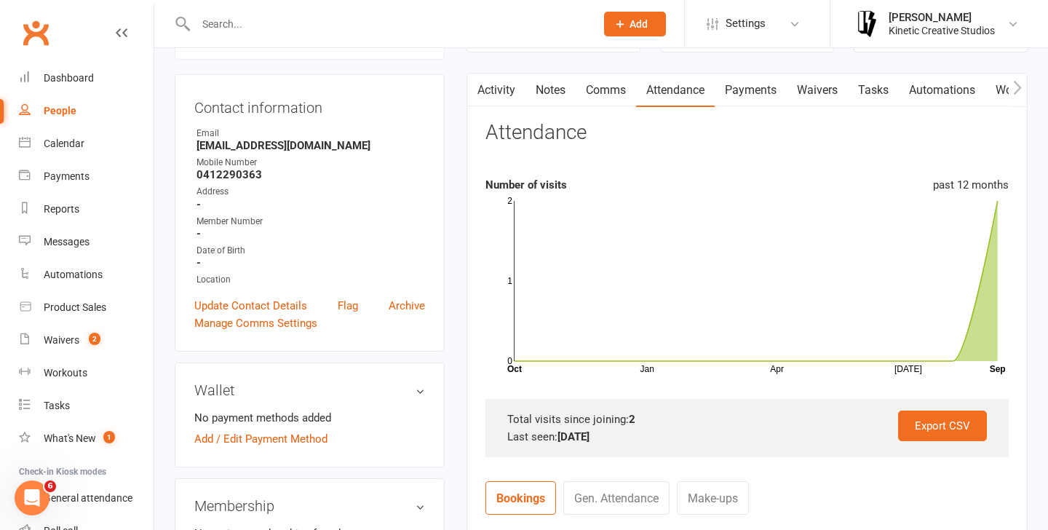
scroll to position [15, 0]
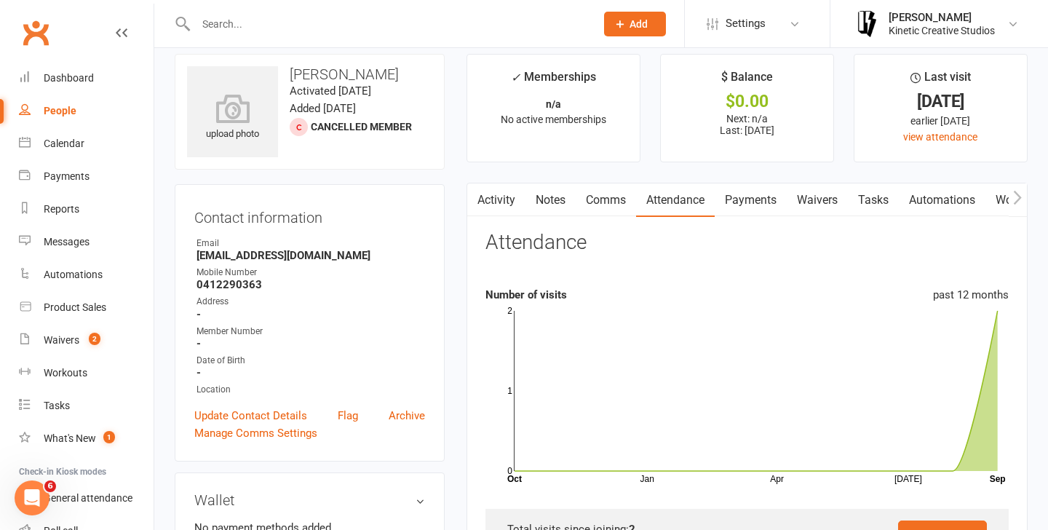
click at [296, 28] on input "text" at bounding box center [388, 24] width 394 height 20
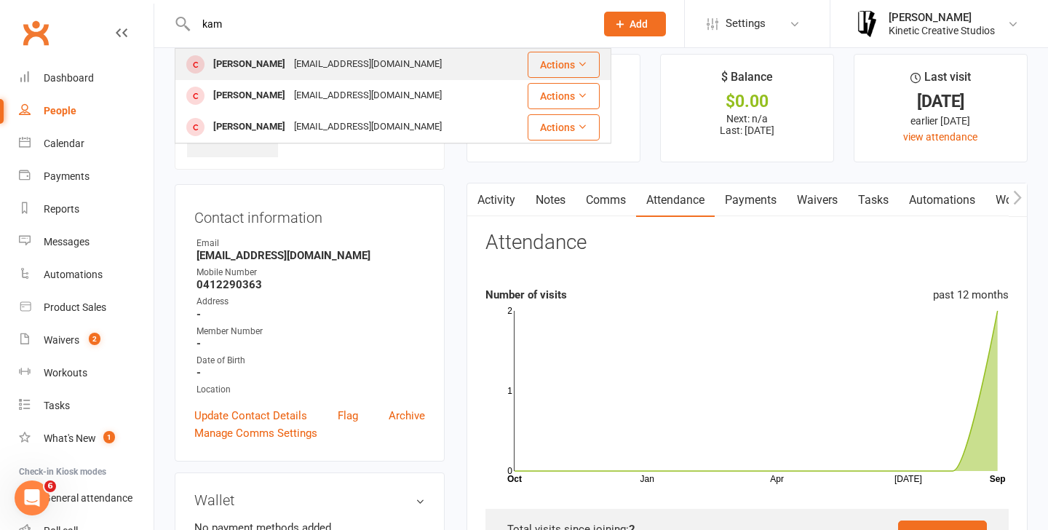
type input "kam"
click at [292, 63] on div "[EMAIL_ADDRESS][DOMAIN_NAME]" at bounding box center [368, 64] width 156 height 21
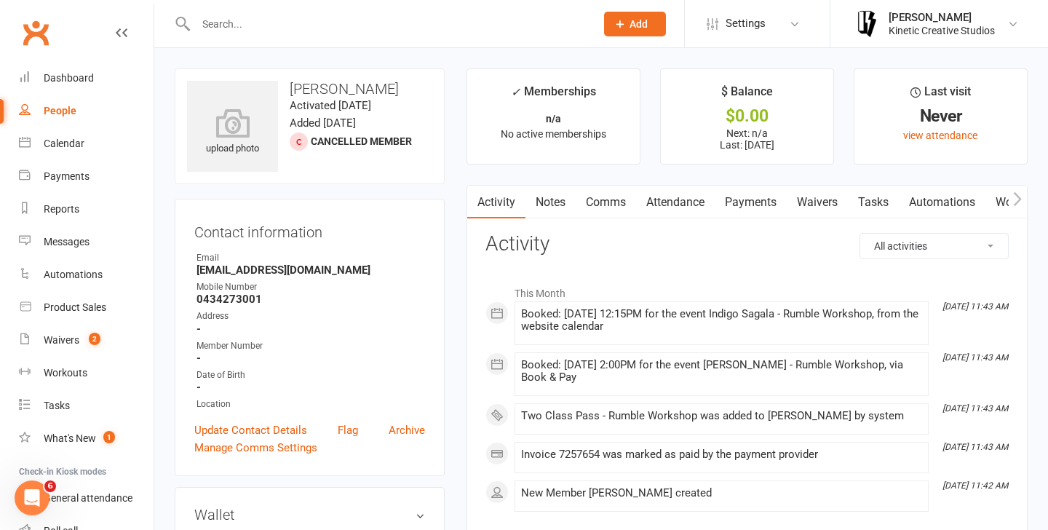
click at [703, 202] on link "Attendance" at bounding box center [675, 202] width 79 height 33
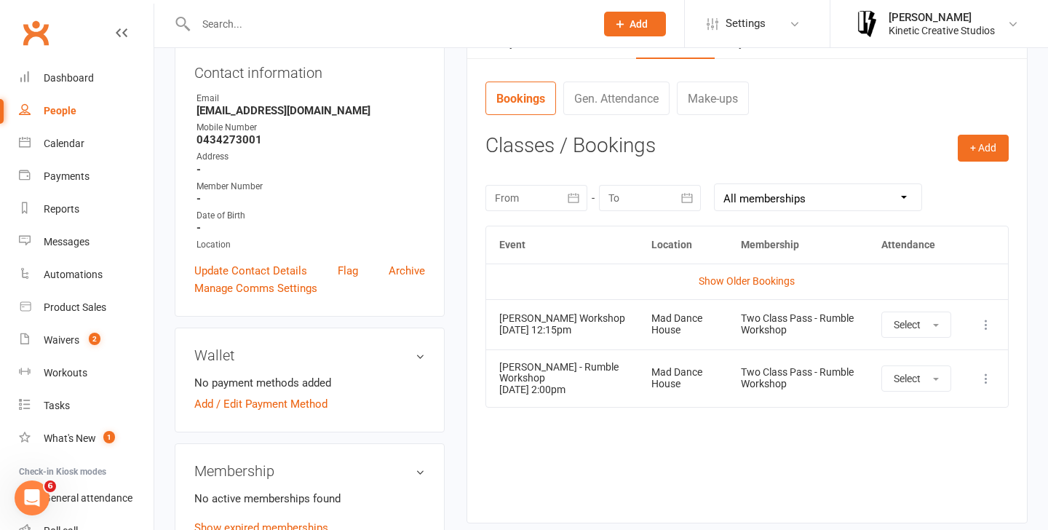
scroll to position [170, 0]
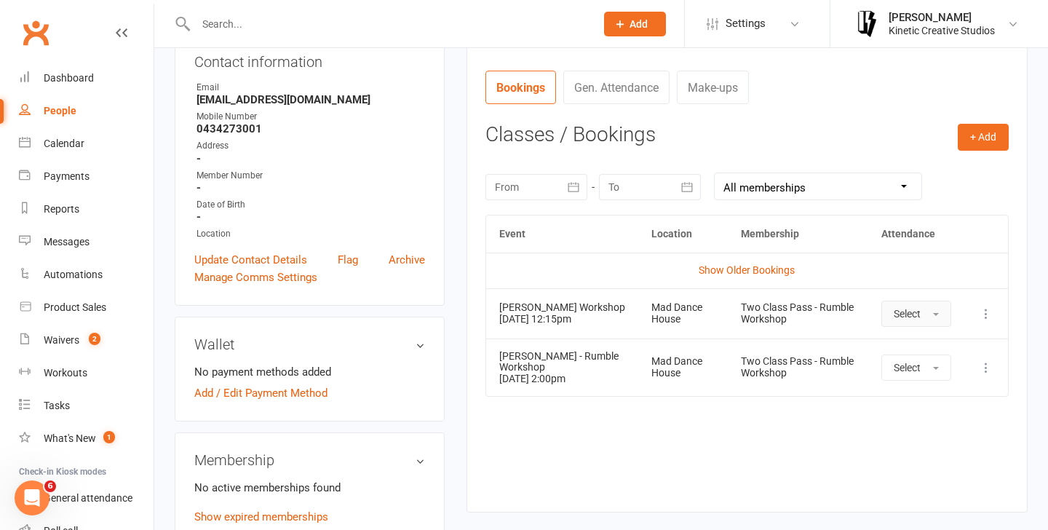
click at [925, 311] on button "Select" at bounding box center [916, 313] width 70 height 26
click at [920, 361] on link "Attended" at bounding box center [954, 346] width 144 height 29
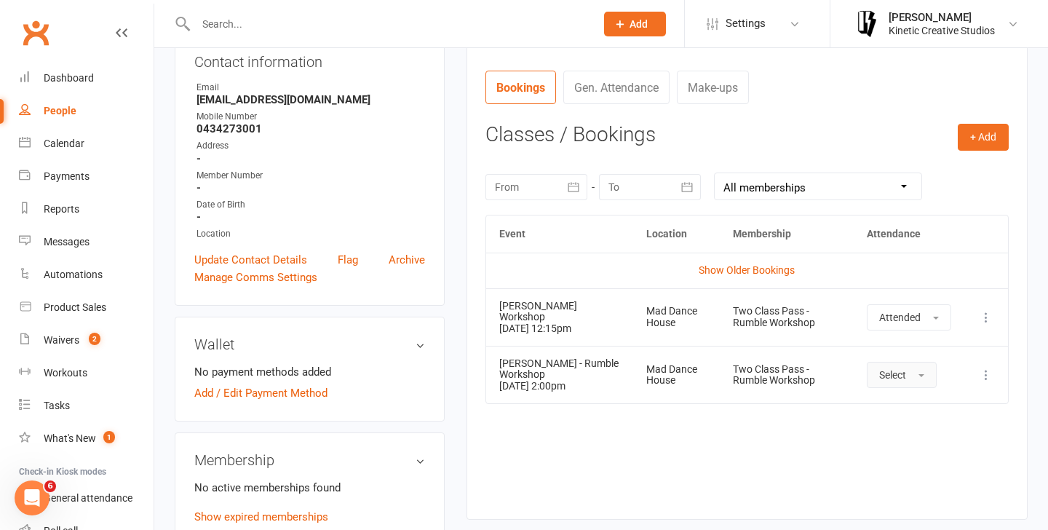
click at [912, 378] on button "Select" at bounding box center [901, 375] width 70 height 26
click at [899, 409] on span "Attended" at bounding box center [901, 407] width 44 height 13
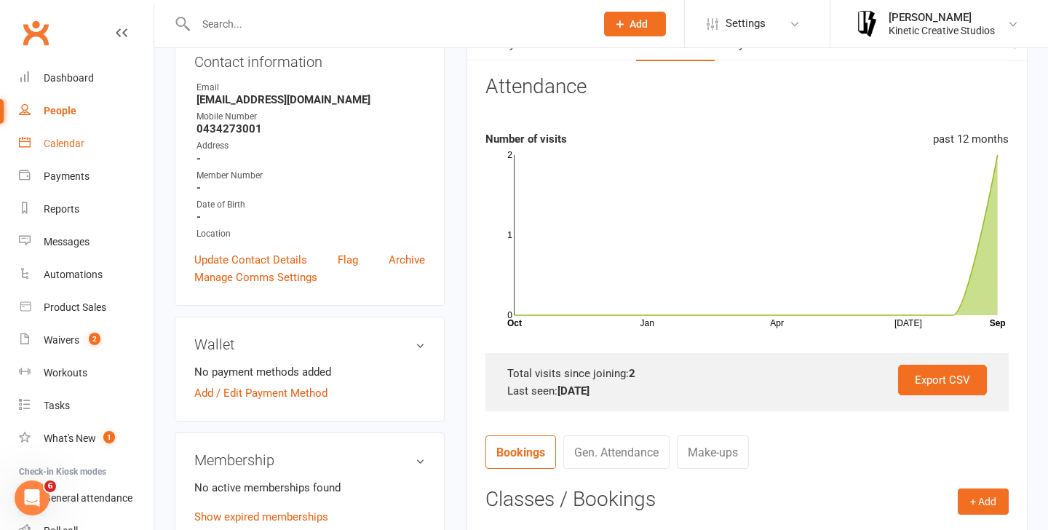
click at [69, 137] on div "Calendar" at bounding box center [64, 143] width 41 height 12
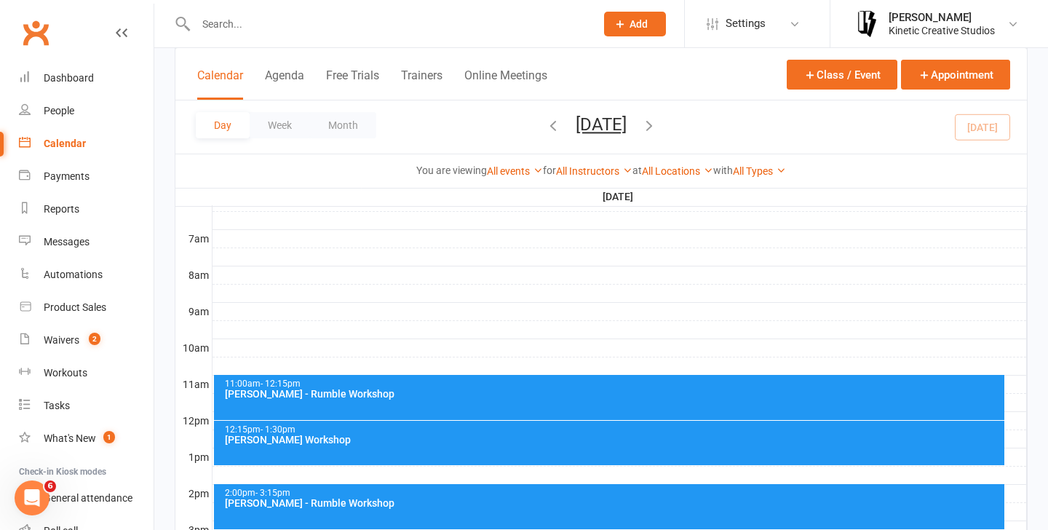
scroll to position [340, 0]
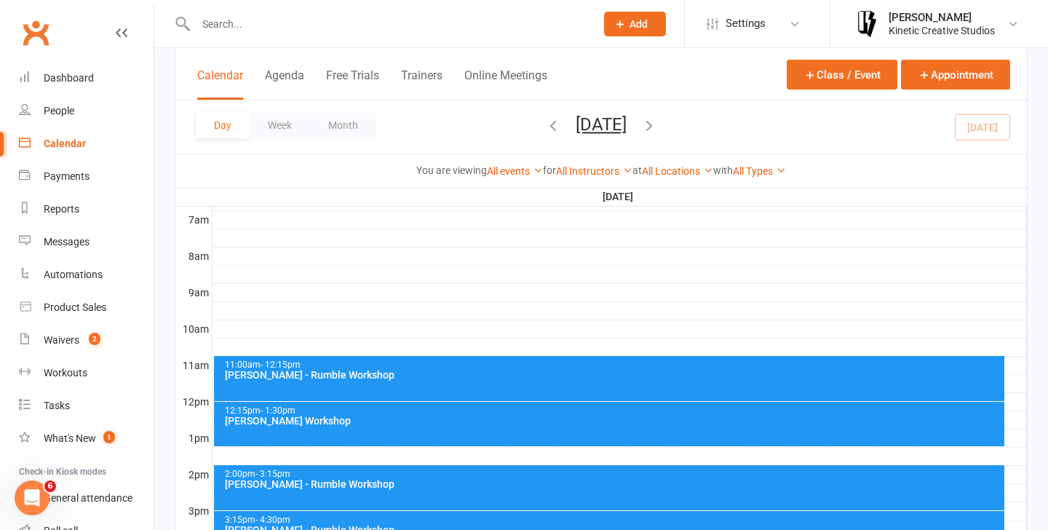
click at [651, 30] on button "Add" at bounding box center [635, 24] width 62 height 25
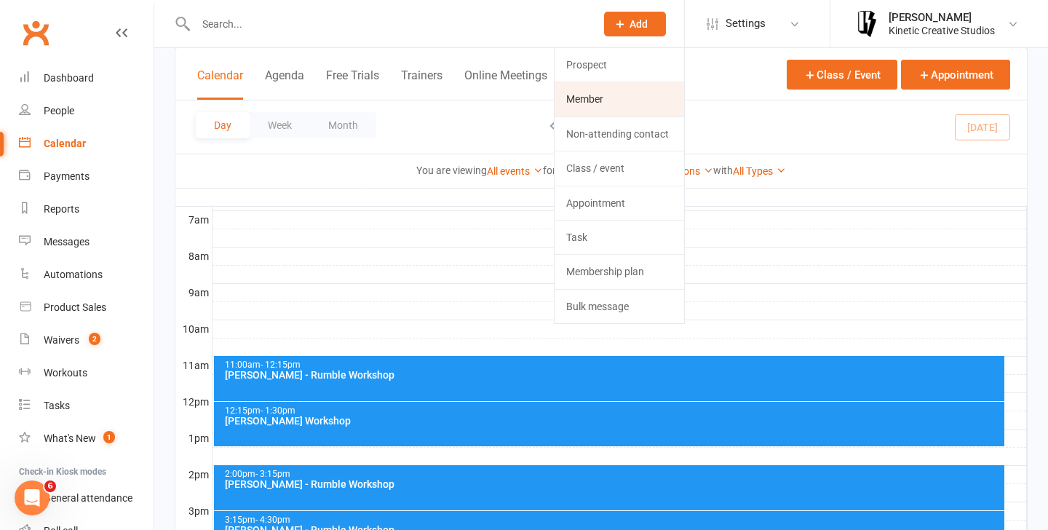
click at [625, 101] on link "Member" at bounding box center [618, 98] width 129 height 33
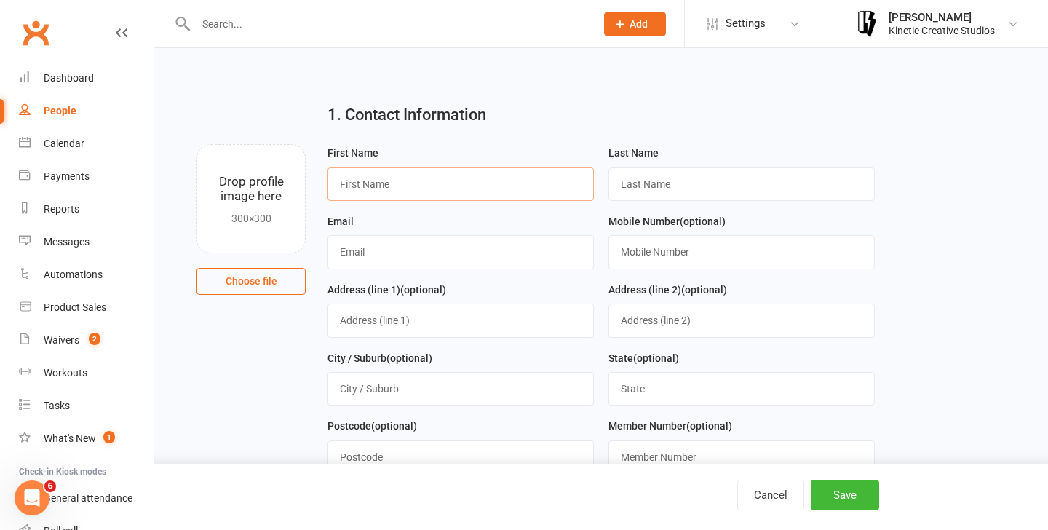
click at [535, 181] on input "text" at bounding box center [460, 183] width 266 height 33
type input "Alevandre"
click at [789, 180] on input "text" at bounding box center [741, 183] width 266 height 33
type input "Talopau"
click at [503, 244] on input "text" at bounding box center [460, 251] width 266 height 33
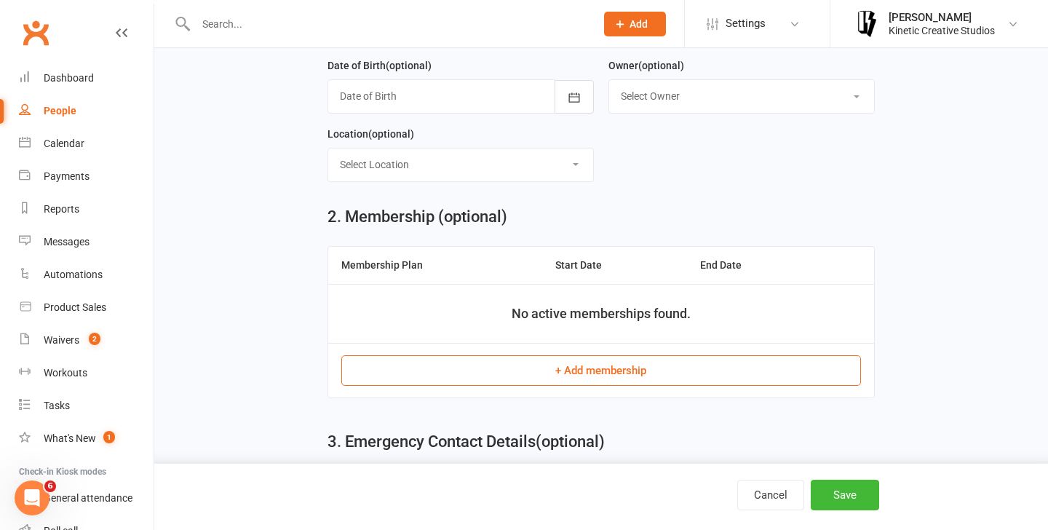
scroll to position [463, 0]
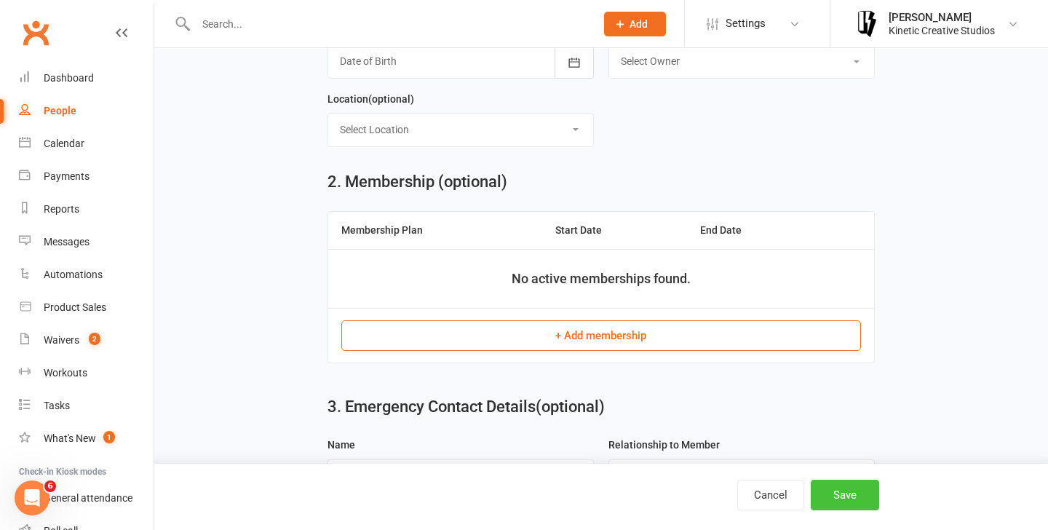
type input "[EMAIL_ADDRESS][DOMAIN_NAME]"
click at [853, 508] on button "Save" at bounding box center [844, 494] width 68 height 31
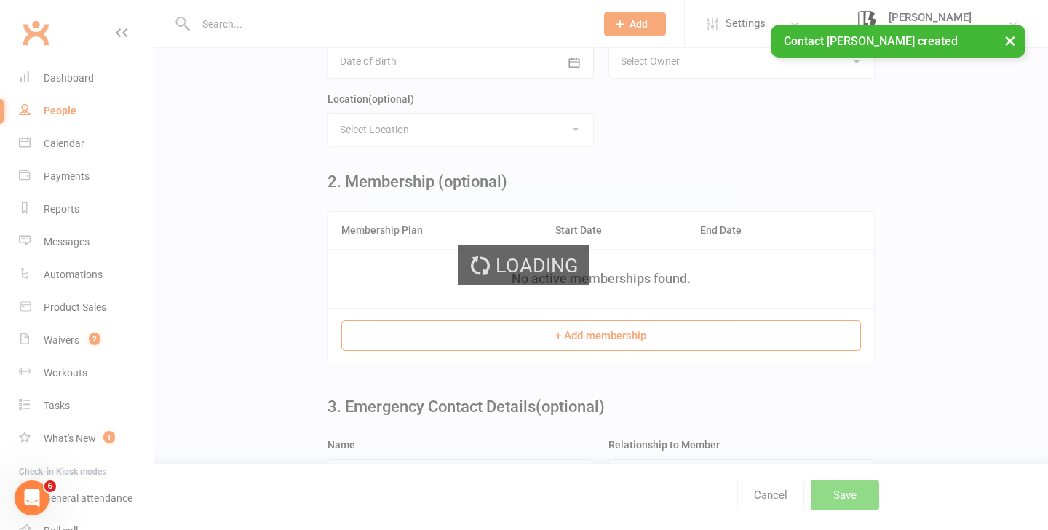
scroll to position [0, 0]
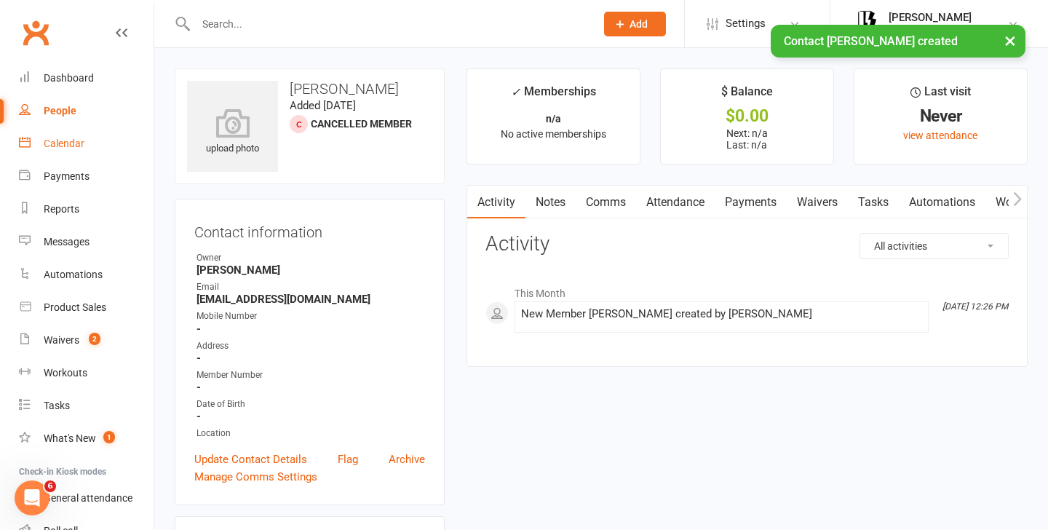
click at [89, 142] on link "Calendar" at bounding box center [86, 143] width 135 height 33
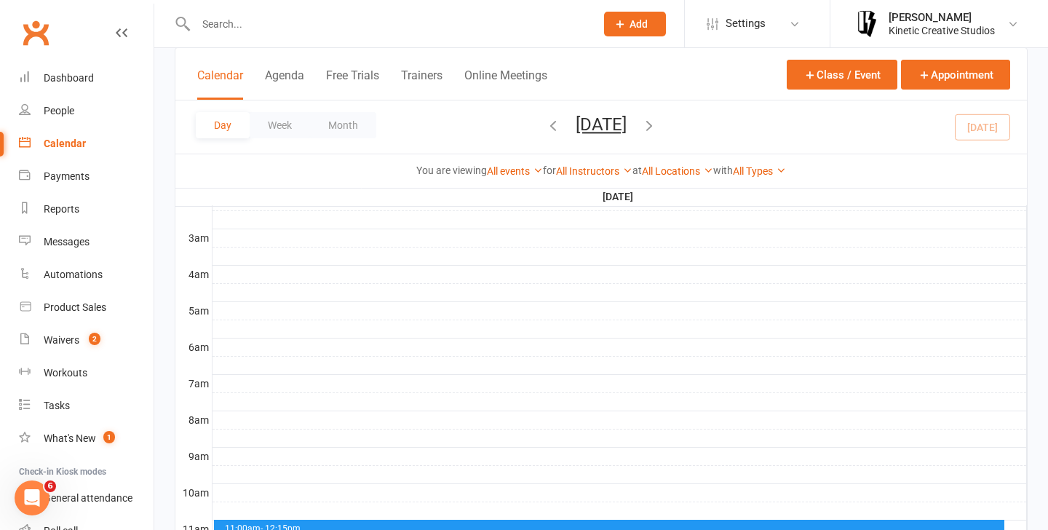
scroll to position [328, 0]
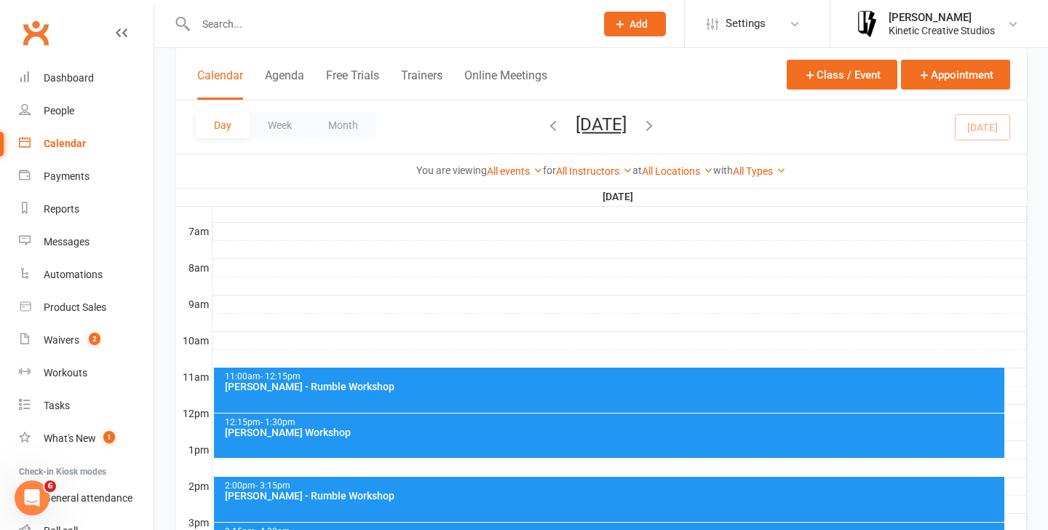
click at [303, 34] on div at bounding box center [380, 23] width 410 height 47
click at [213, 24] on input "text" at bounding box center [388, 24] width 394 height 20
click at [247, 17] on input "text" at bounding box center [388, 24] width 394 height 20
type input "m"
type input "a"
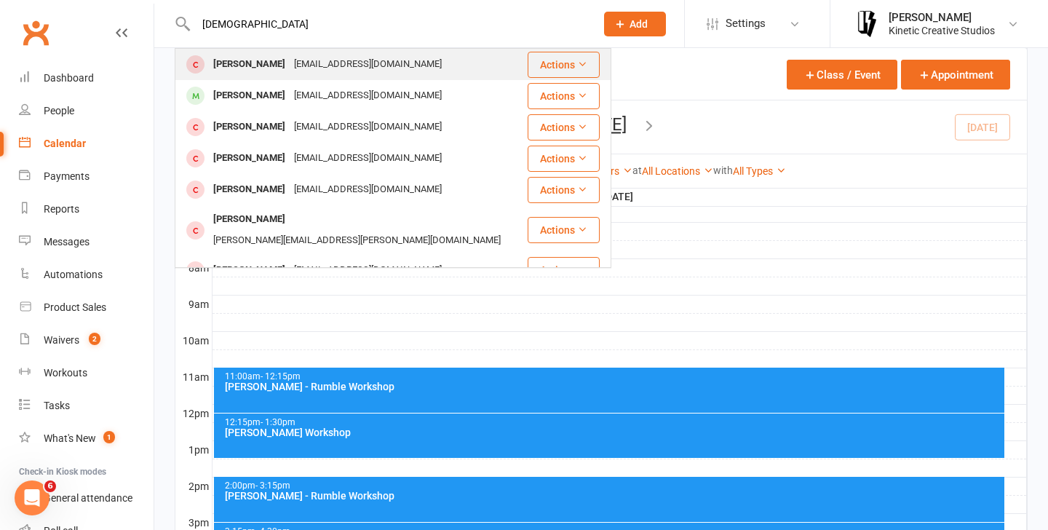
type input "[DEMOGRAPHIC_DATA]"
click at [395, 73] on div "[EMAIL_ADDRESS][DOMAIN_NAME]" at bounding box center [368, 64] width 156 height 21
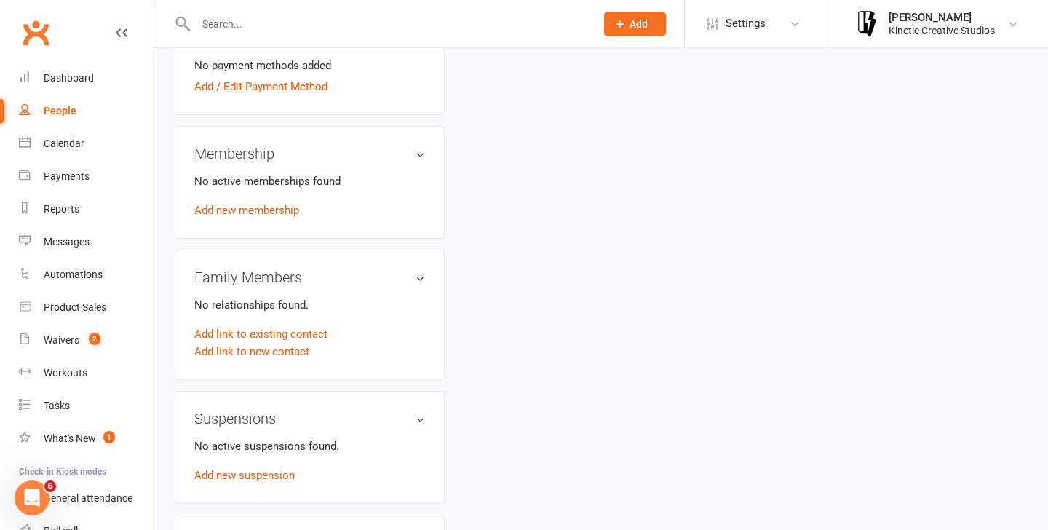
scroll to position [511, 0]
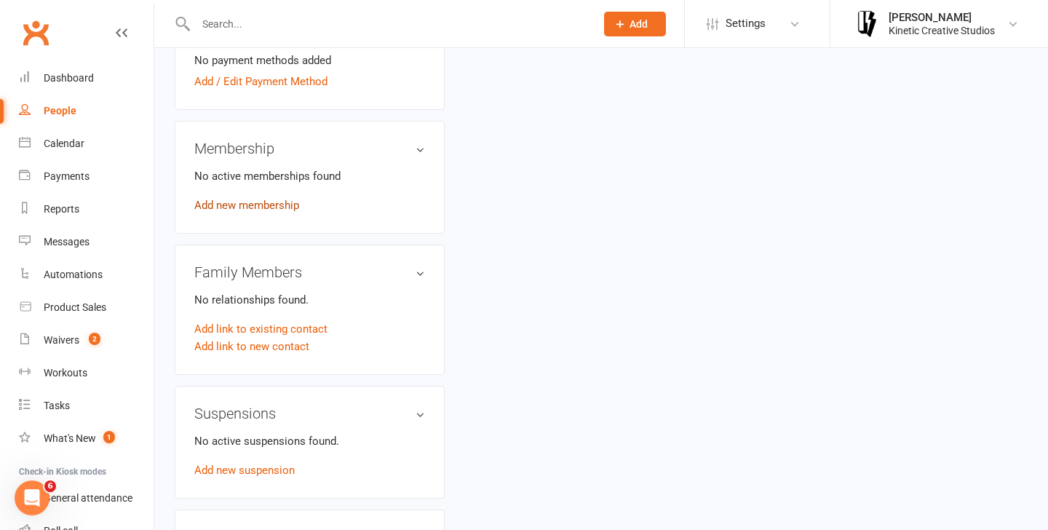
click at [274, 206] on link "Add new membership" at bounding box center [246, 205] width 105 height 13
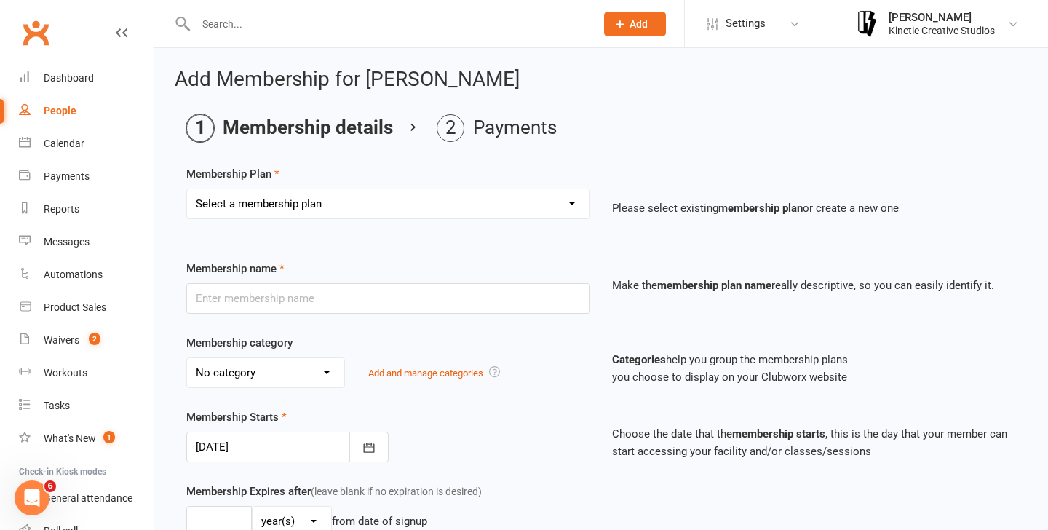
click at [474, 208] on select "Select a membership plan Create new Membership Plan Mini Groovers - Single Clas…" at bounding box center [388, 203] width 402 height 29
select select "32"
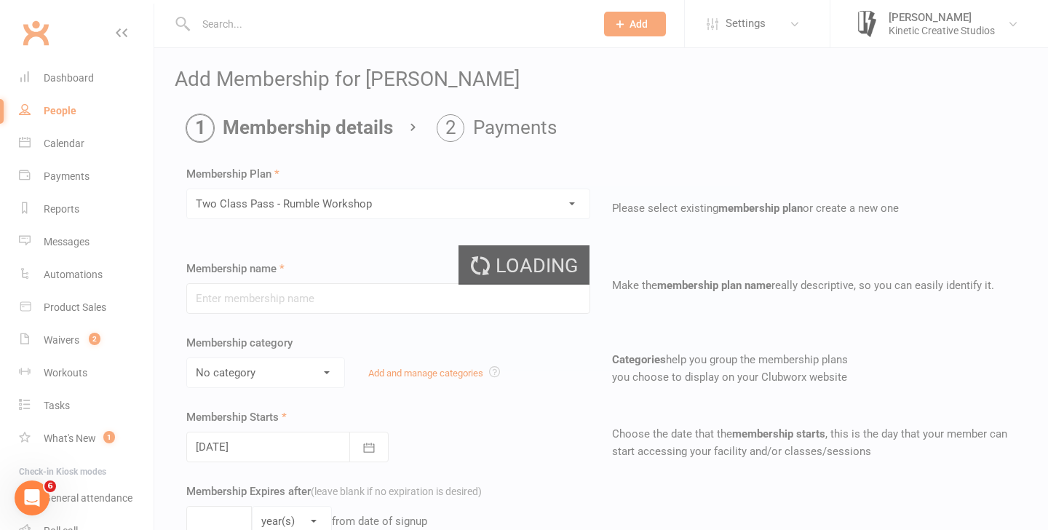
type input "Two Class Pass - Rumble Workshop"
select select "13"
type input "2"
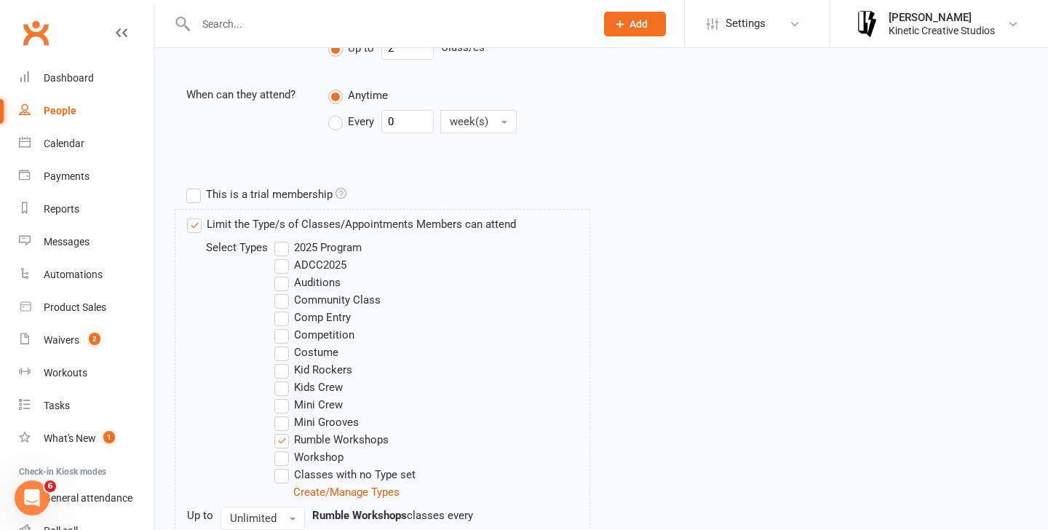
scroll to position [717, 0]
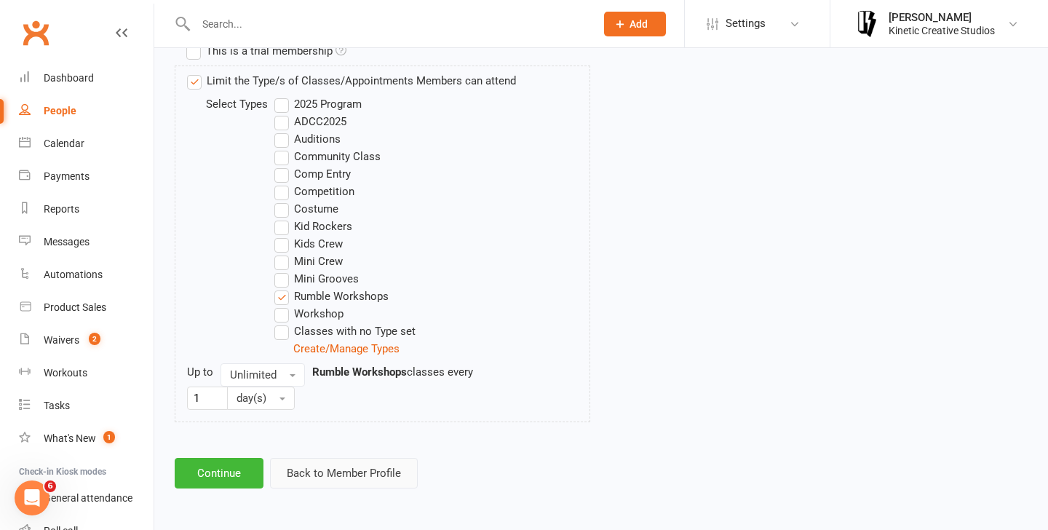
click at [329, 484] on button "Back to Member Profile" at bounding box center [344, 473] width 148 height 31
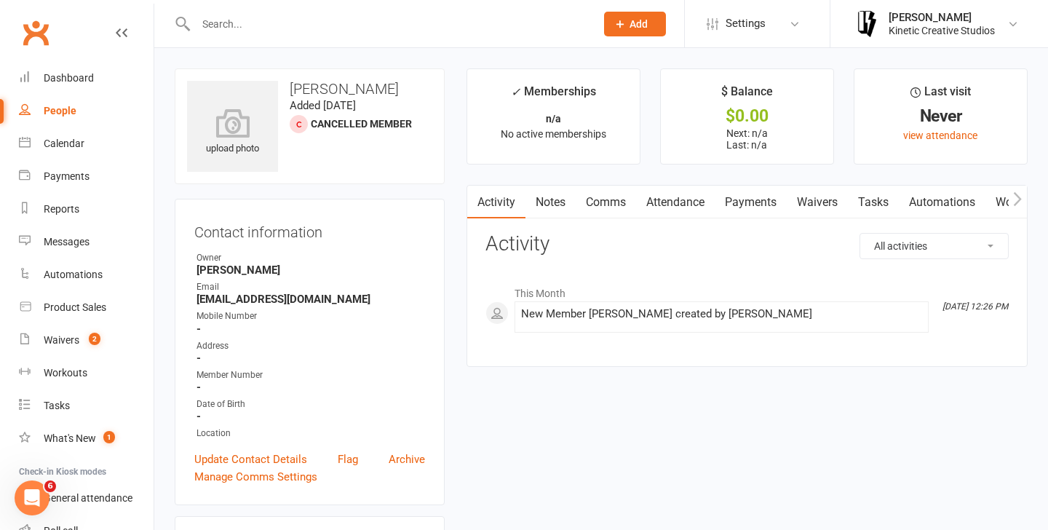
scroll to position [3, 0]
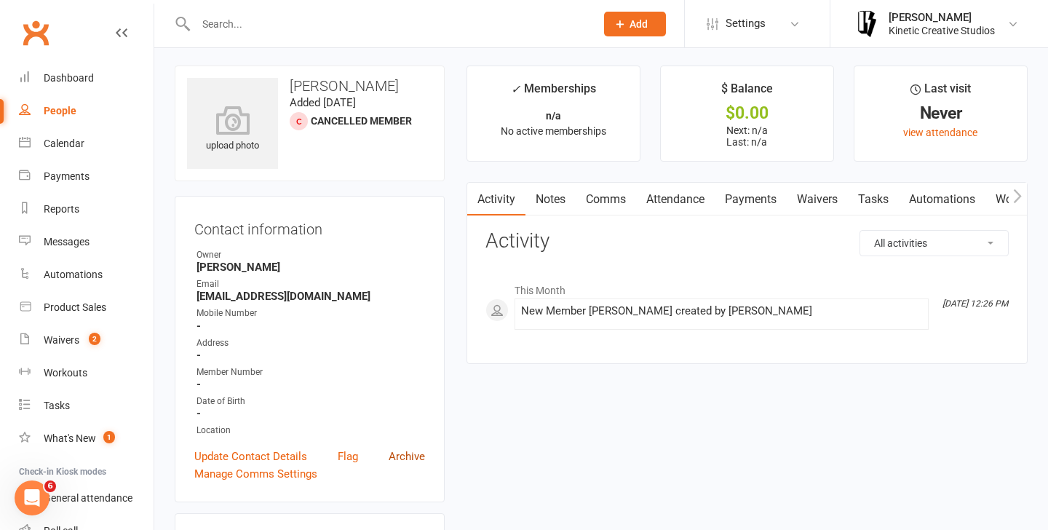
click at [406, 452] on link "Archive" at bounding box center [406, 455] width 36 height 17
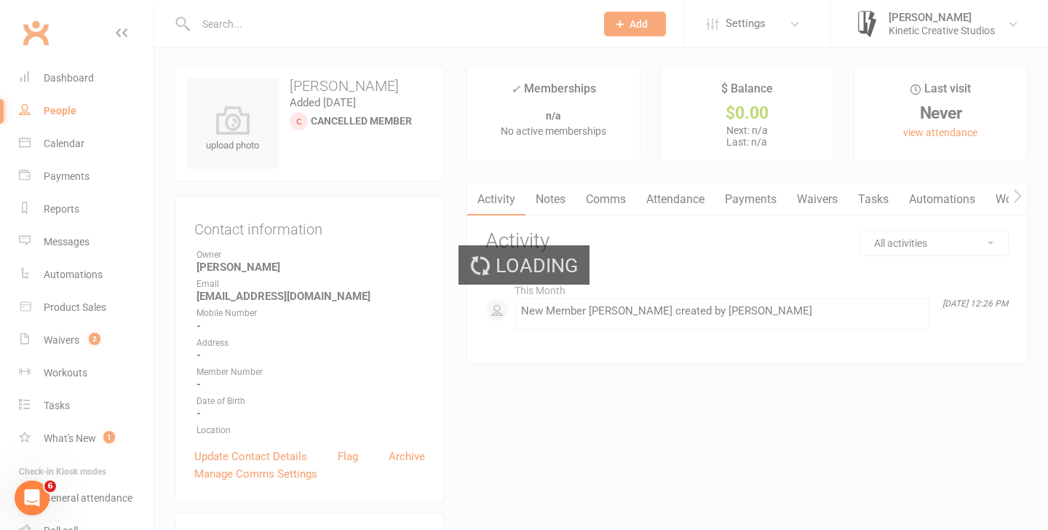
select select "100"
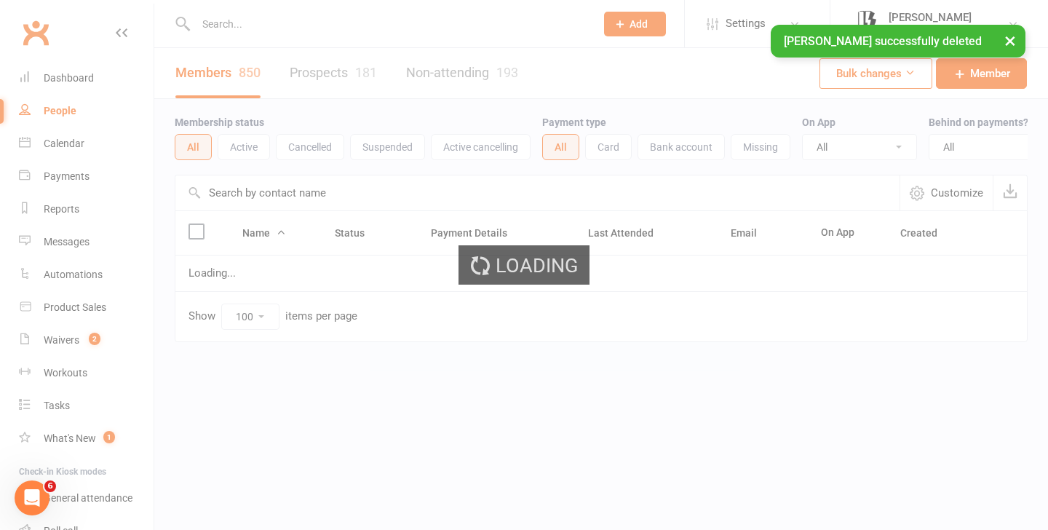
click at [315, 15] on input "text" at bounding box center [388, 24] width 394 height 20
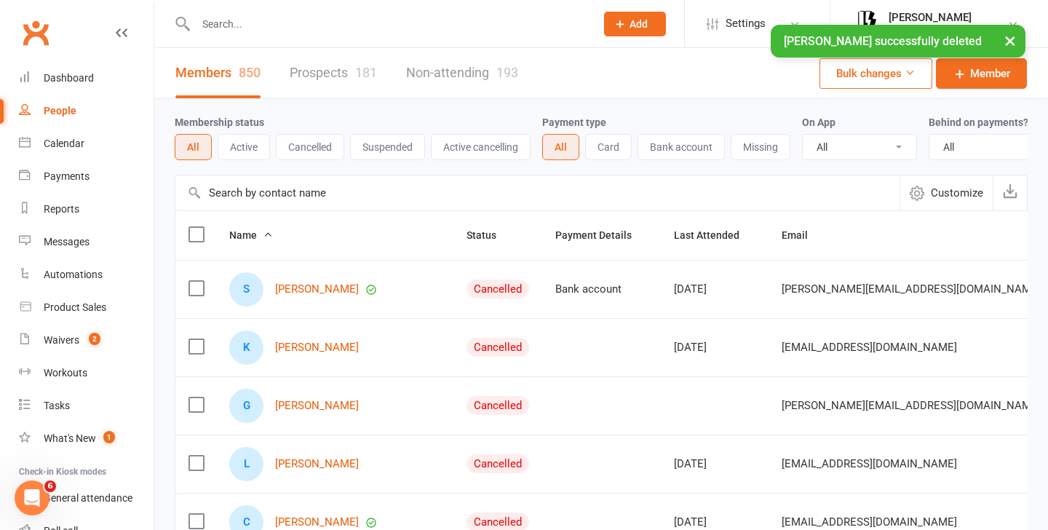
click at [259, 16] on input "text" at bounding box center [388, 24] width 394 height 20
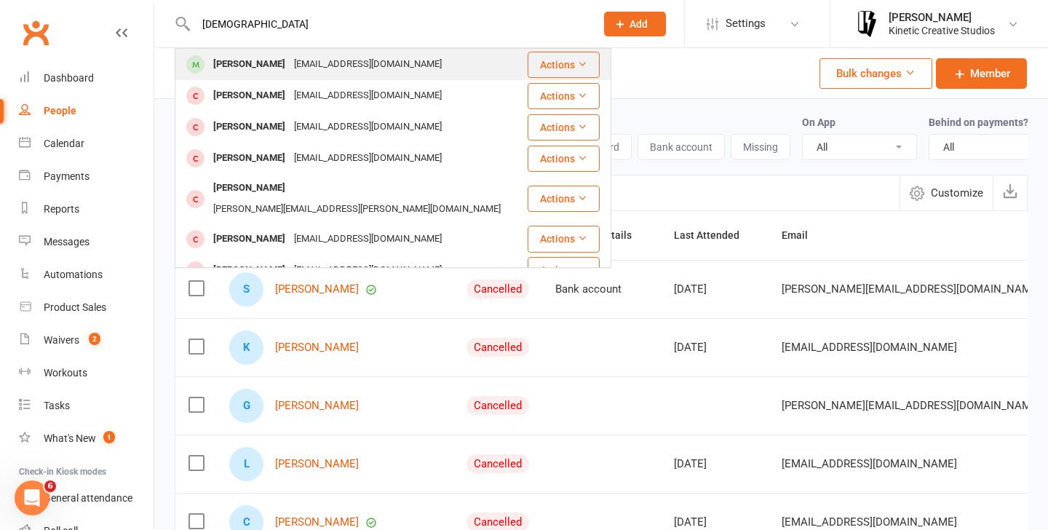
type input "[DEMOGRAPHIC_DATA]"
click at [456, 67] on div "Alevandre Talopau [EMAIL_ADDRESS][DOMAIN_NAME]" at bounding box center [351, 64] width 350 height 30
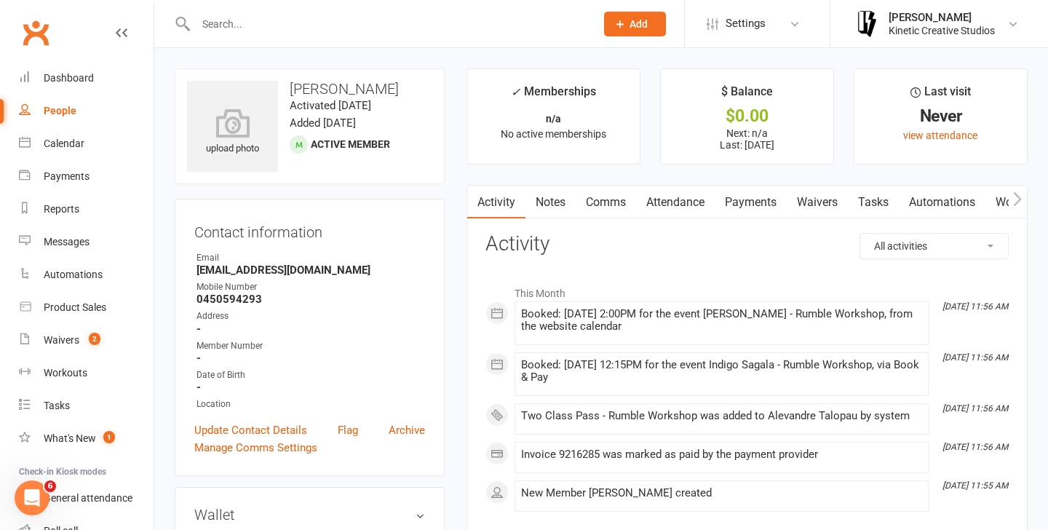
click at [688, 203] on link "Attendance" at bounding box center [675, 202] width 79 height 33
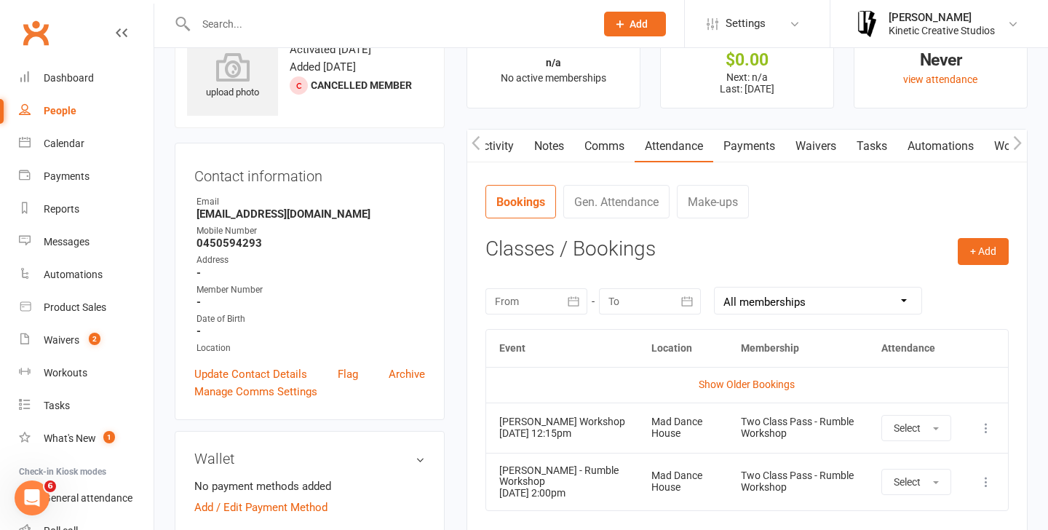
scroll to position [96, 0]
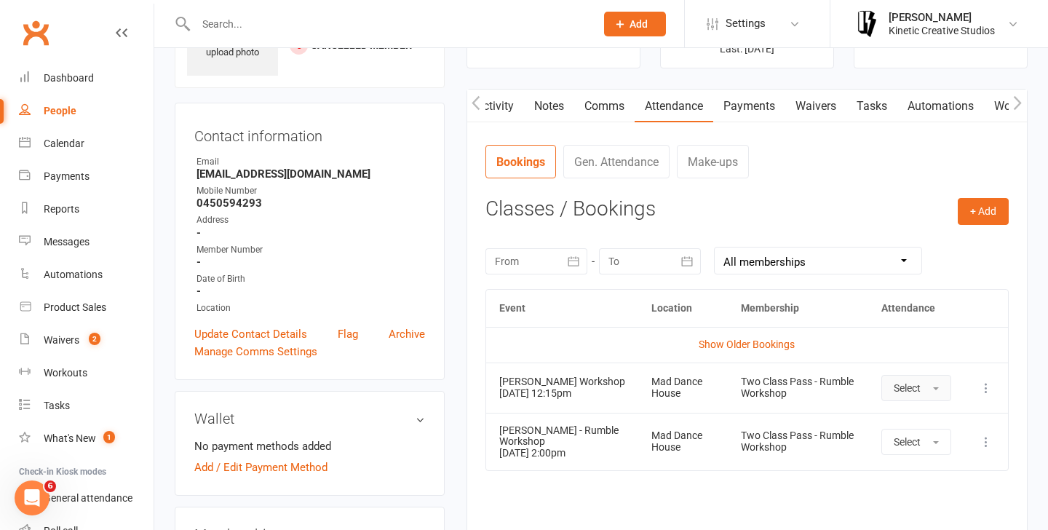
click at [936, 401] on button "Select" at bounding box center [916, 388] width 70 height 26
click at [932, 415] on link "Attended" at bounding box center [954, 420] width 144 height 29
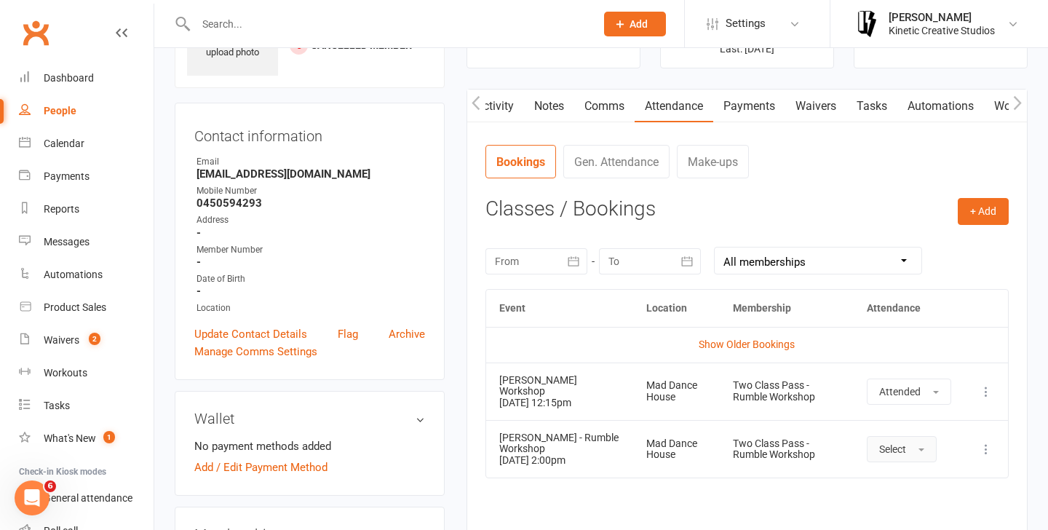
click at [919, 445] on button "Select" at bounding box center [901, 449] width 70 height 26
click at [921, 471] on link "Attended" at bounding box center [939, 481] width 144 height 29
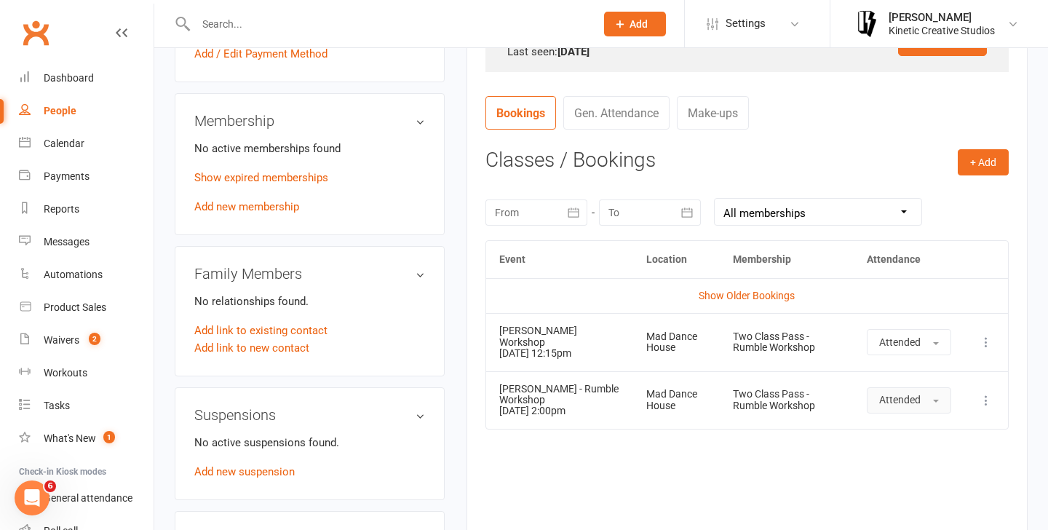
scroll to position [518, 0]
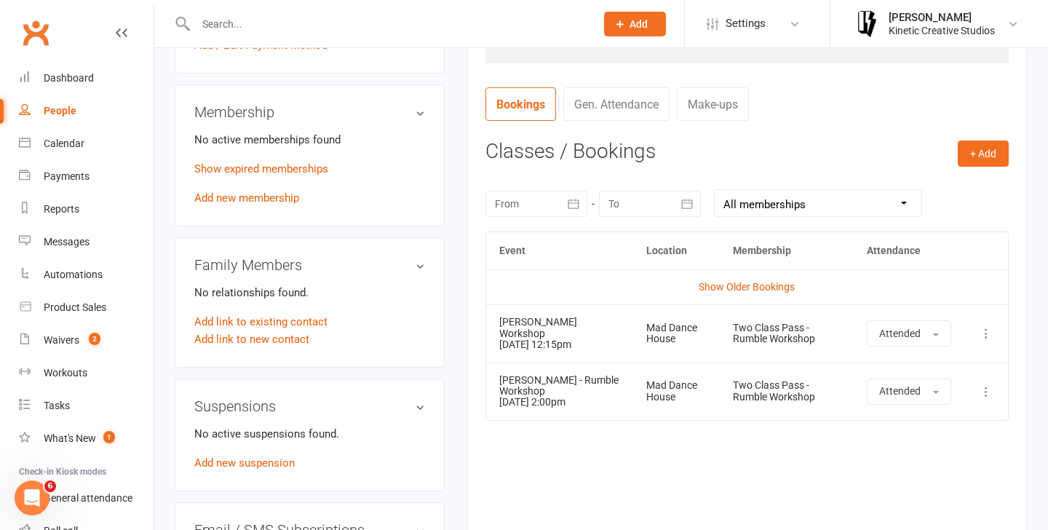
click at [803, 427] on div "Event Location Membership Attendance Show Older Bookings Indigo Sagala - Rumble…" at bounding box center [746, 372] width 523 height 282
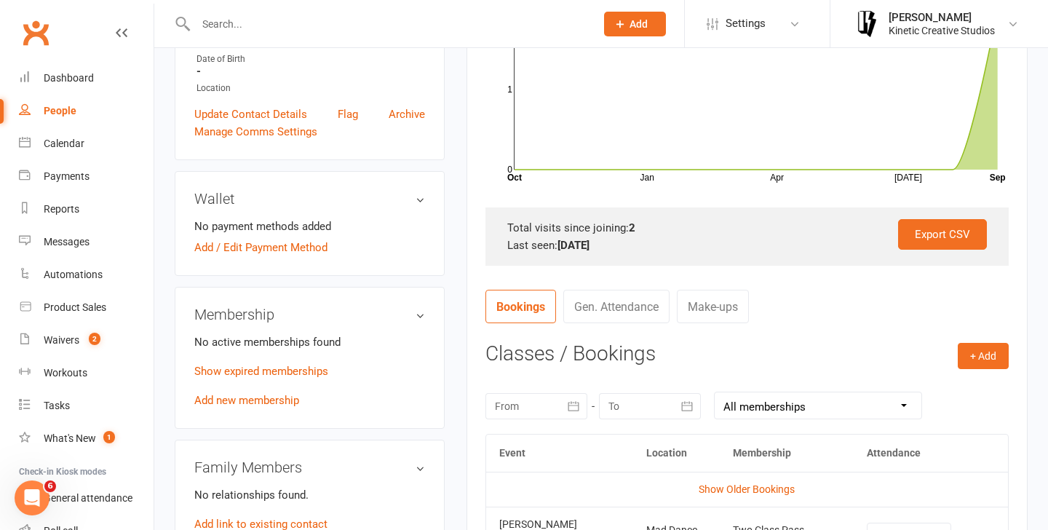
scroll to position [0, 0]
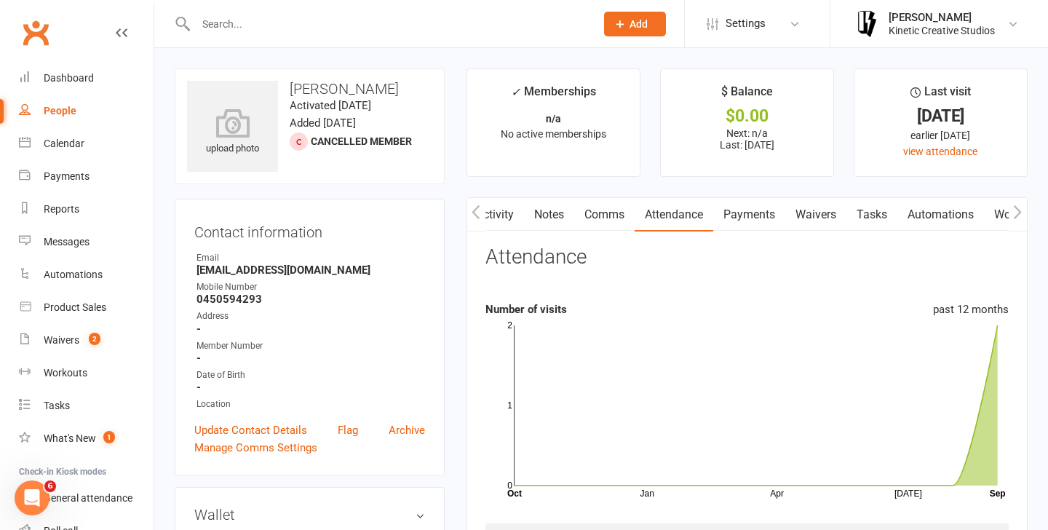
click at [74, 108] on div "People" at bounding box center [60, 111] width 33 height 12
select select "100"
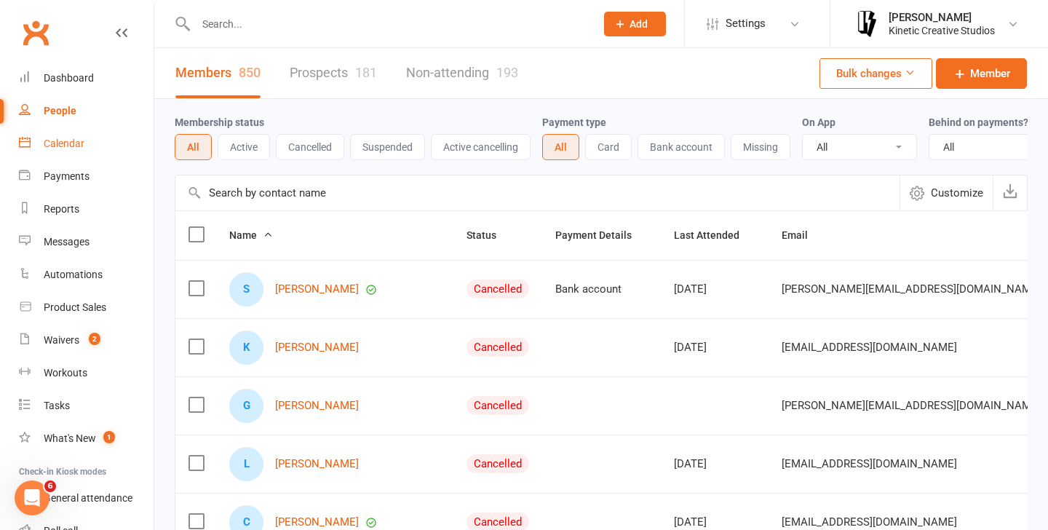
click at [78, 140] on div "Calendar" at bounding box center [64, 143] width 41 height 12
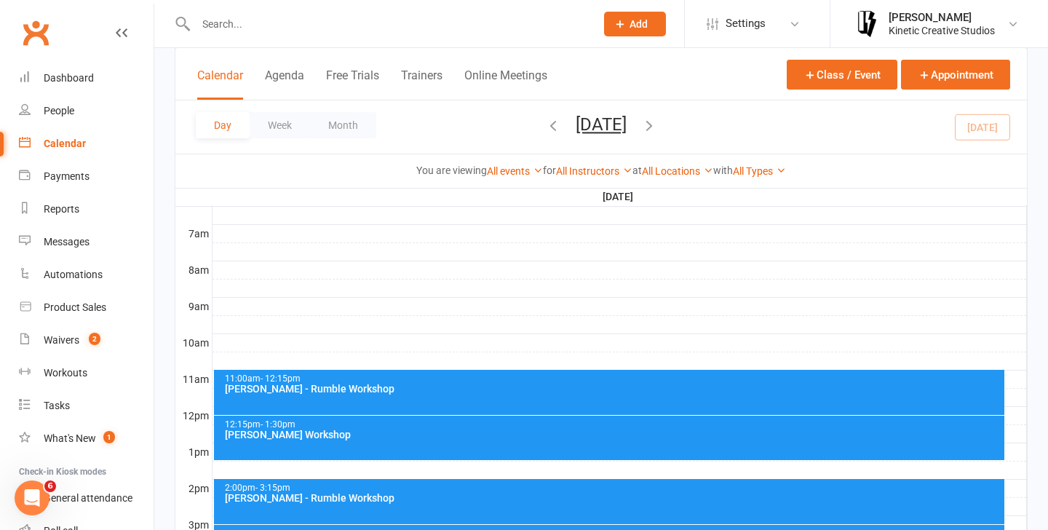
scroll to position [346, 0]
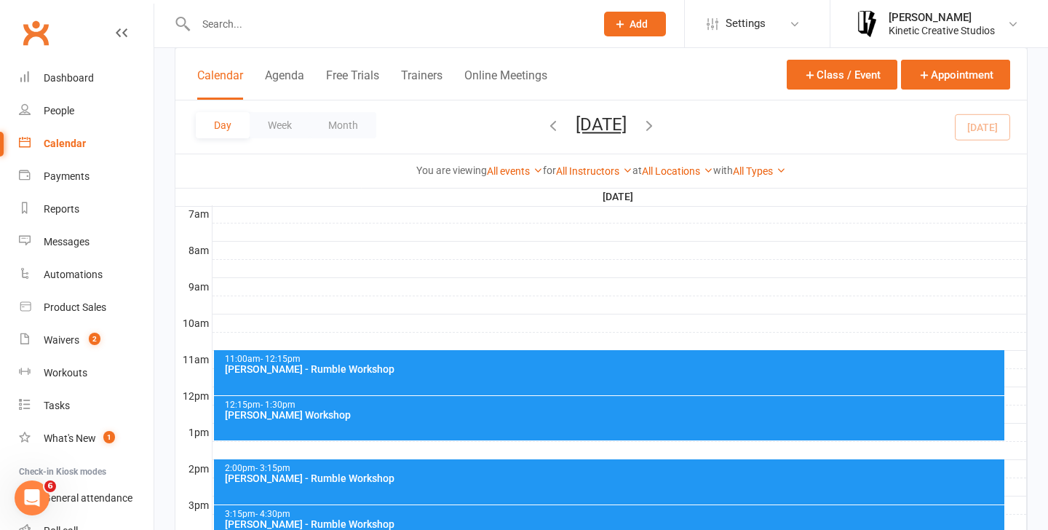
click at [349, 402] on div "12:15pm - 1:30pm" at bounding box center [613, 404] width 778 height 9
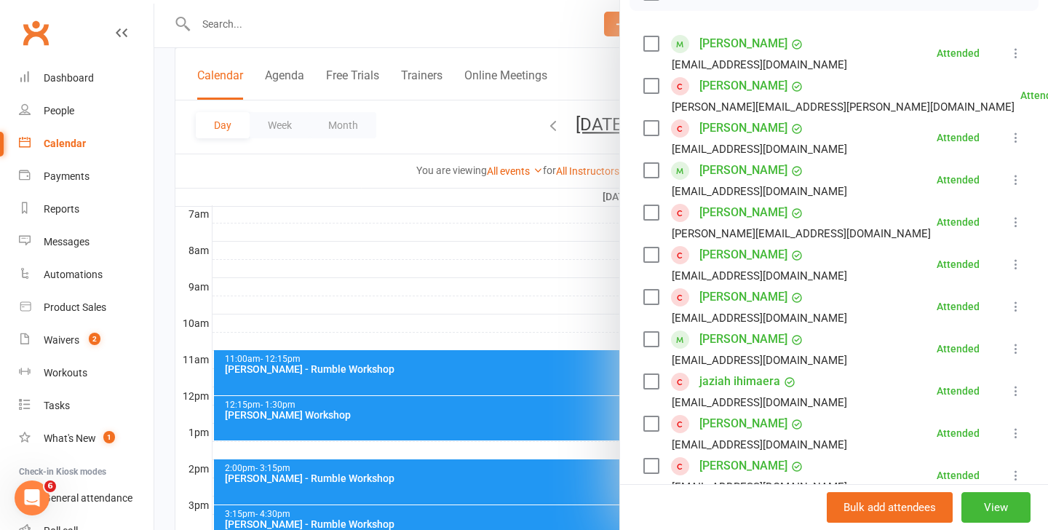
scroll to position [163, 0]
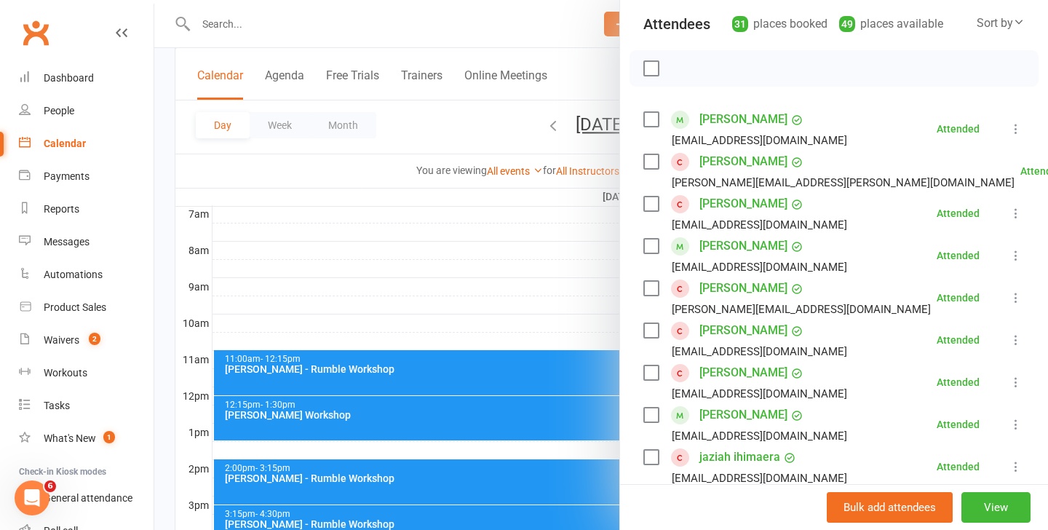
click at [438, 253] on div at bounding box center [600, 265] width 893 height 530
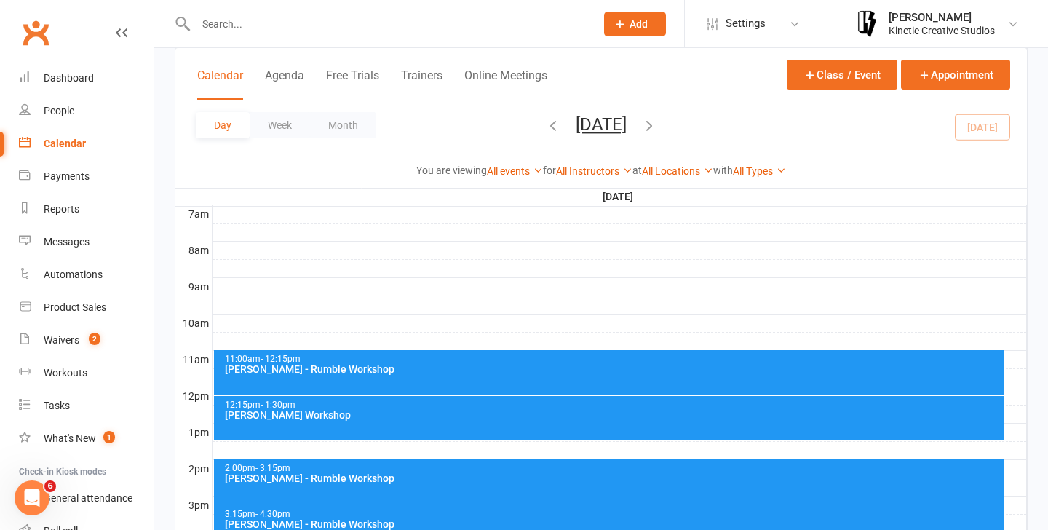
click at [430, 381] on div "11:00am - 12:15pm [PERSON_NAME] - Rumble Workshop" at bounding box center [609, 372] width 791 height 45
click at [430, 381] on body "Prospect Member Non-attending contact Class / event Appointment Task Membership…" at bounding box center [524, 251] width 1048 height 1186
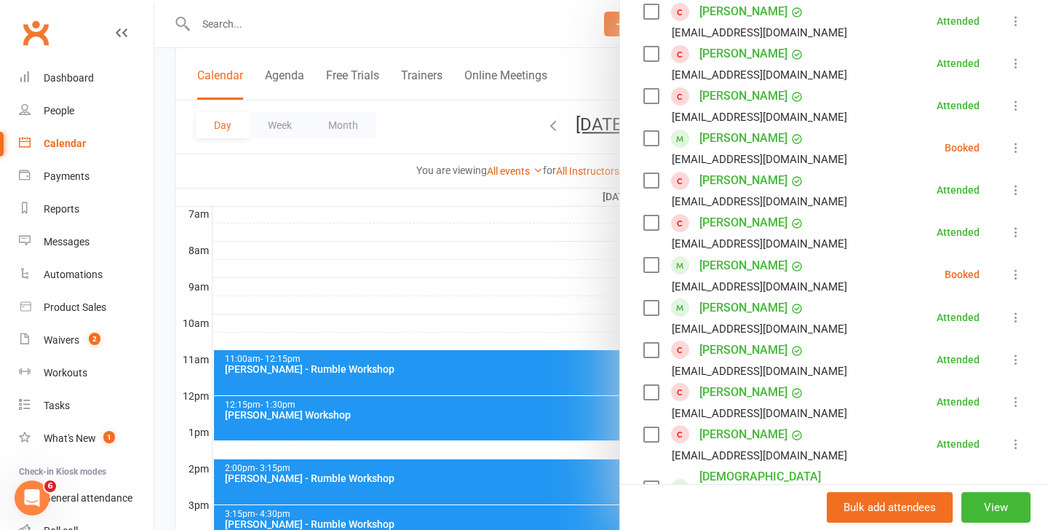
scroll to position [642, 0]
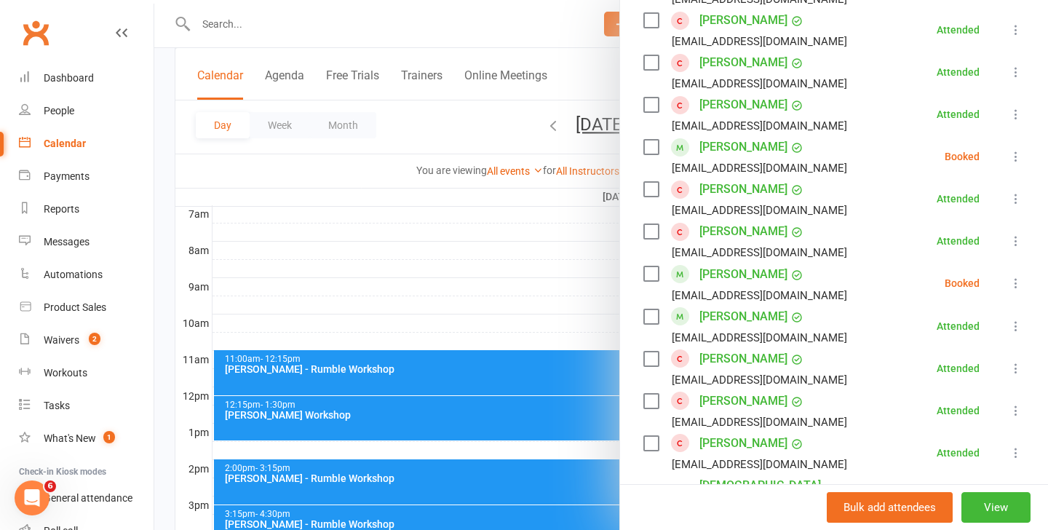
click at [1016, 149] on icon at bounding box center [1015, 156] width 15 height 15
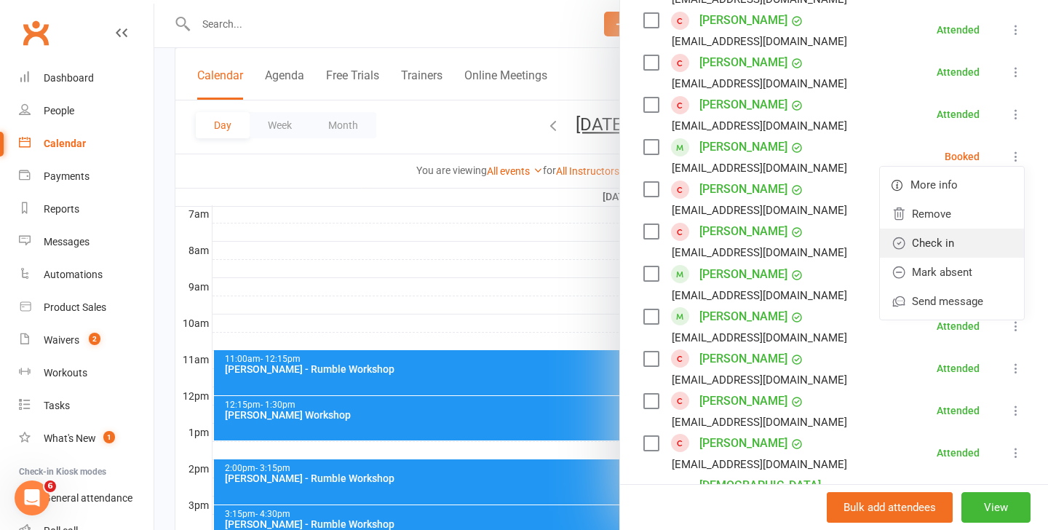
click at [957, 244] on link "Check in" at bounding box center [952, 242] width 144 height 29
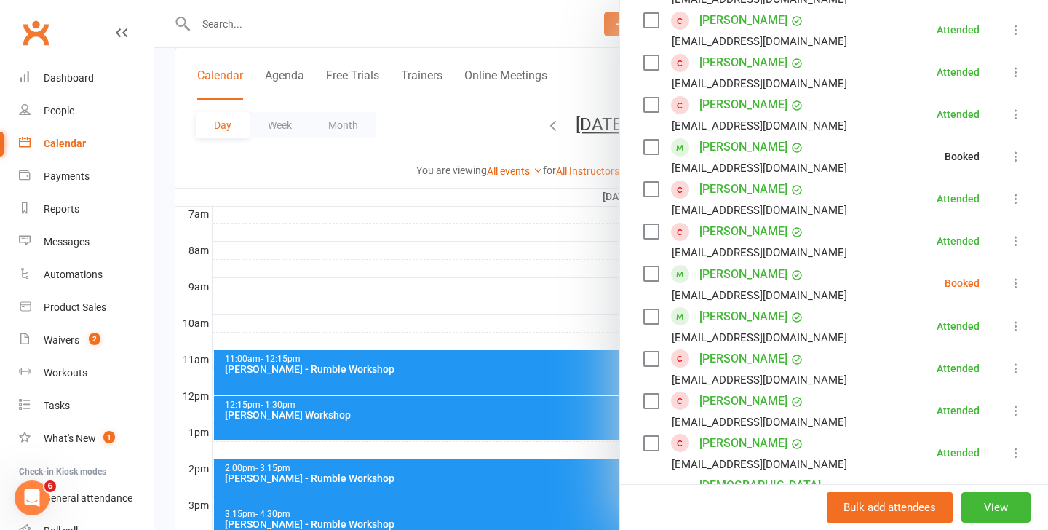
click at [379, 423] on div at bounding box center [600, 265] width 893 height 530
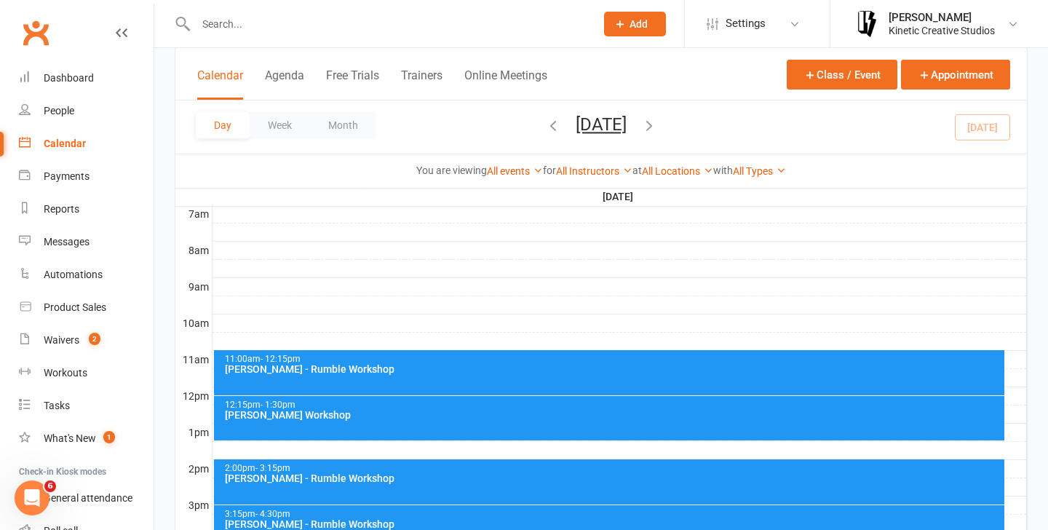
click at [455, 418] on div "[PERSON_NAME] Workshop" at bounding box center [613, 415] width 778 height 10
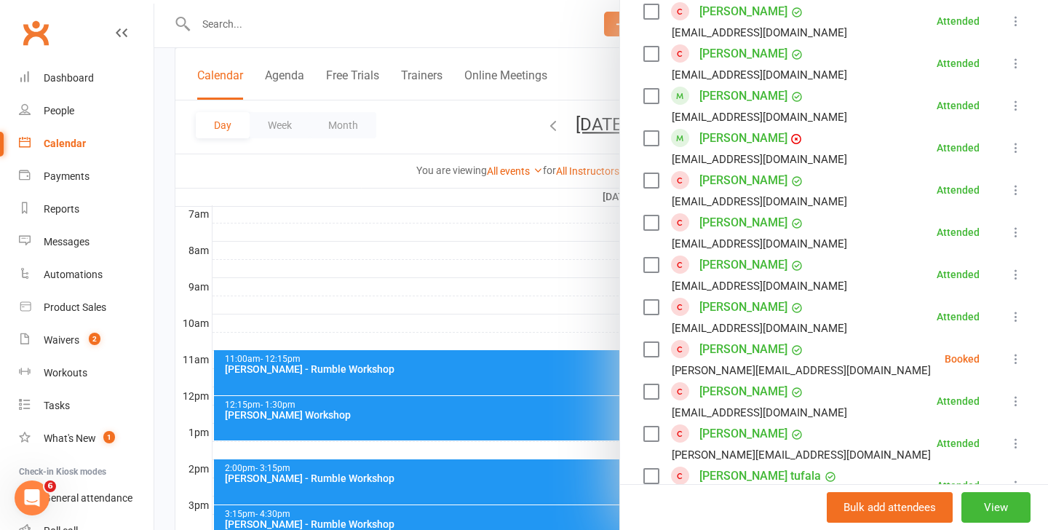
scroll to position [1357, 0]
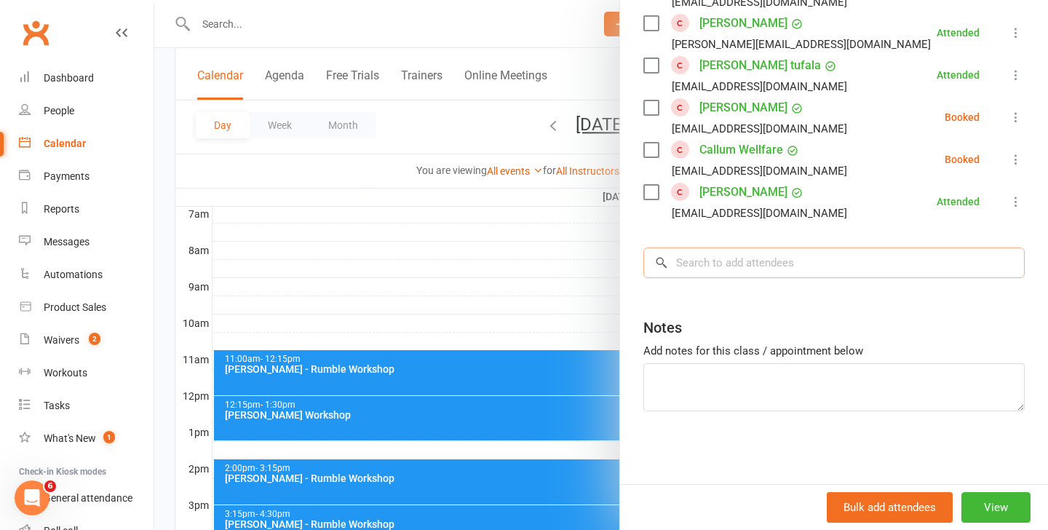
click at [781, 277] on input "search" at bounding box center [833, 262] width 381 height 31
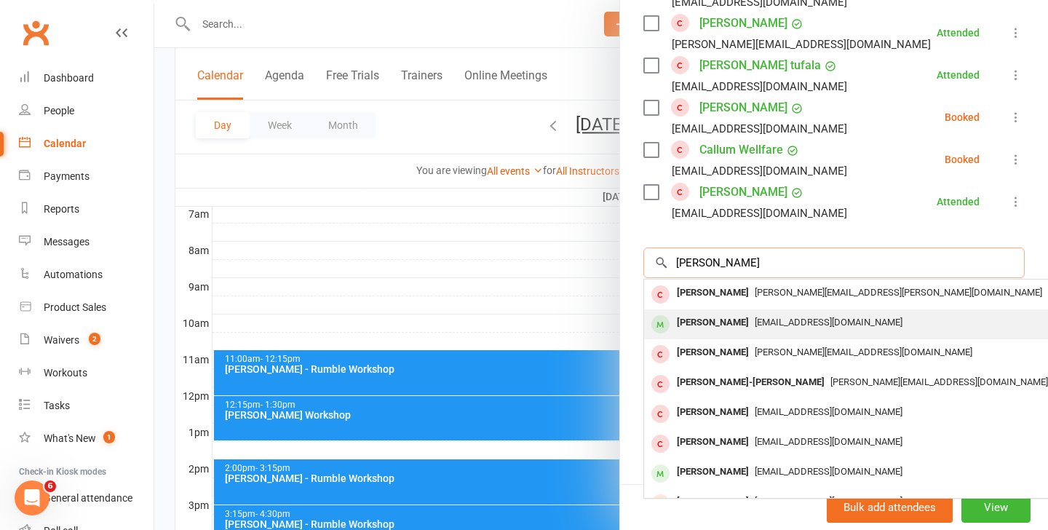
type input "[PERSON_NAME]"
click at [786, 329] on div "[EMAIL_ADDRESS][DOMAIN_NAME]" at bounding box center [861, 322] width 423 height 21
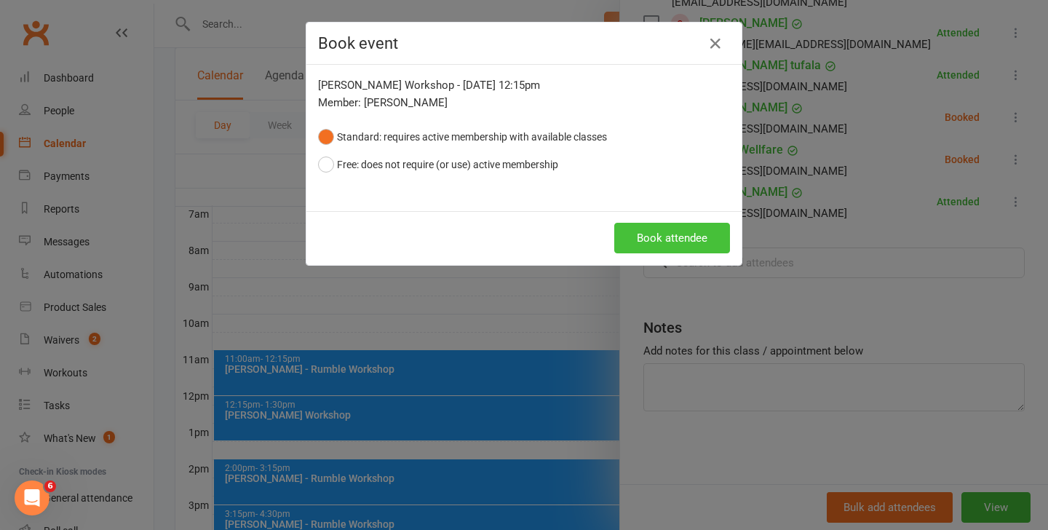
click at [694, 236] on button "Book attendee" at bounding box center [672, 238] width 116 height 31
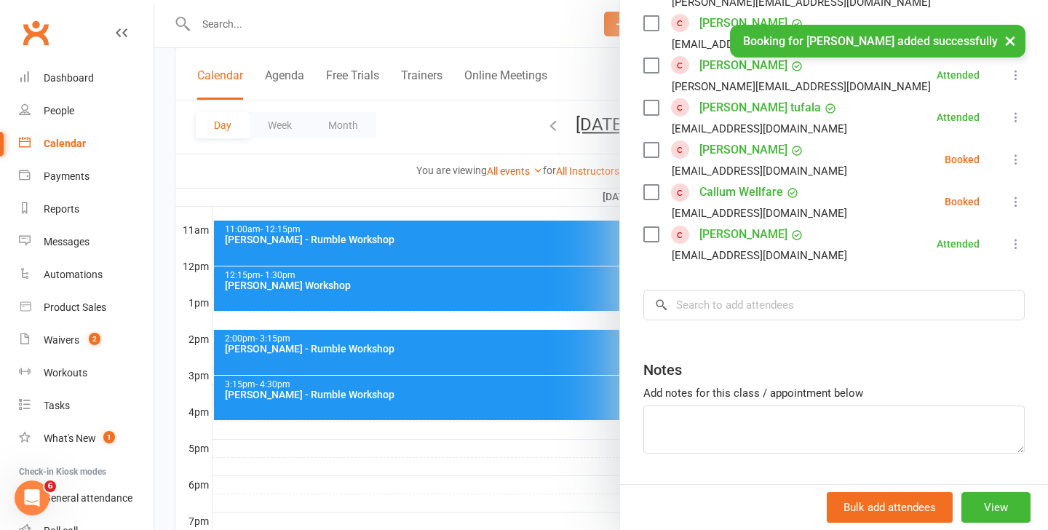
scroll to position [1441, 0]
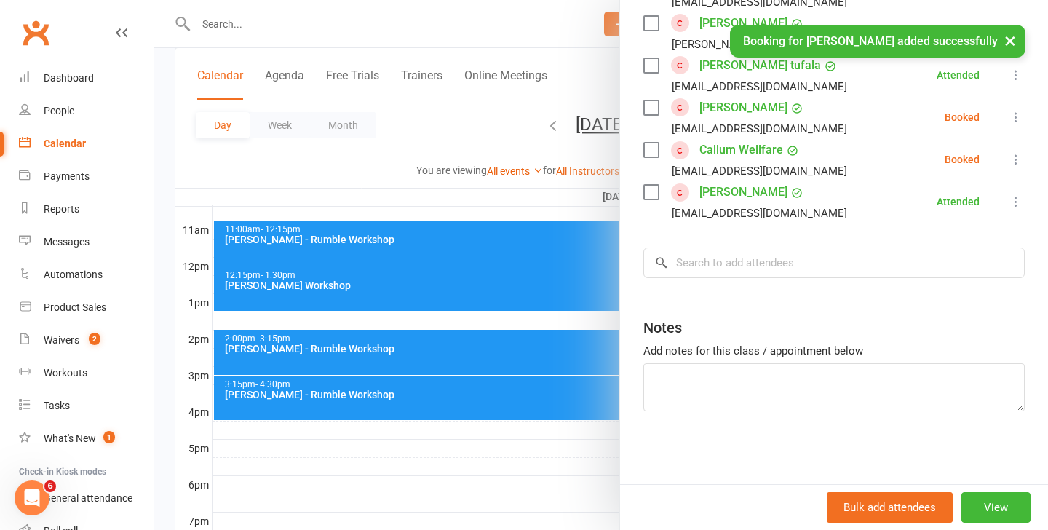
click at [444, 343] on div at bounding box center [600, 265] width 893 height 530
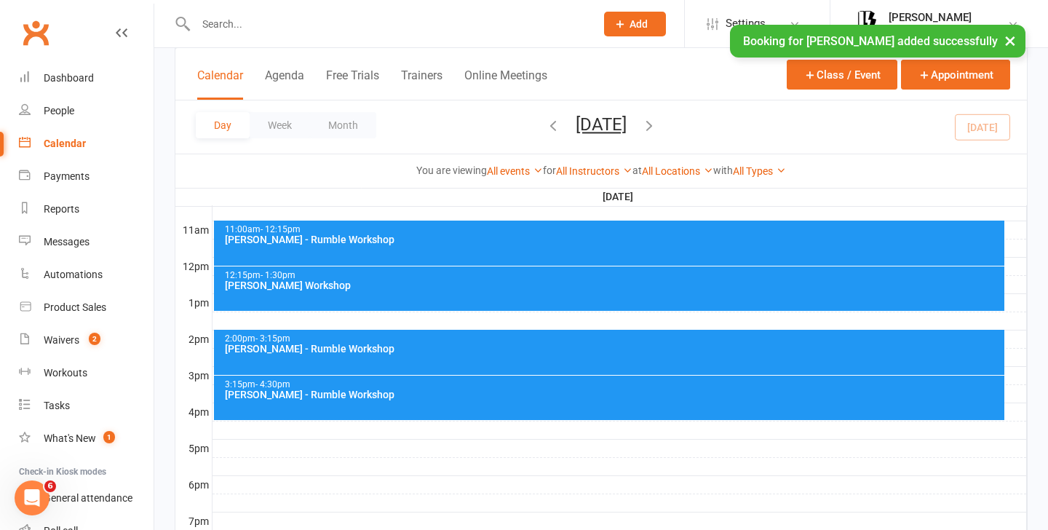
click at [460, 351] on div "[PERSON_NAME] - Rumble Workshop" at bounding box center [613, 348] width 778 height 10
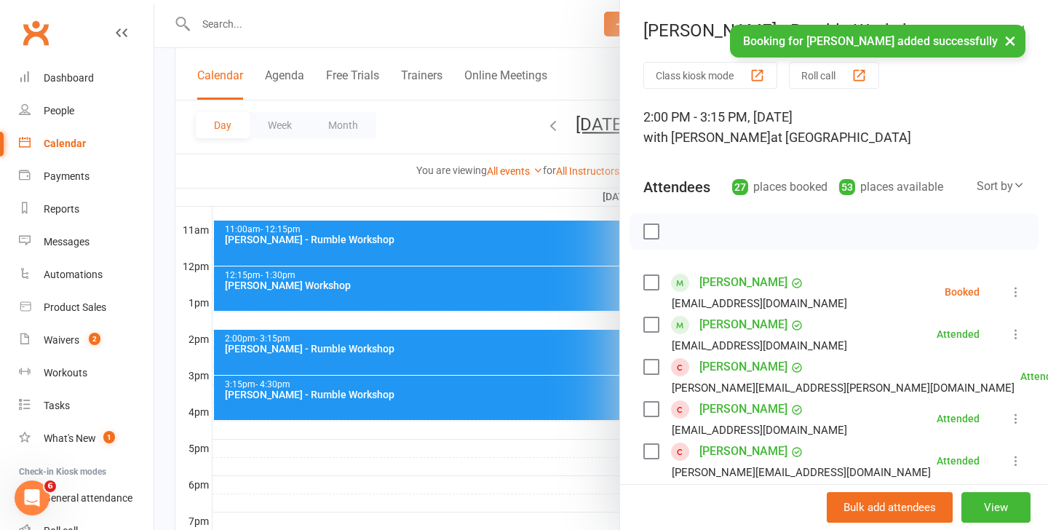
click at [724, 228] on div at bounding box center [833, 231] width 409 height 36
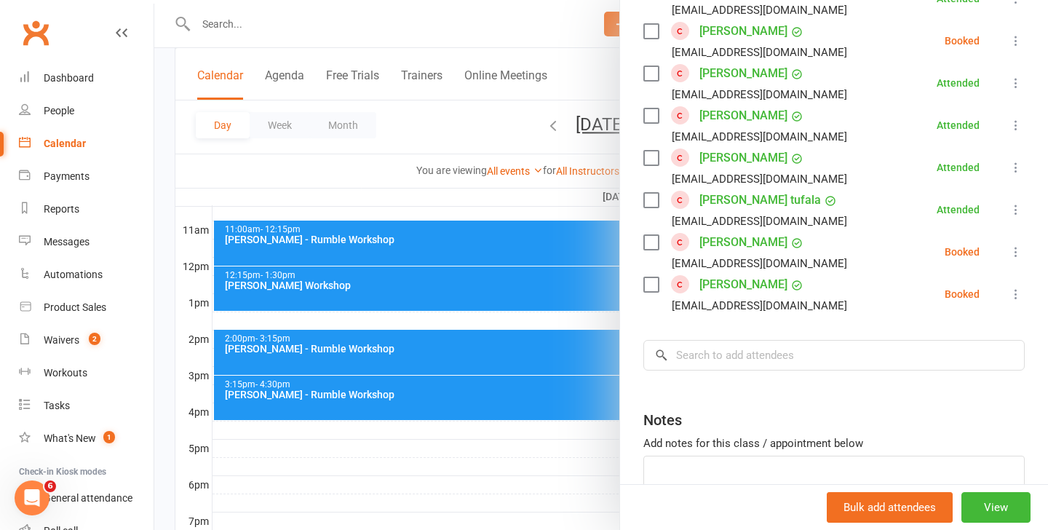
scroll to position [1128, 0]
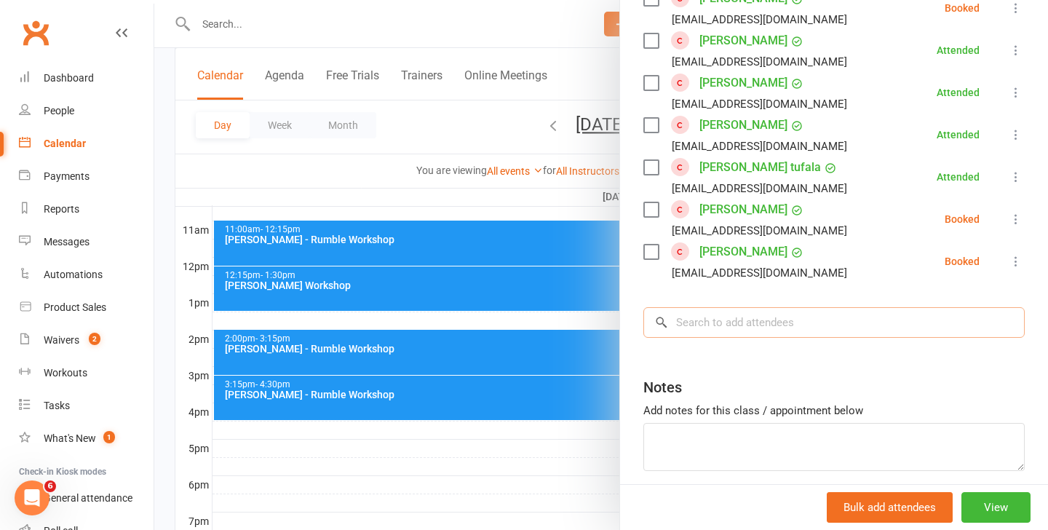
click at [765, 308] on input "search" at bounding box center [833, 322] width 381 height 31
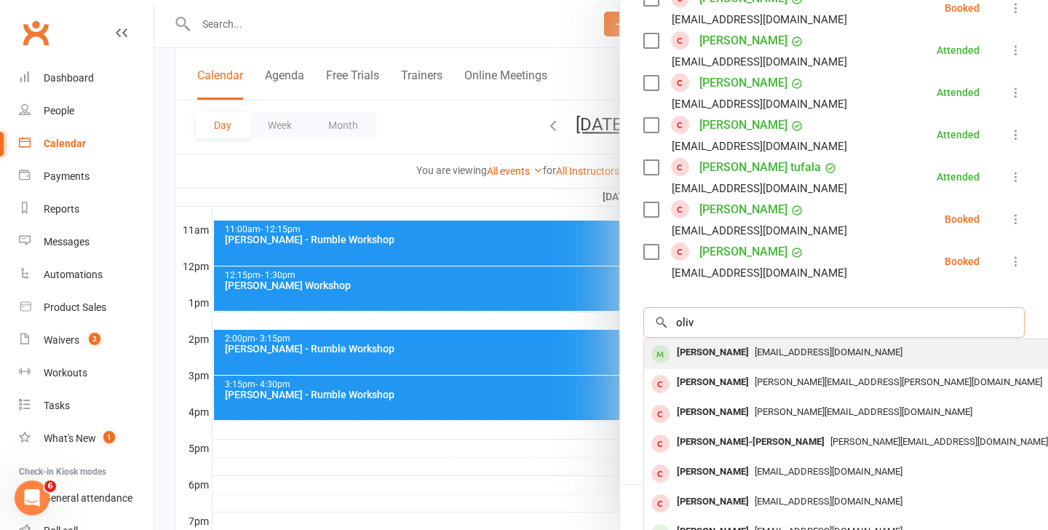
type input "oliv"
click at [783, 344] on div "[EMAIL_ADDRESS][DOMAIN_NAME]" at bounding box center [861, 352] width 423 height 21
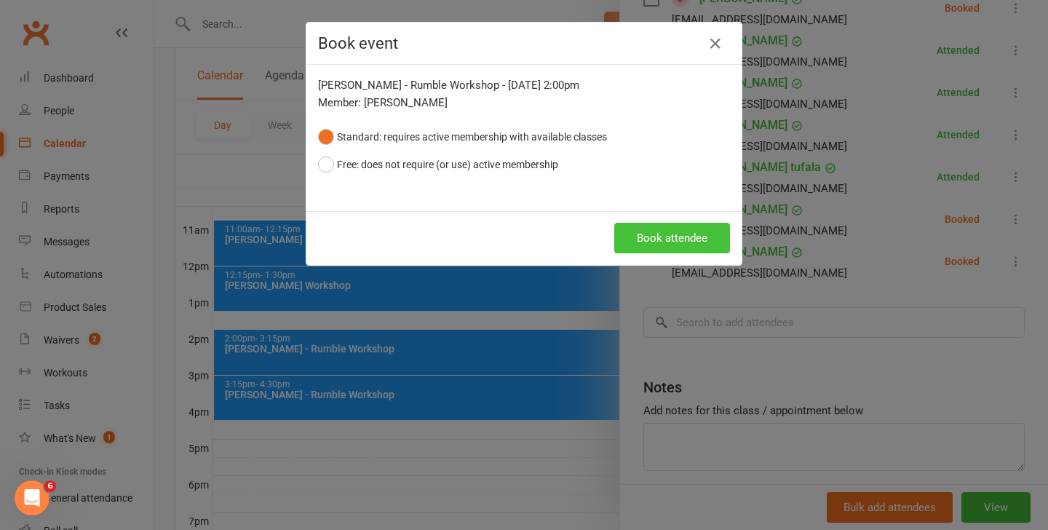
click at [666, 228] on button "Book attendee" at bounding box center [672, 238] width 116 height 31
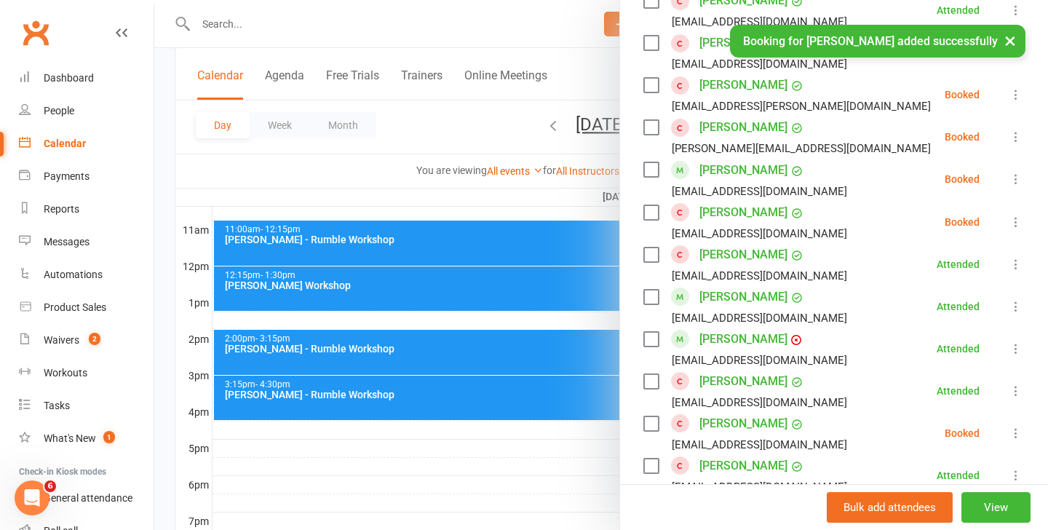
scroll to position [743, 0]
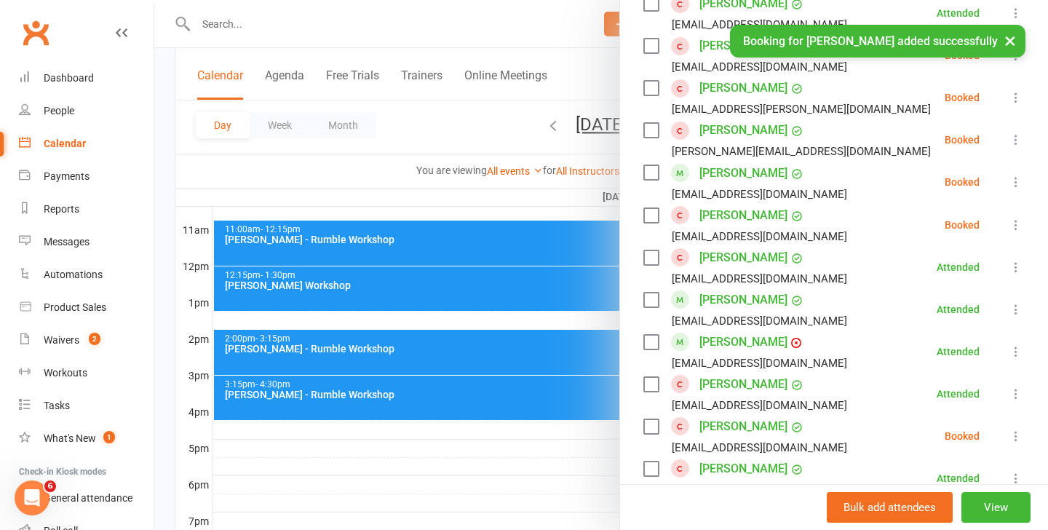
click at [1013, 180] on icon at bounding box center [1015, 182] width 15 height 15
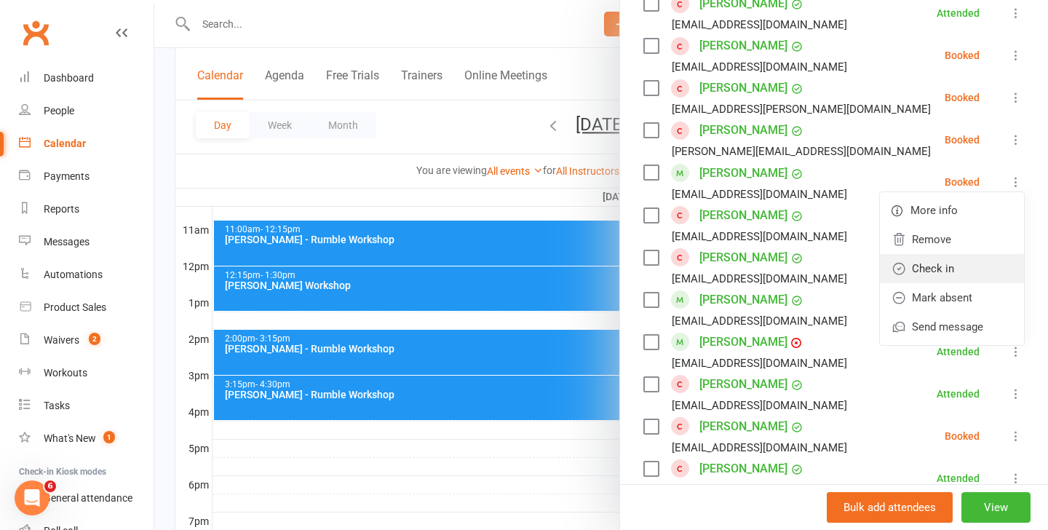
click at [927, 263] on link "Check in" at bounding box center [952, 268] width 144 height 29
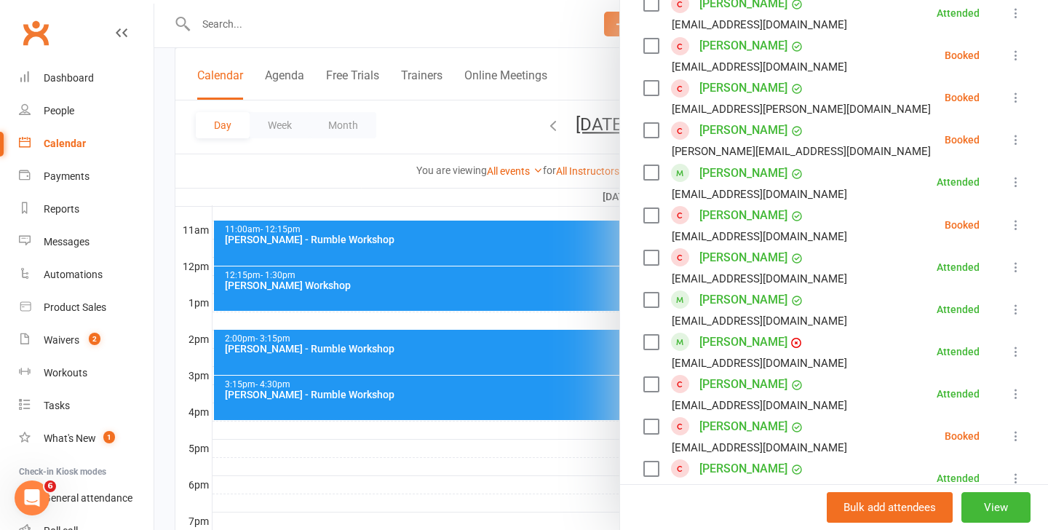
click at [493, 400] on div at bounding box center [600, 265] width 893 height 530
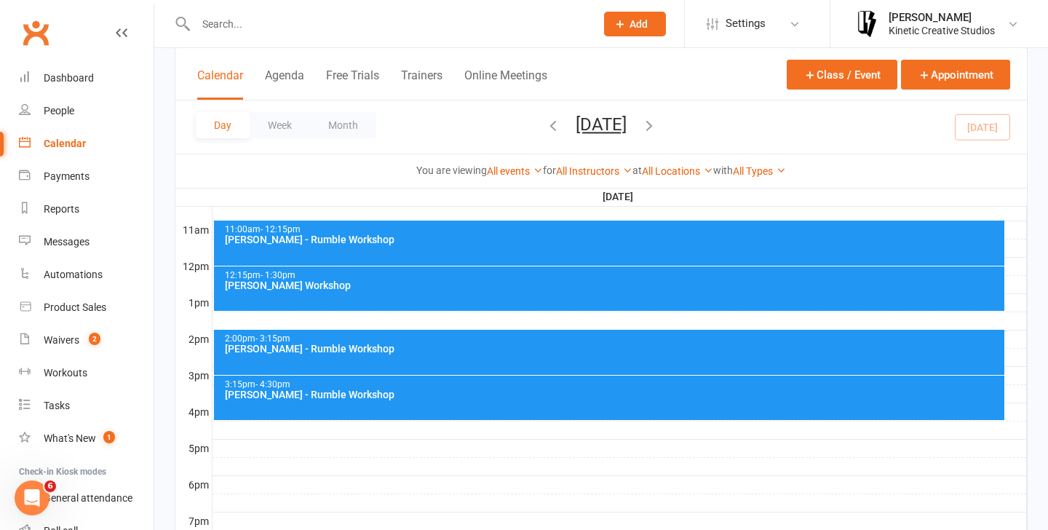
click at [557, 401] on div "3:15pm - 4:30pm [PERSON_NAME] - Rumble Workshop" at bounding box center [609, 397] width 791 height 44
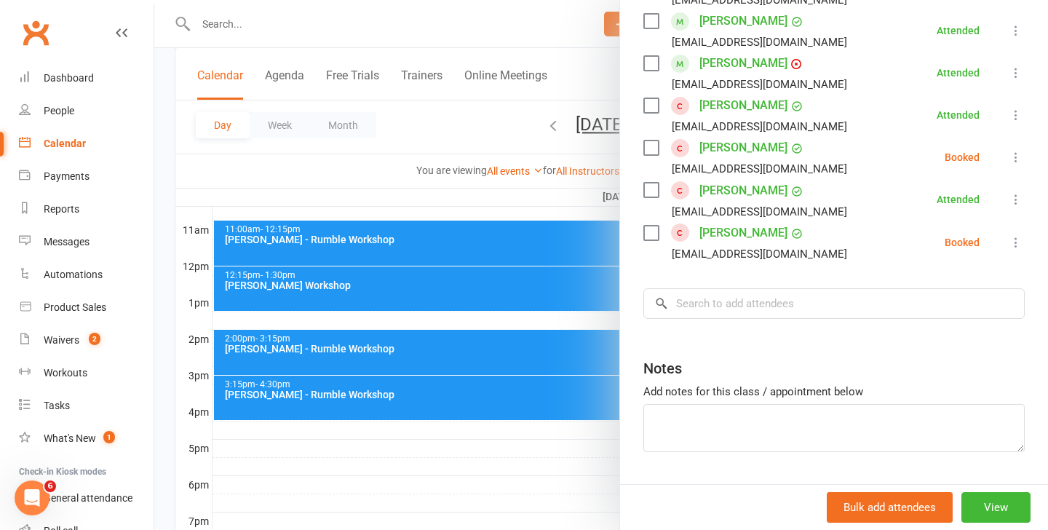
scroll to position [765, 0]
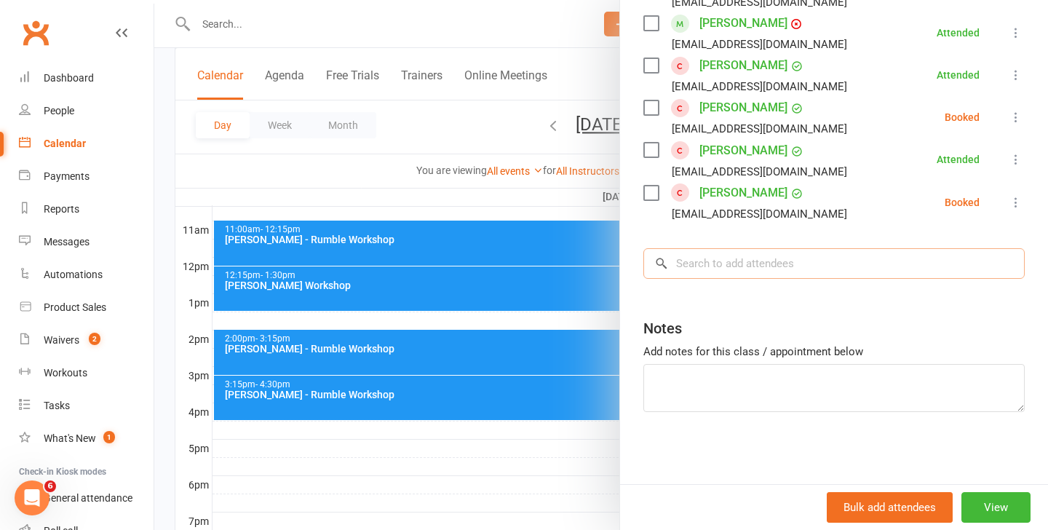
click at [749, 266] on input "search" at bounding box center [833, 263] width 381 height 31
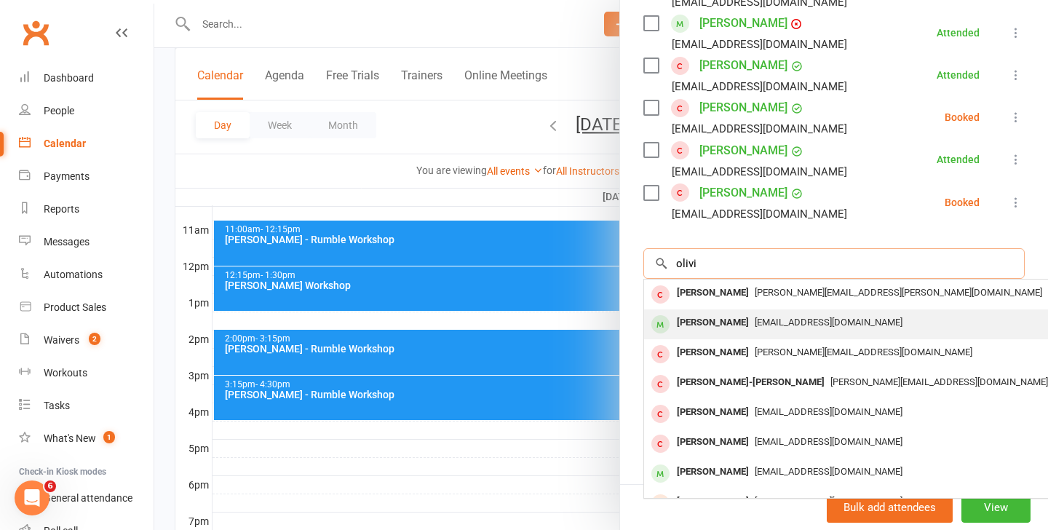
type input "olivi"
click at [754, 322] on span "[EMAIL_ADDRESS][DOMAIN_NAME]" at bounding box center [828, 321] width 148 height 11
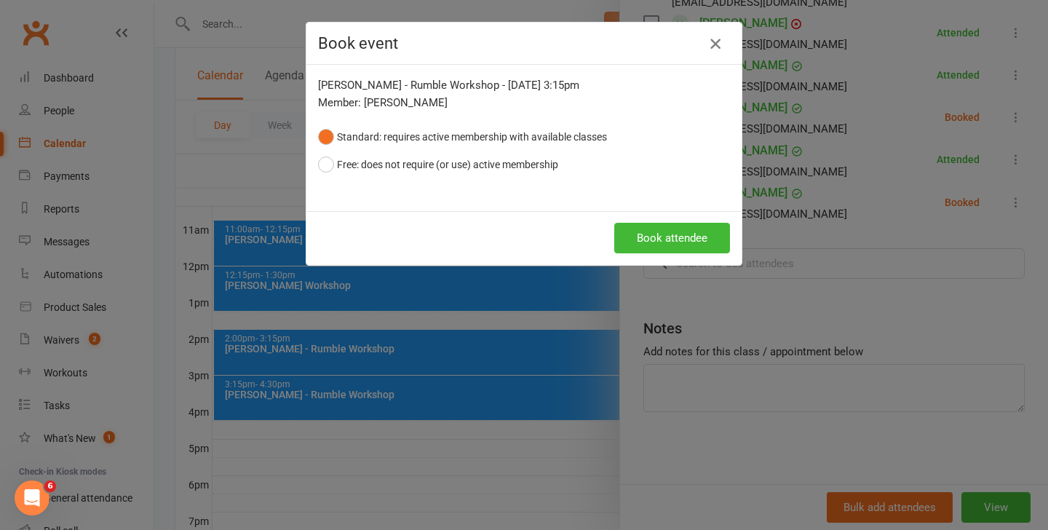
click at [710, 43] on icon "button" at bounding box center [714, 43] width 17 height 17
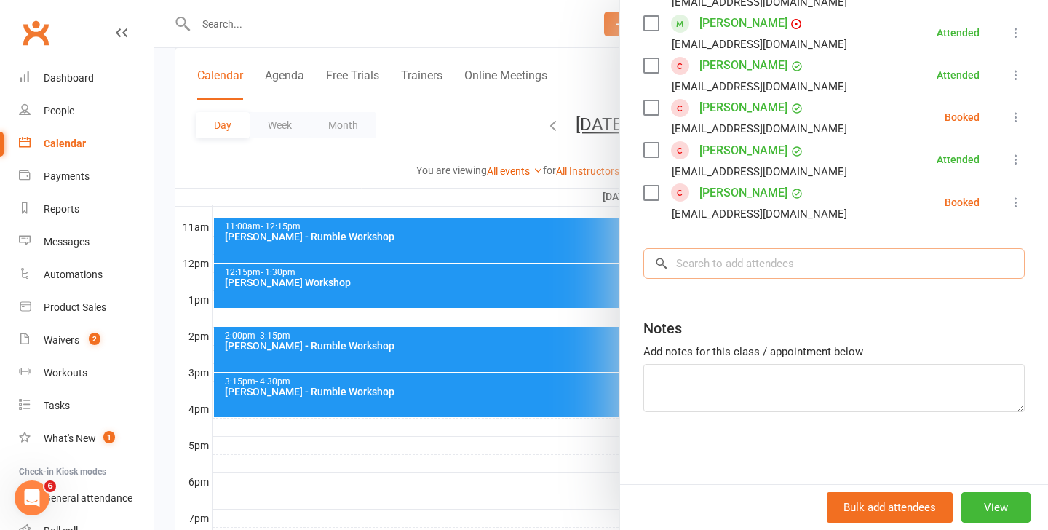
click at [736, 266] on input "search" at bounding box center [833, 263] width 381 height 31
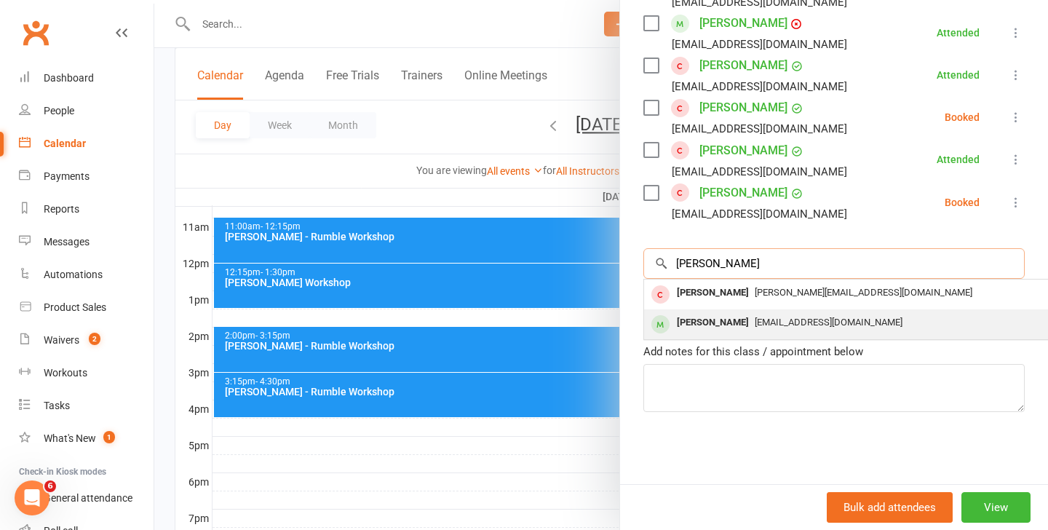
type input "[PERSON_NAME]"
click at [726, 324] on div "[PERSON_NAME]" at bounding box center [713, 322] width 84 height 21
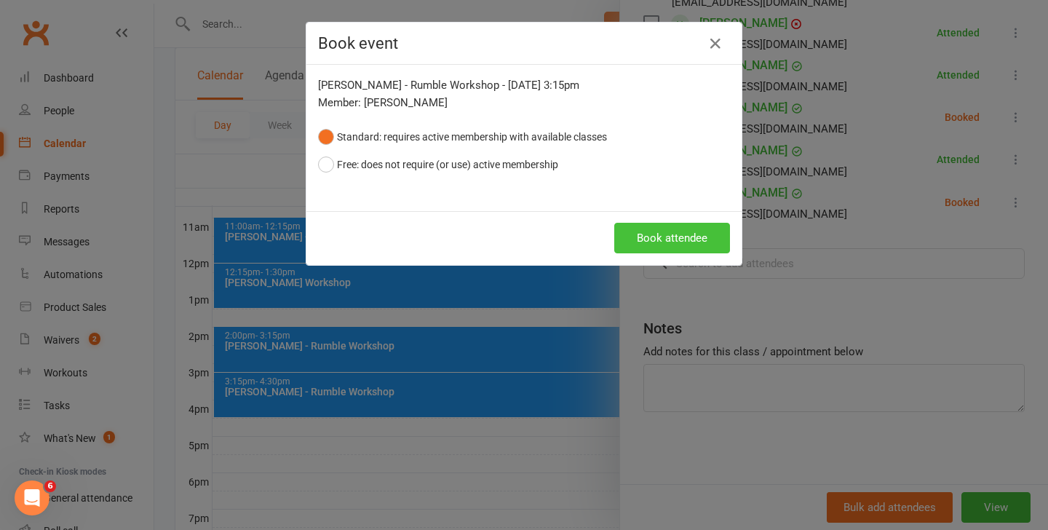
click at [661, 231] on button "Book attendee" at bounding box center [672, 238] width 116 height 31
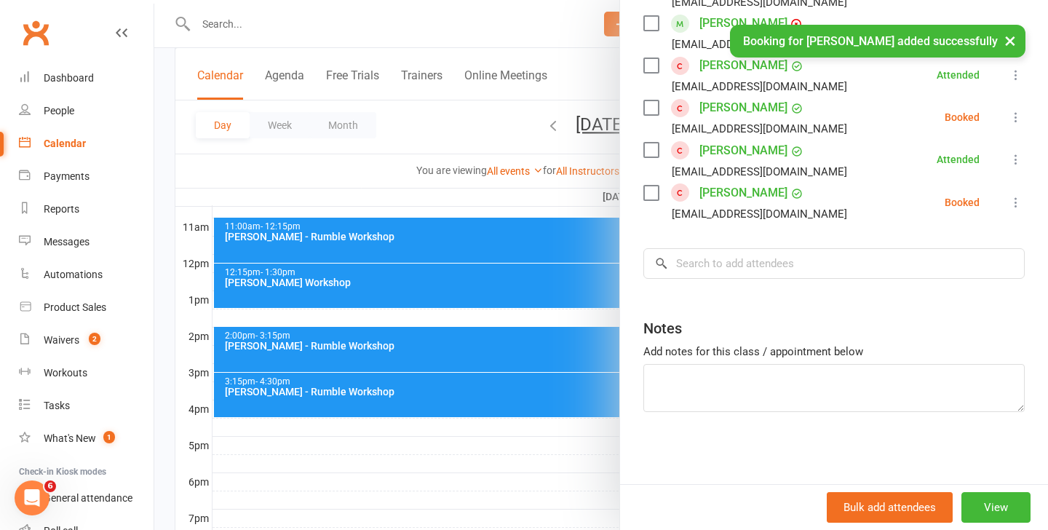
scroll to position [808, 0]
click at [369, 400] on div at bounding box center [600, 265] width 893 height 530
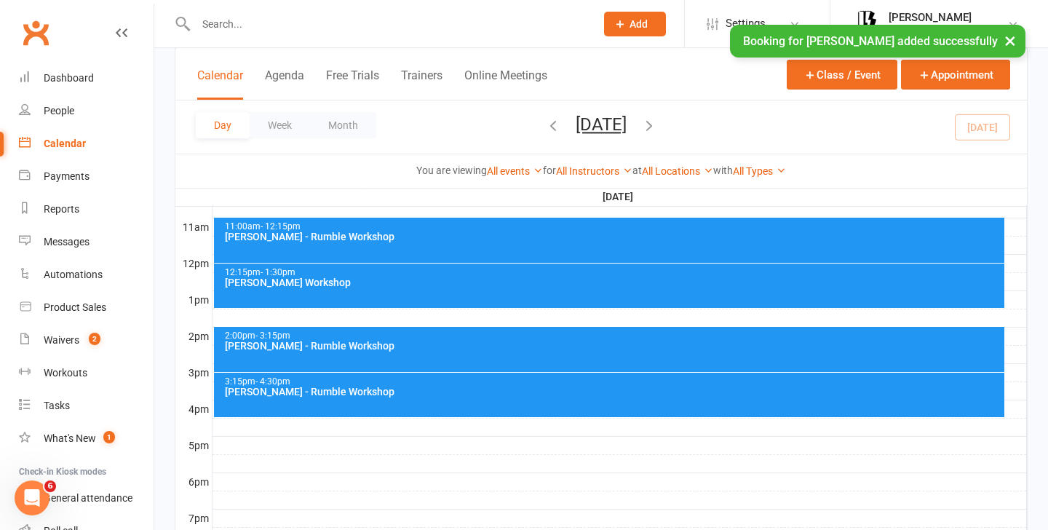
click at [328, 400] on div "3:15pm - 4:30pm [PERSON_NAME] - Rumble Workshop" at bounding box center [609, 394] width 791 height 44
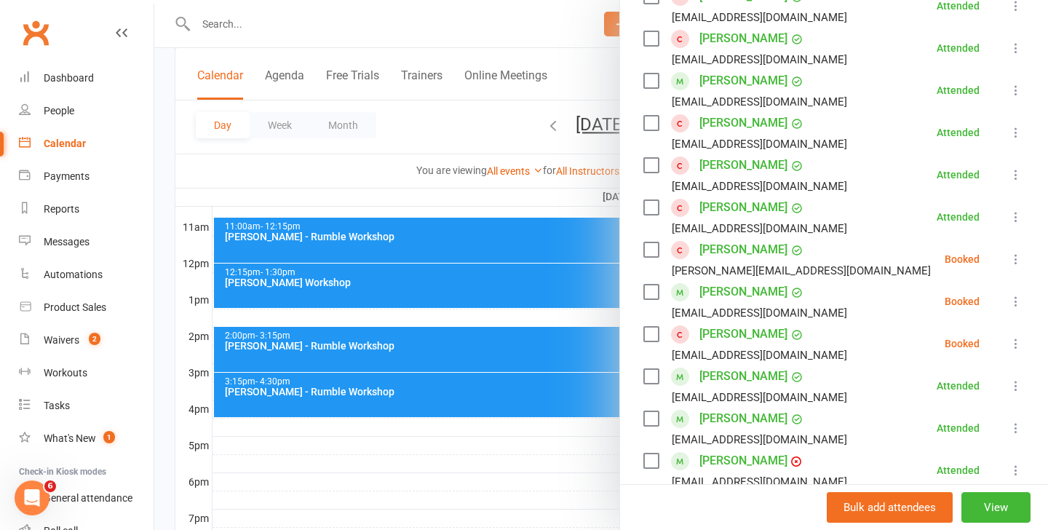
scroll to position [367, 0]
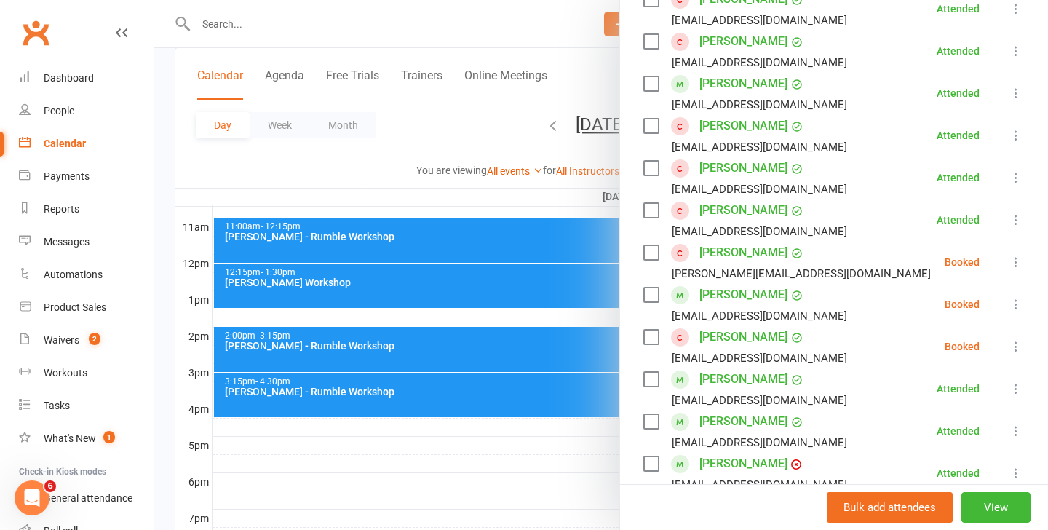
click at [1016, 306] on icon at bounding box center [1015, 304] width 15 height 15
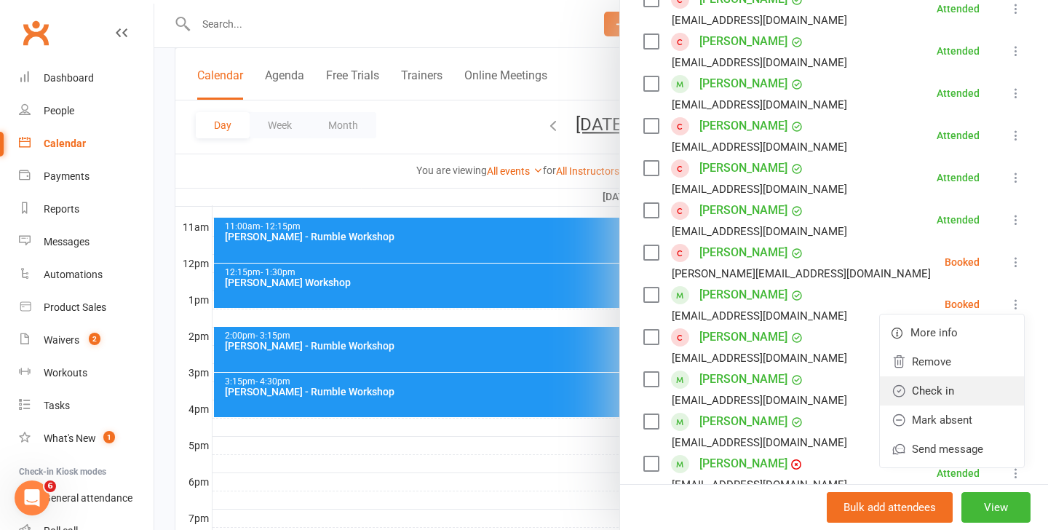
click at [961, 387] on link "Check in" at bounding box center [952, 390] width 144 height 29
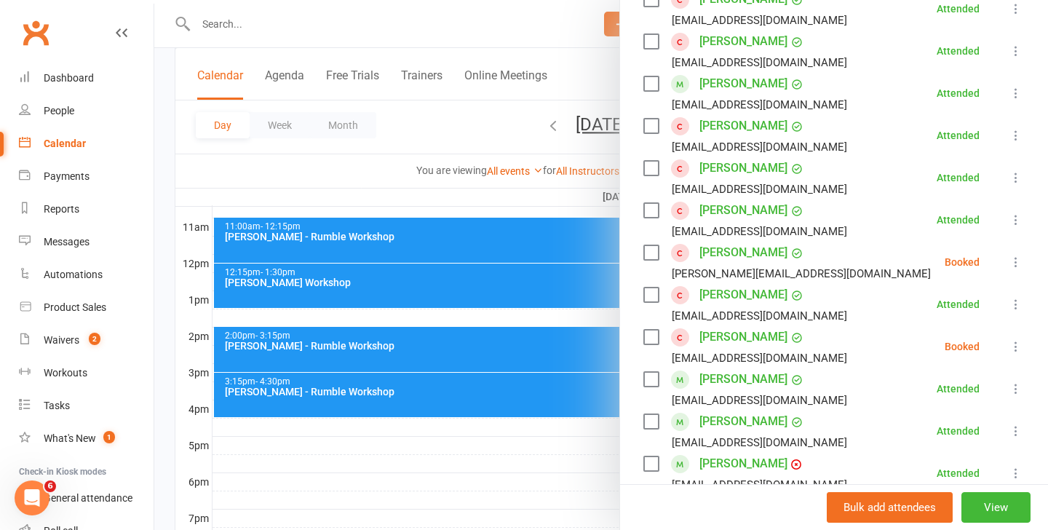
click at [327, 283] on div at bounding box center [600, 265] width 893 height 530
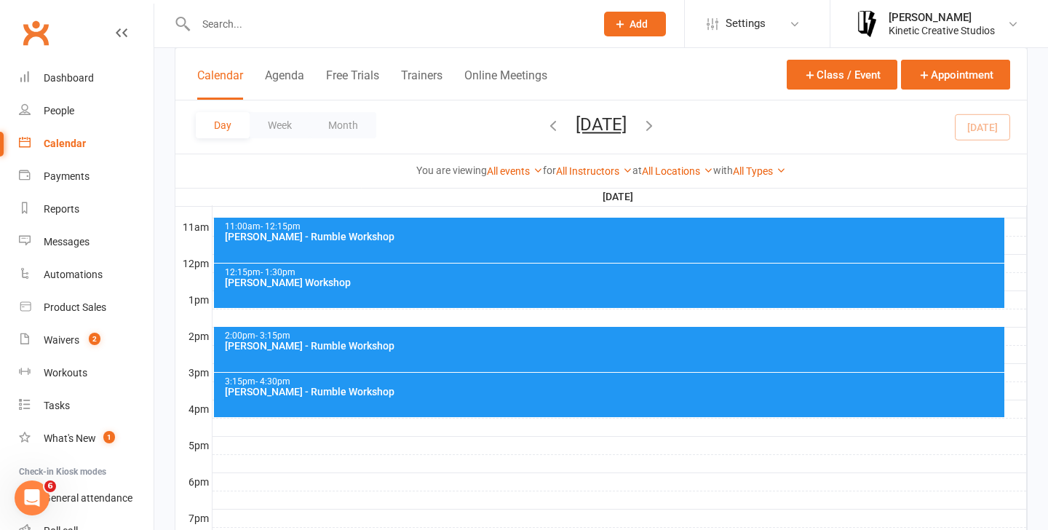
click at [327, 283] on div "[PERSON_NAME] Workshop" at bounding box center [613, 282] width 778 height 10
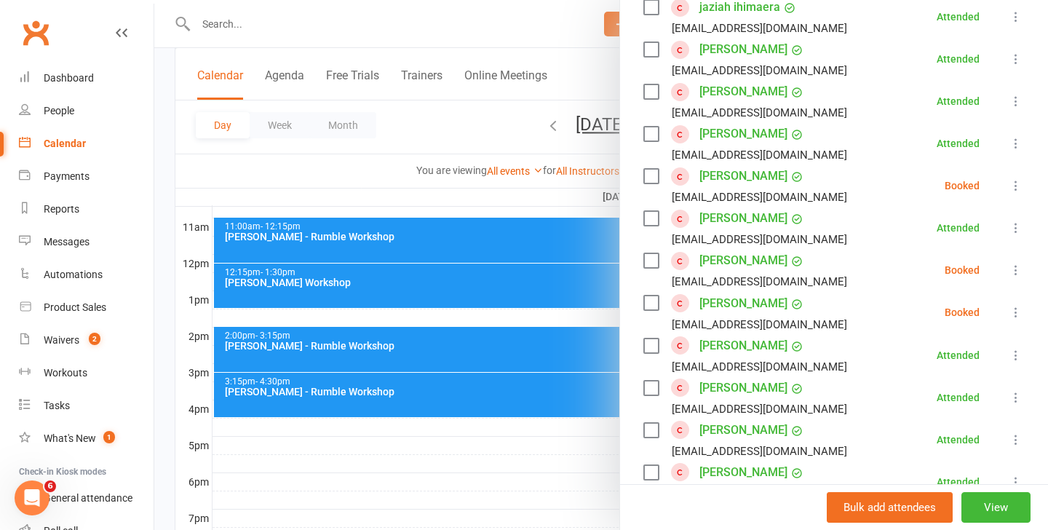
scroll to position [609, 0]
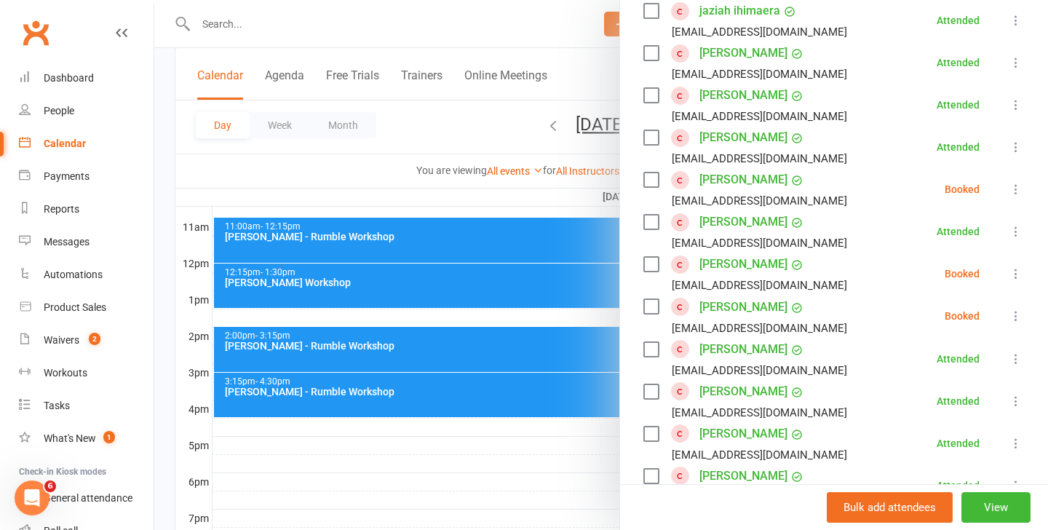
click at [1014, 194] on icon at bounding box center [1015, 189] width 15 height 15
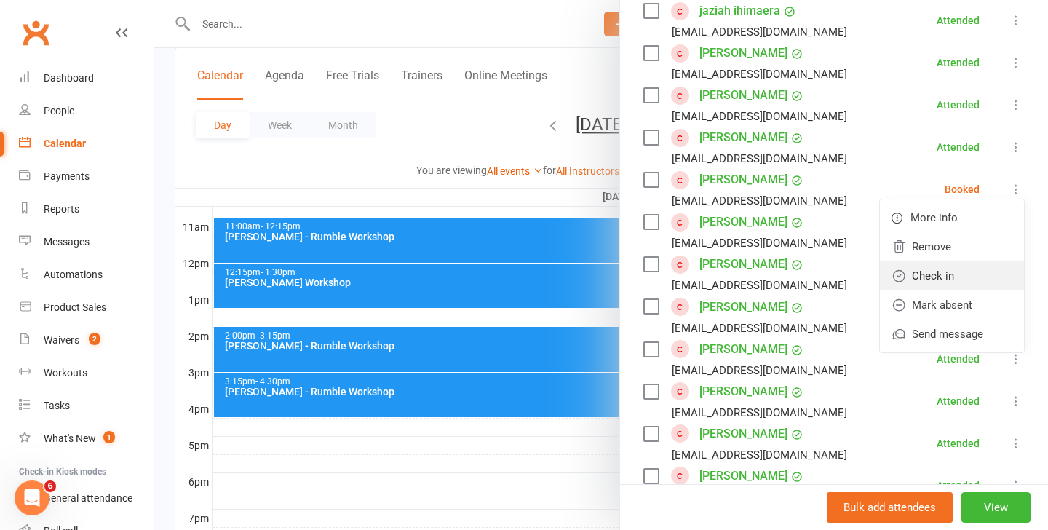
click at [922, 269] on link "Check in" at bounding box center [952, 275] width 144 height 29
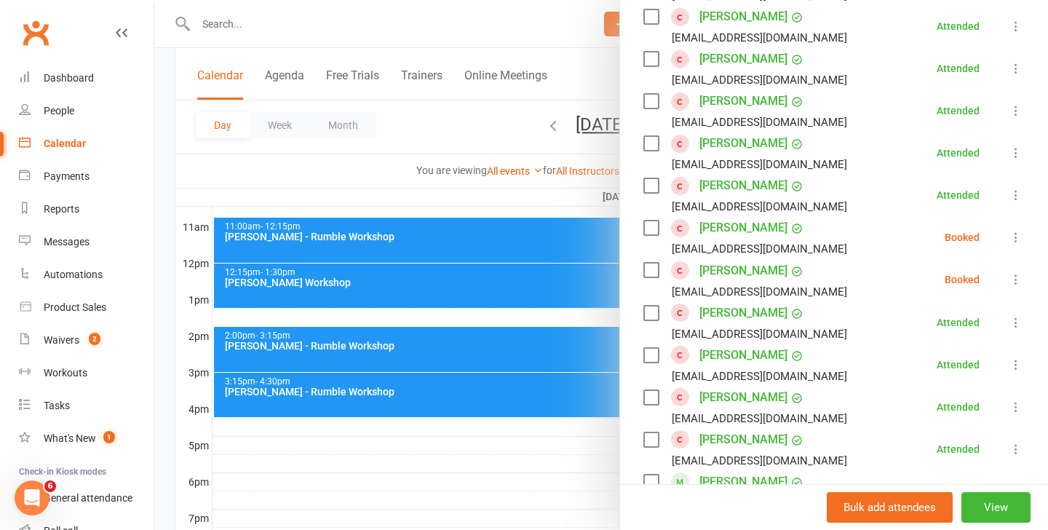
scroll to position [654, 0]
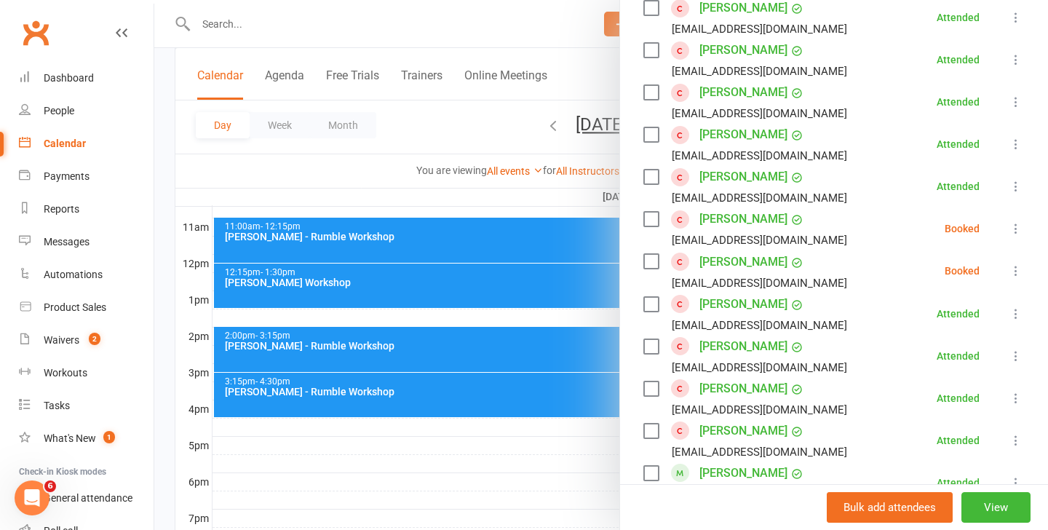
click at [1023, 225] on icon at bounding box center [1015, 228] width 15 height 15
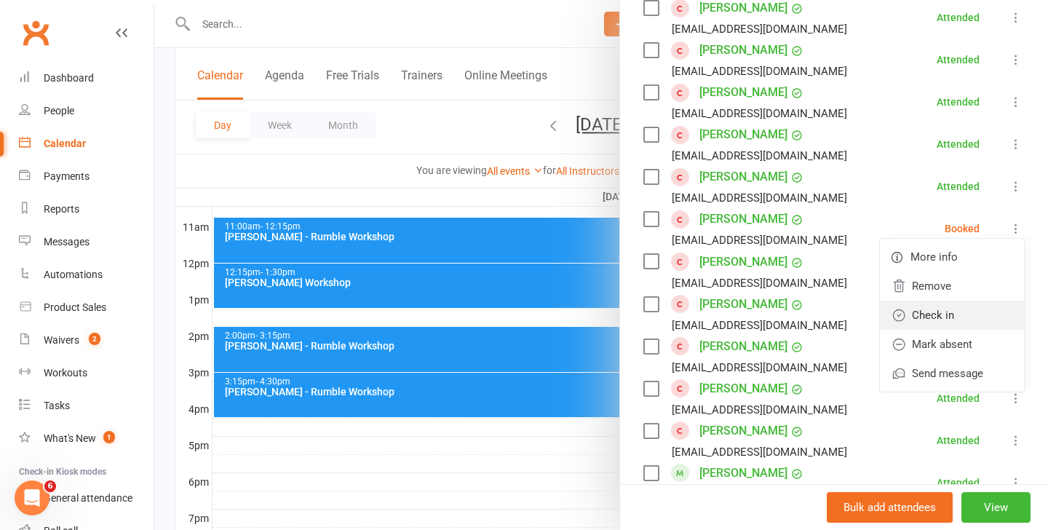
click at [938, 314] on link "Check in" at bounding box center [952, 314] width 144 height 29
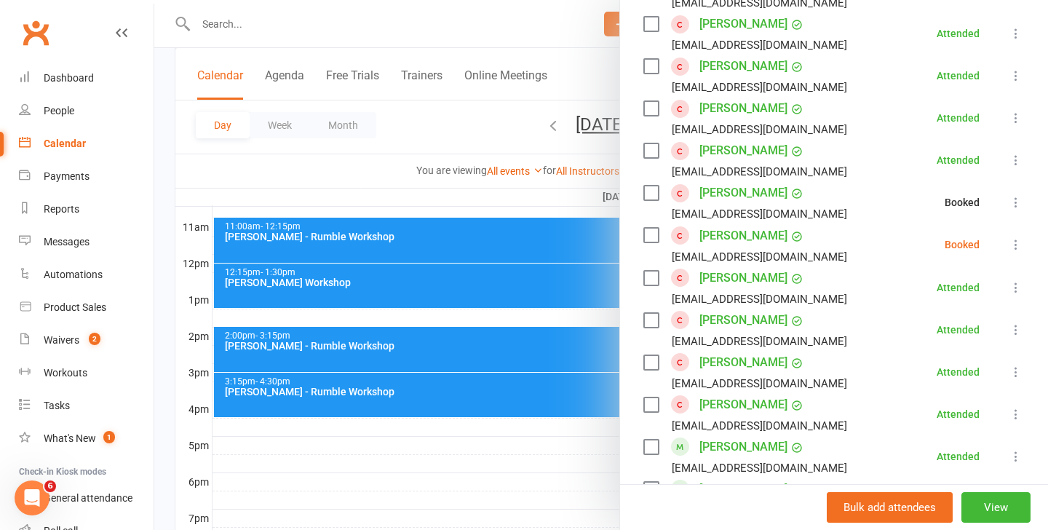
scroll to position [682, 0]
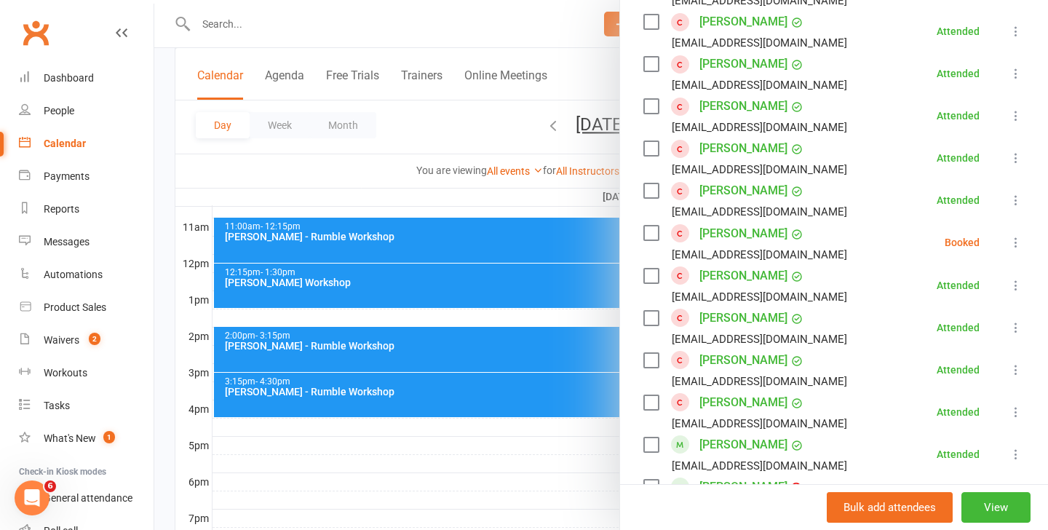
click at [1018, 241] on icon at bounding box center [1015, 242] width 15 height 15
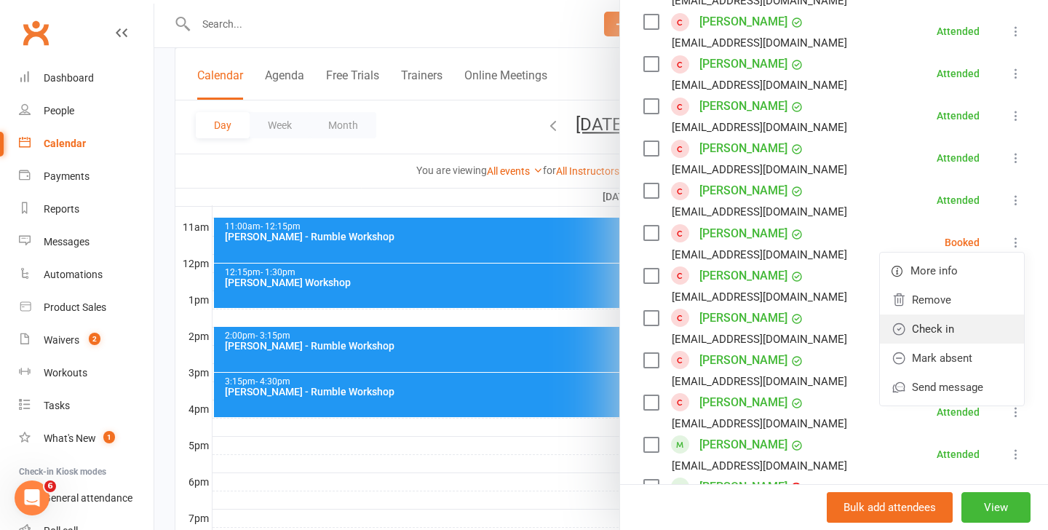
click at [935, 321] on link "Check in" at bounding box center [952, 328] width 144 height 29
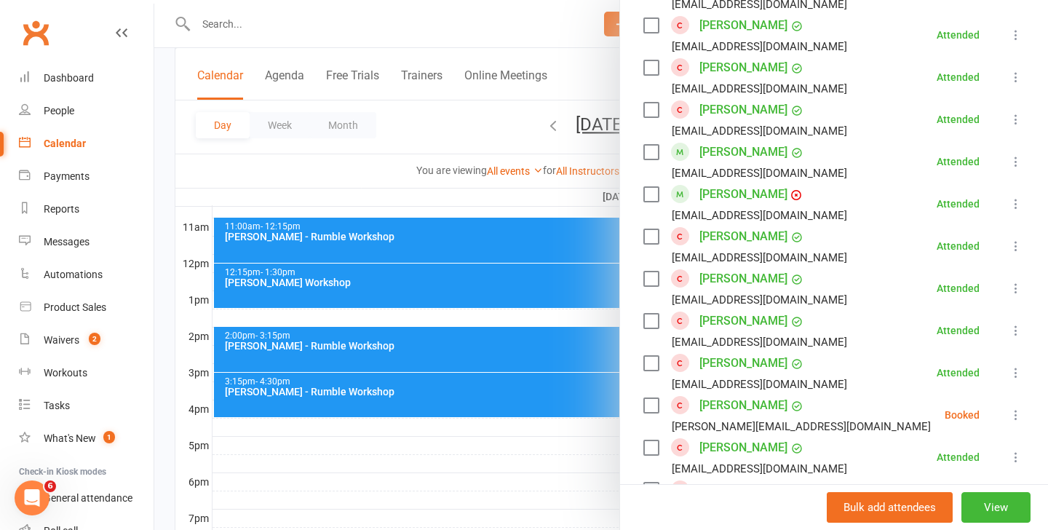
scroll to position [1034, 0]
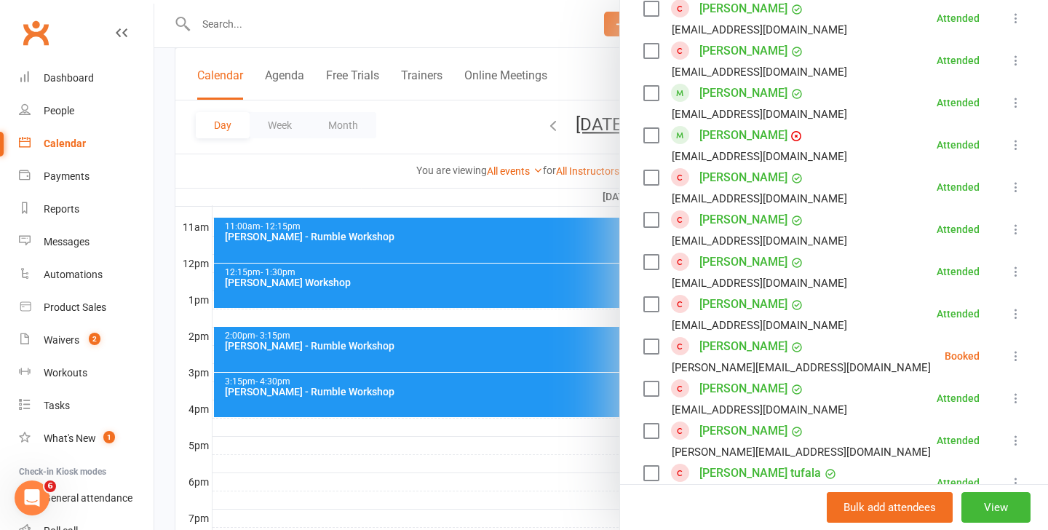
click at [1014, 351] on icon at bounding box center [1015, 355] width 15 height 15
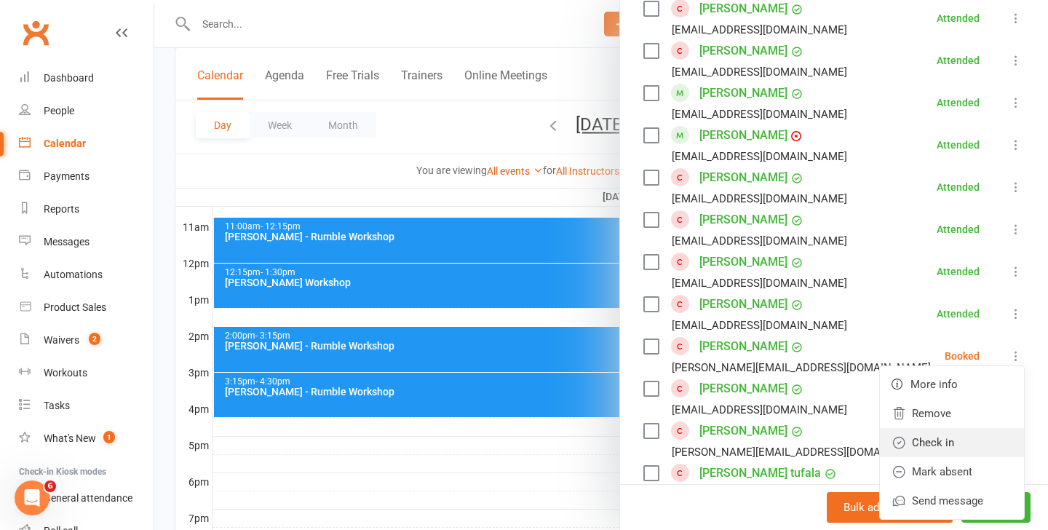
click at [942, 439] on link "Check in" at bounding box center [952, 442] width 144 height 29
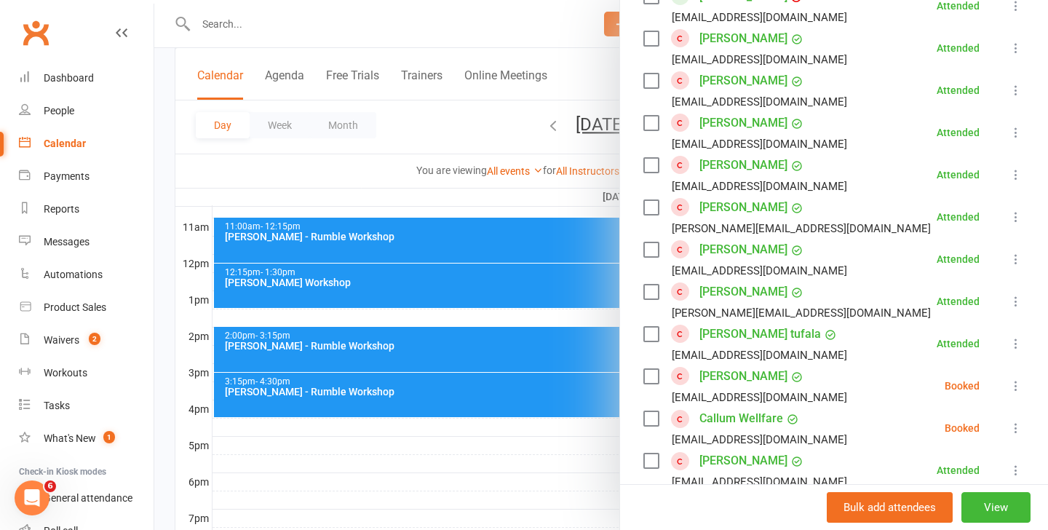
scroll to position [1174, 0]
